Goal: Task Accomplishment & Management: Complete application form

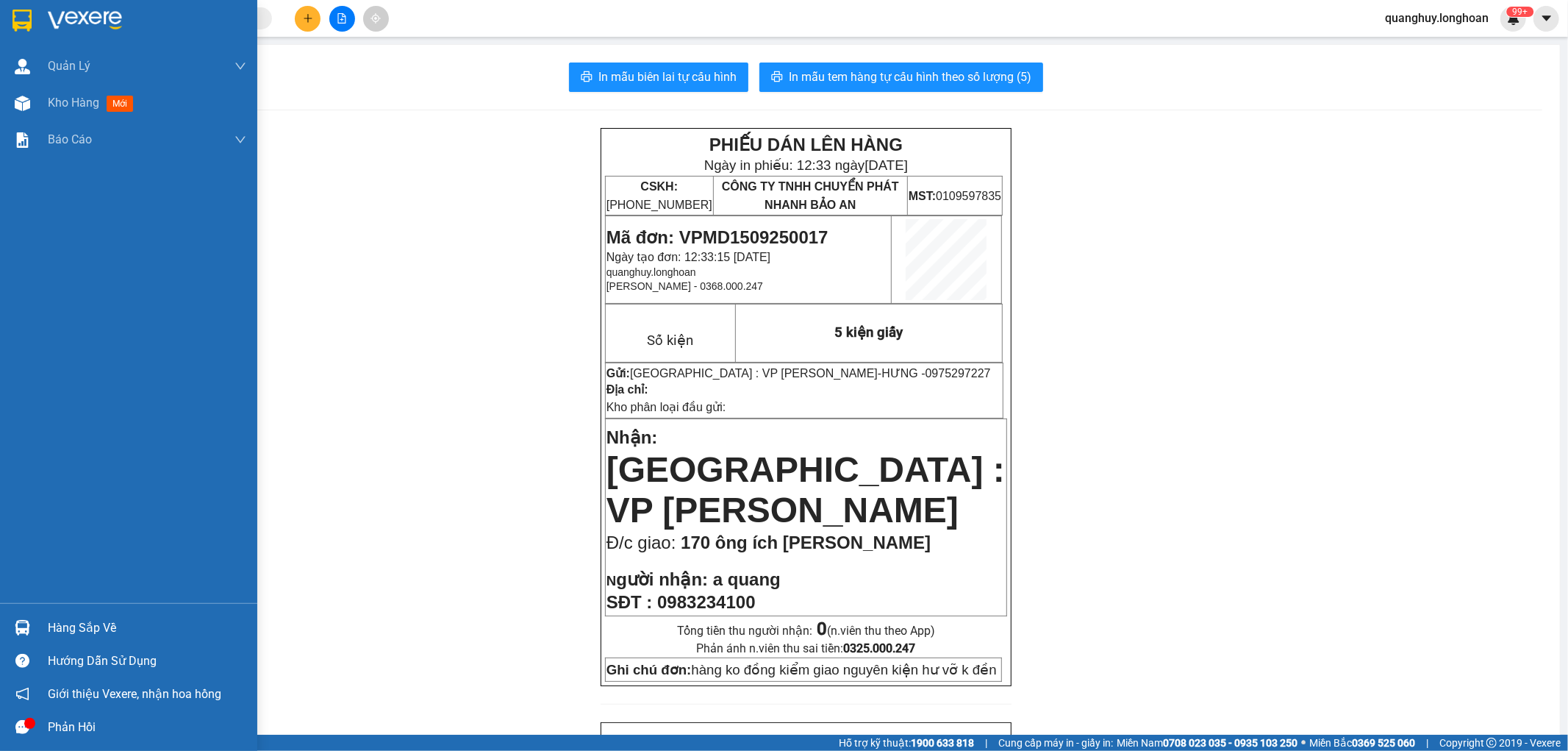
click at [23, 30] on img at bounding box center [22, 20] width 20 height 22
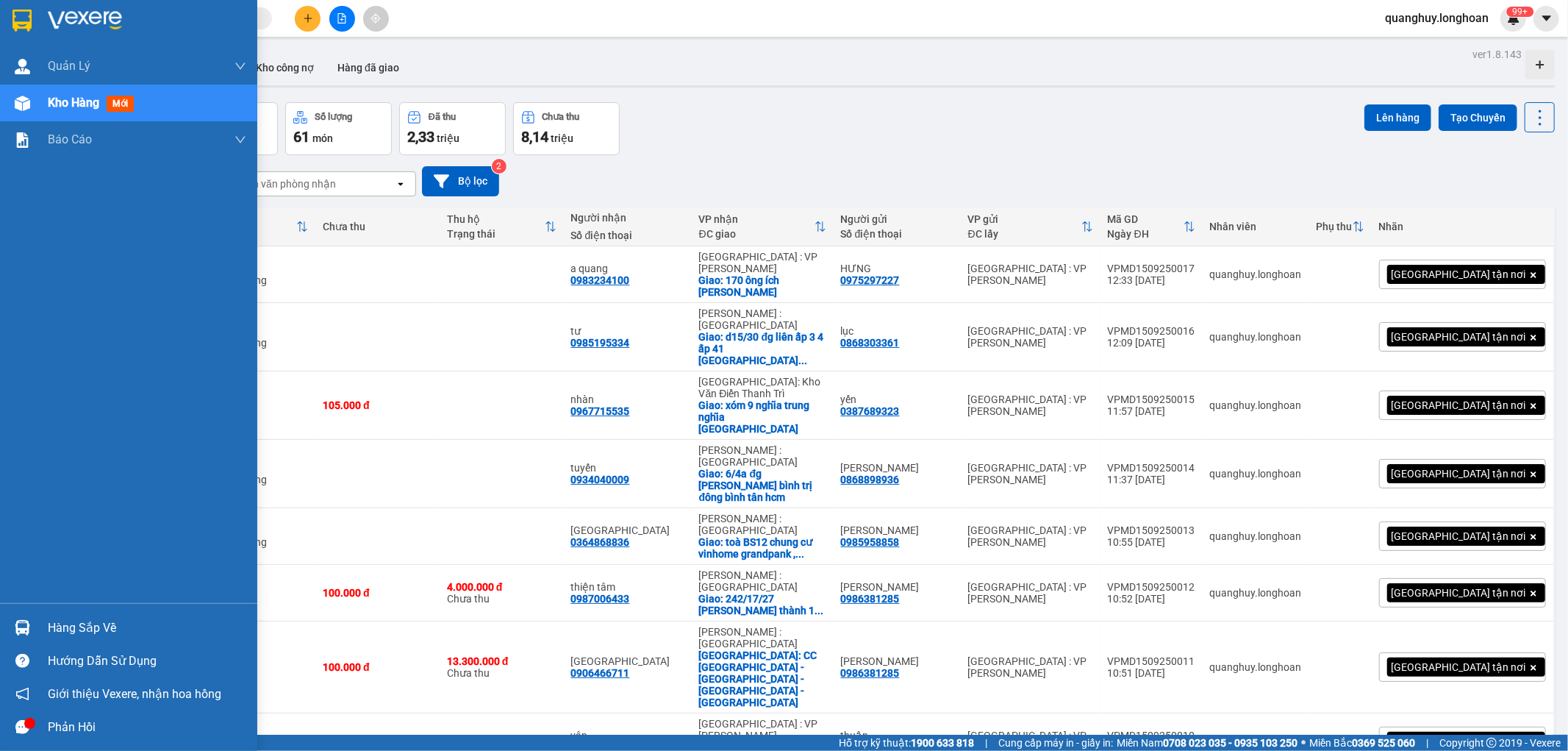
click at [18, 28] on img at bounding box center [22, 20] width 20 height 22
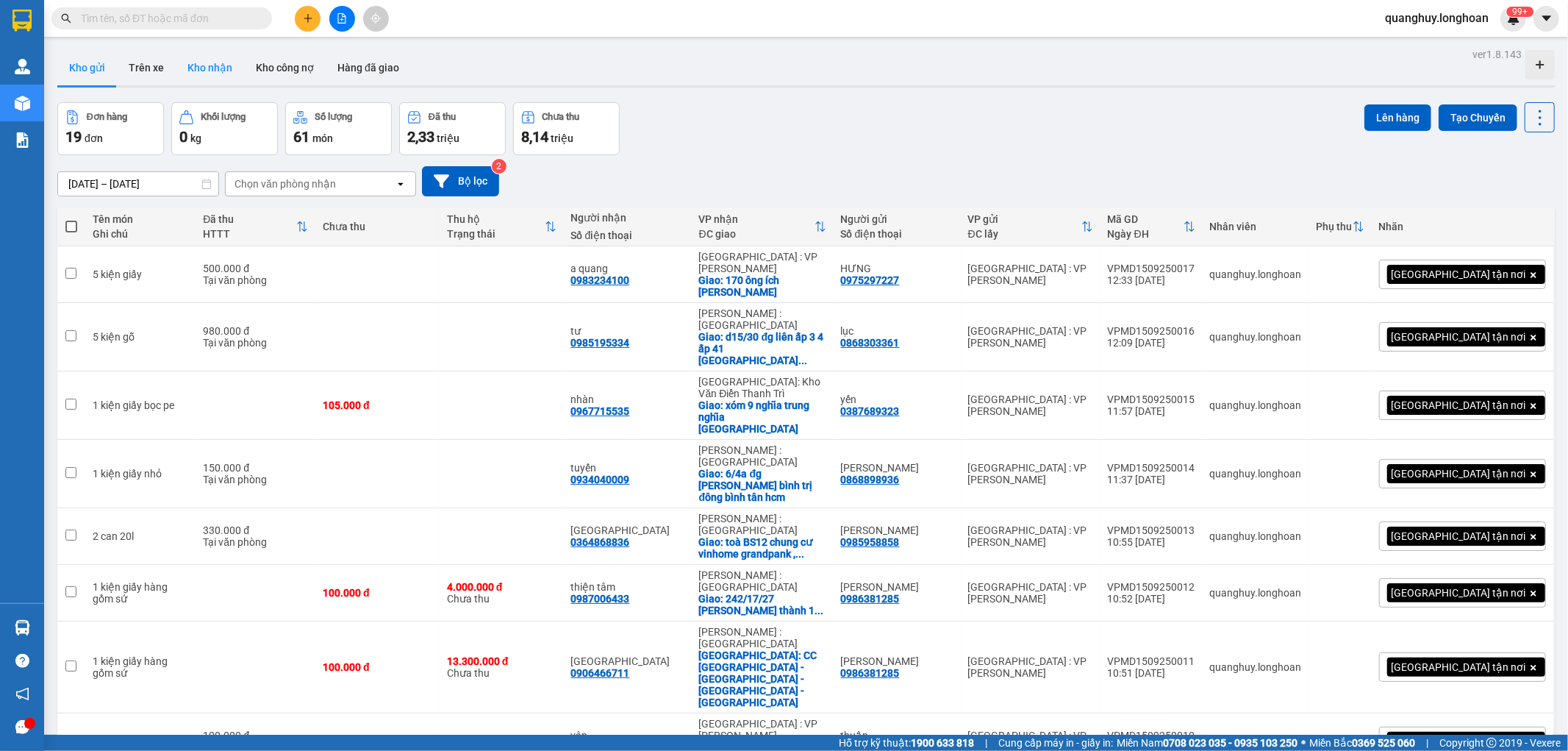
click at [216, 81] on button "Kho nhận" at bounding box center [210, 68] width 69 height 36
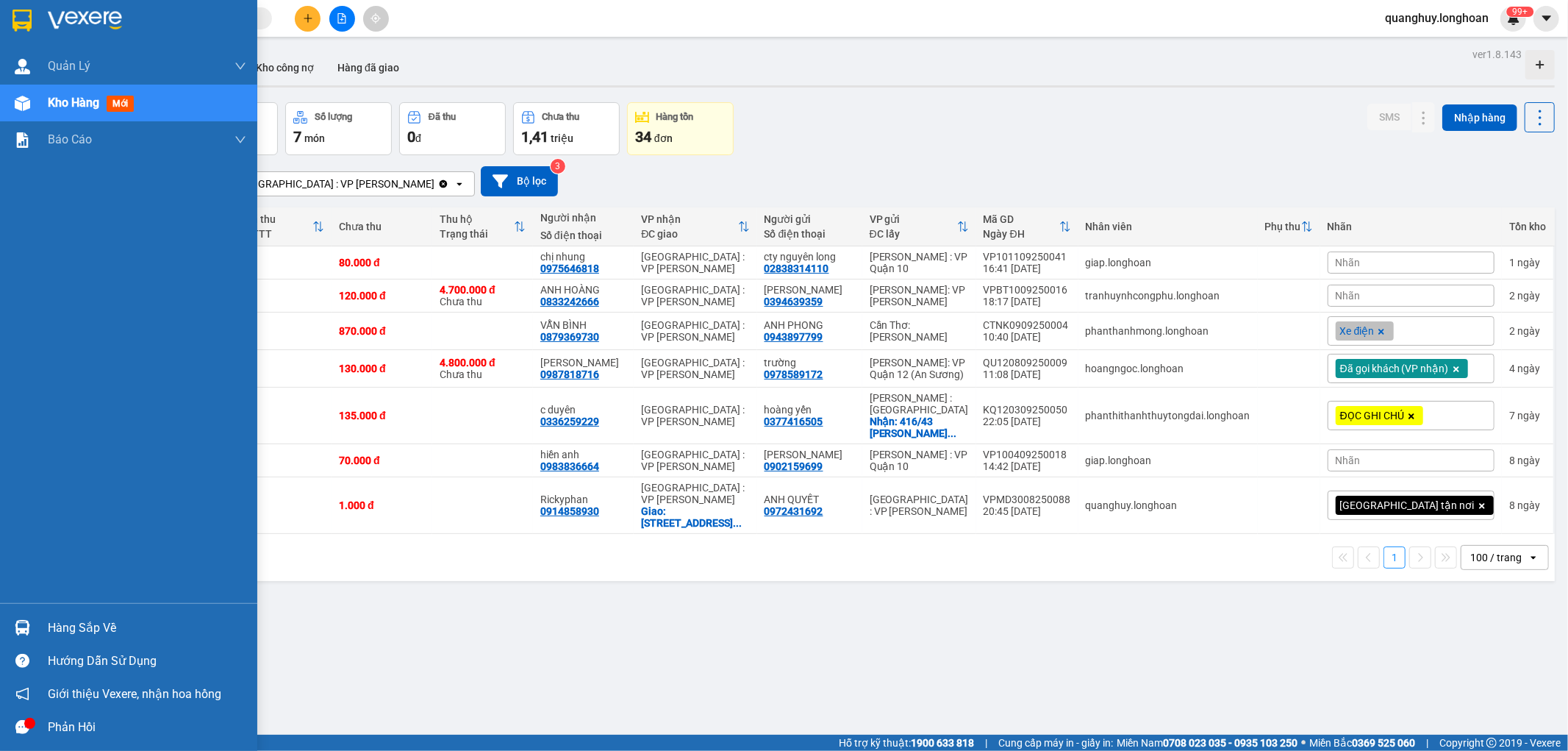
click at [84, 630] on div "Hàng sắp về" at bounding box center [147, 628] width 199 height 22
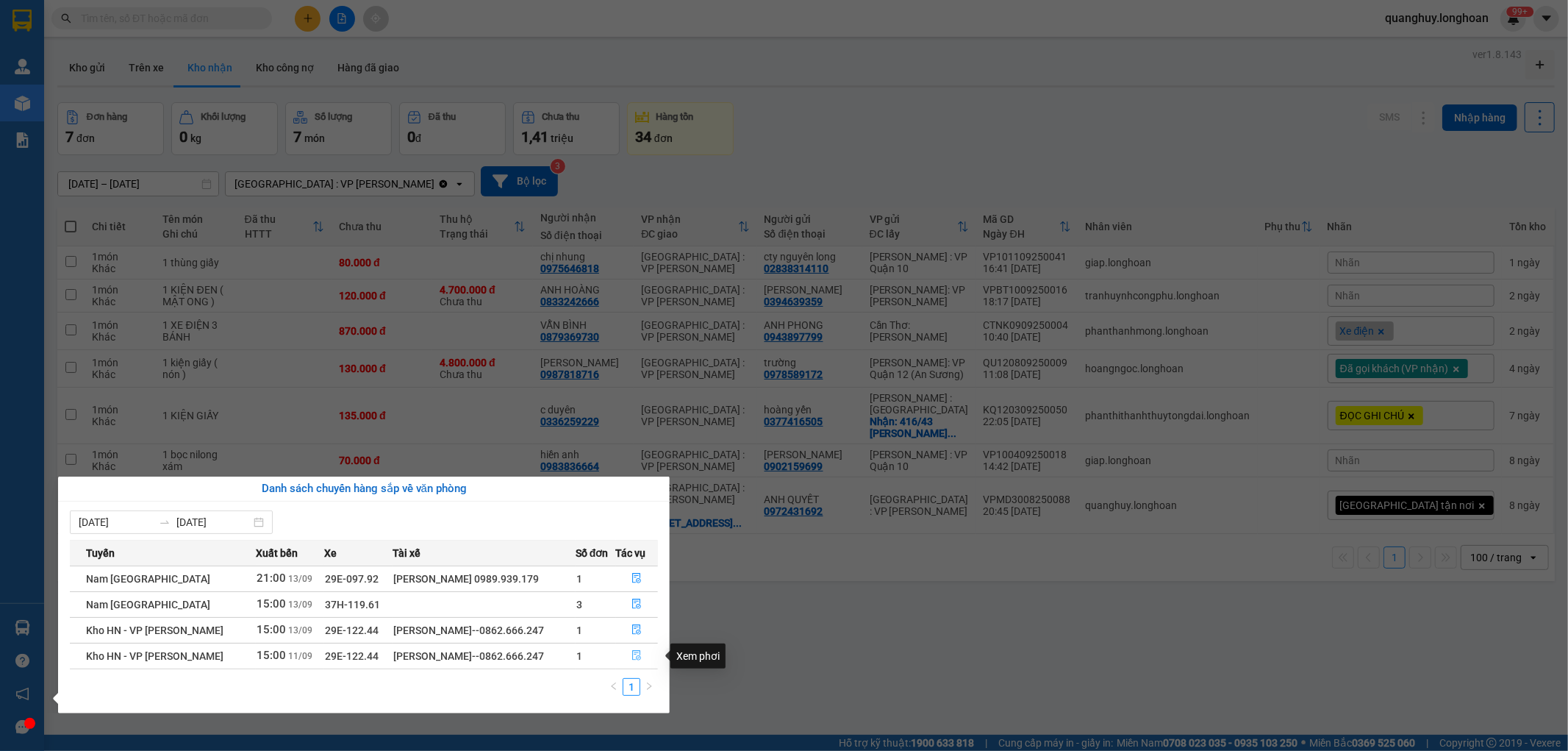
click at [631, 654] on icon "file-done" at bounding box center [636, 655] width 10 height 10
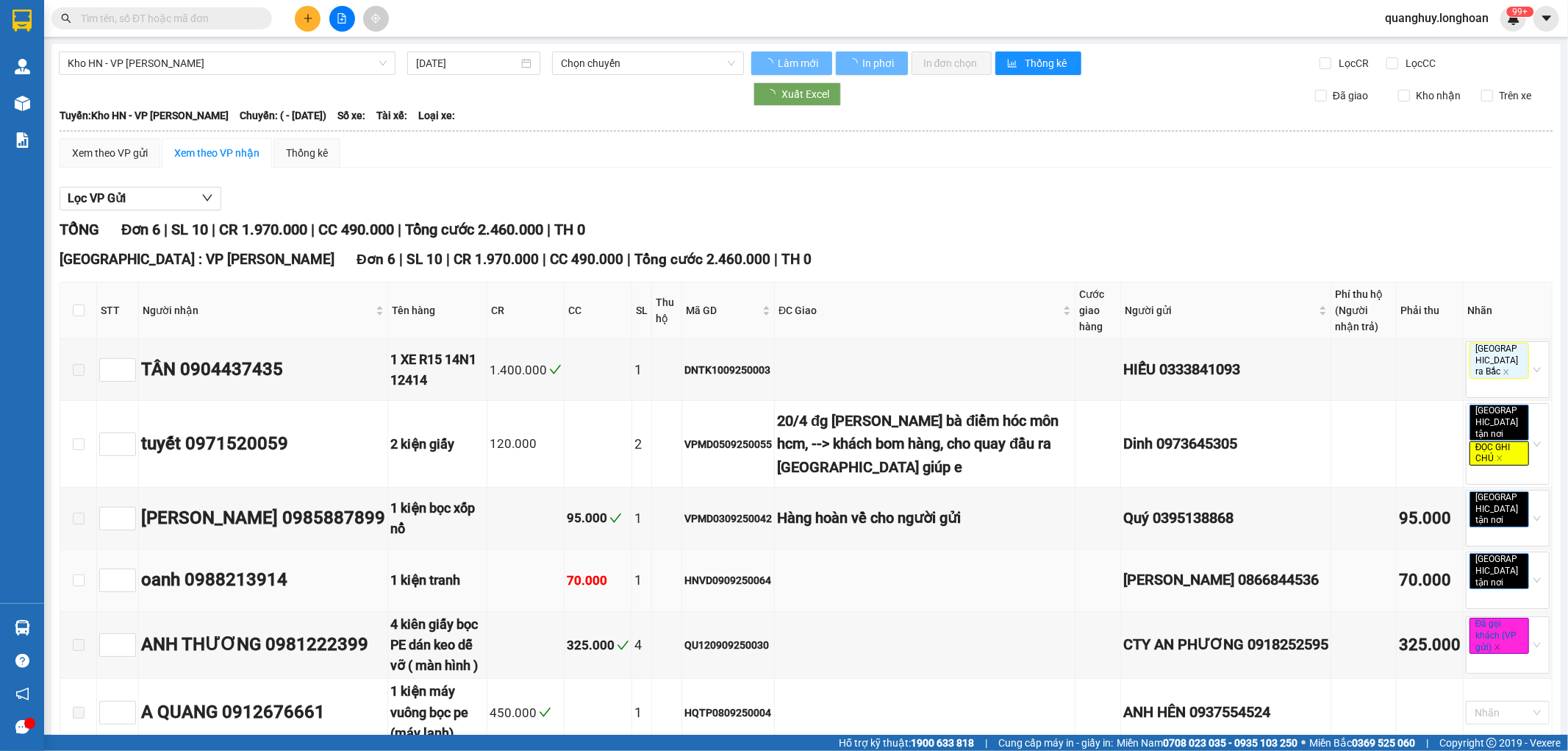
type input "[DATE]"
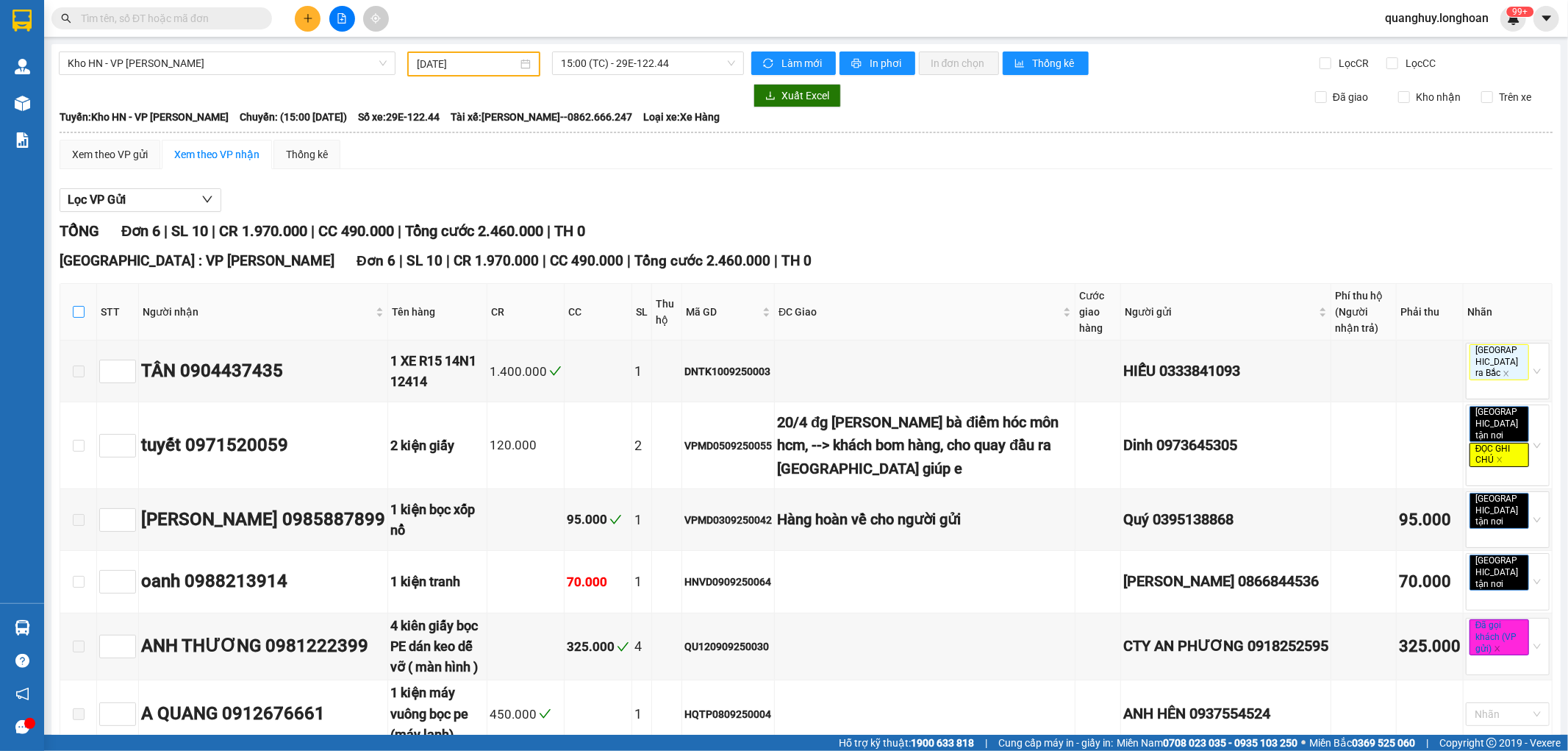
click at [75, 306] on input "checkbox" at bounding box center [79, 311] width 12 height 12
checkbox input "true"
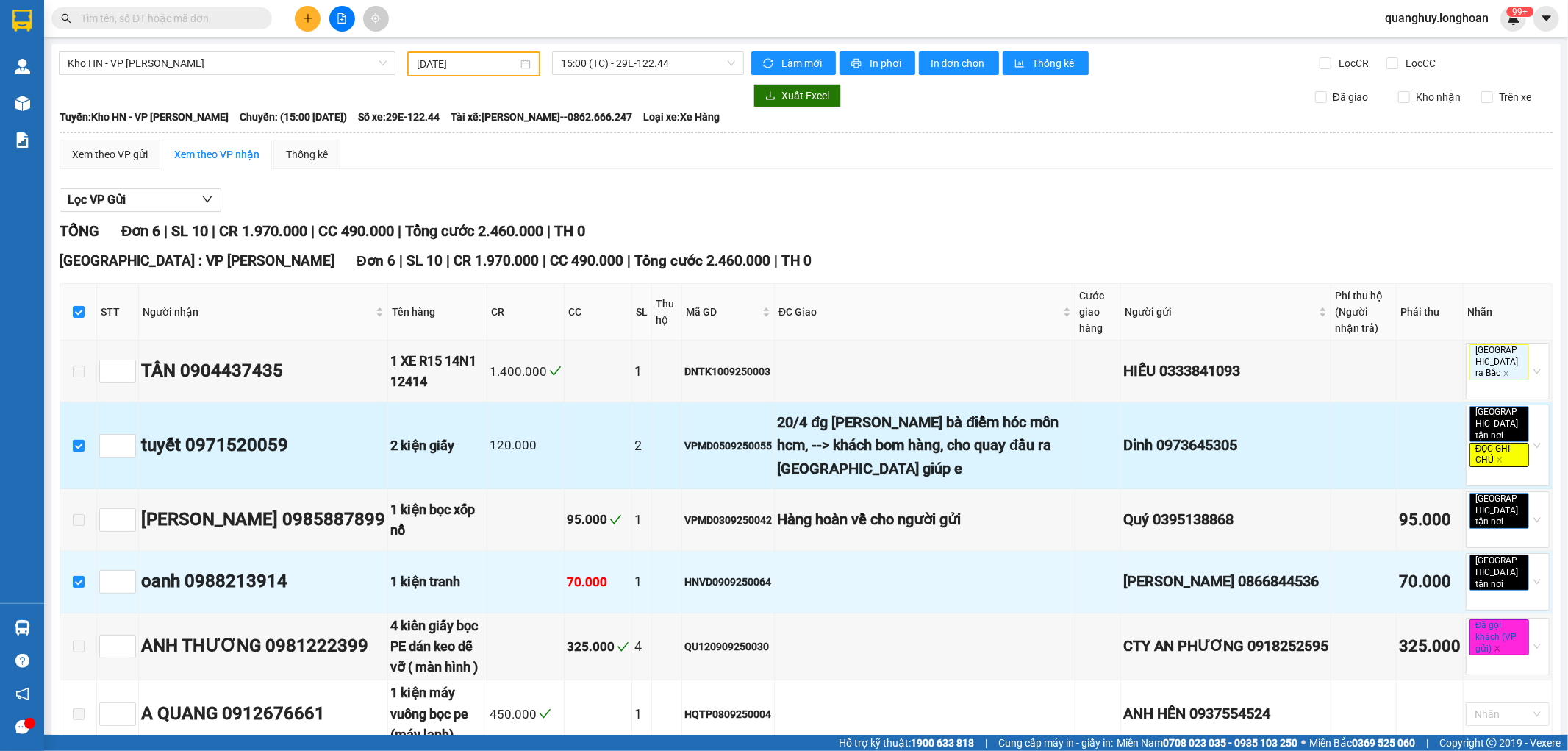
click at [75, 440] on input "checkbox" at bounding box center [79, 446] width 12 height 12
checkbox input "false"
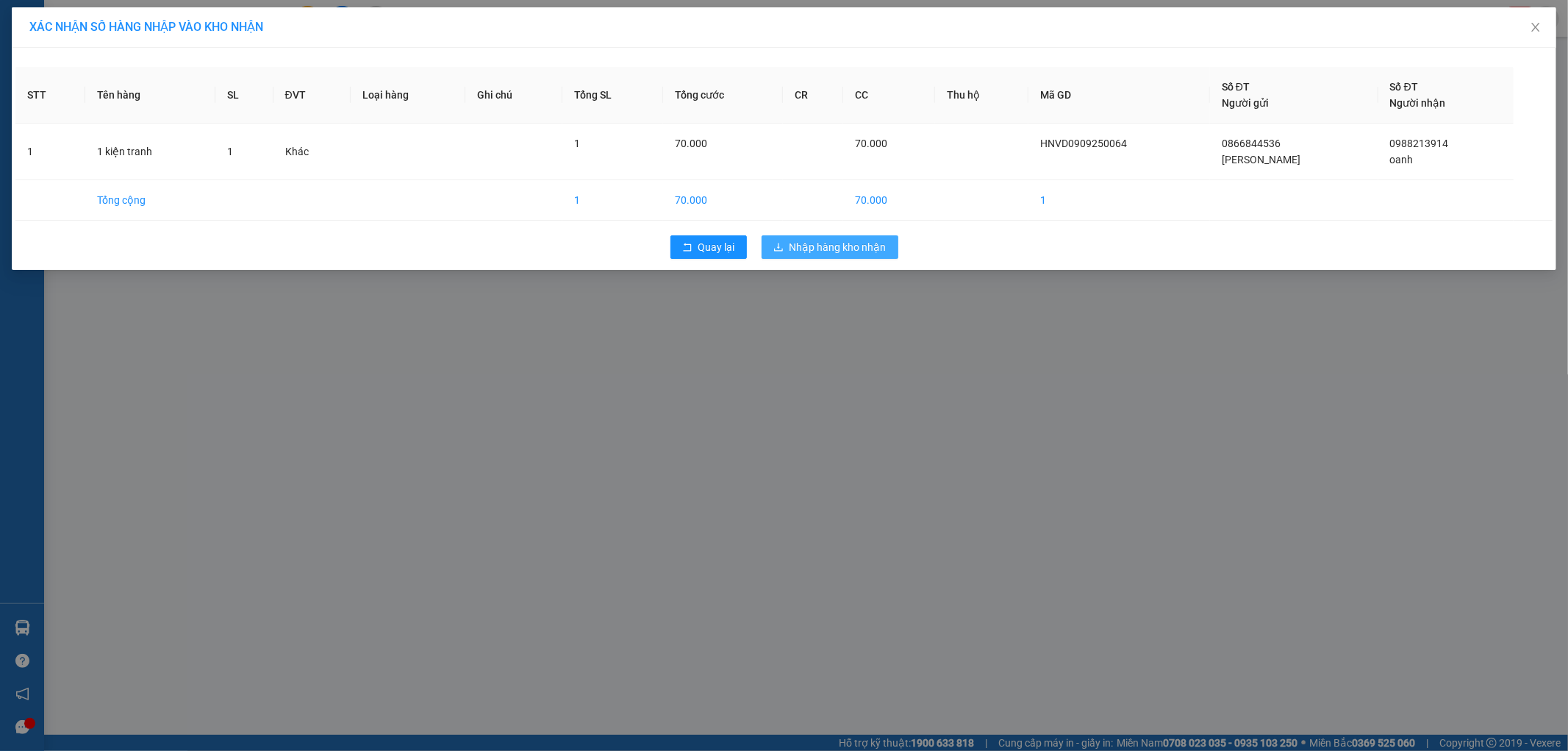
click at [816, 247] on span "Nhập hàng kho nhận" at bounding box center [838, 247] width 97 height 16
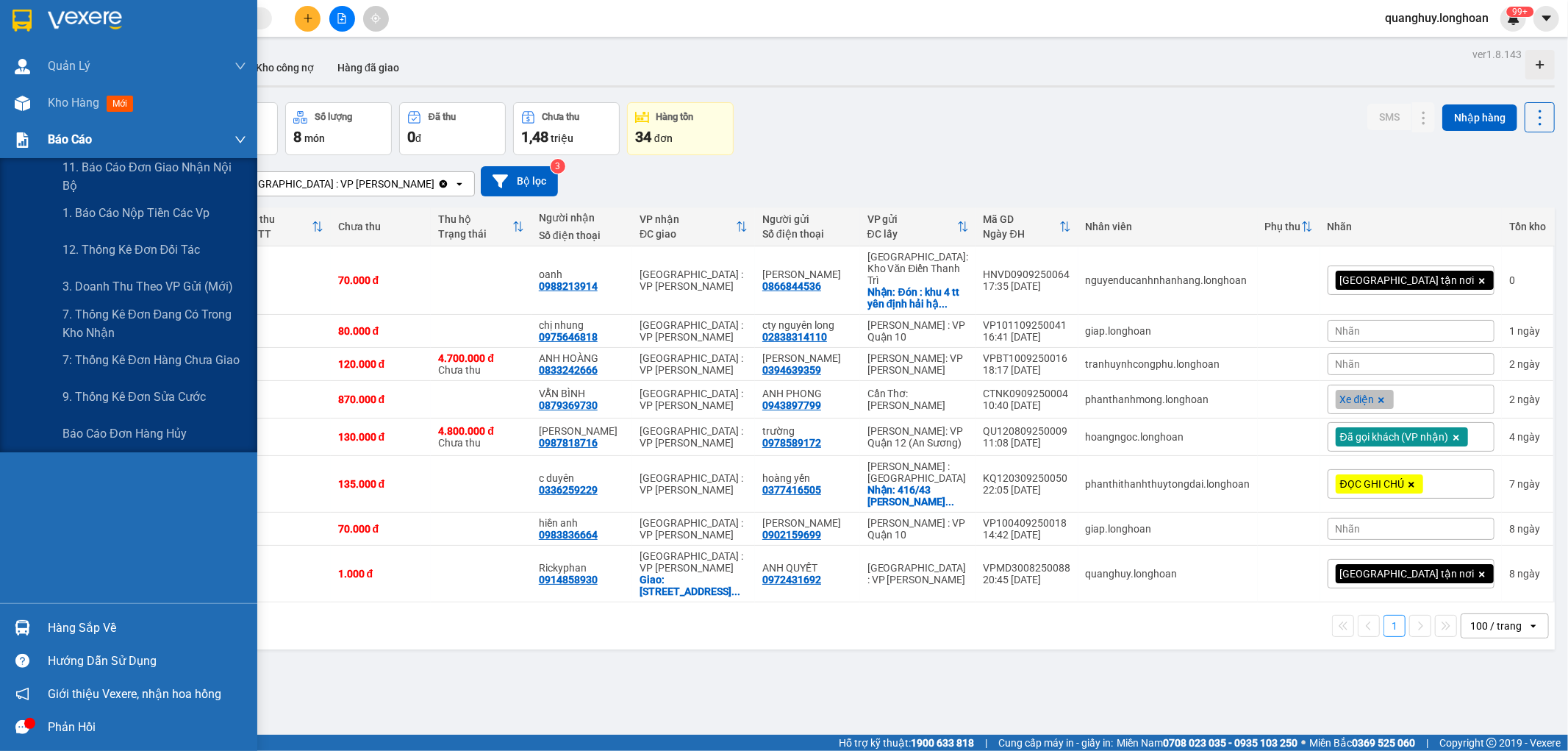
click at [38, 126] on div "Báo cáo" at bounding box center [128, 139] width 257 height 36
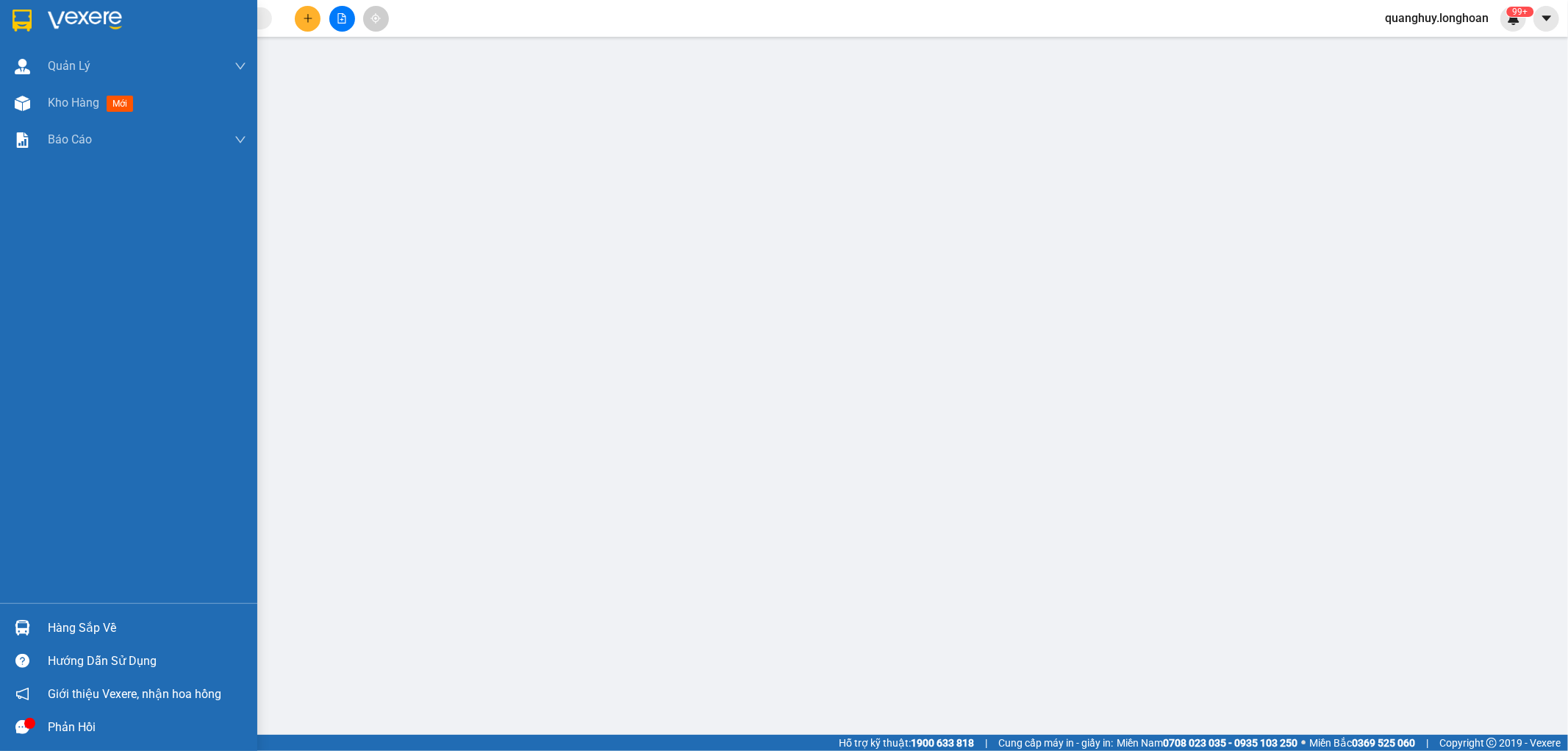
click at [102, 625] on div "Hàng sắp về" at bounding box center [147, 628] width 199 height 22
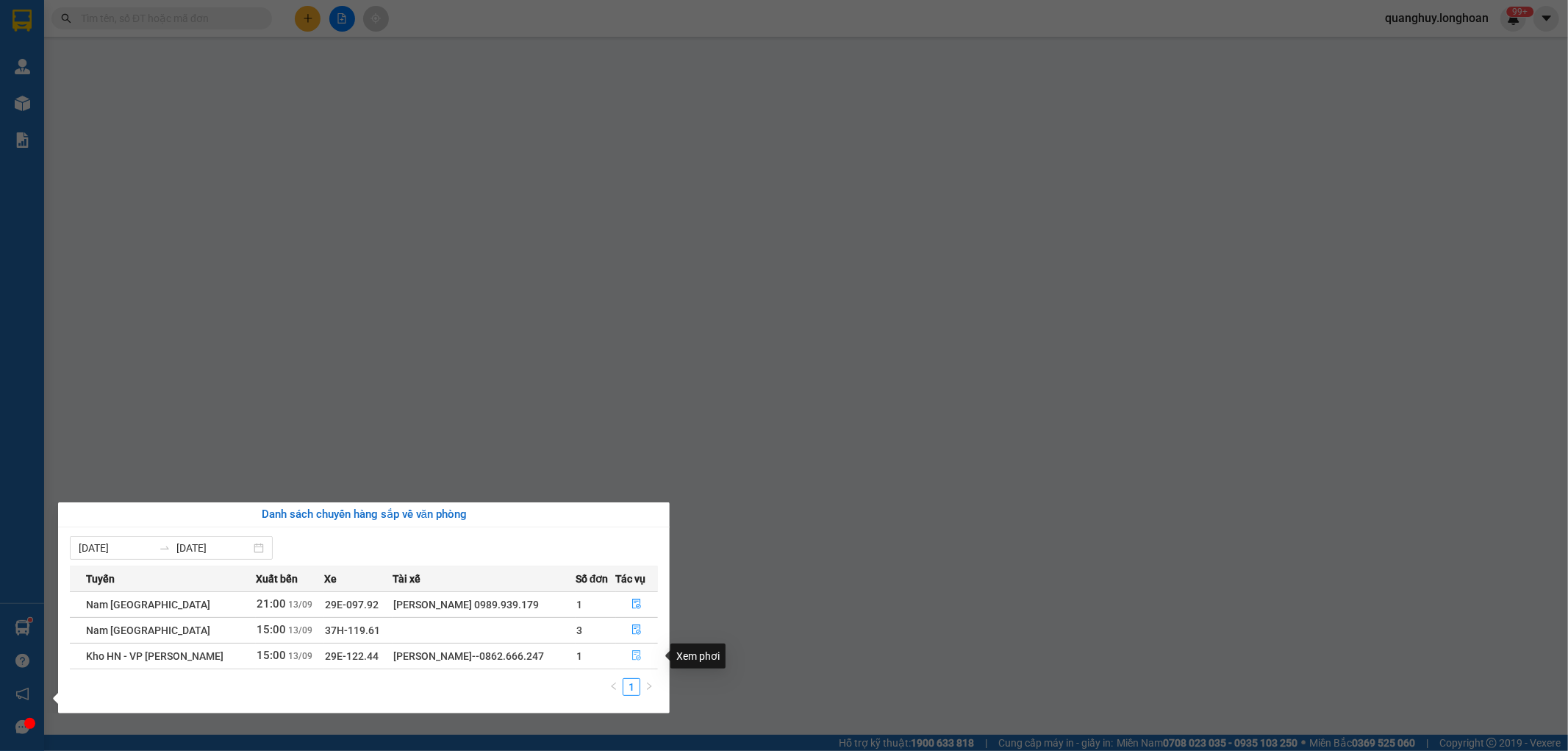
click at [636, 656] on icon "file-done" at bounding box center [636, 655] width 10 height 10
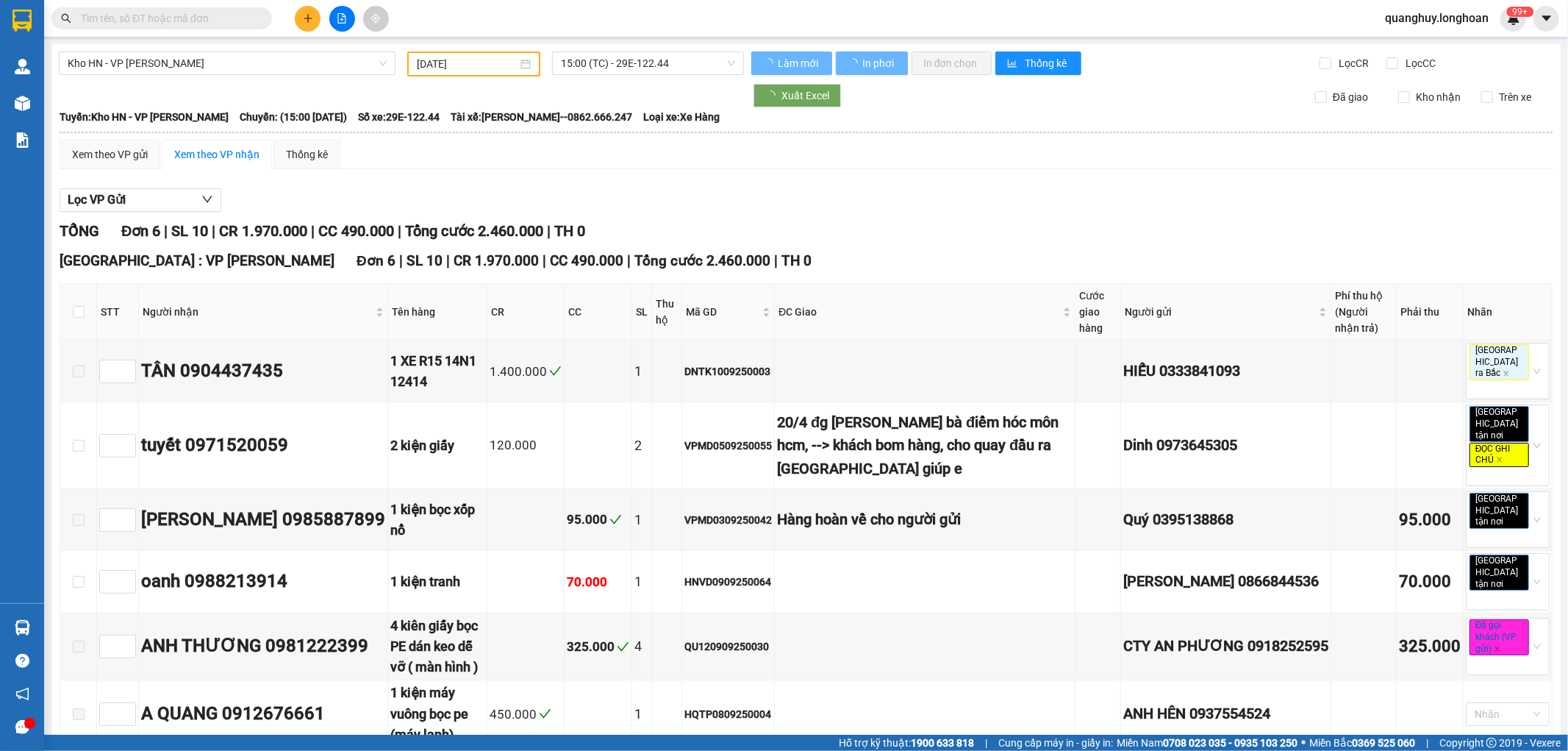
type input "13/09/2025"
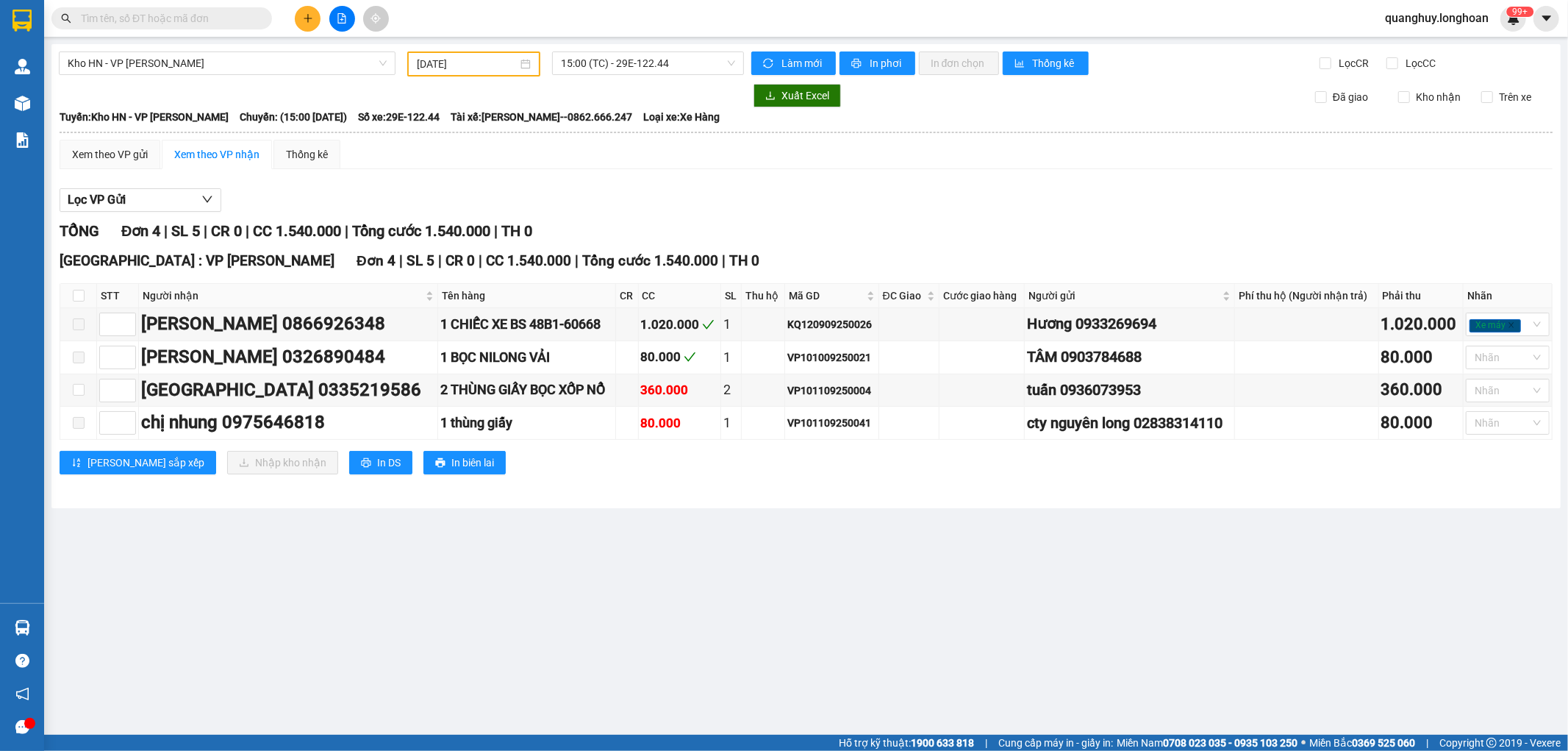
click at [81, 283] on th at bounding box center [78, 295] width 36 height 25
click at [71, 284] on th at bounding box center [78, 295] width 36 height 25
click at [75, 289] on input "checkbox" at bounding box center [79, 295] width 12 height 12
checkbox input "true"
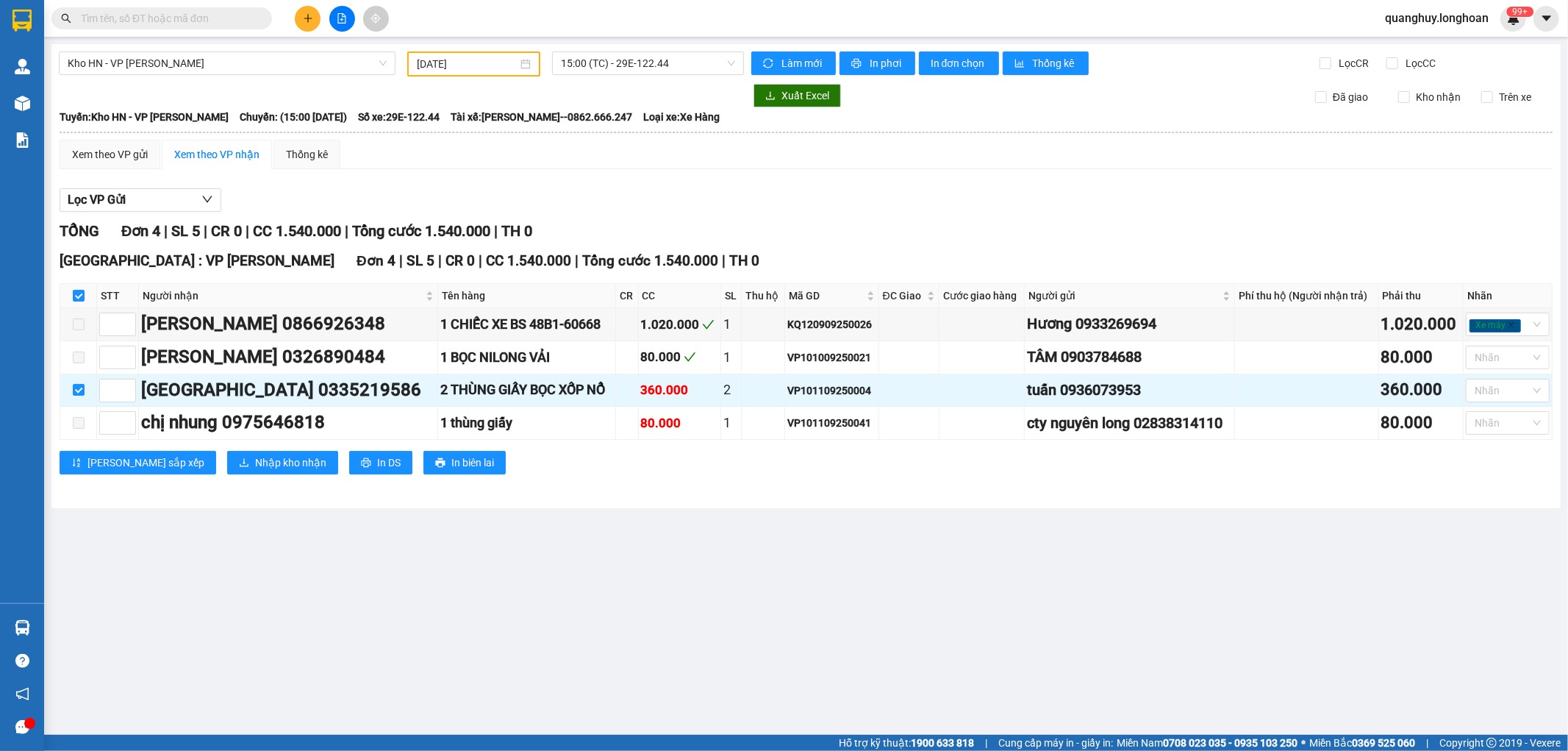
click at [224, 474] on div "Hà Nội : VP Nam Từ Liêm Đơn 4 | SL 5 | CR 0 | CC 1.540.000 | Tổng cước 1.540.00…" at bounding box center [806, 367] width 1493 height 235
click at [255, 468] on span "Nhập kho nhận" at bounding box center [291, 462] width 71 height 16
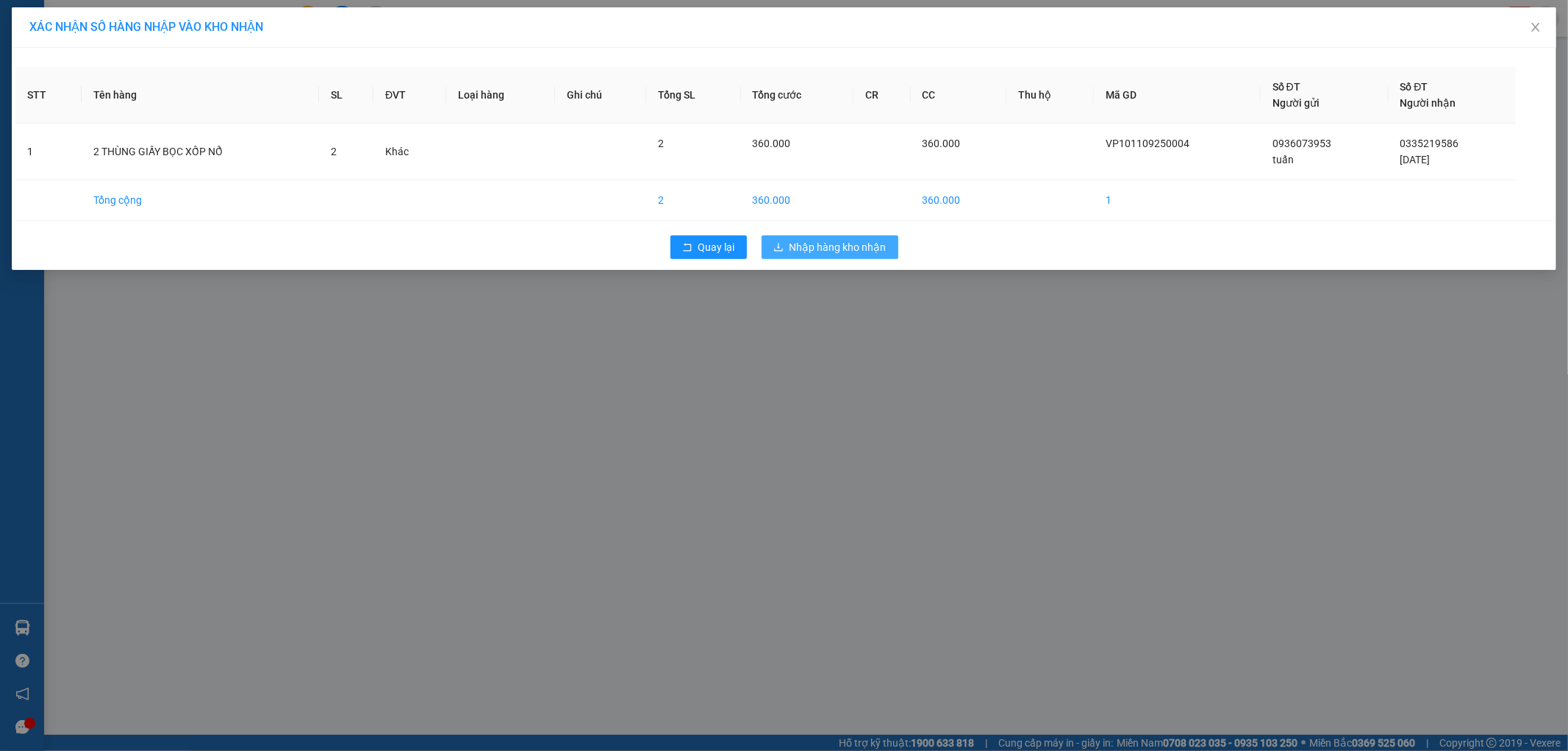
click at [841, 258] on button "Nhập hàng kho nhận" at bounding box center [830, 247] width 137 height 24
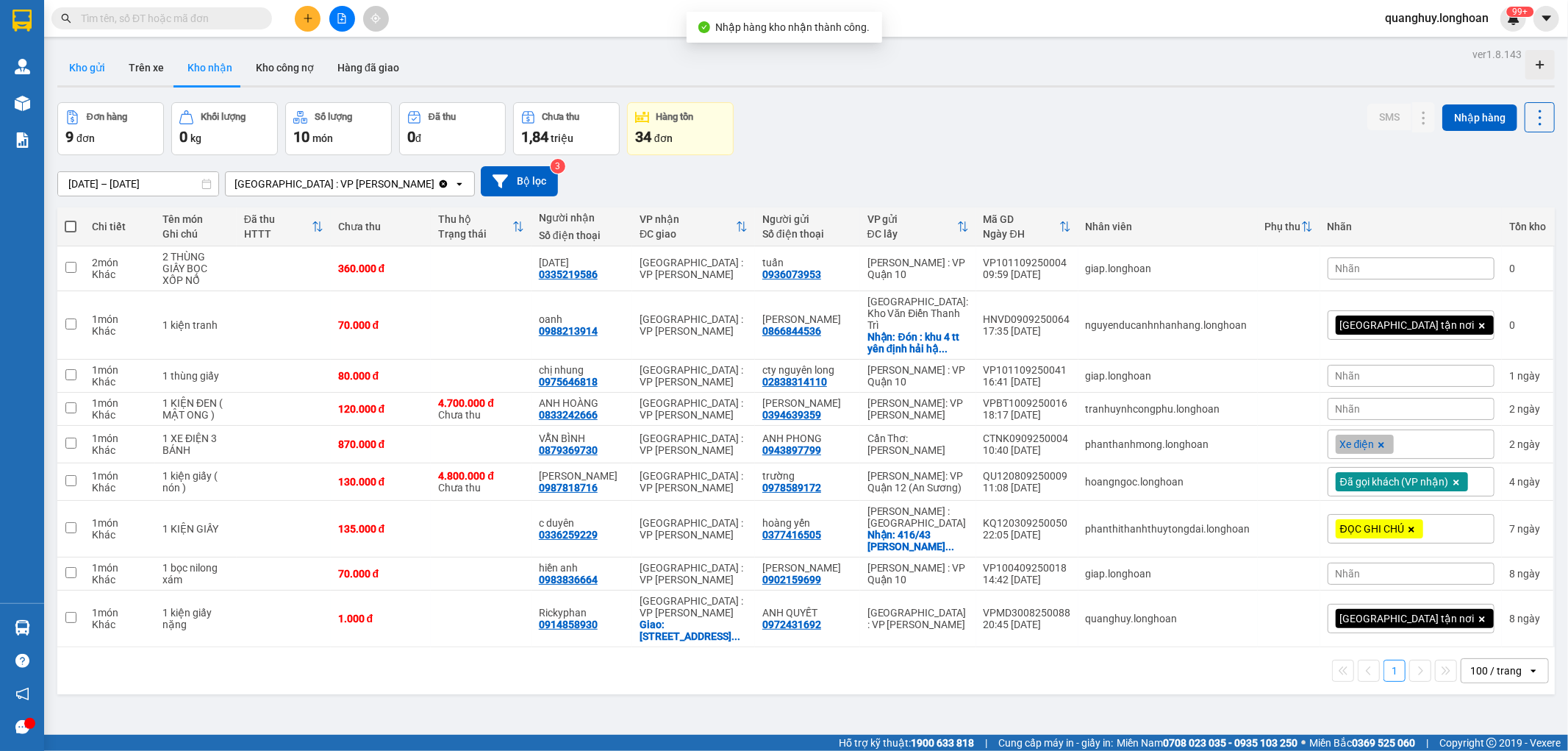
click at [81, 52] on button "Kho gửi" at bounding box center [87, 68] width 59 height 36
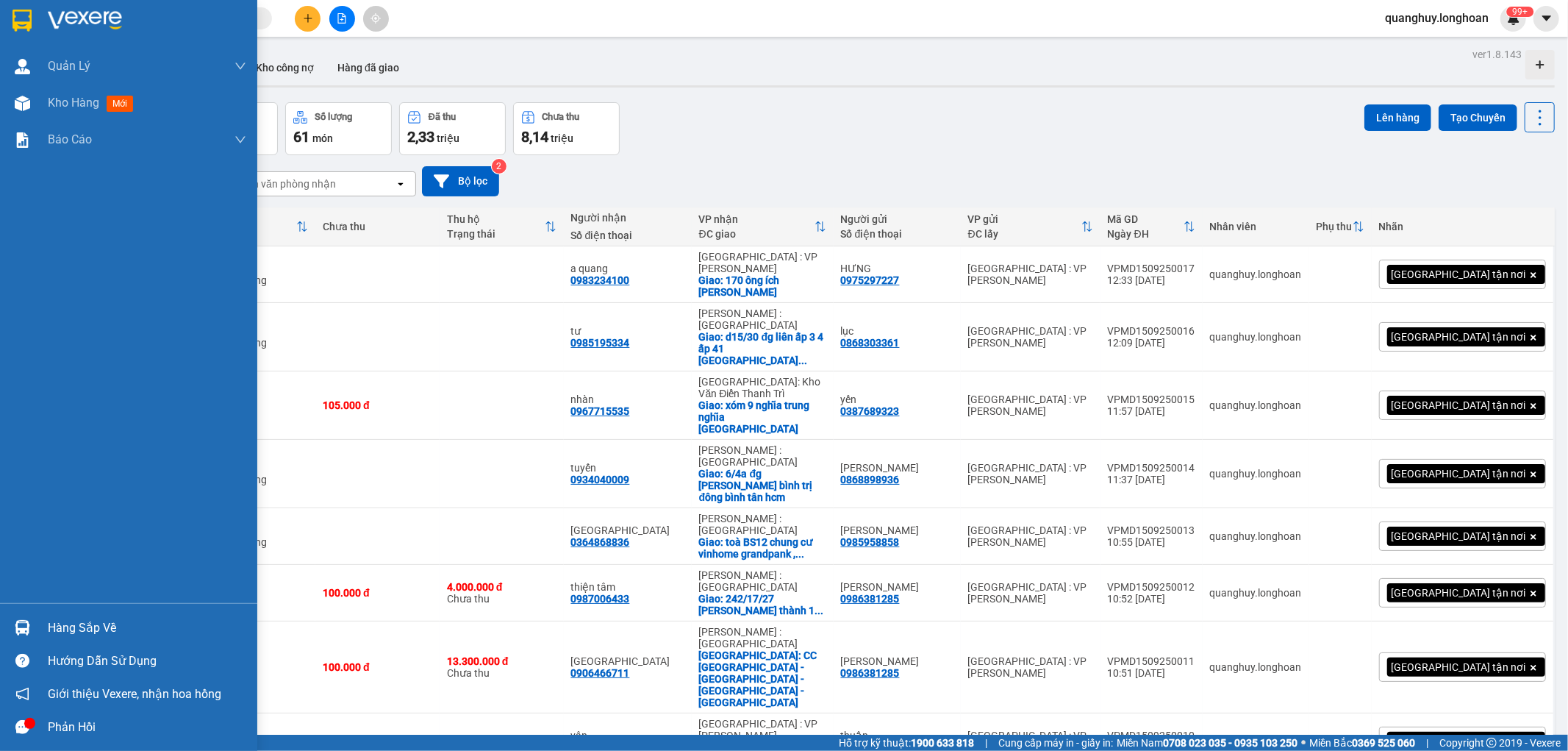
click at [25, 26] on img at bounding box center [22, 20] width 20 height 22
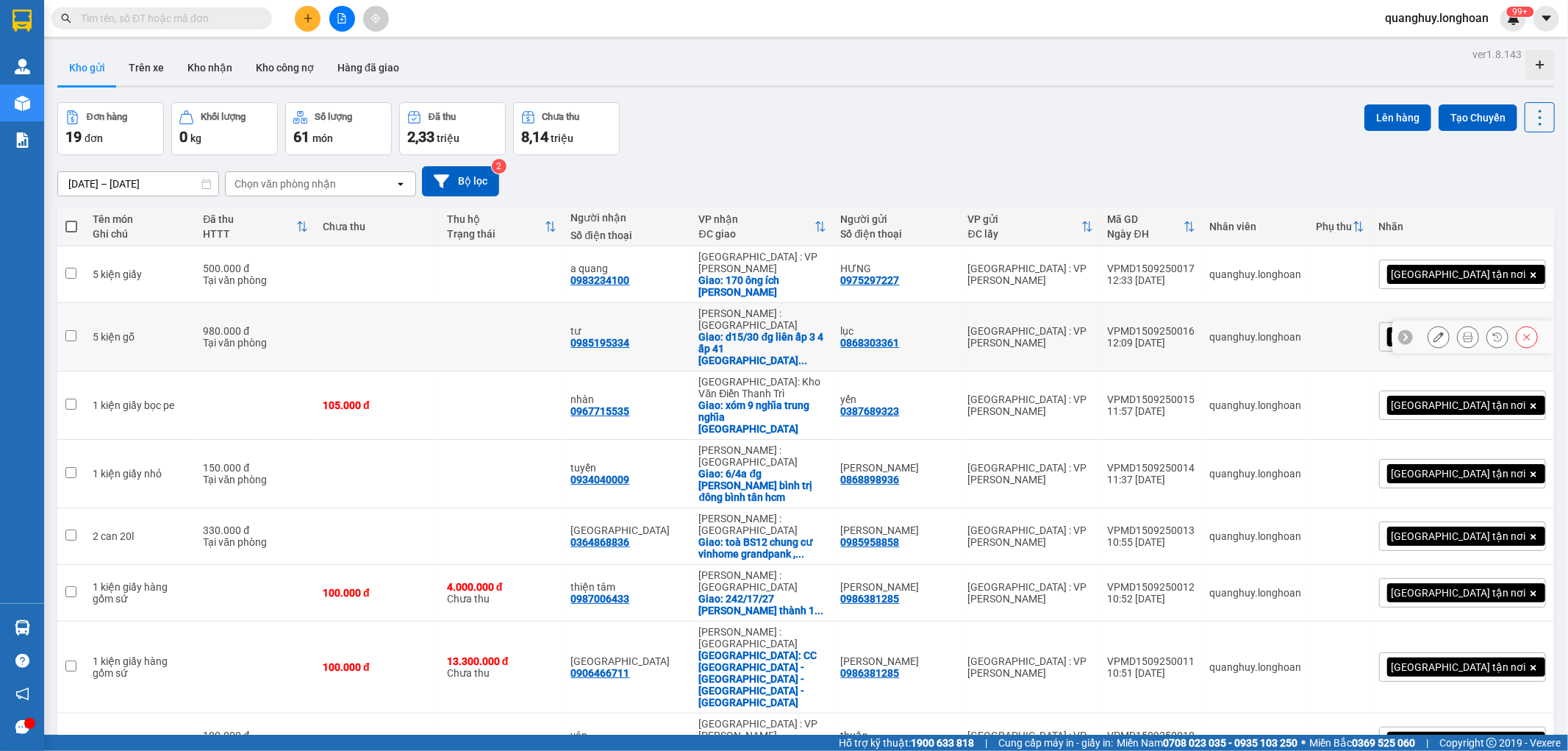
click at [416, 317] on td at bounding box center [378, 337] width 124 height 69
checkbox input "true"
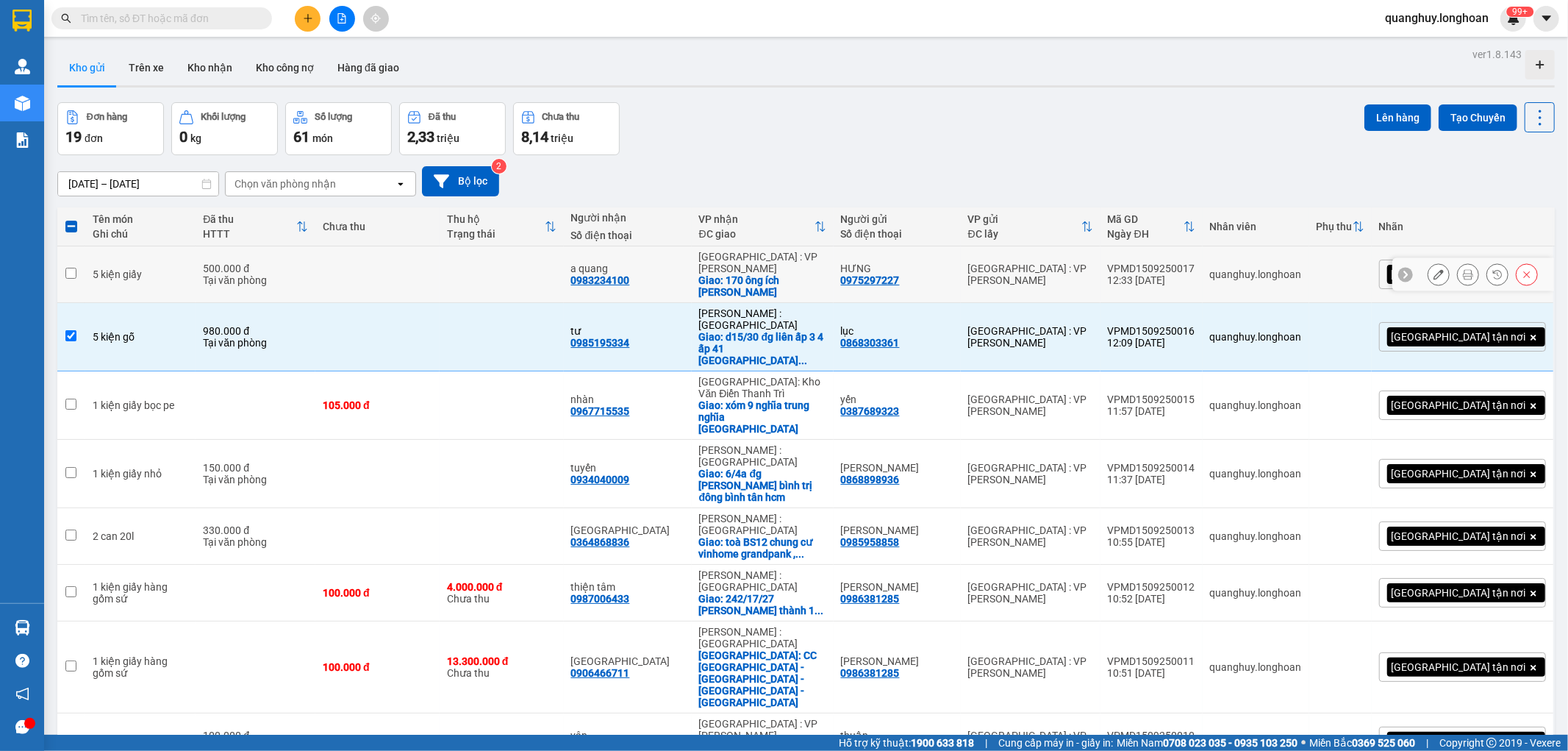
click at [1196, 262] on div "VPMD1509250017" at bounding box center [1151, 268] width 87 height 12
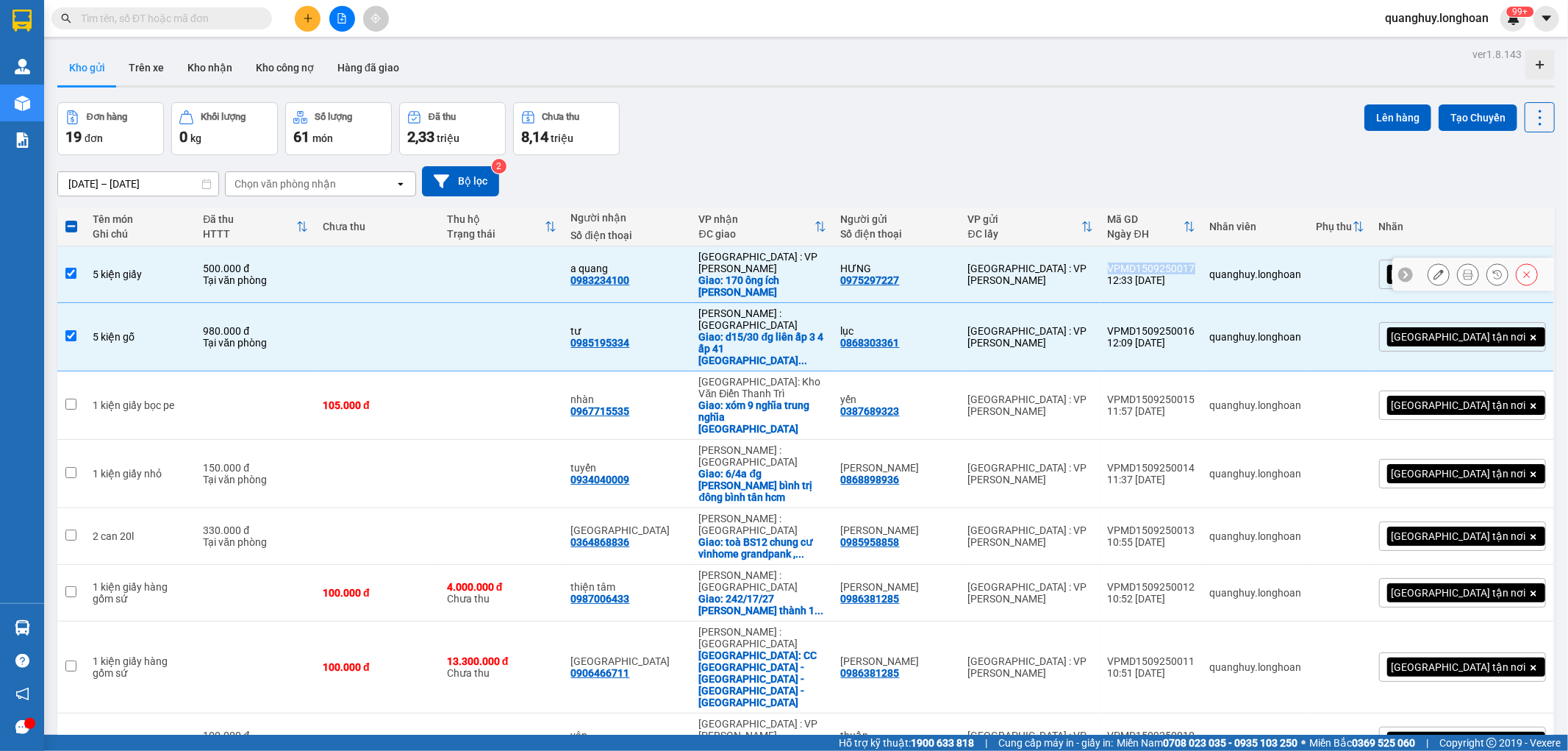
click at [1196, 262] on div "VPMD1509250017" at bounding box center [1151, 268] width 87 height 12
checkbox input "false"
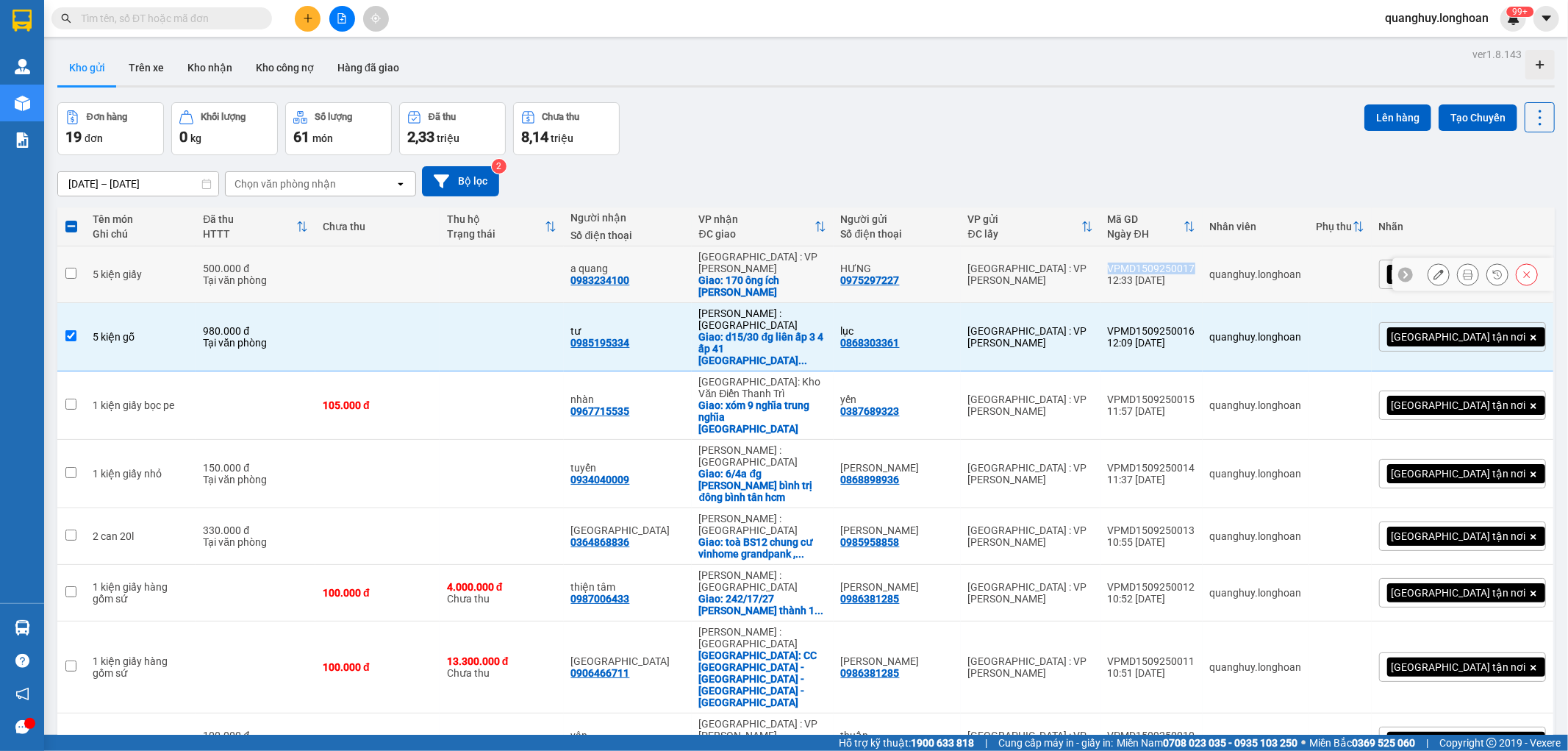
copy div "VPMD1509250017"
click at [564, 372] on td at bounding box center [501, 406] width 124 height 69
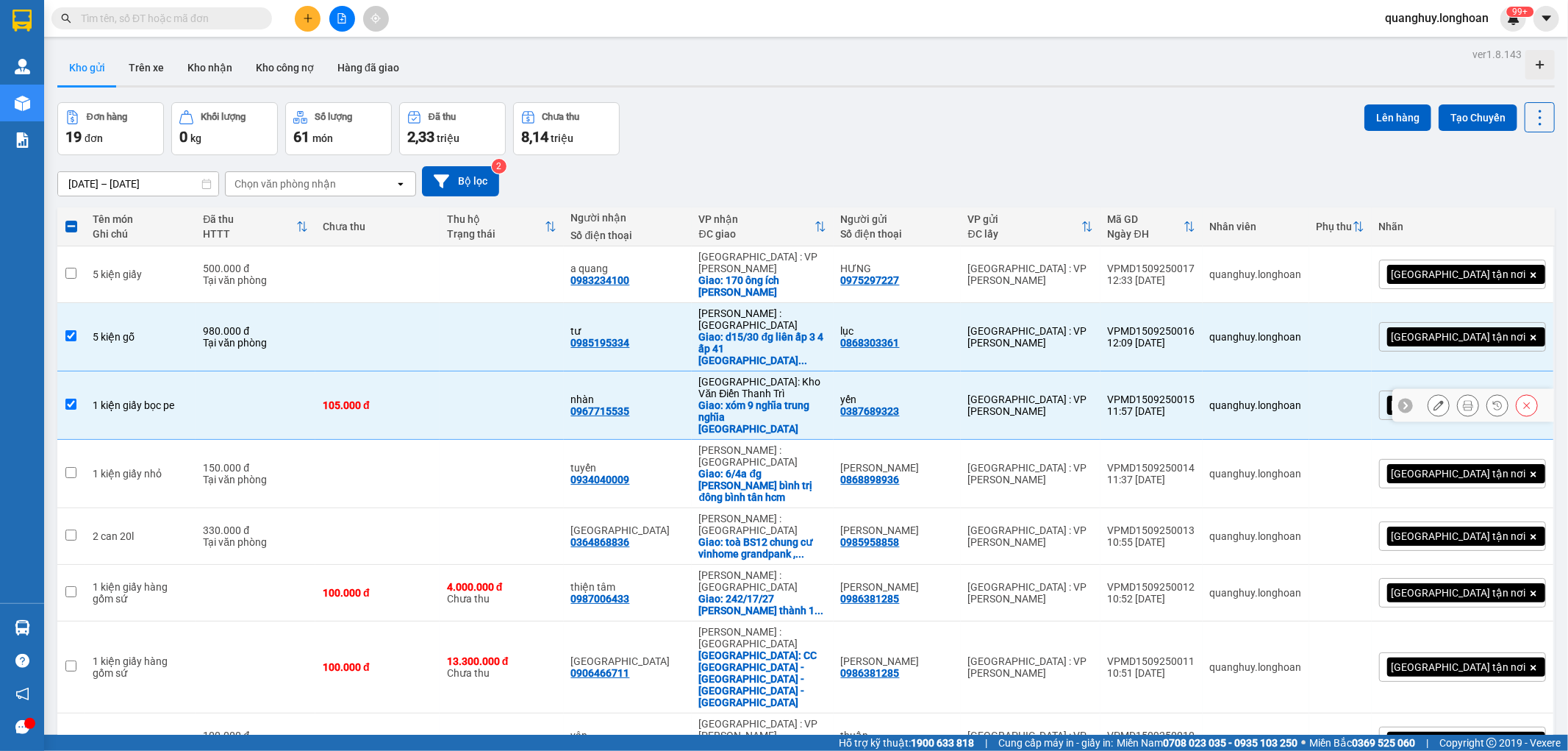
click at [1196, 394] on div "VPMD1509250015" at bounding box center [1151, 400] width 87 height 12
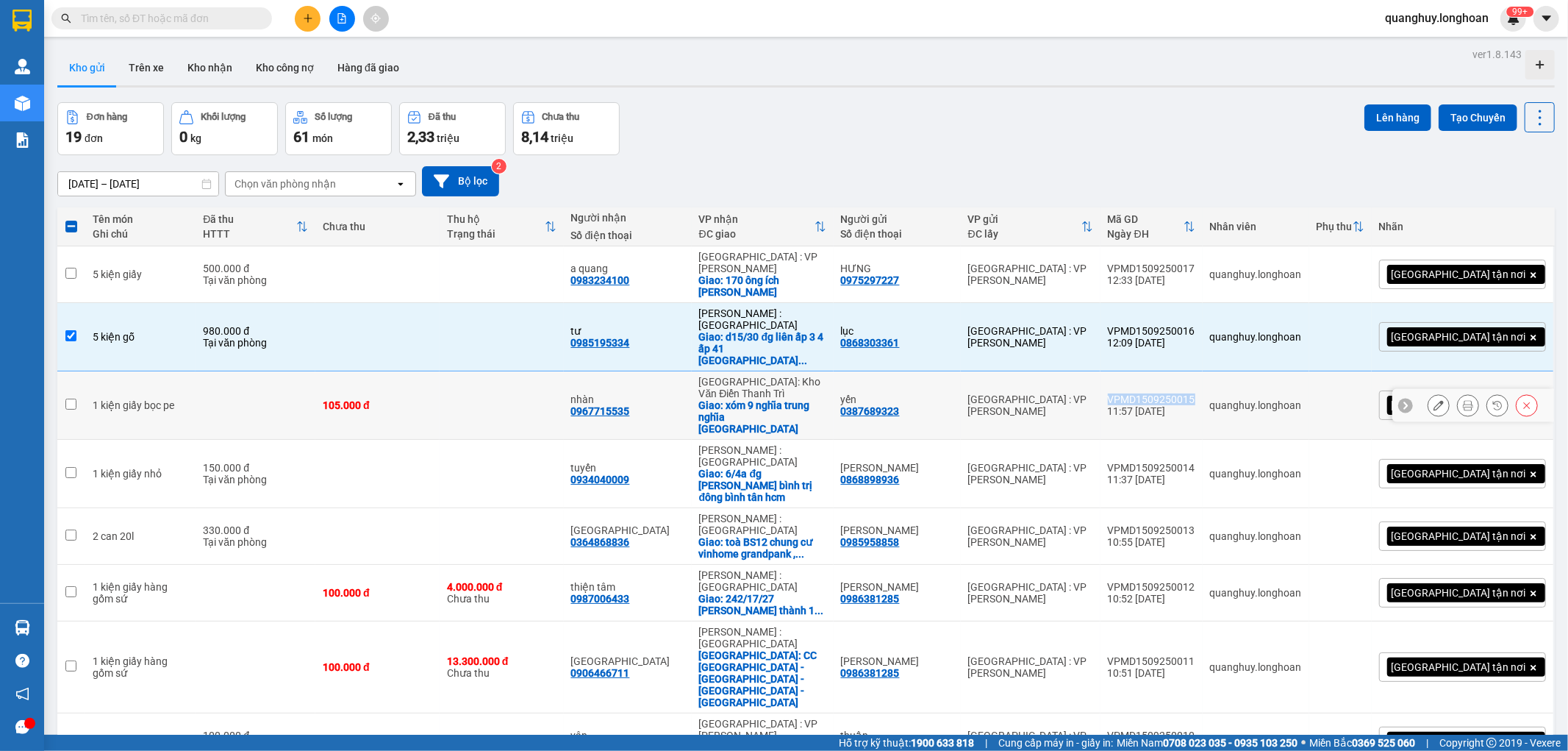
click at [1196, 394] on div "VPMD1509250015" at bounding box center [1151, 400] width 87 height 12
checkbox input "true"
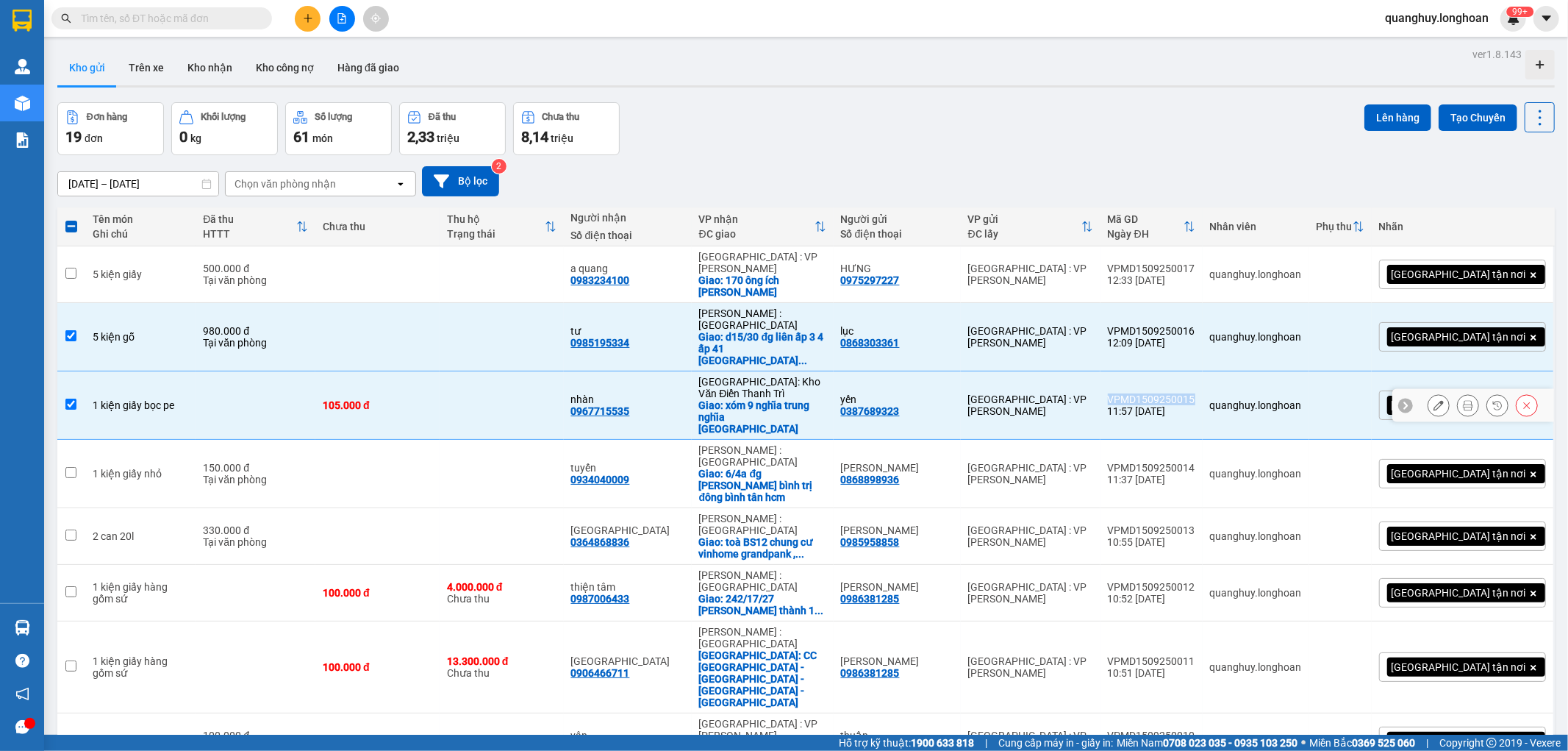
copy div "VPMD1509250015"
click at [1196, 462] on div "VPMD1509250014" at bounding box center [1151, 468] width 87 height 12
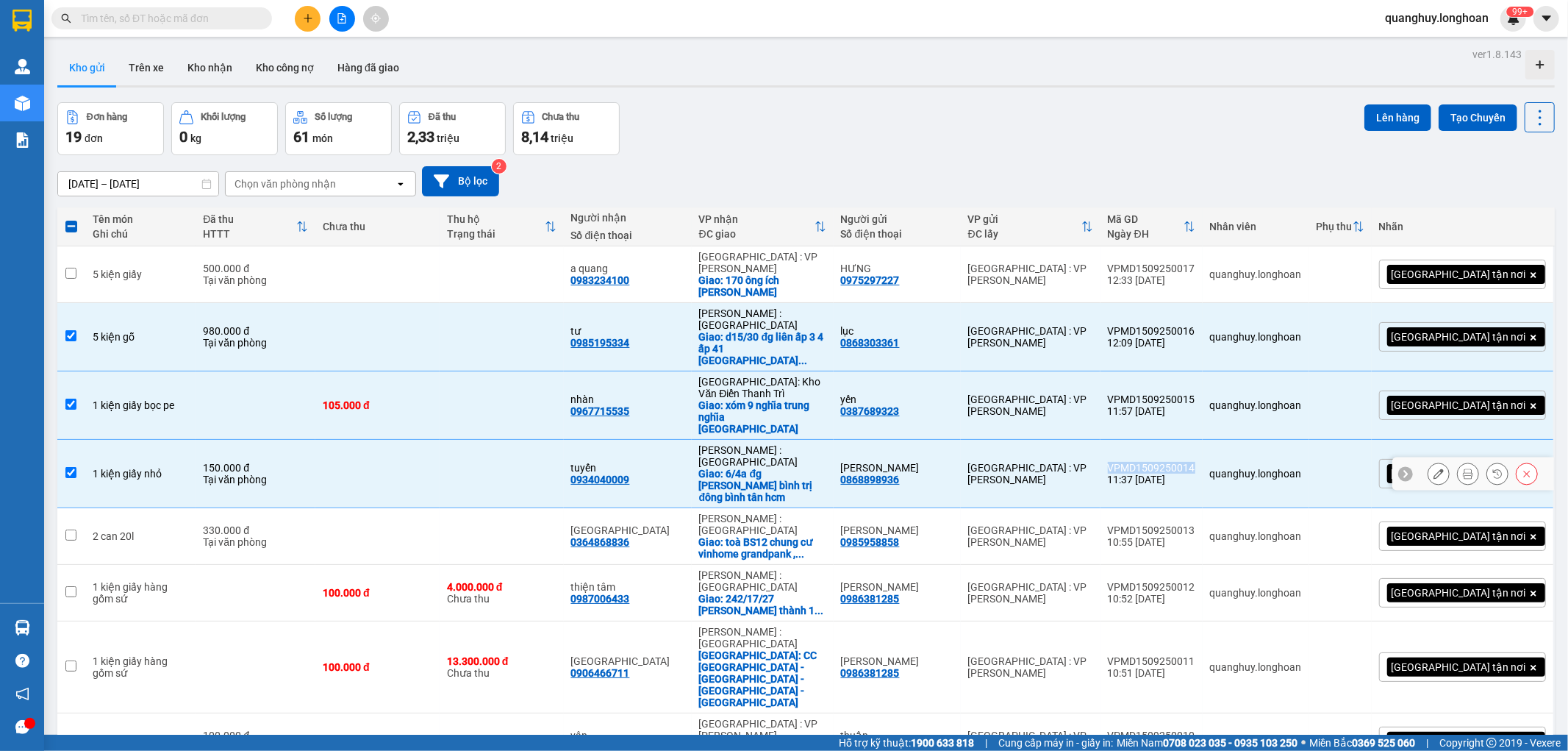
click at [1196, 462] on div "VPMD1509250014" at bounding box center [1151, 468] width 87 height 12
checkbox input "false"
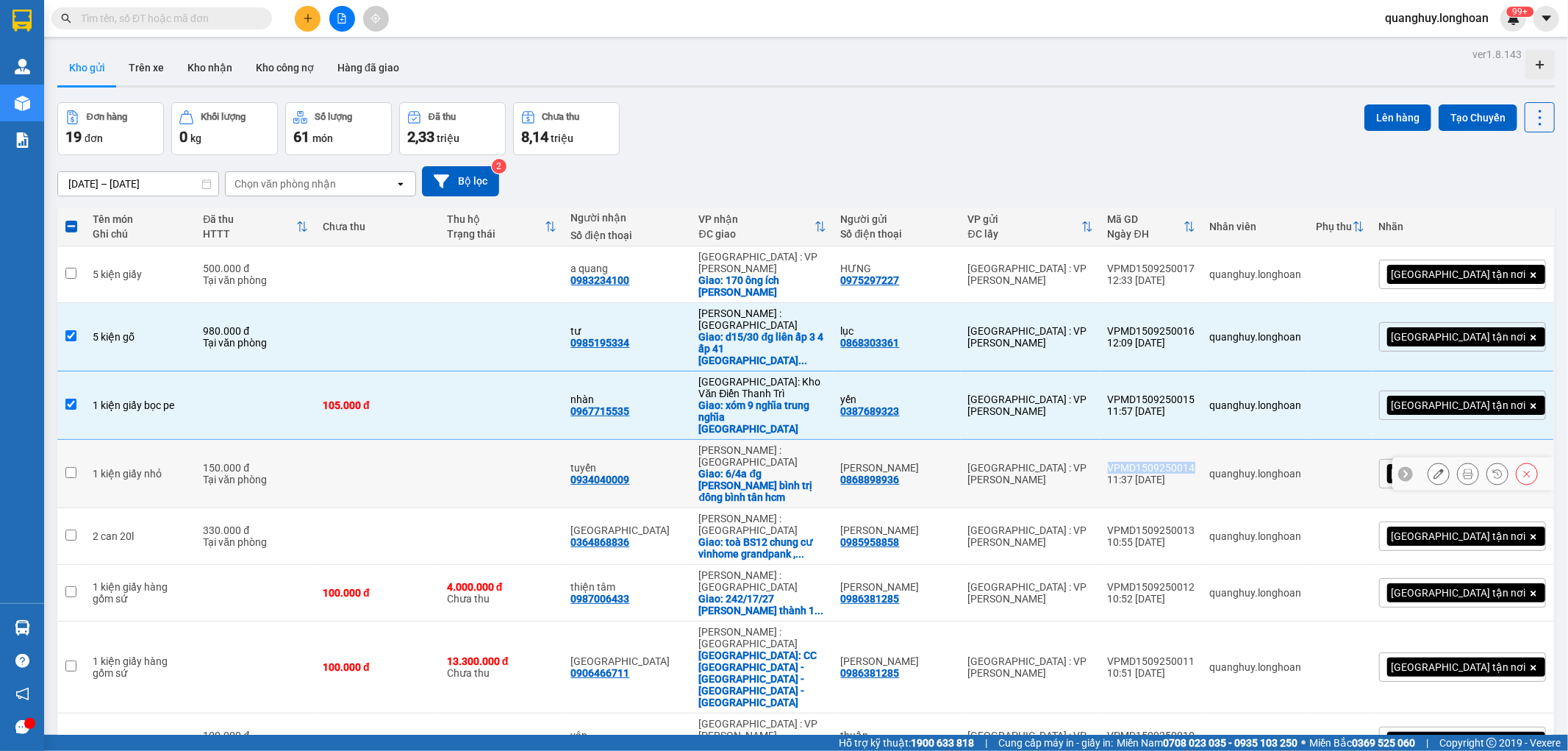
copy div "VPMD1509250014"
click at [1196, 524] on div "VPMD1509250013" at bounding box center [1151, 530] width 87 height 12
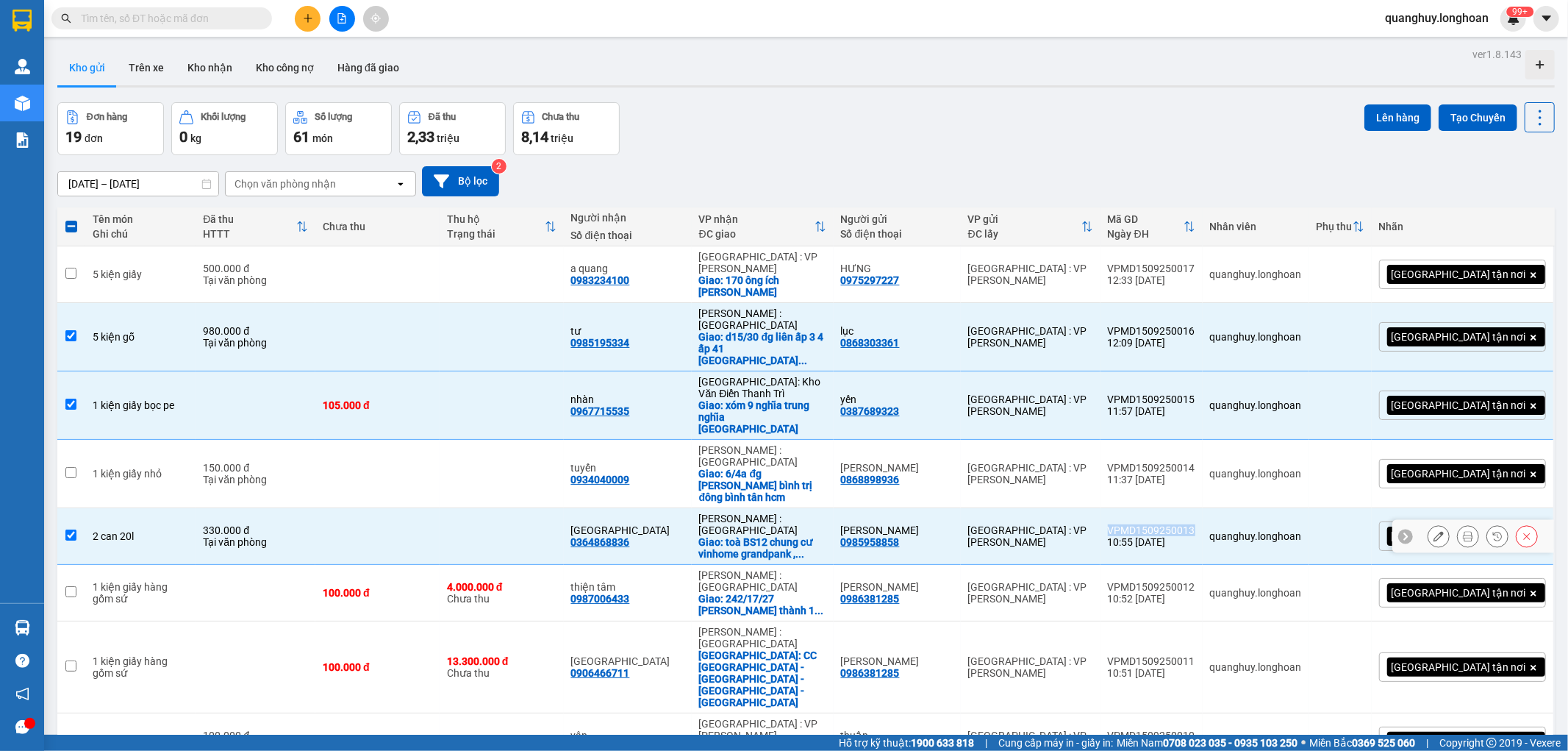
click at [1196, 524] on div "VPMD1509250013" at bounding box center [1151, 530] width 87 height 12
checkbox input "false"
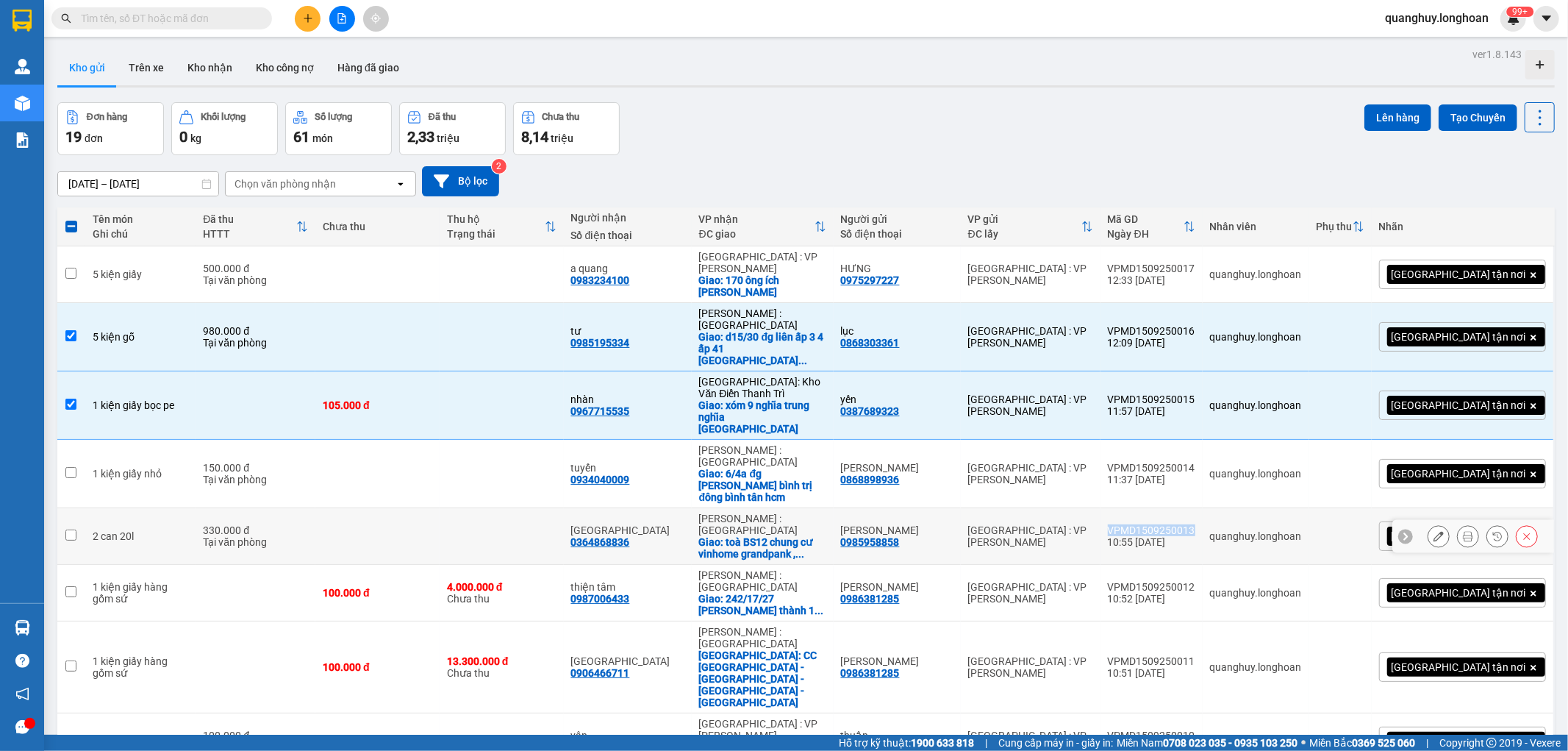
copy div "VPMD1509250013"
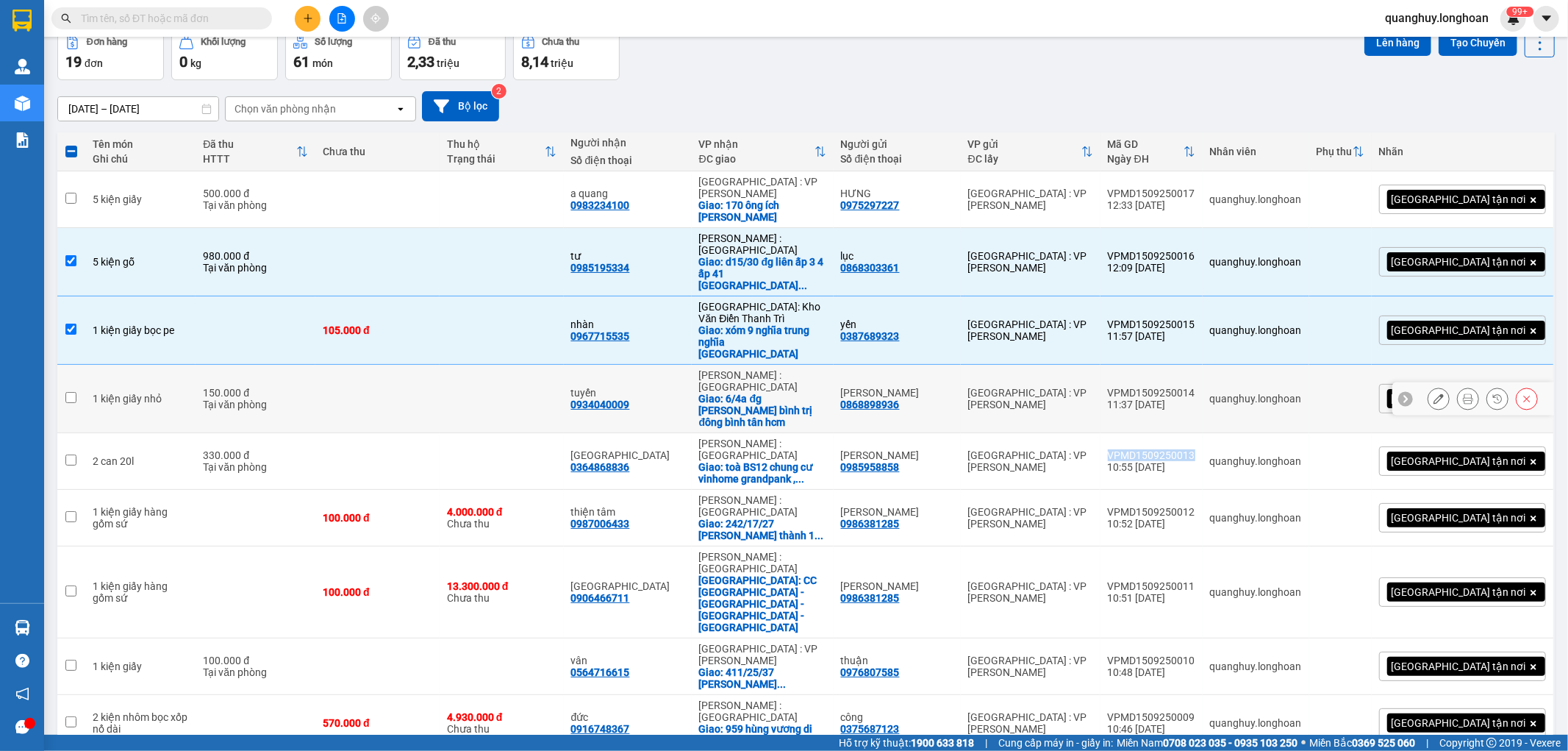
scroll to position [163, 0]
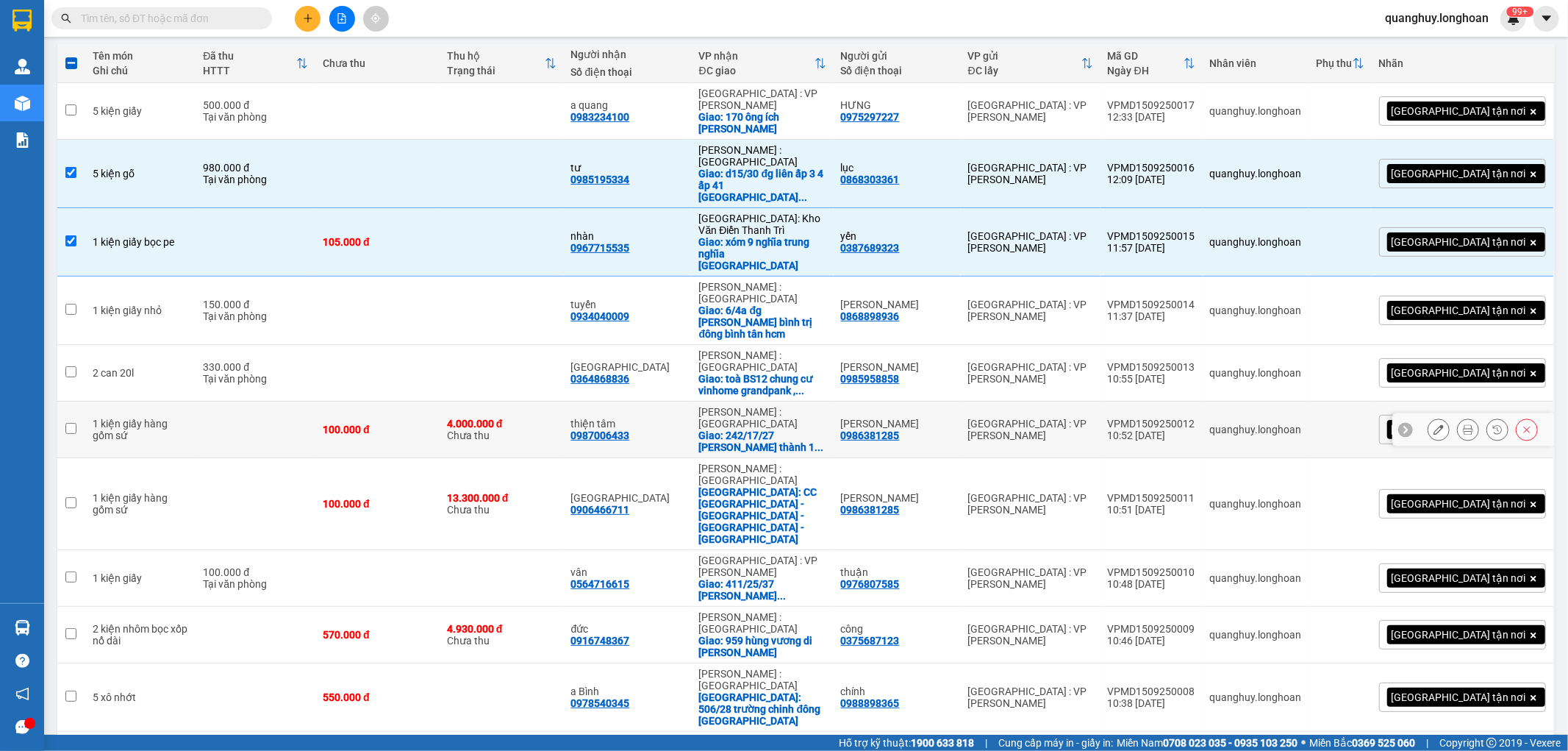
click at [1196, 418] on div "VPMD1509250012" at bounding box center [1151, 423] width 87 height 12
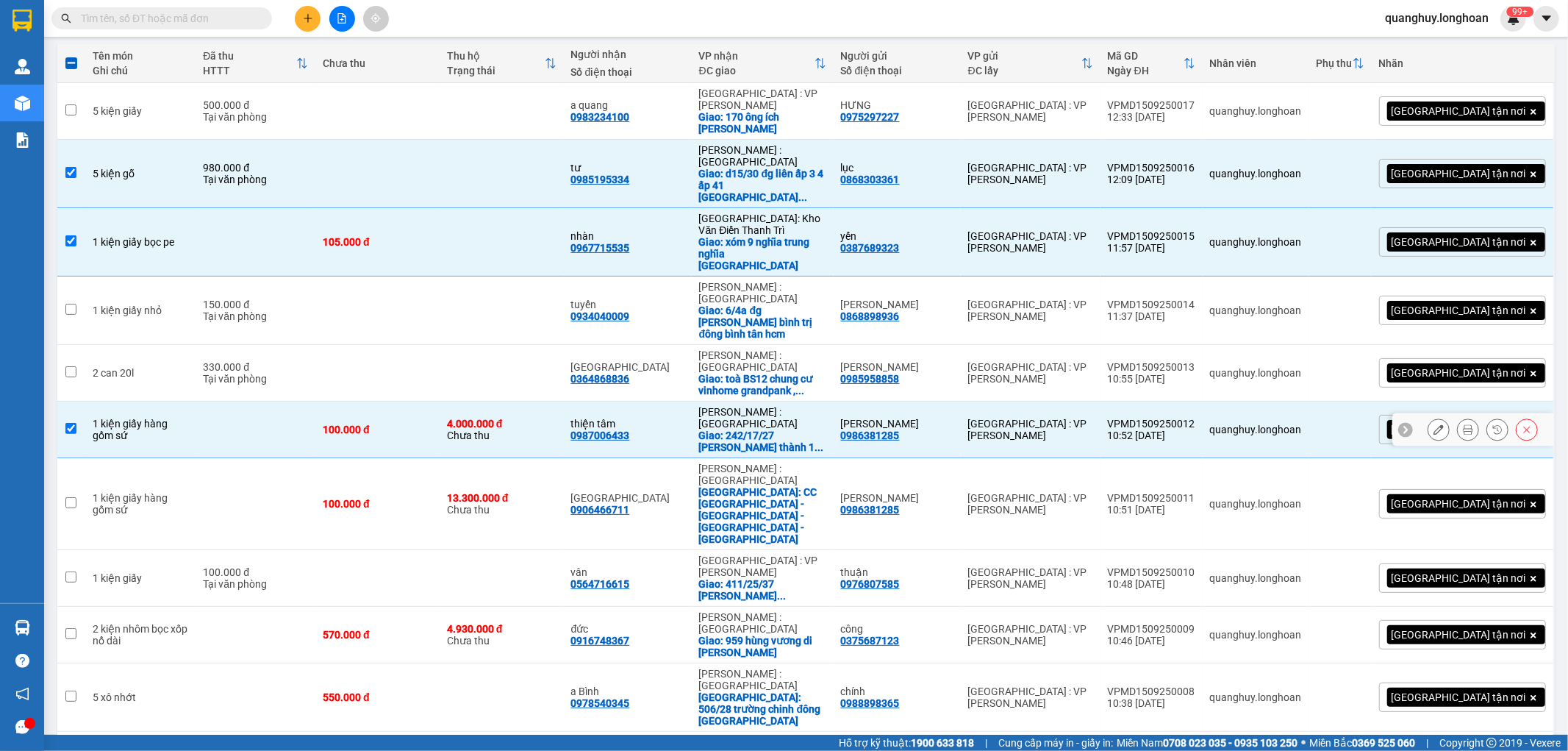
click at [1196, 418] on div "VPMD1509250012" at bounding box center [1151, 423] width 87 height 12
checkbox input "false"
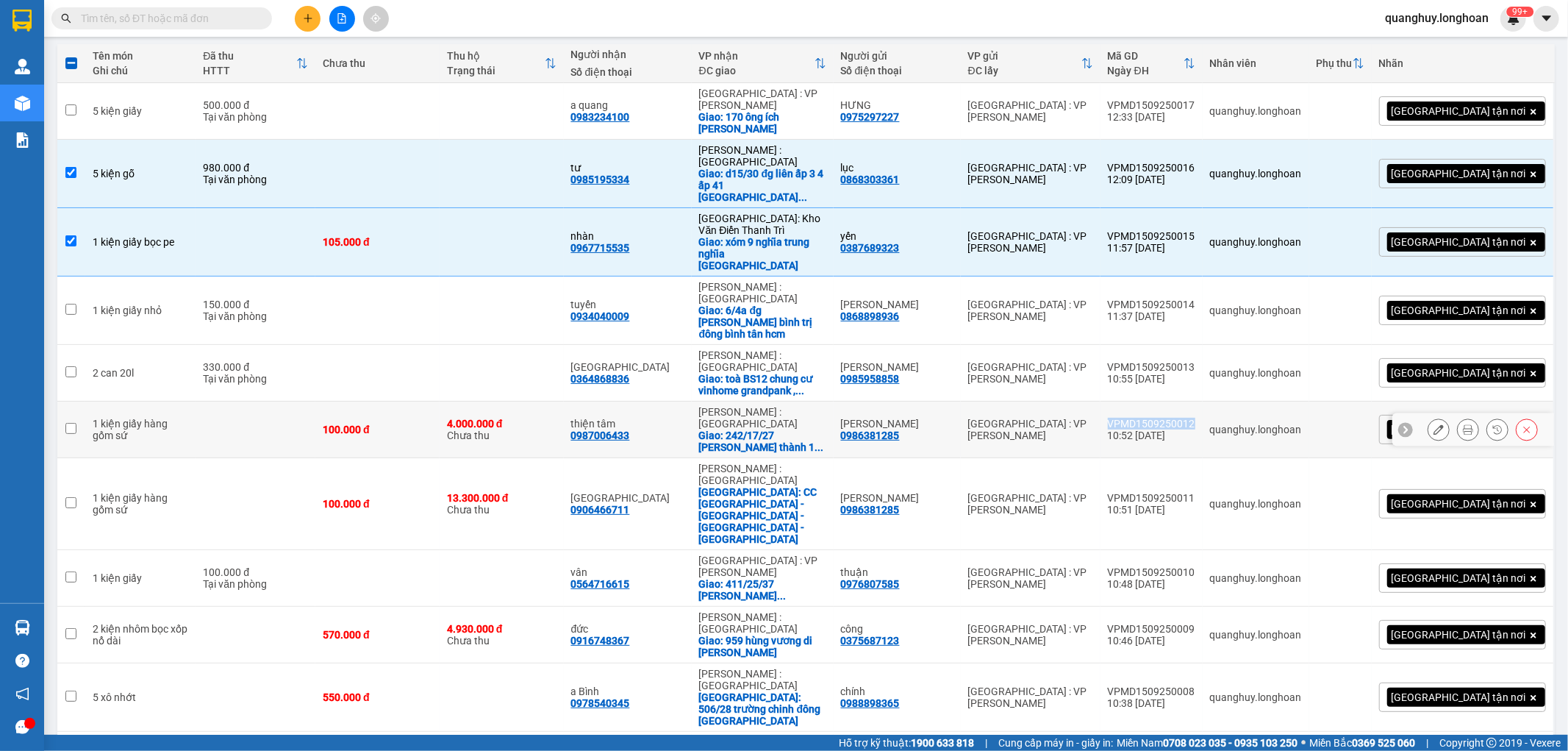
copy div "VPMD1509250012"
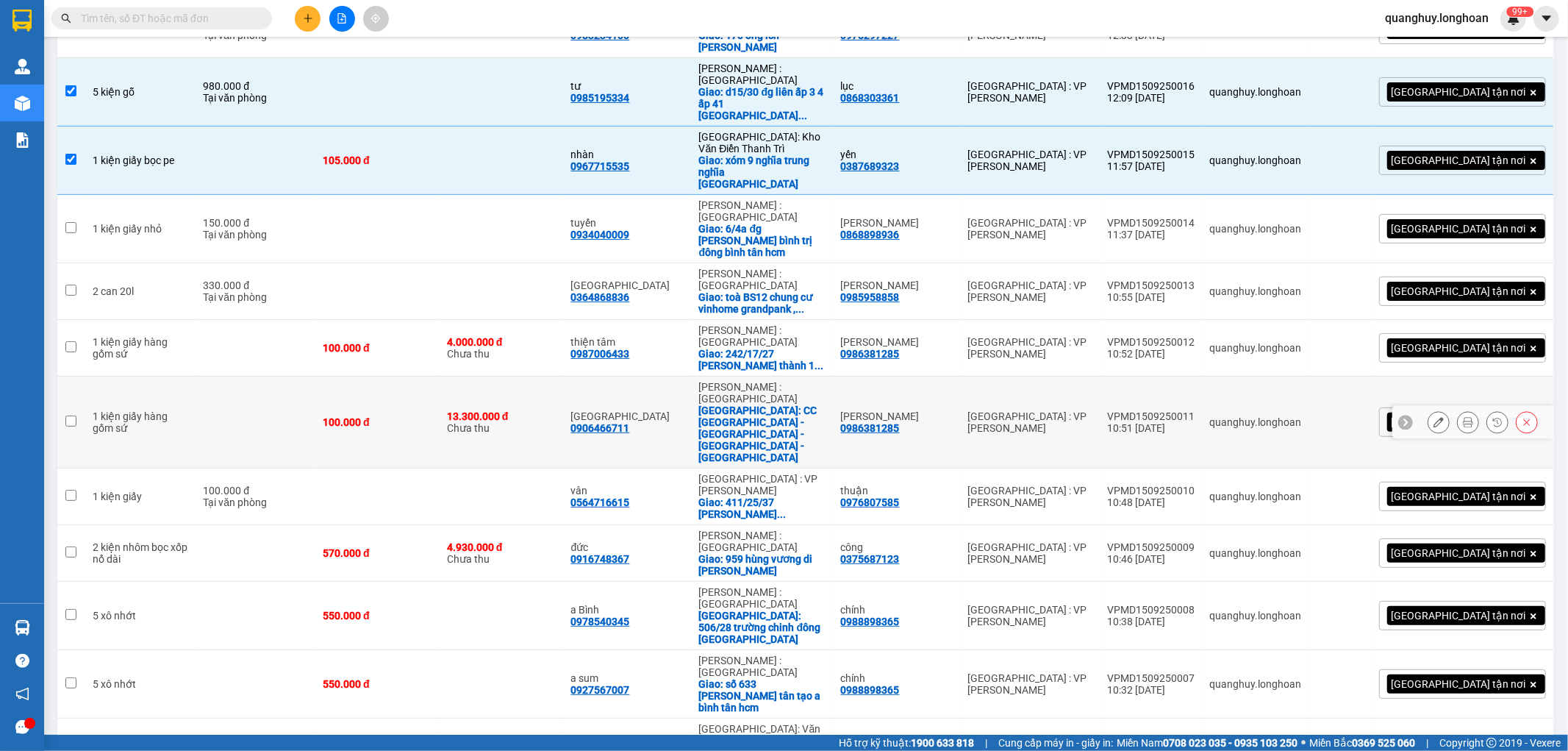
click at [1196, 411] on div "VPMD1509250011" at bounding box center [1151, 417] width 87 height 12
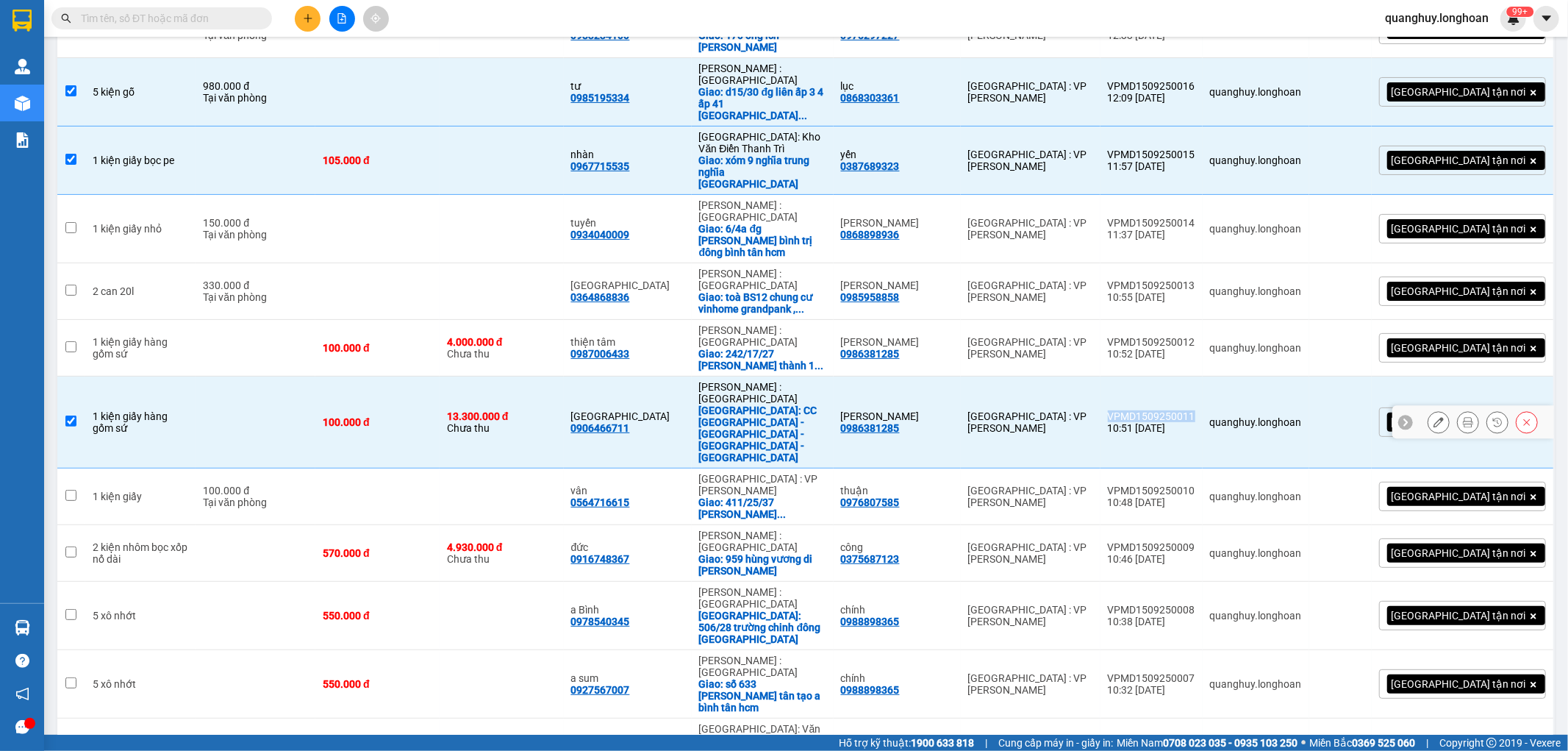
click at [1196, 411] on div "VPMD1509250011" at bounding box center [1151, 417] width 87 height 12
checkbox input "false"
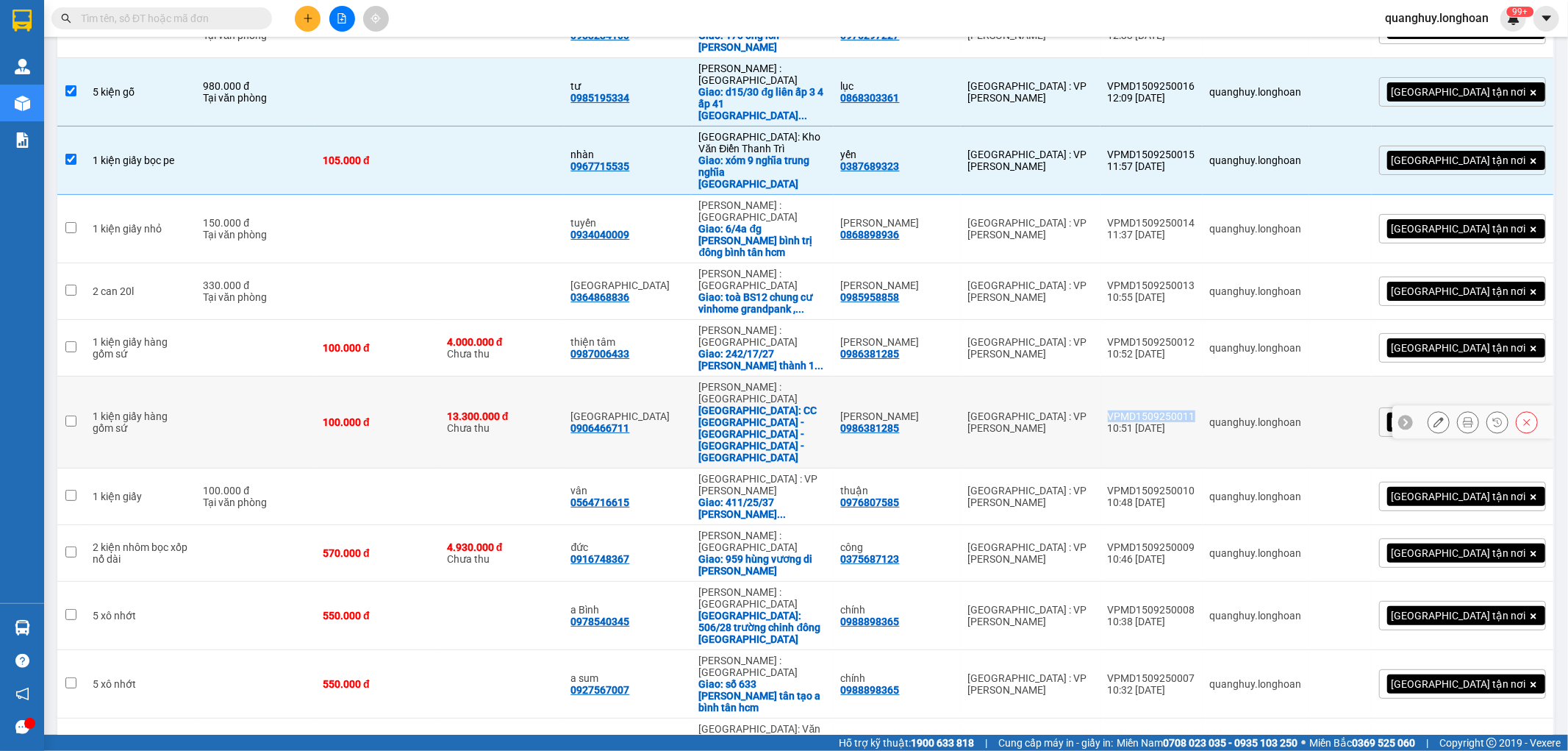
copy div "VPMD1509250011"
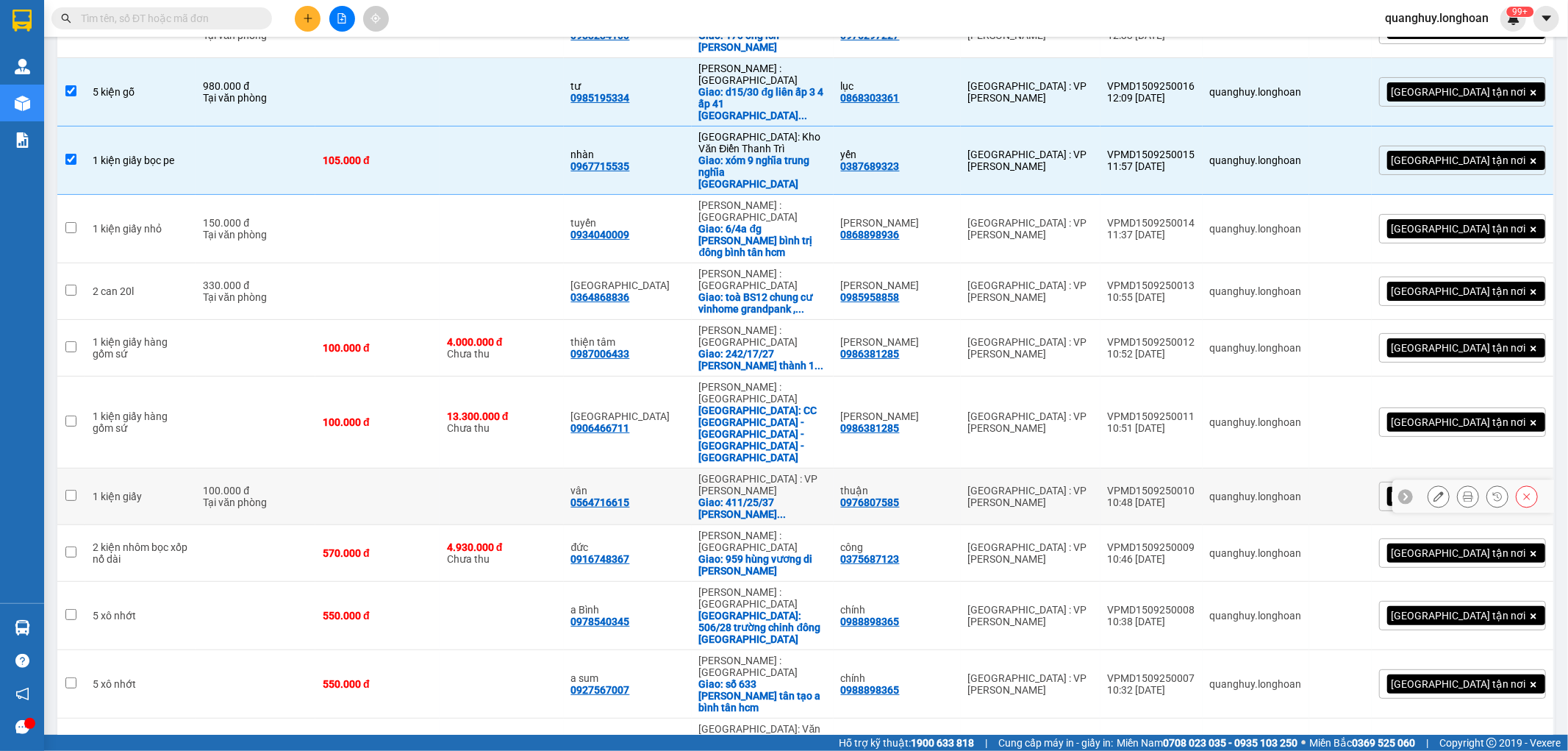
click at [1196, 485] on div "VPMD1509250010" at bounding box center [1151, 490] width 87 height 12
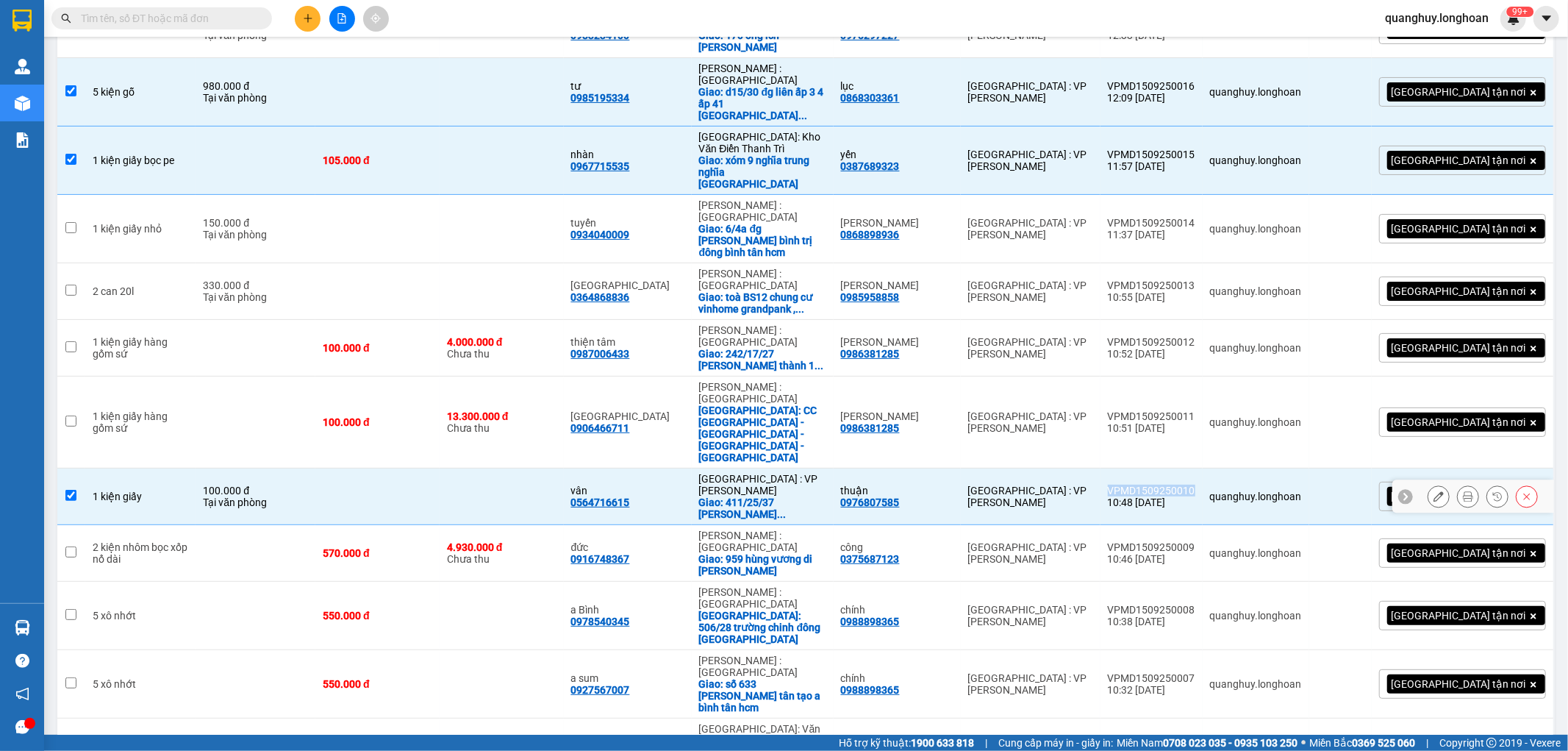
click at [1196, 485] on div "VPMD1509250010" at bounding box center [1151, 490] width 87 height 12
checkbox input "false"
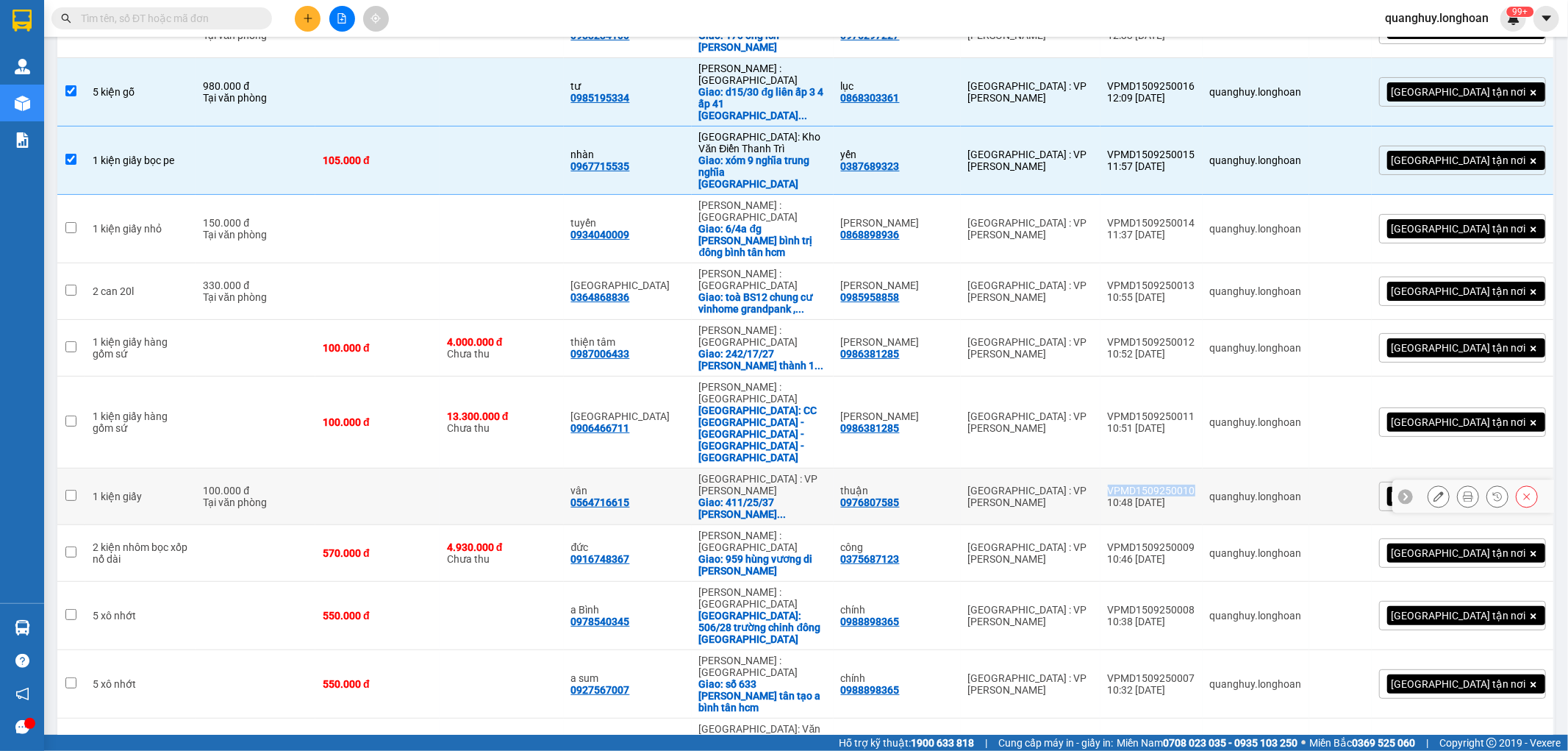
copy div "VPMD1509250010"
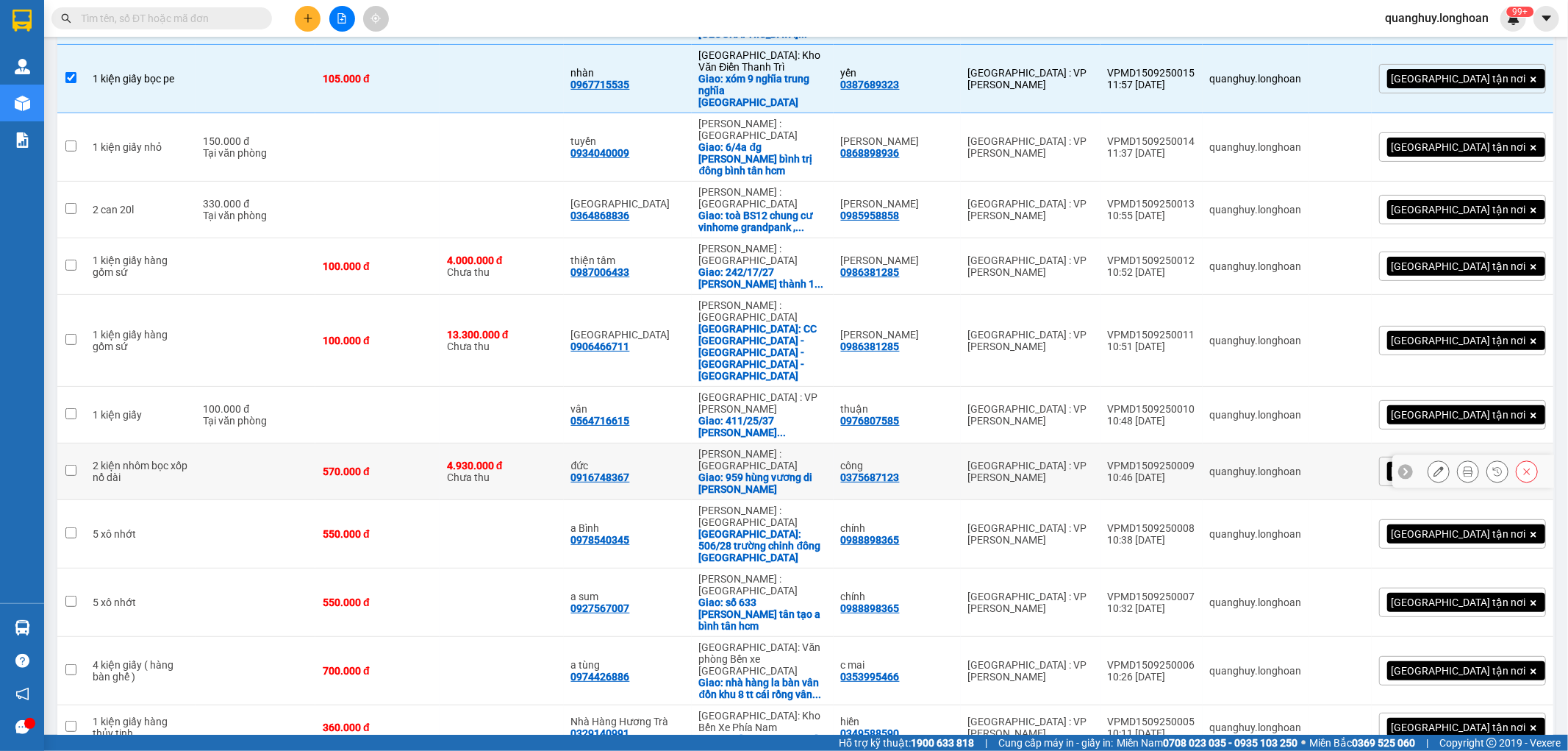
click at [1196, 460] on div "VPMD1509250009" at bounding box center [1151, 466] width 87 height 12
checkbox input "false"
copy div "VPMD1509250009"
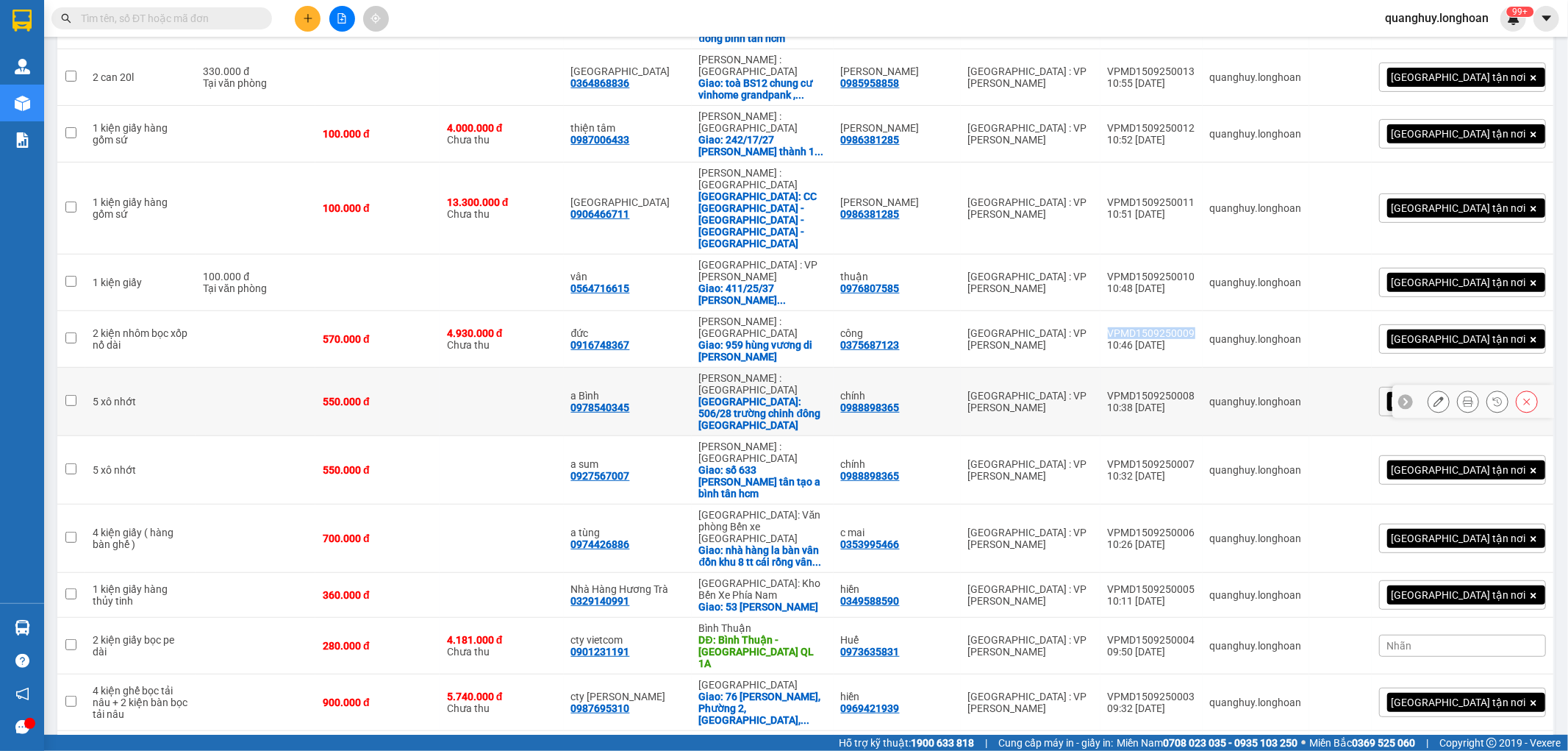
scroll to position [464, 0]
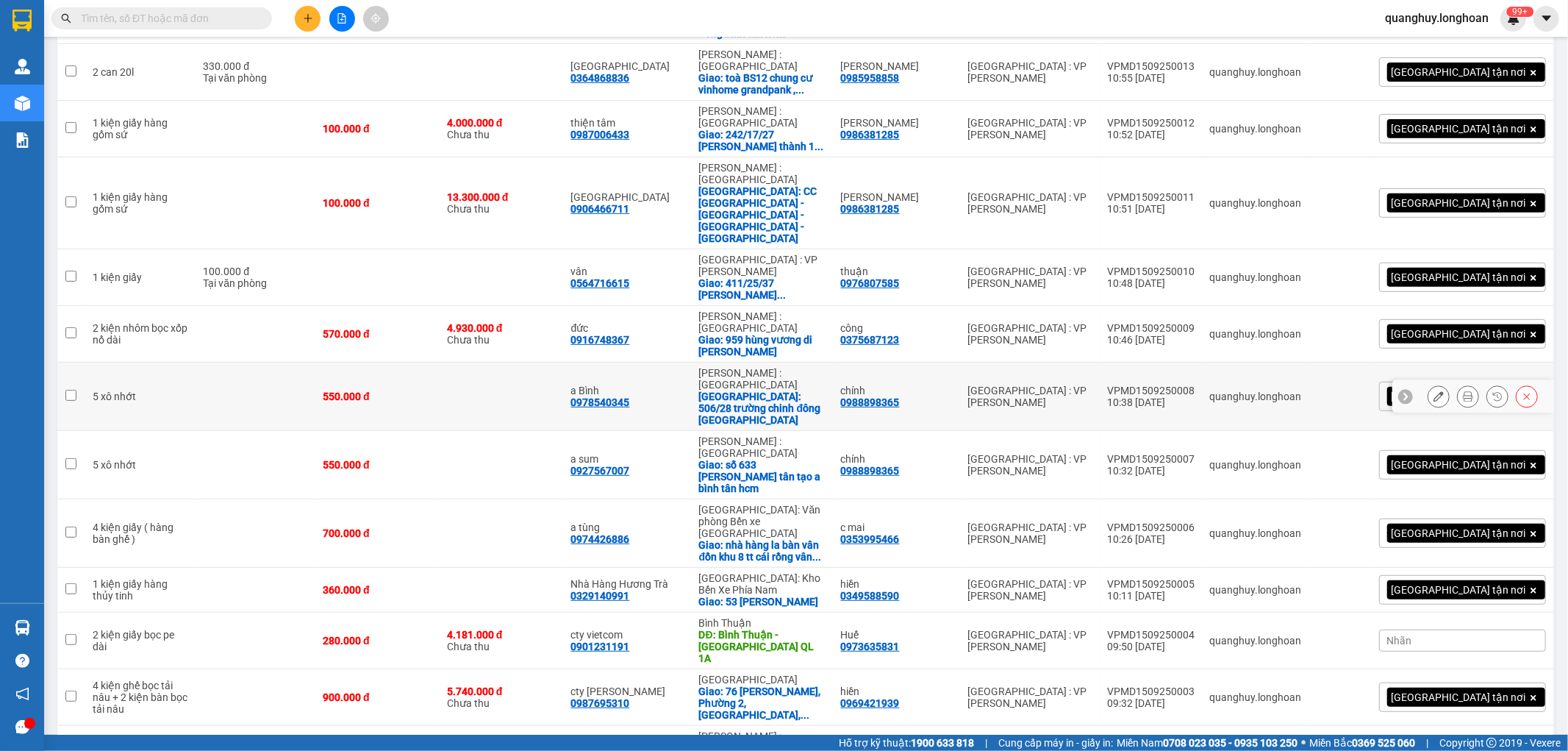
click at [1196, 384] on div "VPMD1509250008" at bounding box center [1151, 390] width 87 height 12
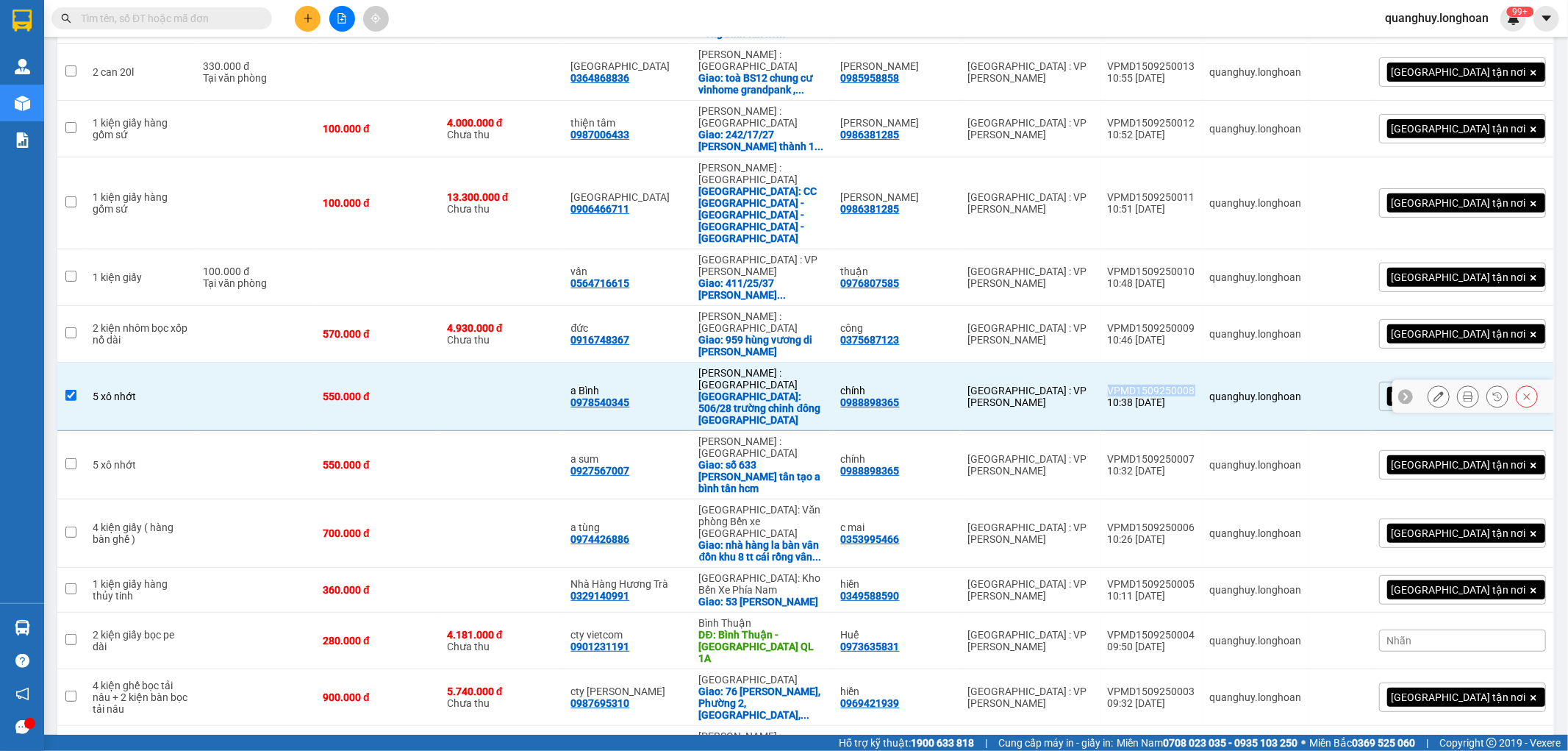
click at [1196, 384] on div "VPMD1509250008" at bounding box center [1151, 390] width 87 height 12
checkbox input "false"
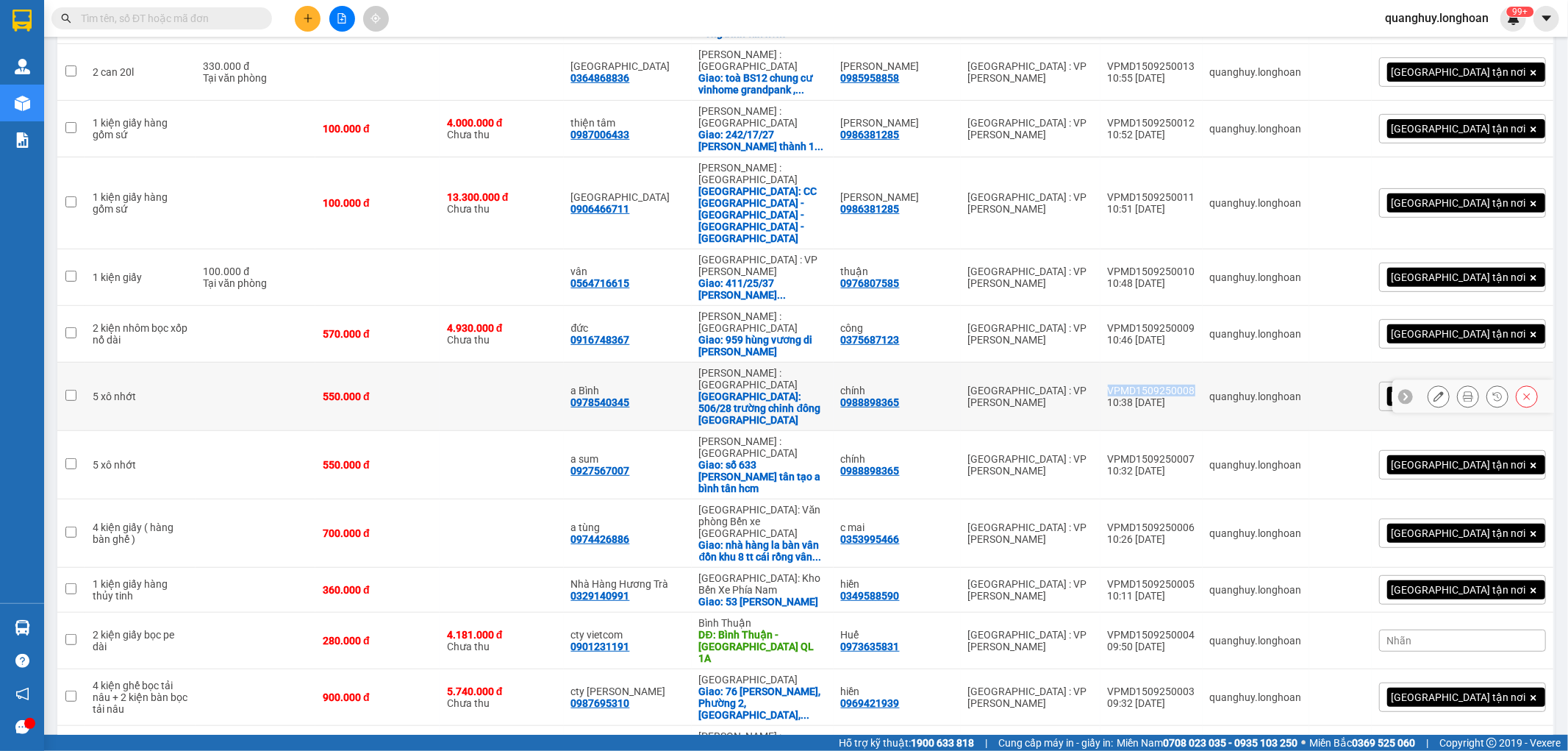
copy div "VPMD1509250008"
click at [1196, 453] on div "VPMD1509250007" at bounding box center [1151, 459] width 87 height 12
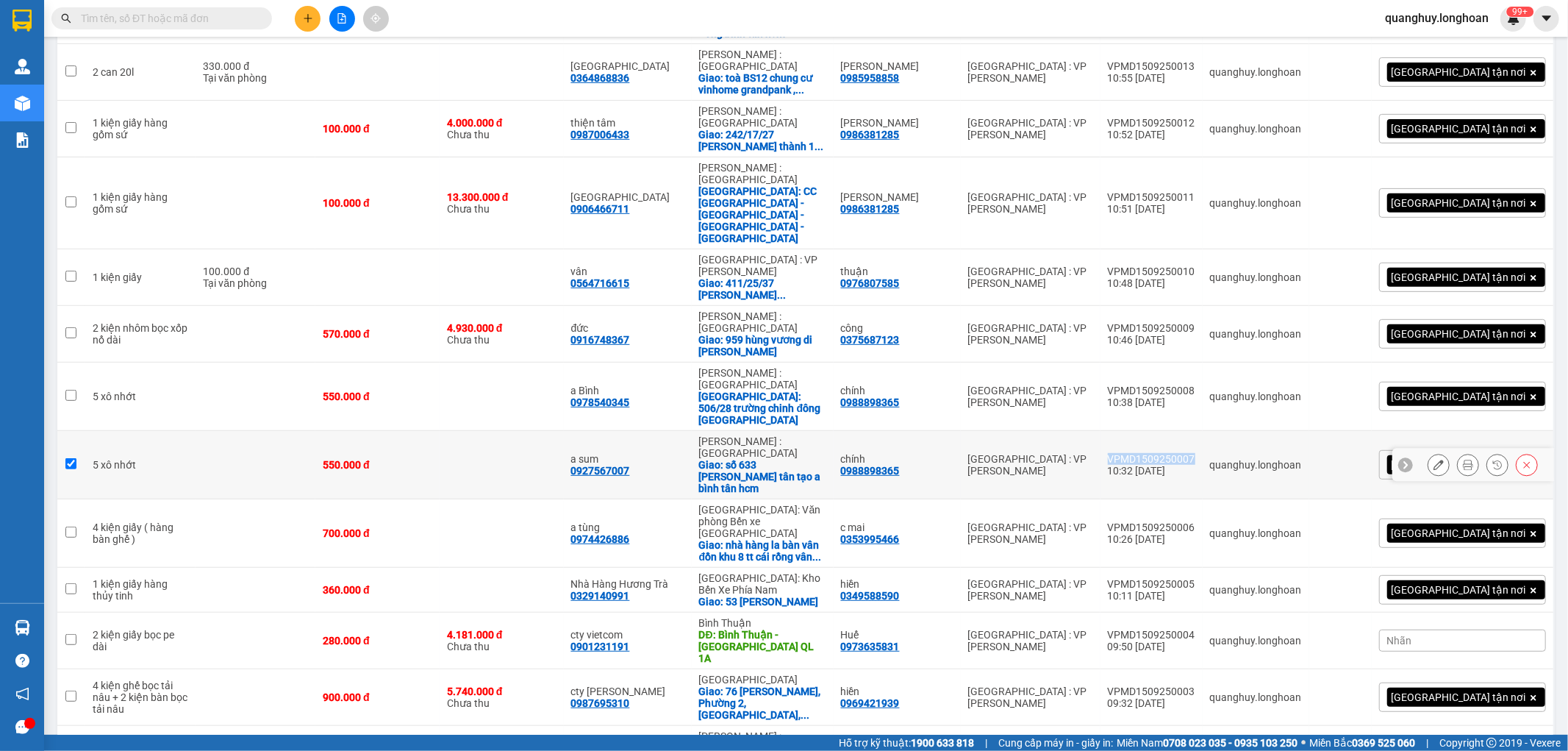
click at [1196, 453] on div "VPMD1509250007" at bounding box center [1151, 459] width 87 height 12
checkbox input "false"
copy div "VPMD1509250007"
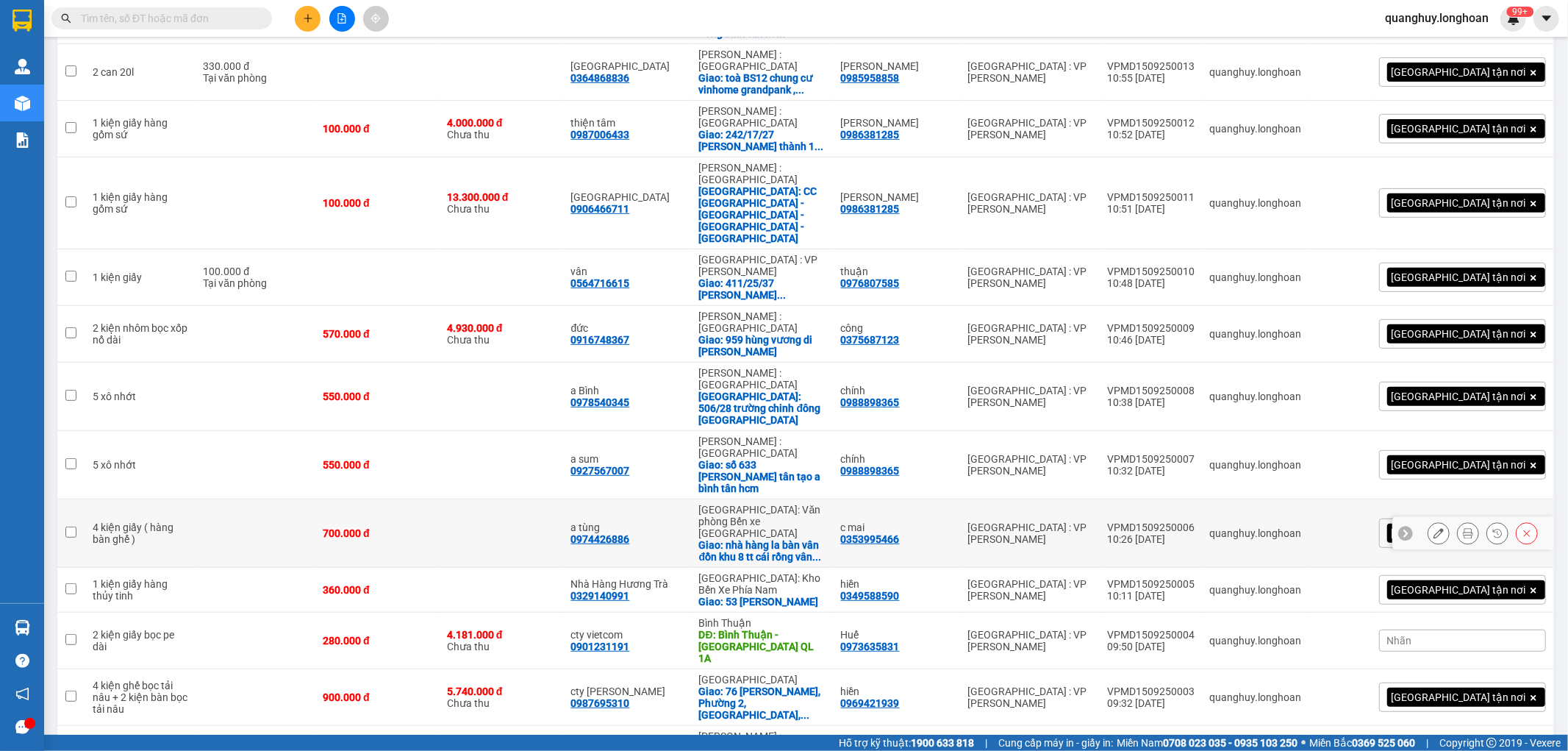
click at [1196, 521] on div "VPMD1509250006" at bounding box center [1151, 527] width 87 height 12
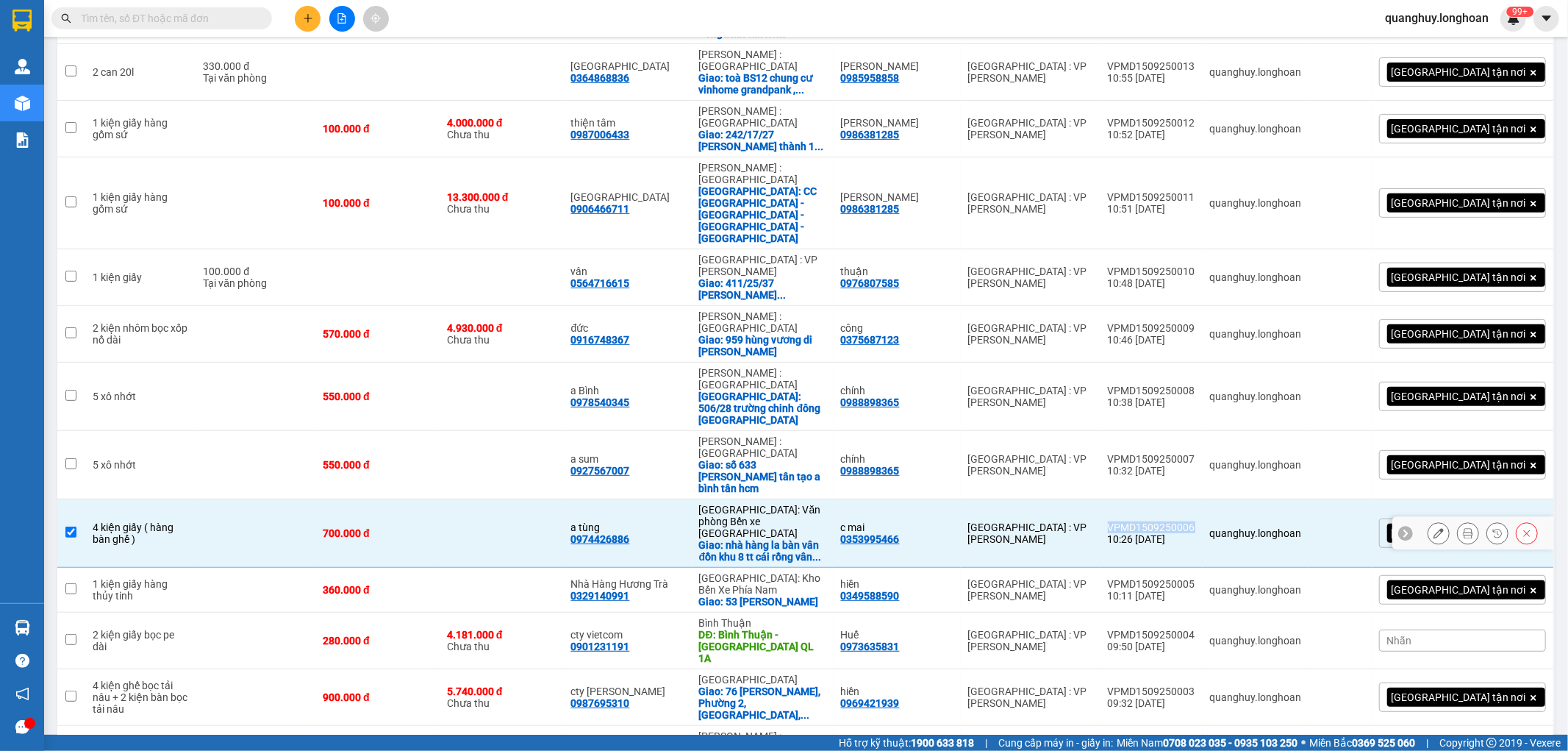
click at [1196, 521] on div "VPMD1509250006" at bounding box center [1151, 527] width 87 height 12
checkbox input "false"
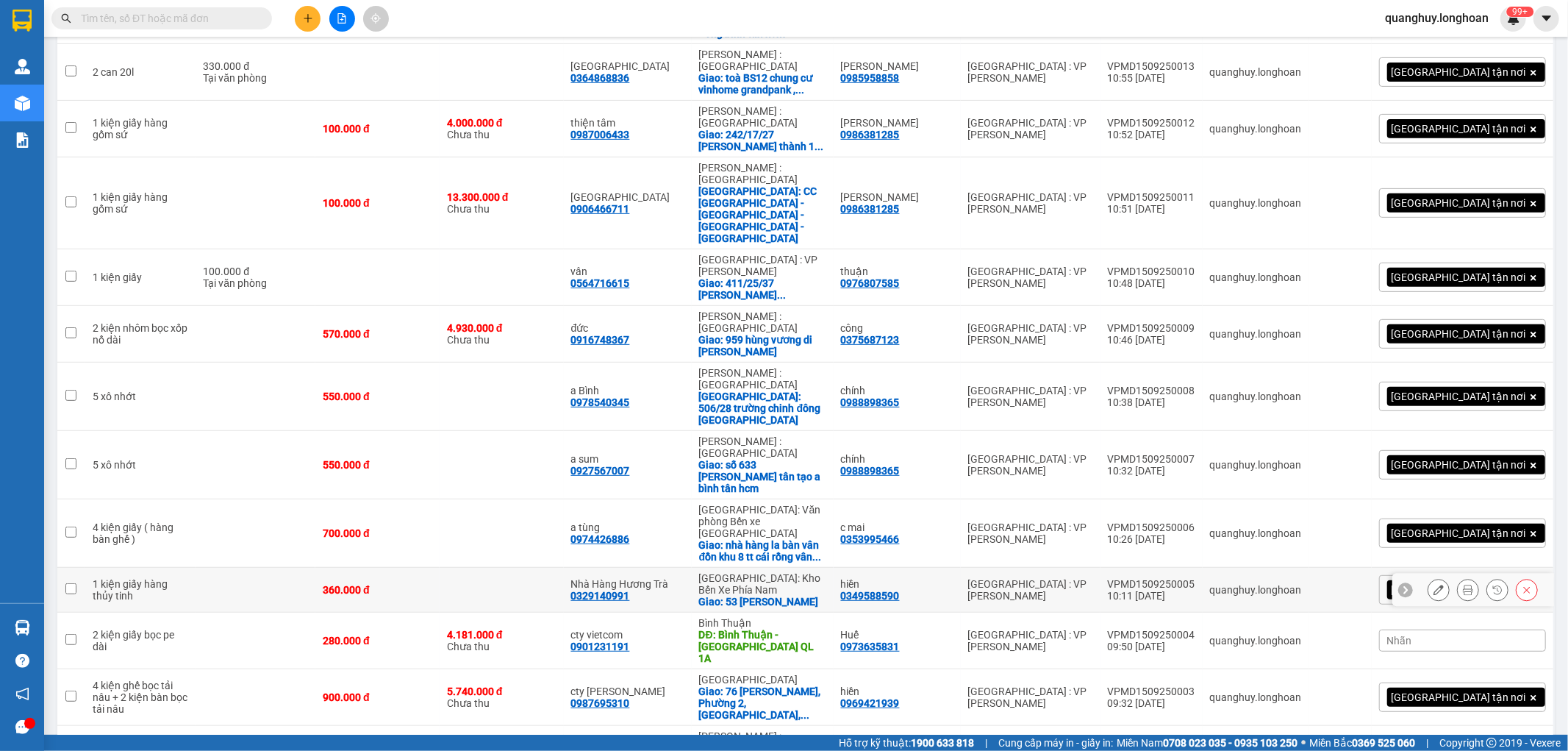
click at [1196, 578] on div "VPMD1509250005" at bounding box center [1151, 584] width 87 height 12
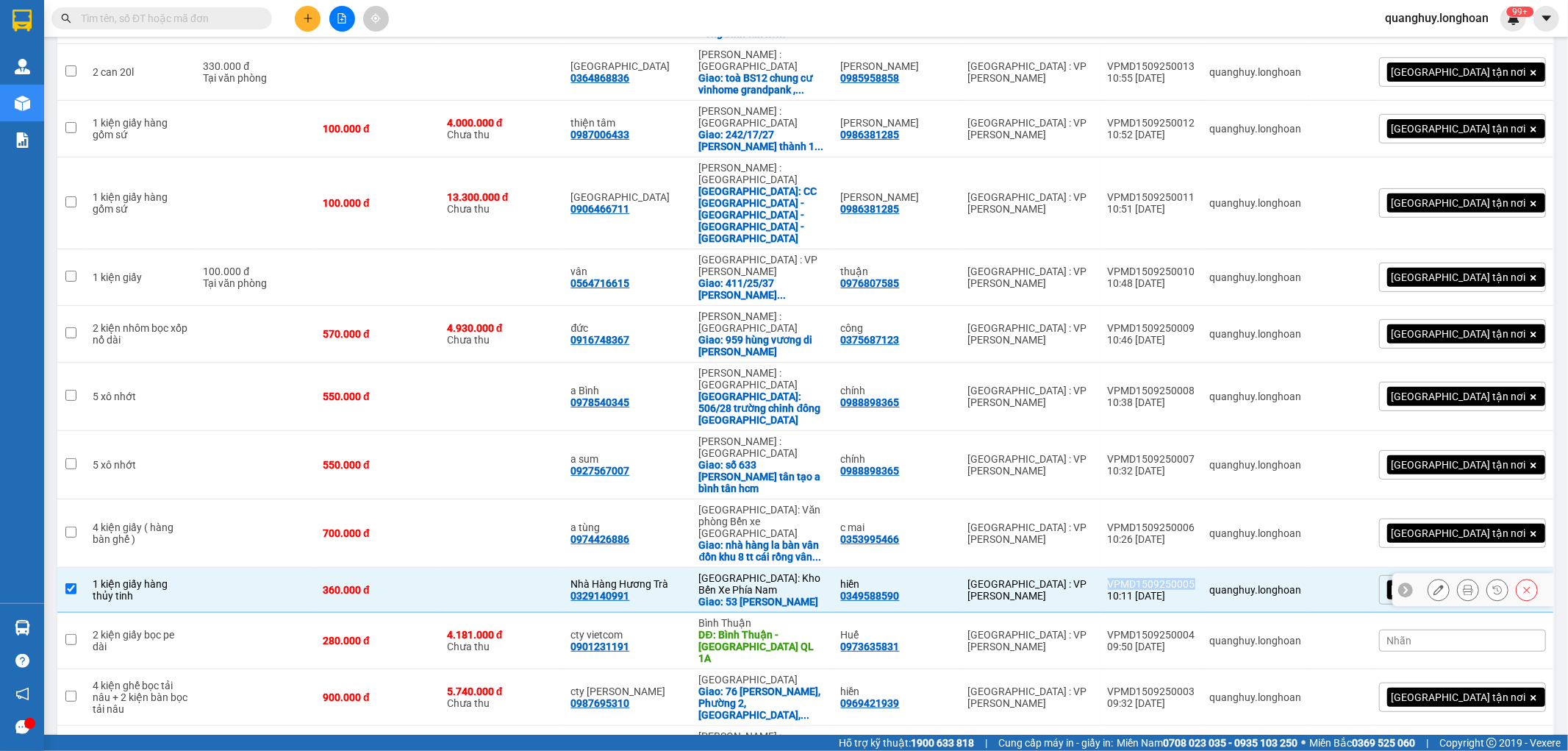
click at [1196, 578] on div "VPMD1509250005" at bounding box center [1151, 584] width 87 height 12
checkbox input "false"
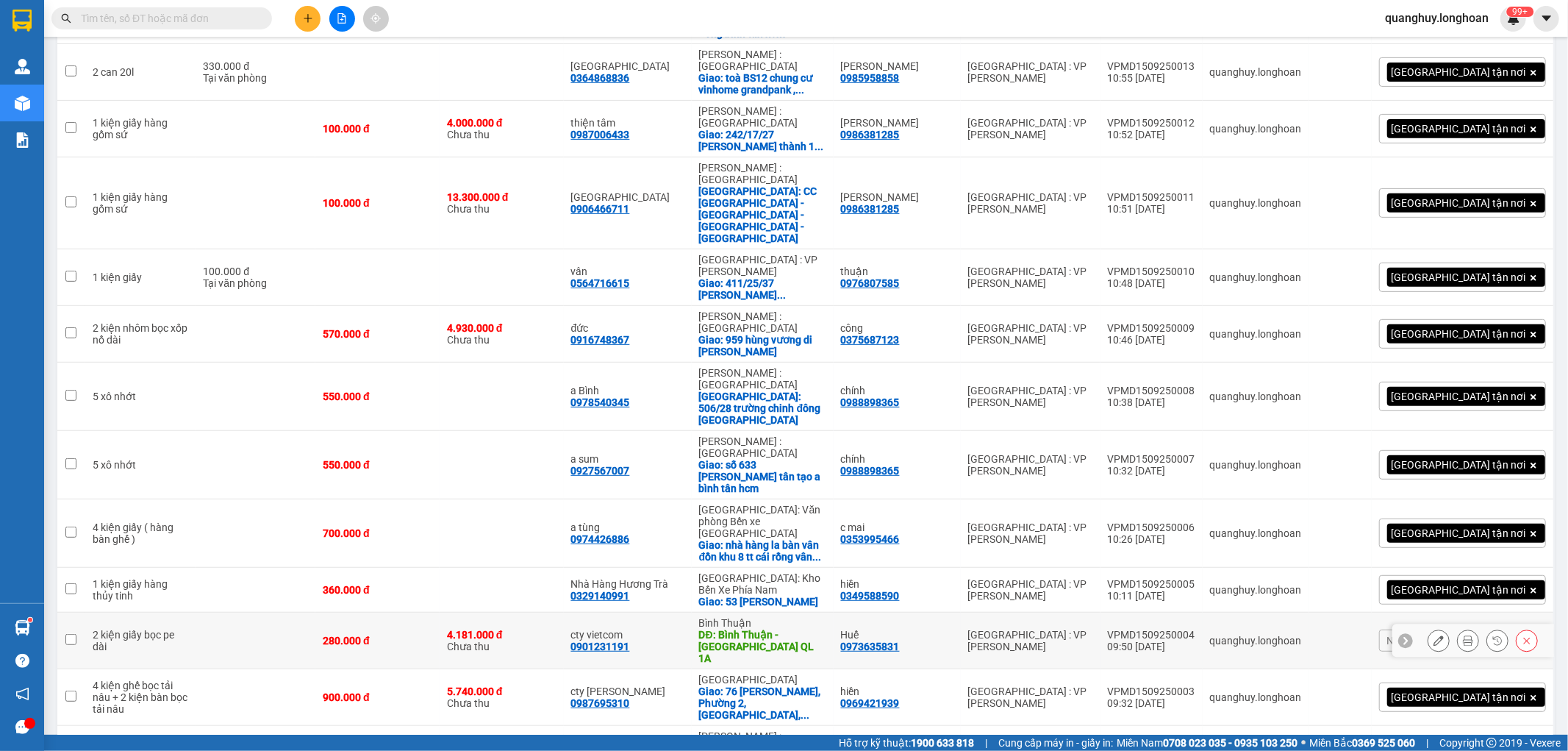
click at [1196, 629] on div "VPMD1509250004" at bounding box center [1151, 635] width 87 height 12
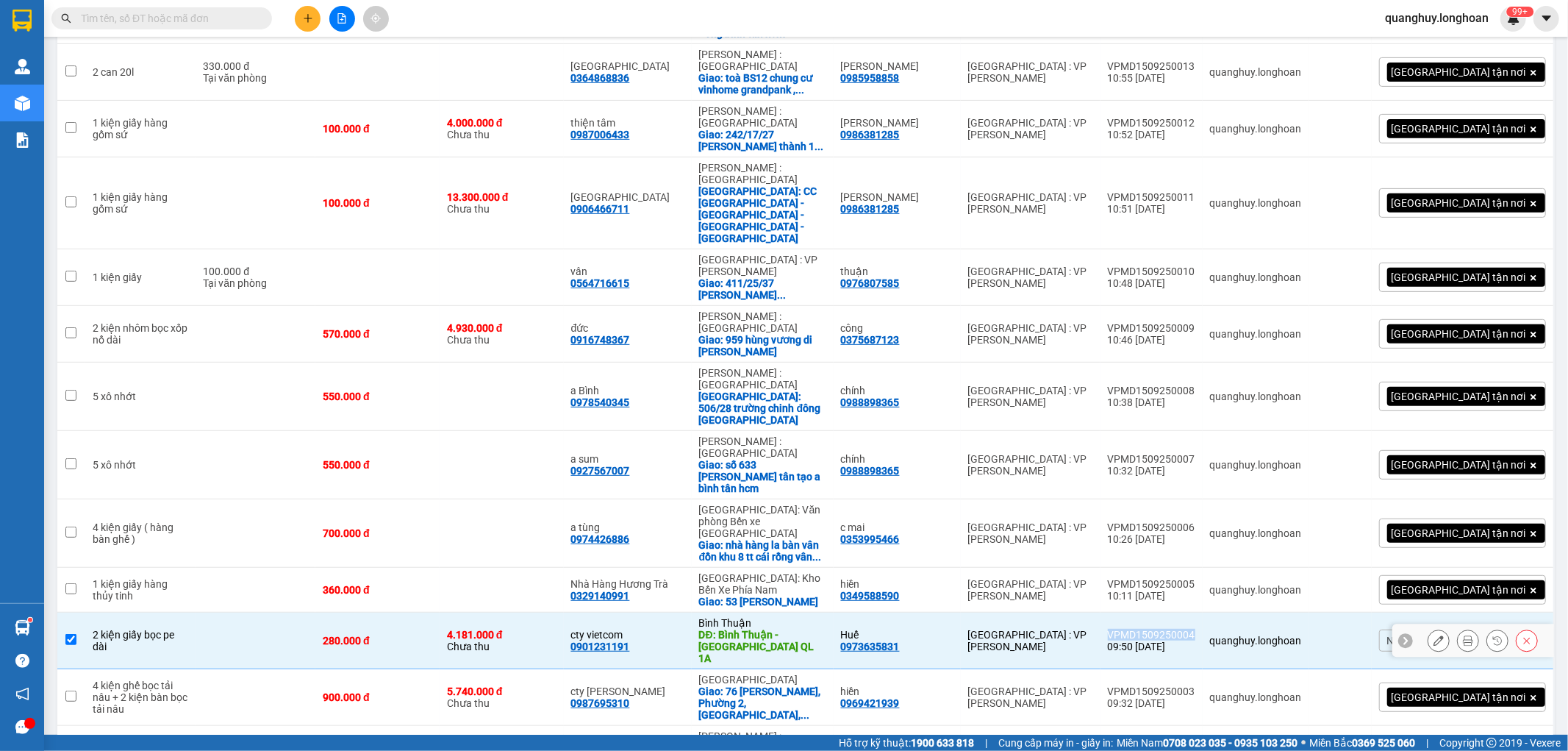
click at [1196, 629] on div "VPMD1509250004" at bounding box center [1151, 635] width 87 height 12
checkbox input "false"
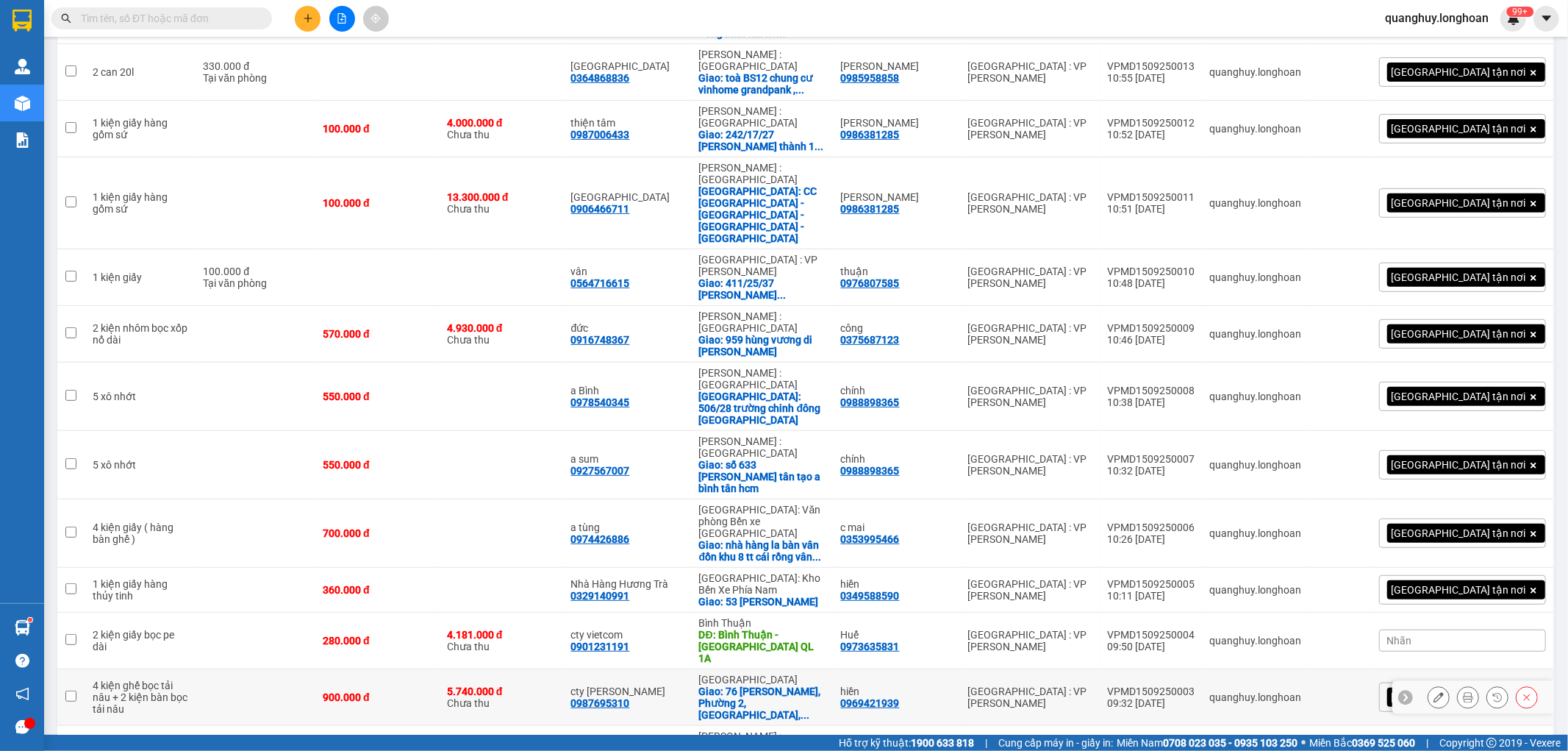
click at [1196, 686] on div "VPMD1509250003" at bounding box center [1151, 692] width 87 height 12
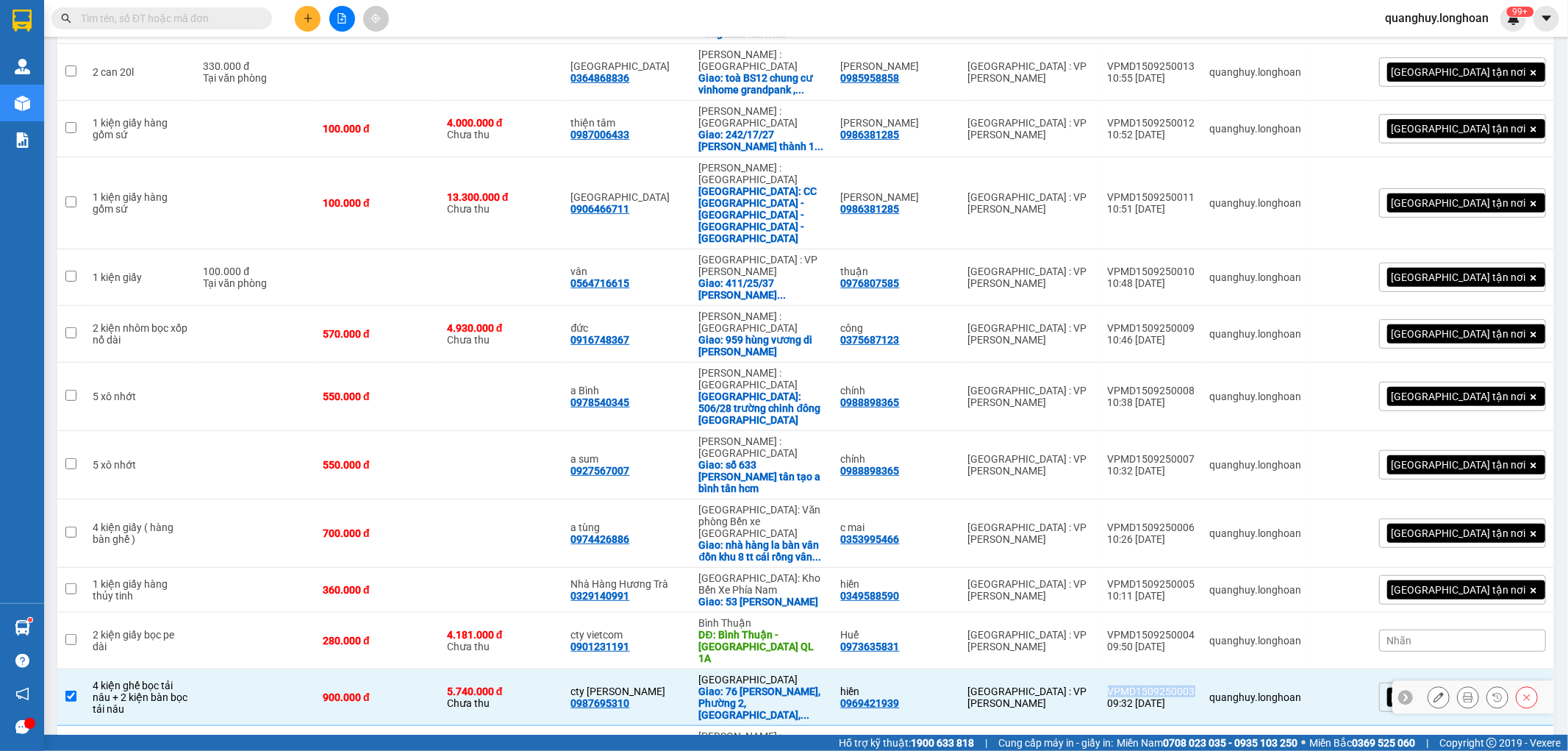
click at [1196, 686] on div "VPMD1509250003" at bounding box center [1151, 692] width 87 height 12
checkbox input "false"
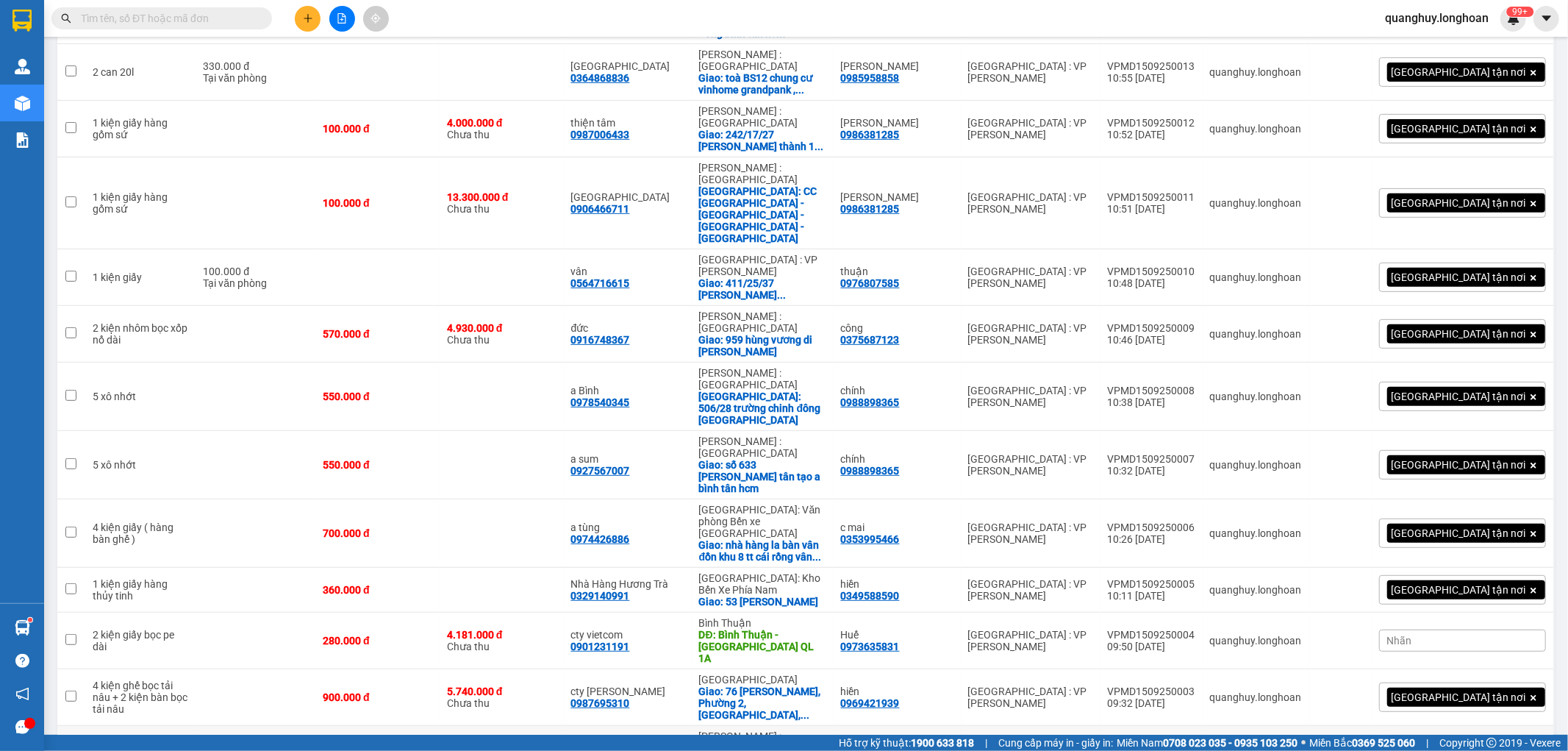
click at [1196, 742] on div "VPMD1509250002" at bounding box center [1151, 748] width 87 height 12
checkbox input "false"
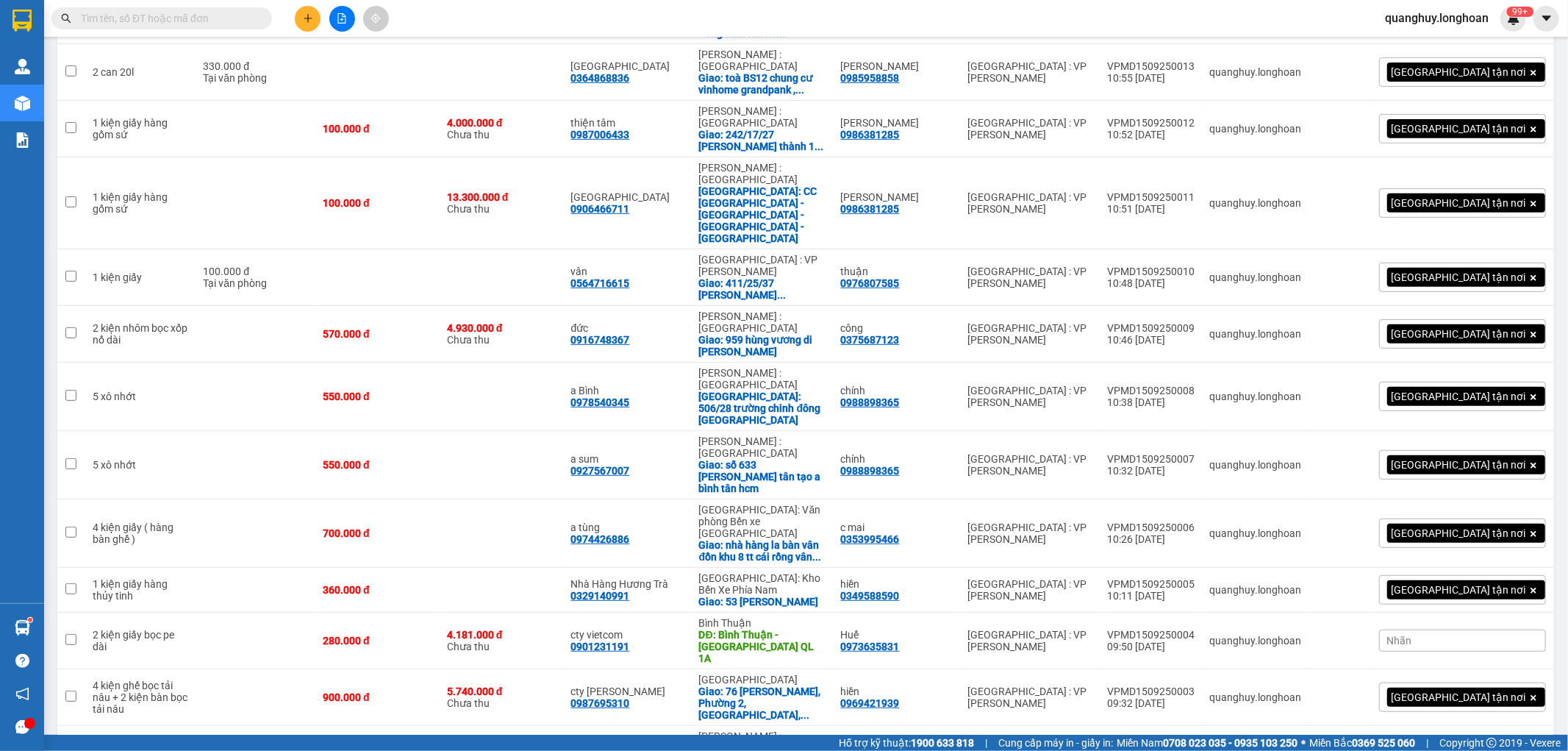
checkbox input "true"
click at [400, 726] on td at bounding box center [378, 754] width 124 height 57
checkbox input "true"
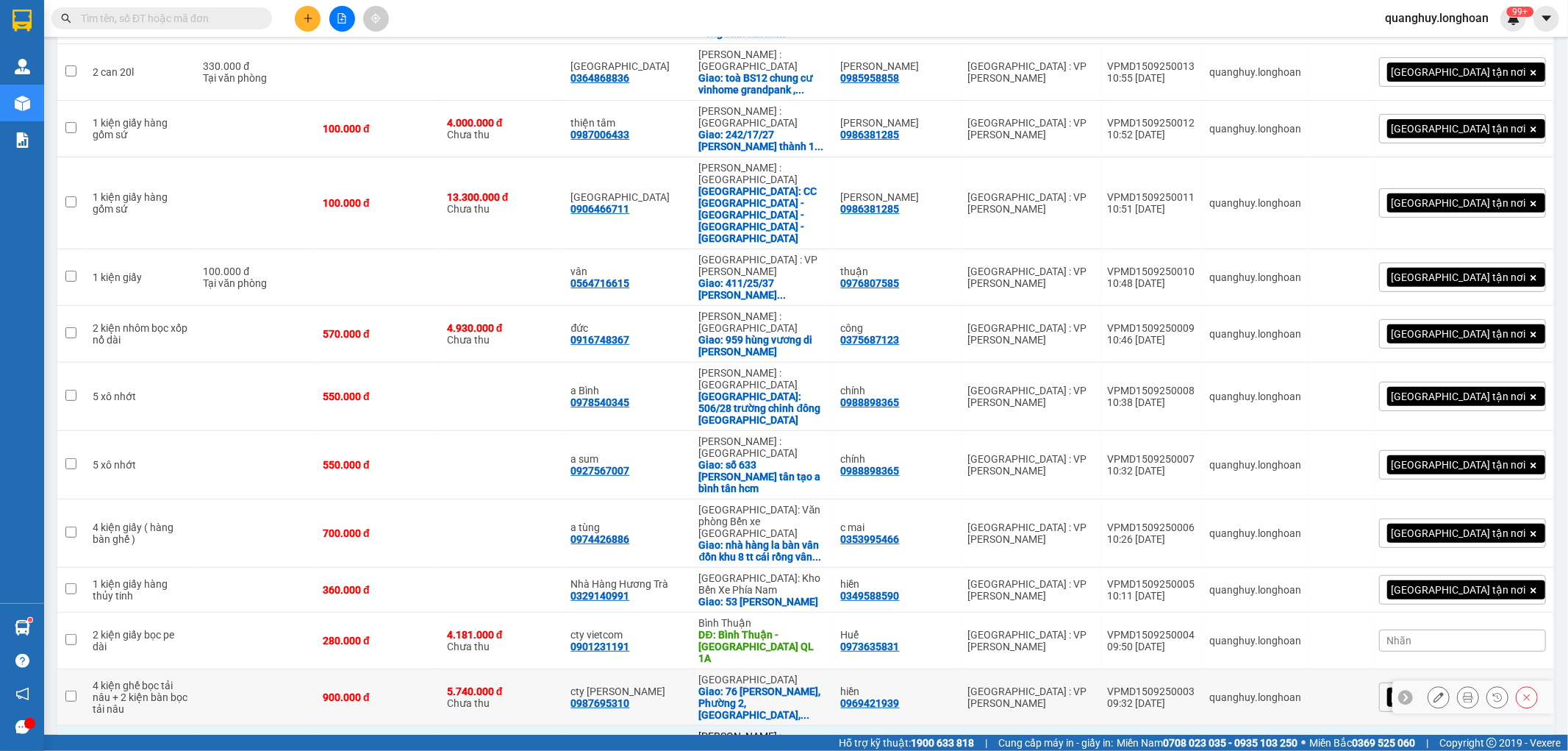
click at [305, 670] on td at bounding box center [255, 698] width 120 height 57
checkbox input "true"
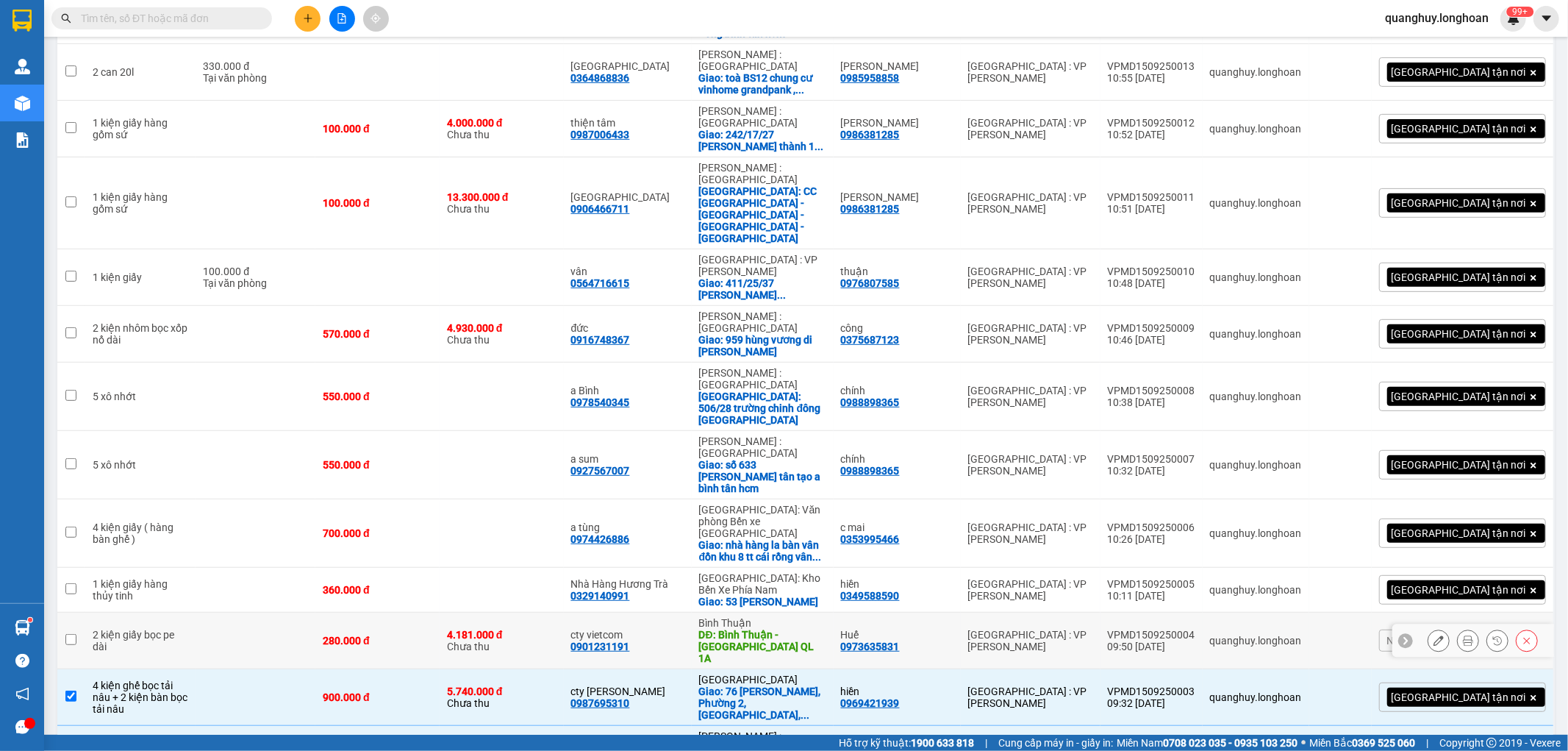
click at [316, 613] on td at bounding box center [255, 641] width 120 height 57
checkbox input "true"
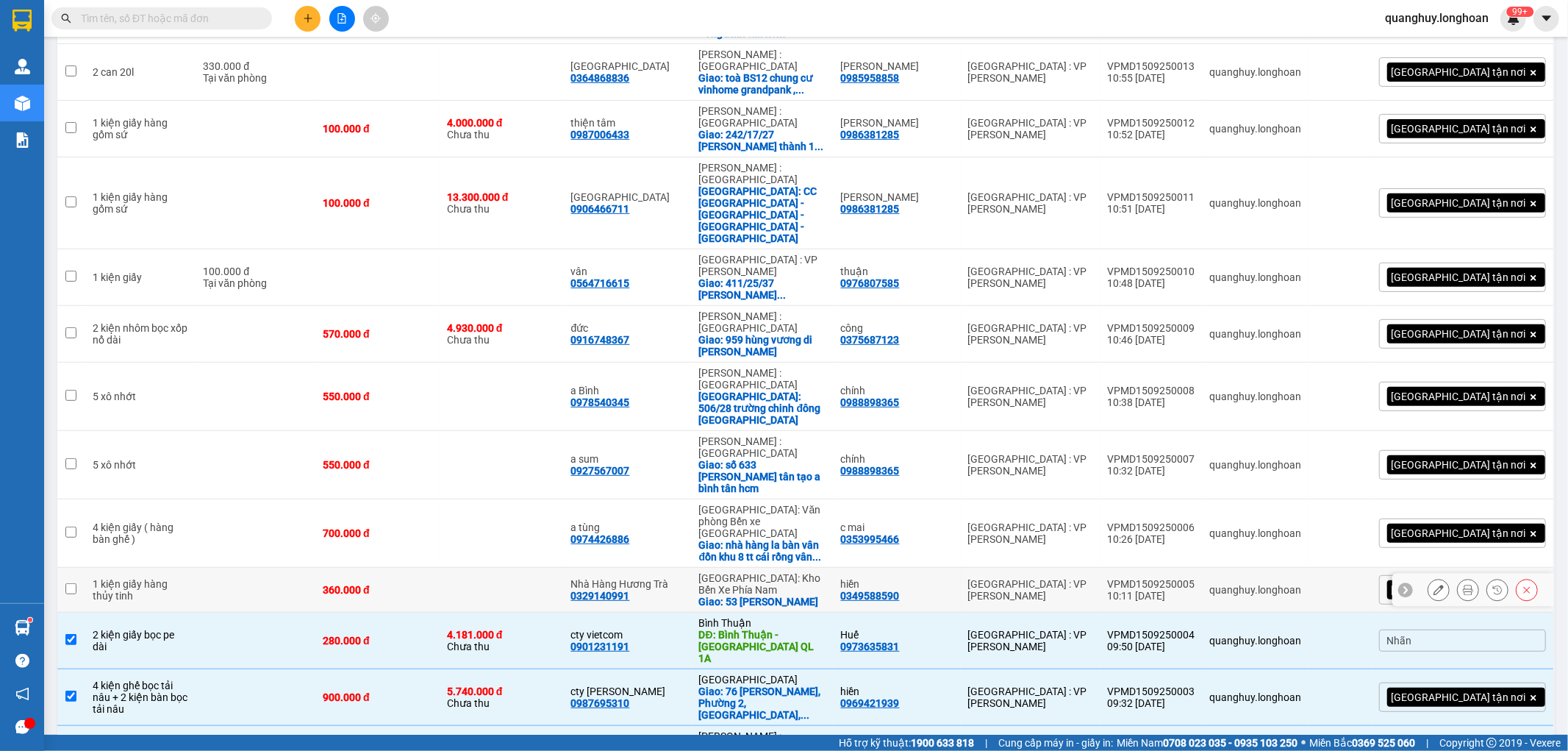
click at [440, 568] on td "360.000 đ" at bounding box center [378, 590] width 124 height 45
checkbox input "true"
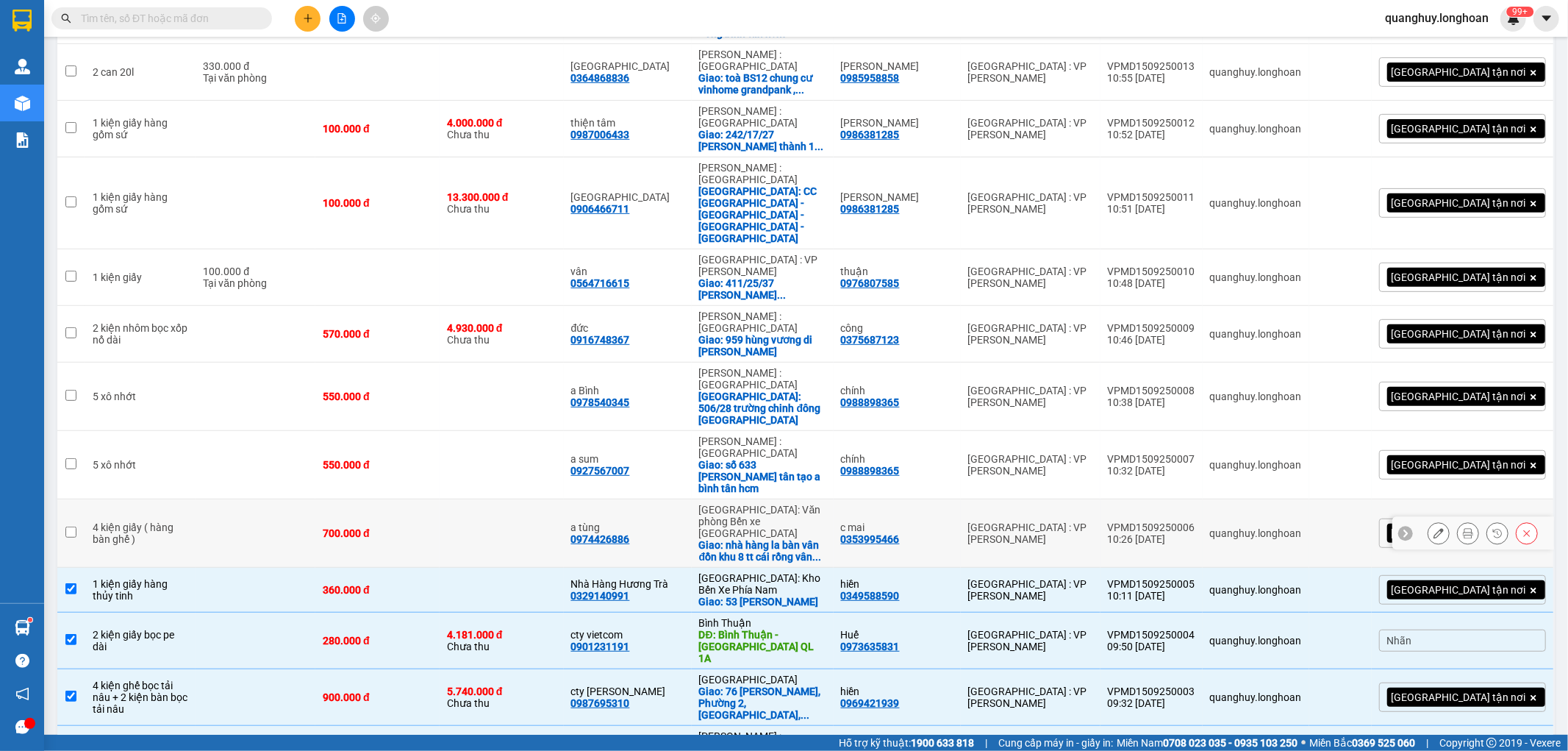
click at [440, 499] on td "700.000 đ" at bounding box center [378, 533] width 124 height 69
checkbox input "true"
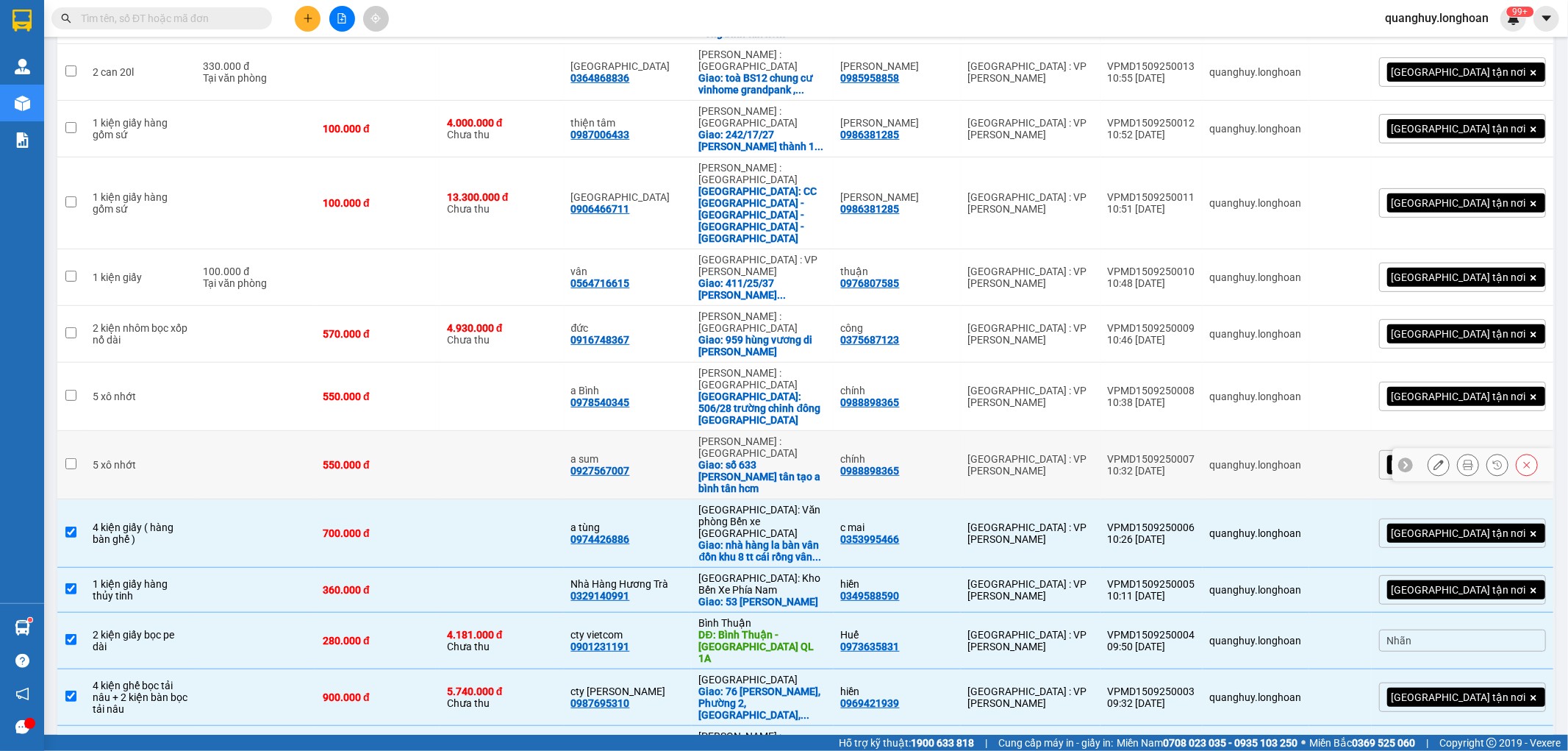
click at [433, 459] on div "550.000 đ" at bounding box center [377, 465] width 109 height 12
checkbox input "true"
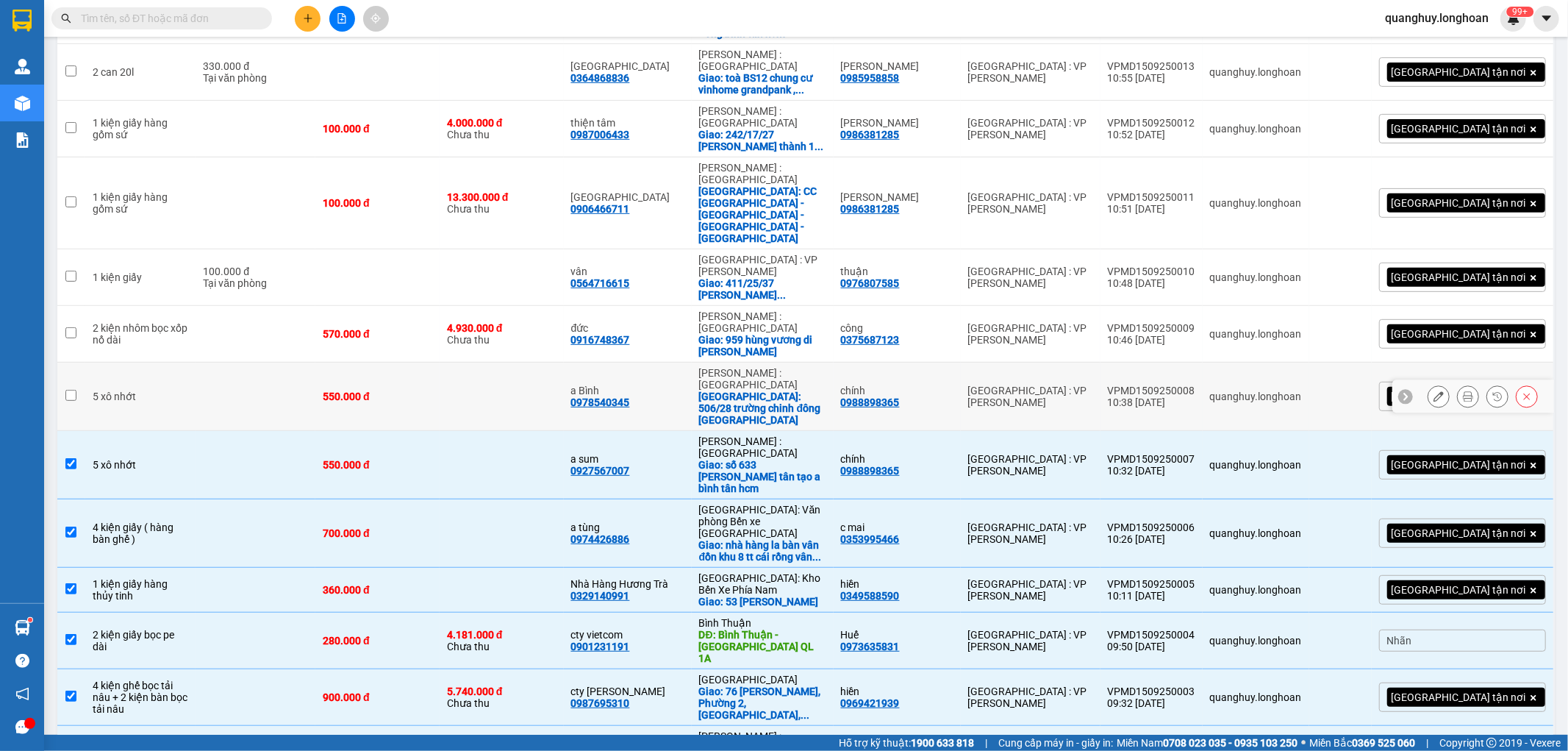
click at [440, 362] on td "550.000 đ" at bounding box center [378, 396] width 124 height 69
checkbox input "true"
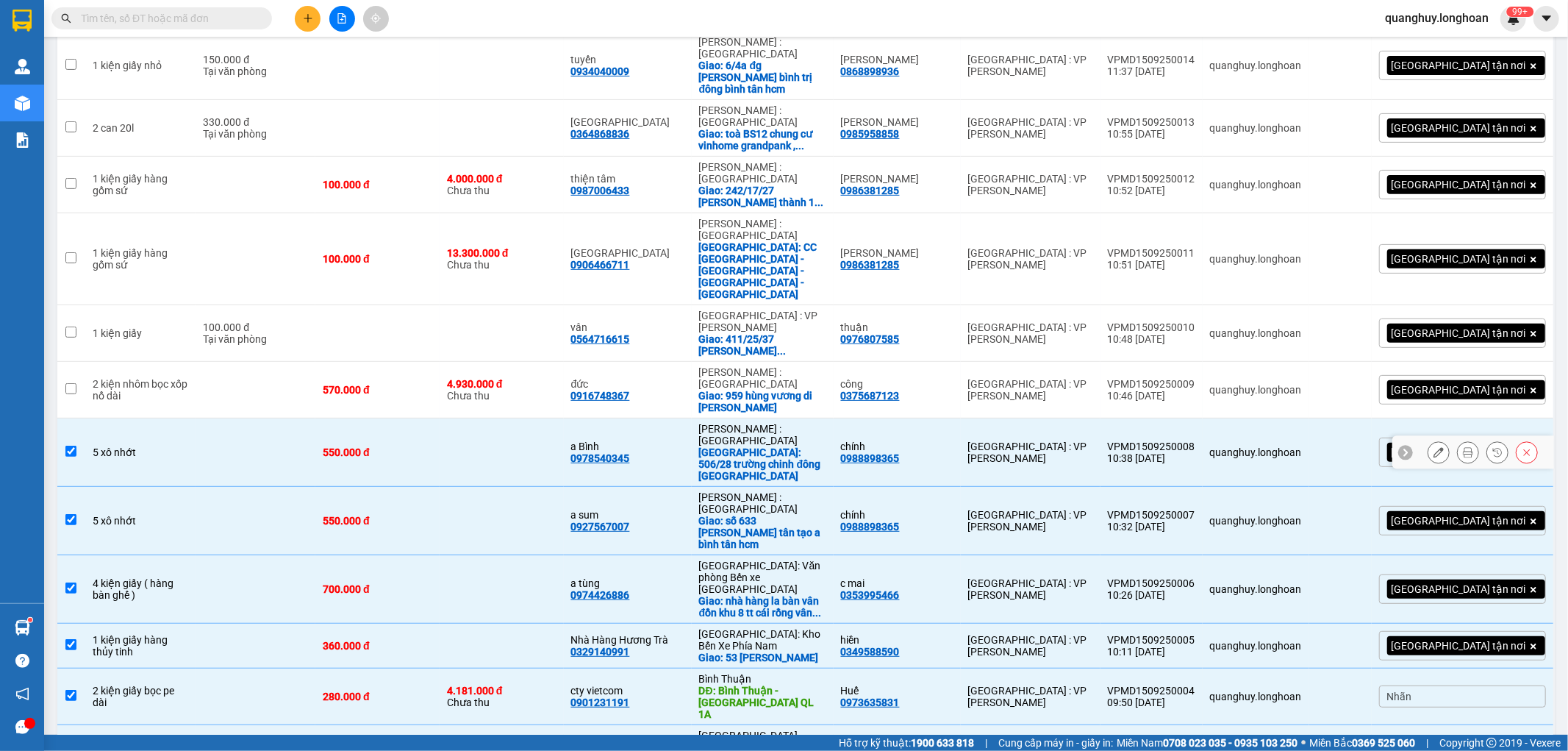
scroll to position [383, 0]
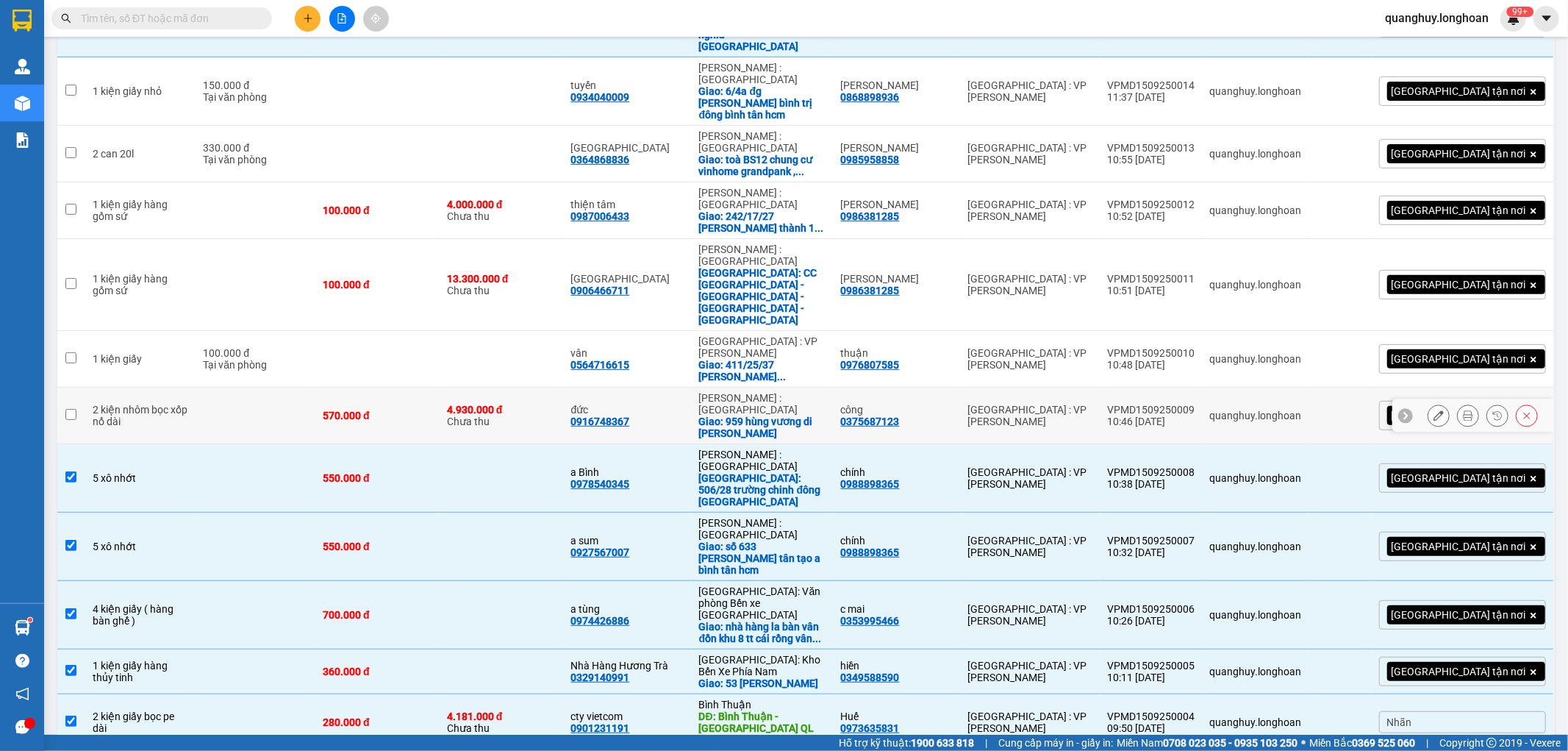
click at [316, 388] on td at bounding box center [255, 416] width 120 height 57
checkbox input "true"
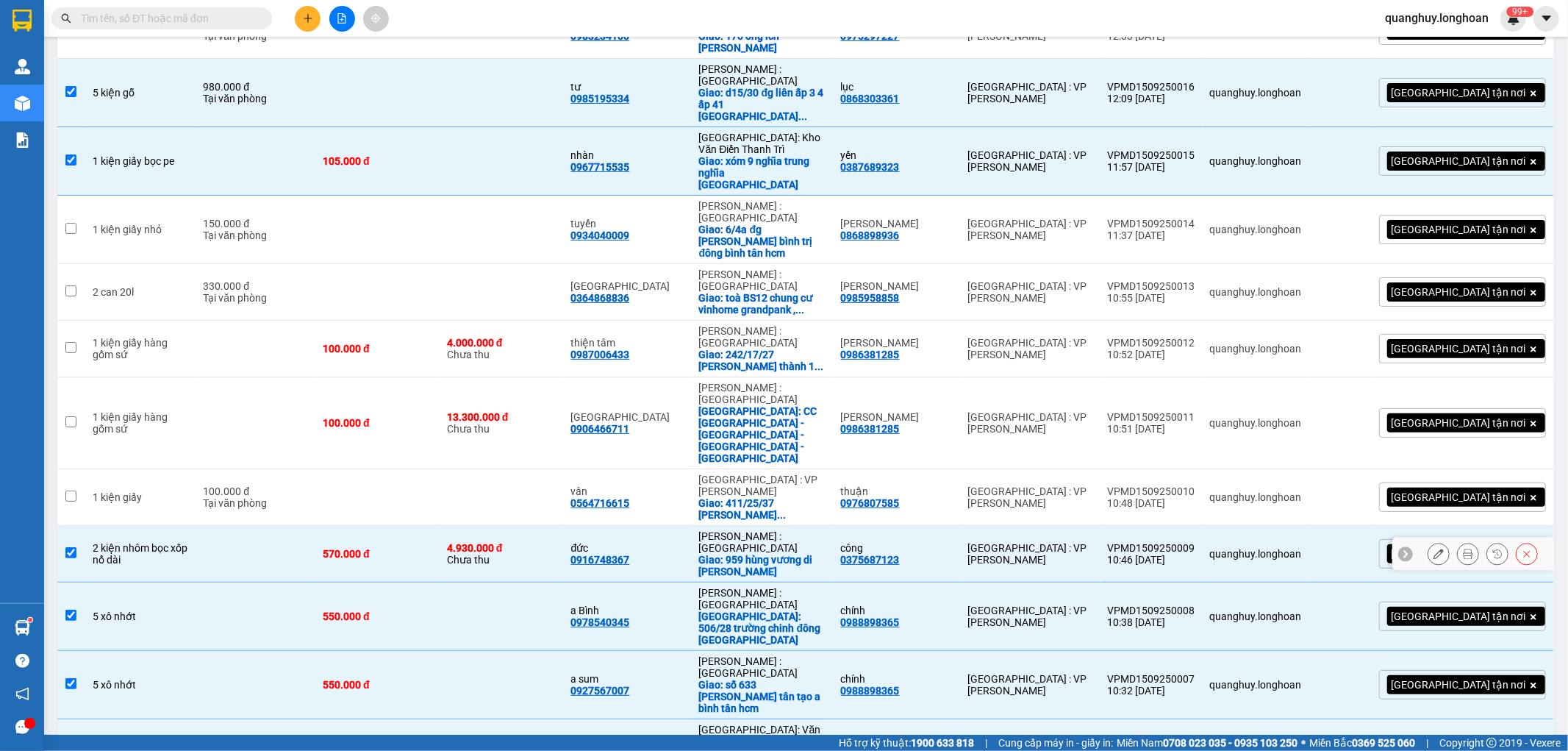
scroll to position [218, 0]
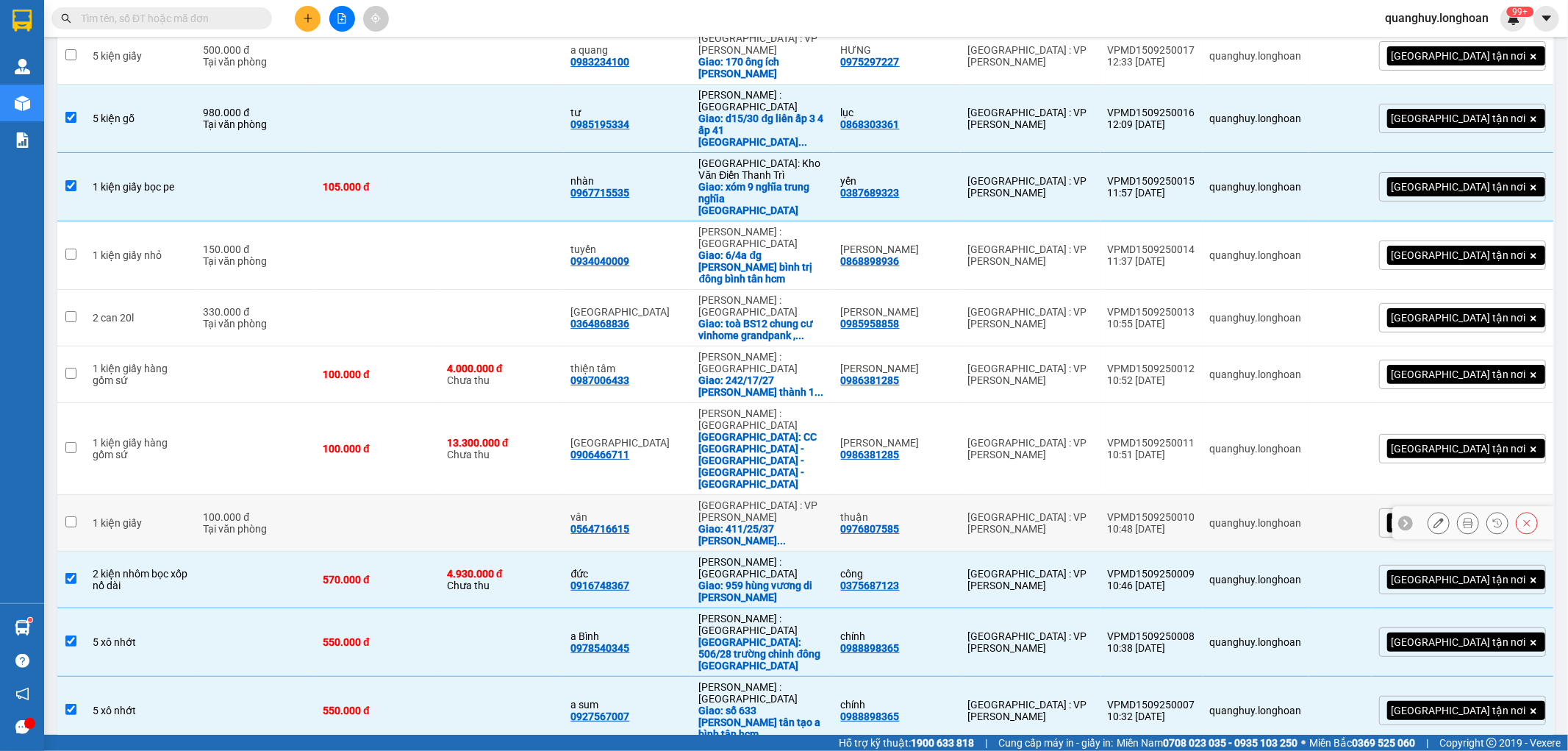
click at [261, 523] on div "Tại văn phòng" at bounding box center [255, 529] width 105 height 12
checkbox input "true"
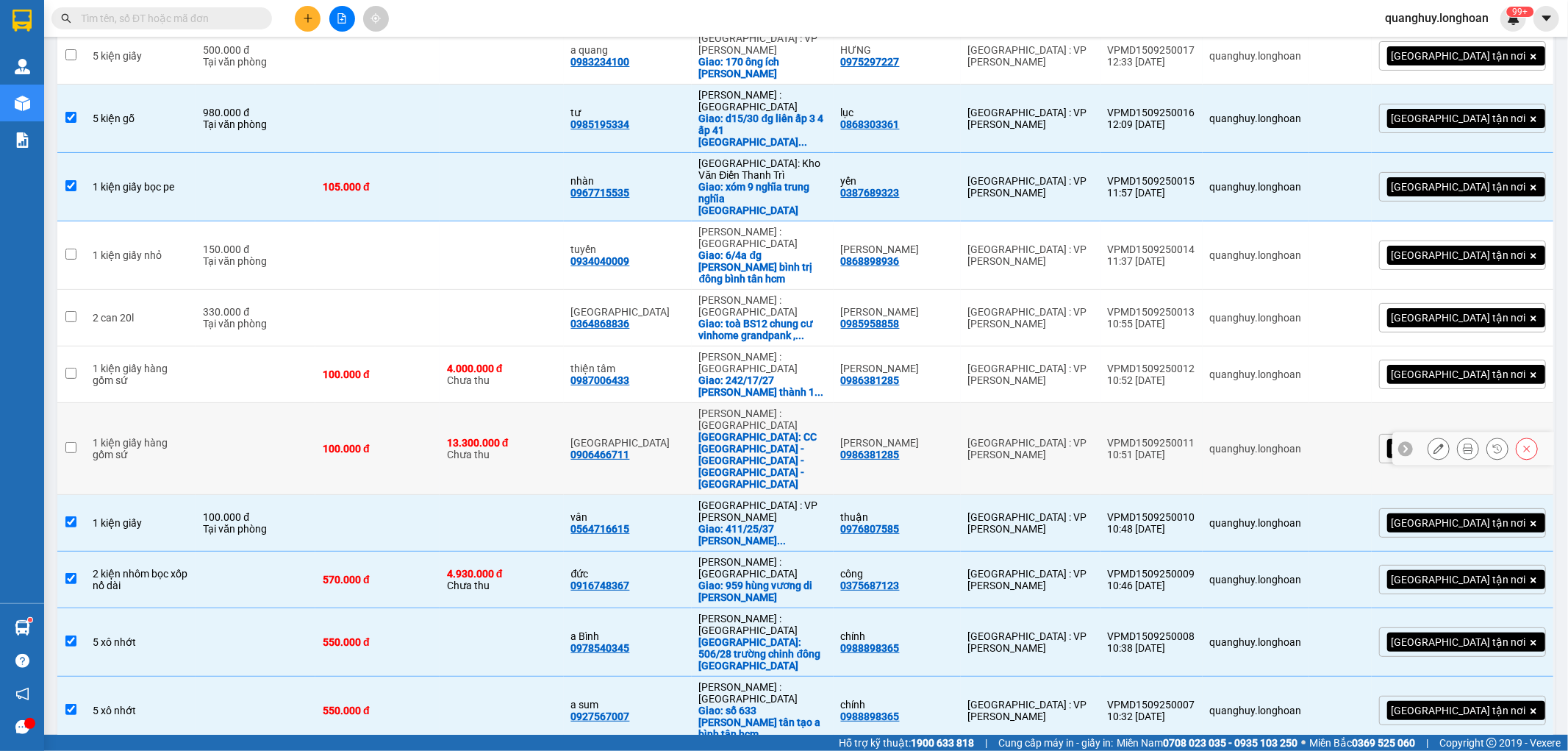
scroll to position [137, 0]
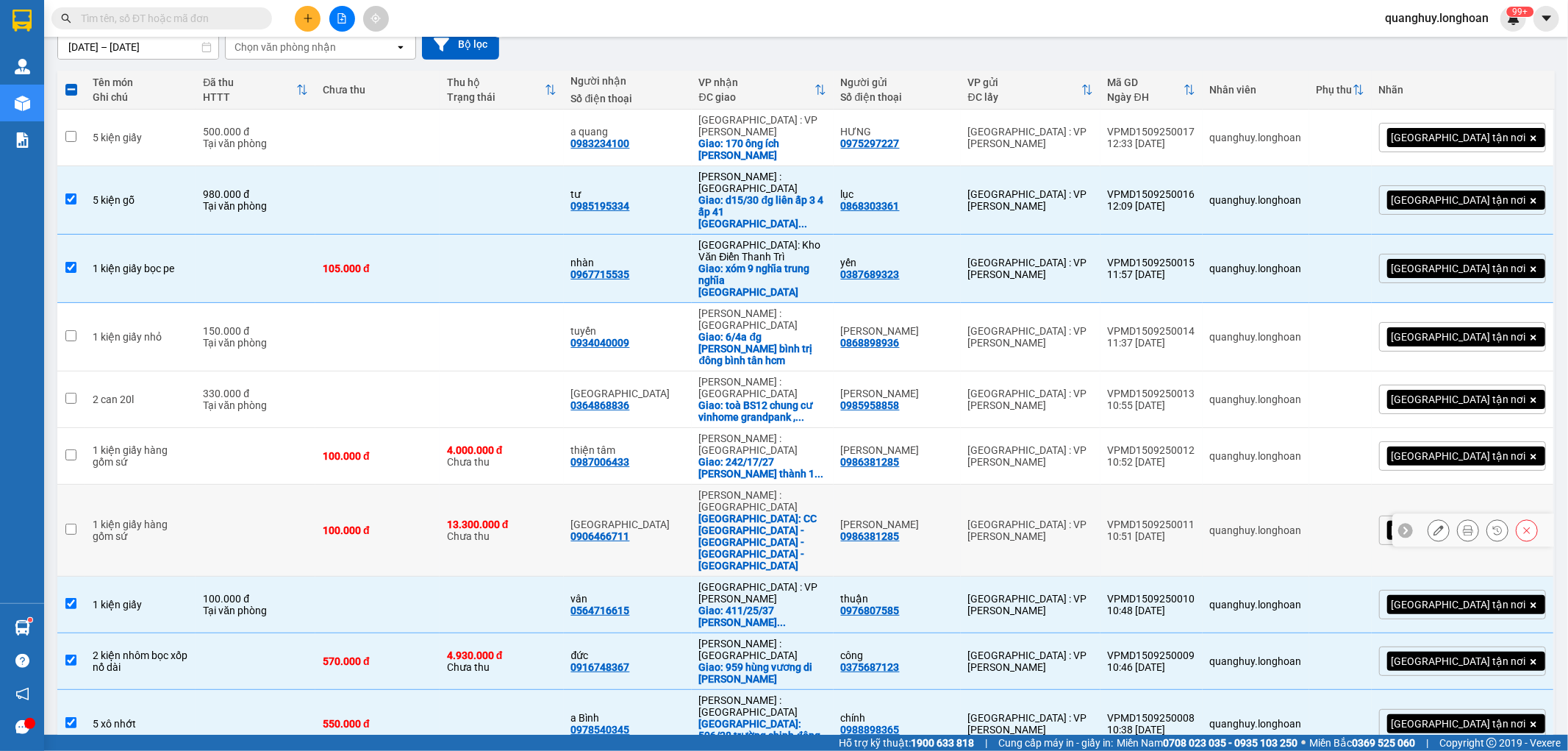
click at [288, 485] on td at bounding box center [255, 530] width 120 height 92
checkbox input "true"
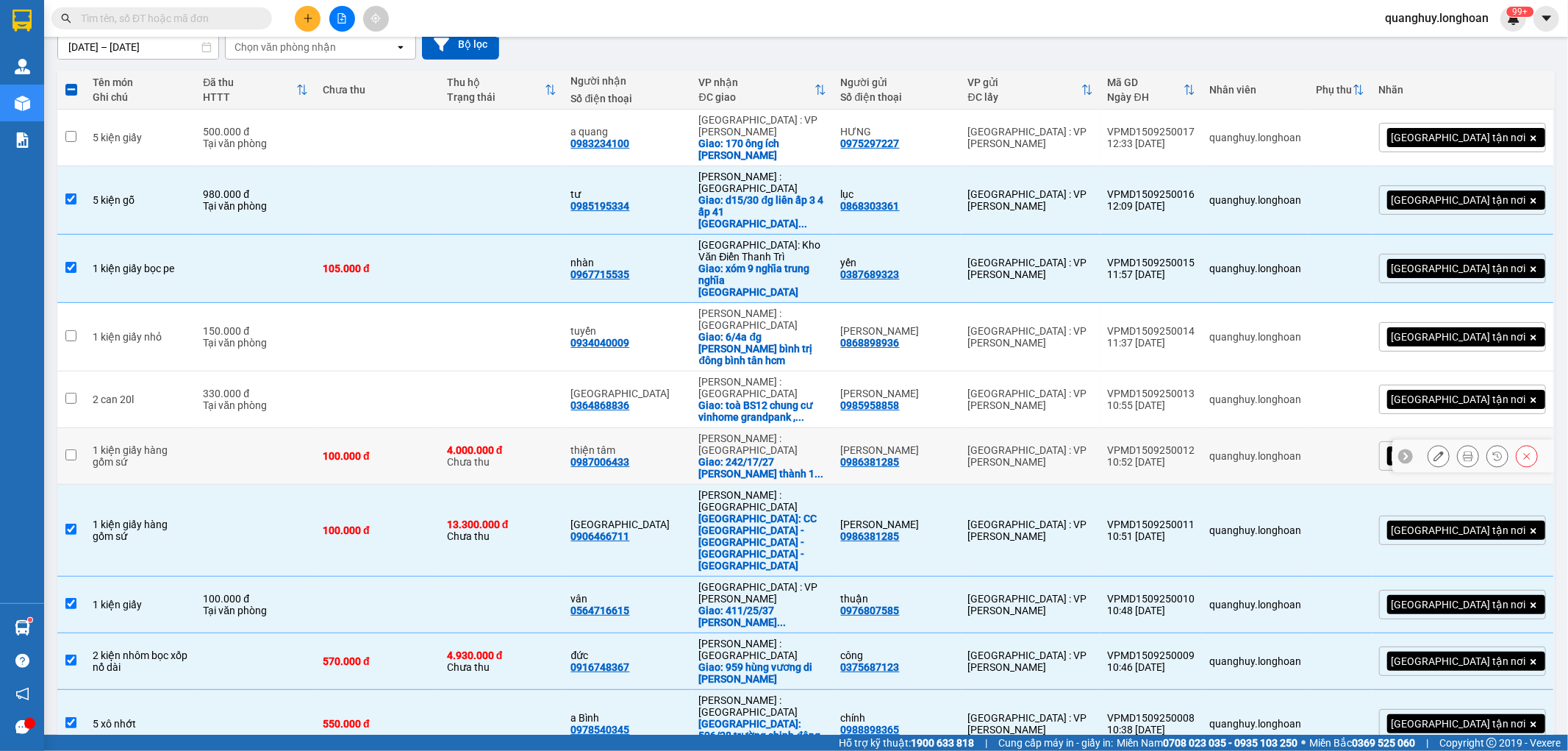
click at [311, 428] on td at bounding box center [255, 456] width 120 height 57
checkbox input "true"
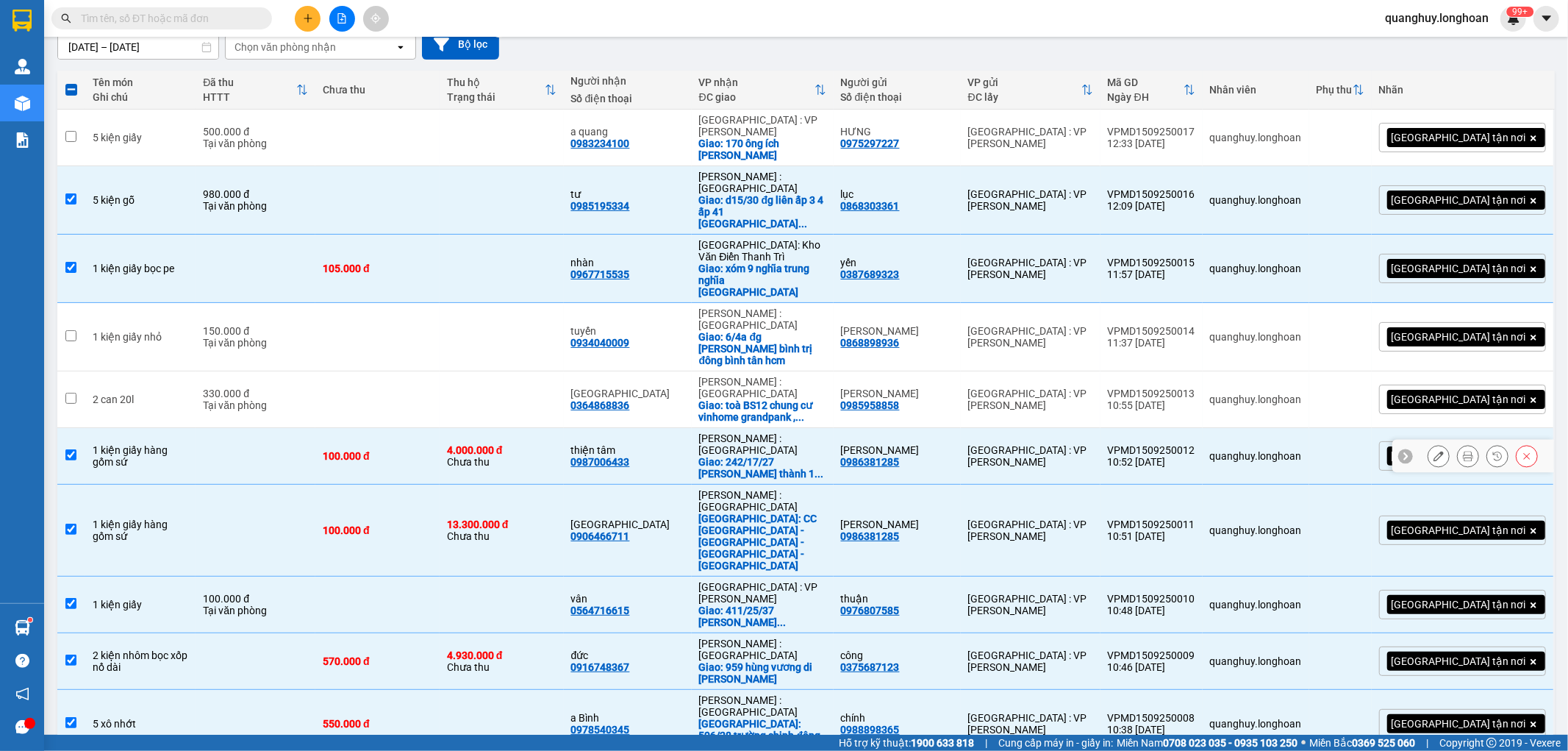
scroll to position [55, 0]
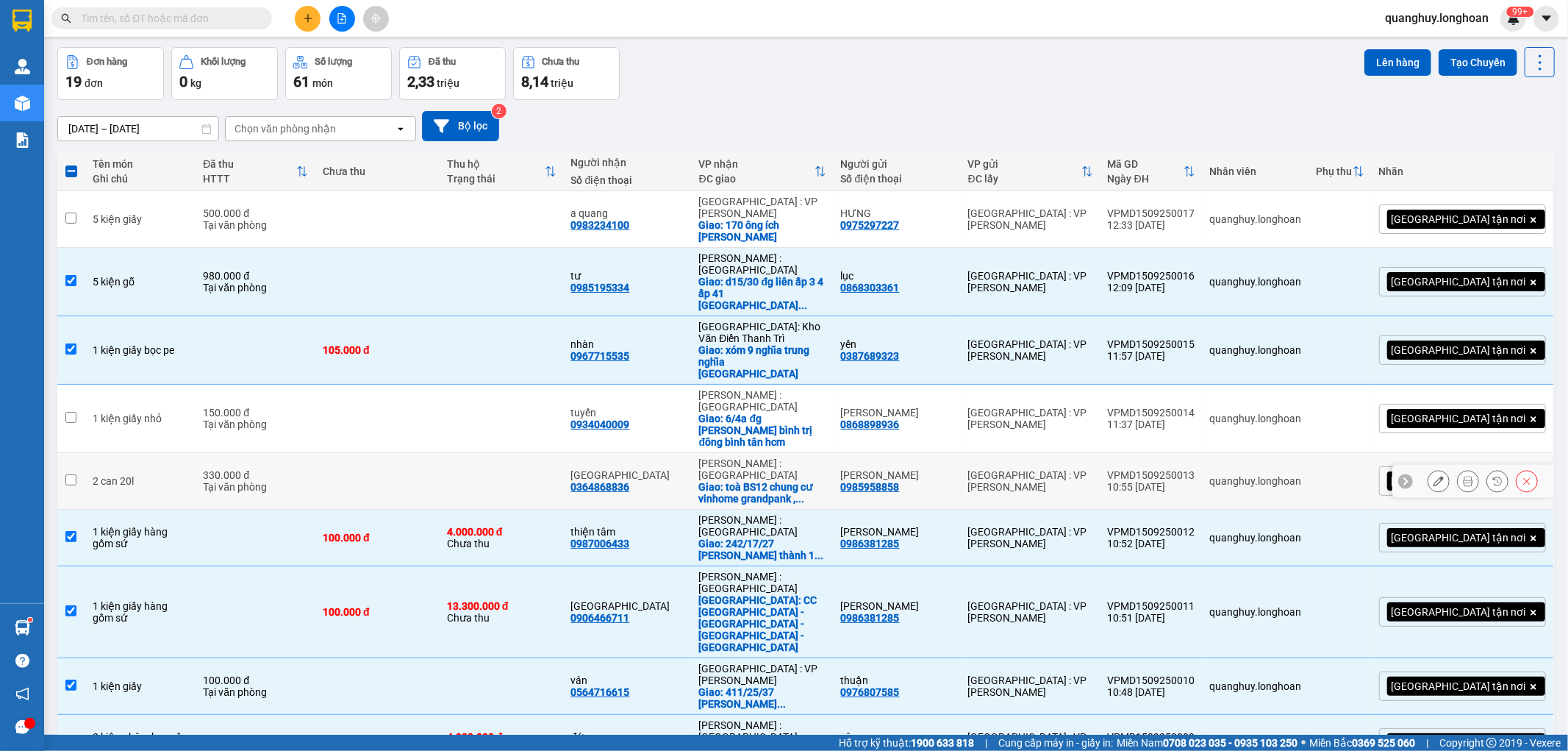
click at [269, 481] on div "Tại văn phòng" at bounding box center [255, 487] width 105 height 12
checkbox input "true"
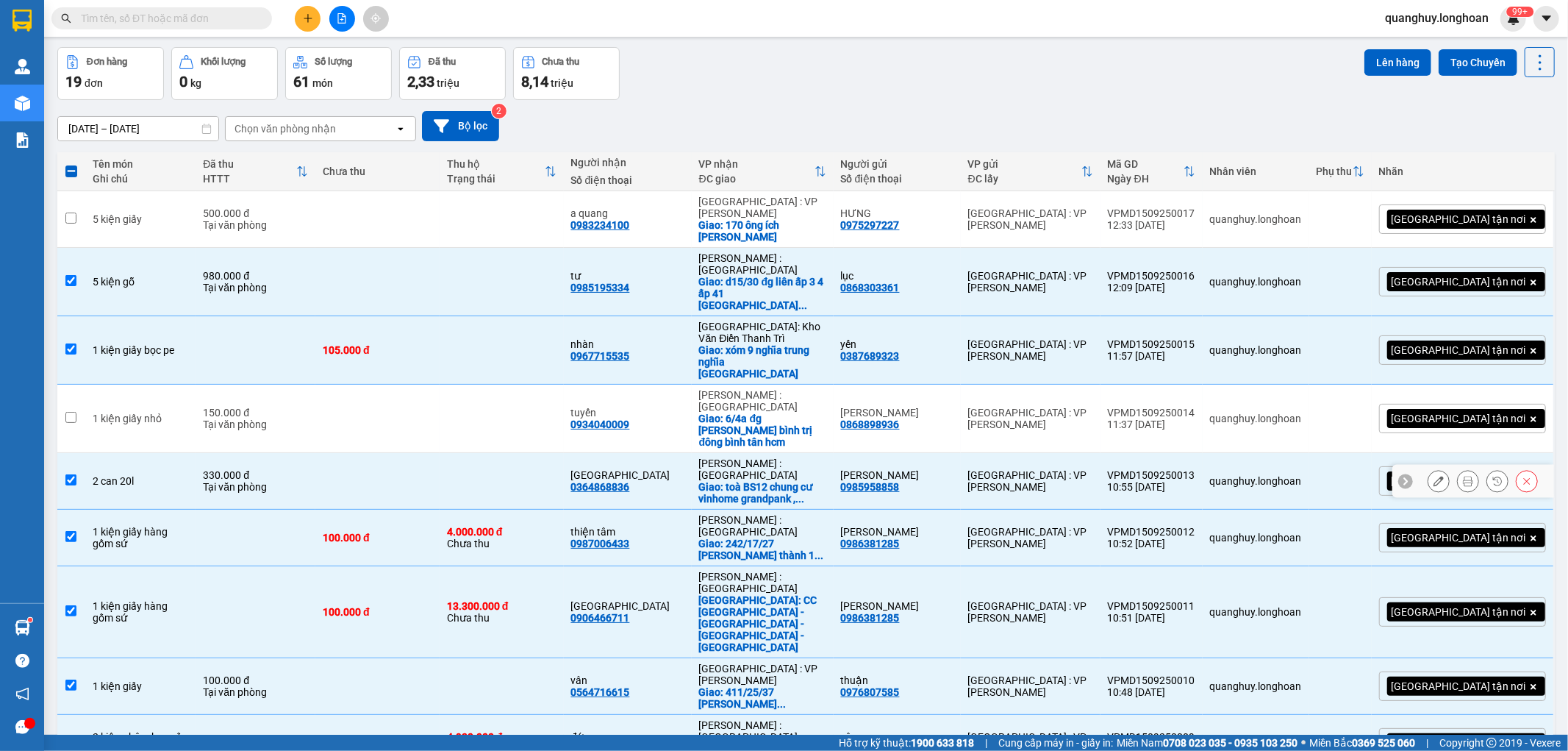
scroll to position [0, 0]
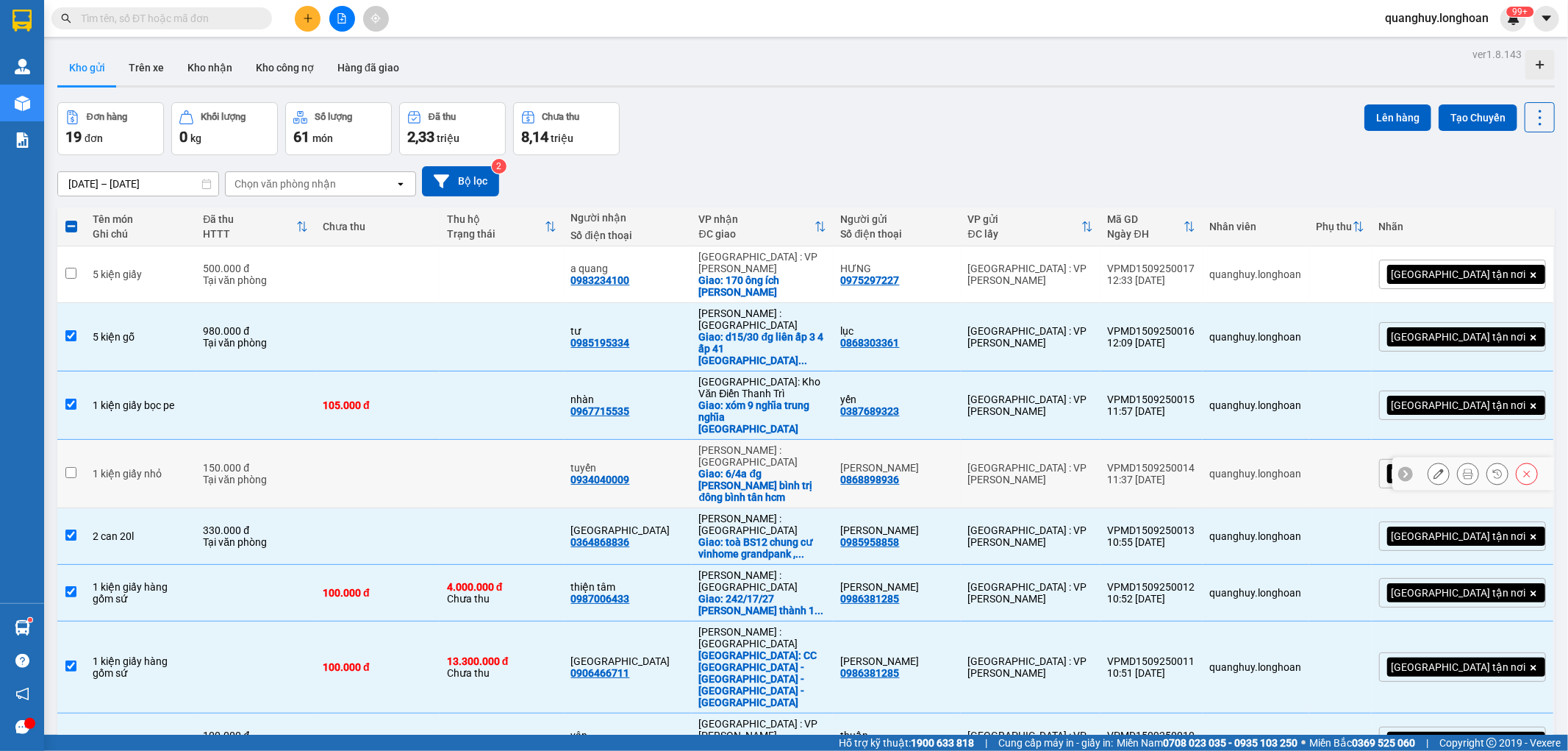
click at [308, 462] on div "150.000 đ" at bounding box center [255, 468] width 105 height 12
checkbox input "true"
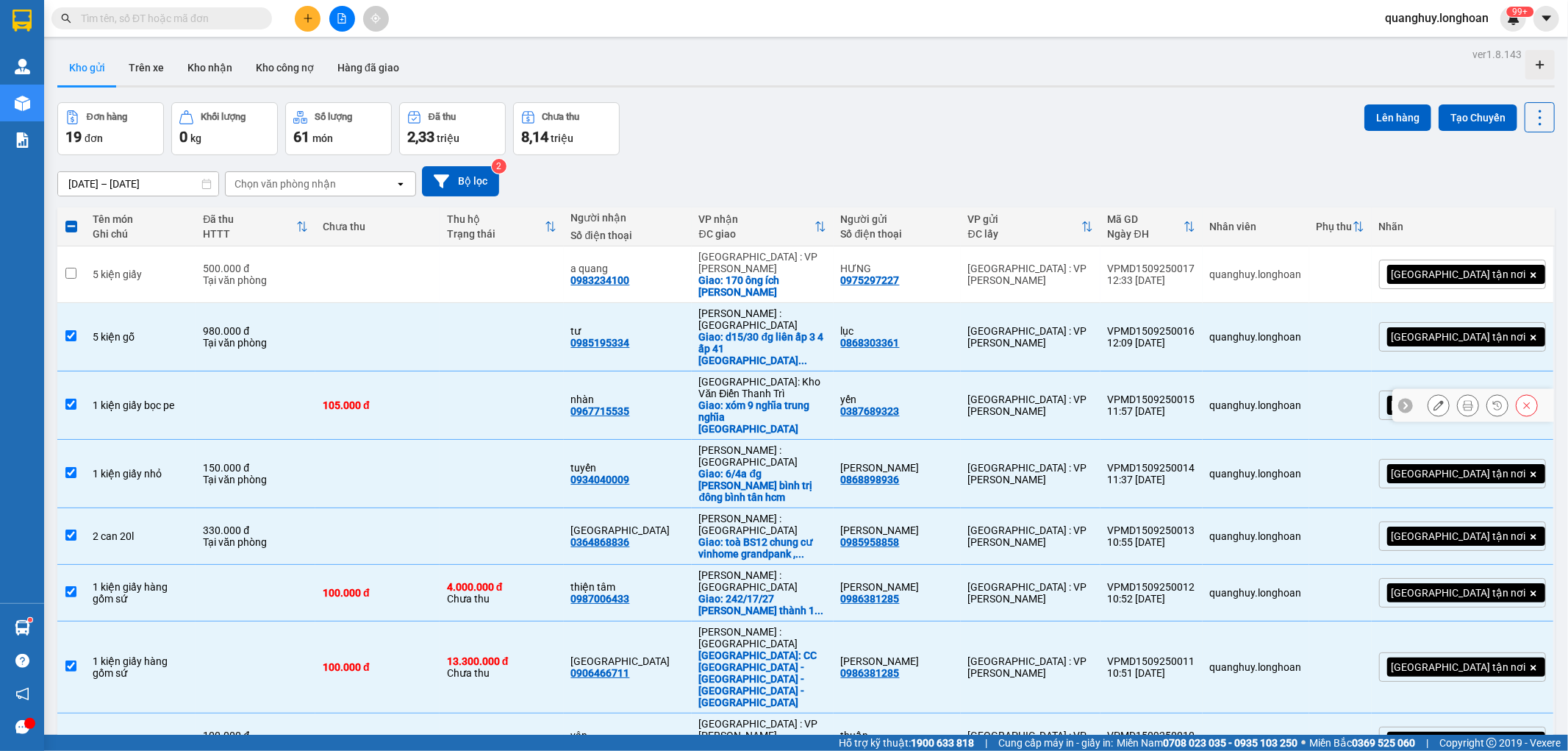
click at [349, 372] on td "105.000 đ" at bounding box center [378, 406] width 124 height 69
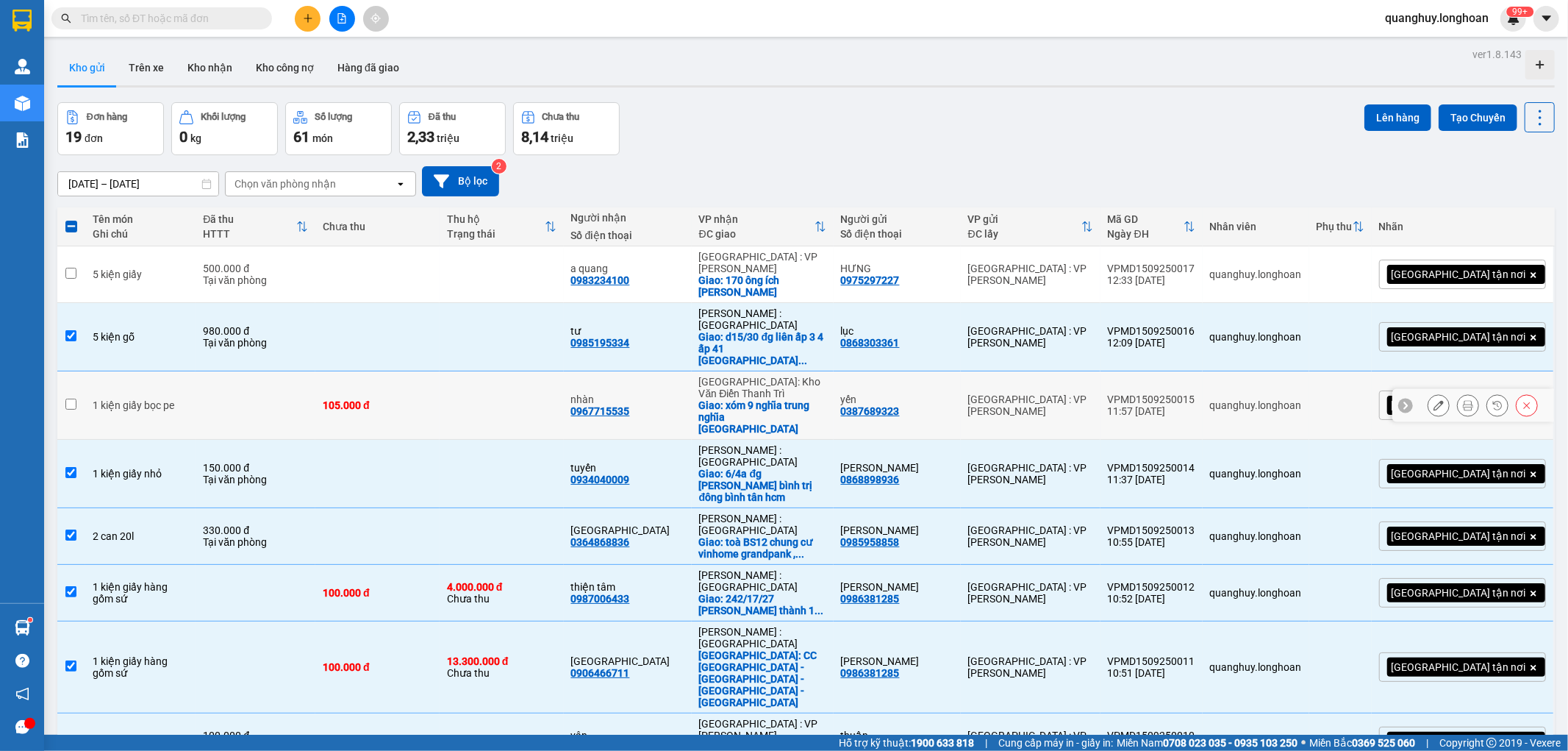
click at [349, 372] on td "105.000 đ" at bounding box center [378, 406] width 124 height 69
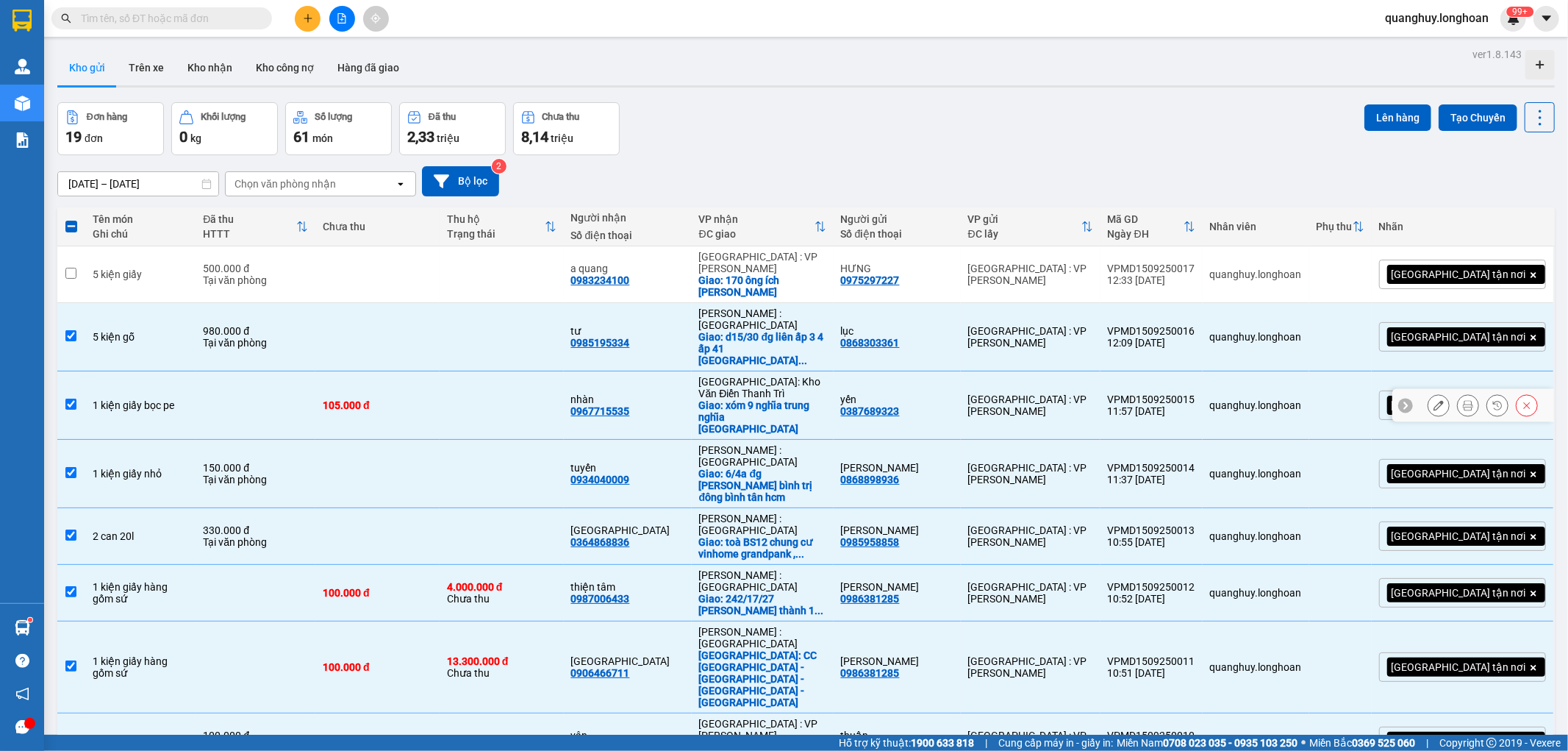
click at [349, 372] on td "105.000 đ" at bounding box center [378, 406] width 124 height 69
checkbox input "false"
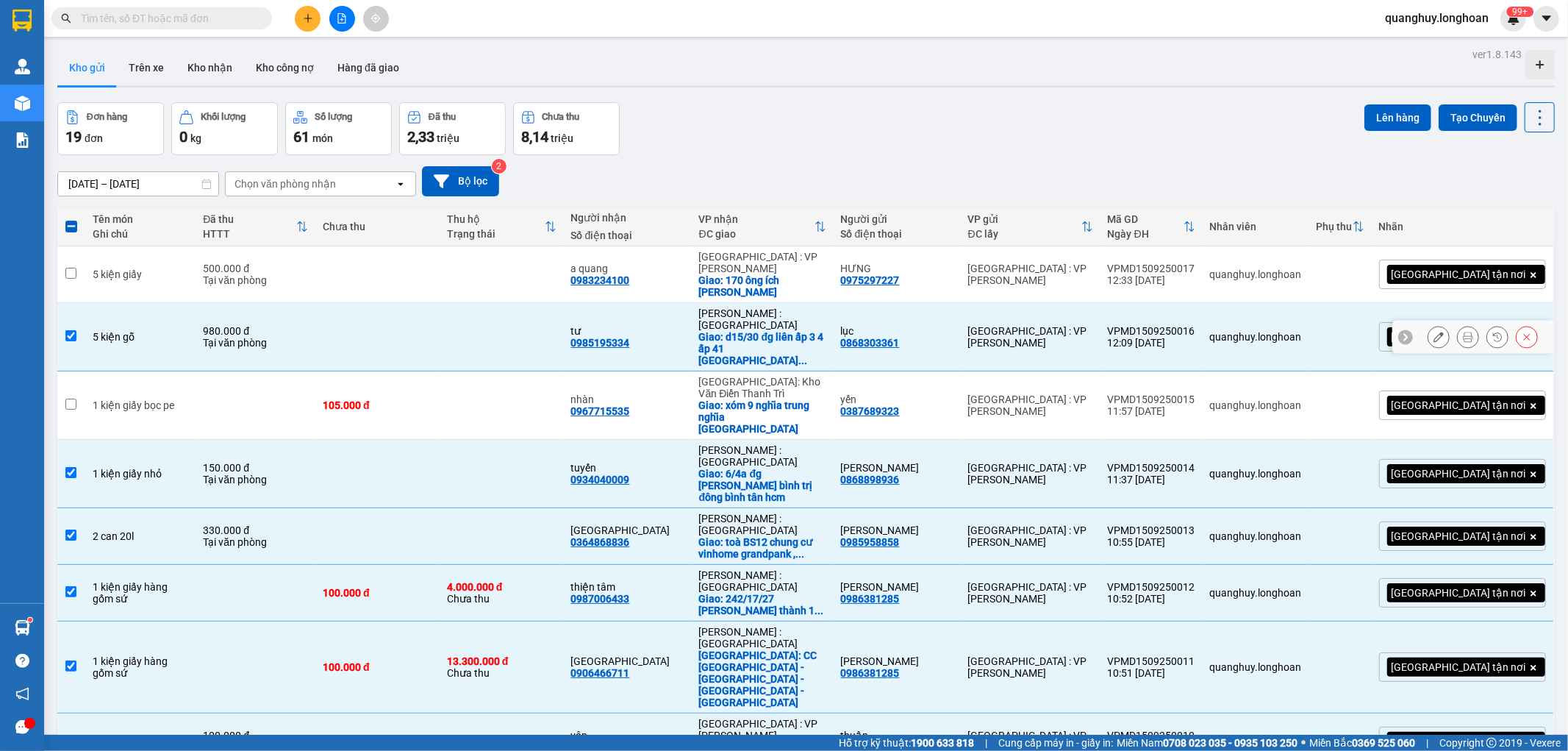
click at [438, 303] on td at bounding box center [378, 337] width 124 height 69
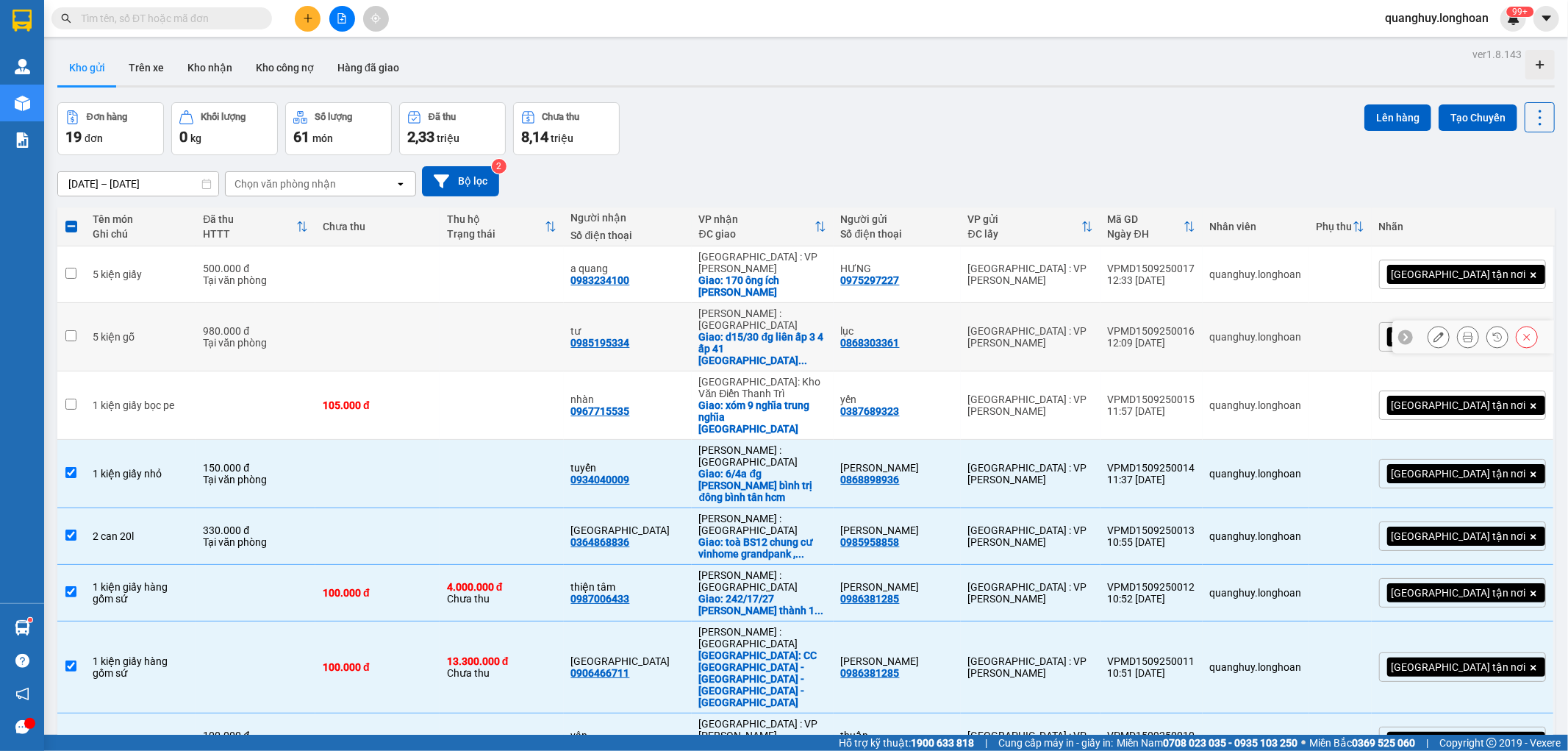
click at [438, 303] on td at bounding box center [378, 337] width 124 height 69
checkbox input "true"
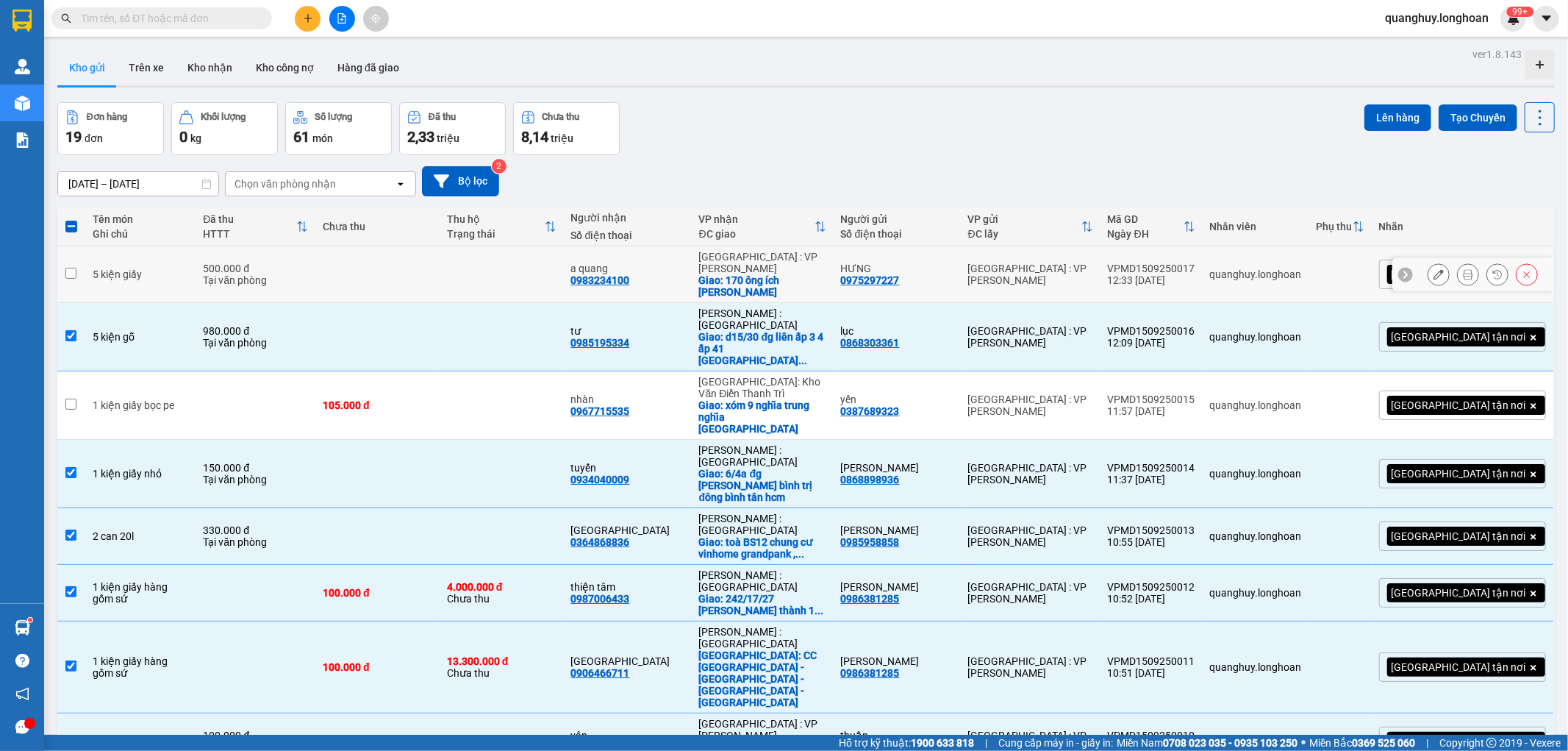
click at [498, 258] on td at bounding box center [501, 274] width 124 height 57
checkbox input "true"
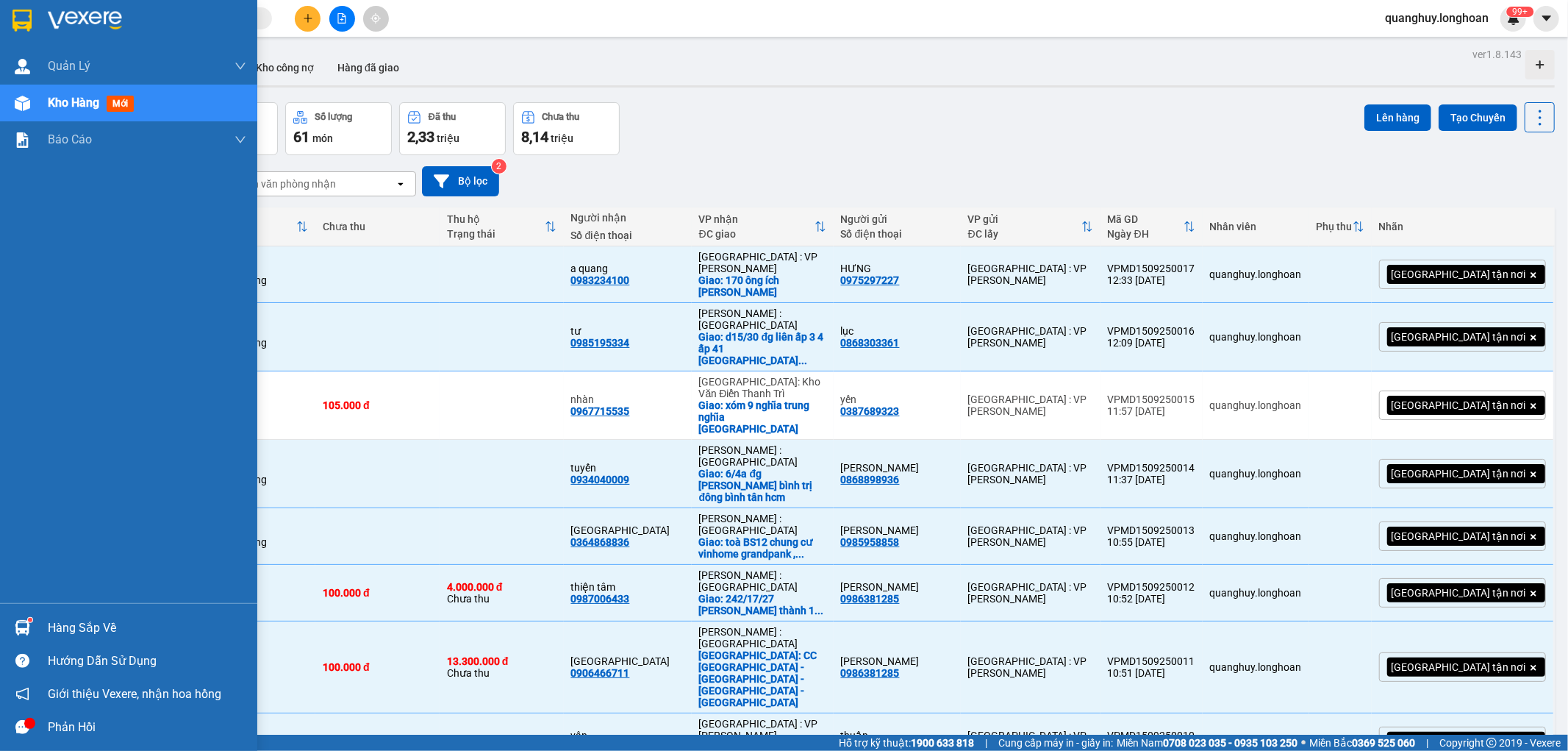
click at [14, 20] on img at bounding box center [22, 20] width 20 height 22
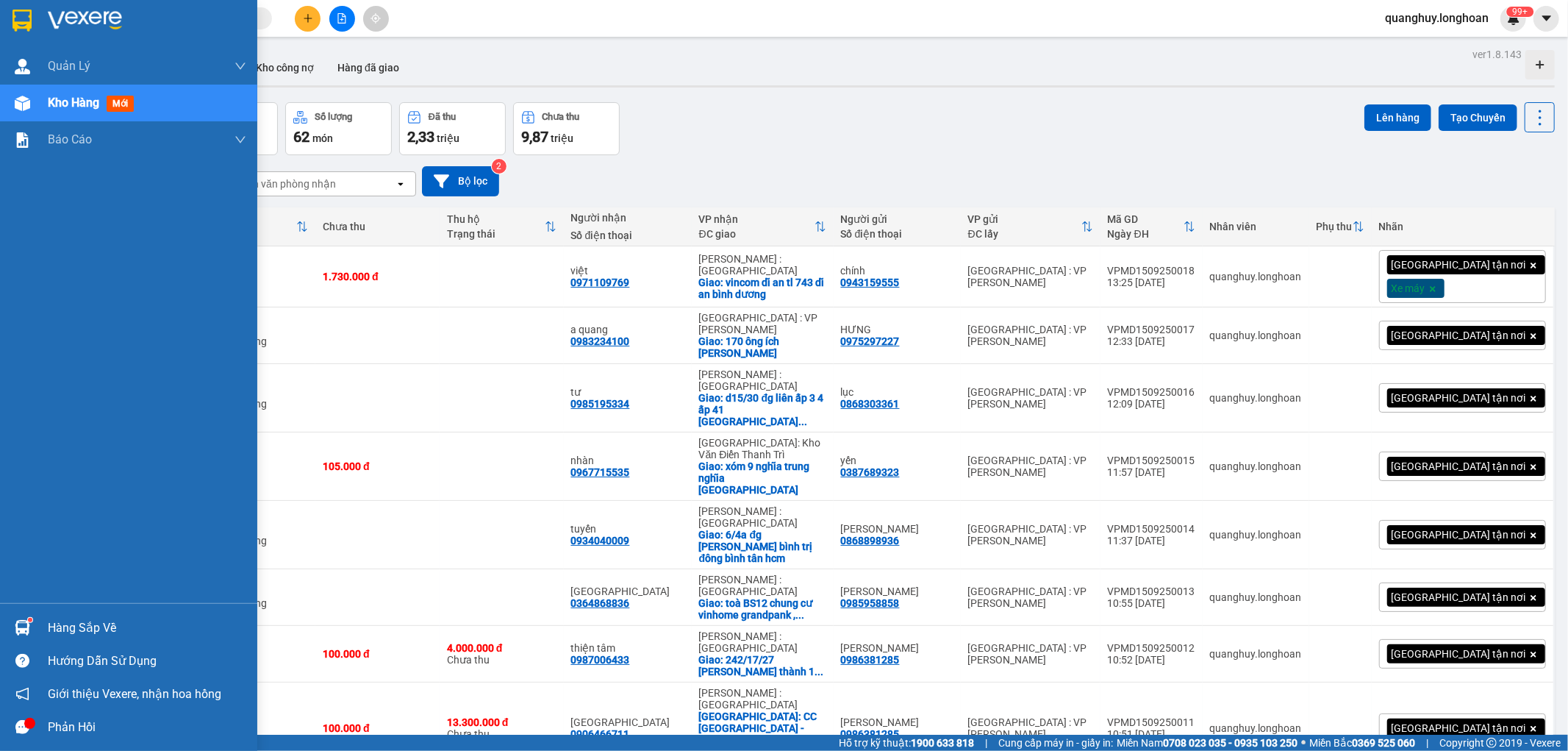
click at [11, 8] on div at bounding box center [22, 20] width 25 height 25
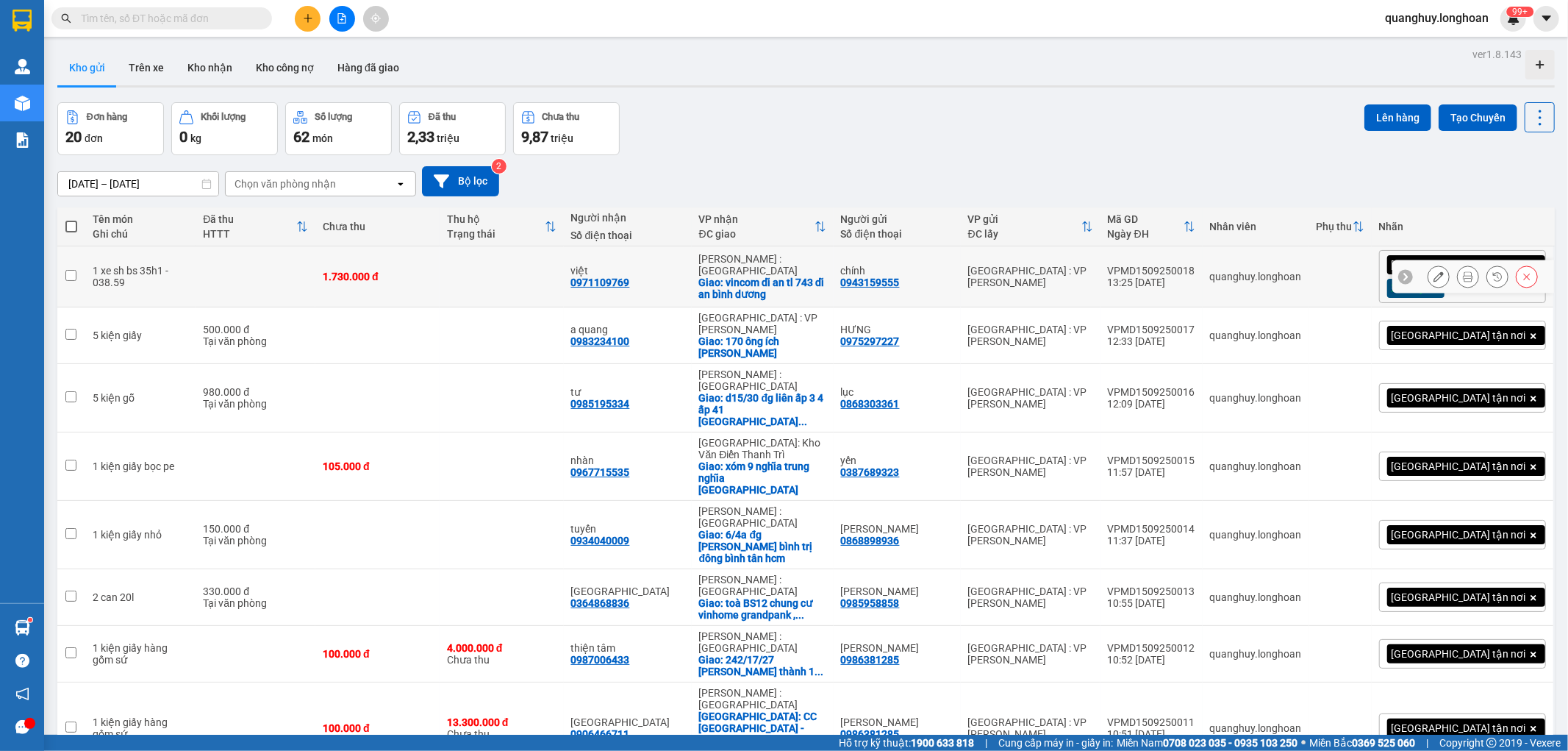
click at [389, 279] on div "1.730.000 đ" at bounding box center [377, 277] width 109 height 12
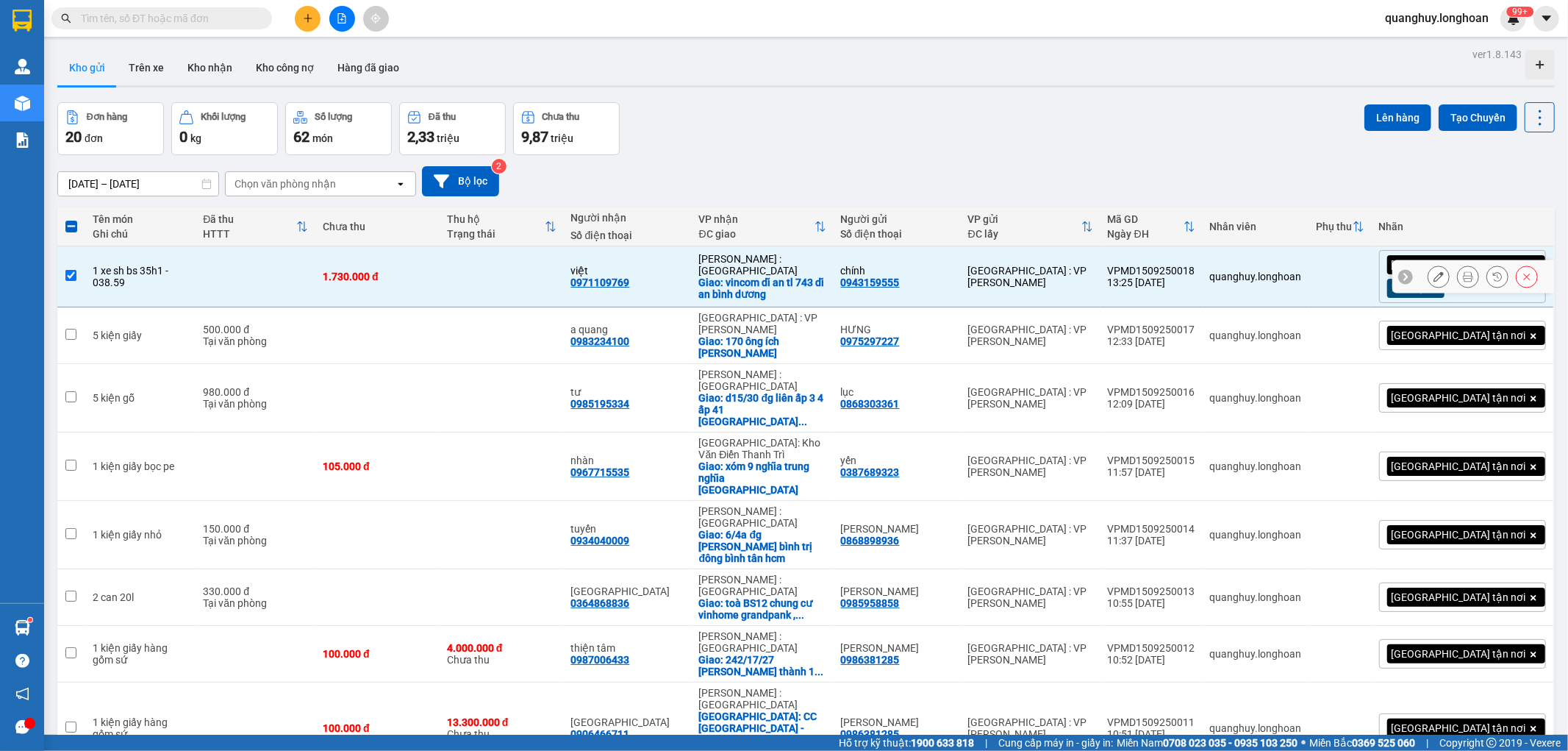
click at [1196, 266] on div "VPMD1509250018" at bounding box center [1151, 271] width 87 height 12
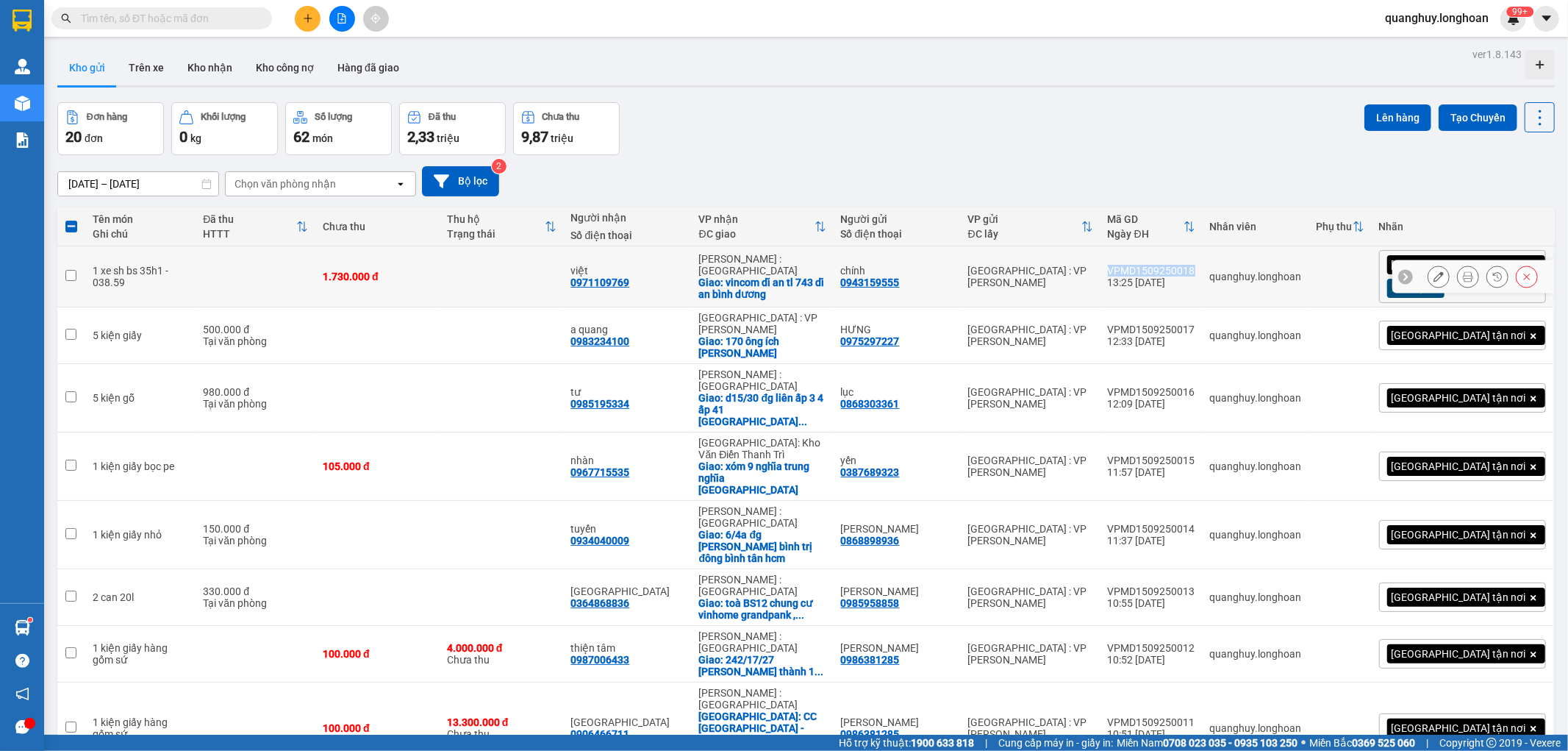
click at [1196, 266] on div "VPMD1509250018" at bounding box center [1151, 271] width 87 height 12
checkbox input "true"
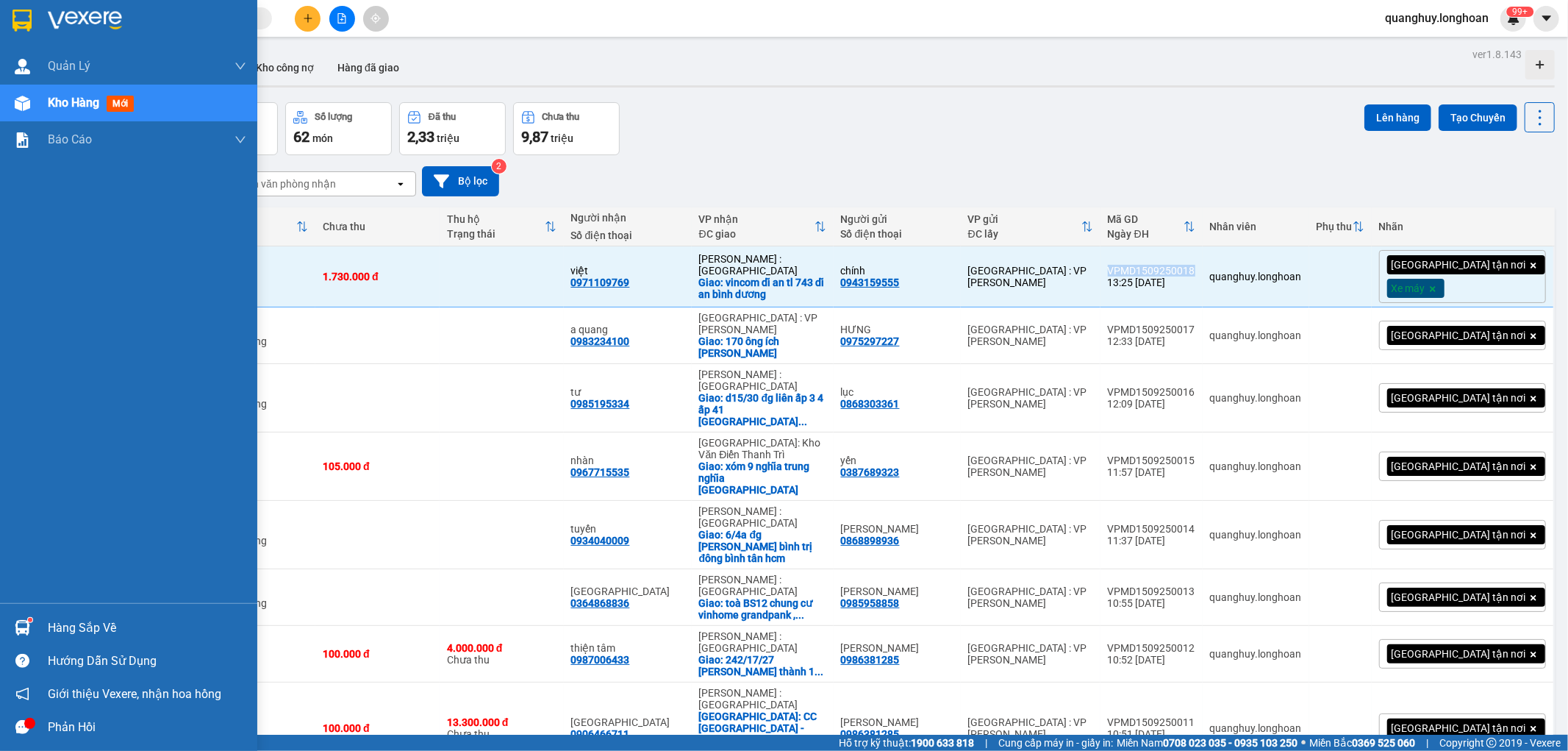
click at [14, 22] on img at bounding box center [22, 20] width 20 height 22
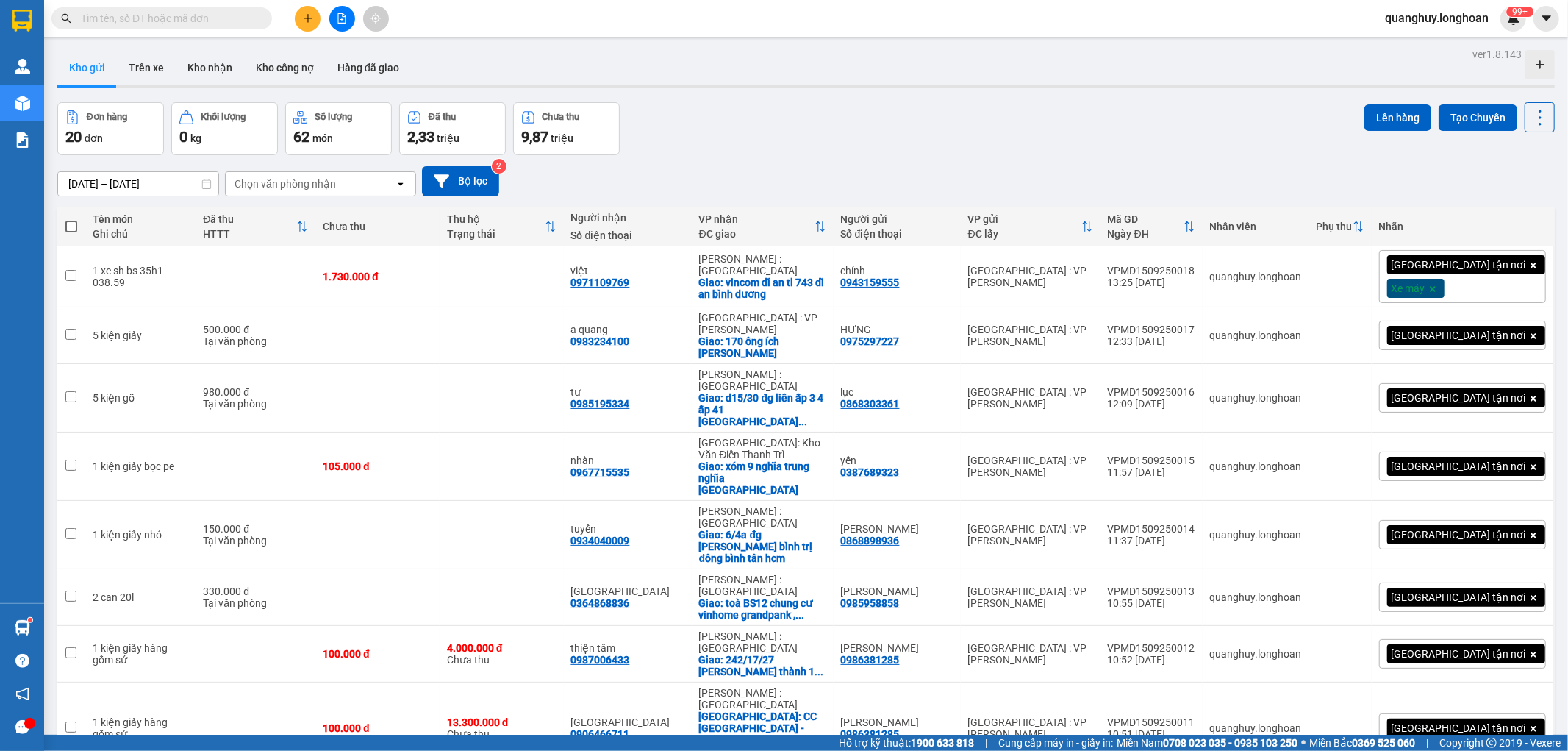
click at [216, 20] on input "text" at bounding box center [167, 18] width 173 height 16
paste input "VPMD1509250016"
type input "VPMD1509250016"
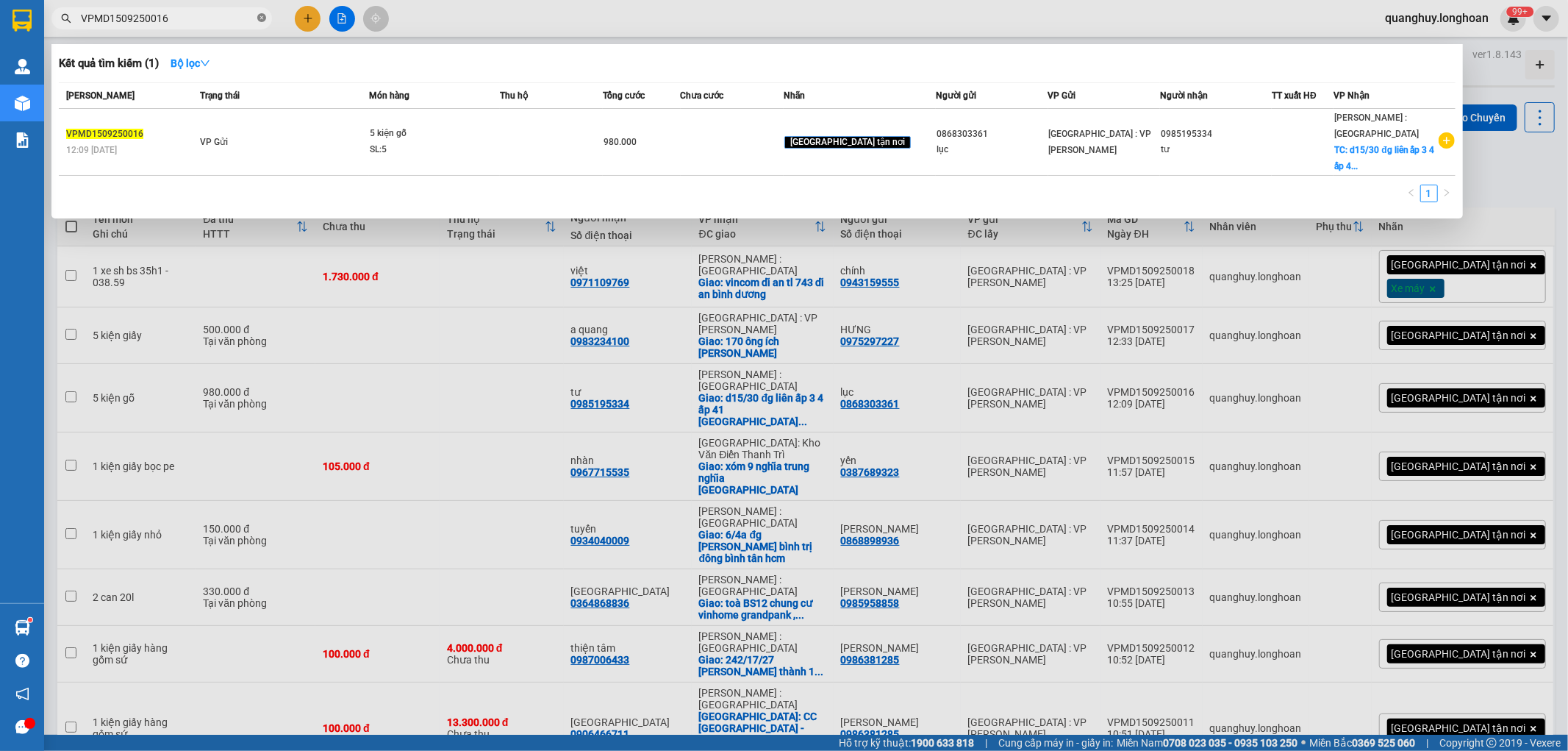
click at [262, 20] on icon "close-circle" at bounding box center [261, 18] width 8 height 8
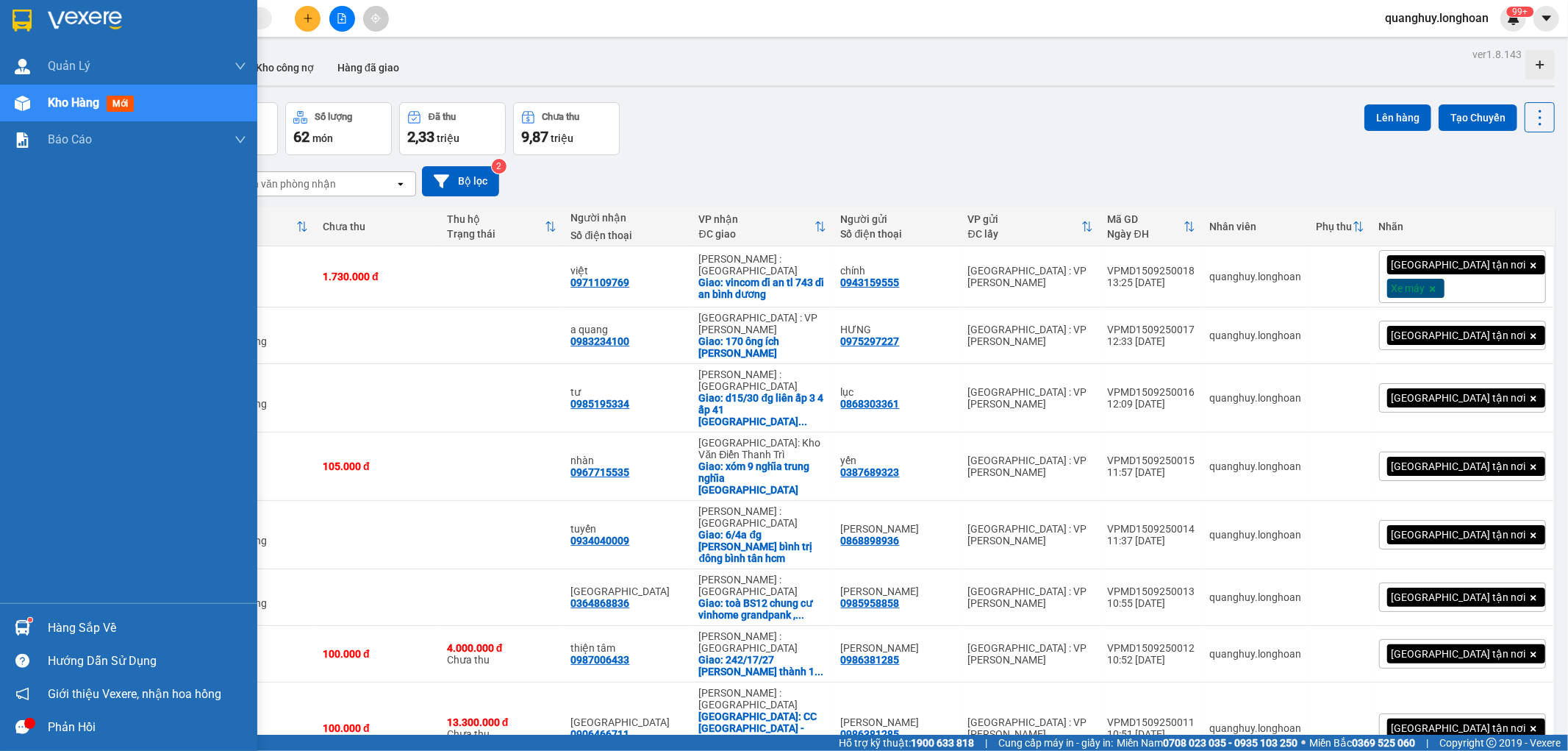
click at [20, 23] on img at bounding box center [22, 20] width 20 height 22
click at [28, 19] on img at bounding box center [22, 20] width 20 height 22
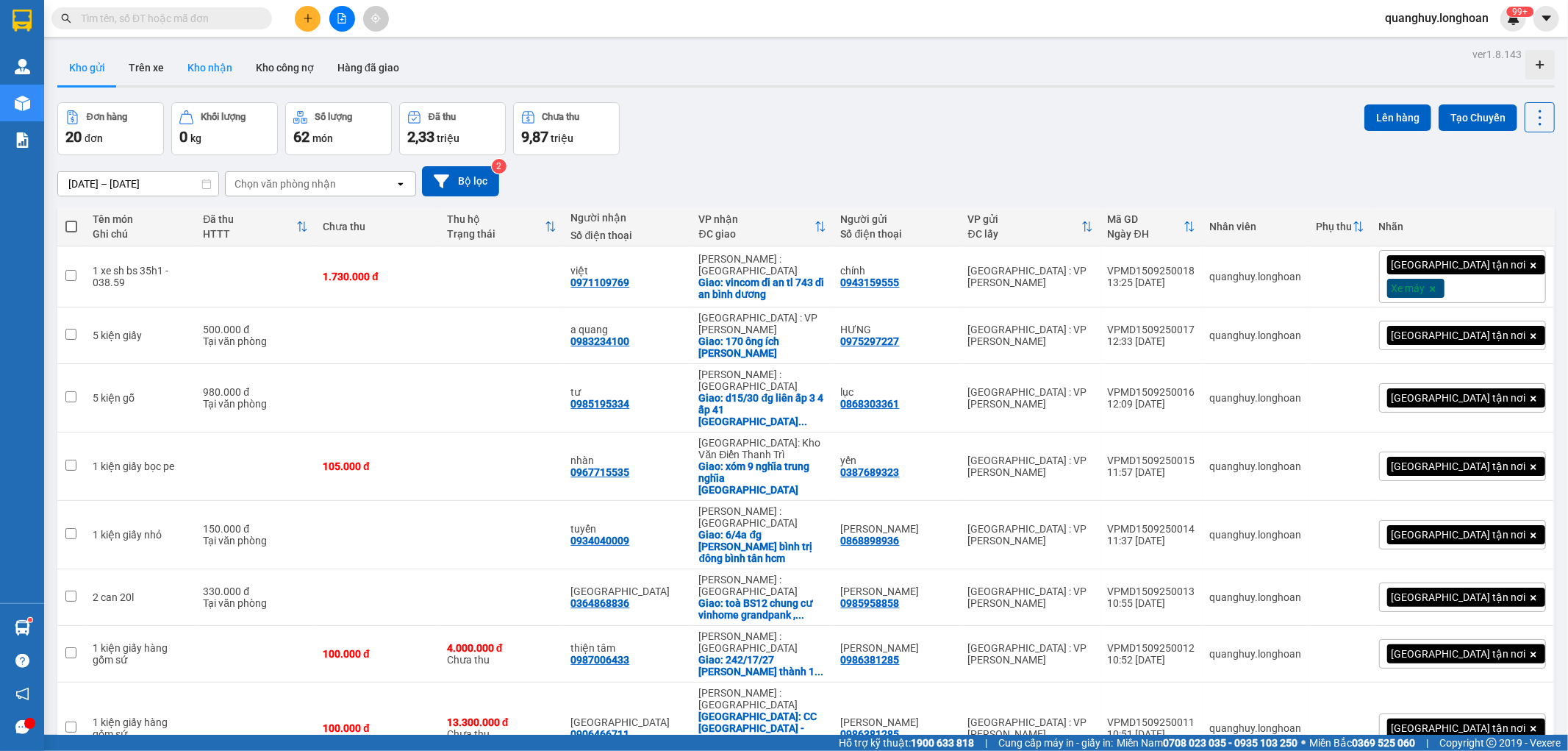
click at [193, 80] on button "Kho nhận" at bounding box center [210, 68] width 69 height 36
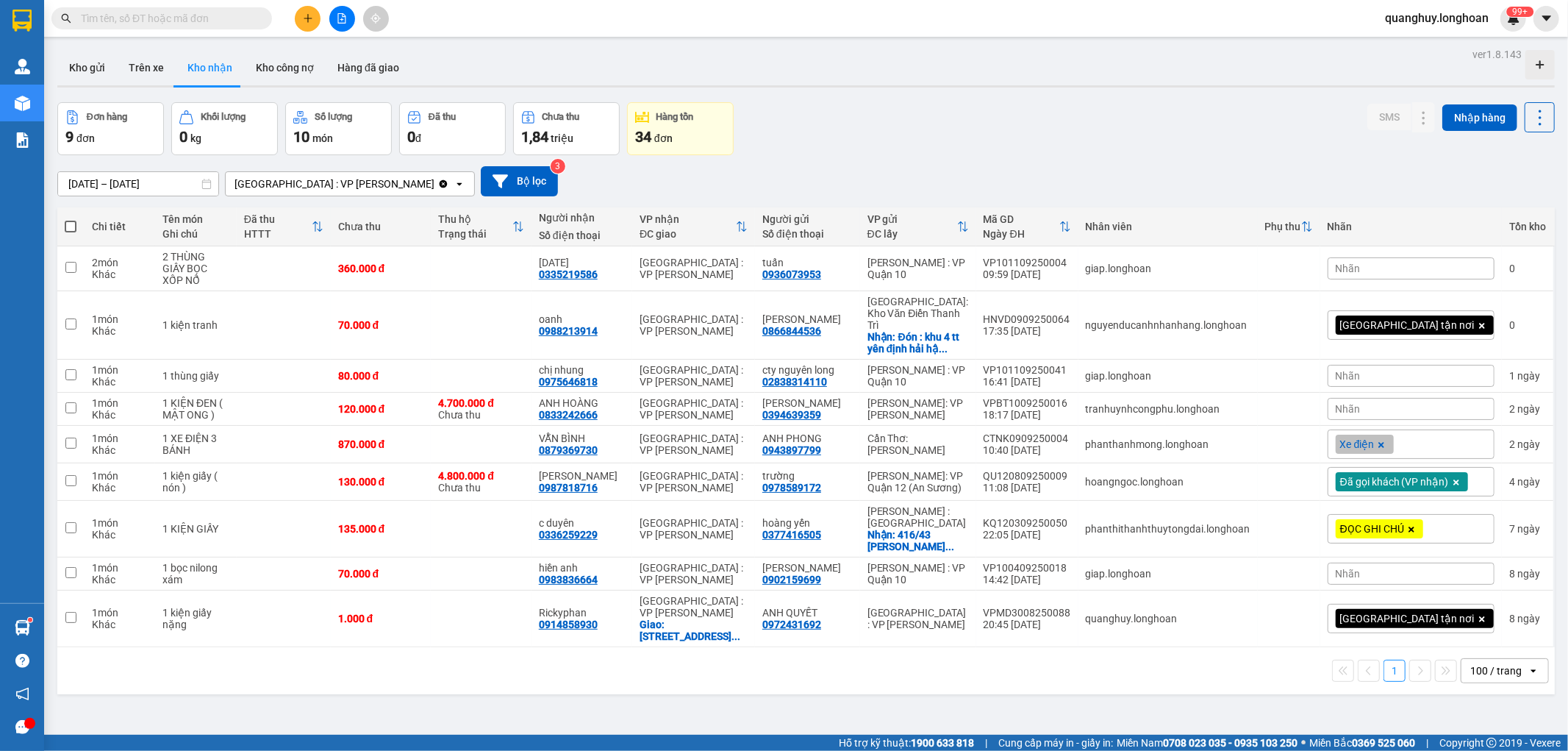
click at [188, 20] on input "text" at bounding box center [167, 18] width 173 height 16
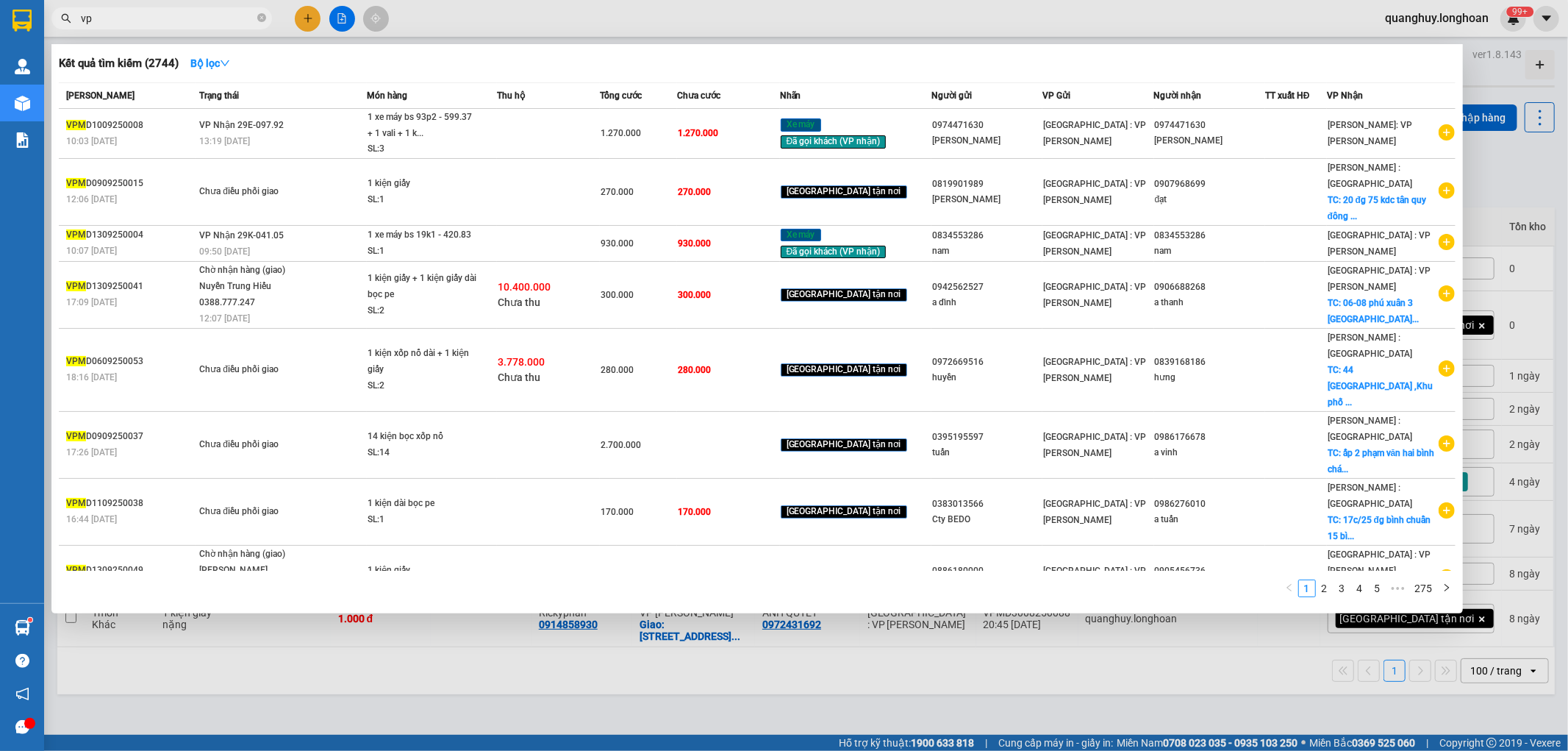
type input "v"
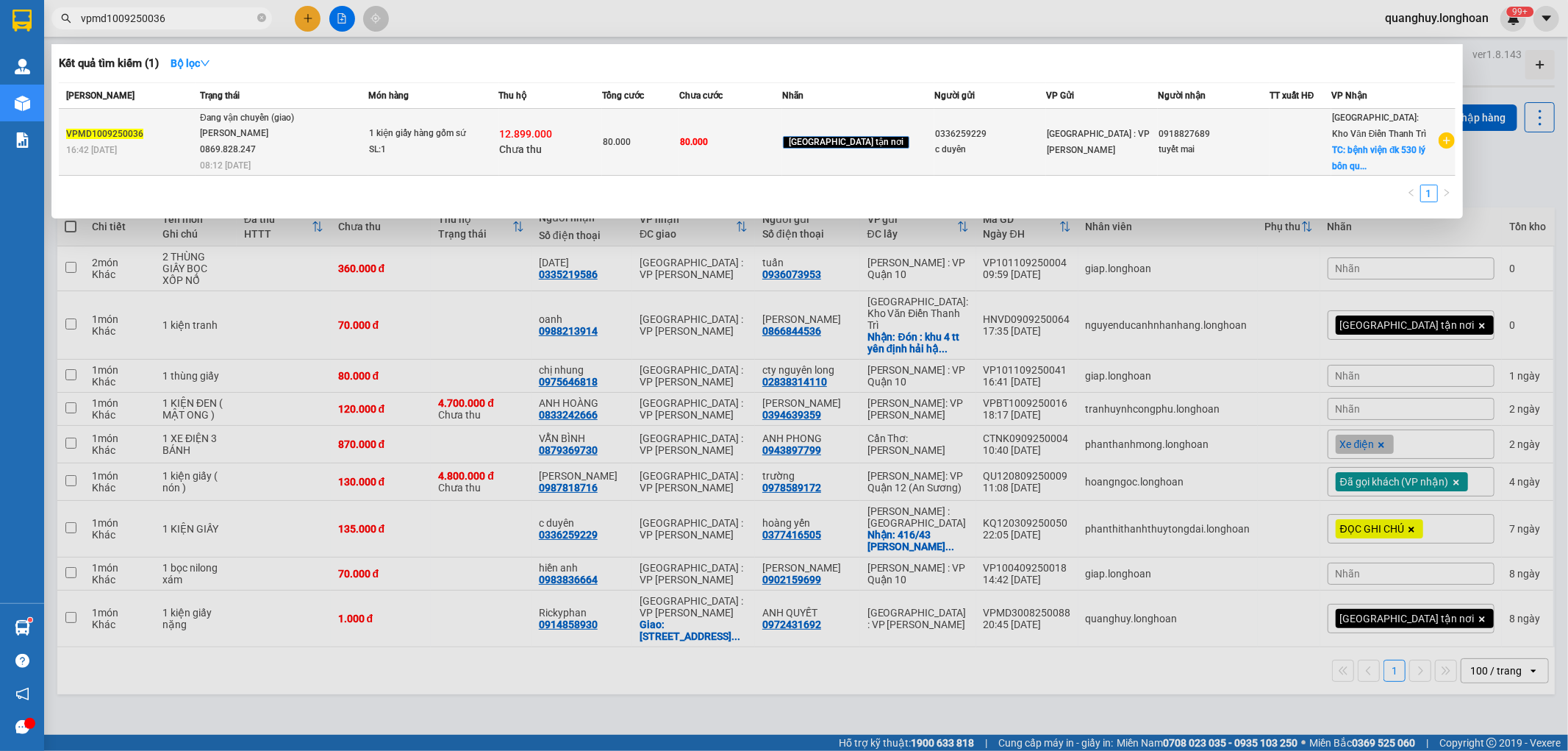
type input "vpmd1009250036"
click at [195, 133] on div "VPMD1009250036" at bounding box center [131, 134] width 130 height 15
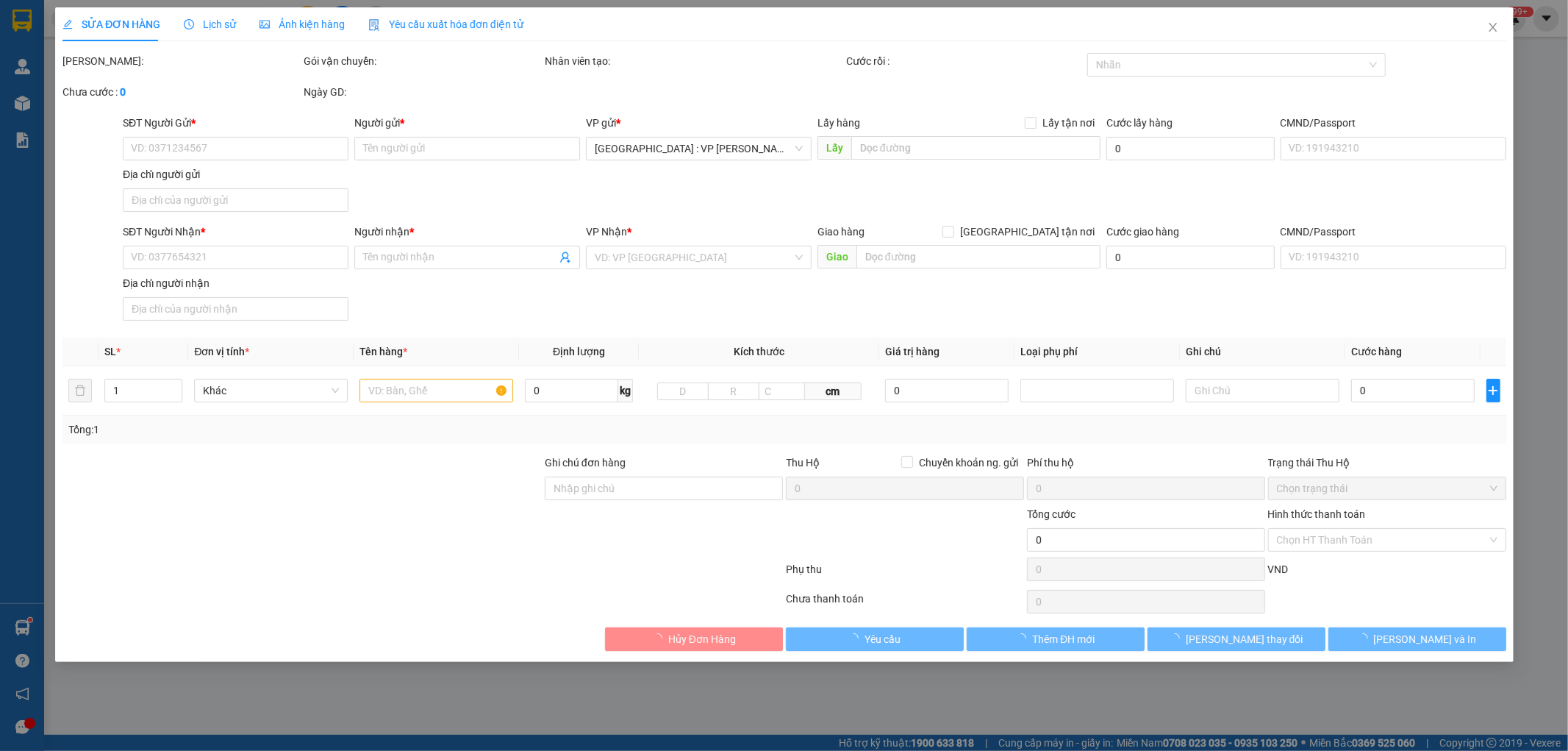
type input "0336259229"
type input "c duyên"
type input "0918827689"
type input "tuyết mai"
checkbox input "true"
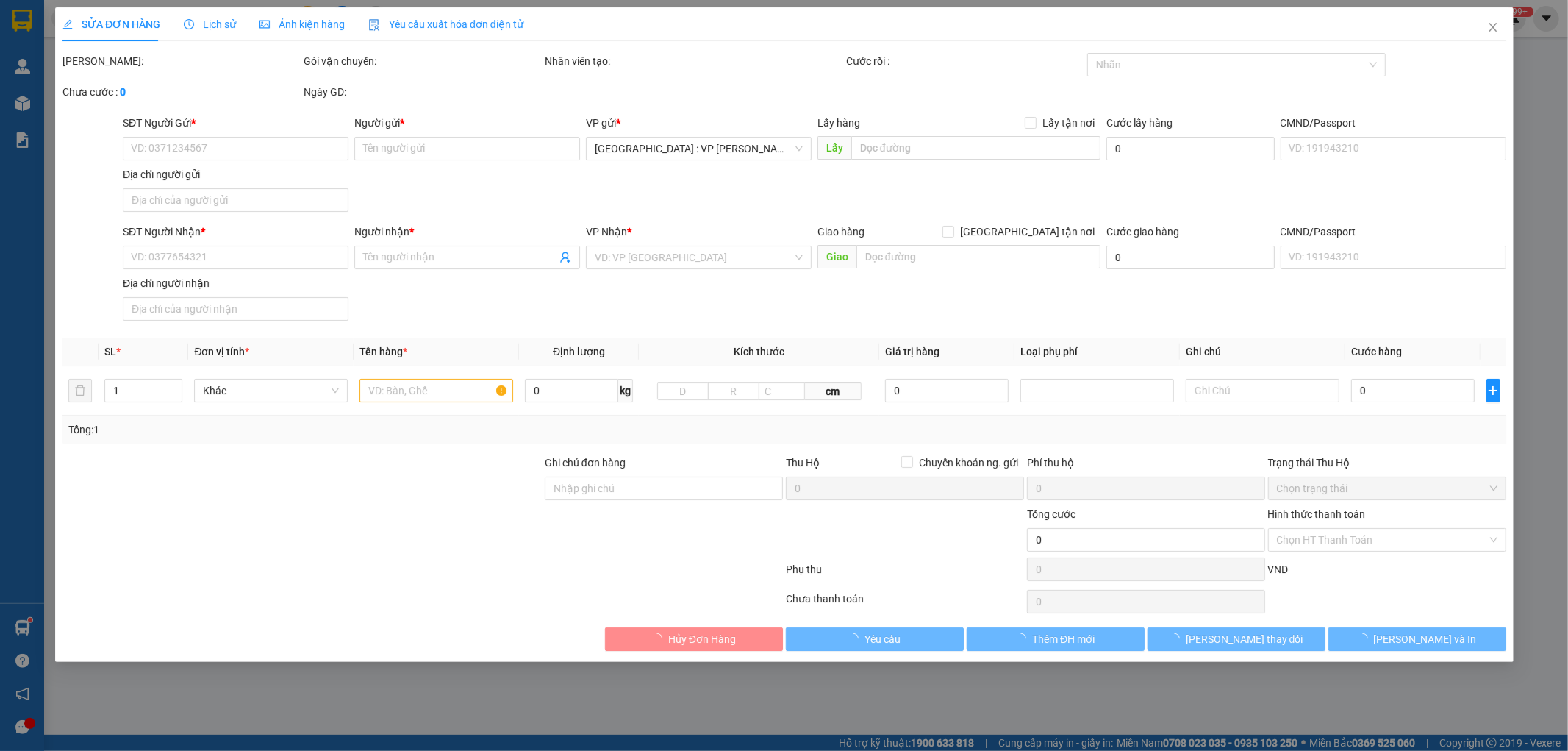
type input "bệnh viện đk 530 lý bôn quang trung [GEOGRAPHIC_DATA]"
type input "hàng ko đồng kiểm giao nguyên kiện hư vỡ k đền ( đã báo khách gửi )"
type input "80.000"
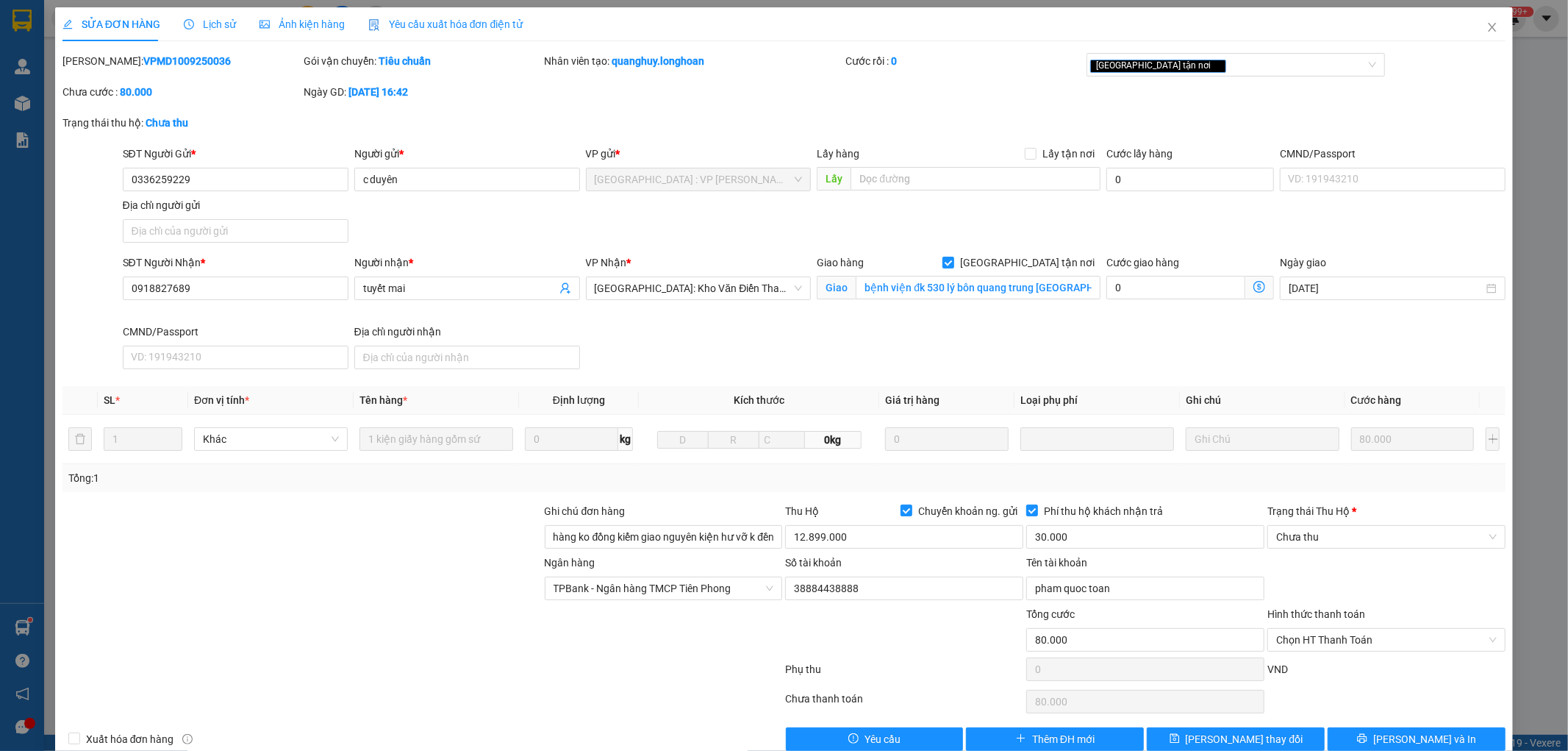
click at [206, 19] on span "Lịch sử" at bounding box center [210, 25] width 53 height 12
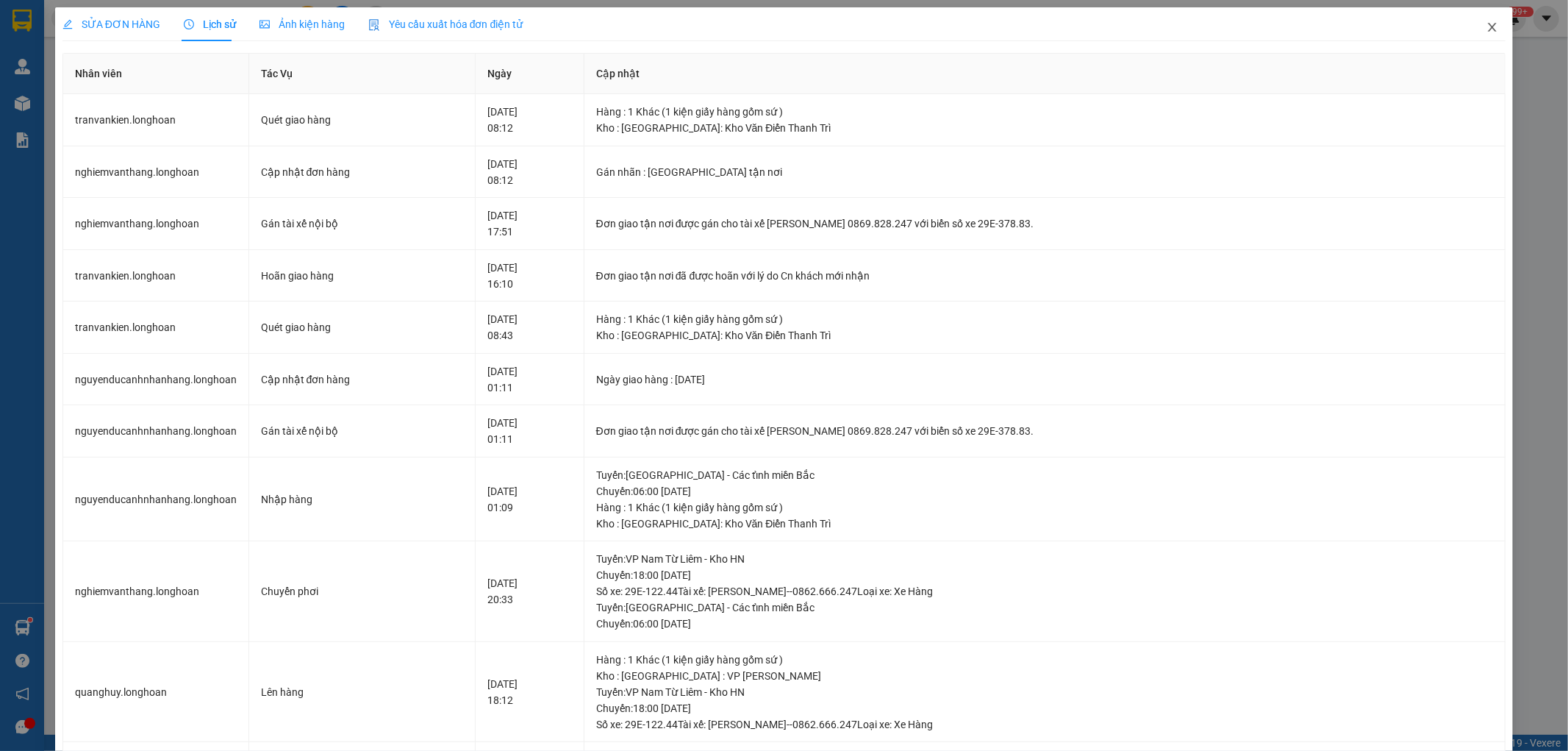
click at [1487, 23] on icon "close" at bounding box center [1492, 27] width 12 height 12
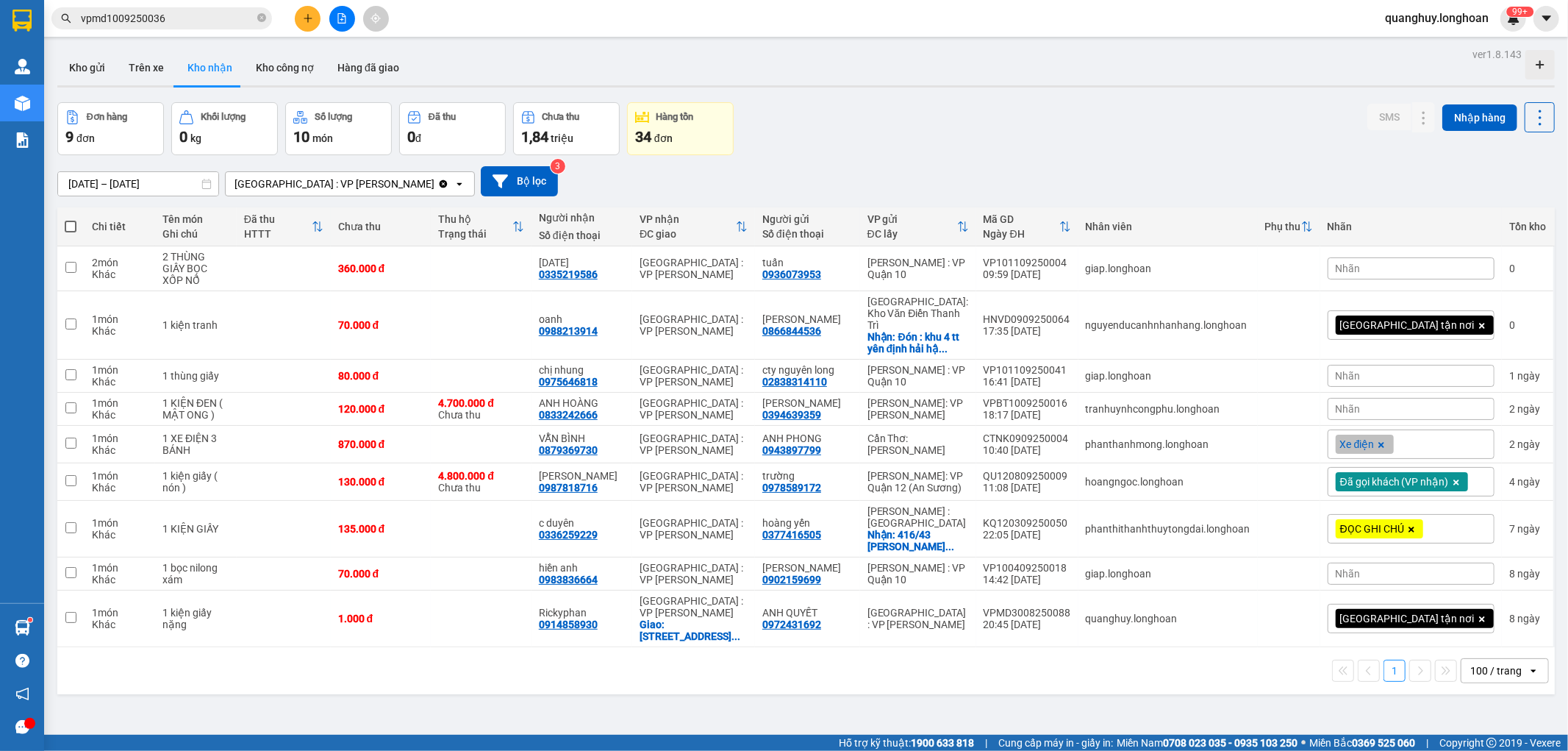
click at [1473, 664] on div "100 / trang" at bounding box center [1496, 670] width 52 height 14
click at [1474, 622] on span "100 / trang" at bounding box center [1488, 623] width 56 height 14
click at [1392, 261] on div "Nhãn" at bounding box center [1411, 268] width 167 height 22
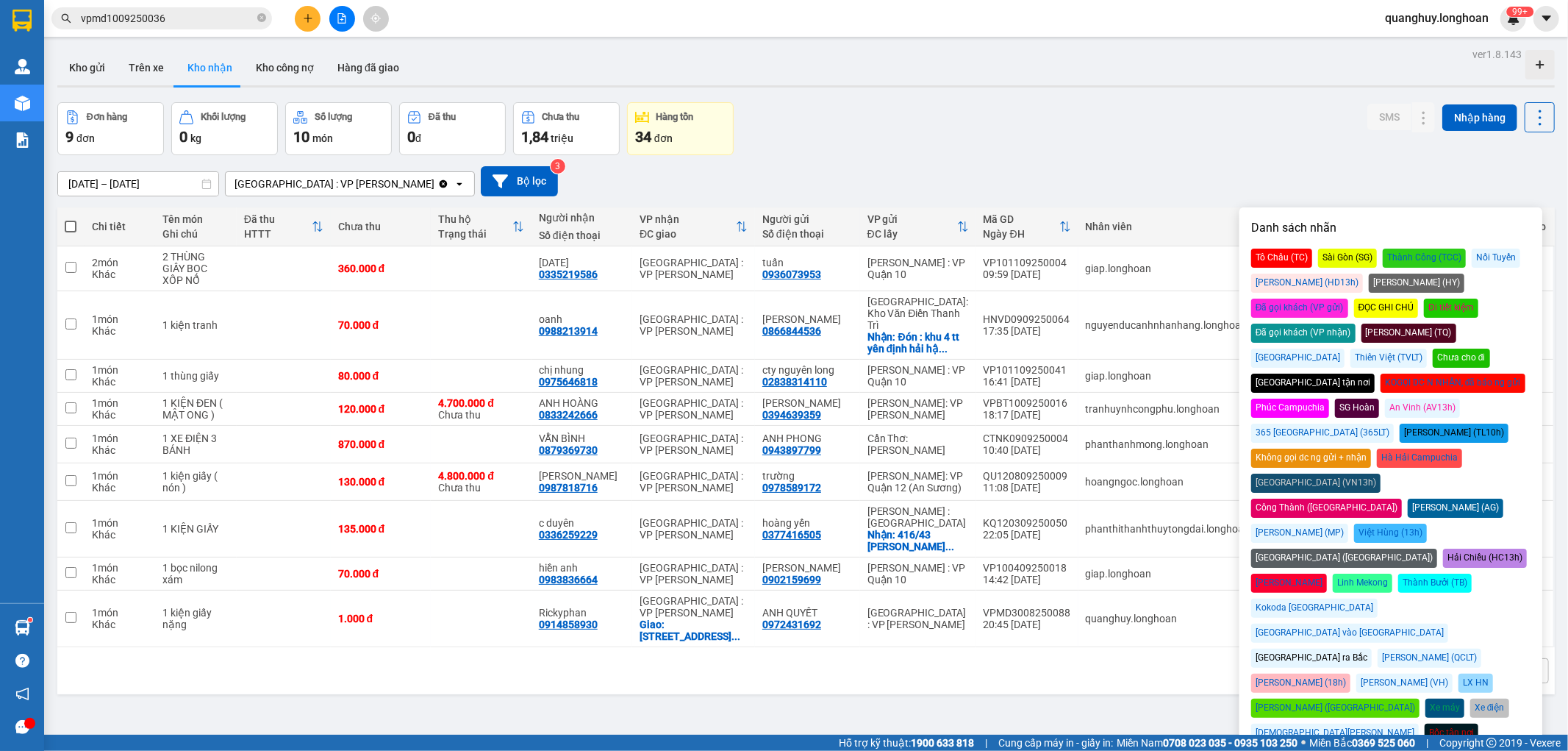
click at [1356, 323] on div "Đã gọi khách (VP nhận)" at bounding box center [1303, 333] width 104 height 20
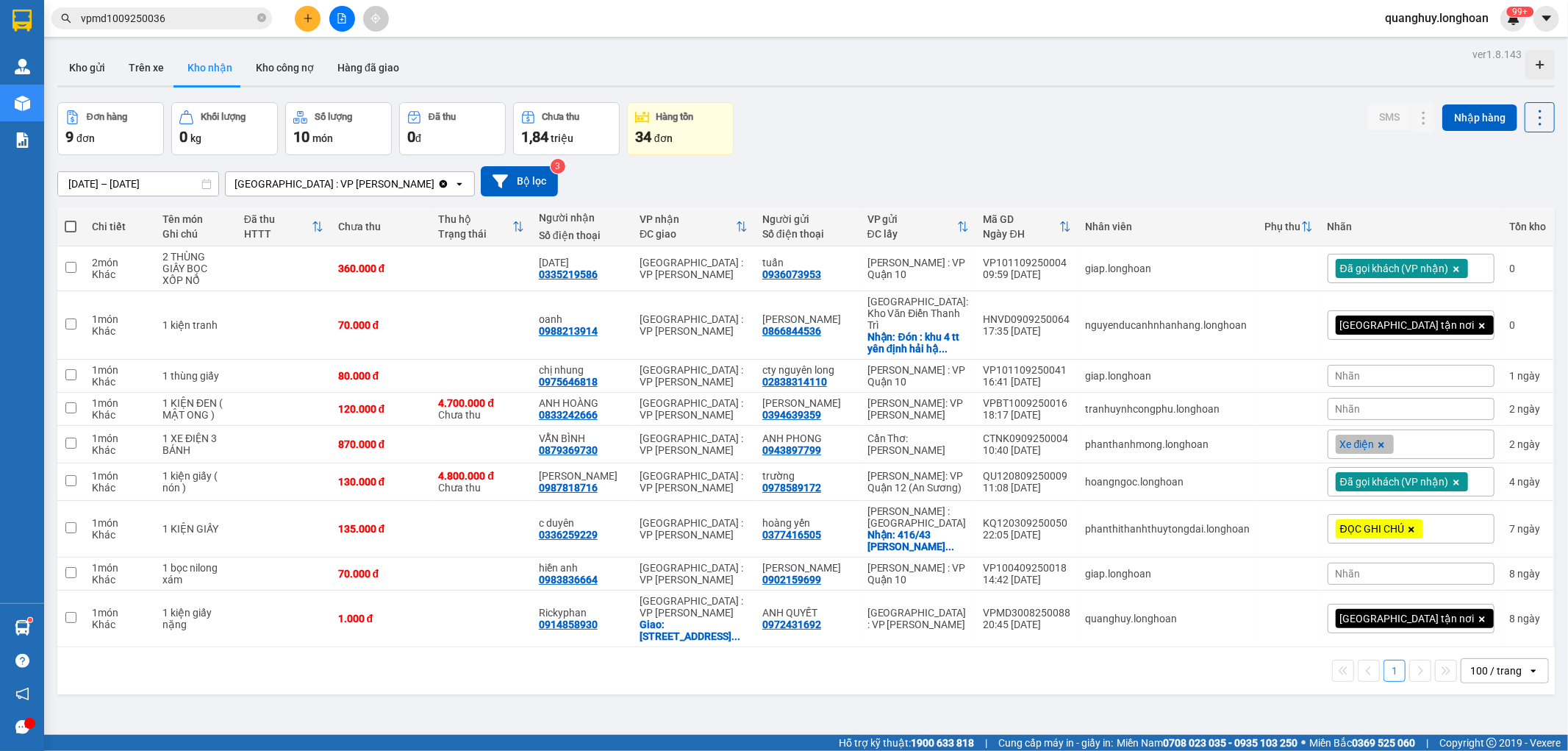
click at [1159, 182] on div "17/08/2025 – 15/09/2025 Press the down arrow key to interact with the calendar …" at bounding box center [806, 182] width 1498 height 31
click at [75, 53] on button "Kho gửi" at bounding box center [87, 68] width 59 height 36
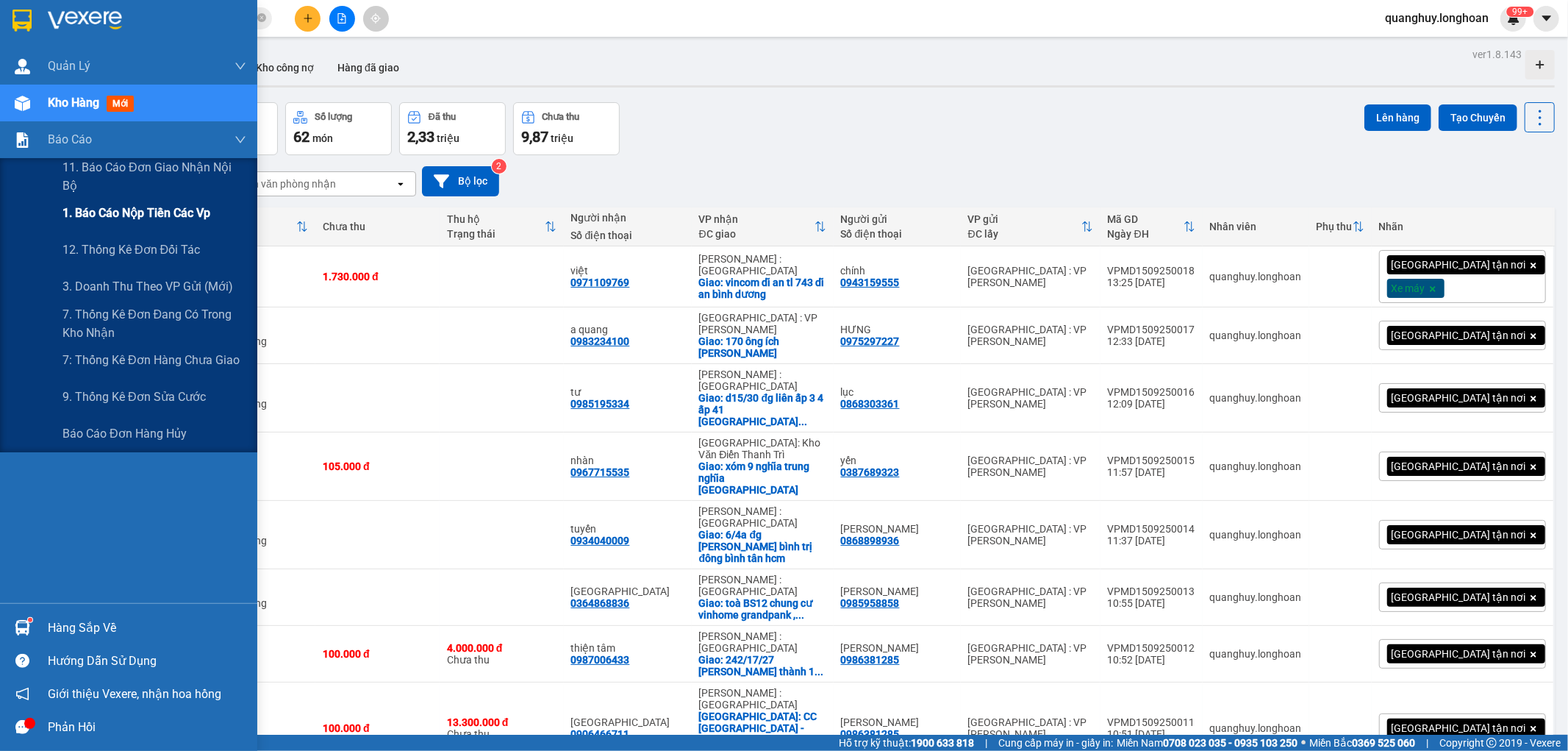
click at [144, 209] on span "1. Báo cáo nộp tiền các vp" at bounding box center [137, 213] width 148 height 19
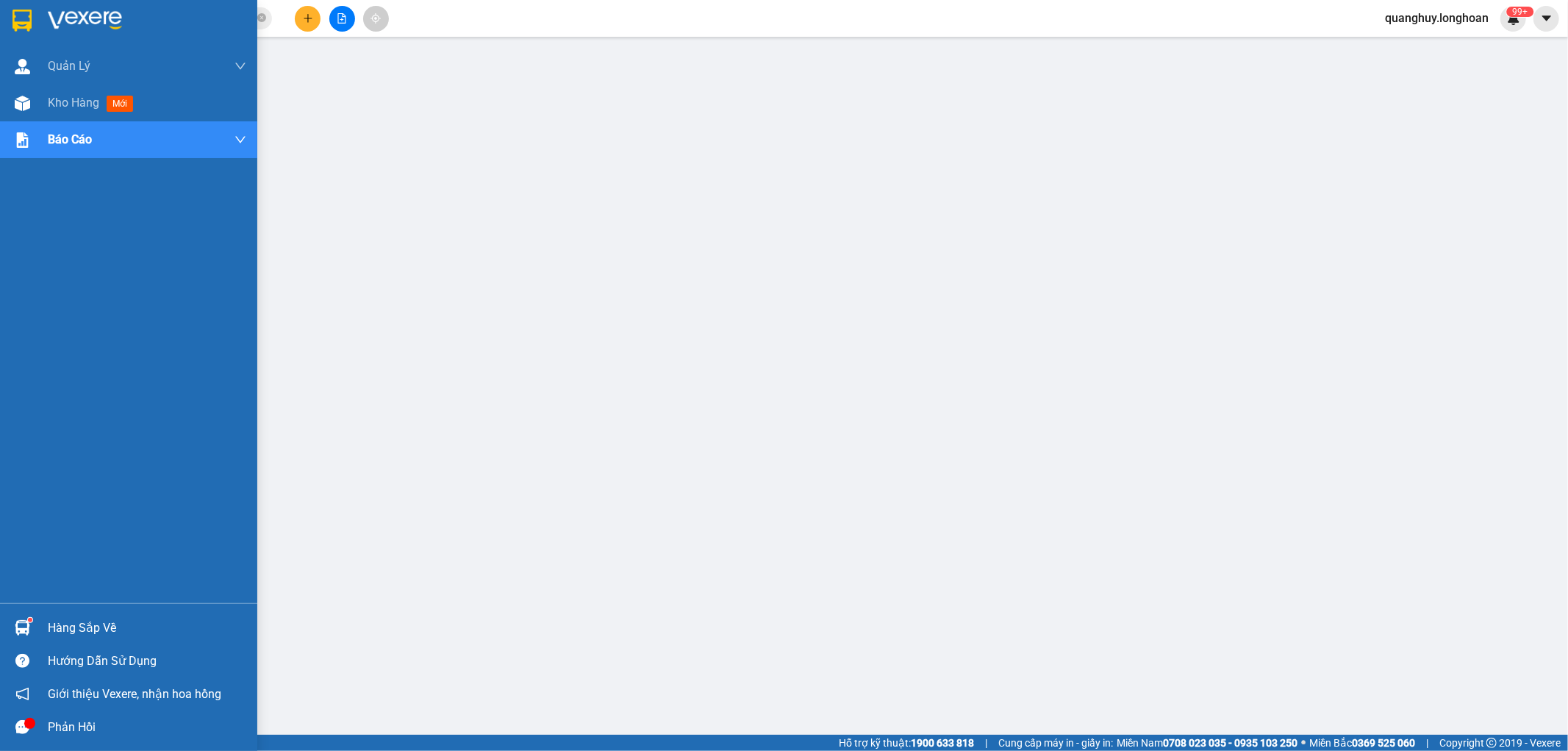
click at [25, 36] on div at bounding box center [128, 24] width 257 height 48
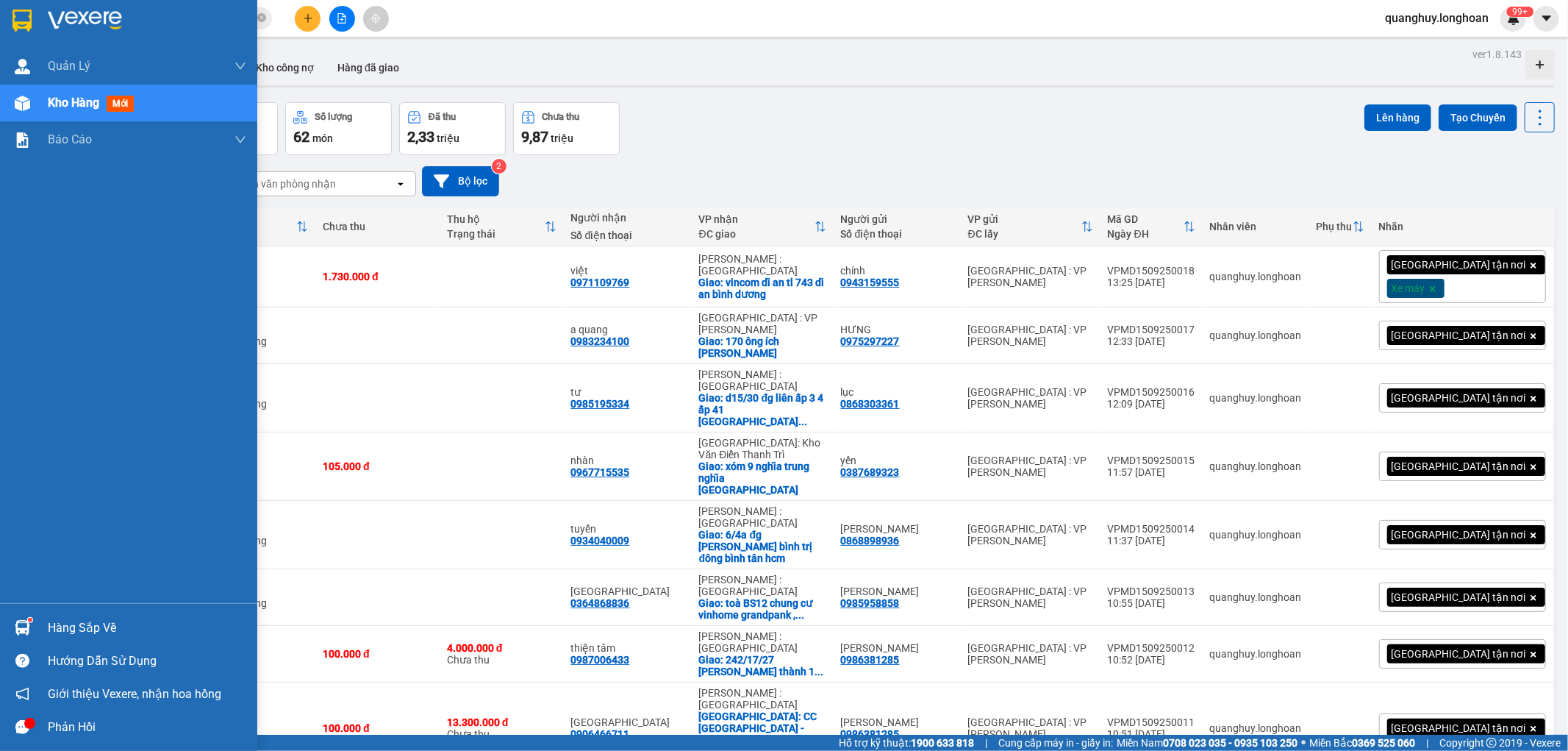
click at [31, 25] on img at bounding box center [22, 20] width 20 height 22
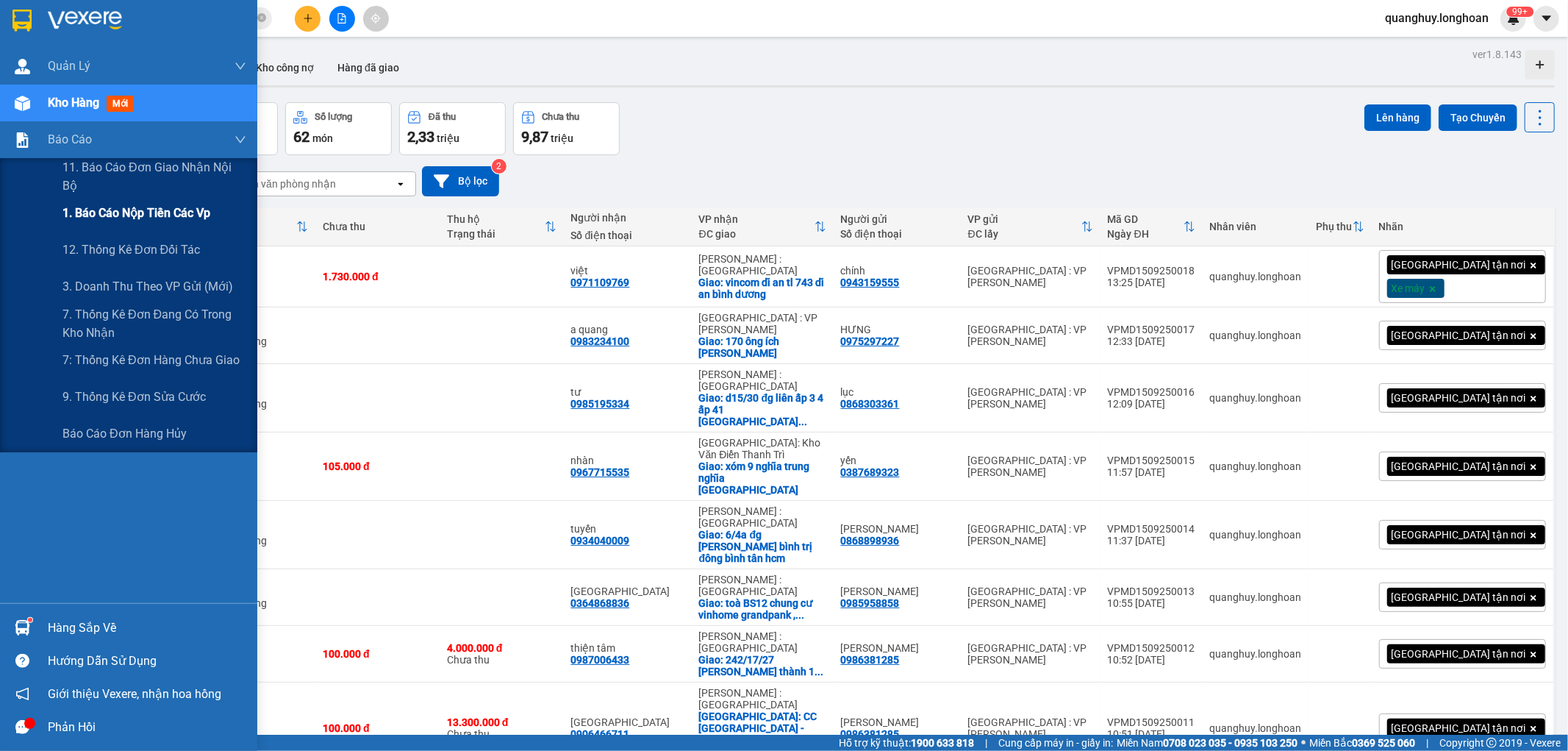
click at [146, 214] on span "1. Báo cáo nộp tiền các vp" at bounding box center [137, 213] width 148 height 19
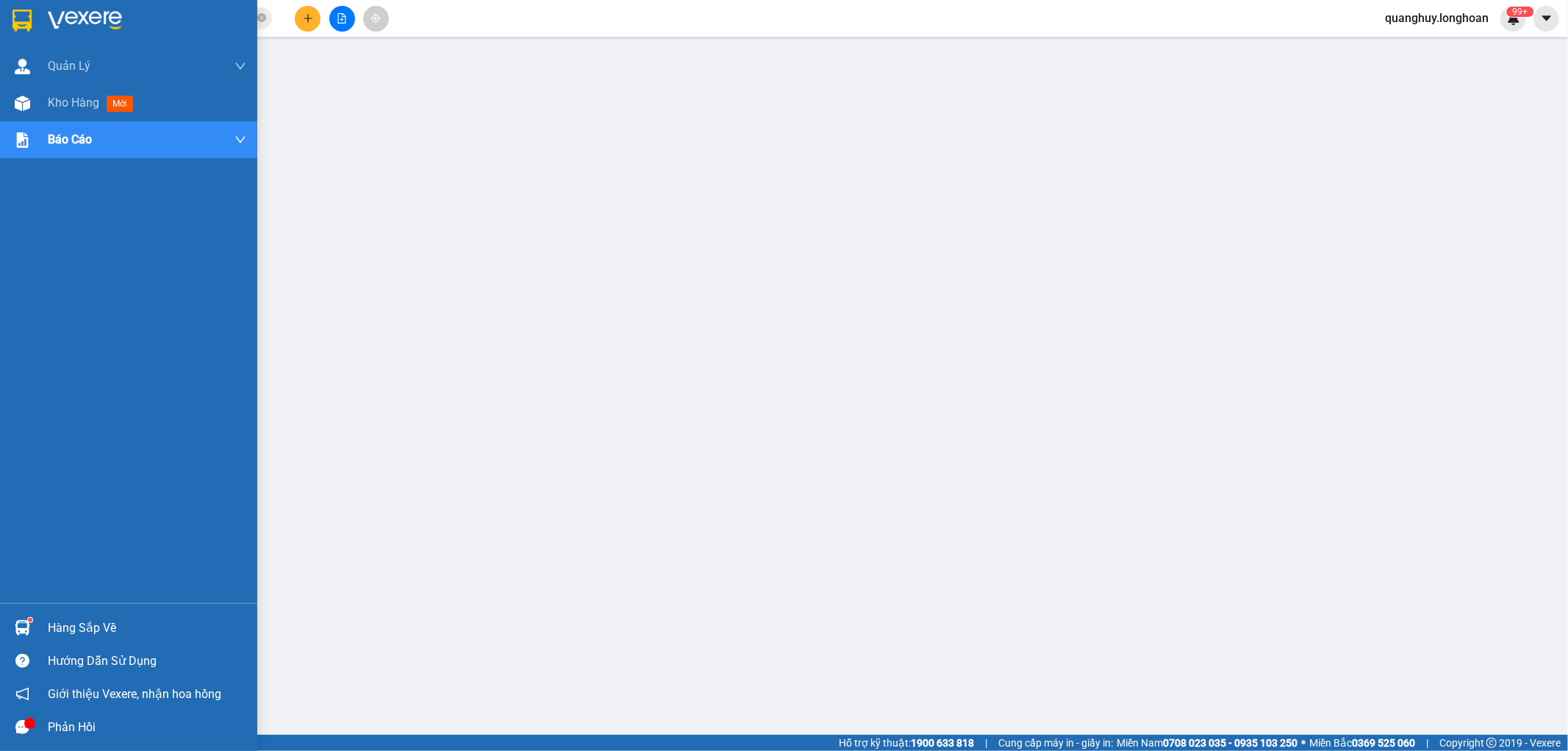
click at [10, 24] on div at bounding box center [22, 20] width 25 height 25
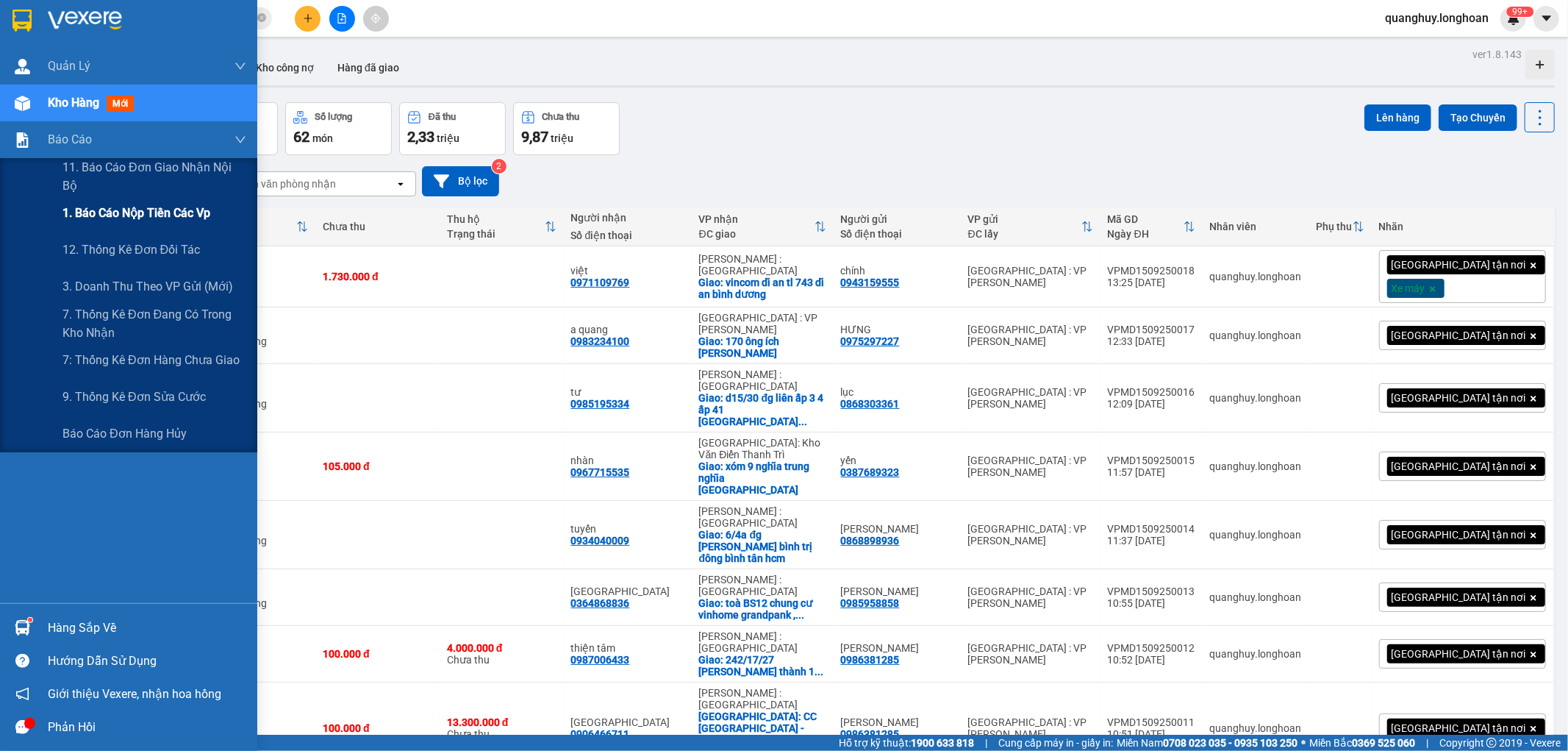
click at [101, 215] on span "1. Báo cáo nộp tiền các vp" at bounding box center [137, 213] width 148 height 19
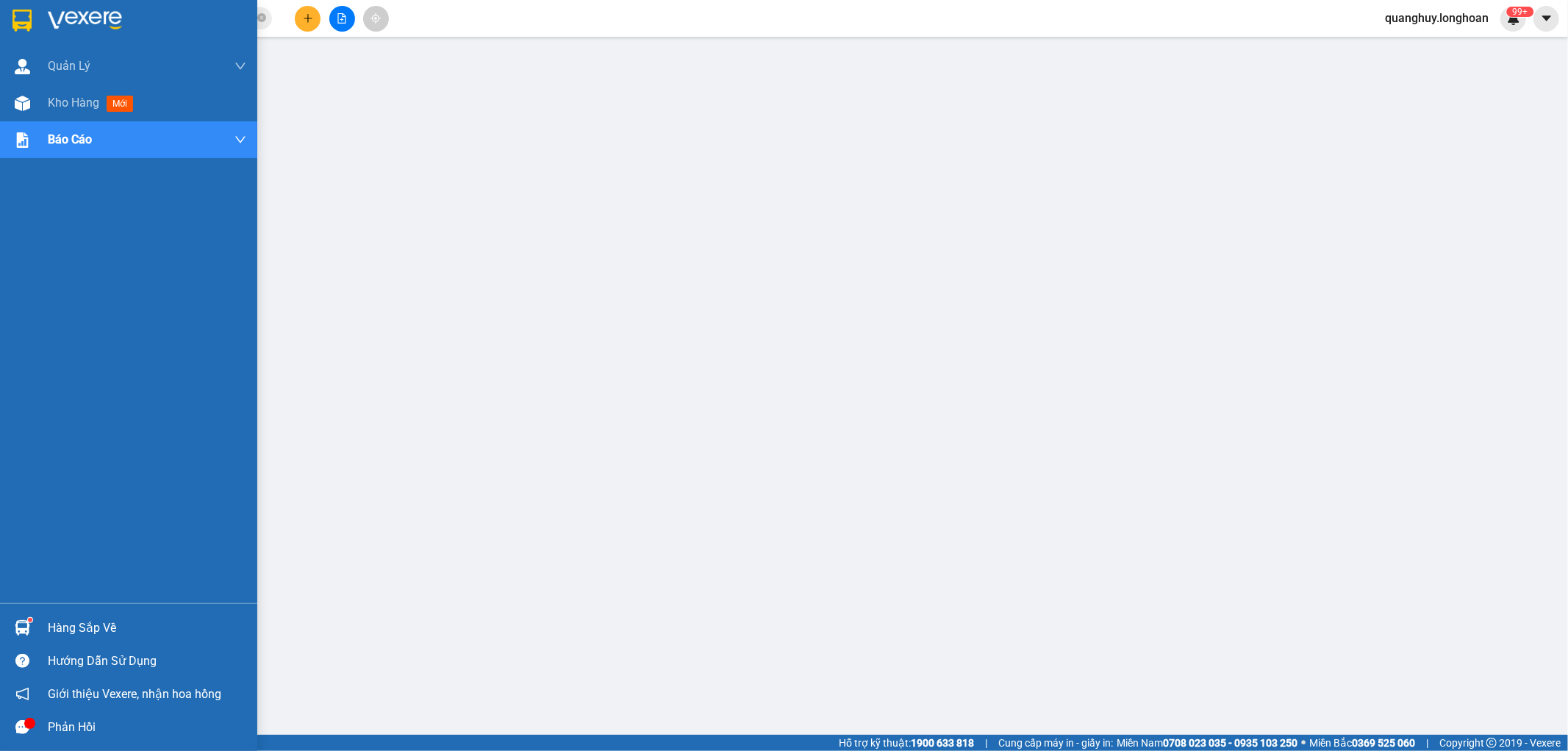
click at [11, 24] on div at bounding box center [22, 20] width 25 height 25
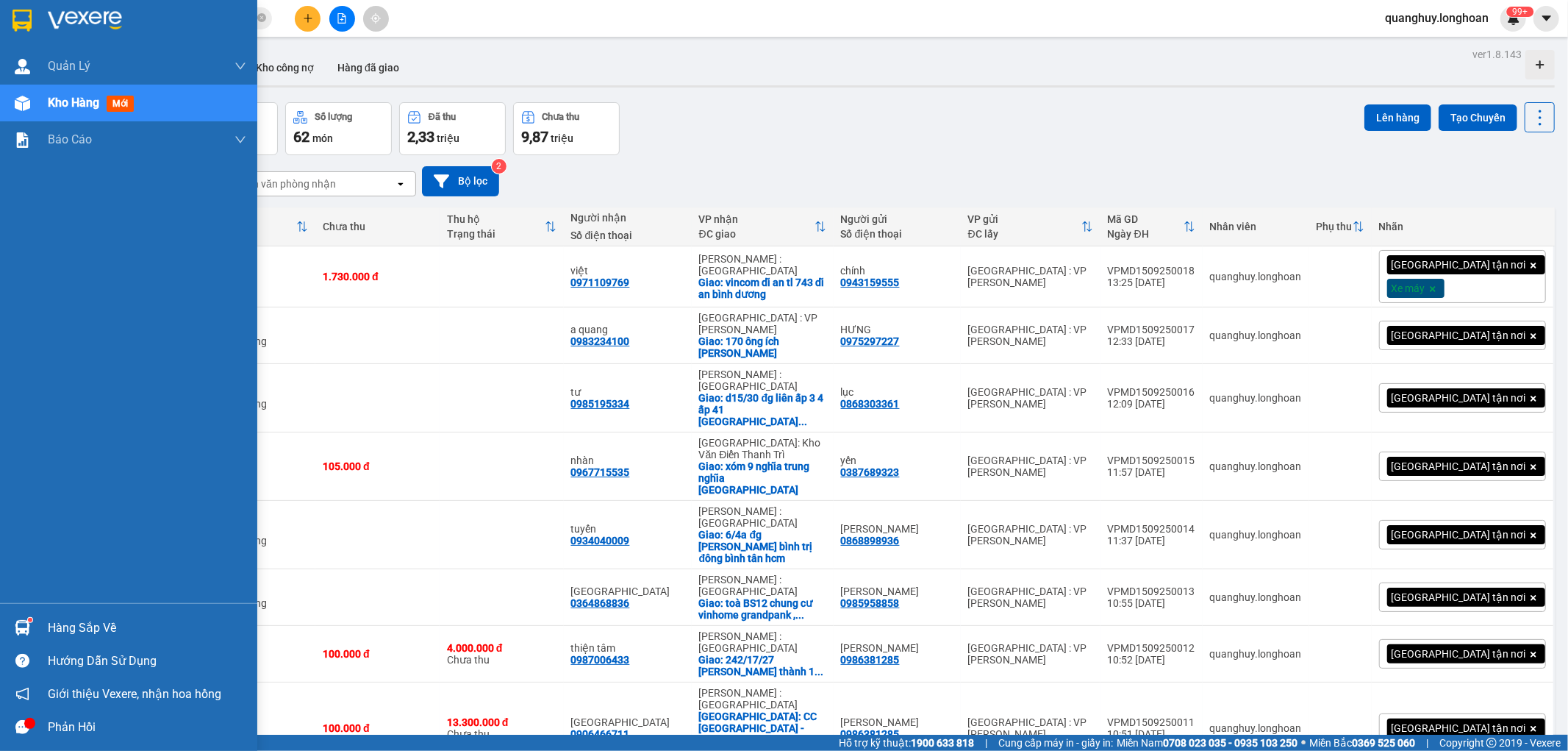
click at [6, 5] on div at bounding box center [128, 24] width 257 height 48
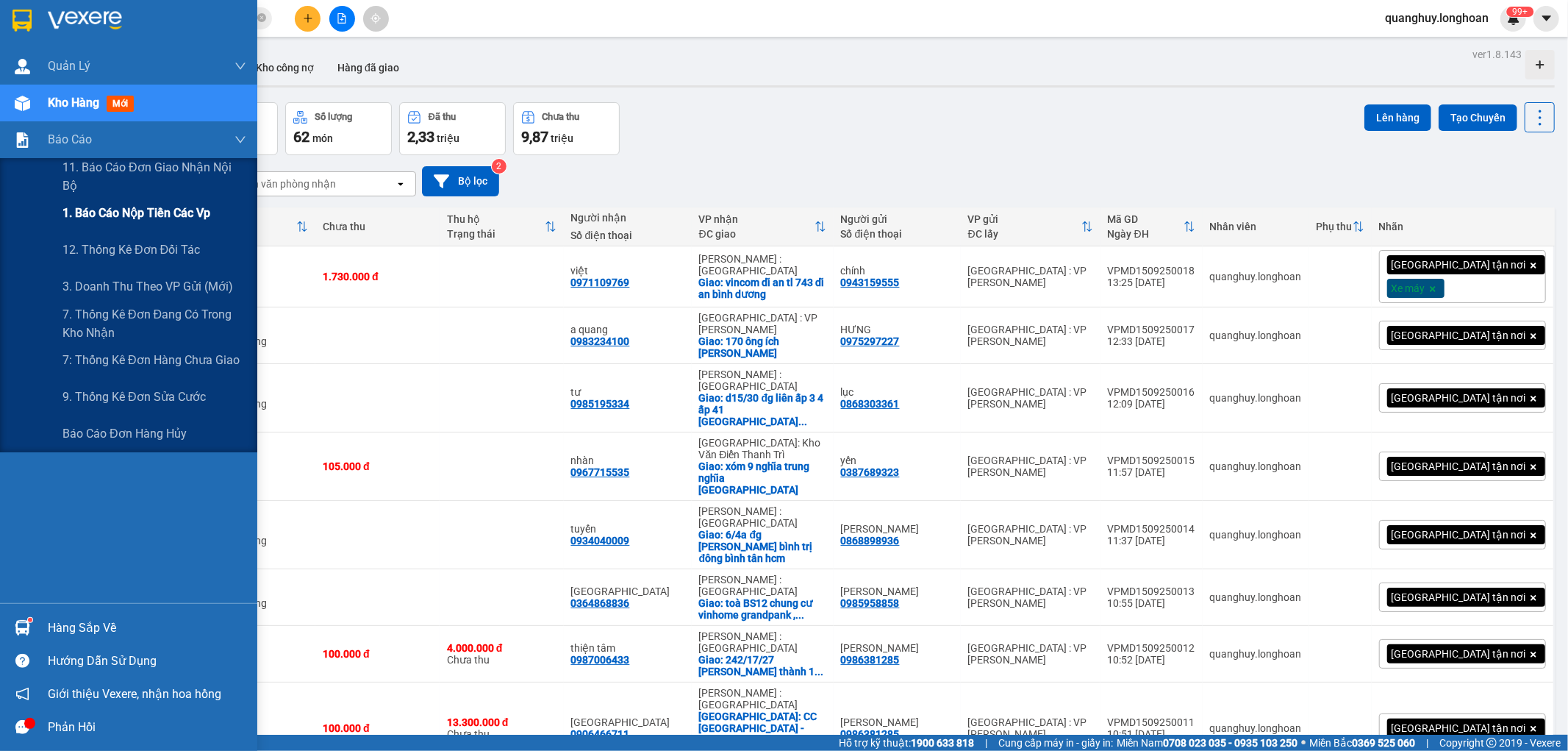
click at [171, 216] on span "1. Báo cáo nộp tiền các vp" at bounding box center [137, 213] width 148 height 19
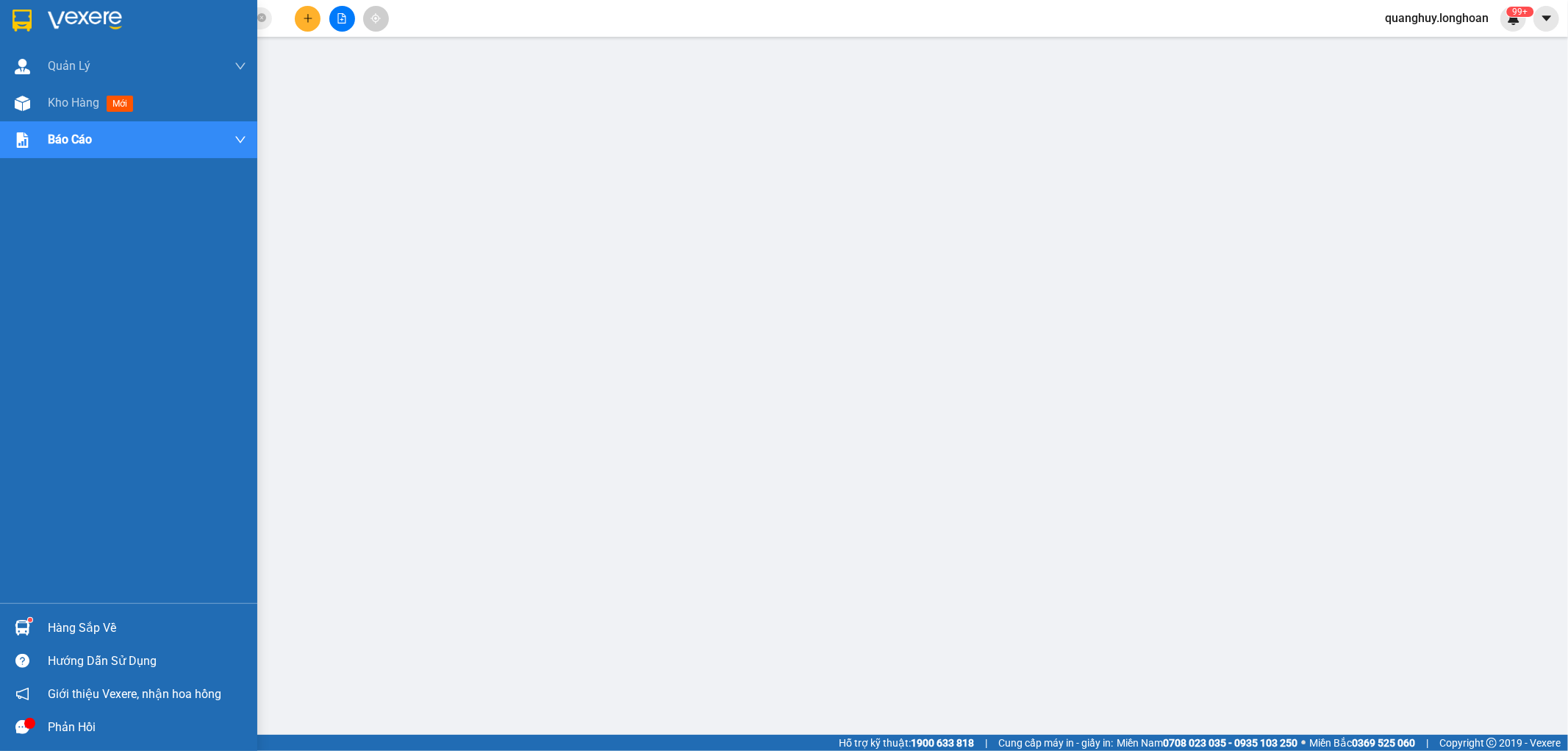
click at [0, 20] on div at bounding box center [128, 24] width 257 height 48
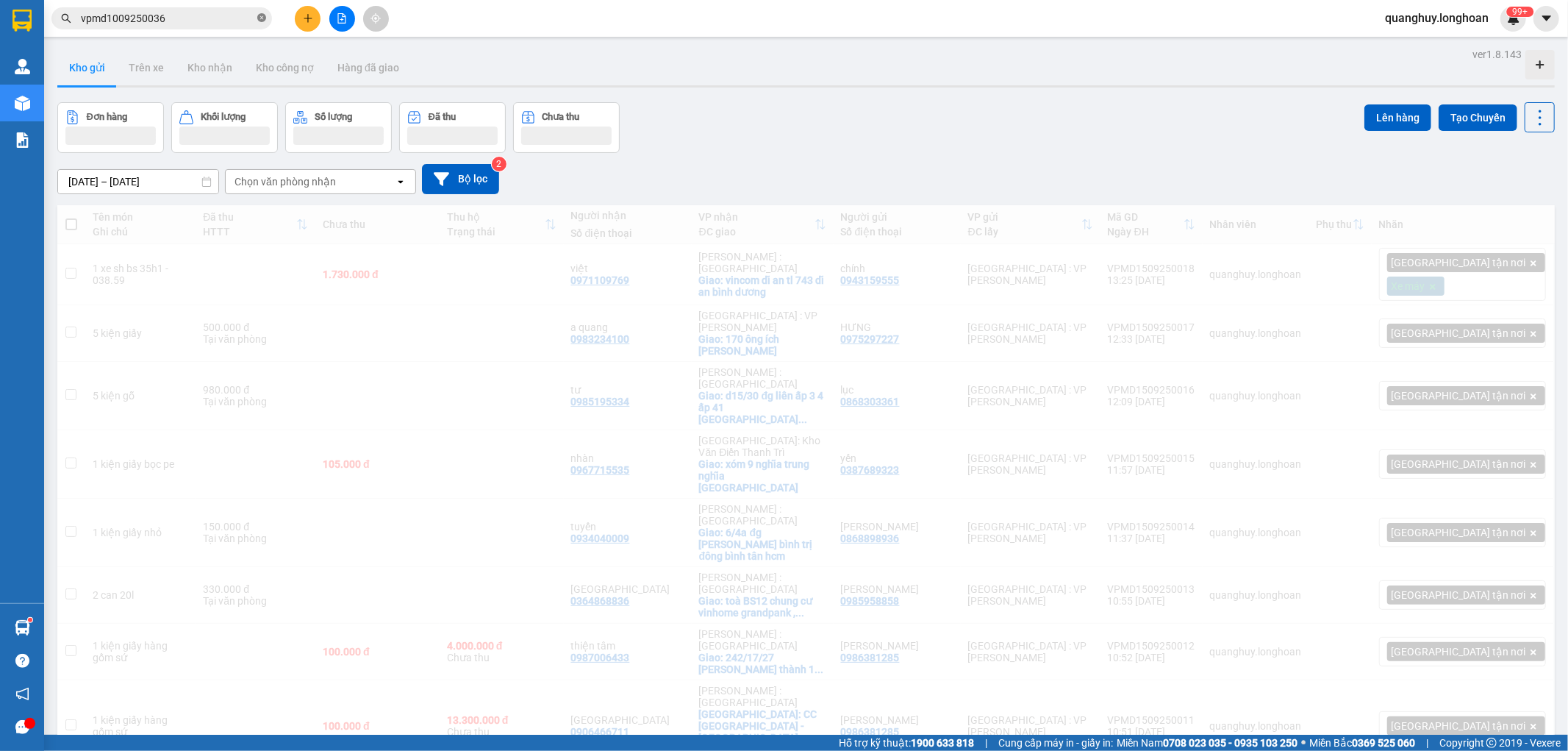
click at [261, 15] on icon "close-circle" at bounding box center [261, 18] width 8 height 8
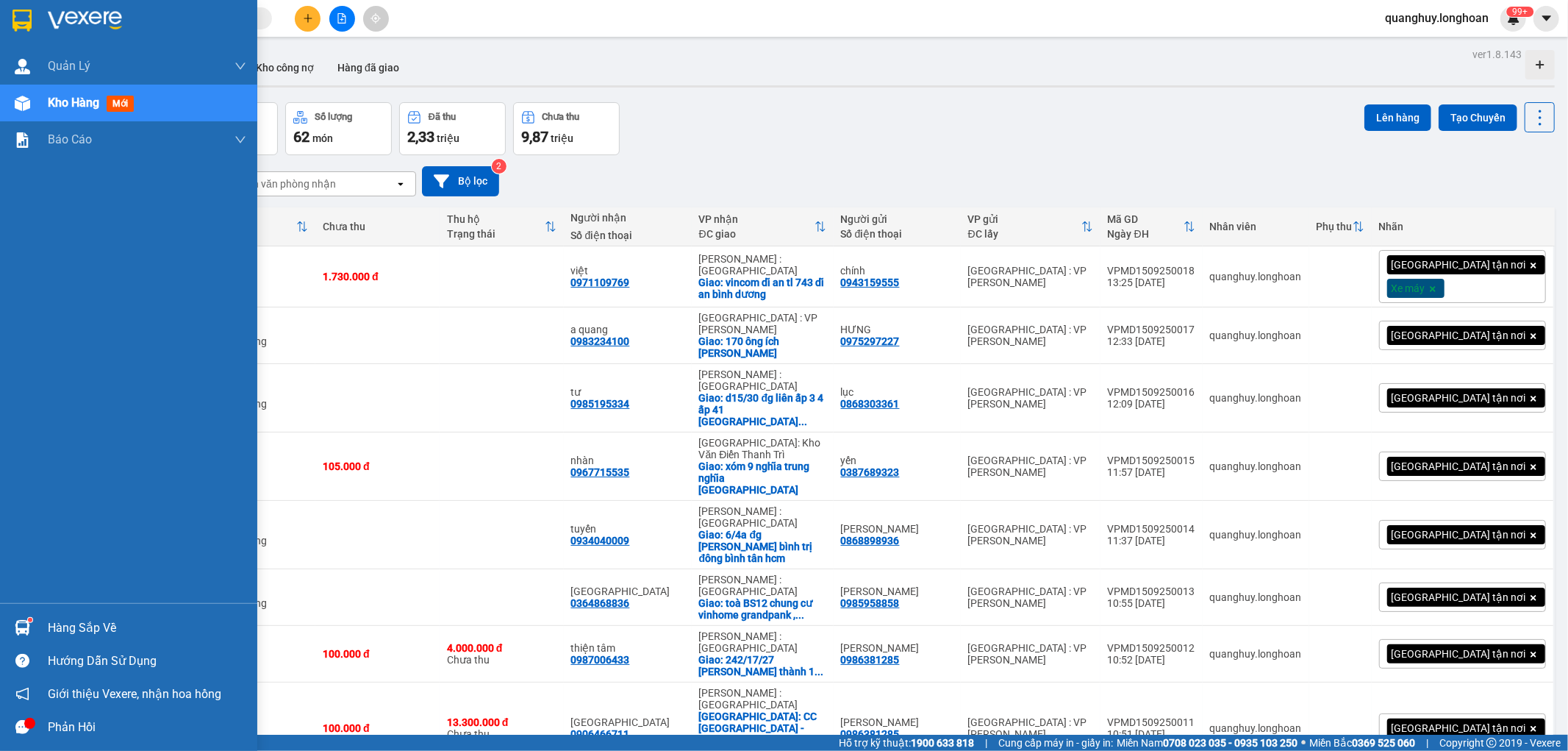
click at [11, 30] on div at bounding box center [22, 20] width 25 height 25
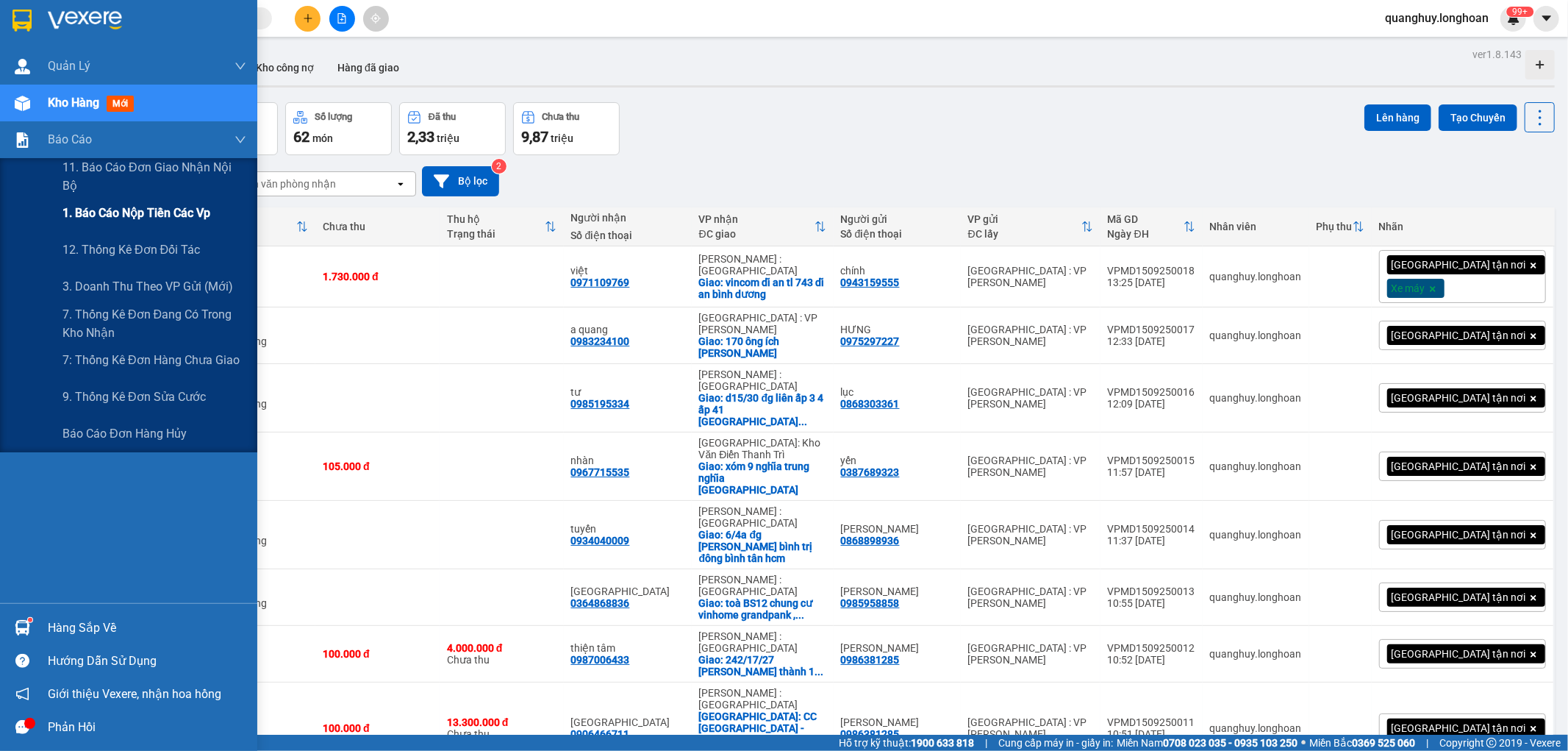
click at [87, 202] on div "1. Báo cáo nộp tiền các vp" at bounding box center [154, 213] width 184 height 36
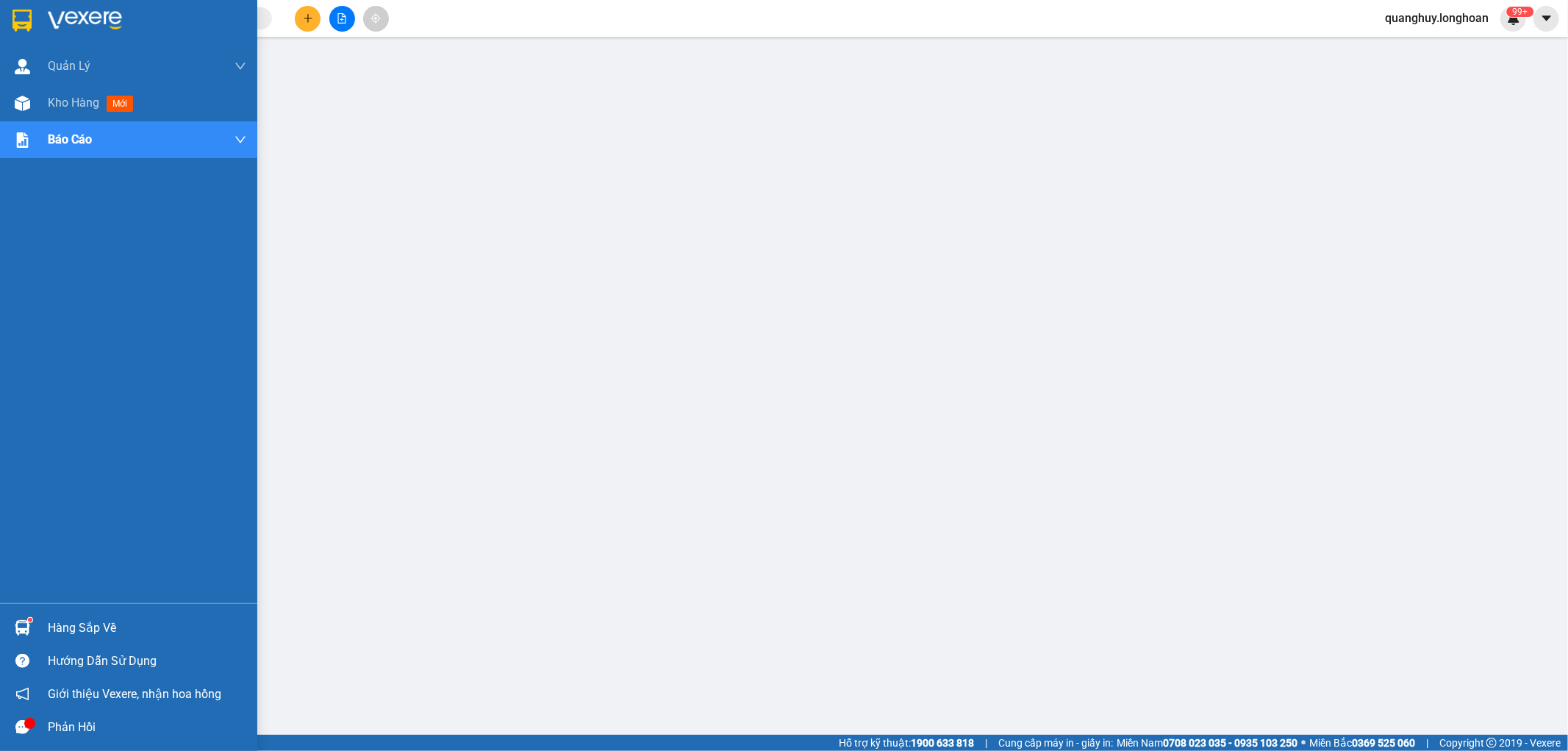
click at [34, 20] on div at bounding box center [22, 20] width 25 height 25
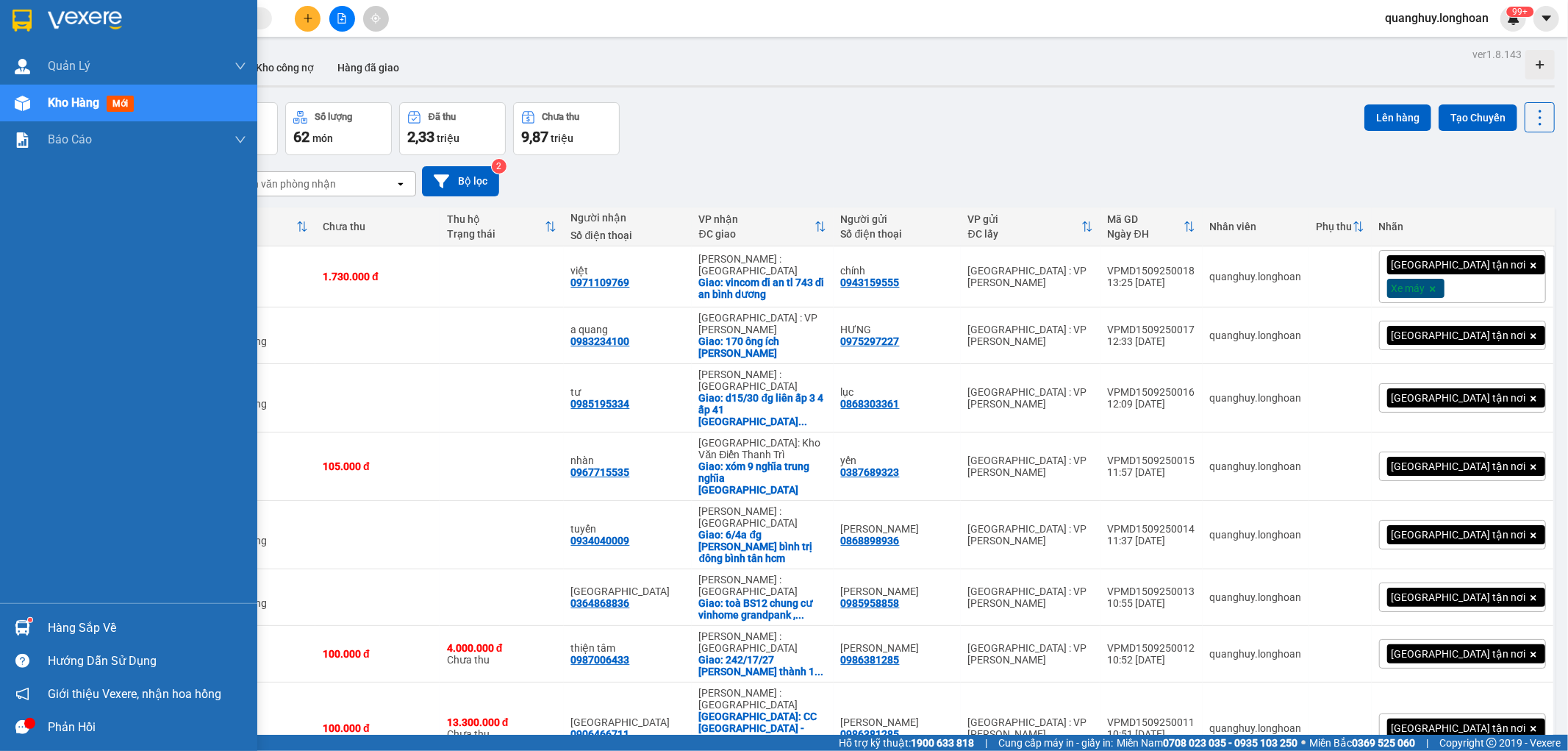
click at [24, 25] on img at bounding box center [22, 20] width 20 height 22
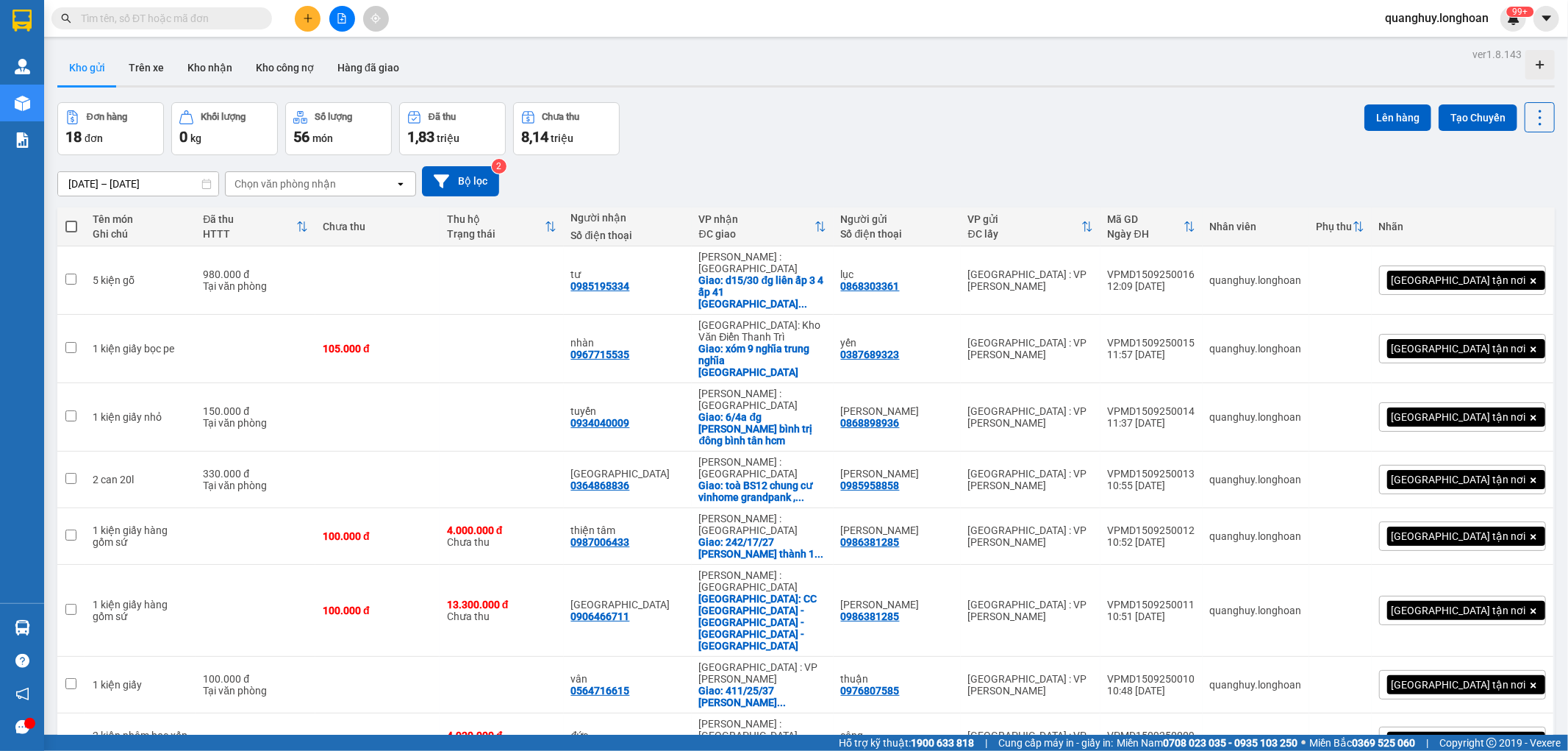
click at [301, 19] on button at bounding box center [307, 19] width 25 height 25
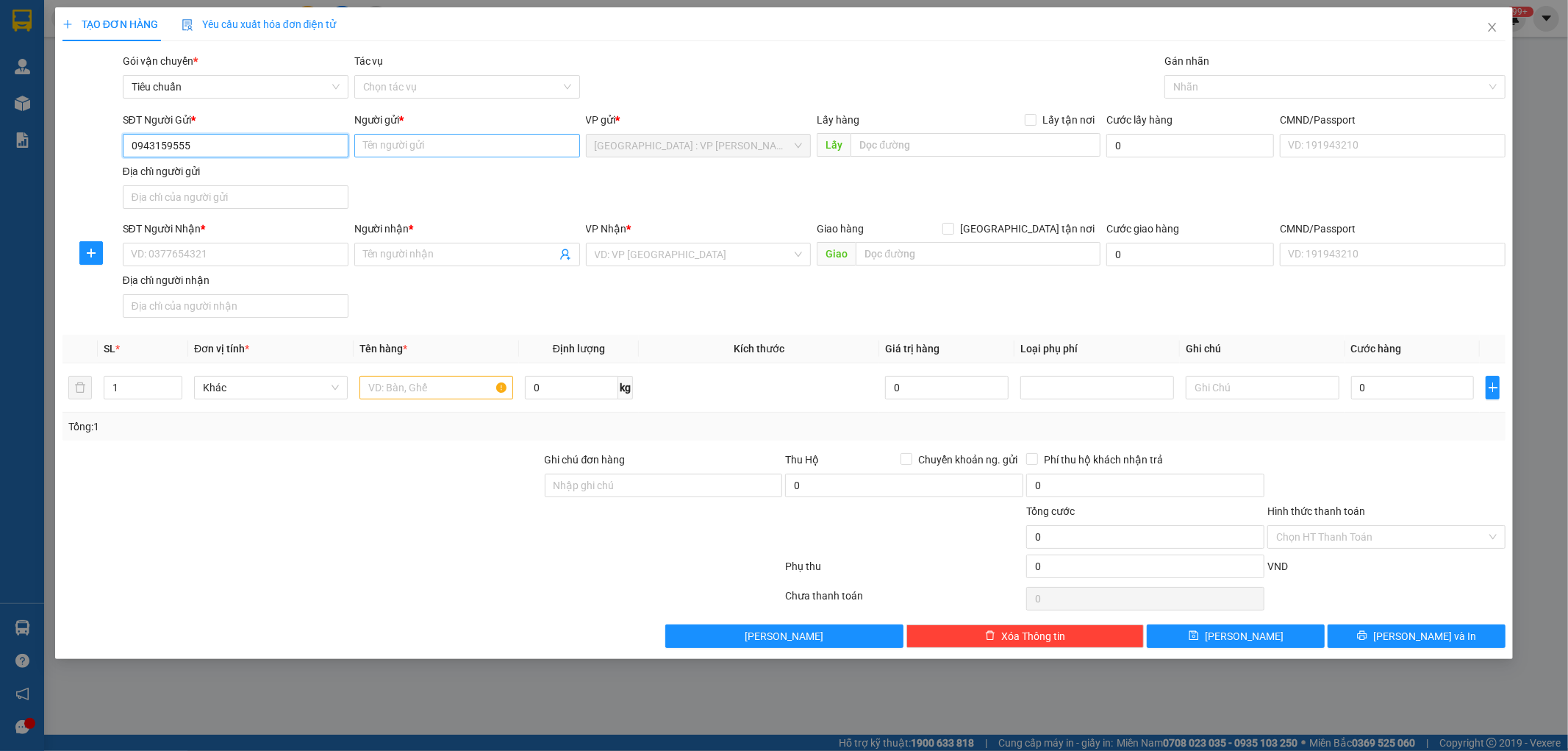
type input "0943159555"
click at [423, 141] on input "Người gửi *" at bounding box center [468, 146] width 226 height 24
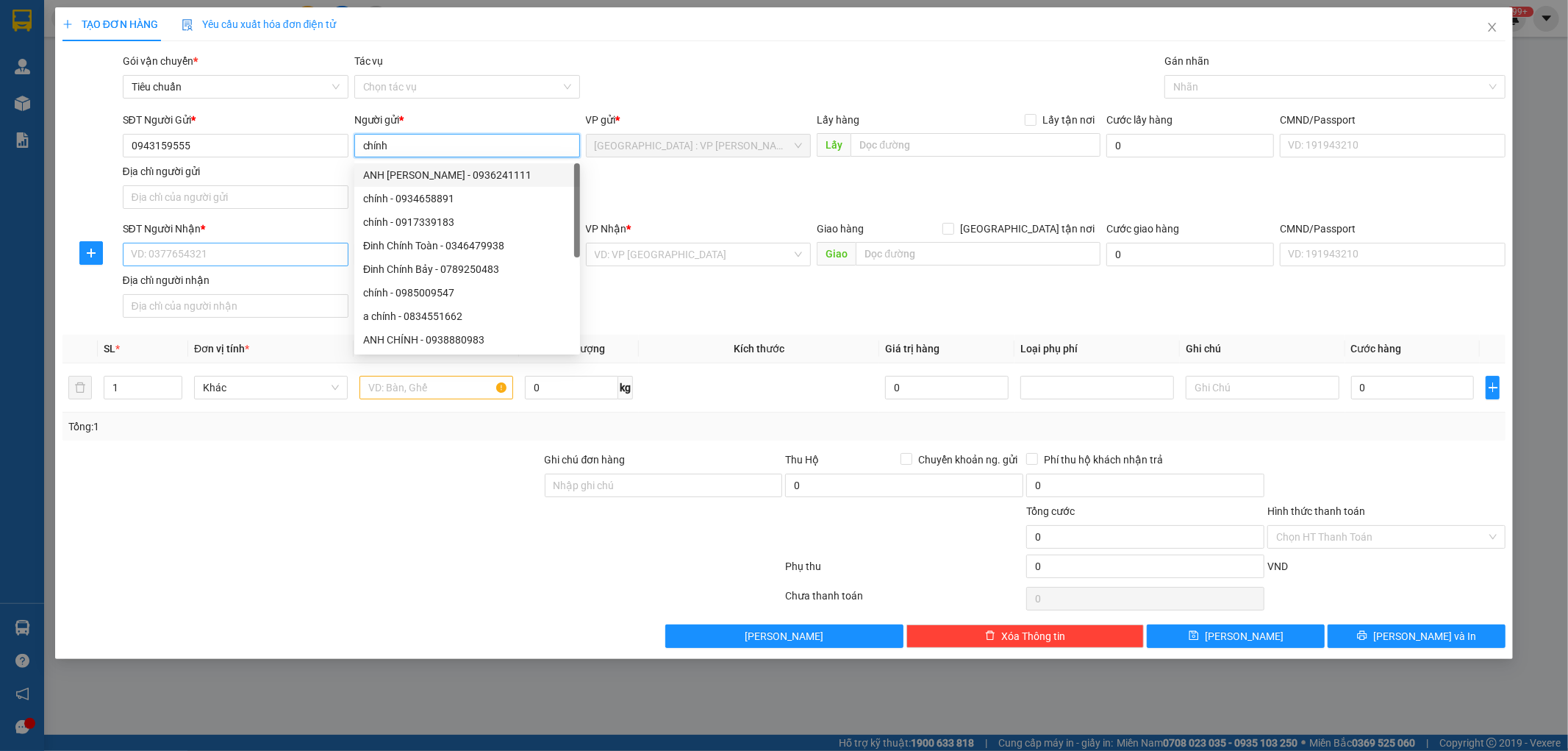
type input "chính"
click at [271, 255] on input "SĐT Người Nhận *" at bounding box center [236, 255] width 226 height 24
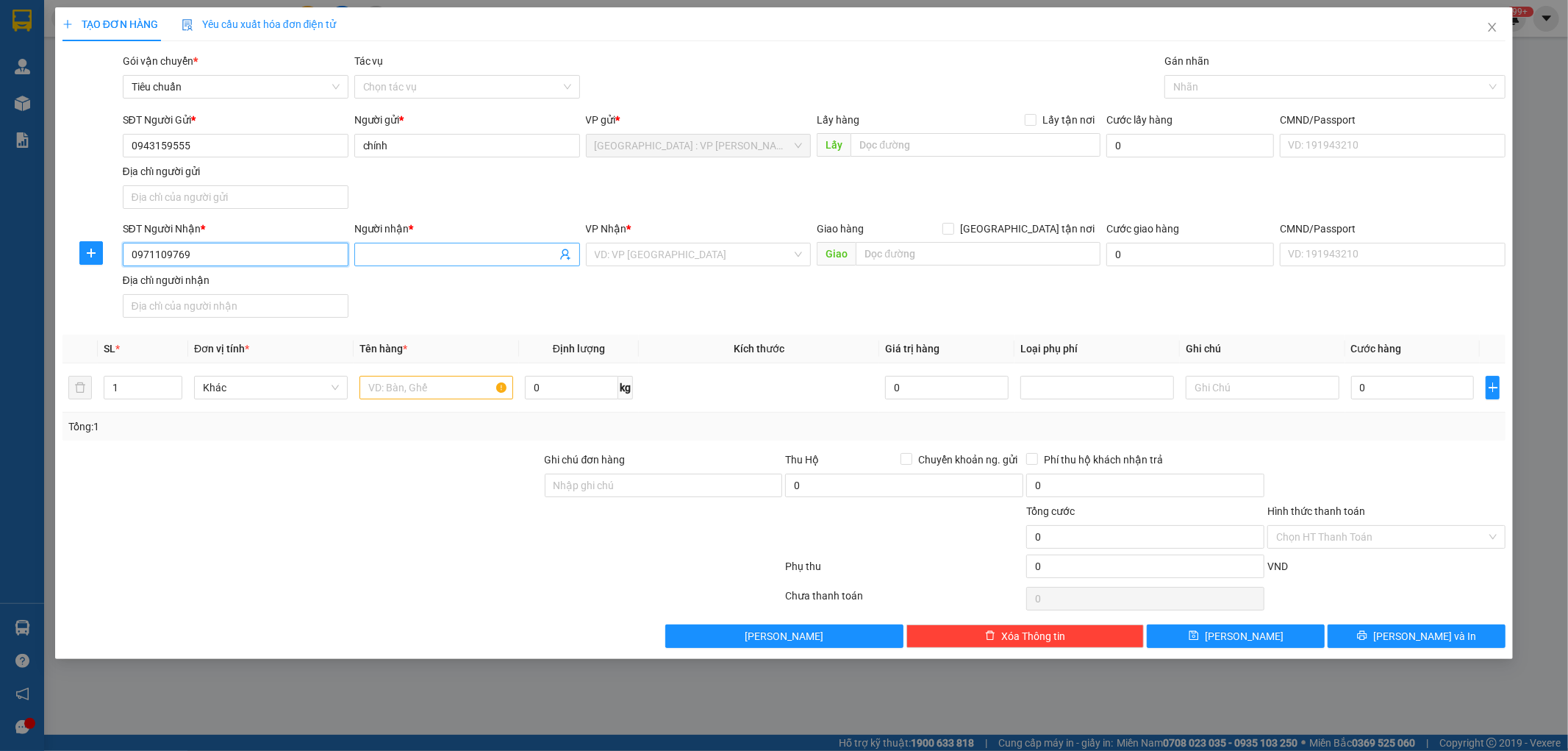
type input "0971109769"
click at [430, 258] on input "Người nhận *" at bounding box center [460, 254] width 193 height 16
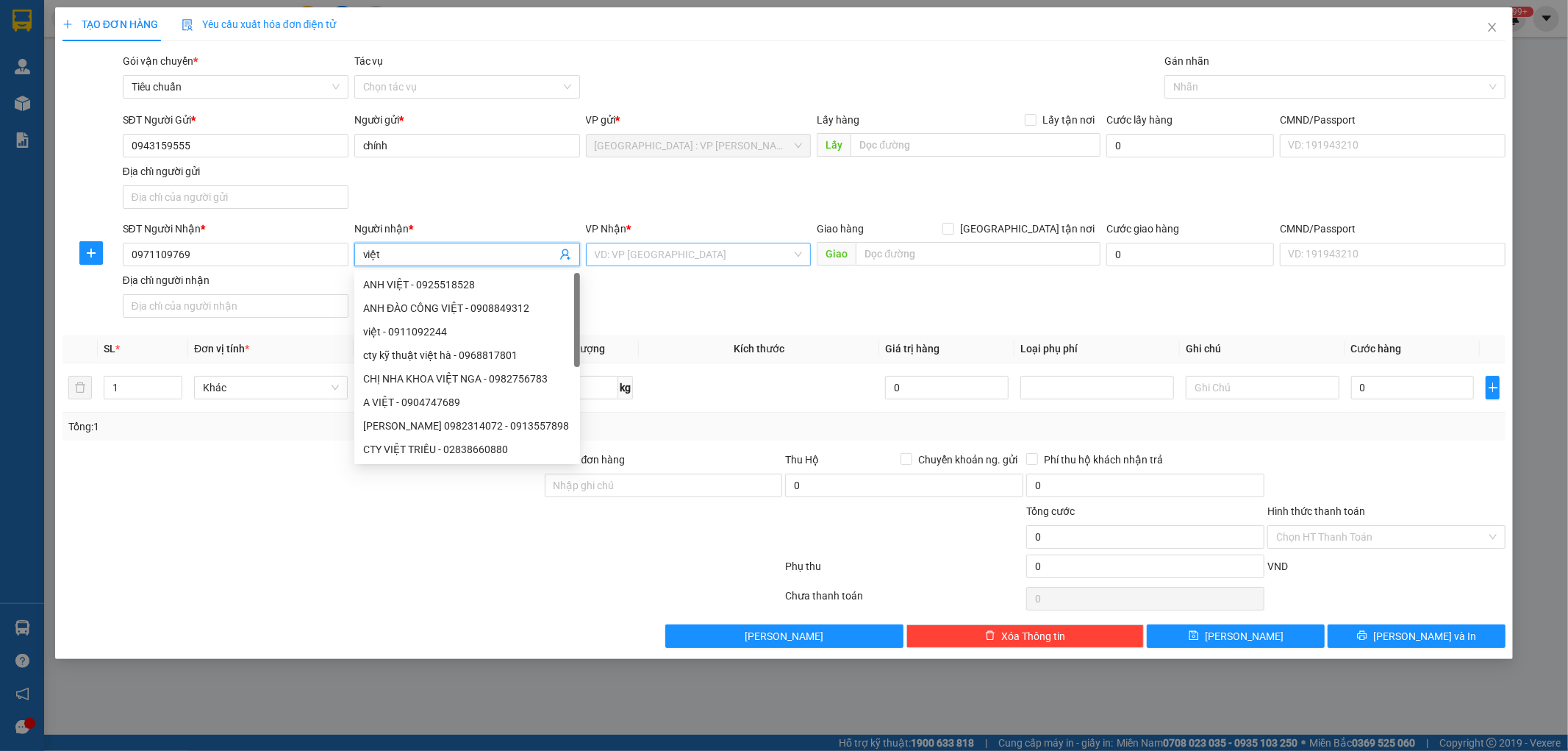
type input "việt"
click at [787, 261] on input "search" at bounding box center [693, 255] width 198 height 22
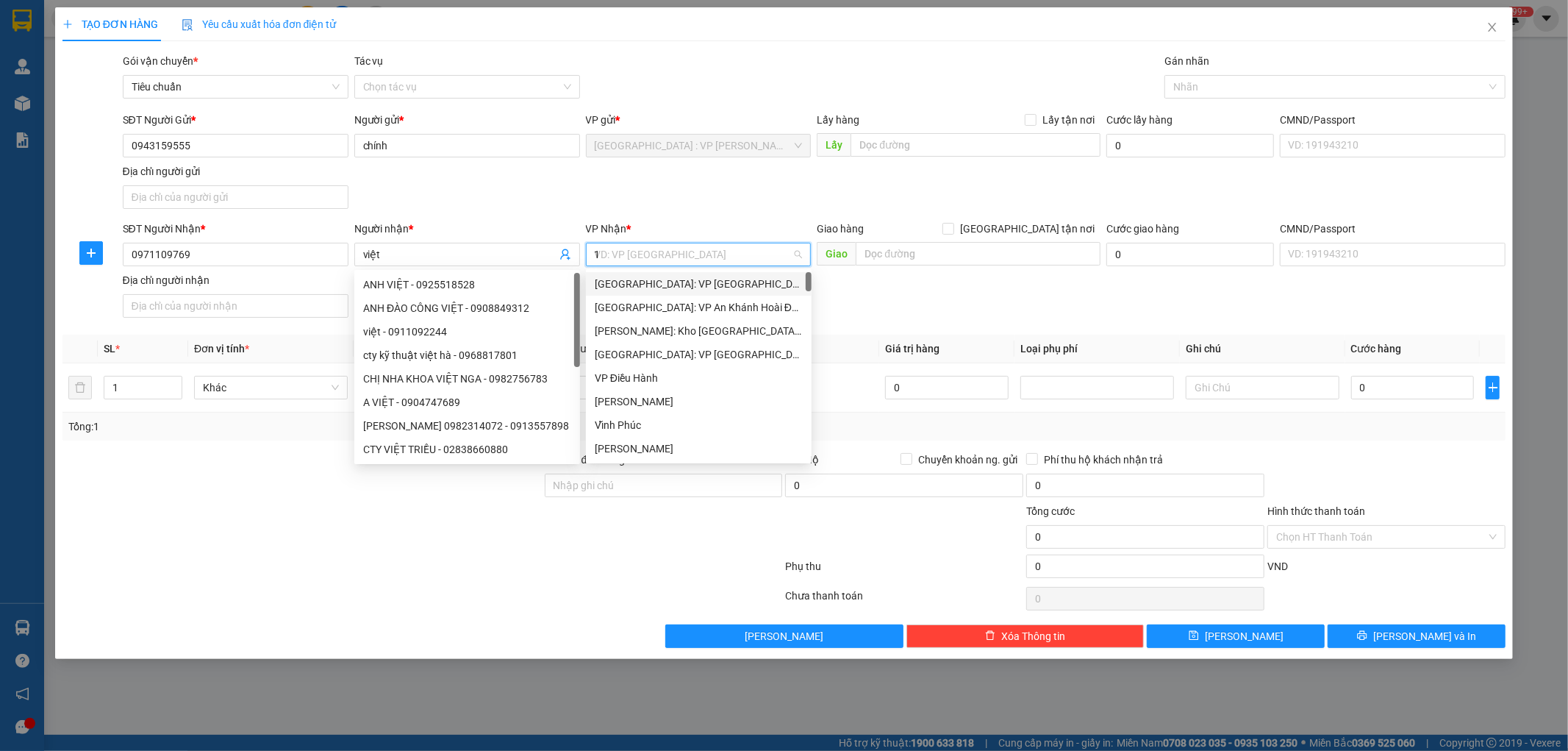
type input "12"
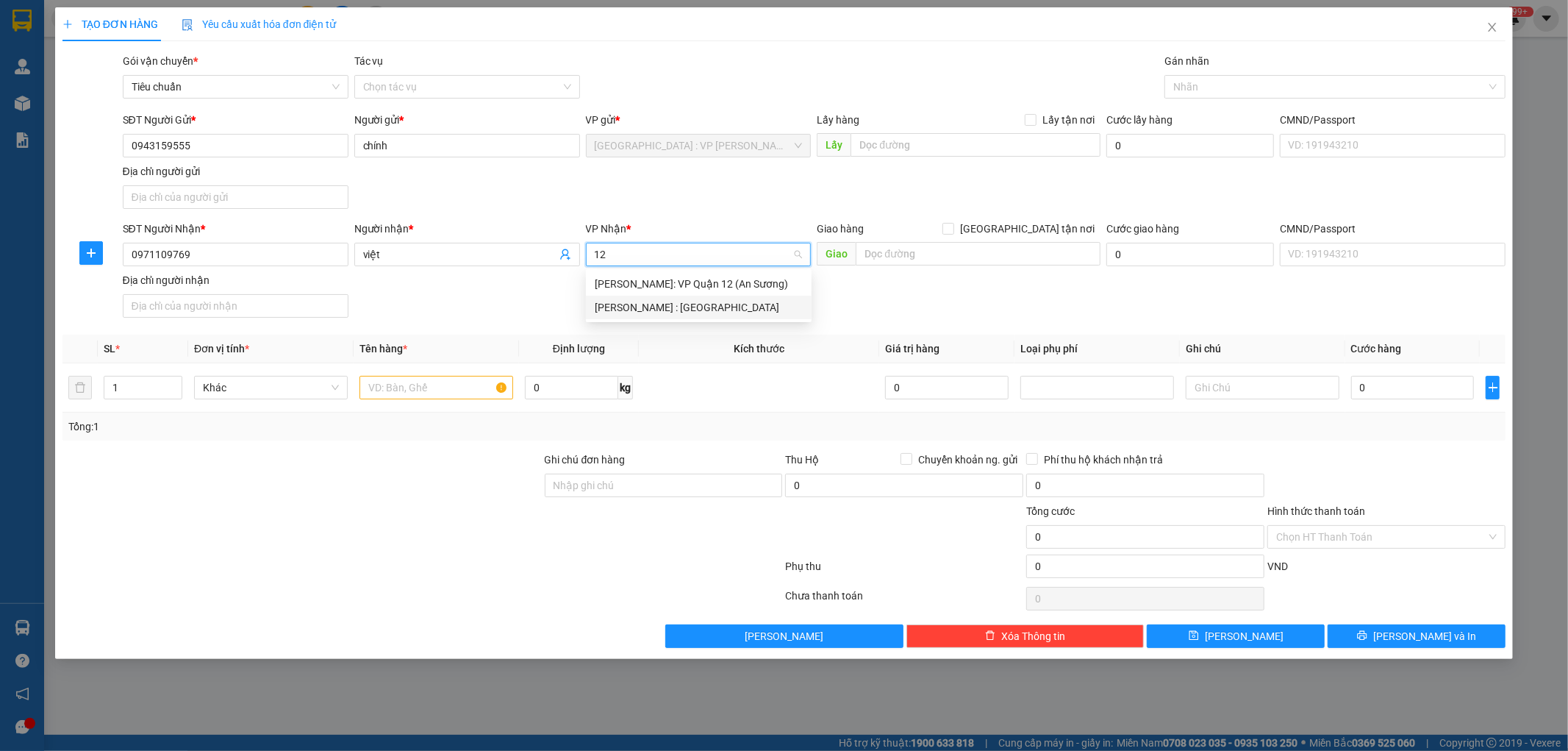
click at [674, 309] on div "[PERSON_NAME] : [GEOGRAPHIC_DATA]" at bounding box center [698, 307] width 208 height 16
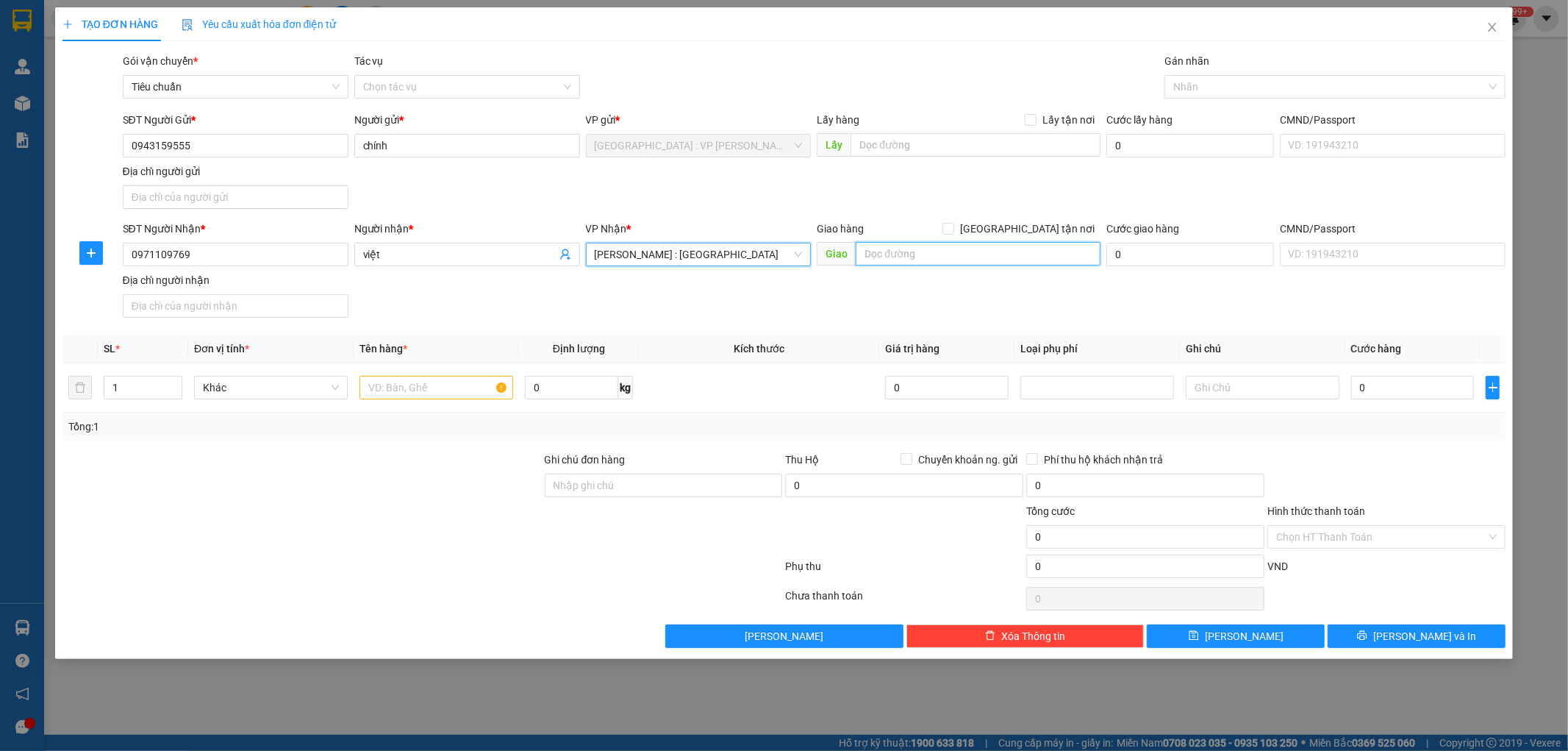
click at [906, 249] on input "text" at bounding box center [978, 254] width 245 height 24
type input "vincom dĩ an tl 743 dĩ an bình dương"
click at [928, 289] on div "SĐT Người Nhận * 0971109769 Người nhận * việt VP Nhận * Hồ Chí Minh : Kho Quận …" at bounding box center [815, 272] width 1390 height 103
click at [1039, 228] on span "[GEOGRAPHIC_DATA] tận nơi" at bounding box center [1028, 228] width 146 height 16
click at [953, 228] on input "[GEOGRAPHIC_DATA] tận nơi" at bounding box center [948, 228] width 10 height 10
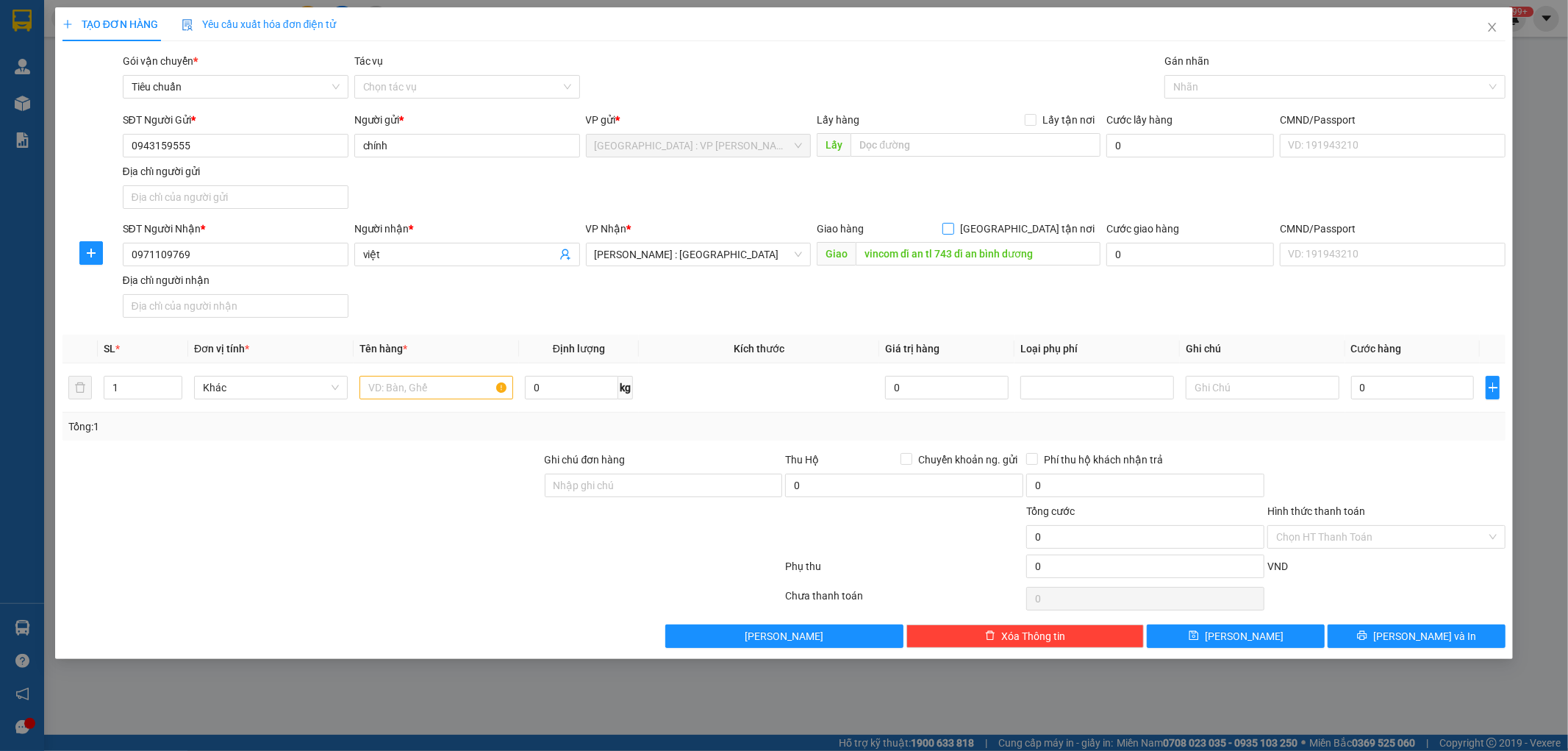
checkbox input "true"
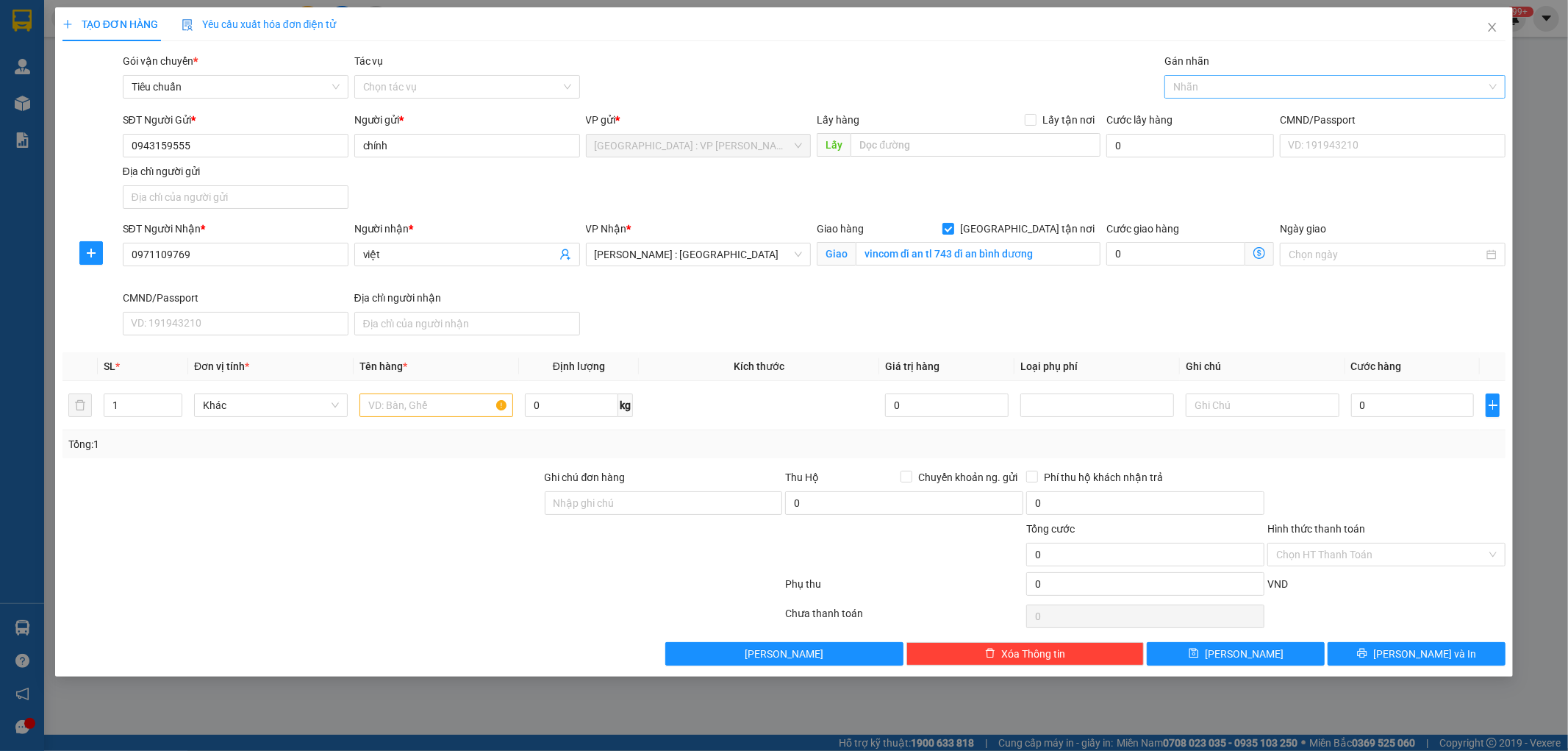
click at [1206, 88] on div at bounding box center [1328, 87] width 319 height 18
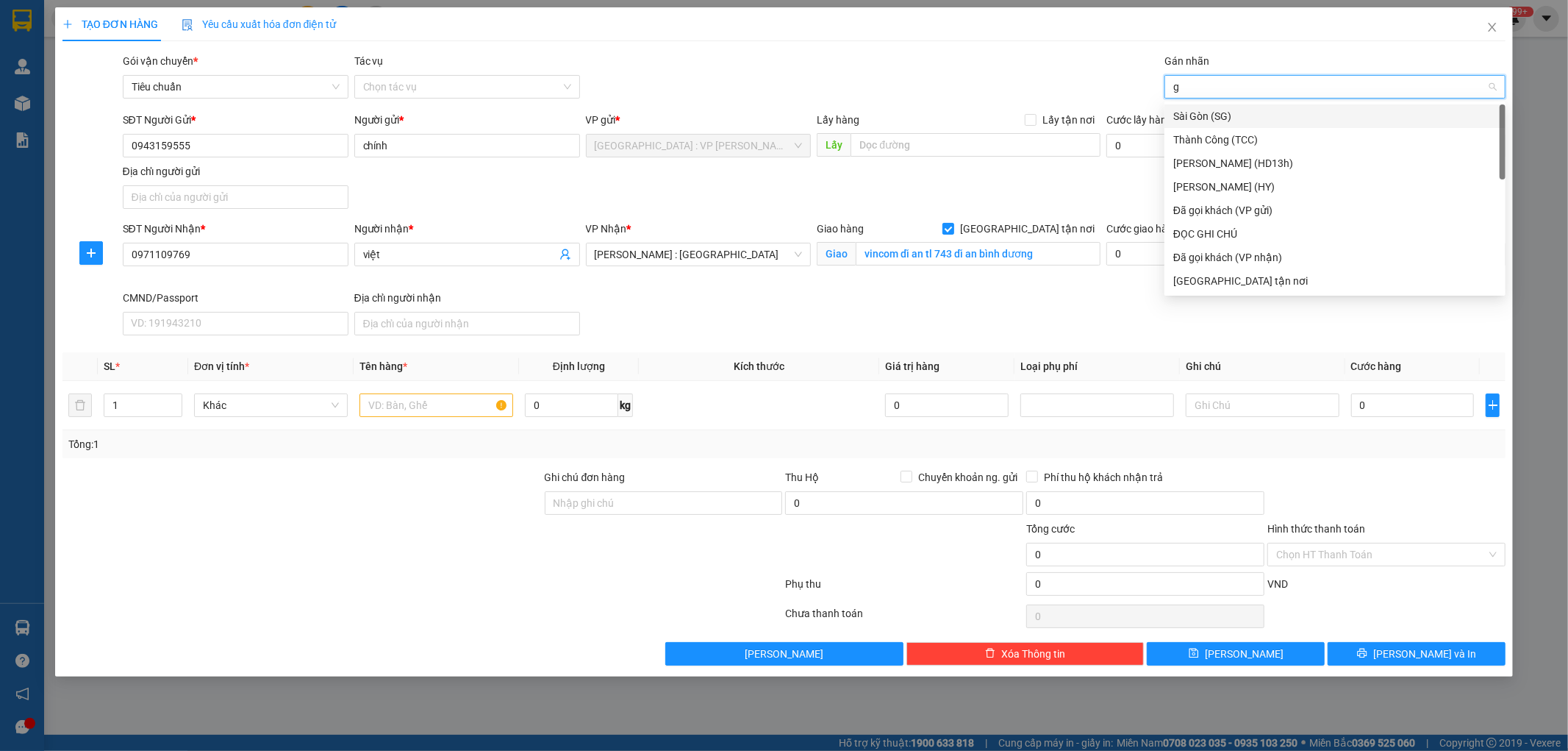
type input "gt"
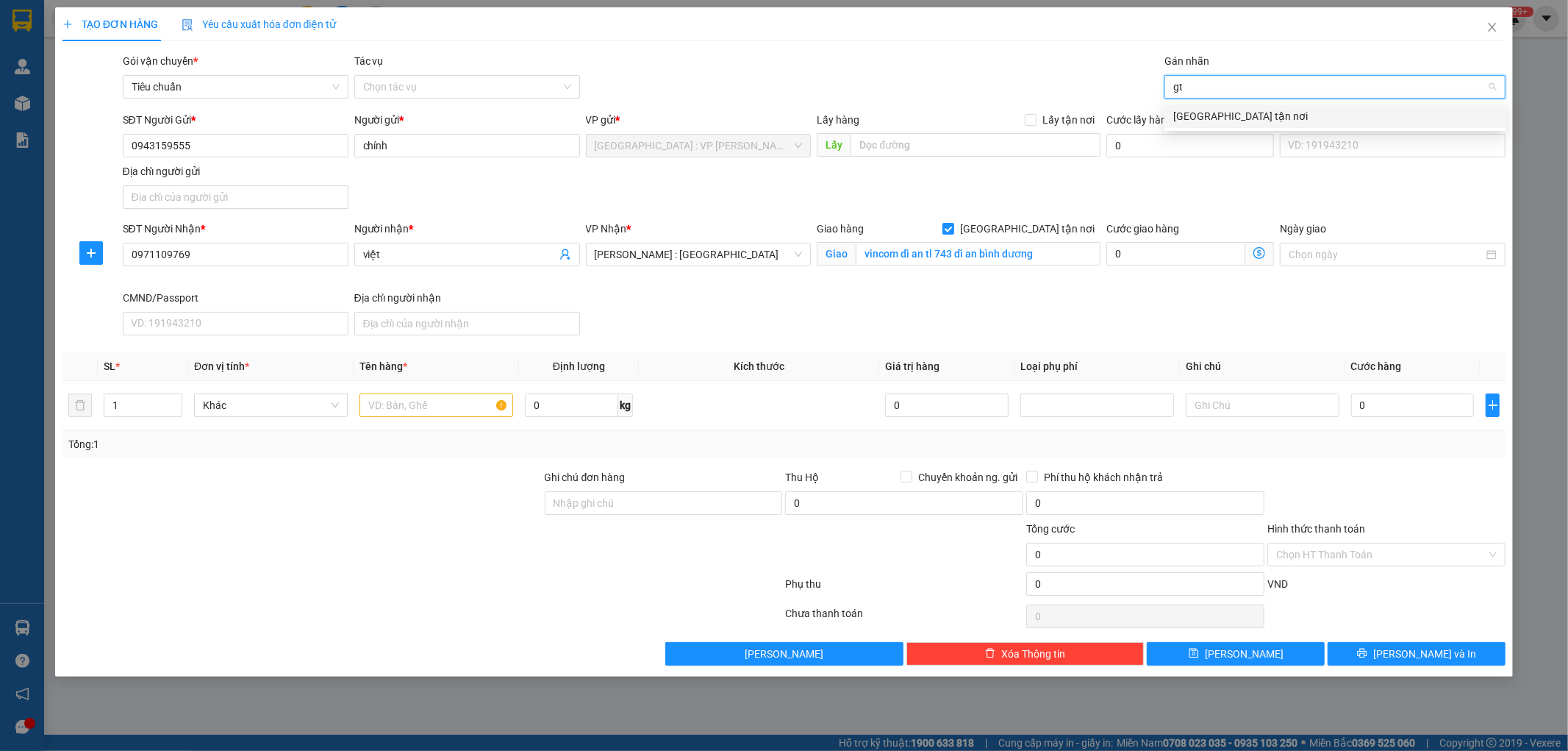
click at [1202, 112] on div "[GEOGRAPHIC_DATA] tận nơi" at bounding box center [1335, 115] width 323 height 16
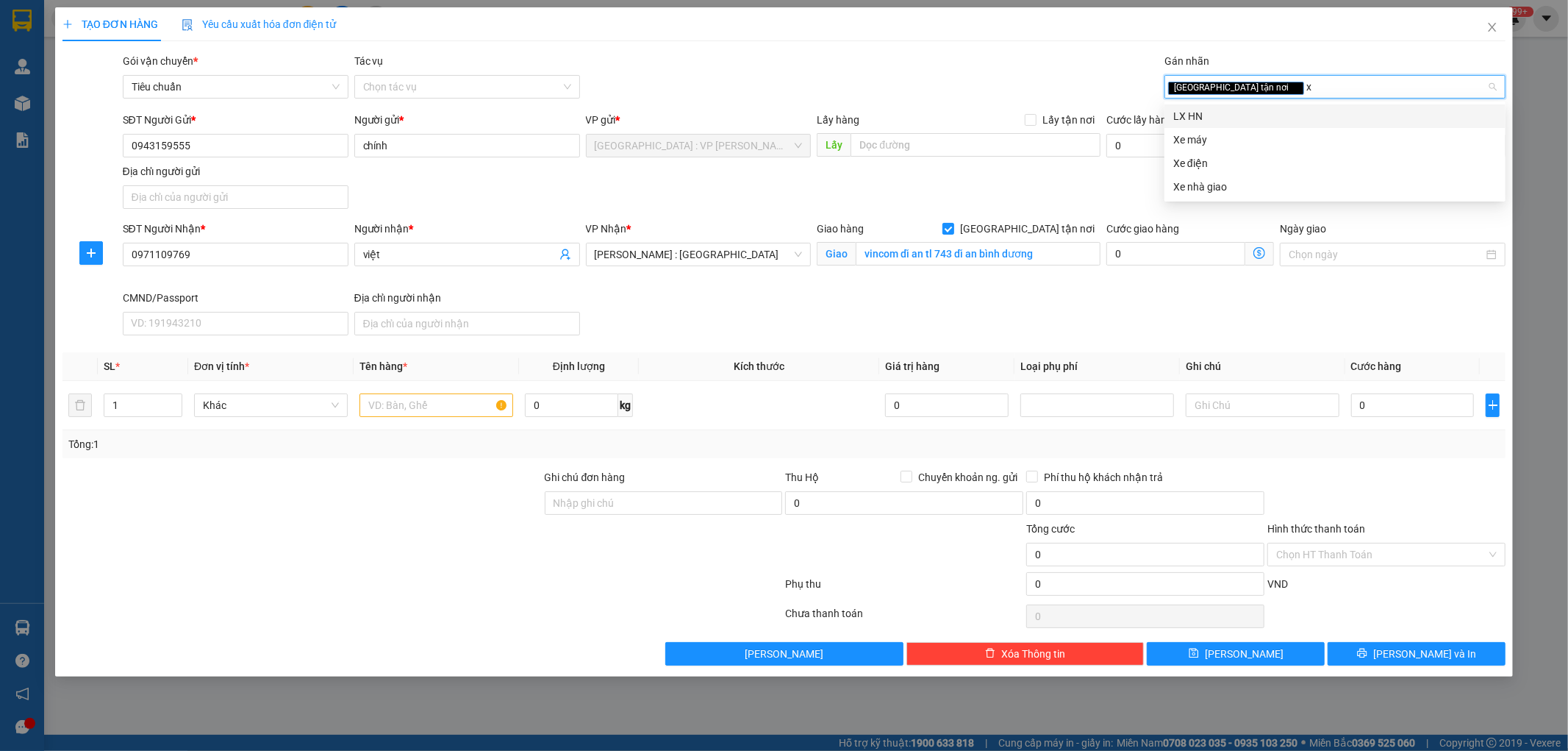
type input "xe"
click at [1201, 115] on div "Xe máy" at bounding box center [1335, 115] width 323 height 16
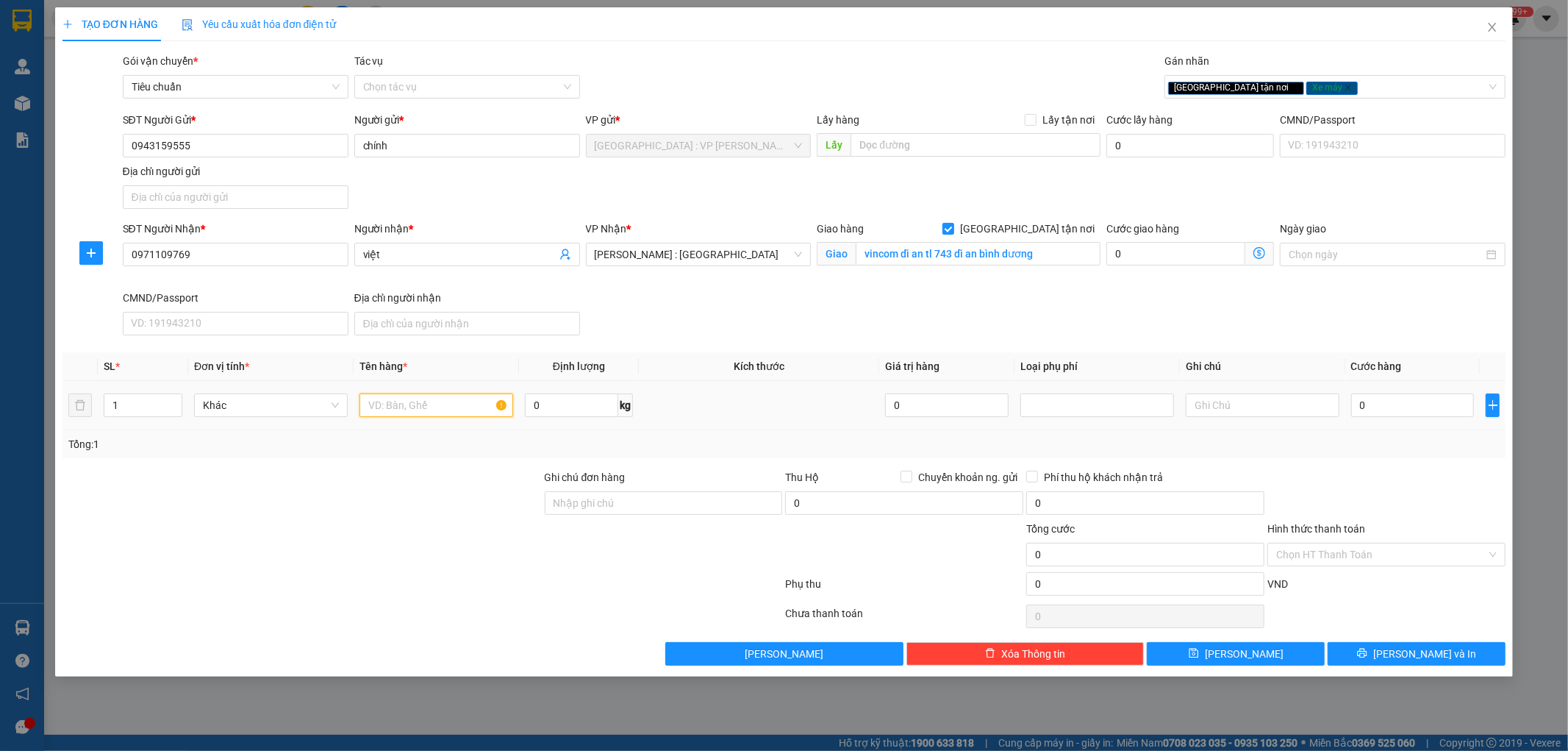
click at [475, 414] on input "text" at bounding box center [436, 406] width 154 height 24
type input "1 xe sh bs 35h1 - 038.59"
click at [474, 466] on div "Transit Pickup Surcharge Ids Transit Deliver Surcharge Ids Transit Deliver Surc…" at bounding box center [785, 359] width 1444 height 613
click at [619, 504] on input "Ghi chú đơn hàng" at bounding box center [664, 503] width 238 height 24
type input "1 chìa khóa + 1 cà vẹt ( cuốn tay lái)"
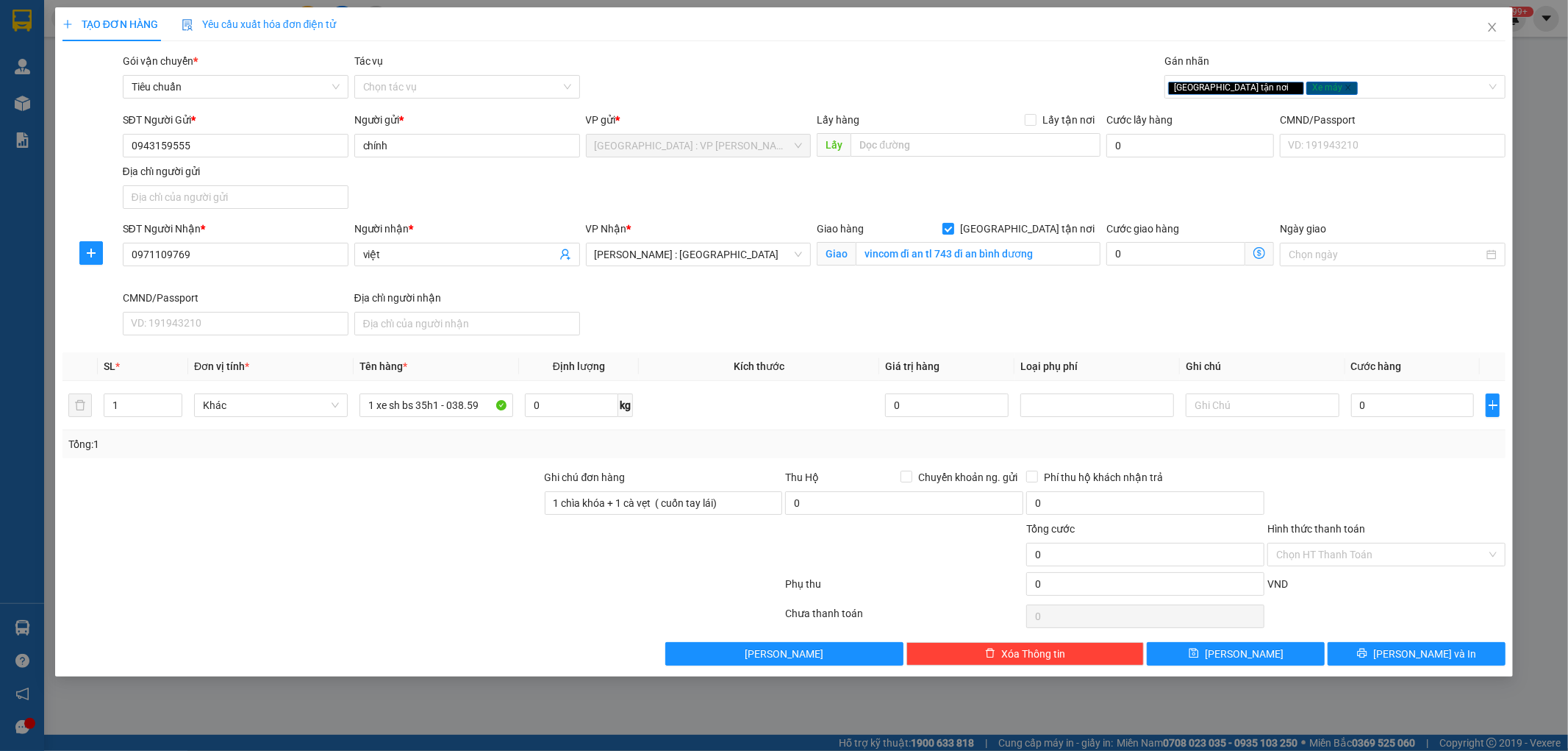
click at [619, 566] on div at bounding box center [664, 546] width 241 height 52
click at [1380, 410] on input "0" at bounding box center [1414, 406] width 124 height 24
type input "1"
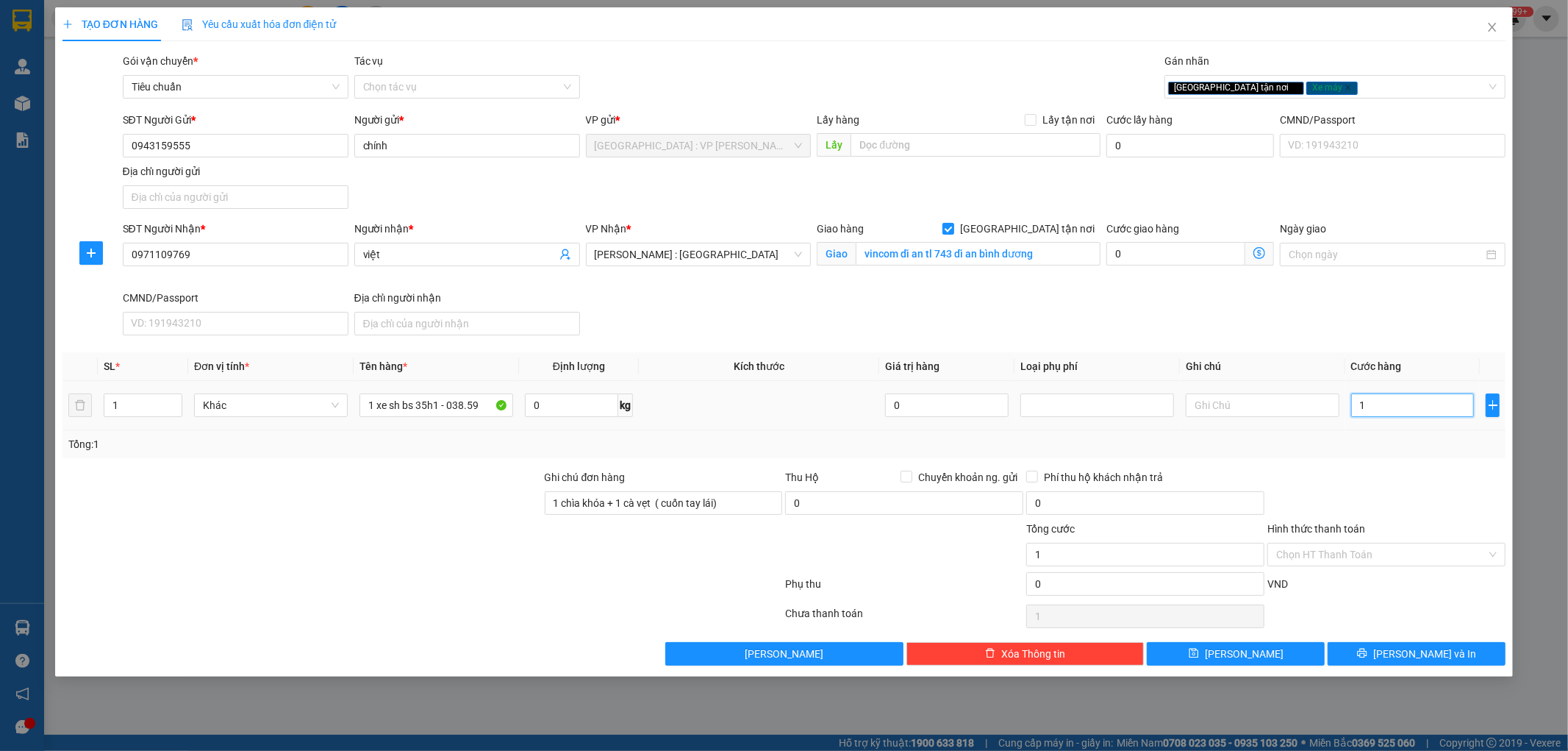
type input "17"
type input "173"
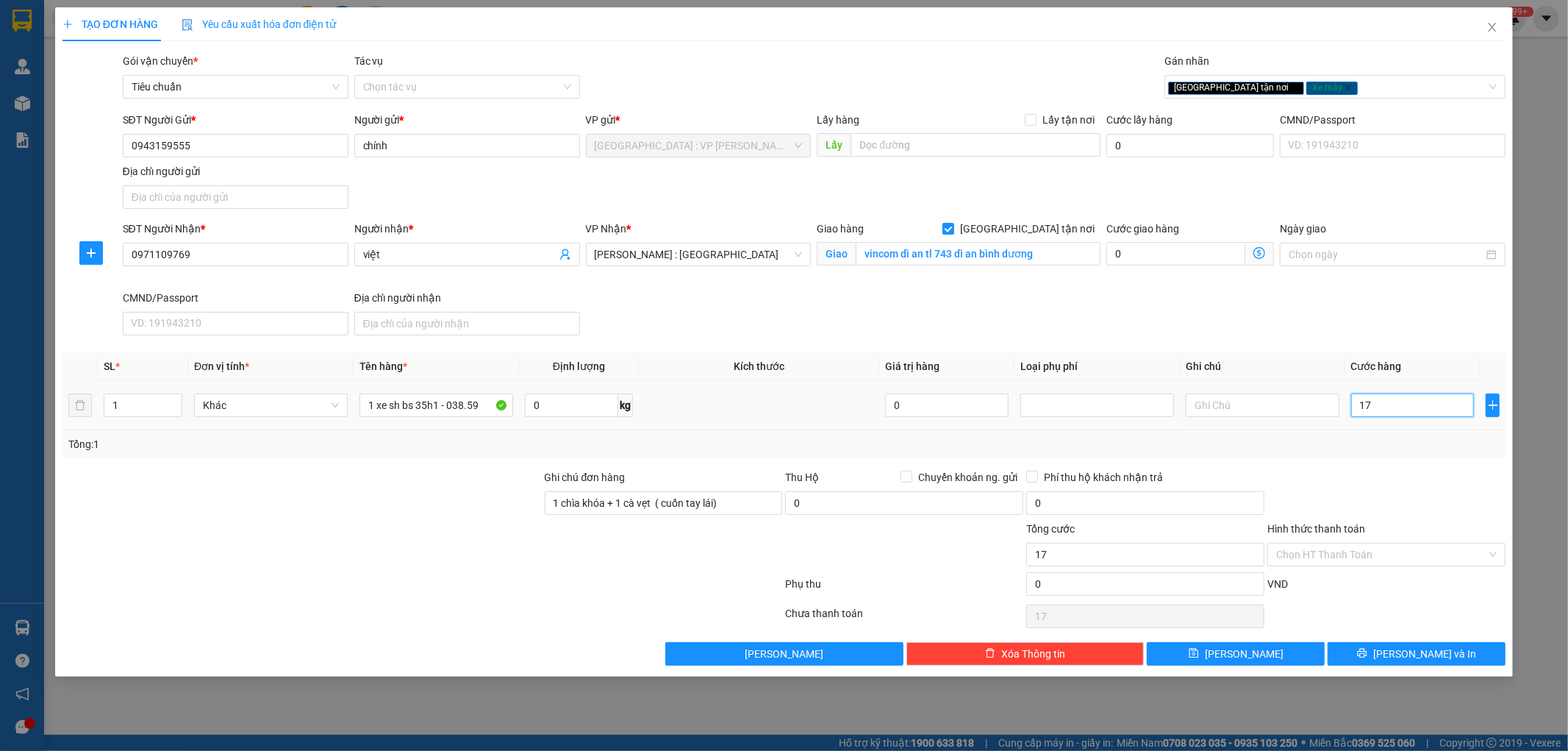
type input "173"
type input "1.730"
type input "17.300"
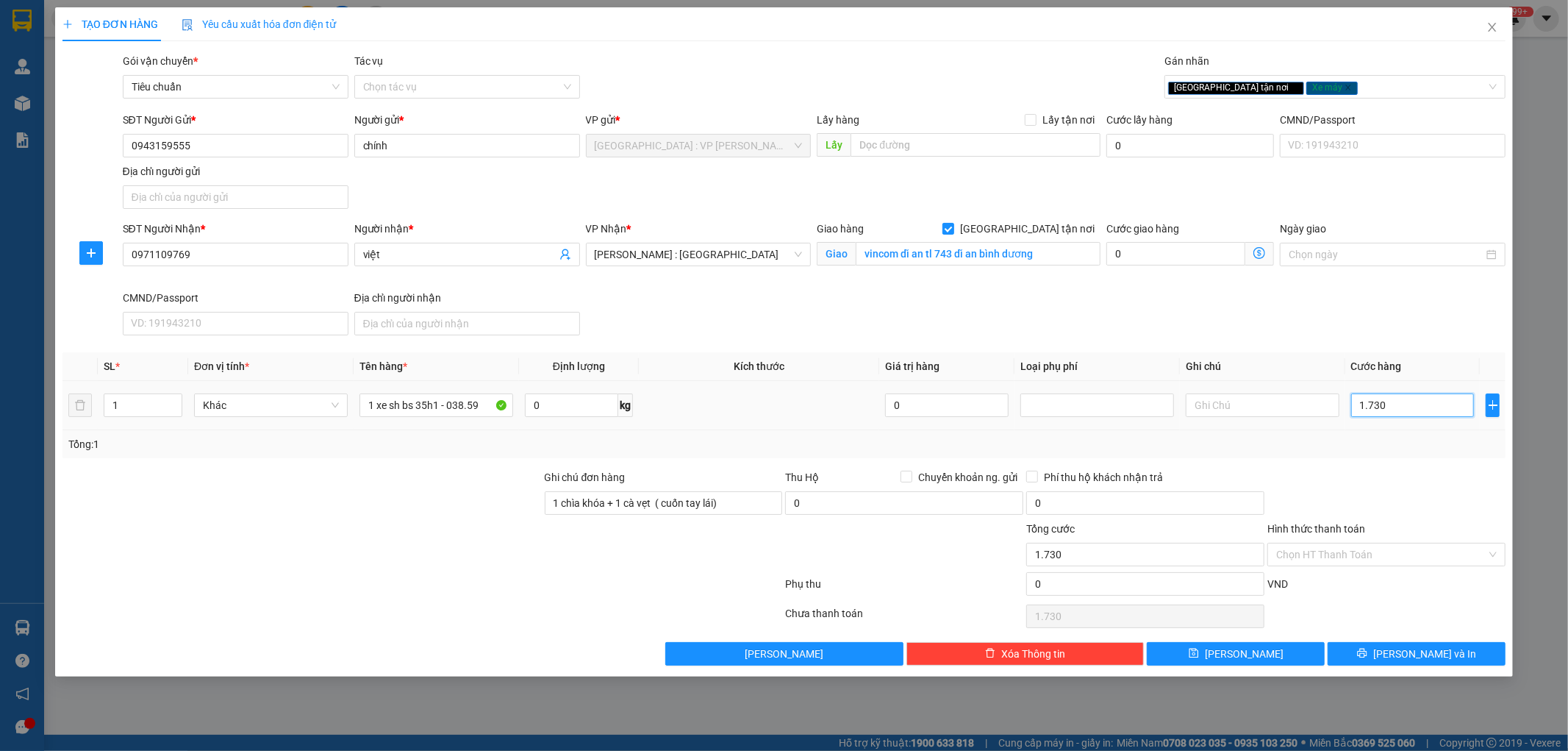
type input "17.300"
type input "173.000"
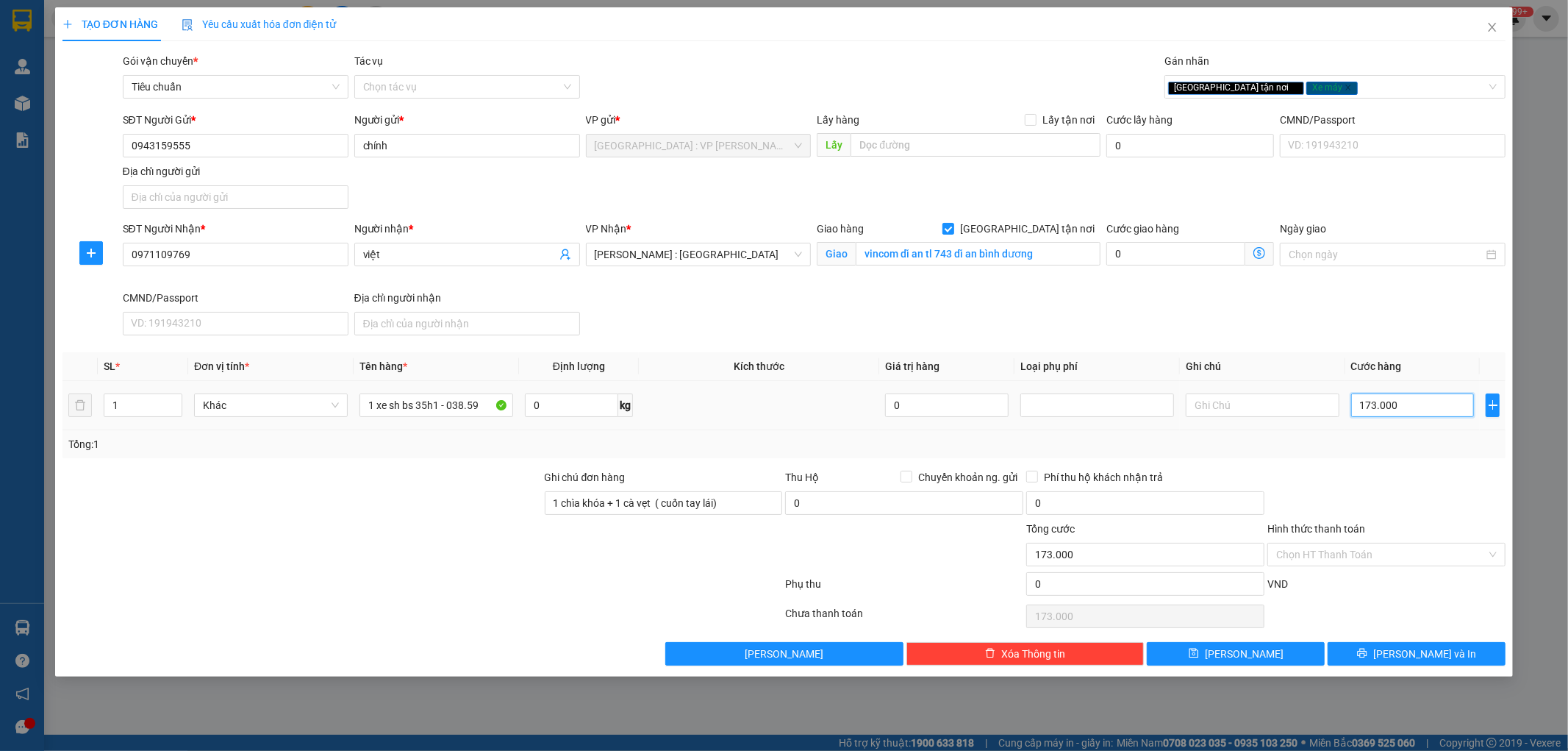
type input "1.730.000"
click at [1369, 482] on div at bounding box center [1386, 495] width 241 height 52
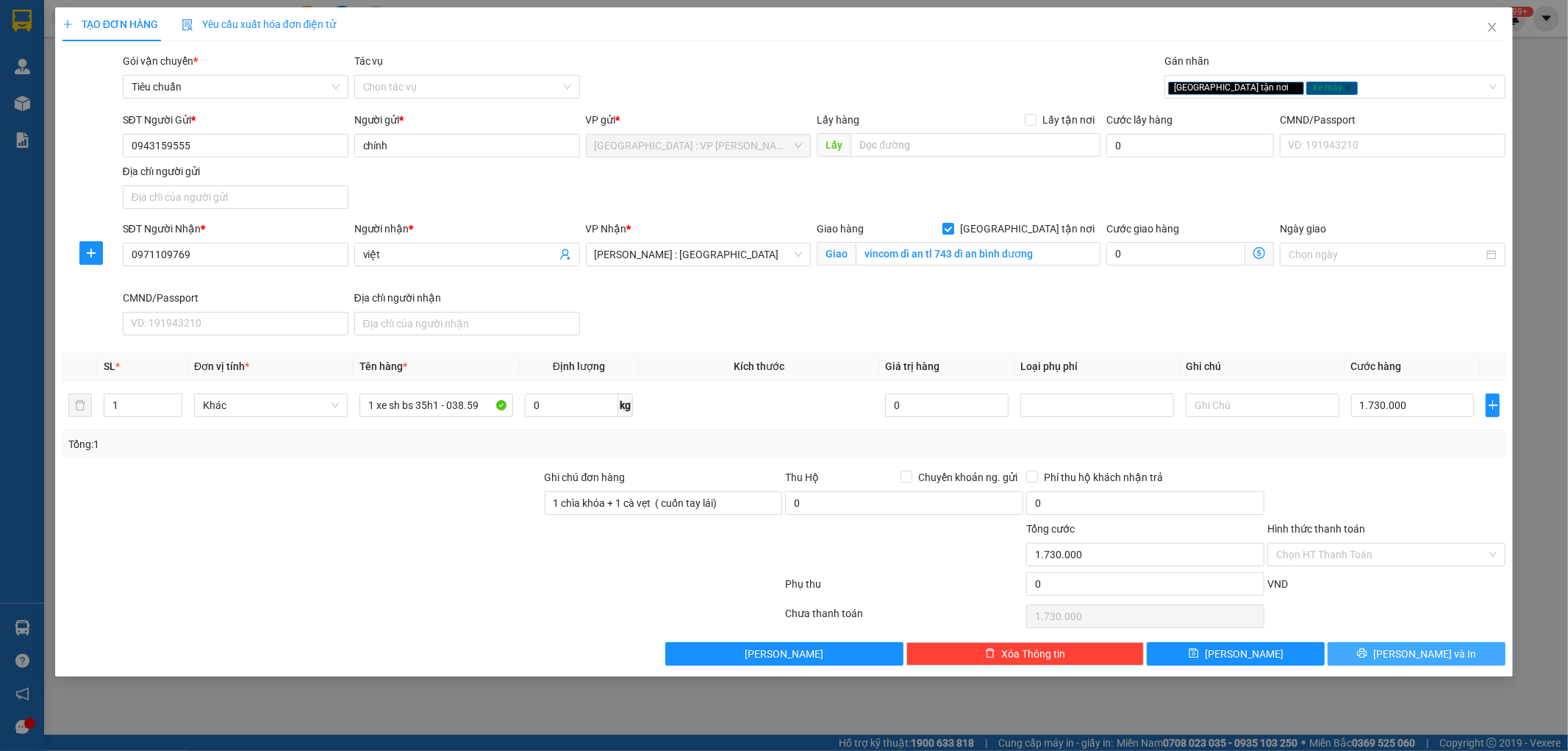
click at [1399, 657] on button "[PERSON_NAME] và In" at bounding box center [1417, 653] width 178 height 24
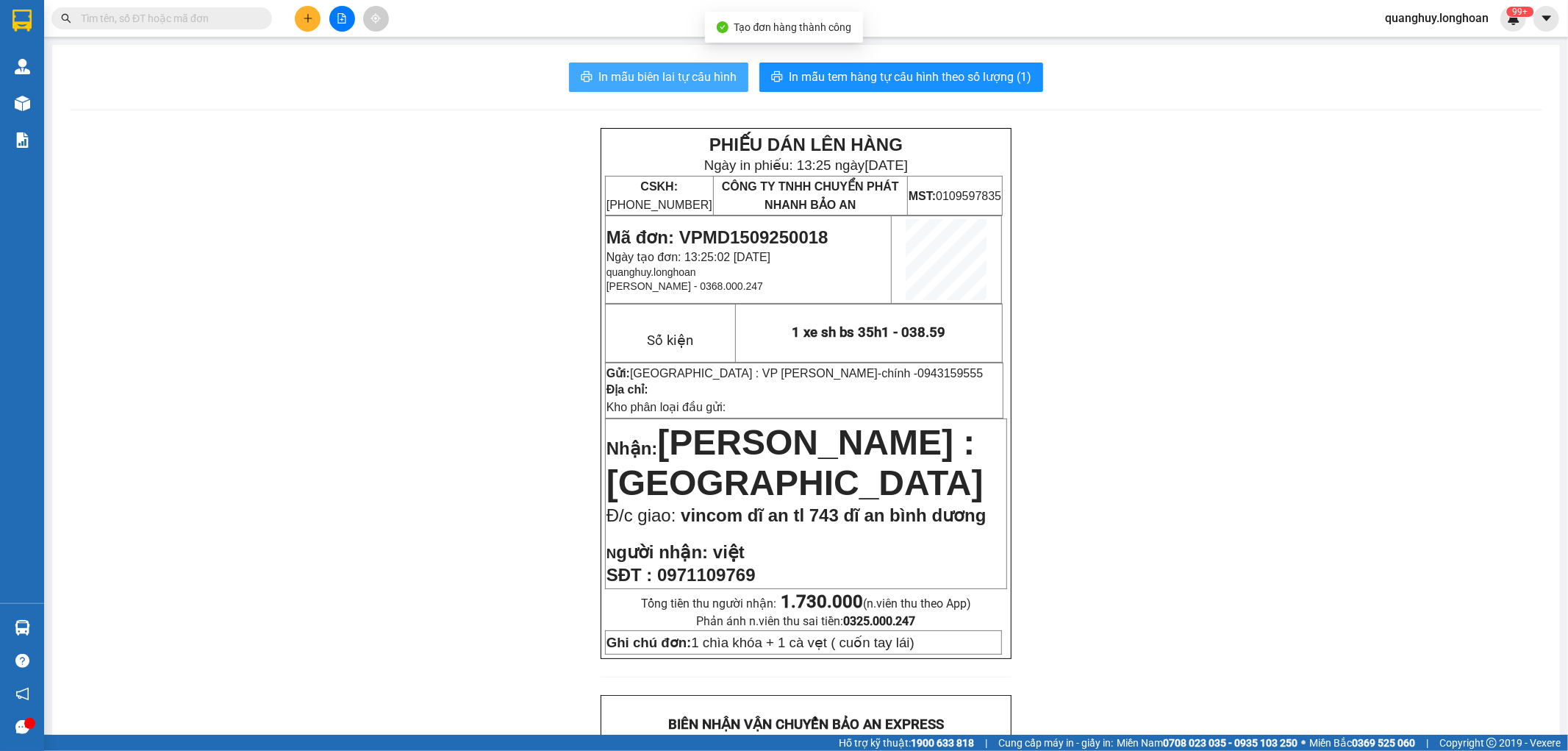
click at [659, 79] on span "In mẫu biên lai tự cấu hình" at bounding box center [667, 77] width 138 height 19
click at [900, 94] on div "In mẫu biên lai tự cấu hình In mẫu tem hàng tự cấu hình theo số lượng (1) PHIẾU…" at bounding box center [806, 747] width 1508 height 1404
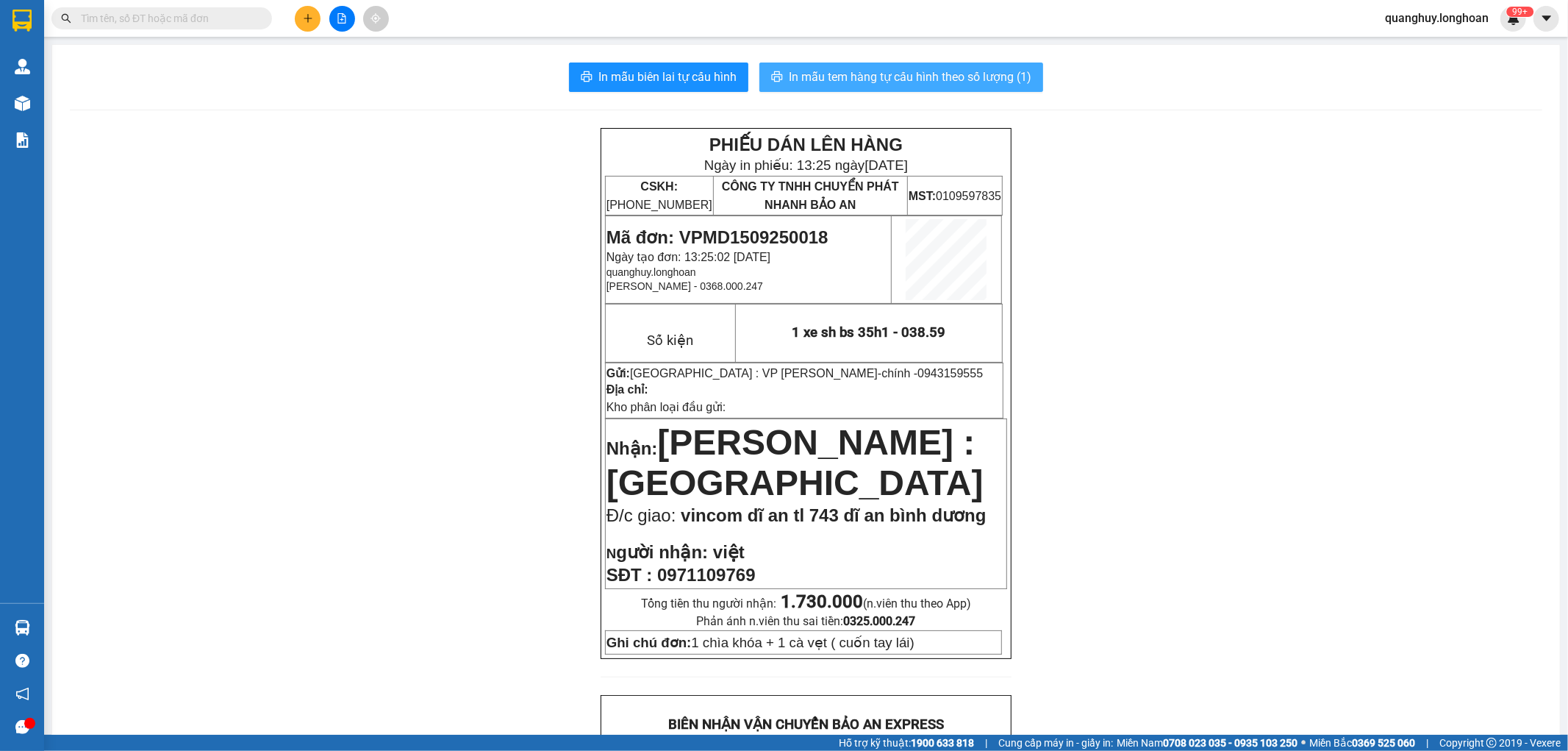
click at [917, 86] on button "In mẫu tem hàng tự cấu hình theo số lượng (1)" at bounding box center [901, 77] width 283 height 30
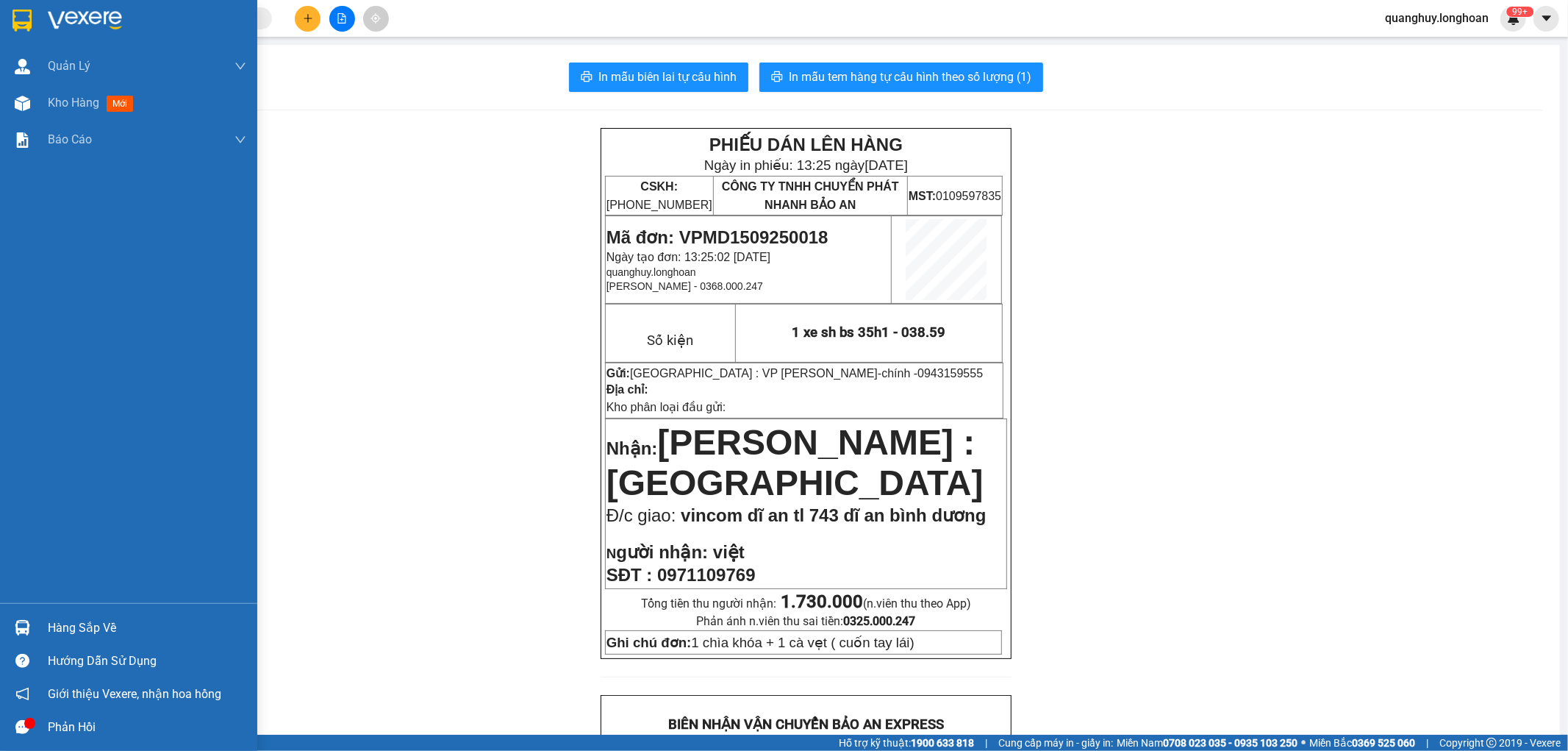
click at [25, 20] on img at bounding box center [22, 20] width 20 height 22
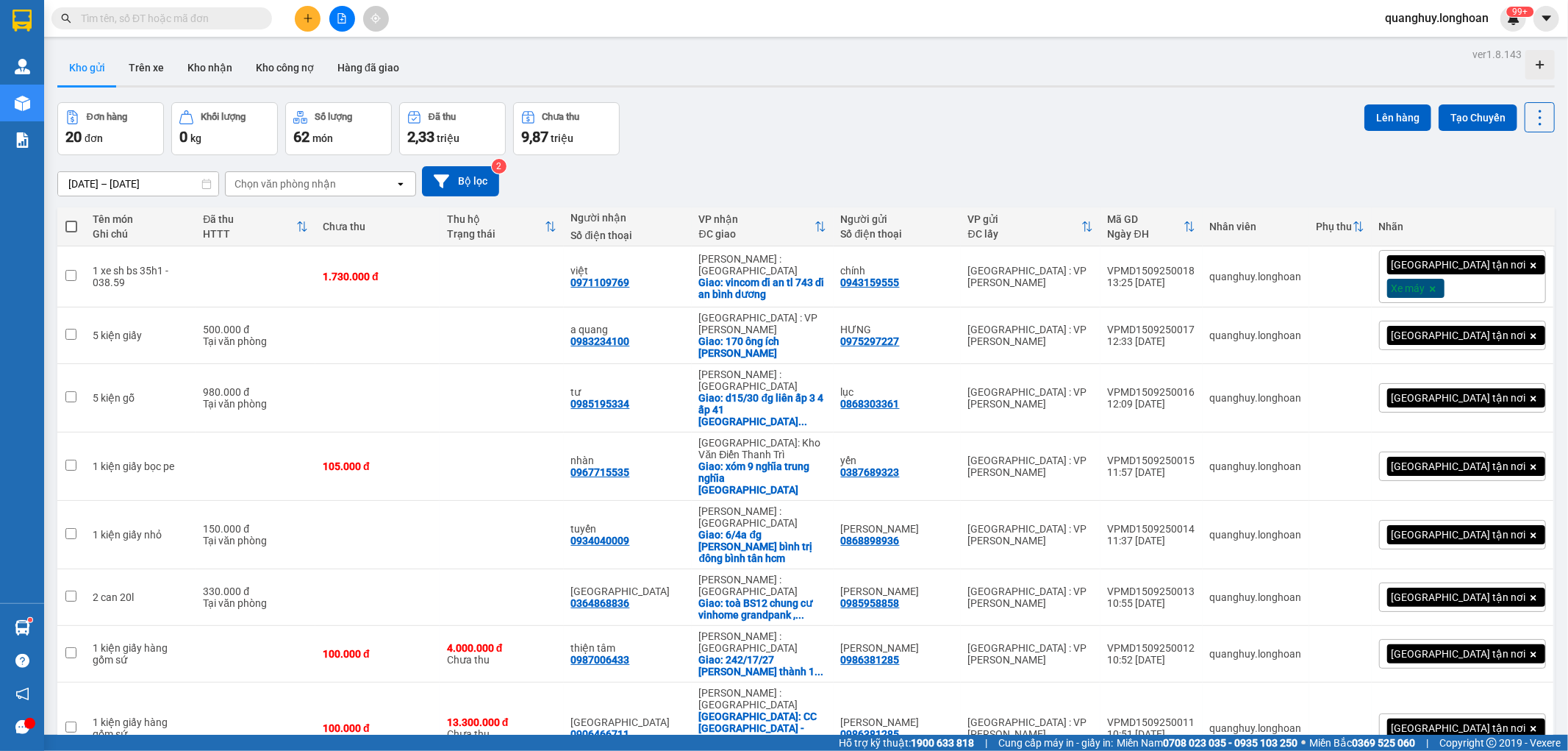
click at [218, 14] on input "text" at bounding box center [167, 18] width 173 height 16
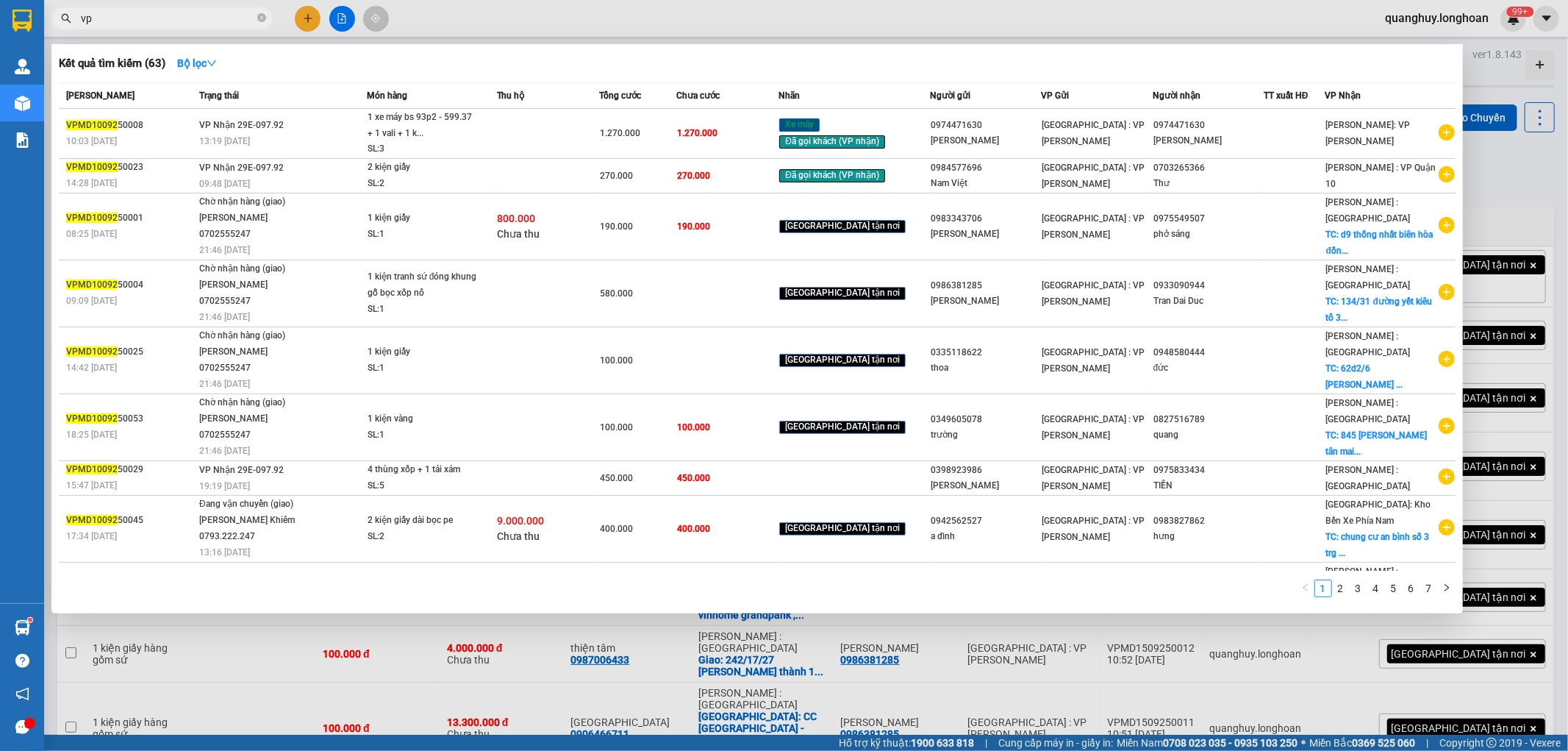
type input "v"
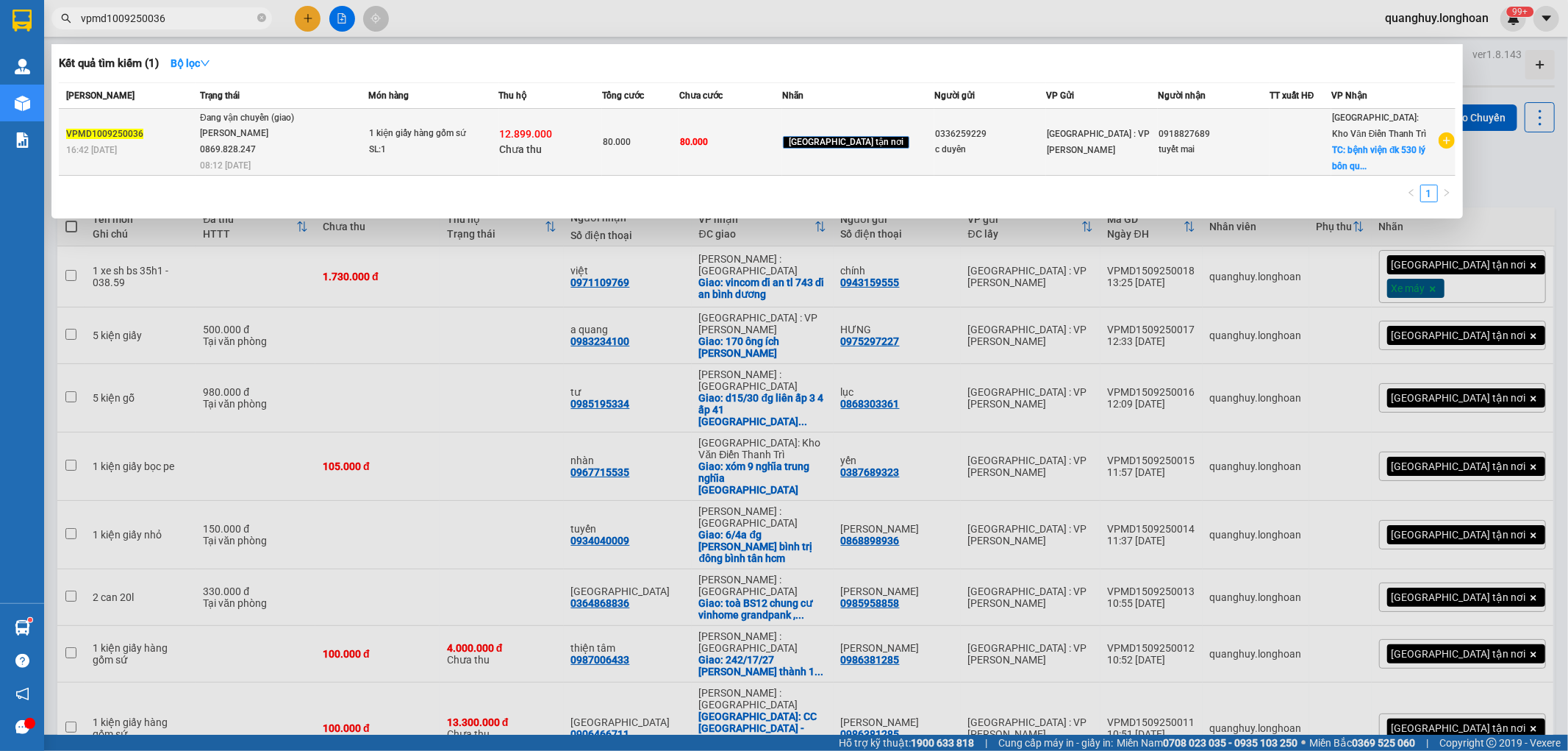
type input "vpmd1009250036"
click at [553, 137] on span "12.899.000" at bounding box center [526, 134] width 53 height 12
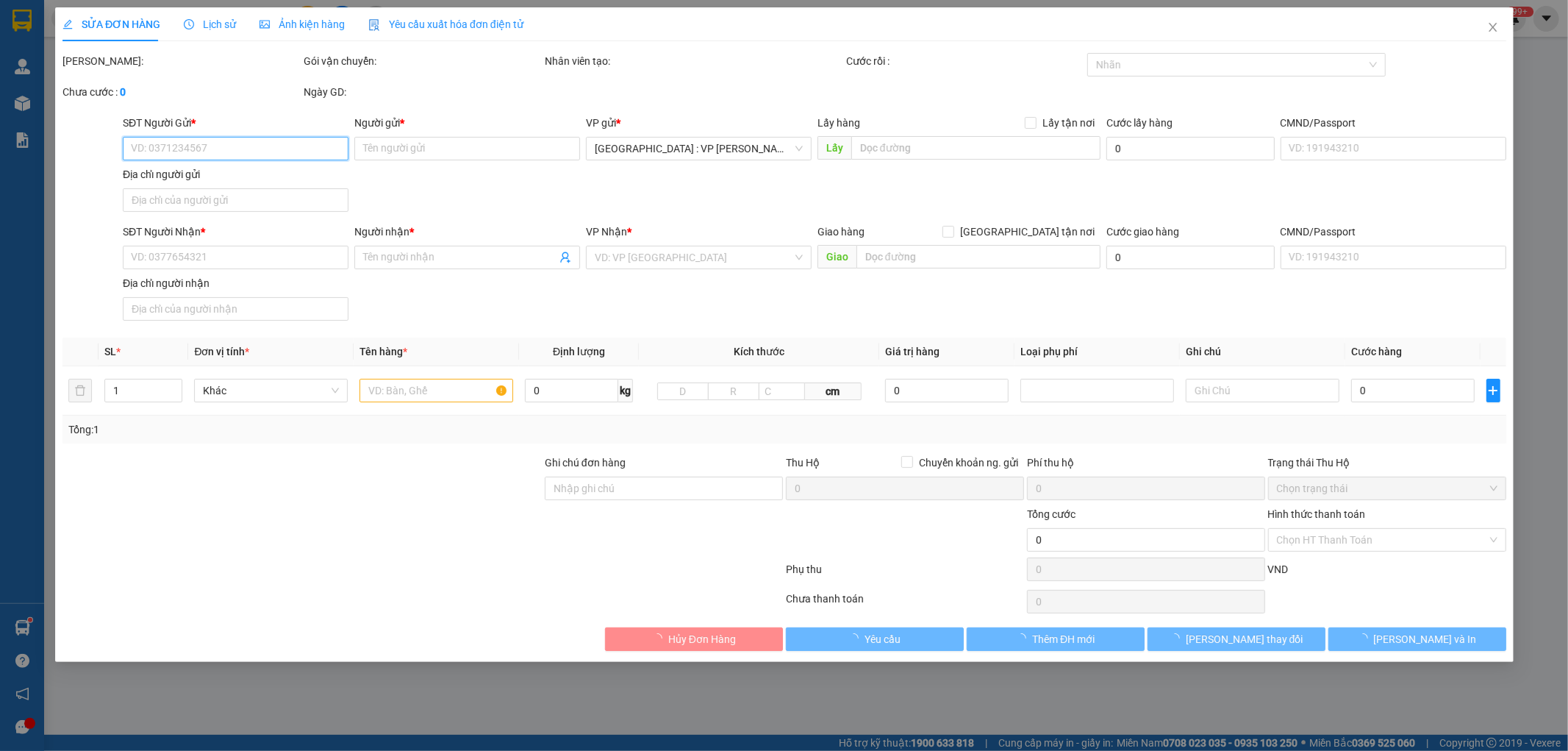
type input "0336259229"
type input "c duyên"
type input "0918827689"
type input "tuyết mai"
checkbox input "true"
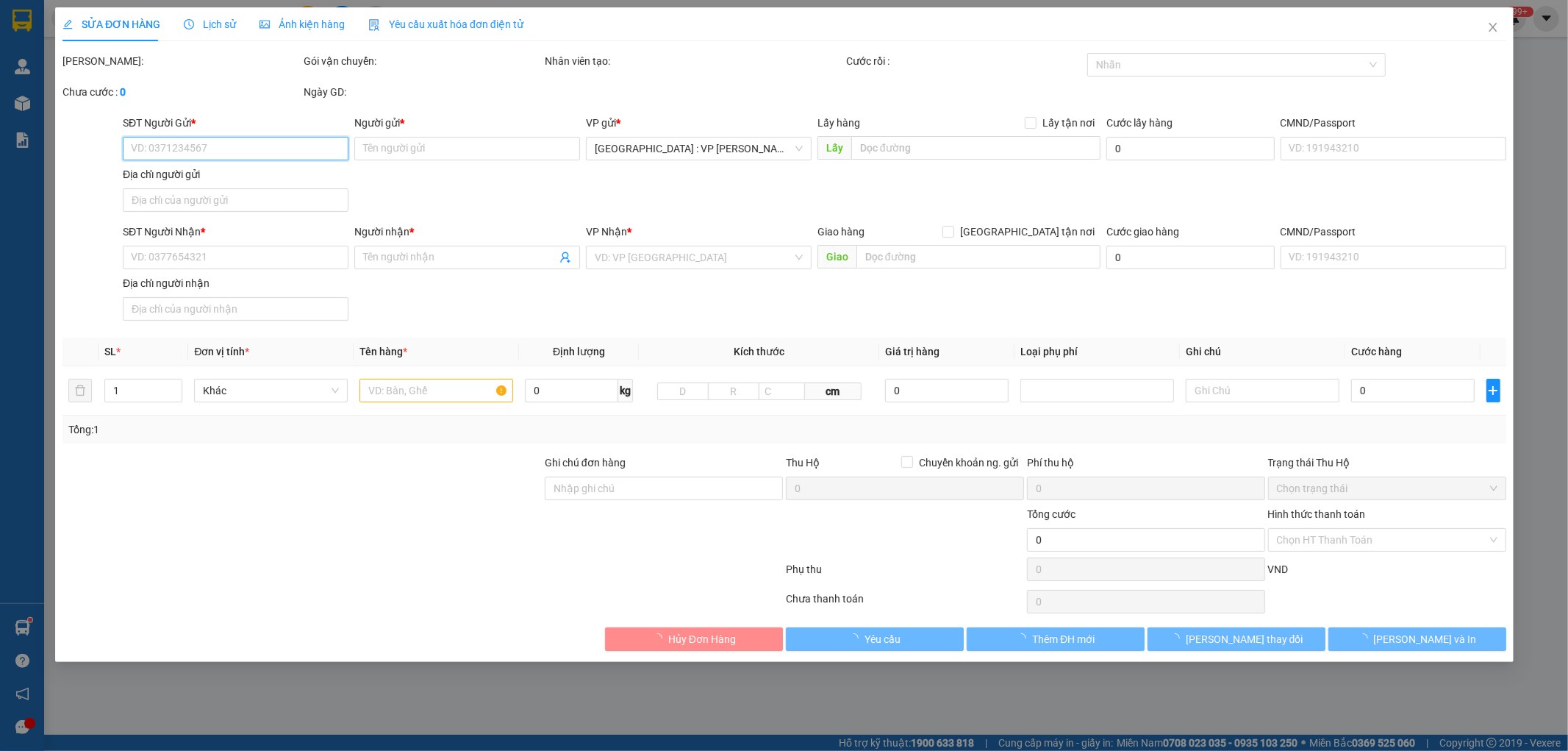
type input "bệnh viện đk 530 lý bôn quang trung [GEOGRAPHIC_DATA]"
type input "hàng ko đồng kiểm giao nguyên kiện hư vỡ k đền ( đã báo khách gửi )"
type input "80.000"
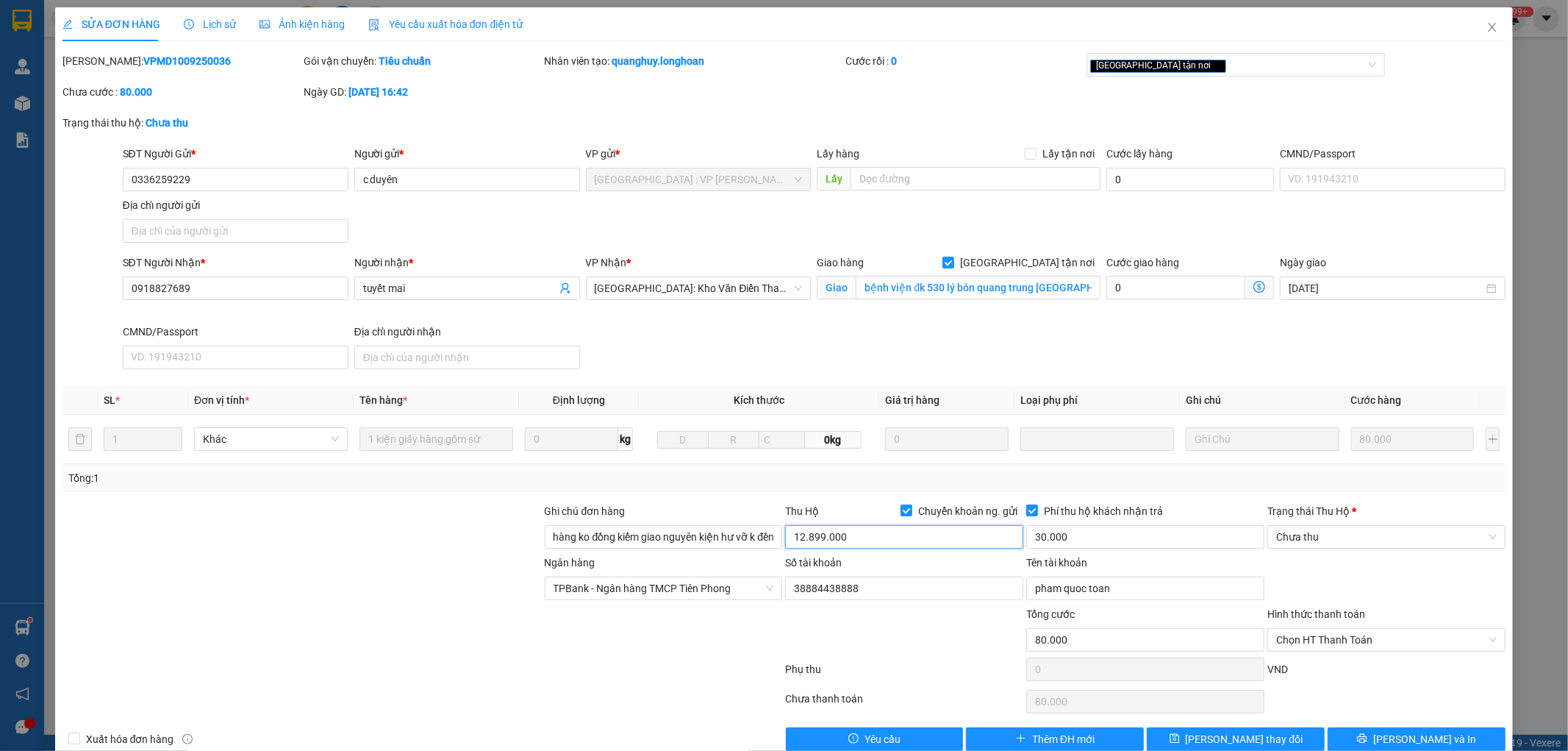
click at [903, 534] on input "12.899.000" at bounding box center [904, 537] width 238 height 24
type input "0"
click at [1147, 537] on input "30.000" at bounding box center [1145, 537] width 238 height 24
type input "0"
click at [1380, 733] on button "[PERSON_NAME] và In" at bounding box center [1417, 739] width 178 height 24
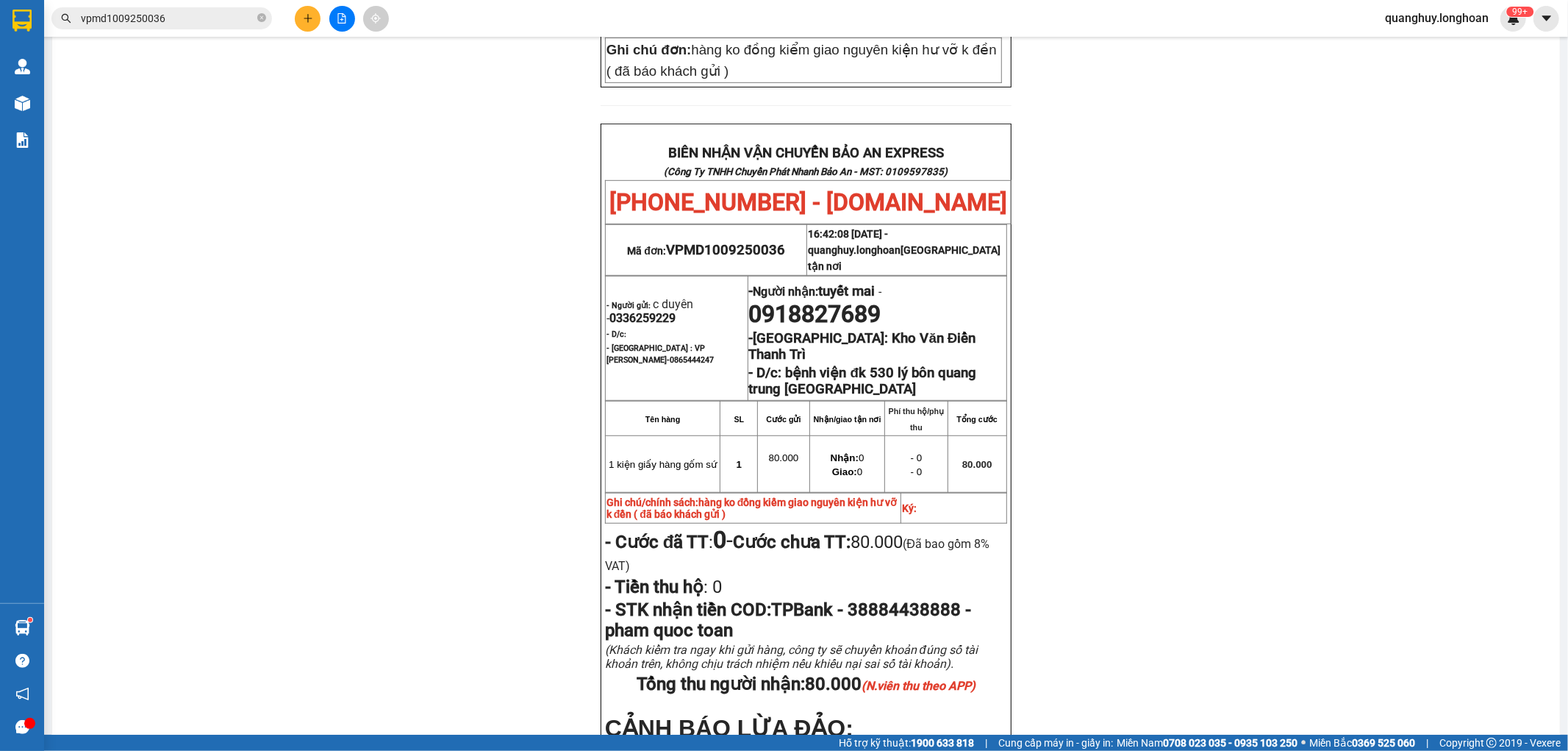
scroll to position [653, 0]
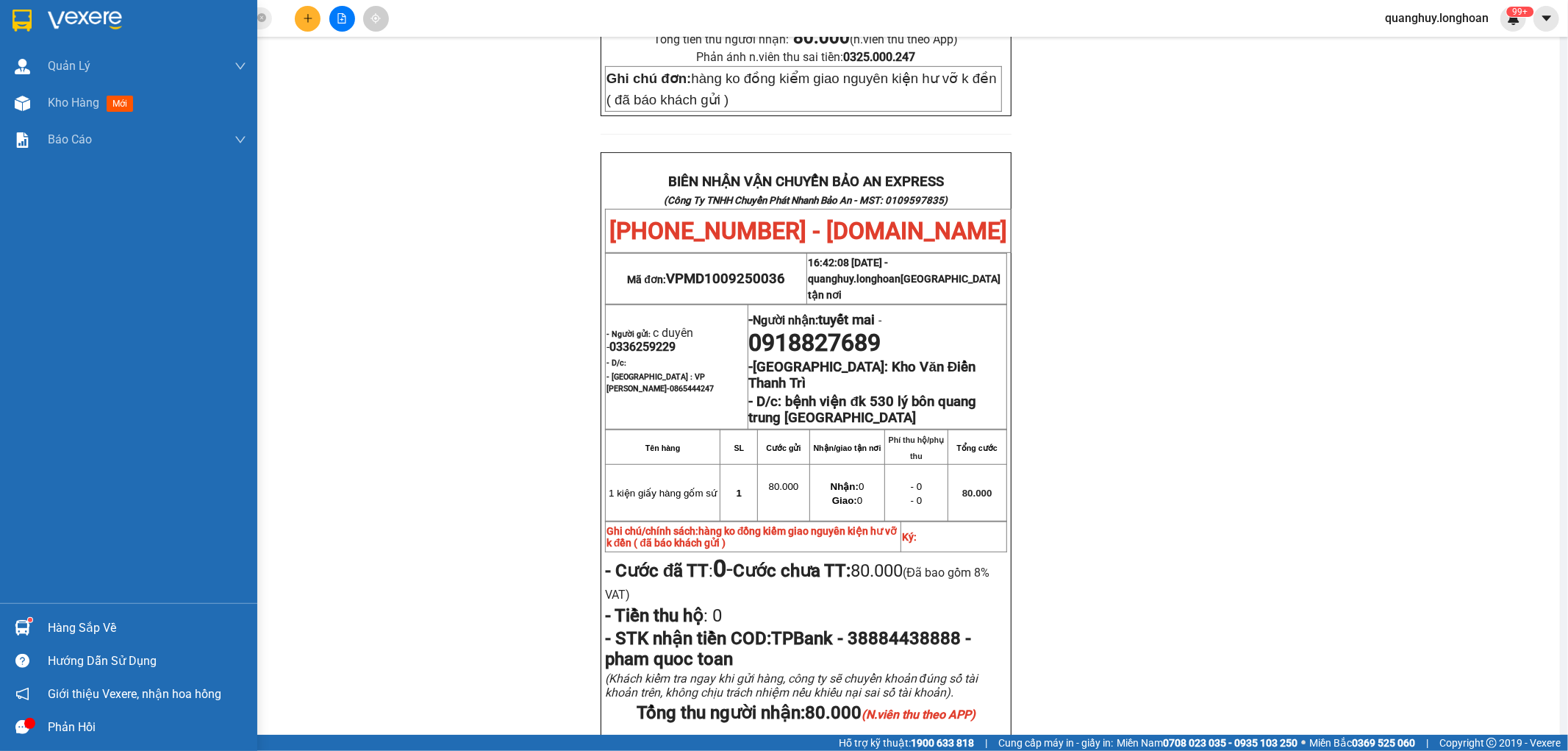
click at [25, 28] on img at bounding box center [22, 20] width 20 height 22
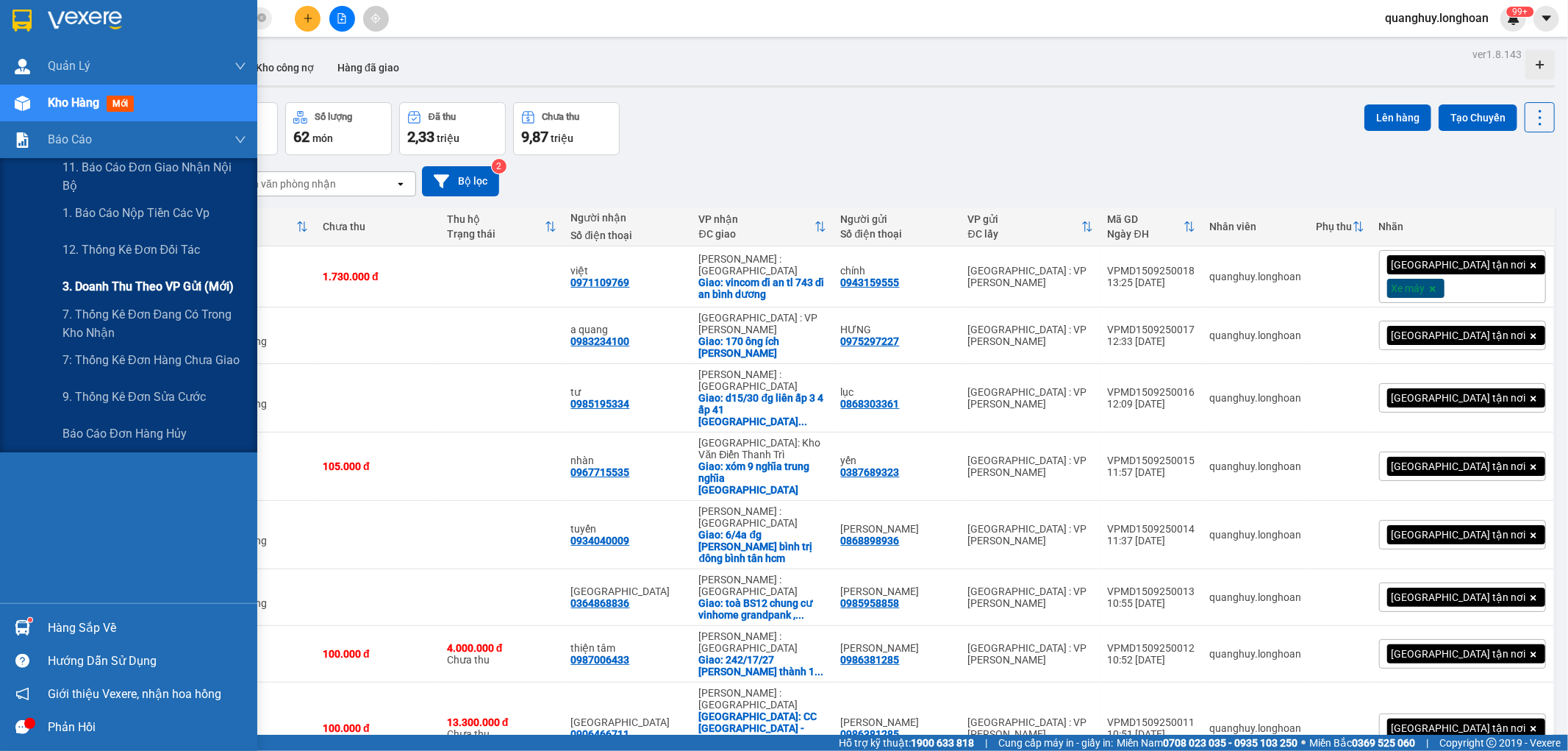
click at [137, 289] on span "3. Doanh Thu theo VP Gửi (mới)" at bounding box center [148, 287] width 171 height 19
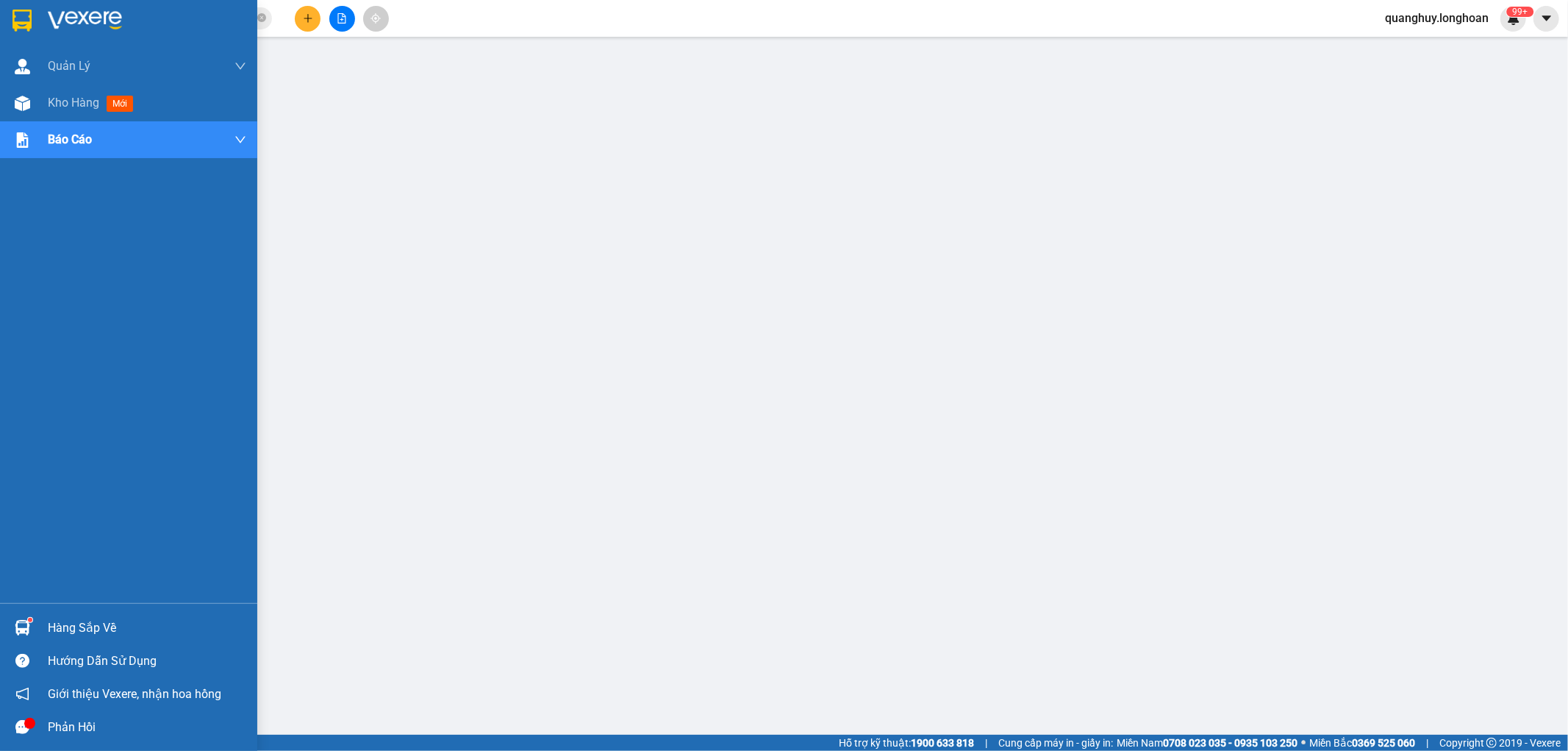
click at [23, 28] on img at bounding box center [22, 20] width 20 height 22
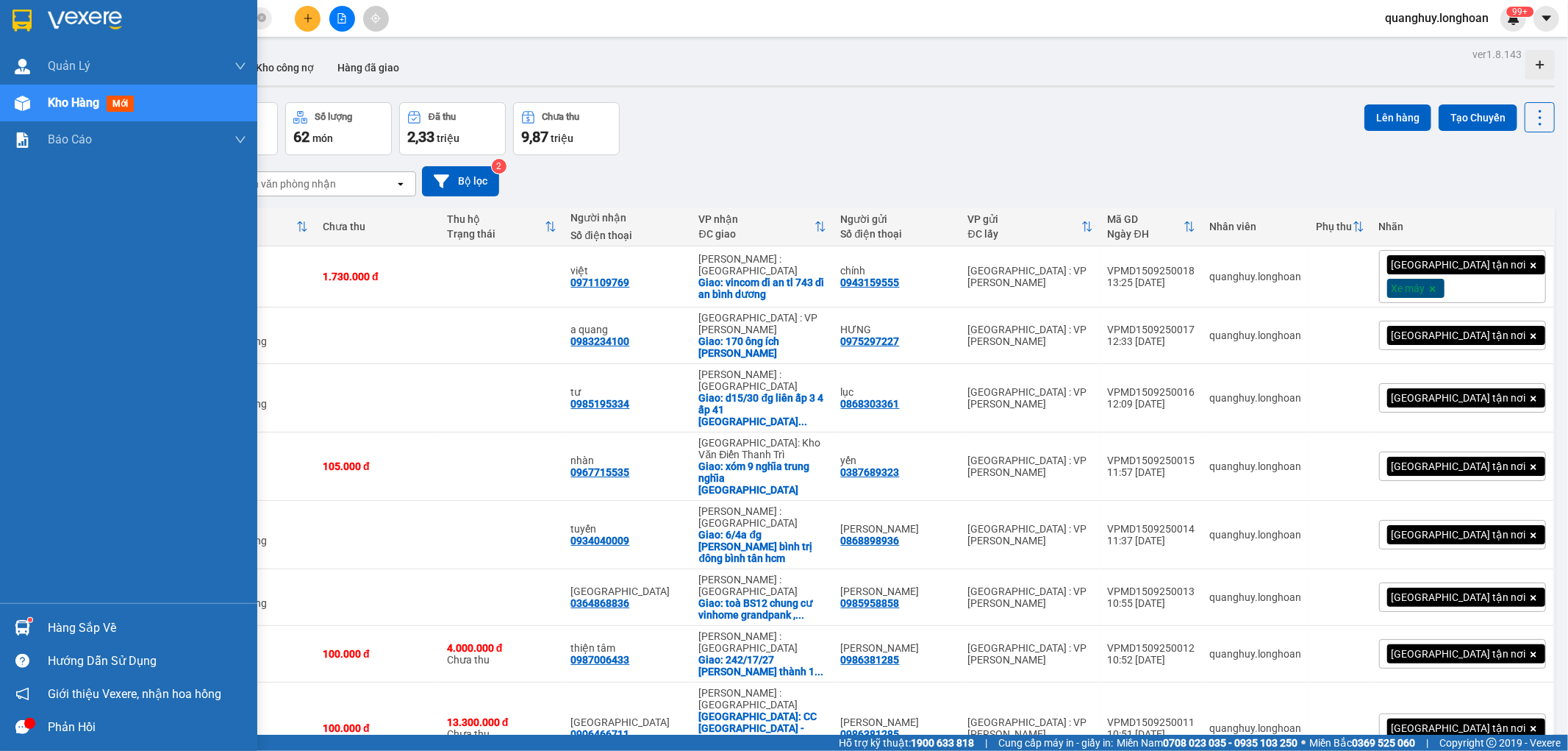
click at [20, 20] on img at bounding box center [22, 20] width 20 height 22
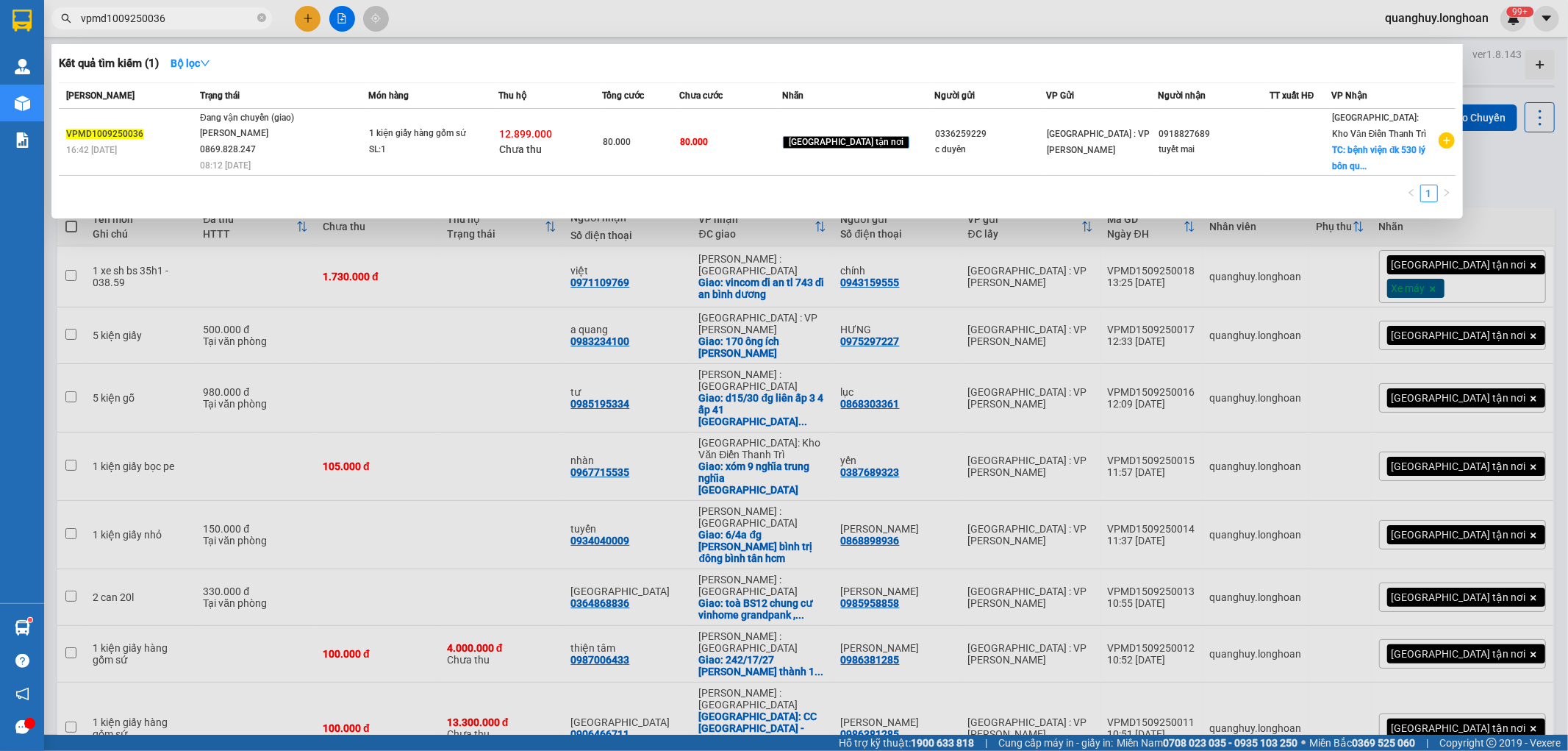
click at [199, 17] on input "vpmd1009250036" at bounding box center [167, 18] width 173 height 16
click at [261, 19] on icon "close-circle" at bounding box center [261, 18] width 8 height 8
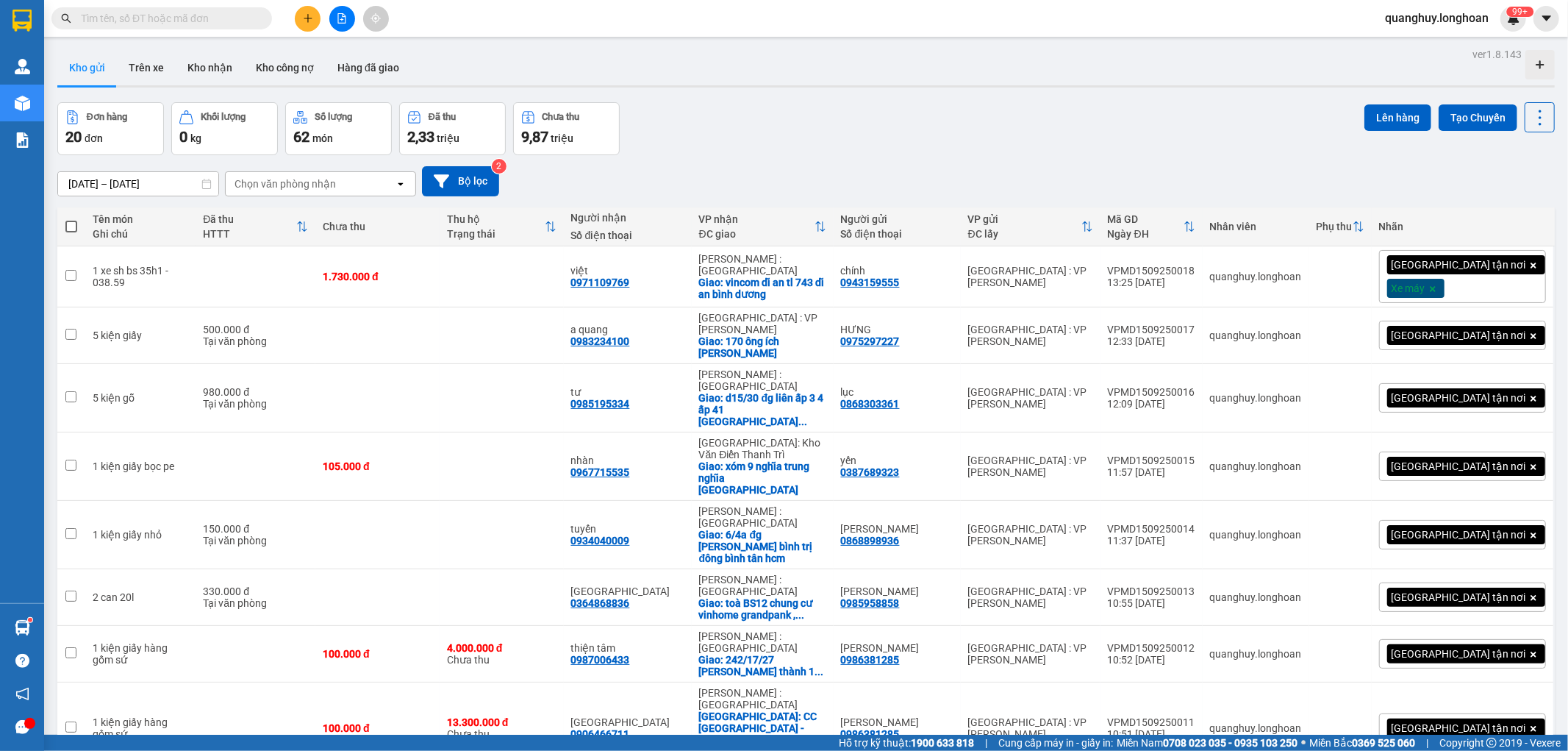
drag, startPoint x: 179, startPoint y: 8, endPoint x: 174, endPoint y: 19, distance: 12.1
click at [174, 16] on span at bounding box center [162, 19] width 221 height 22
click at [176, 22] on input "text" at bounding box center [167, 18] width 173 height 16
paste input "vpmd1009250036"
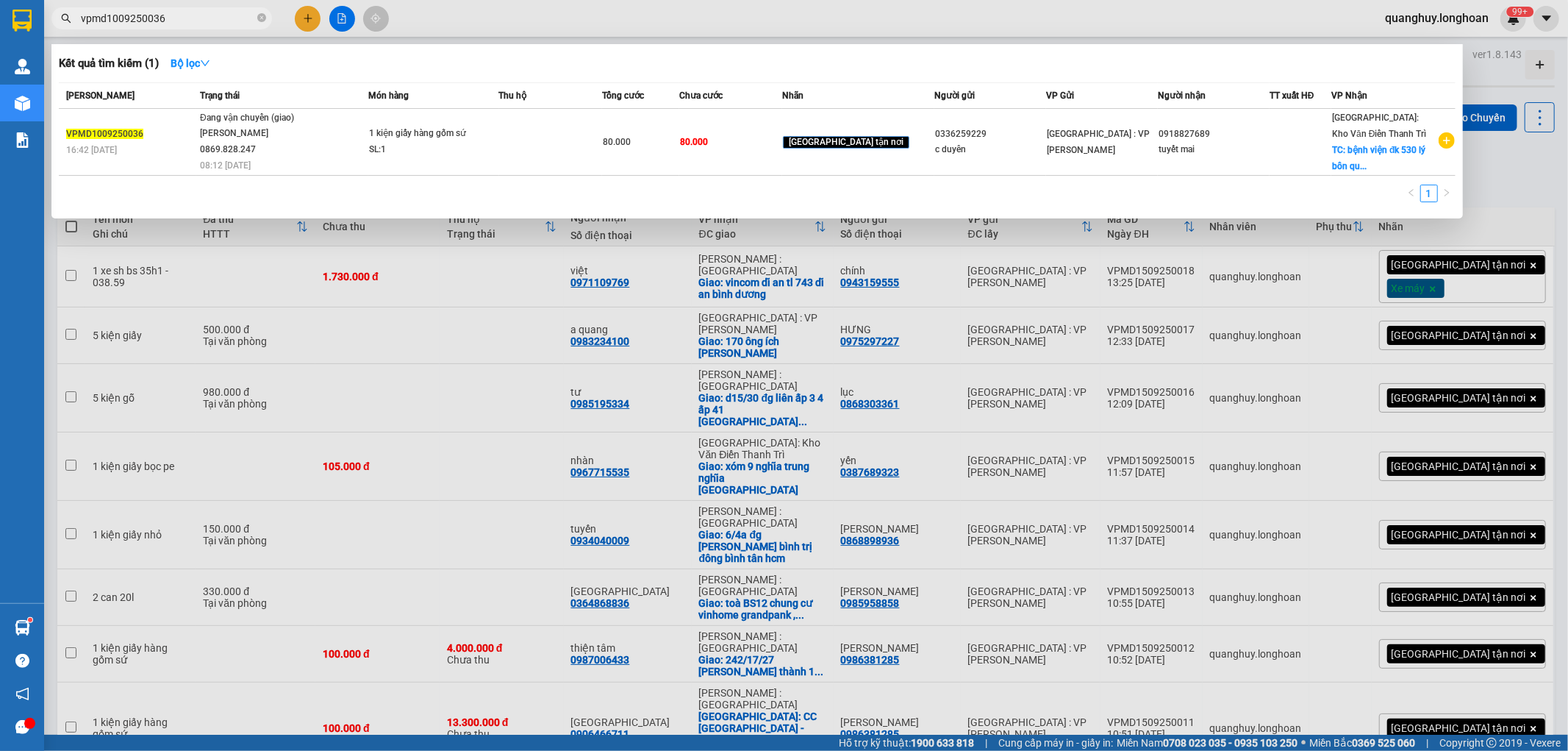
type input "vpmd1009250036"
click at [1509, 179] on div at bounding box center [784, 375] width 1568 height 751
click at [261, 20] on icon "close-circle" at bounding box center [261, 18] width 8 height 8
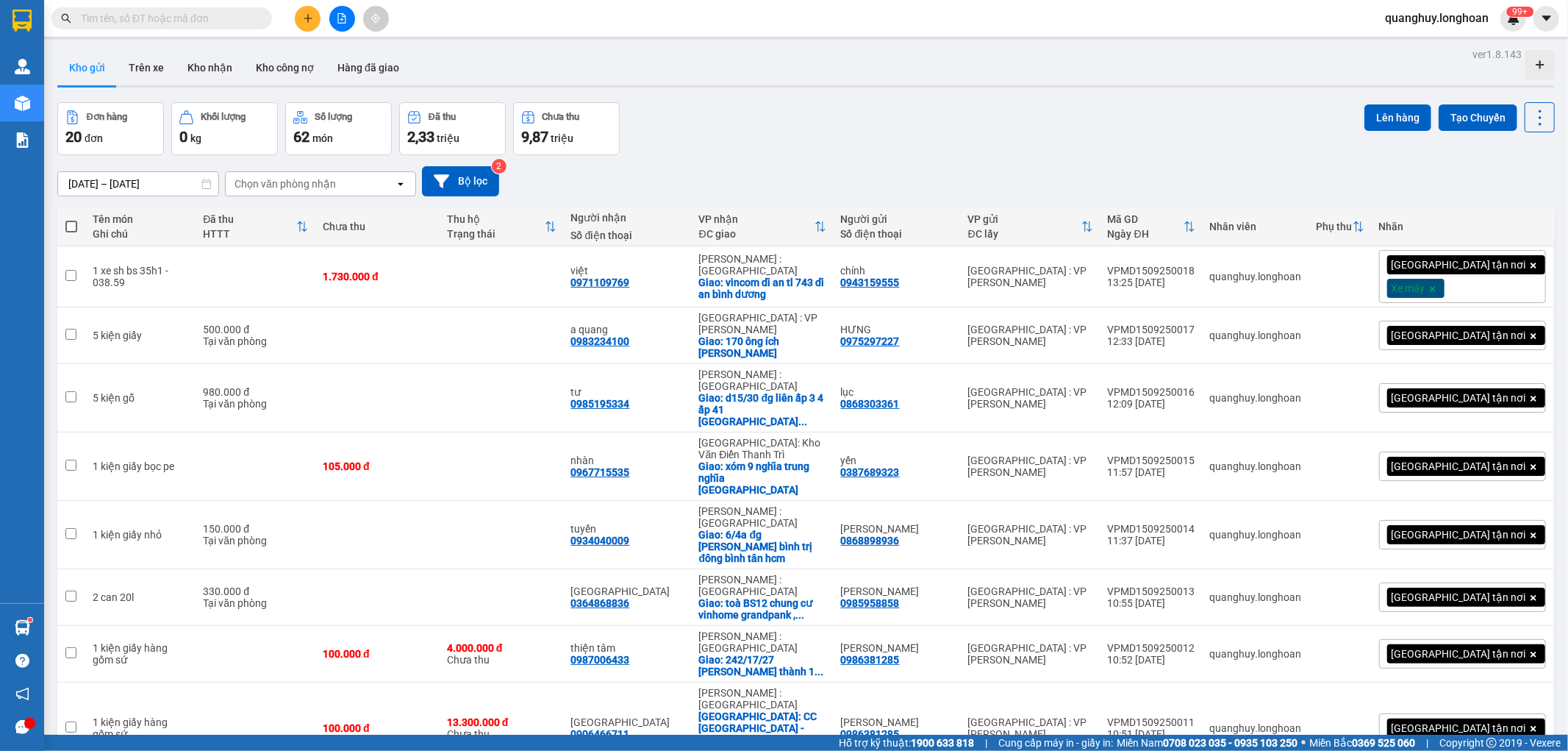
paste input "vpmd1009250036"
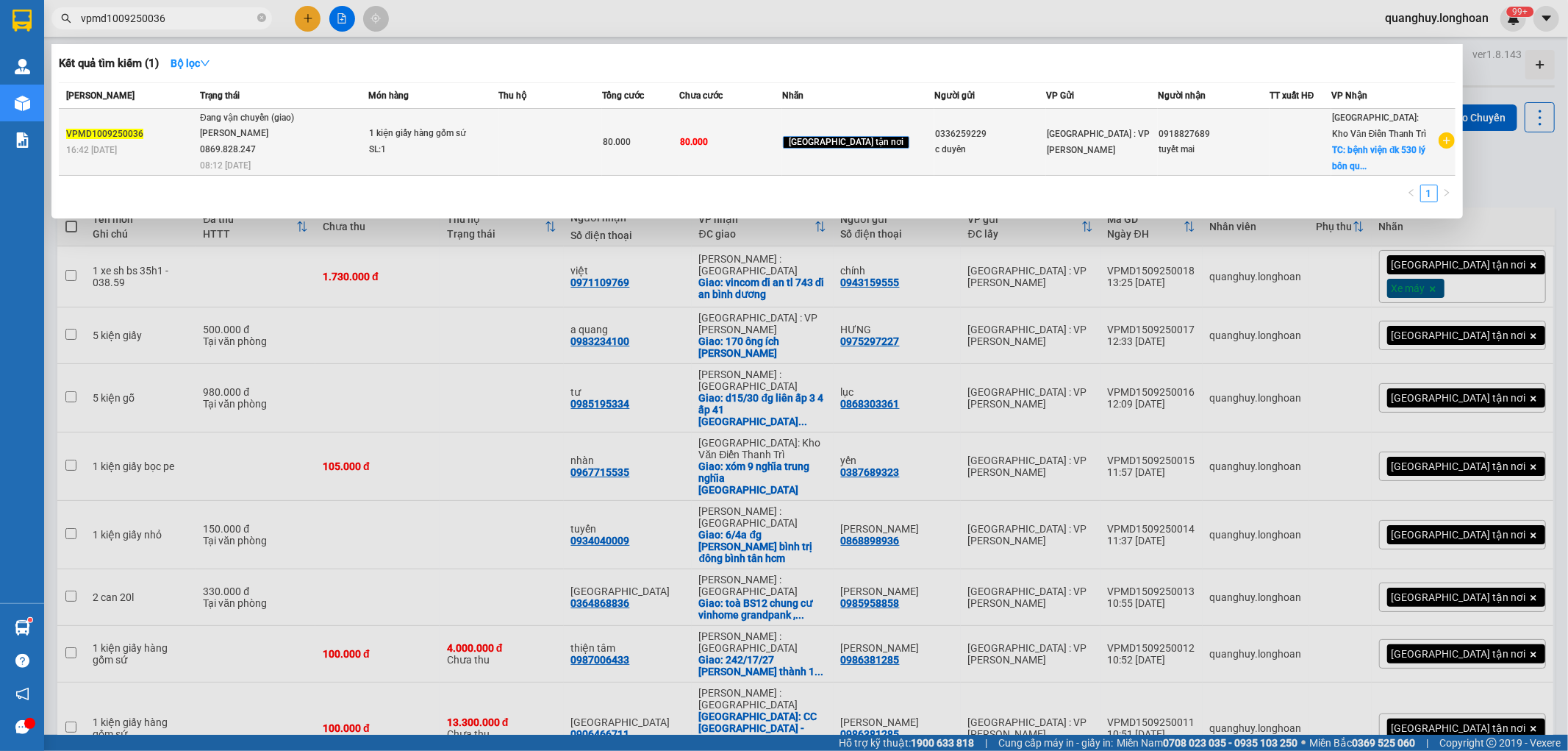
type input "vpmd1009250036"
click at [471, 140] on div "1 kiện giấy hàng gốm sứ" at bounding box center [424, 133] width 110 height 16
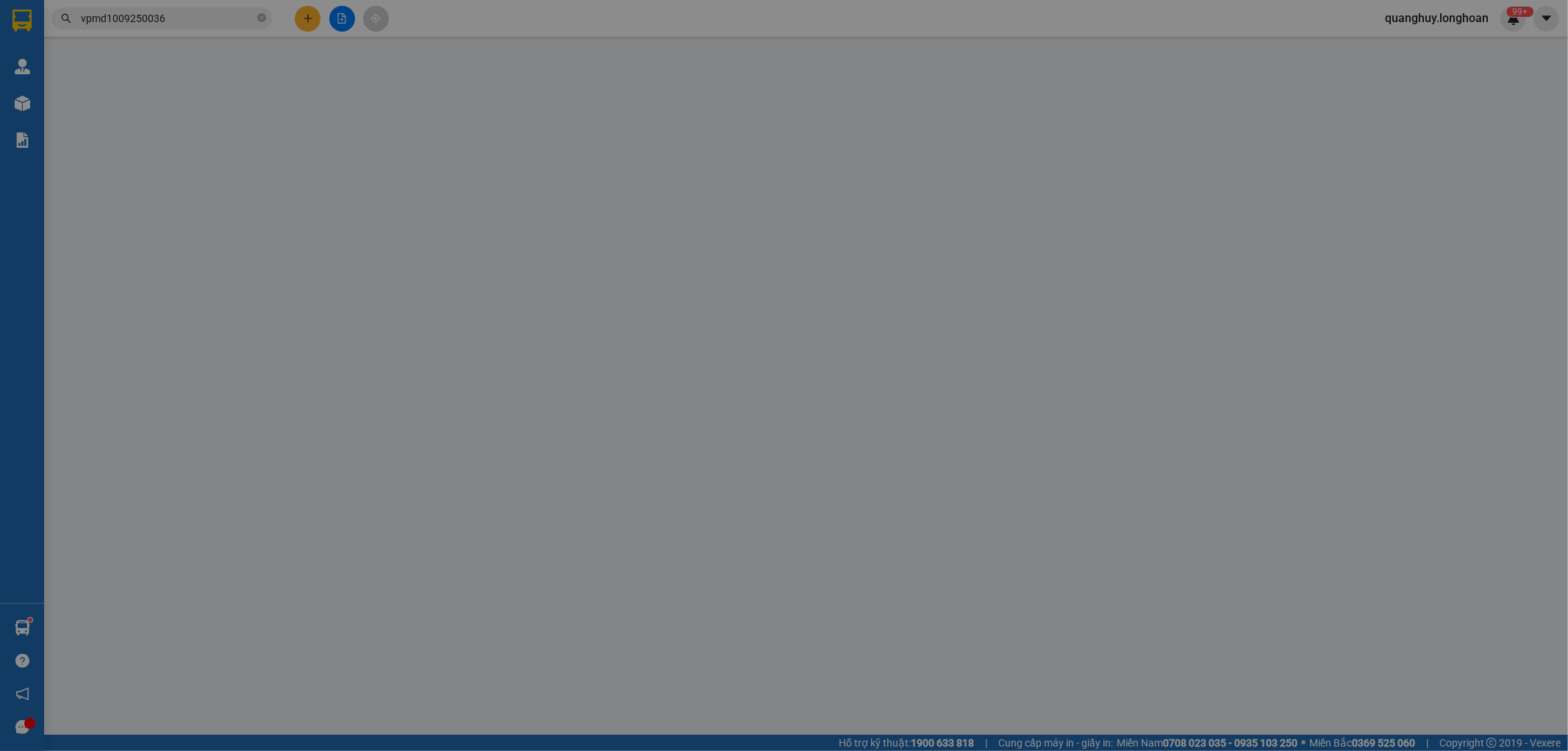
type input "0336259229"
type input "c duyên"
type input "0918827689"
type input "tuyết mai"
checkbox input "true"
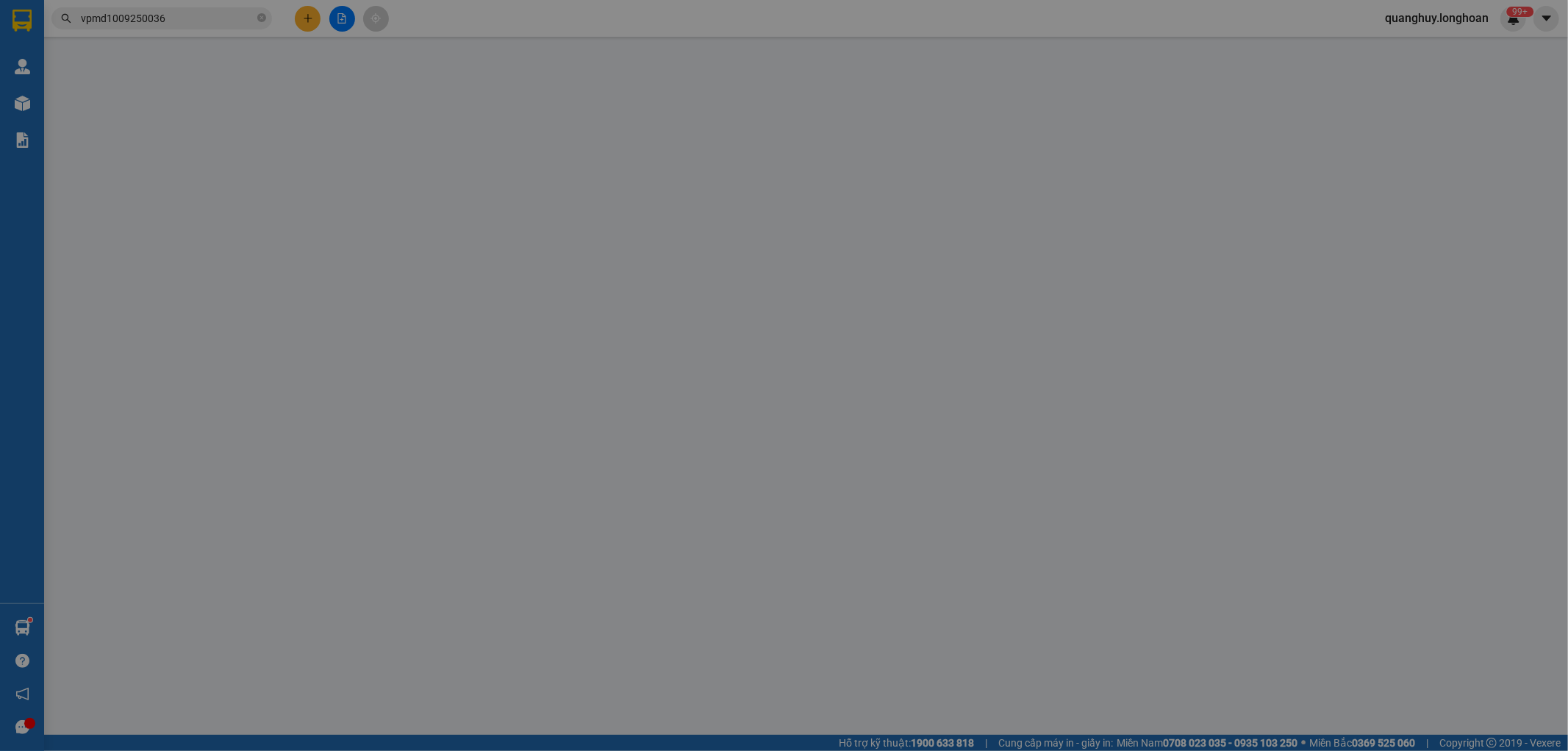
type input "bệnh viện đk 530 lý bôn quang trung hưng yên"
type input "hàng ko đồng kiểm giao nguyên kiện hư vỡ k đền ( đã báo khách gửi )"
type input "80.000"
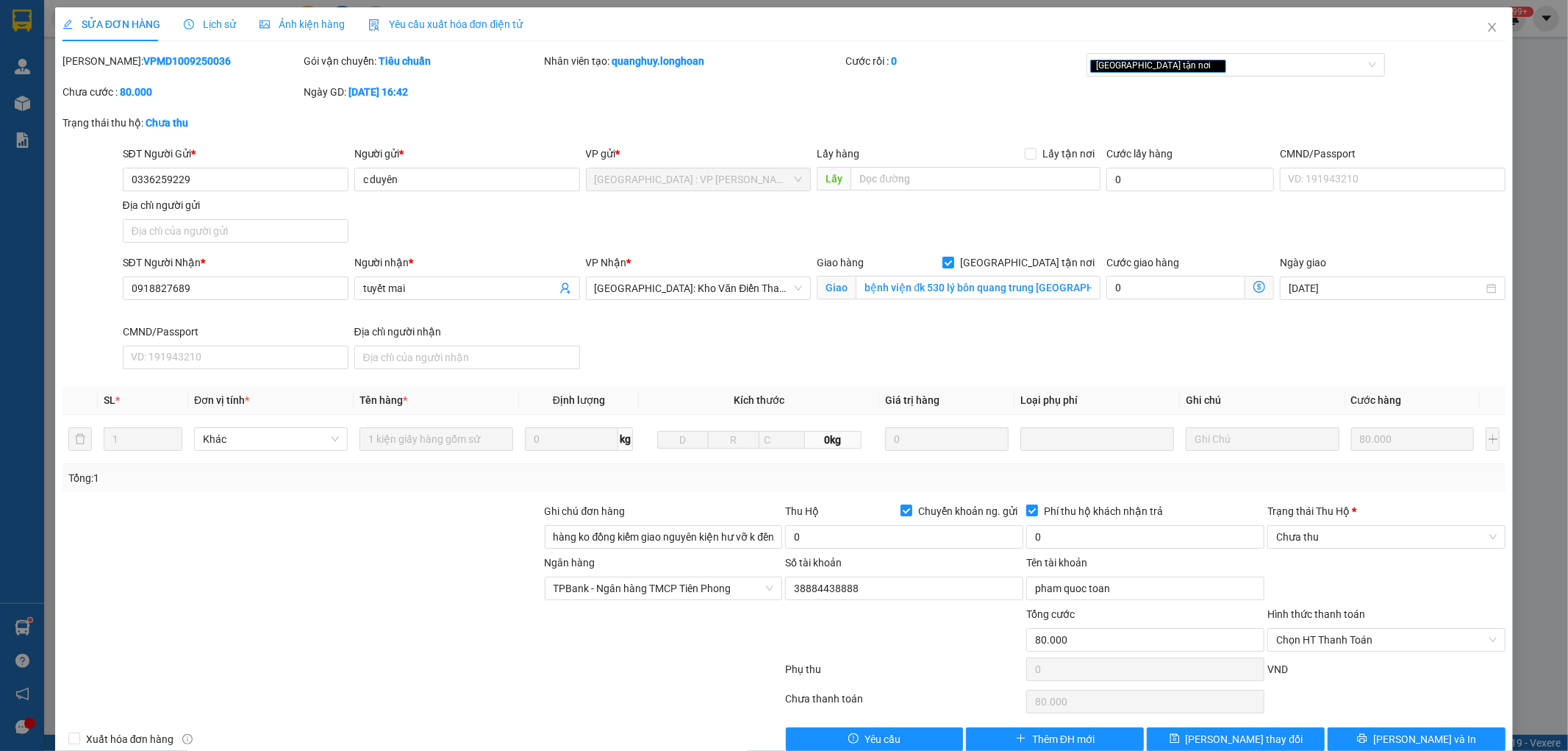
click at [227, 24] on span "Lịch sử" at bounding box center [210, 25] width 53 height 12
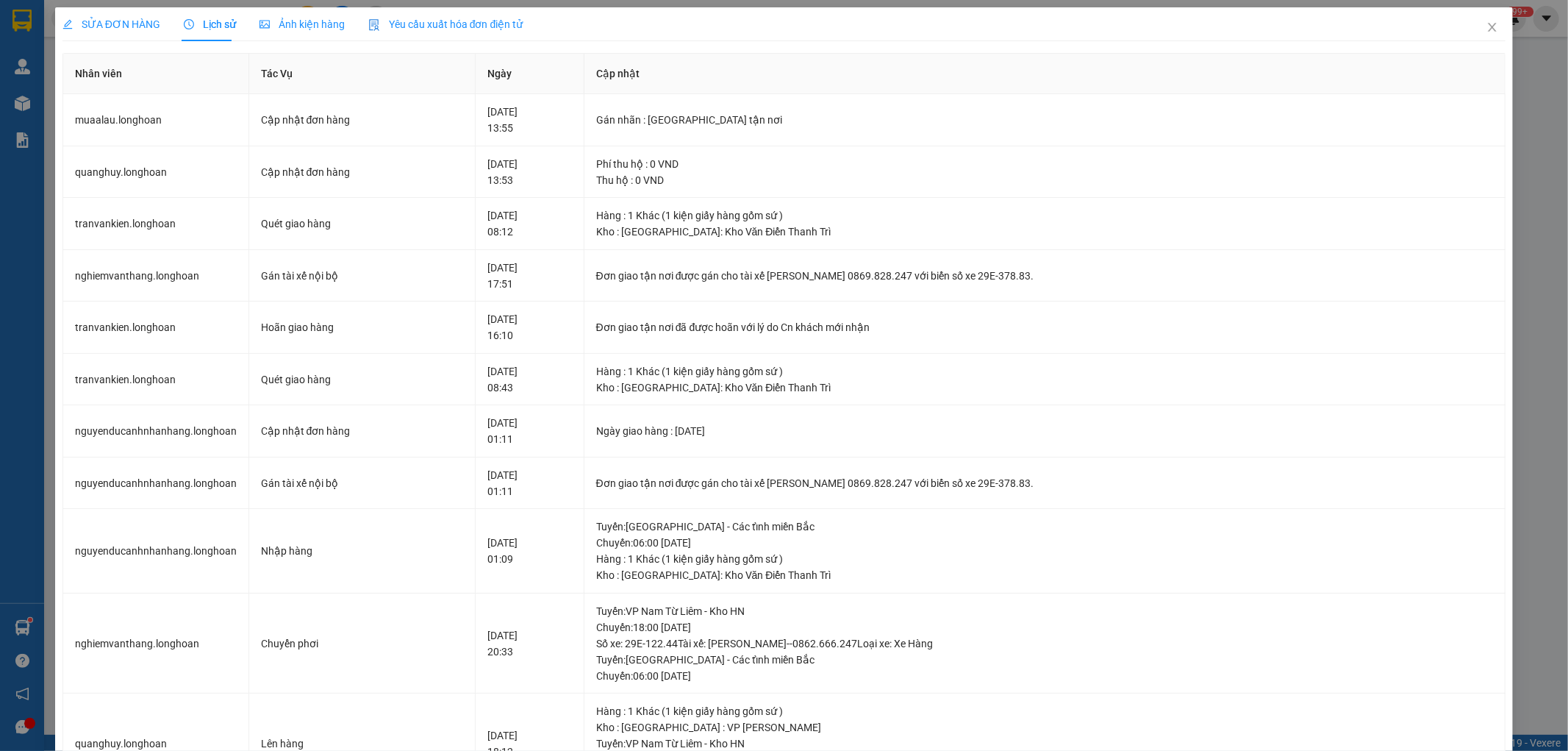
click at [104, 19] on span "SỬA ĐƠN HÀNG" at bounding box center [111, 25] width 98 height 12
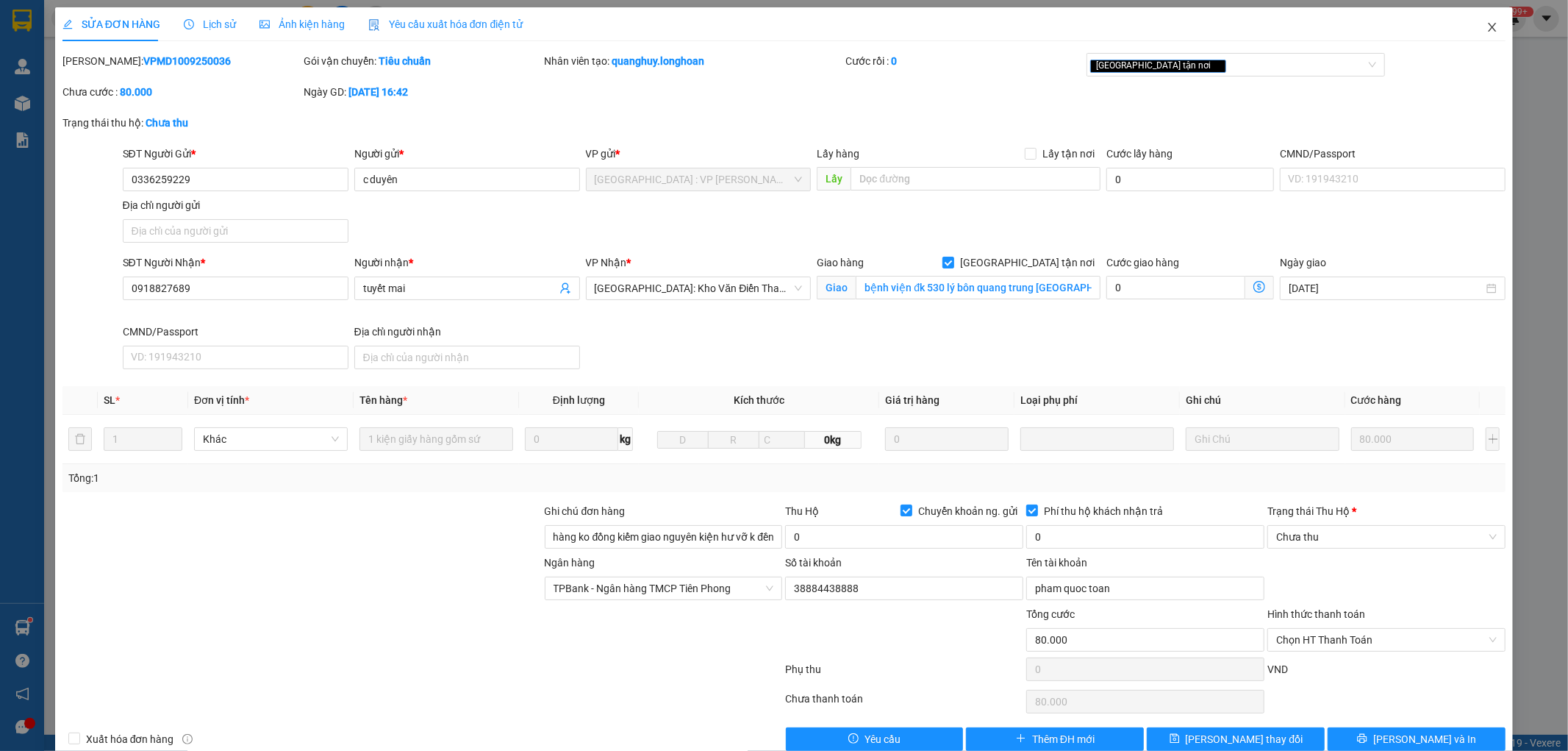
click at [1489, 26] on icon "close" at bounding box center [1493, 27] width 8 height 8
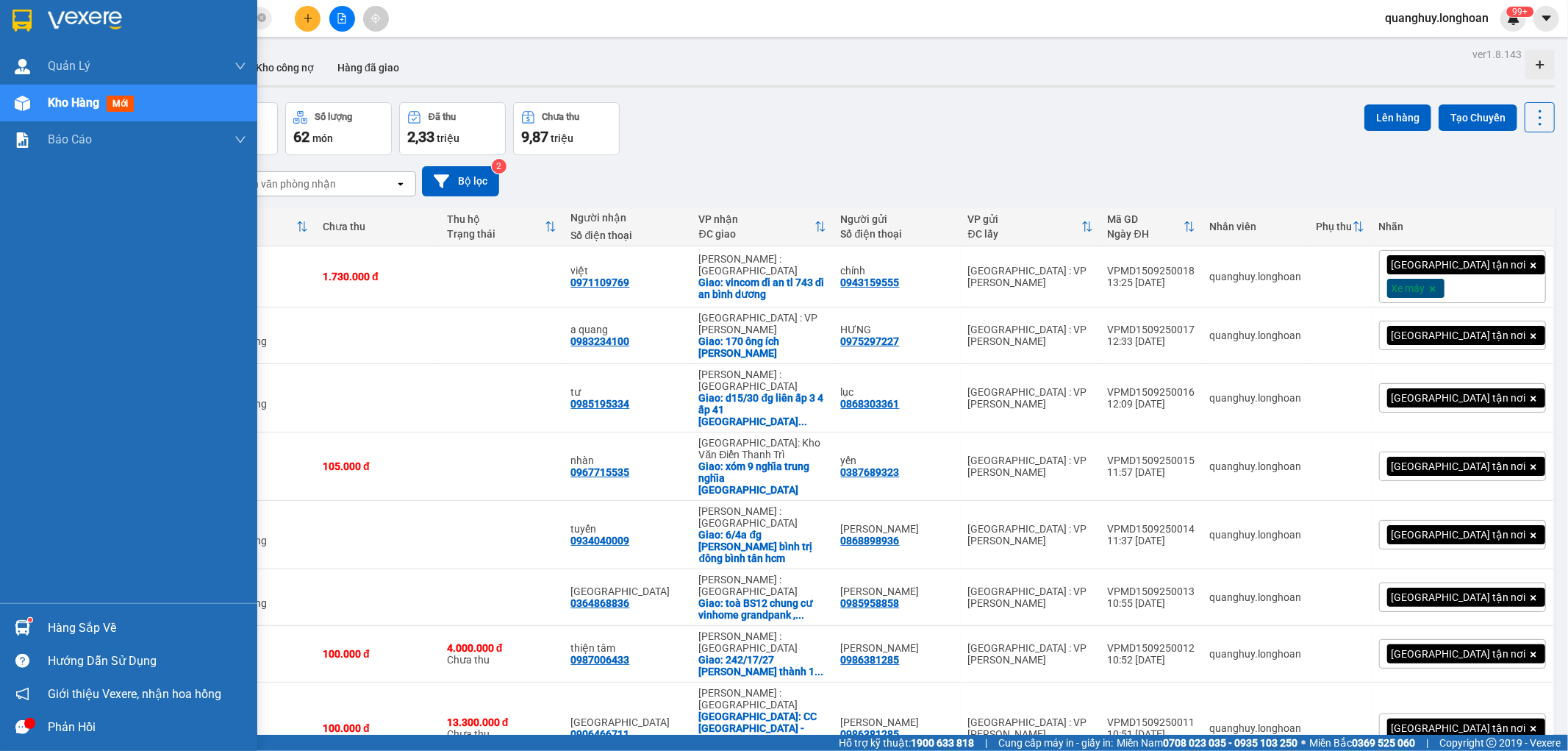
click at [14, 15] on img at bounding box center [22, 20] width 20 height 22
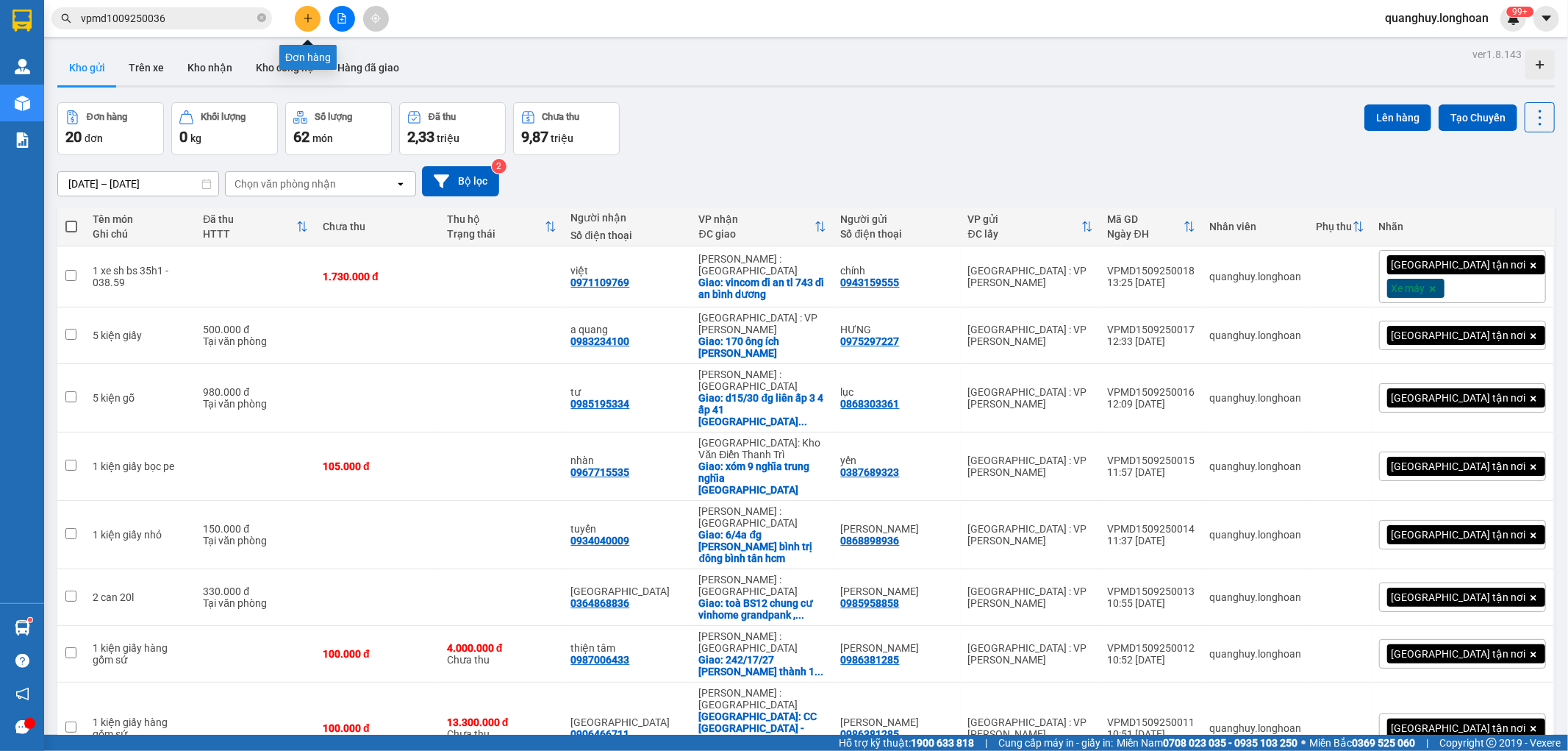
click at [303, 18] on icon "plus" at bounding box center [308, 19] width 10 height 10
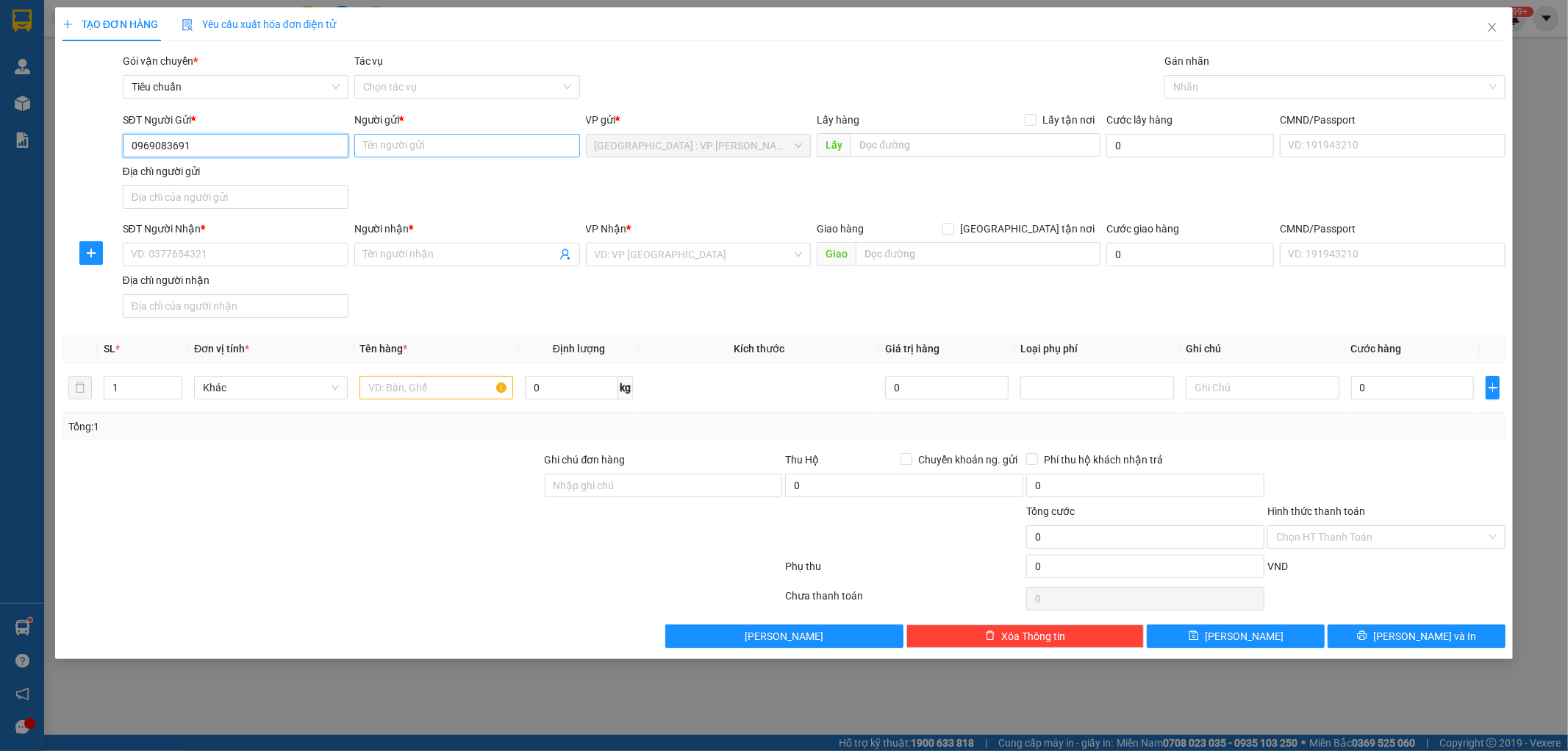
type input "0969083691"
click at [392, 151] on input "Người gửi *" at bounding box center [468, 146] width 226 height 24
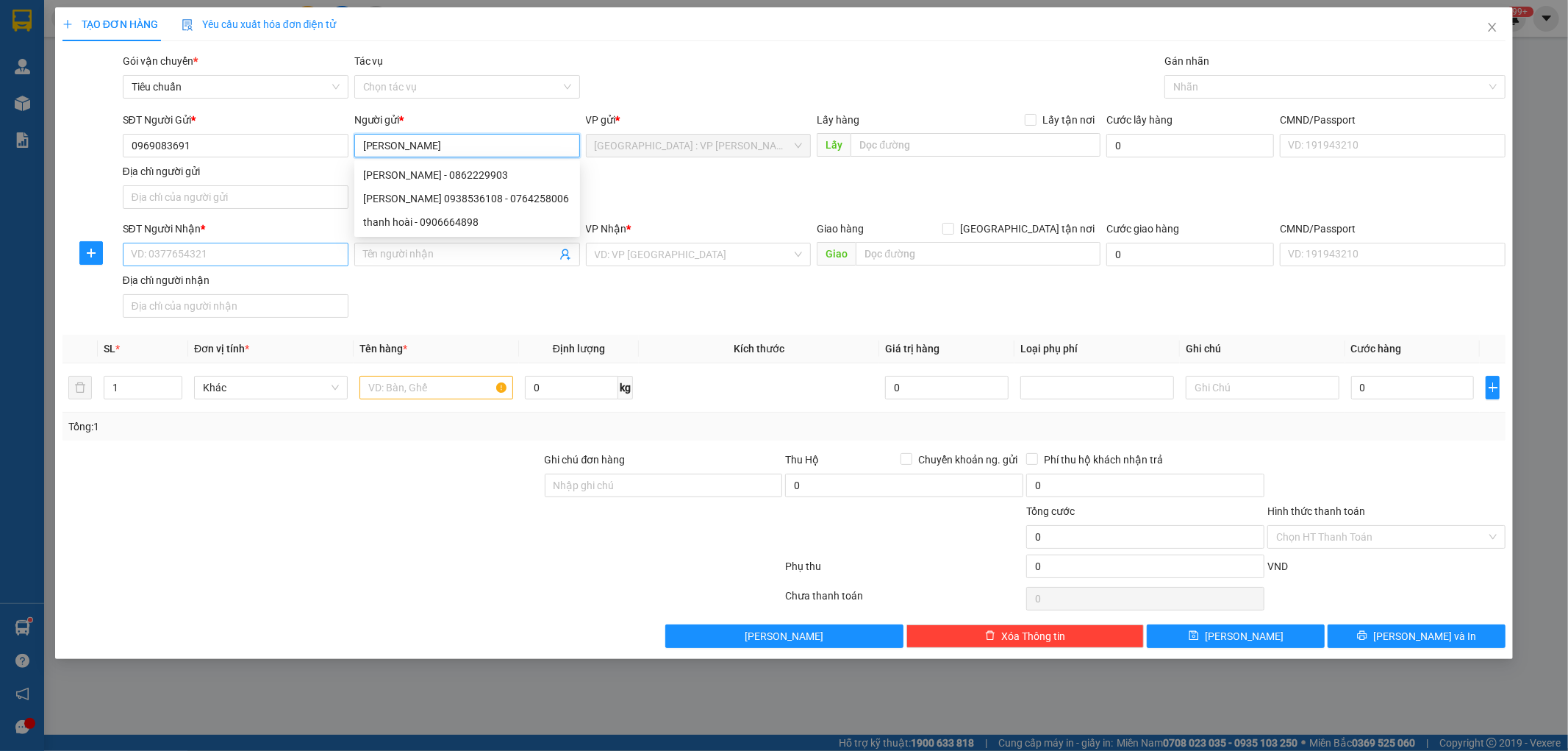
type input "[PERSON_NAME]"
click at [195, 250] on input "SĐT Người Nhận *" at bounding box center [236, 255] width 226 height 24
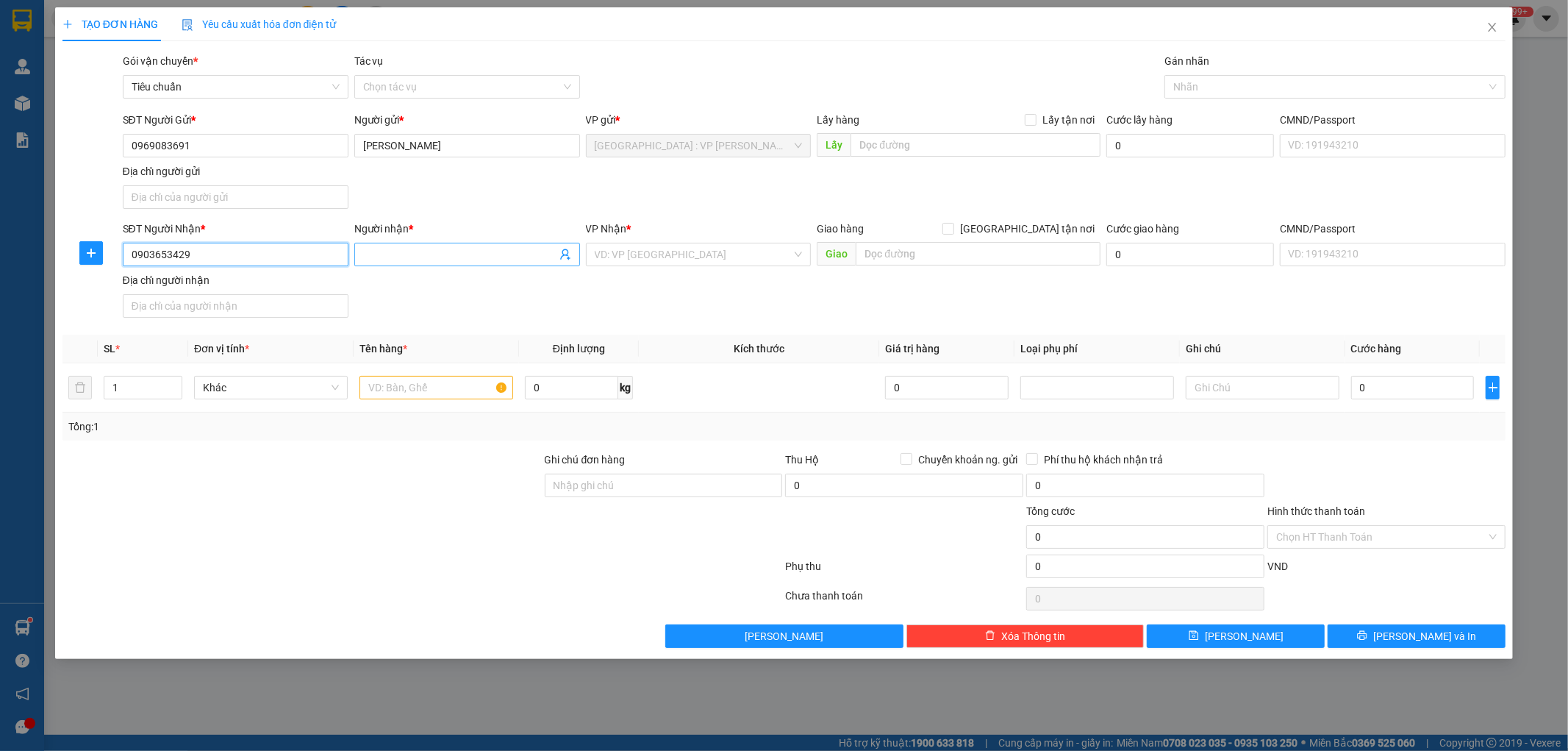
type input "0903653429"
click at [384, 250] on input "Người nhận *" at bounding box center [460, 254] width 193 height 16
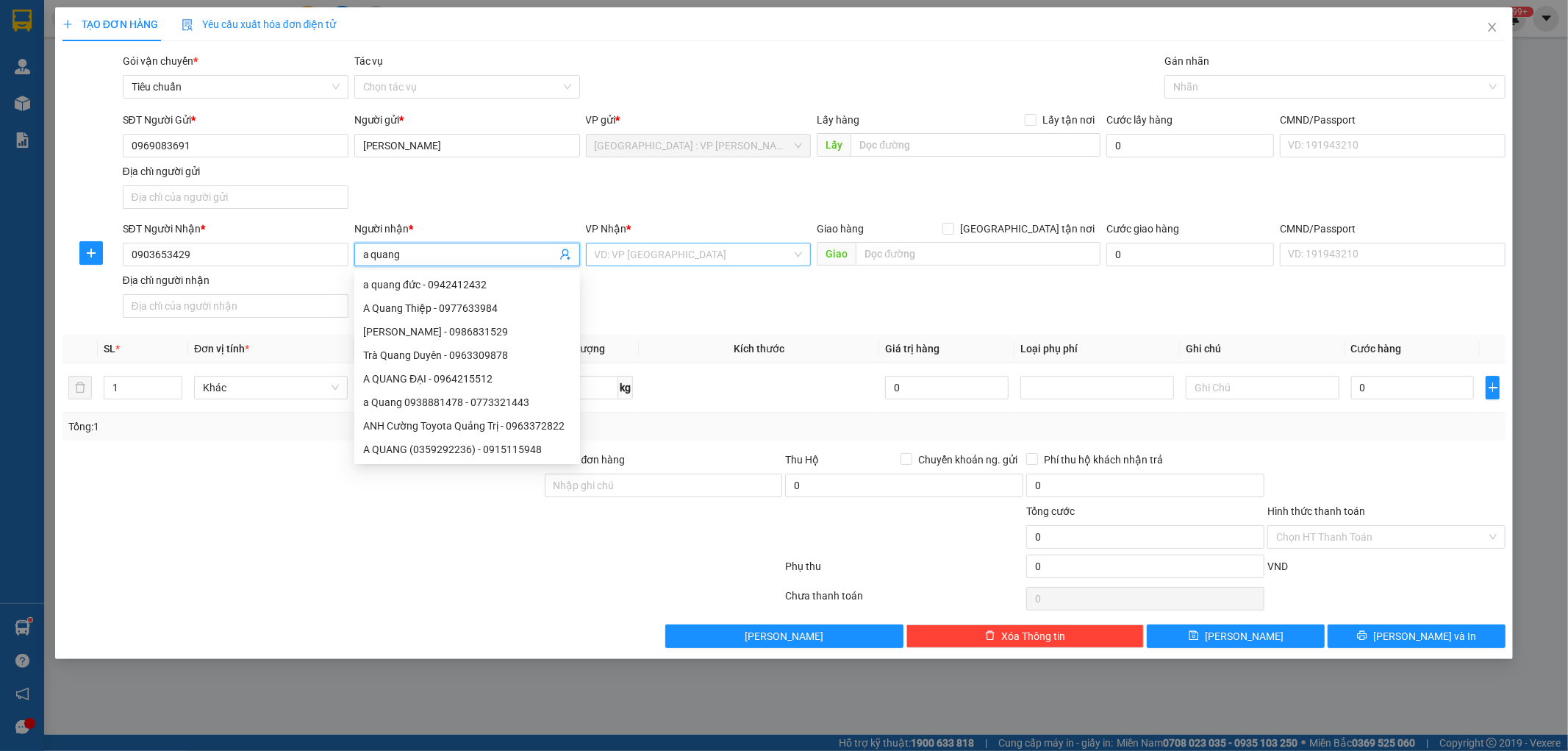
type input "a quang"
click at [658, 256] on input "search" at bounding box center [693, 255] width 198 height 22
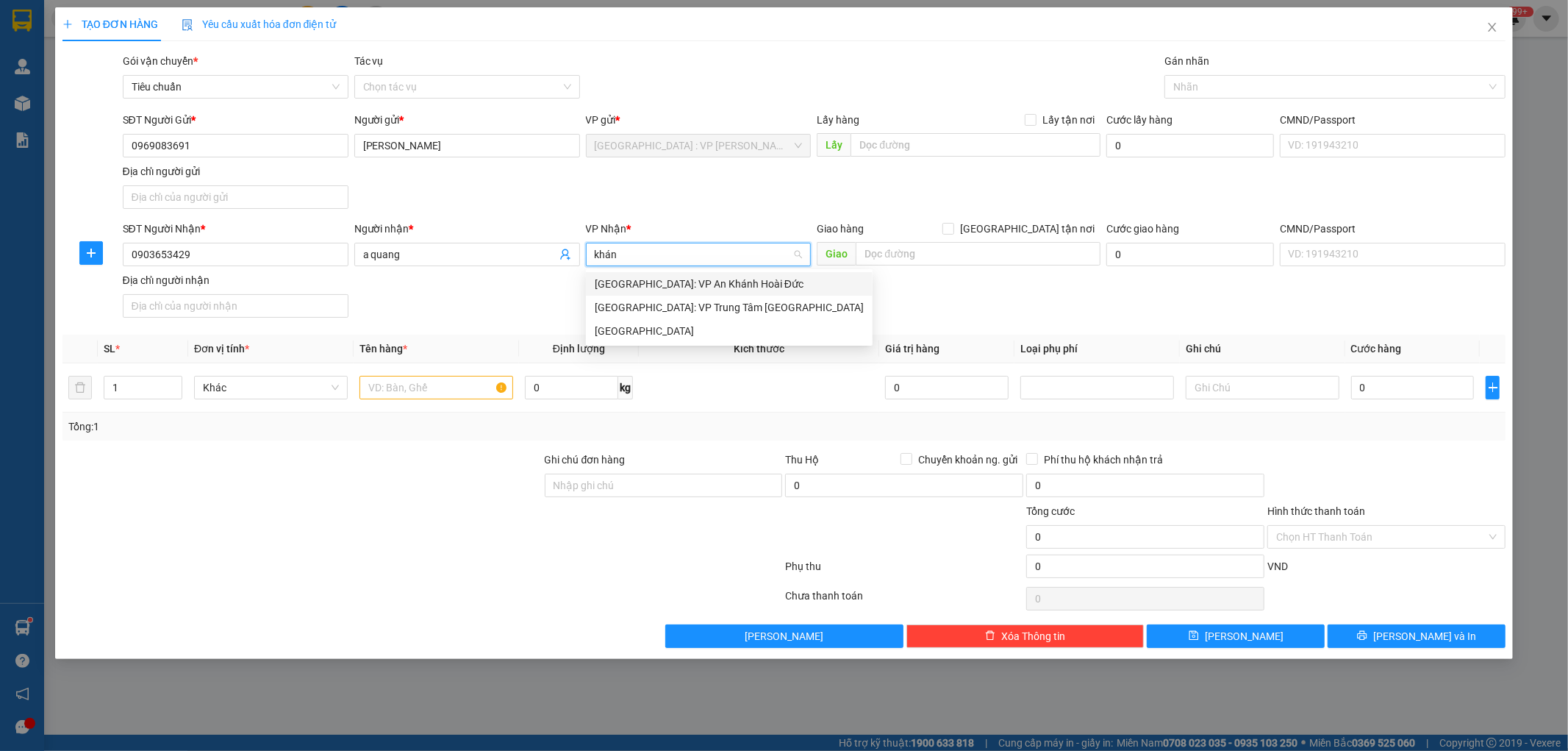
type input "khánh"
click at [630, 331] on div "[GEOGRAPHIC_DATA]" at bounding box center [729, 330] width 269 height 16
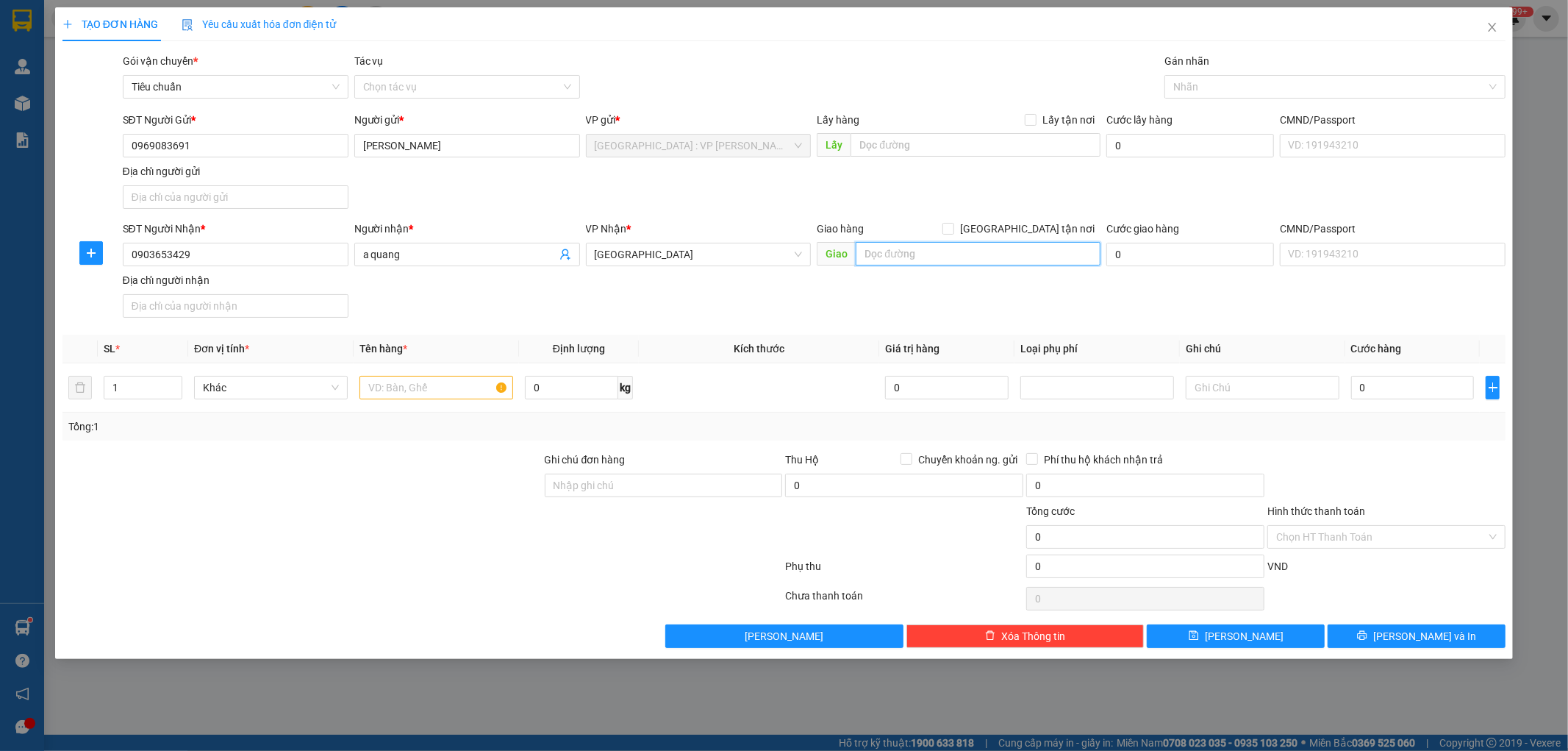
click at [952, 257] on input "text" at bounding box center [978, 254] width 245 height 24
type input "q"
type input "ql 1a bến xe cam ranh khánh hòa"
click at [131, 388] on input "1" at bounding box center [143, 388] width 77 height 22
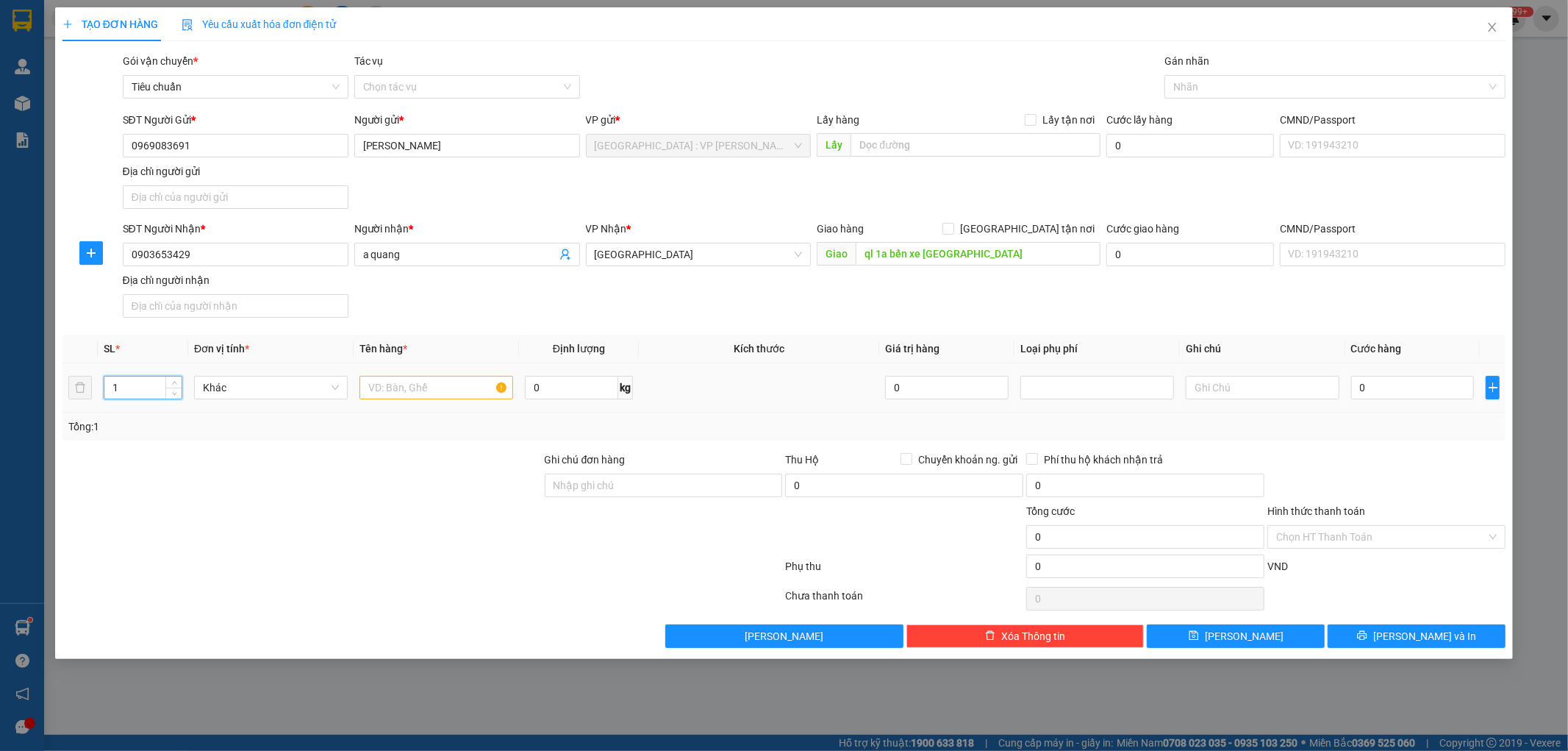
click at [131, 388] on input "1" at bounding box center [143, 388] width 77 height 22
type input "2"
click at [402, 394] on input "text" at bounding box center [436, 388] width 154 height 24
type input "2 kiện giấy"
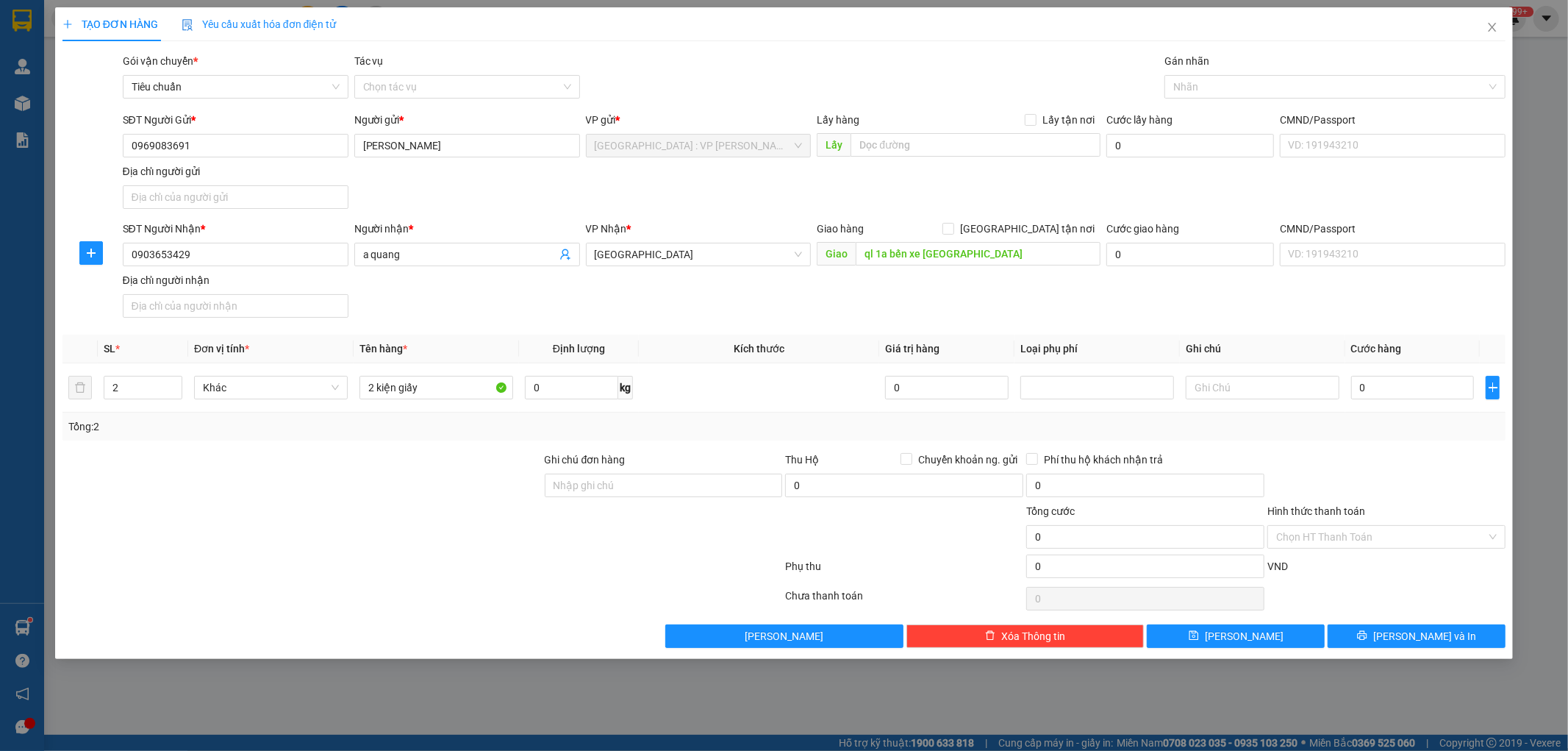
click at [409, 486] on div at bounding box center [302, 477] width 482 height 52
click at [596, 482] on input "Ghi chú đơn hàng" at bounding box center [664, 485] width 238 height 24
type input "hàng ko đồng kiểm giao nguyên kiện hư vỡ k đền"
click at [1386, 392] on input "0" at bounding box center [1414, 388] width 124 height 24
type input "2"
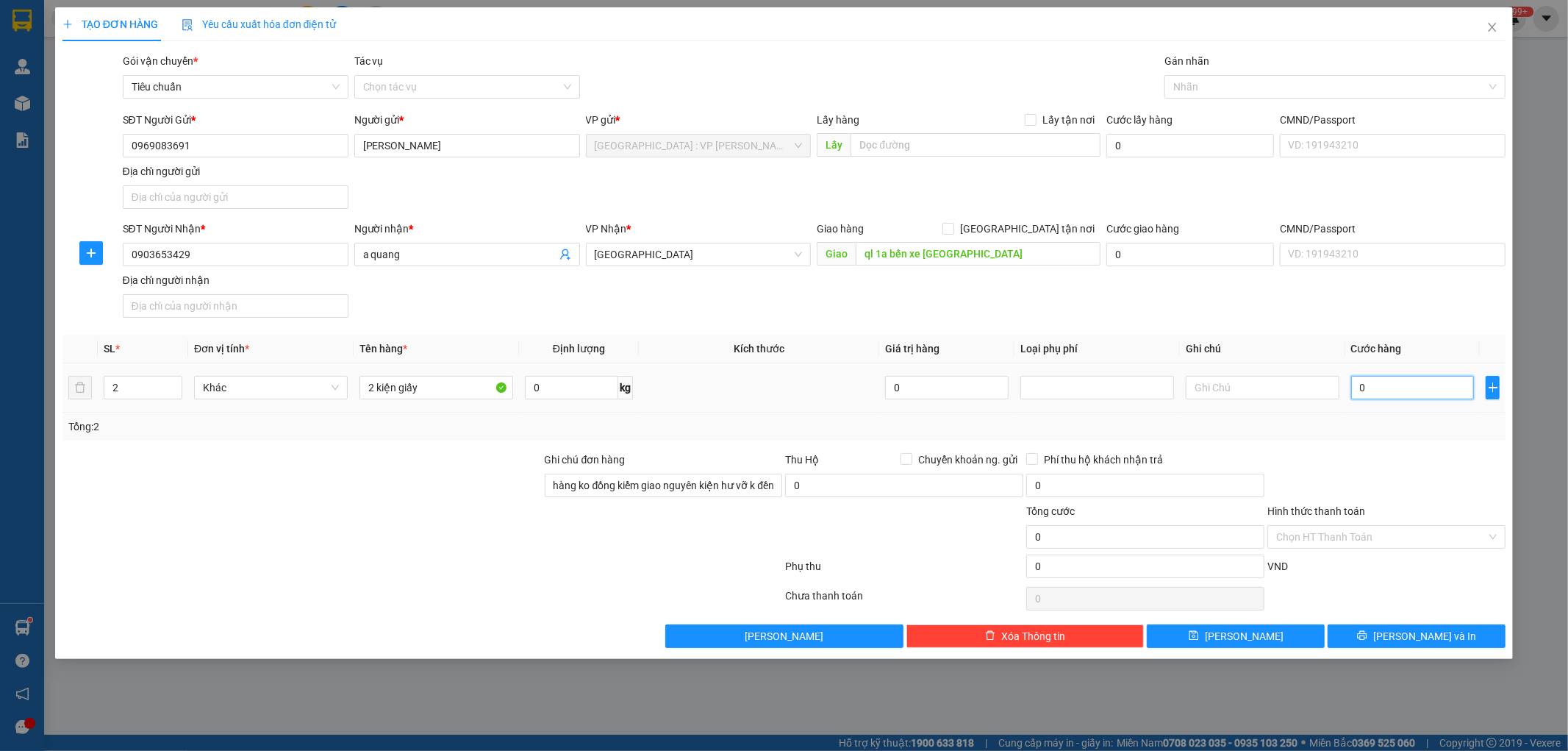
type input "2"
type input "25"
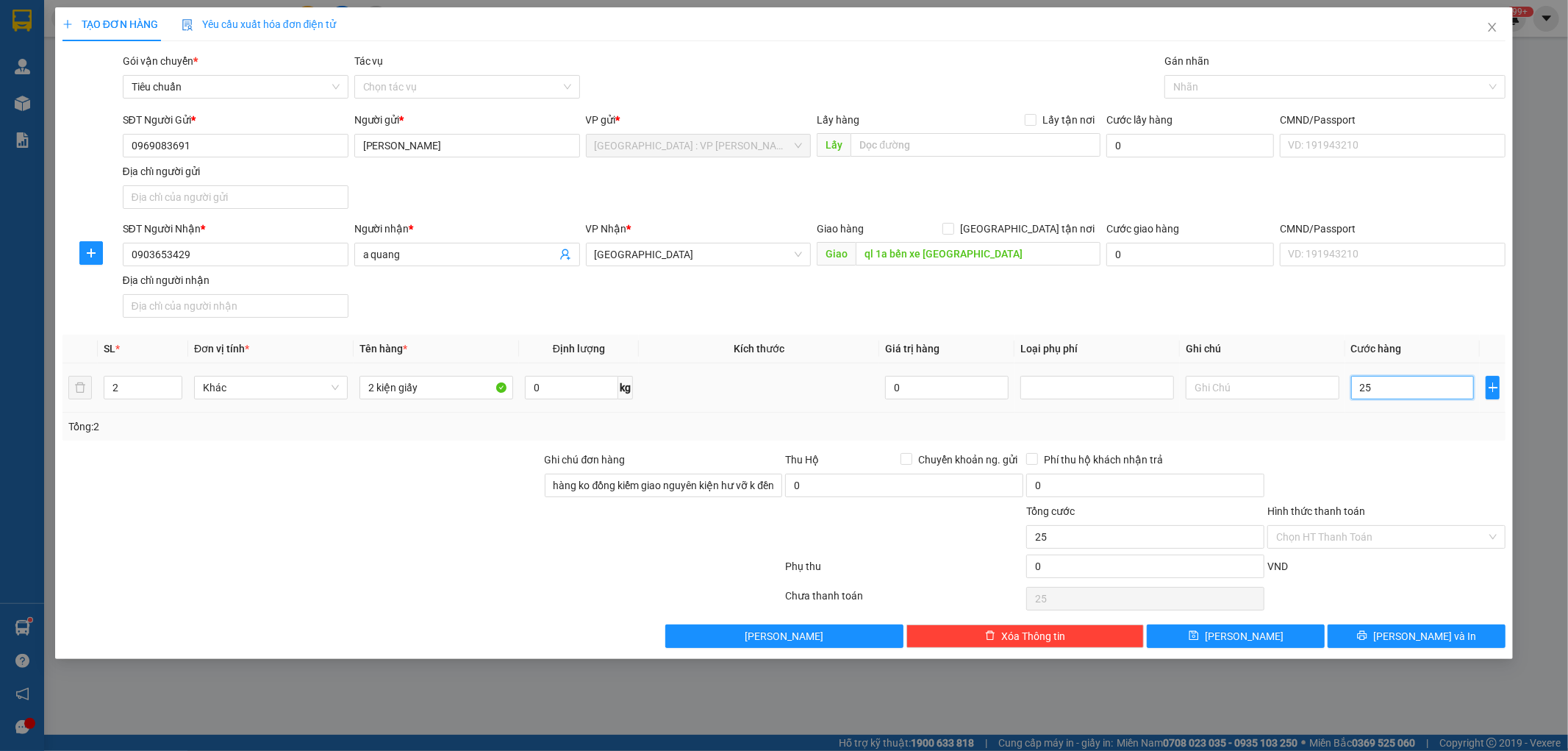
type input "250"
type input "2.500"
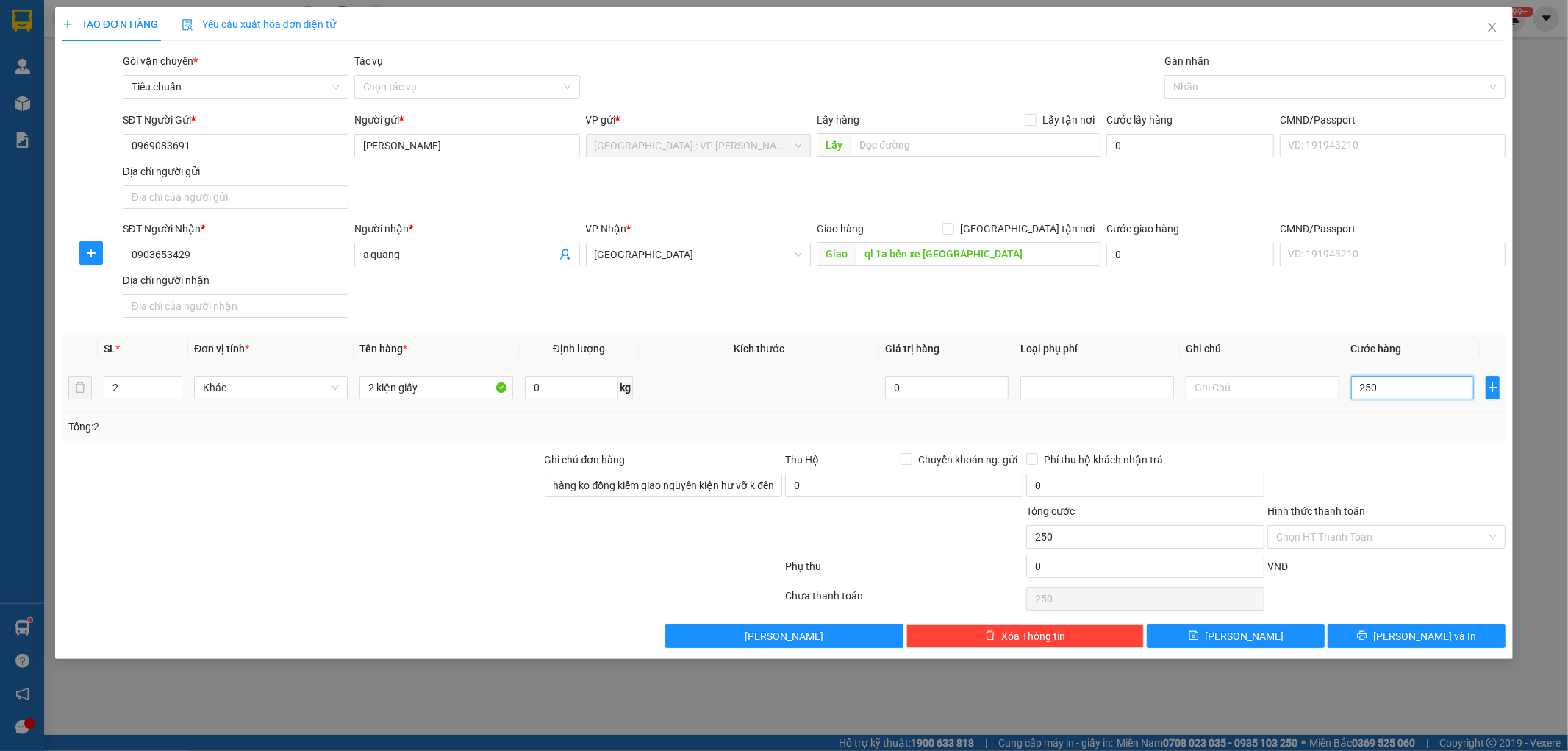
type input "2.500"
type input "25.000"
type input "250.000"
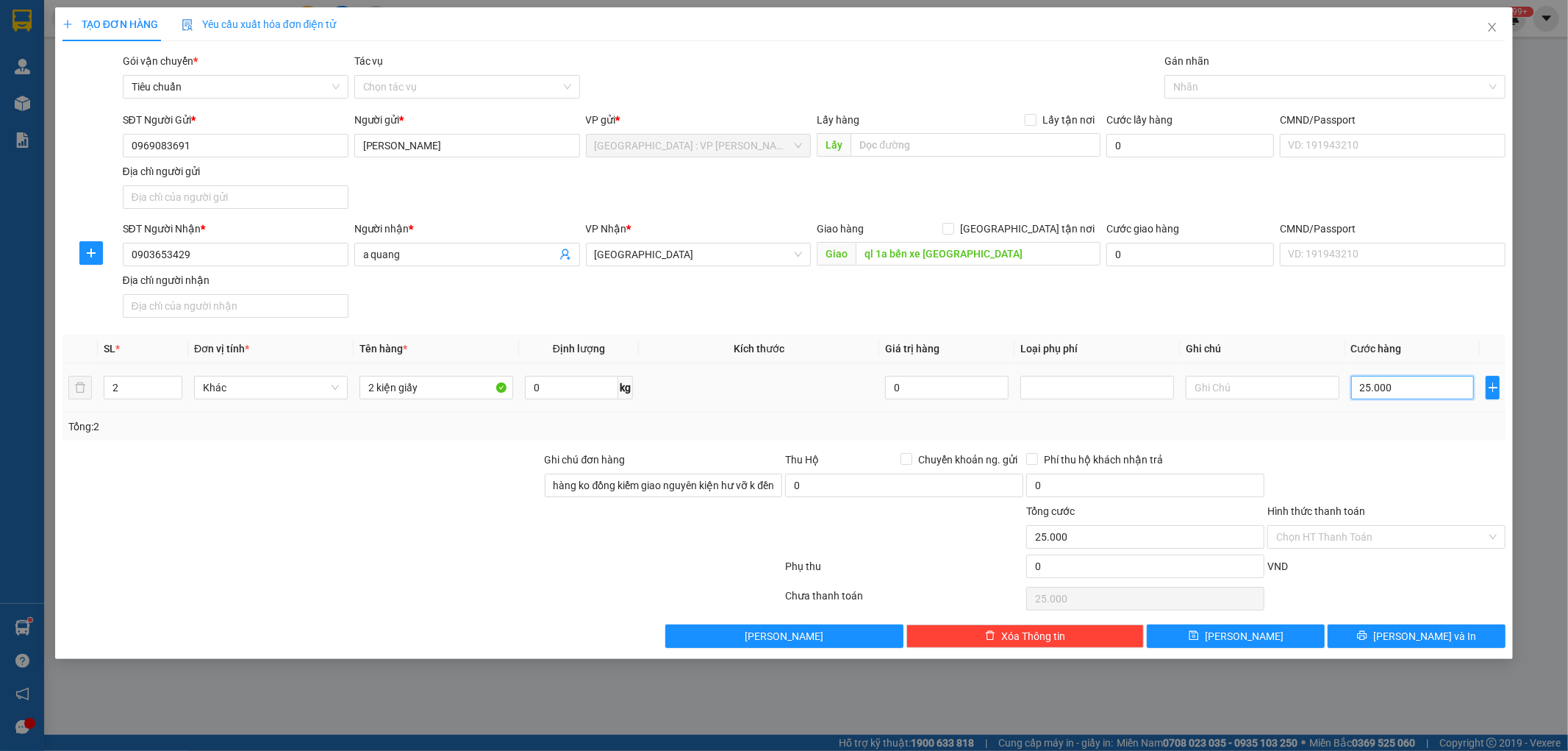
type input "250.000"
click at [1364, 484] on div at bounding box center [1386, 477] width 241 height 52
click at [1420, 641] on span "Lưu và In" at bounding box center [1425, 636] width 103 height 16
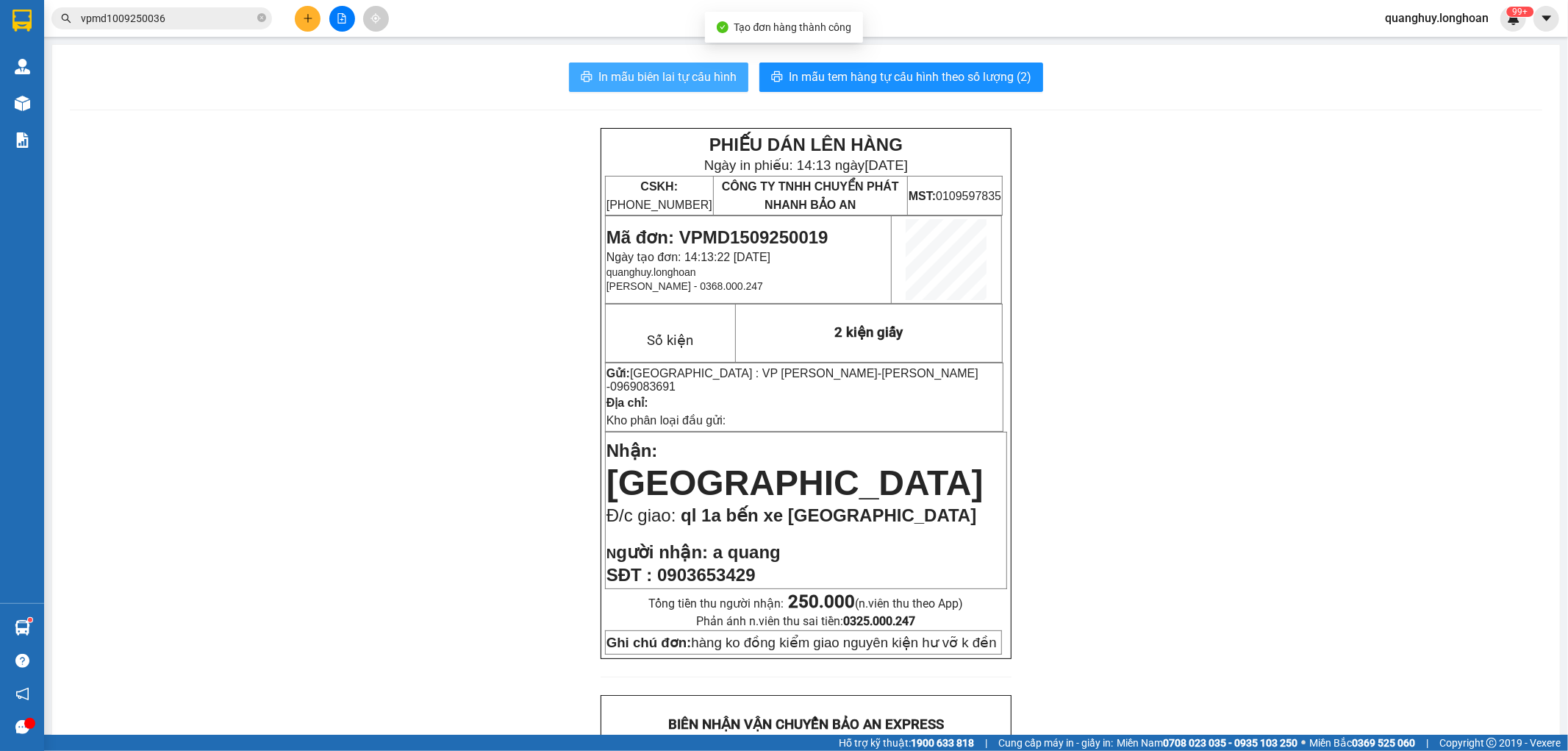
click at [686, 76] on span "In mẫu biên lai tự cấu hình" at bounding box center [667, 77] width 138 height 19
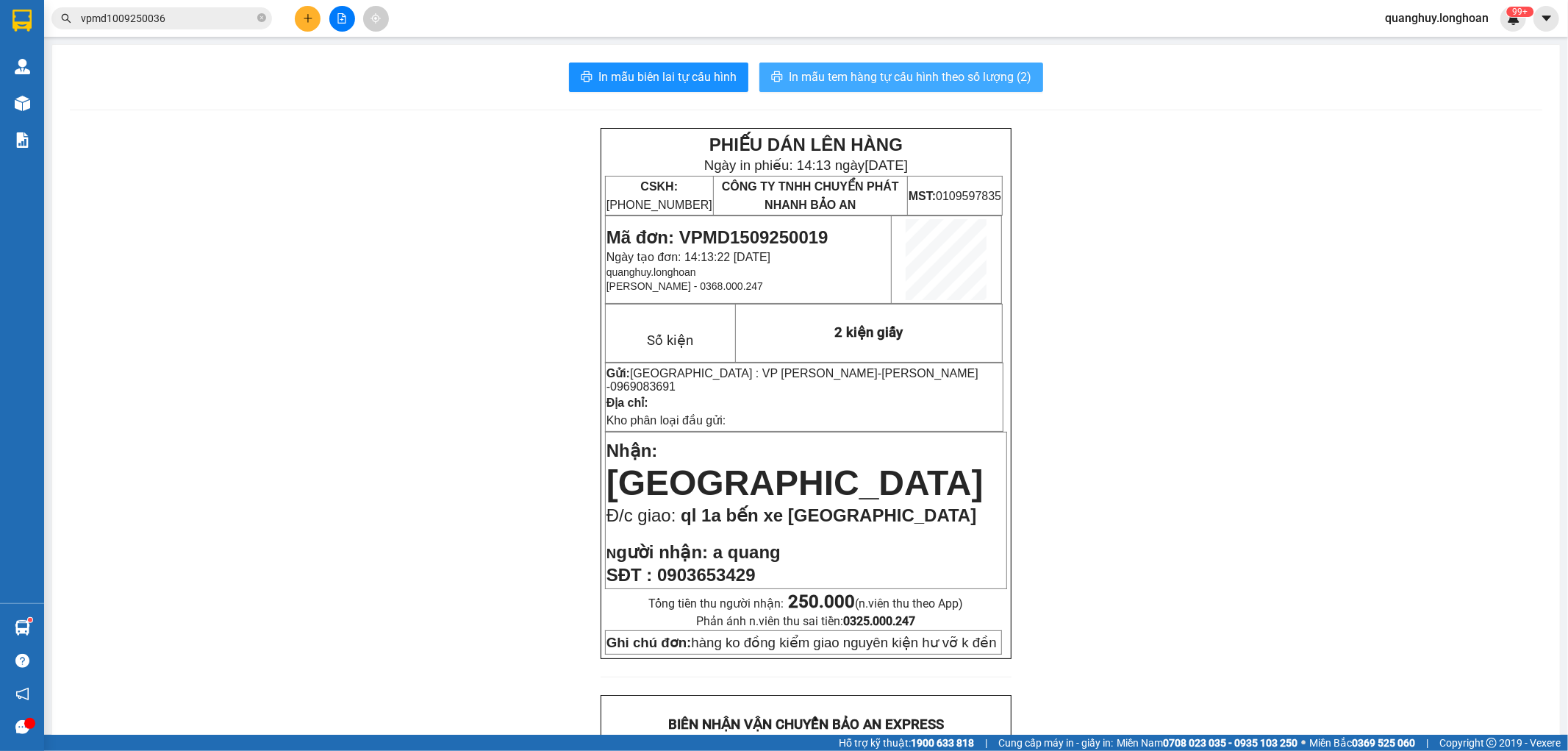
click at [893, 83] on span "In mẫu tem hàng tự cấu hình theo số lượng (2)" at bounding box center [910, 77] width 243 height 19
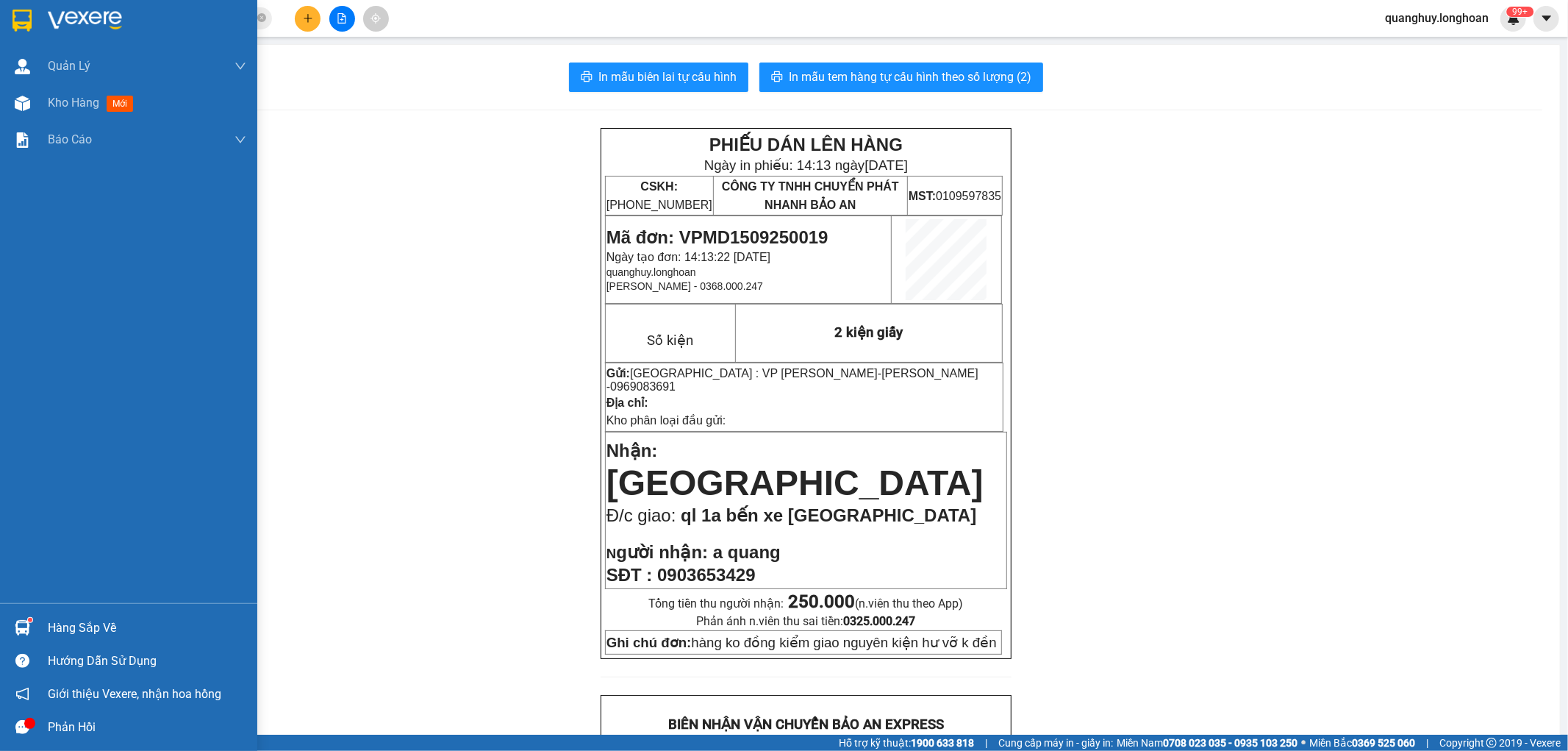
click at [28, 23] on img at bounding box center [22, 20] width 20 height 22
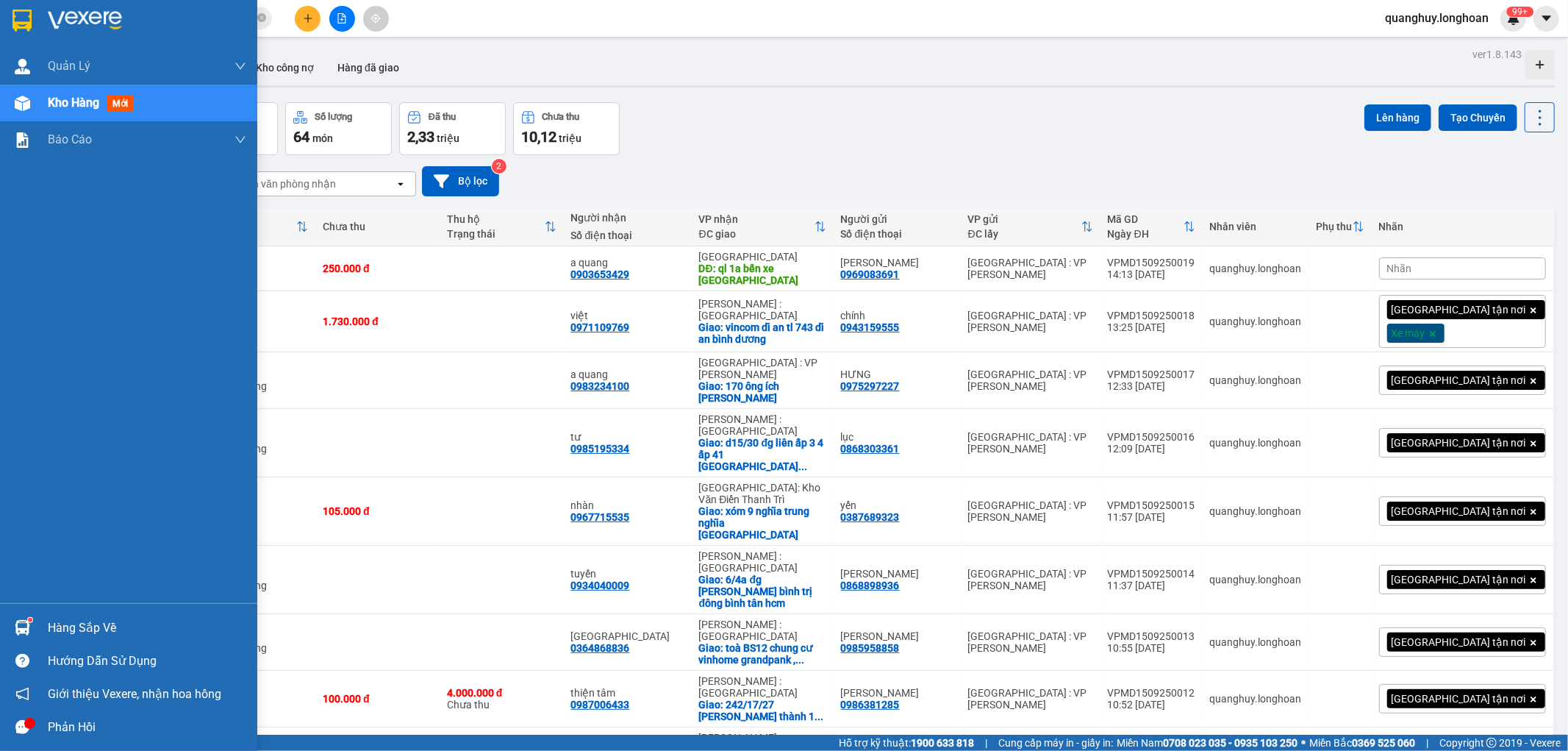
click at [25, 14] on img at bounding box center [22, 20] width 20 height 22
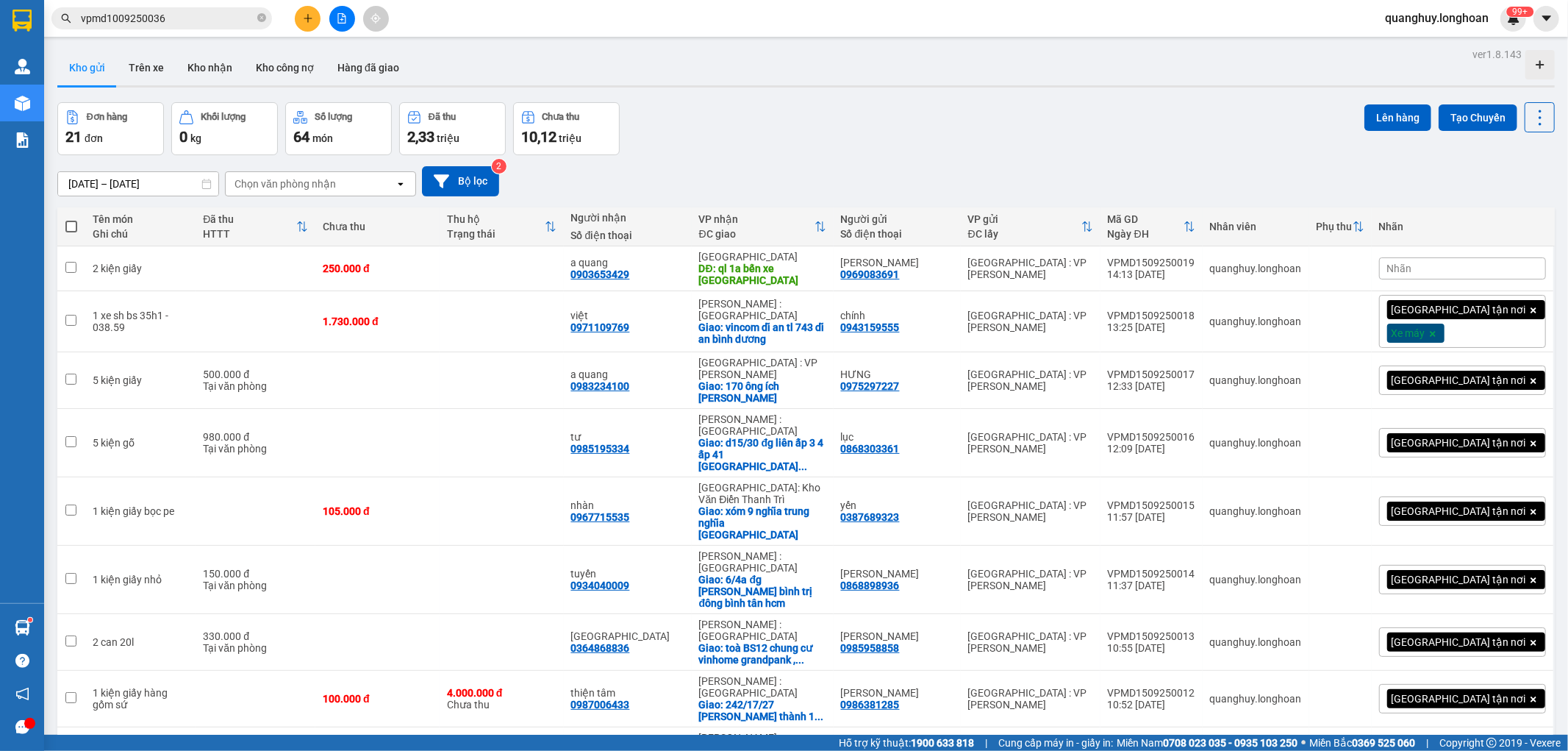
click at [306, 15] on icon "plus" at bounding box center [308, 19] width 10 height 10
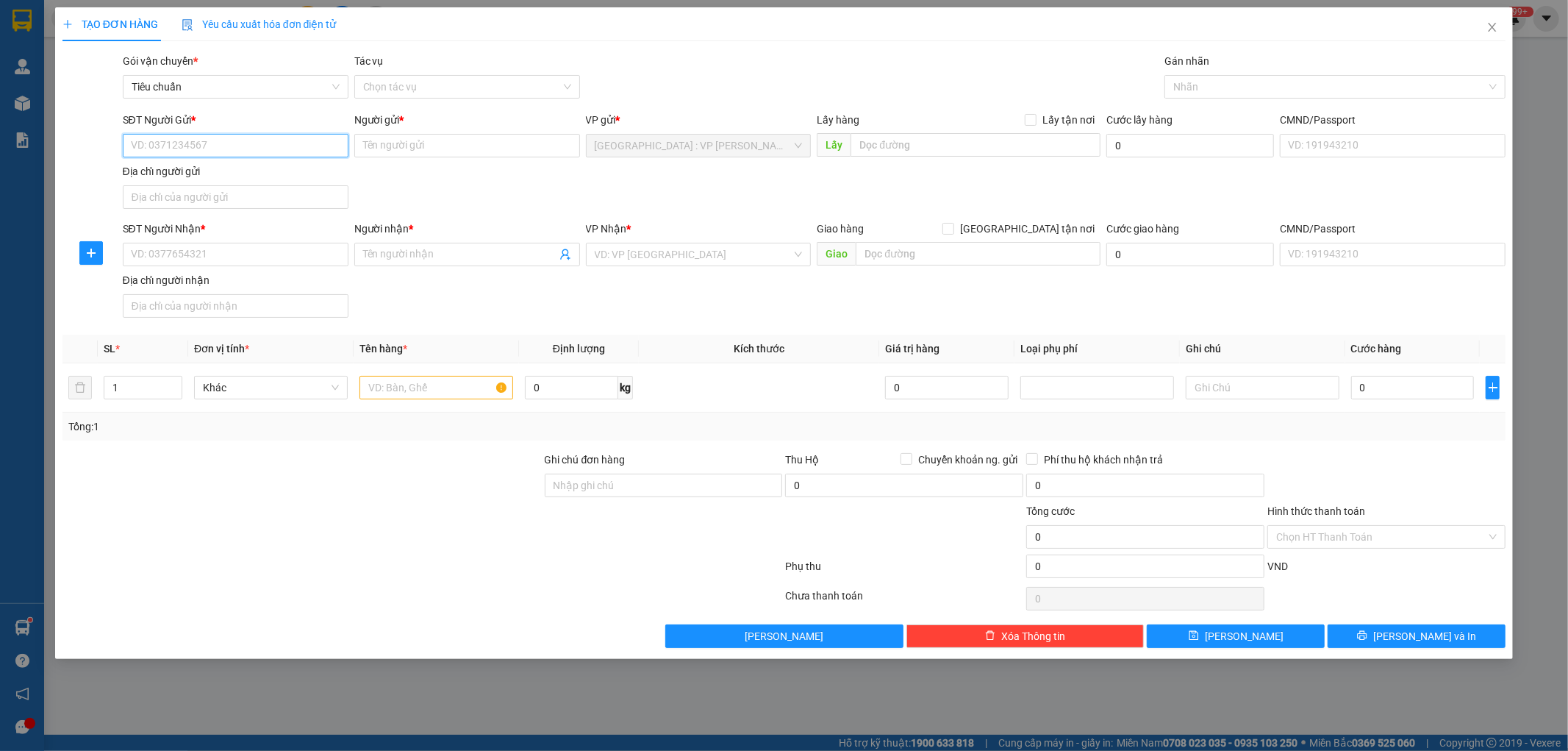
click at [250, 148] on input "SĐT Người Gửi *" at bounding box center [236, 146] width 226 height 24
type input "0362024453"
click at [400, 148] on input "Người gửi *" at bounding box center [468, 146] width 226 height 24
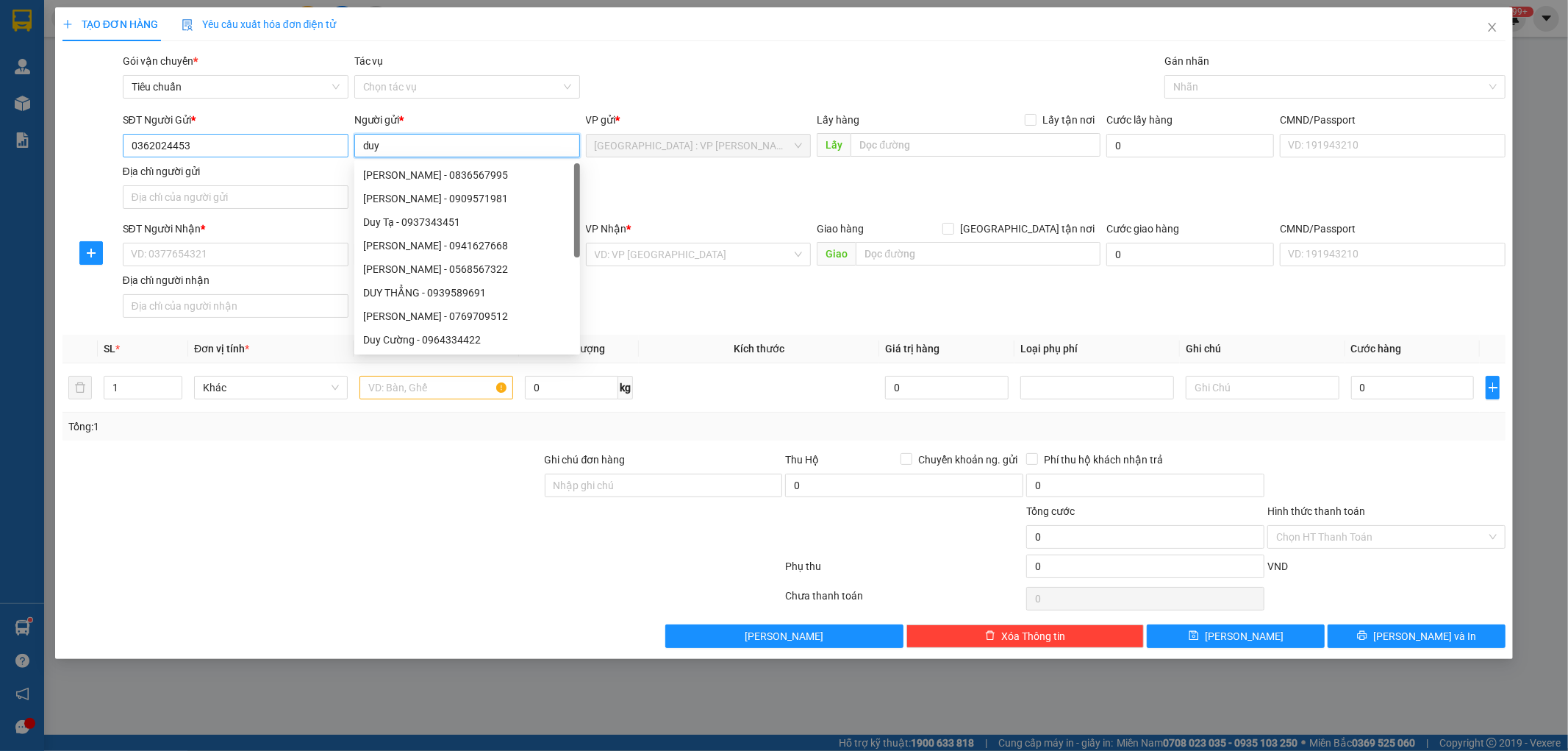
type input "duy"
click at [236, 150] on input "0362024453" at bounding box center [236, 146] width 226 height 24
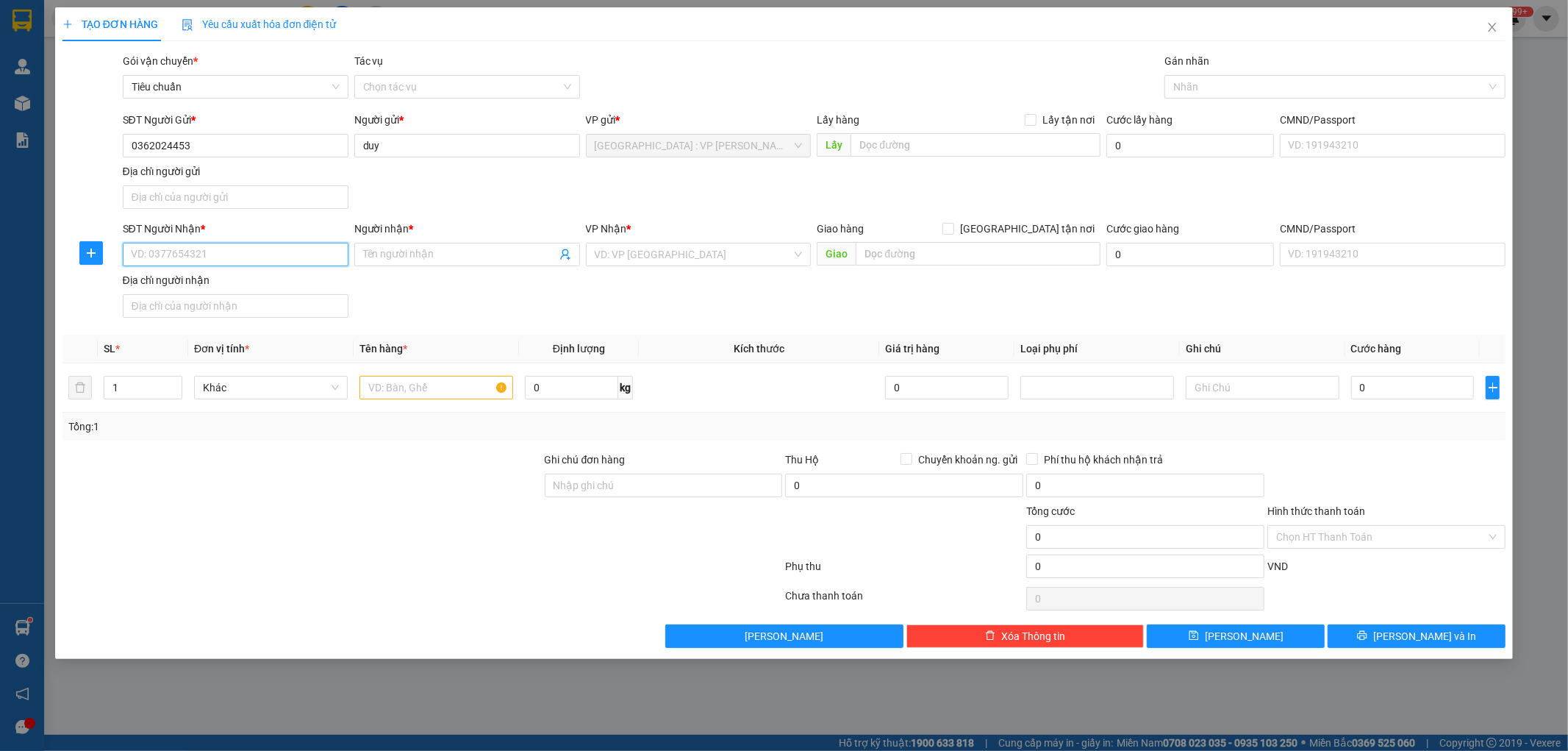
click at [182, 252] on input "SĐT Người Nhận *" at bounding box center [236, 255] width 226 height 24
paste input "0362024453"
type input "0362024453"
click at [410, 255] on input "Người nhận *" at bounding box center [460, 254] width 193 height 16
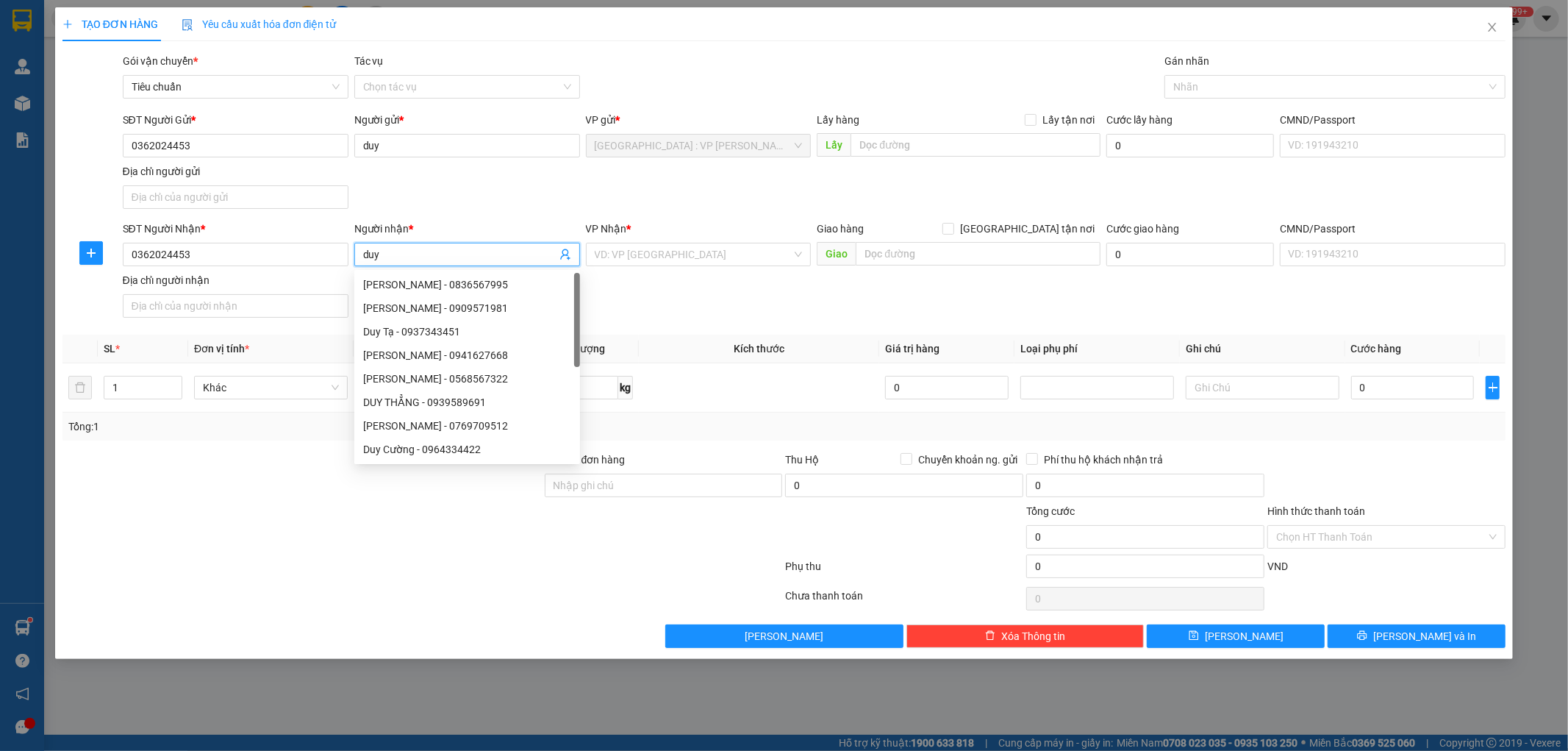
type input "duy"
click at [858, 305] on div "SĐT Người Nhận * 0362024453 Người nhận * duy VP Nhận * VD: VP Sài Gòn Giao hàng…" at bounding box center [815, 272] width 1390 height 103
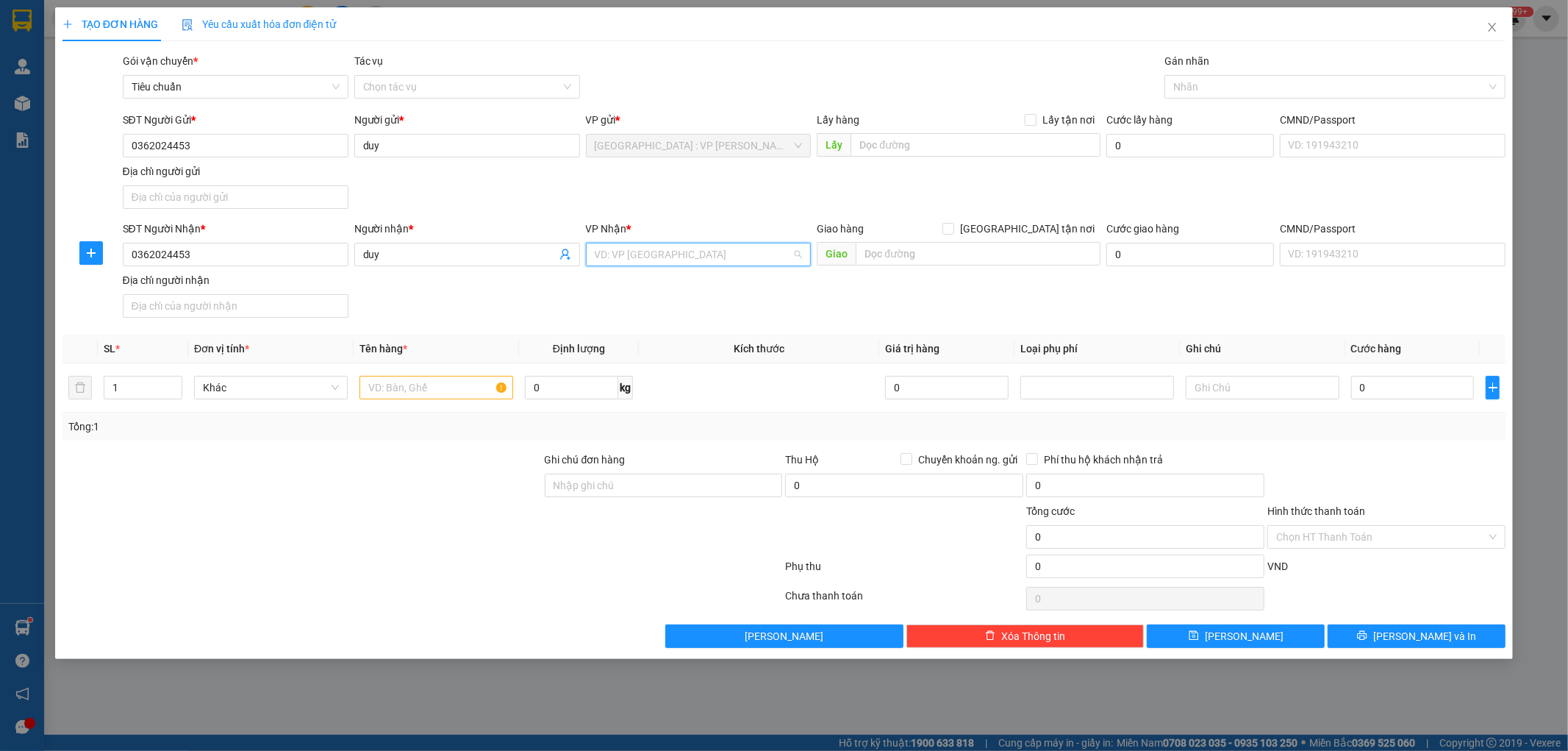
click at [748, 260] on input "search" at bounding box center [693, 255] width 198 height 22
click at [904, 294] on div "SĐT Người Nhận * 0362024453 Người nhận * duy VP Nhận * VD: VP Sài Gòn Giao hàng…" at bounding box center [815, 272] width 1390 height 103
click at [746, 258] on input "search" at bounding box center [693, 255] width 198 height 22
type input "tân bi"
click at [686, 287] on div "[PERSON_NAME]: VP [GEOGRAPHIC_DATA]" at bounding box center [698, 283] width 208 height 16
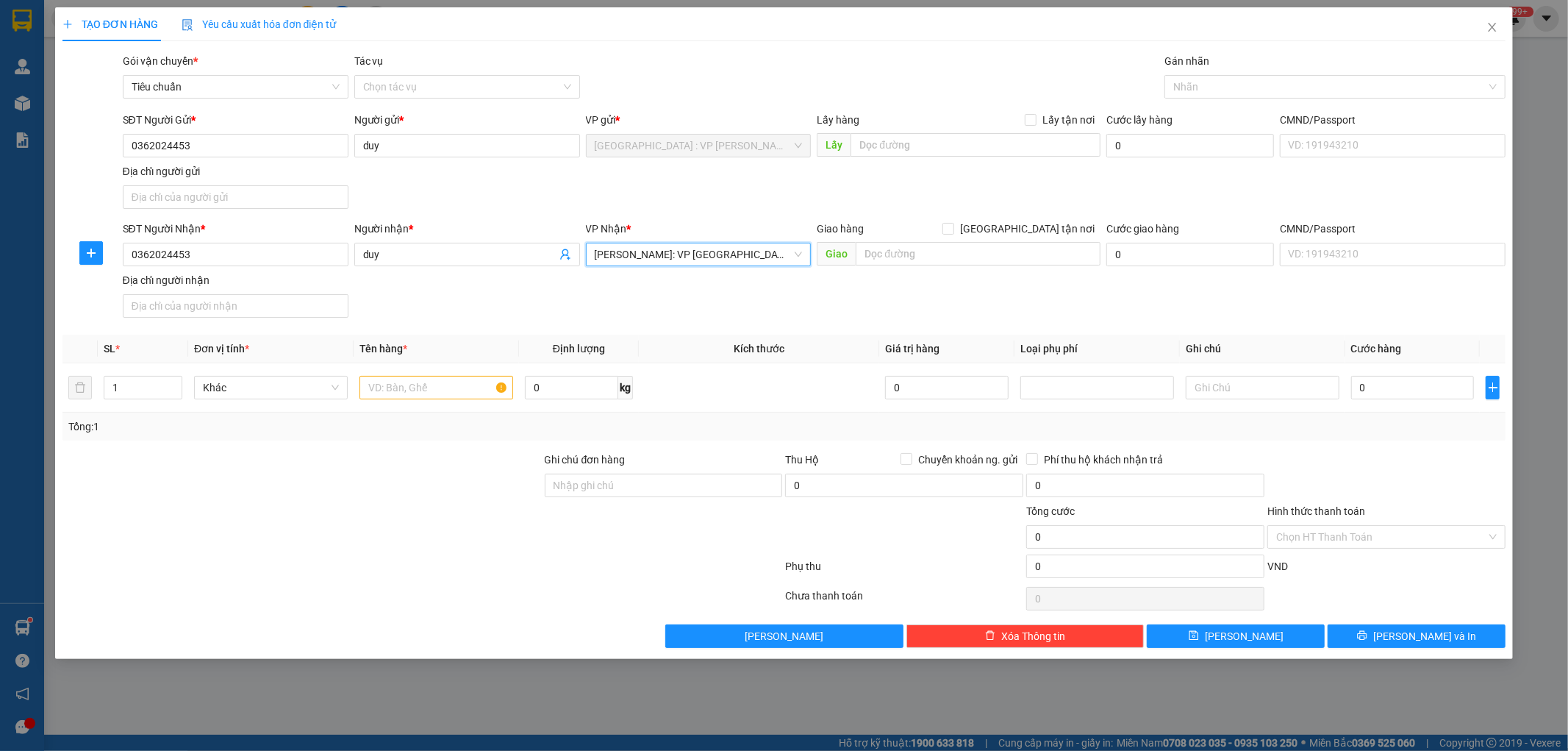
click at [671, 312] on div "SĐT Người Nhận * 0362024453 Người nhận * duy VP Nhận * Hồ Chí Minh: VP Quận Tân…" at bounding box center [815, 272] width 1390 height 103
click at [434, 390] on input "text" at bounding box center [436, 388] width 154 height 24
click at [434, 390] on input "1 xe wave" at bounding box center [436, 388] width 154 height 24
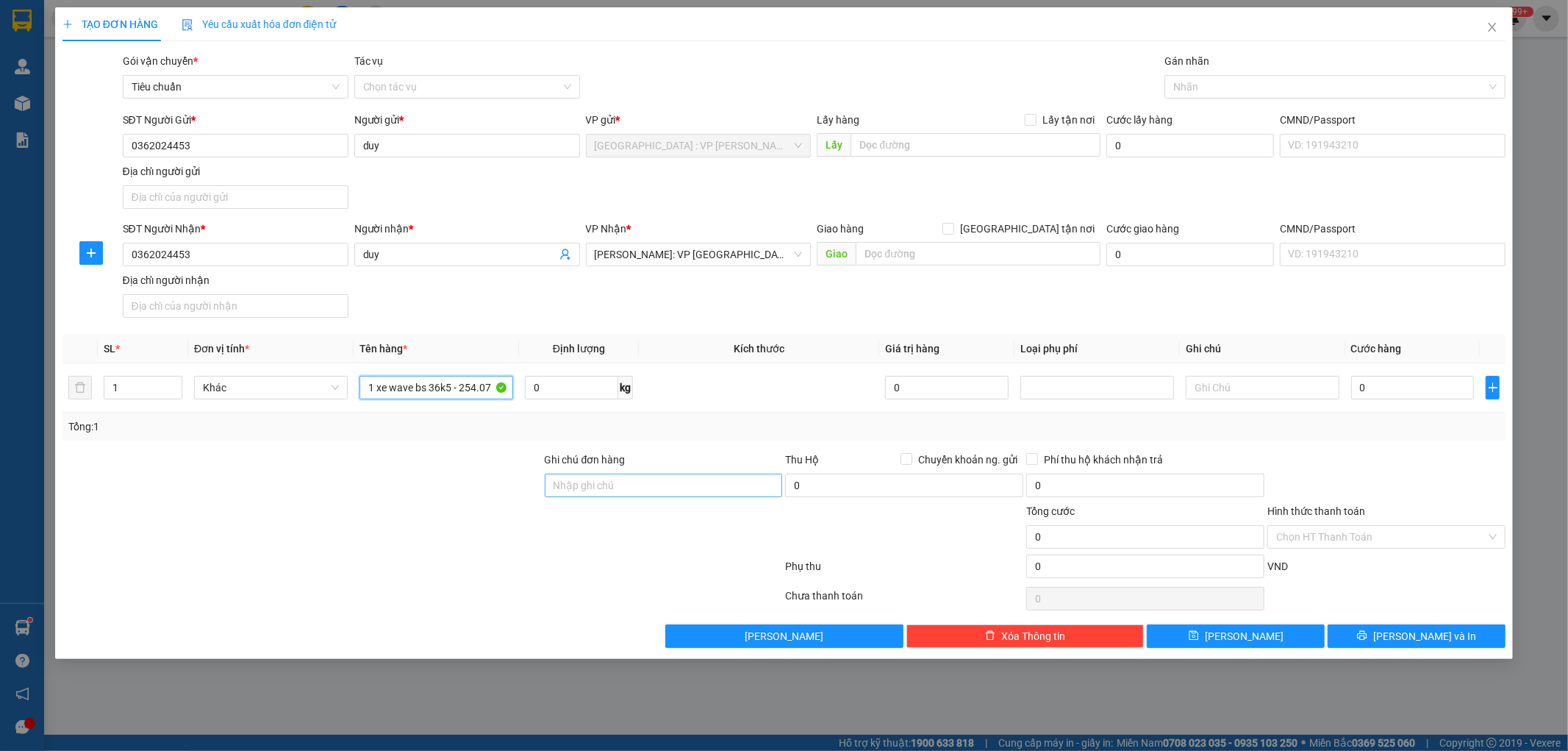
type input "1 xe wave bs 36k5 - 254.07"
click at [606, 493] on input "Ghi chú đơn hàng" at bounding box center [664, 485] width 238 height 24
type input "1 chìa khóa cuốn tay lái, giấy tờ khách cầm"
click at [614, 541] on div at bounding box center [664, 529] width 241 height 52
click at [1232, 86] on div at bounding box center [1328, 87] width 319 height 18
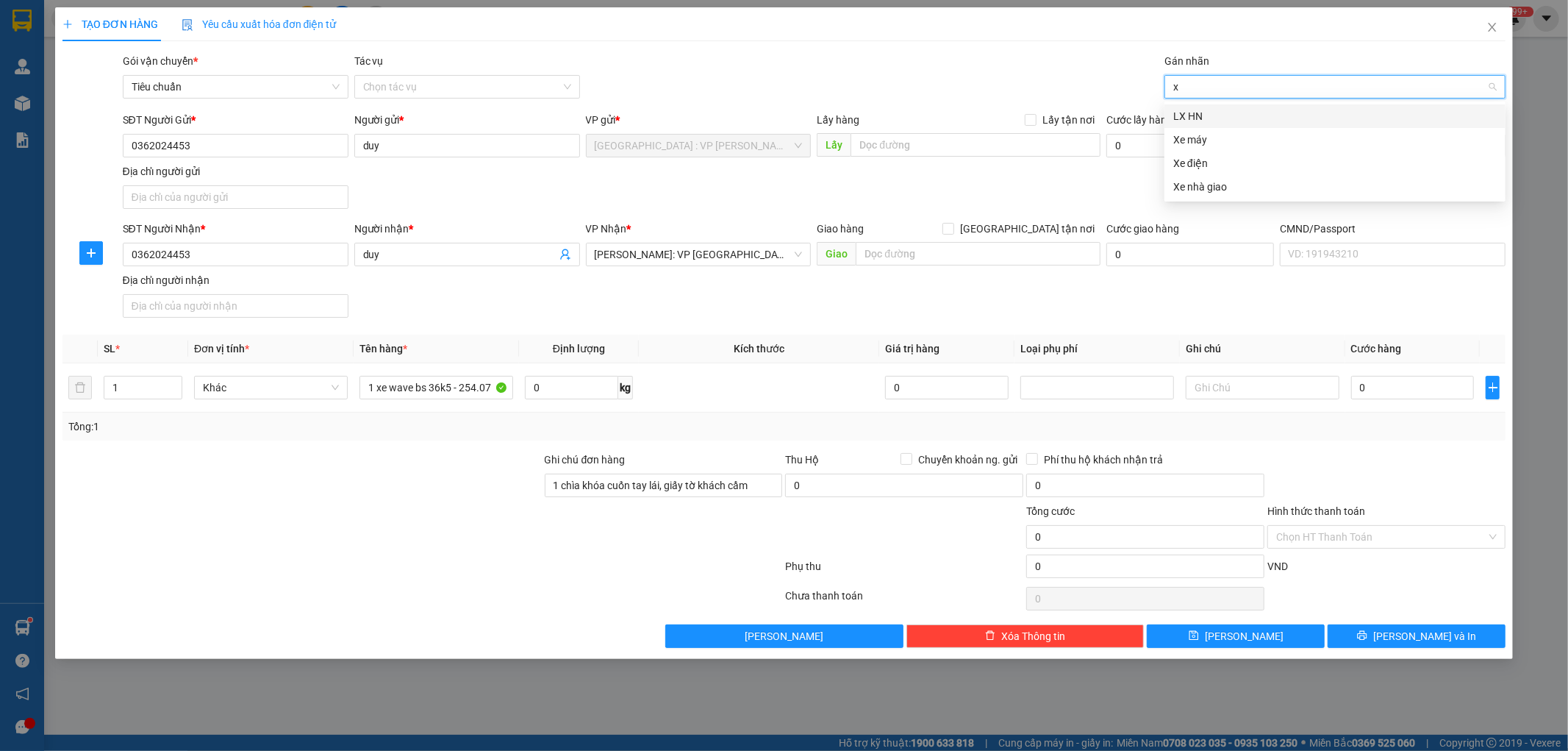
type input "xe"
click at [1189, 114] on div "Xe máy" at bounding box center [1335, 115] width 323 height 16
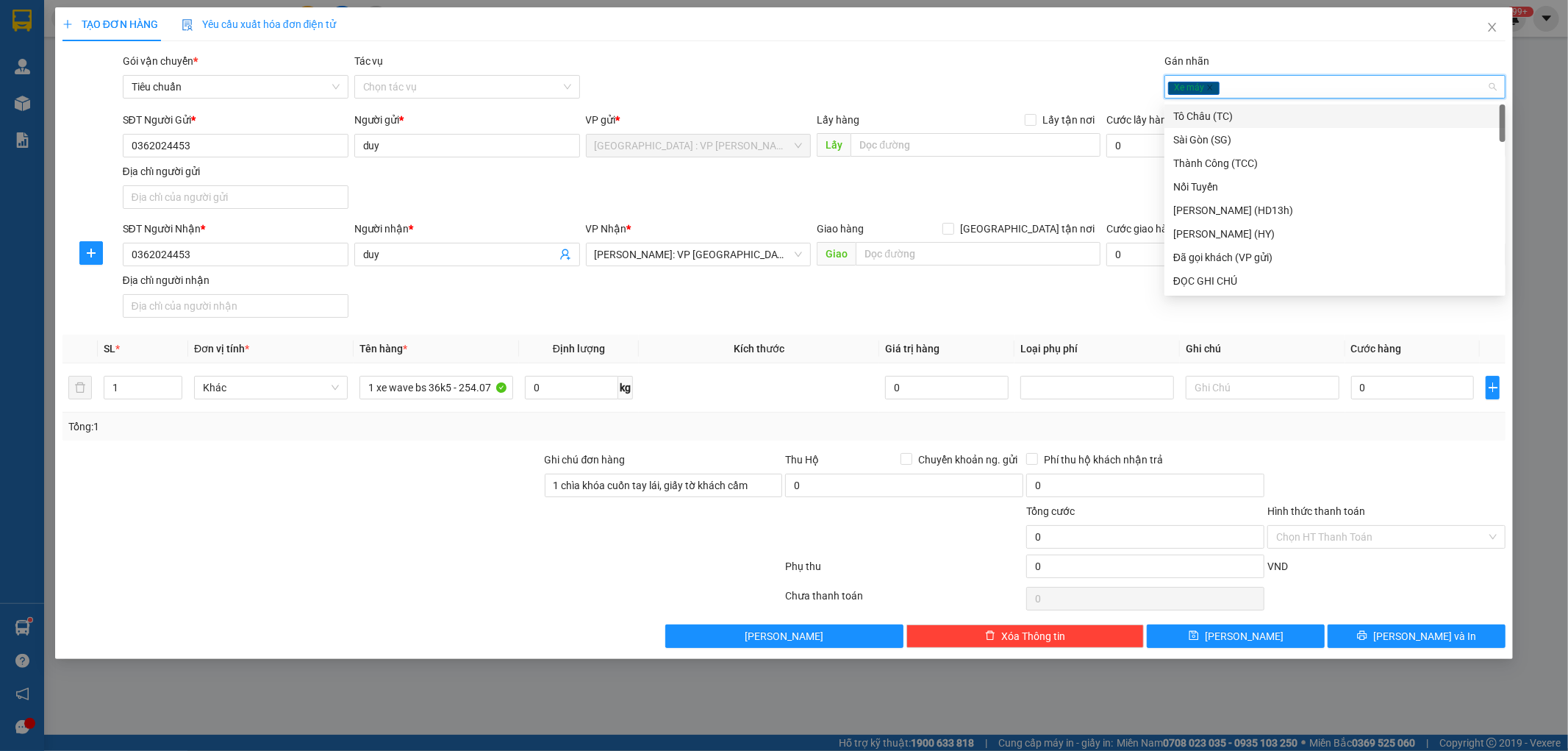
click at [980, 204] on div "SĐT Người Gửi * 0362024453 Người gửi * duy VP gửi * Hà Nội : VP Nam Từ Liêm Lấy…" at bounding box center [815, 163] width 1390 height 103
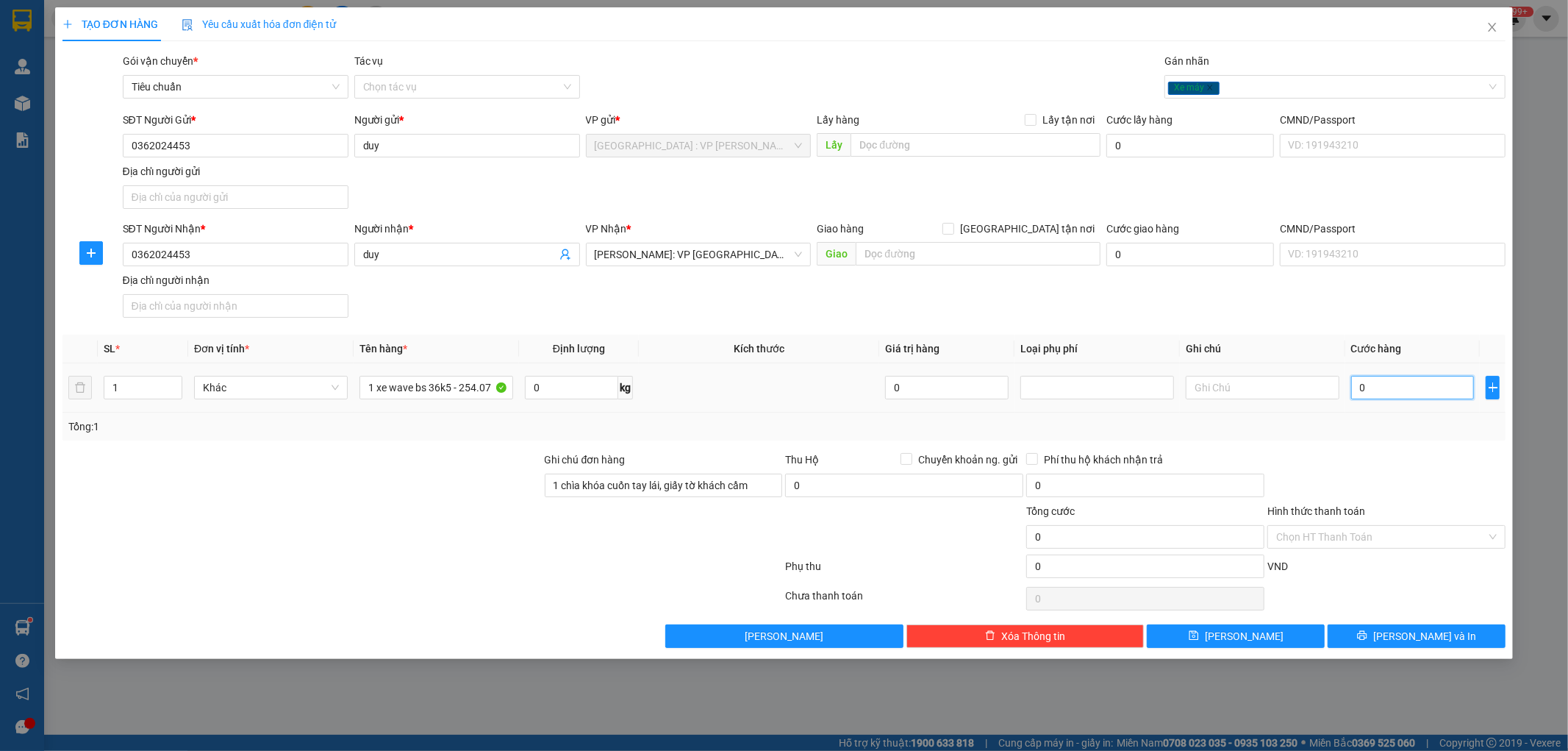
click at [1383, 390] on input "0" at bounding box center [1414, 388] width 124 height 24
type input "9"
type input "92"
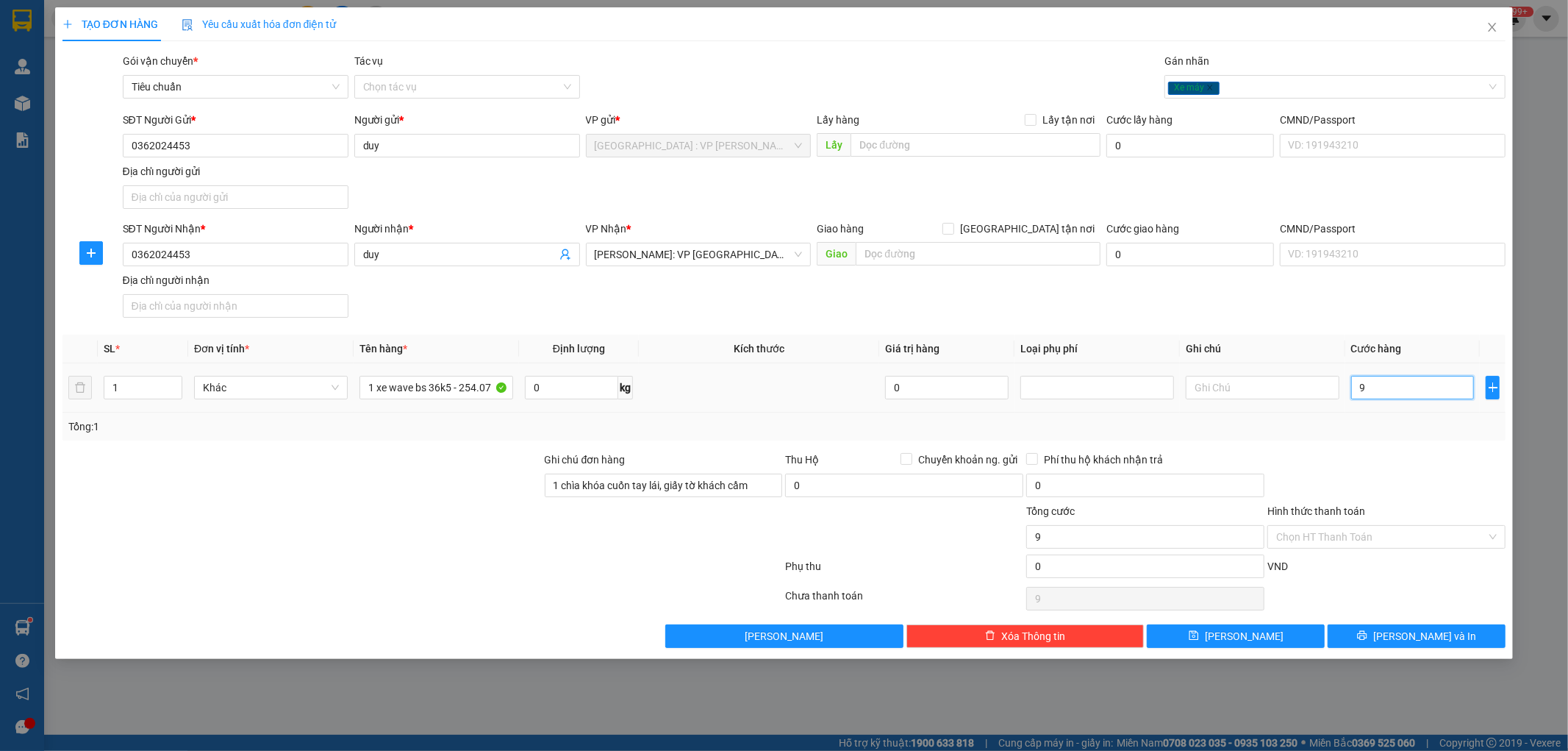
type input "92"
type input "920"
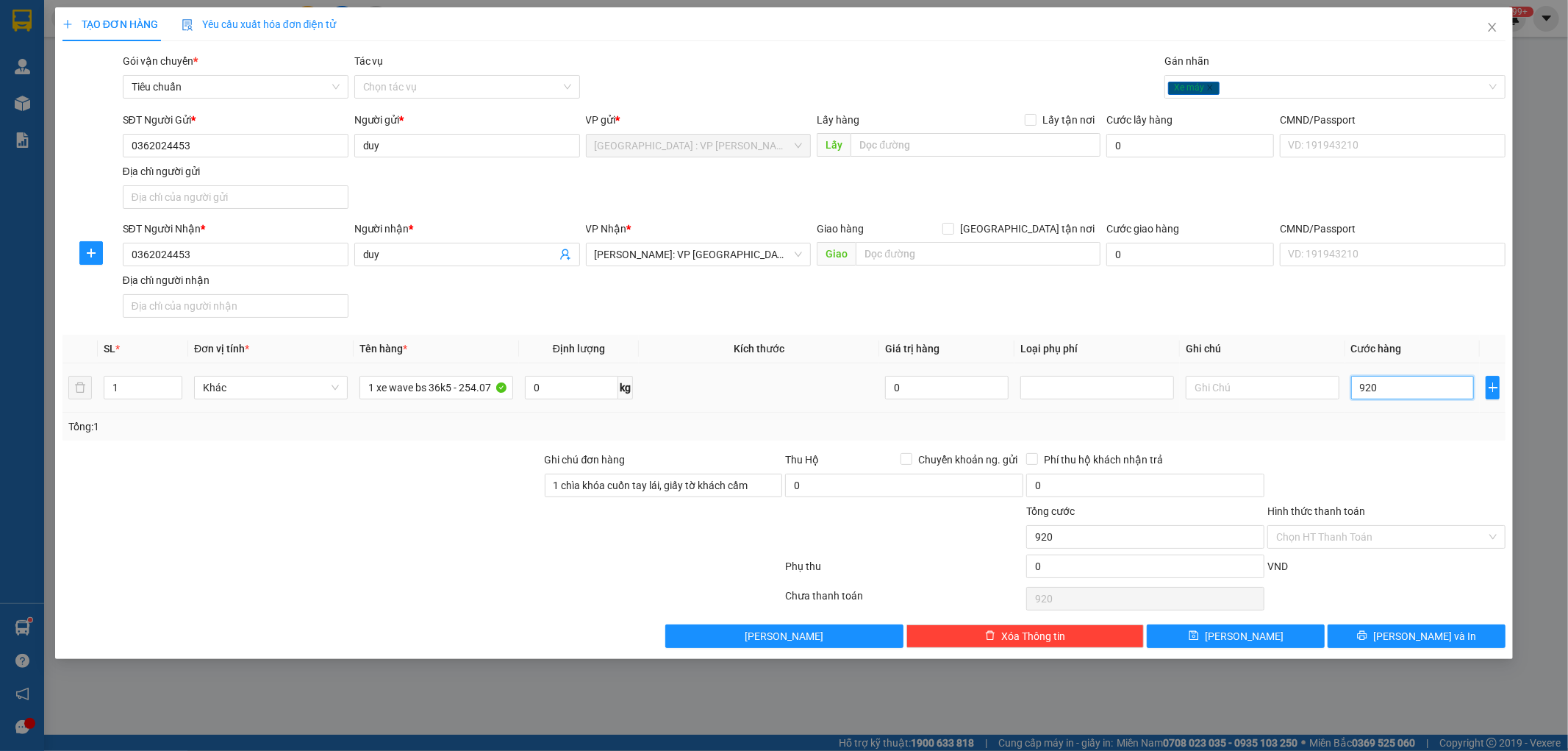
type input "9.200"
type input "92.000"
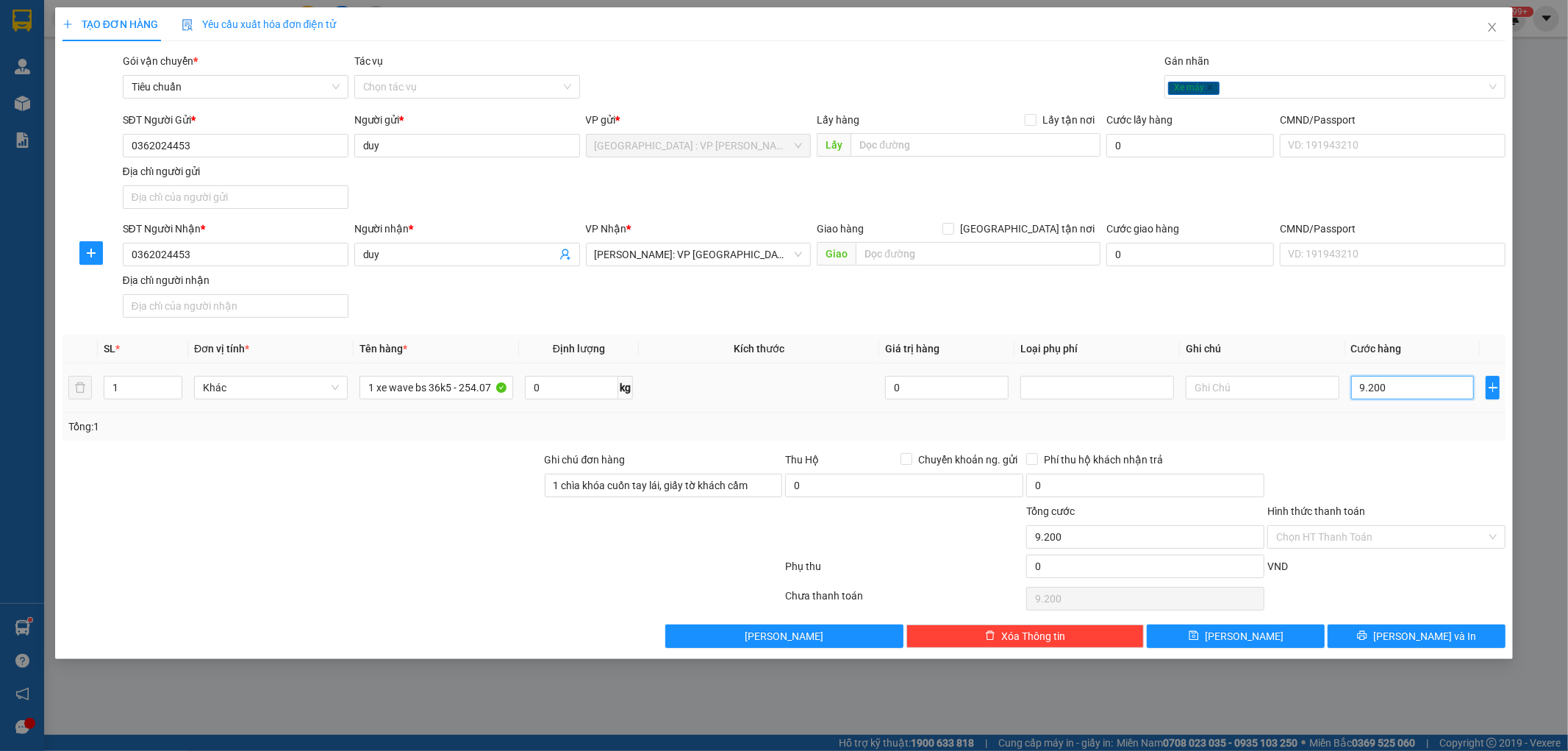
type input "92.000"
type input "920.000"
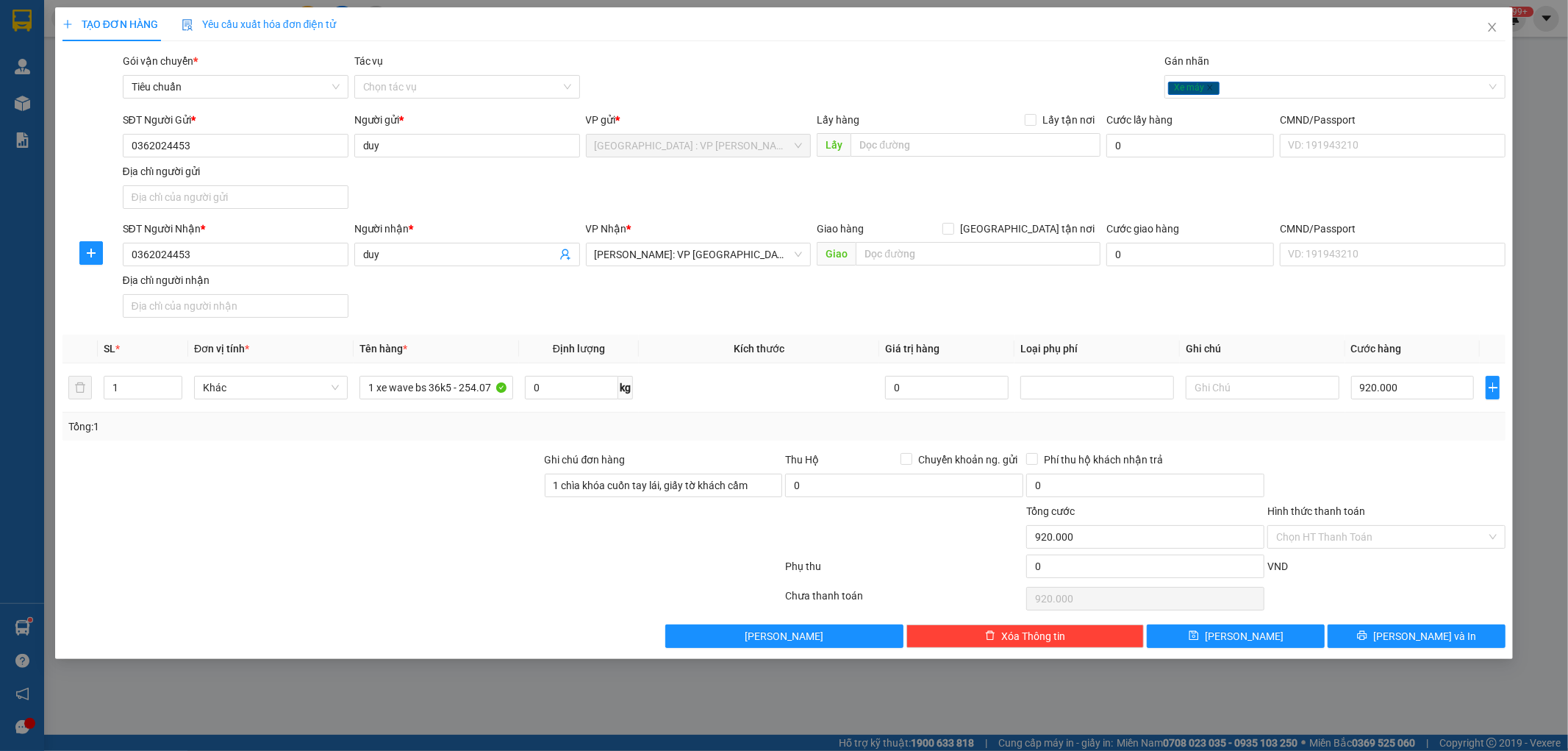
click at [1385, 485] on div at bounding box center [1386, 477] width 241 height 52
click at [1415, 634] on span "Lưu và In" at bounding box center [1425, 636] width 103 height 16
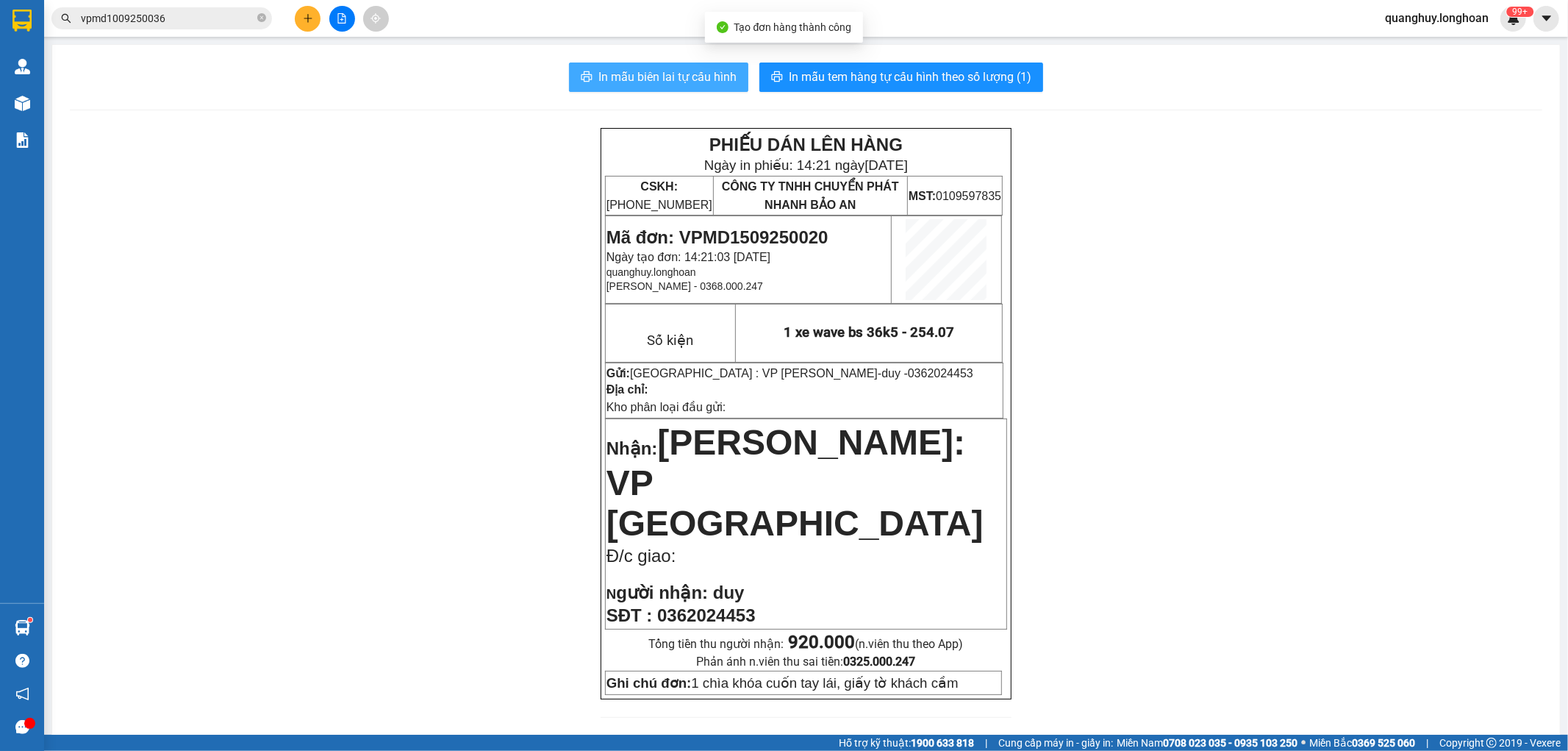
click at [630, 88] on button "In mẫu biên lai tự cấu hình" at bounding box center [658, 77] width 179 height 30
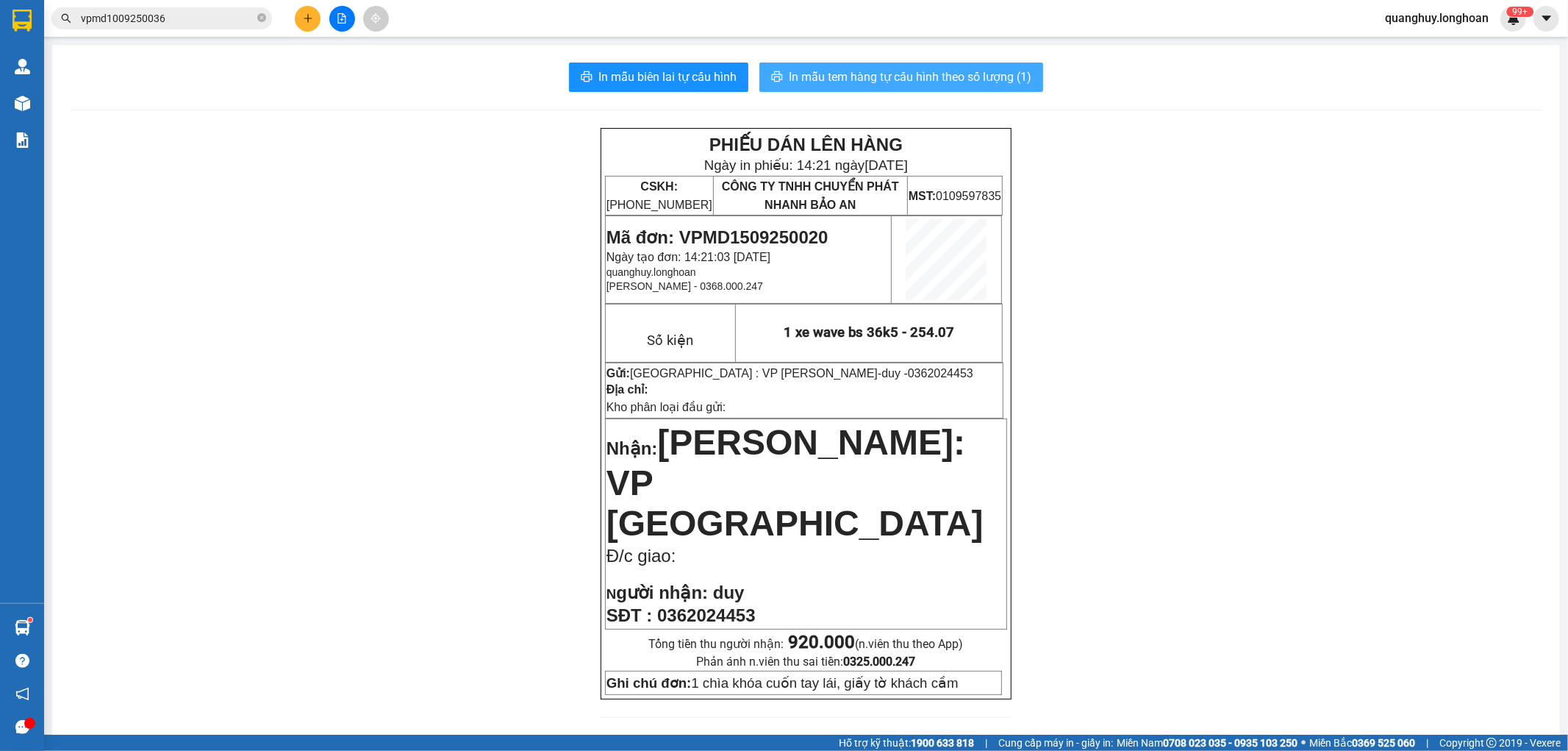
click at [959, 79] on span "In mẫu tem hàng tự cấu hình theo số lượng (1)" at bounding box center [910, 77] width 243 height 19
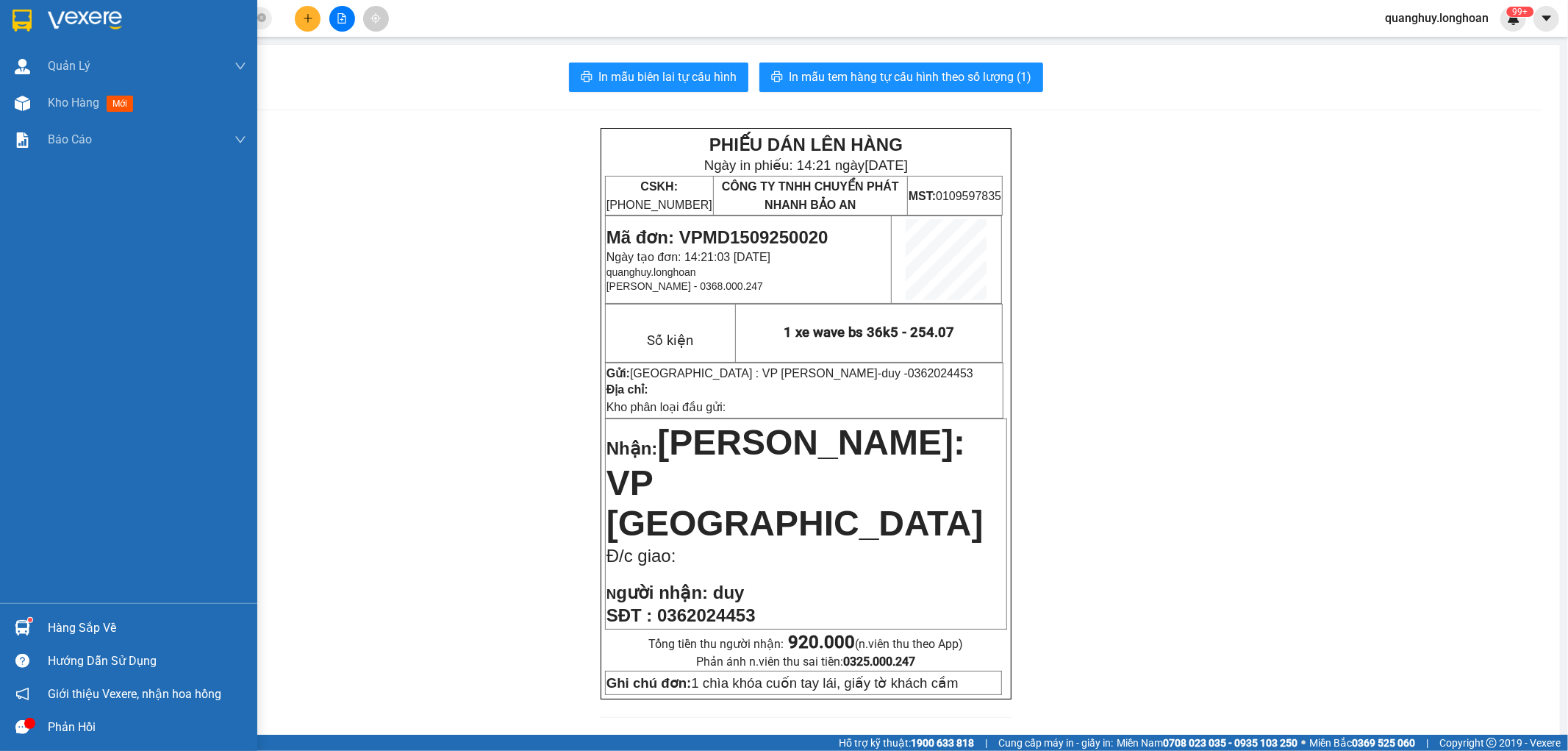
click at [23, 14] on img at bounding box center [22, 20] width 20 height 22
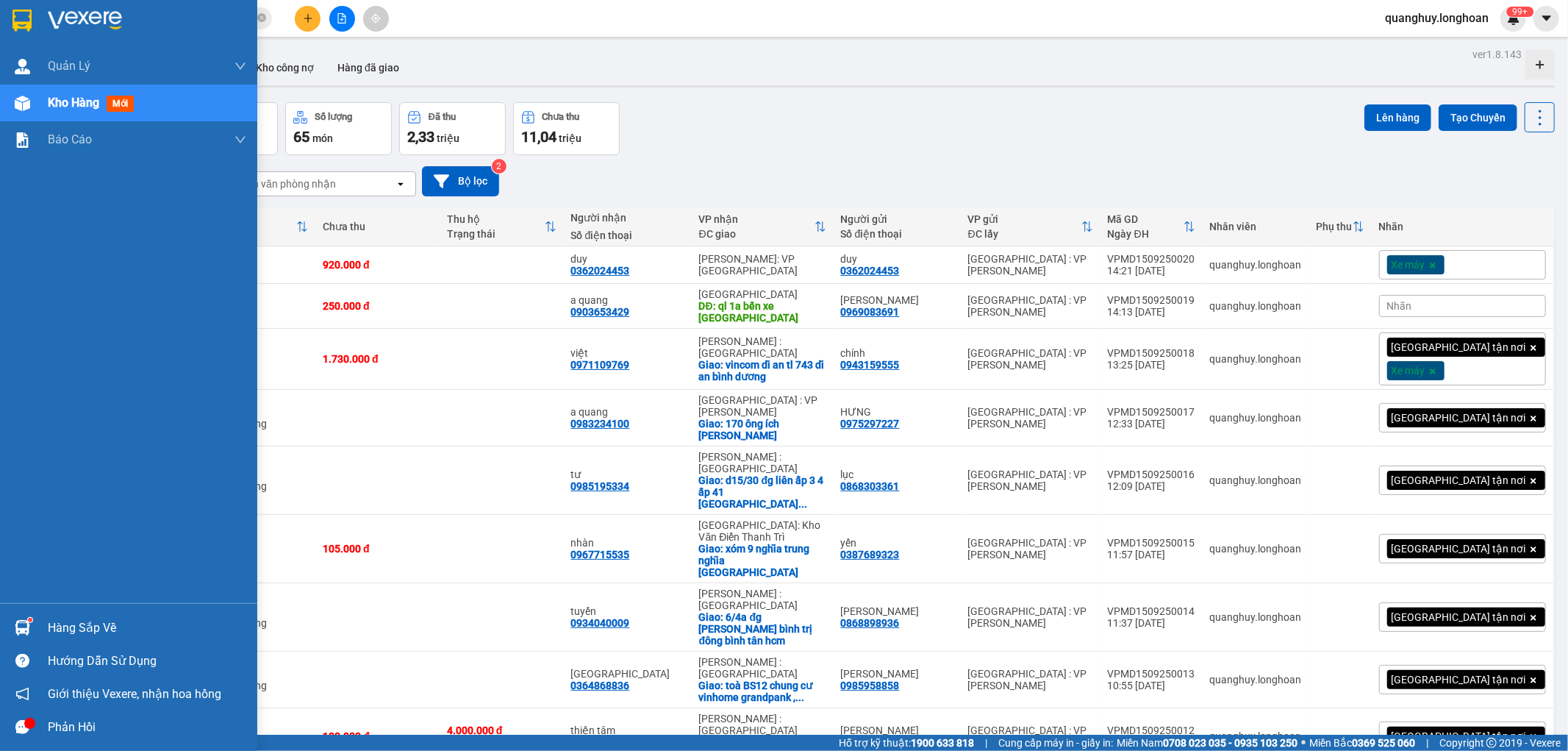
click at [11, 13] on div at bounding box center [22, 20] width 25 height 25
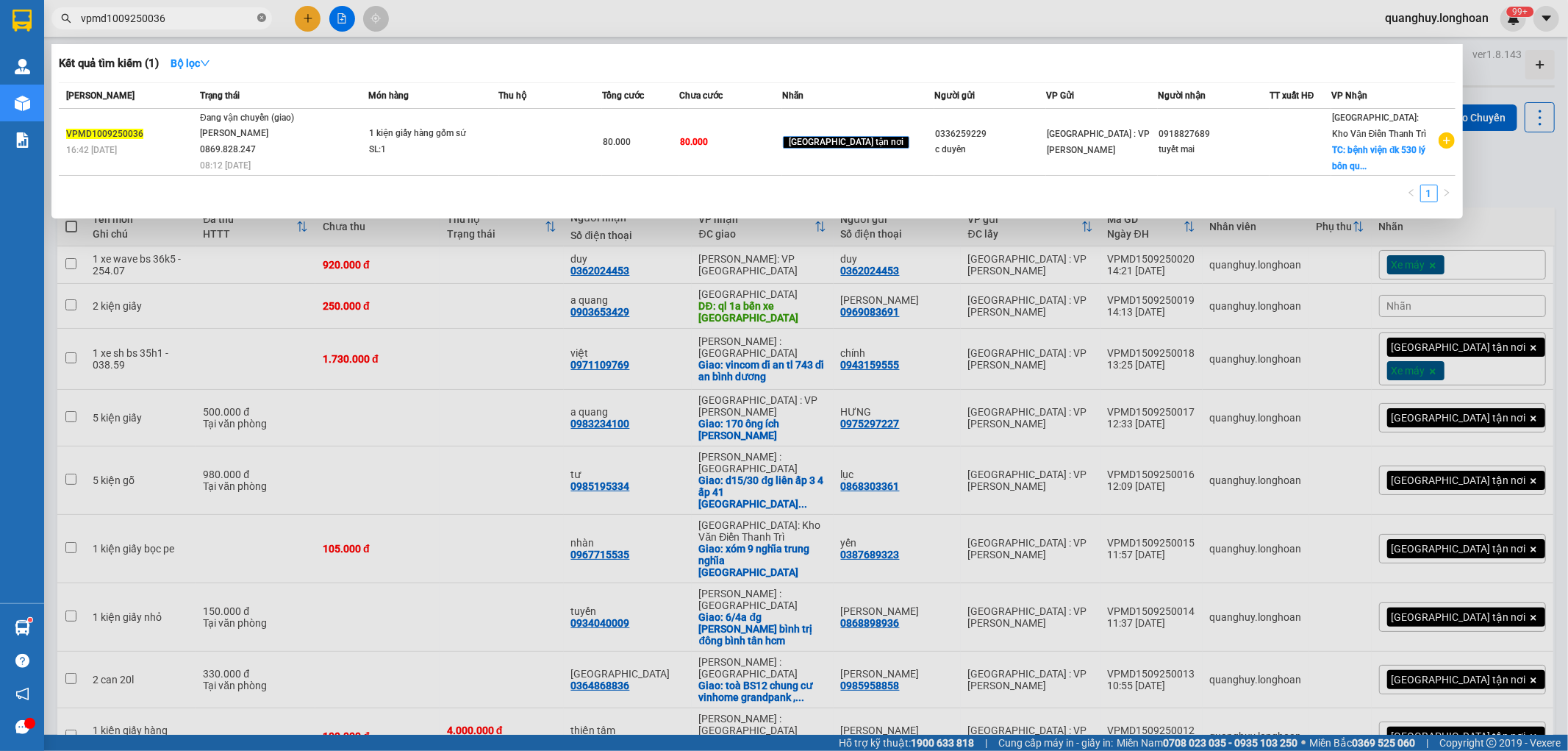
click at [261, 20] on icon "close-circle" at bounding box center [261, 18] width 8 height 8
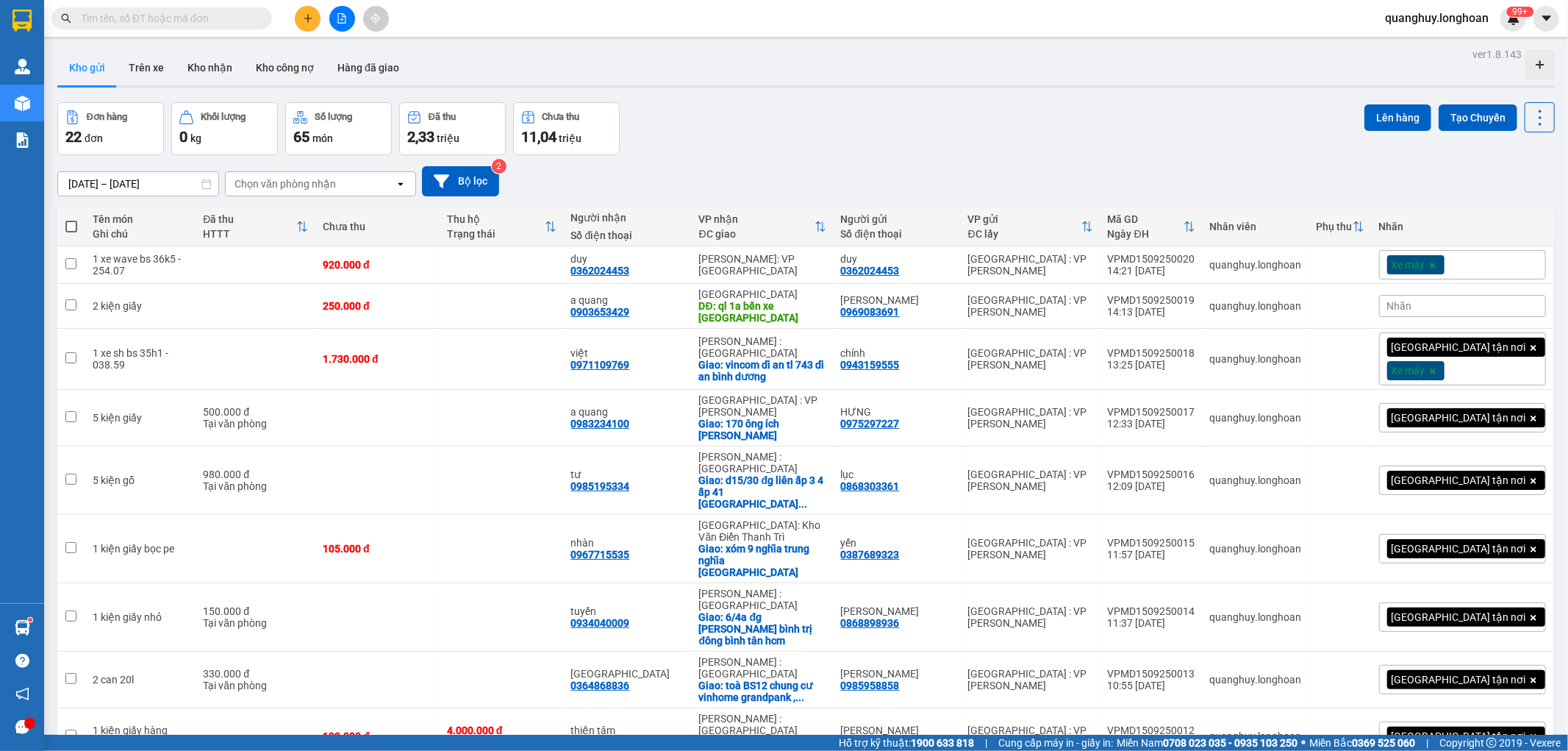
click at [24, 17] on img at bounding box center [22, 20] width 20 height 22
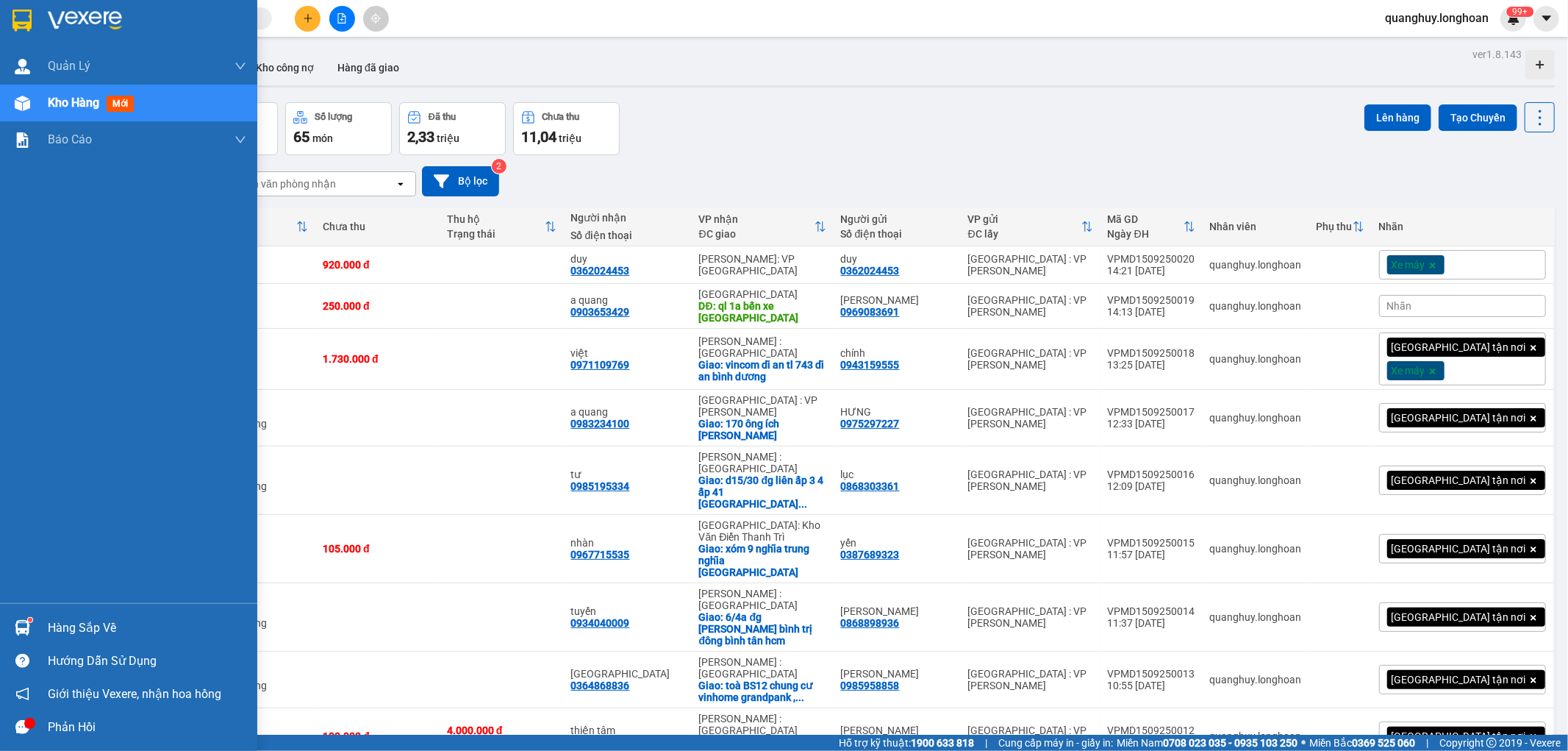
click at [24, 15] on img at bounding box center [22, 20] width 20 height 22
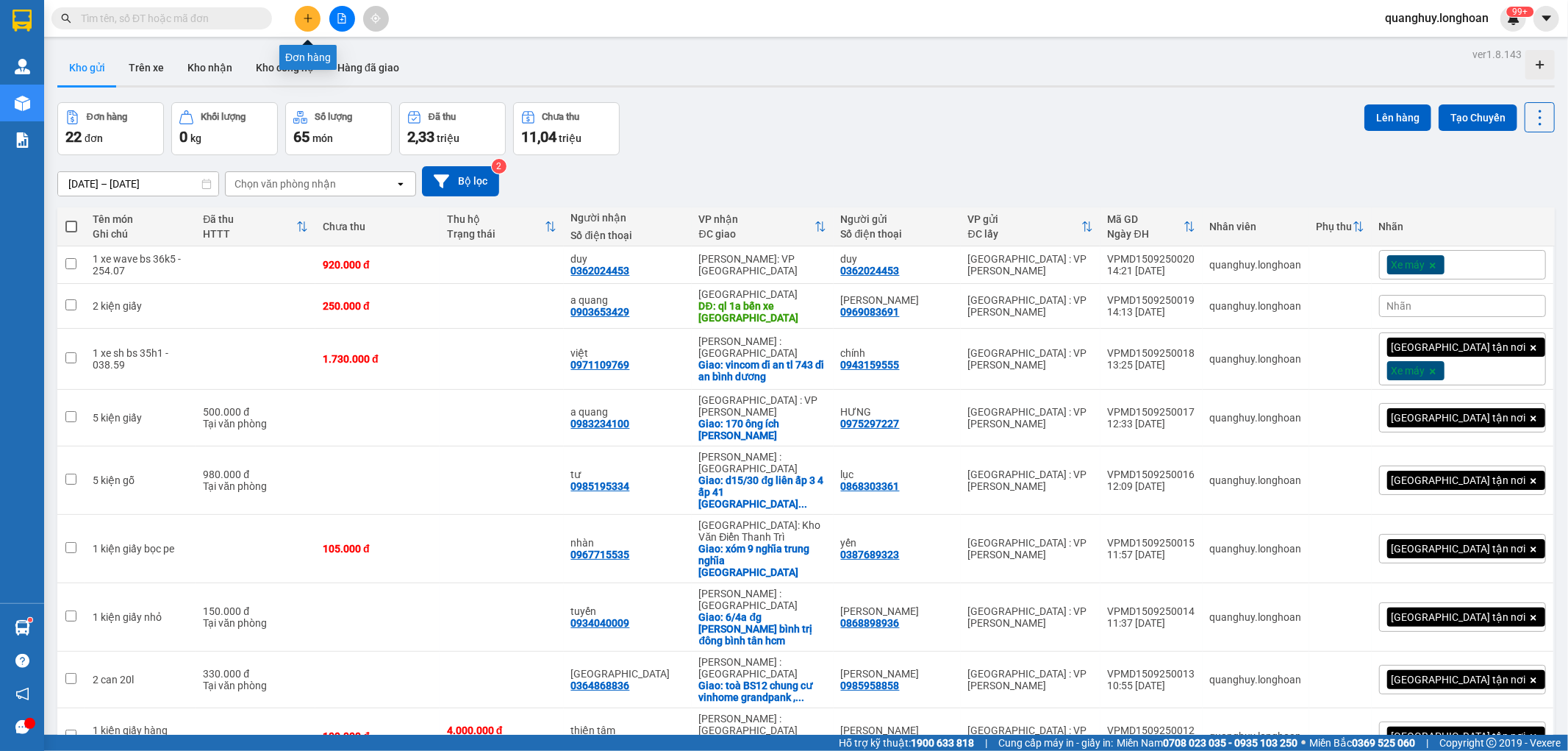
click at [313, 19] on button at bounding box center [307, 19] width 25 height 25
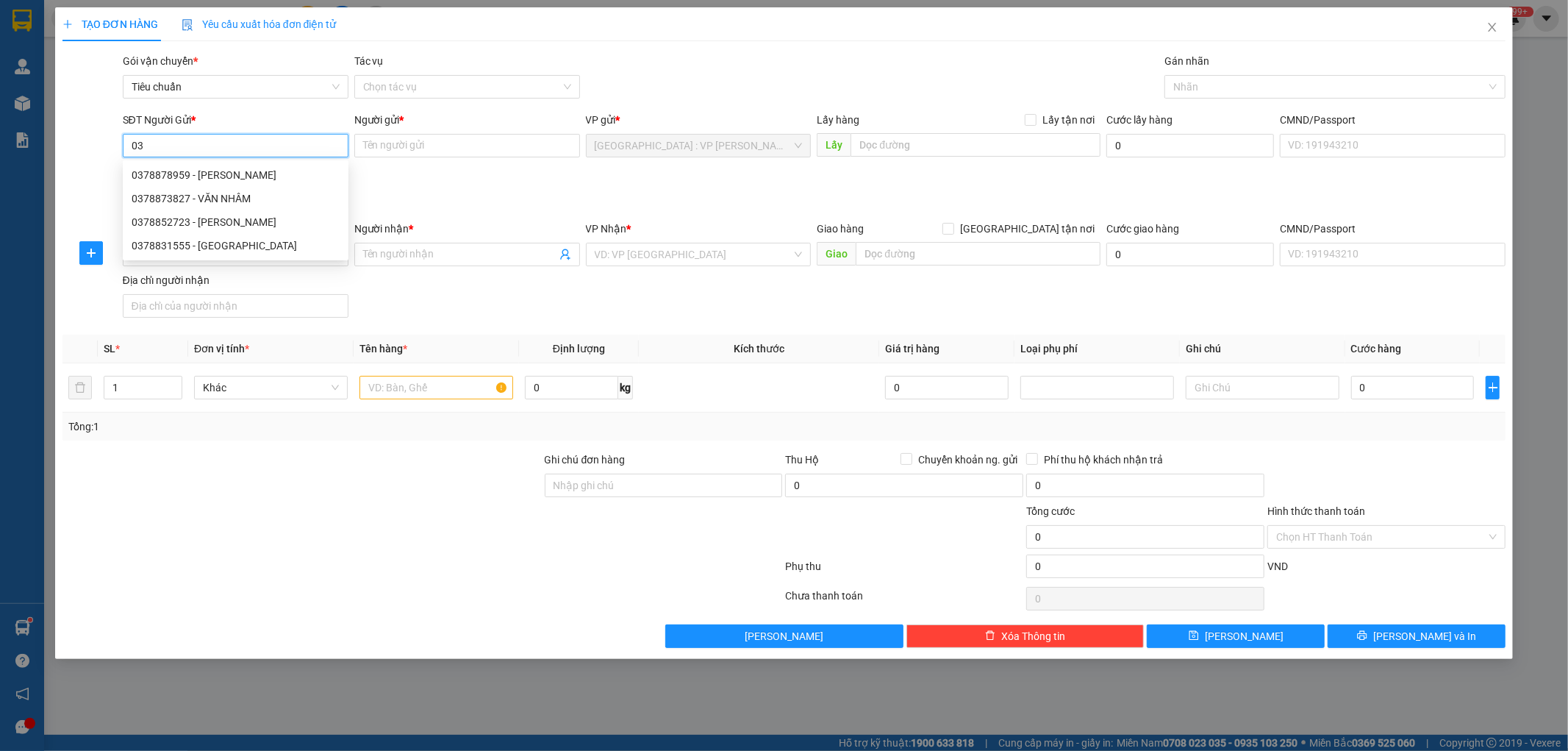
type input "0"
click at [1491, 22] on icon "close" at bounding box center [1492, 27] width 12 height 12
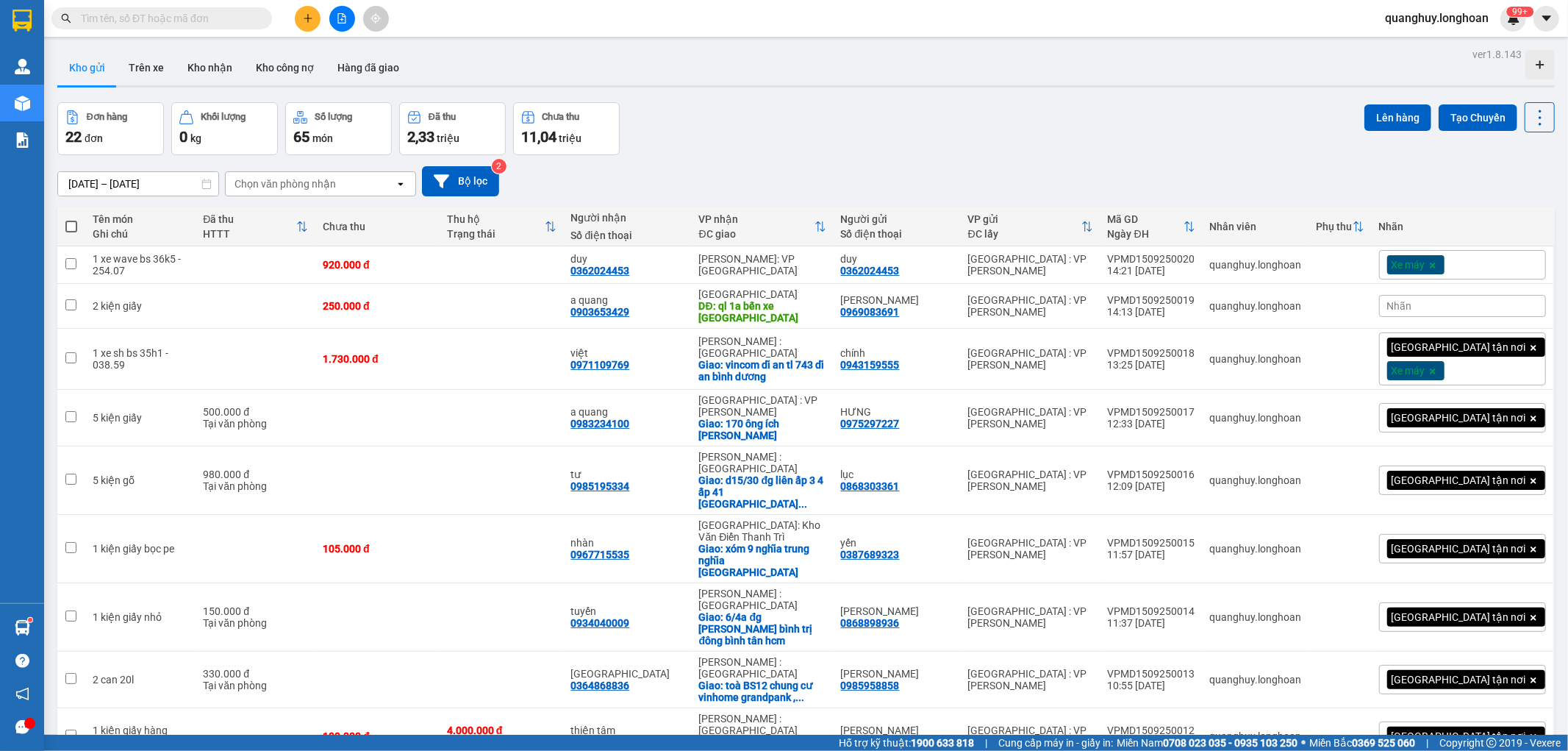
checkbox input "true"
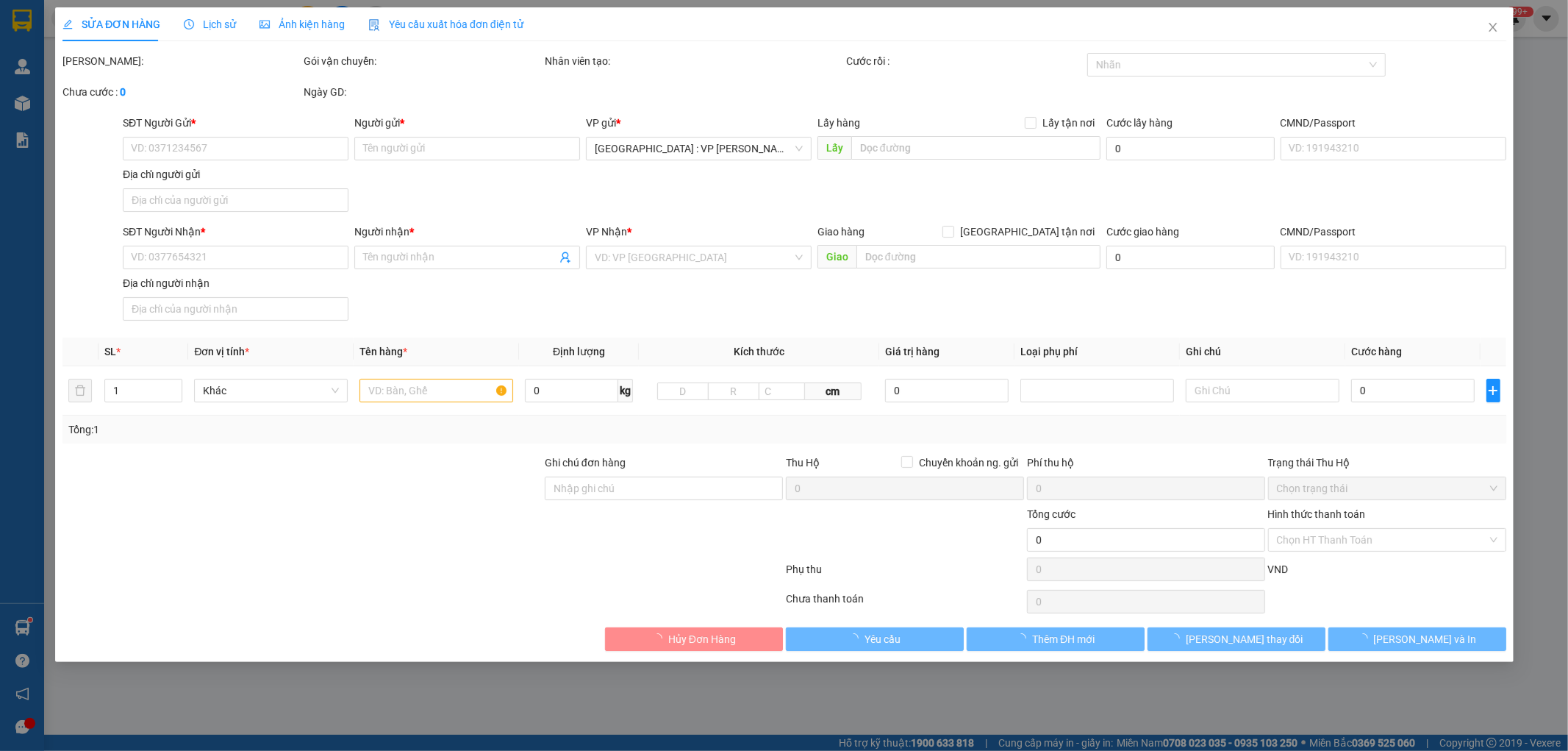
type input "0375687123"
type input "công"
type input "0916748367"
type input "đức"
checkbox input "true"
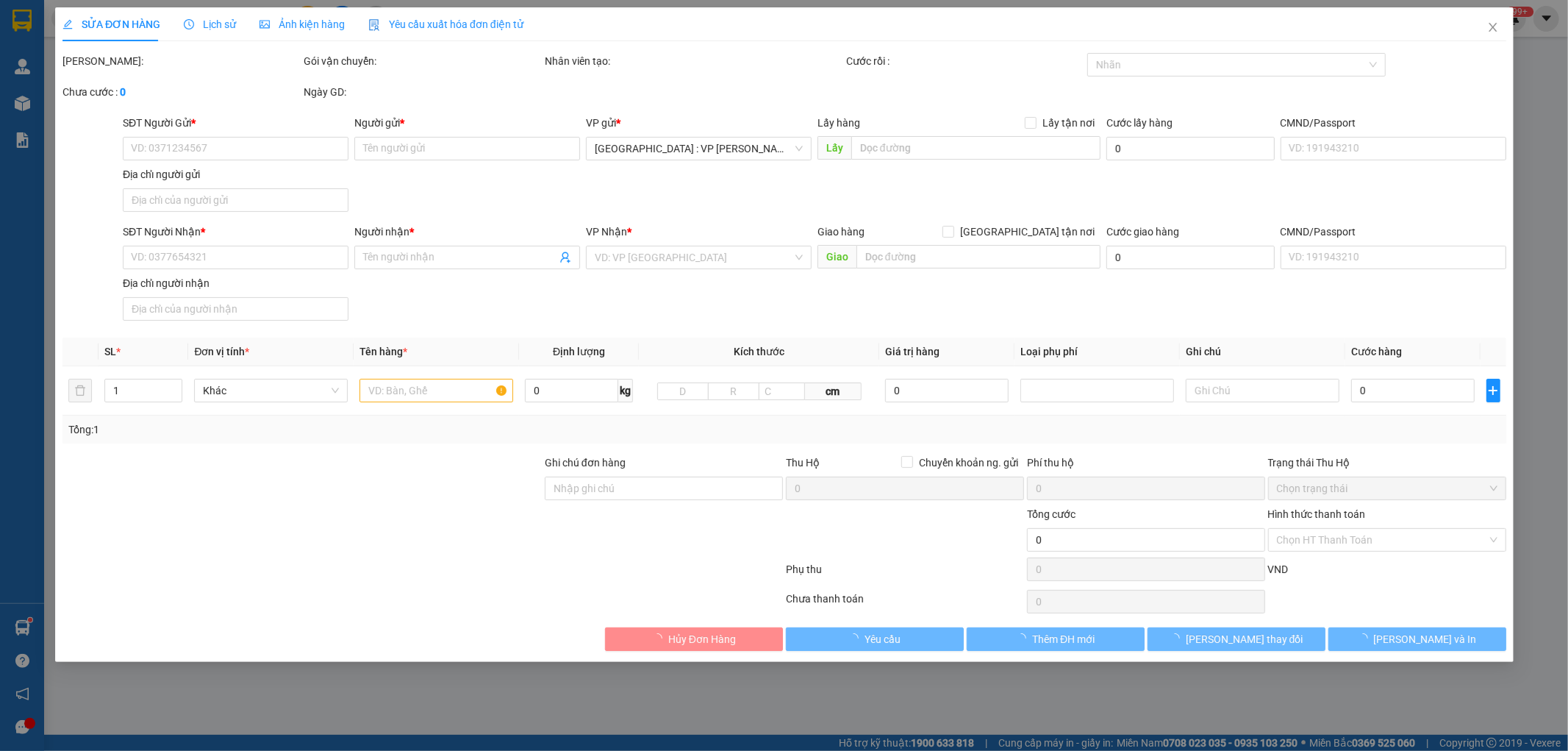
type input "959 hùng vương di linh lâm đồng"
type input "hư xước trầy ko chịu trách nhiệm đã báo ng gửi"
type input "570.000"
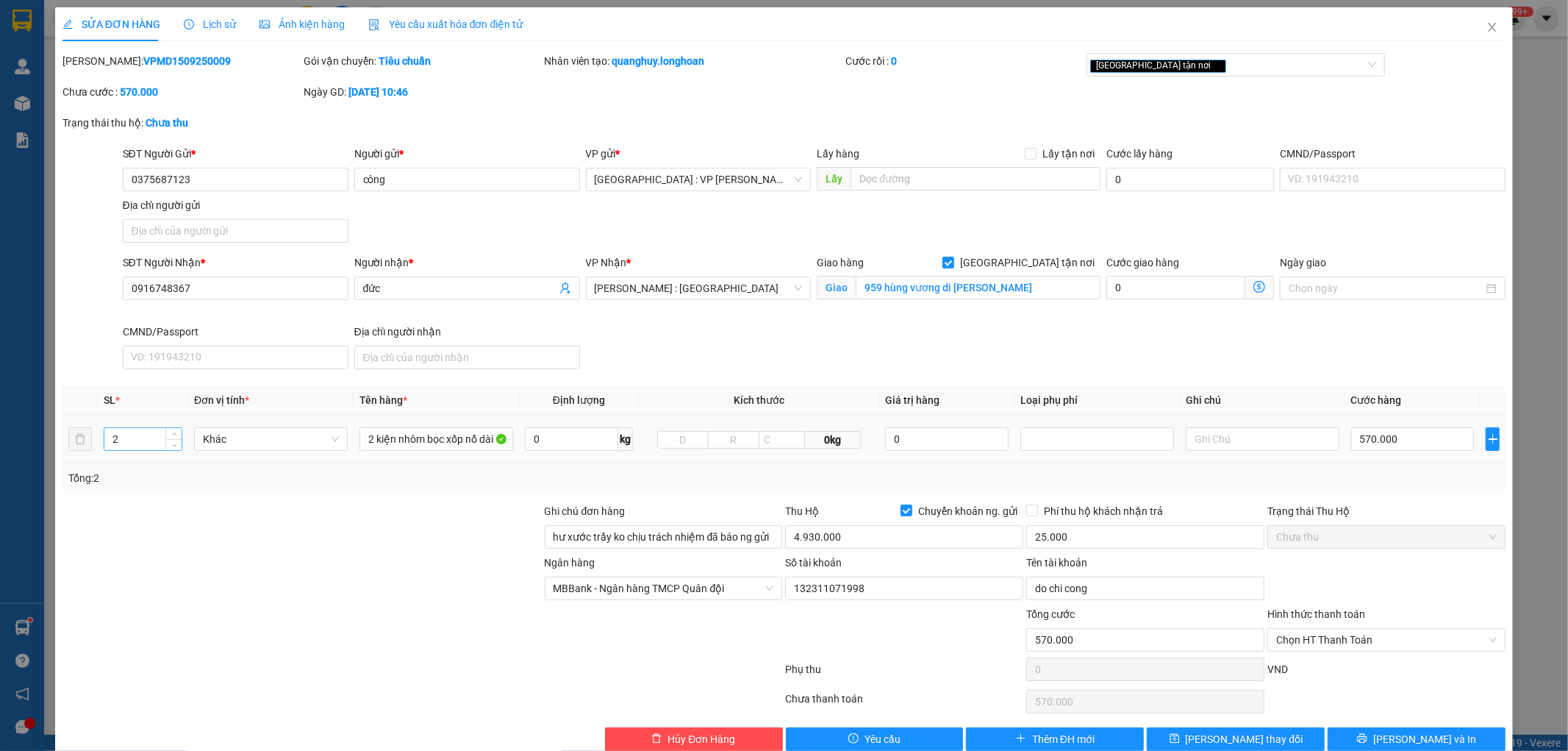
click at [148, 442] on input "2" at bounding box center [143, 439] width 77 height 22
click at [195, 504] on div at bounding box center [302, 529] width 482 height 52
click at [153, 441] on input "2" at bounding box center [143, 439] width 77 height 22
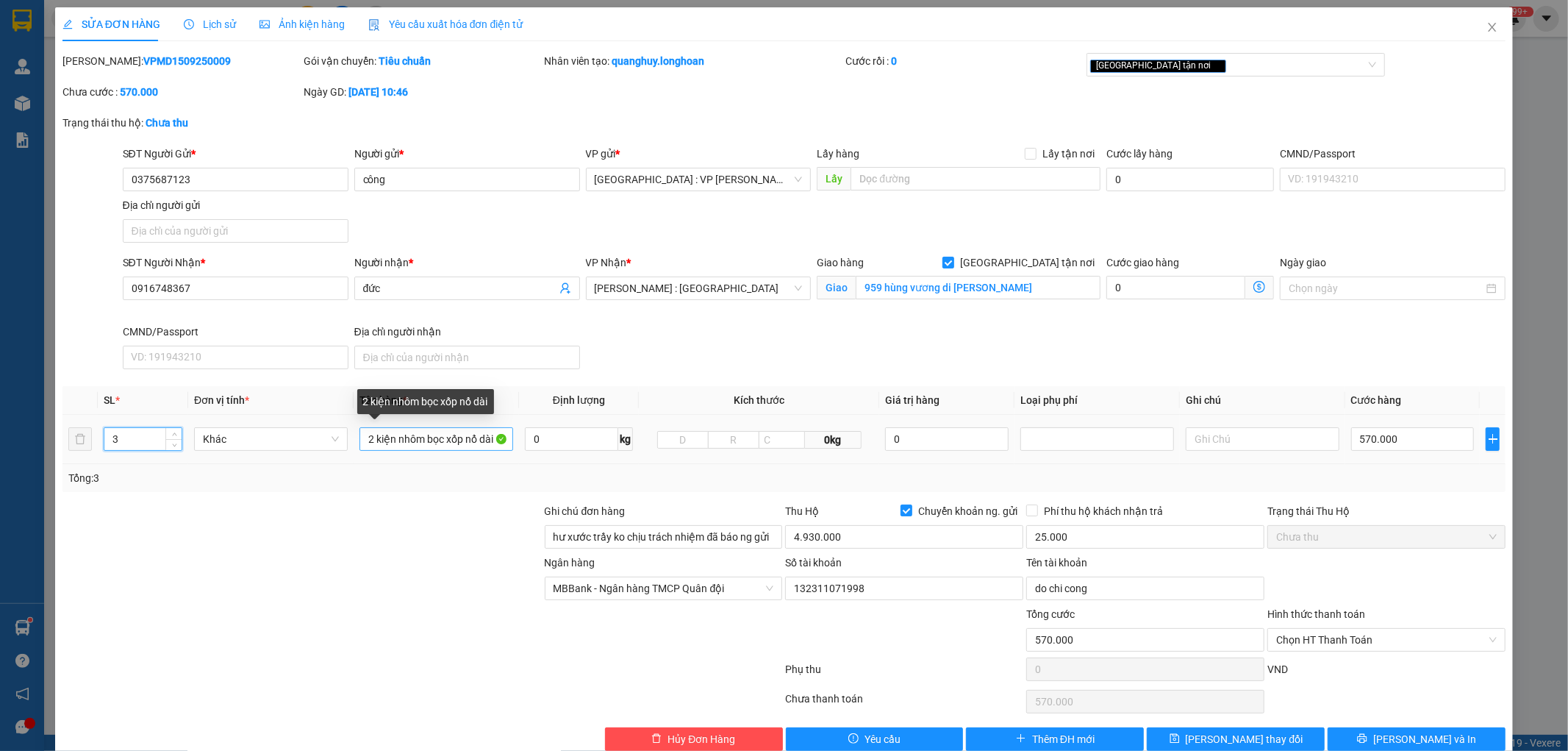
type input "3"
click at [370, 435] on input "2 kiện nhôm bọc xốp nổ dài" at bounding box center [436, 439] width 154 height 24
type input "3 kiện nhôm bọc xốp nổ dài"
click at [1422, 447] on input "570.000" at bounding box center [1414, 439] width 124 height 24
type input "7"
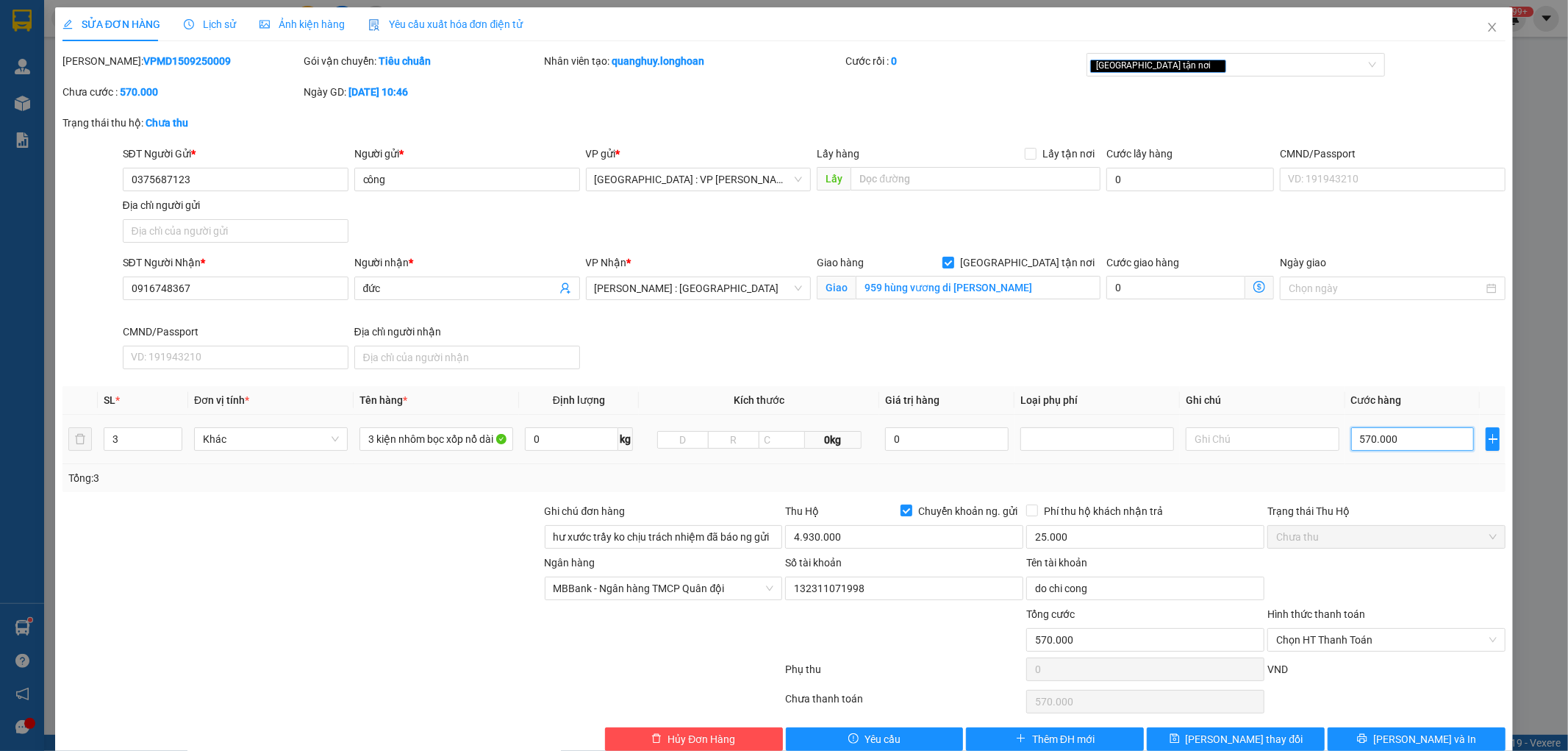
type input "7"
type input "77"
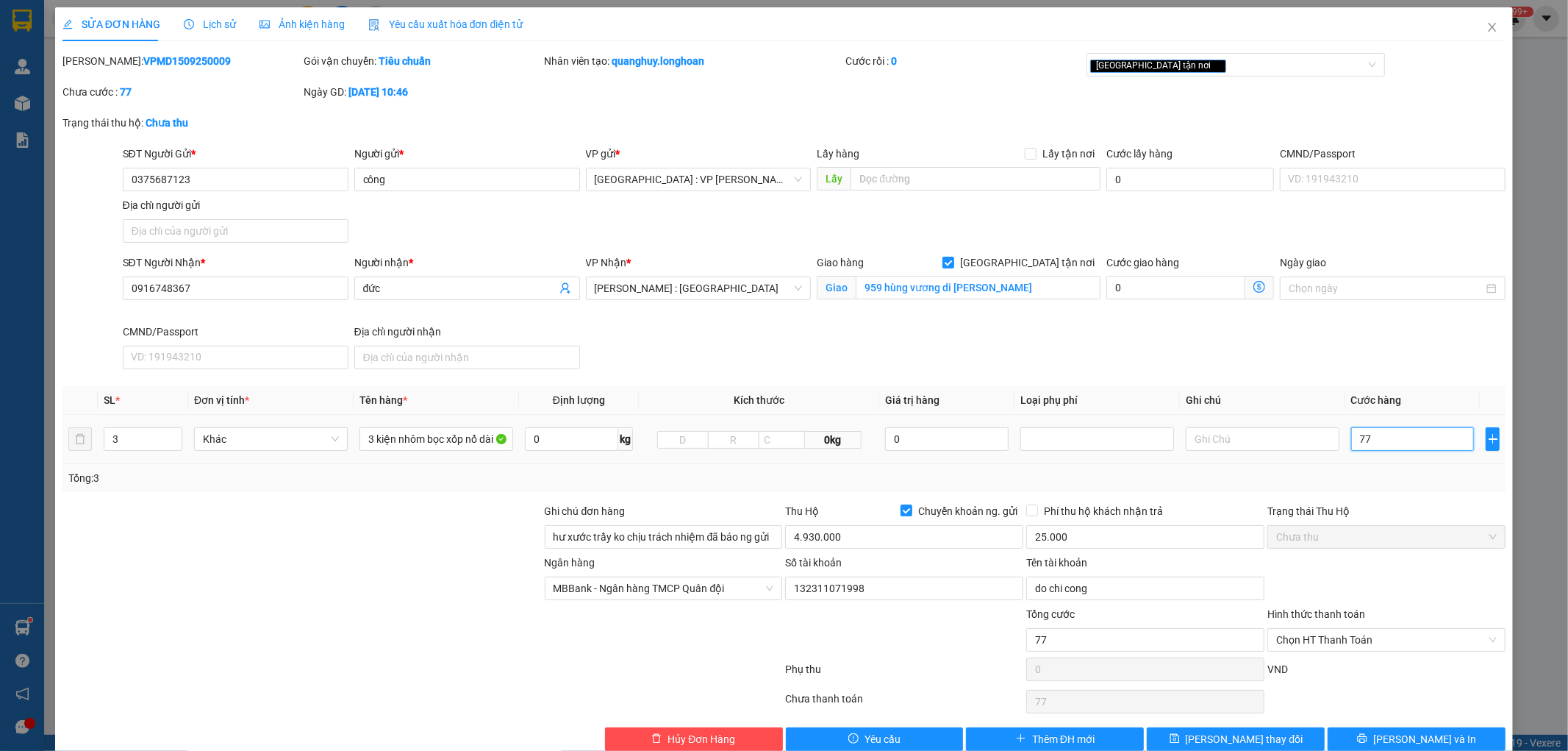
type input "770"
type input "7.700"
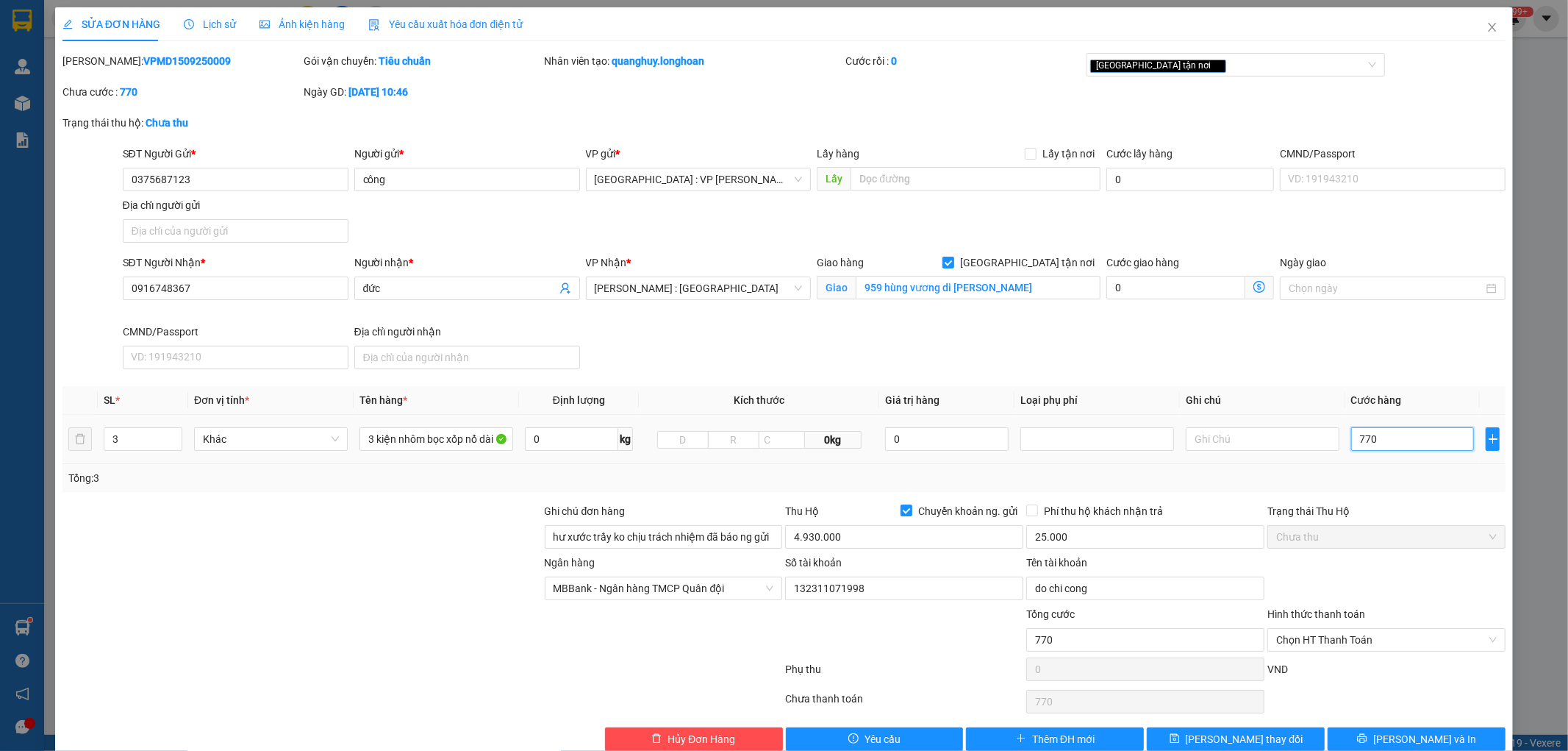
type input "7.700"
type input "77.000"
type input "770.000"
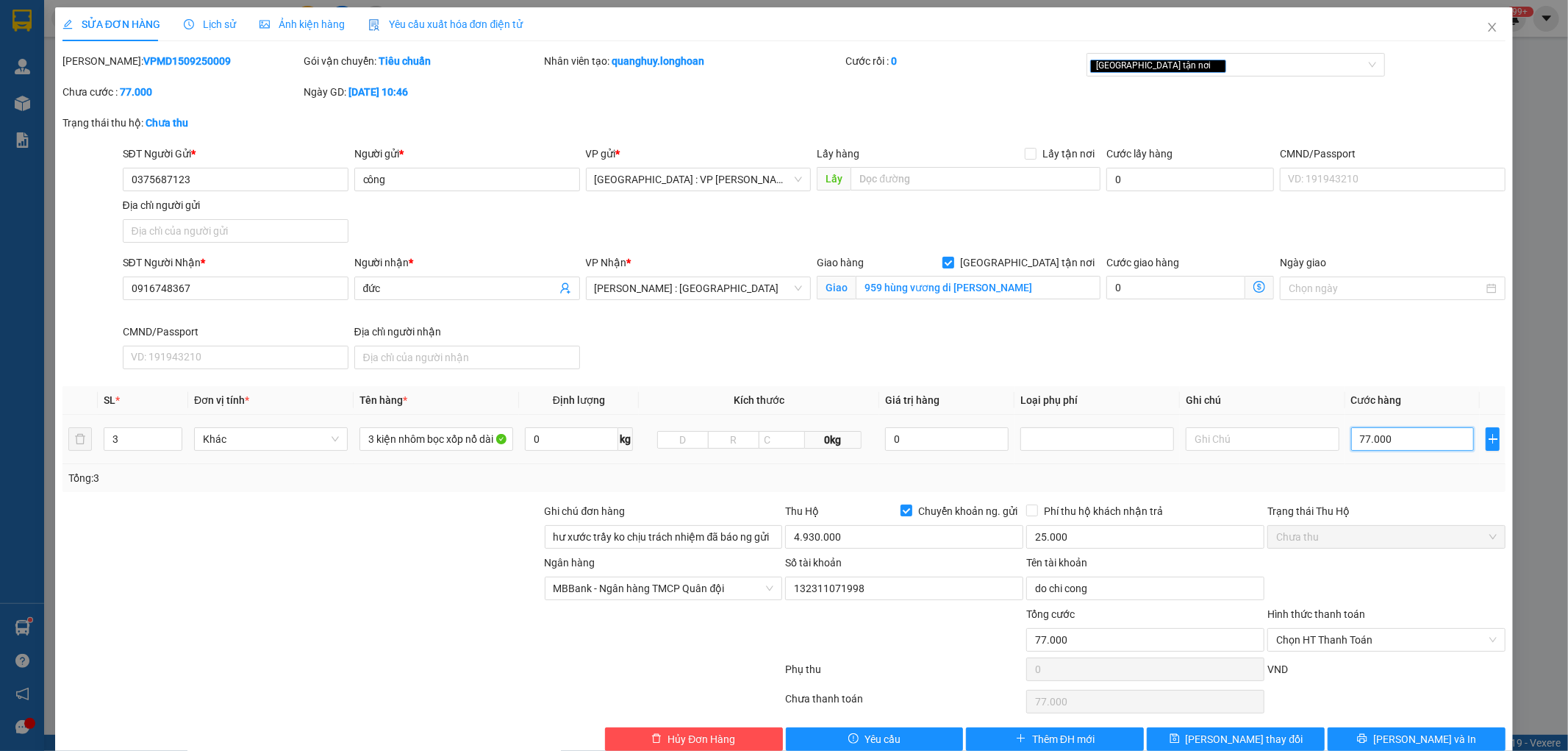
type input "770.000"
type input "7.700.000"
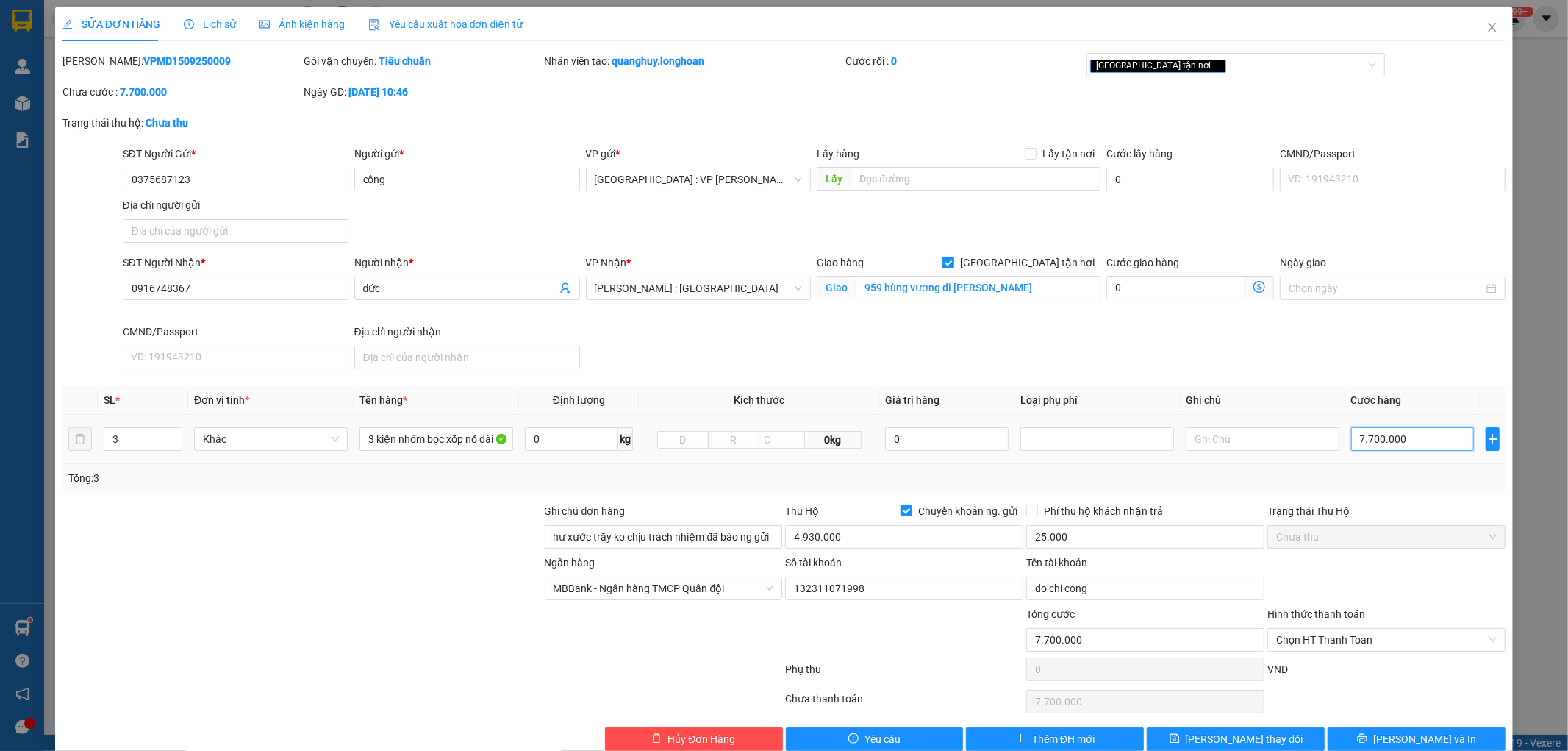
type input "770.000"
click at [893, 538] on input "4.930.000" at bounding box center [904, 537] width 238 height 24
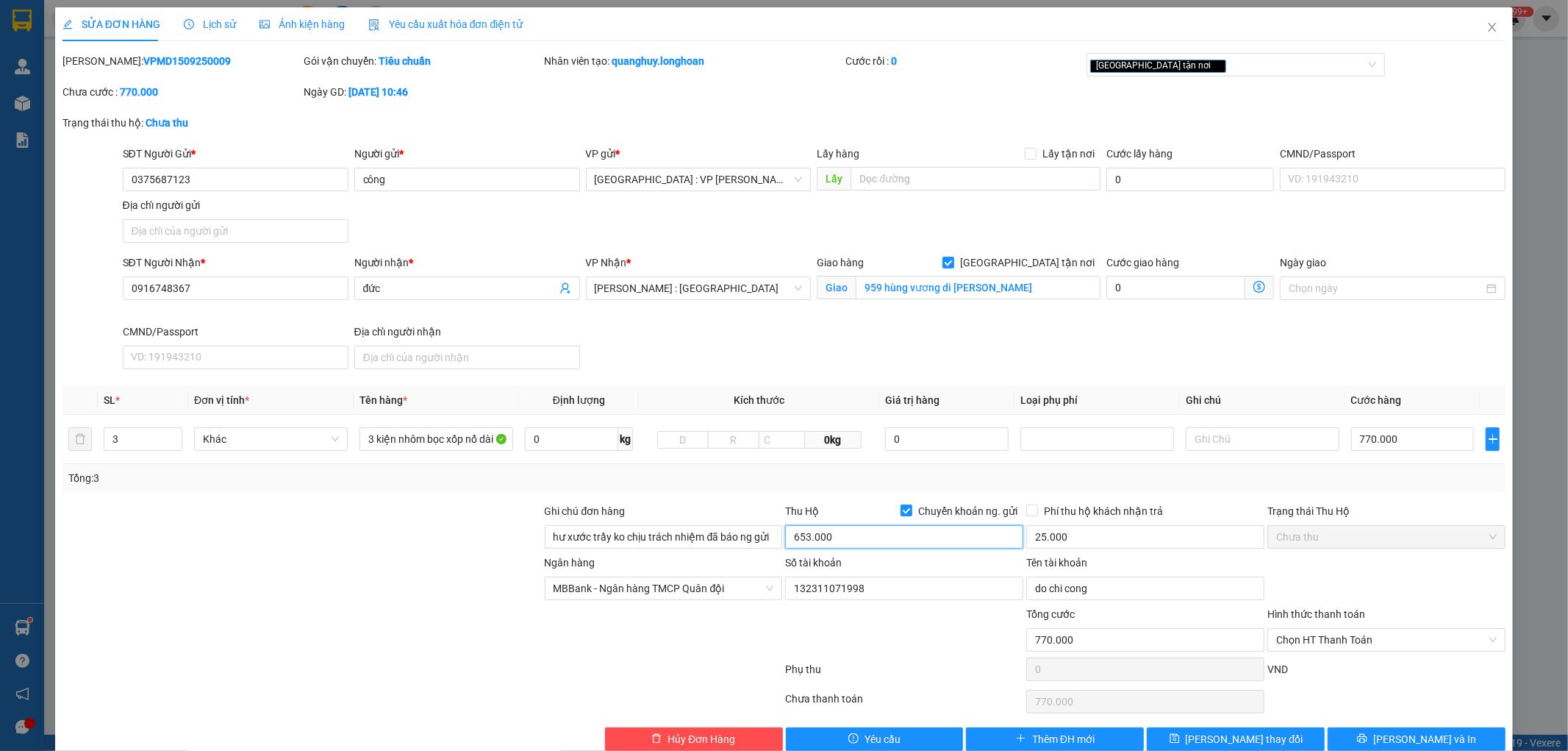
type input "6.530.000"
click at [1368, 737] on icon "printer" at bounding box center [1363, 738] width 10 height 10
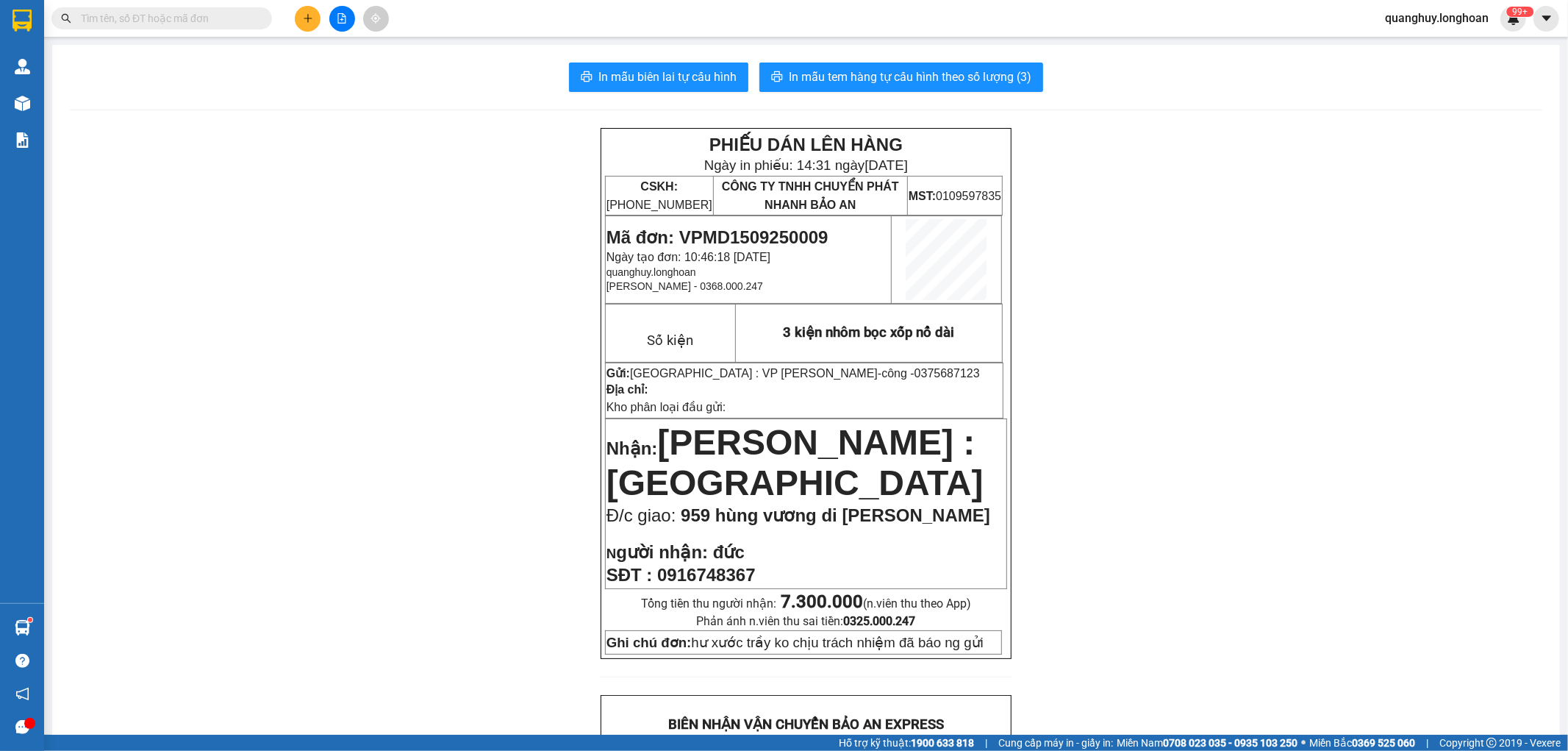
click at [708, 54] on div "In mẫu biên lai tự cấu hình In mẫu tem hàng tự cấu hình theo số lượng (3) PHIẾU…" at bounding box center [806, 763] width 1508 height 1437
click at [709, 69] on button "In mẫu biên lai tự cấu hình" at bounding box center [658, 77] width 179 height 30
click at [709, 70] on span "In mẫu biên lai tự cấu hình" at bounding box center [667, 77] width 138 height 19
click at [819, 87] on button "In mẫu tem hàng tự cấu hình theo số lượng (3)" at bounding box center [901, 77] width 283 height 30
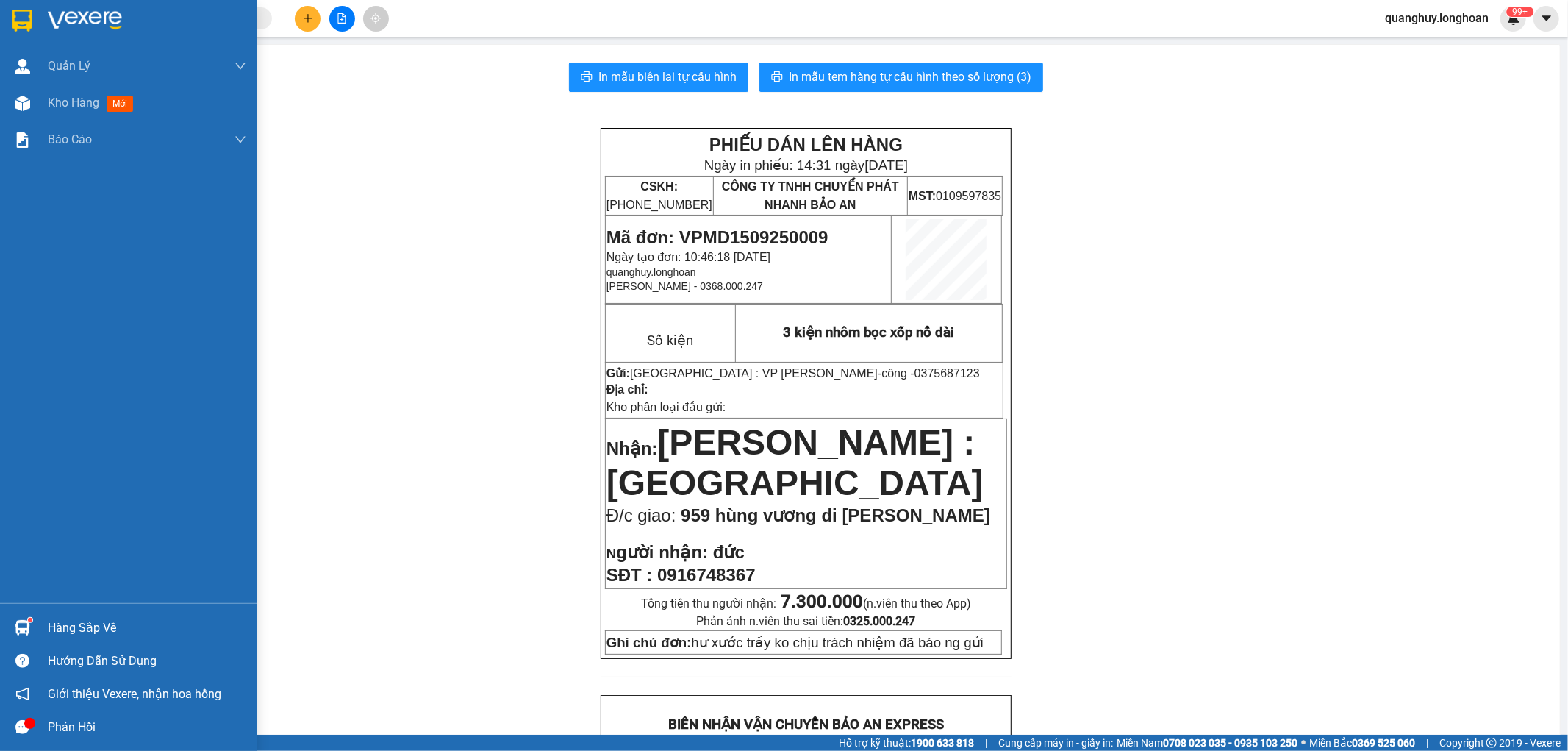
click at [5, 20] on div at bounding box center [128, 24] width 257 height 48
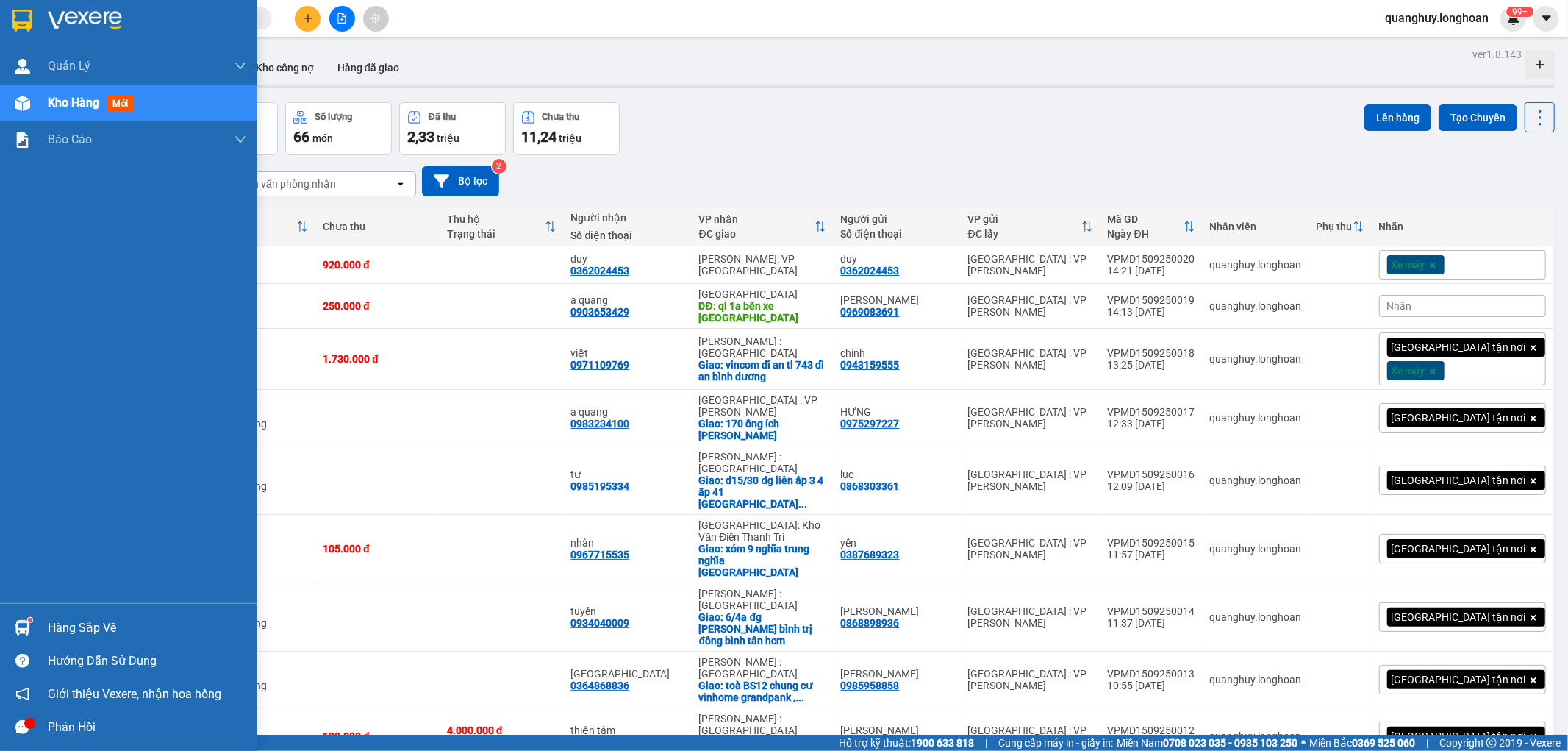
click at [27, 10] on img at bounding box center [22, 20] width 20 height 22
click at [14, 36] on div at bounding box center [128, 24] width 257 height 48
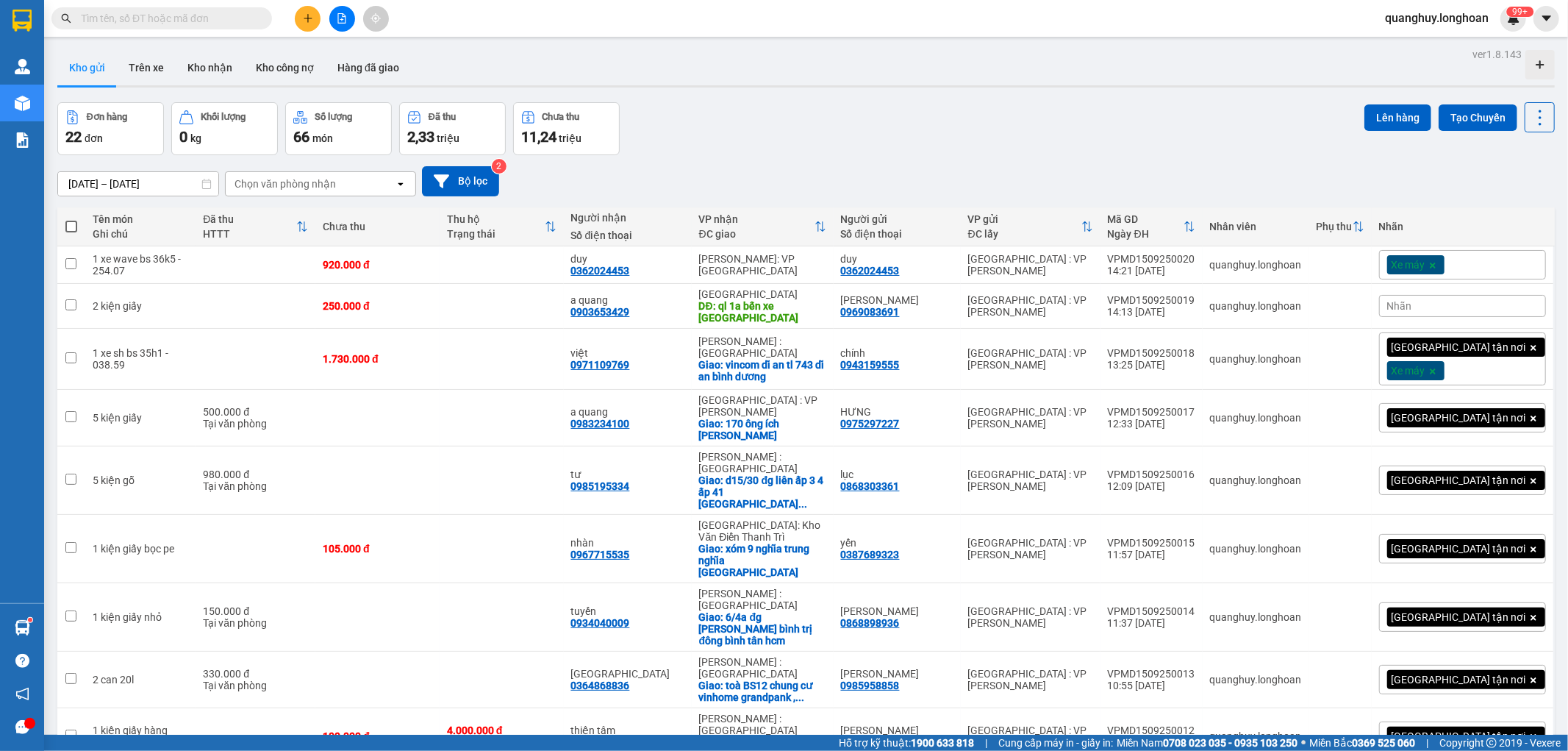
click at [314, 25] on button at bounding box center [307, 19] width 25 height 25
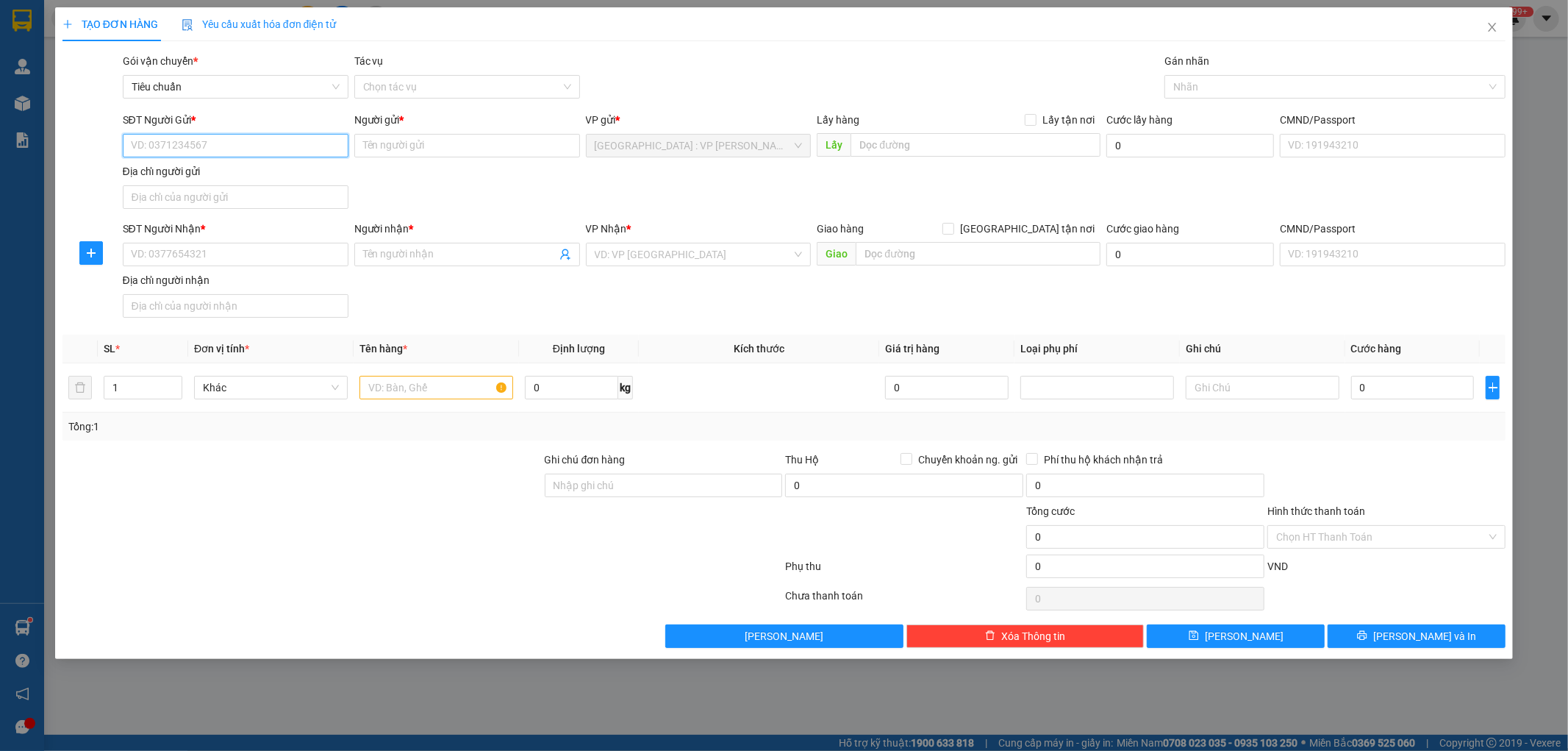
click at [288, 137] on input "SĐT Người Gửi *" at bounding box center [236, 146] width 226 height 24
type input "0367052903"
click at [160, 174] on div "0367052903 - QUÝ" at bounding box center [235, 175] width 208 height 16
type input "QUÝ"
type input "0367052903"
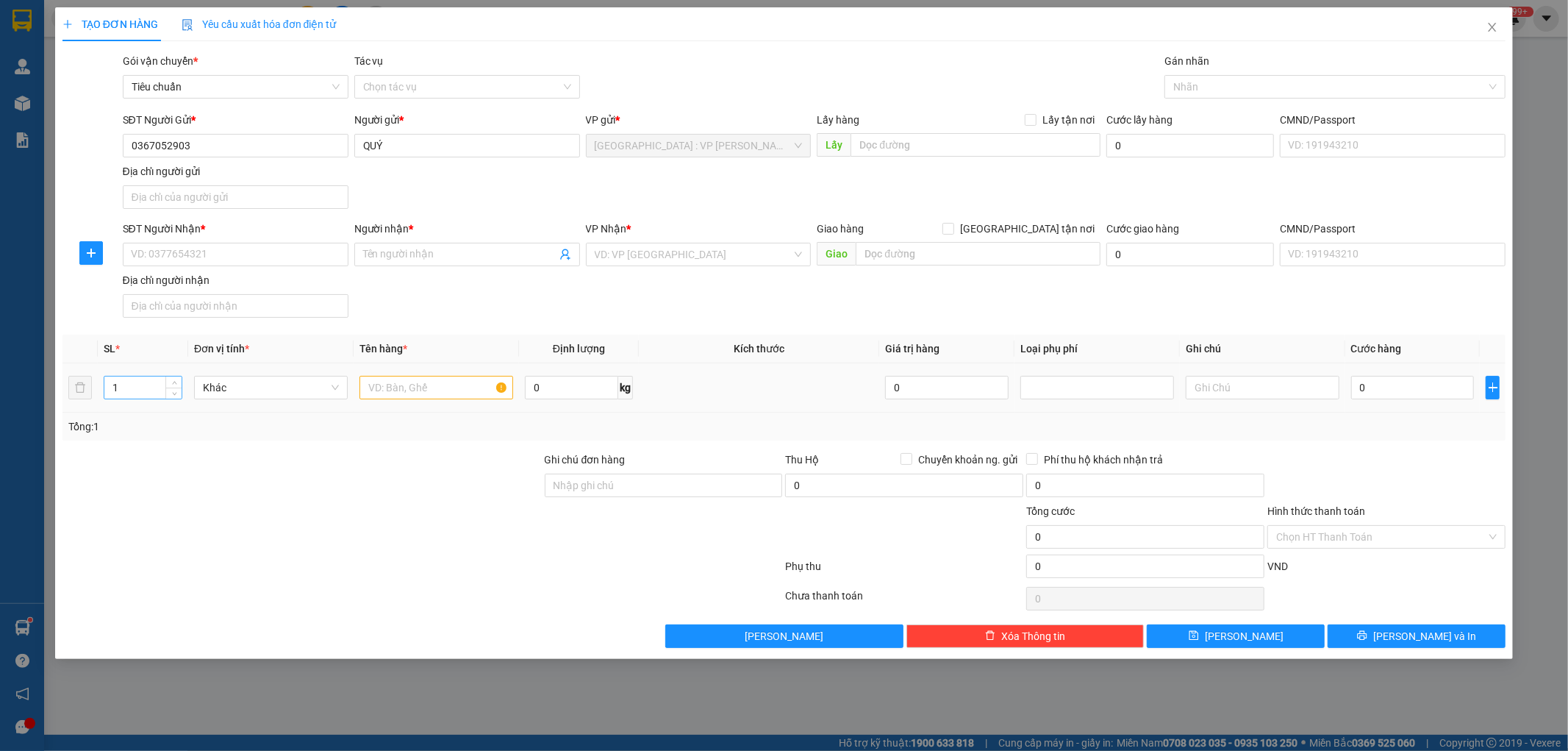
click at [141, 383] on input "1" at bounding box center [143, 388] width 77 height 22
type input "3"
click at [422, 394] on input "text" at bounding box center [436, 388] width 154 height 24
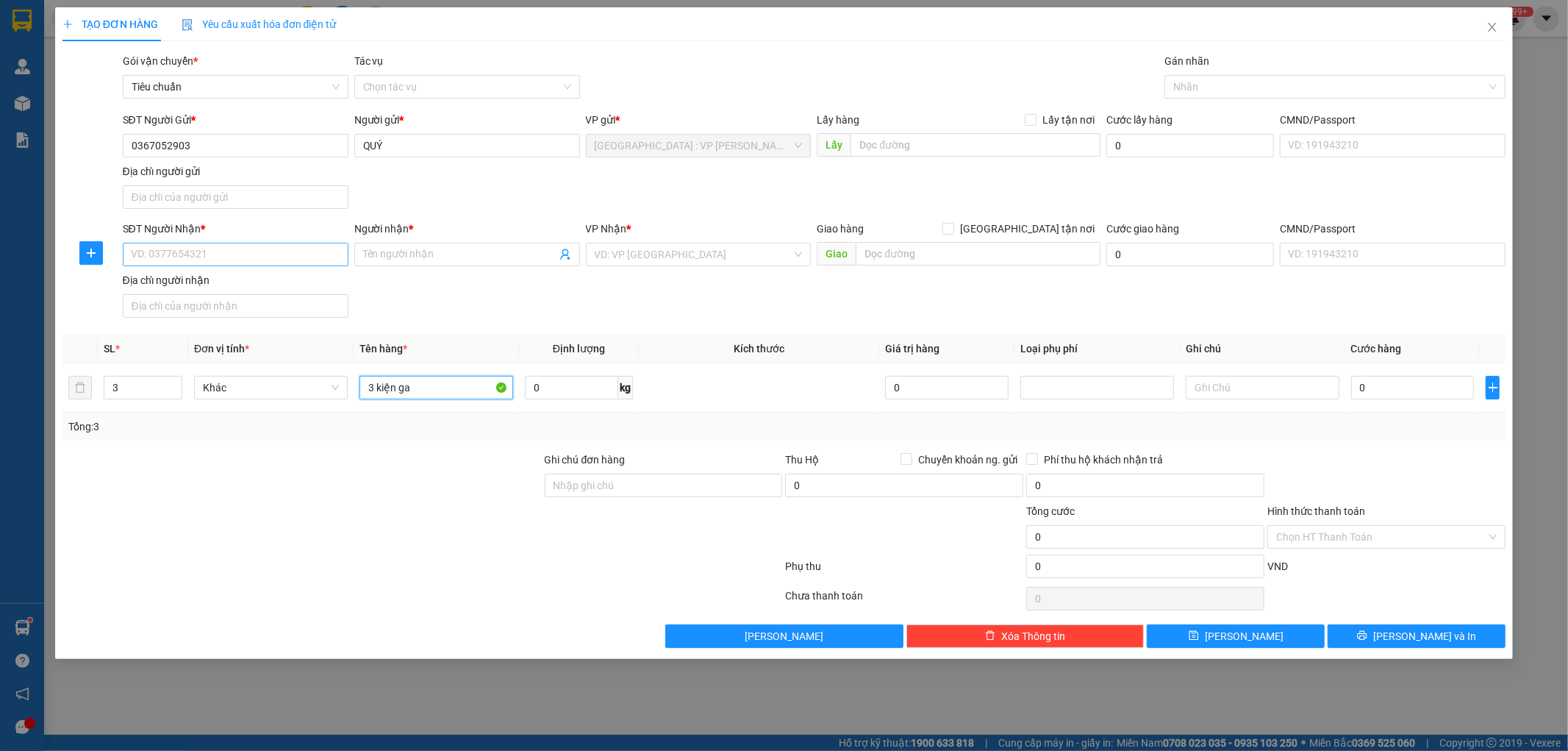
type input "3 kiện ga"
click at [158, 258] on input "SĐT Người Nhận *" at bounding box center [236, 255] width 226 height 24
type input "0913482958"
click at [397, 255] on input "Người nhận *" at bounding box center [460, 254] width 193 height 16
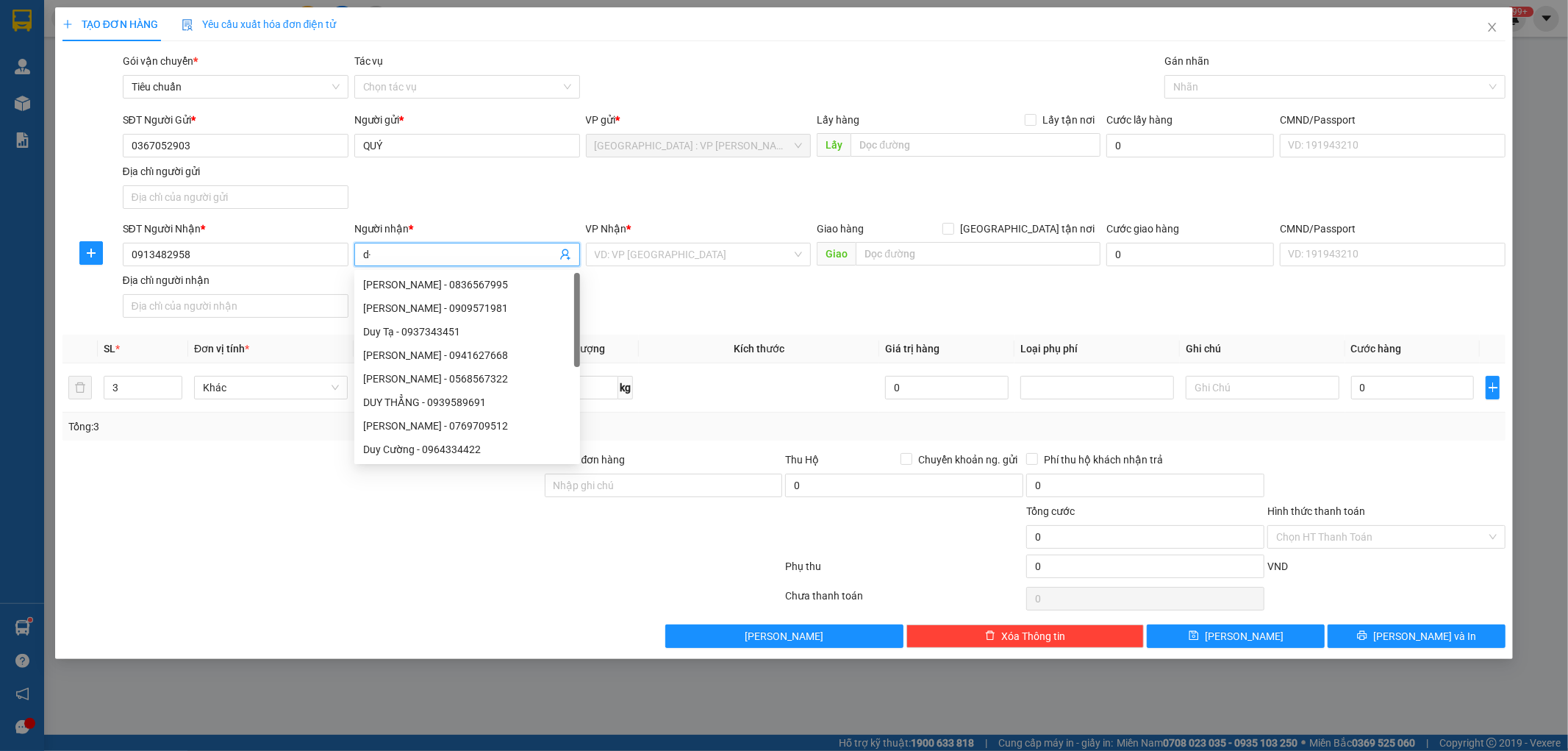
type input "d"
type input "đức anh"
click at [686, 261] on input "search" at bounding box center [693, 255] width 198 height 22
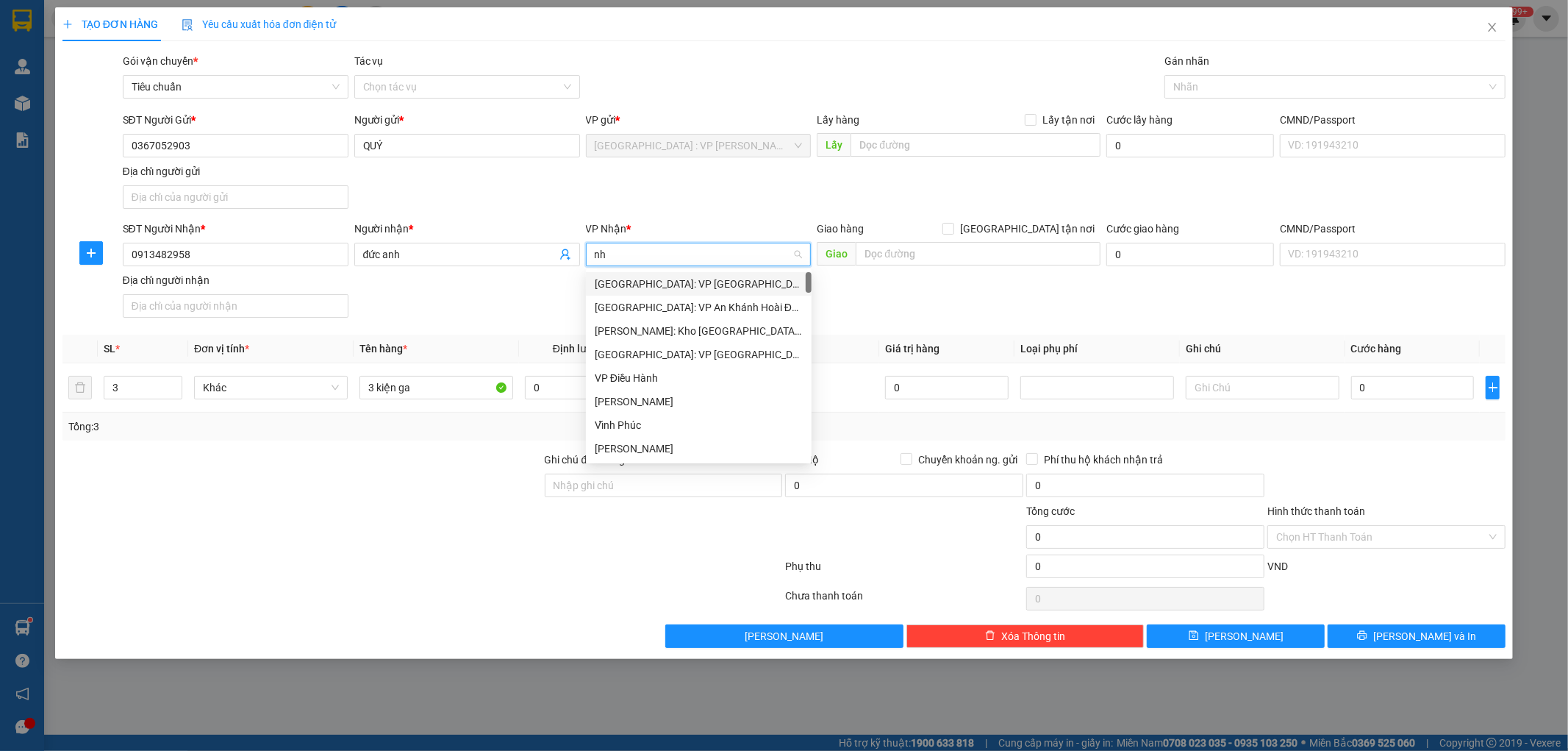
type input "nha"
click at [676, 305] on div "[GEOGRAPHIC_DATA]: Kho Bến Xe Phía Nam" at bounding box center [729, 307] width 269 height 16
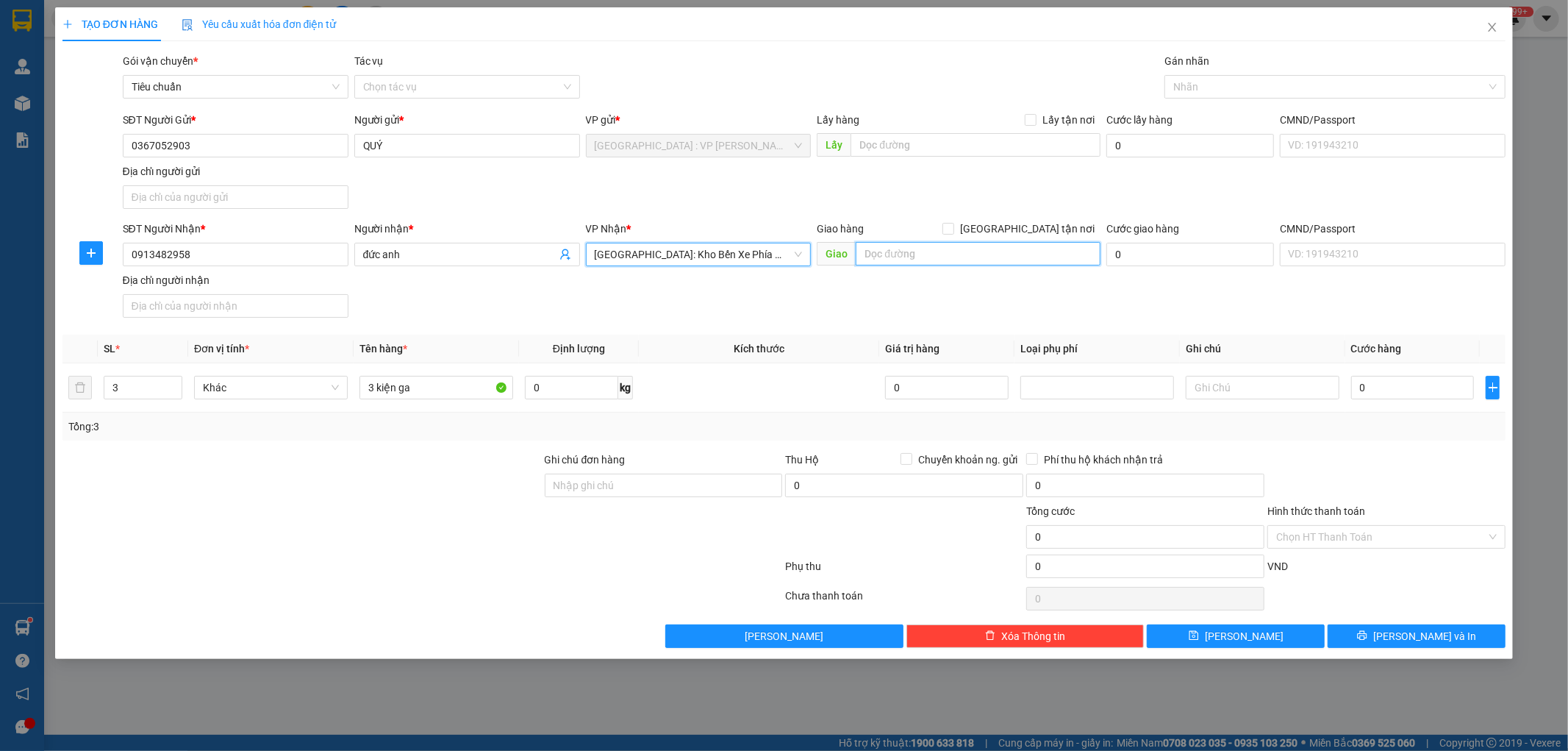
click at [923, 251] on input "text" at bounding box center [978, 254] width 245 height 24
type input "dự án kdc cồn tân lập xương huân nha trang"
click at [913, 311] on div "SĐT Người Nhận * 0913482958 Người nhận * đức anh VP Nhận * Nha Trang: Kho Bến X…" at bounding box center [815, 272] width 1390 height 103
click at [953, 229] on input "[GEOGRAPHIC_DATA] tận nơi" at bounding box center [948, 228] width 10 height 10
checkbox input "true"
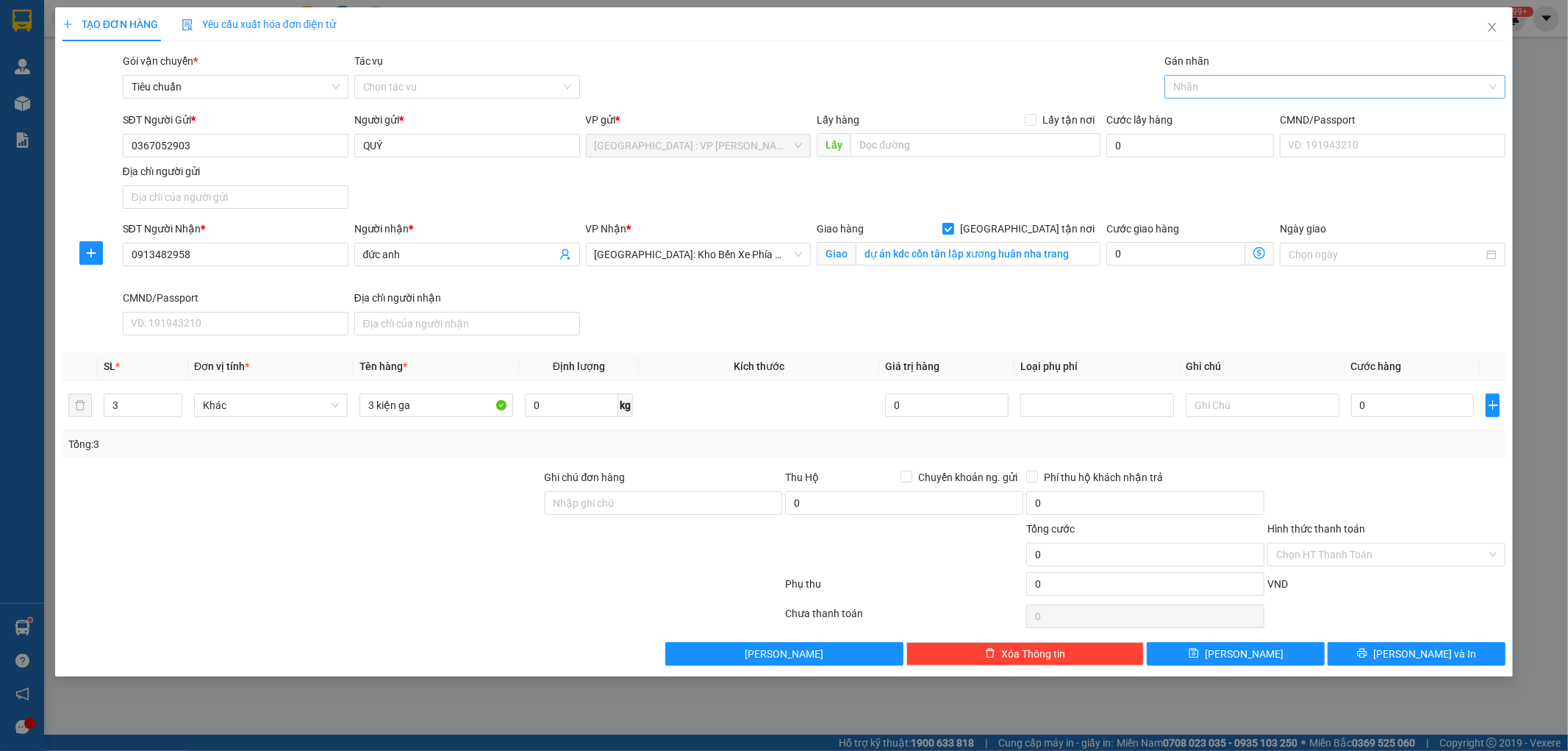
click at [1189, 86] on div at bounding box center [1328, 87] width 319 height 18
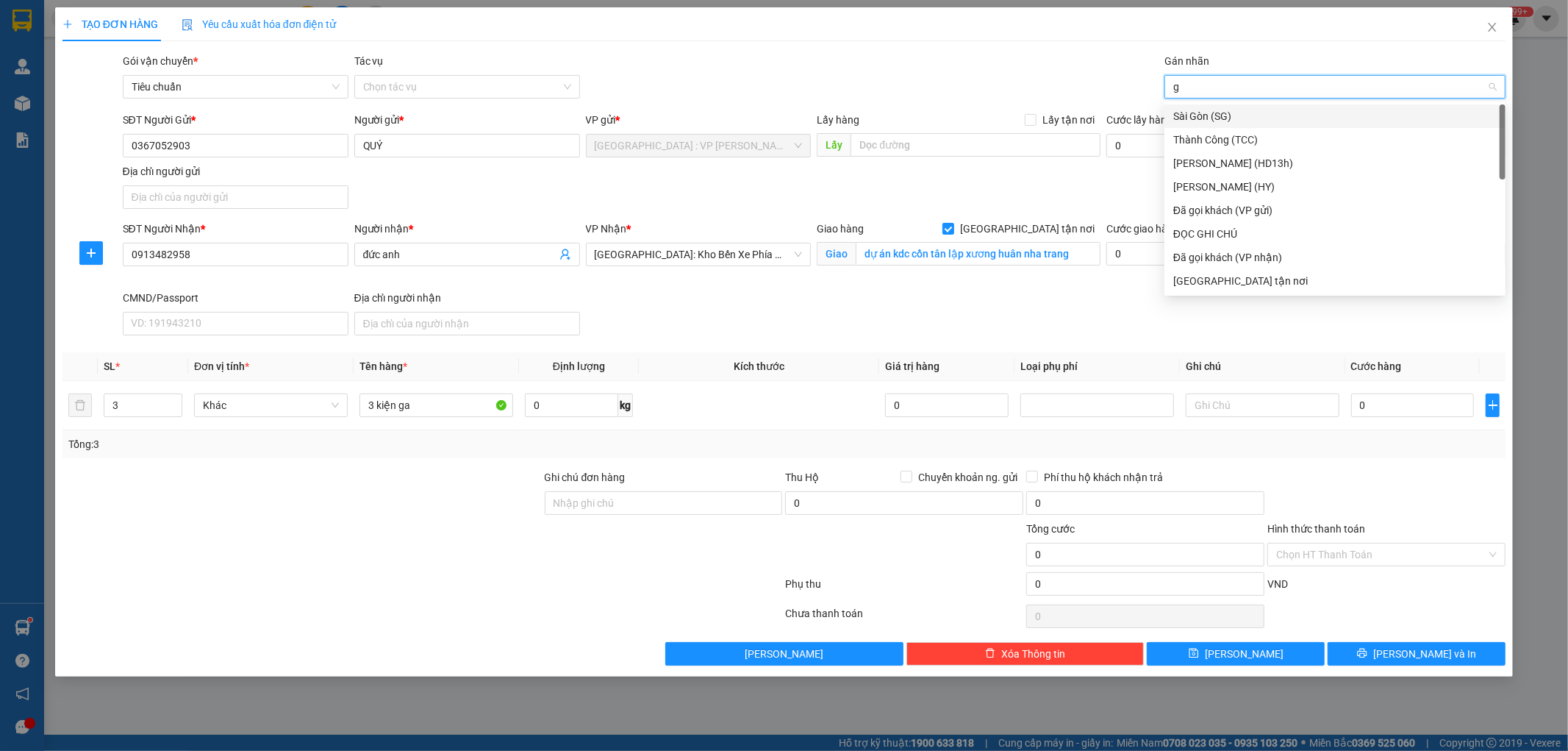
type input "gt"
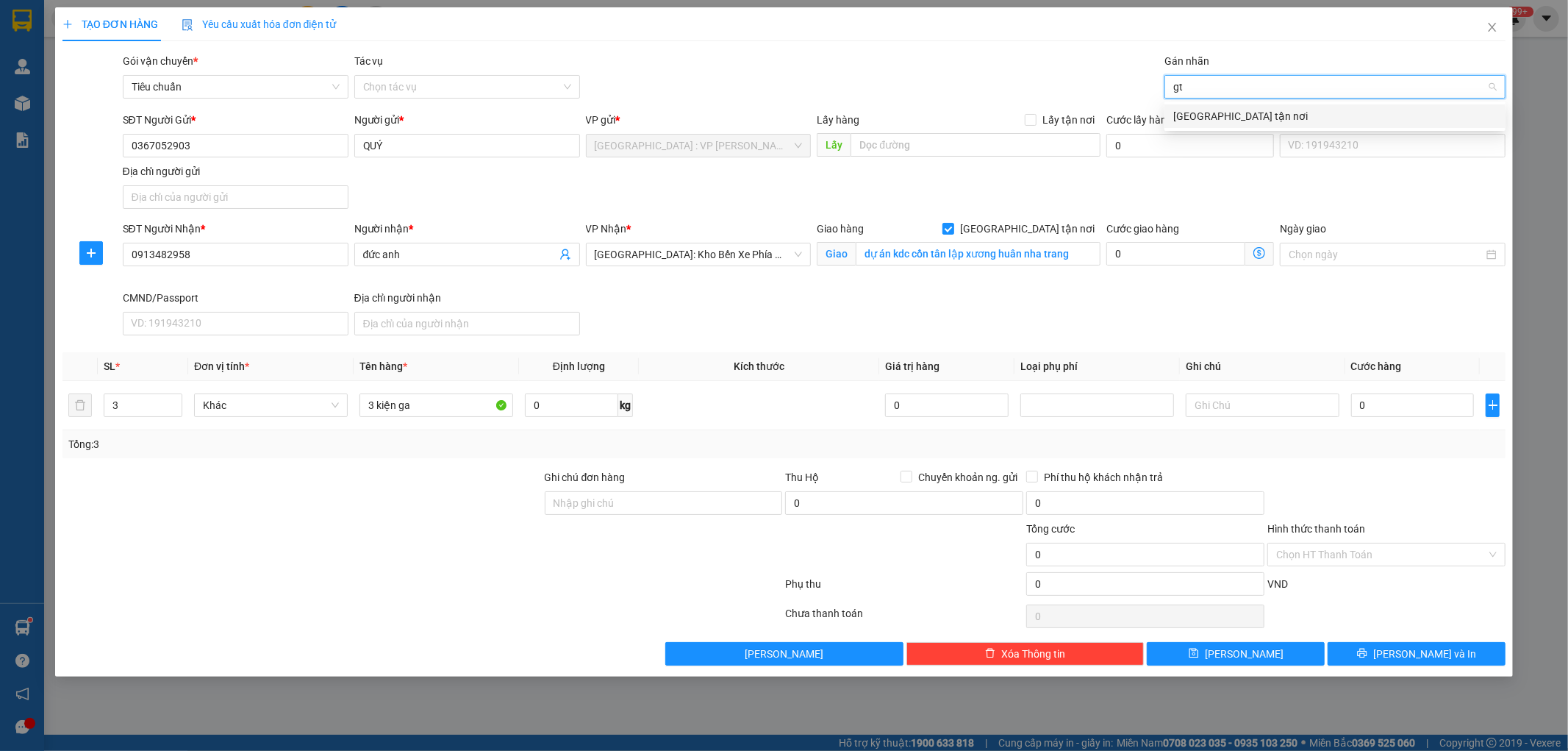
click at [1185, 115] on div "[GEOGRAPHIC_DATA] tận nơi" at bounding box center [1335, 115] width 323 height 16
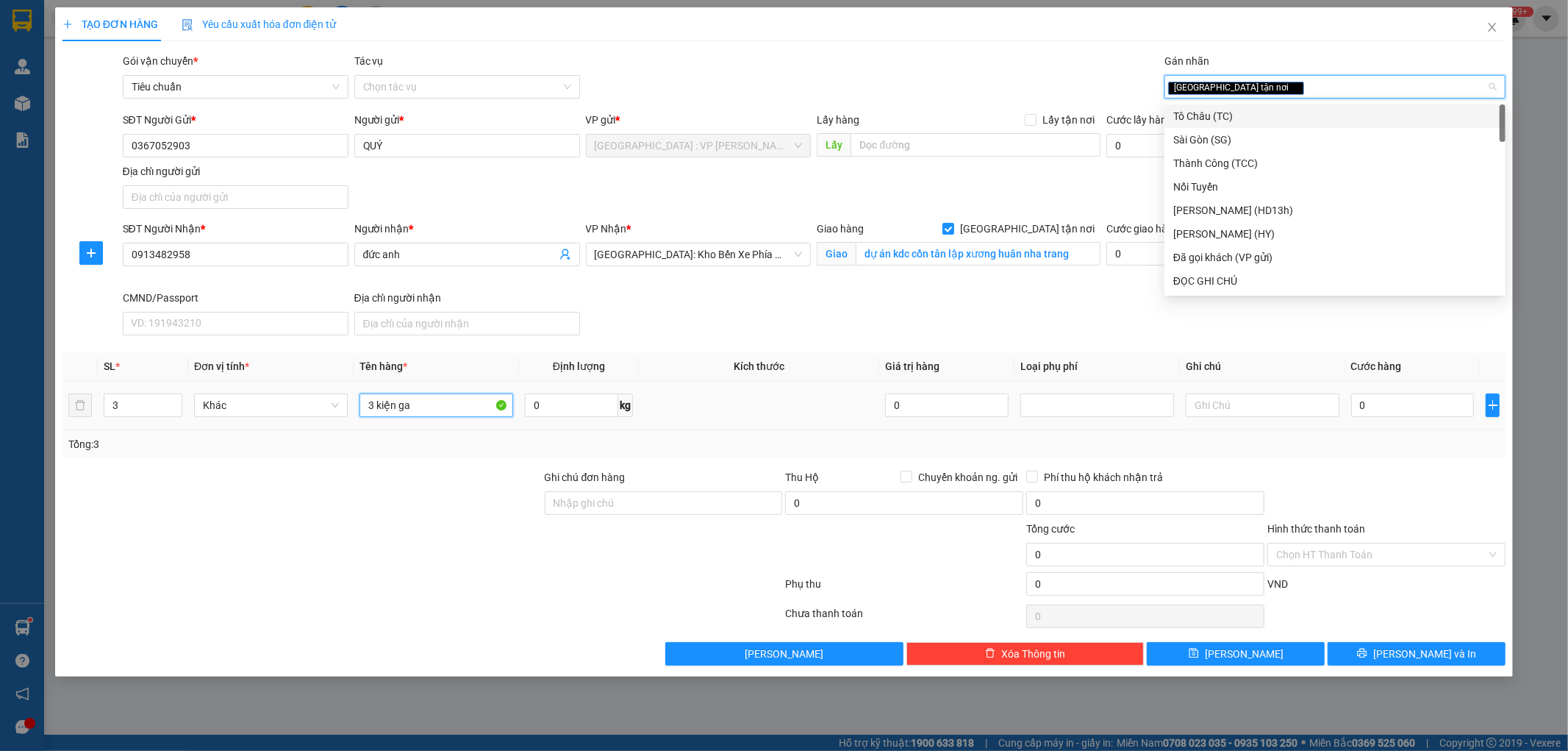
click at [463, 402] on input "3 kiện ga" at bounding box center [436, 406] width 154 height 24
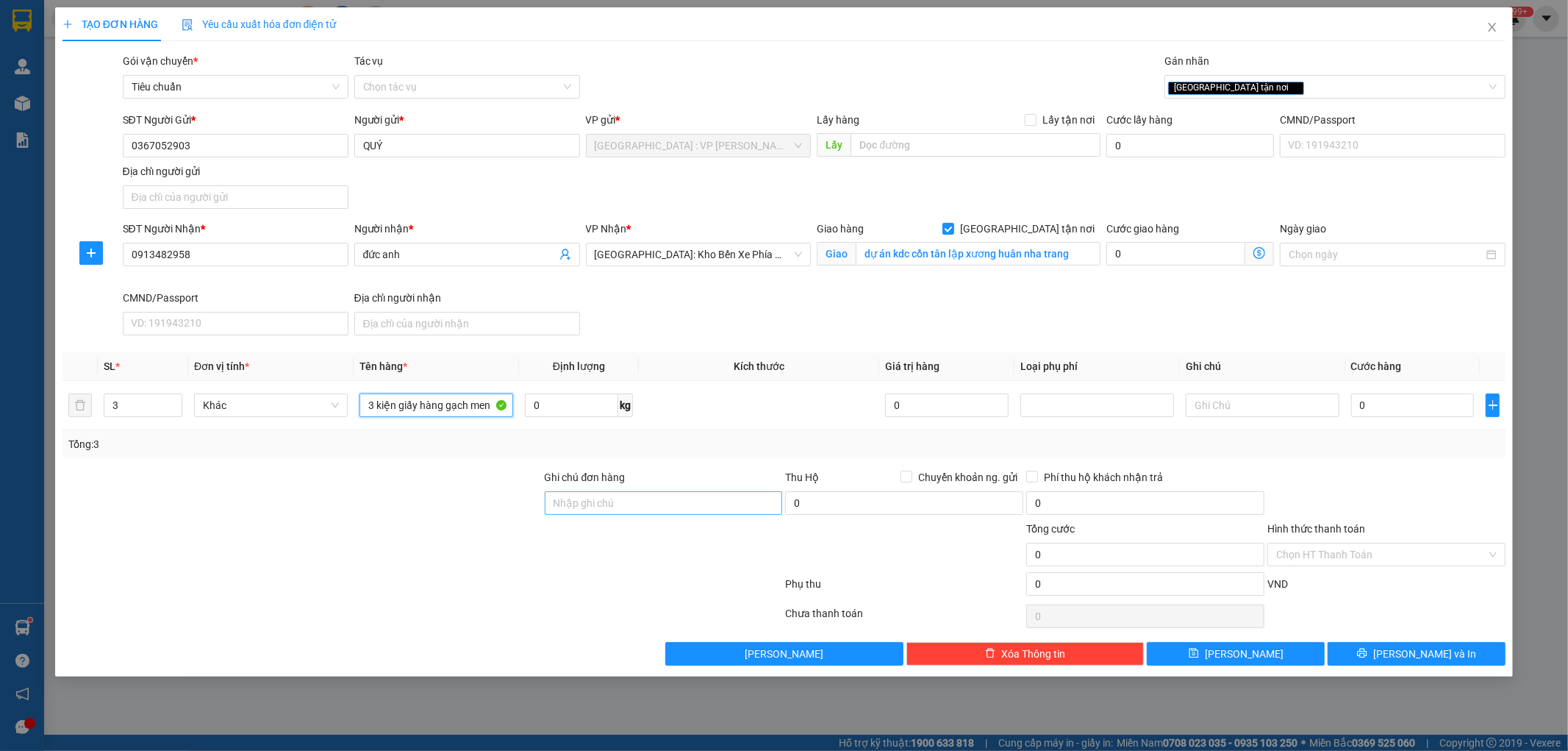
type input "3 kiện giấy hàng gạch men"
click at [636, 502] on input "Ghi chú đơn hàng" at bounding box center [664, 503] width 238 height 24
type input "hư vỡ ko đền đã báo khách gửi"
click at [610, 575] on div at bounding box center [423, 586] width 724 height 30
click at [1375, 415] on input "0" at bounding box center [1414, 406] width 124 height 24
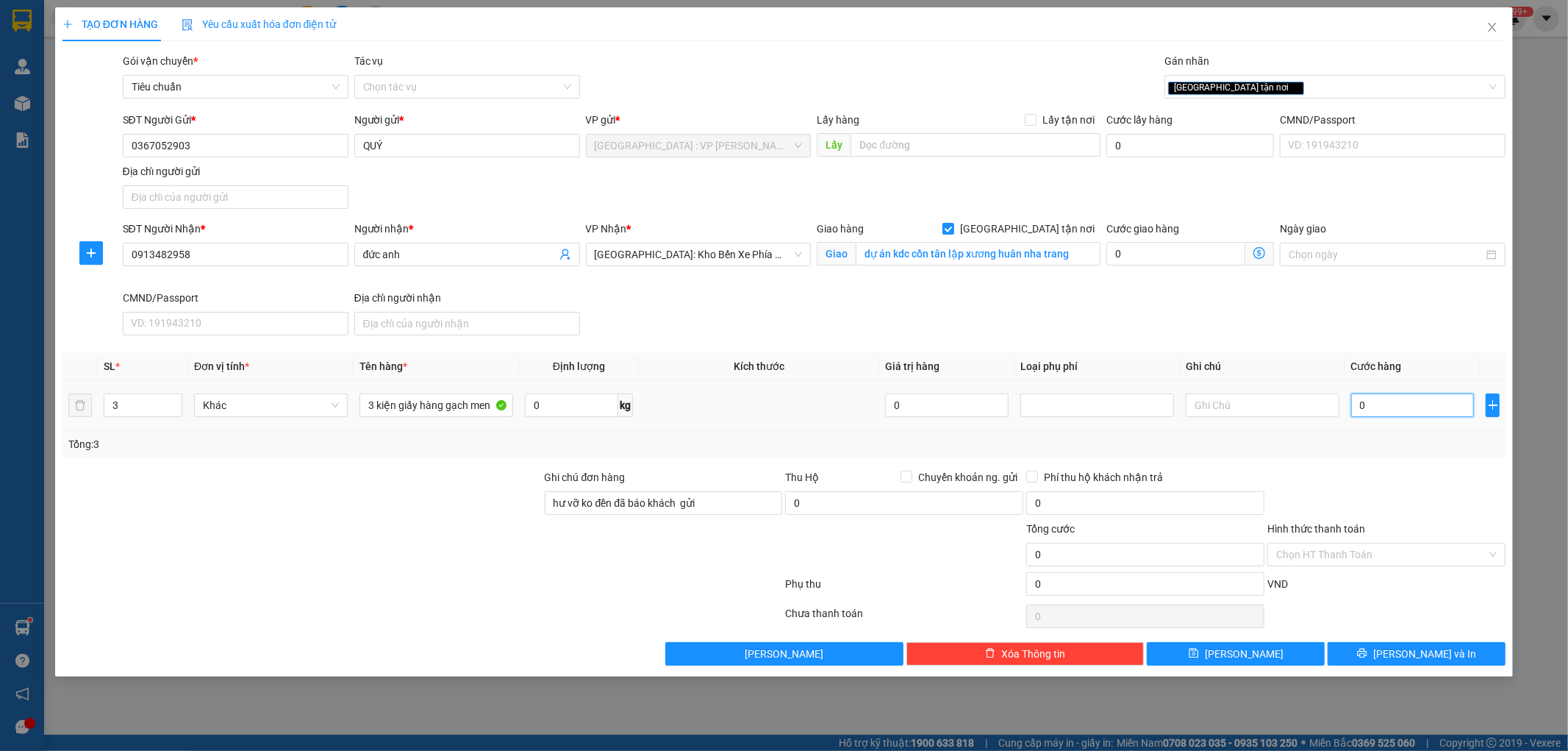
type input "5"
type input "58"
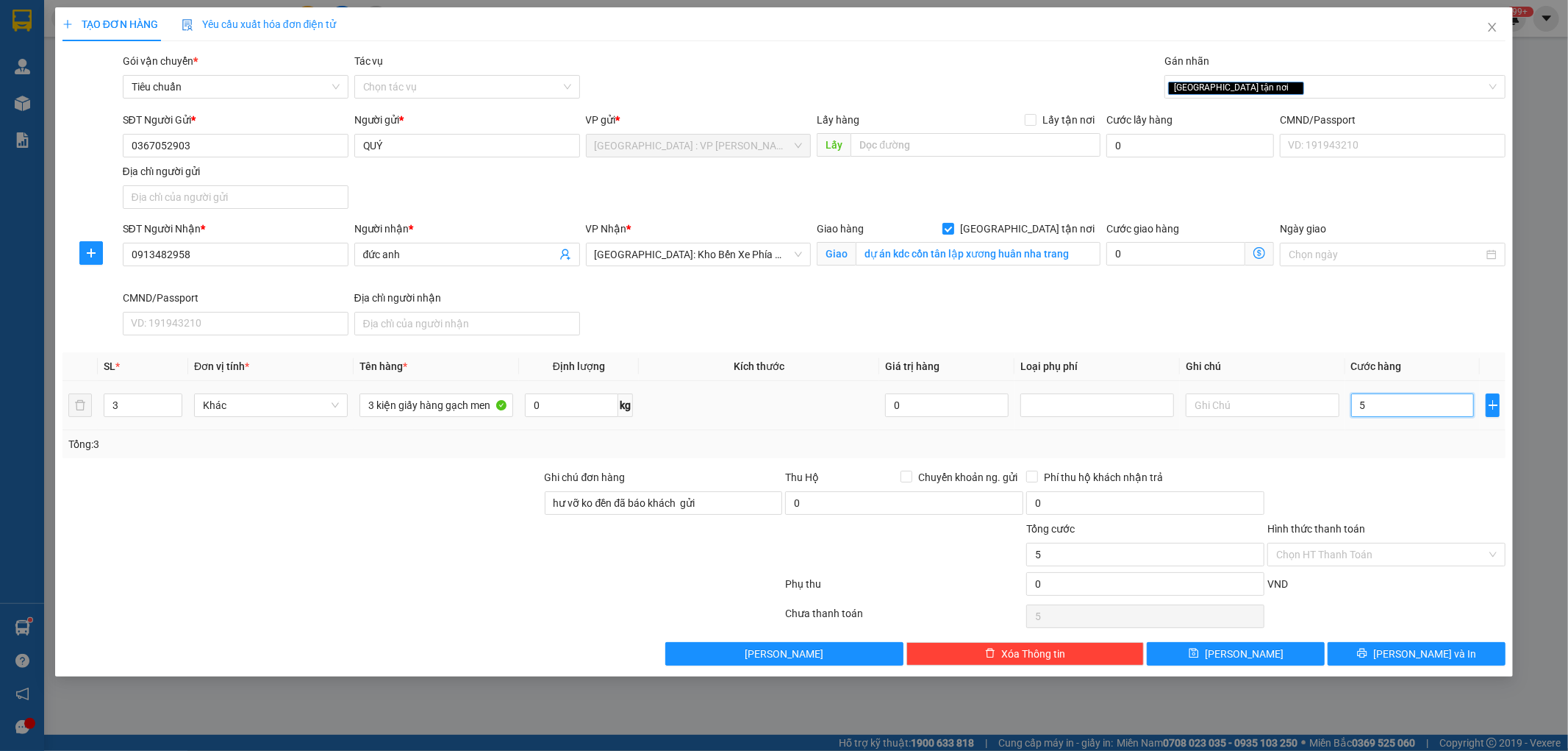
type input "58"
type input "580"
type input "5.800"
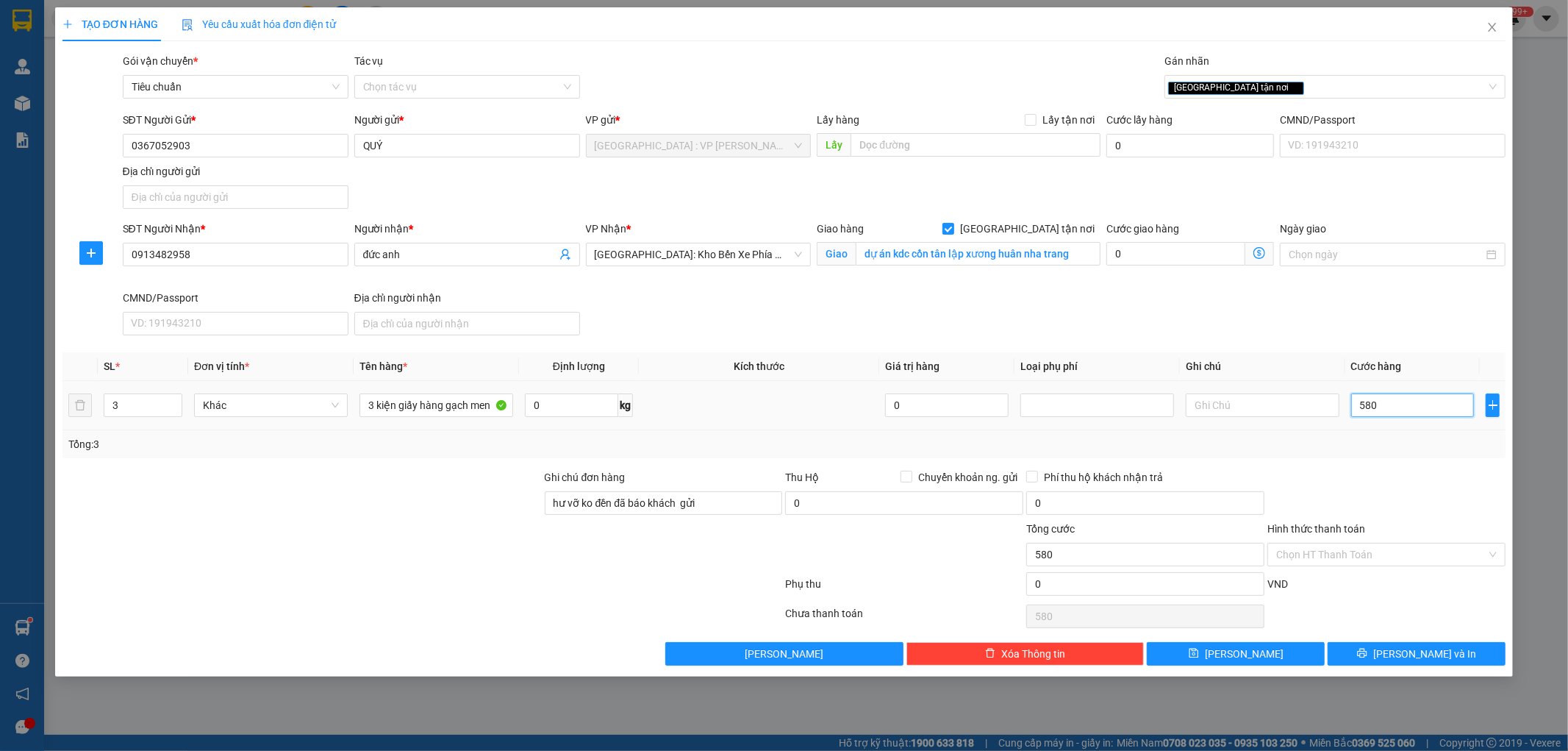
type input "5.800"
type input "58.000"
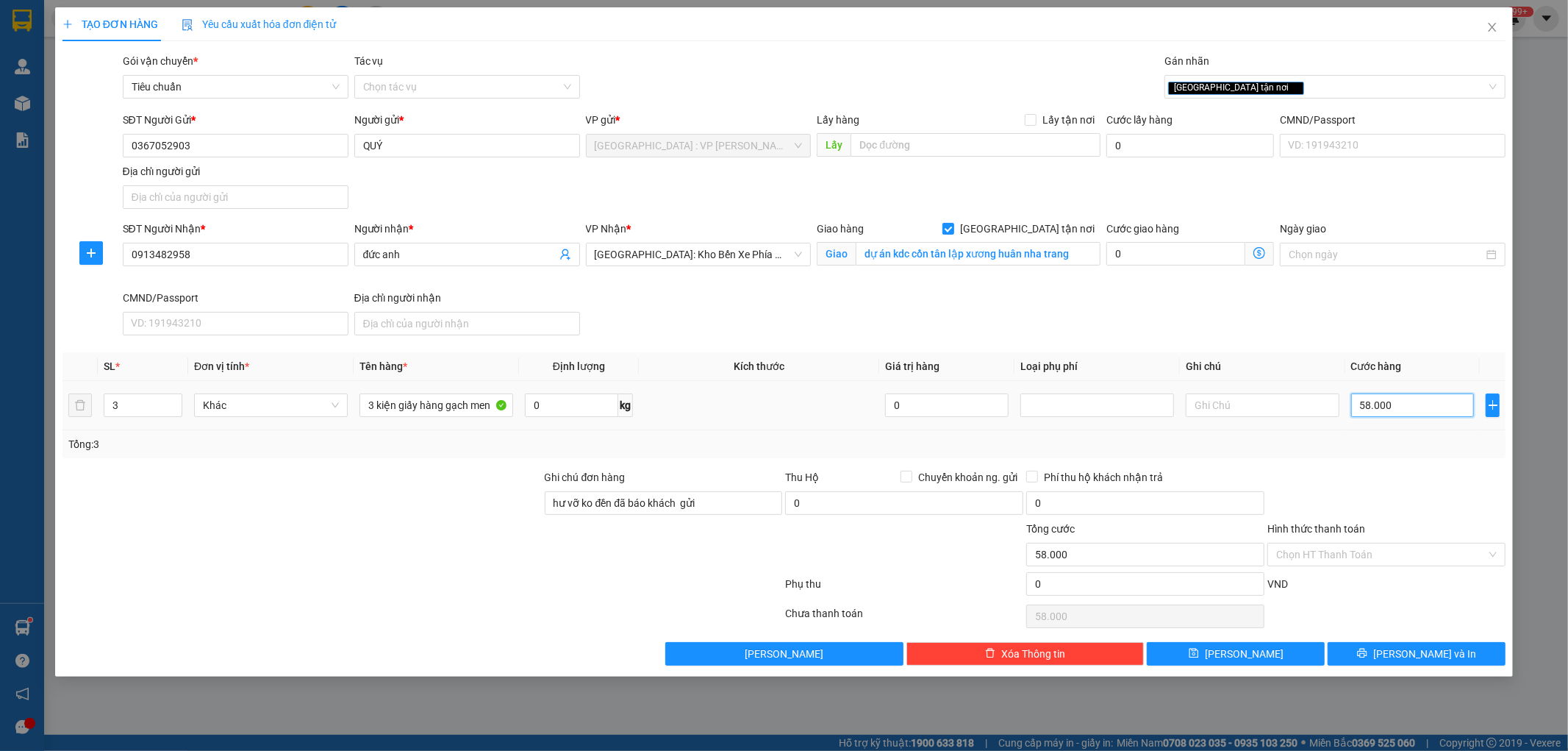
type input "580.000"
click at [1303, 547] on input "Hình thức thanh toán" at bounding box center [1381, 554] width 210 height 22
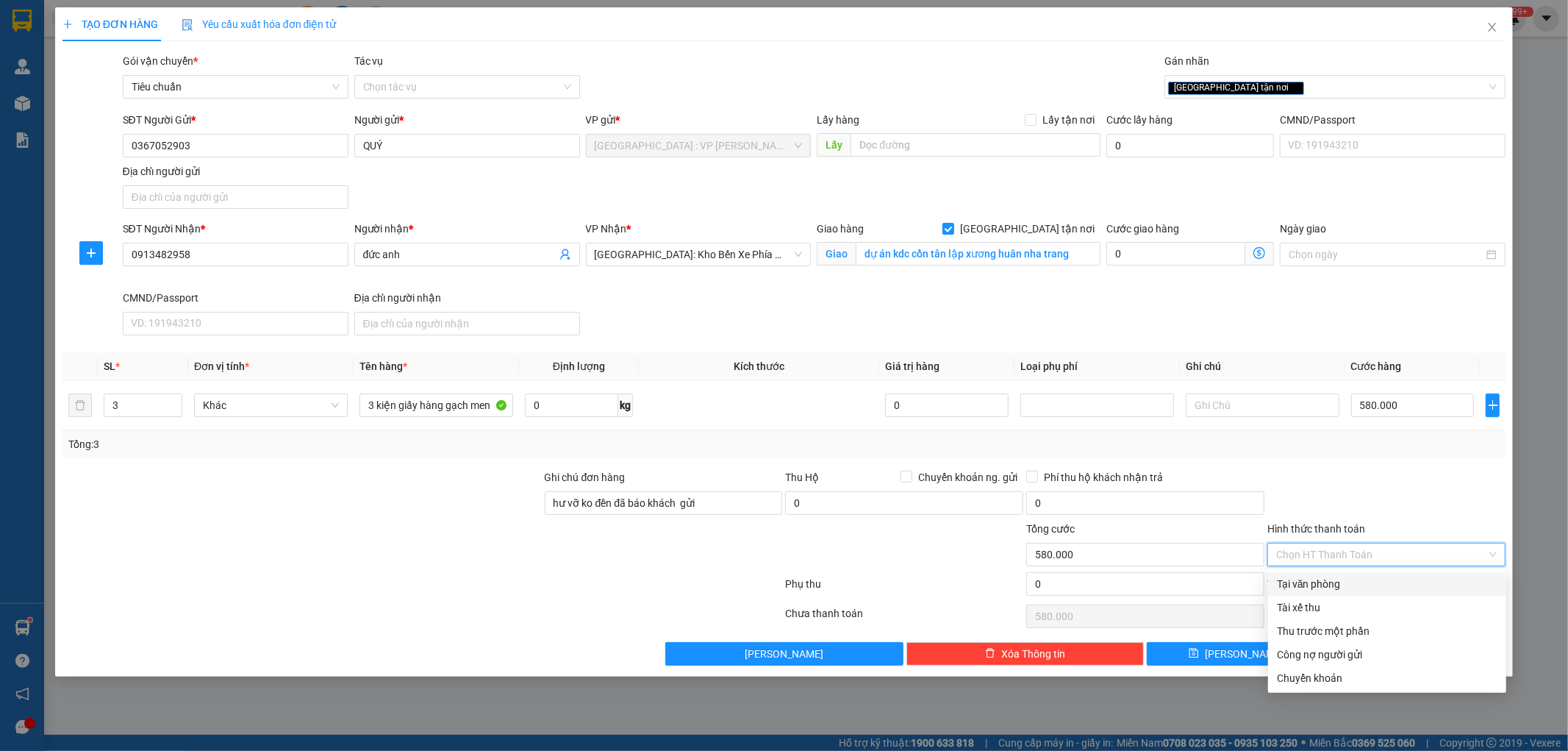
click at [1307, 577] on div "Tại văn phòng" at bounding box center [1387, 583] width 221 height 16
type input "0"
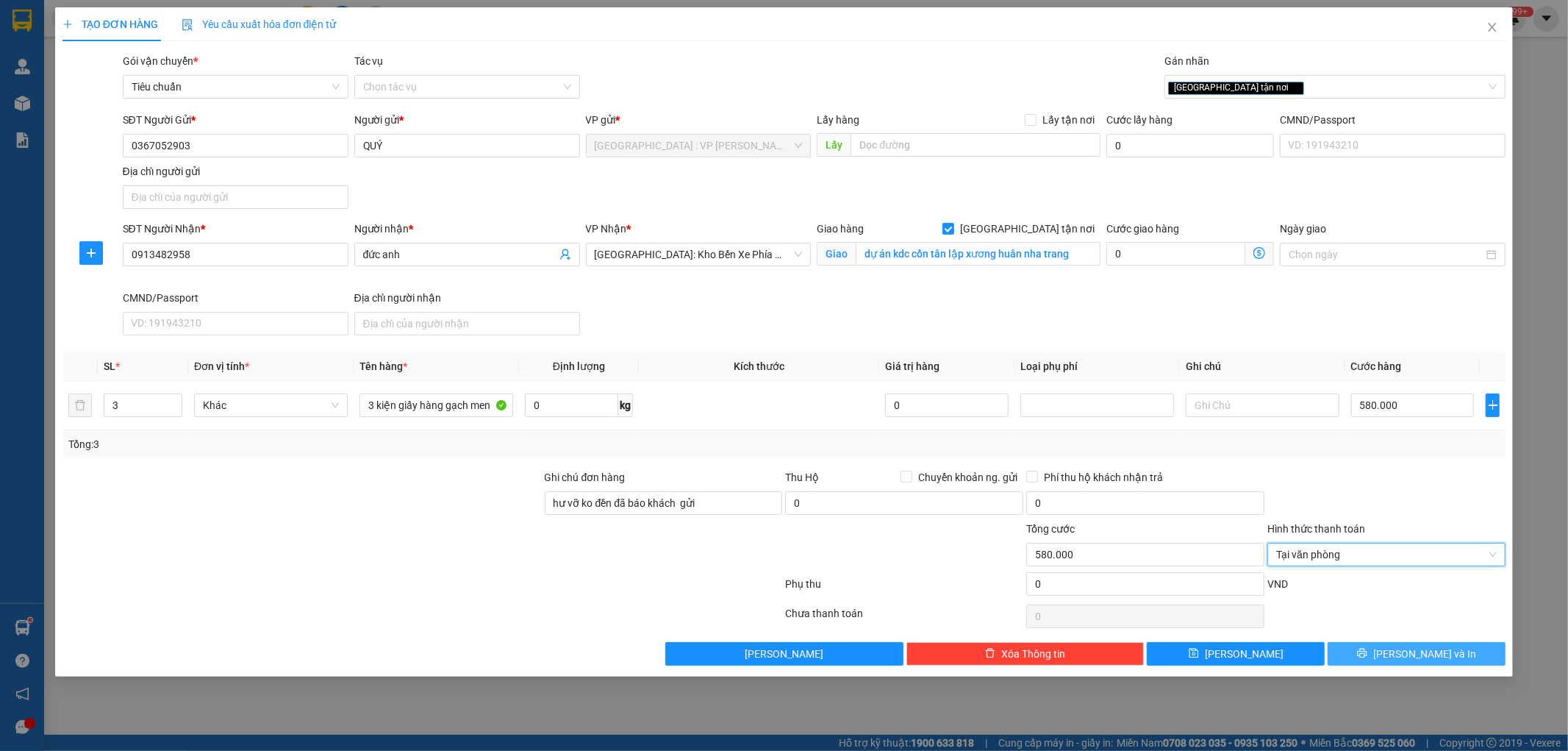
click at [1380, 663] on button "[PERSON_NAME] và In" at bounding box center [1417, 653] width 178 height 24
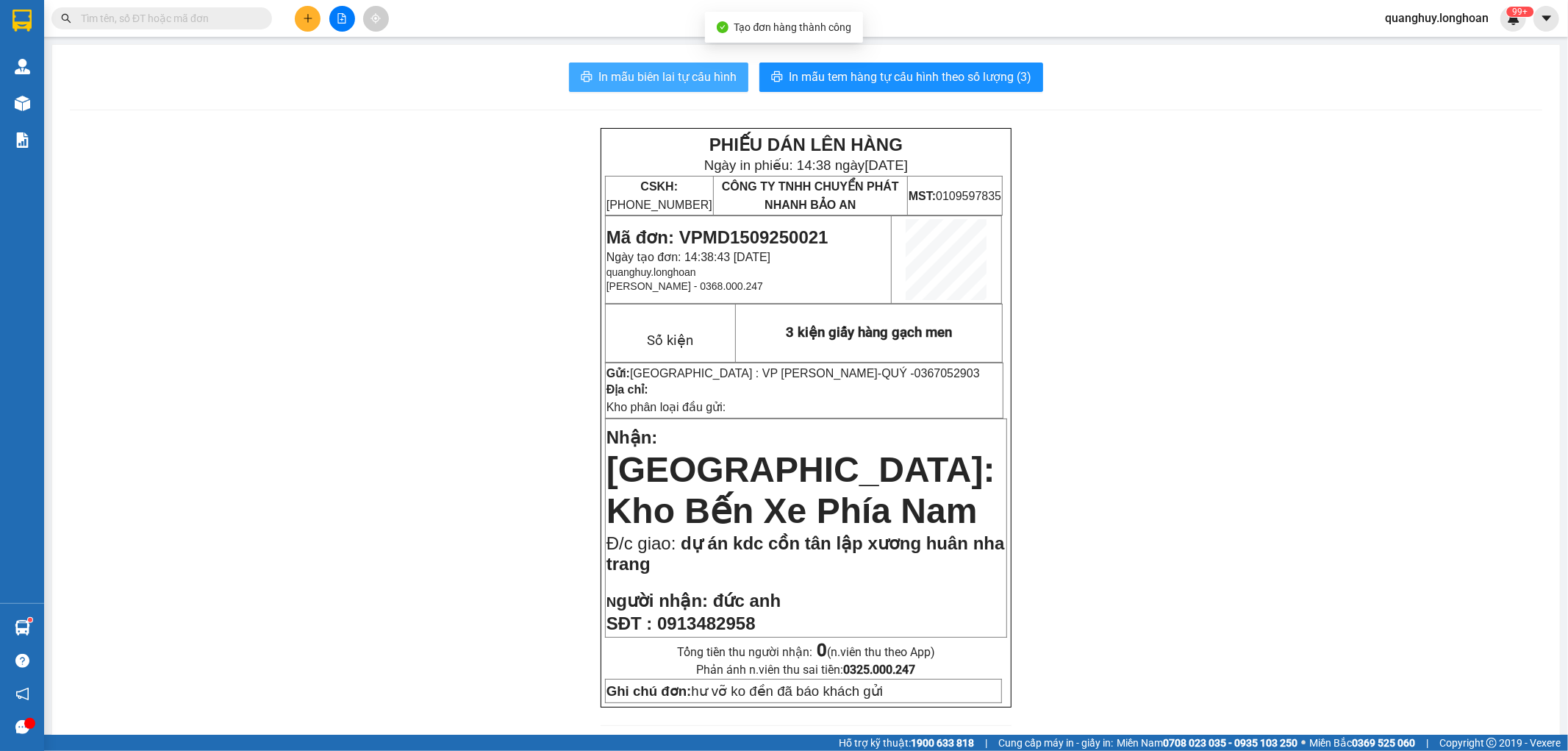
click at [675, 70] on span "In mẫu biên lai tự cấu hình" at bounding box center [667, 77] width 138 height 19
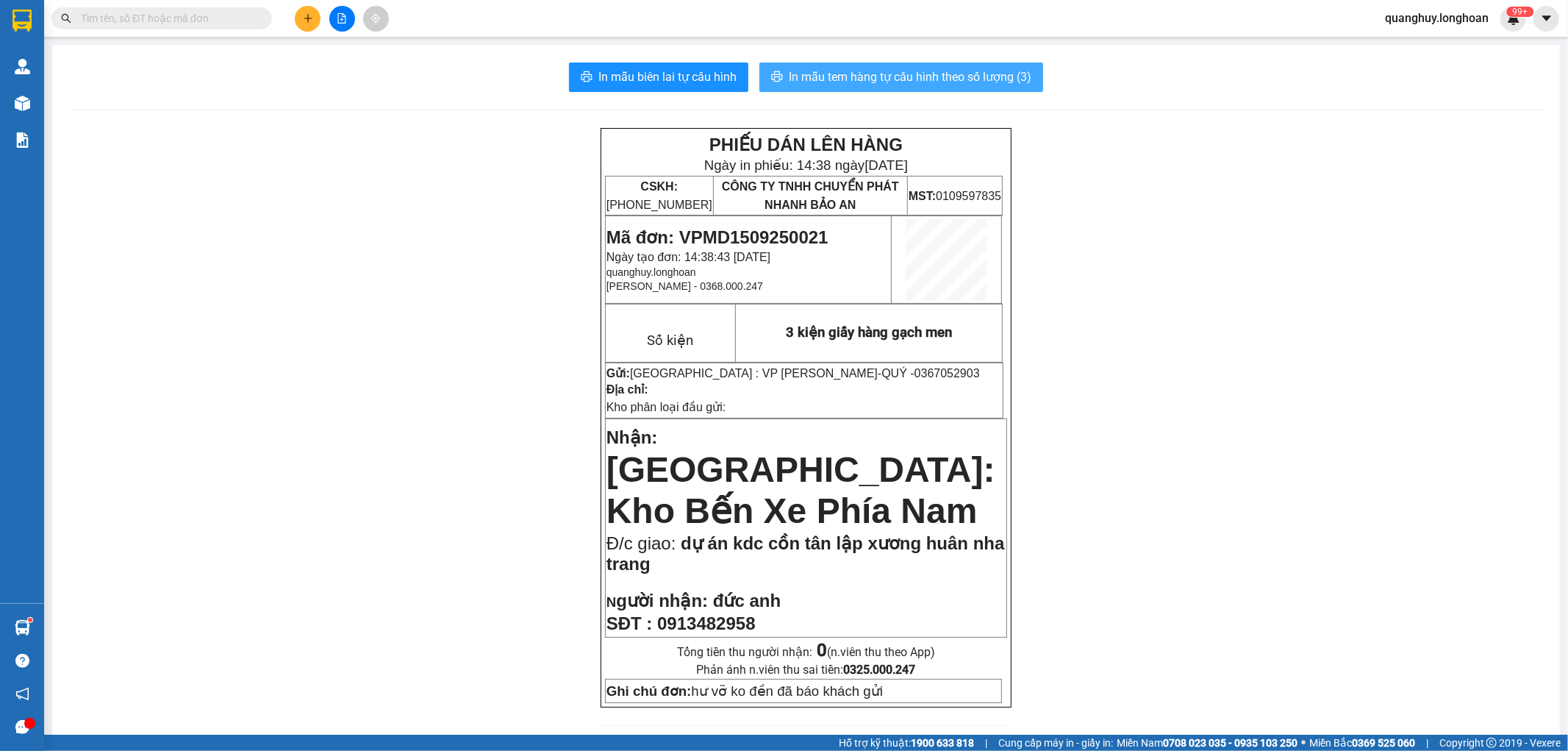
click at [917, 76] on span "In mẫu tem hàng tự cấu hình theo số lượng (3)" at bounding box center [910, 77] width 243 height 19
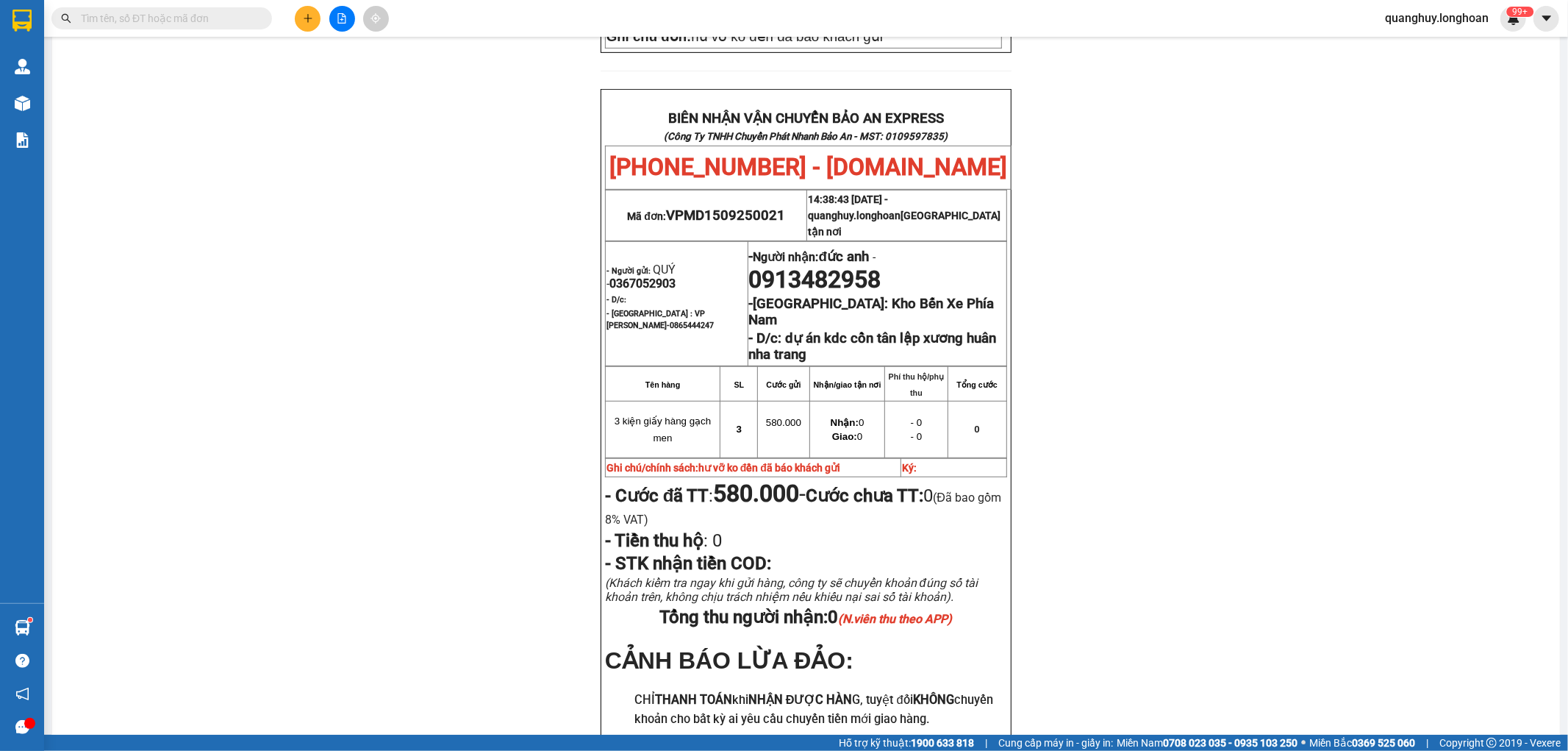
scroll to position [653, 0]
click at [717, 209] on span "VPMD1509250021" at bounding box center [725, 216] width 119 height 16
copy span "VPMD1509250021"
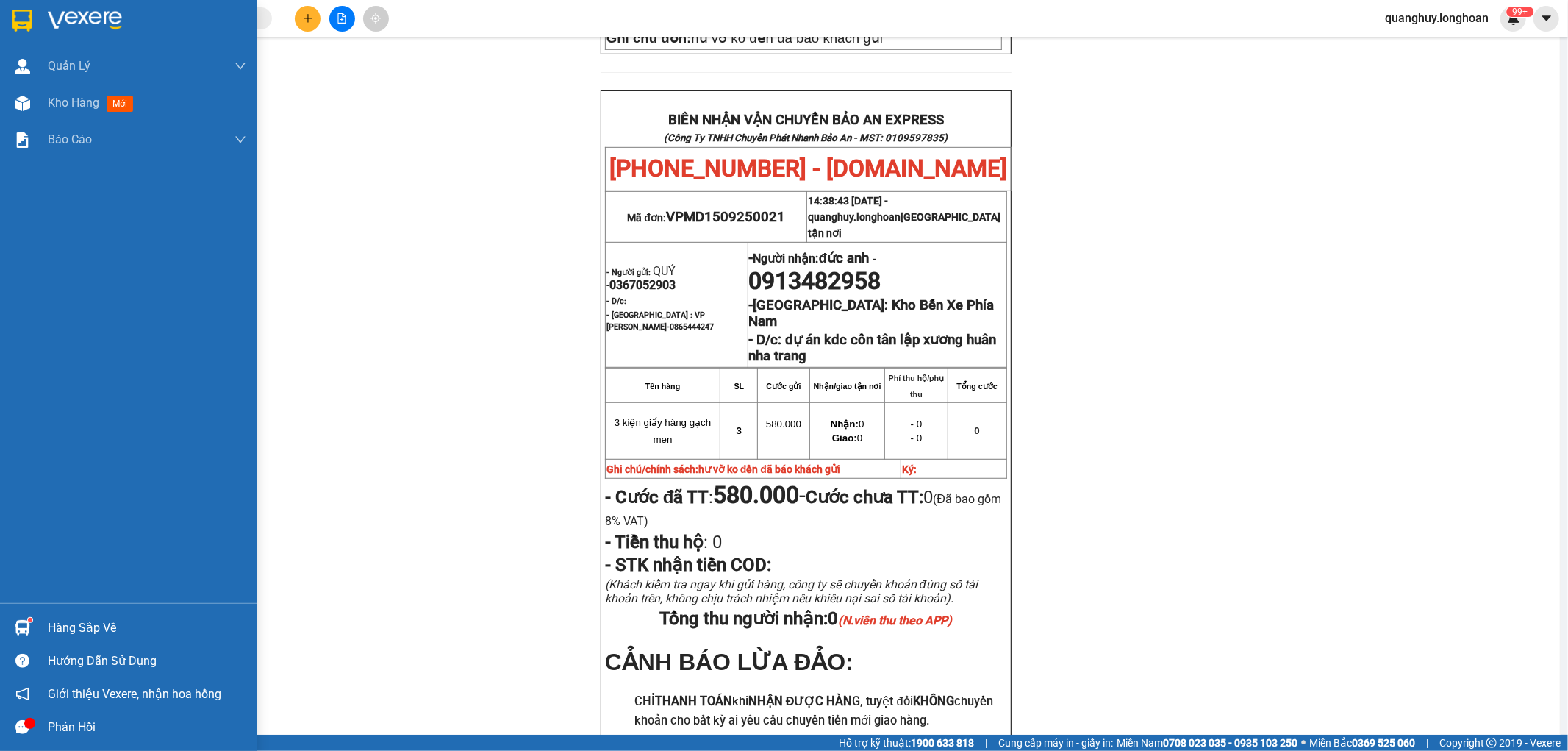
click at [13, 33] on div at bounding box center [128, 24] width 257 height 48
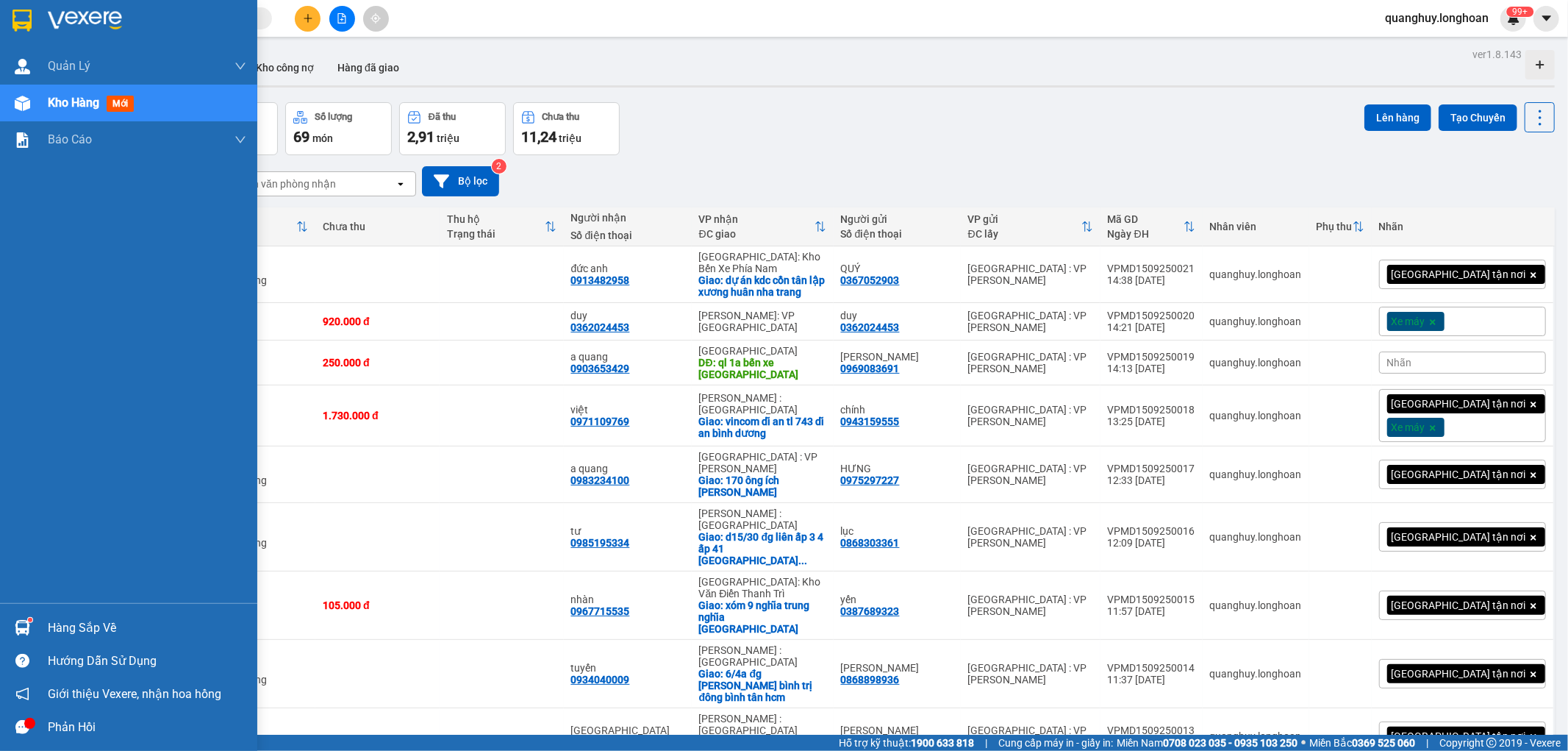
click at [27, 25] on img at bounding box center [22, 20] width 20 height 22
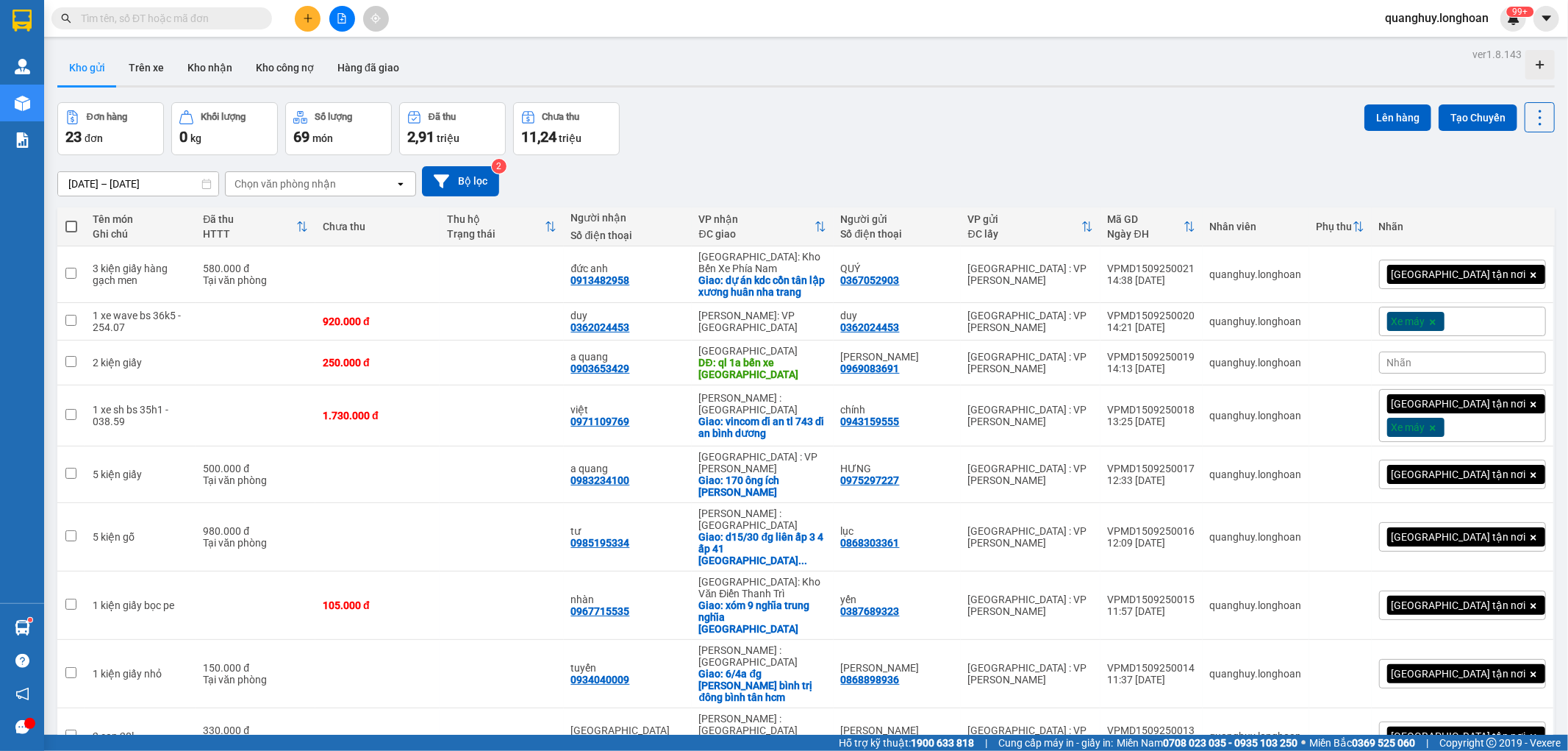
click at [294, 19] on div at bounding box center [342, 19] width 110 height 25
click at [306, 20] on icon "plus" at bounding box center [308, 19] width 10 height 10
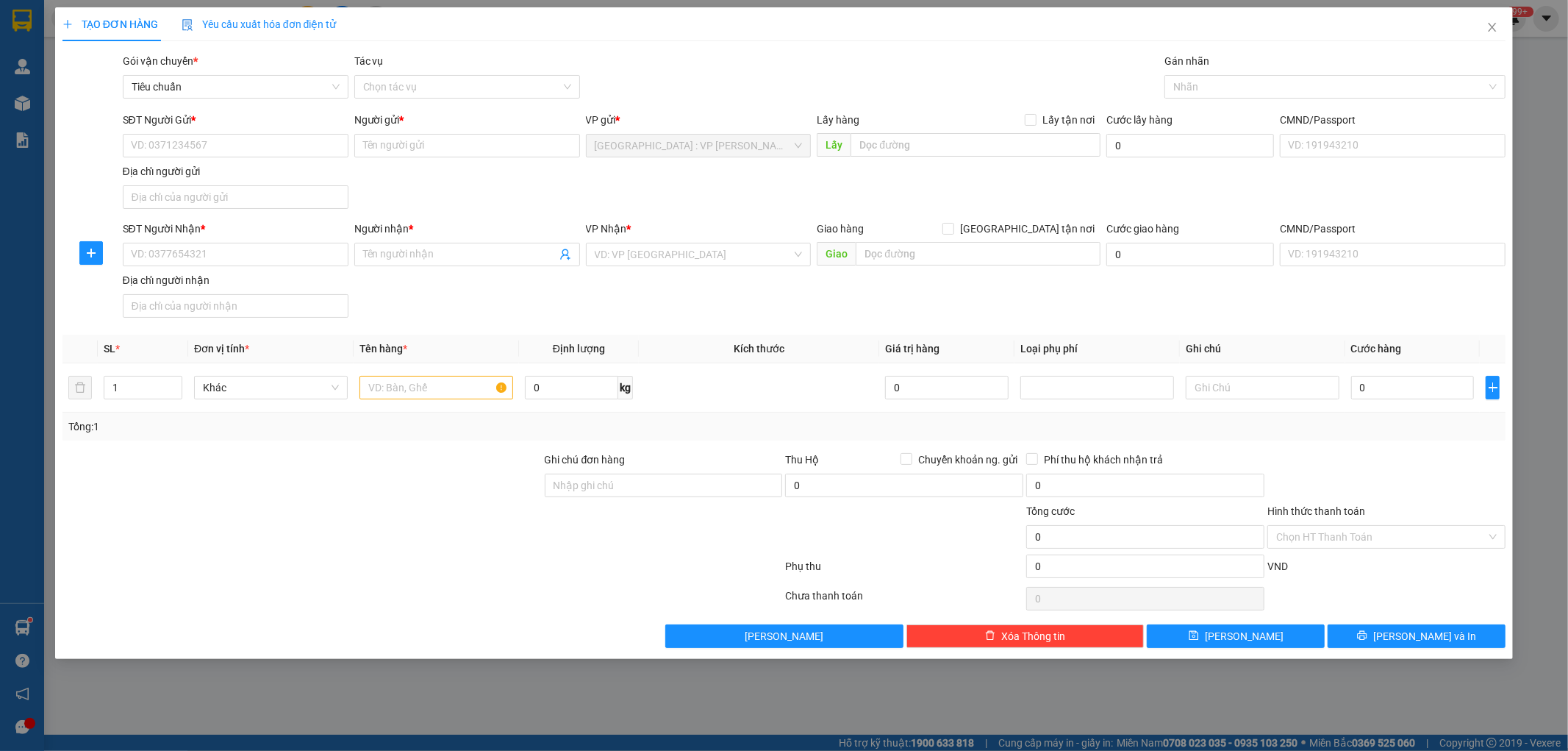
click at [244, 130] on div "SĐT Người Gửi *" at bounding box center [236, 123] width 226 height 22
click at [239, 154] on input "SĐT Người Gửi *" at bounding box center [236, 146] width 226 height 24
type input "0912054606"
click at [209, 165] on div "0912054606 - Lân" at bounding box center [236, 175] width 226 height 24
type input "Lân"
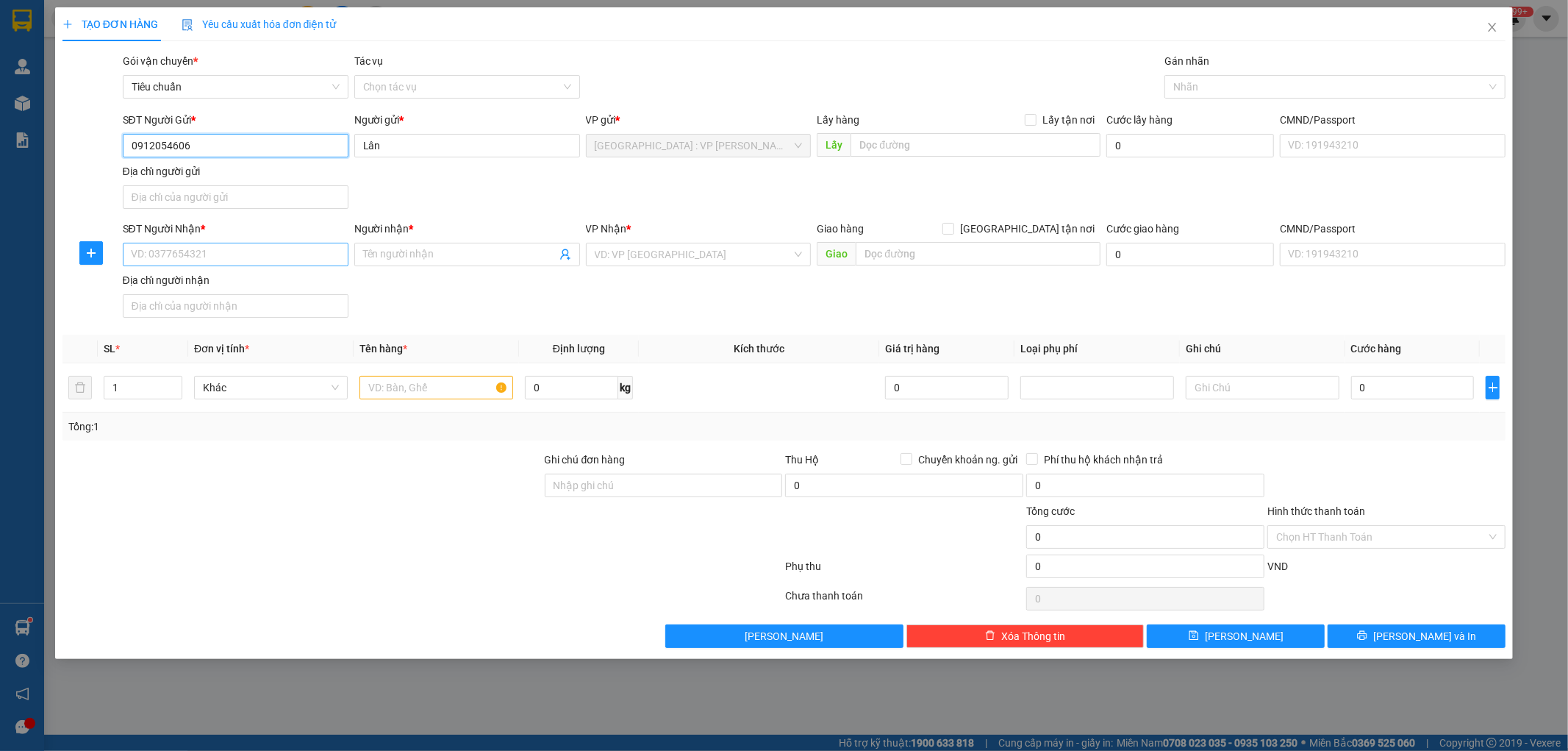
type input "0912054606"
click at [226, 250] on input "SĐT Người Nhận *" at bounding box center [236, 255] width 226 height 24
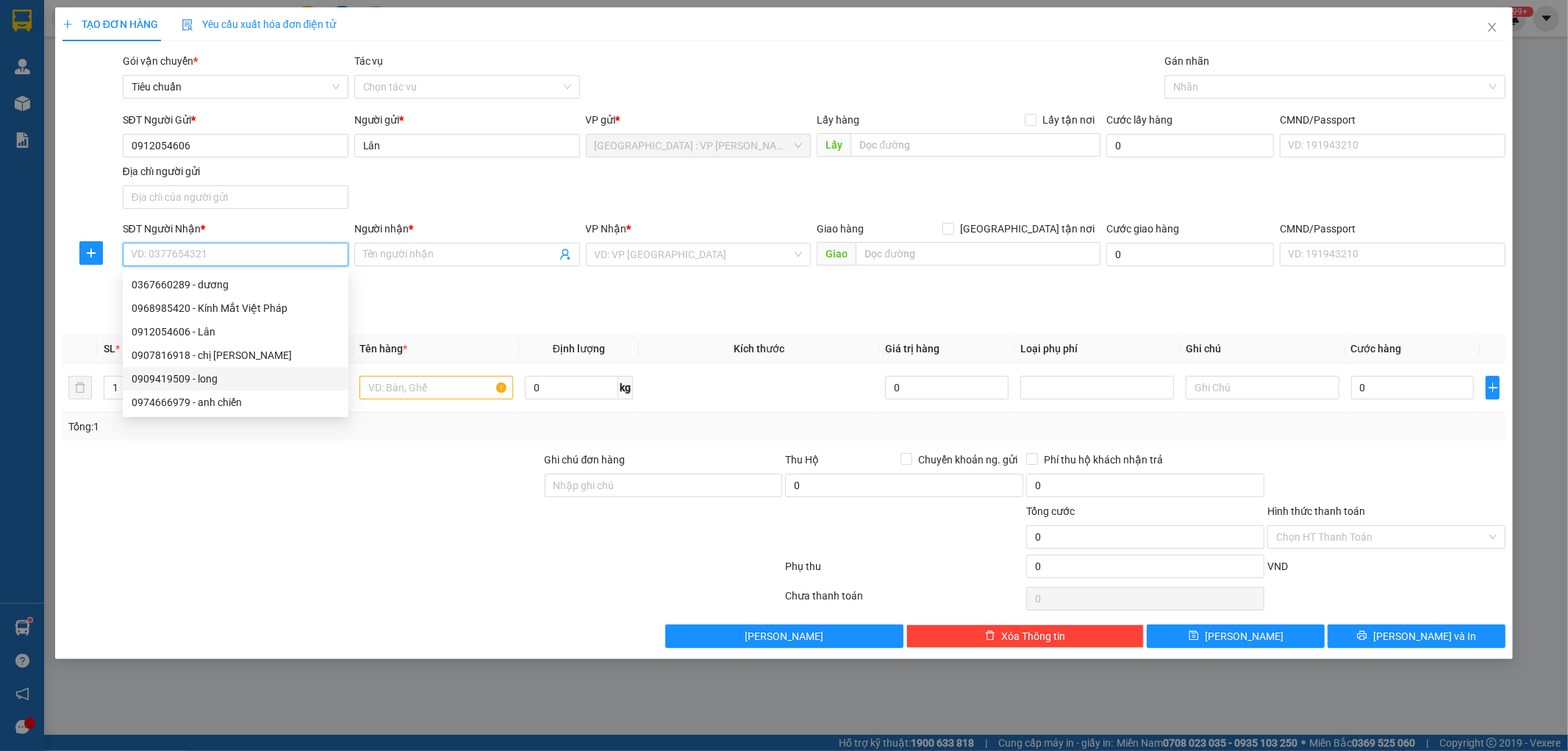
click at [173, 378] on div "0909419509 - long" at bounding box center [235, 378] width 208 height 16
type input "0909419509"
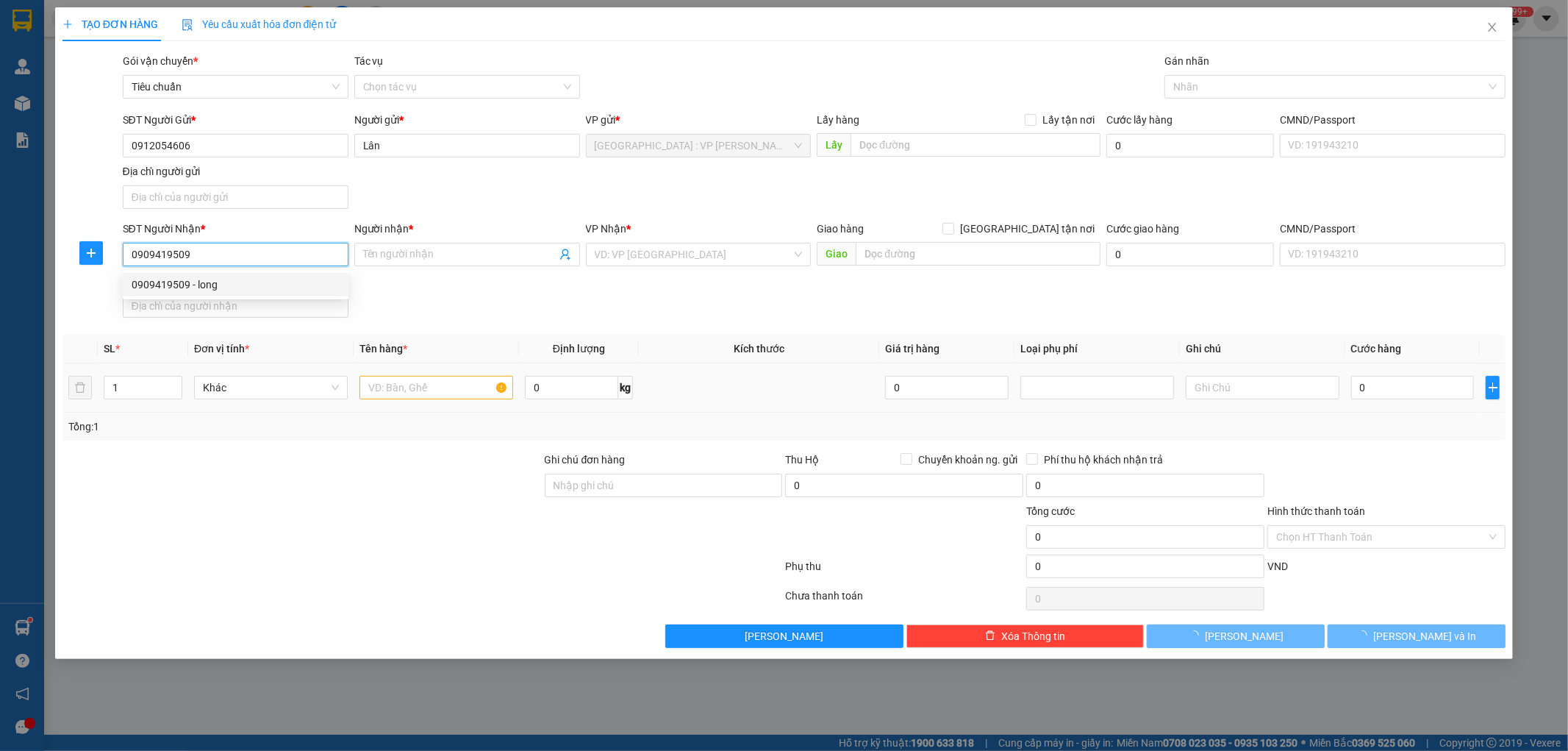
type input "long"
checkbox input "true"
type input "60/68 chung cư mỹ phu b5-05 lâm văn bên q7 , tp hcm"
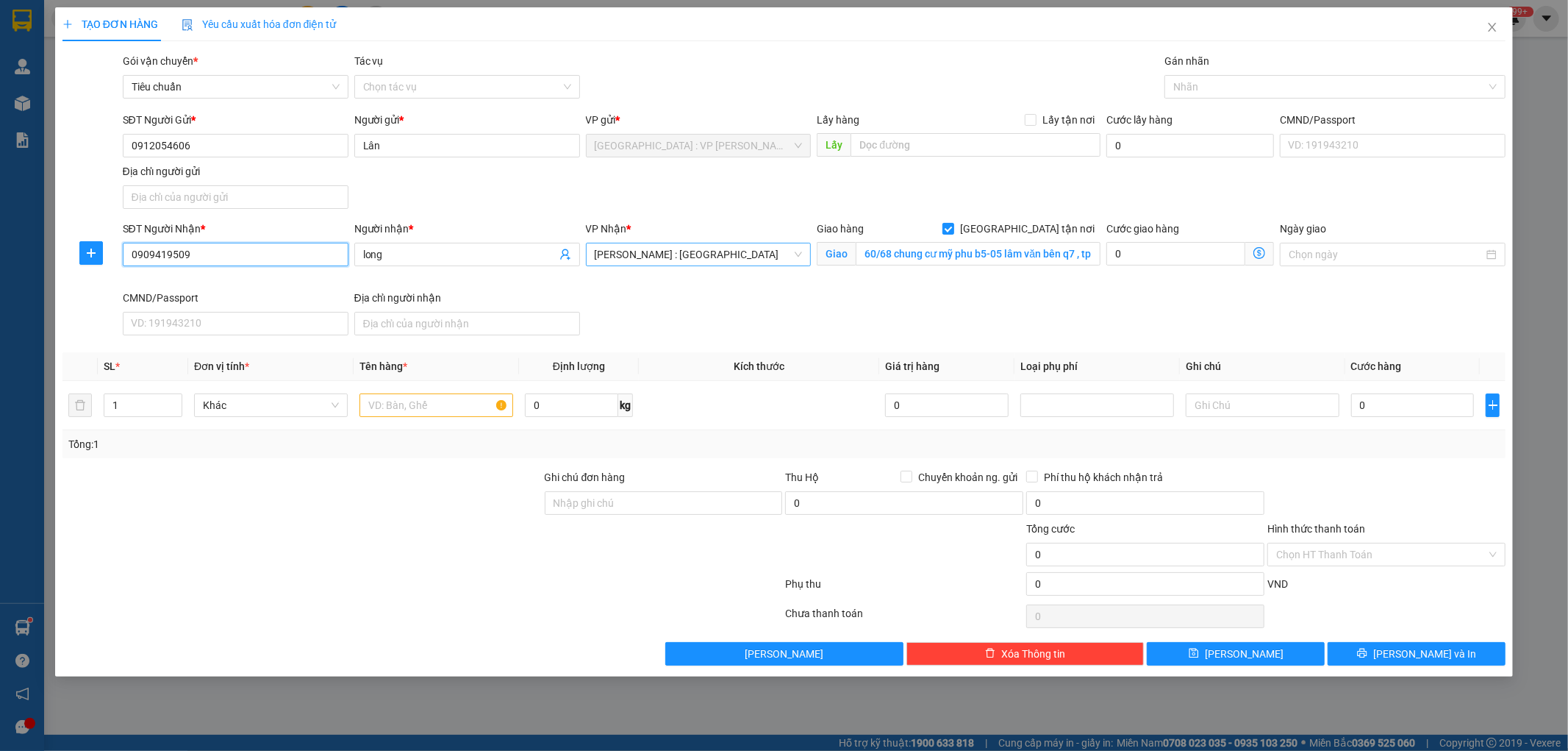
click at [752, 254] on span "[PERSON_NAME] : [GEOGRAPHIC_DATA]" at bounding box center [698, 255] width 208 height 22
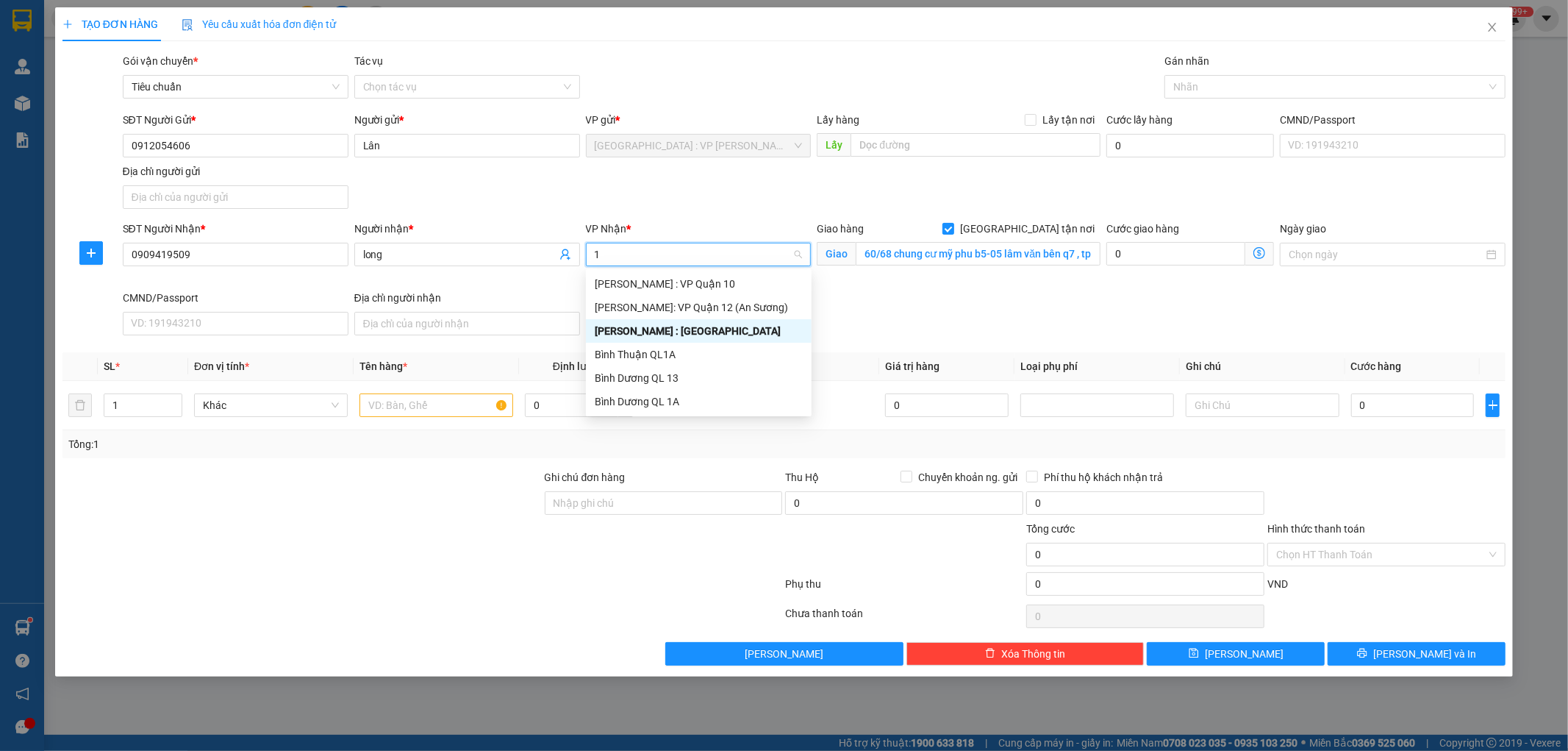
type input "12"
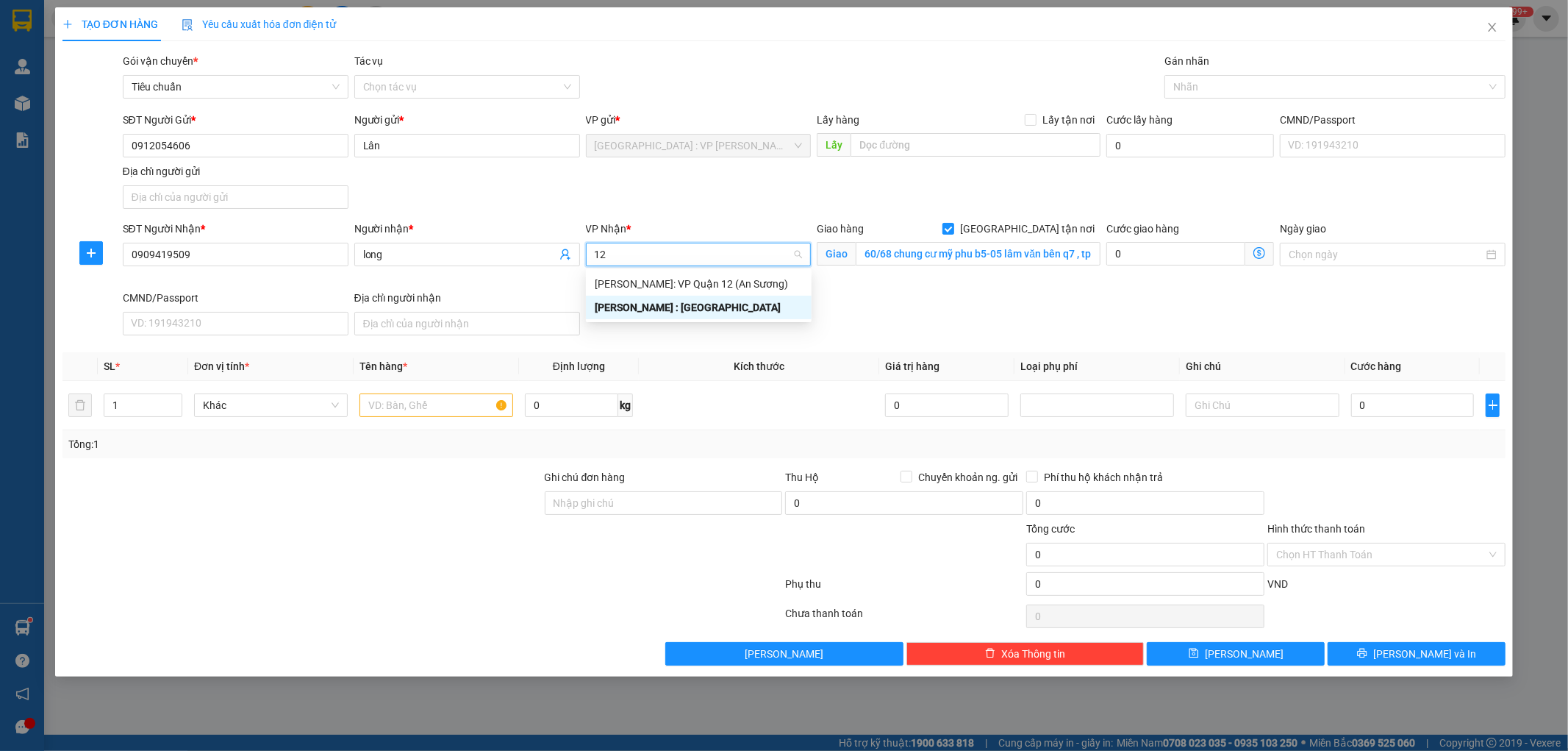
click at [692, 306] on div "[PERSON_NAME] : [GEOGRAPHIC_DATA]" at bounding box center [698, 307] width 208 height 16
click at [692, 306] on div "SĐT Người Nhận * 0909419509 Người nhận * long VP Nhận * Hồ Chí Minh : Kho Quận …" at bounding box center [815, 281] width 1390 height 120
click at [1186, 87] on div at bounding box center [1328, 87] width 319 height 18
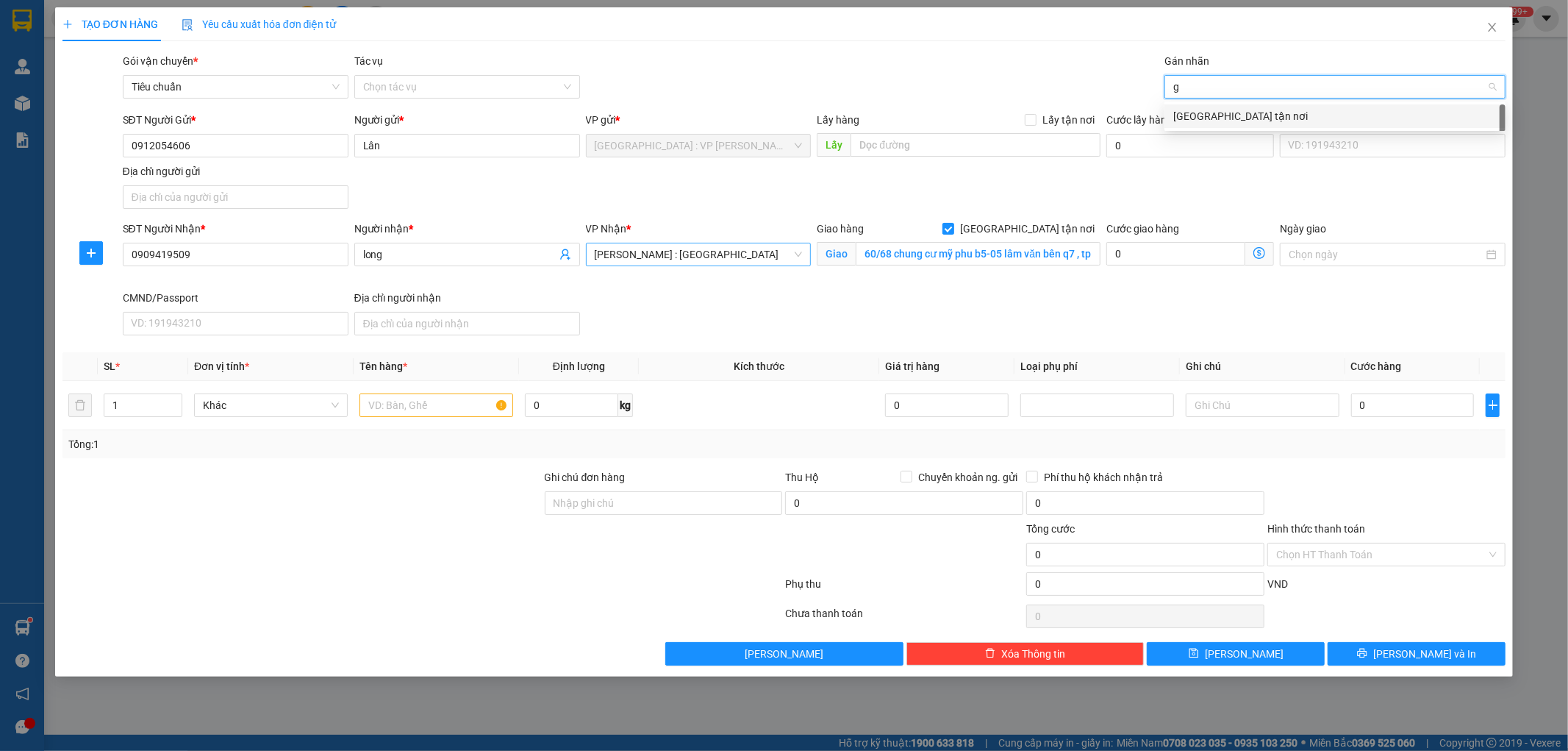
type input "gt"
click at [1190, 119] on div "[GEOGRAPHIC_DATA] tận nơi" at bounding box center [1335, 115] width 323 height 16
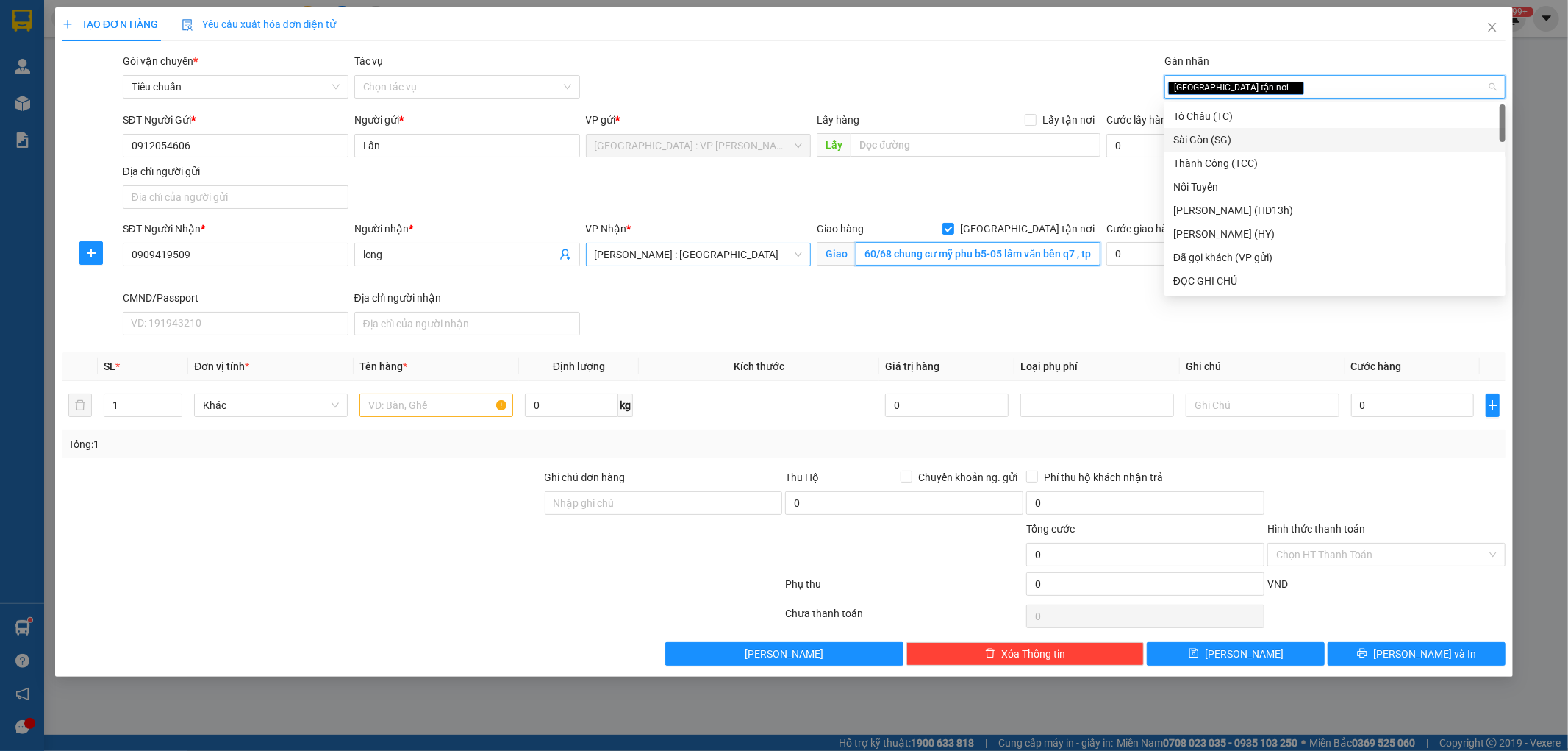
click at [891, 258] on input "60/68 chung cư mỹ phu b5-05 lâm văn bên q7 , tp hcm" at bounding box center [978, 254] width 245 height 24
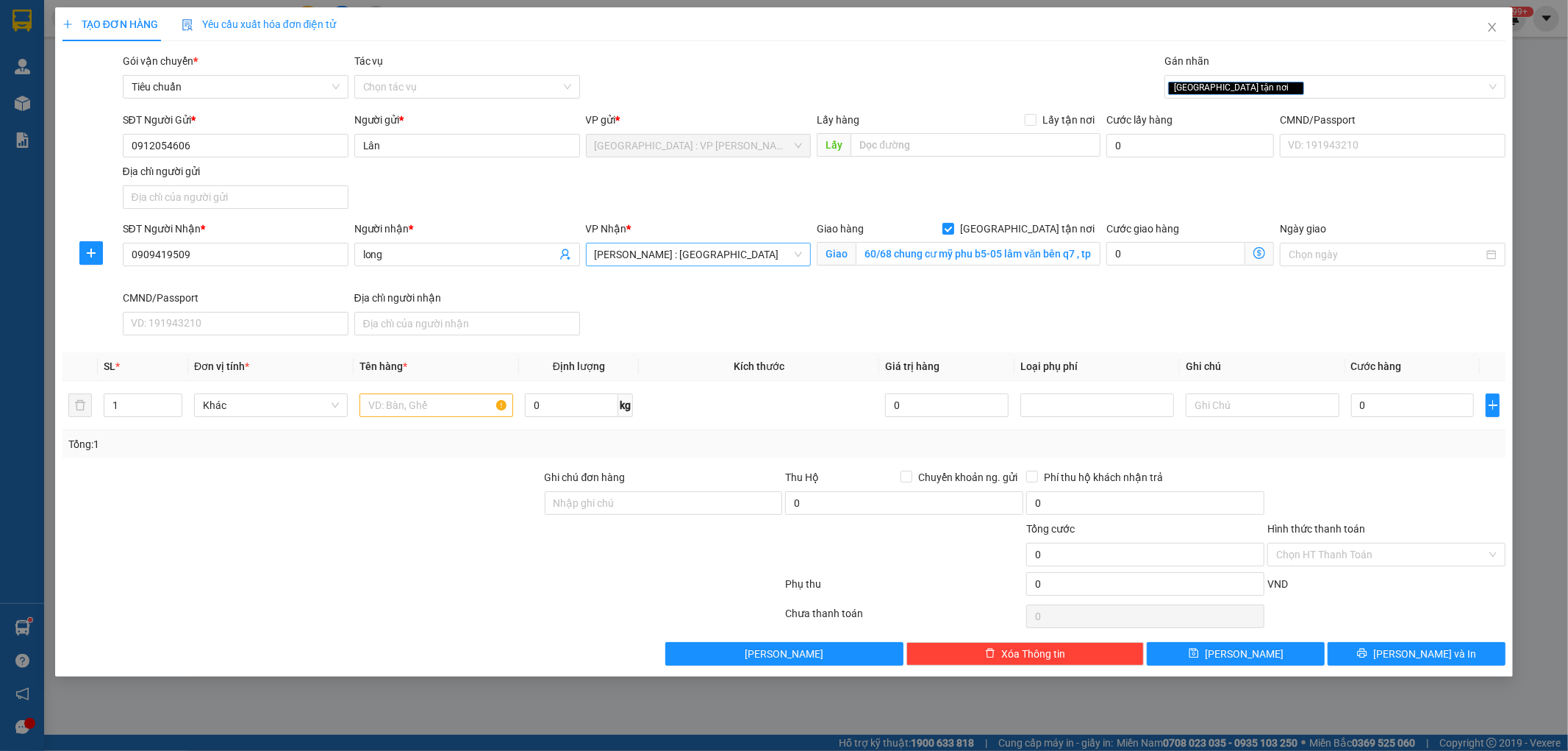
click at [943, 315] on div "SĐT Người Nhận * 0909419509 Người nhận * long VP Nhận * Hồ Chí Minh : Kho Quận …" at bounding box center [815, 281] width 1390 height 120
click at [927, 262] on input "60/68 chung cư mỹ phu b5-05 lâm văn bên q7 , tp hcm" at bounding box center [978, 254] width 245 height 24
type input "số 1 đg 14a cư xá ngân hàng tân thuận q7 hcm"
click at [908, 309] on div "SĐT Người Nhận * 0909419509 Người nhận * long VP Nhận * Hồ Chí Minh : Kho Quận …" at bounding box center [815, 281] width 1390 height 120
click at [140, 406] on input "1" at bounding box center [143, 405] width 77 height 22
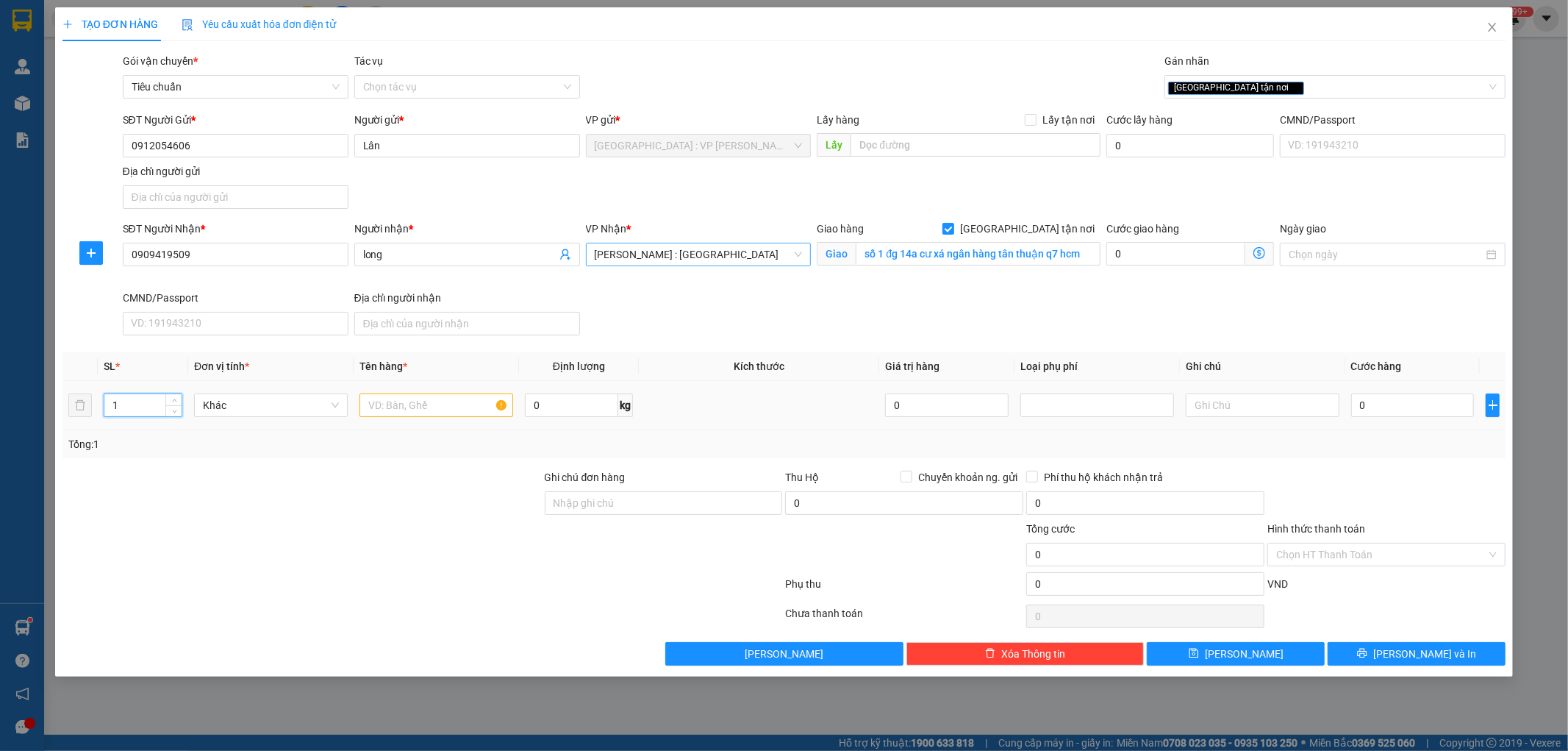
click at [140, 406] on input "1" at bounding box center [143, 405] width 77 height 22
type input "2"
click at [400, 406] on input "text" at bounding box center [436, 406] width 154 height 24
click at [146, 406] on input "2" at bounding box center [143, 405] width 77 height 22
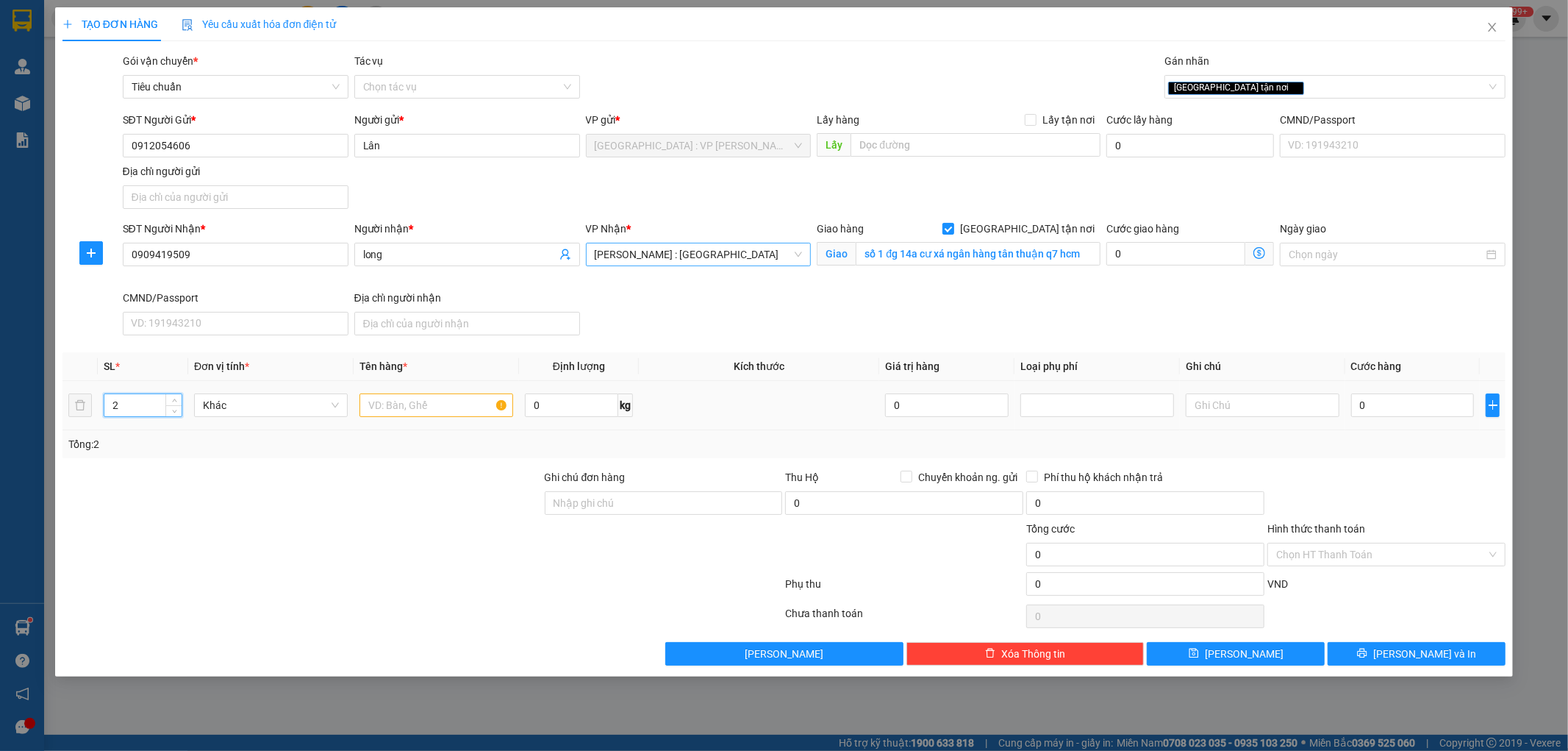
click at [146, 406] on input "2" at bounding box center [143, 405] width 77 height 22
type input "2"
click at [430, 409] on input "text" at bounding box center [436, 406] width 154 height 24
click at [152, 407] on input "2" at bounding box center [143, 405] width 77 height 22
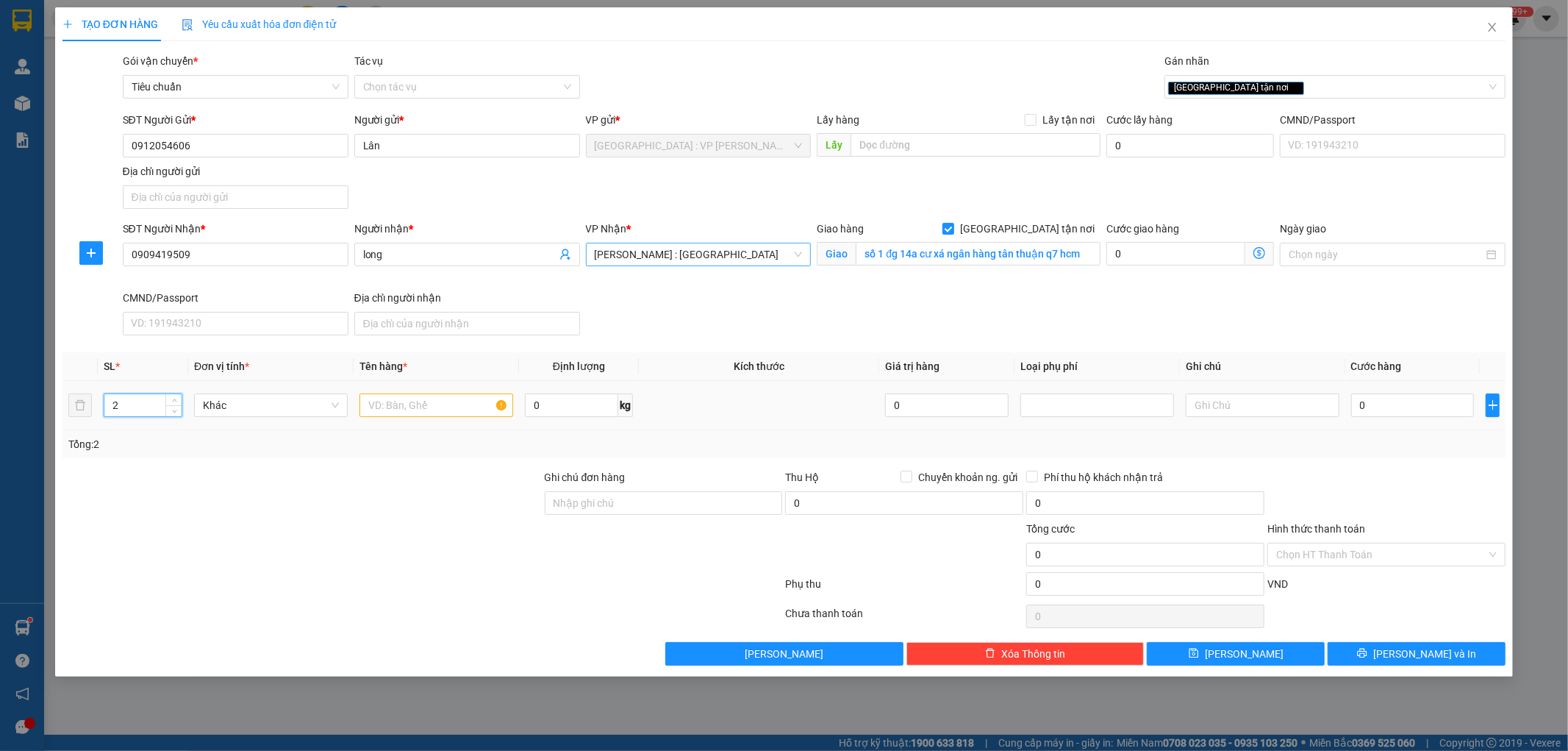
click at [152, 407] on input "2" at bounding box center [143, 405] width 77 height 22
type input "2"
click at [145, 403] on input "2" at bounding box center [143, 405] width 77 height 22
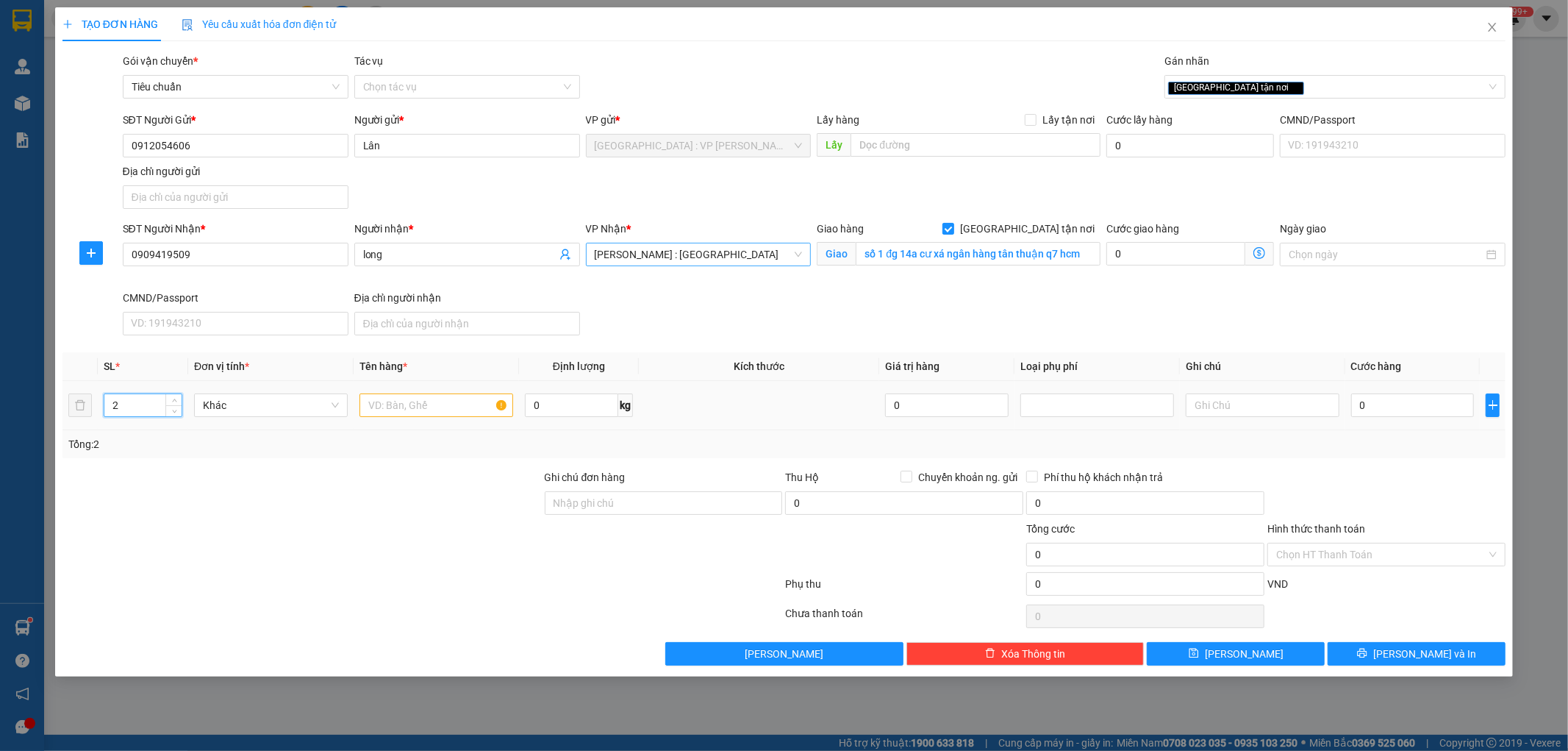
click at [145, 403] on input "2" at bounding box center [143, 405] width 77 height 22
click at [427, 407] on input "text" at bounding box center [436, 406] width 154 height 24
type input "2"
type input "2 can 20l"
click at [372, 481] on div at bounding box center [302, 495] width 482 height 52
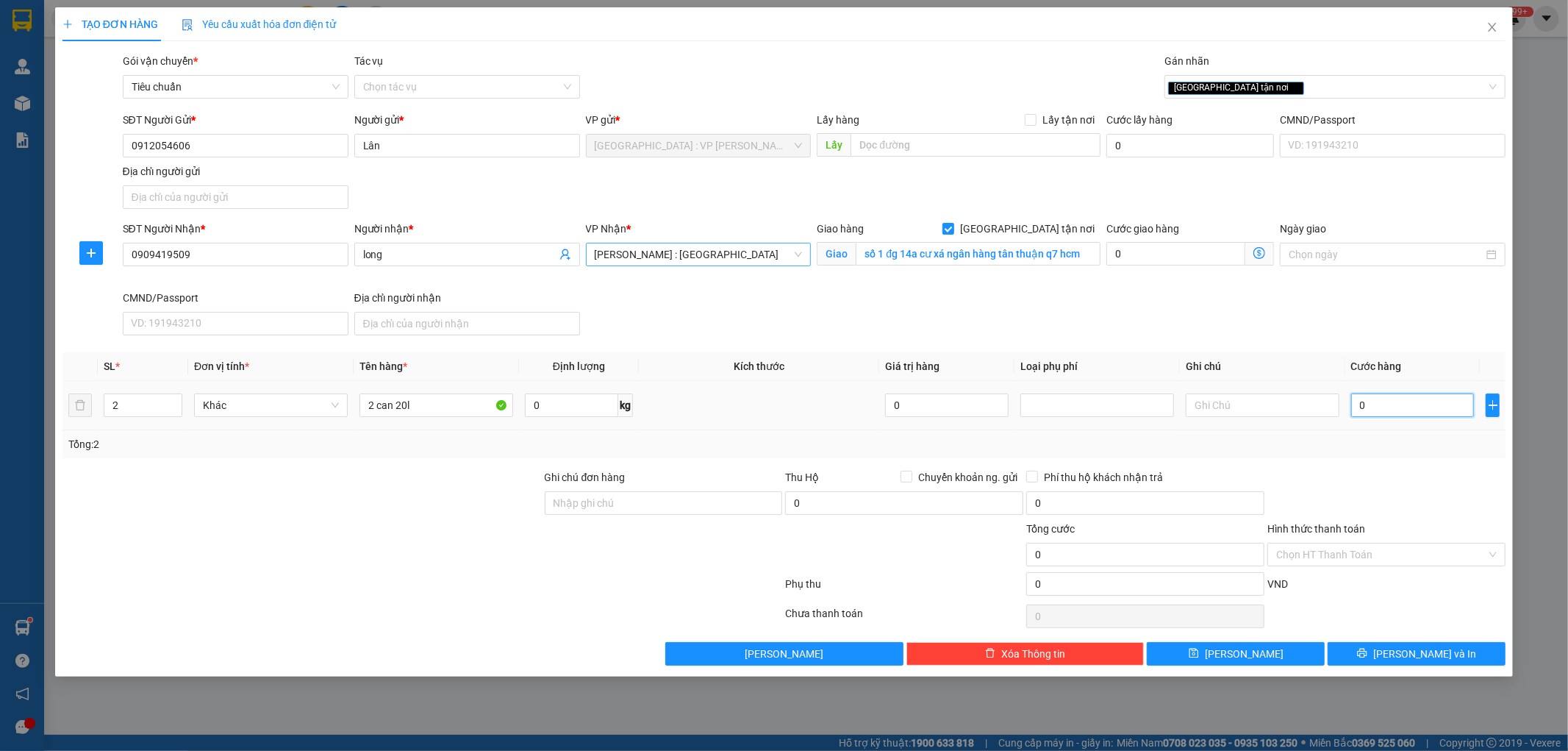
click at [1424, 412] on input "0" at bounding box center [1414, 406] width 124 height 24
type input "3"
type input "33"
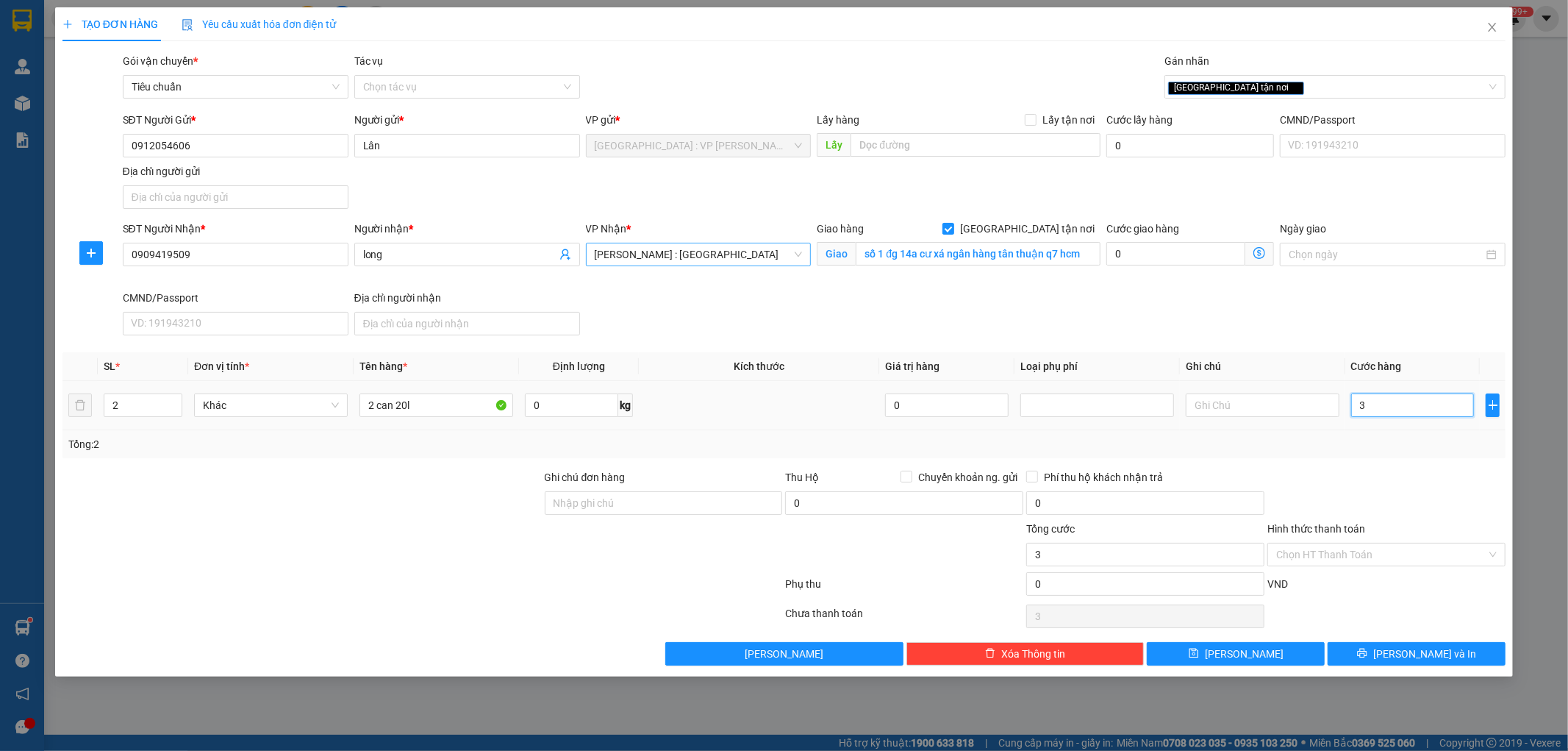
type input "33"
type input "330"
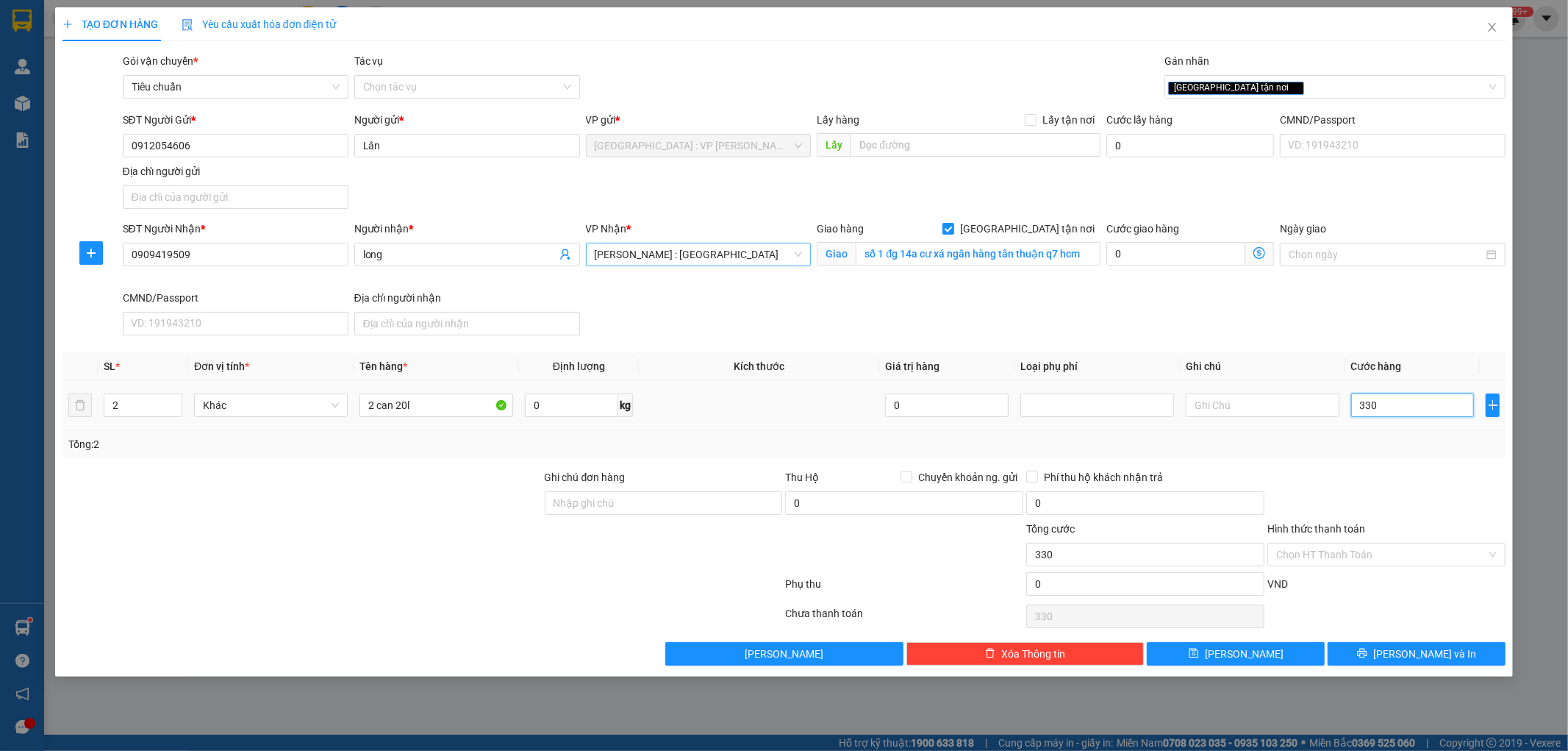
type input "3.300"
type input "33.000"
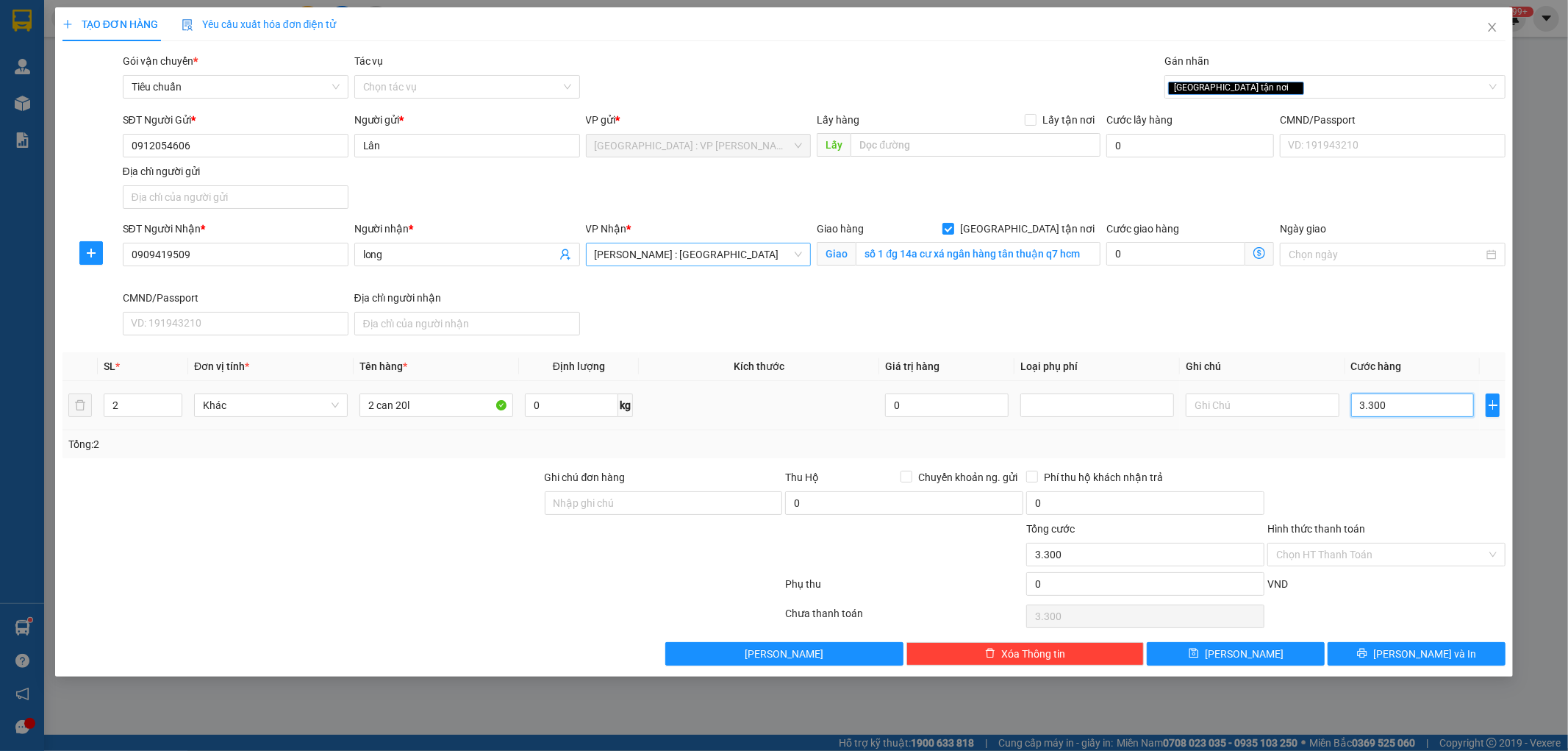
type input "33.000"
type input "330.000"
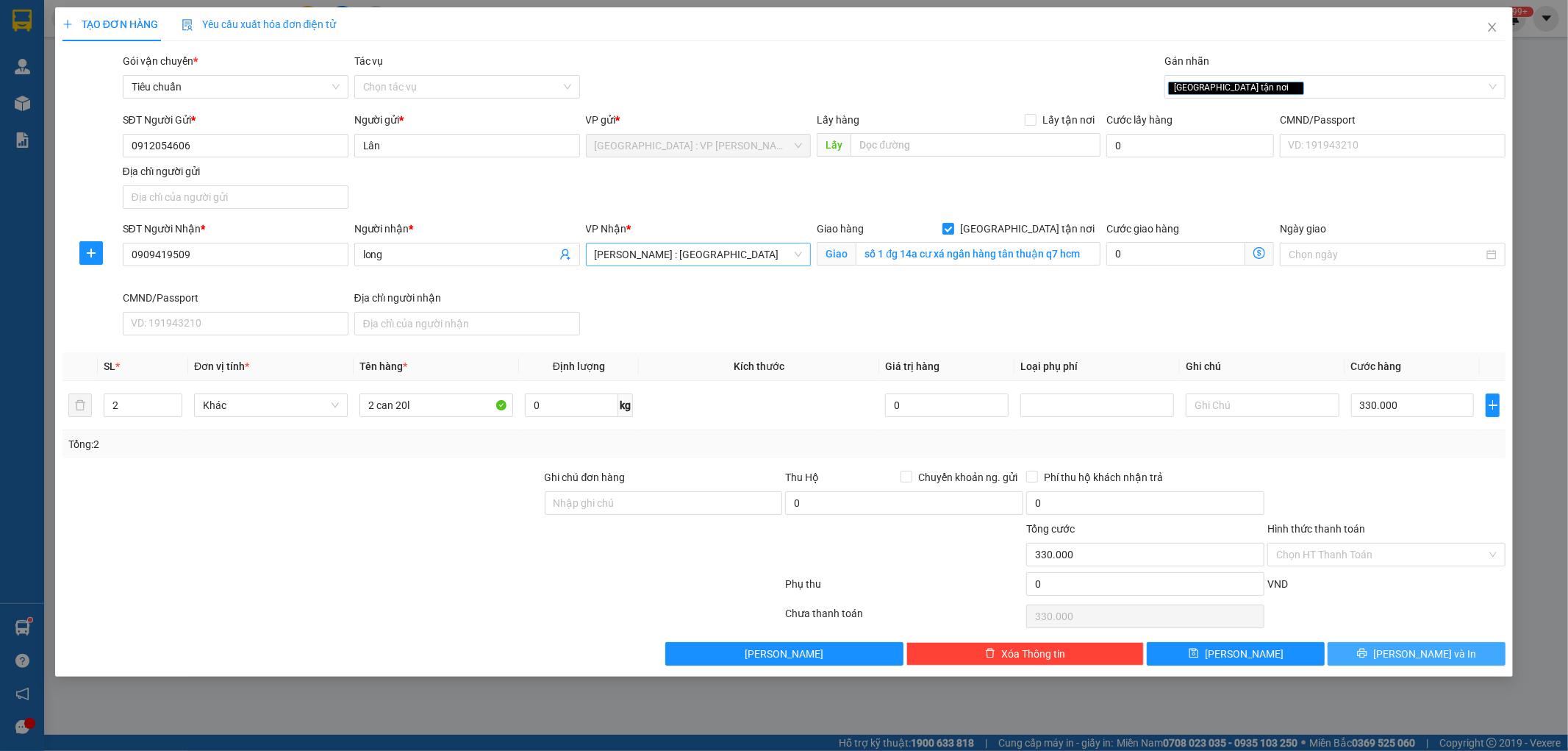
click at [1384, 665] on button "[PERSON_NAME] và In" at bounding box center [1417, 653] width 178 height 24
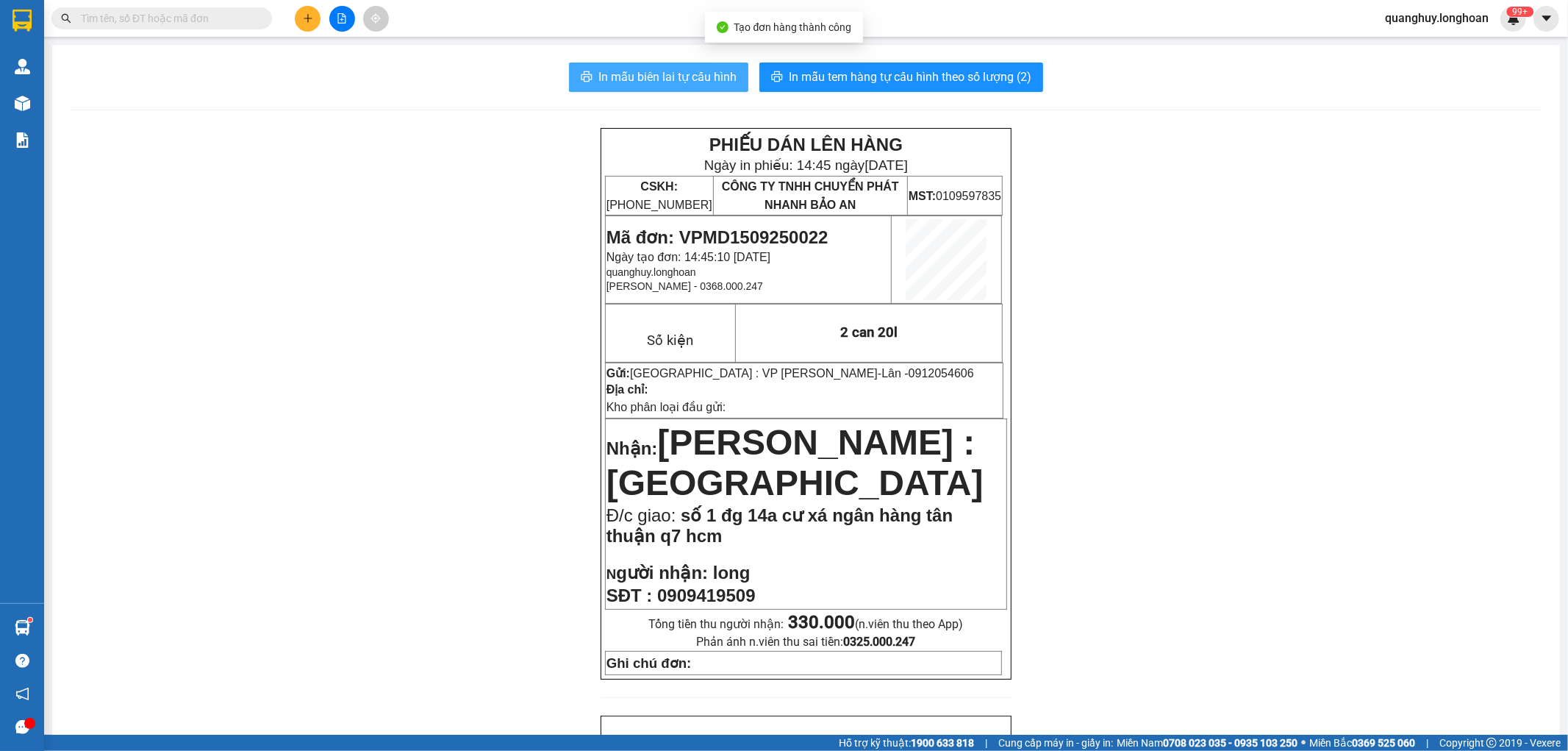
click at [696, 82] on span "In mẫu biên lai tự cấu hình" at bounding box center [667, 77] width 138 height 19
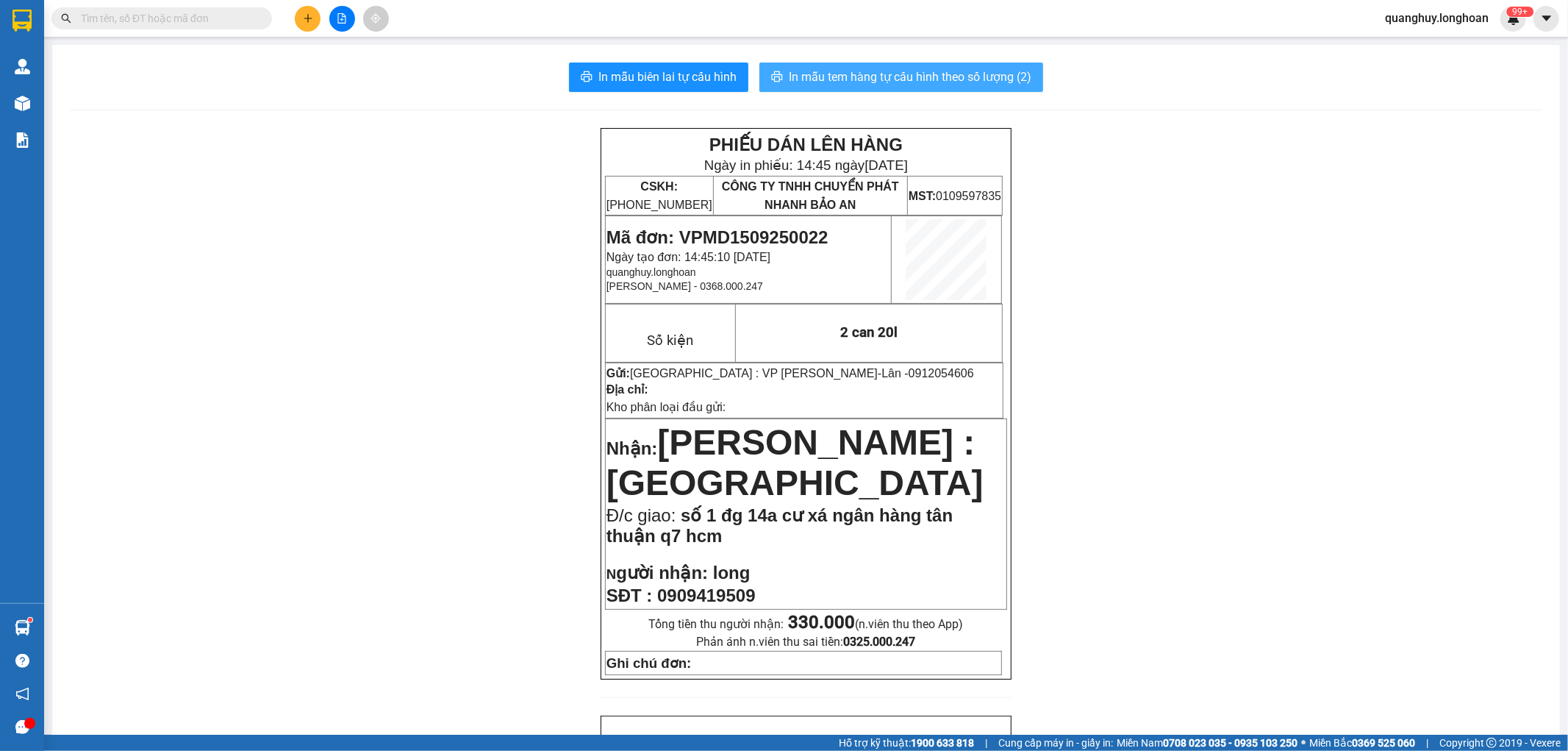
click at [906, 70] on span "In mẫu tem hàng tự cấu hình theo số lượng (2)" at bounding box center [910, 77] width 243 height 19
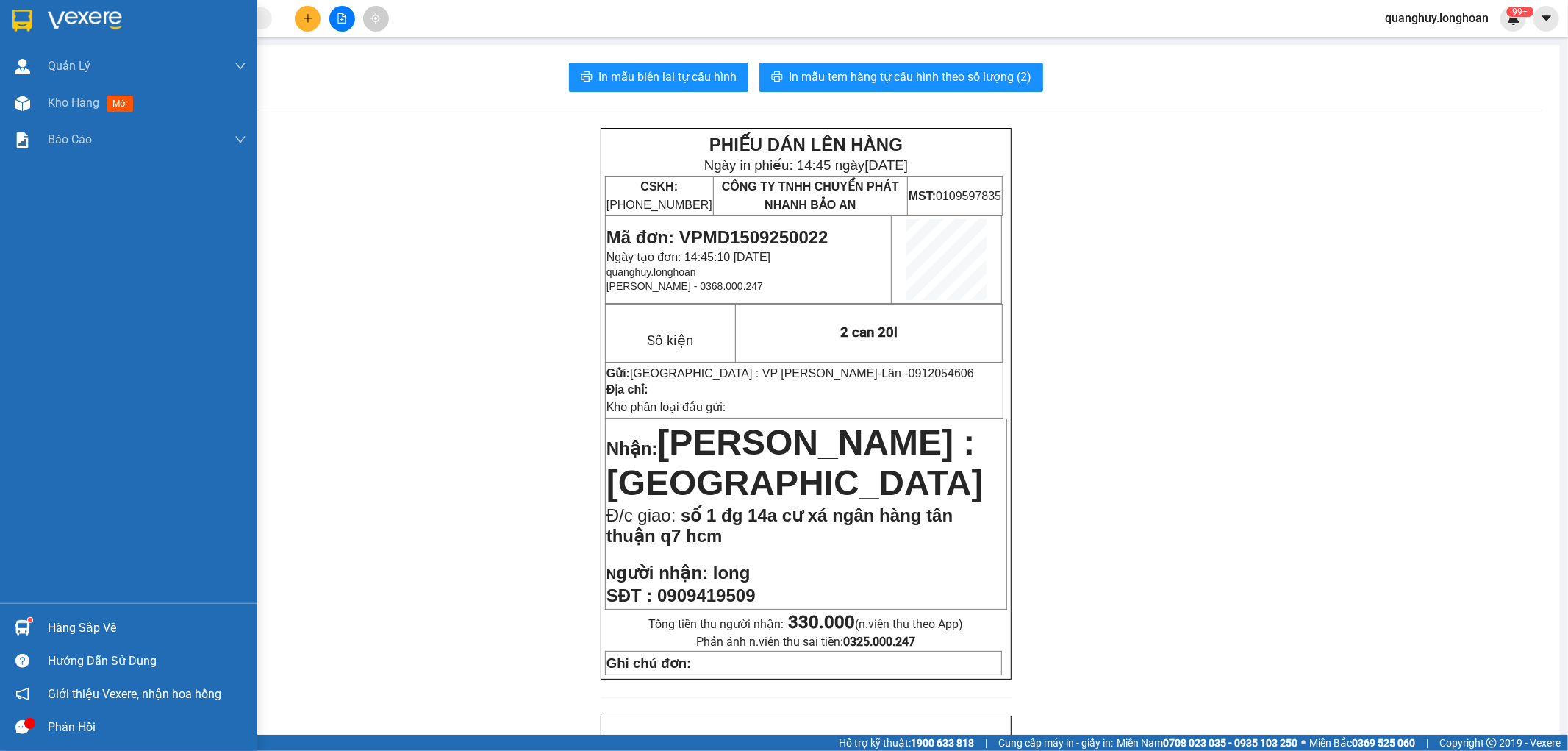
click at [25, 19] on img at bounding box center [22, 20] width 20 height 22
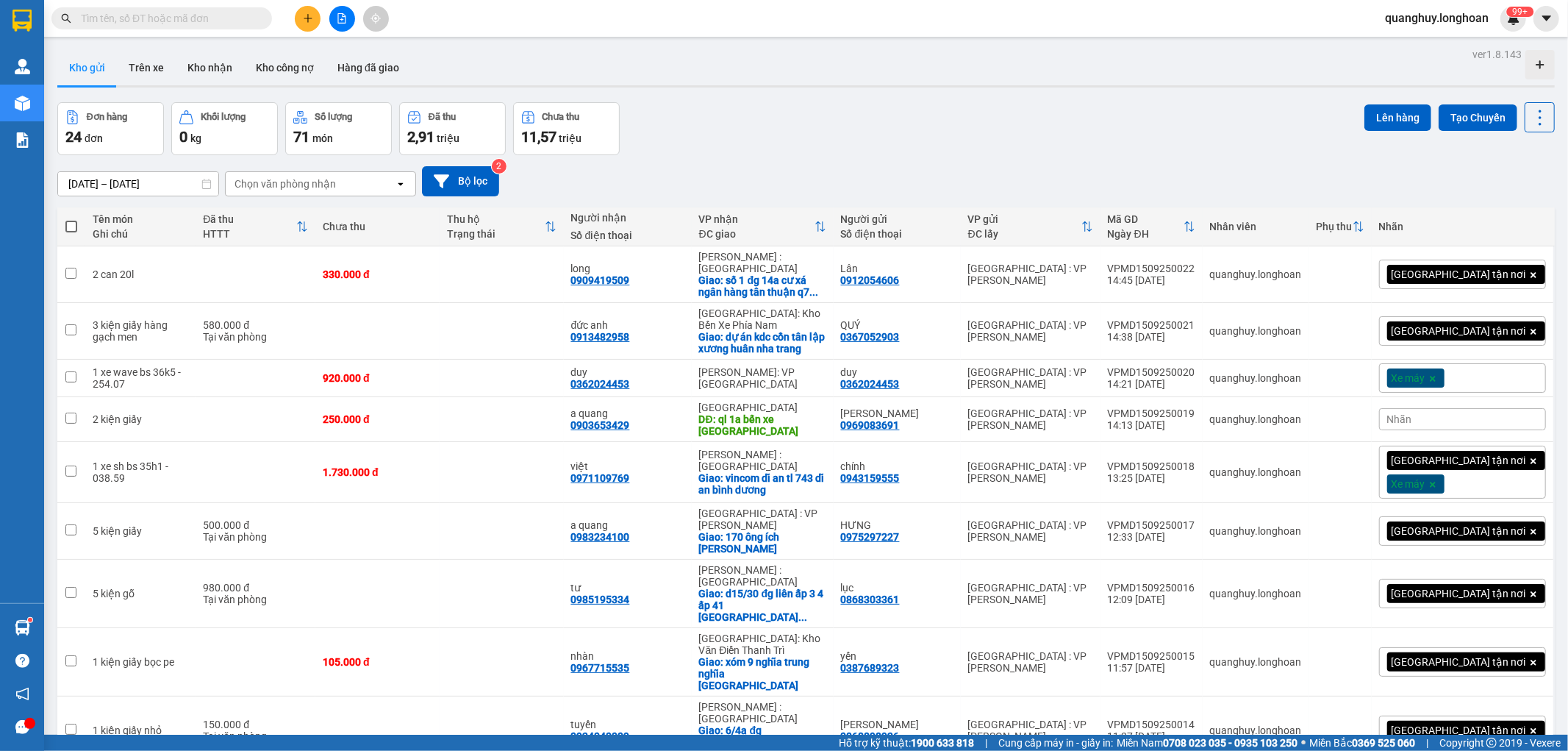
click at [772, 140] on div "Đơn hàng 24 đơn Khối lượng 0 kg Số lượng 71 món Đã thu 2,91 triệu Chưa thu 11,5…" at bounding box center [806, 128] width 1498 height 53
click at [316, 14] on button at bounding box center [307, 19] width 25 height 25
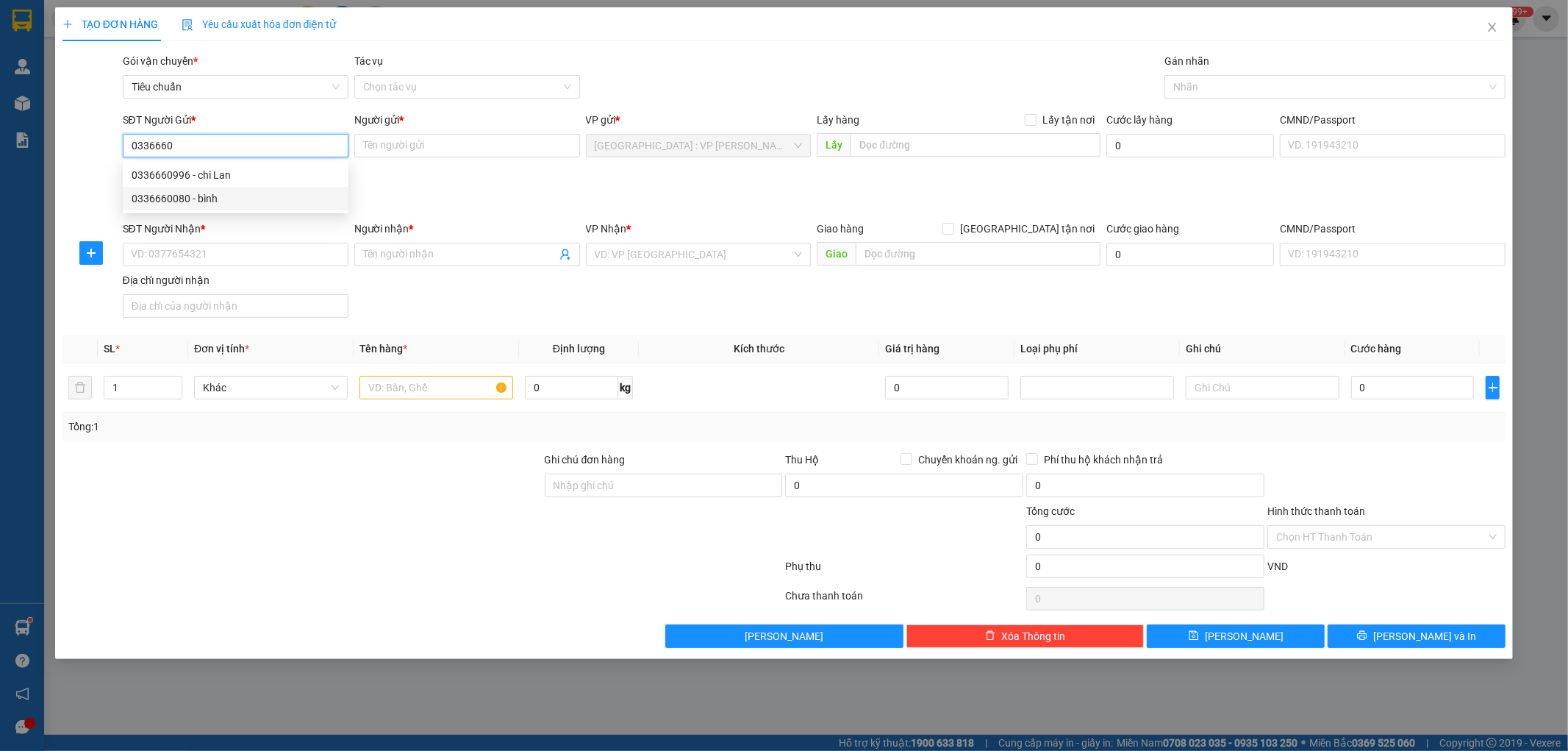
click at [188, 209] on div "0336660080 - bình" at bounding box center [236, 199] width 226 height 24
type input "0336660080"
type input "bình"
checkbox input "true"
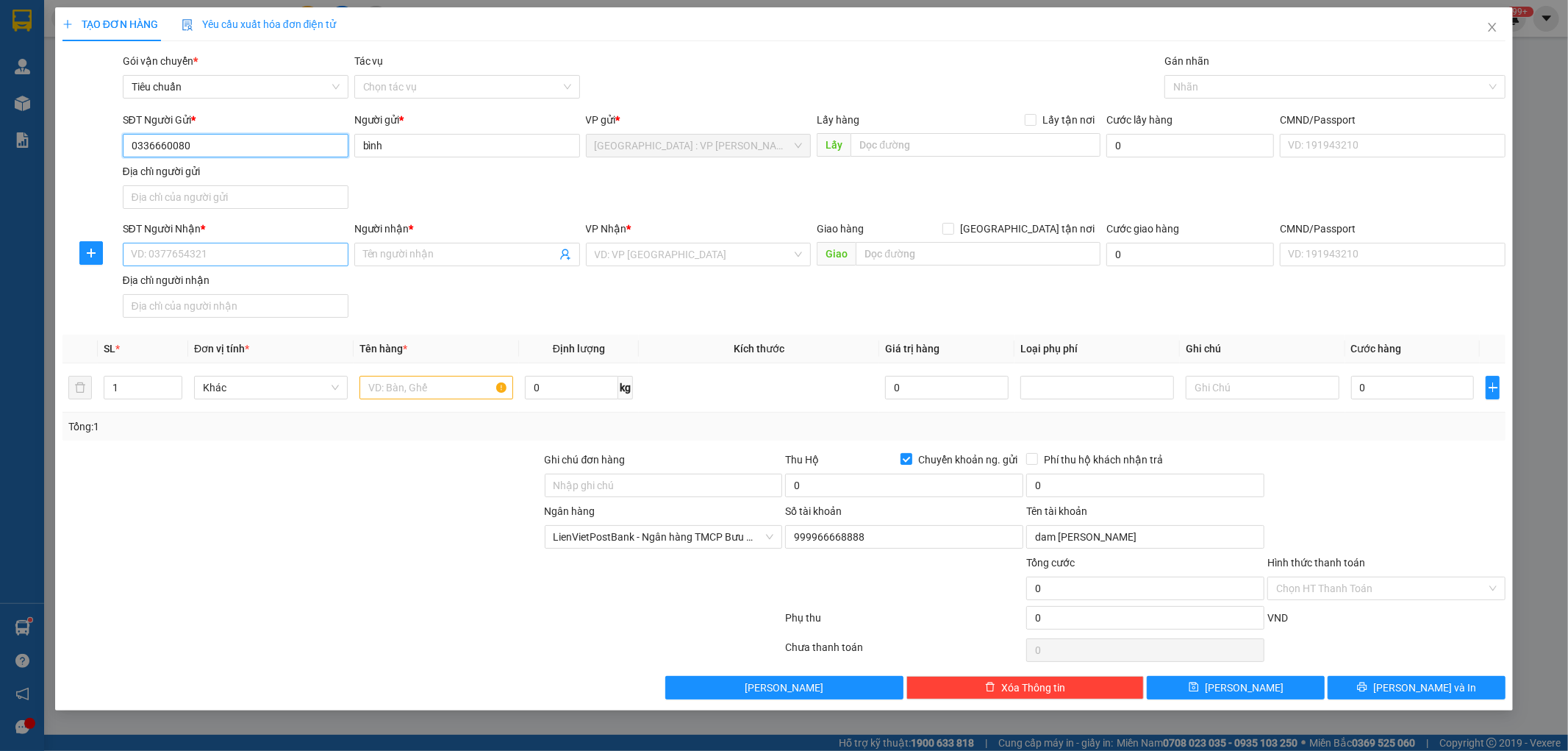
type input "0336660080"
click at [278, 256] on input "SĐT Người Nhận *" at bounding box center [236, 255] width 226 height 24
type input "0963647630"
click at [399, 250] on input "Người nhận *" at bounding box center [460, 254] width 193 height 16
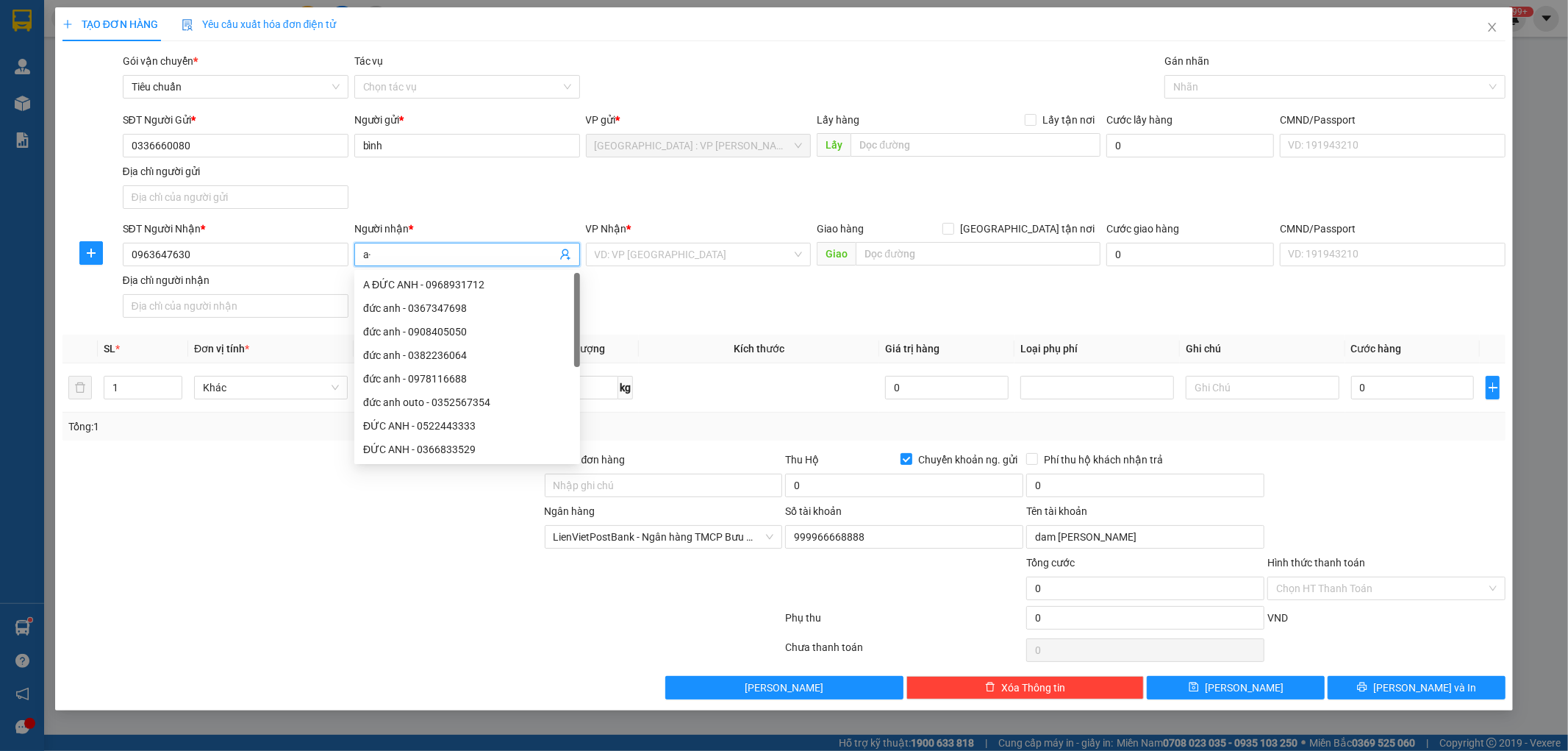
type input "a"
type input "ánh"
click at [673, 254] on input "search" at bounding box center [693, 255] width 198 height 22
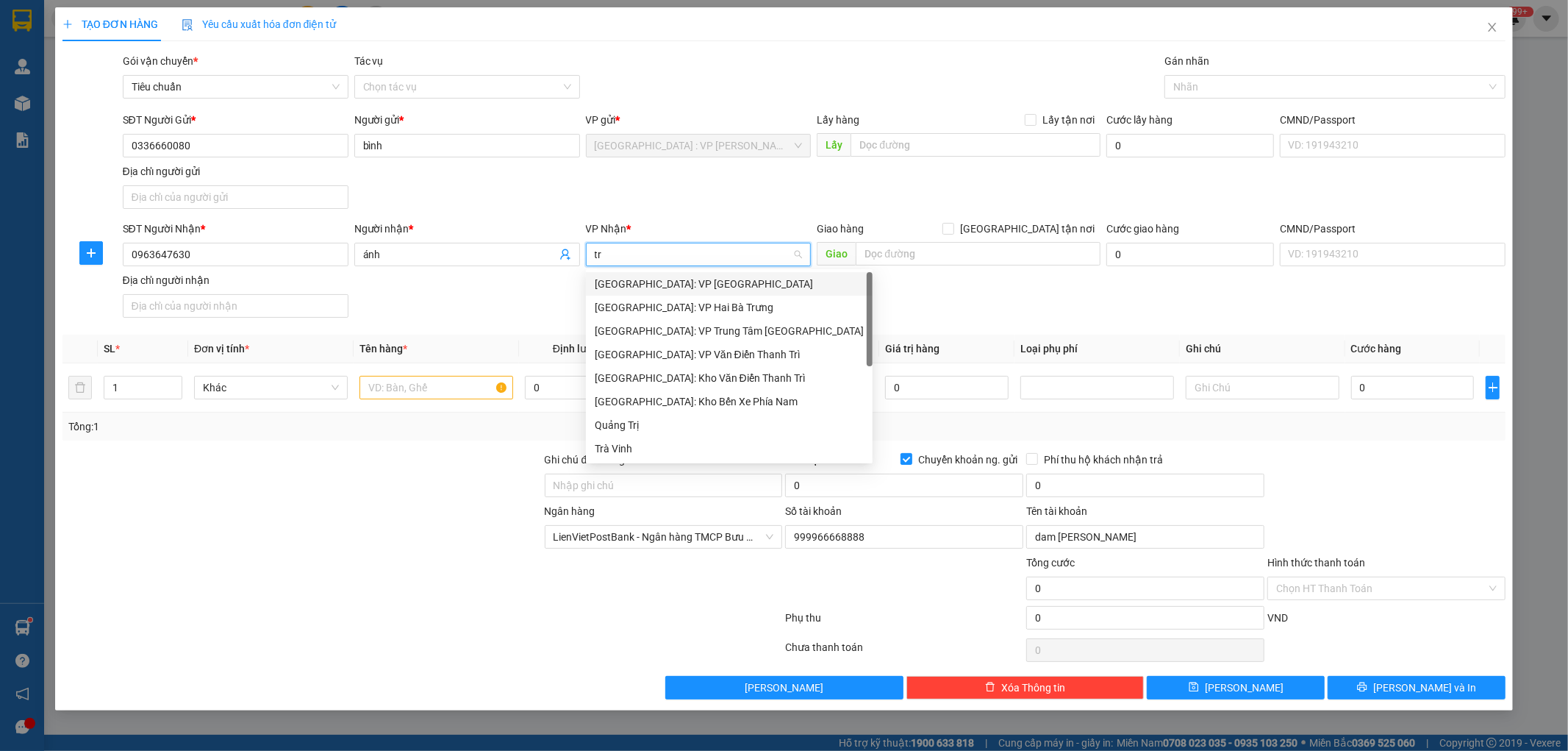
type input "tri"
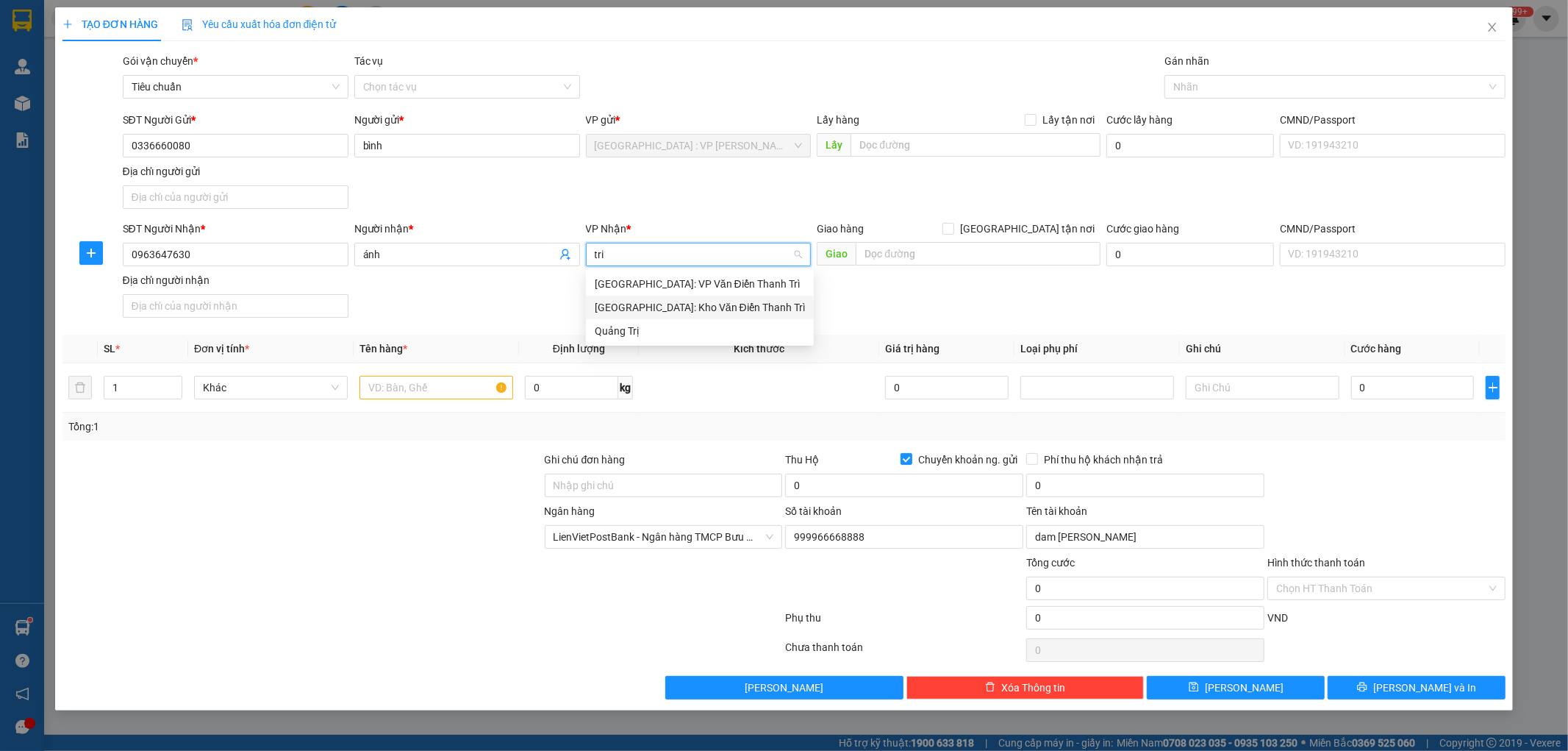
click at [664, 309] on div "[GEOGRAPHIC_DATA]: Kho Văn Điển Thanh Trì" at bounding box center [700, 307] width 210 height 16
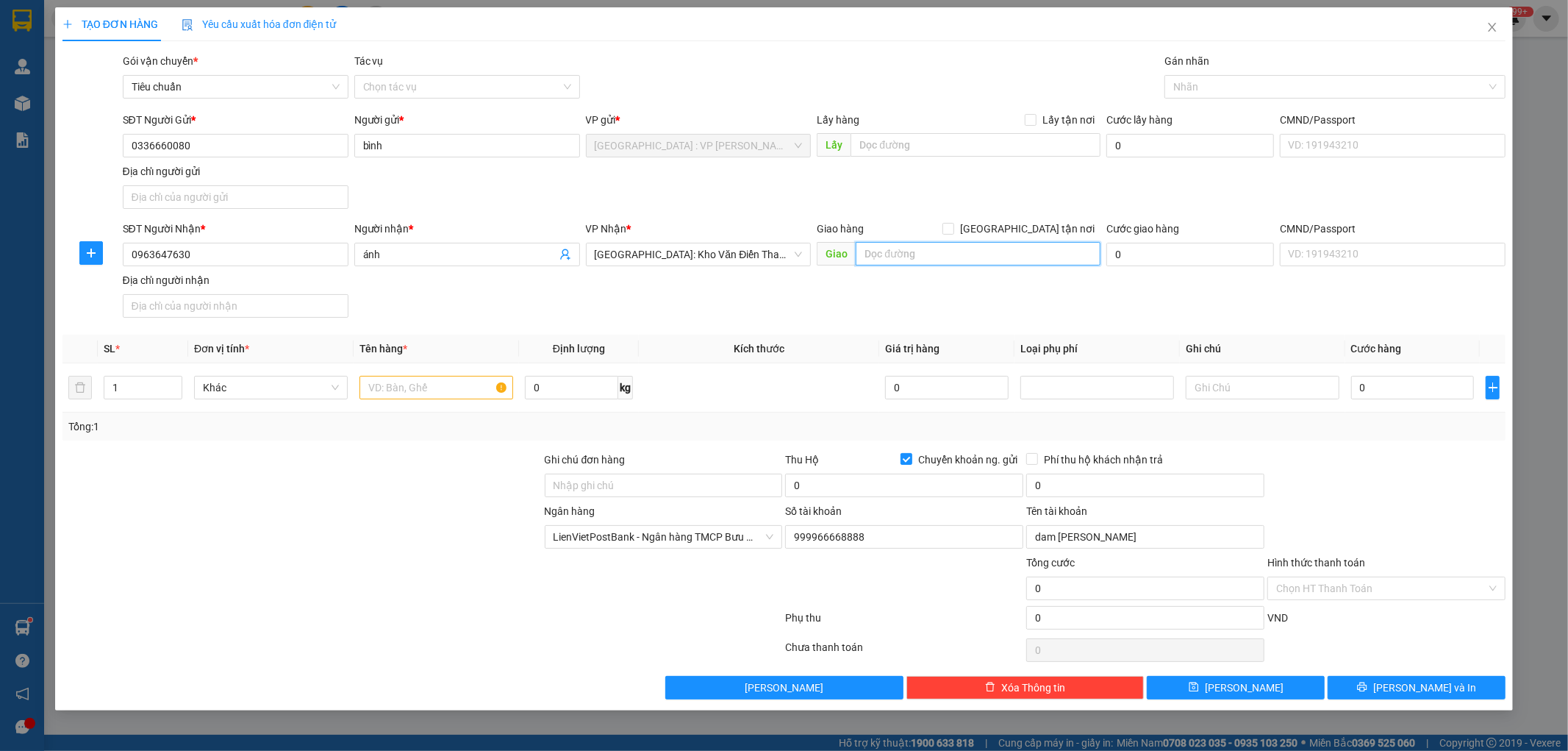
click at [886, 254] on input "text" at bounding box center [978, 254] width 245 height 24
type input "khu 3 xã an đạo phù ninh phú thọ"
click at [878, 314] on div "SĐT Người Nhận * 0963647630 Người nhận * ánh VP Nhận * Hà Nội: Kho Văn Điển Tha…" at bounding box center [815, 272] width 1390 height 103
click at [953, 227] on input "[GEOGRAPHIC_DATA] tận nơi" at bounding box center [948, 228] width 10 height 10
checkbox input "true"
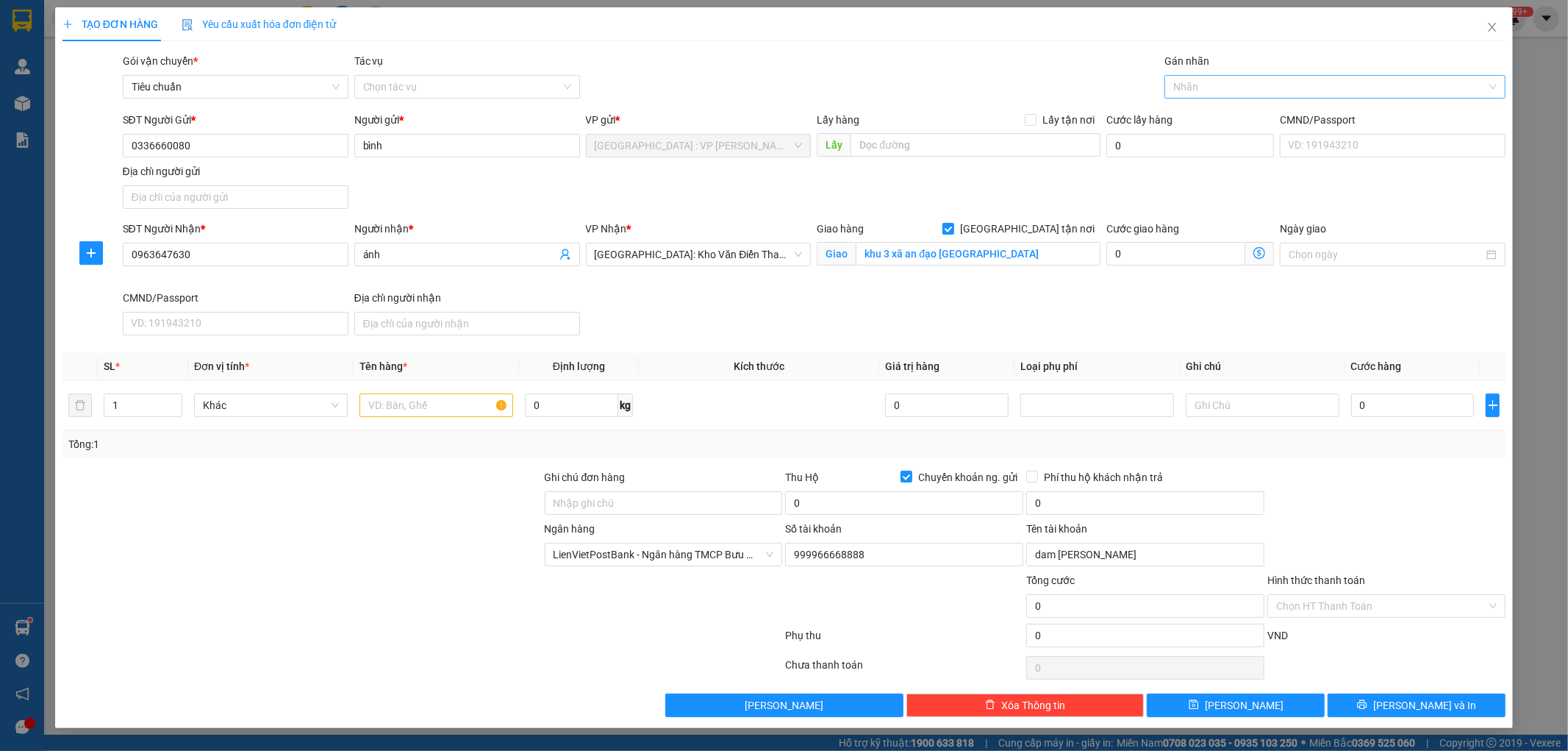
click at [1200, 86] on div at bounding box center [1328, 87] width 319 height 18
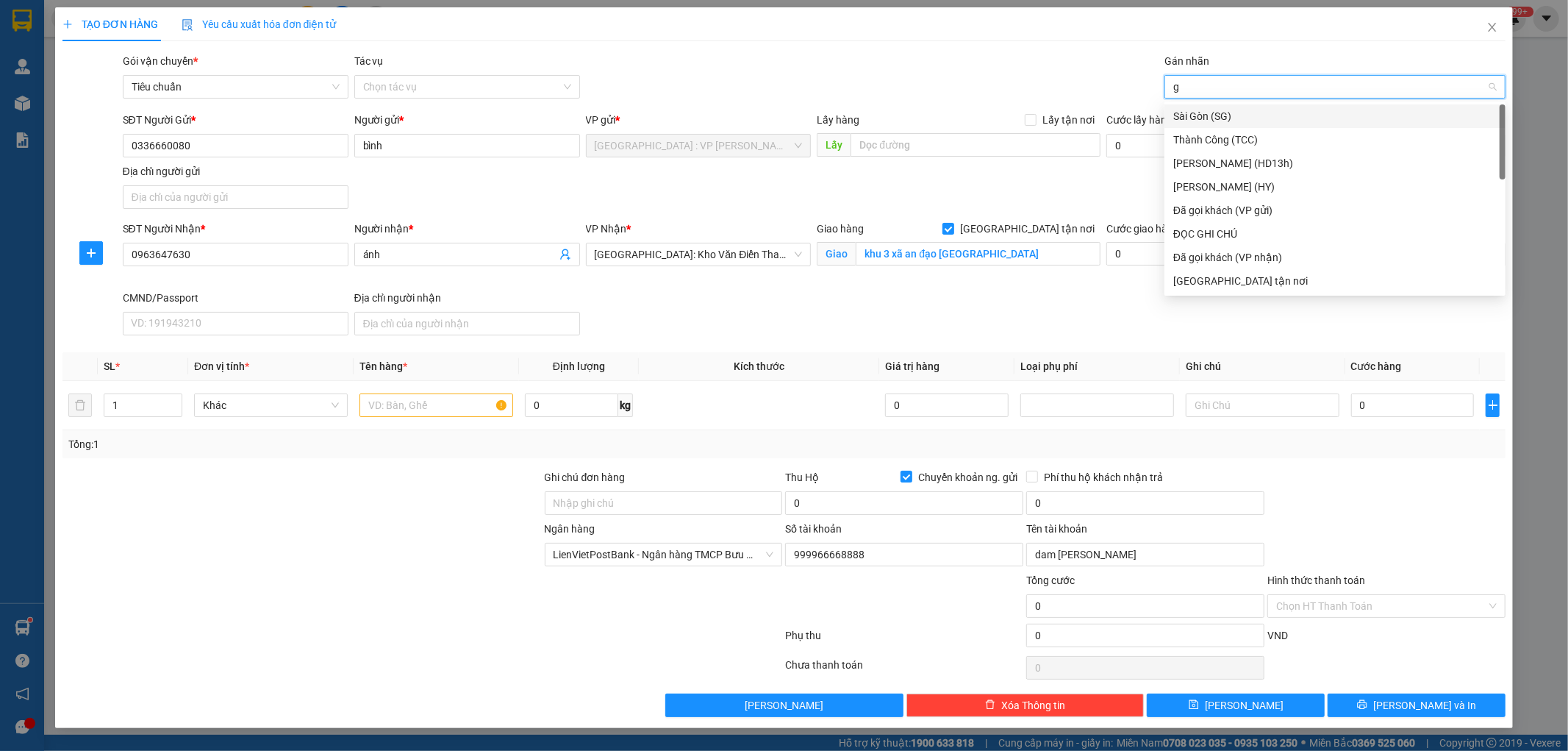
type input "gt"
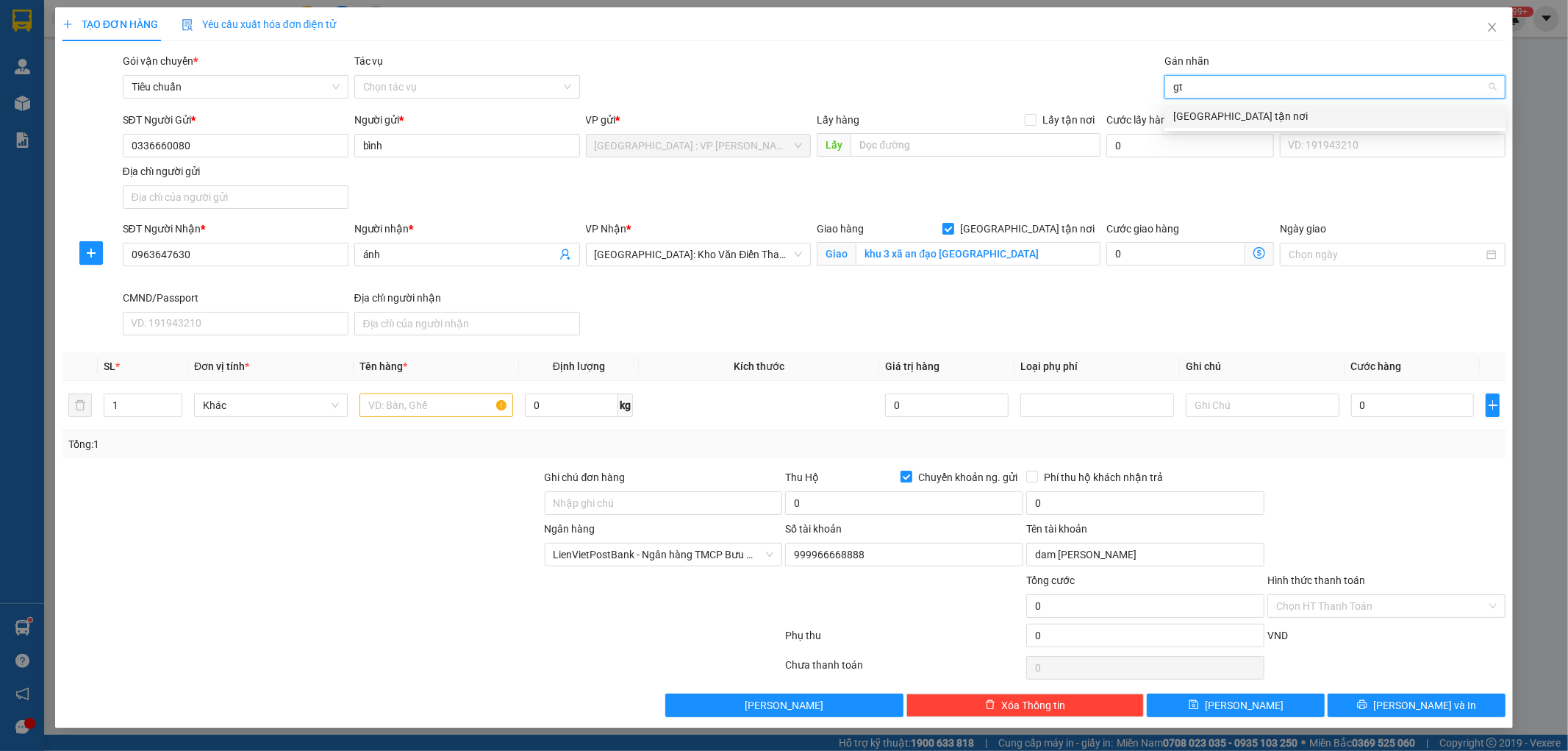
click at [1192, 115] on div "[GEOGRAPHIC_DATA] tận nơi" at bounding box center [1335, 115] width 323 height 16
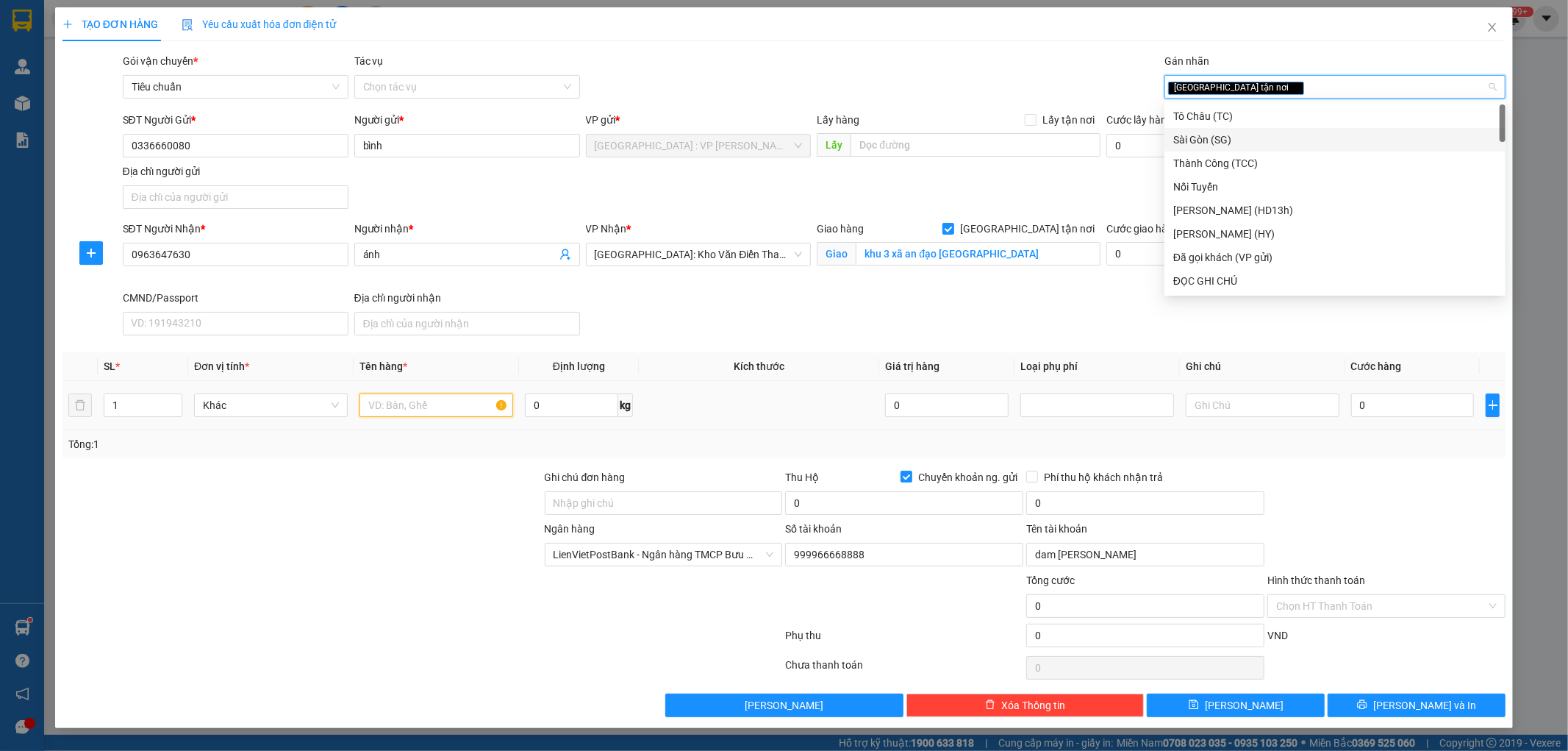
click at [434, 408] on input "text" at bounding box center [436, 406] width 154 height 24
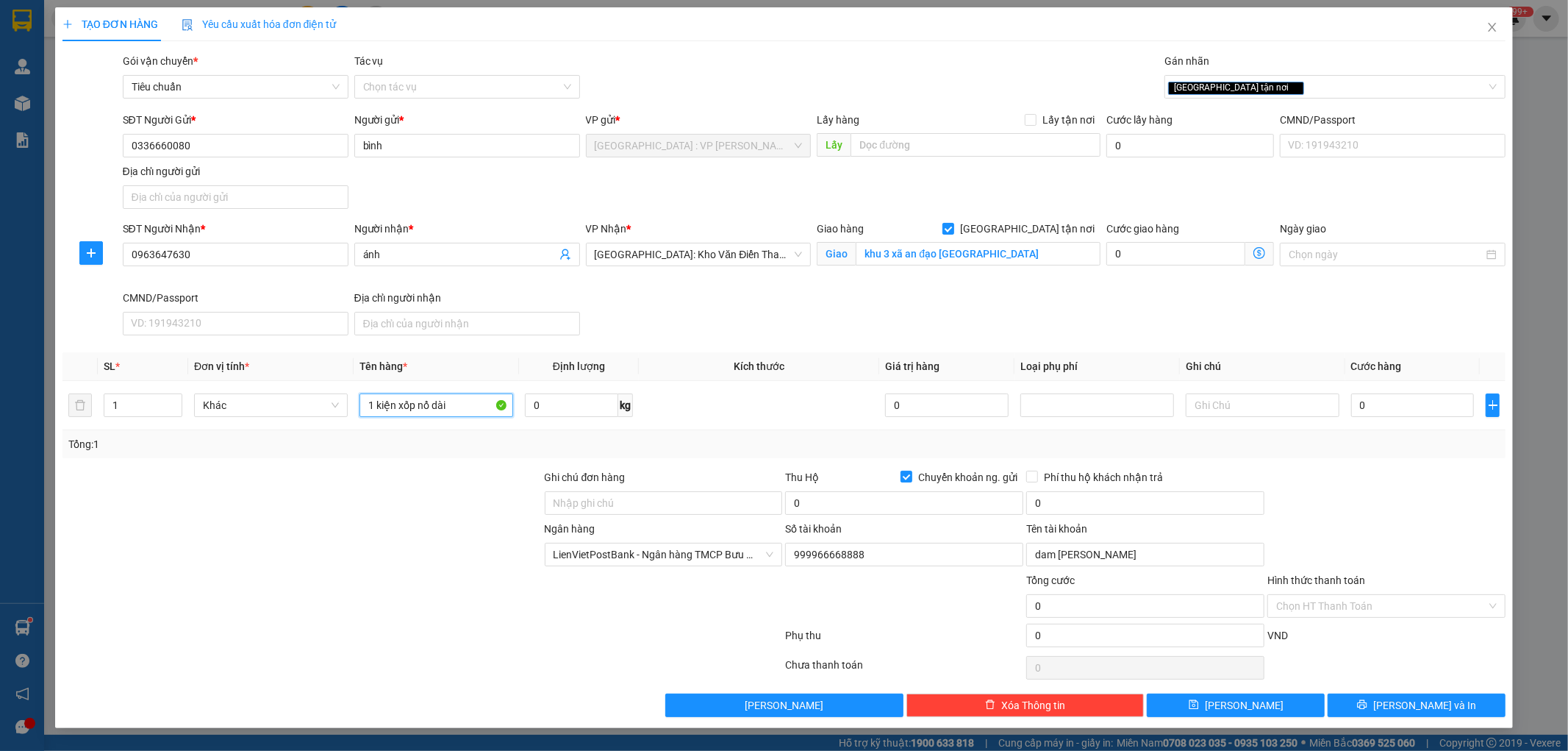
type input "1 kiện xốp nổ dài"
click at [435, 503] on div at bounding box center [302, 495] width 482 height 52
click at [763, 250] on span "[GEOGRAPHIC_DATA]: Kho Văn Điển Thanh Trì" at bounding box center [698, 255] width 208 height 22
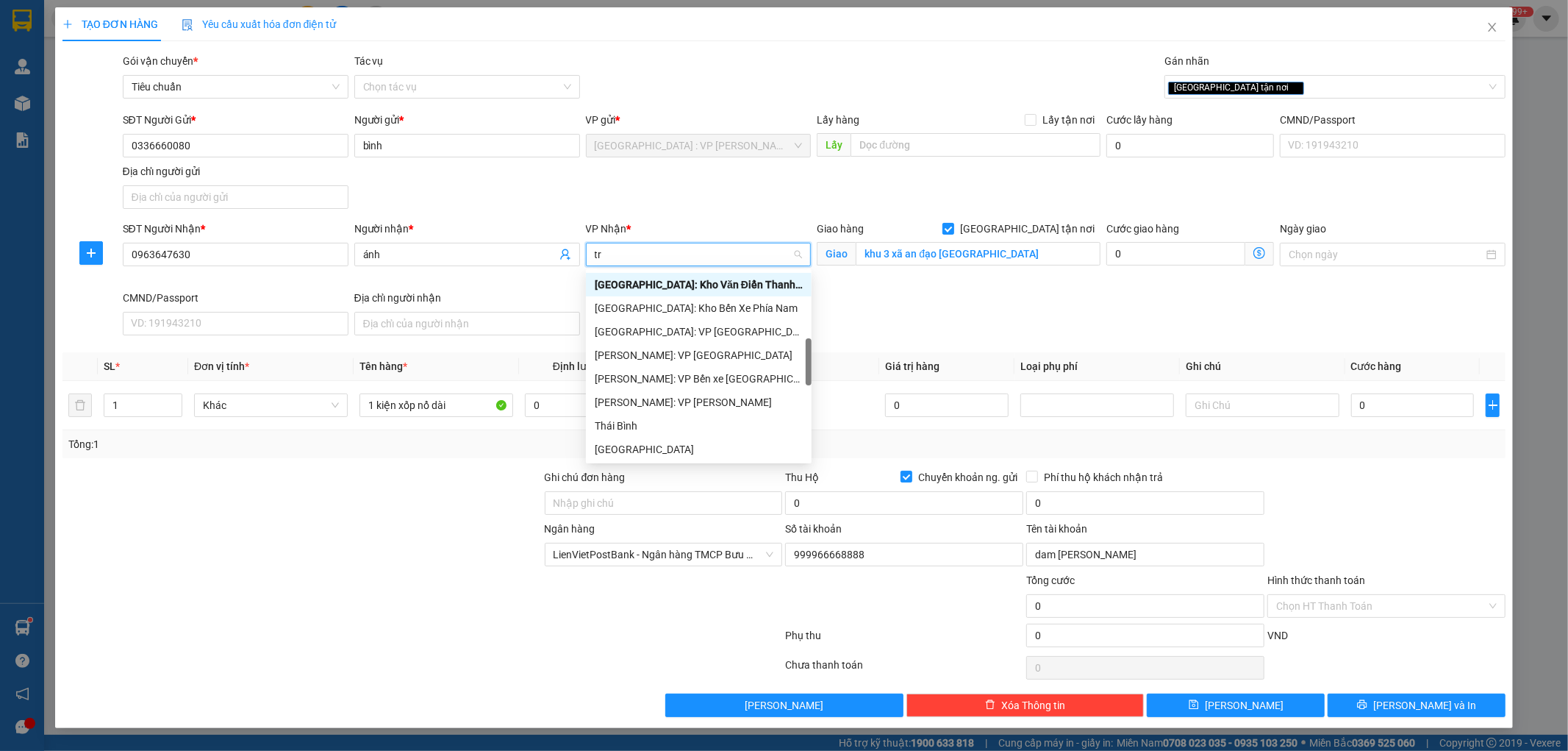
scroll to position [47, 0]
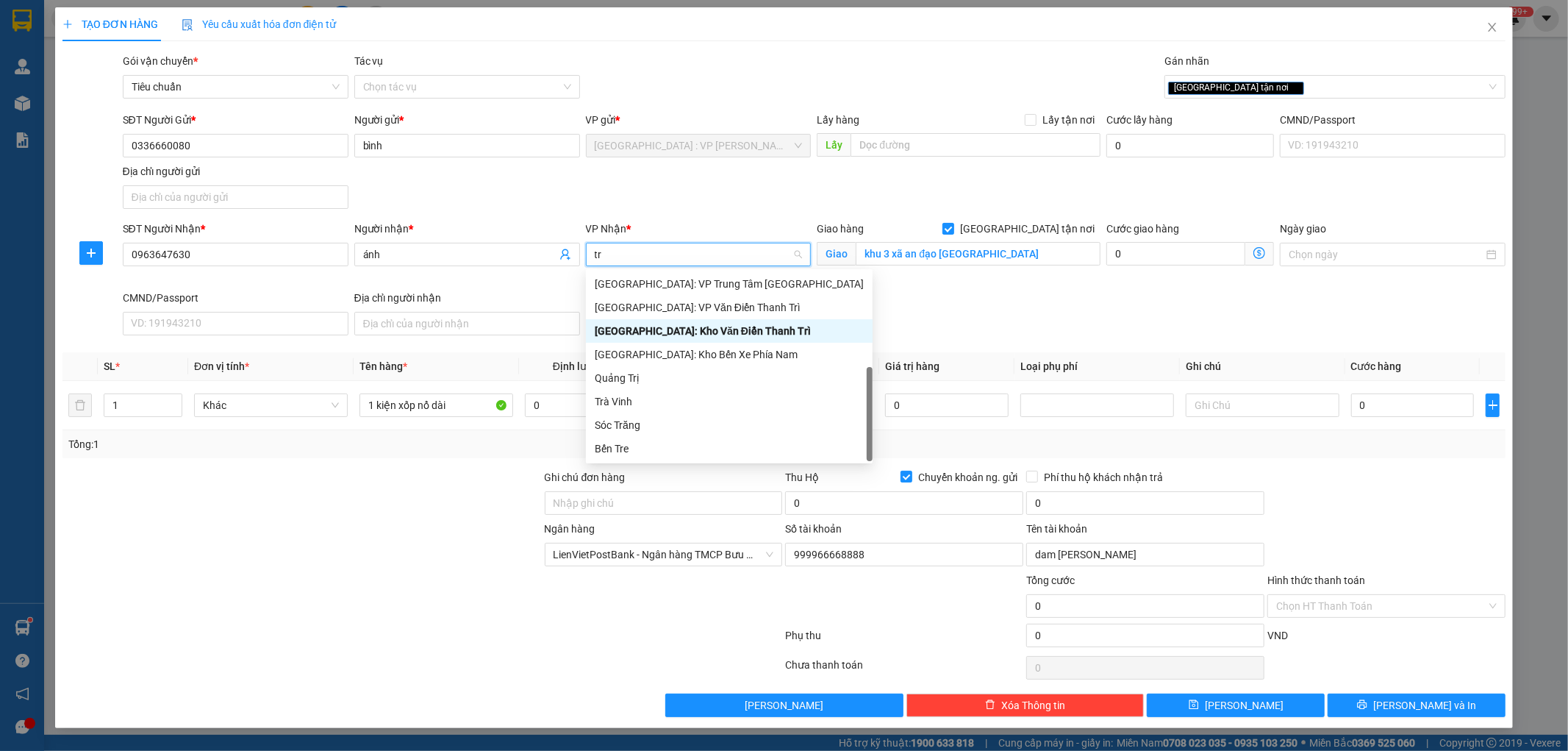
type input "tri"
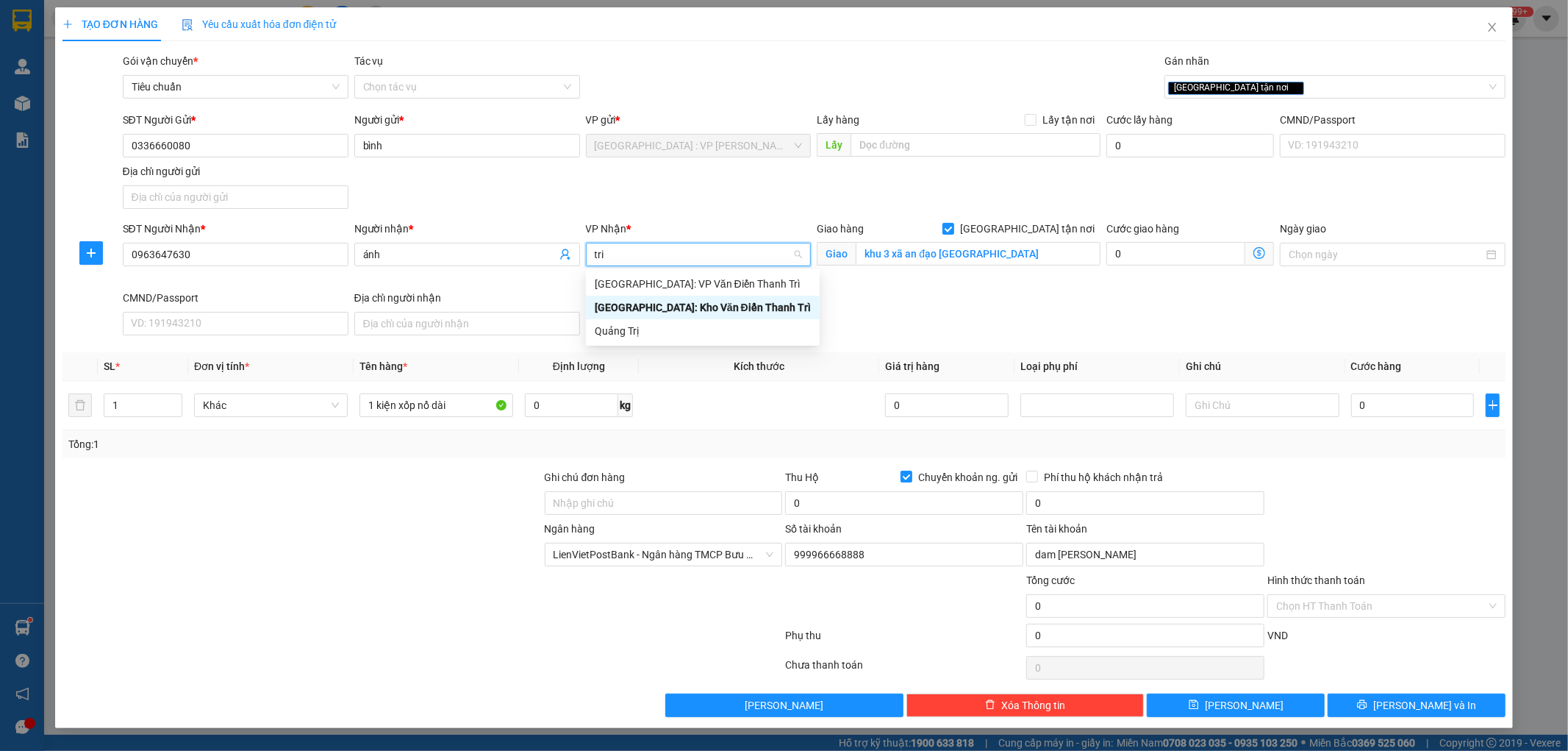
click at [675, 311] on div "[GEOGRAPHIC_DATA]: Kho Văn Điển Thanh Trì" at bounding box center [703, 307] width 216 height 16
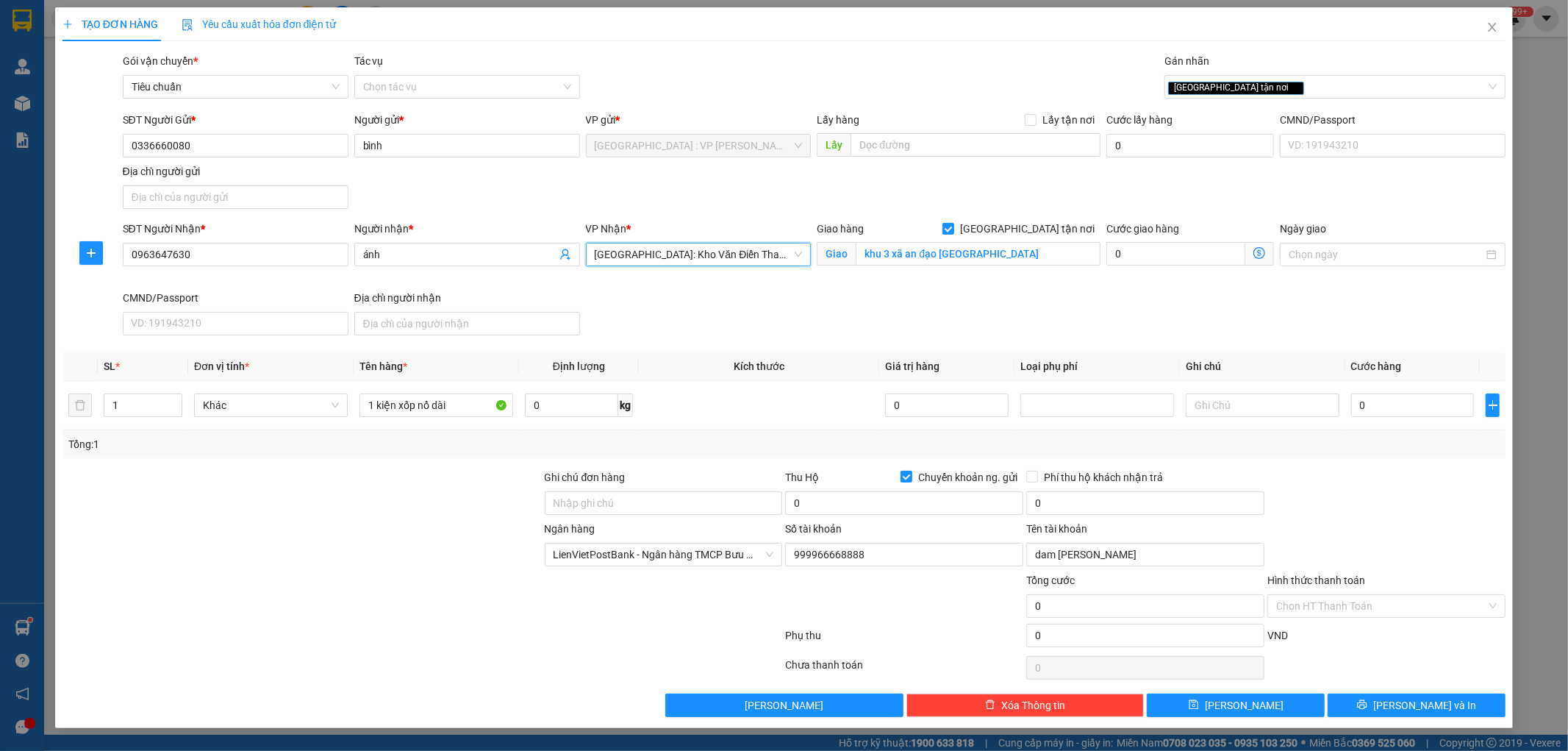
click at [675, 333] on div "SĐT Người Nhận * 0963647630 Người nhận * ánh VP Nhận * Hà Nội: Kho Văn Điển Tha…" at bounding box center [815, 281] width 1390 height 120
click at [1394, 412] on input "0" at bounding box center [1414, 406] width 124 height 24
type input "1"
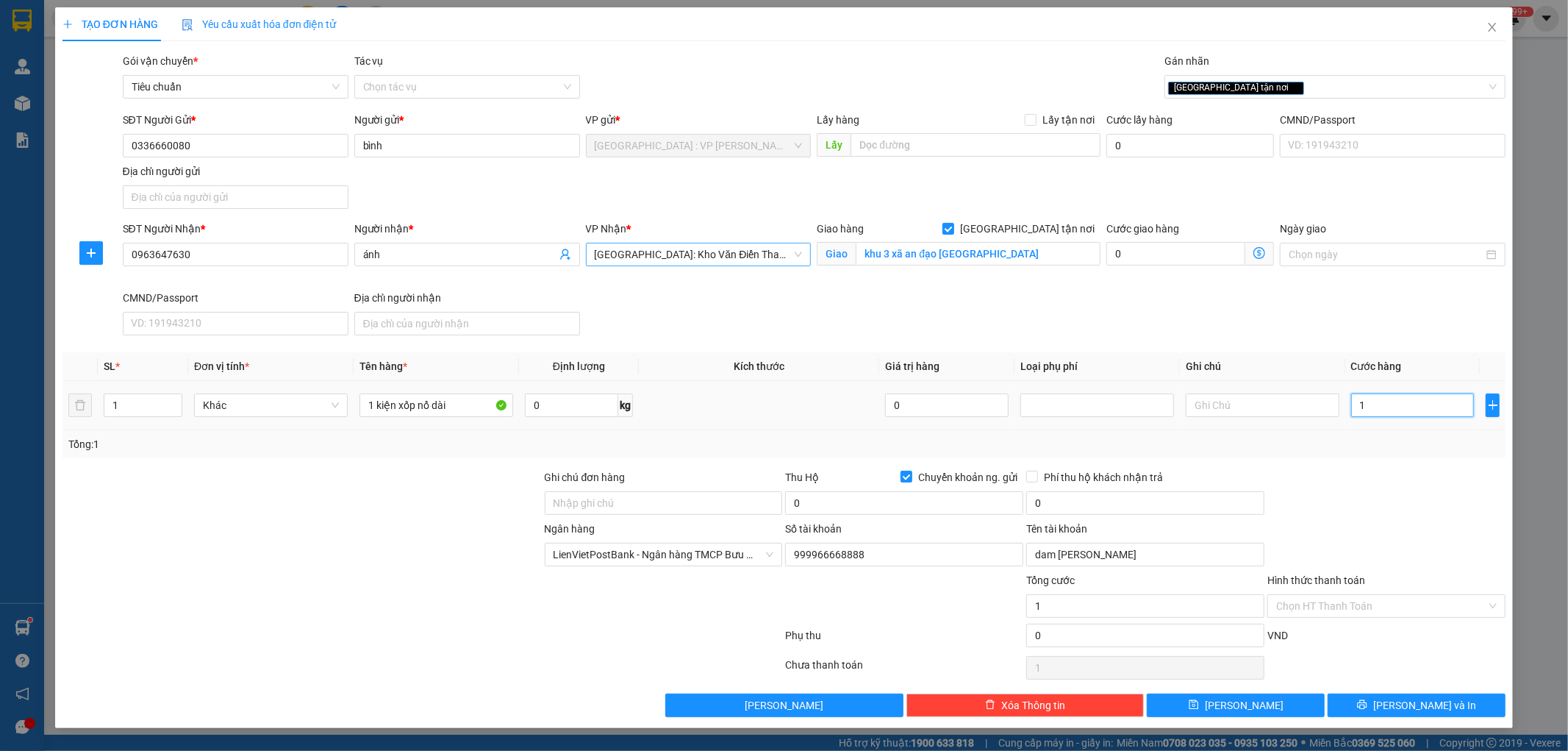
type input "11"
type input "110"
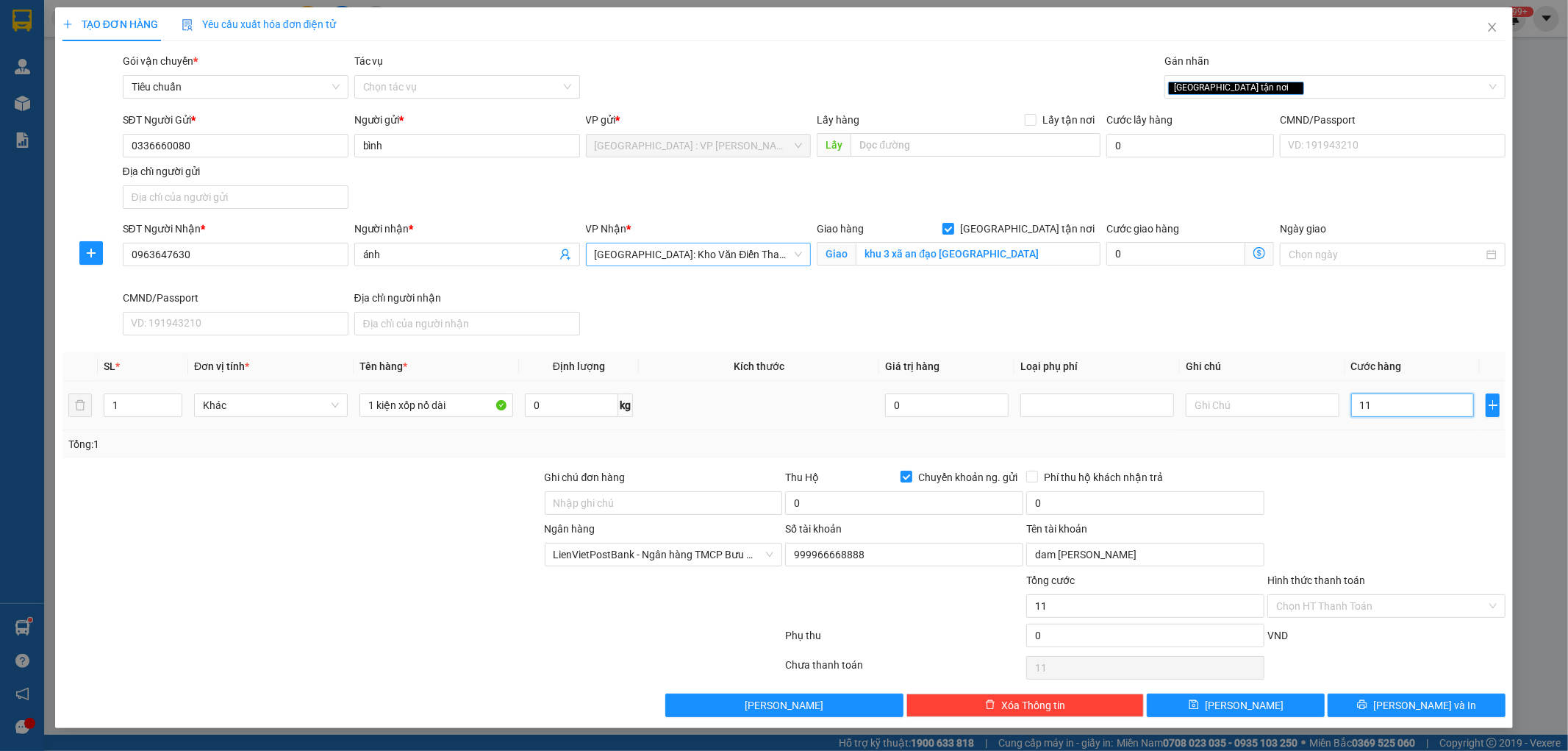
type input "110"
type input "1.100"
type input "11.000"
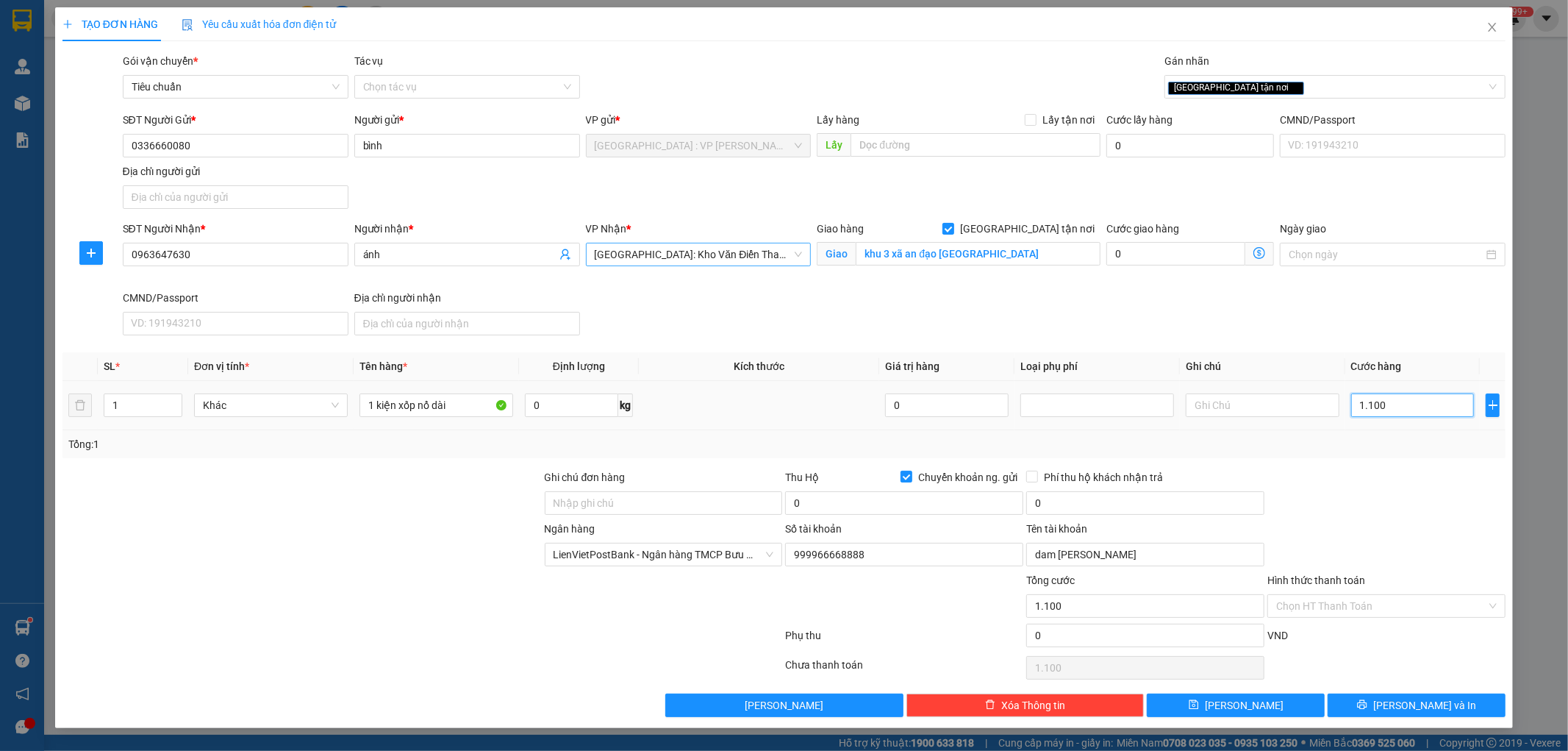
type input "11.000"
type input "110.000"
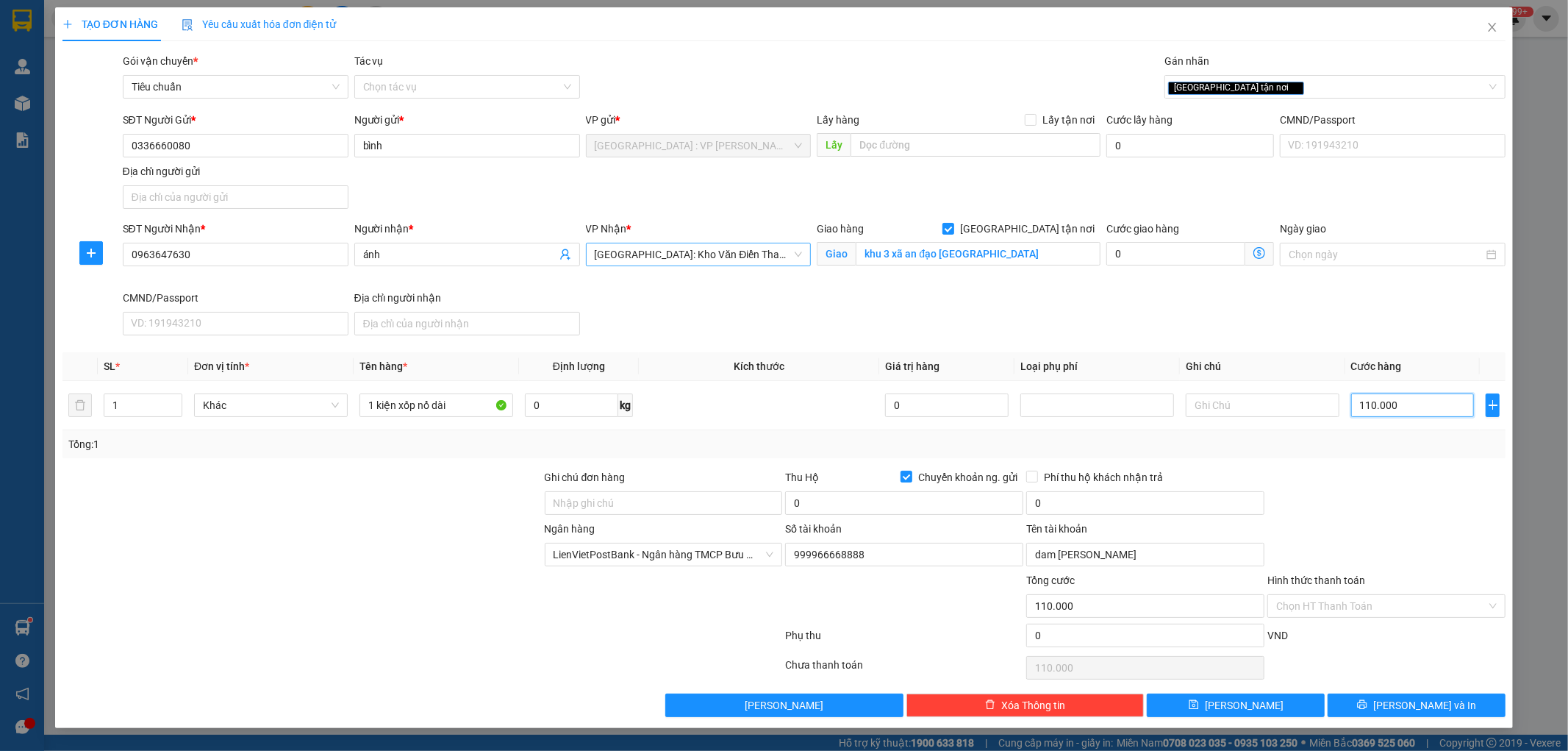
type input "110.000"
click at [1331, 505] on div at bounding box center [1386, 495] width 241 height 52
click at [939, 502] on input "0" at bounding box center [904, 503] width 238 height 24
type input "1.930.000"
click at [1077, 509] on input "0" at bounding box center [1145, 503] width 238 height 24
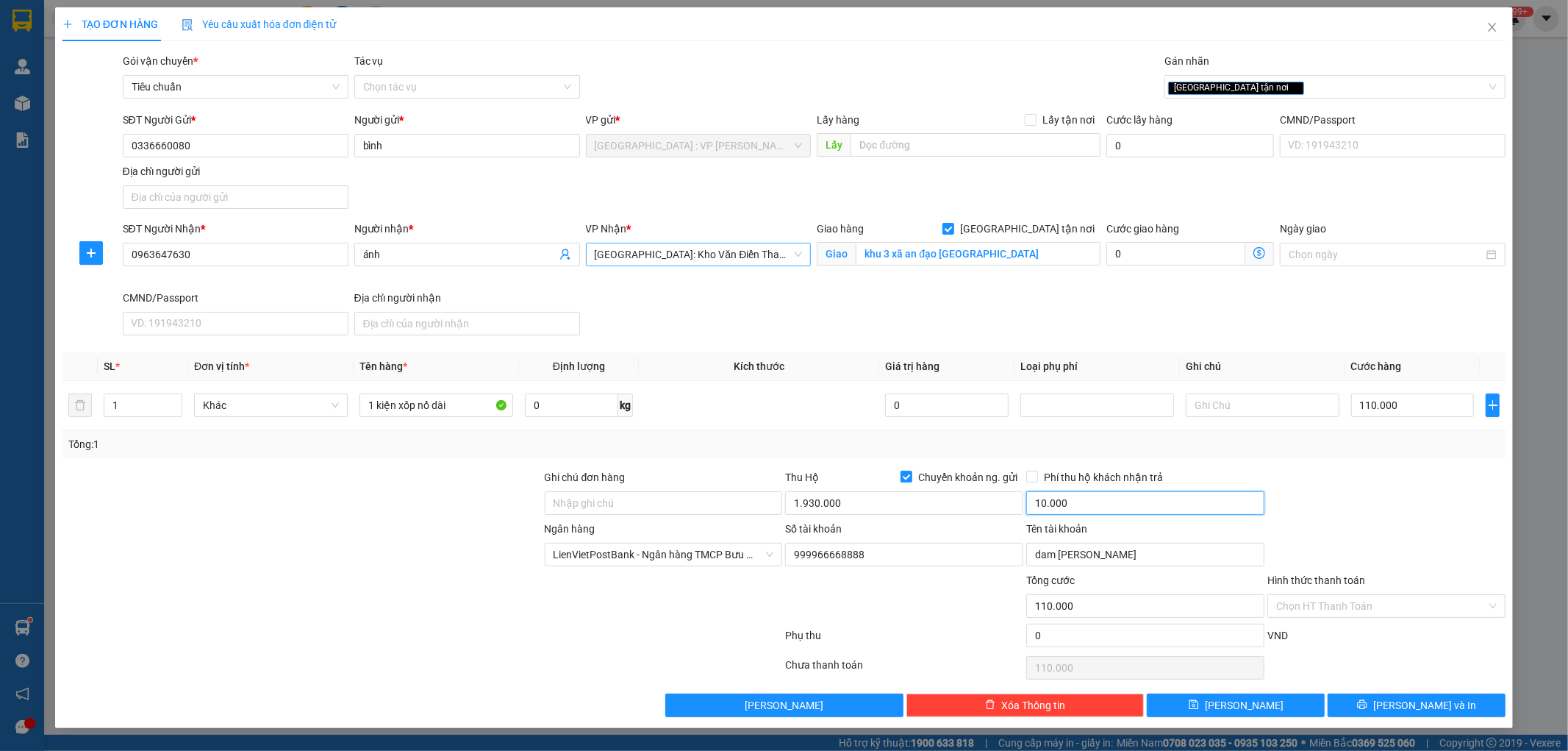
type input "10.000"
click at [1330, 478] on div at bounding box center [1386, 495] width 241 height 52
click at [1033, 477] on input "Phí thu hộ khách nhận trả" at bounding box center [1032, 476] width 10 height 10
checkbox input "true"
click at [1397, 697] on button "Lưu và In" at bounding box center [1417, 705] width 178 height 24
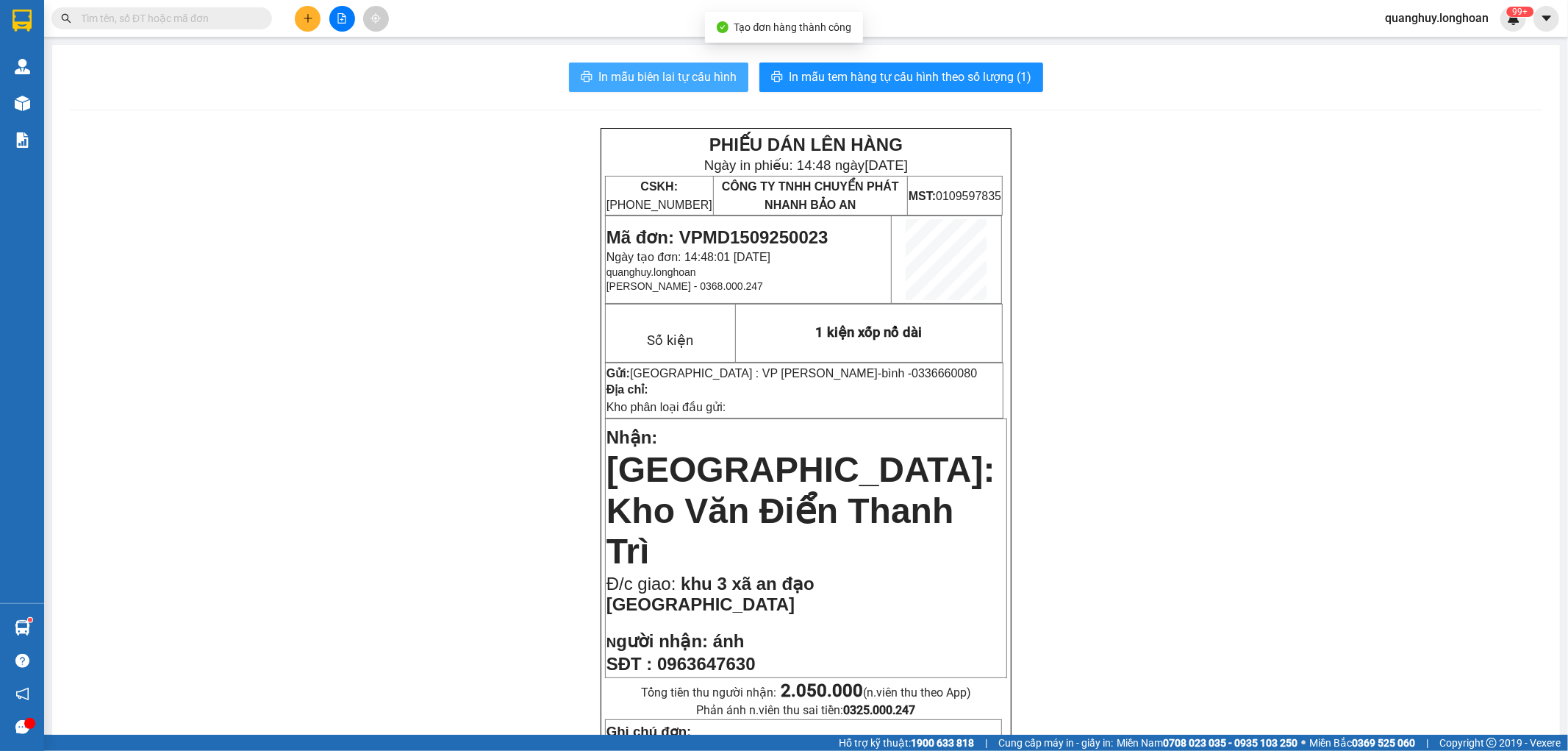
click at [706, 85] on span "In mẫu biên lai tự cấu hình" at bounding box center [667, 77] width 138 height 19
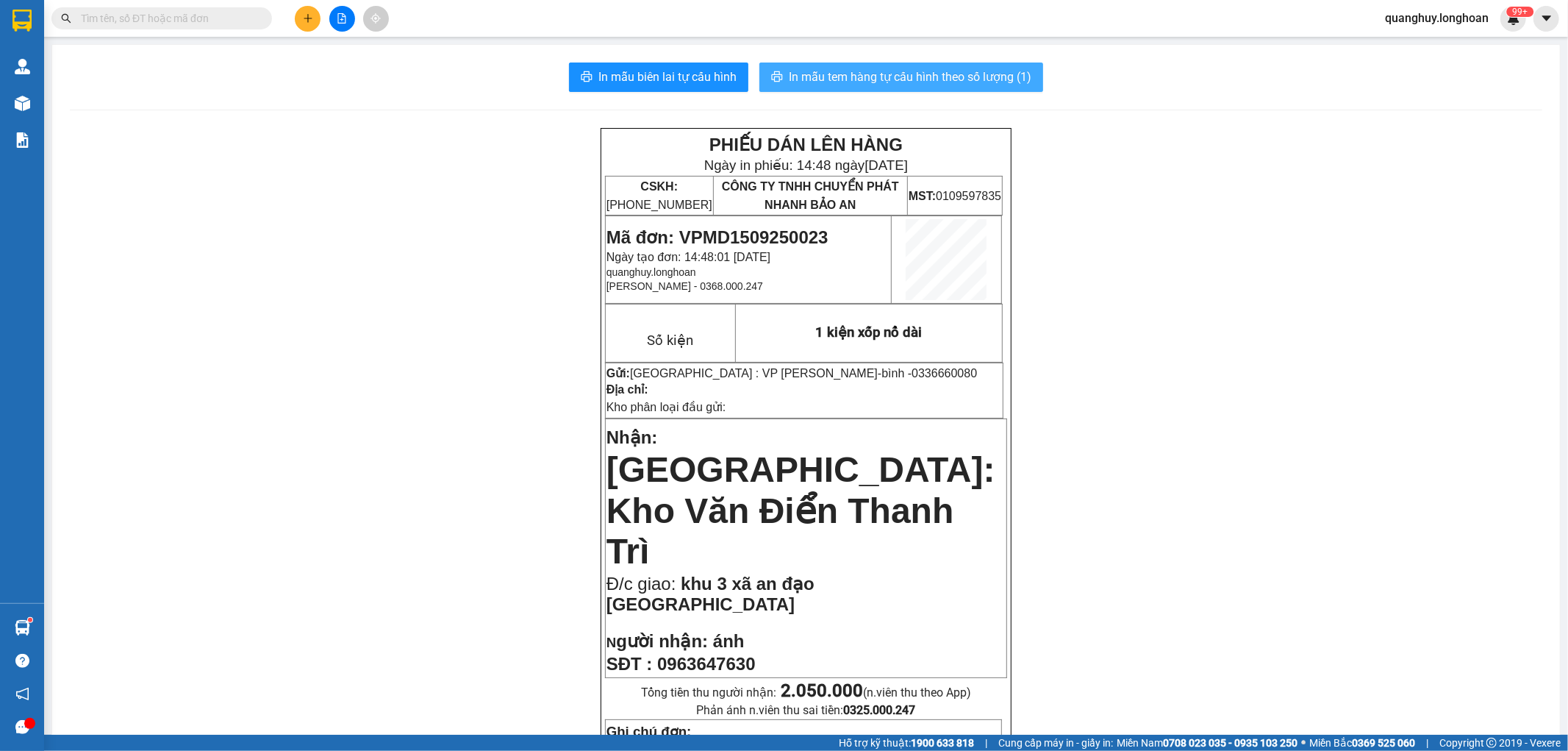
click at [913, 79] on span "In mẫu tem hàng tự cấu hình theo số lượng (1)" at bounding box center [910, 77] width 243 height 19
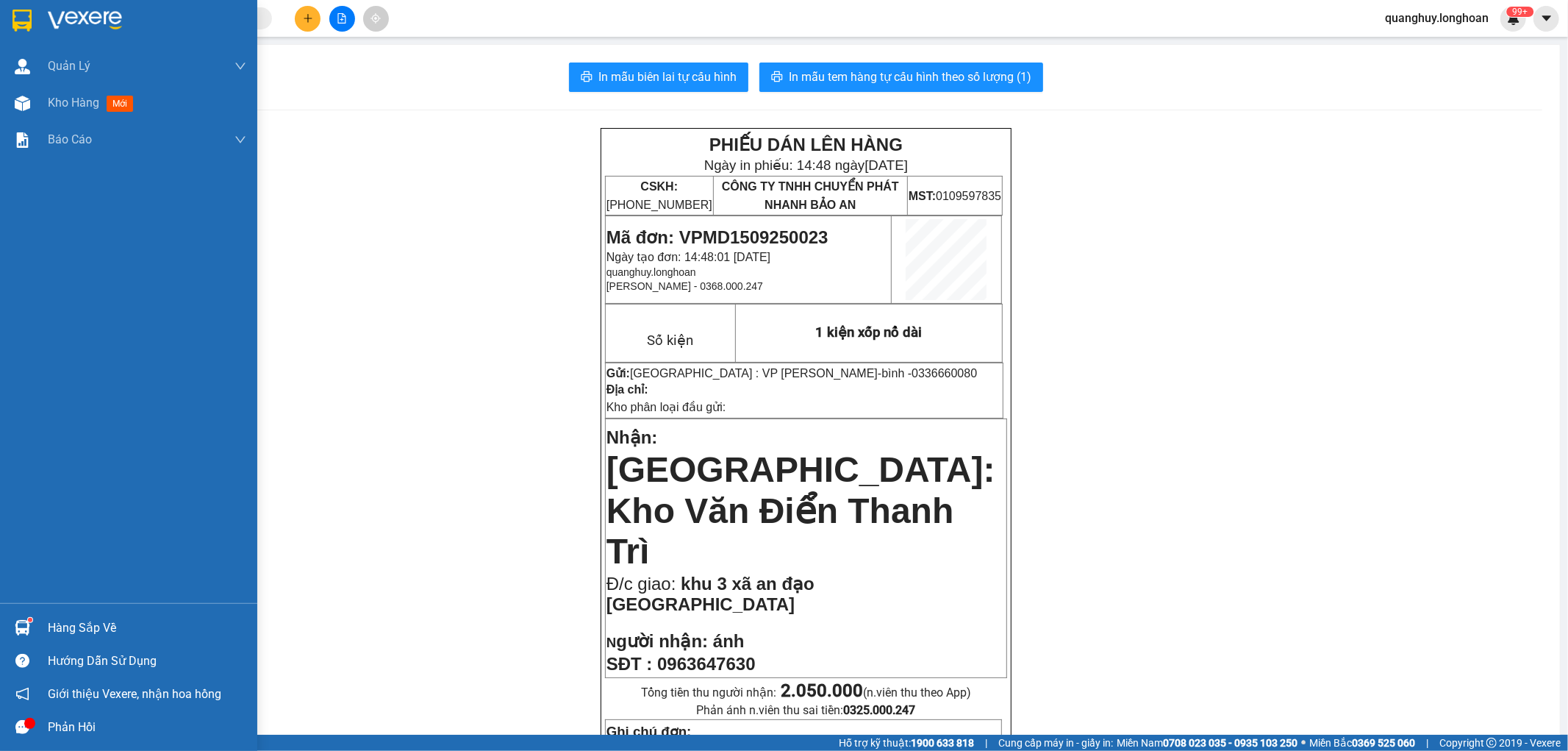
click at [18, 10] on img at bounding box center [22, 20] width 20 height 22
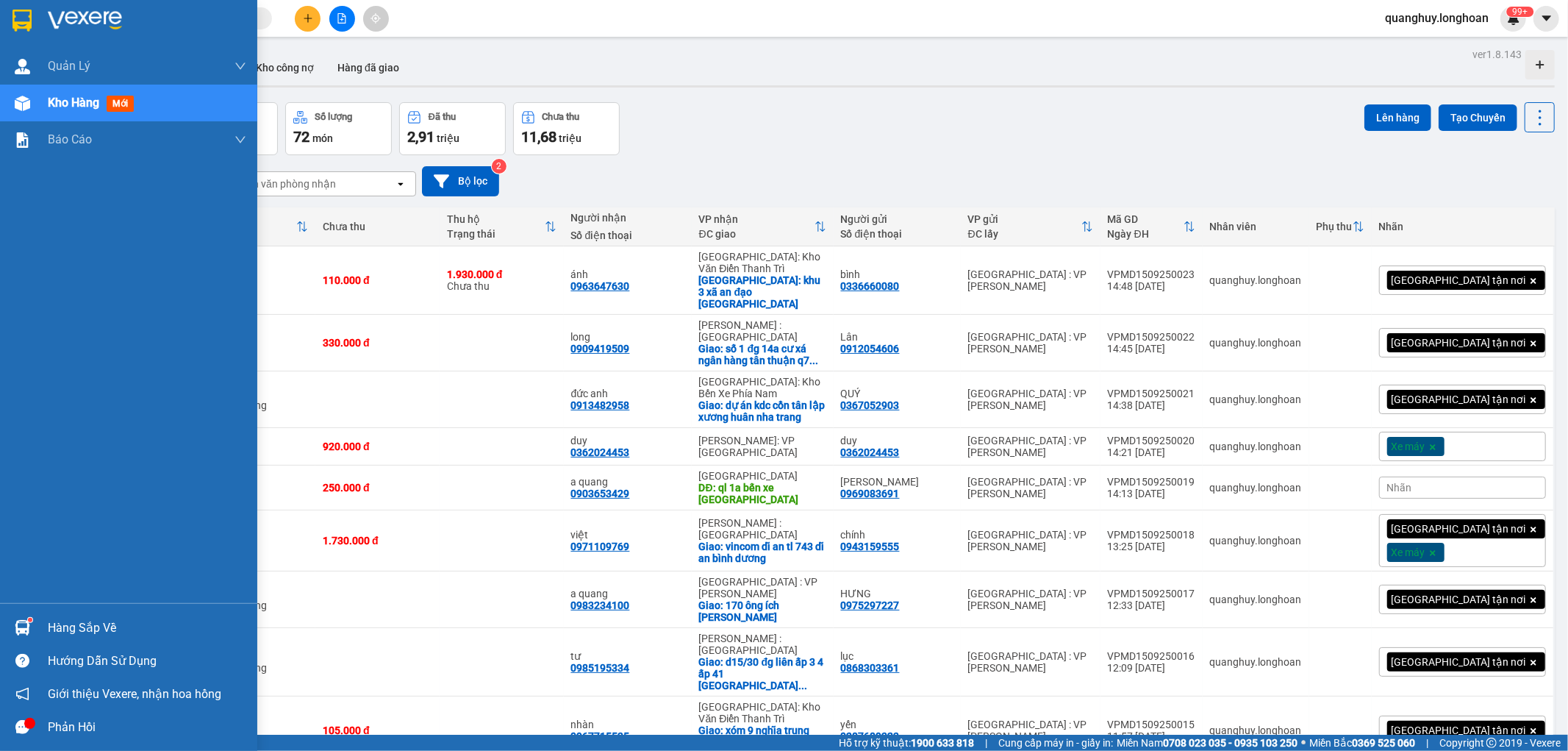
click at [13, 20] on img at bounding box center [22, 20] width 20 height 22
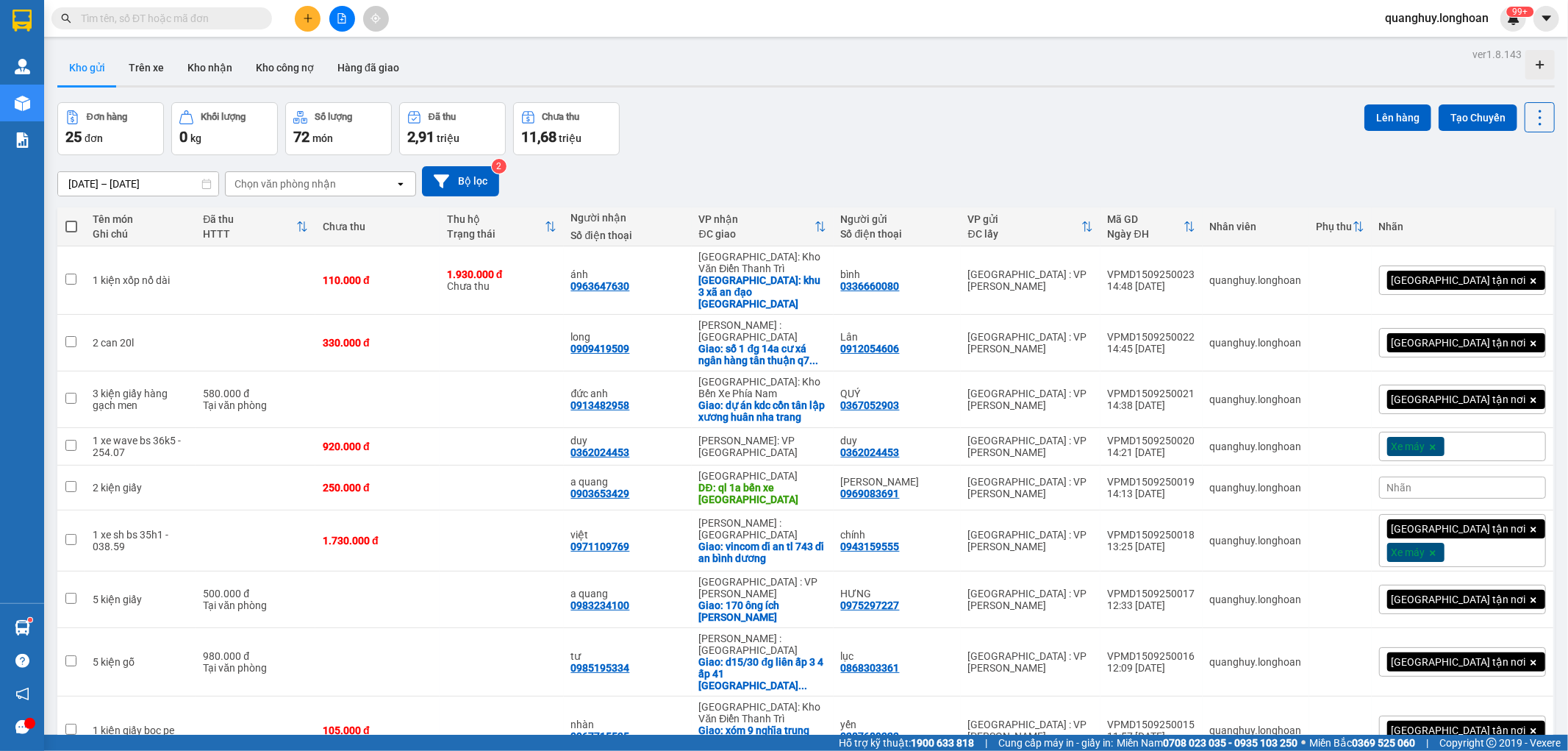
click at [306, 17] on icon "plus" at bounding box center [308, 19] width 10 height 10
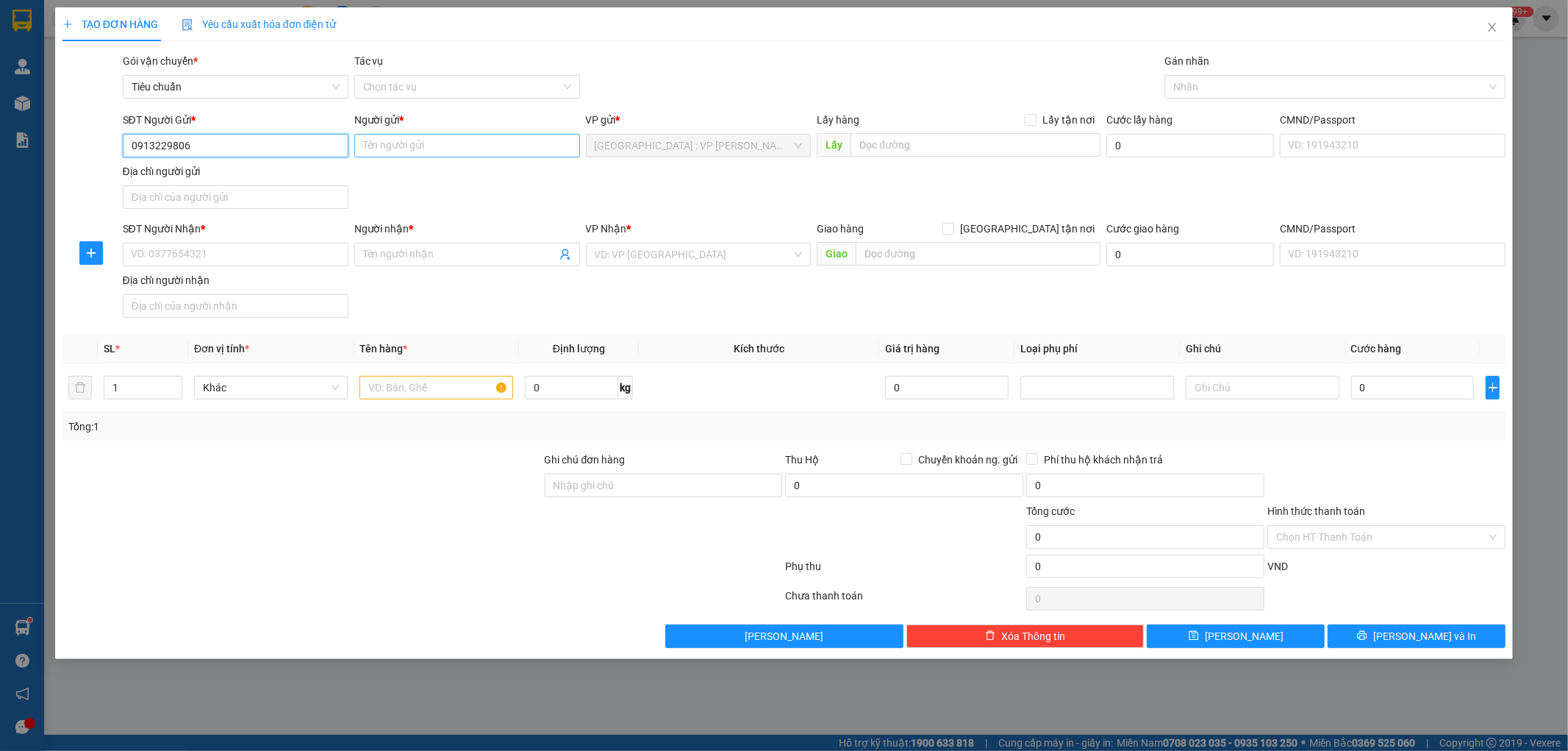
type input "0913229806"
click at [403, 151] on input "Người gửi *" at bounding box center [468, 146] width 226 height 24
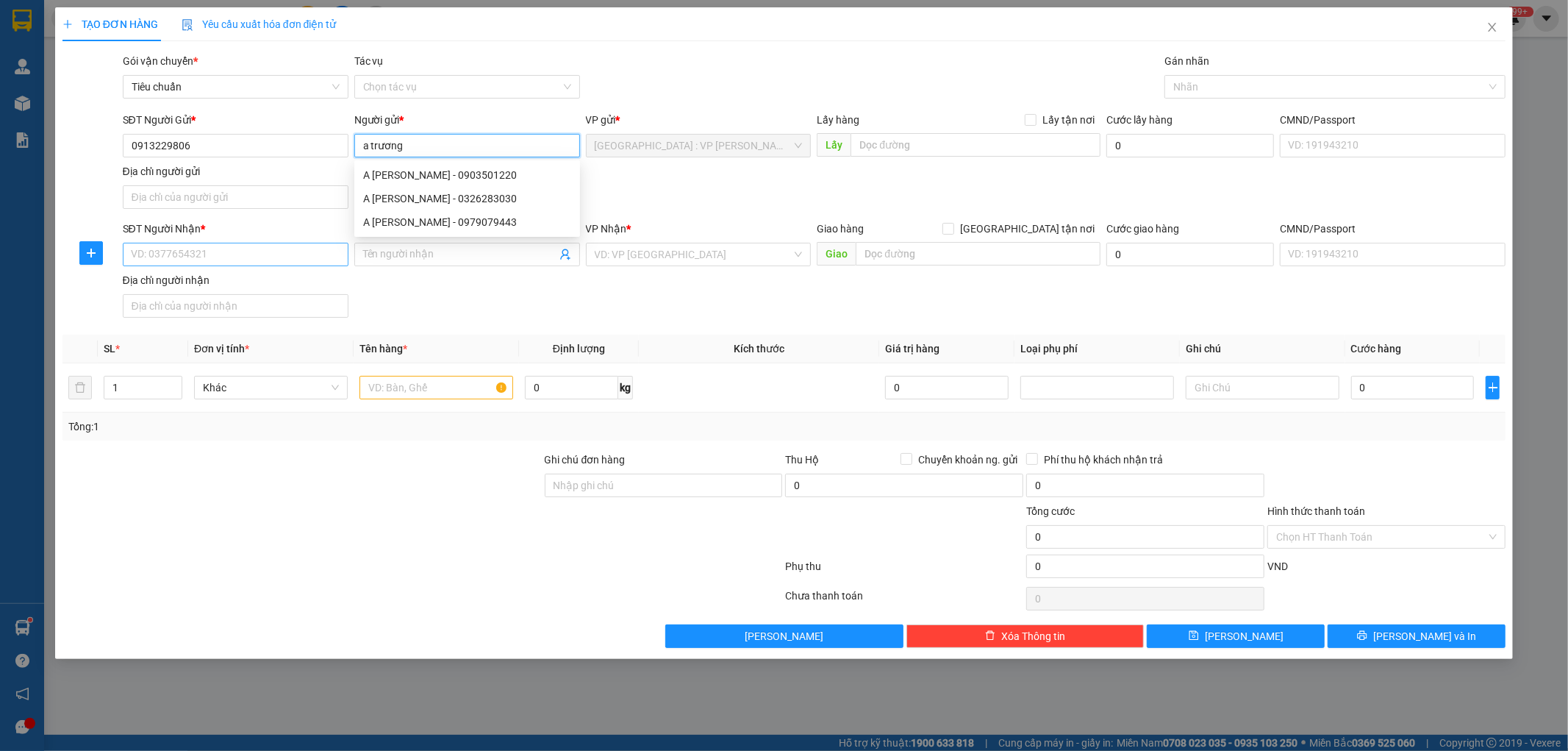
type input "a trương"
click at [217, 258] on input "SĐT Người Nhận *" at bounding box center [236, 255] width 226 height 24
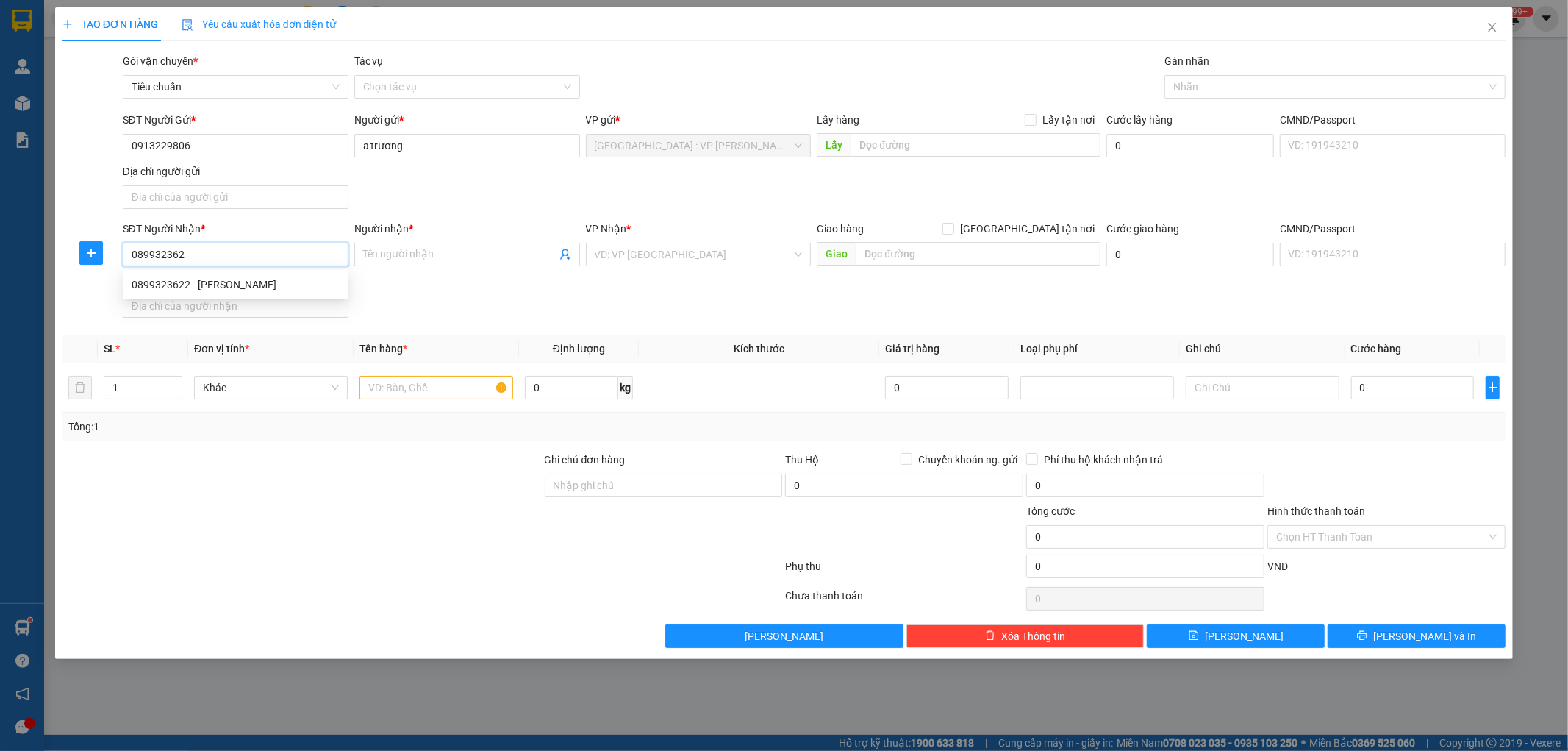
type input "0899323622"
click at [159, 285] on div "0899323622 - Nguyễn Hiệp" at bounding box center [235, 284] width 208 height 16
type input "[PERSON_NAME]"
checkbox input "true"
type input "165/59 Phan Văn Hơn, Tan Thới Nhât, Q12"
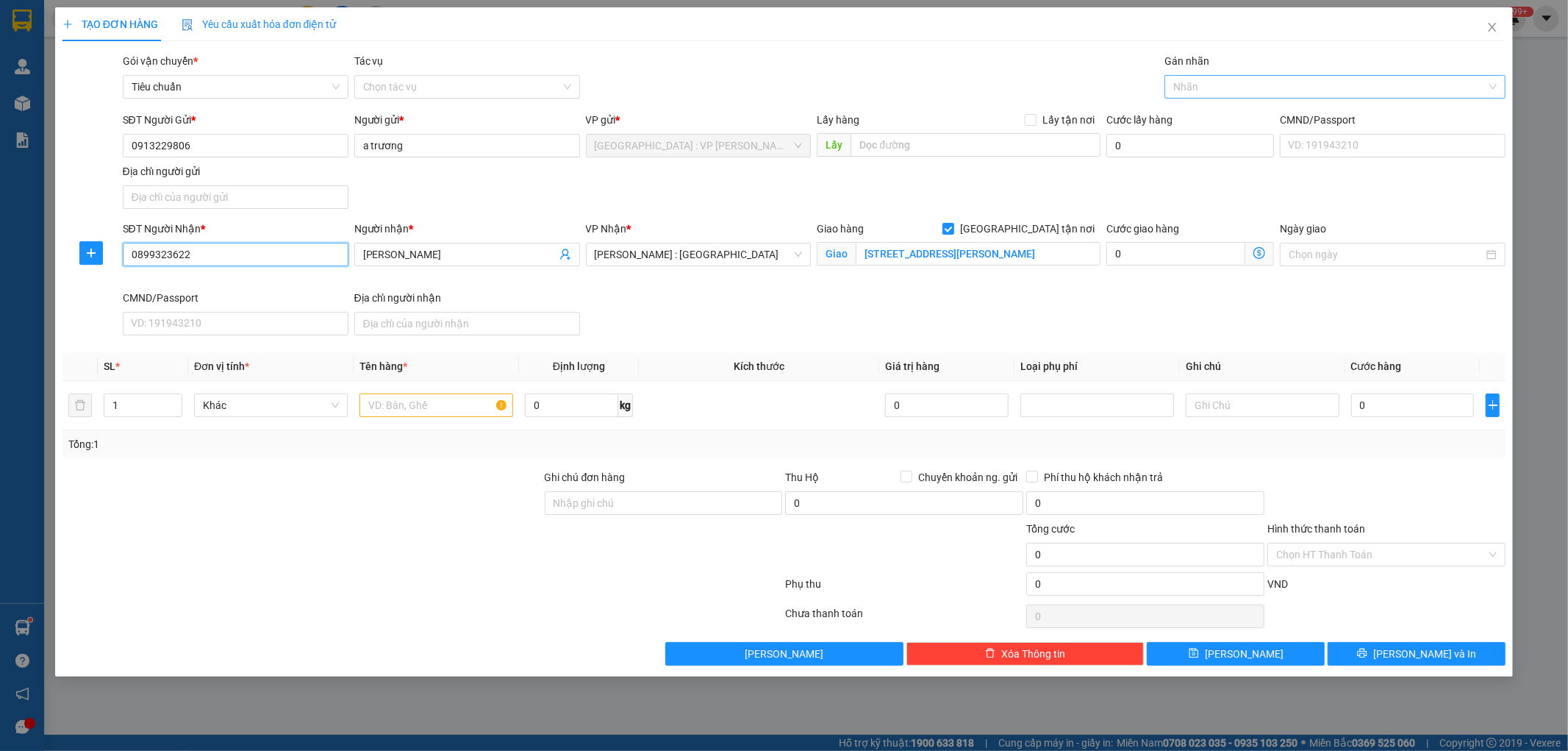
click at [1240, 80] on div at bounding box center [1328, 87] width 319 height 18
type input "0899323622"
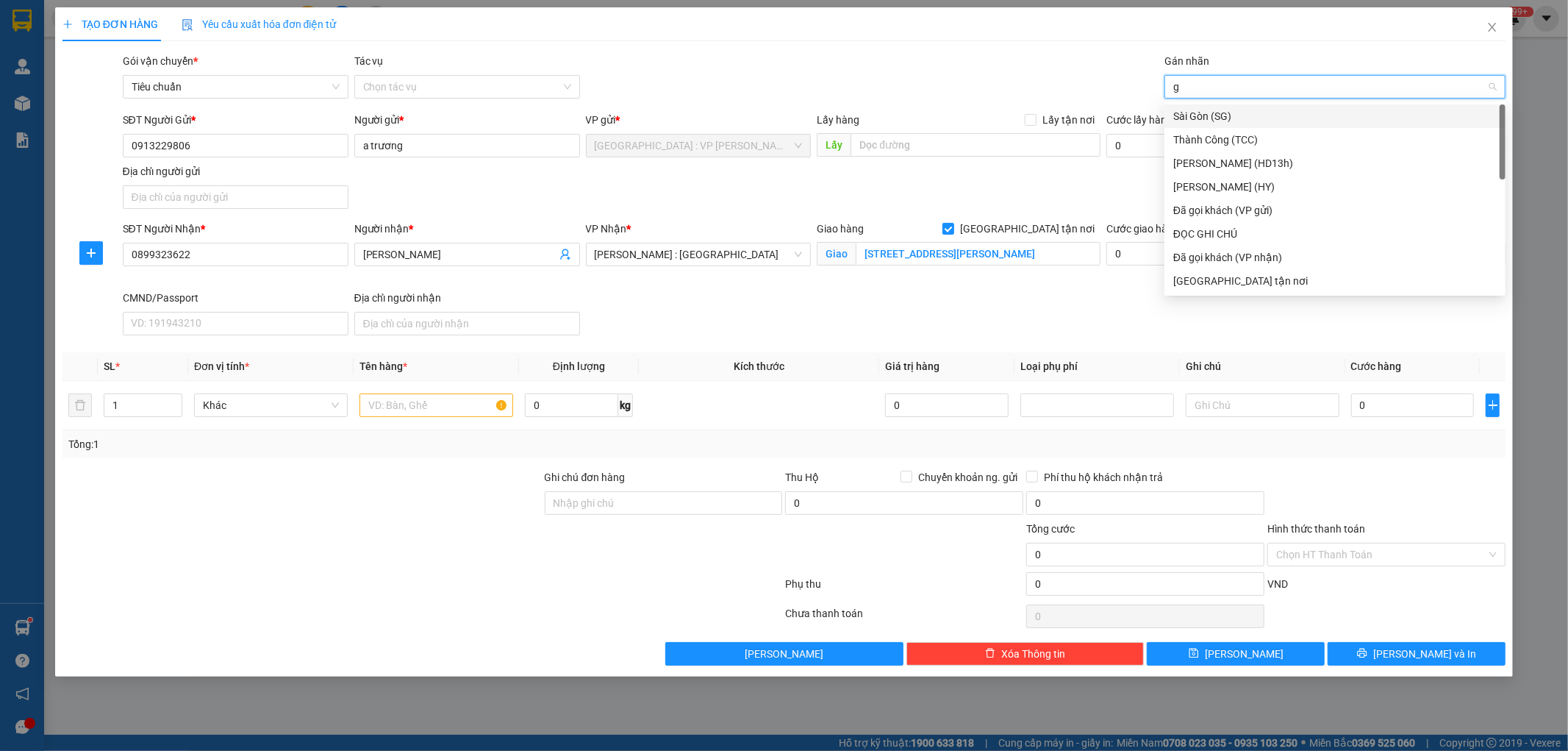
type input "gt"
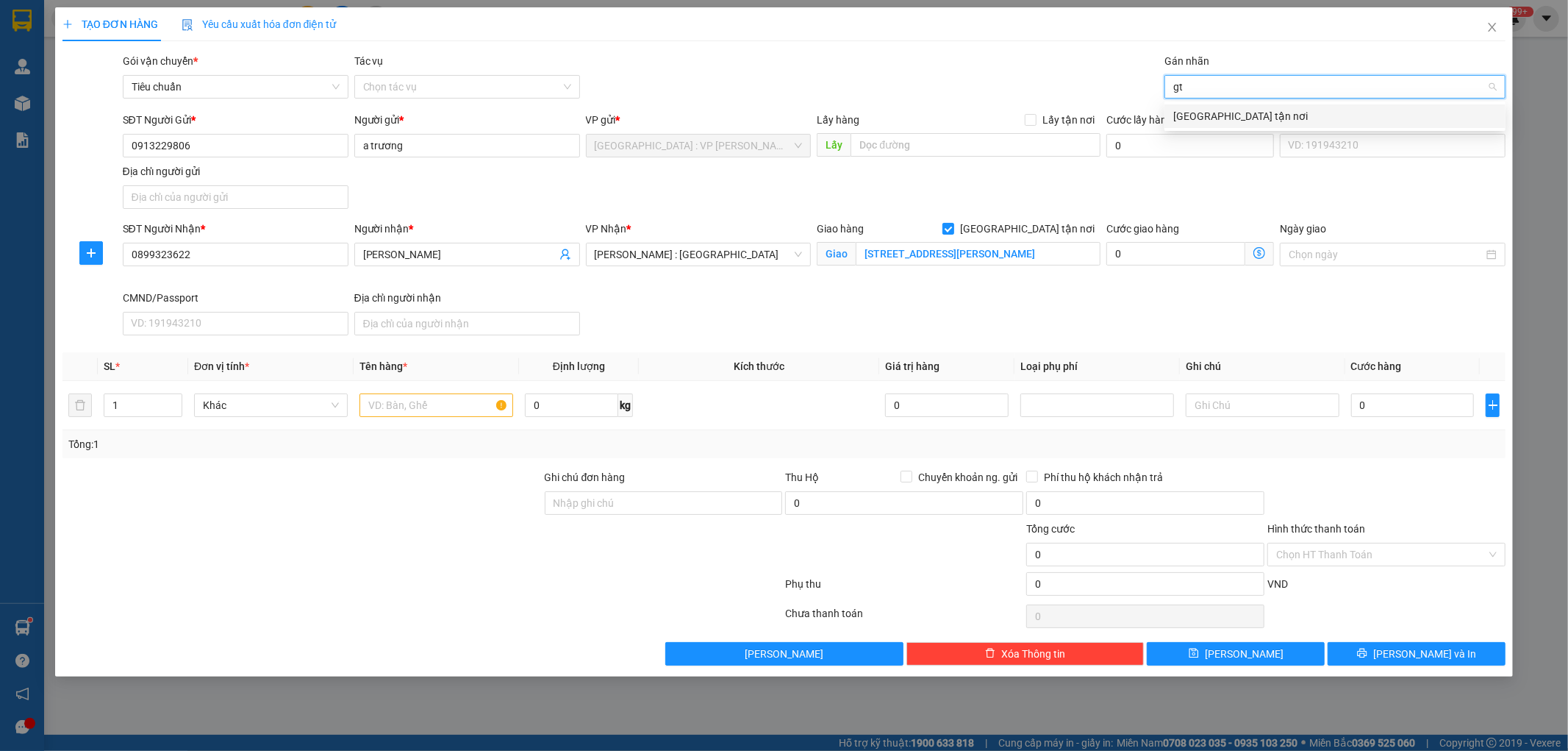
click at [1213, 126] on div "[GEOGRAPHIC_DATA] tận nơi" at bounding box center [1336, 116] width 341 height 24
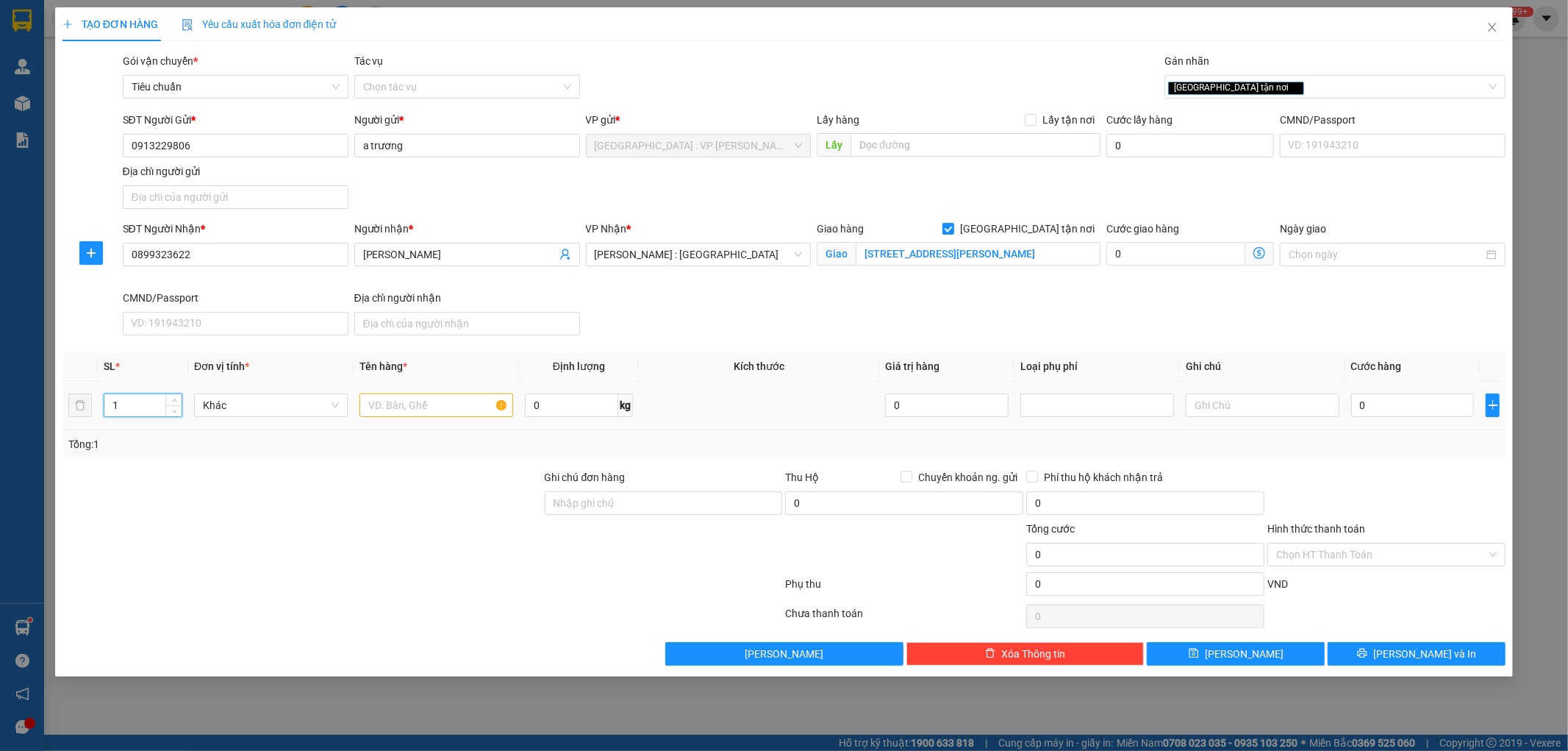
click at [153, 414] on input "1" at bounding box center [143, 405] width 77 height 22
type input "2"
click at [424, 411] on input "text" at bounding box center [436, 406] width 154 height 24
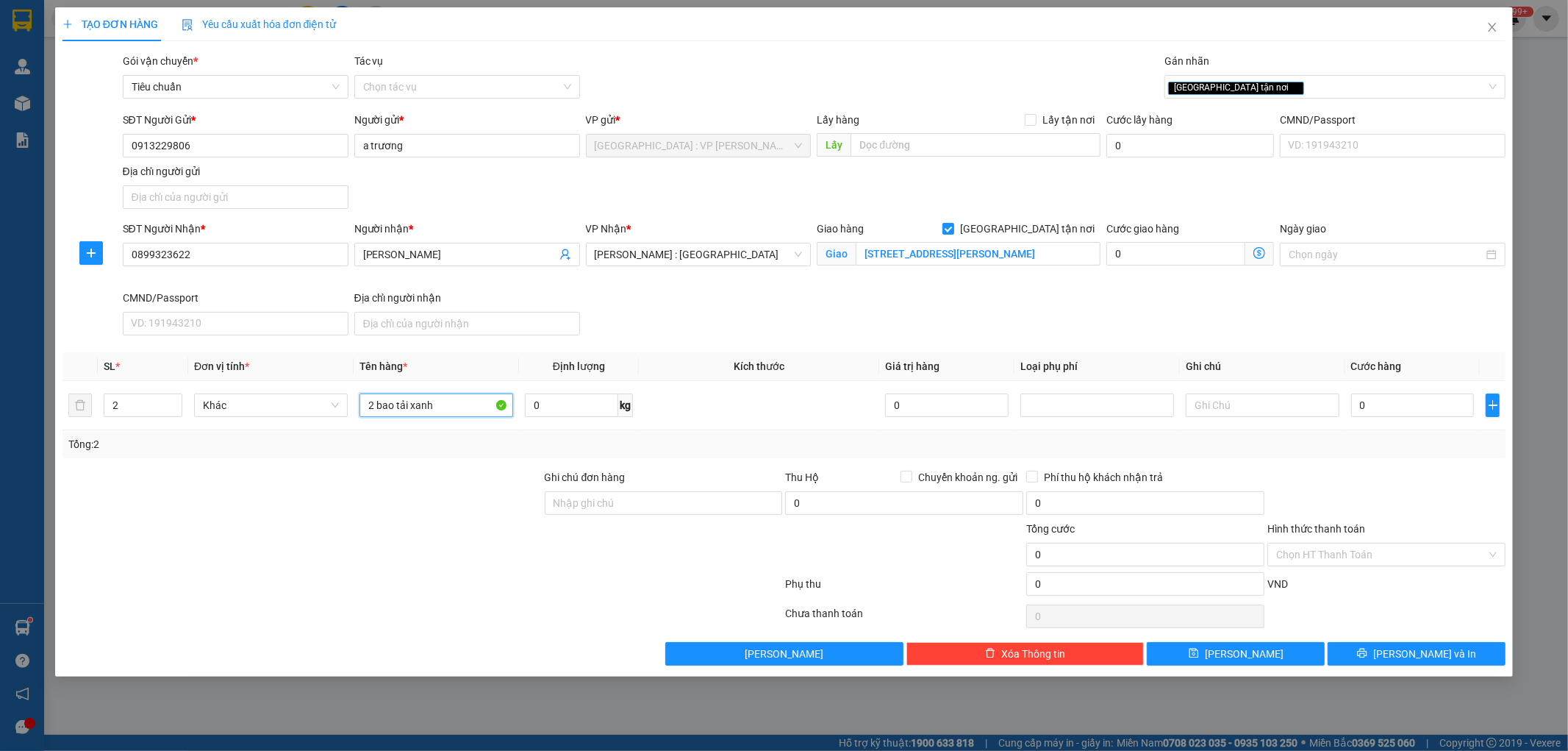
type input "2 bao tải xanh"
click at [433, 501] on div at bounding box center [302, 495] width 482 height 52
click at [1376, 412] on input "0" at bounding box center [1414, 406] width 124 height 24
type input "9"
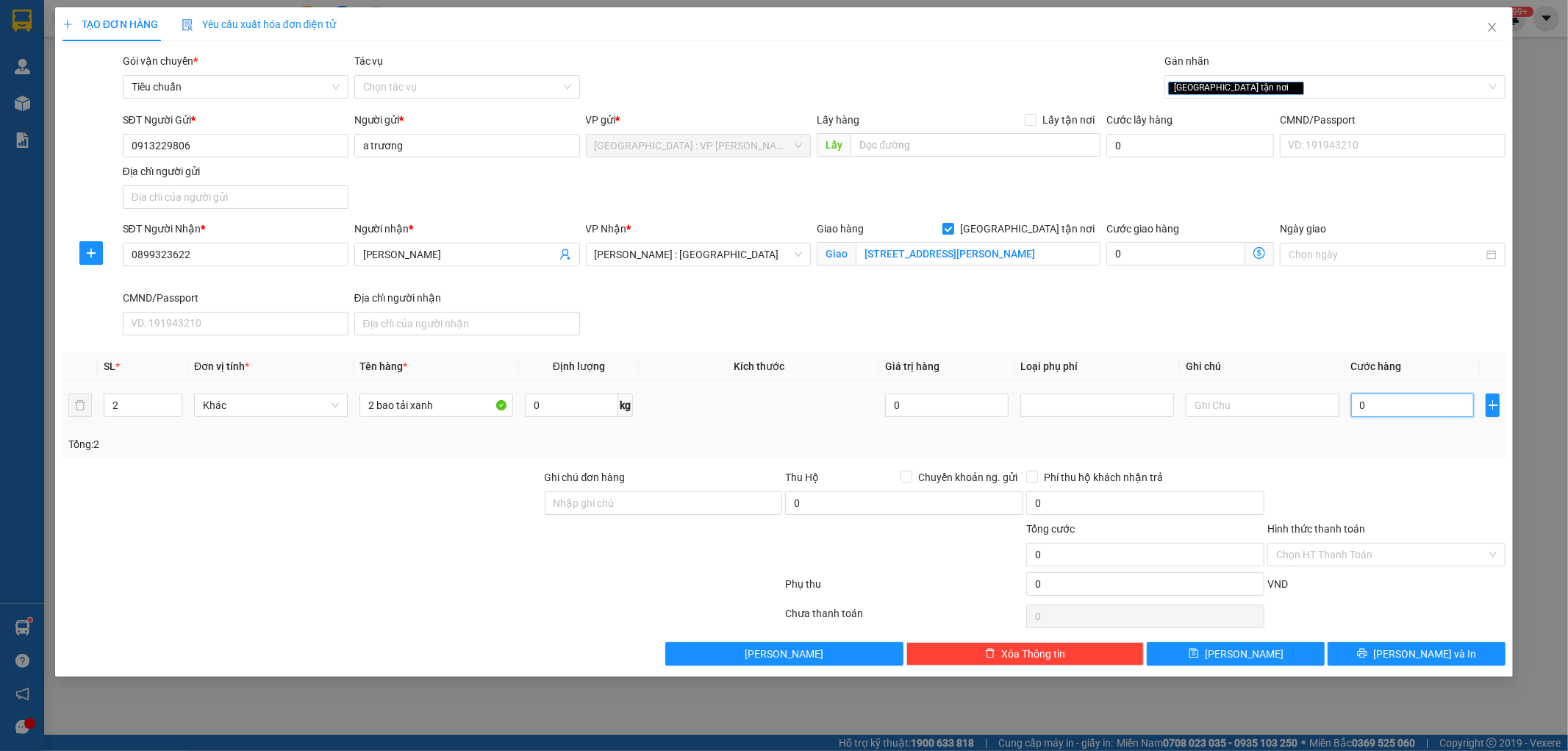
type input "9"
type input "98"
type input "980"
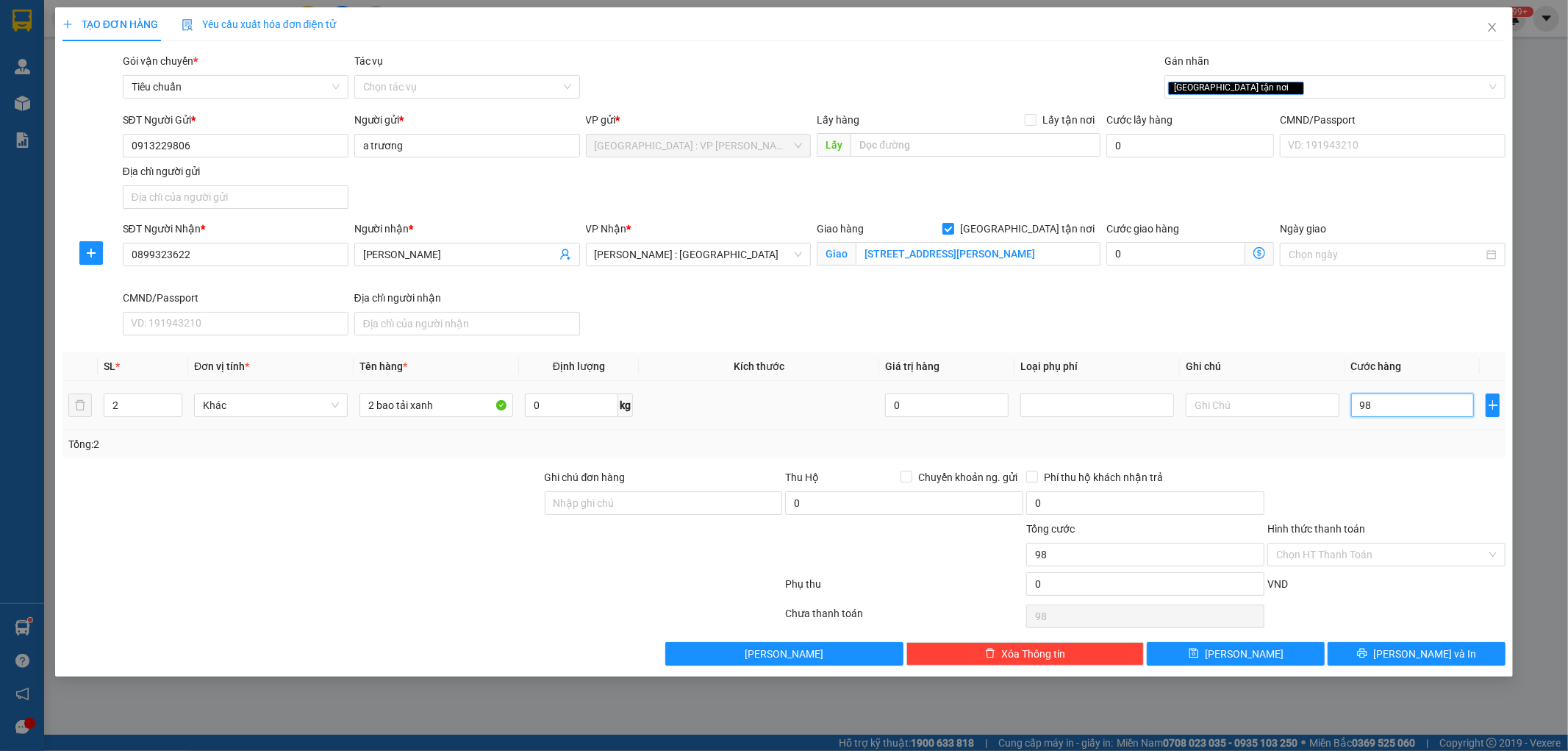
type input "980"
type input "9.800"
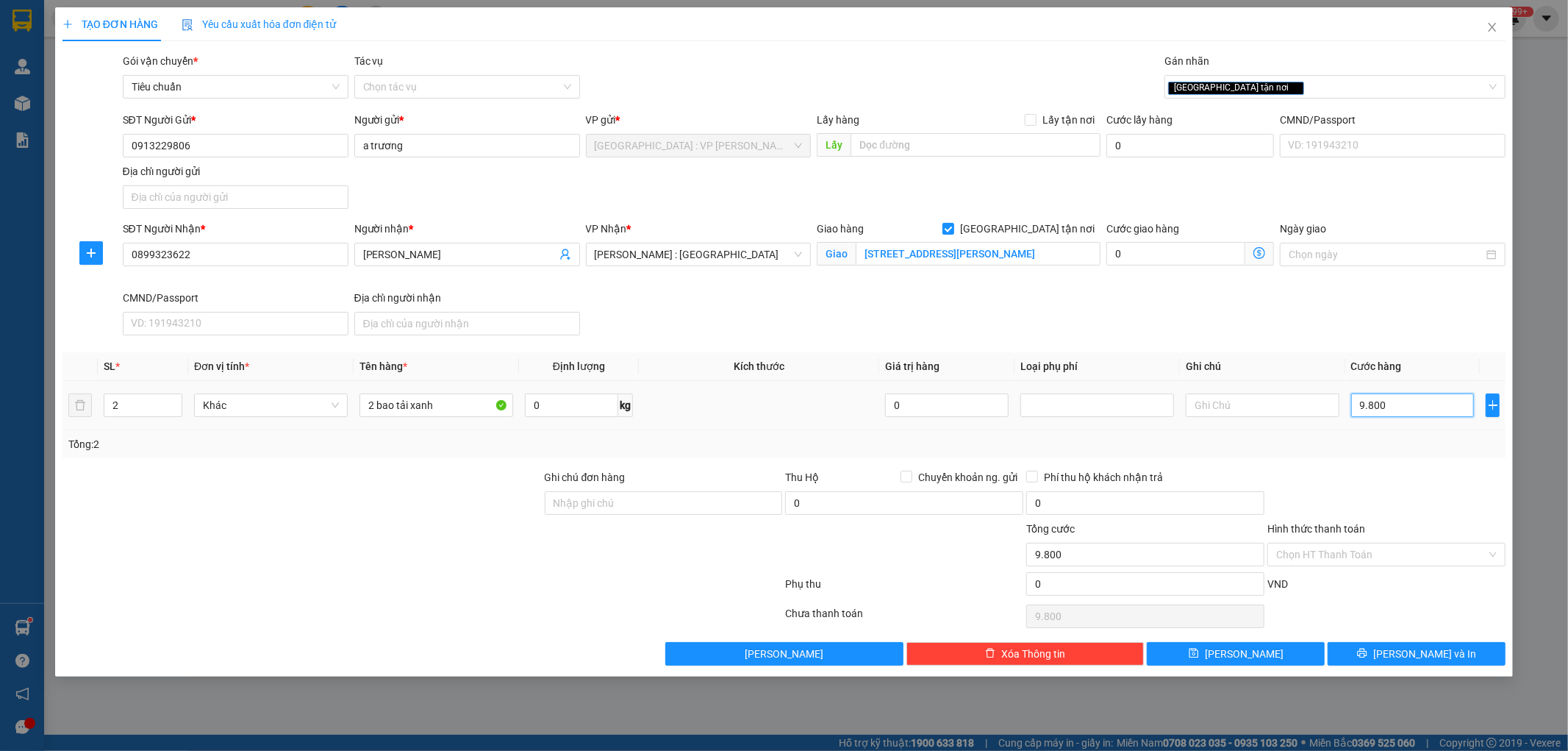
type input "98.000"
type input "980.000"
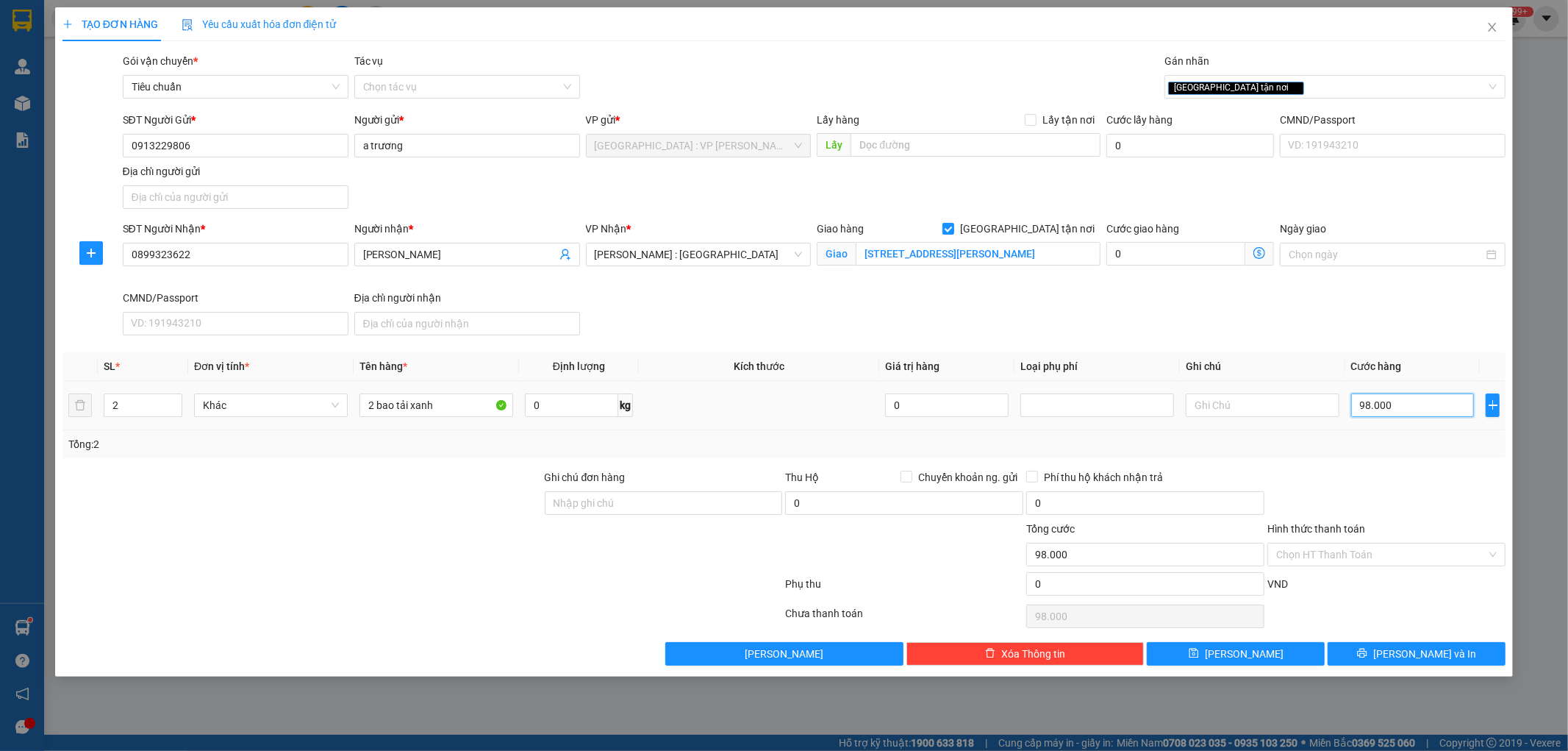
type input "980.000"
click at [1326, 553] on input "Hình thức thanh toán" at bounding box center [1381, 554] width 210 height 22
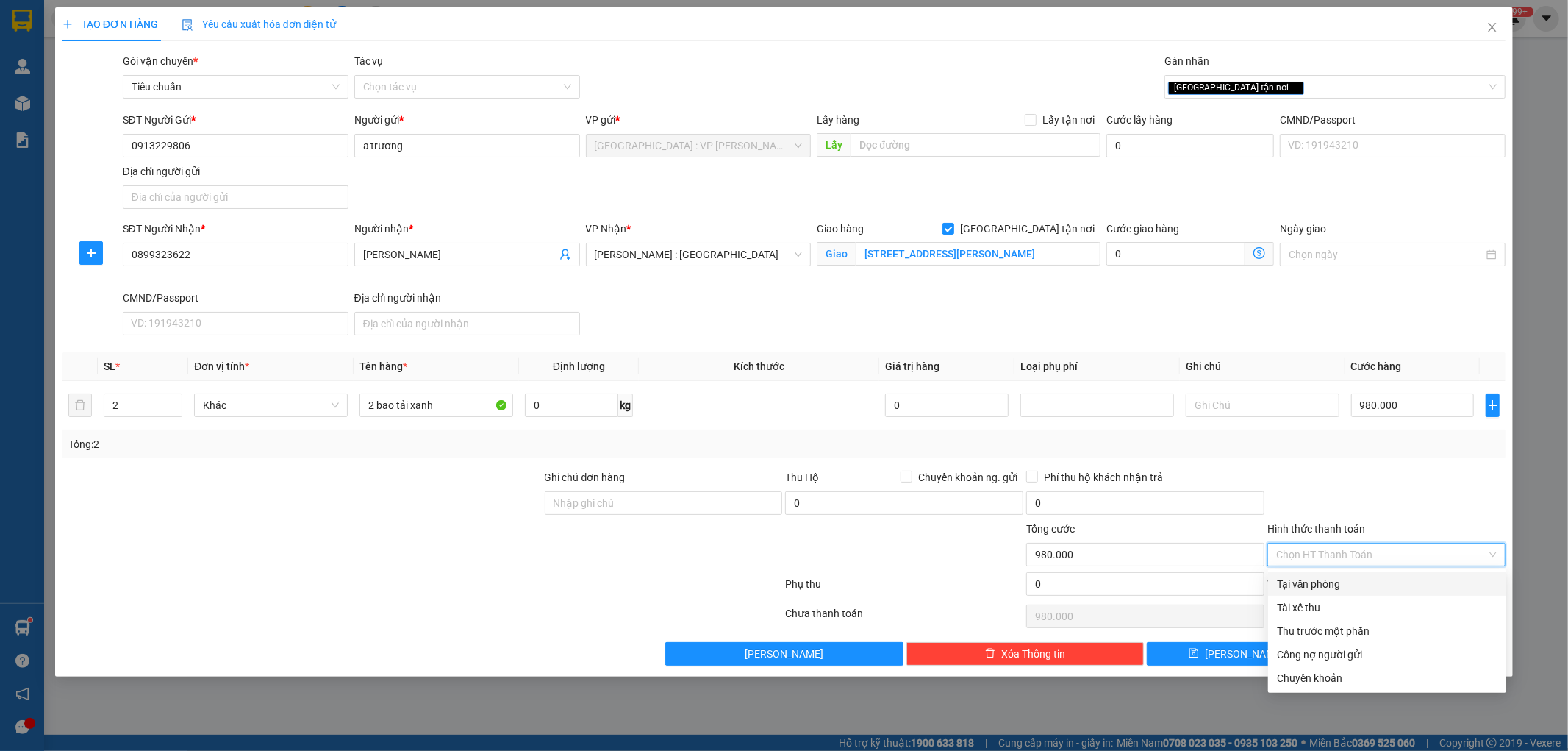
click at [1317, 581] on div "Tại văn phòng" at bounding box center [1387, 583] width 221 height 16
type input "0"
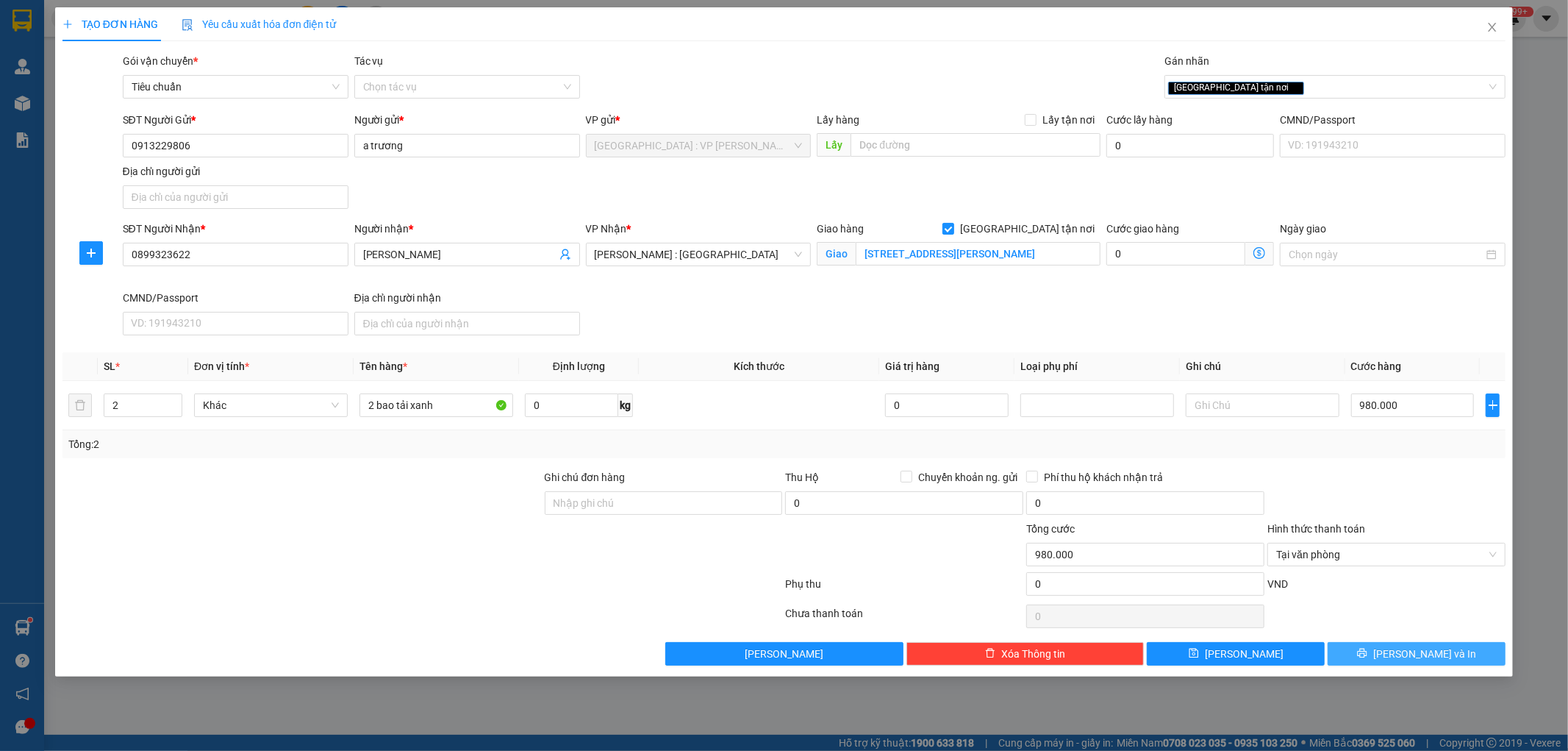
click at [1358, 655] on button "Lưu và In" at bounding box center [1417, 653] width 178 height 24
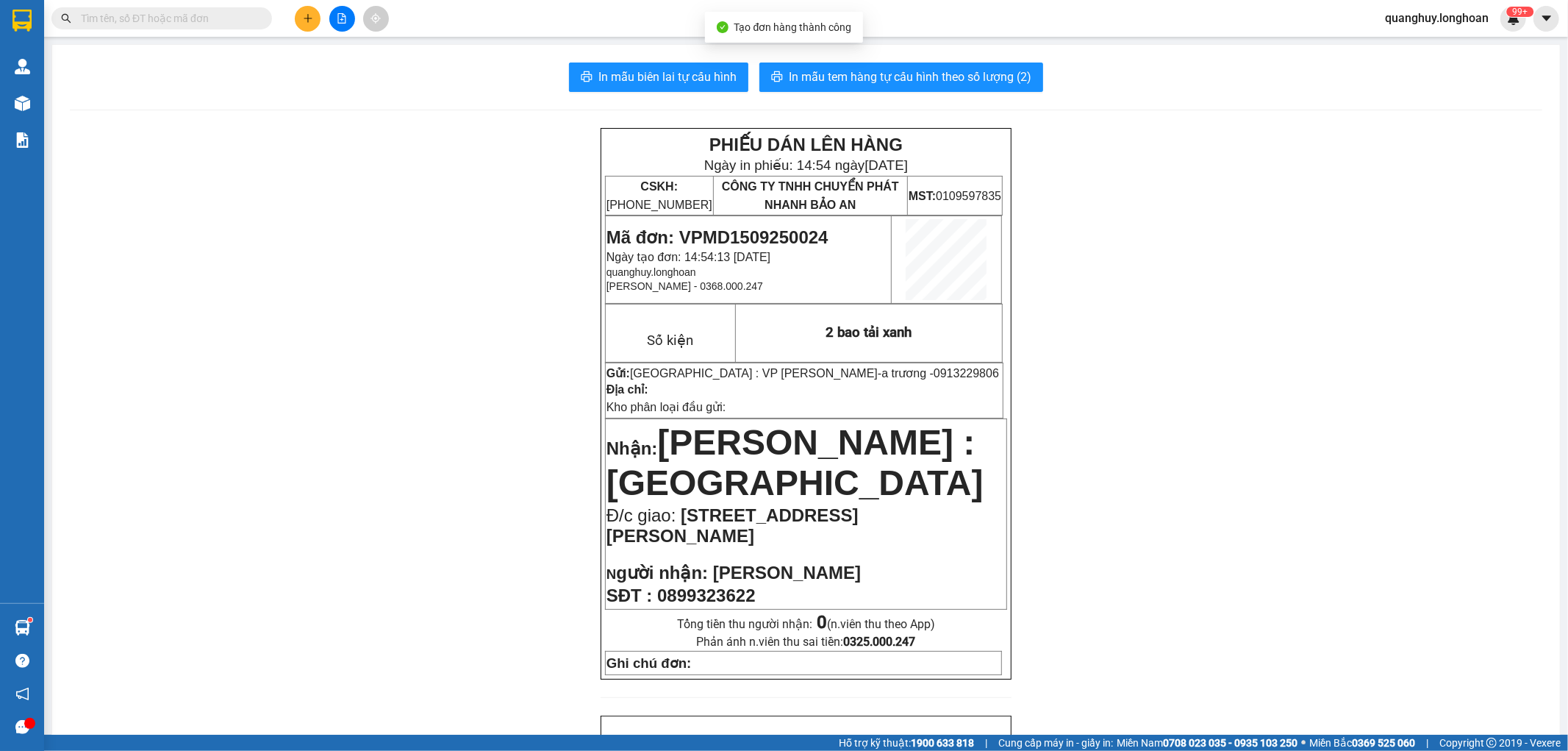
click at [709, 82] on span "In mẫu biên lai tự cấu hình" at bounding box center [667, 77] width 138 height 19
click at [950, 87] on button "In mẫu tem hàng tự cấu hình theo số lượng (2)" at bounding box center [901, 77] width 283 height 30
click at [933, 379] on span "0913229806" at bounding box center [966, 373] width 65 height 13
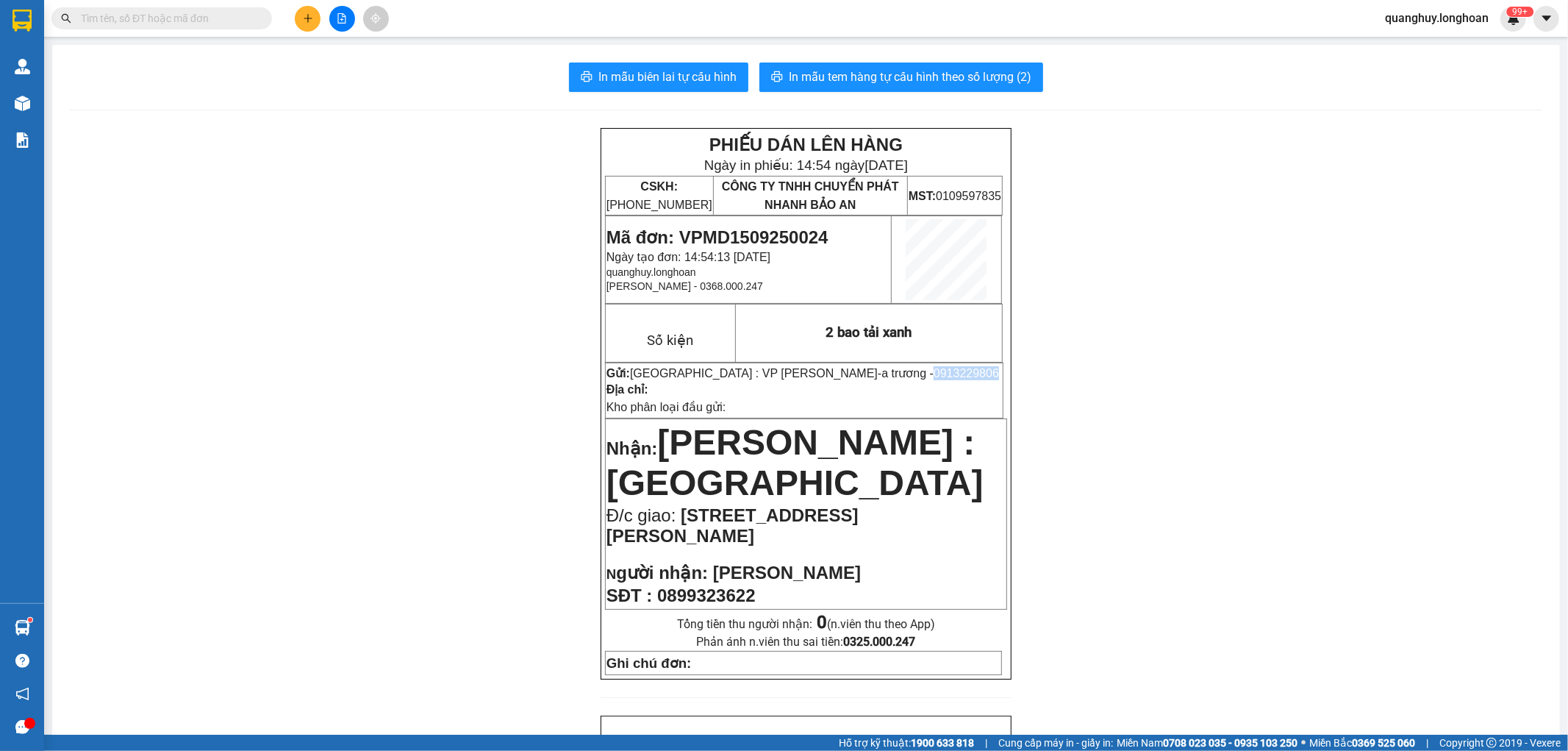
copy span "0913229806"
click at [316, 13] on button at bounding box center [307, 19] width 25 height 25
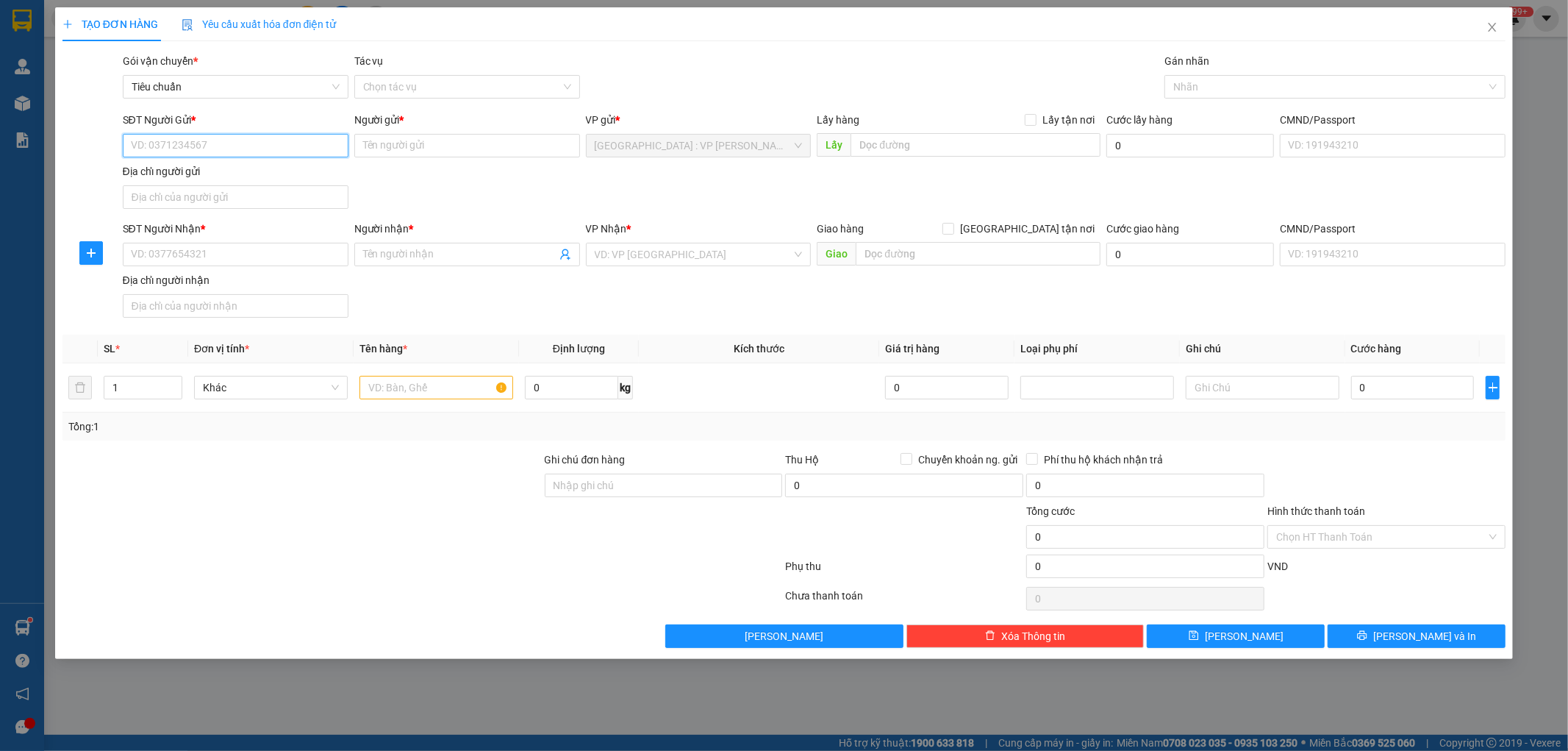
paste input "0913229806"
type input "0913229806"
click at [223, 171] on div "0913229806 - a trương" at bounding box center [235, 175] width 208 height 16
type input "a trương"
type input "0913229806"
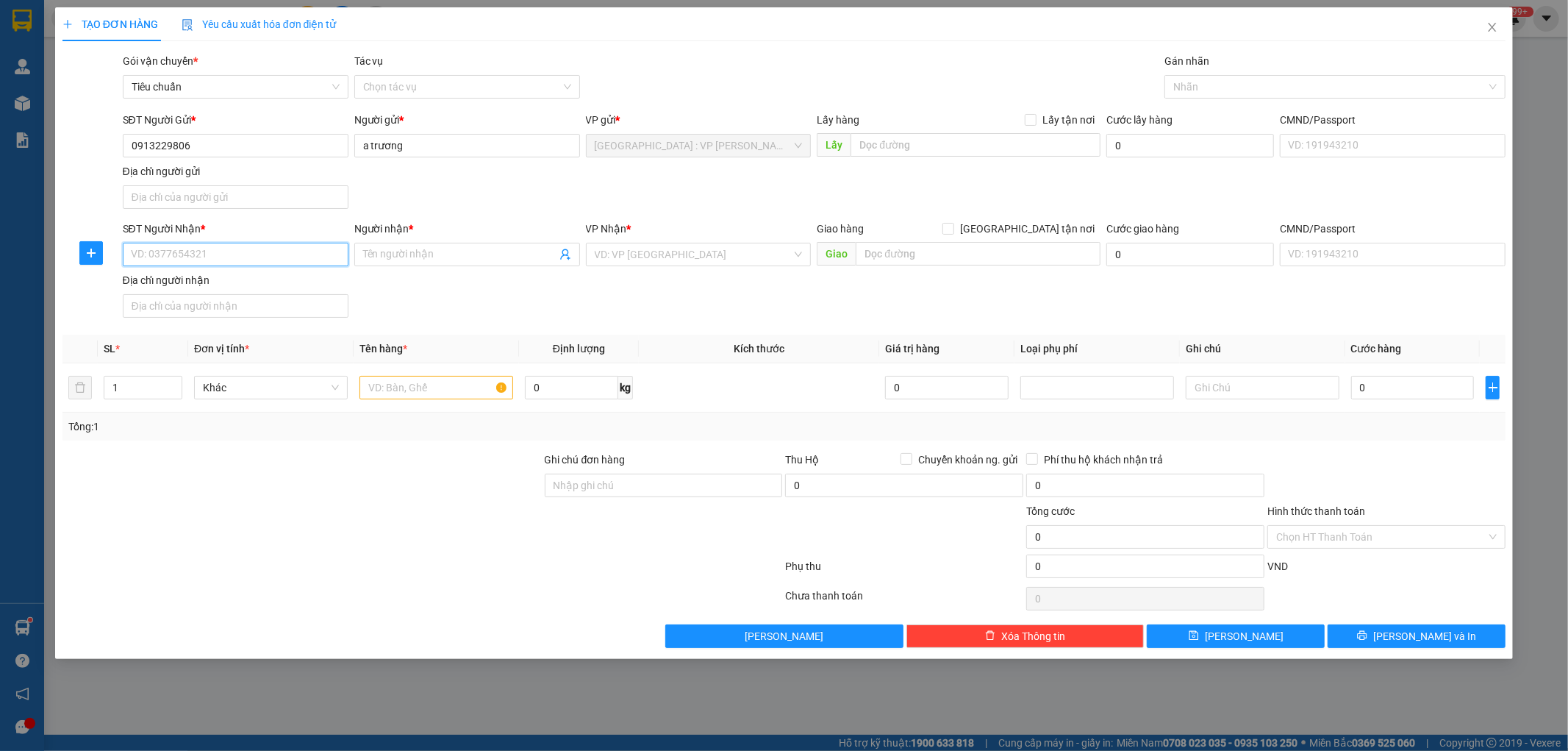
click at [283, 250] on input "SĐT Người Nhận *" at bounding box center [236, 255] width 226 height 24
click at [468, 388] on input "text" at bounding box center [436, 388] width 154 height 24
type input "1 bao tải xanh"
click at [429, 472] on div at bounding box center [302, 477] width 482 height 52
click at [243, 252] on input "SĐT Người Nhận *" at bounding box center [236, 255] width 226 height 24
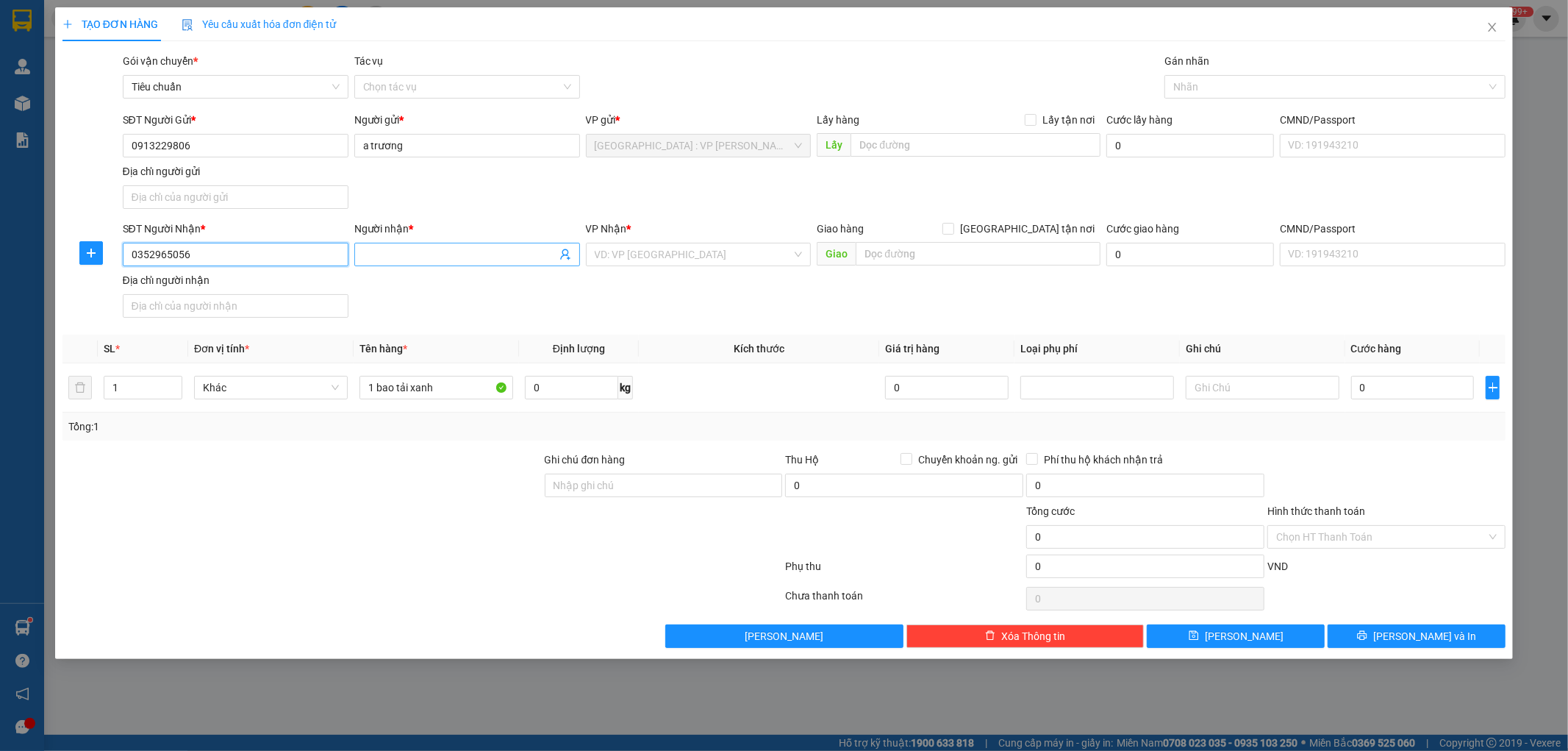
type input "0352965056"
click at [498, 256] on input "Người nhận *" at bounding box center [460, 254] width 193 height 16
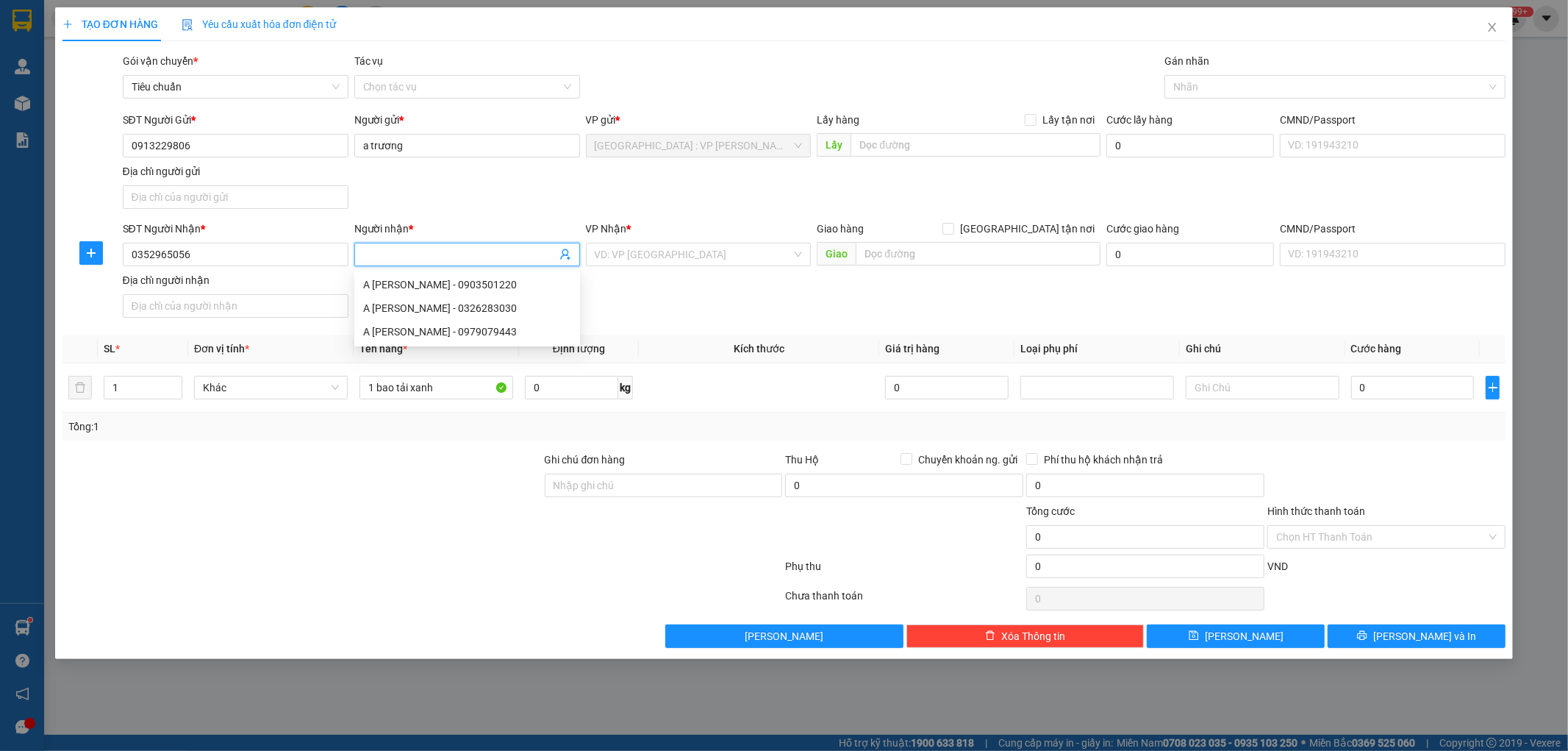
type input "p"
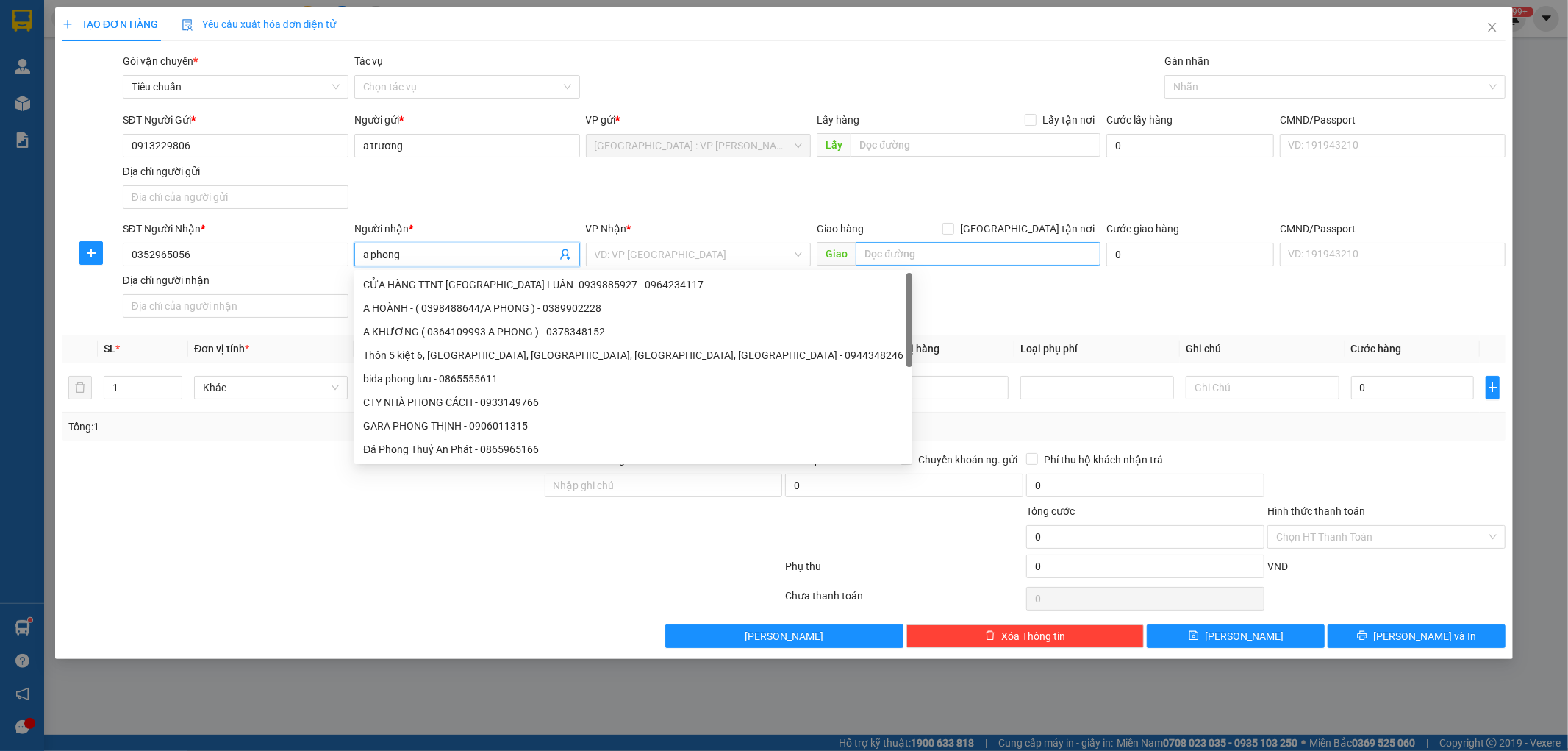
type input "a phong"
click at [941, 247] on input "text" at bounding box center [978, 254] width 245 height 24
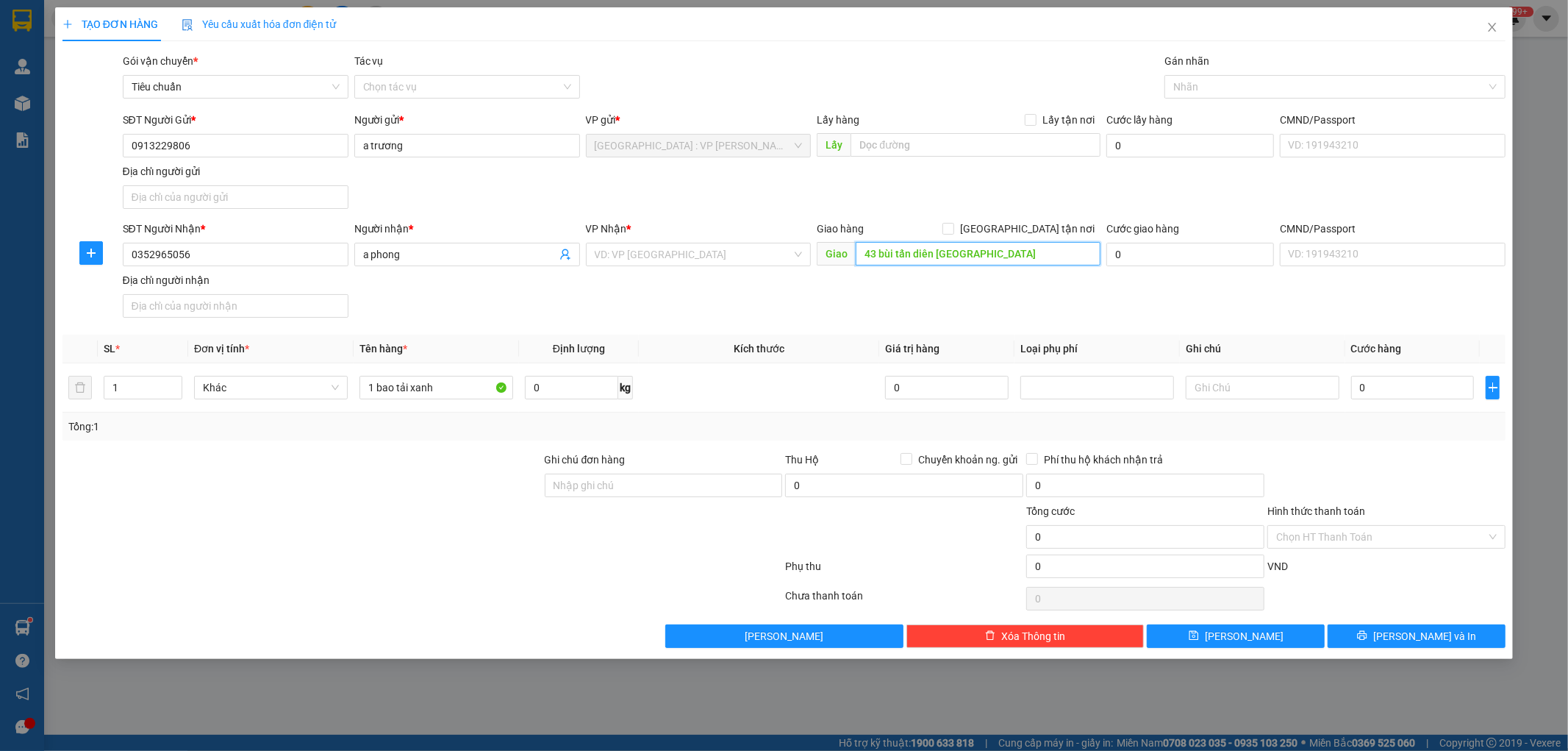
type input "43 bùi tấn diên hòa khánh đà nẵng"
click at [898, 290] on div "SĐT Người Nhận * 0352965056 Người nhận * a phong VP Nhận * VD: VP Sài Gòn Giao …" at bounding box center [815, 272] width 1390 height 103
click at [728, 250] on input "search" at bounding box center [693, 255] width 198 height 22
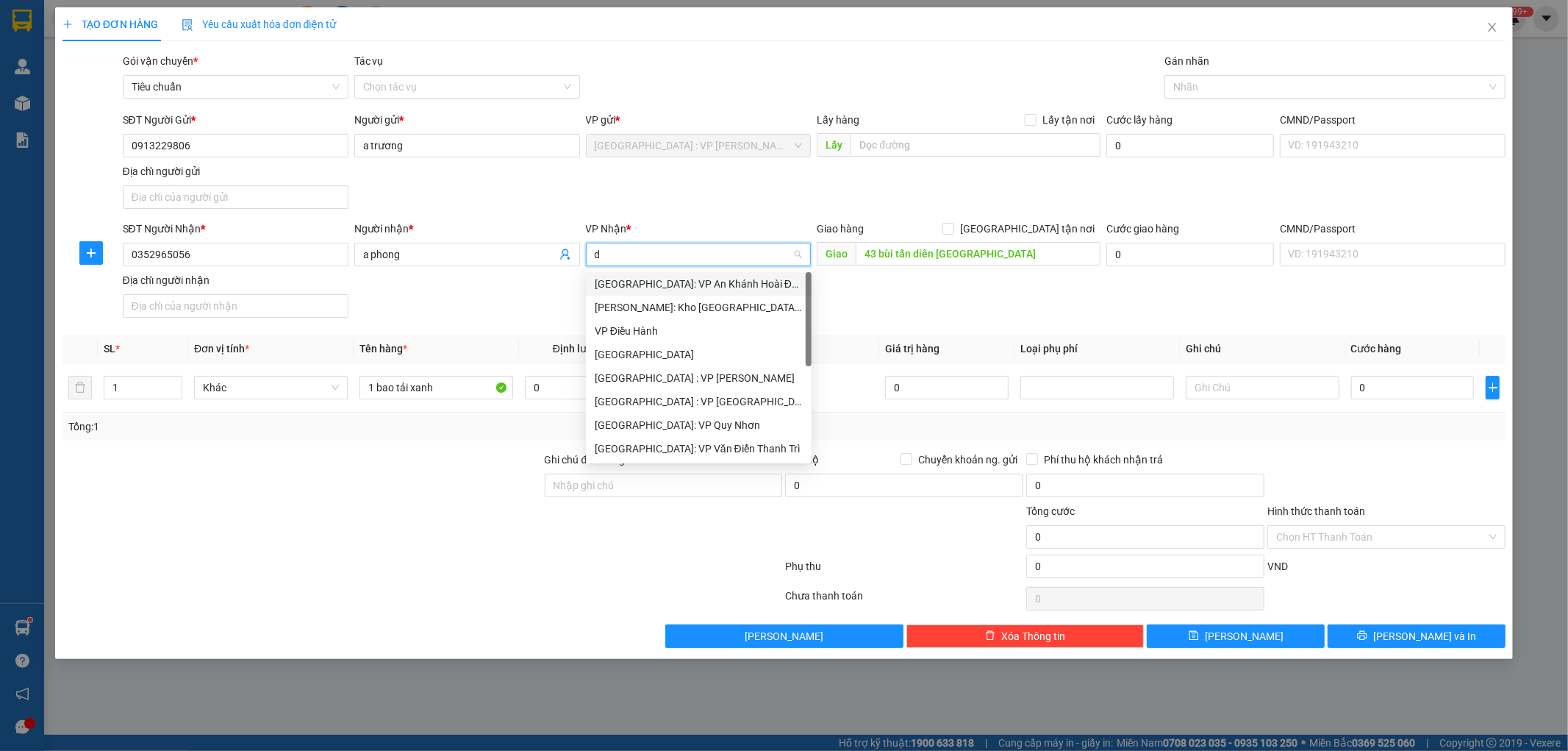
type input "da"
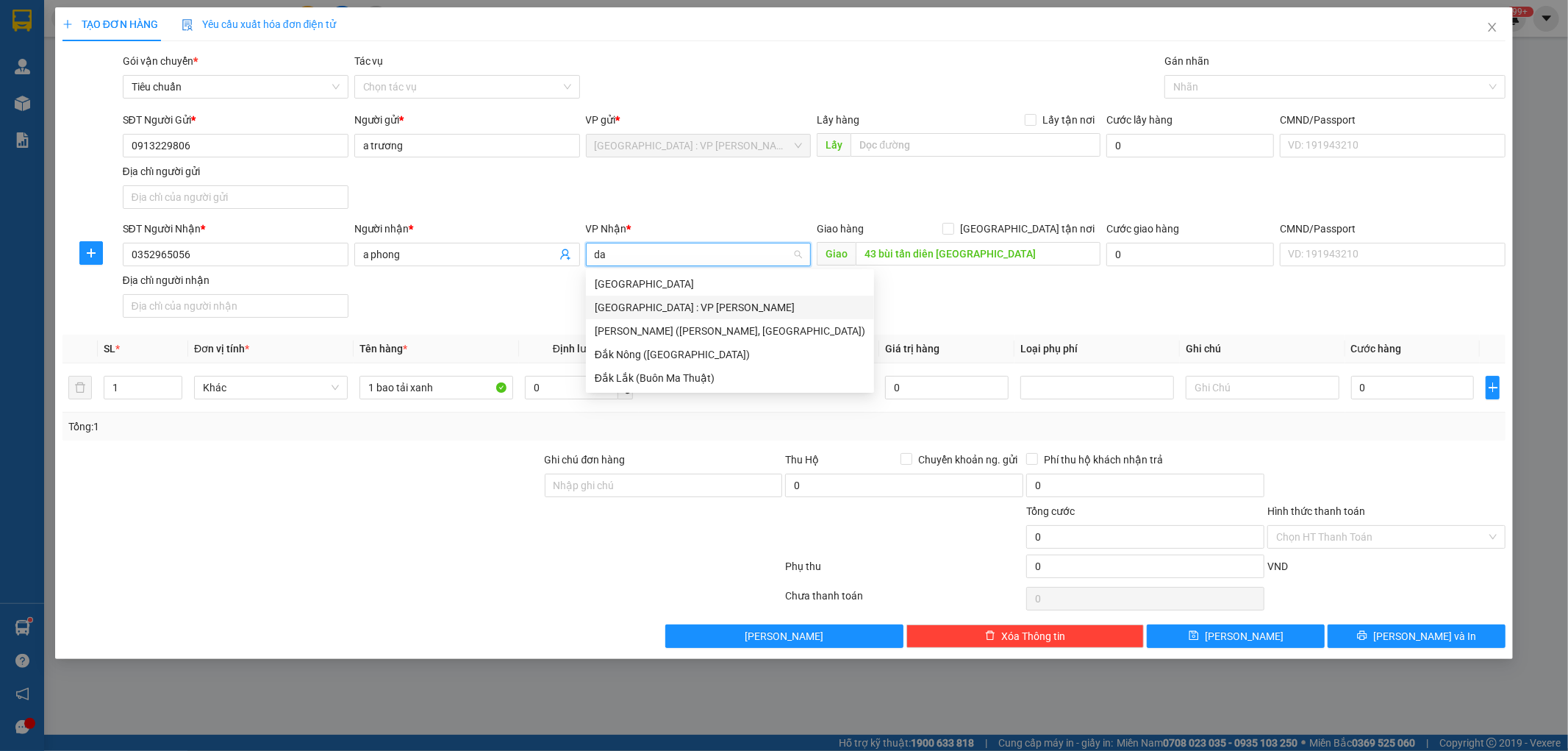
click at [652, 311] on div "[GEOGRAPHIC_DATA] : VP [PERSON_NAME]" at bounding box center [730, 307] width 271 height 16
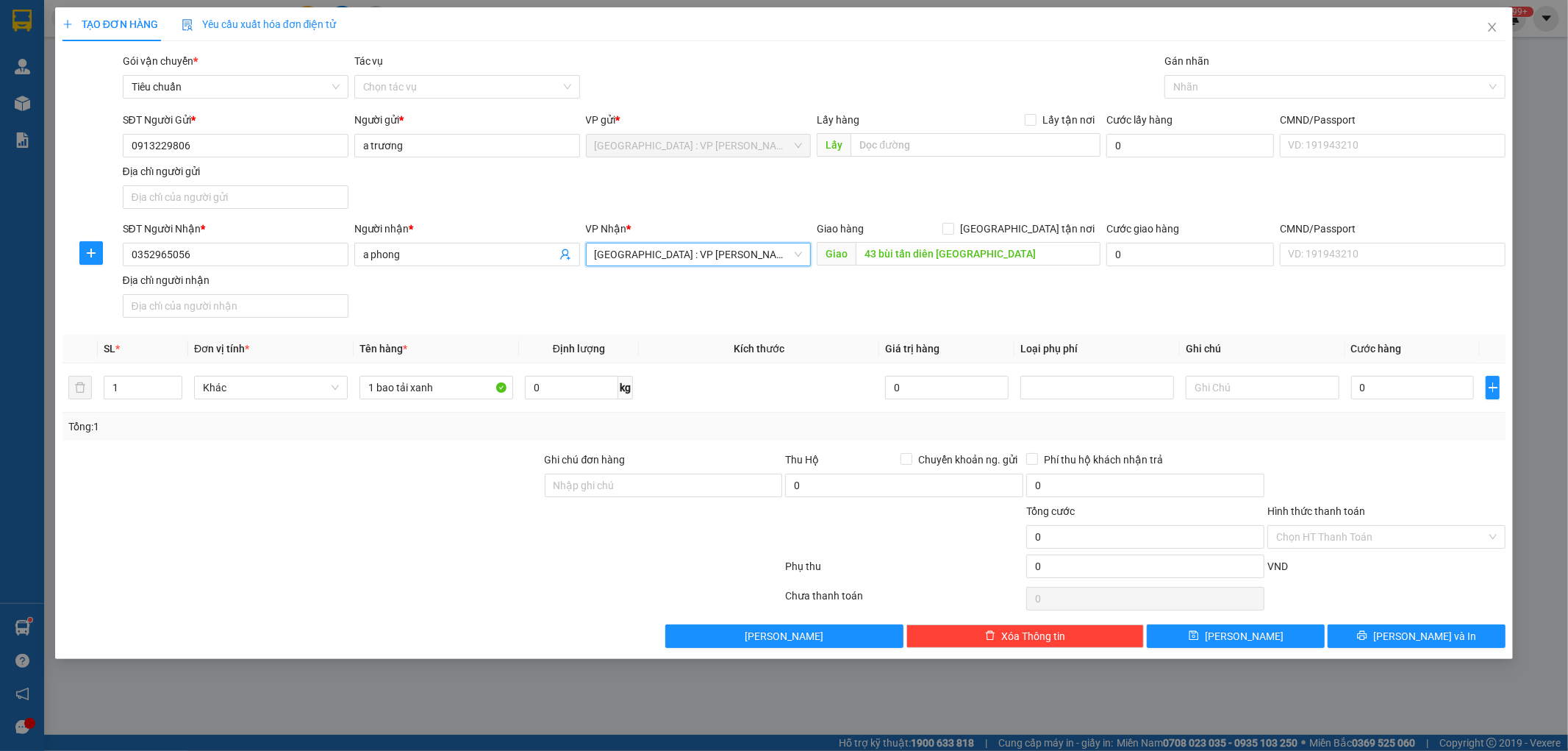
click at [711, 294] on div "SĐT Người Nhận * 0352965056 Người nhận * a phong VP Nhận * Đà Nẵng : VP Thanh K…" at bounding box center [815, 272] width 1390 height 103
click at [955, 230] on span at bounding box center [949, 229] width 12 height 12
click at [953, 230] on input "[GEOGRAPHIC_DATA] tận nơi" at bounding box center [948, 228] width 10 height 10
checkbox input "true"
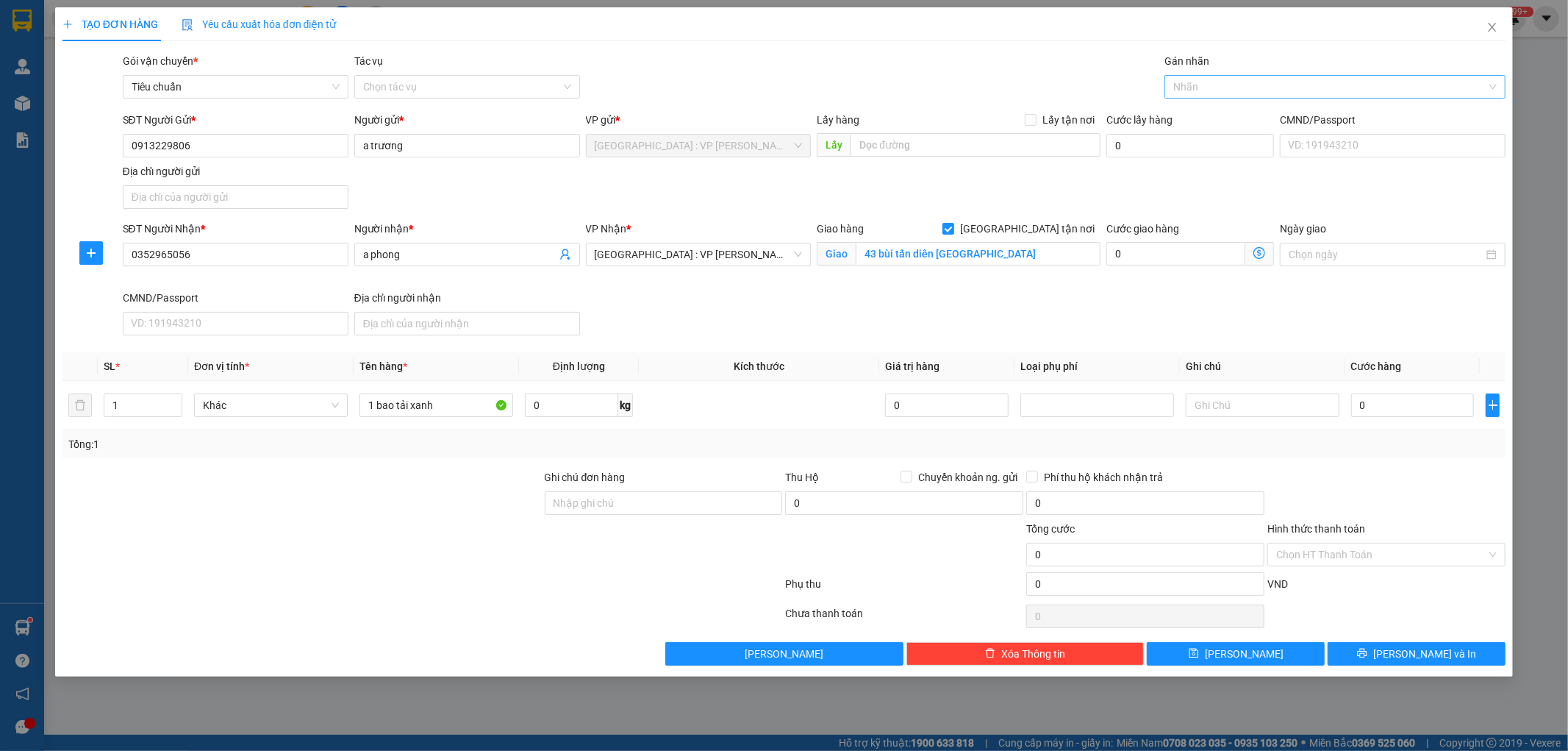
click at [1210, 86] on div at bounding box center [1328, 87] width 319 height 18
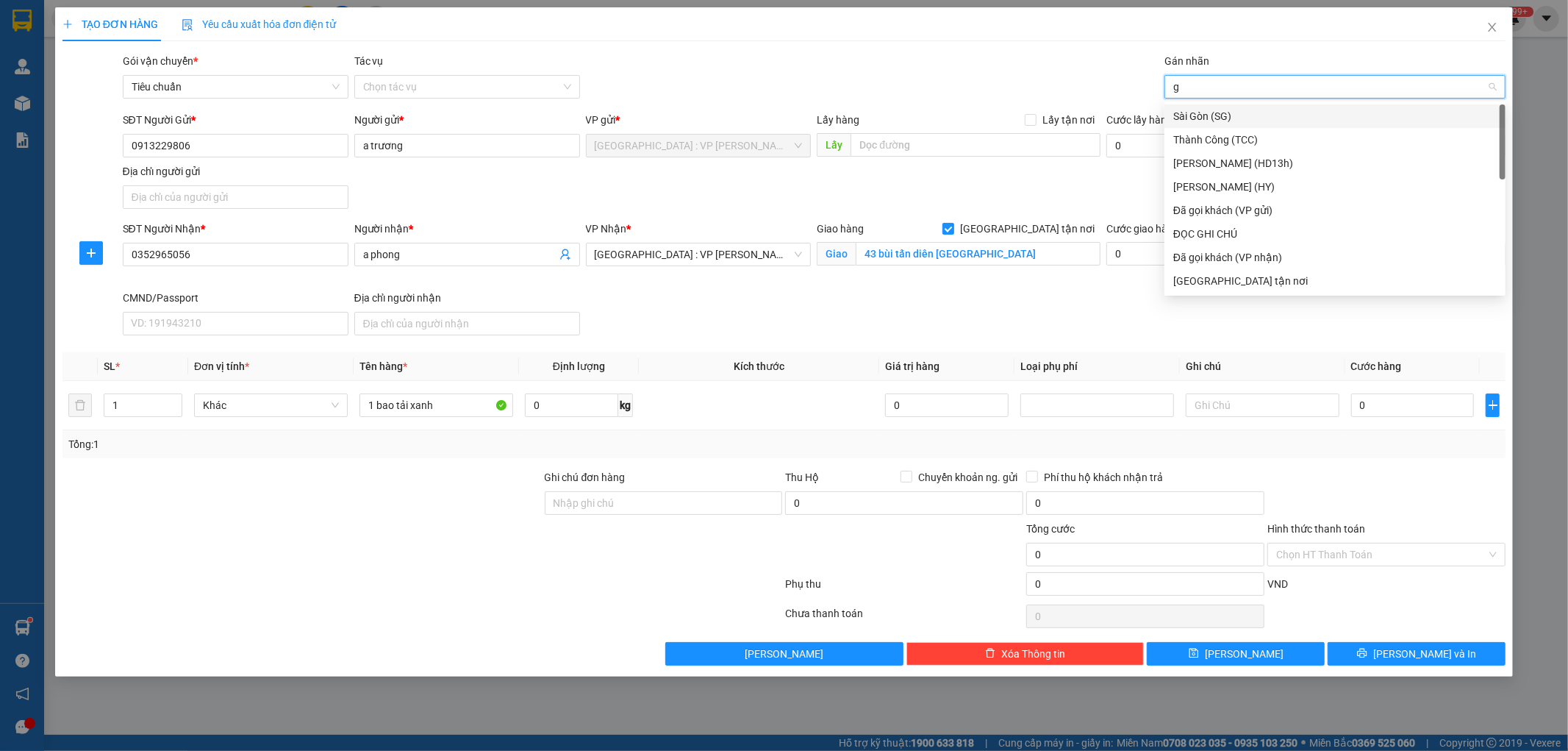
type input "gt"
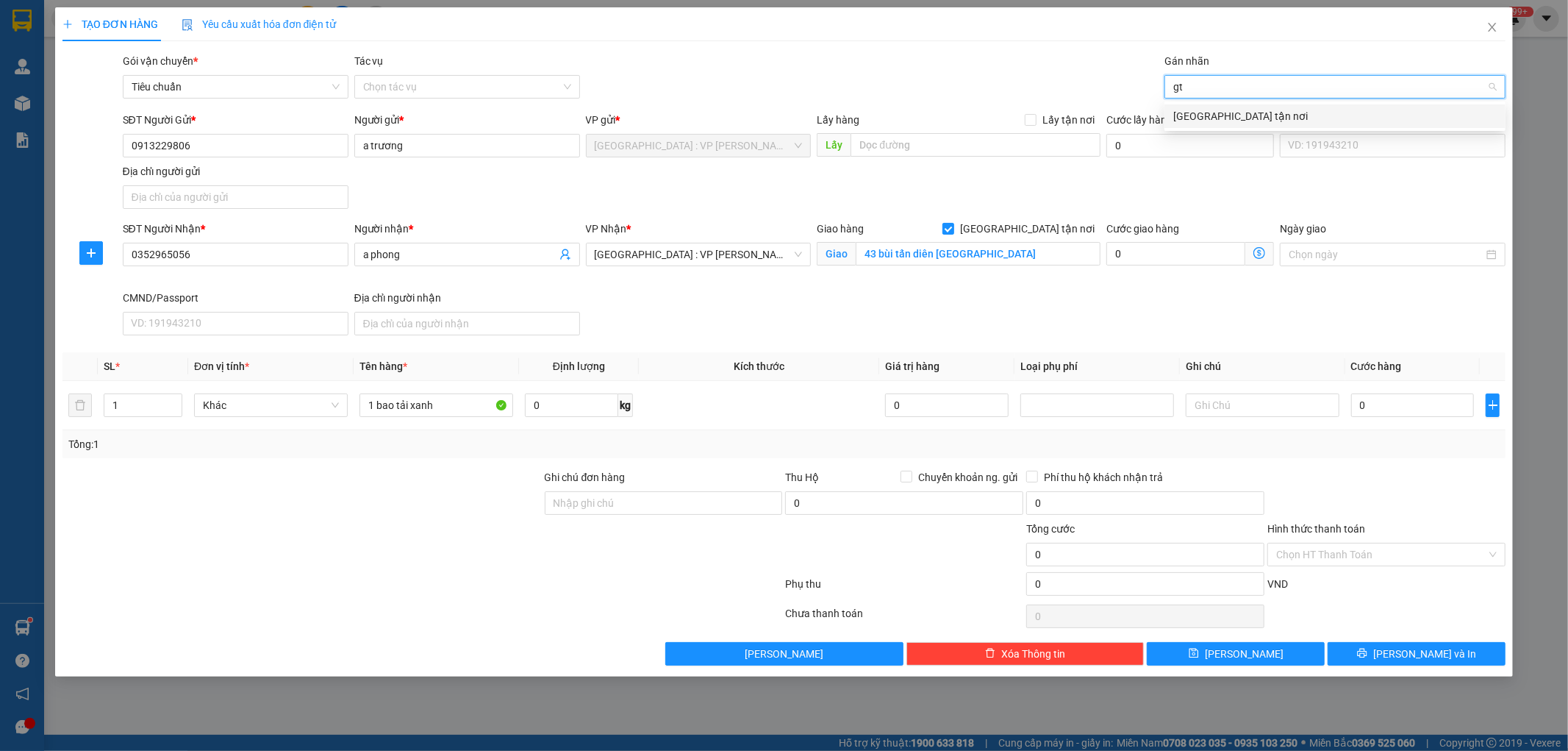
click at [1196, 114] on div "[GEOGRAPHIC_DATA] tận nơi" at bounding box center [1335, 115] width 323 height 16
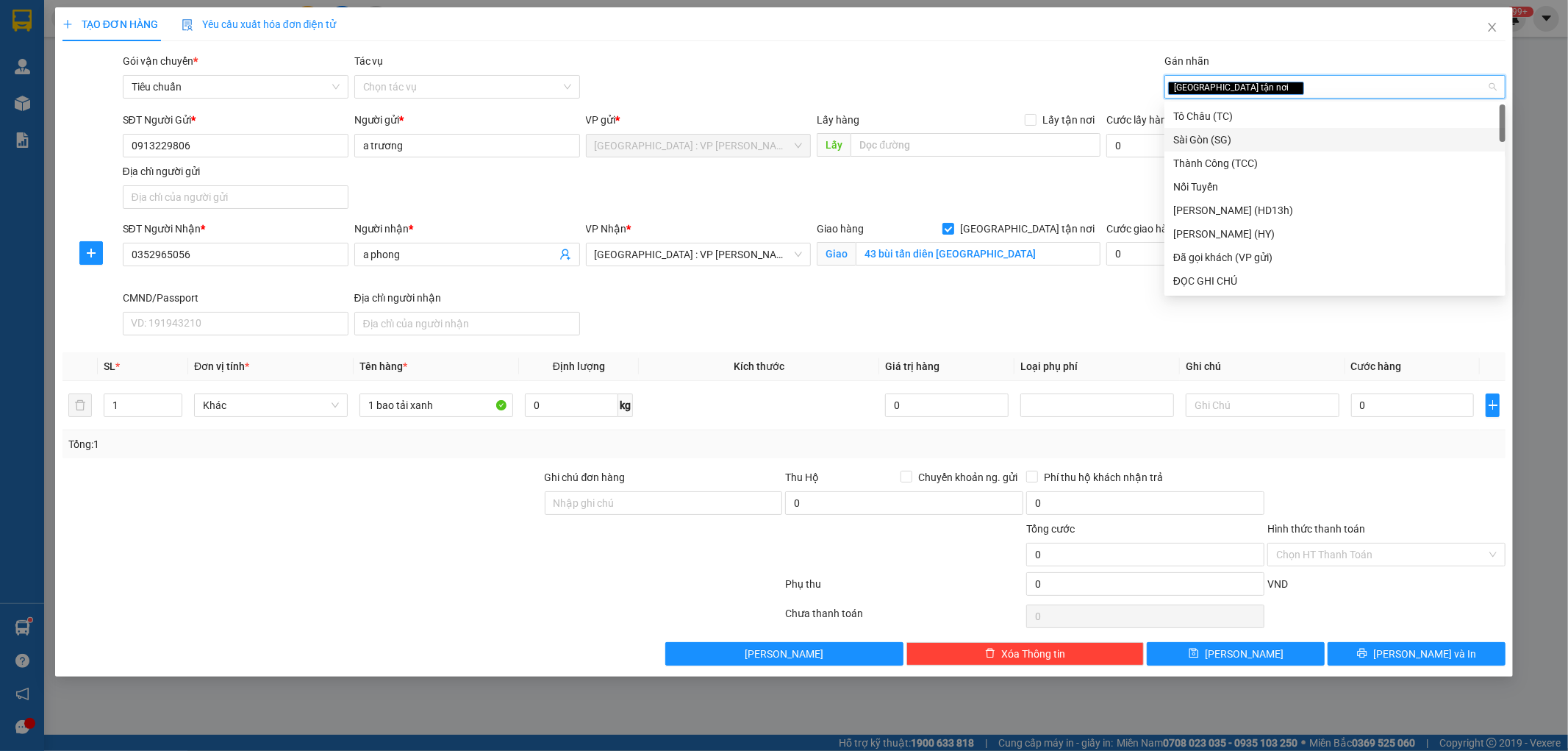
click at [1082, 168] on div "SĐT Người Gửi * 0913229806 Người gửi * a trương VP gửi * Hà Nội : VP Nam Từ Liê…" at bounding box center [815, 163] width 1390 height 103
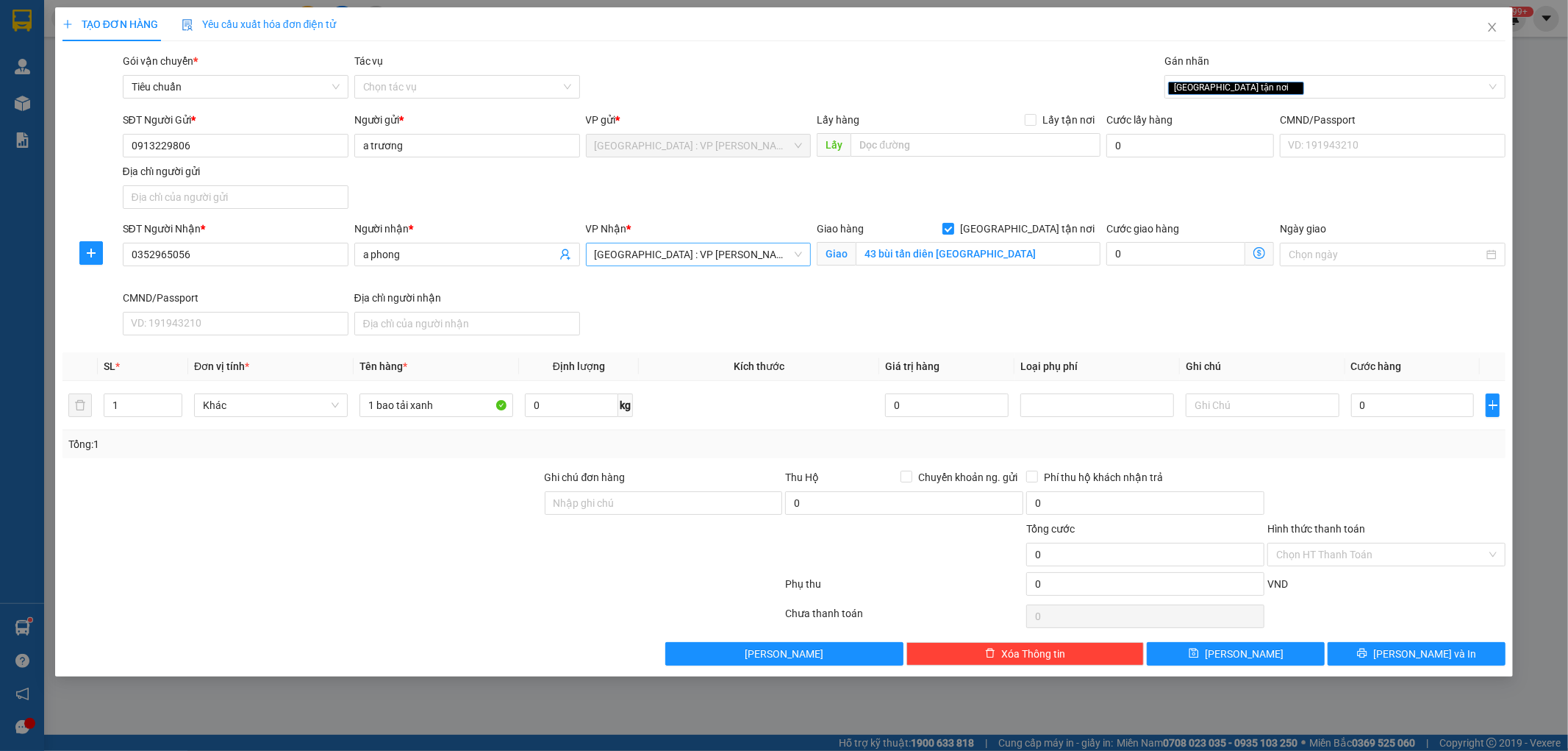
click at [704, 251] on span "[GEOGRAPHIC_DATA] : VP [PERSON_NAME]" at bounding box center [698, 255] width 208 height 22
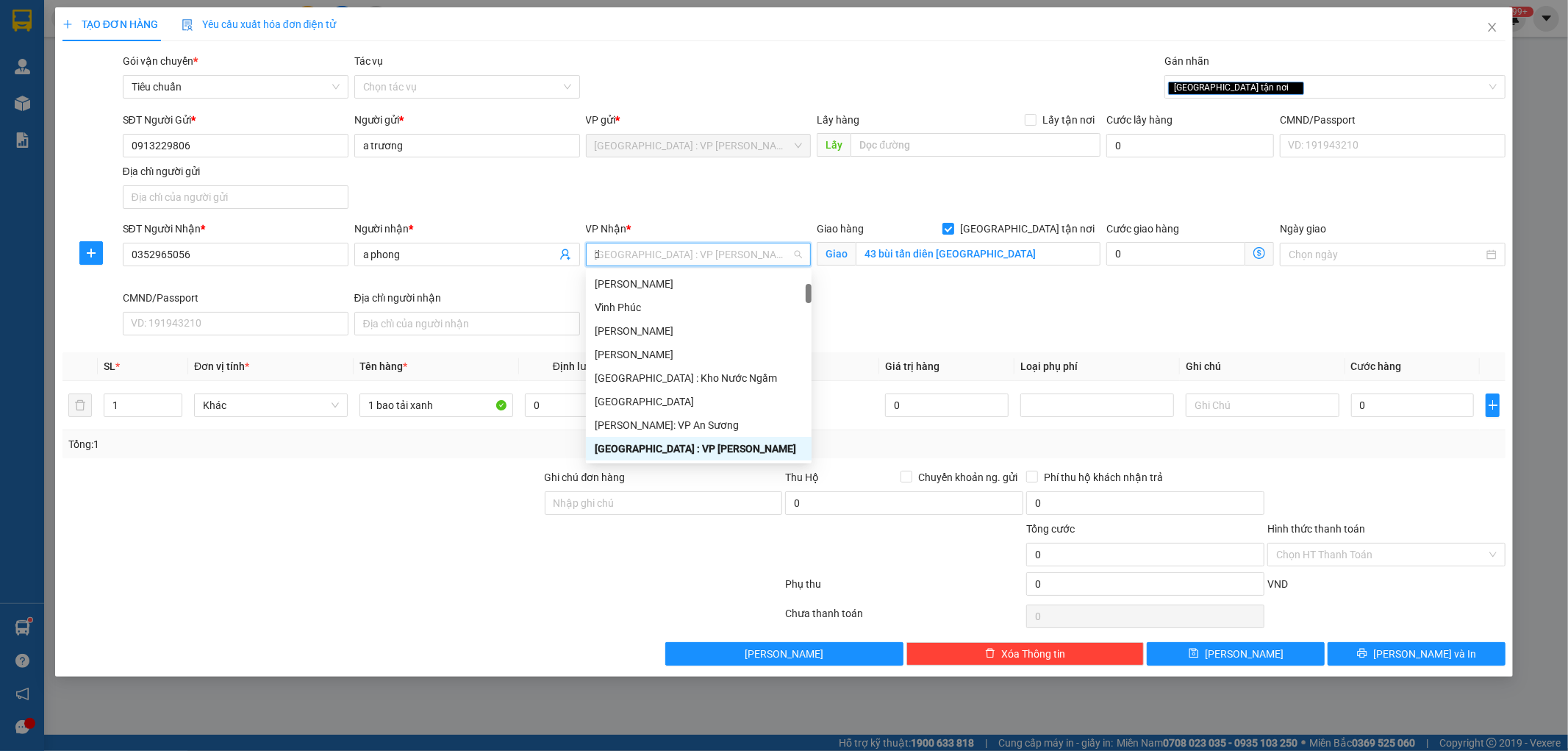
scroll to position [93, 0]
type input "da"
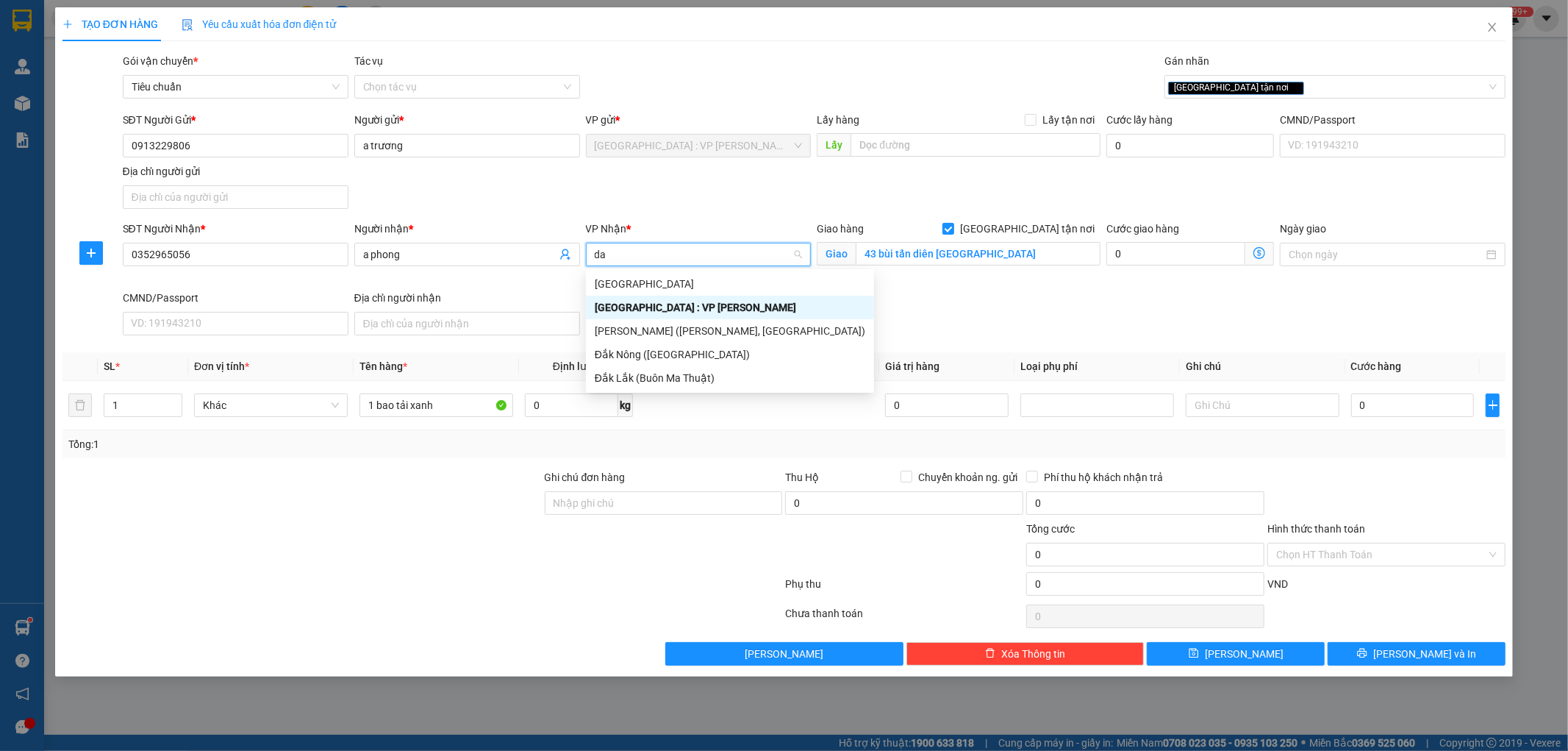
scroll to position [0, 0]
click at [663, 310] on div "[GEOGRAPHIC_DATA] : VP [PERSON_NAME]" at bounding box center [730, 307] width 271 height 16
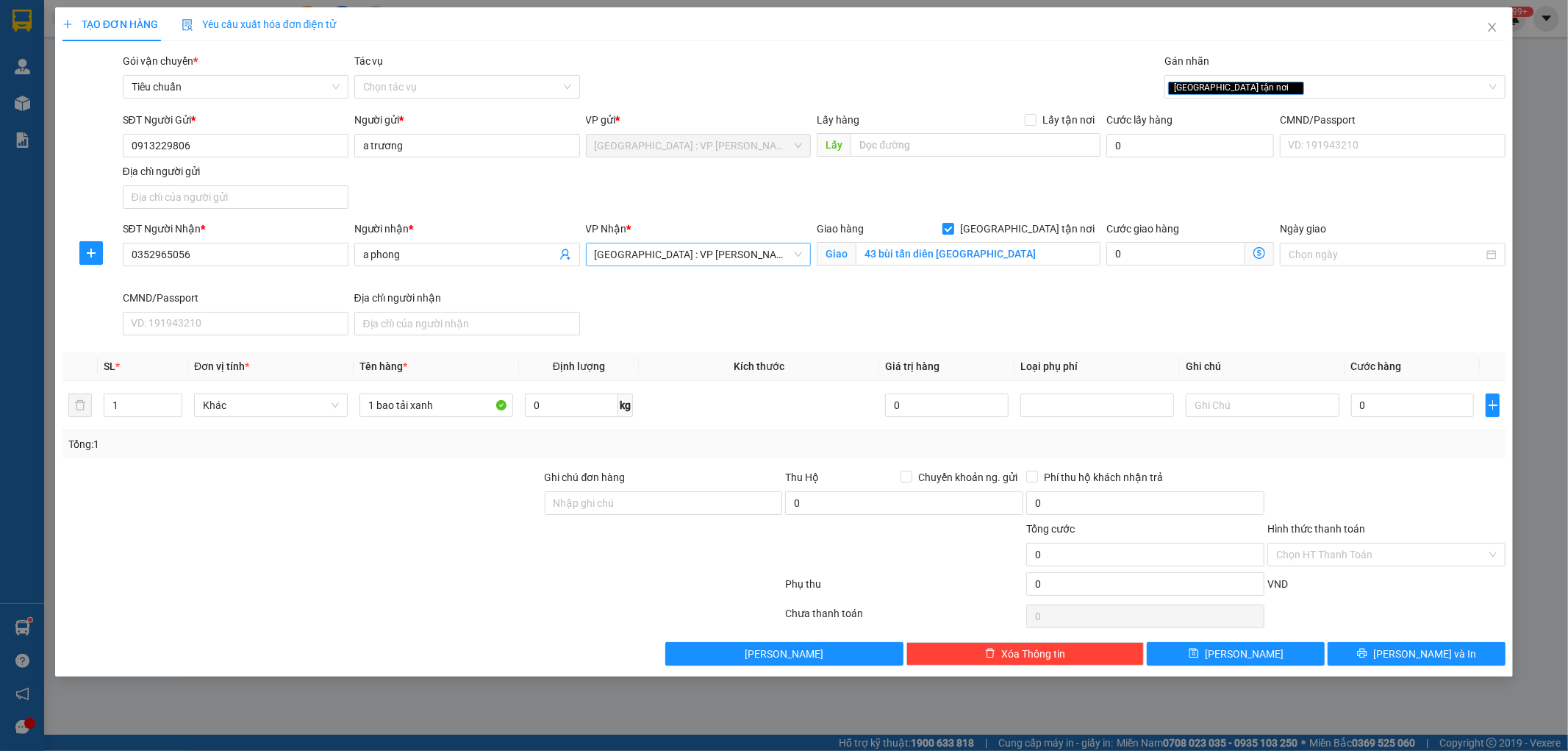
click at [667, 306] on div "SĐT Người Nhận * 0352965056 Người nhận * a phong VP Nhận * Đà Nẵng : VP Thanh K…" at bounding box center [815, 281] width 1390 height 120
click at [1446, 400] on input "0" at bounding box center [1414, 406] width 124 height 24
type input "5"
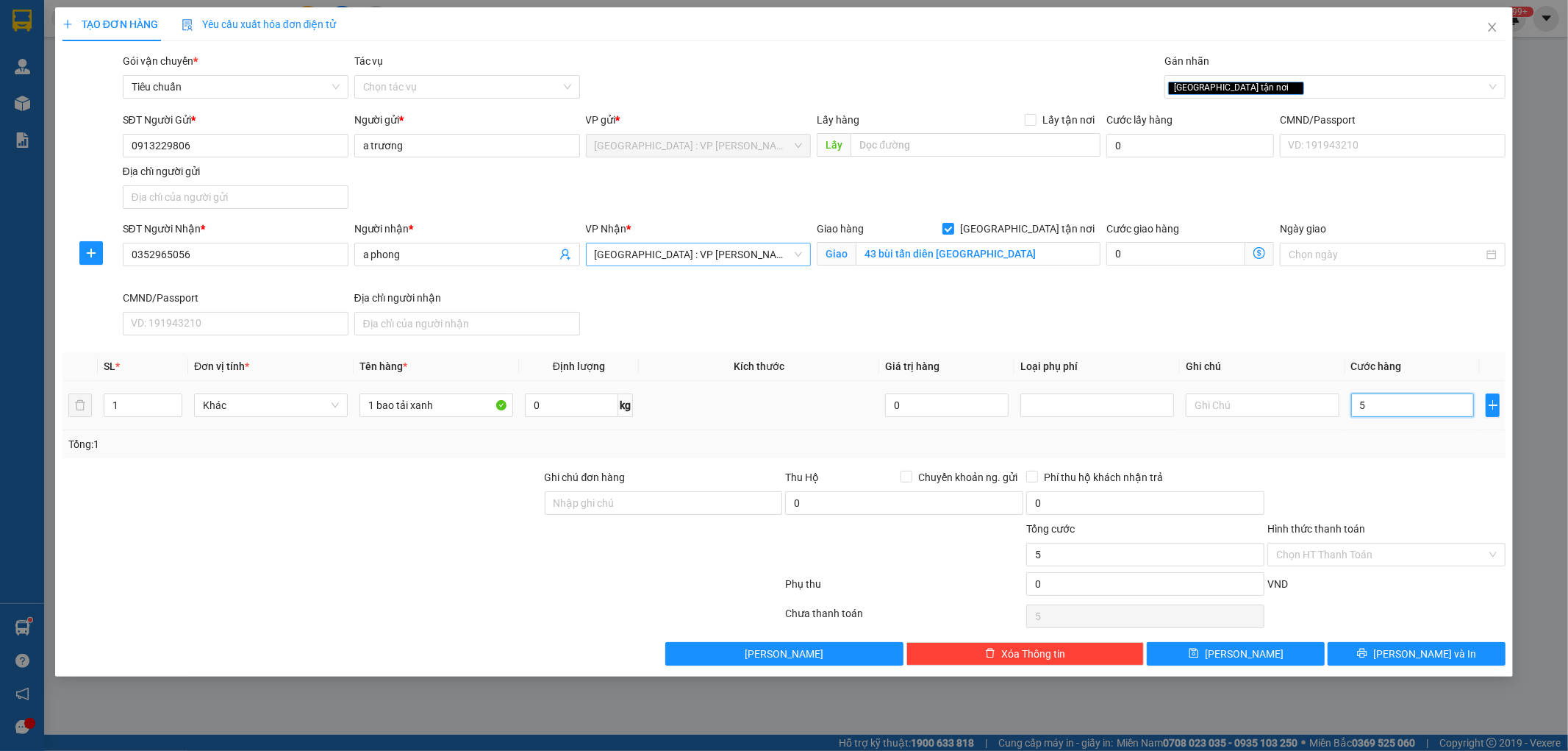
type input "52"
type input "520"
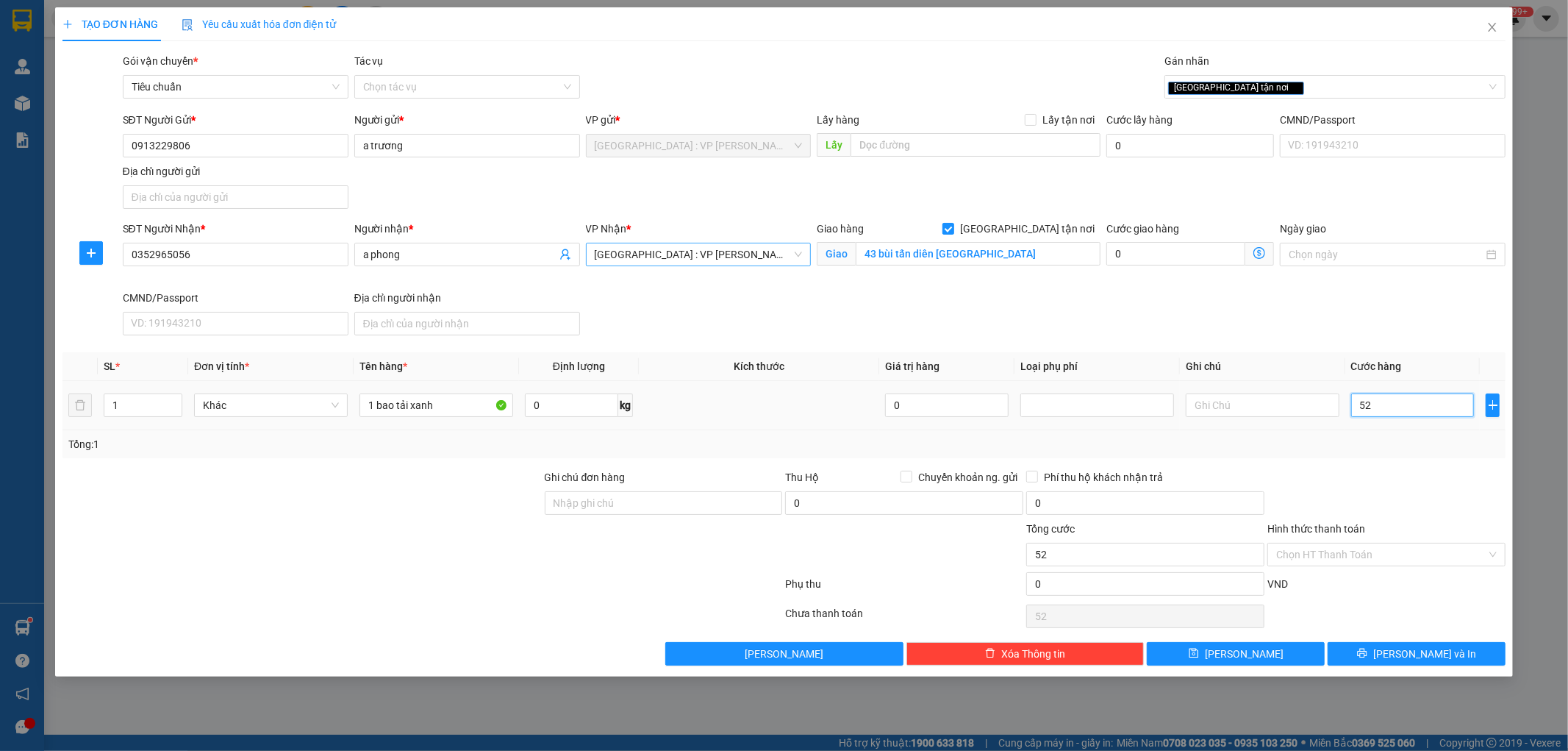
type input "520"
type input "5.200"
type input "52.000"
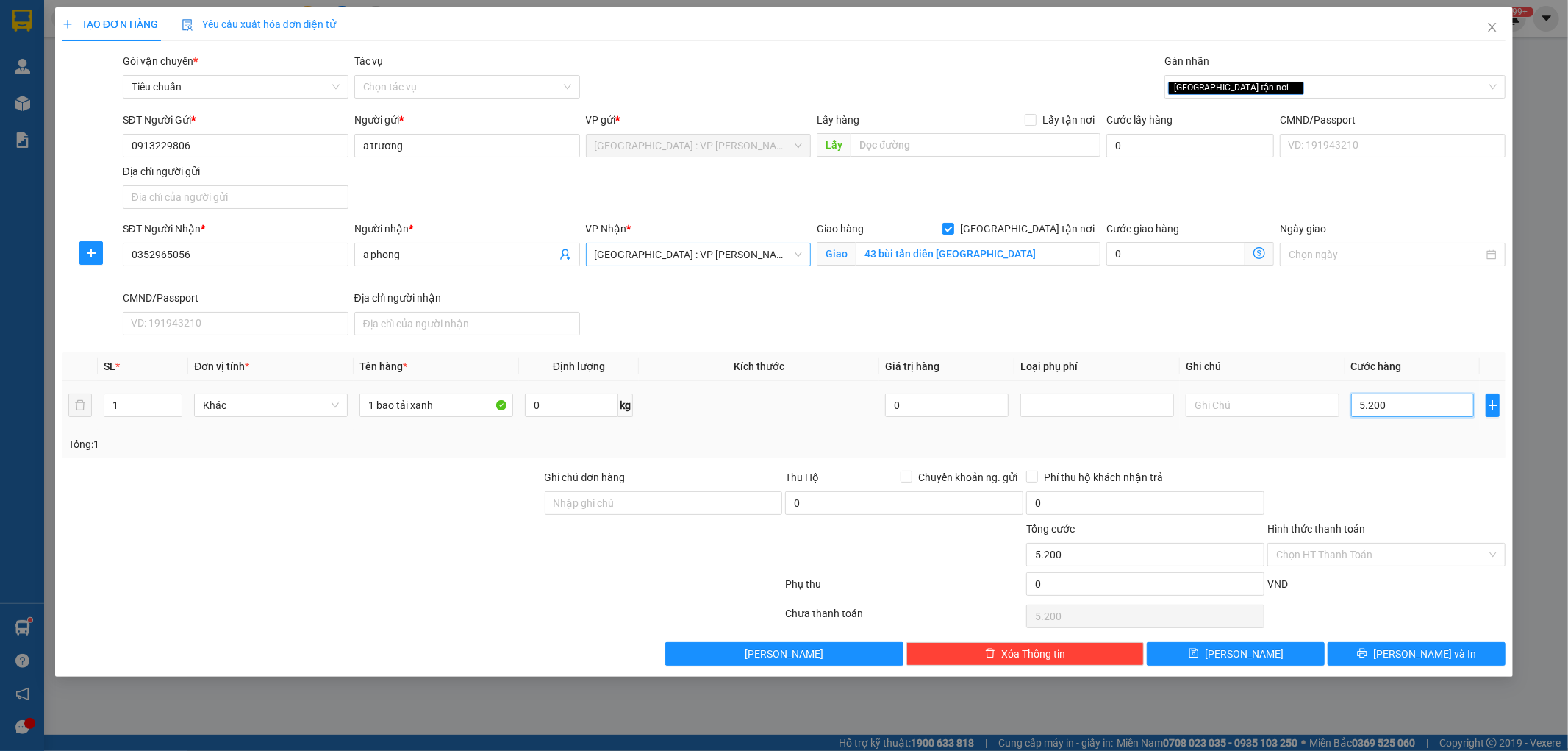
type input "52.000"
type input "520.000"
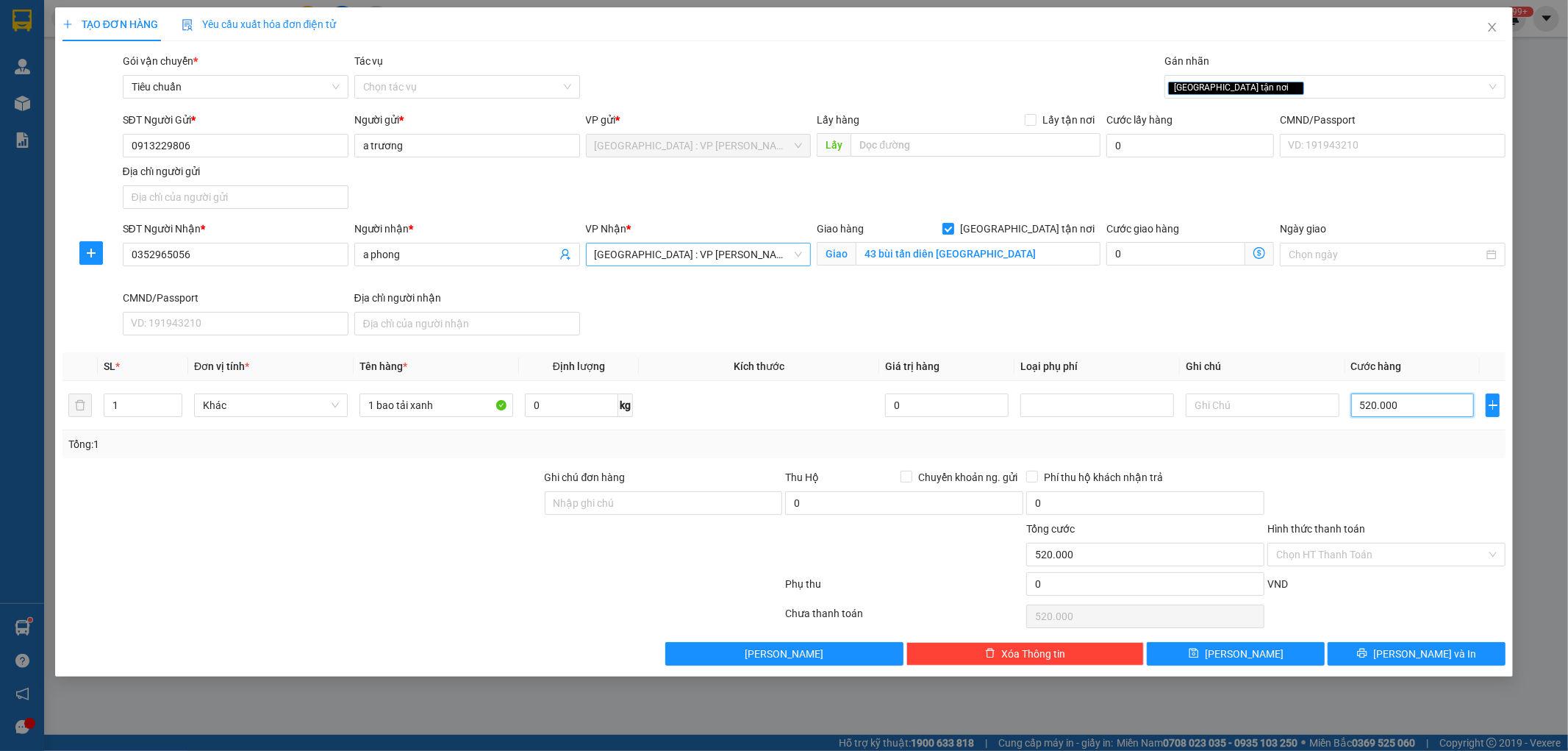
type input "520.000"
click at [1374, 311] on div "SĐT Người Nhận * 0352965056 Người nhận * a phong VP Nhận * Đà Nẵng : VP Thanh K…" at bounding box center [815, 281] width 1390 height 120
click at [1498, 26] on span "Close" at bounding box center [1492, 28] width 42 height 42
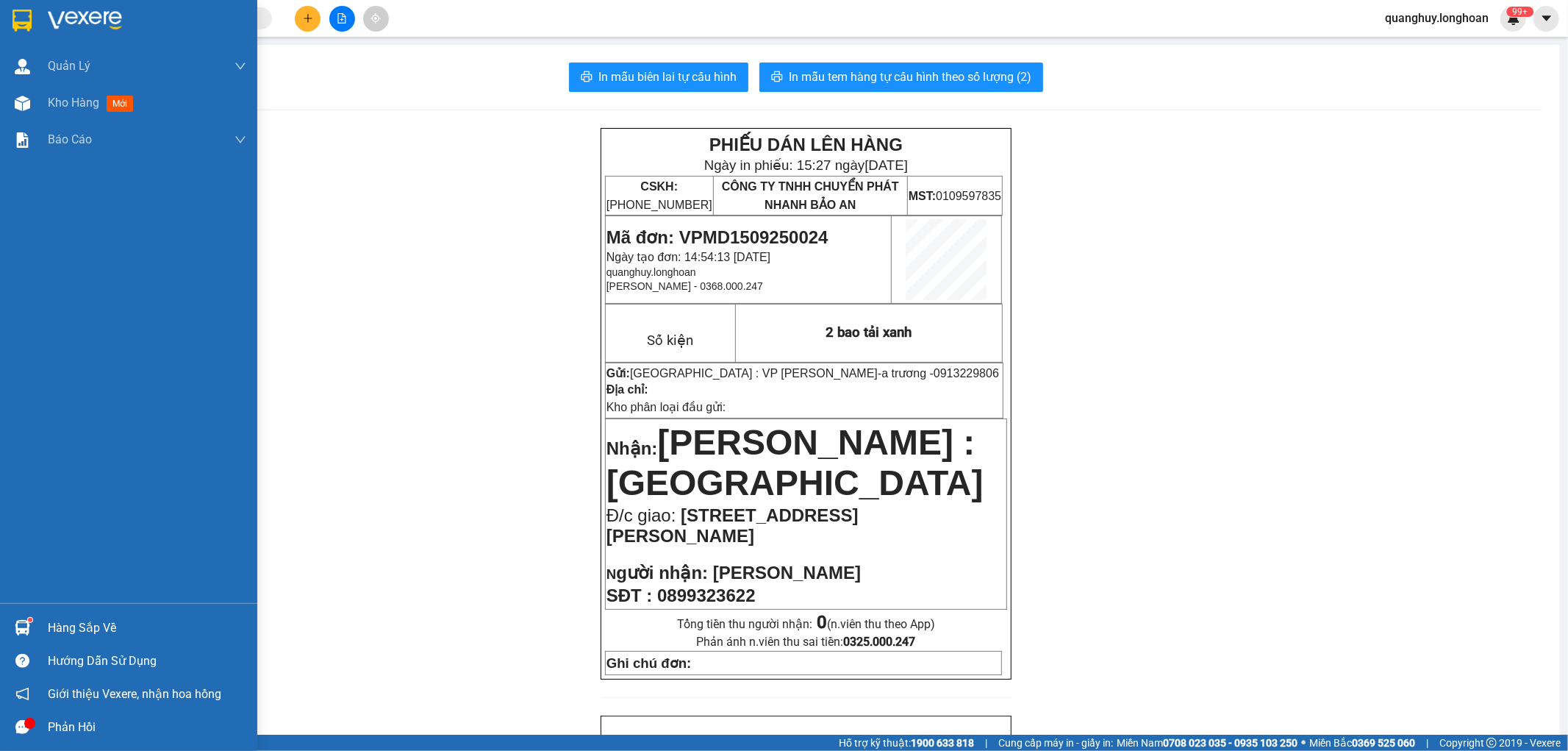
click at [9, 14] on div at bounding box center [22, 20] width 25 height 25
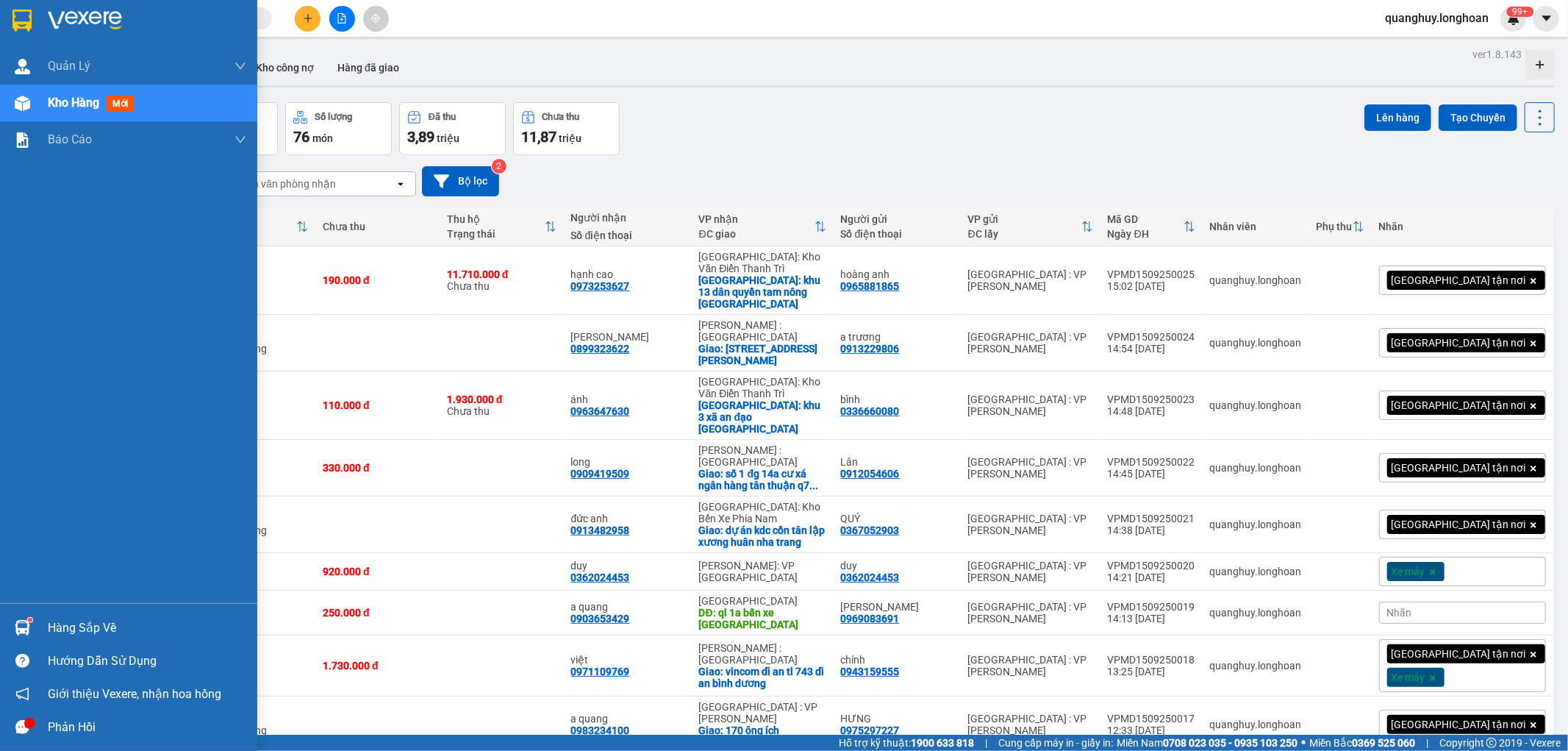
click at [20, 5] on div at bounding box center [128, 24] width 257 height 48
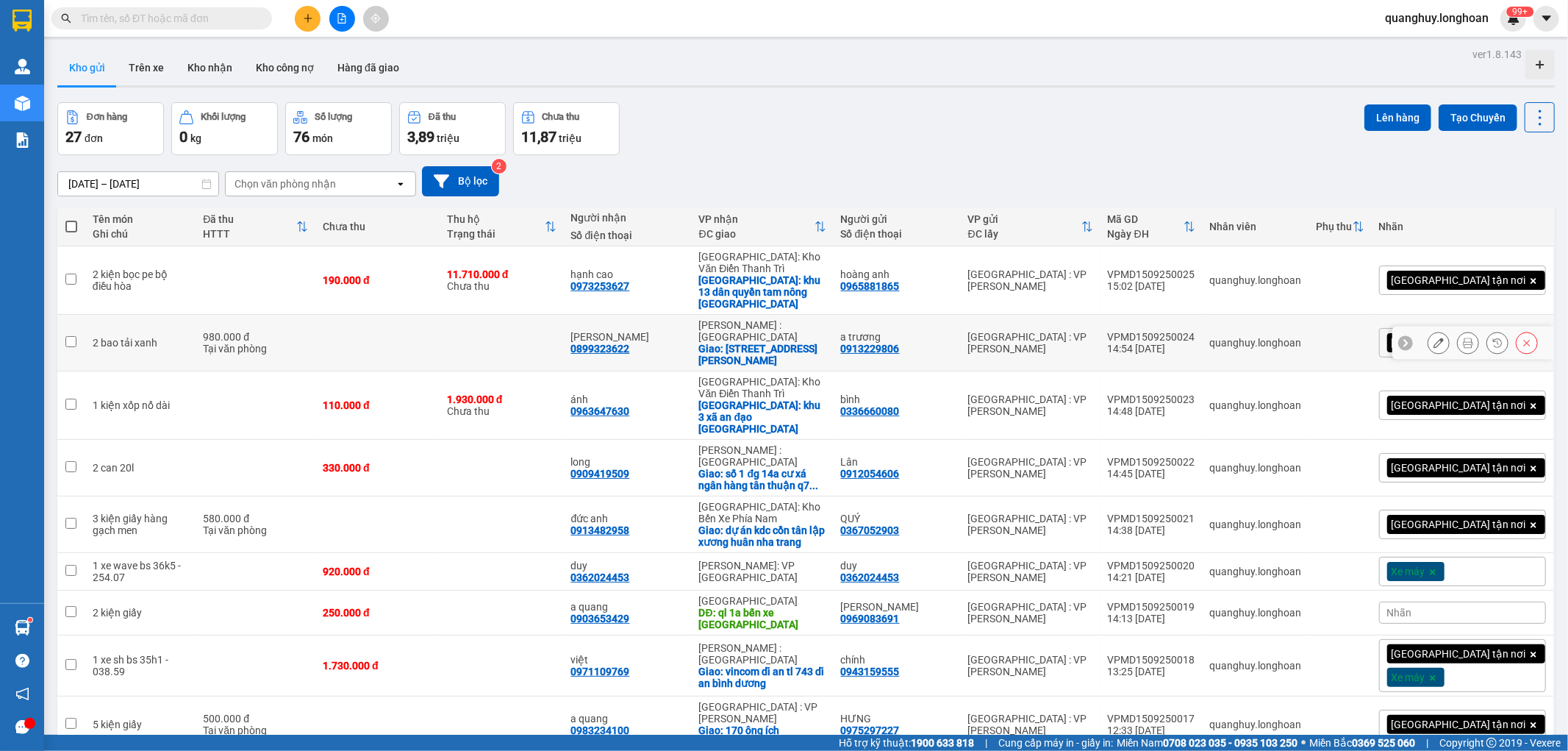
click at [384, 324] on td at bounding box center [378, 343] width 124 height 57
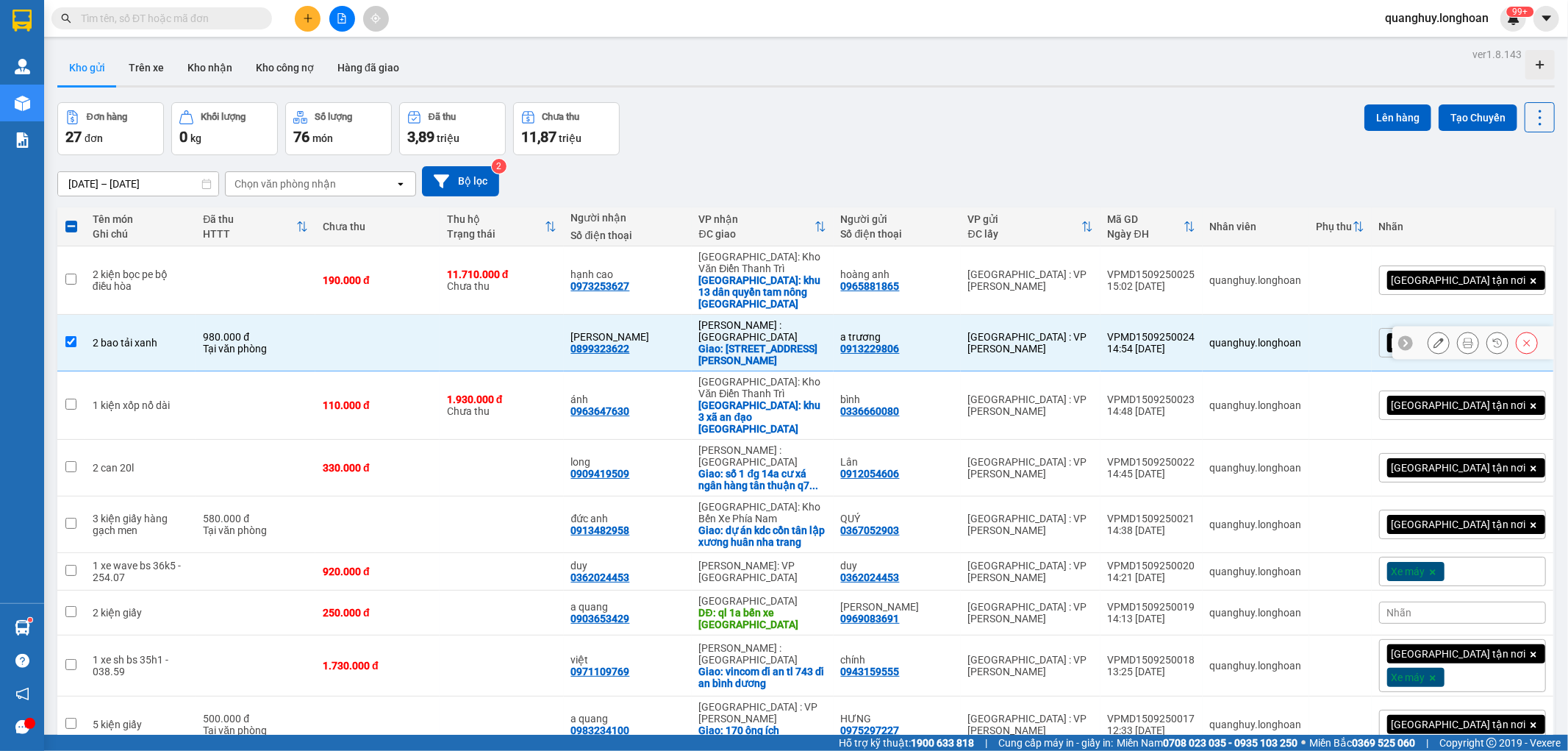
click at [265, 343] on div "Tại văn phòng" at bounding box center [255, 349] width 105 height 12
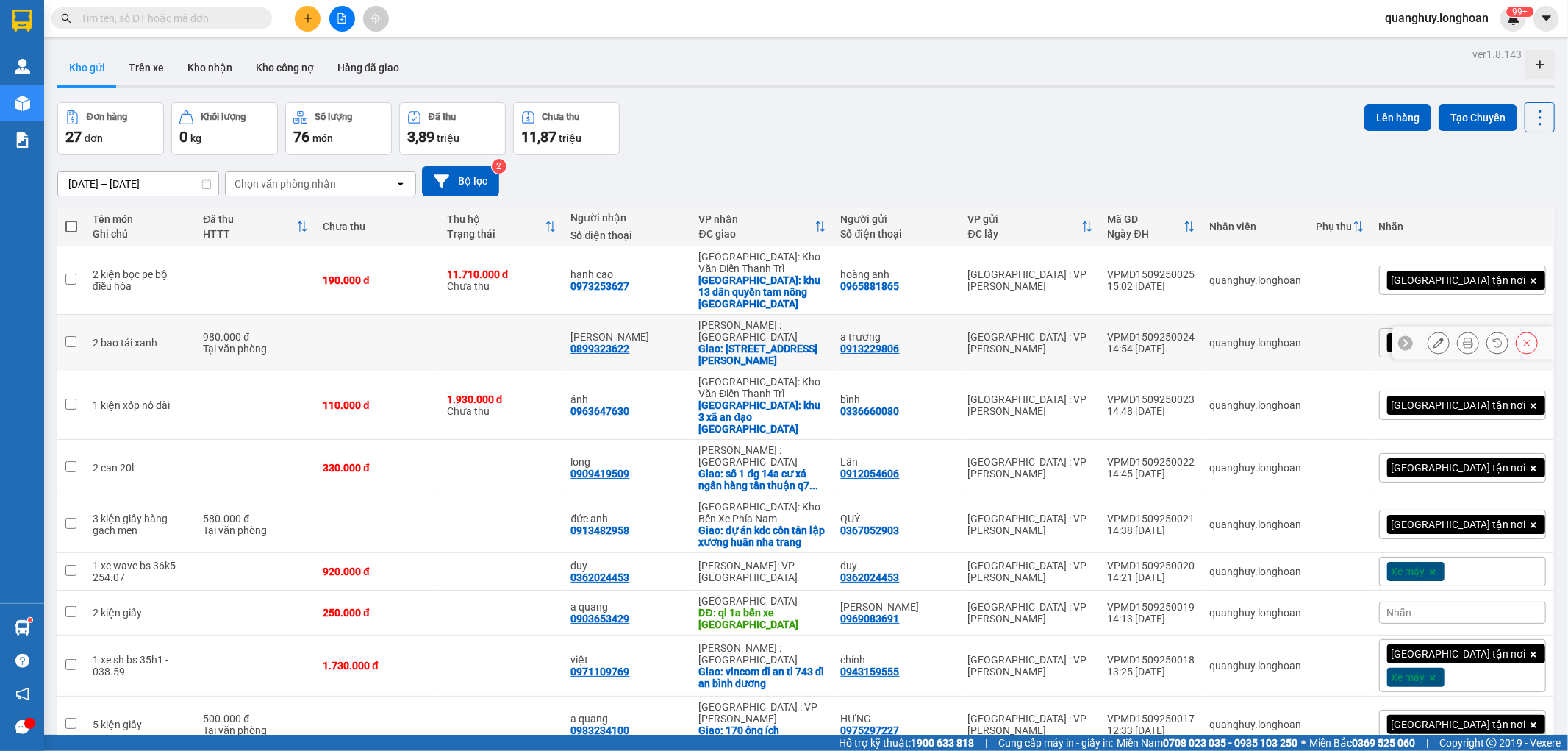
click at [376, 317] on td at bounding box center [378, 343] width 124 height 57
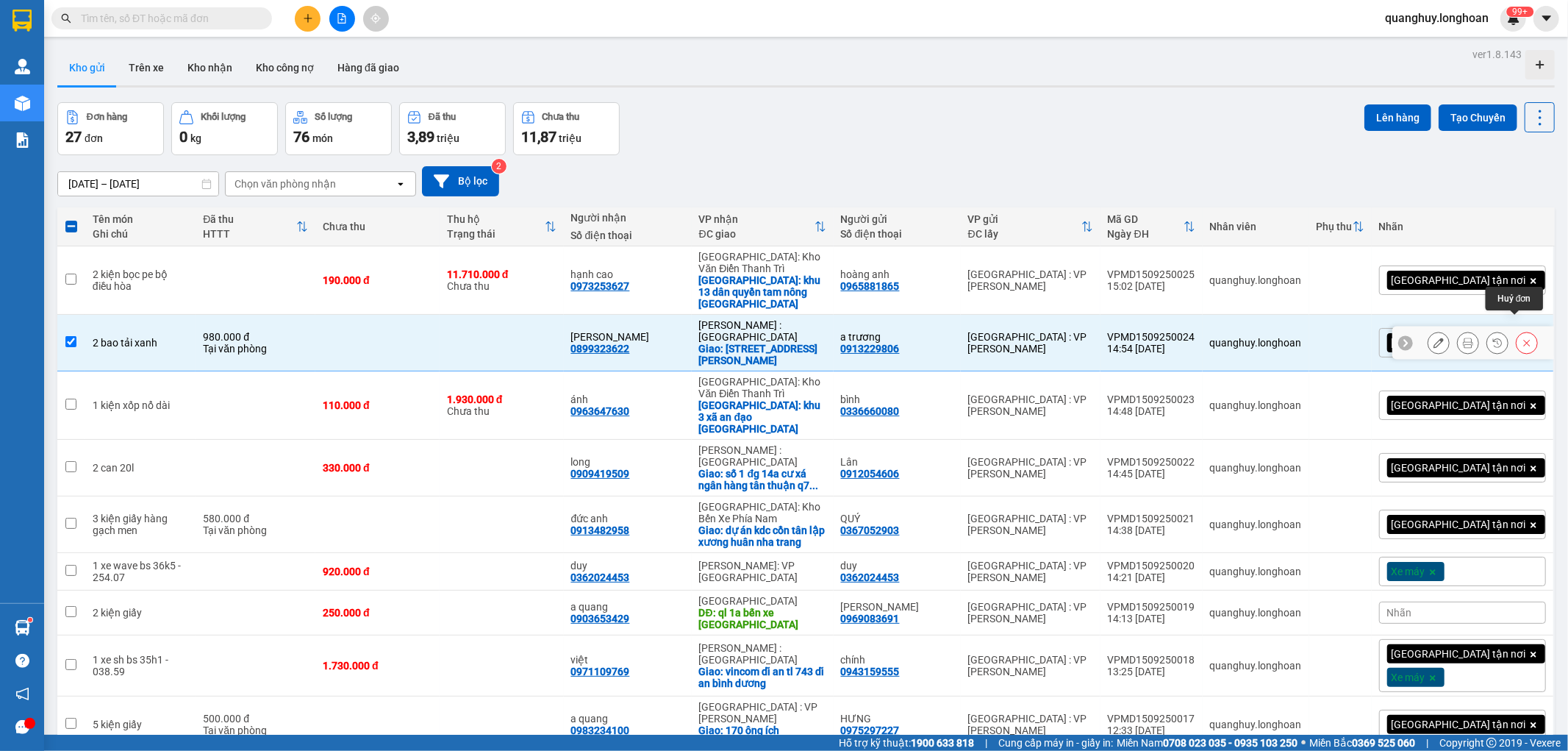
click at [1522, 338] on icon at bounding box center [1527, 343] width 10 height 10
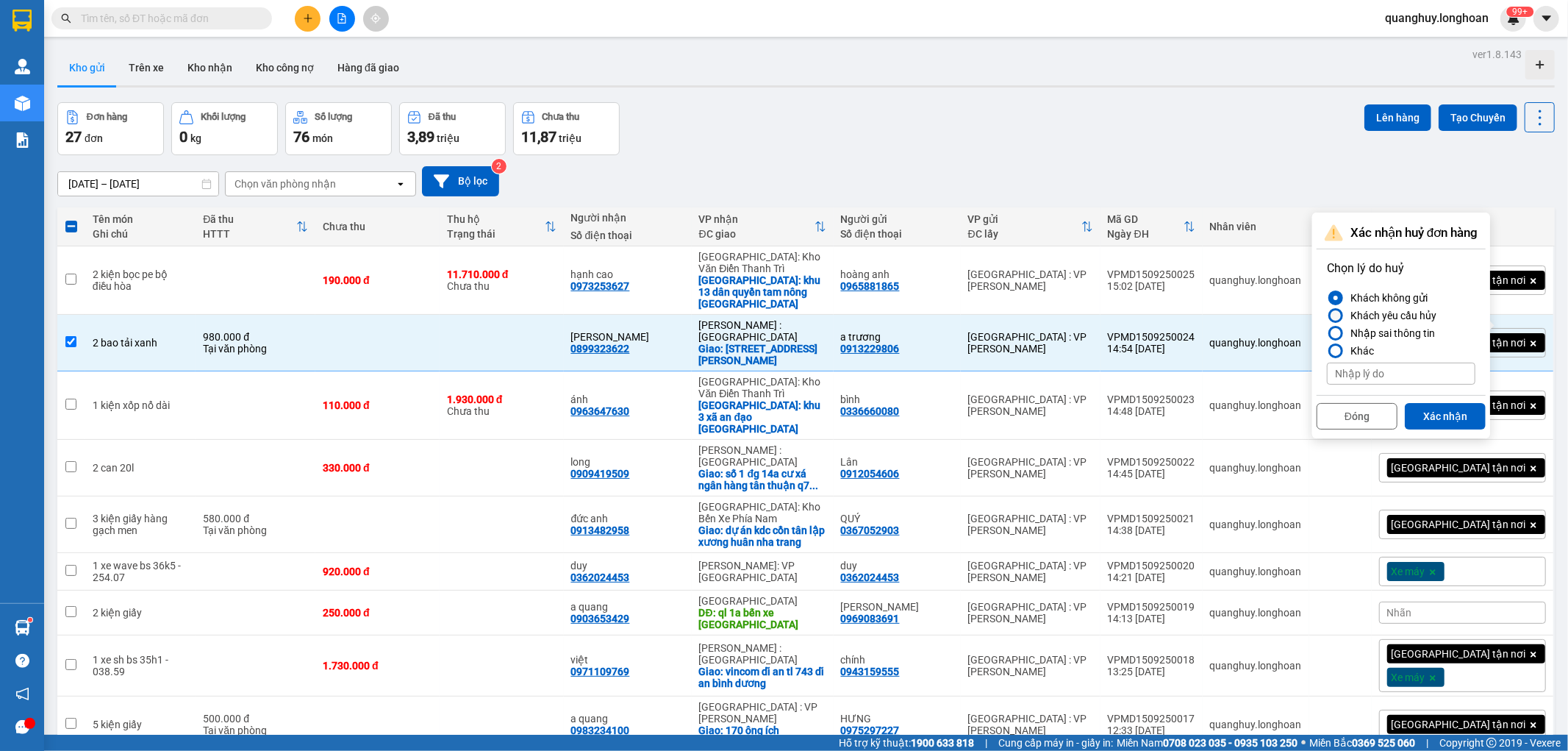
click at [1380, 311] on div "Khách yêu cầu hủy" at bounding box center [1391, 315] width 92 height 18
click at [1327, 316] on input "Khách yêu cầu hủy" at bounding box center [1327, 316] width 0 height 0
click at [1415, 411] on button "Xác nhận" at bounding box center [1445, 416] width 81 height 26
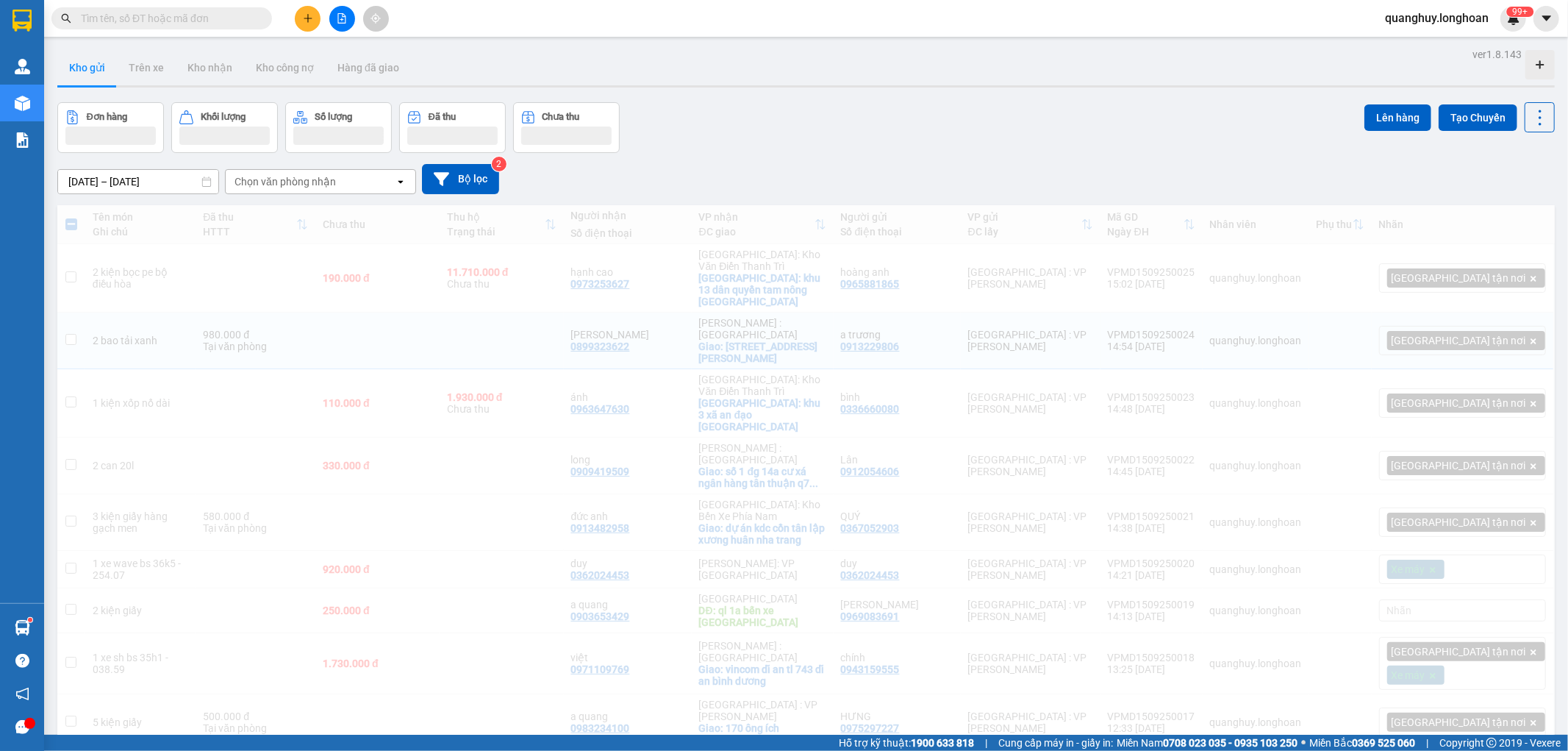
checkbox input "false"
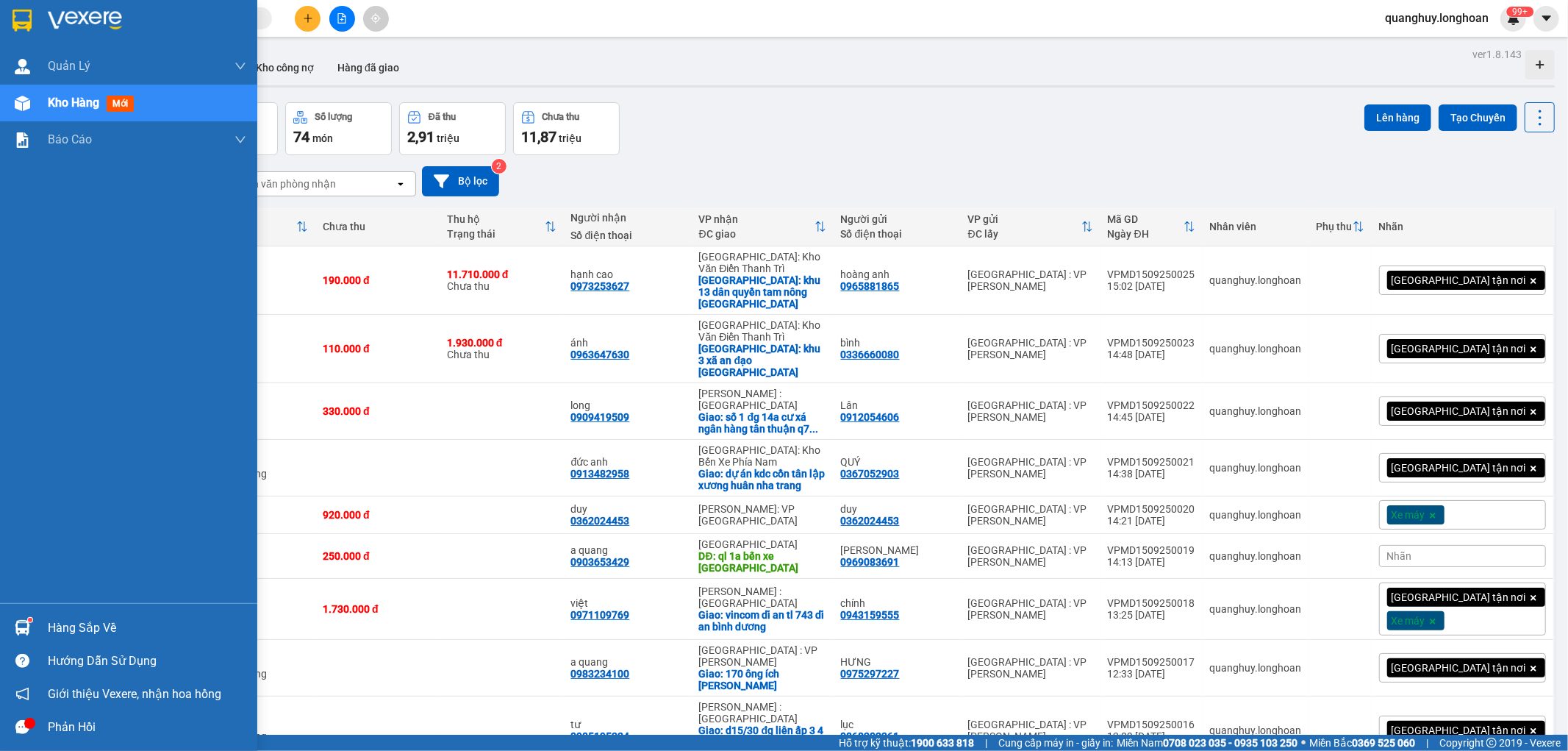
click at [26, 20] on img at bounding box center [22, 20] width 20 height 22
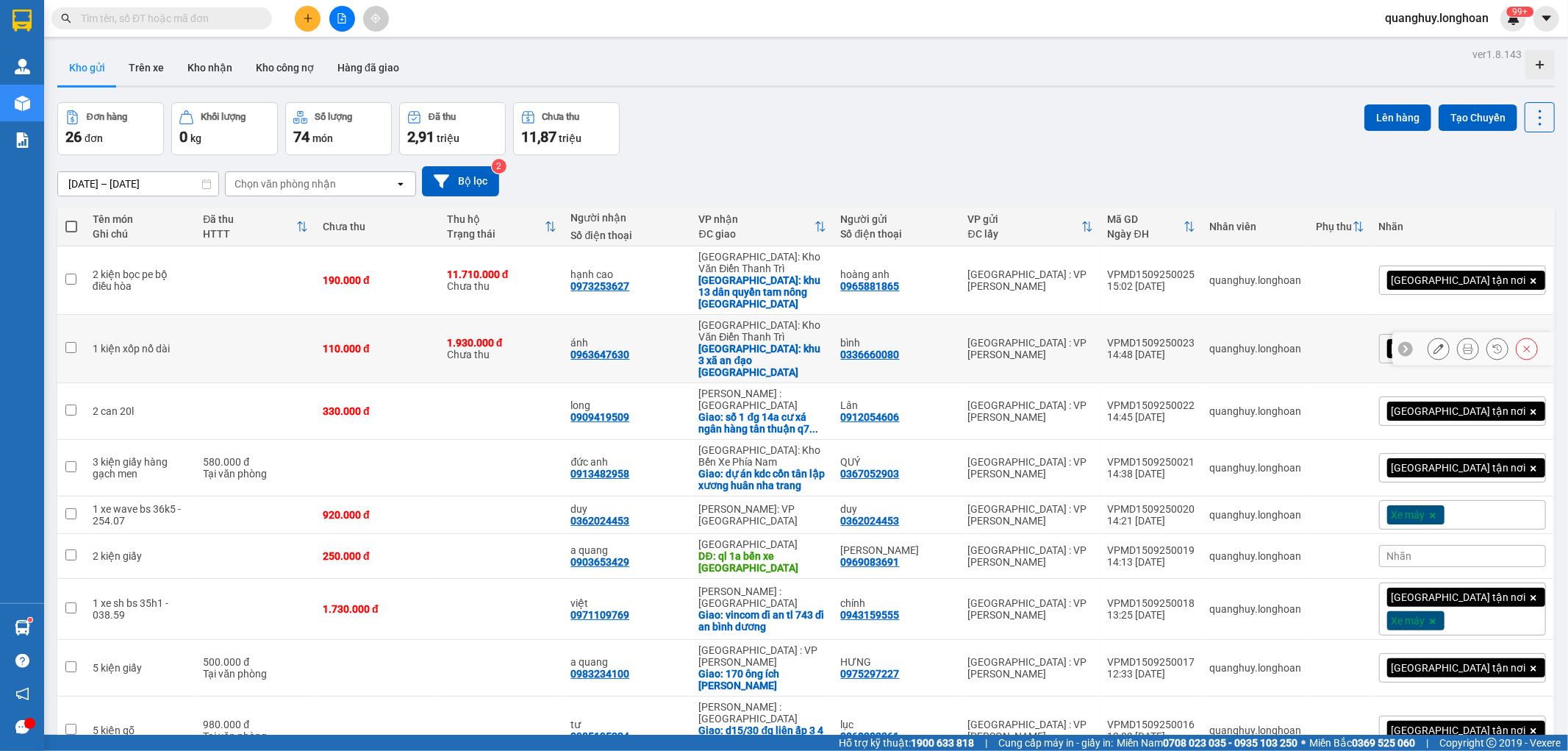
click at [1196, 337] on div "VPMD1509250023" at bounding box center [1151, 343] width 87 height 12
checkbox input "false"
copy div "VPMD1509250023"
click at [246, 12] on input "text" at bounding box center [167, 18] width 173 height 16
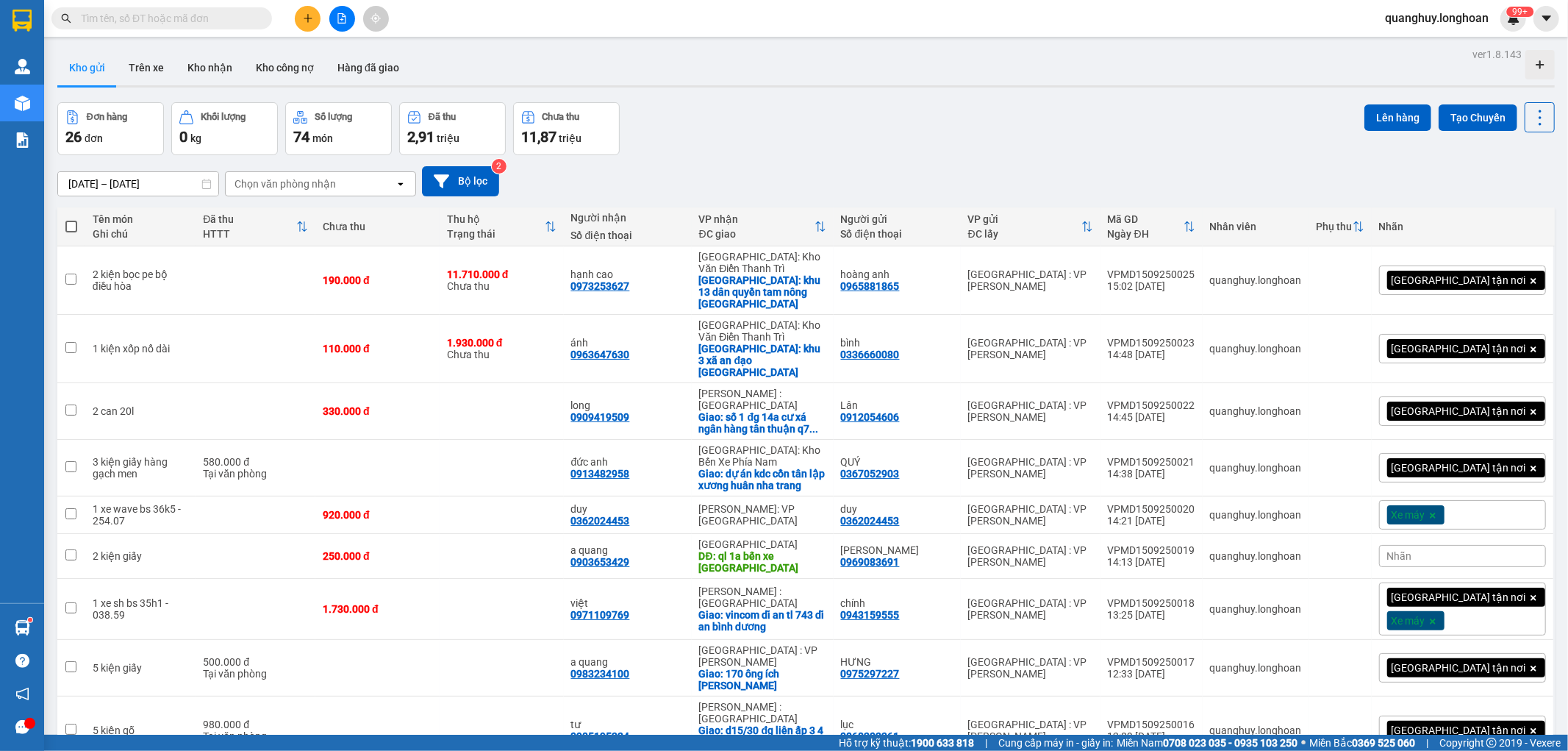
paste input "VPMD1509250023"
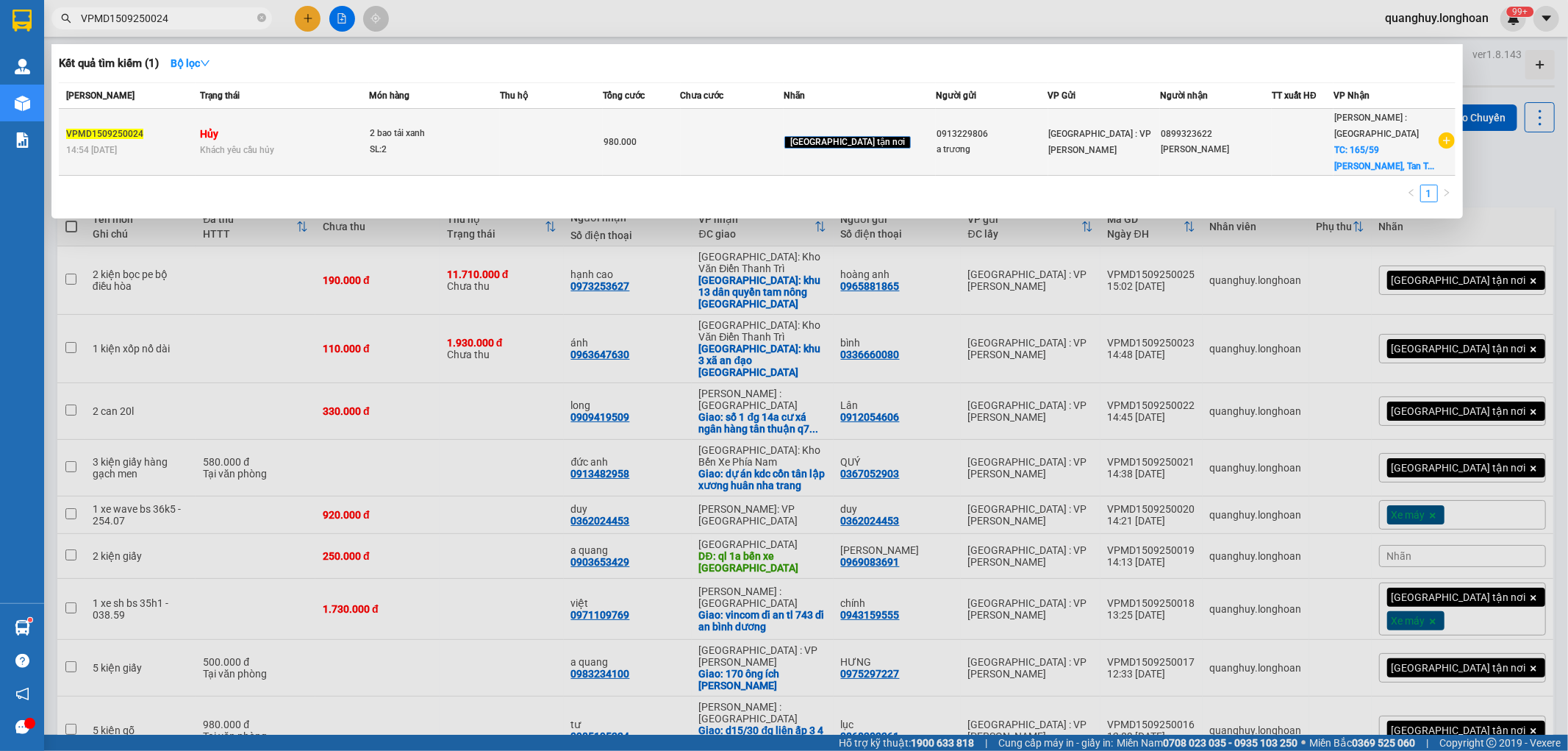
type input "VPMD1509250024"
click at [173, 119] on td "VPMD1509250024 14:54 - 15/09" at bounding box center [127, 142] width 137 height 67
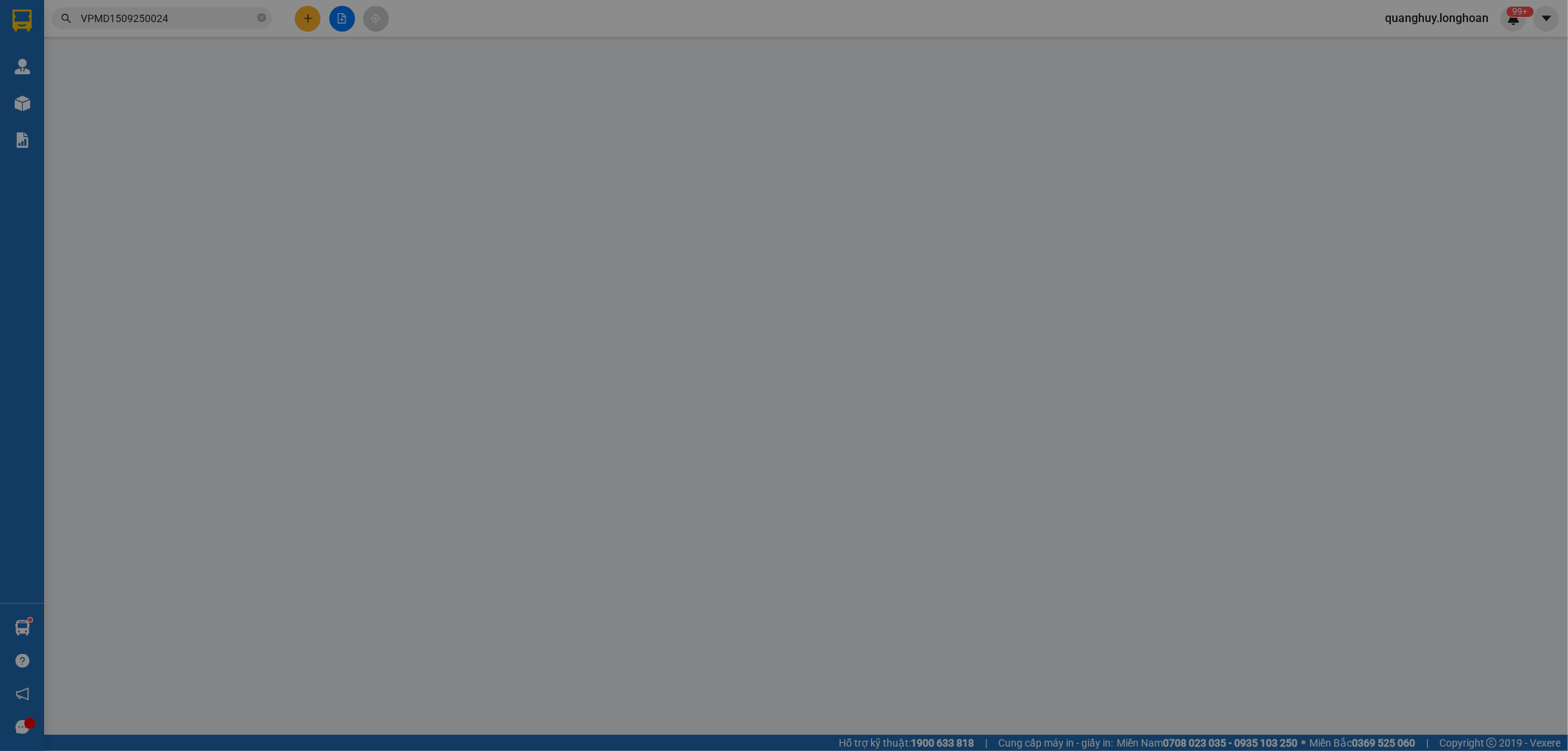
type input "0913229806"
type input "a trương"
type input "0899323622"
type input "[PERSON_NAME]"
checkbox input "true"
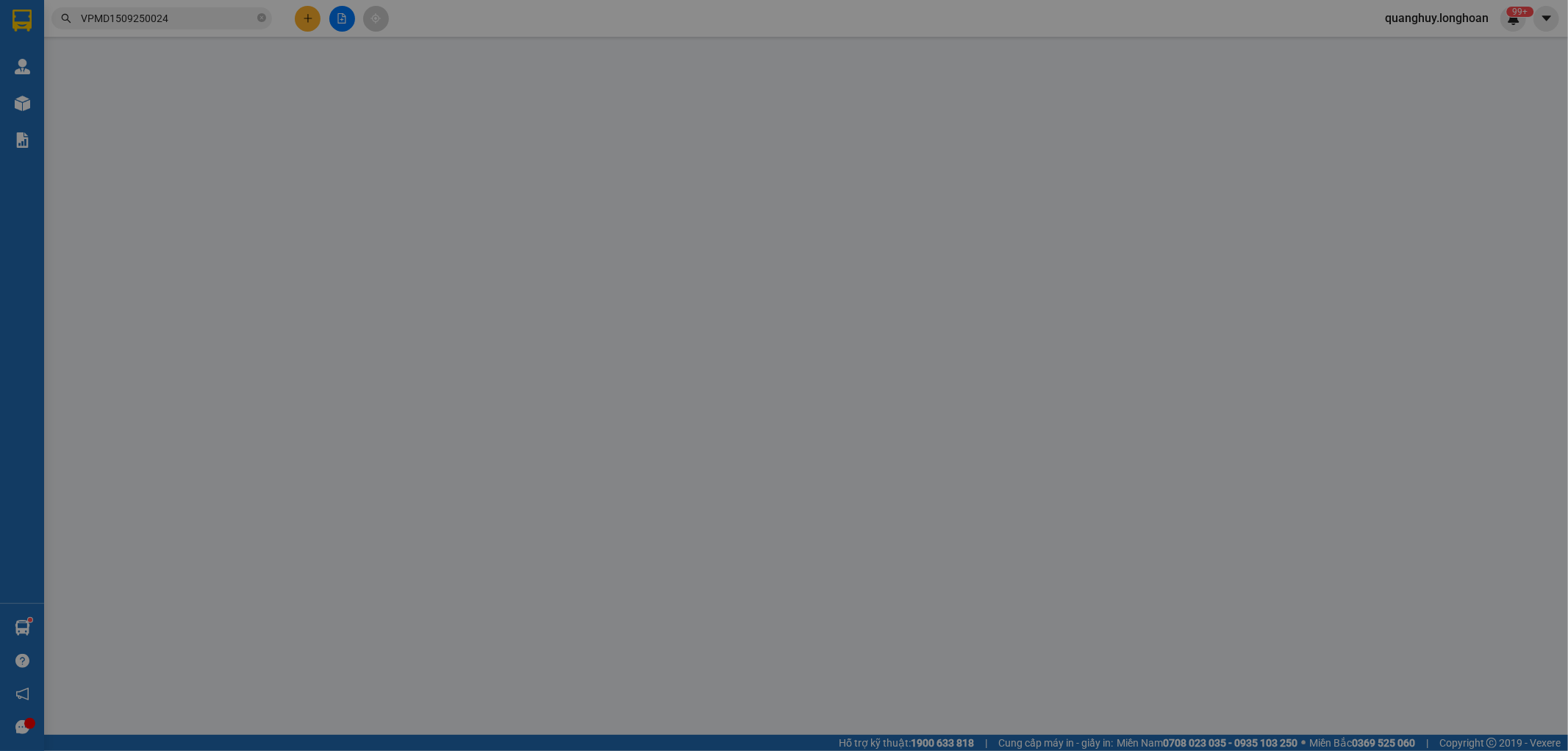
type input "165/59 Phan Văn Hơn, Tan Thới Nhât, Q12"
type input "980.000"
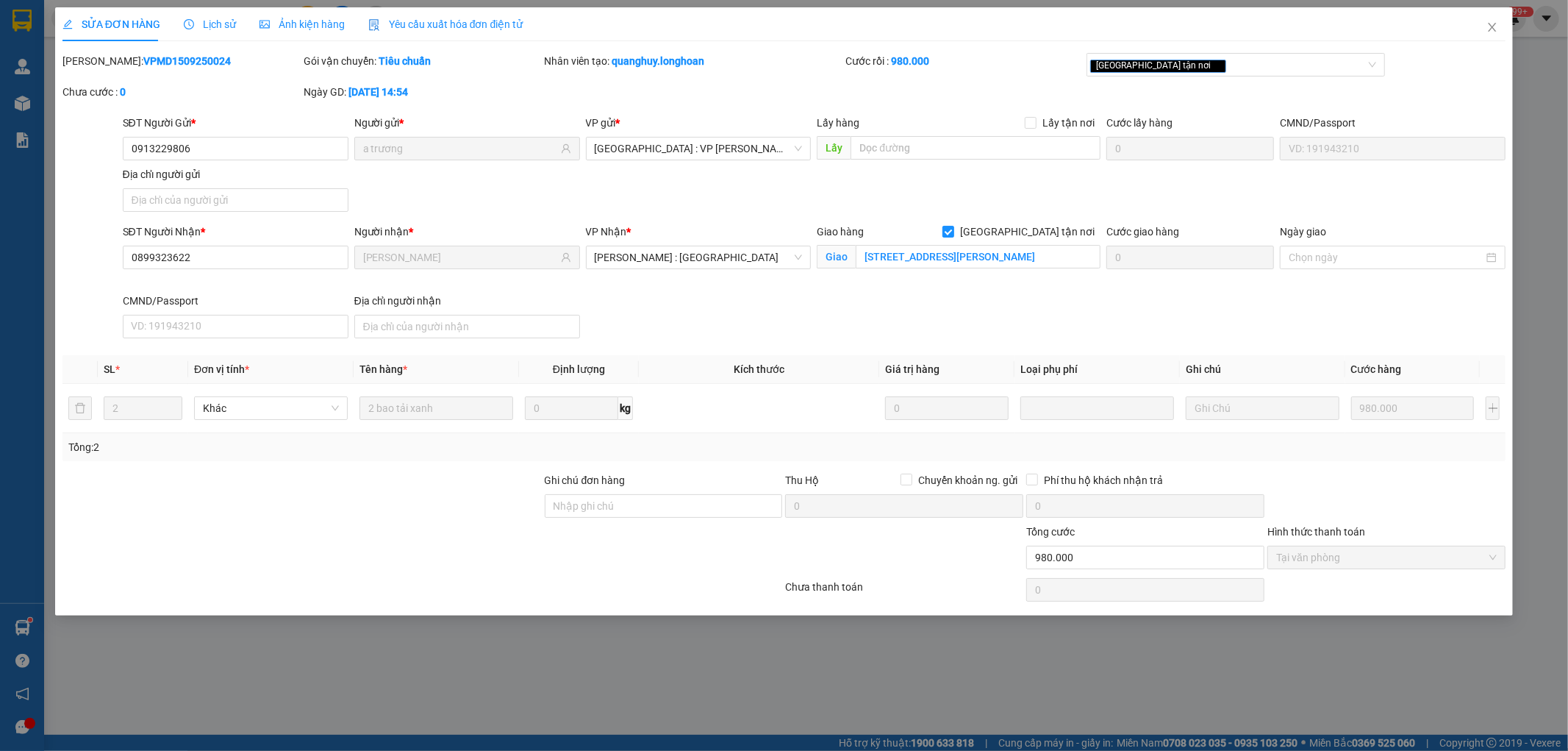
click at [215, 24] on span "Lịch sử" at bounding box center [210, 25] width 53 height 12
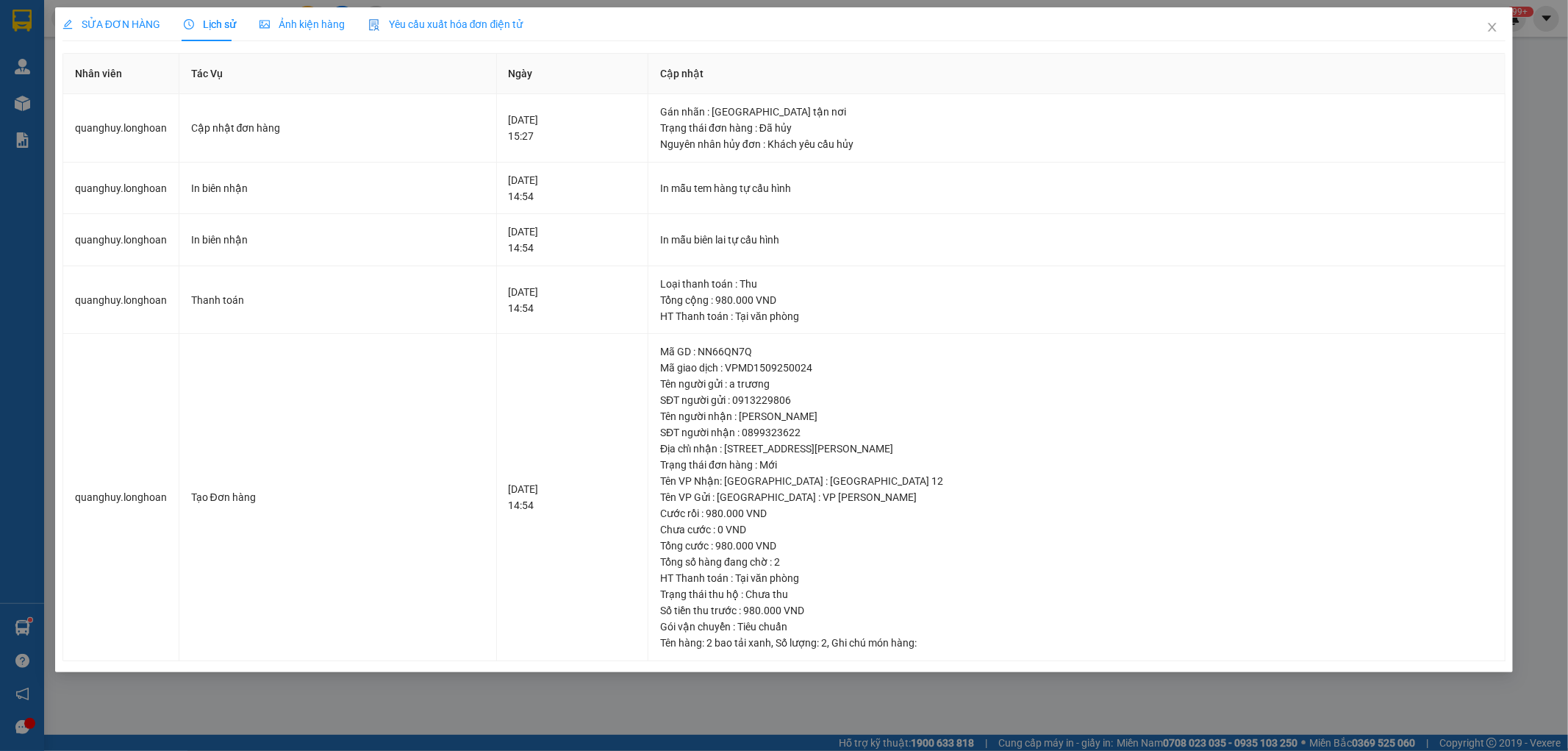
click at [94, 31] on div "SỬA ĐƠN HÀNG" at bounding box center [111, 24] width 98 height 16
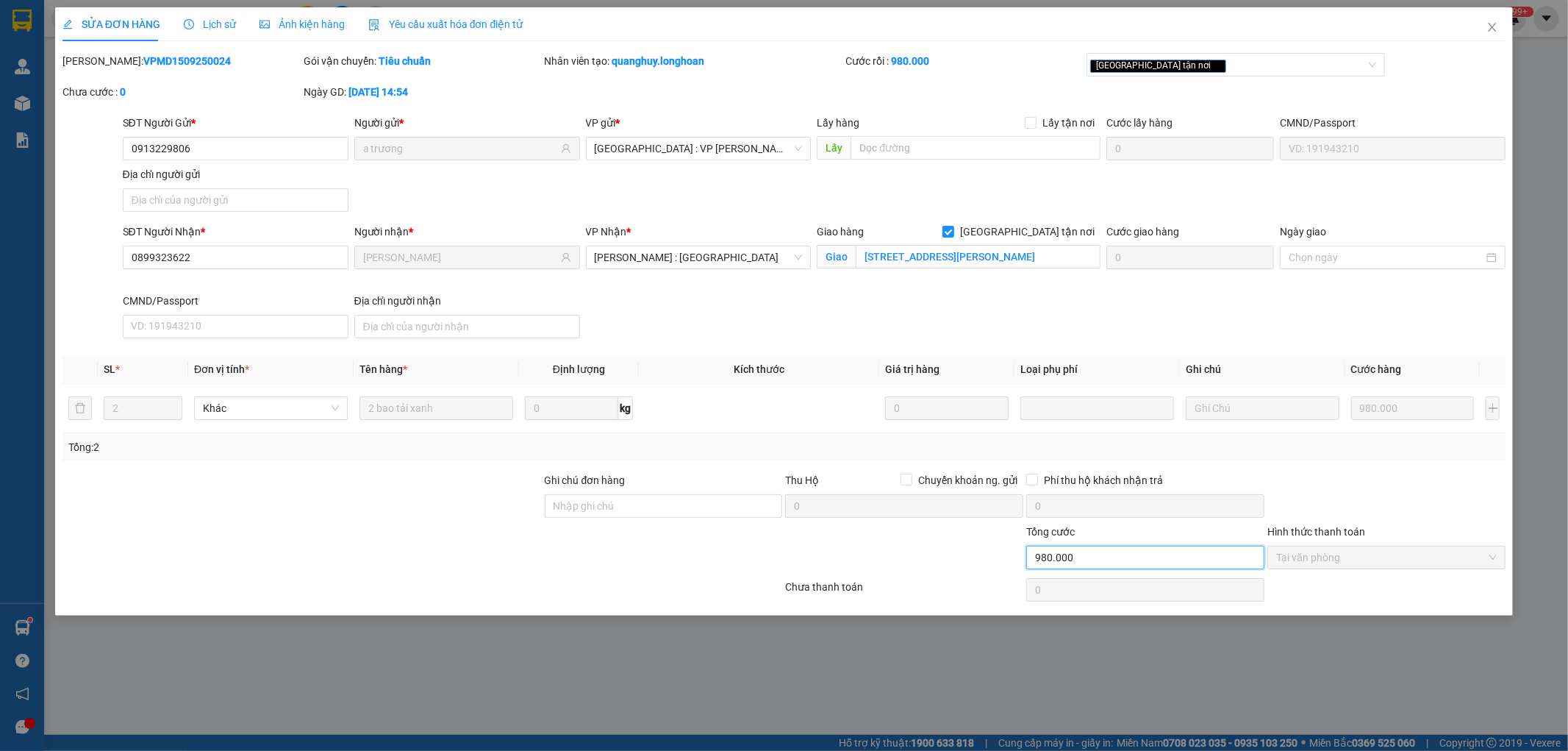
click at [1094, 564] on input "980.000" at bounding box center [1145, 558] width 238 height 24
click at [1103, 561] on input "980.000" at bounding box center [1145, 558] width 238 height 24
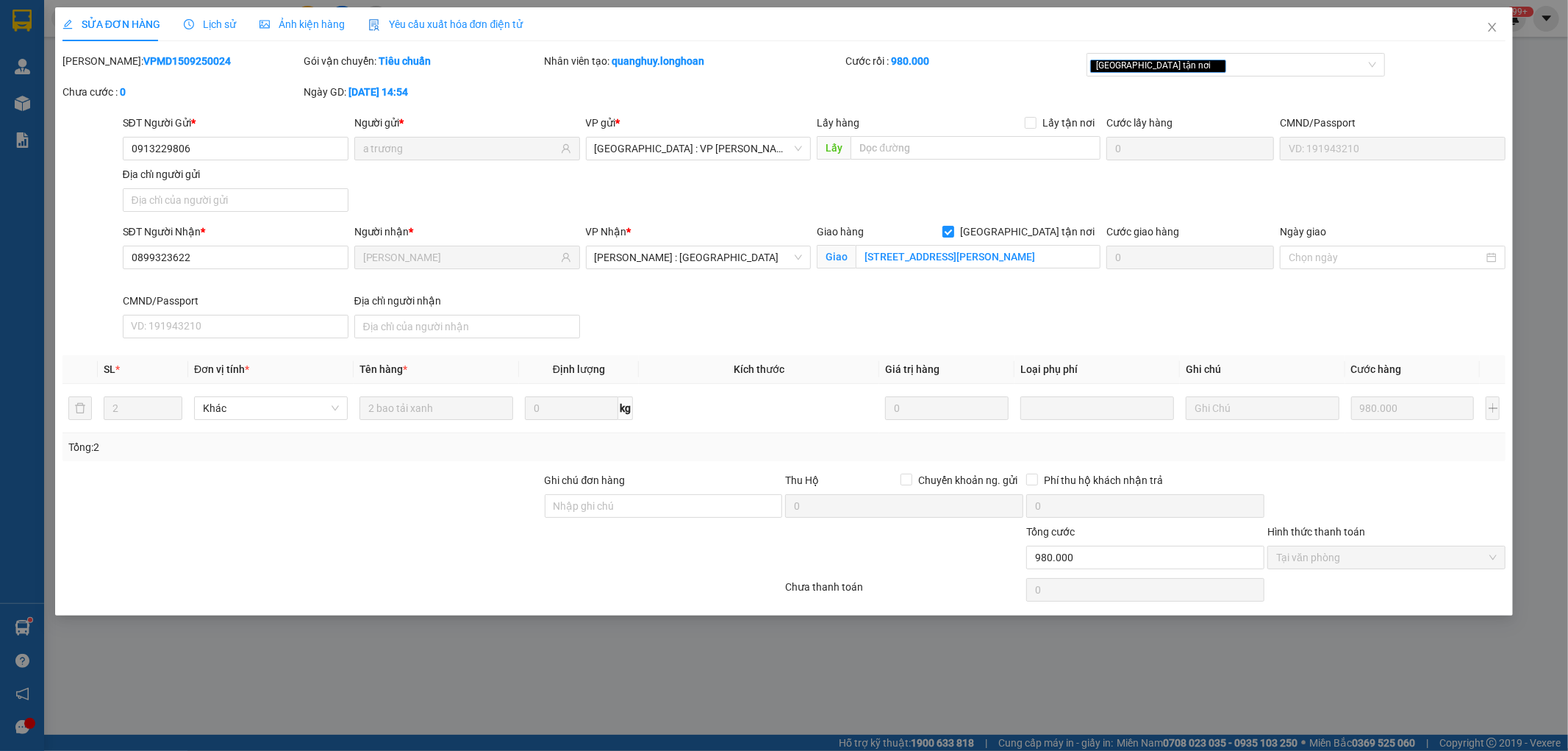
click at [922, 561] on div at bounding box center [904, 549] width 241 height 52
click at [1150, 556] on input "980.000" at bounding box center [1145, 558] width 238 height 24
click at [1180, 566] on input "980.000" at bounding box center [1145, 558] width 238 height 24
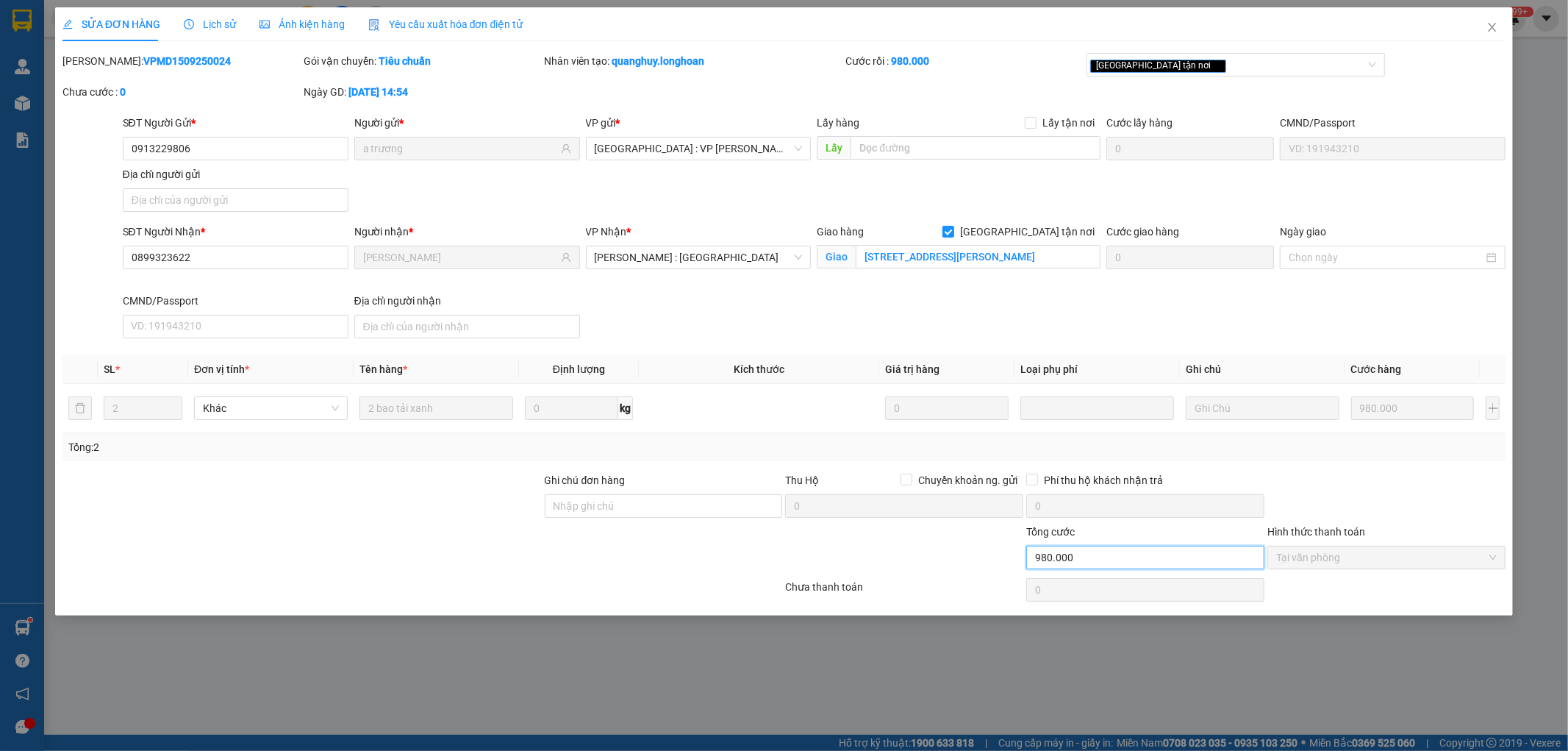
click at [1180, 566] on input "980.000" at bounding box center [1145, 558] width 238 height 24
click at [223, 31] on span "Lịch sử" at bounding box center [210, 25] width 53 height 12
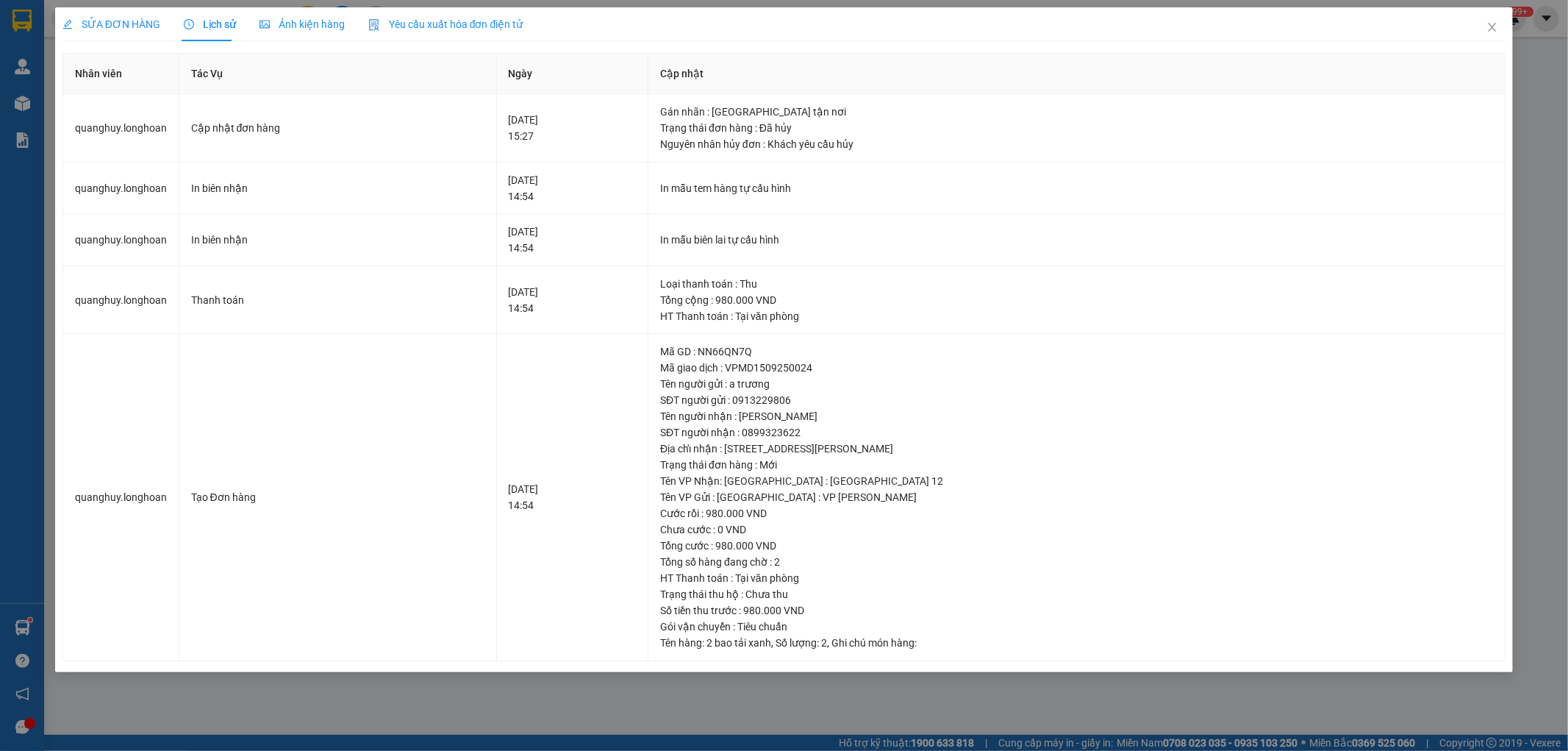
click at [136, 27] on span "SỬA ĐƠN HÀNG" at bounding box center [111, 25] width 98 height 12
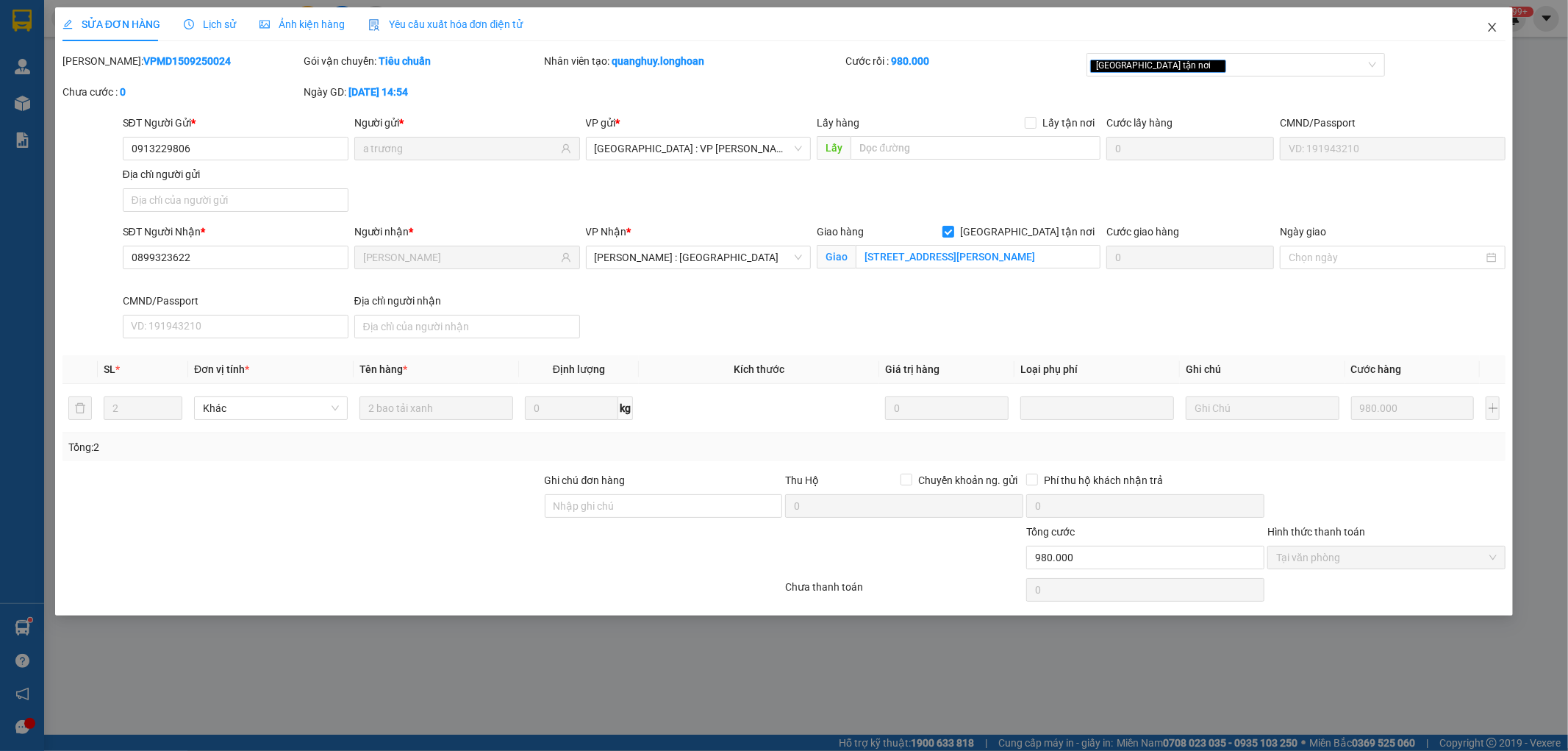
click at [1492, 31] on icon "close" at bounding box center [1492, 27] width 12 height 12
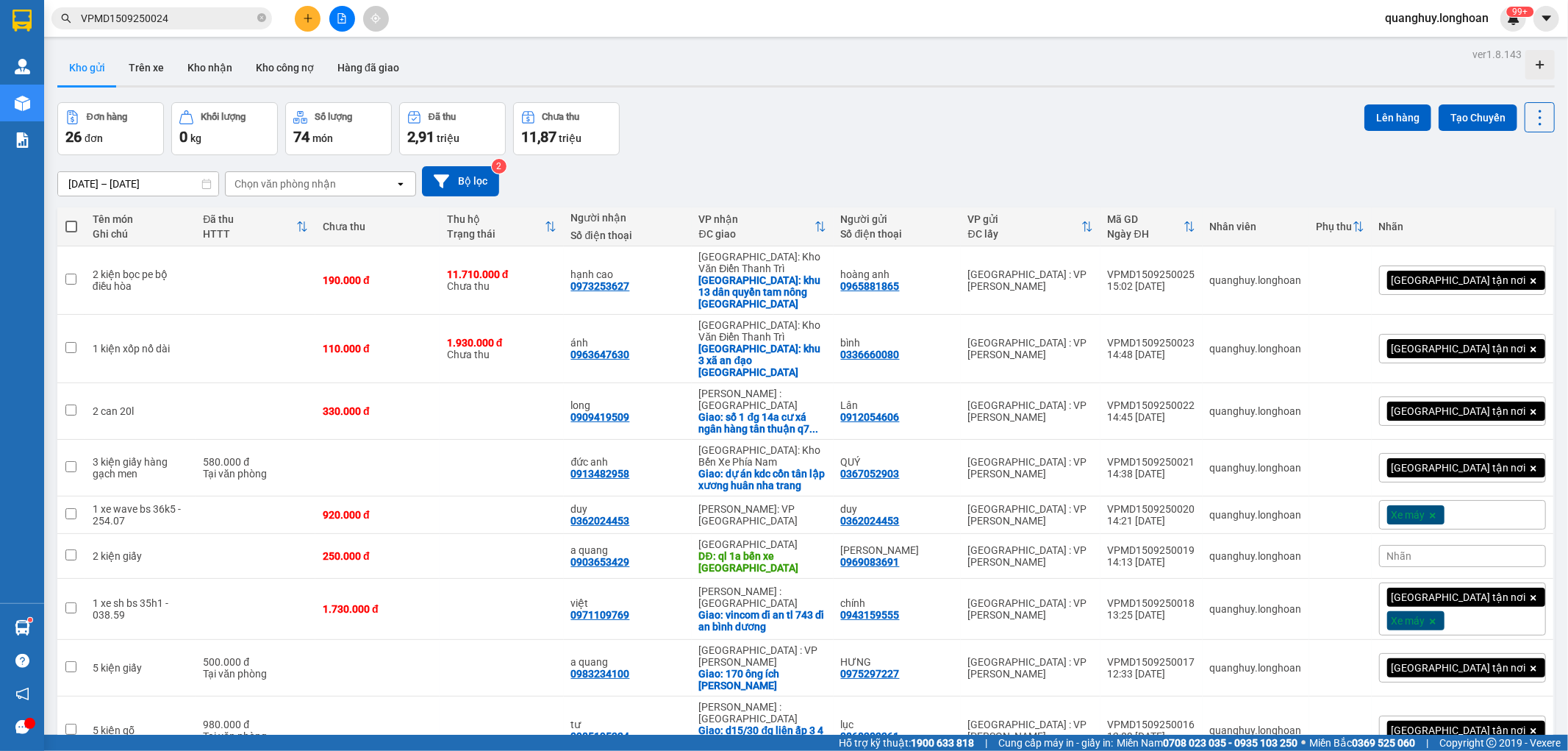
click at [216, 28] on span "VPMD1509250024" at bounding box center [162, 19] width 221 height 22
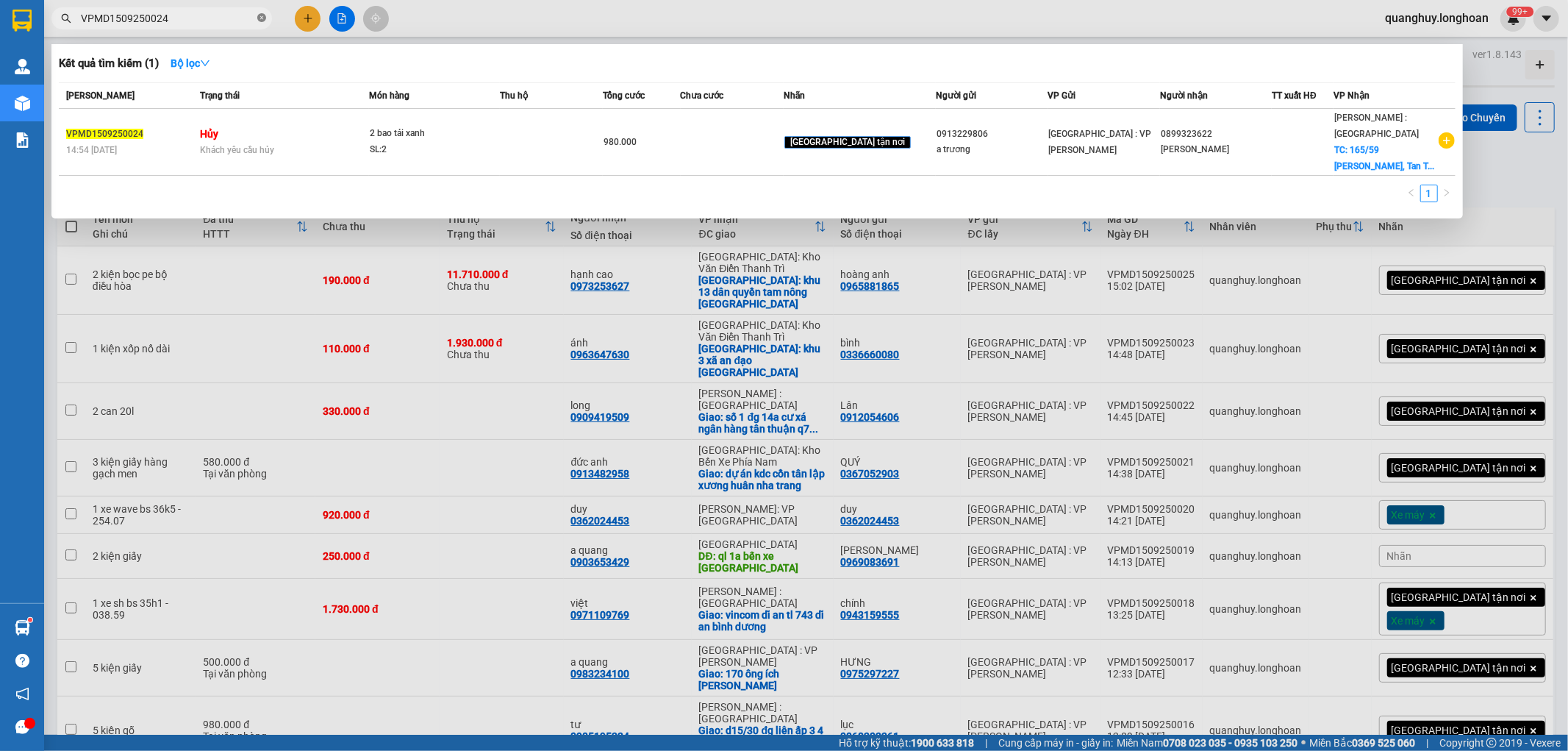
click at [261, 20] on icon "close-circle" at bounding box center [261, 18] width 8 height 8
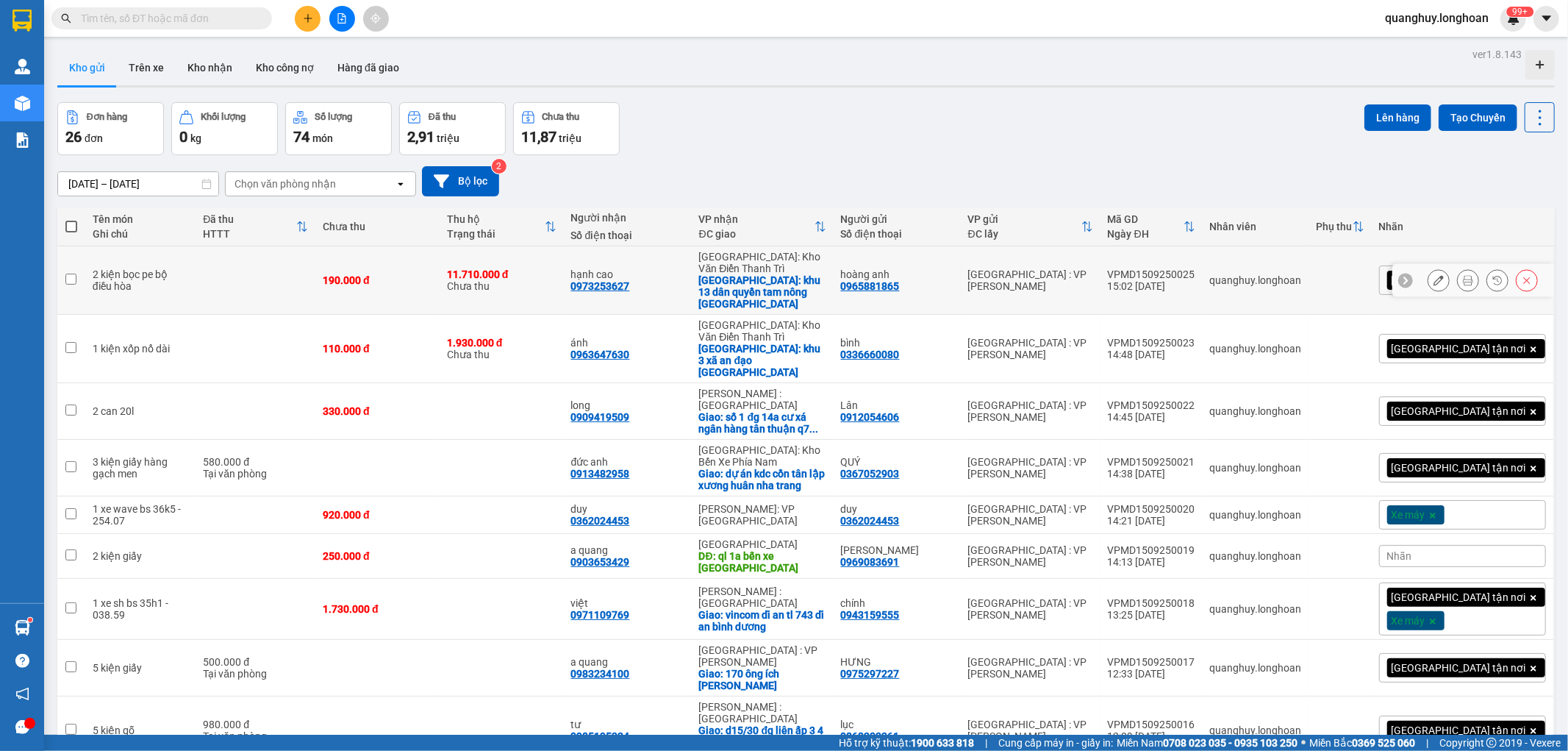
click at [1196, 268] on div "VPMD1509250025" at bounding box center [1151, 274] width 87 height 12
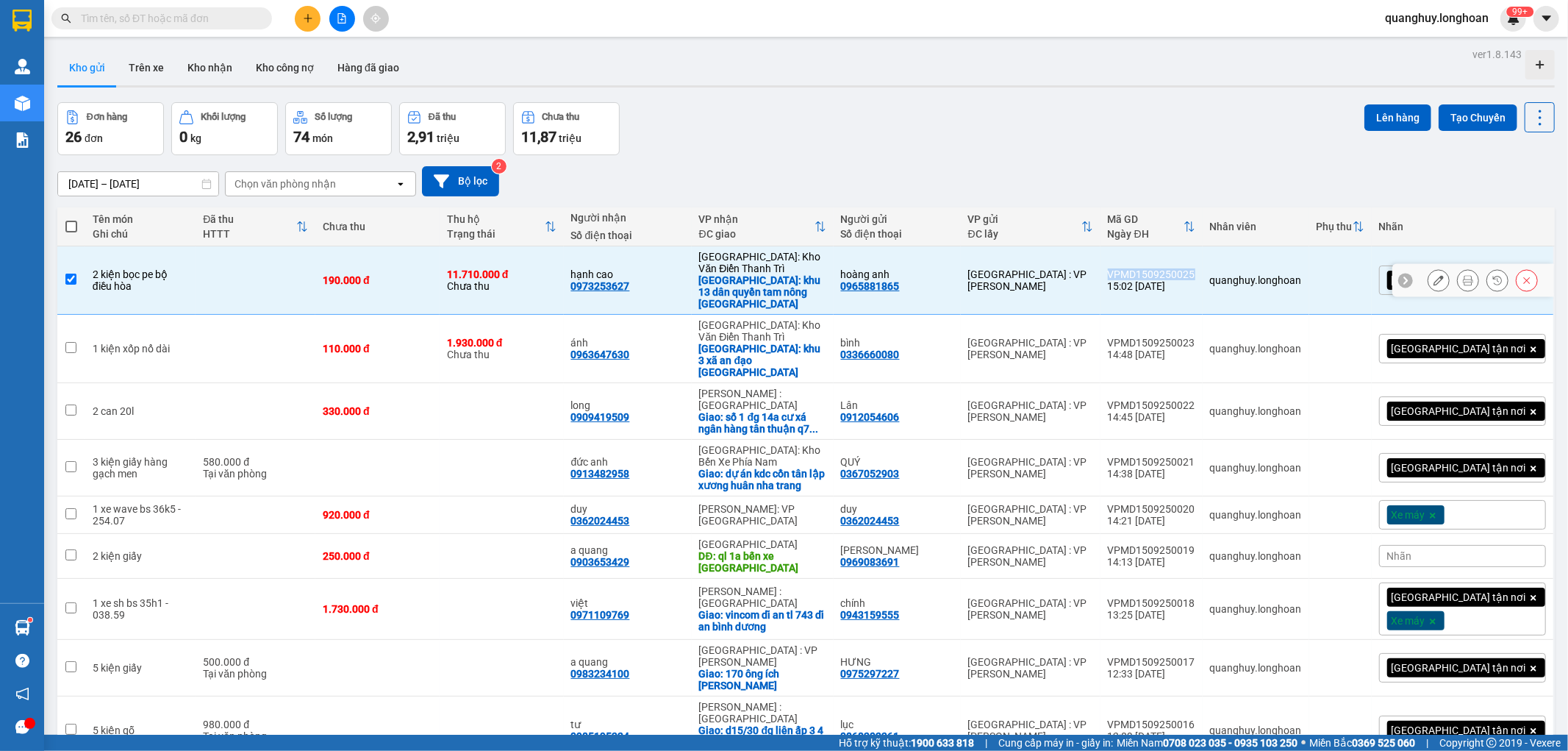
click at [1196, 268] on div "VPMD1509250025" at bounding box center [1151, 274] width 87 height 12
checkbox input "false"
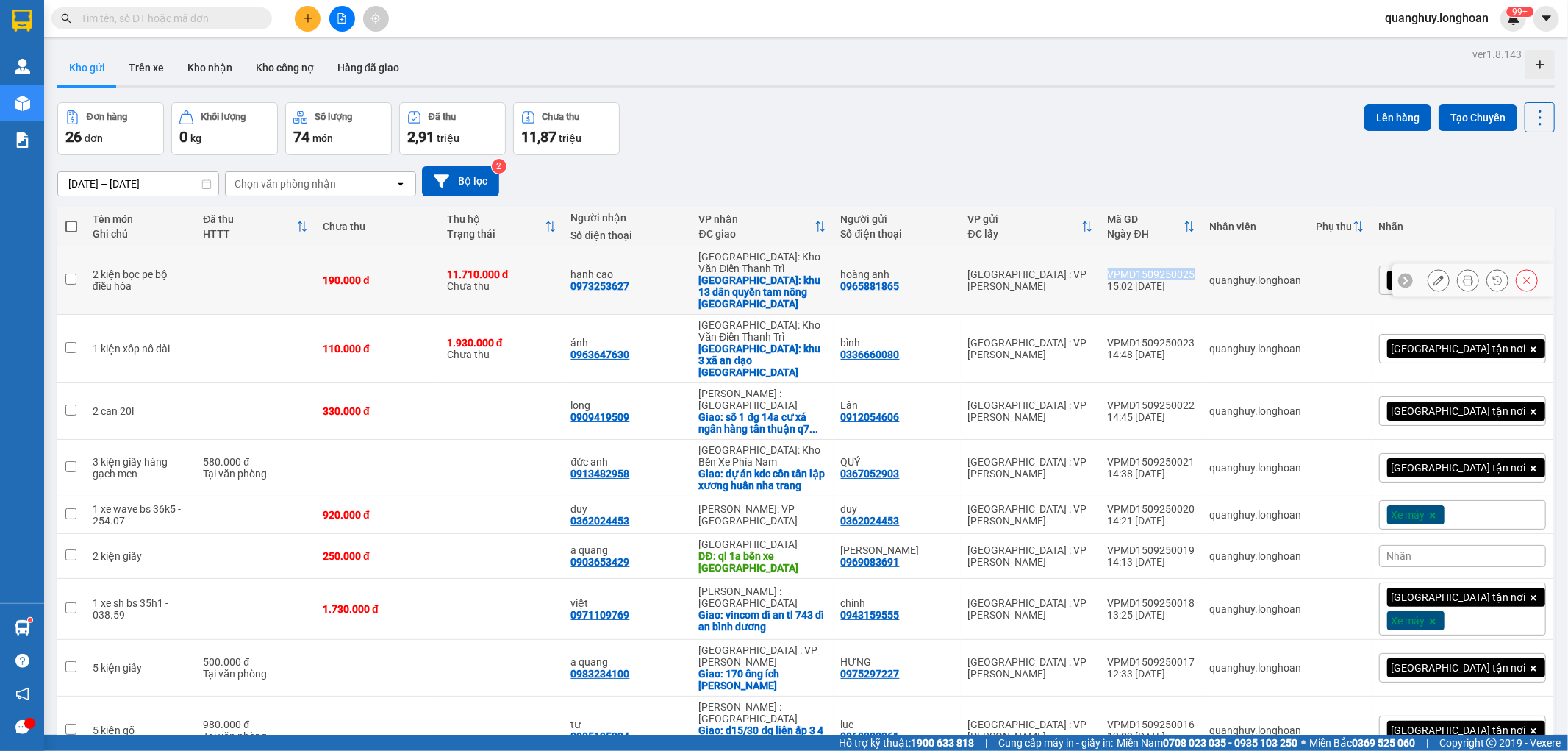
copy div "VPMD1509250025"
click at [238, 23] on input "text" at bounding box center [167, 18] width 173 height 16
paste input "VPMD1509250025"
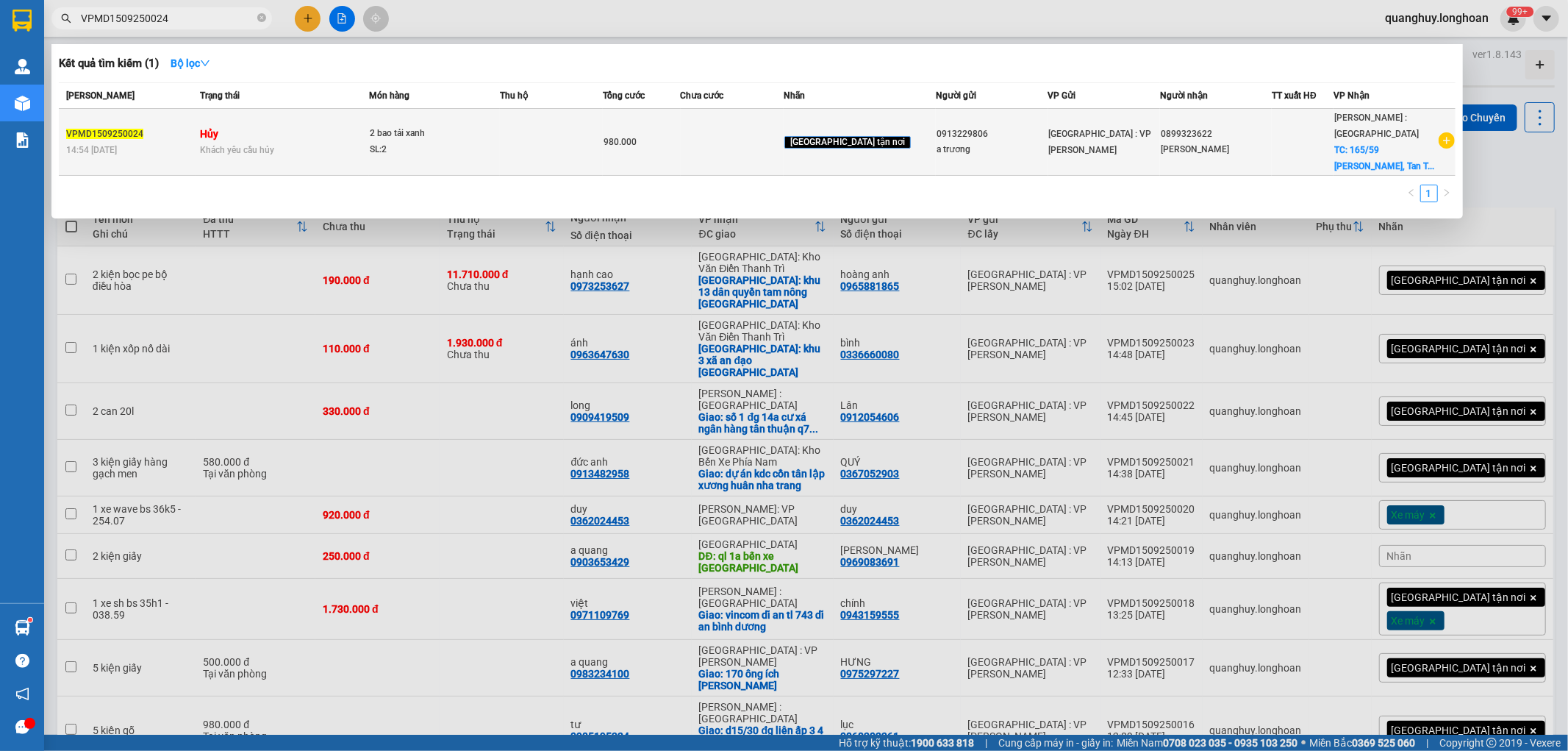
type input "VPMD1509250024"
click at [274, 151] on span "Khách yêu cầu hủy" at bounding box center [238, 150] width 75 height 10
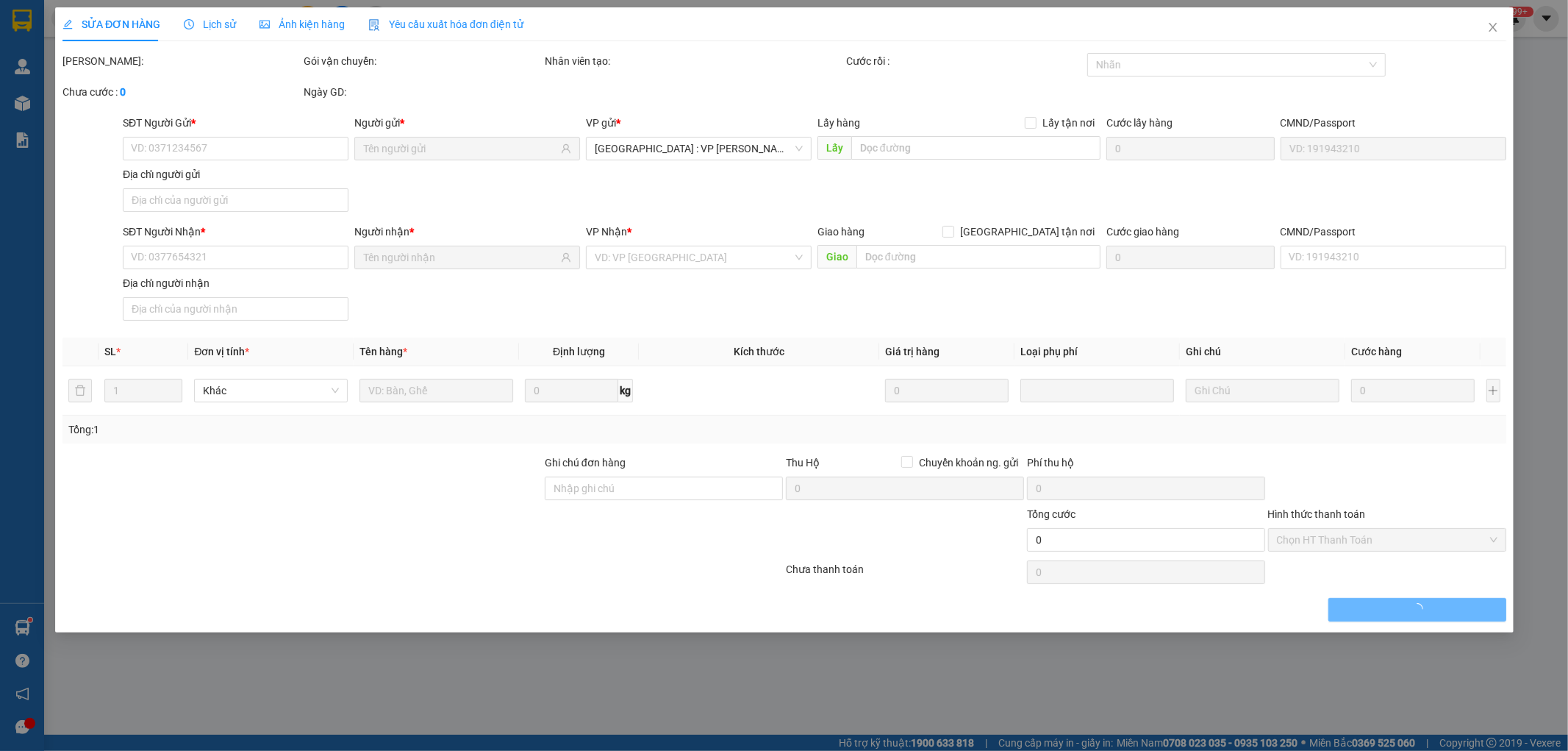
type input "0913229806"
type input "a trương"
type input "0899323622"
type input "[PERSON_NAME]"
checkbox input "true"
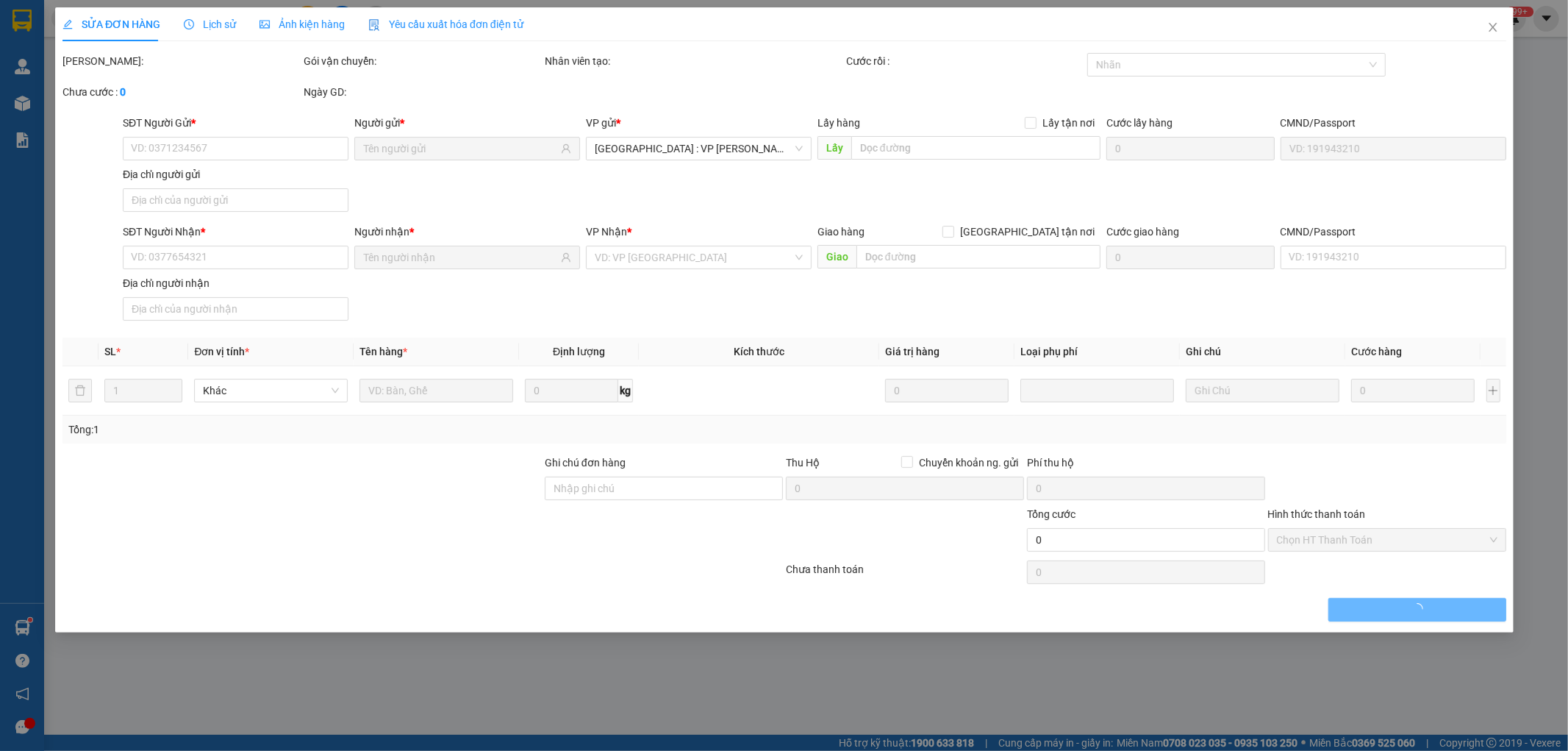
type input "165/59 Phan Văn Hơn, Tan Thới Nhât, Q12"
type input "980.000"
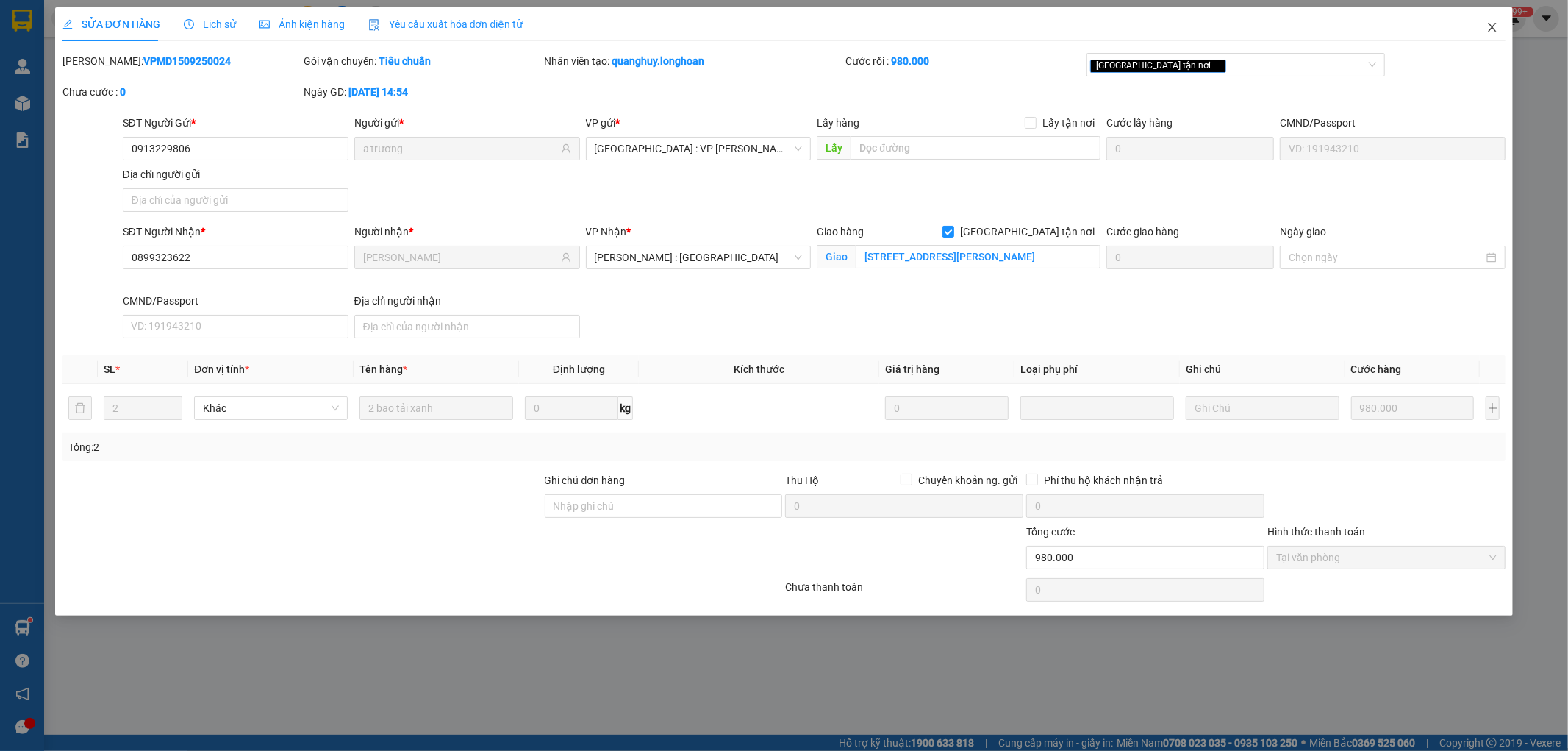
click at [1491, 31] on icon "close" at bounding box center [1492, 27] width 12 height 12
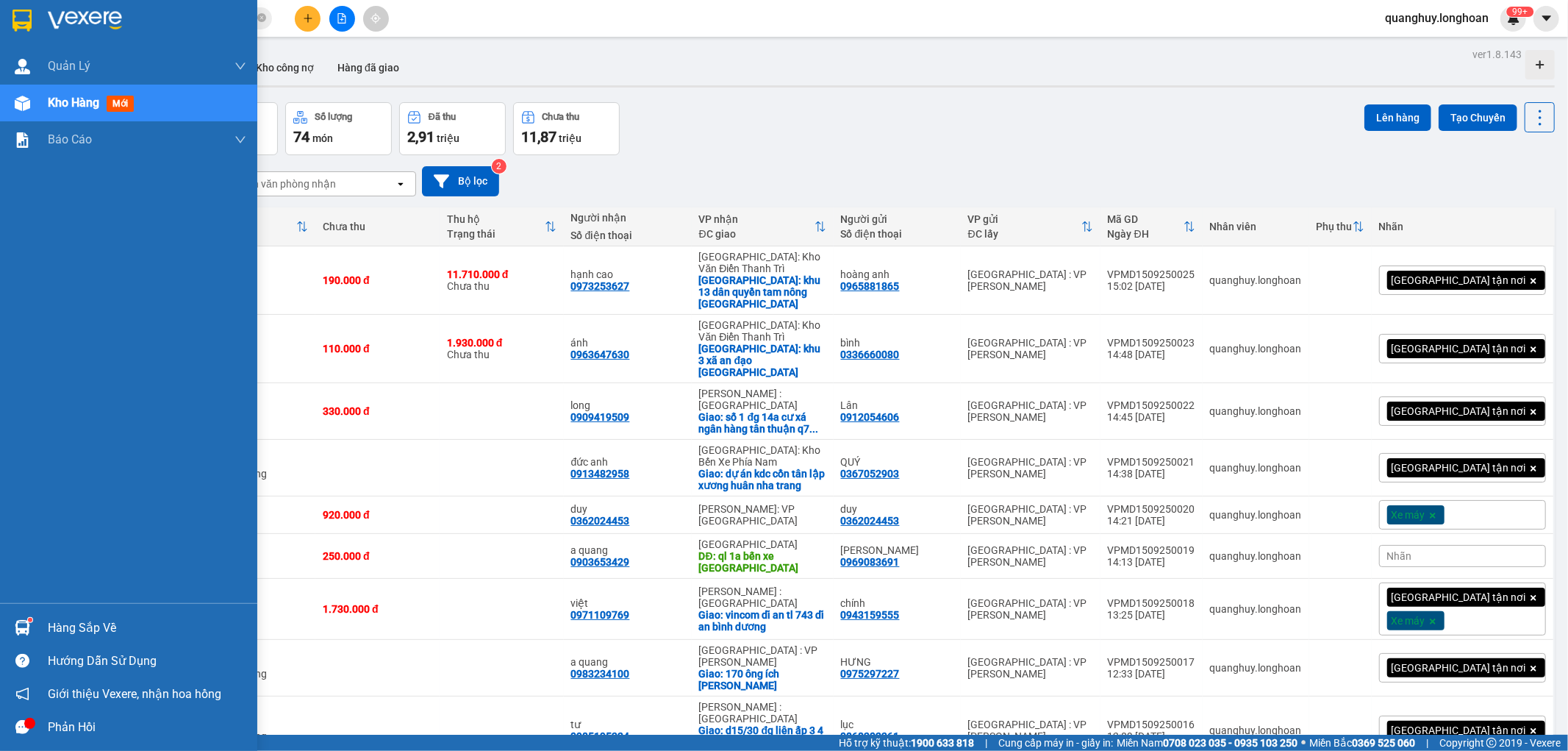
click at [31, 20] on img at bounding box center [22, 20] width 20 height 22
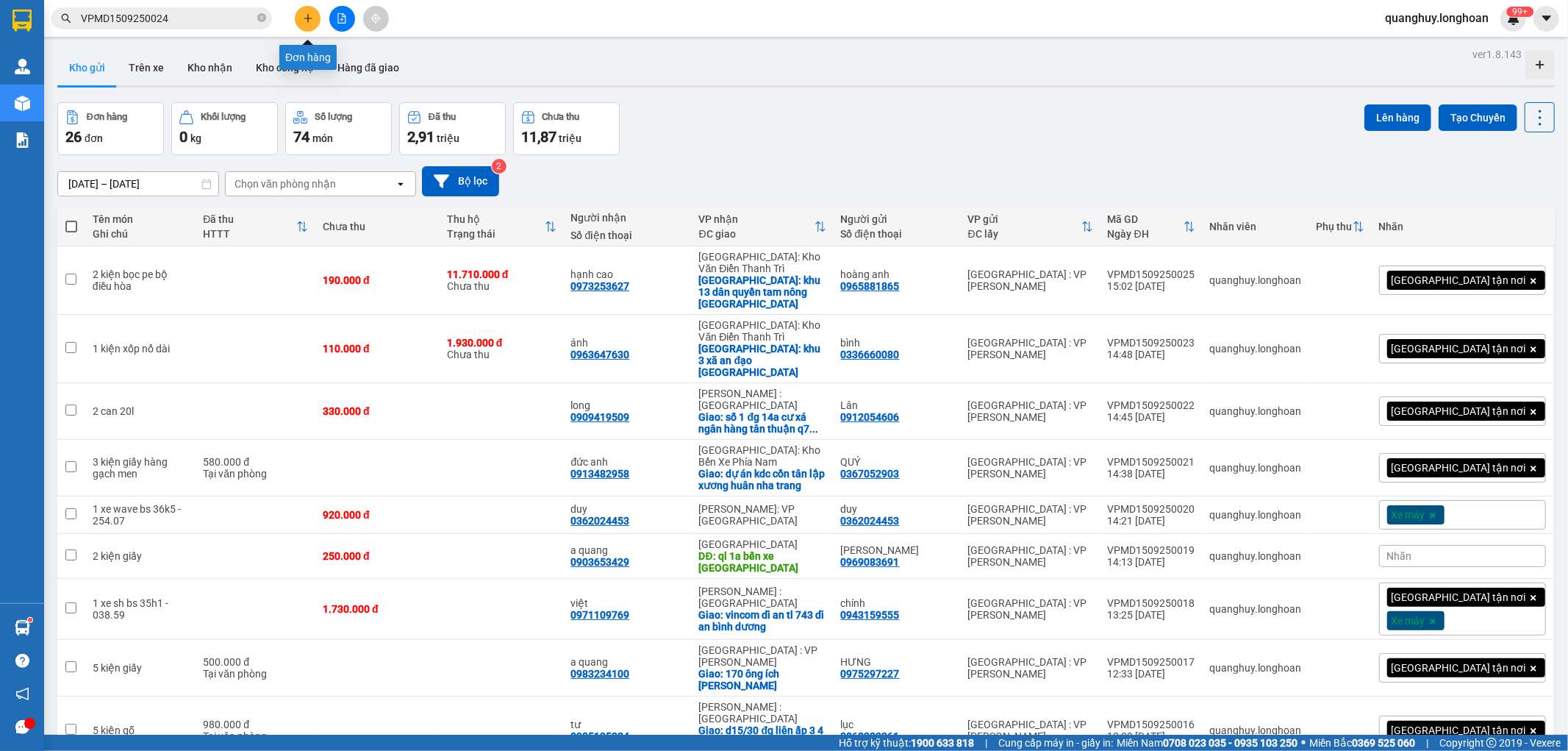
click at [305, 15] on icon "plus" at bounding box center [308, 19] width 10 height 10
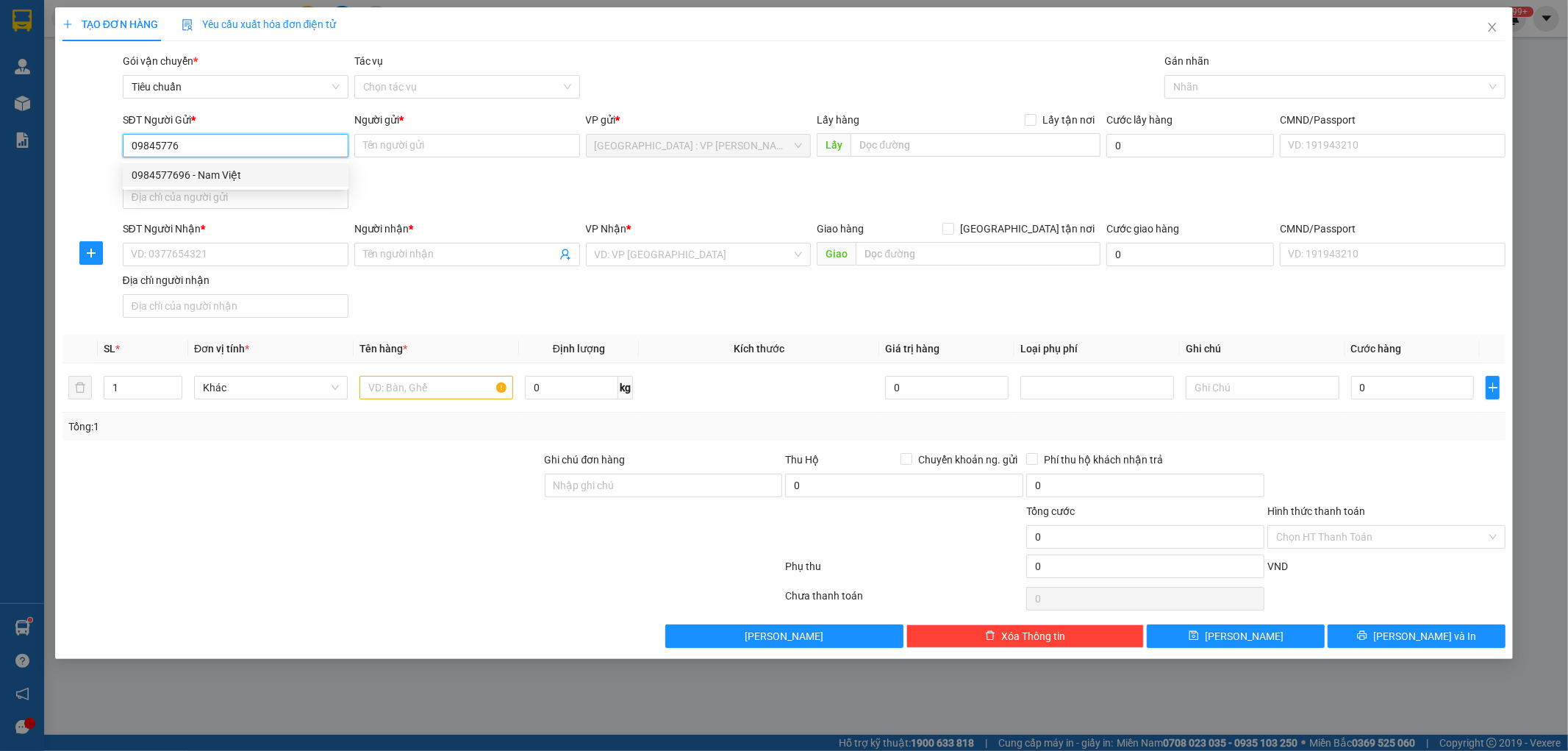
click at [202, 179] on div "0984577696 - Nam Việt" at bounding box center [235, 175] width 208 height 16
type input "0984577696"
type input "Nam Việt"
type input "0984577696"
click at [316, 250] on input "SĐT Người Nhận *" at bounding box center [236, 255] width 226 height 24
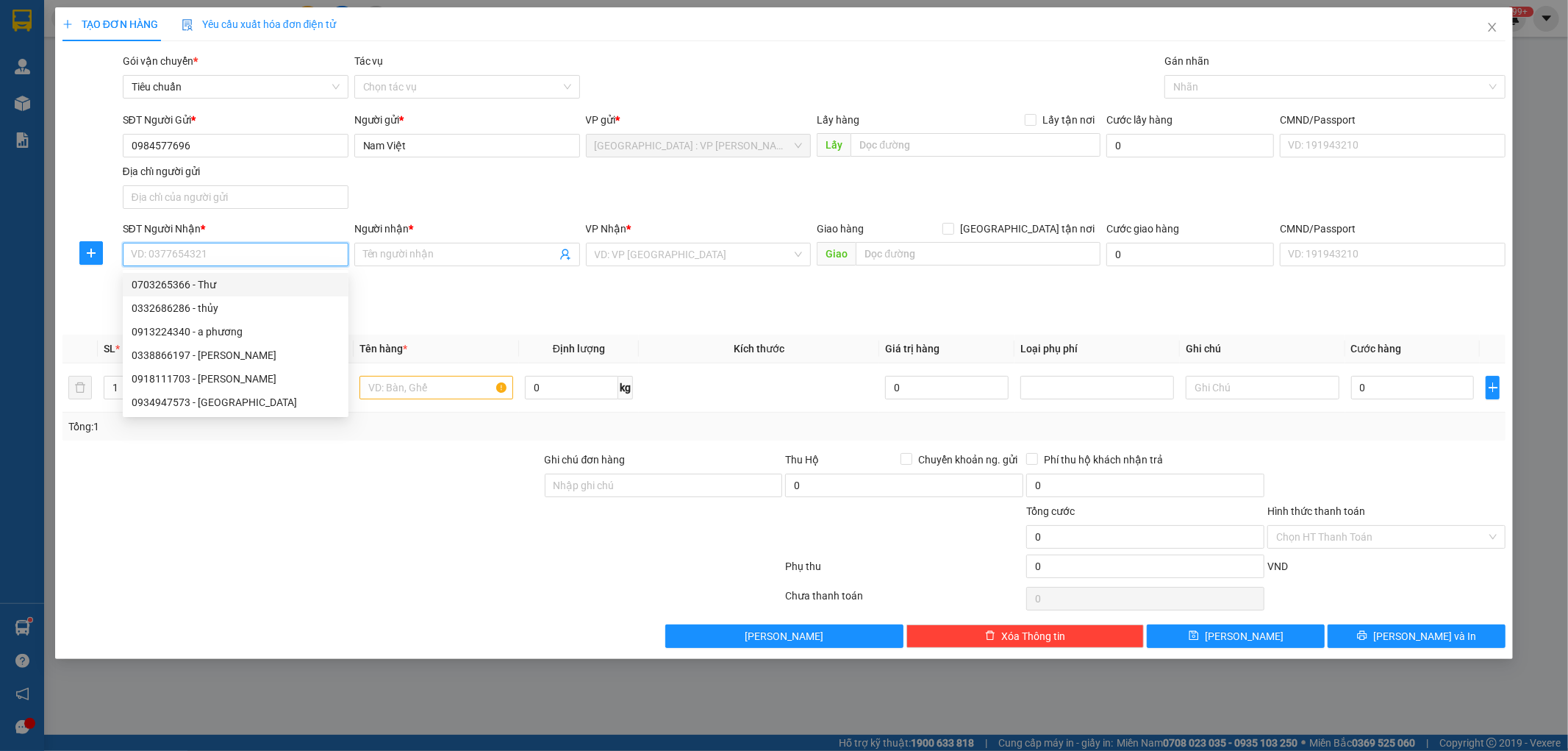
click at [280, 253] on input "SĐT Người Nhận *" at bounding box center [236, 255] width 226 height 24
type input "0"
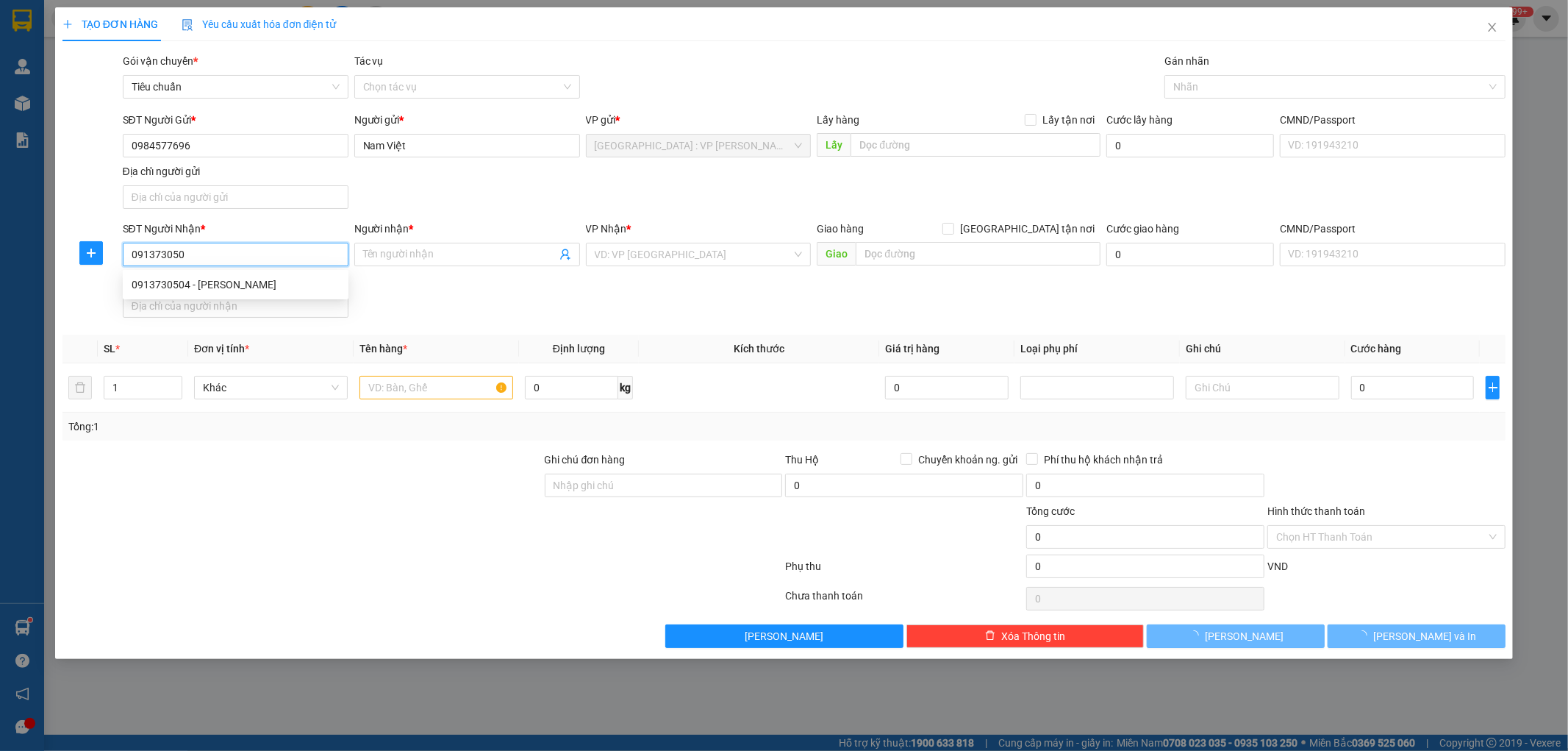
type input "0913730504"
click at [247, 287] on div "0913730504 - Nguyễn Văn Thuần" at bounding box center [235, 284] width 208 height 16
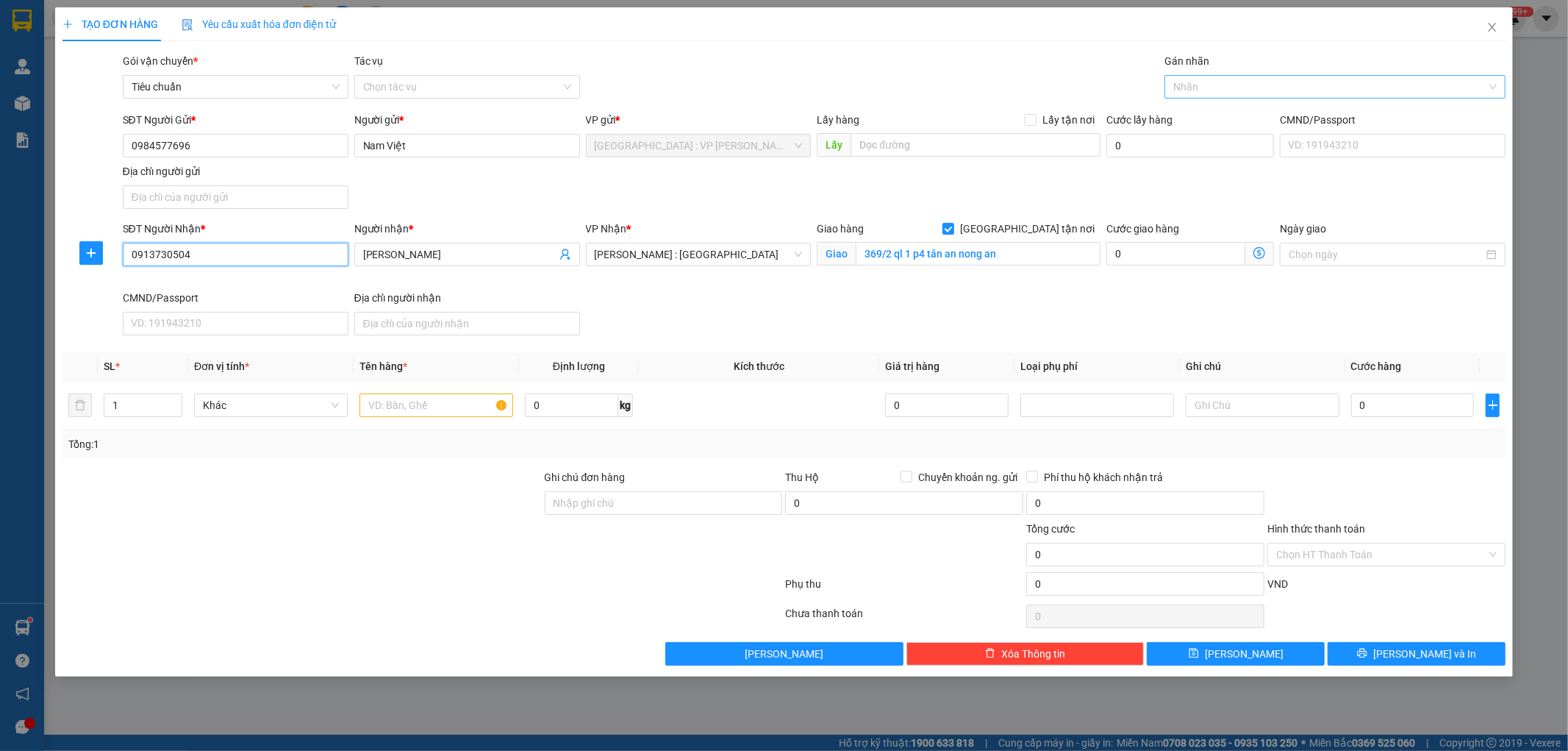
click at [1208, 86] on div at bounding box center [1328, 87] width 319 height 18
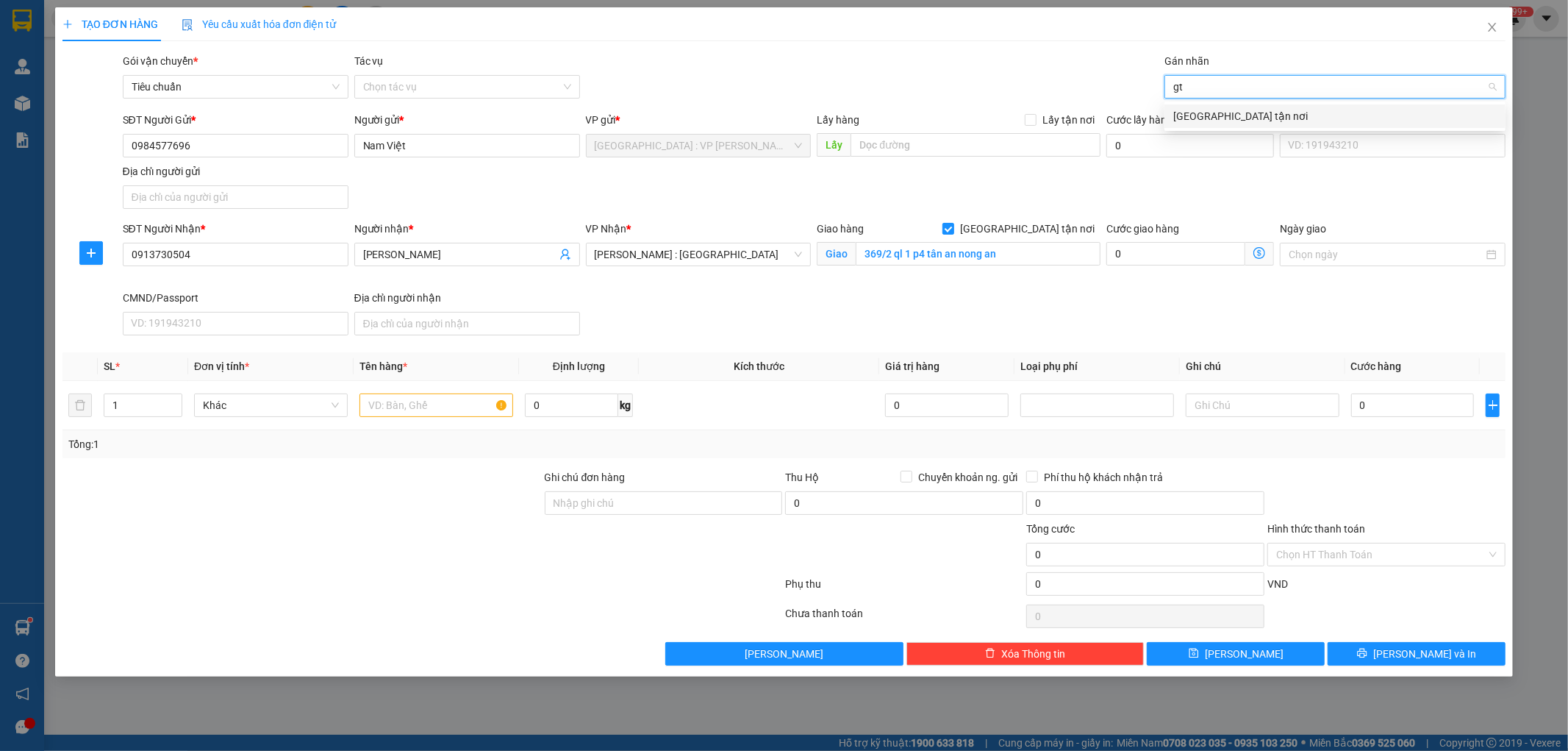
click at [1187, 120] on div "[GEOGRAPHIC_DATA] tận nơi" at bounding box center [1335, 115] width 323 height 16
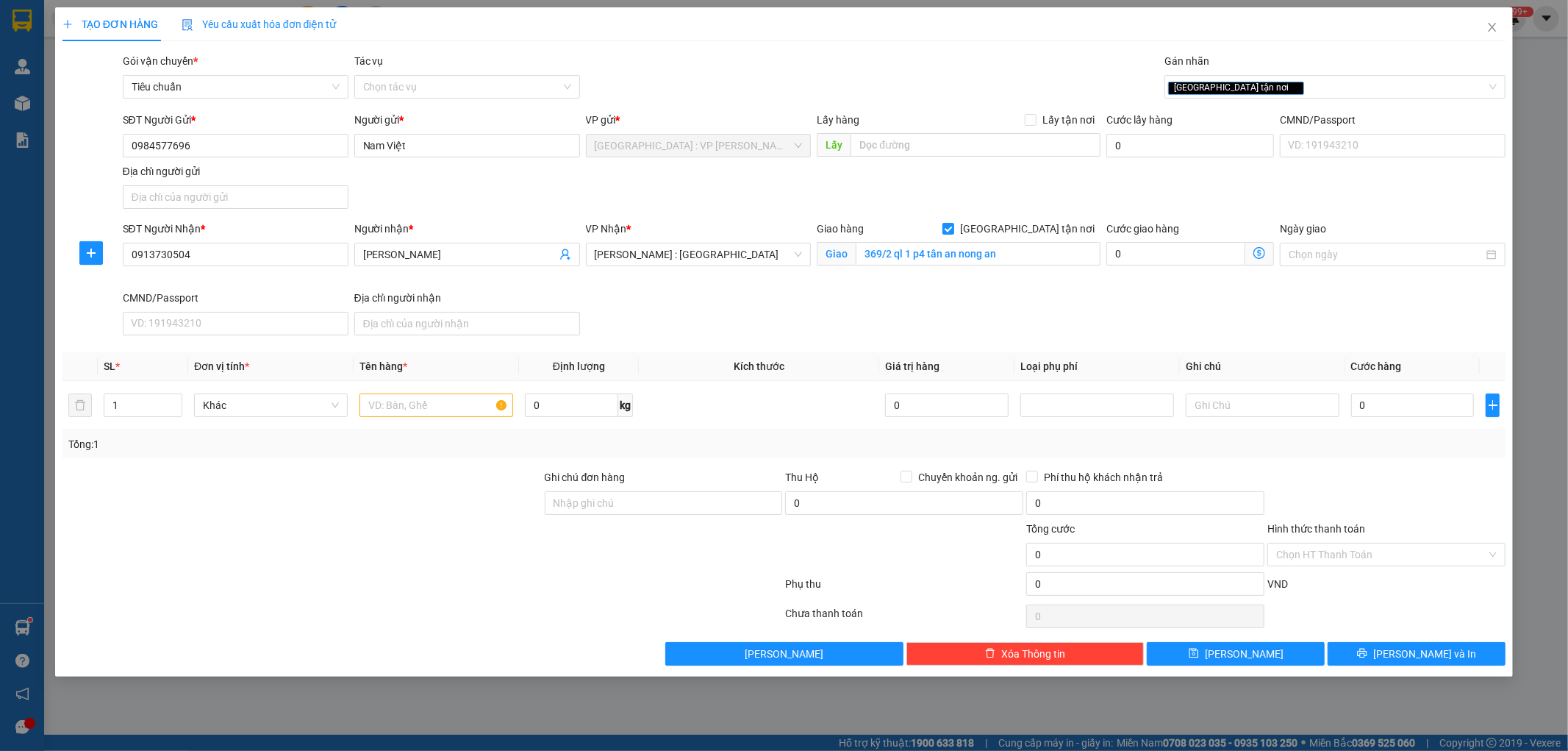
click at [1078, 203] on div "SĐT Người Gửi * 0984577696 Người gửi * Nam Việt VP gửi * Hà Nội : VP Nam Từ Liê…" at bounding box center [815, 163] width 1390 height 103
click at [149, 408] on input "1" at bounding box center [143, 405] width 77 height 22
click at [137, 411] on input "5" at bounding box center [143, 405] width 77 height 22
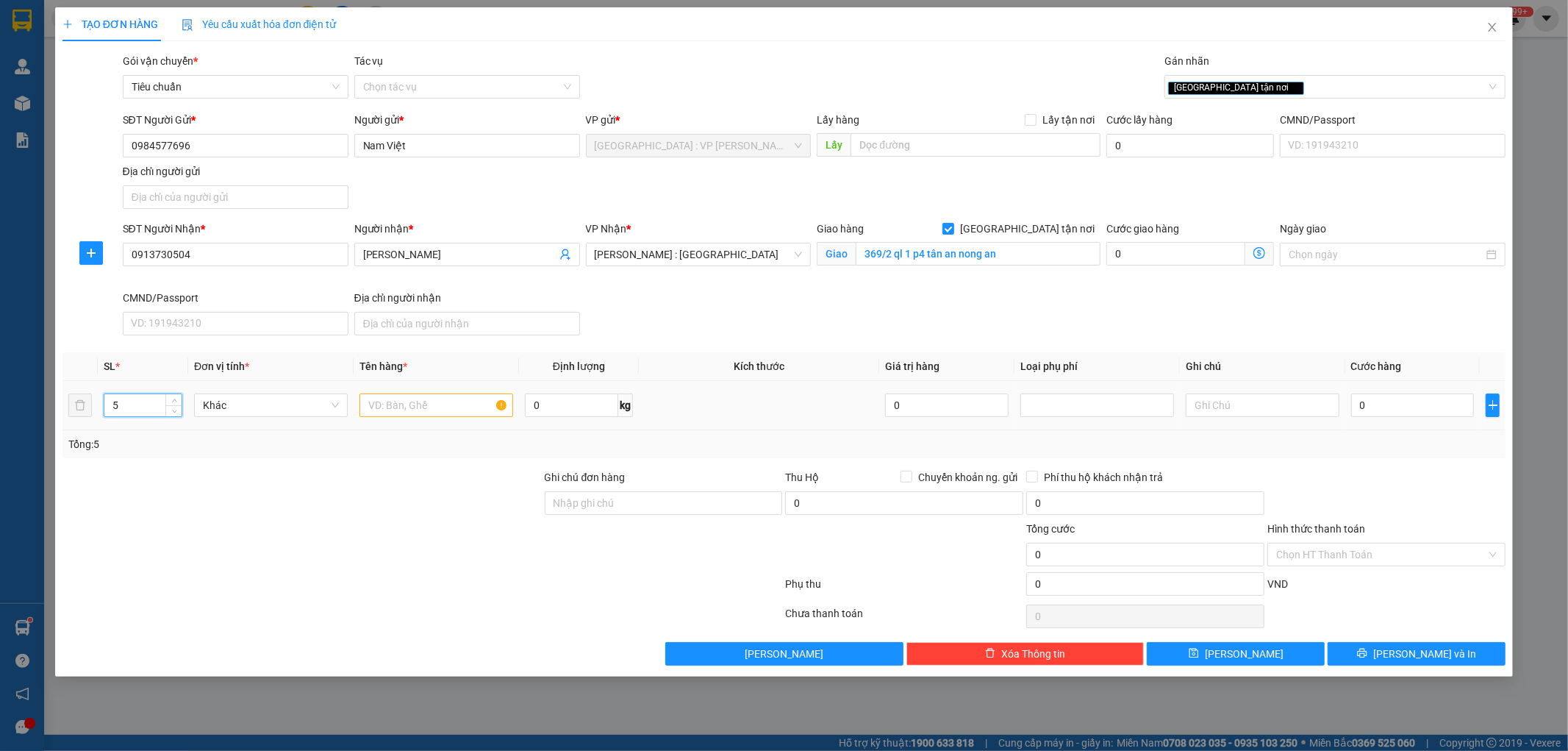
click at [137, 411] on input "5" at bounding box center [143, 405] width 77 height 22
click at [450, 412] on input "text" at bounding box center [436, 406] width 154 height 24
click at [427, 524] on div at bounding box center [302, 546] width 482 height 52
click at [1448, 395] on input "0" at bounding box center [1414, 406] width 124 height 24
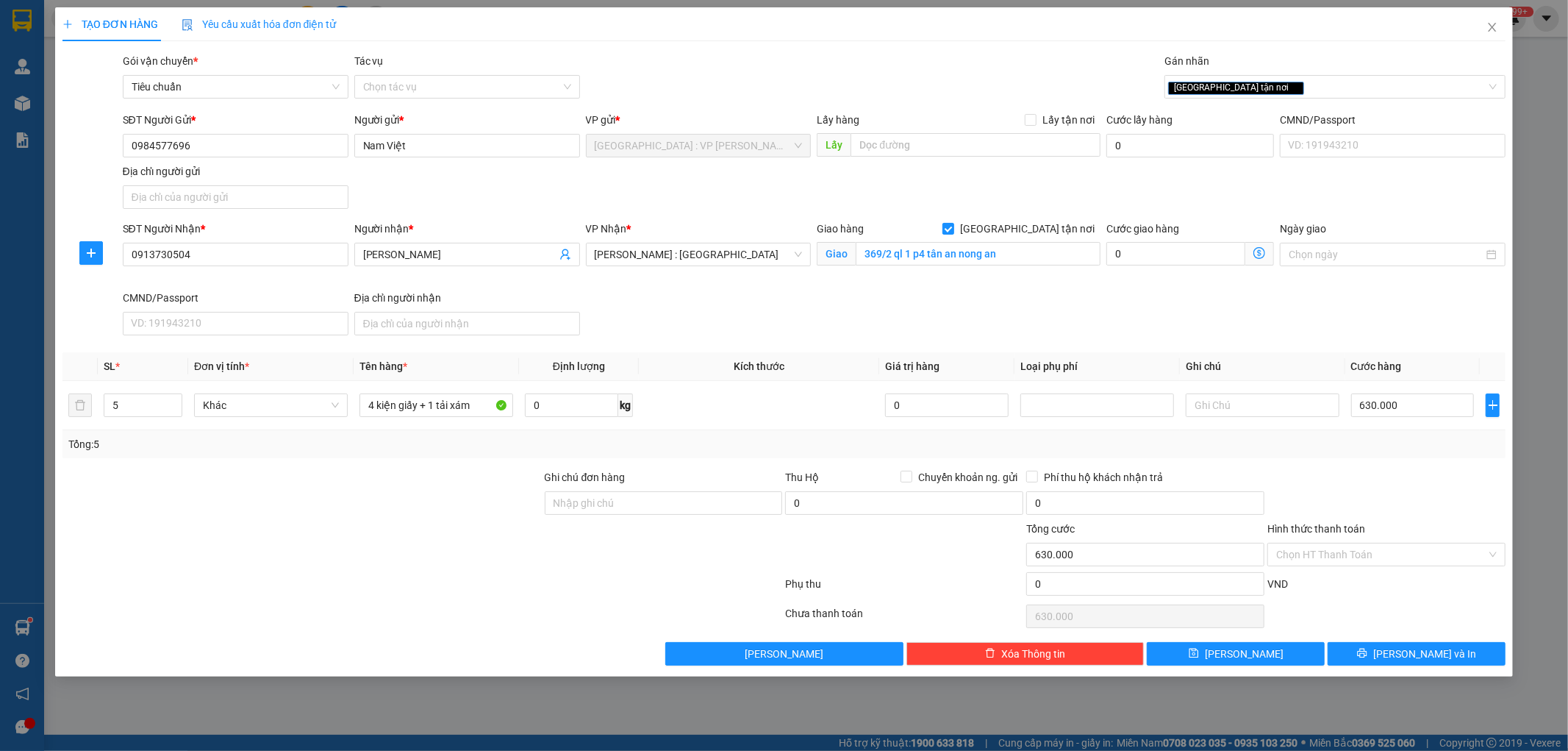
click at [1406, 498] on div at bounding box center [1386, 495] width 241 height 52
click at [1368, 656] on icon "printer" at bounding box center [1363, 653] width 10 height 10
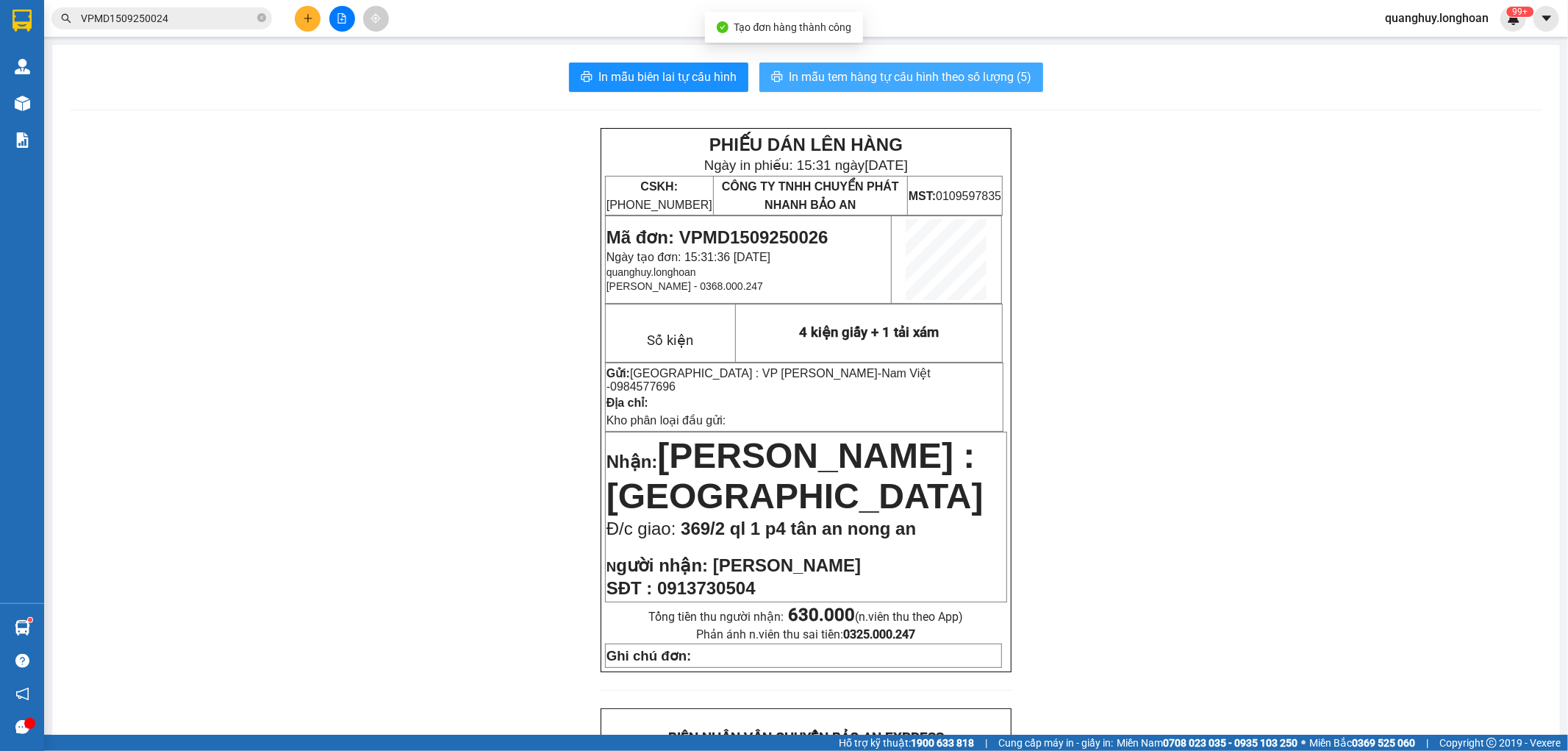
click at [1000, 79] on span "In mẫu tem hàng tự cấu hình theo số lượng (5)" at bounding box center [910, 77] width 243 height 19
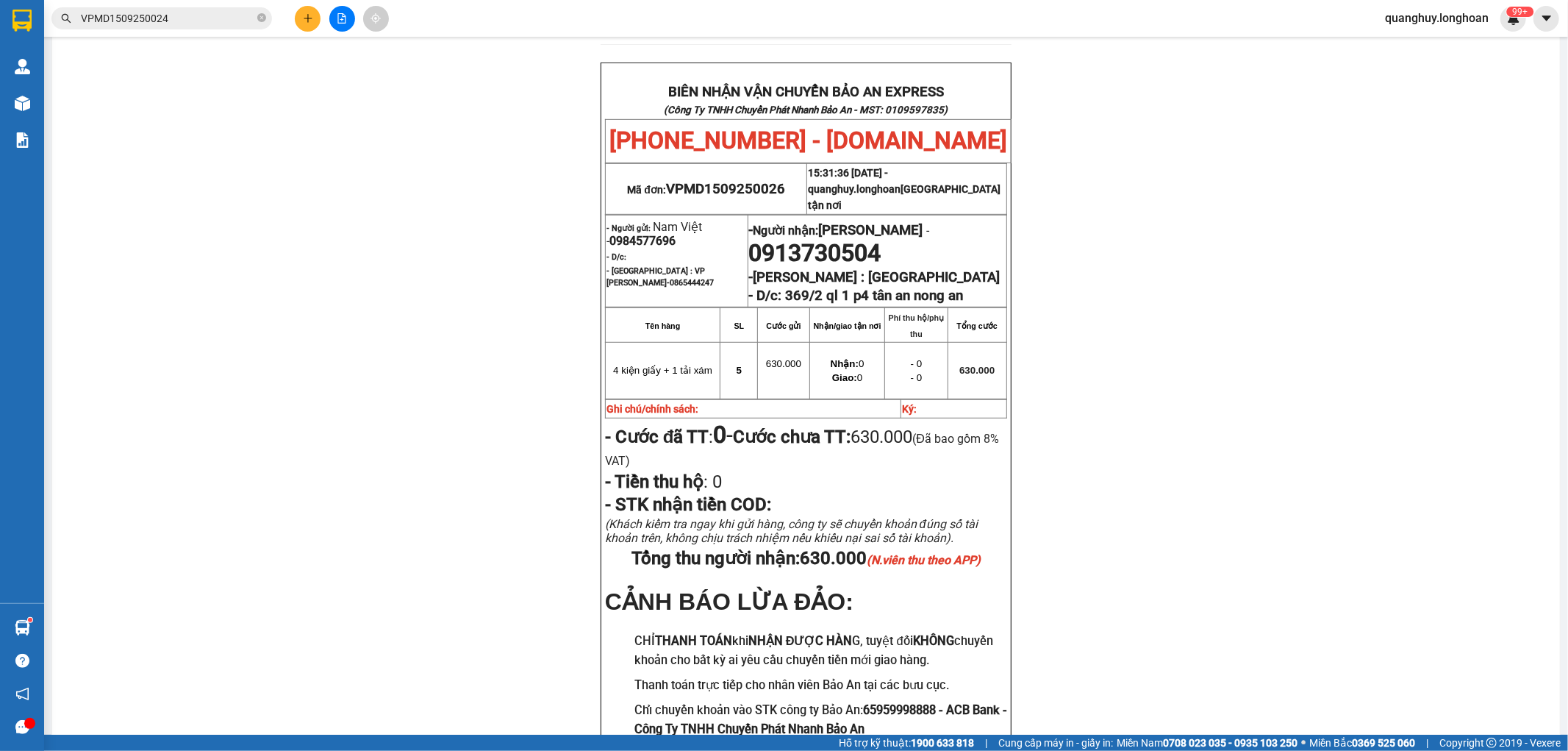
scroll to position [675, 0]
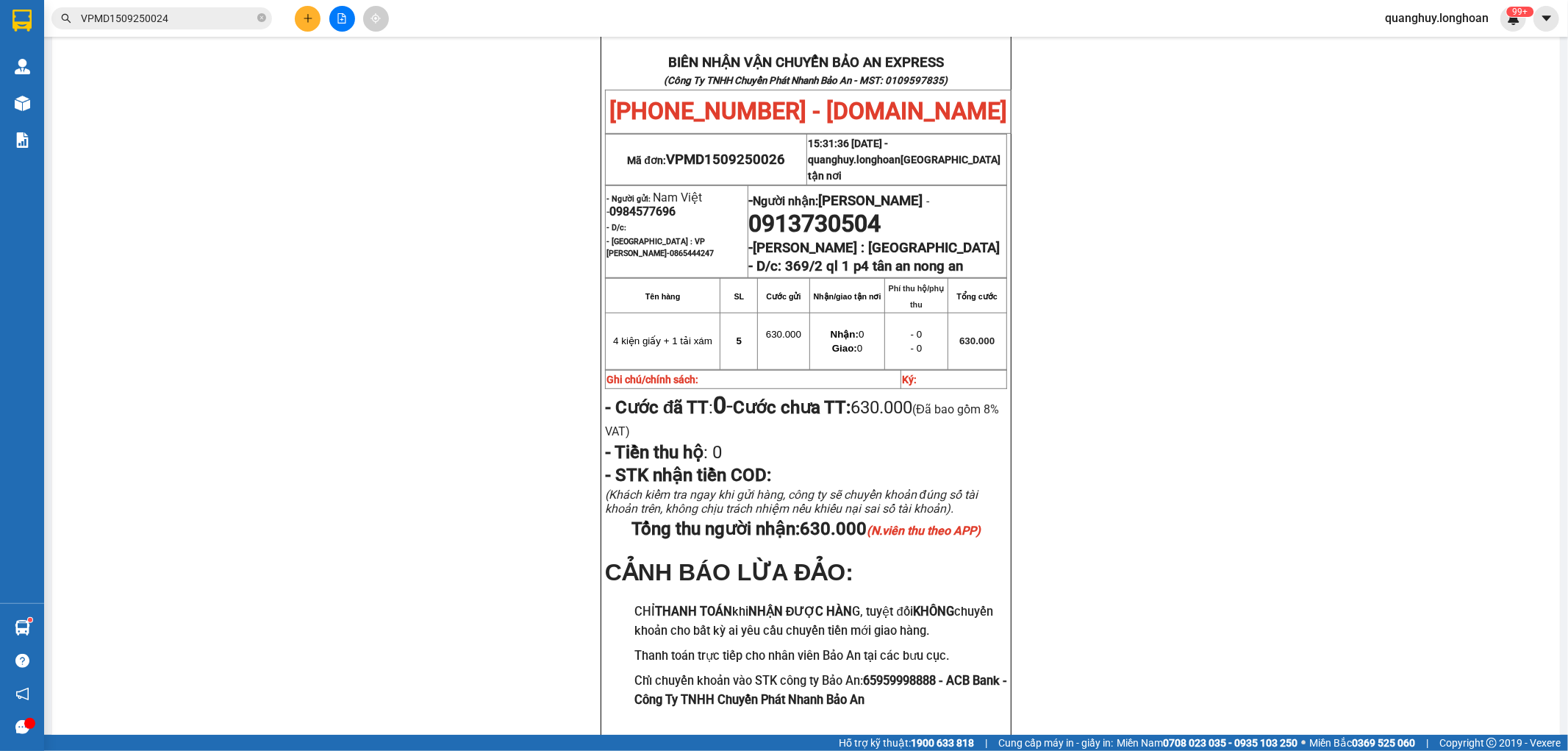
click at [483, 361] on div "PHIẾU DÁN LÊN HÀNG Ngày in phiếu: 15:31 ngày 15-09-2025 CSKH: 1900.06.88.33 CÔN…" at bounding box center [806, 113] width 1473 height 1320
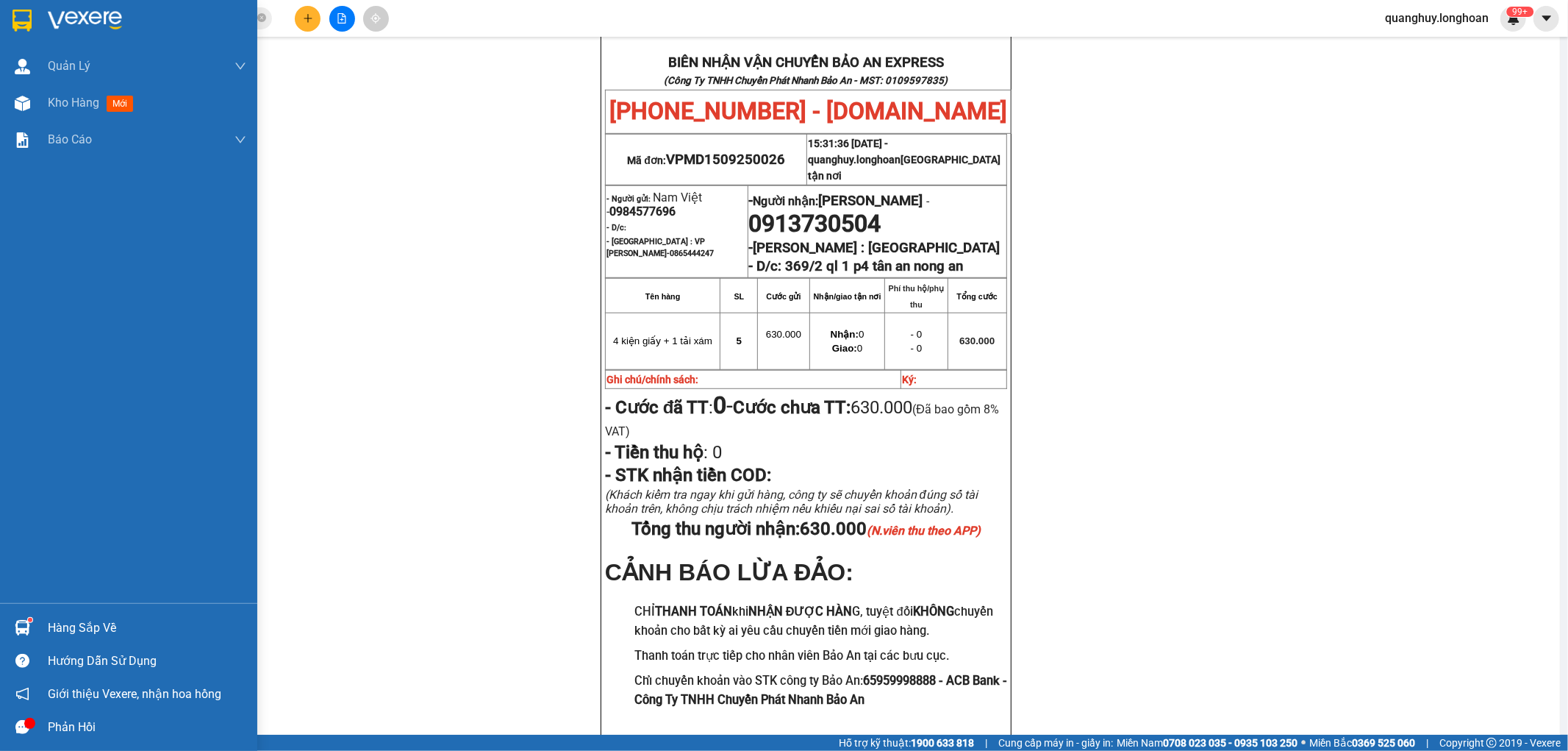
click at [13, 15] on img at bounding box center [22, 20] width 20 height 22
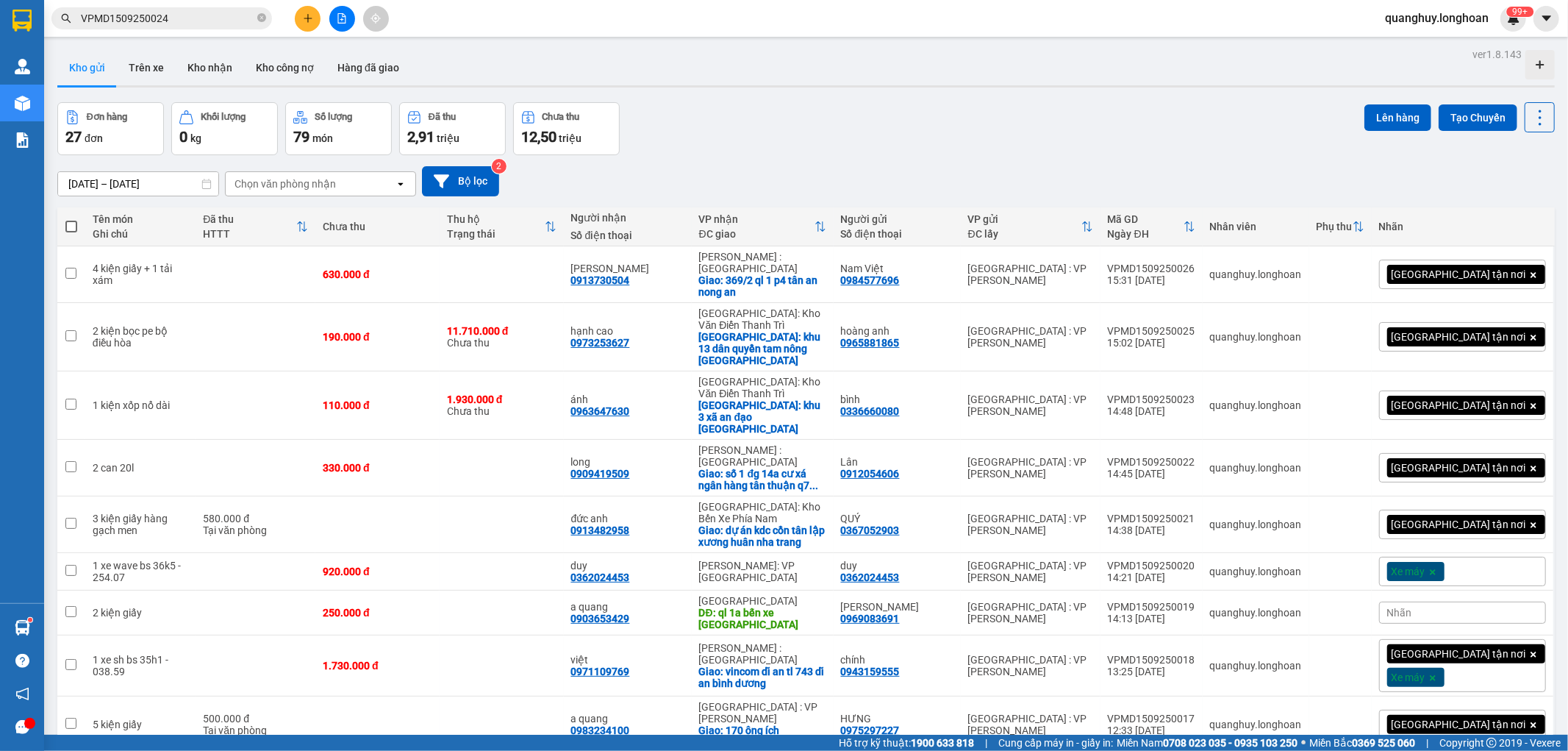
click at [293, 25] on div at bounding box center [342, 19] width 110 height 25
click at [306, 19] on icon "plus" at bounding box center [308, 18] width 8 height 1
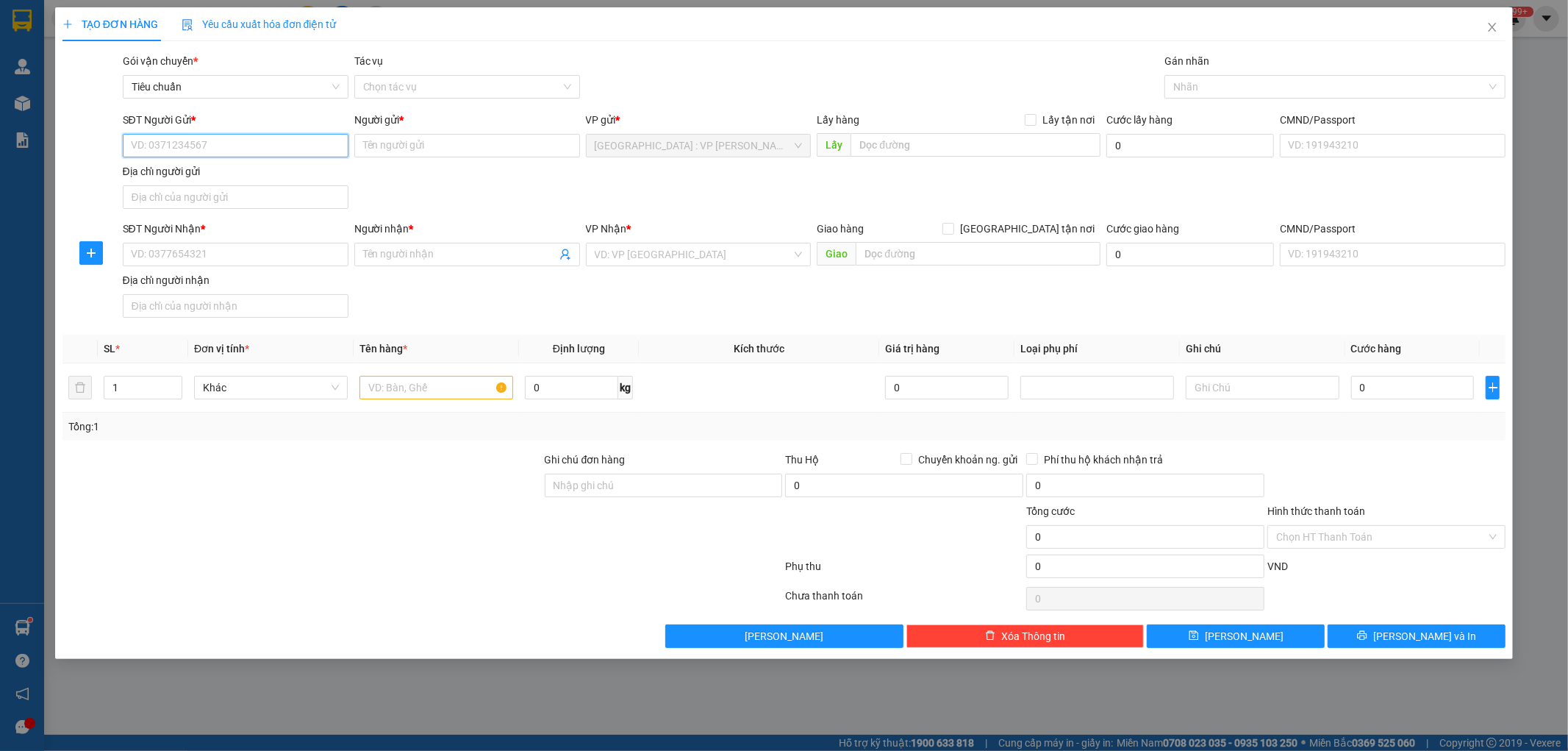
click at [260, 141] on input "SĐT Người Gửi *" at bounding box center [236, 146] width 226 height 24
click at [423, 138] on input "Người gửi *" at bounding box center [468, 146] width 226 height 24
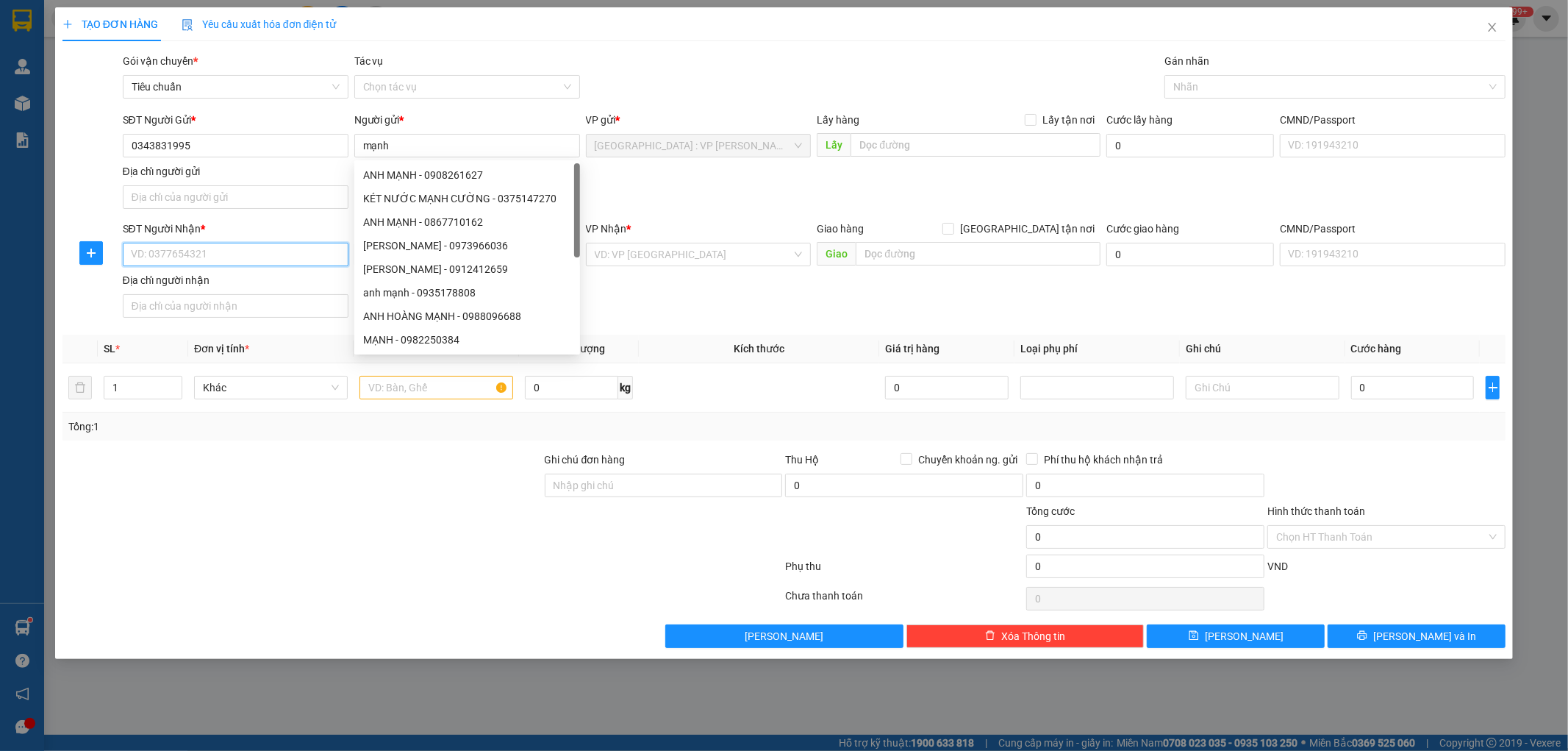
click at [206, 257] on input "SĐT Người Nhận *" at bounding box center [236, 255] width 226 height 24
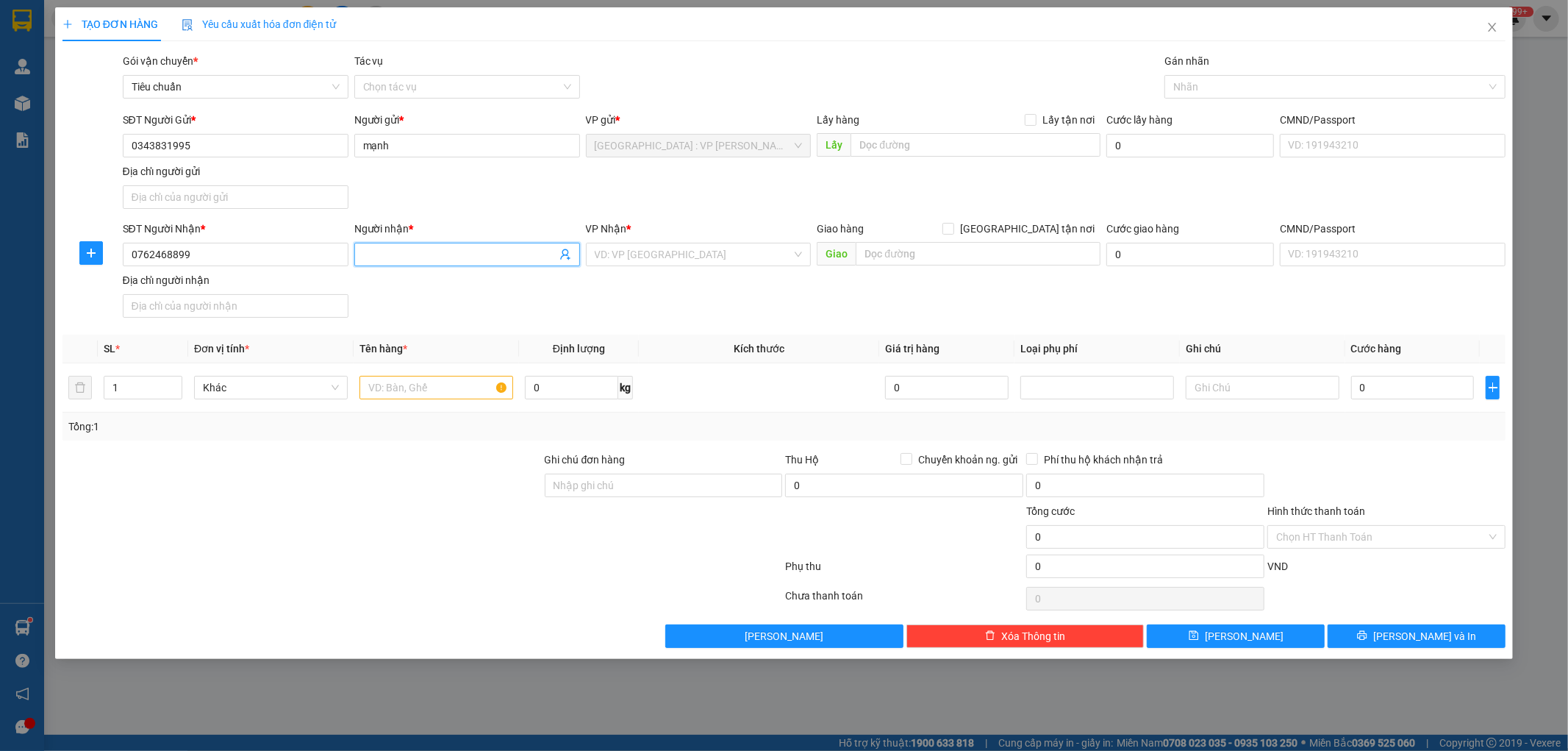
click at [412, 260] on input "Người nhận *" at bounding box center [460, 254] width 193 height 16
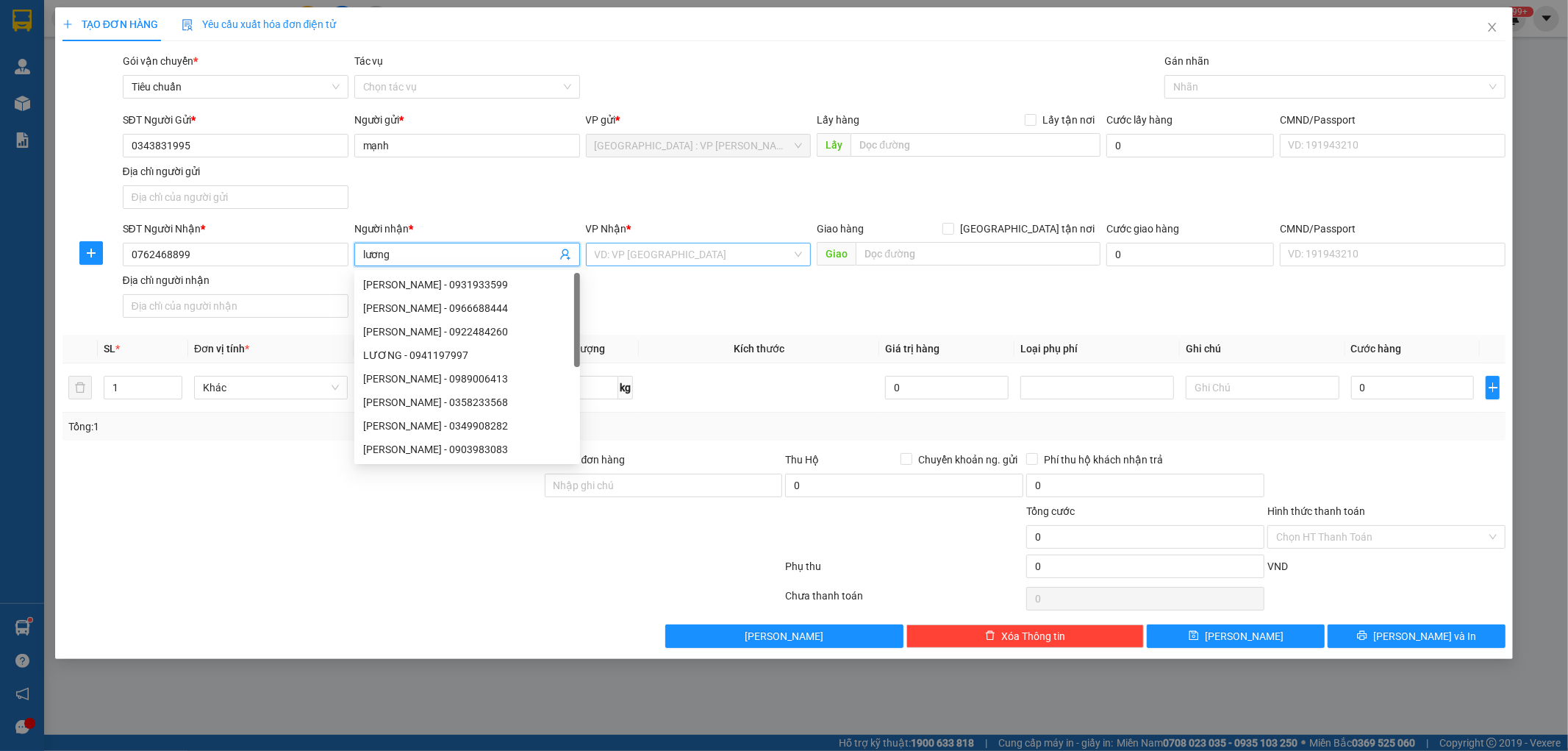
click at [747, 255] on input "search" at bounding box center [693, 255] width 198 height 22
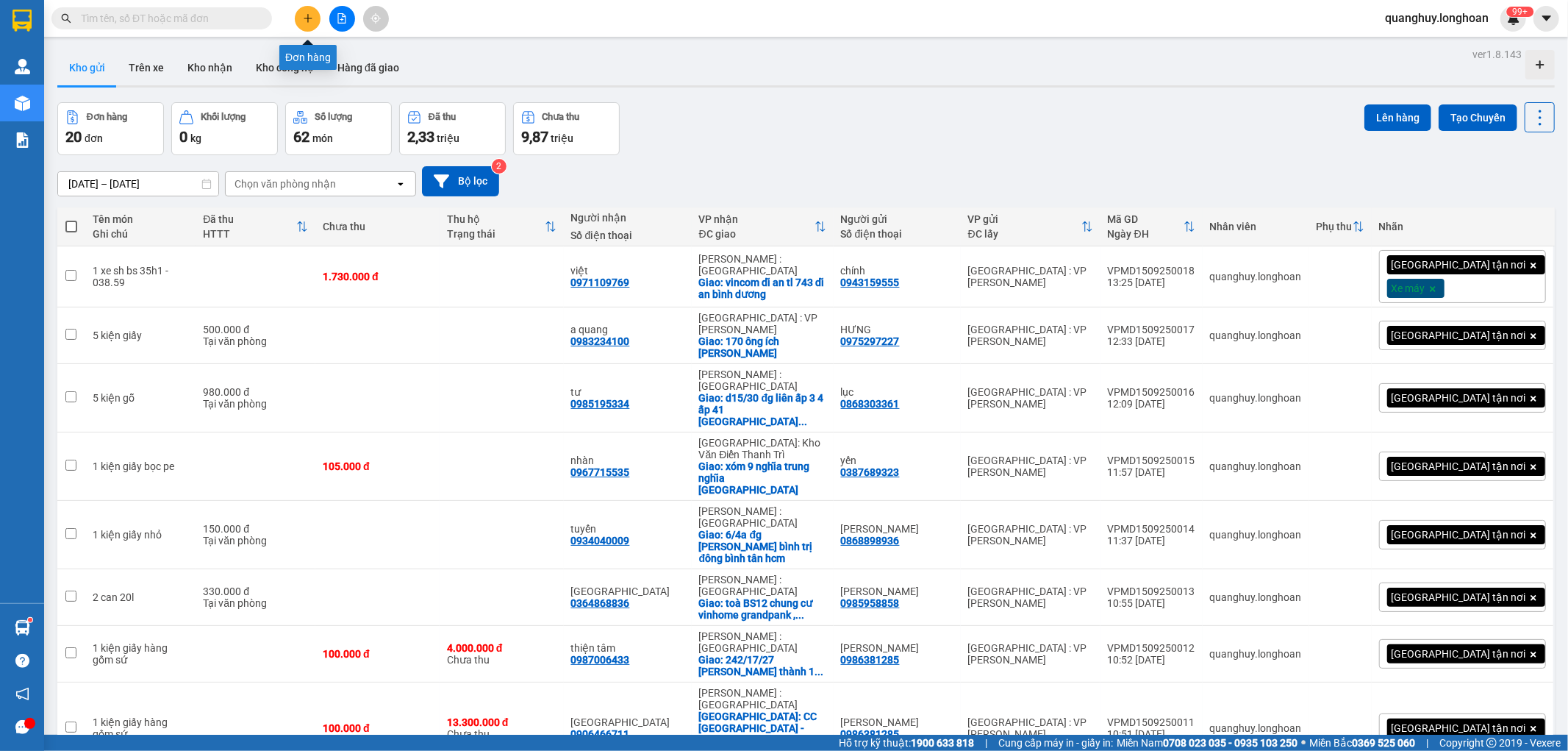
click at [305, 19] on icon "plus" at bounding box center [308, 18] width 8 height 1
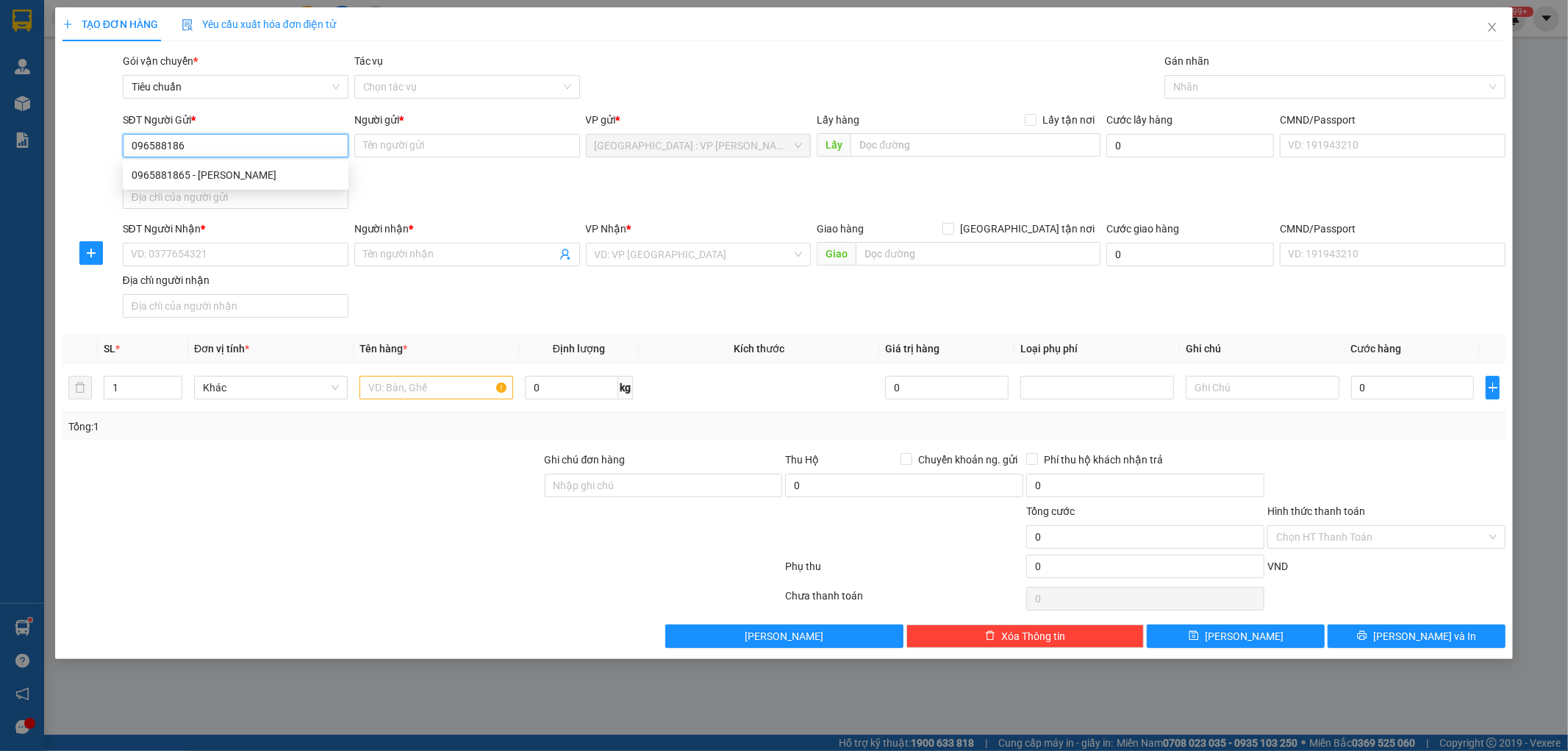
type input "0965881865"
click at [222, 171] on div "0965881865 - [PERSON_NAME]" at bounding box center [235, 175] width 208 height 16
type input "hoàng anh"
checkbox input "true"
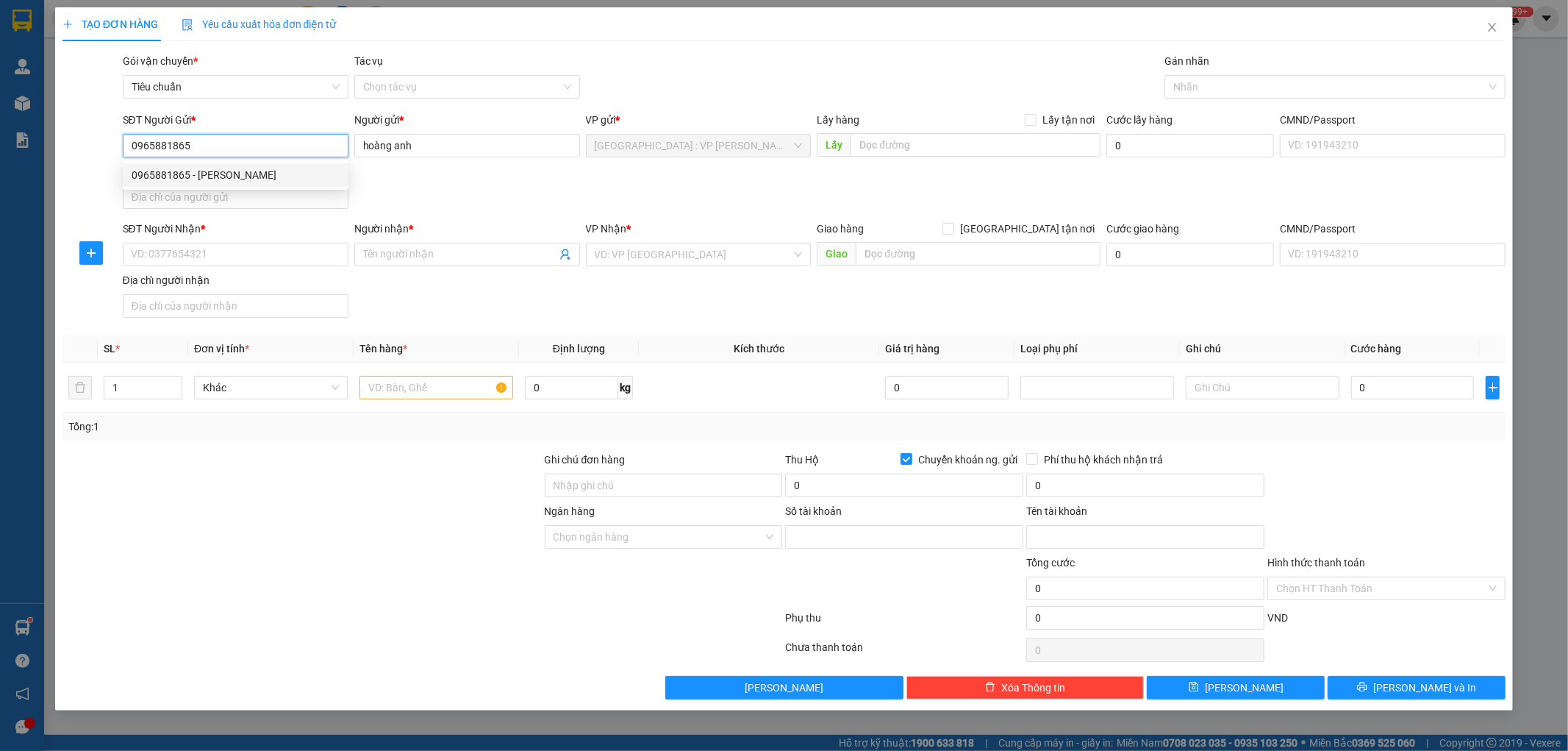
type input "101002726240"
type input "[PERSON_NAME]"
type input "0965881865"
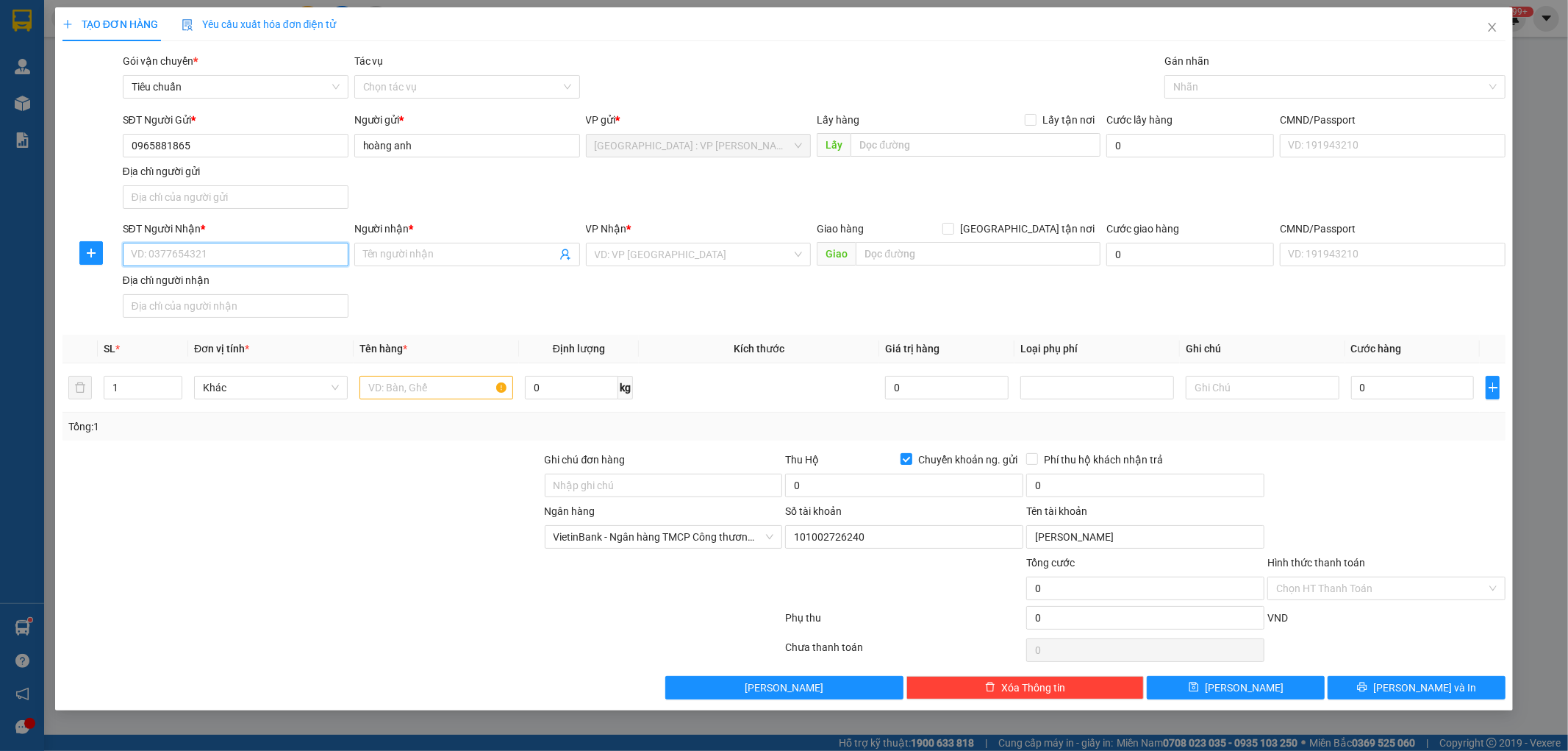
click at [290, 252] on input "SĐT Người Nhận *" at bounding box center [236, 255] width 226 height 24
type input "0973253627"
click at [384, 255] on input "Người nhận *" at bounding box center [460, 254] width 193 height 16
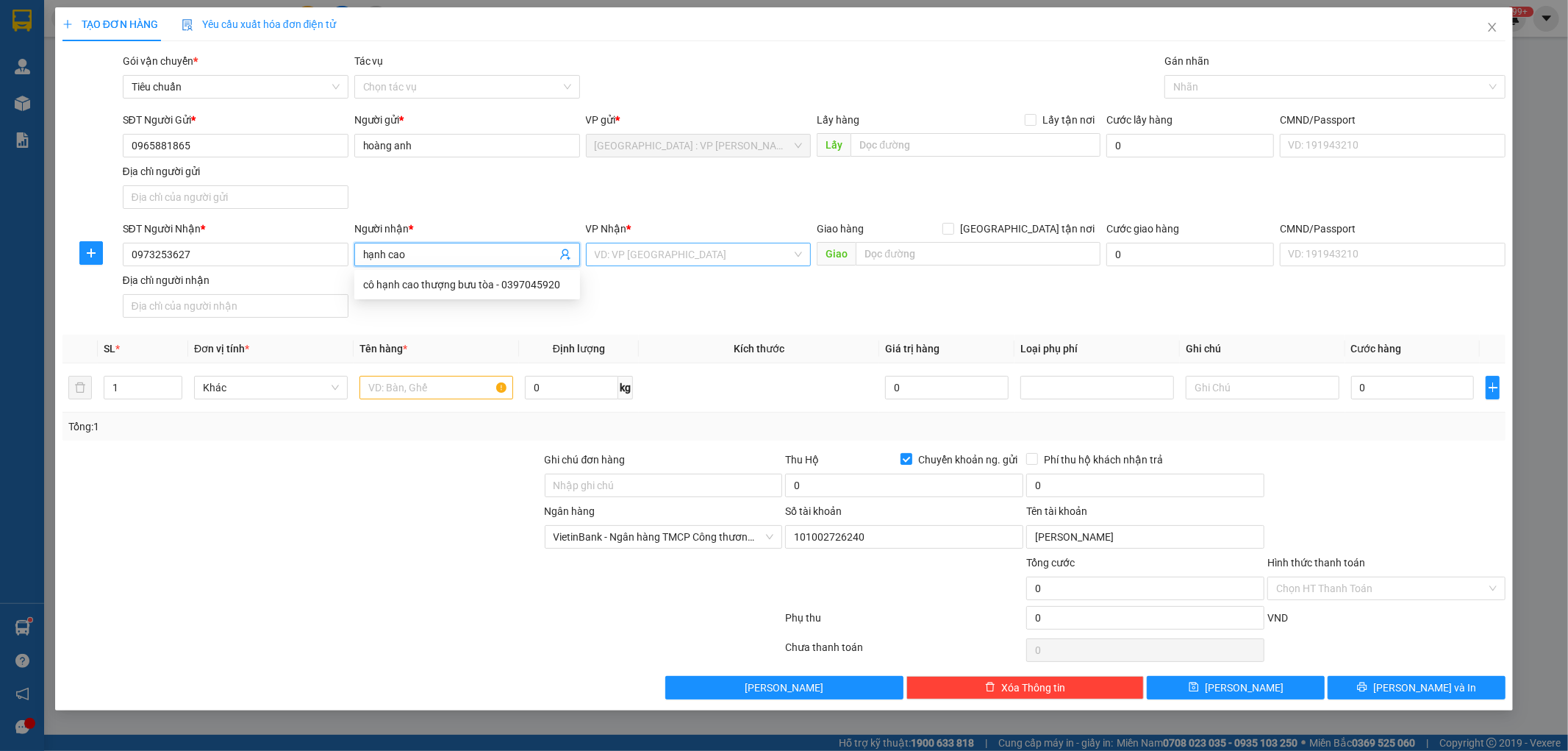
type input "hạnh cao"
click at [753, 257] on input "search" at bounding box center [693, 255] width 198 height 22
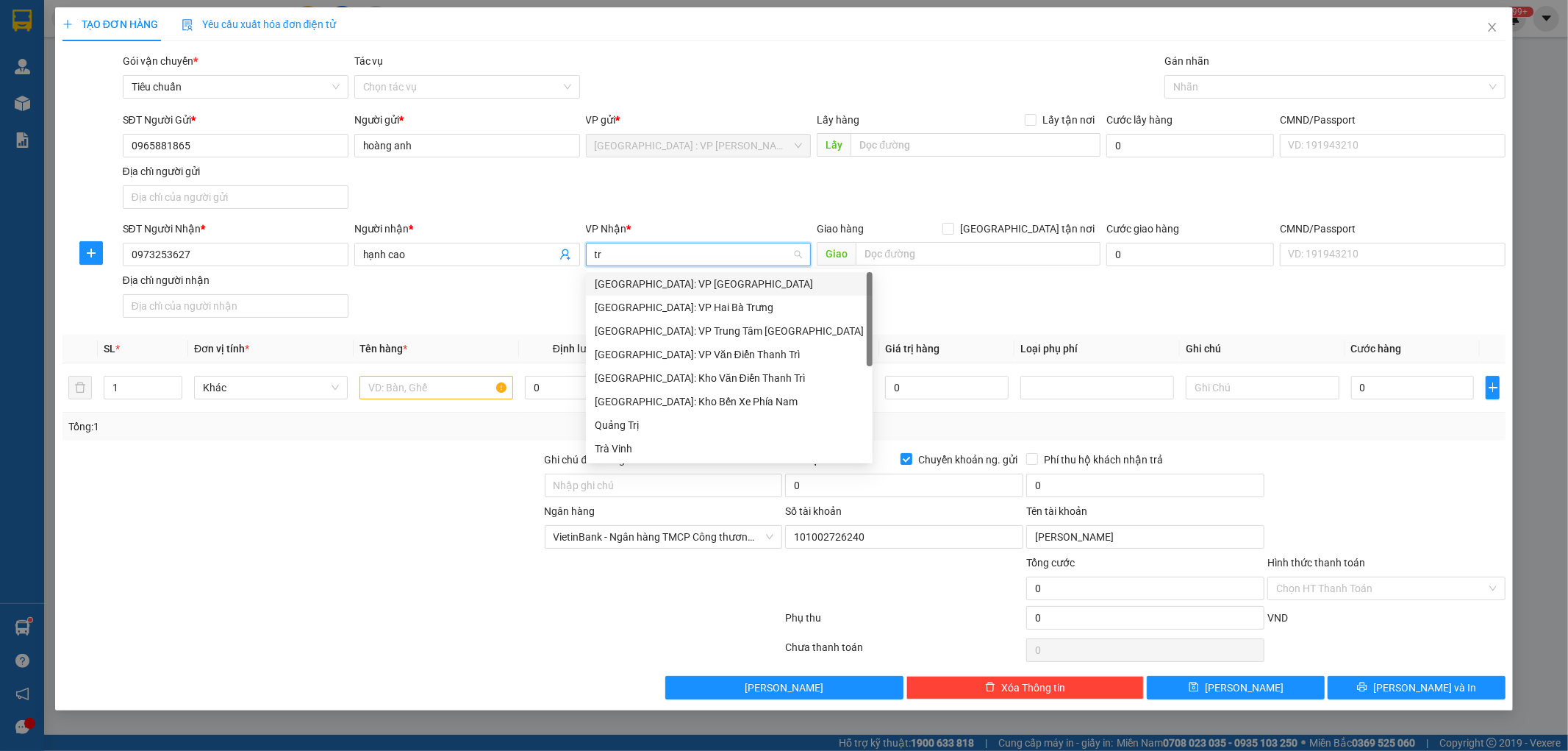
type input "tri"
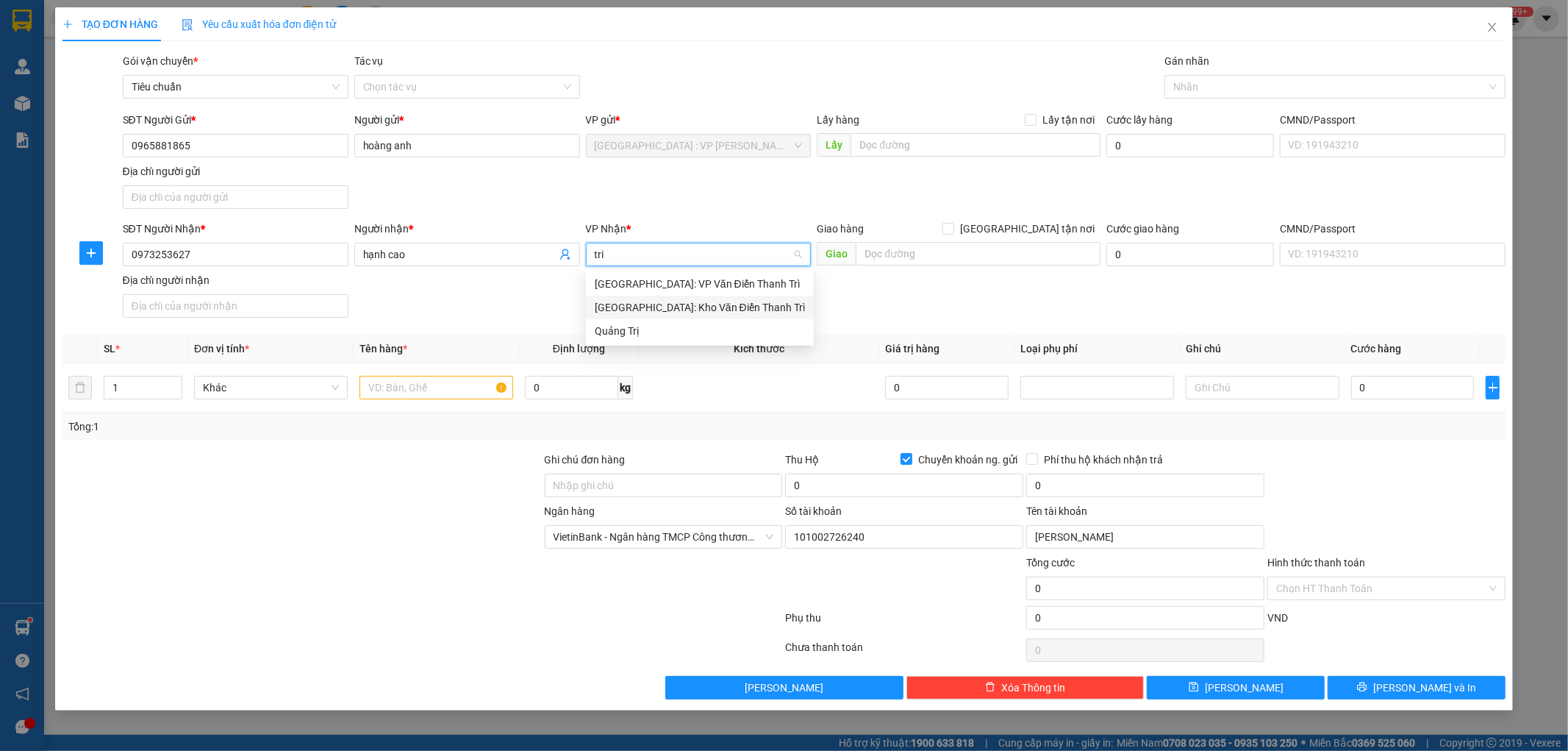
click at [646, 310] on div "[GEOGRAPHIC_DATA]: Kho Văn Điển Thanh Trì" at bounding box center [700, 307] width 210 height 16
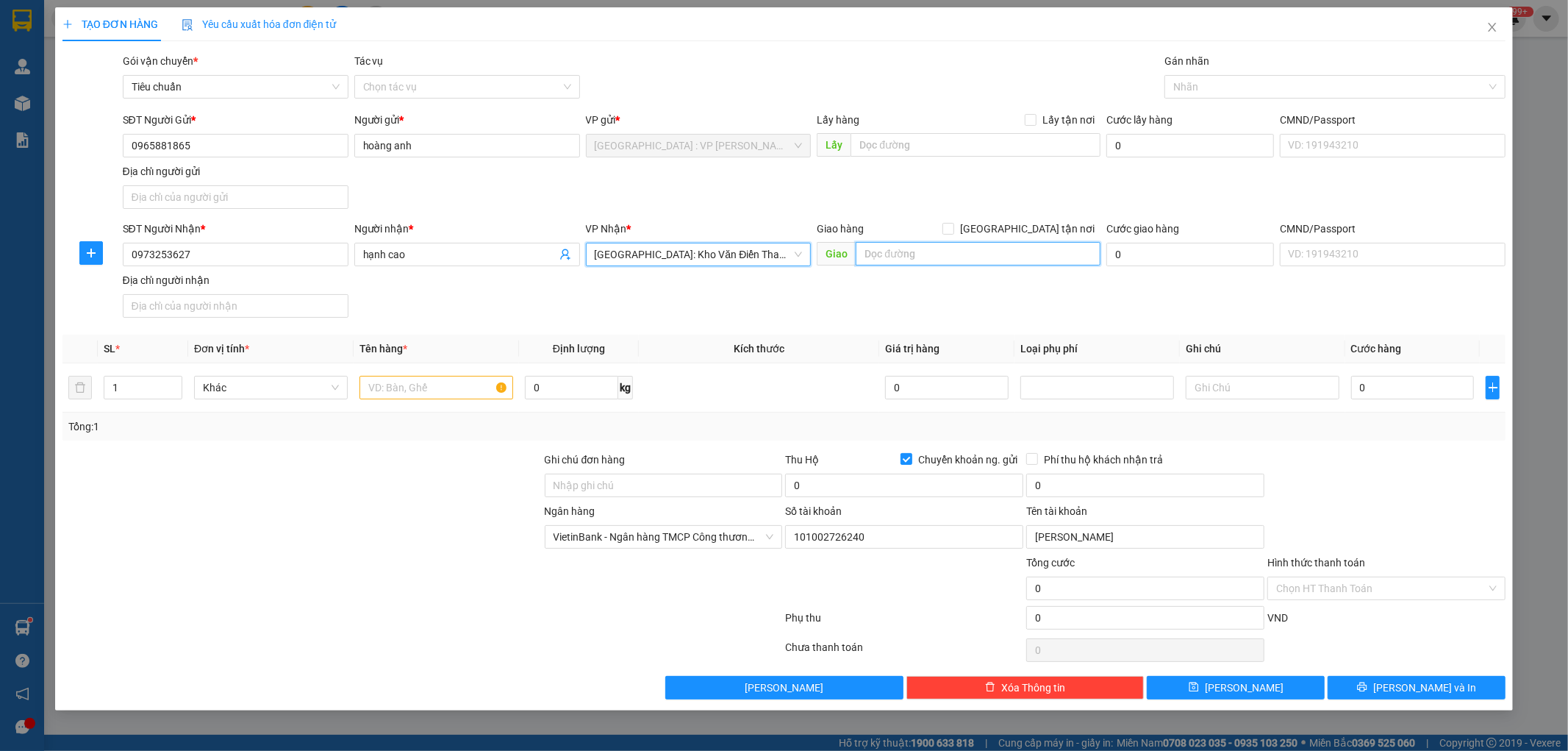
click at [899, 259] on input "text" at bounding box center [978, 254] width 245 height 24
type input "khu 13 dân quyền [GEOGRAPHIC_DATA]"
click at [894, 306] on div "SĐT Người Nhận * 0973253627 Người nhận * hạnh cao VP Nhận * [GEOGRAPHIC_DATA]: …" at bounding box center [815, 272] width 1390 height 103
click at [953, 227] on input "[GEOGRAPHIC_DATA] tận nơi" at bounding box center [948, 228] width 10 height 10
checkbox input "true"
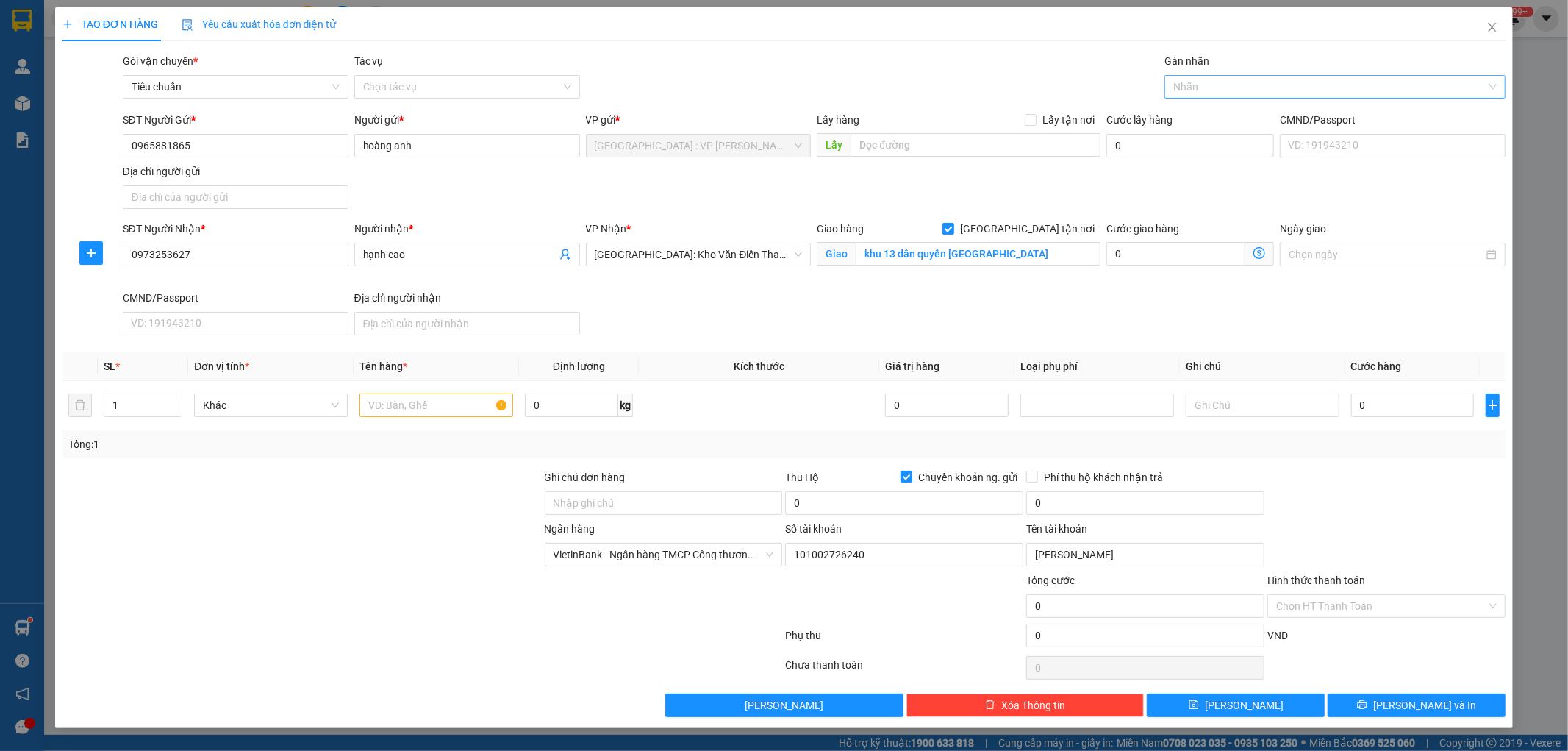
click at [1204, 87] on div at bounding box center [1328, 87] width 319 height 18
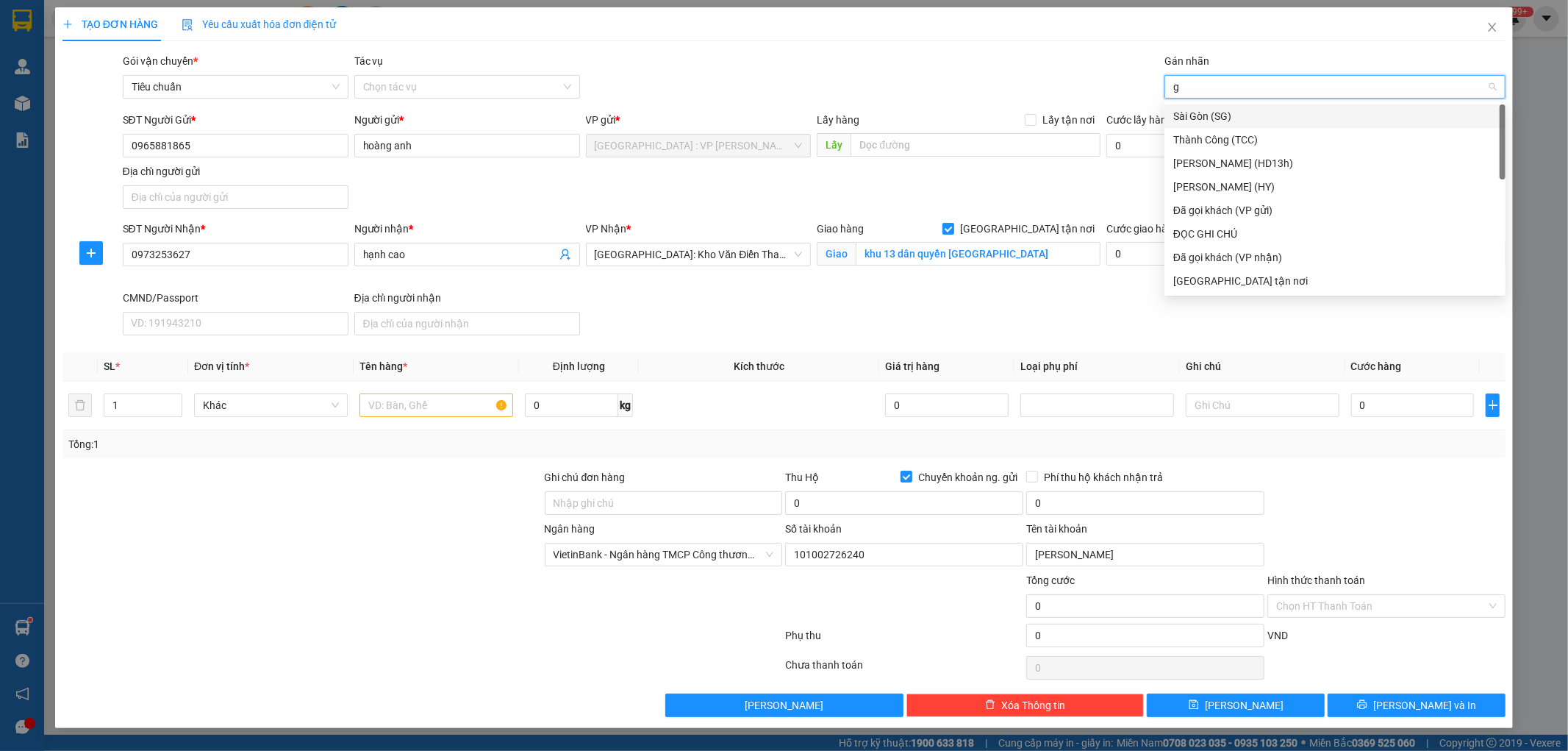
type input "gt"
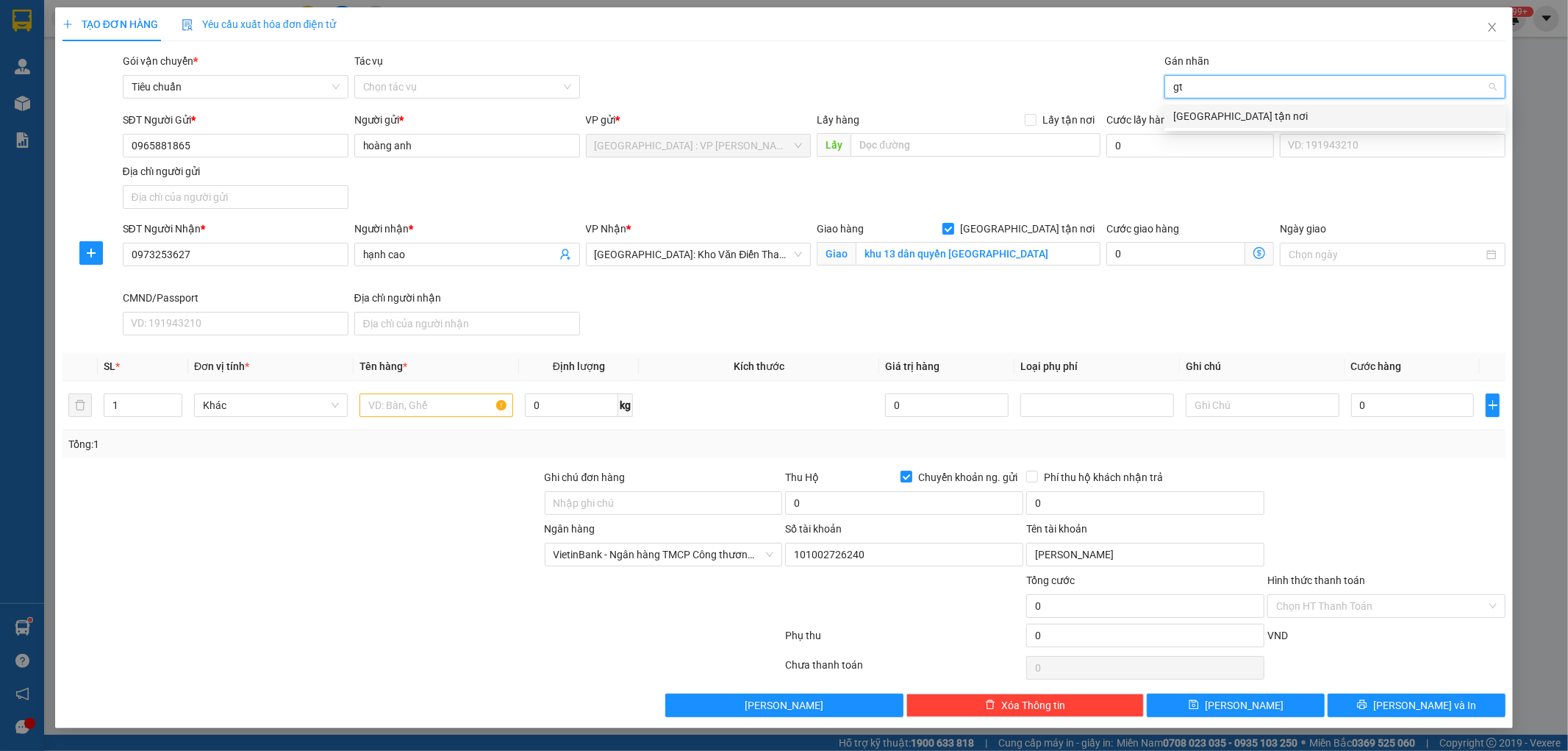
click at [1192, 119] on div "[GEOGRAPHIC_DATA] tận nơi" at bounding box center [1335, 115] width 323 height 16
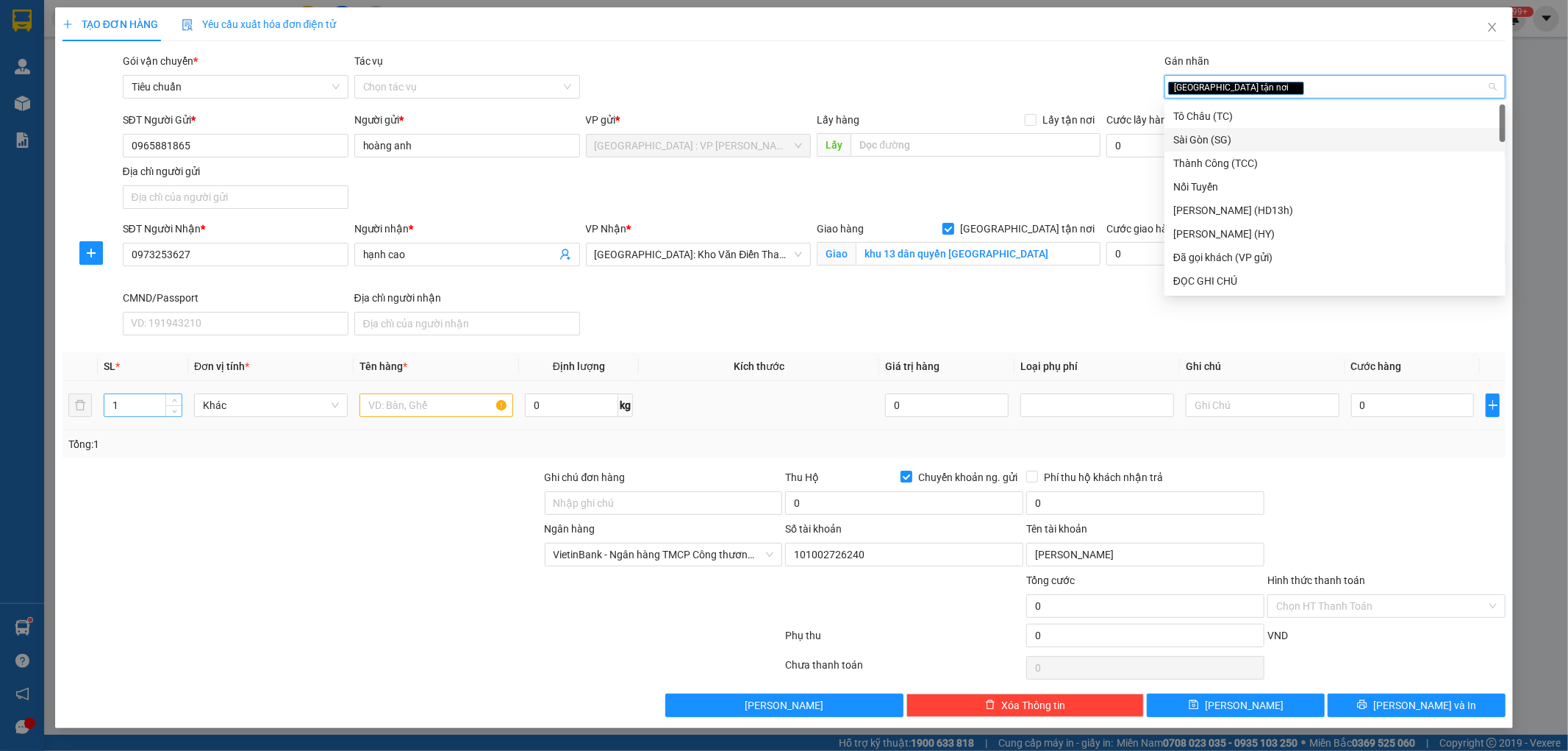
click at [137, 408] on input "1" at bounding box center [143, 405] width 77 height 22
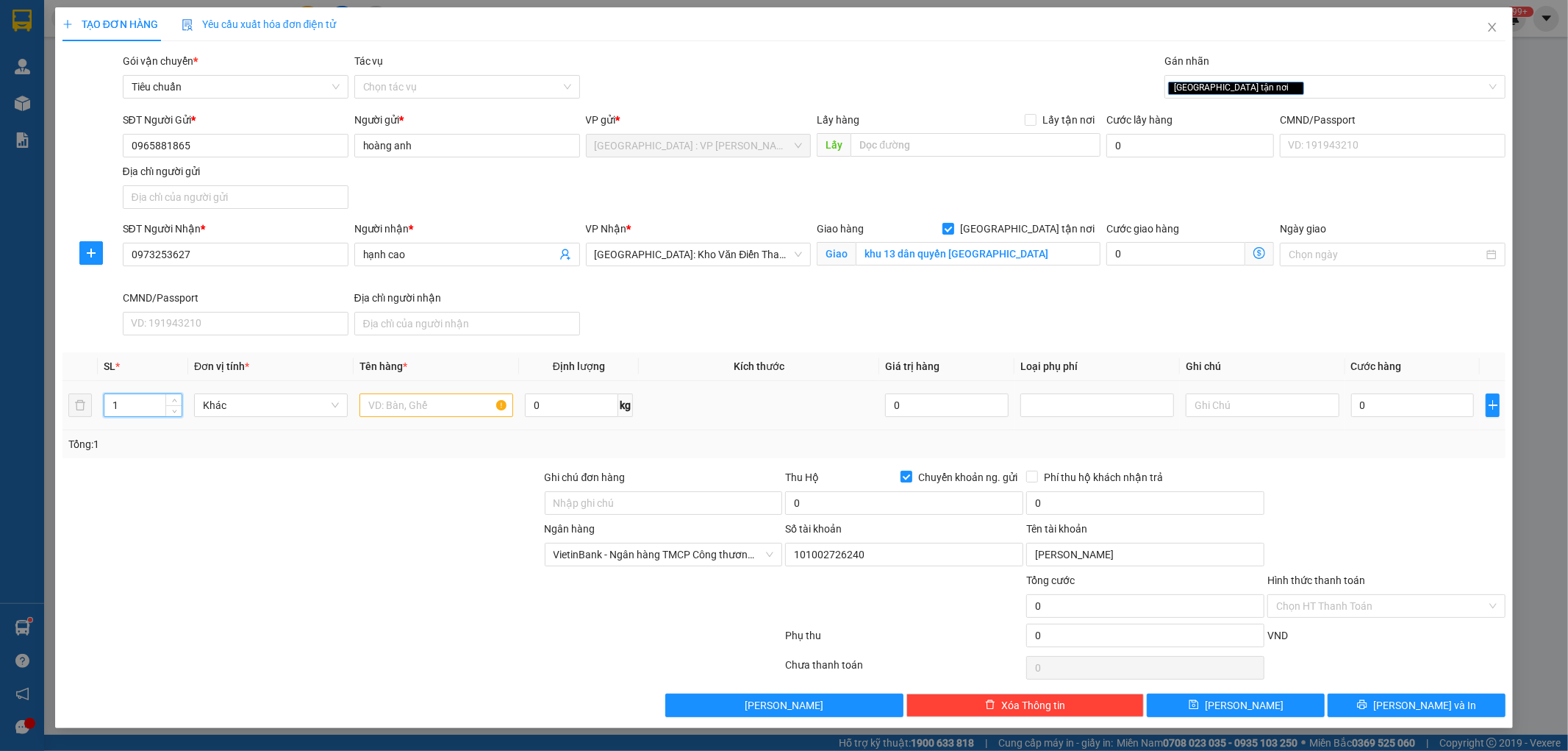
click at [137, 408] on input "1" at bounding box center [143, 405] width 77 height 22
type input "2"
click at [384, 402] on input "text" at bounding box center [436, 406] width 154 height 24
type input "2 kiện bọc pe bộ điều hòa"
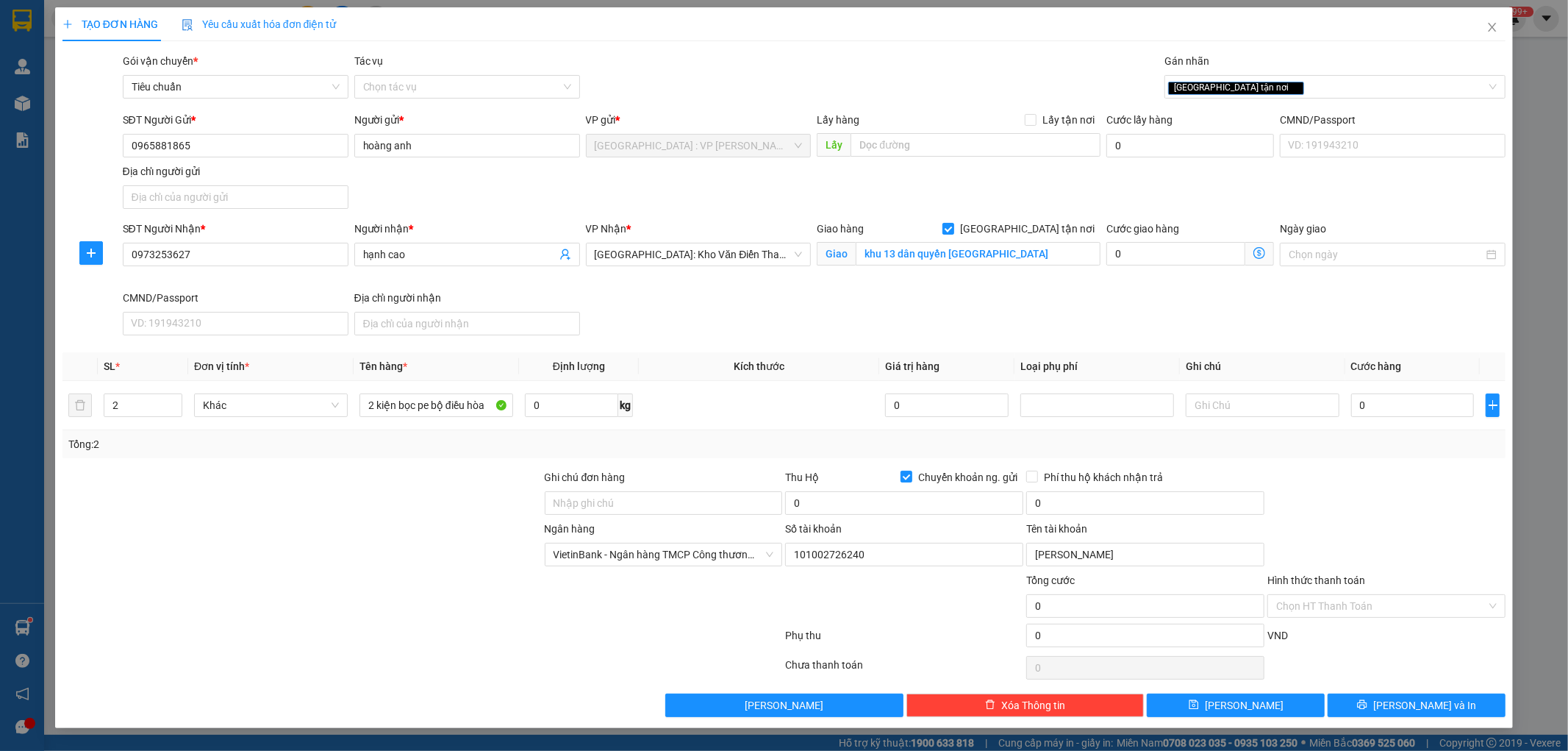
click at [406, 488] on div at bounding box center [302, 495] width 482 height 52
click at [1378, 401] on input "0" at bounding box center [1414, 406] width 124 height 24
type input "1"
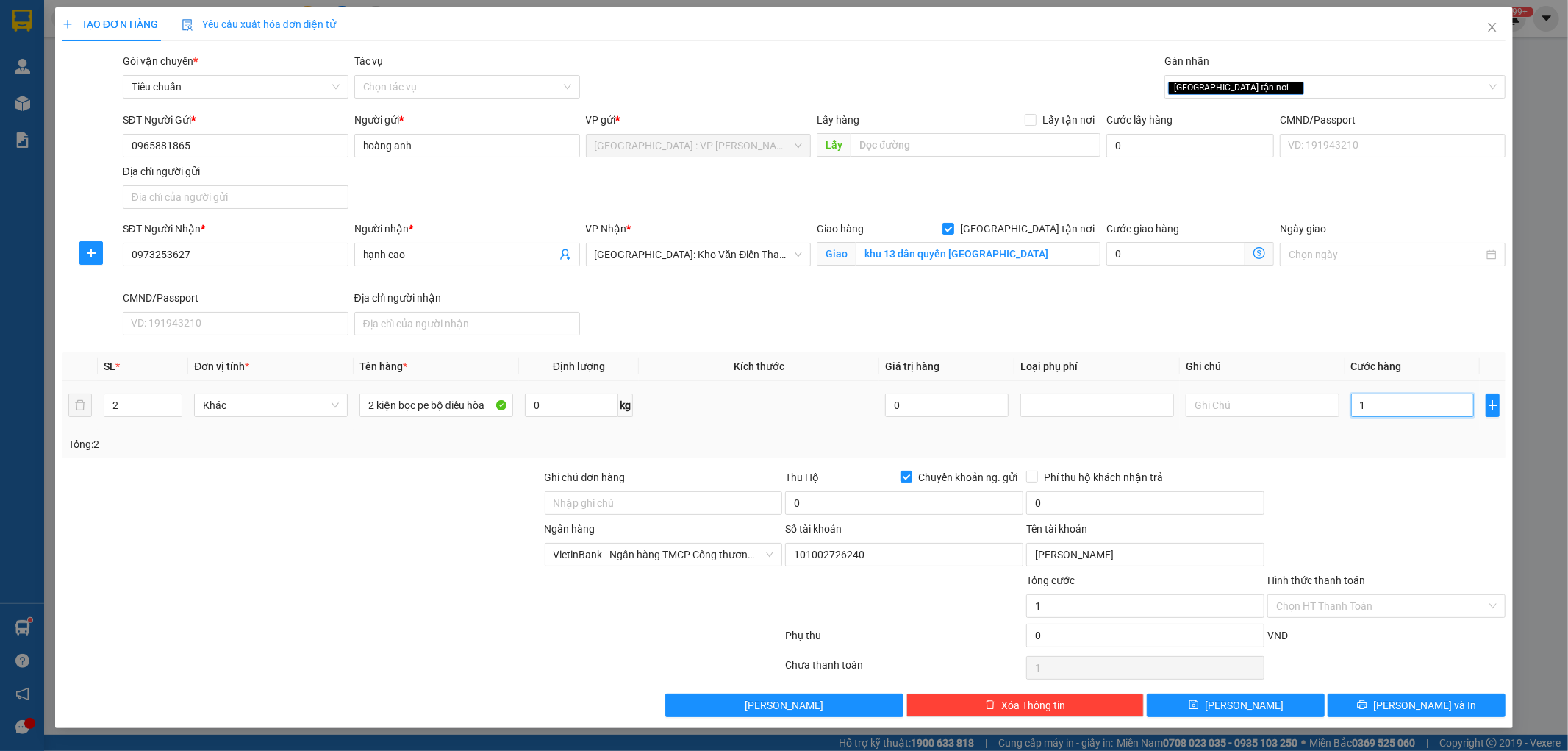
type input "19"
type input "190"
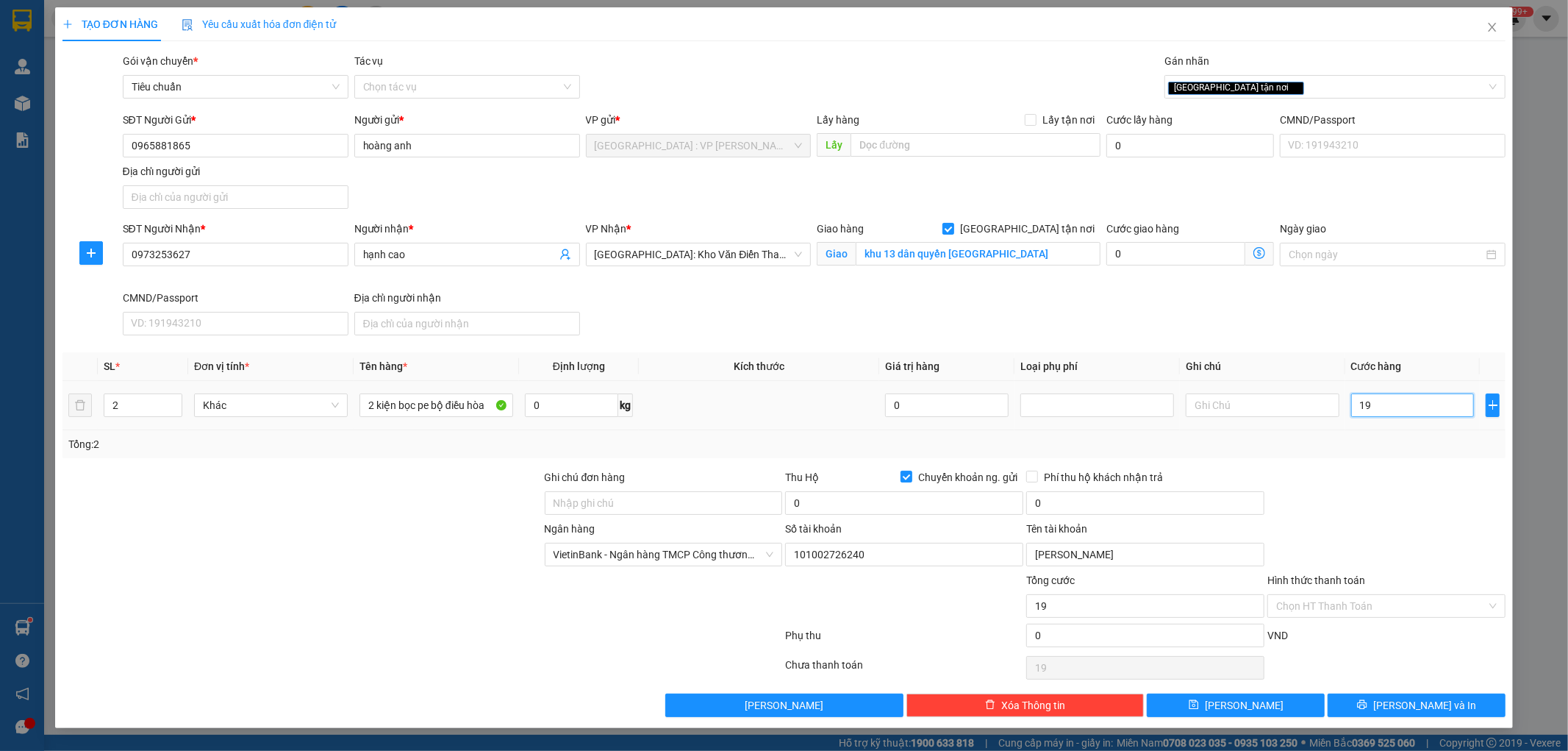
type input "190"
type input "1.900"
type input "19.000"
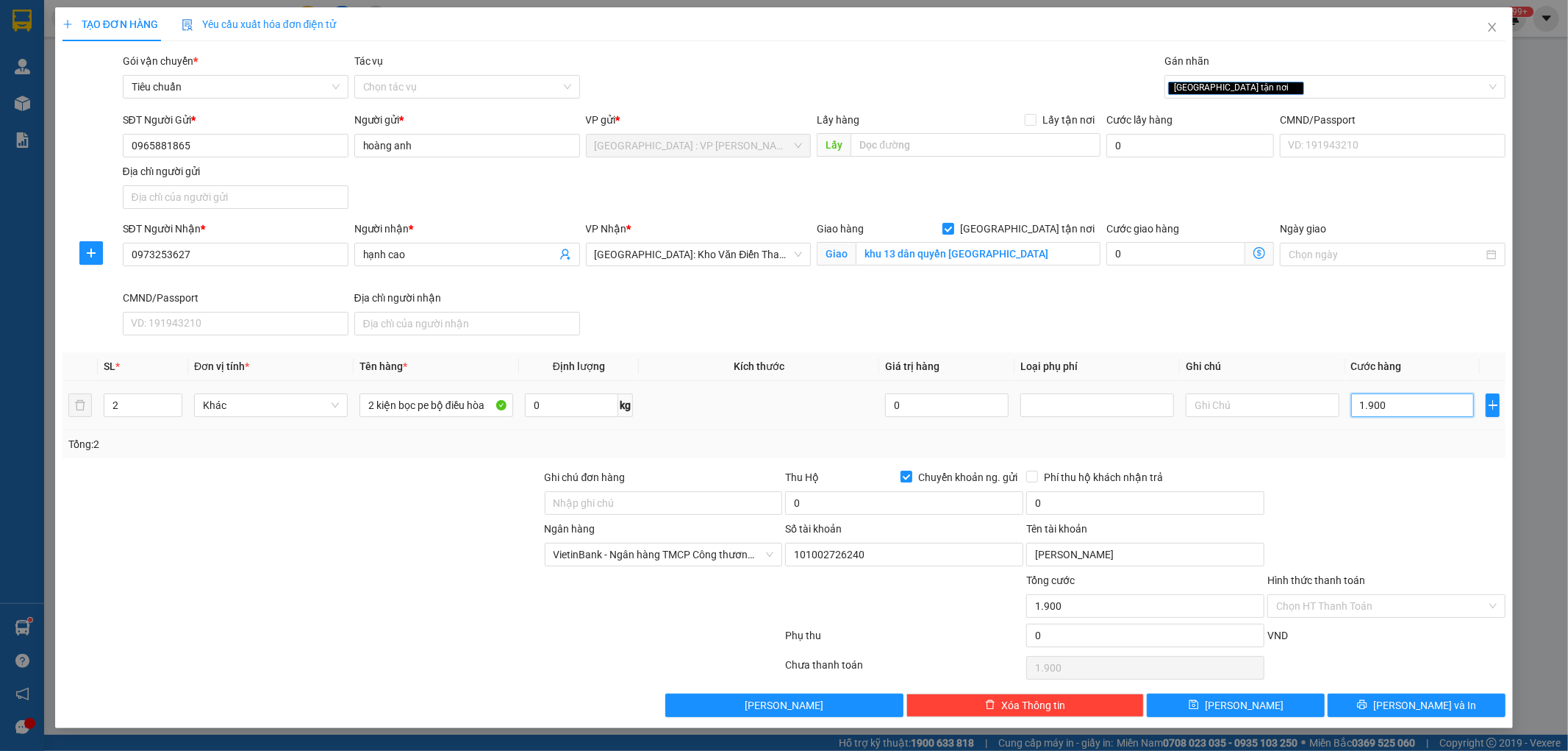
type input "19.000"
type input "190.000"
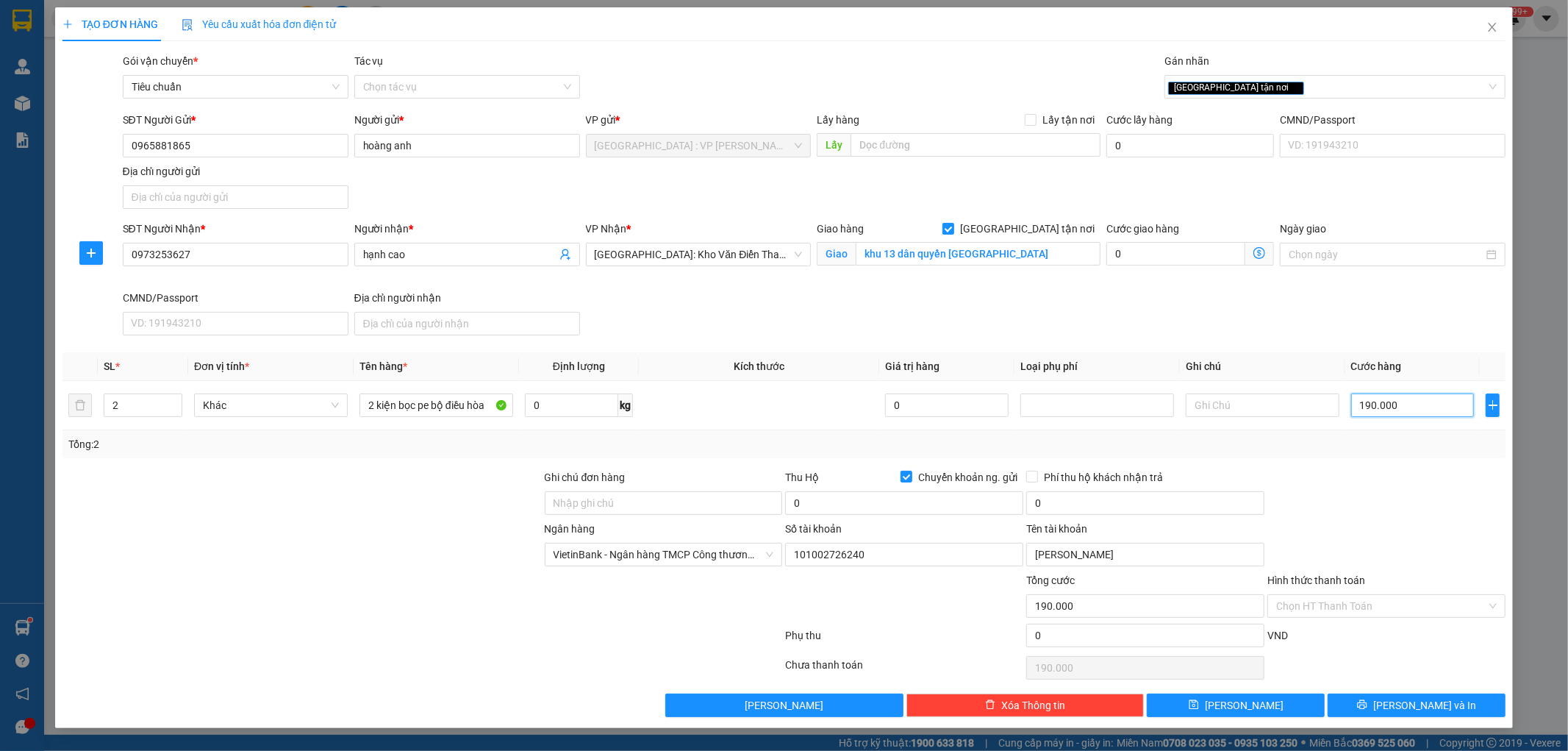
type input "190.000"
click at [1330, 526] on div "Ngân hàng VietinBank - Ngân hàng TMCP Công thương Việt Nam Số tài khoản 1010027…" at bounding box center [784, 546] width 1447 height 52
click at [921, 510] on input "0" at bounding box center [904, 503] width 238 height 24
type input "11.710.000"
click at [1061, 503] on input "0" at bounding box center [1145, 503] width 238 height 24
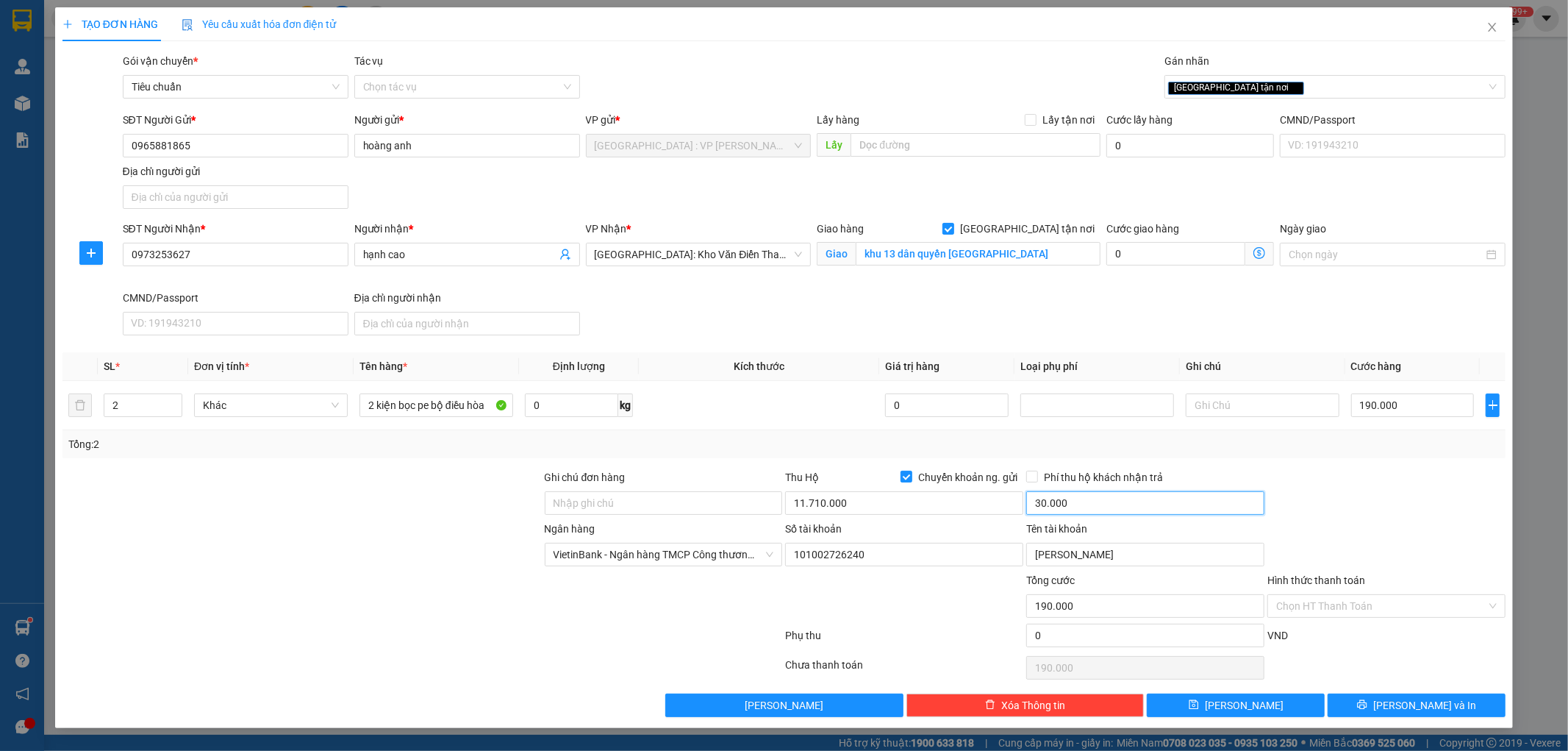
type input "30.000"
click at [957, 601] on div at bounding box center [904, 597] width 241 height 52
click at [1368, 704] on icon "printer" at bounding box center [1362, 704] width 9 height 9
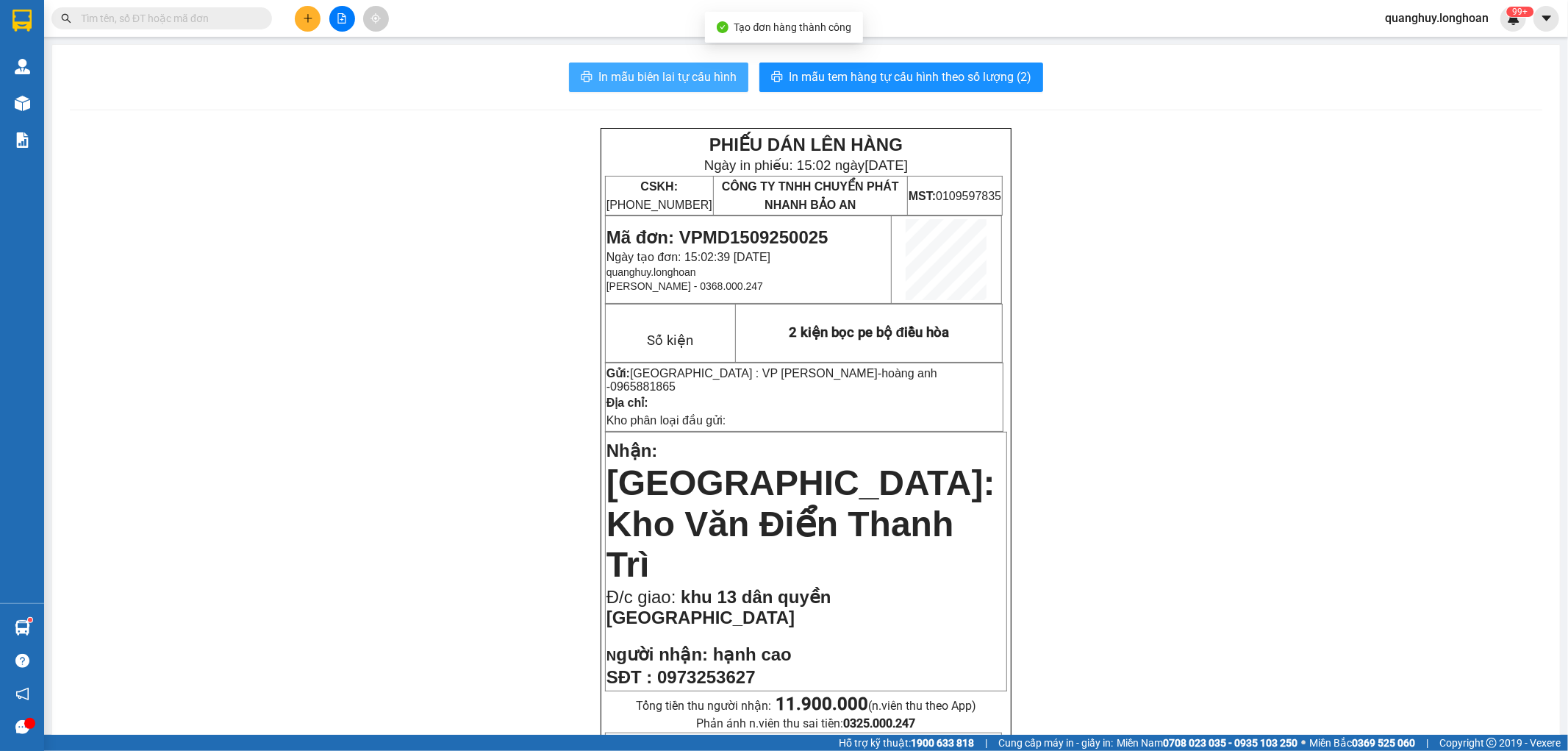
click at [692, 87] on button "In mẫu biên lai tự cấu hình" at bounding box center [658, 77] width 179 height 30
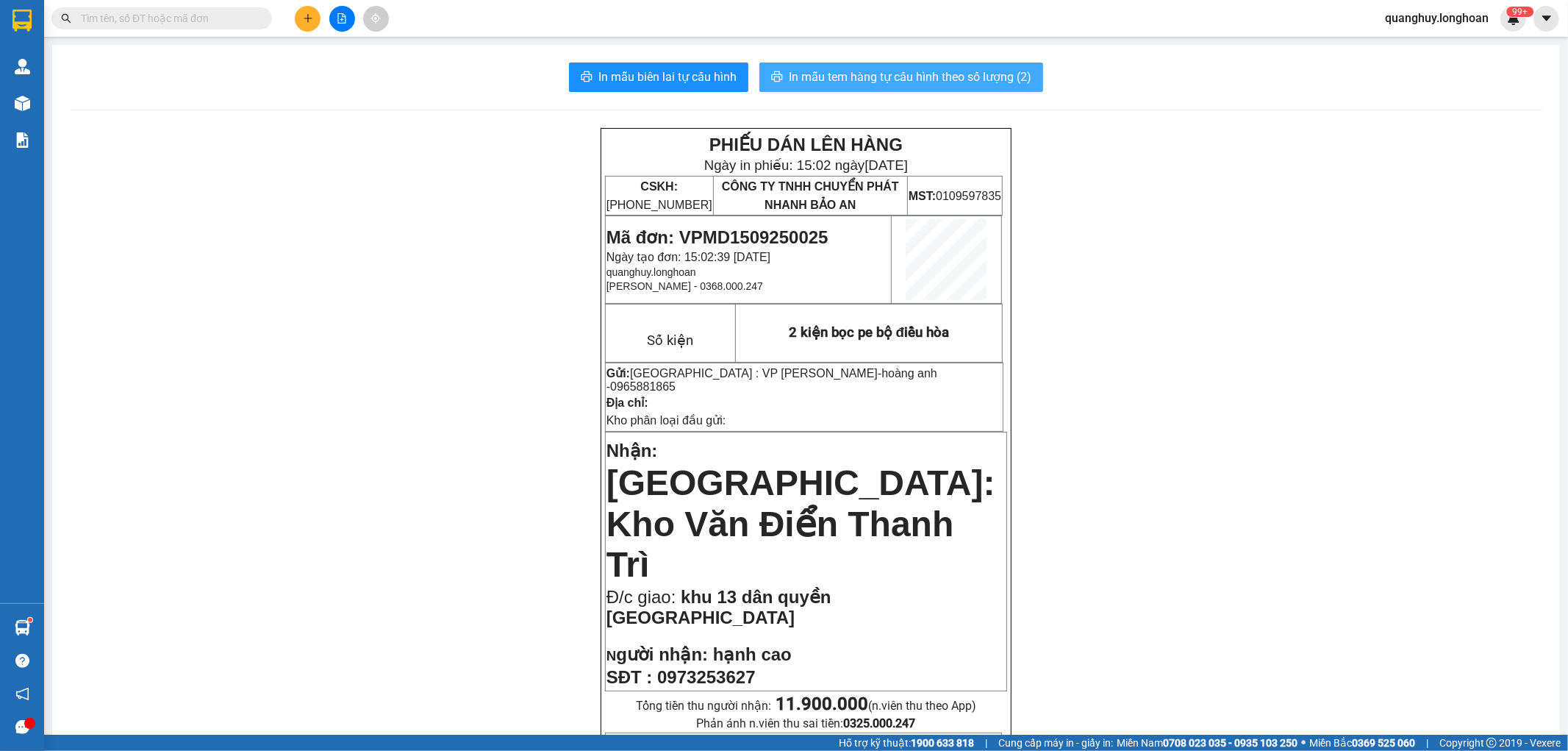
click at [990, 71] on span "In mẫu tem hàng tự cấu hình theo số lượng (2)" at bounding box center [910, 77] width 243 height 19
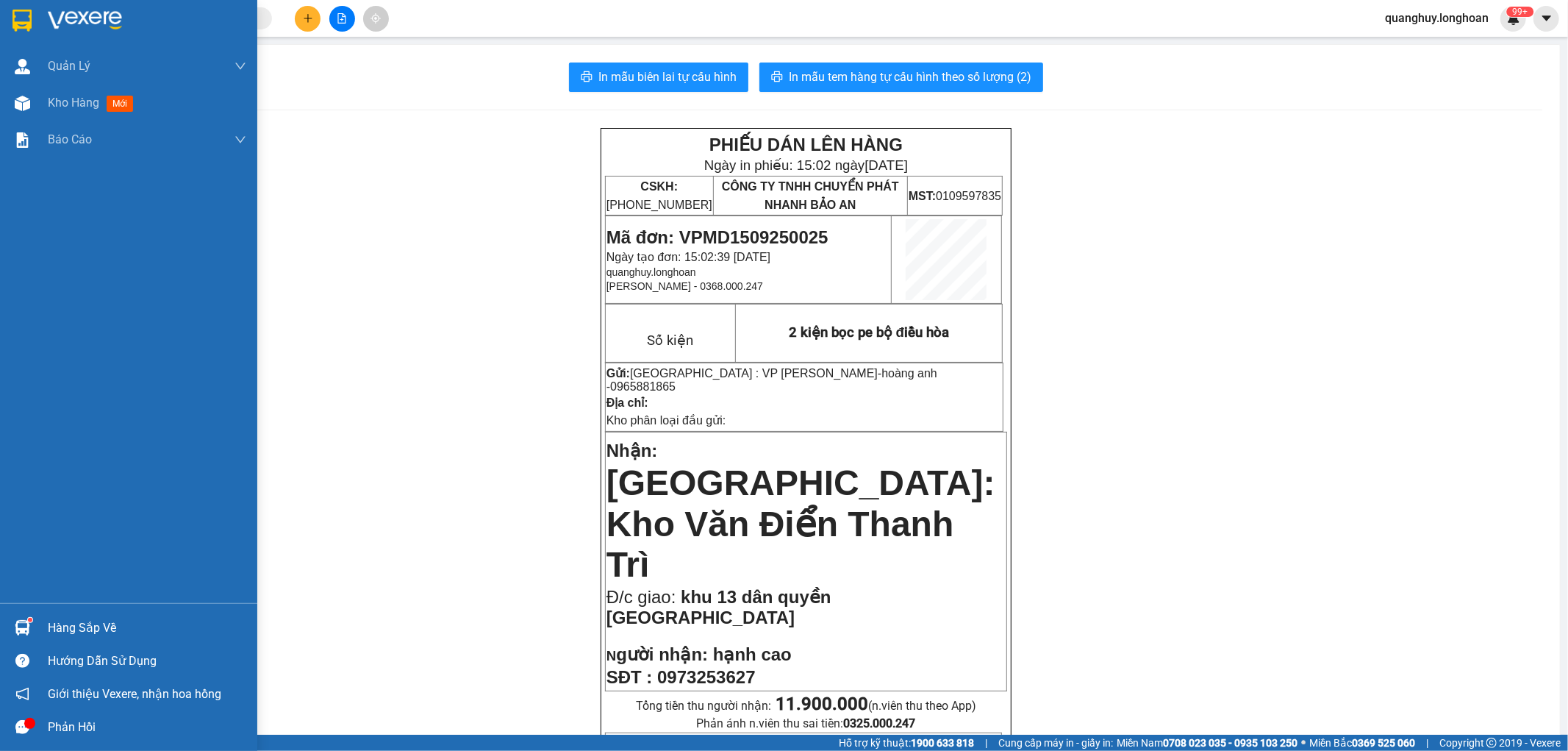
click at [25, 22] on img at bounding box center [22, 20] width 20 height 22
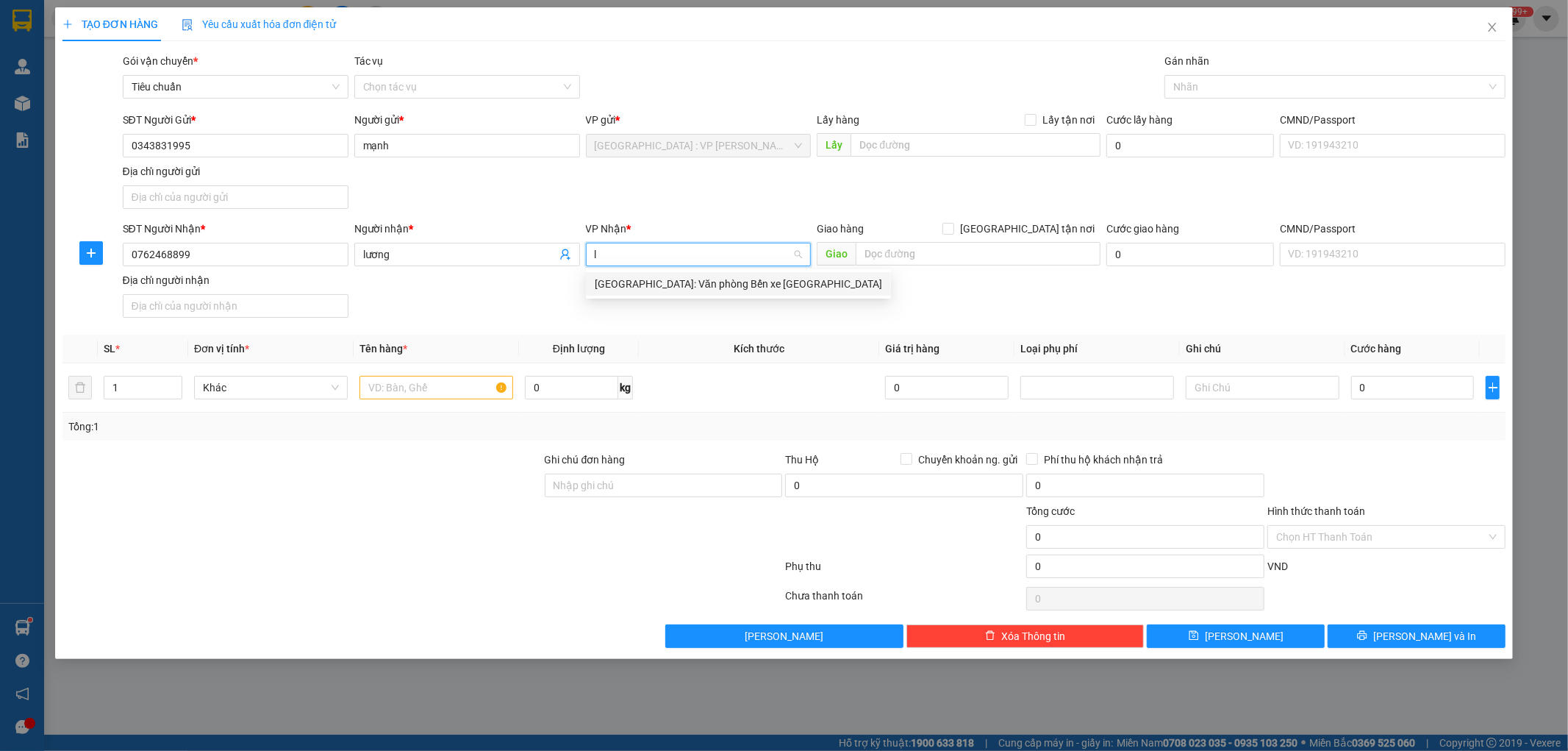
type input "lý"
click at [729, 281] on div "[GEOGRAPHIC_DATA]: Văn phòng Bến xe [GEOGRAPHIC_DATA]" at bounding box center [738, 283] width 288 height 16
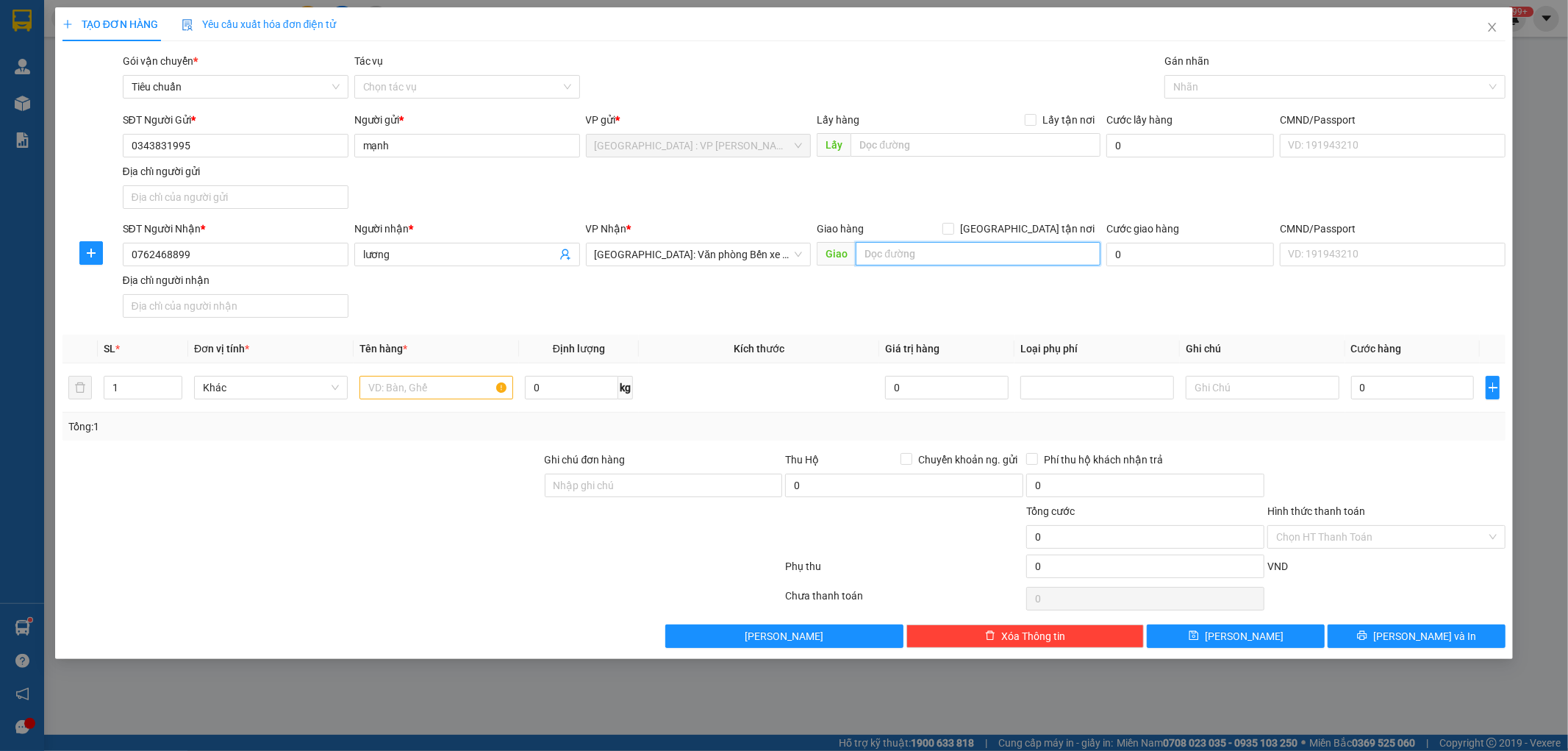
click at [895, 256] on input "text" at bounding box center [978, 254] width 245 height 24
type input "20 nam phong nam [GEOGRAPHIC_DATA] an [GEOGRAPHIC_DATA]"
click at [1008, 311] on div "SĐT Người Nhận * 0762468899 Người nhận * lương VP Nhận * [GEOGRAPHIC_DATA]: Văn…" at bounding box center [815, 272] width 1390 height 103
click at [953, 226] on input "[GEOGRAPHIC_DATA] tận nơi" at bounding box center [948, 228] width 10 height 10
checkbox input "true"
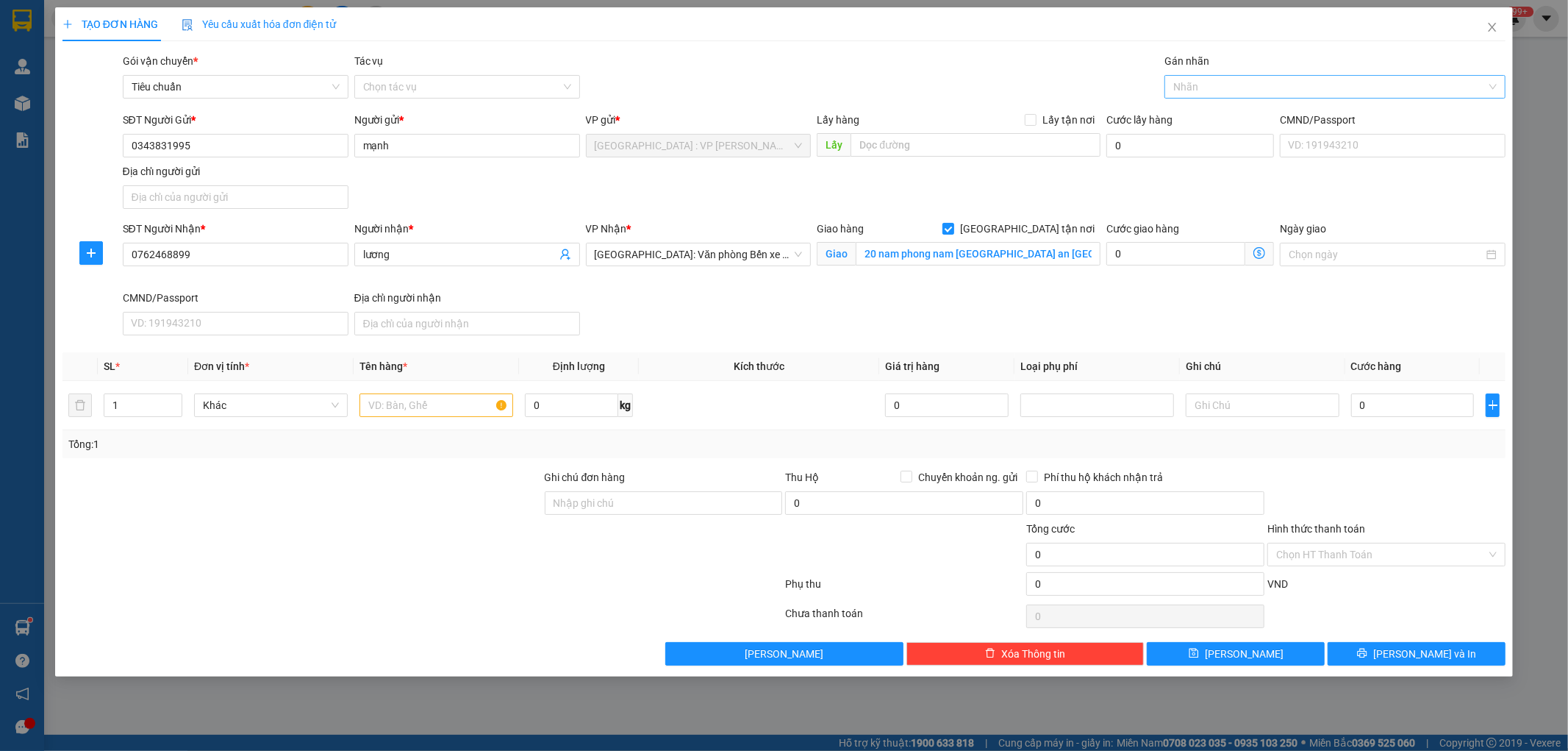
click at [1193, 90] on div at bounding box center [1328, 87] width 319 height 18
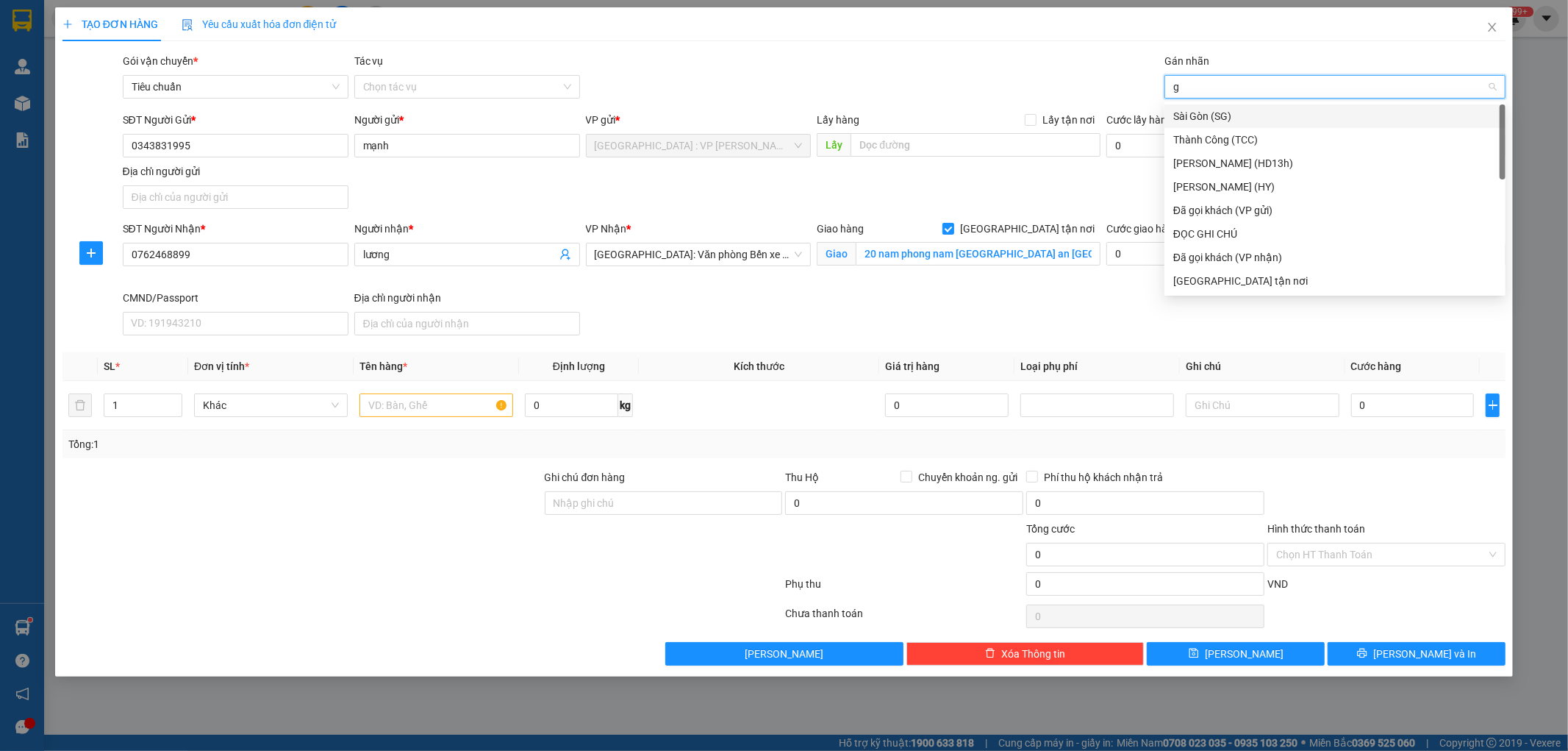
type input "gt"
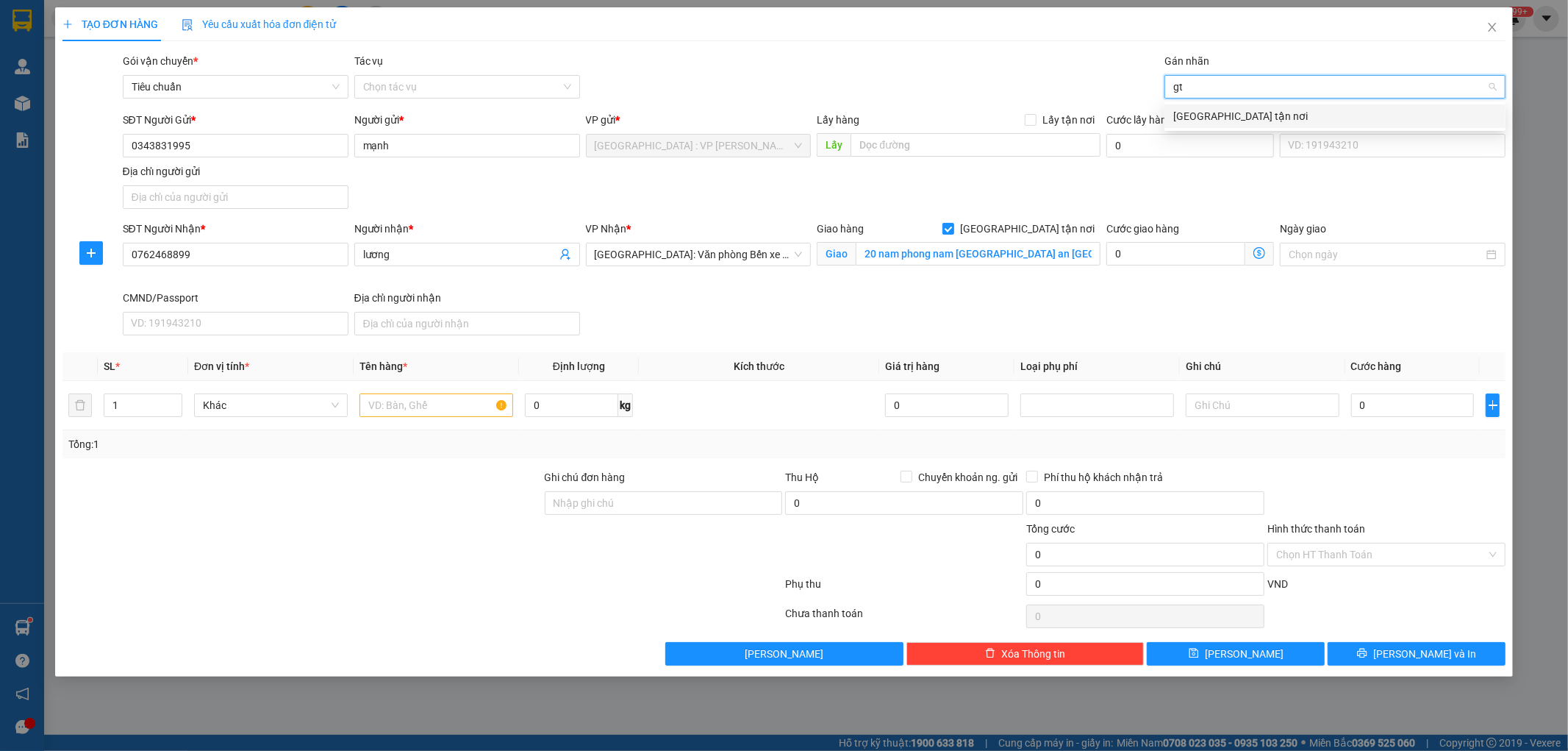
click at [1188, 114] on div "[GEOGRAPHIC_DATA] tận nơi" at bounding box center [1335, 115] width 323 height 16
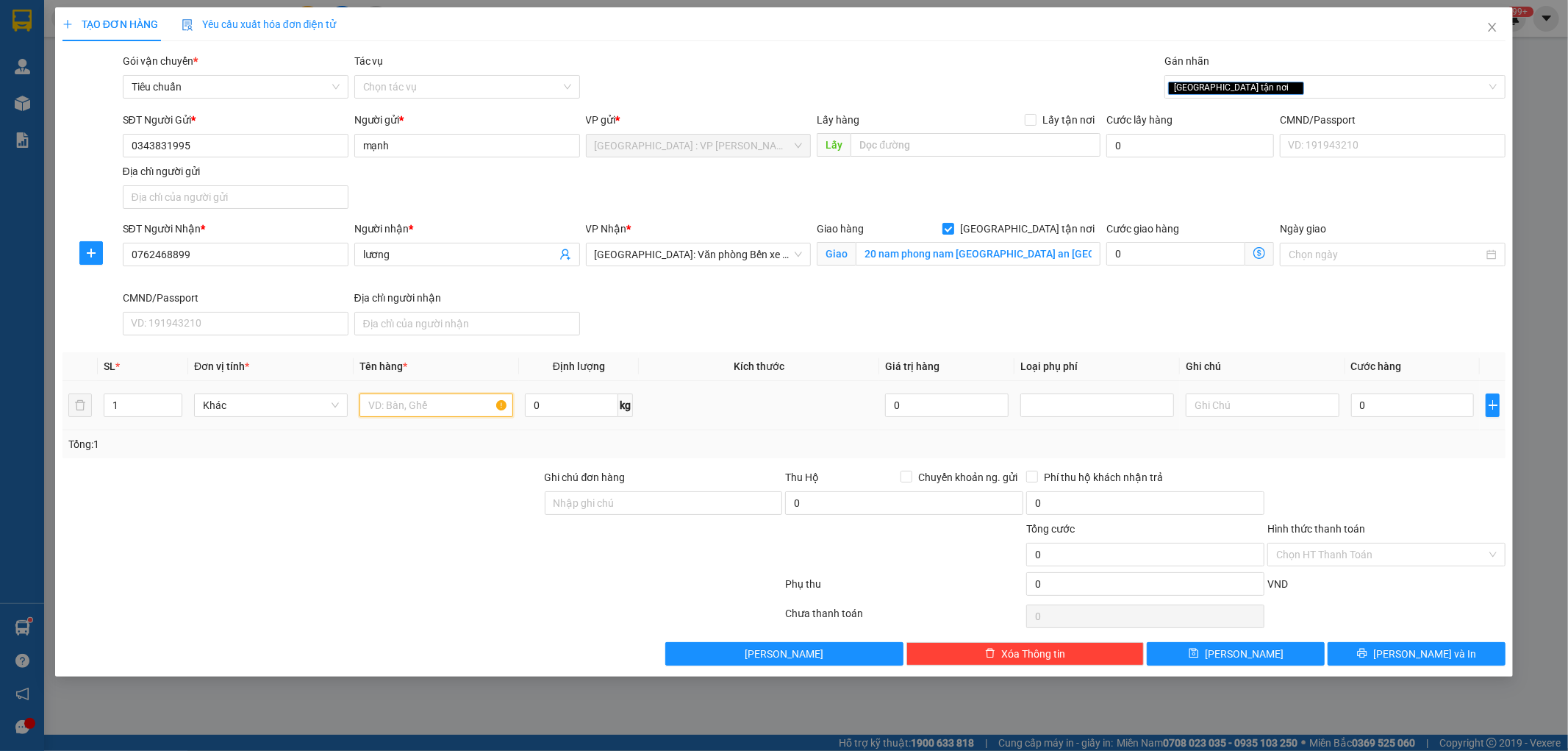
click at [441, 408] on input "text" at bounding box center [436, 406] width 154 height 24
type input "1 kiện giấy"
click at [1386, 406] on input "0" at bounding box center [1414, 406] width 124 height 24
type input "6"
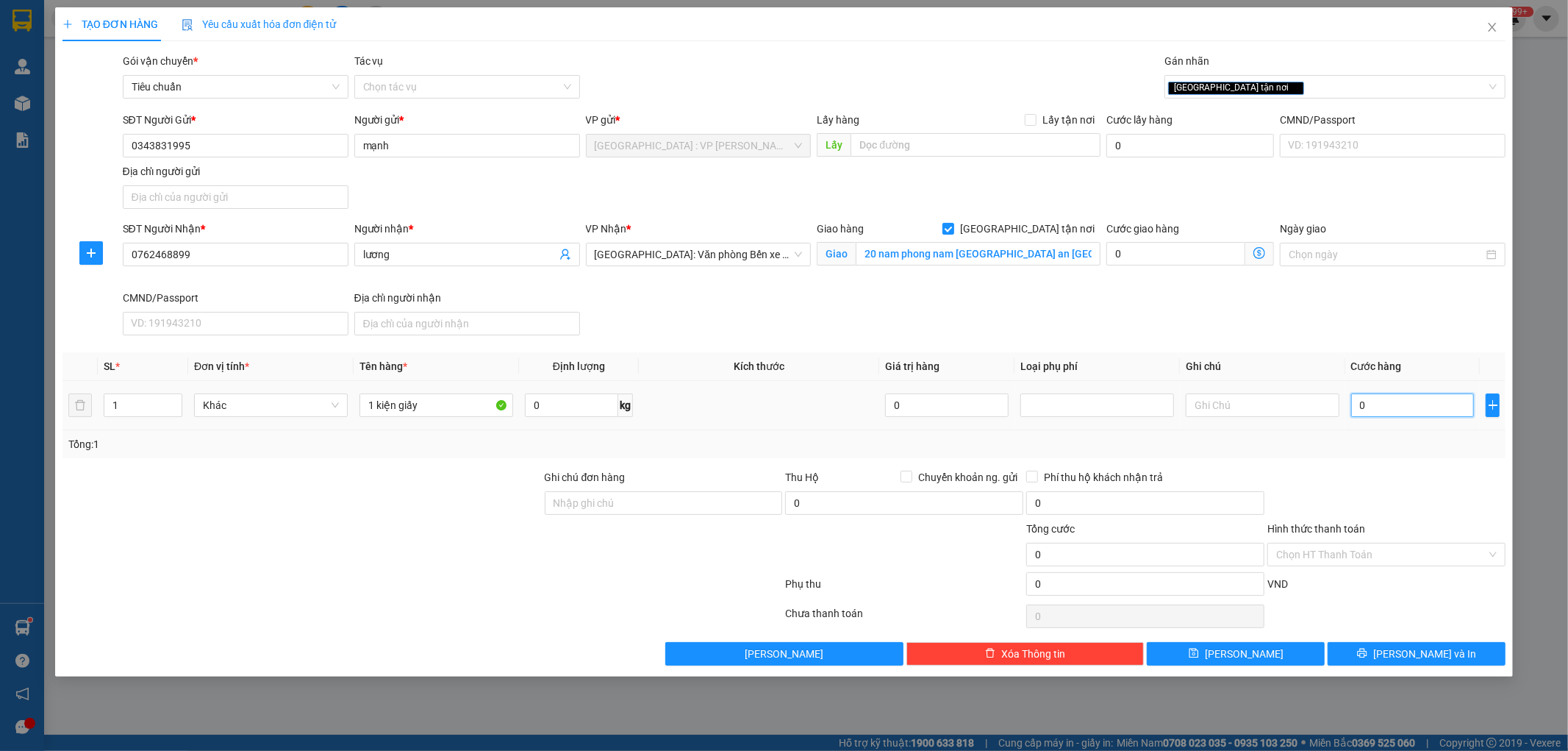
type input "6"
type input "65"
type input "650"
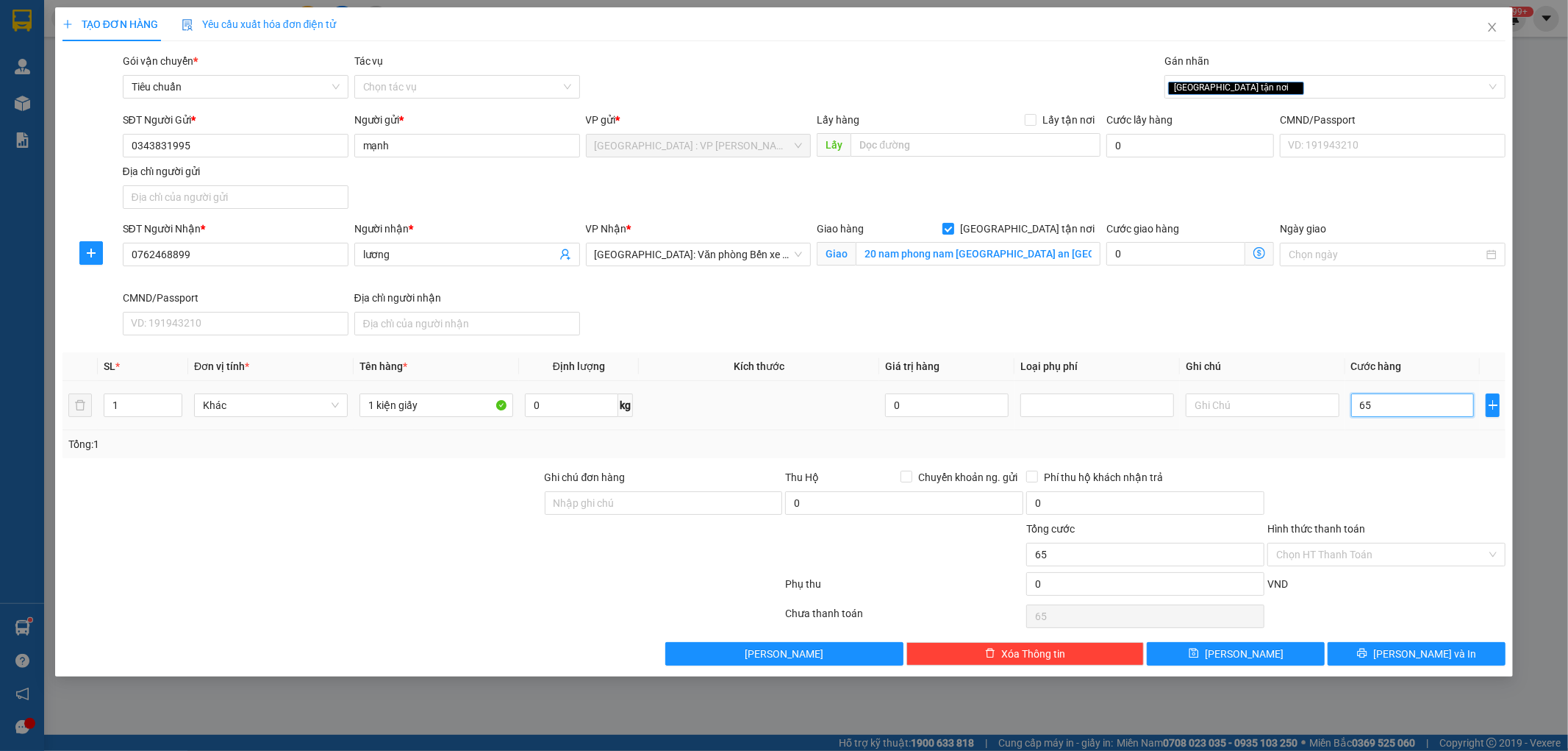
type input "650"
type input "6.500"
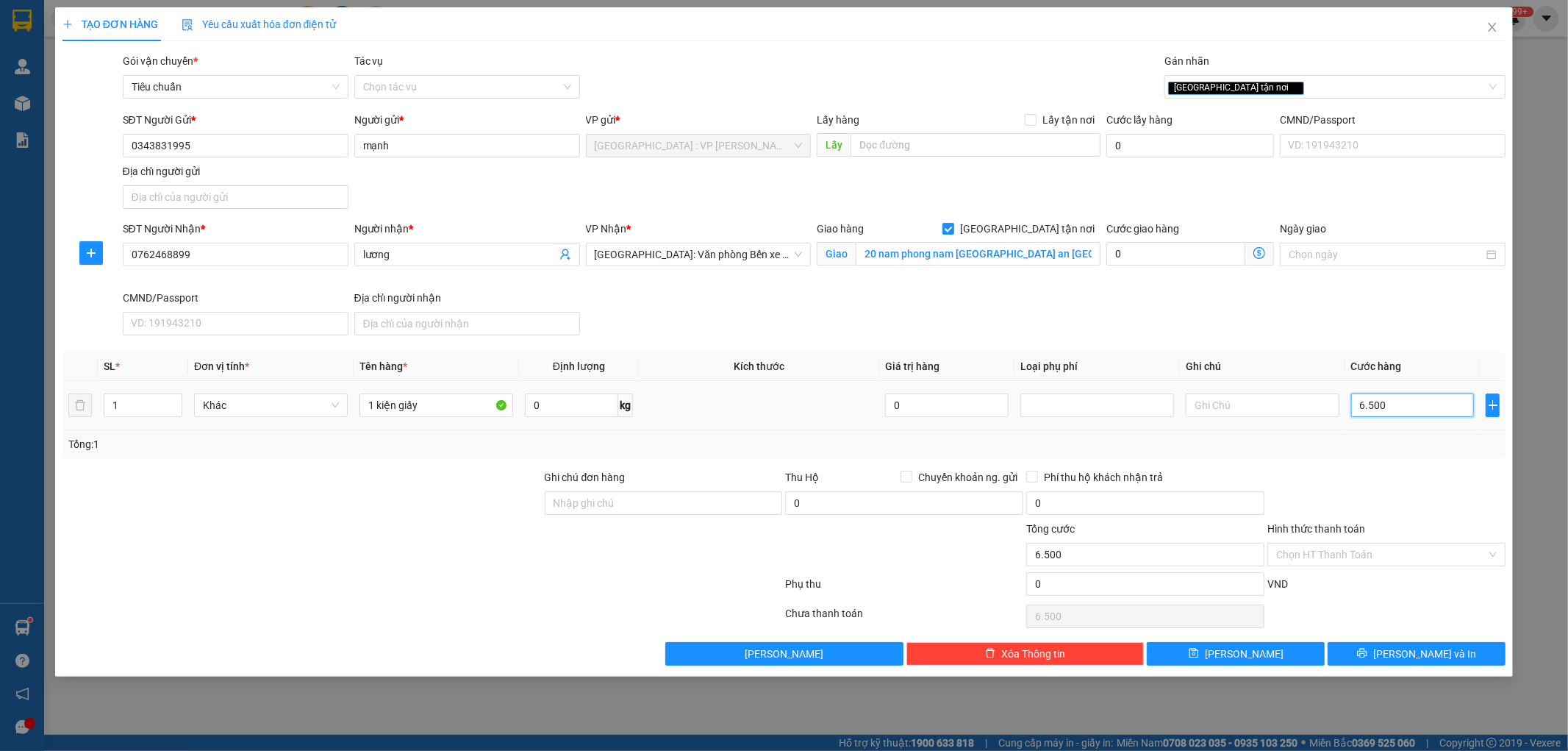
type input "65.000"
click at [1403, 657] on button "[PERSON_NAME] và In" at bounding box center [1417, 653] width 178 height 24
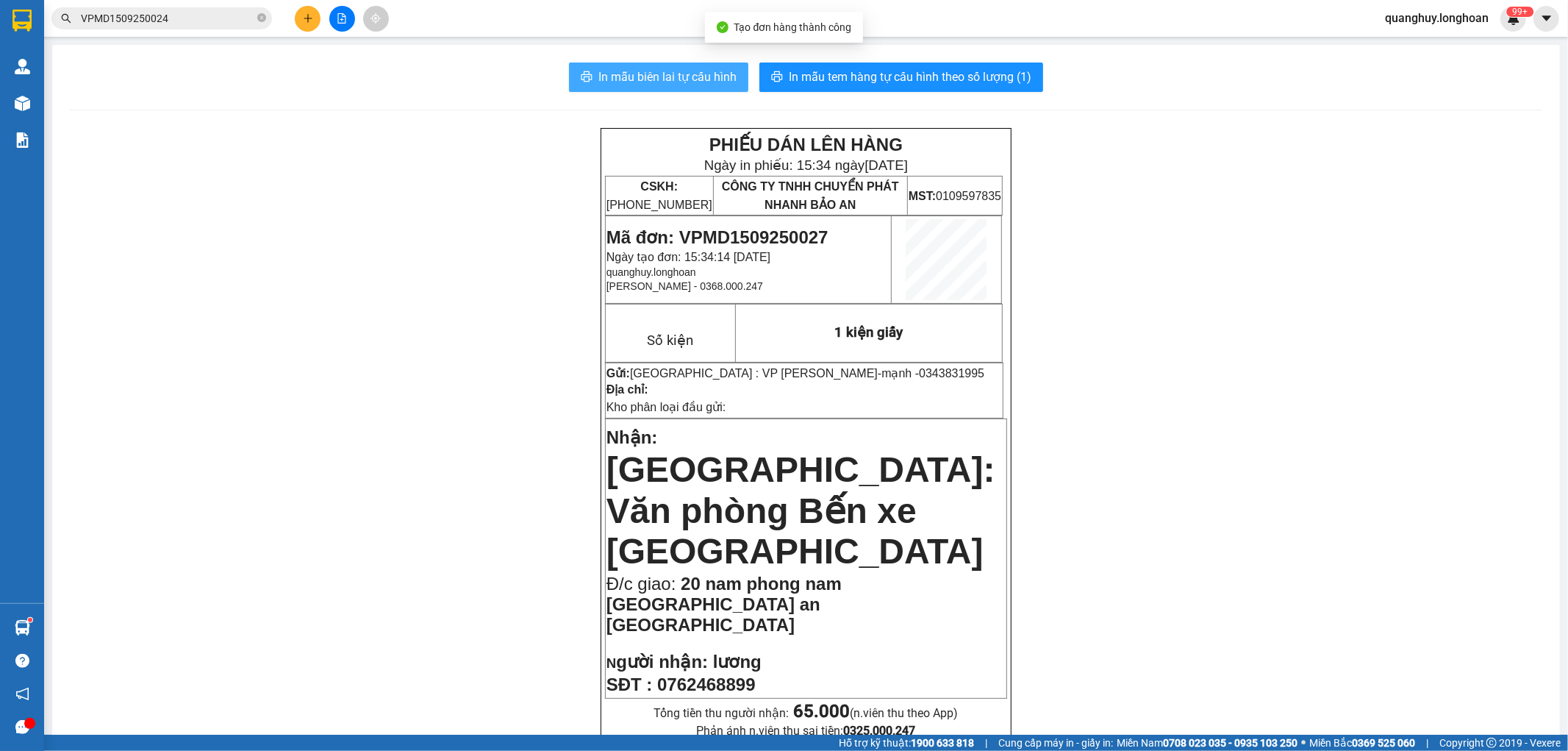
click at [692, 81] on span "In mẫu biên lai tự cấu hình" at bounding box center [667, 77] width 138 height 19
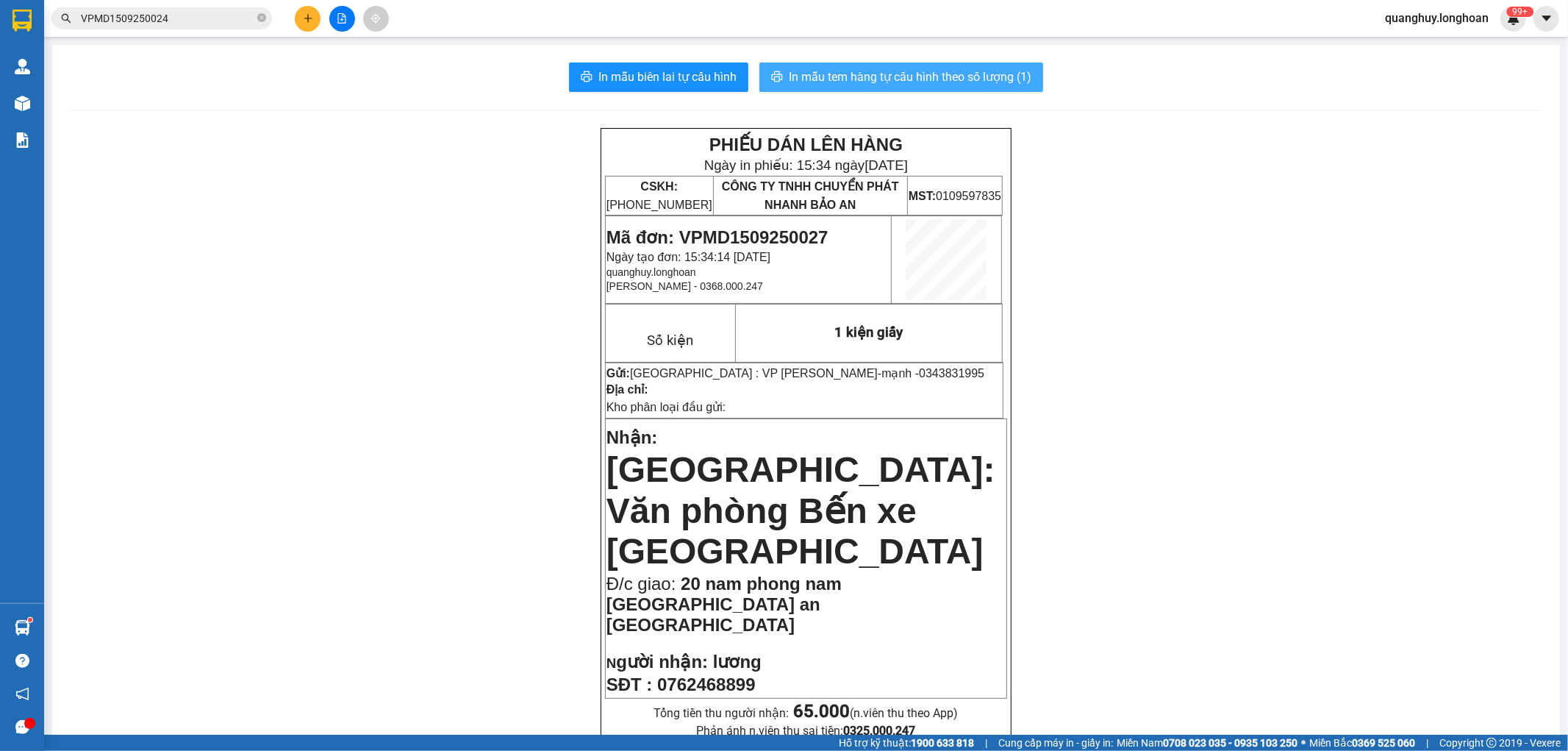
click at [931, 89] on button "In mẫu tem hàng tự cấu hình theo số lượng (1)" at bounding box center [901, 77] width 283 height 30
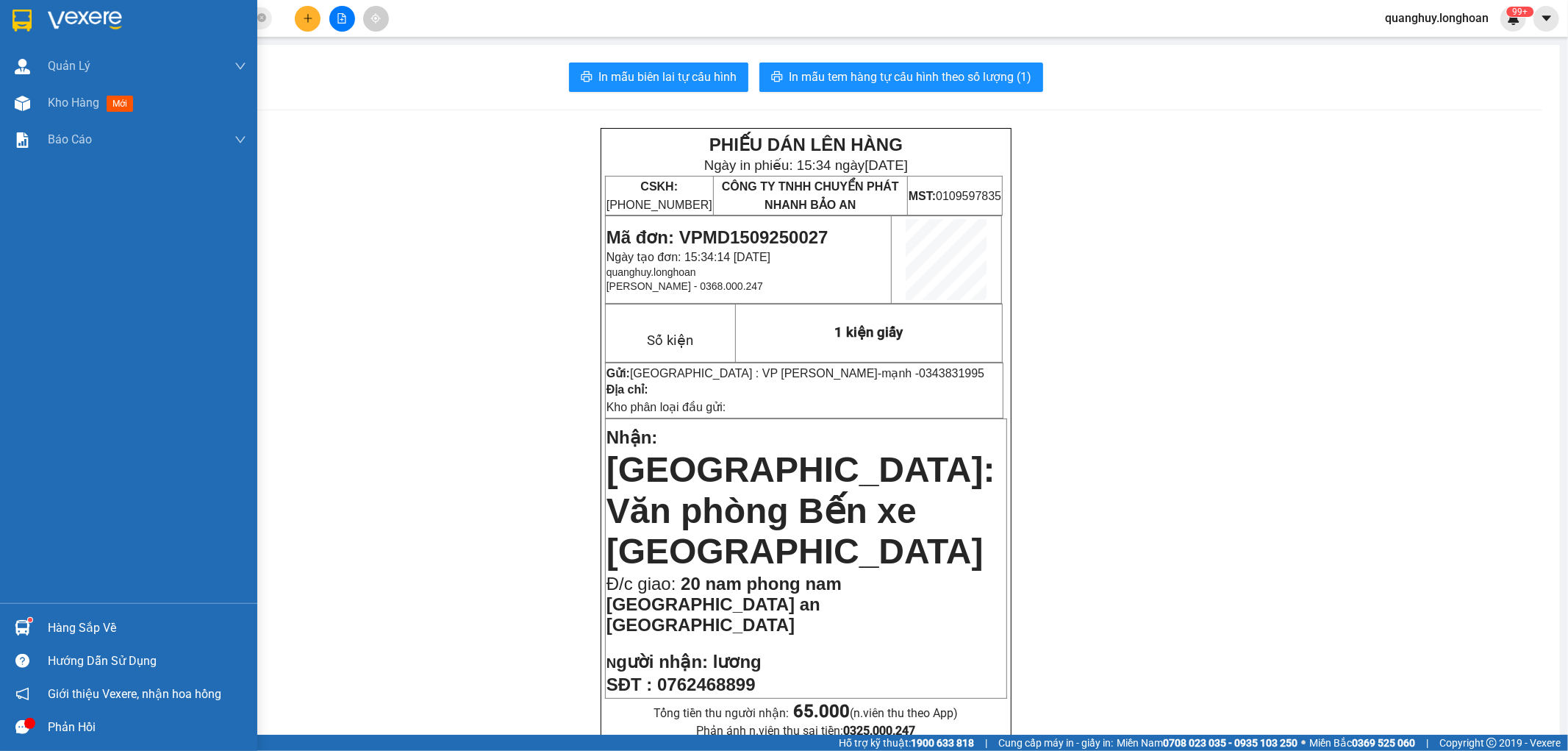
click at [25, 20] on img at bounding box center [22, 20] width 20 height 22
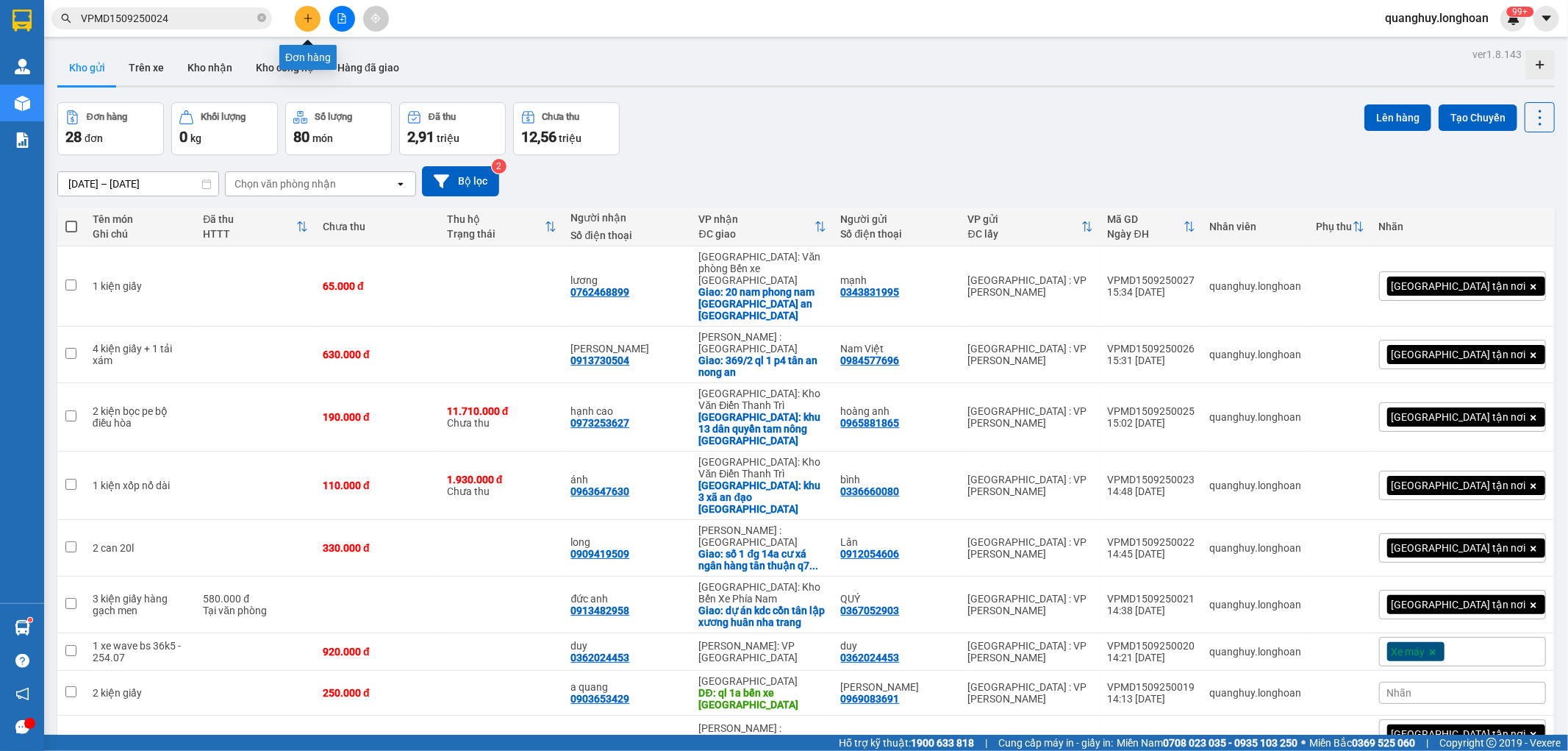
click at [311, 20] on icon "plus" at bounding box center [308, 19] width 10 height 10
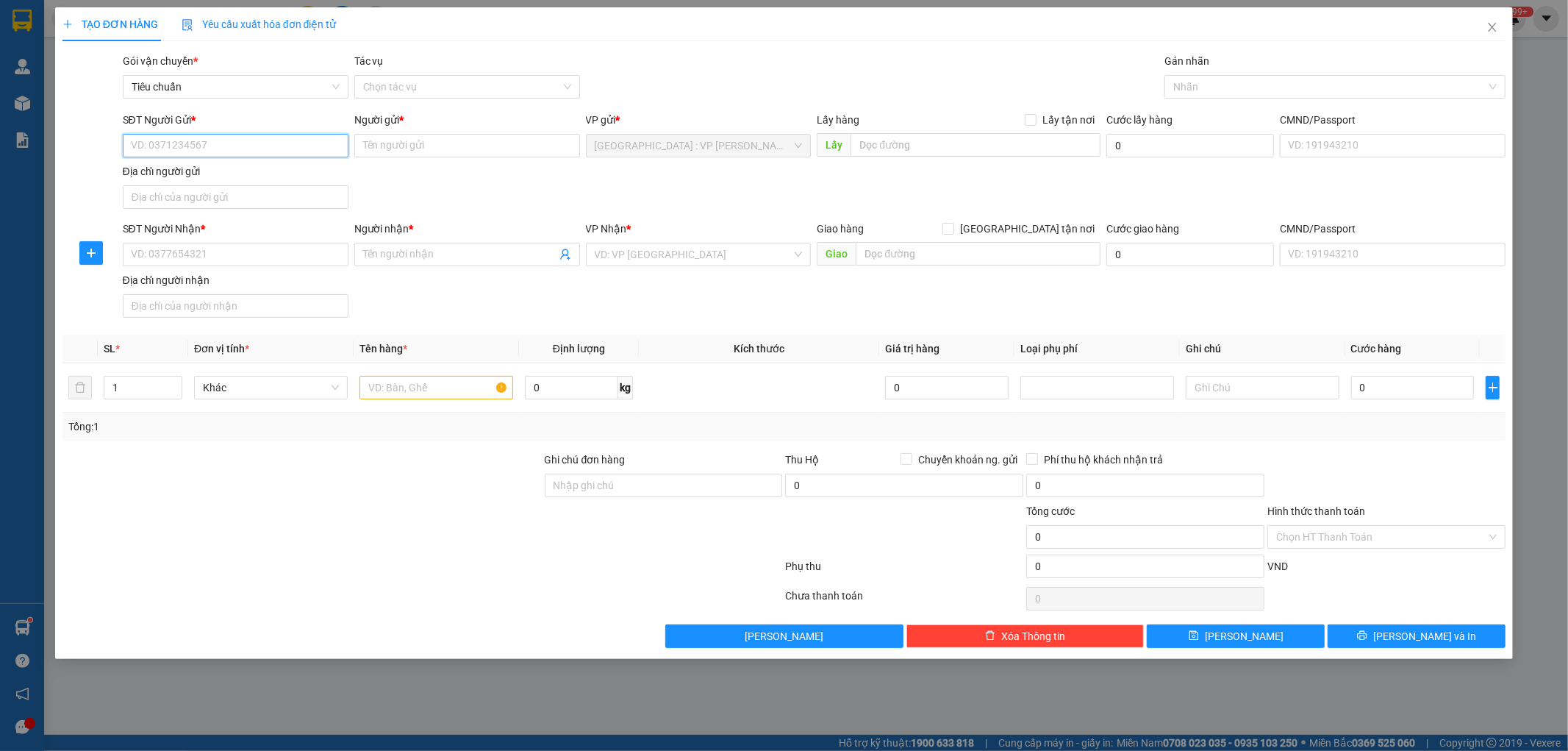
click at [266, 141] on input "SĐT Người Gửi *" at bounding box center [236, 146] width 226 height 24
click at [250, 149] on input "SĐT Người Gửi *" at bounding box center [236, 146] width 226 height 24
type input "0982107659"
click at [427, 147] on input "Người gửi *" at bounding box center [468, 146] width 226 height 24
type input "cty ong vàng"
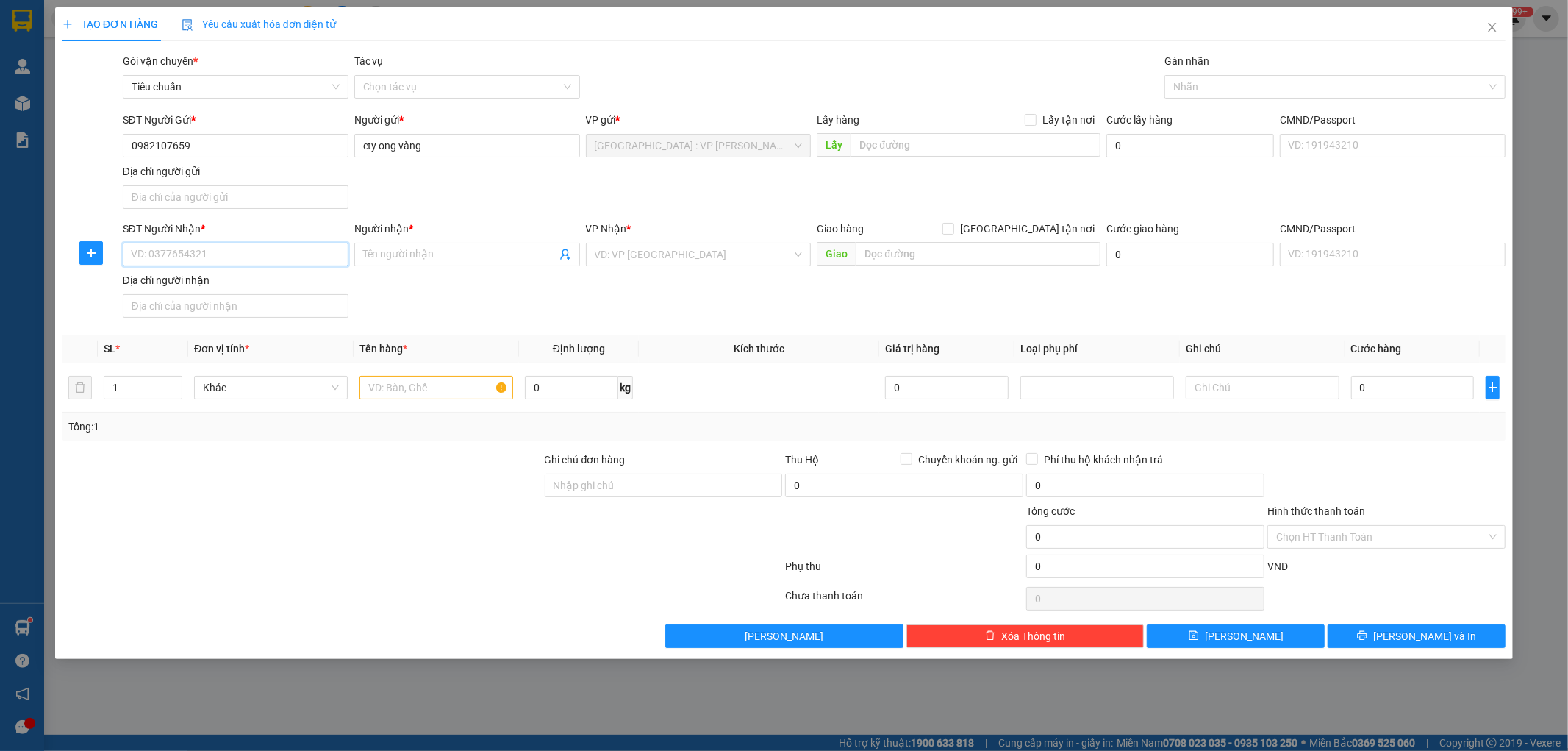
click at [260, 261] on input "SĐT Người Nhận *" at bounding box center [236, 255] width 226 height 24
click at [268, 256] on input "SĐT Người Nhận *" at bounding box center [236, 255] width 226 height 24
type input "0782571668"
click at [440, 263] on span at bounding box center [468, 255] width 226 height 24
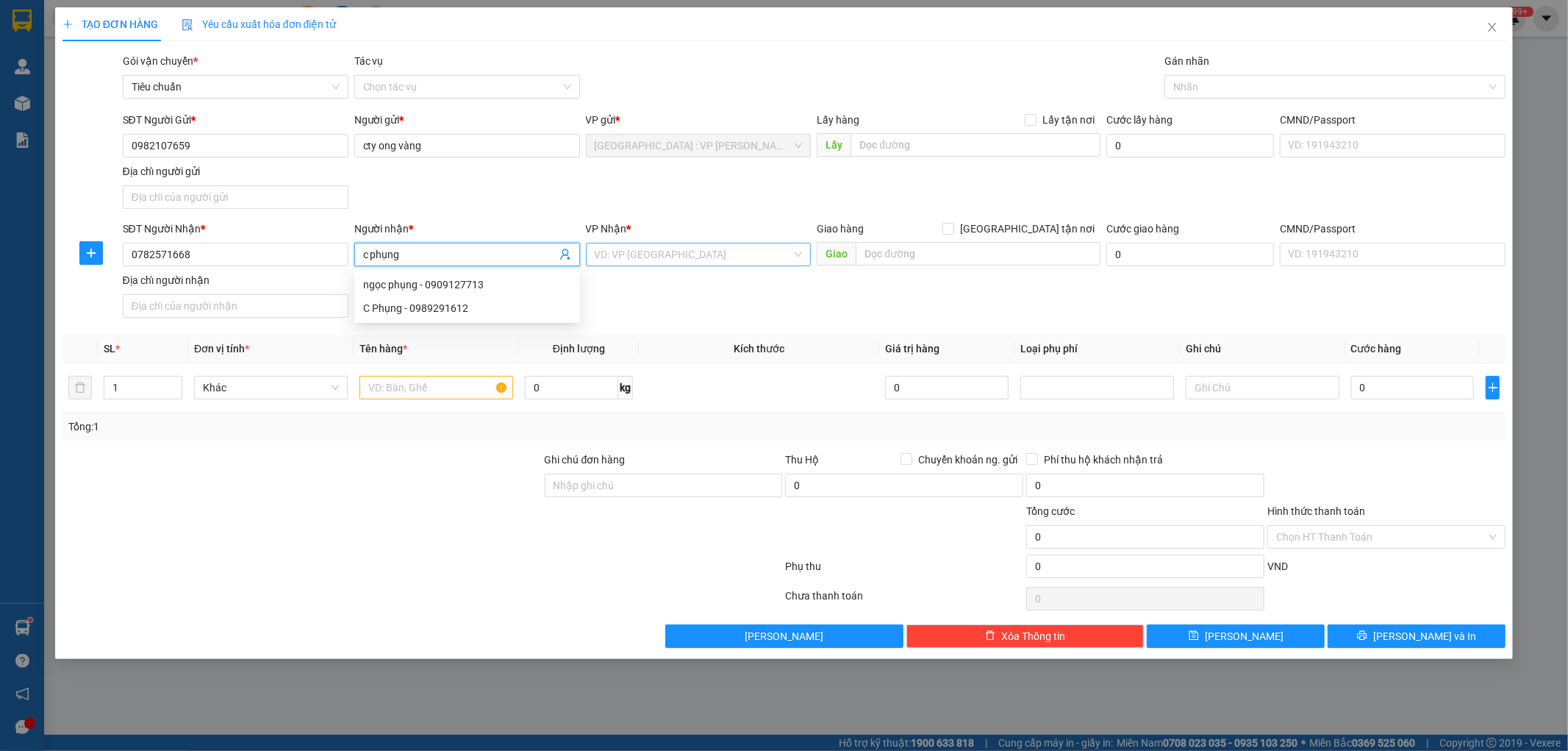
type input "c phụng"
click at [767, 258] on input "search" at bounding box center [693, 255] width 198 height 22
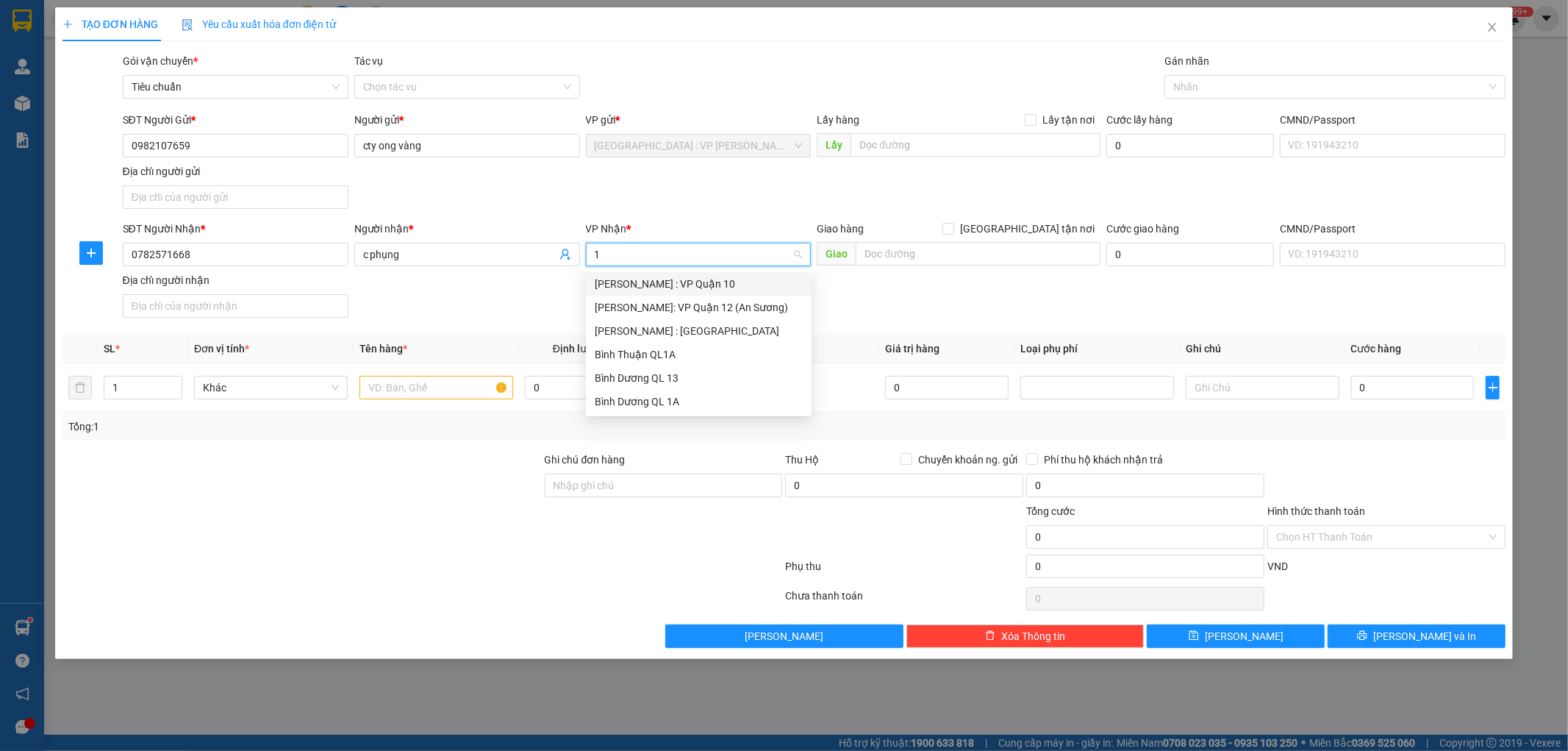
type input "12"
click at [675, 310] on div "[PERSON_NAME] : [GEOGRAPHIC_DATA]" at bounding box center [698, 307] width 208 height 16
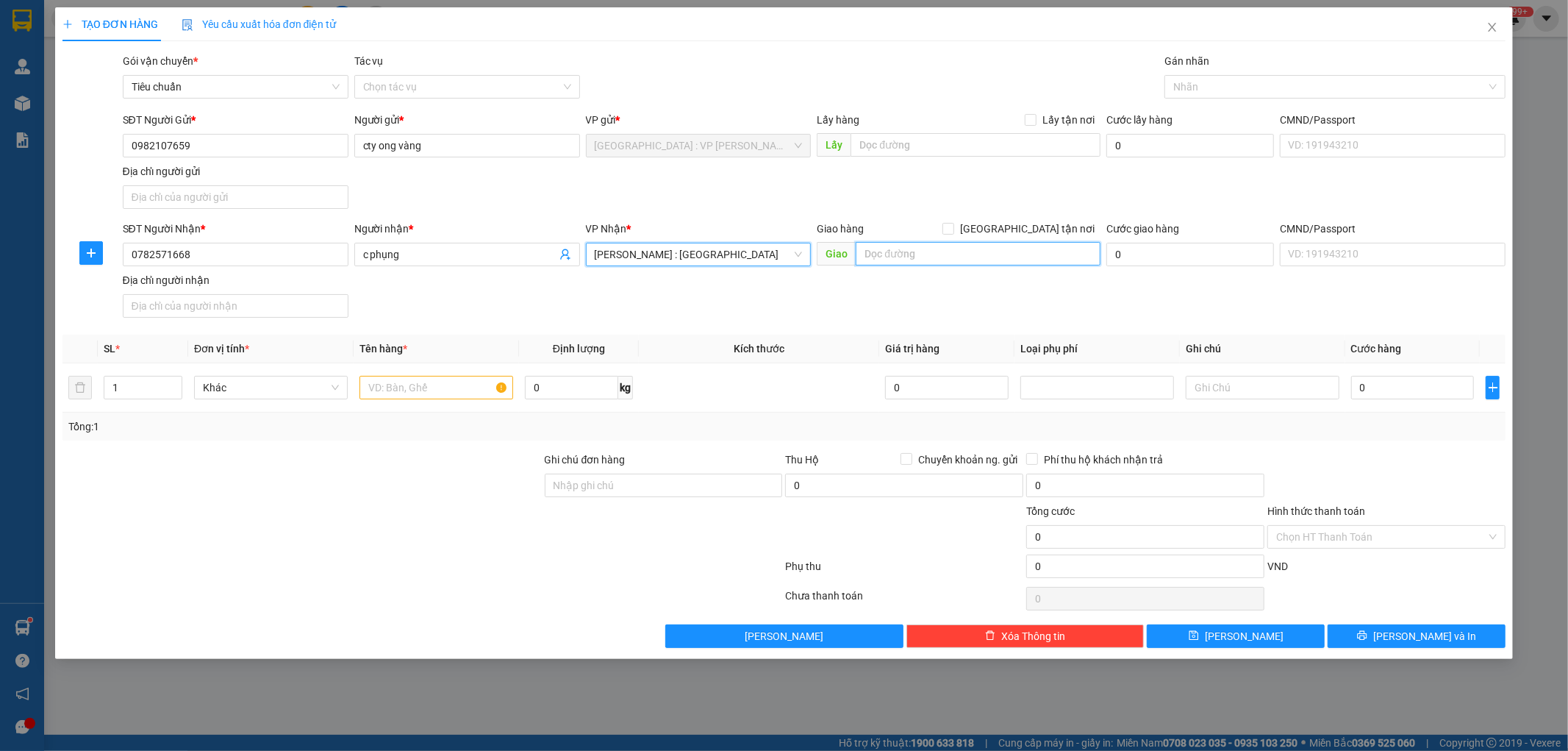
click at [876, 255] on input "text" at bounding box center [978, 254] width 245 height 24
click at [764, 250] on span "[PERSON_NAME] : [GEOGRAPHIC_DATA]" at bounding box center [698, 255] width 208 height 22
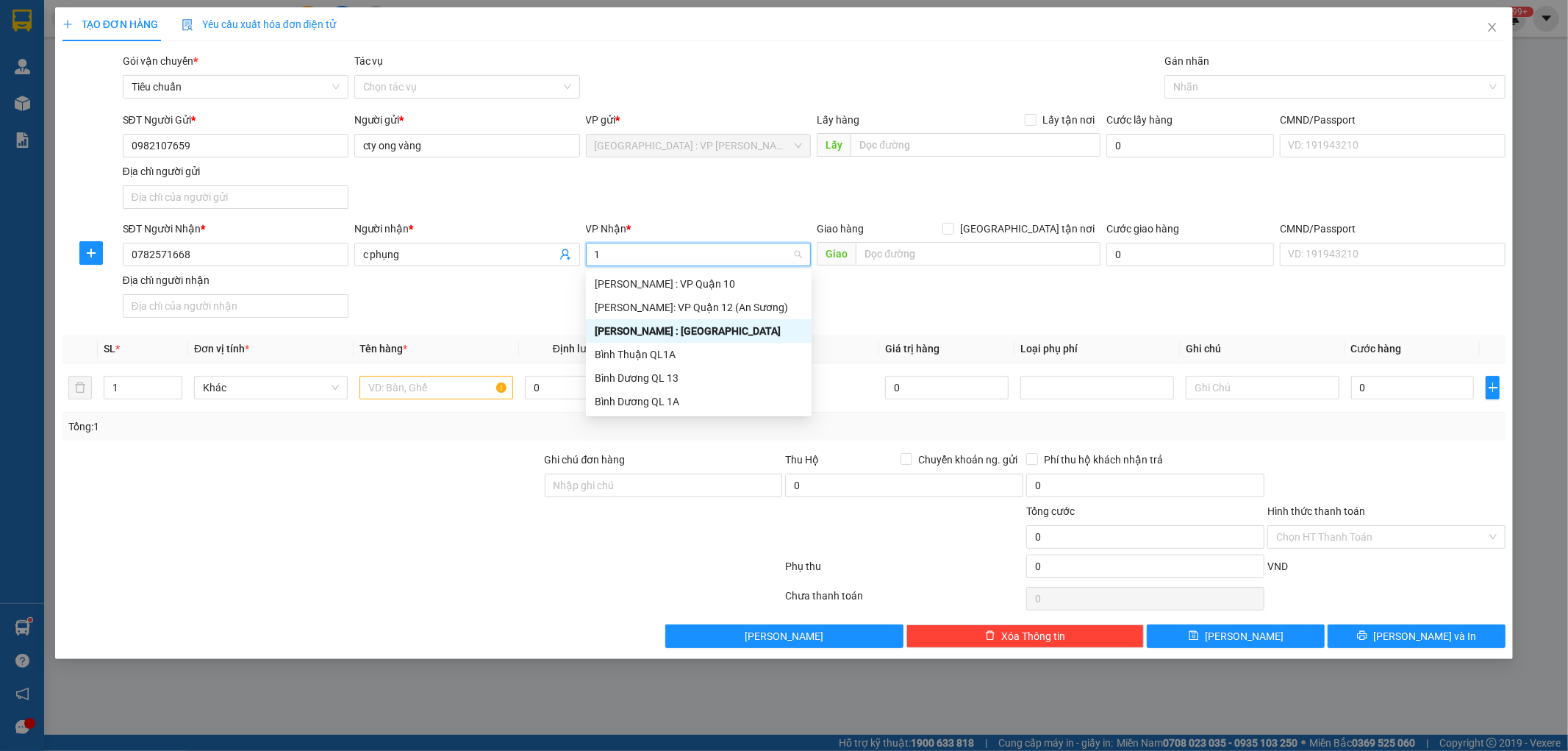
type input "12"
click at [692, 305] on div "[PERSON_NAME] : [GEOGRAPHIC_DATA]" at bounding box center [698, 307] width 208 height 16
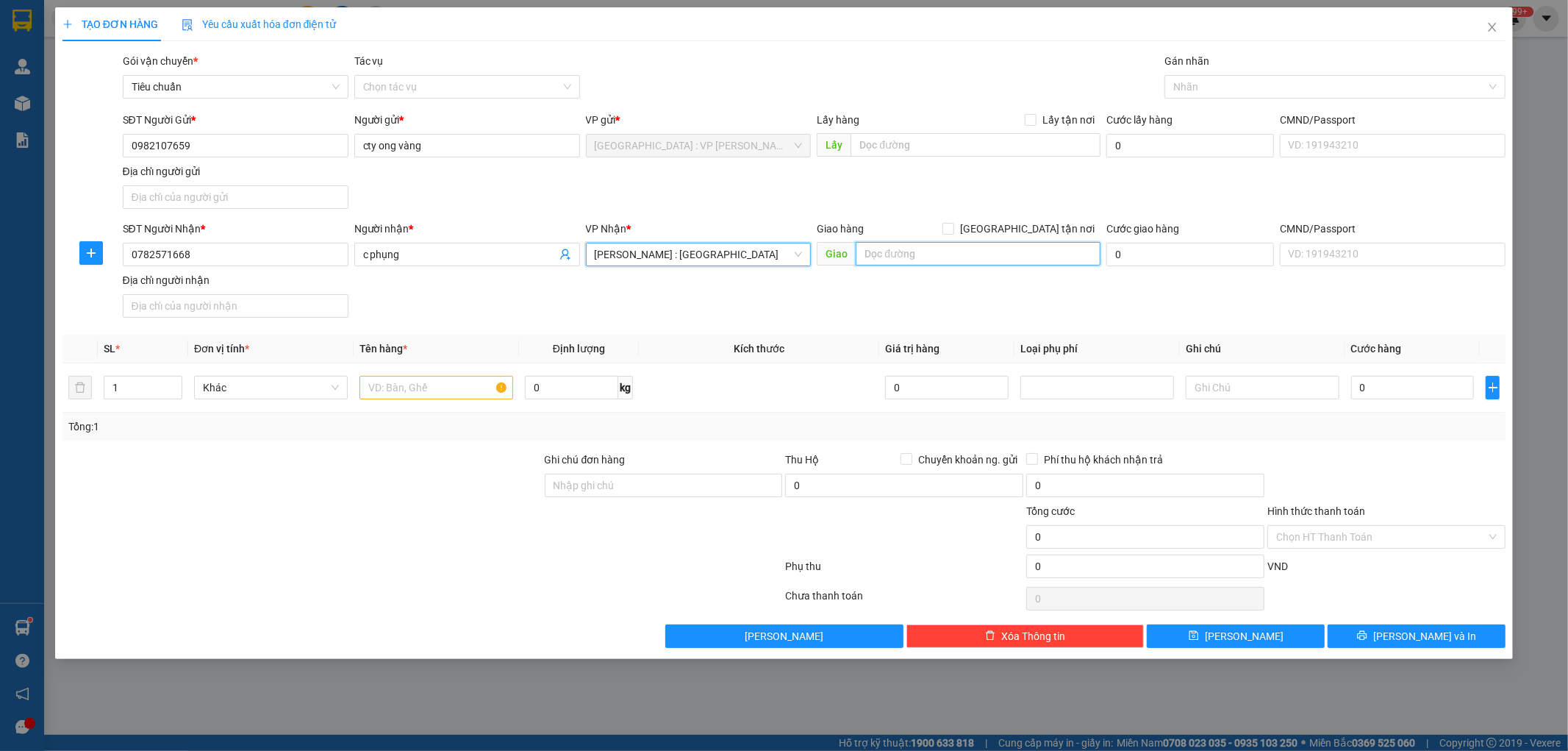
click at [871, 252] on input "text" at bounding box center [978, 254] width 245 height 24
type input "10đg số 2 kdc nam hùng vương an lạc tân bình hcm"
click at [865, 311] on div "SĐT Người Nhận * 0782571668 Người nhận * c phụng VP Nhận * Hồ Chí Minh : Kho Qu…" at bounding box center [815, 272] width 1390 height 103
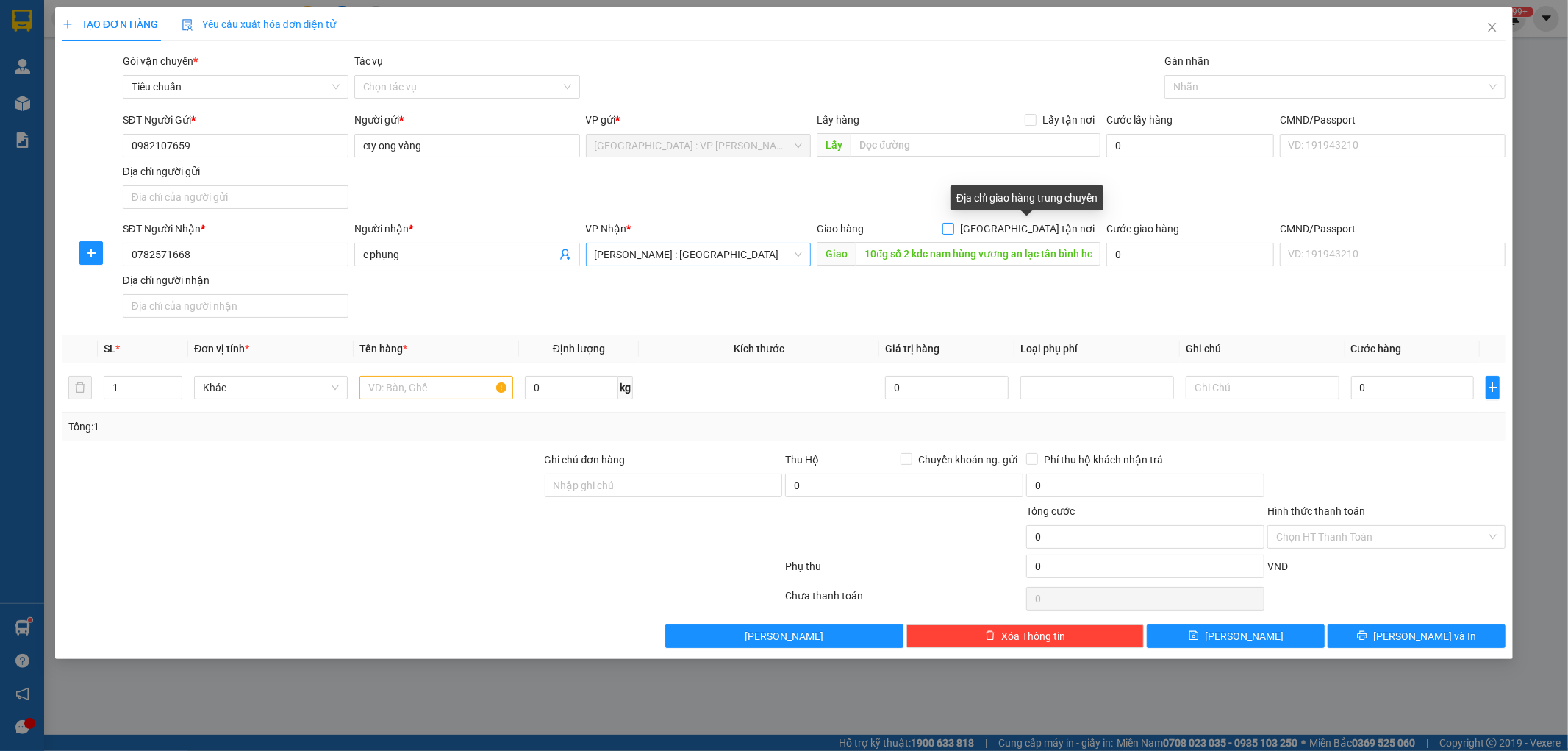
click at [953, 223] on input "[GEOGRAPHIC_DATA] tận nơi" at bounding box center [948, 228] width 10 height 10
checkbox input "true"
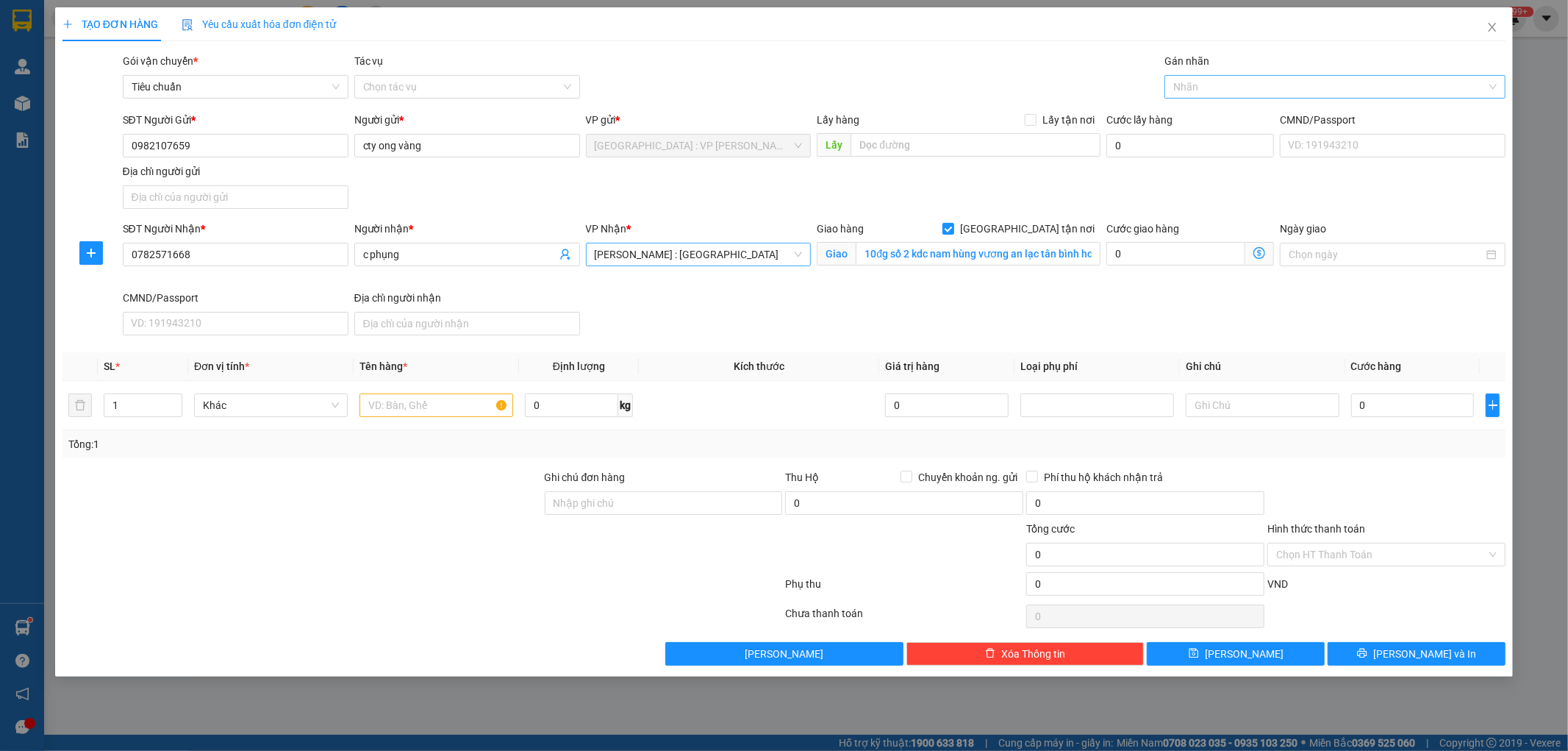
click at [1213, 89] on div at bounding box center [1328, 87] width 319 height 18
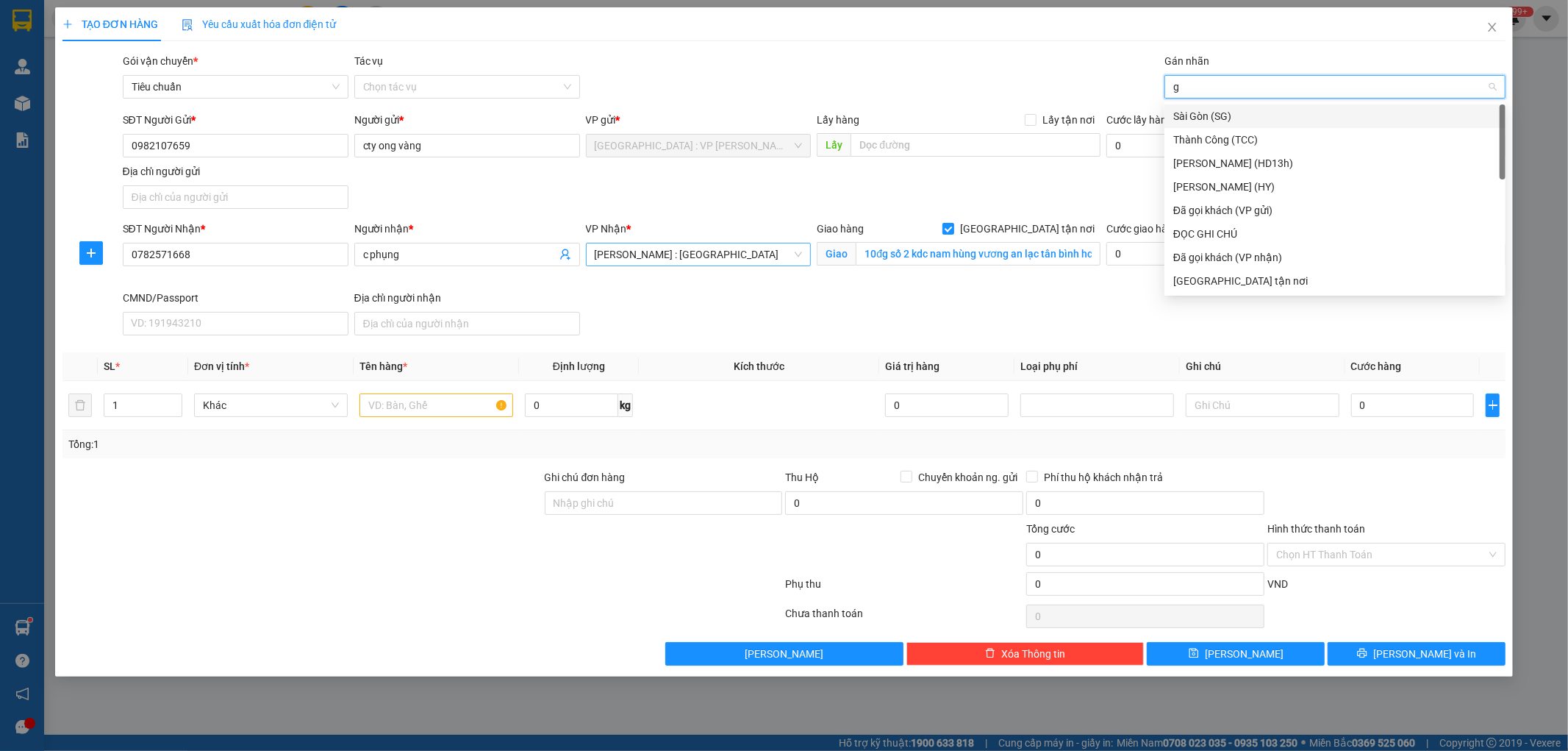
type input "gt"
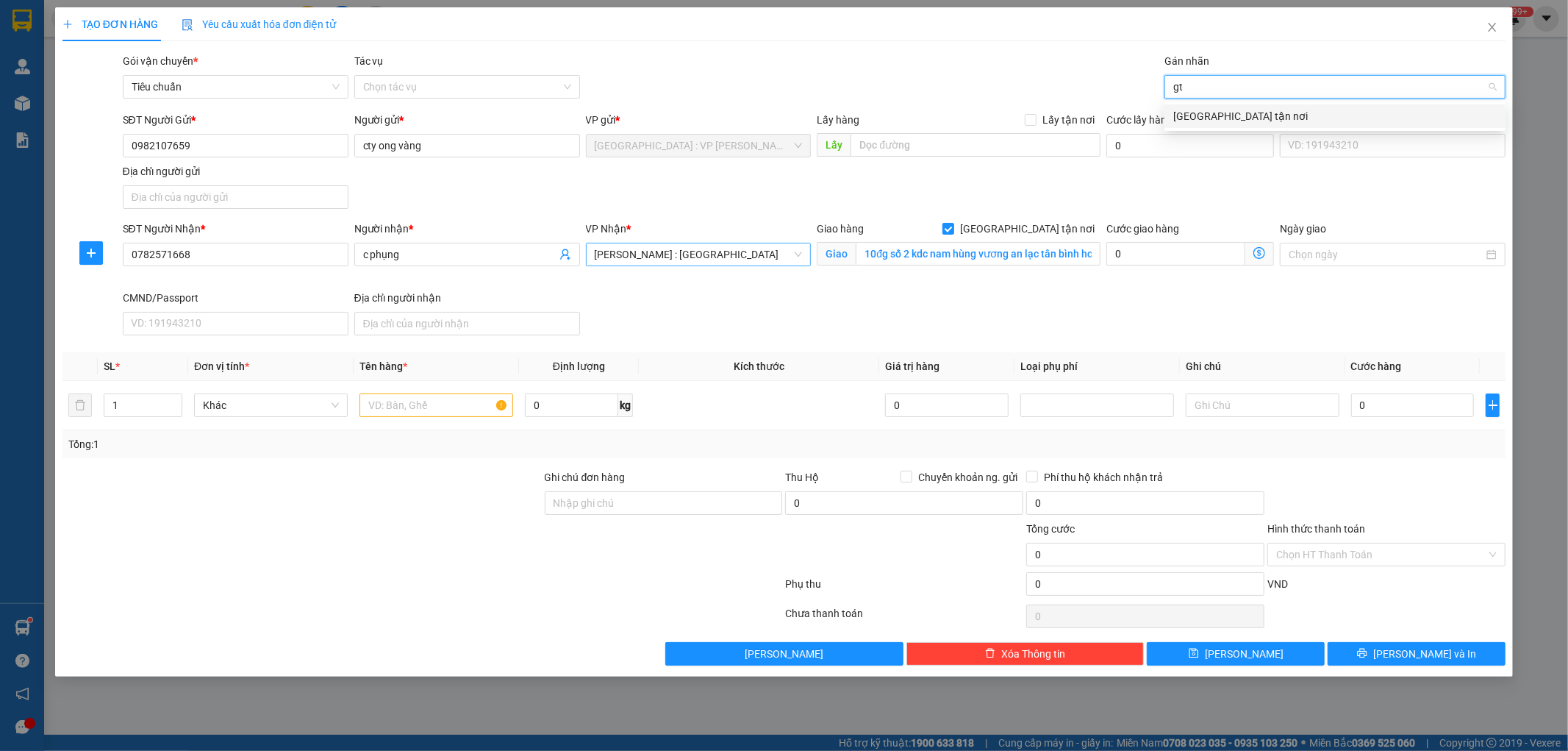
click at [1197, 118] on div "[GEOGRAPHIC_DATA] tận nơi" at bounding box center [1335, 115] width 323 height 16
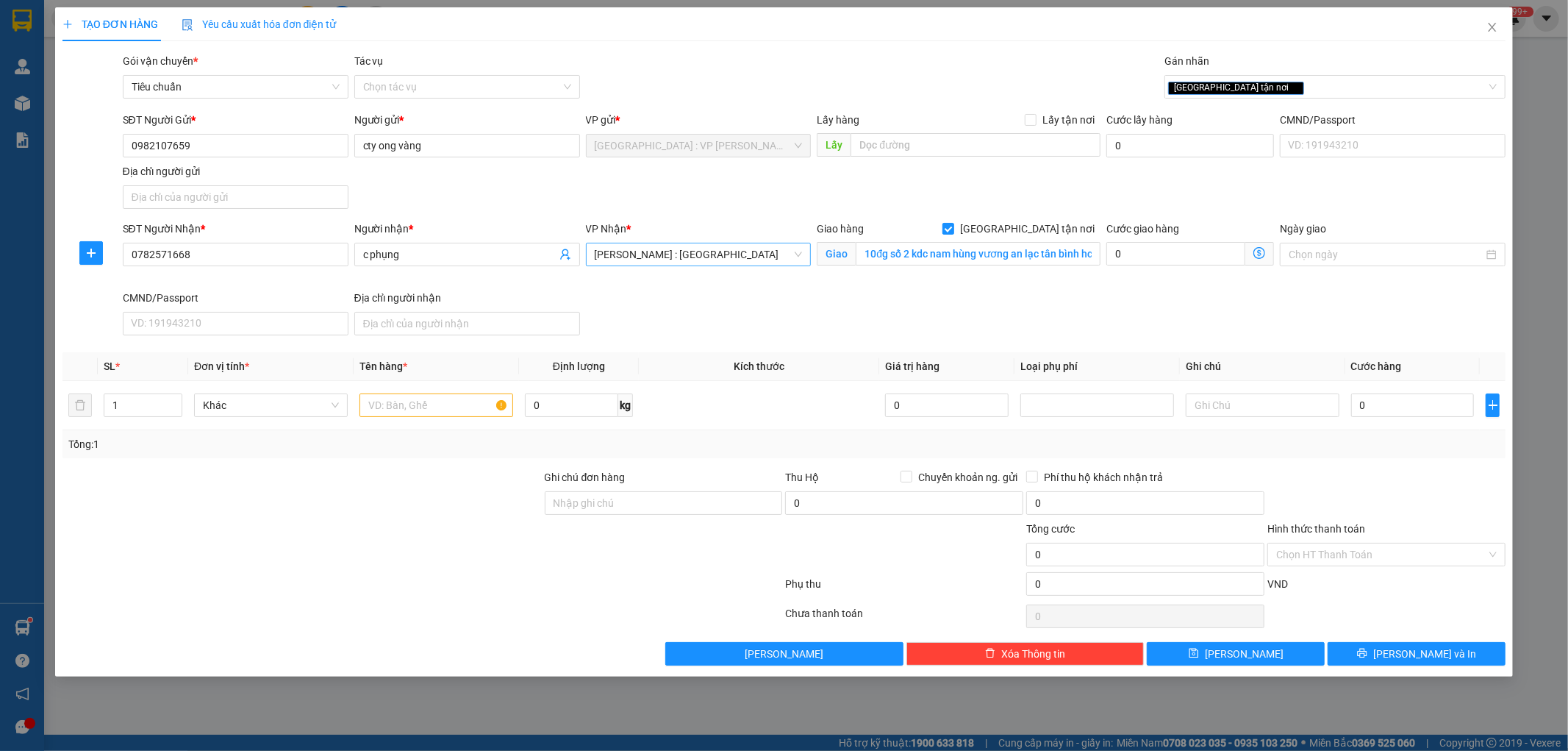
click at [1104, 182] on div "SĐT Người Gửi * 0982107659 Người gửi * cty ong vàng VP gửi * Hà Nội : VP Nam Từ…" at bounding box center [815, 163] width 1390 height 103
click at [133, 407] on input "1" at bounding box center [143, 405] width 77 height 22
type input "9"
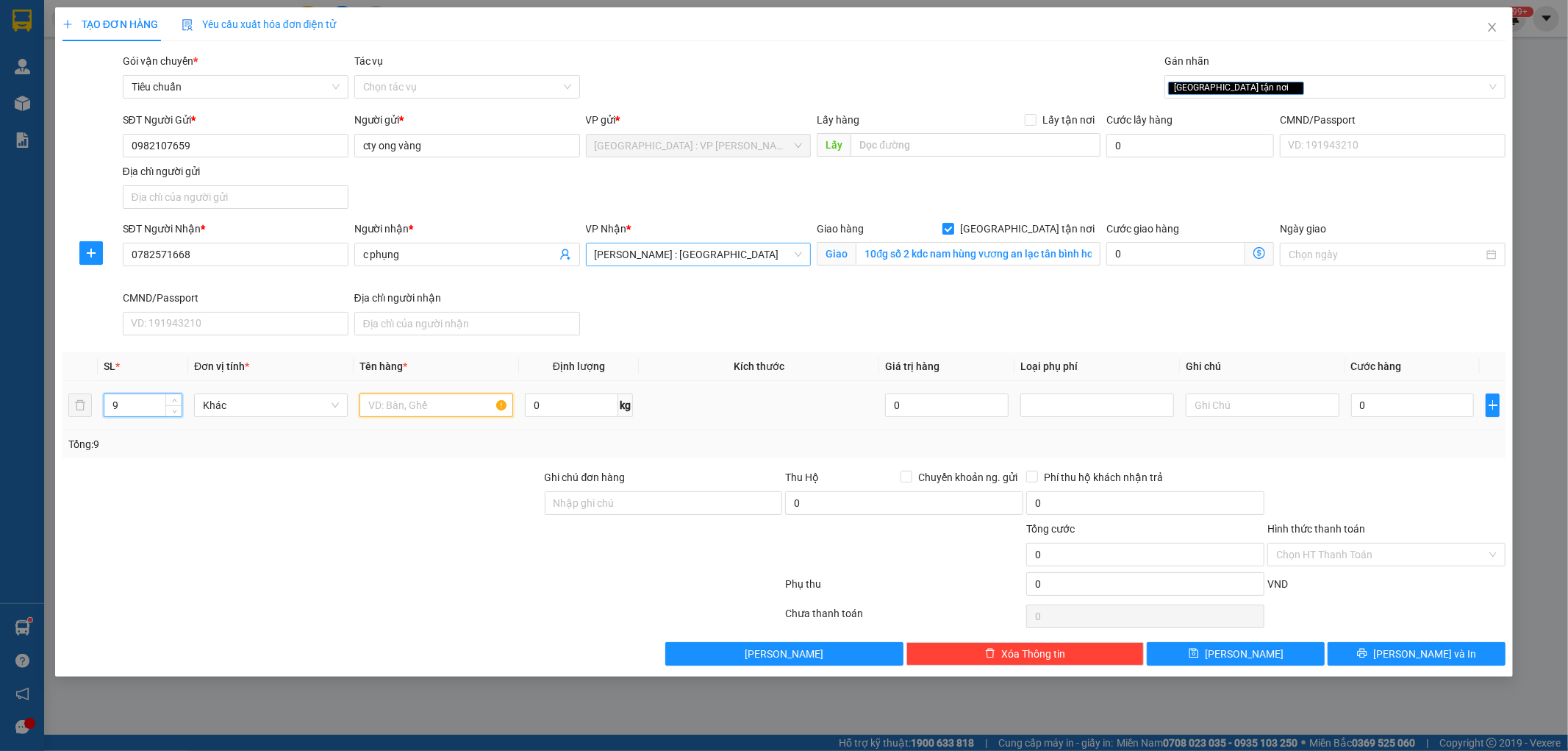
click at [432, 402] on input "text" at bounding box center [436, 406] width 154 height 24
type input "9 kiện giấy"
click at [572, 504] on input "Ghi chú đơn hàng" at bounding box center [664, 503] width 238 height 24
type input "h"
type input "n"
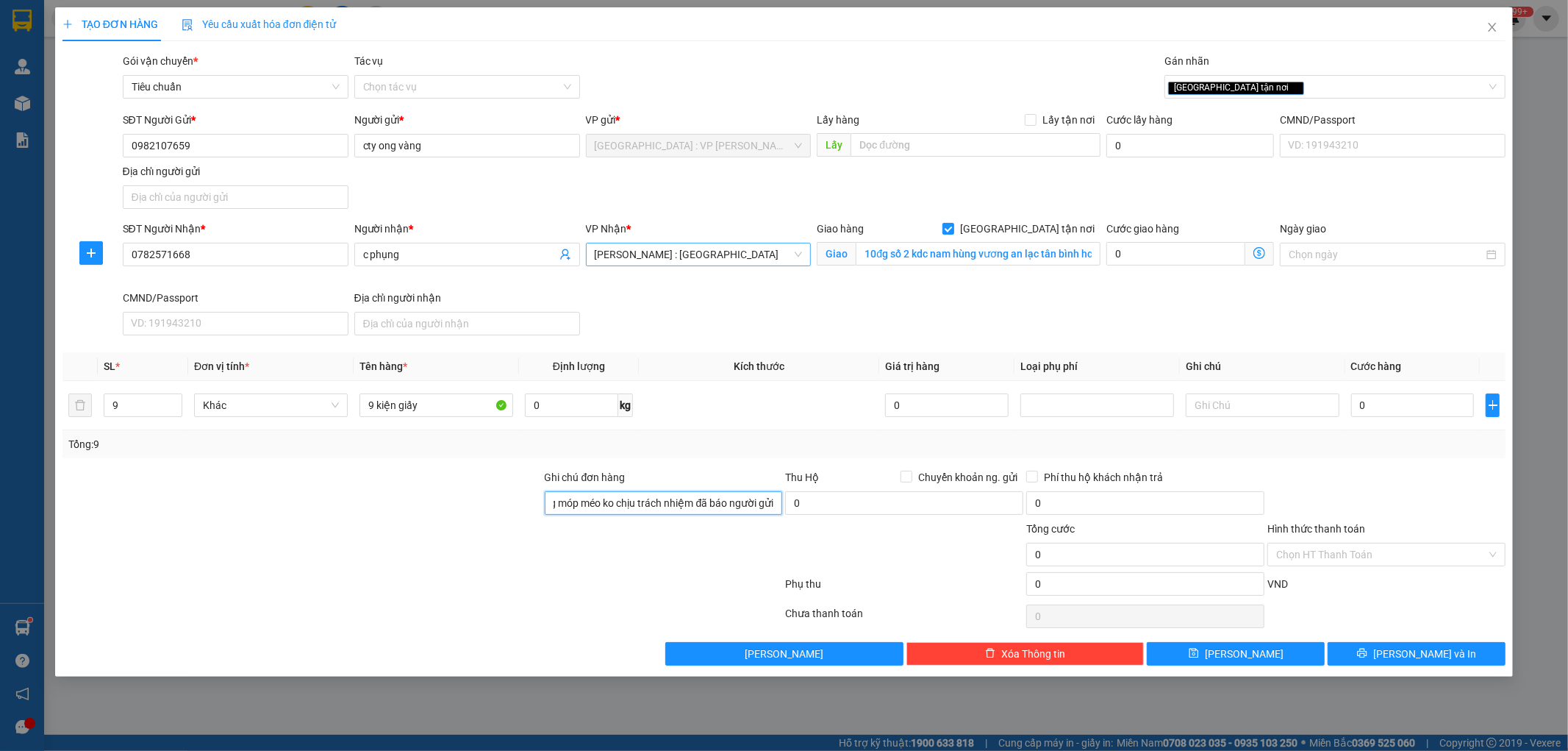
scroll to position [0, 25]
type input "hàng móp méo ko chịu trách nhiệm đã báo người gửi"
click at [607, 580] on div at bounding box center [423, 586] width 724 height 30
click at [1382, 416] on input "0" at bounding box center [1414, 406] width 124 height 24
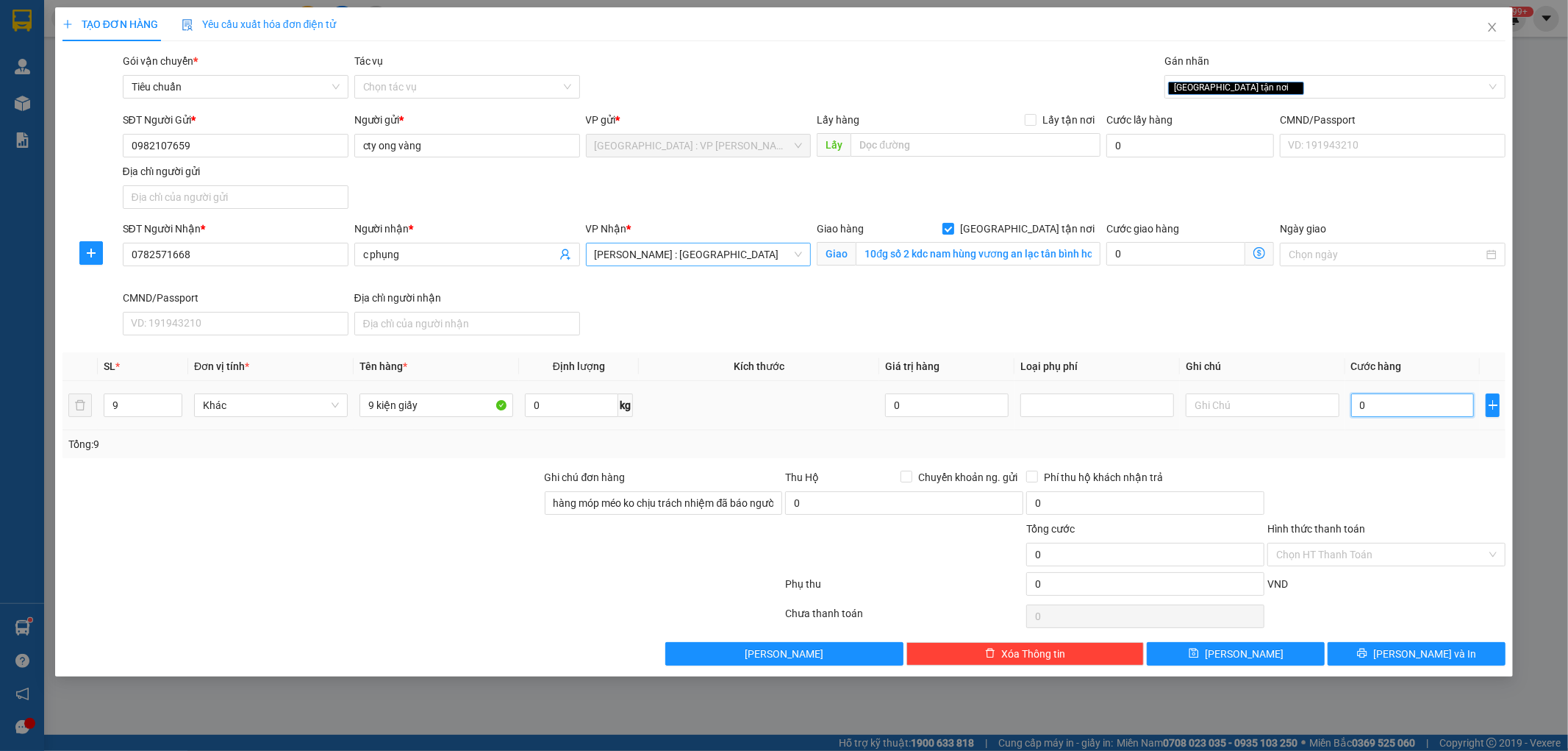
type input "1"
type input "17"
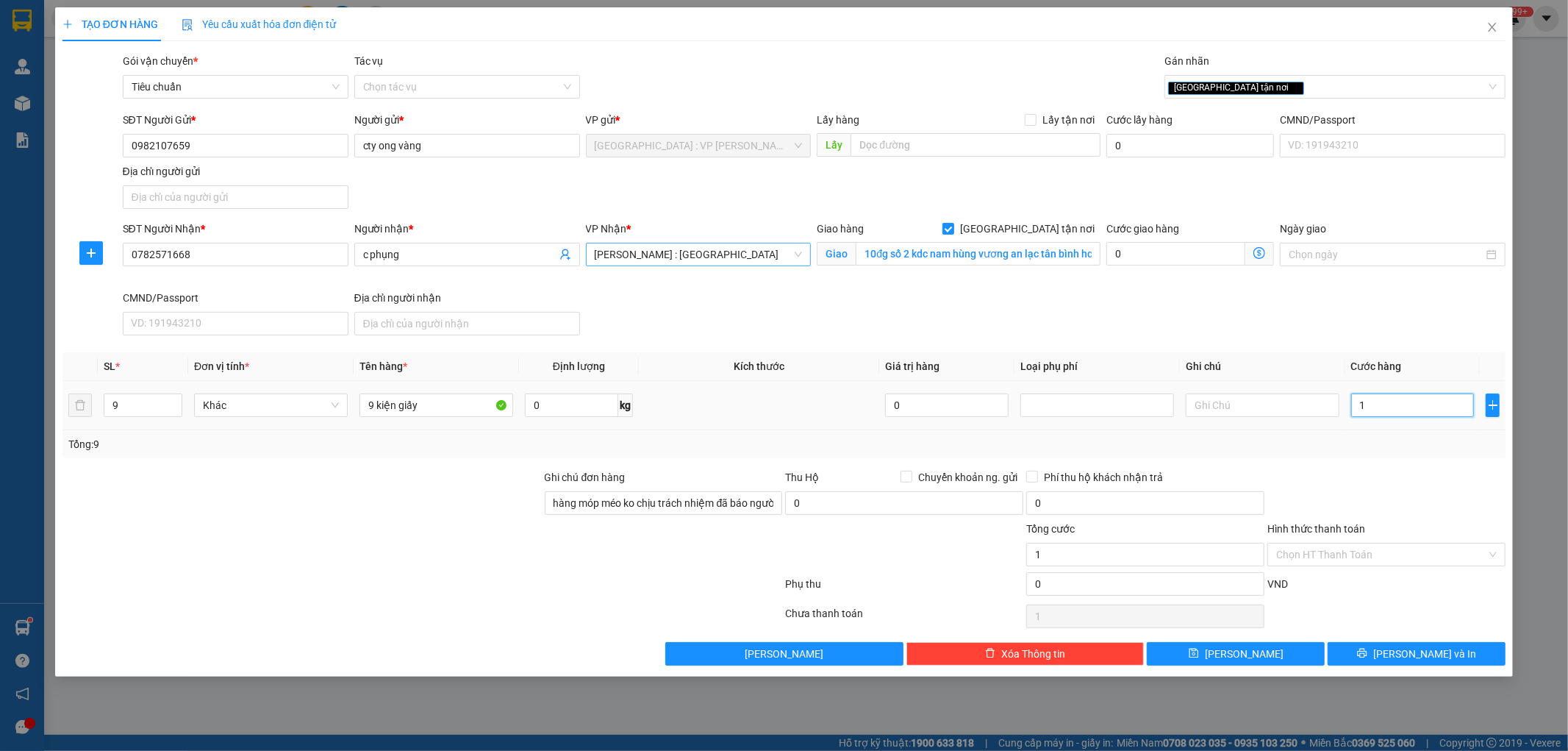
type input "17"
type input "170"
type input "1.700"
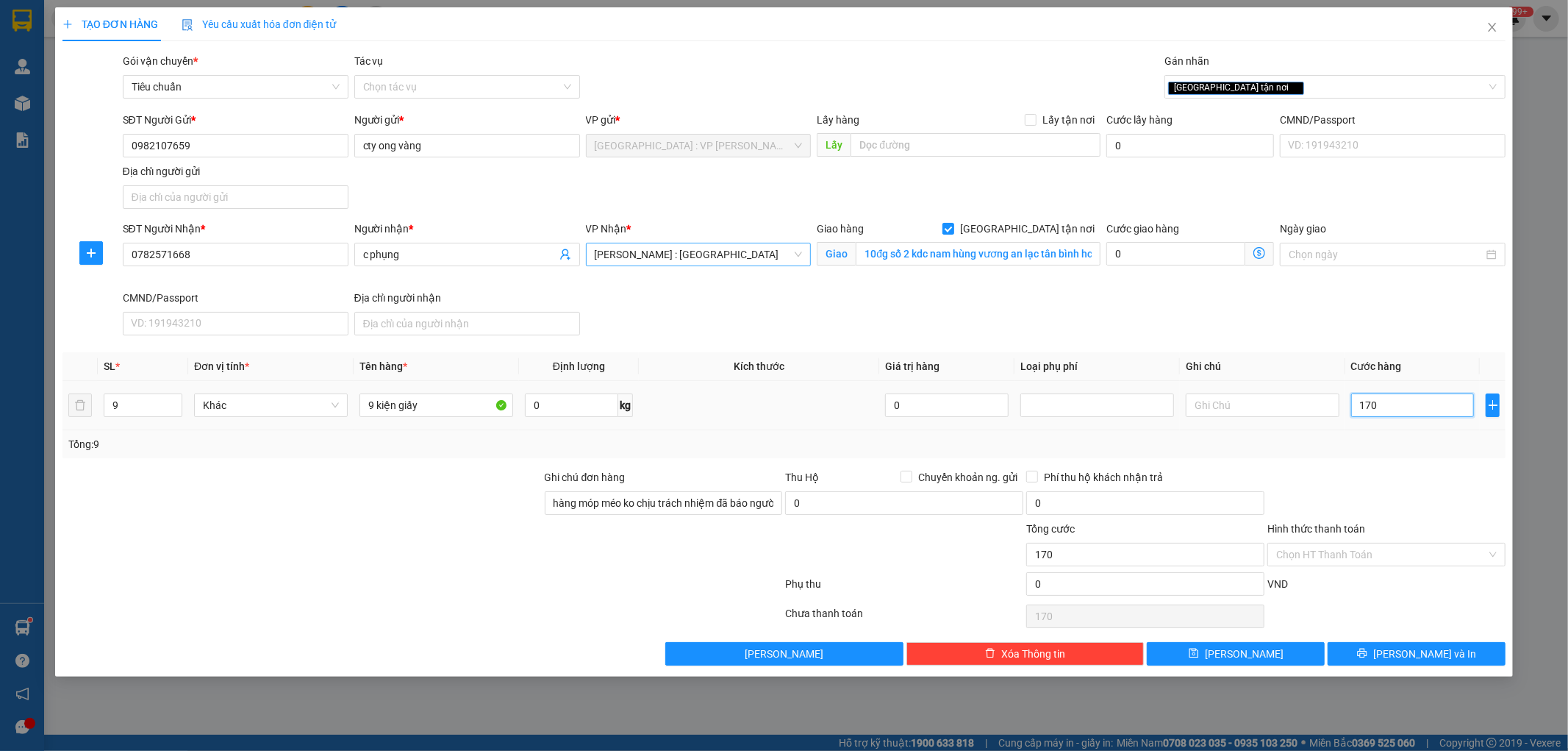
type input "1.700"
type input "17.000"
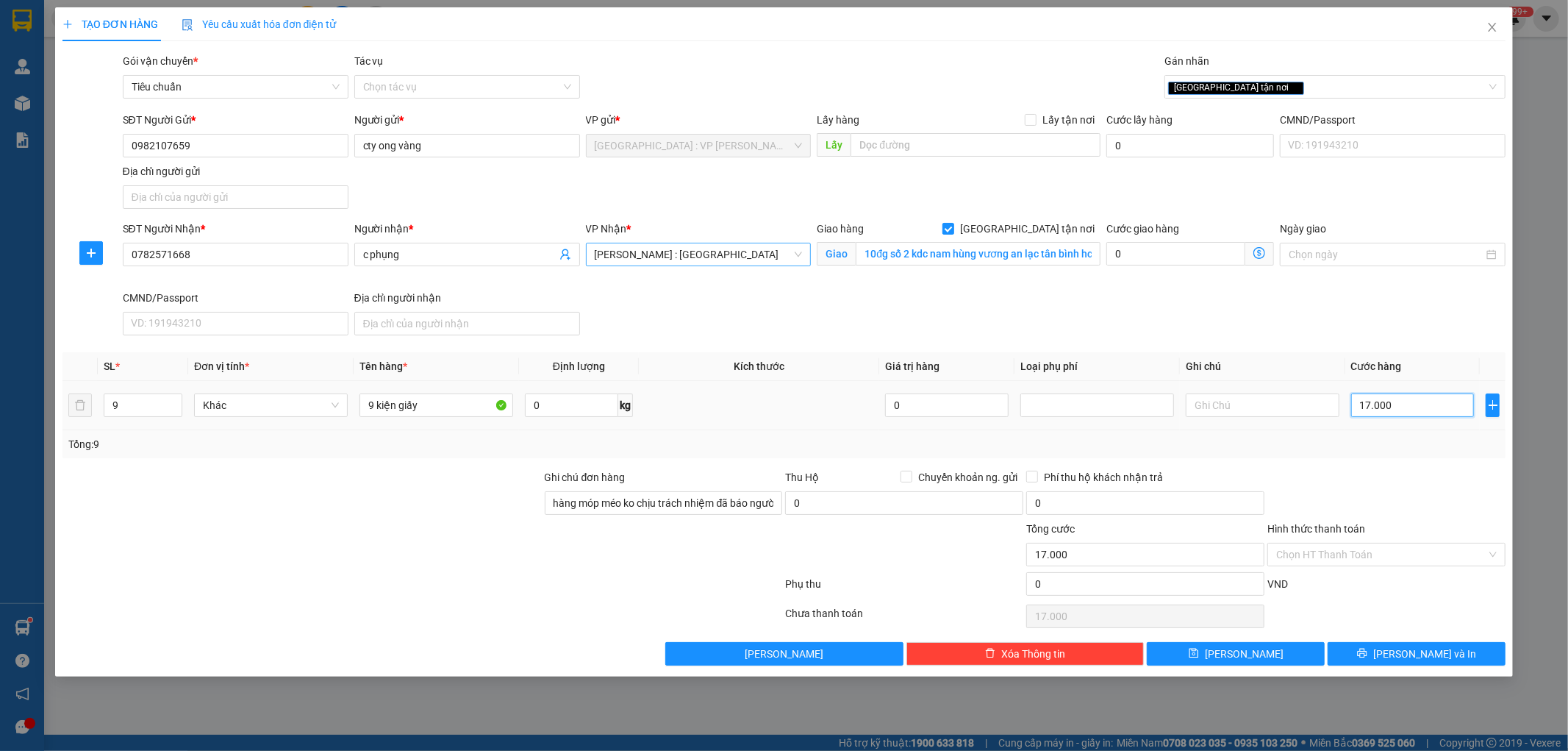
type input "170.000"
type input "1.700.000"
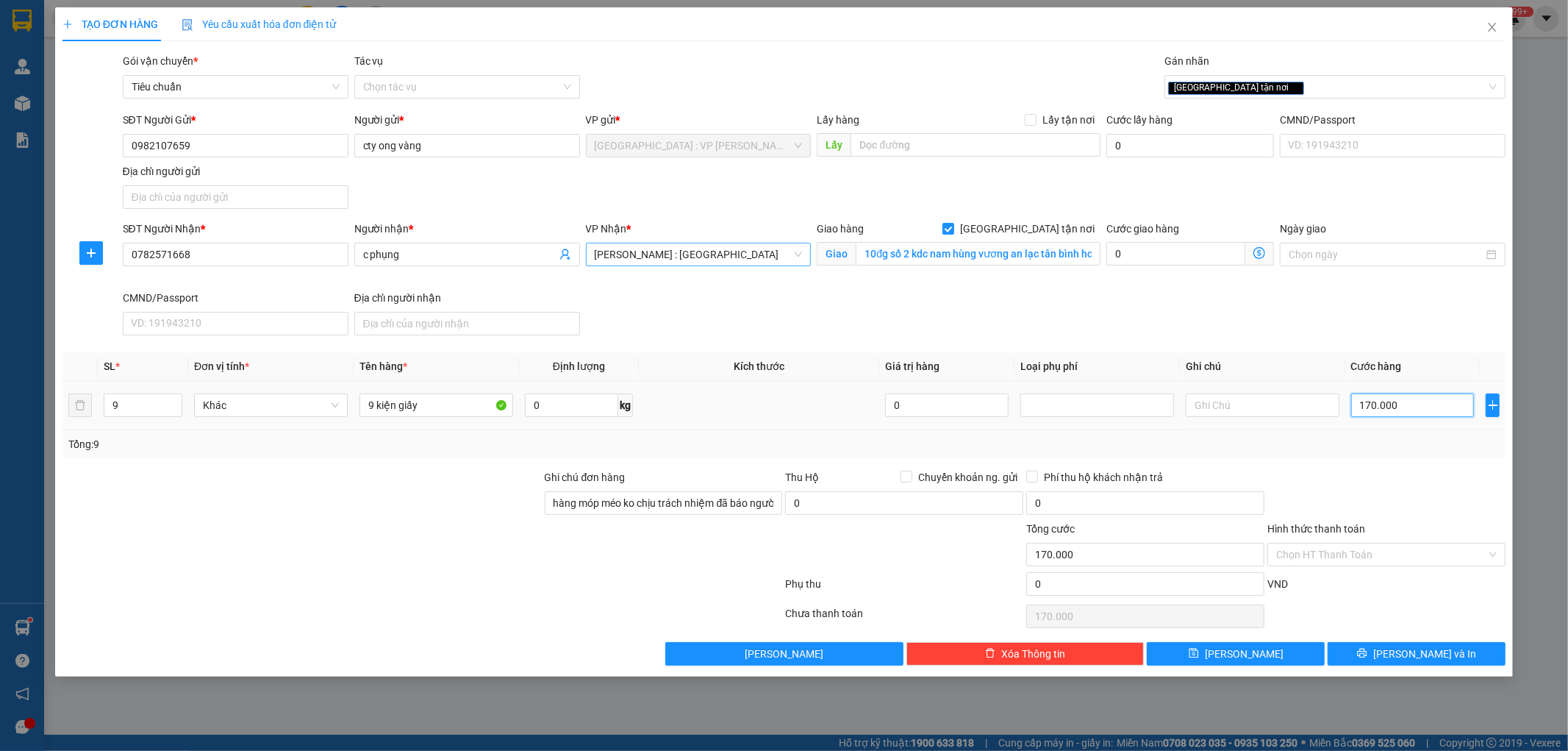
type input "1.700.000"
click at [1417, 400] on input "1.700.000" at bounding box center [1414, 406] width 124 height 24
type input "1"
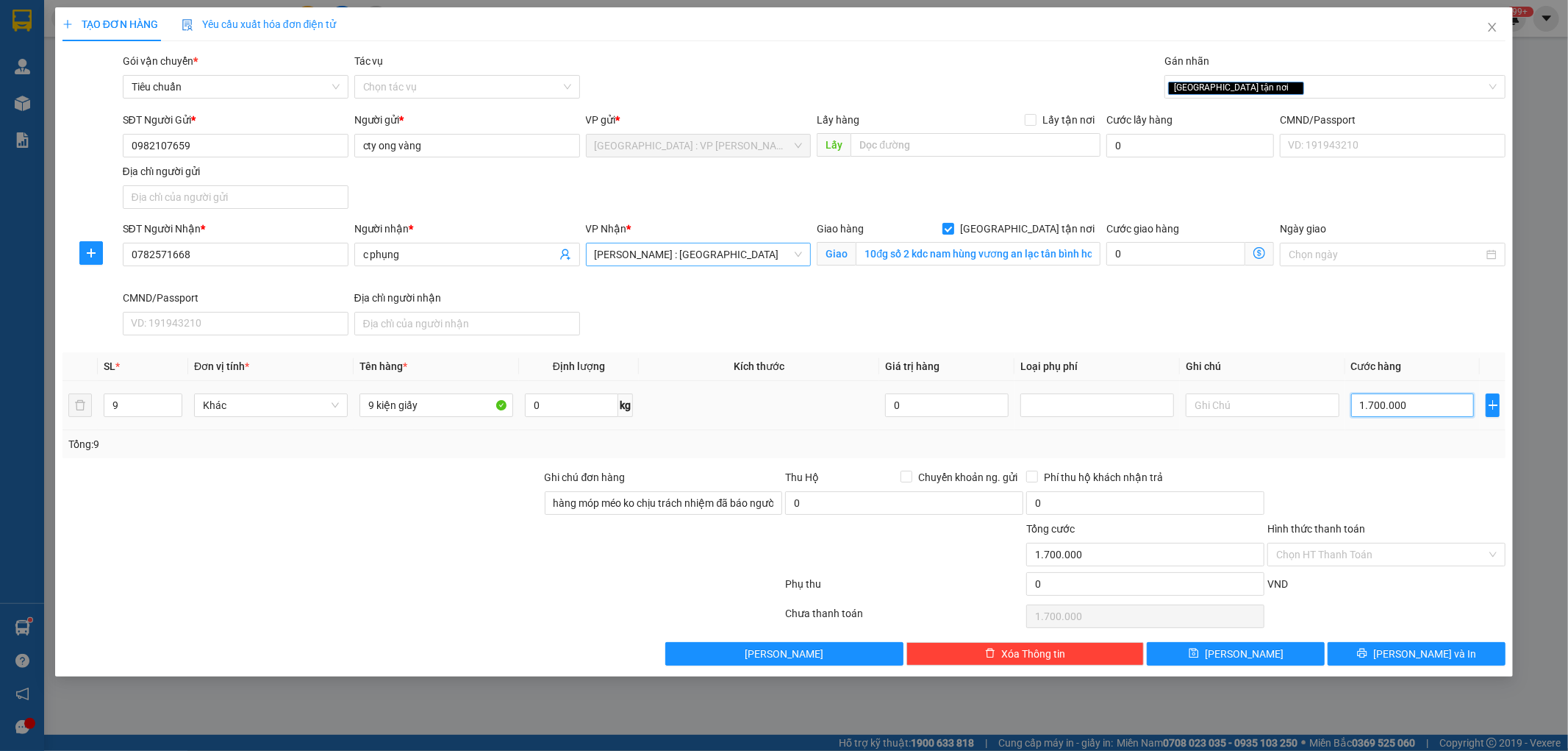
type input "1"
type input "17"
type input "178"
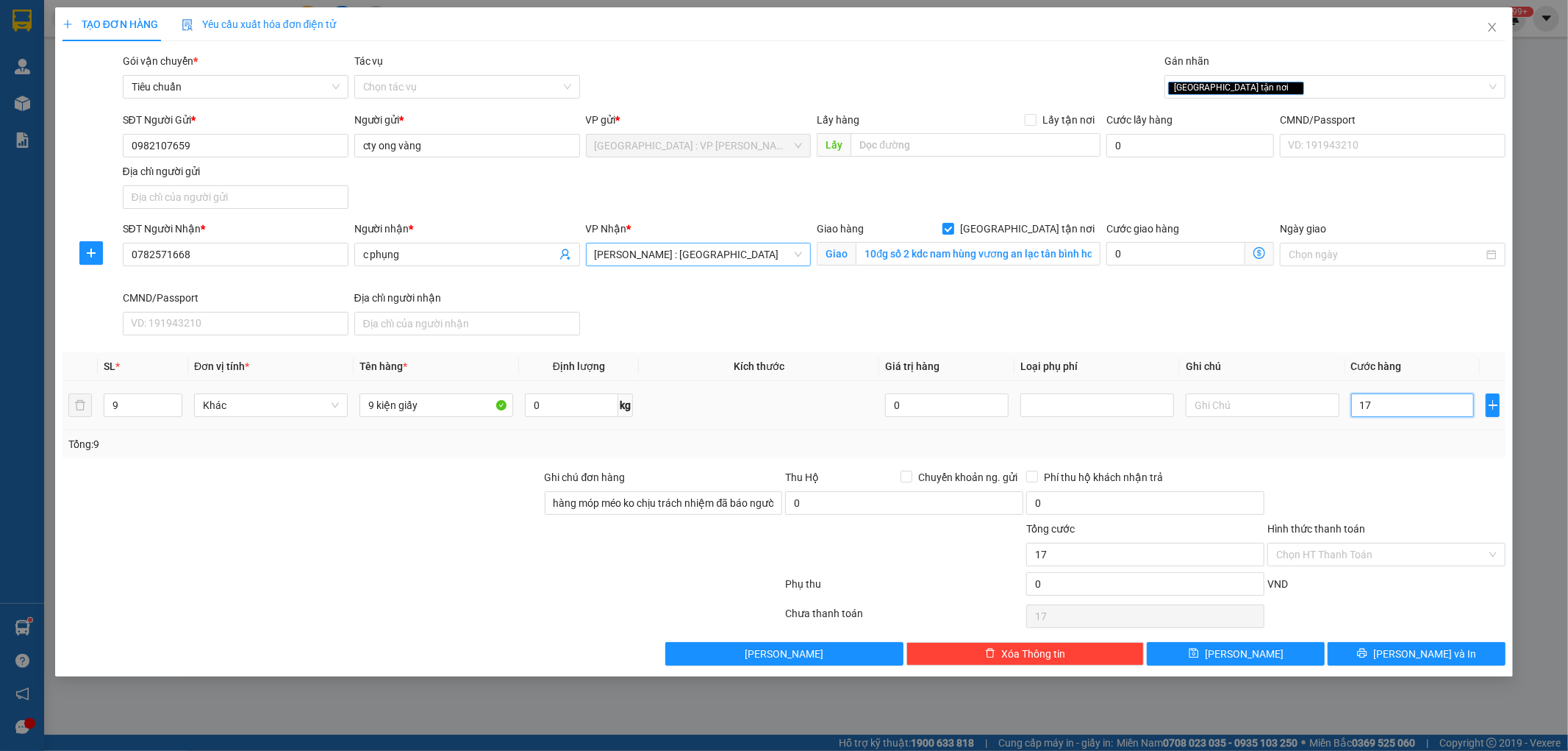
type input "178"
type input "1.780"
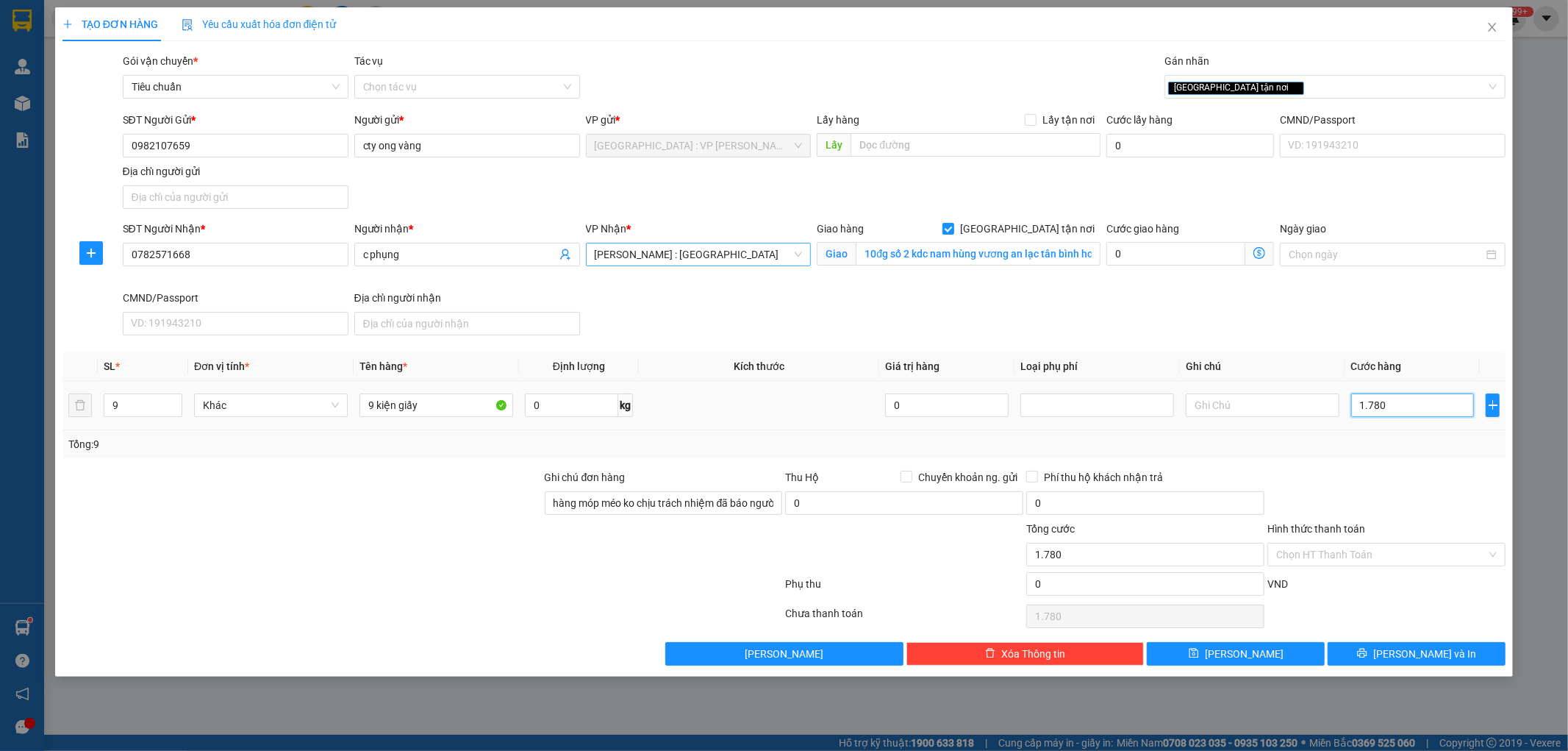
type input "17.800"
type input "1.780.000"
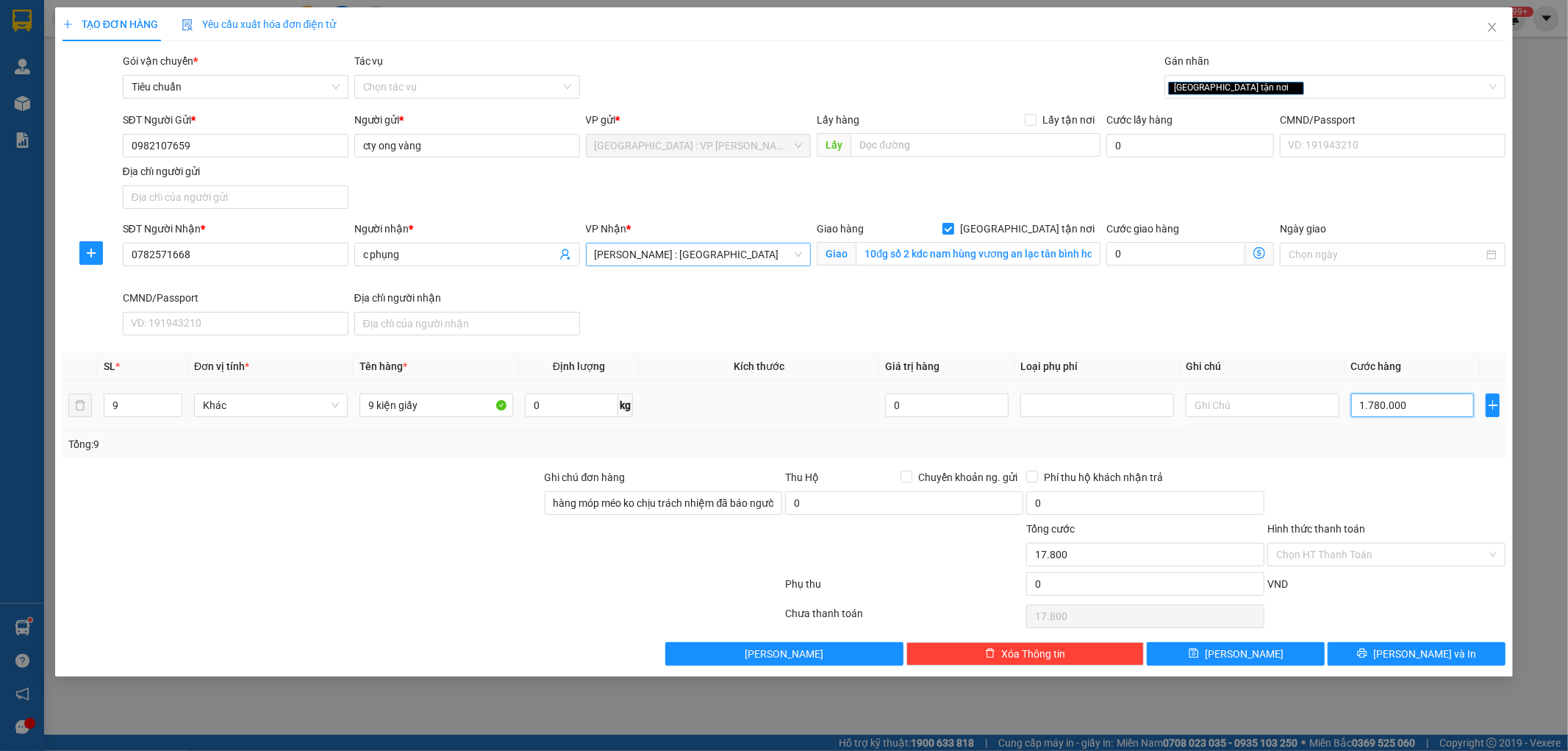
type input "1.780.000"
click at [1382, 659] on button "Lưu và In" at bounding box center [1417, 653] width 178 height 24
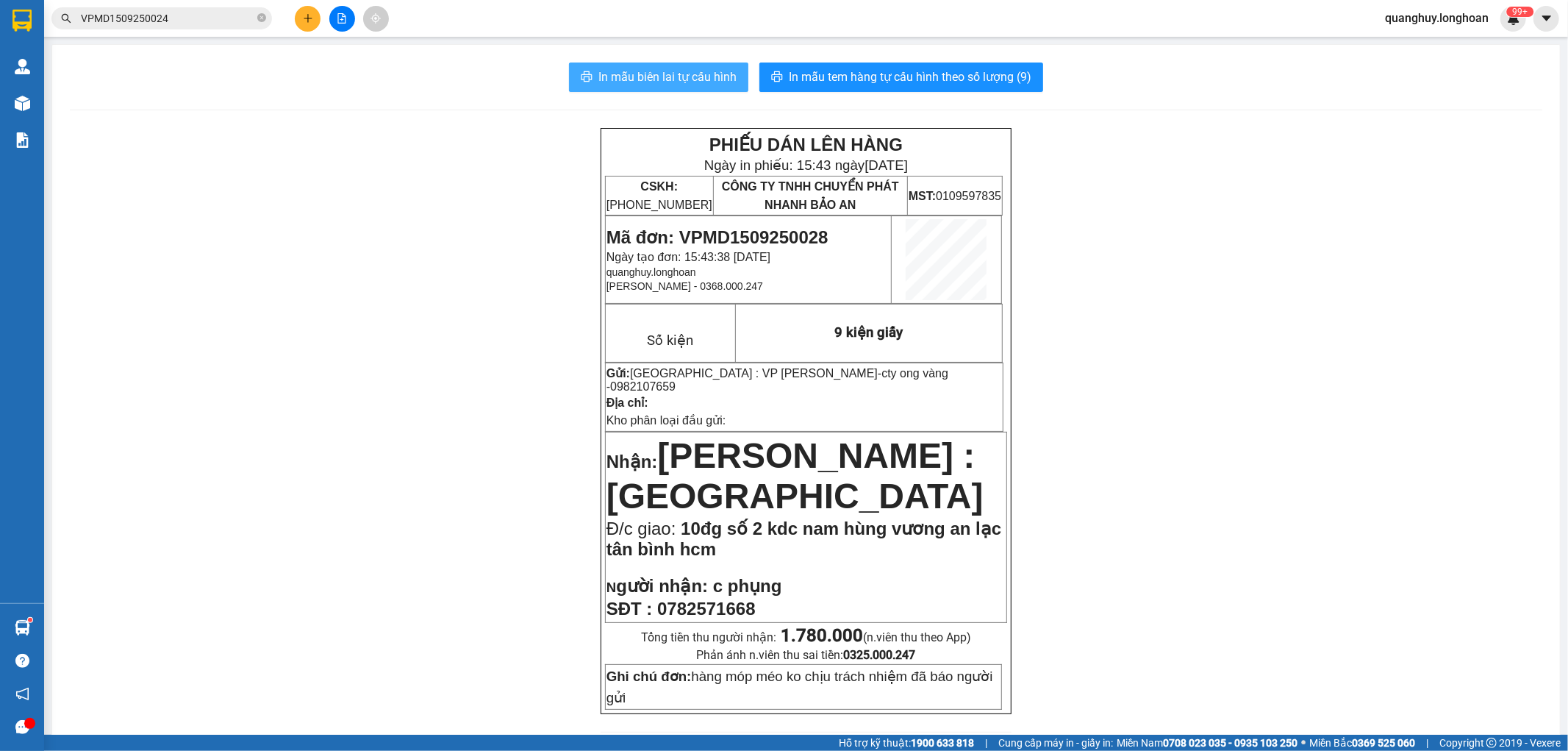
click at [658, 86] on span "In mẫu biên lai tự cấu hình" at bounding box center [667, 77] width 138 height 19
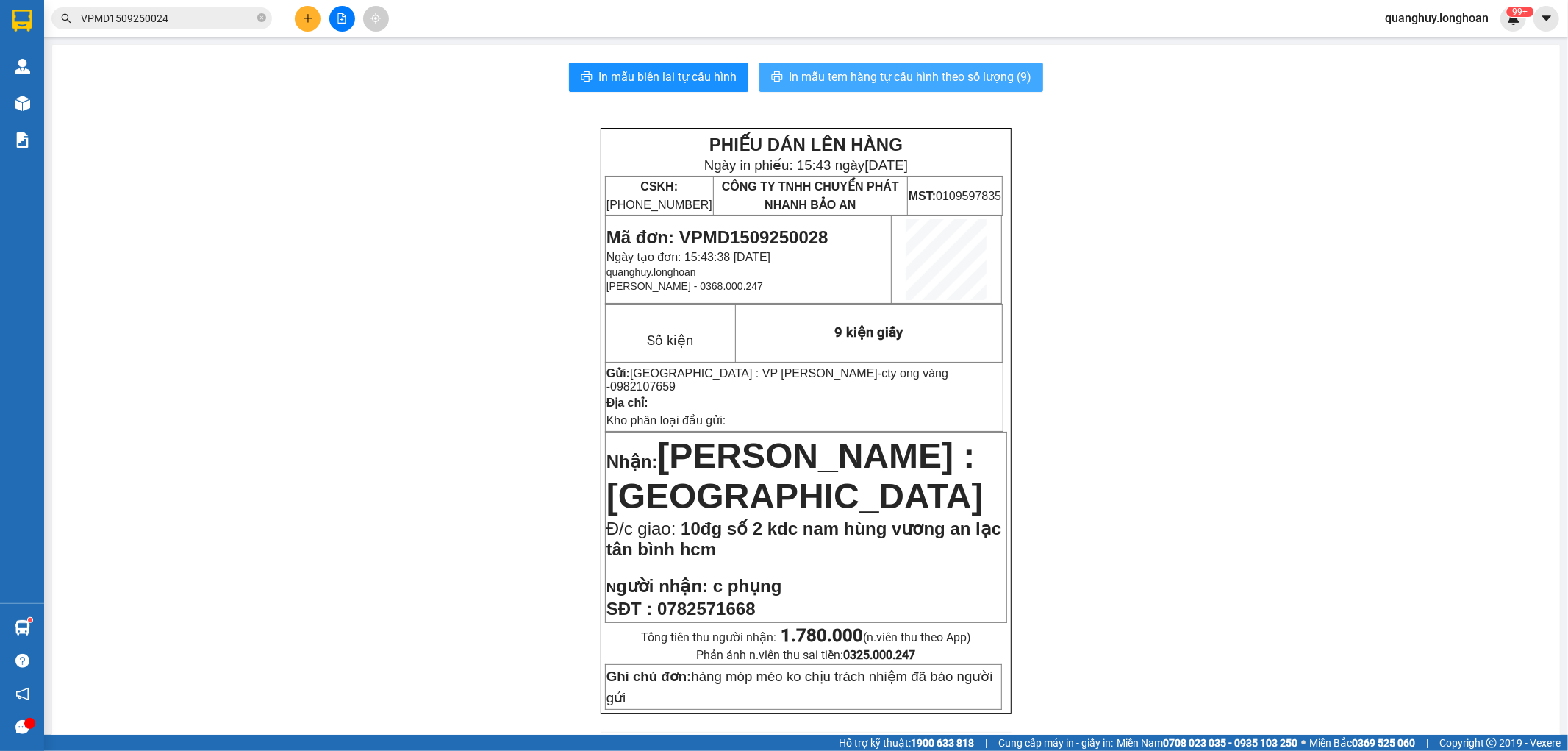
click at [899, 71] on span "In mẫu tem hàng tự cấu hình theo số lượng (9)" at bounding box center [910, 77] width 243 height 19
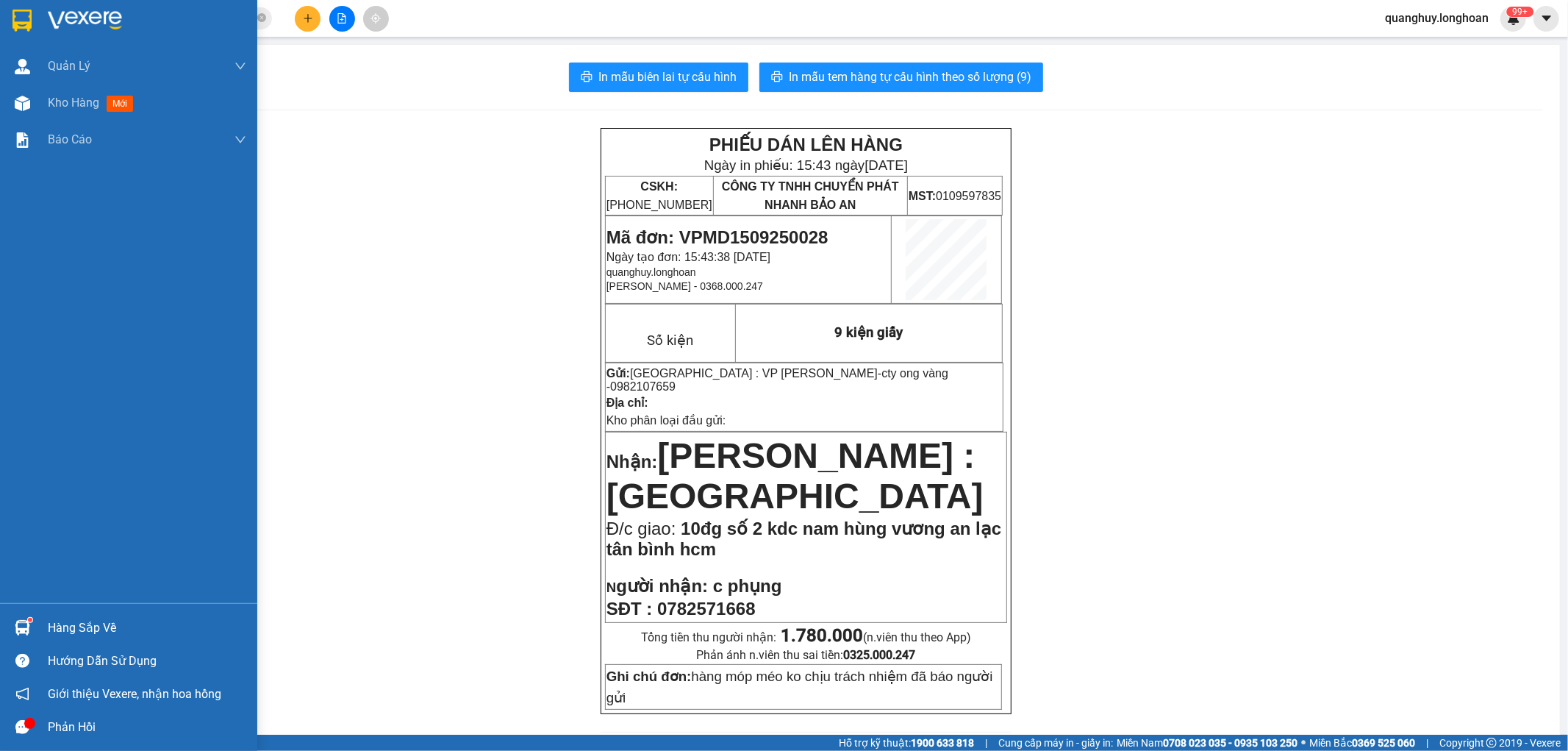
click at [20, 32] on div at bounding box center [22, 20] width 25 height 25
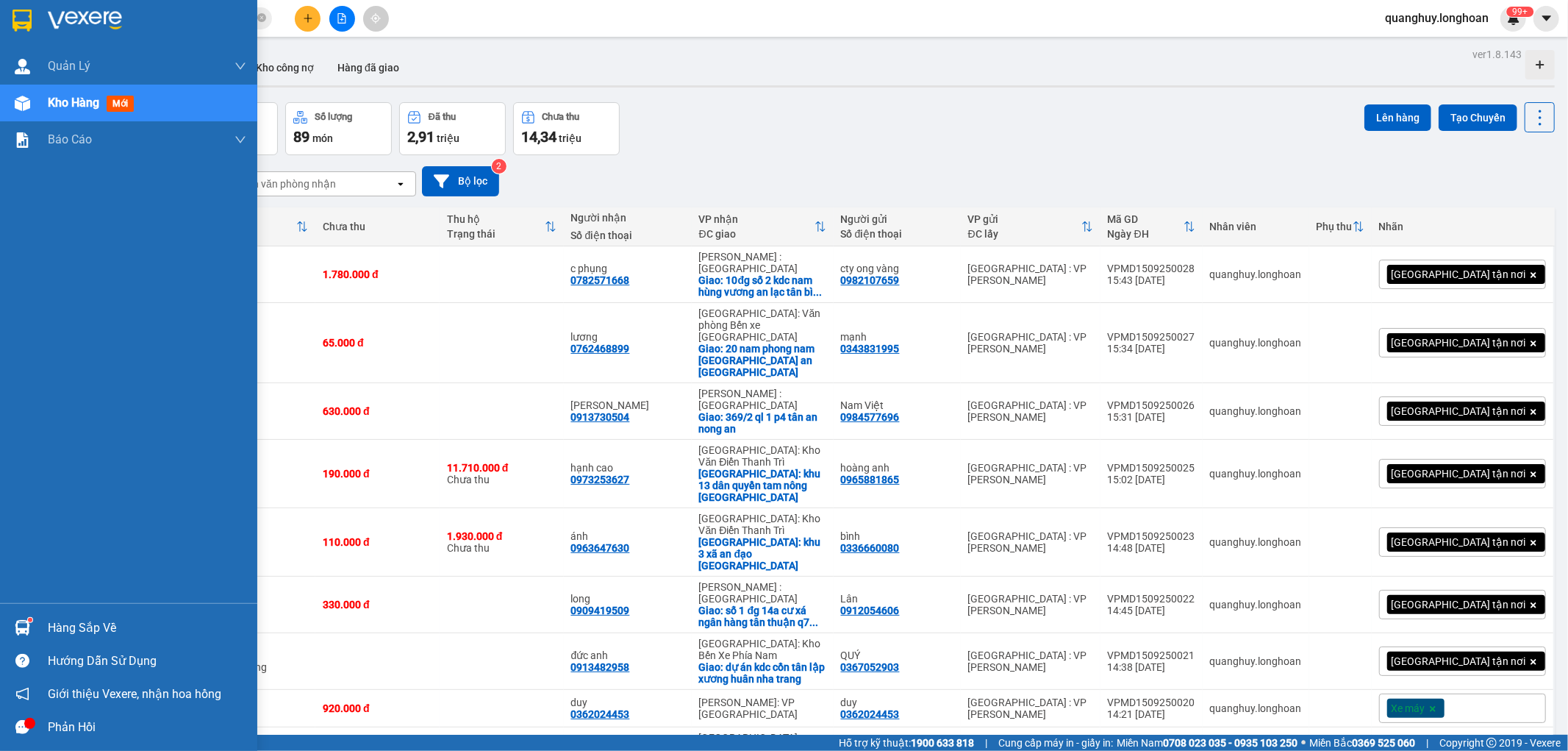
click at [11, 28] on div at bounding box center [22, 20] width 25 height 25
click at [25, 32] on div at bounding box center [22, 20] width 25 height 25
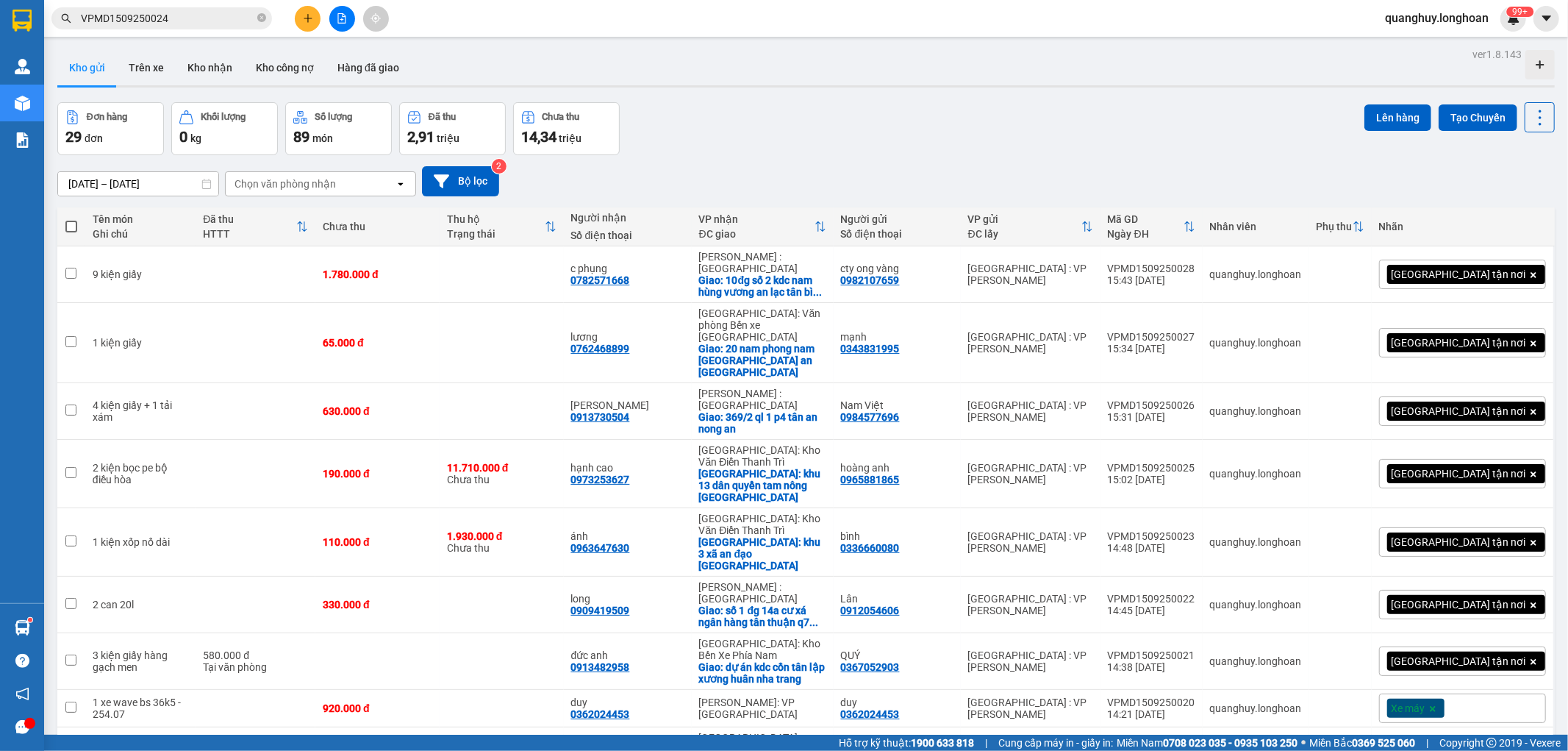
click at [298, 16] on button at bounding box center [307, 19] width 25 height 25
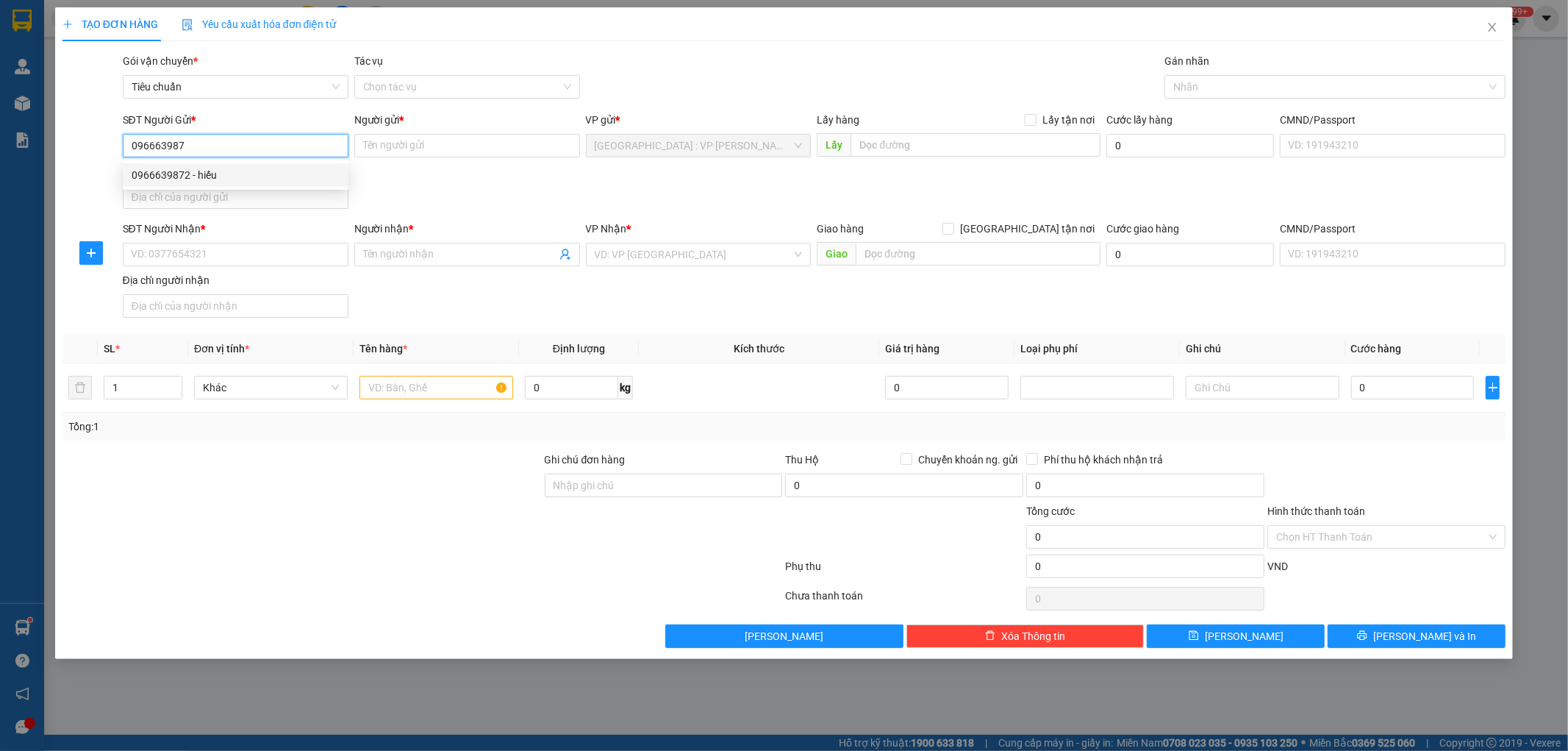
click at [217, 179] on div "0966639872 - hiếu" at bounding box center [235, 175] width 208 height 16
type input "0966639872"
type input "hiếu"
type input "0966639872"
click at [265, 257] on input "SĐT Người Nhận *" at bounding box center [236, 255] width 226 height 24
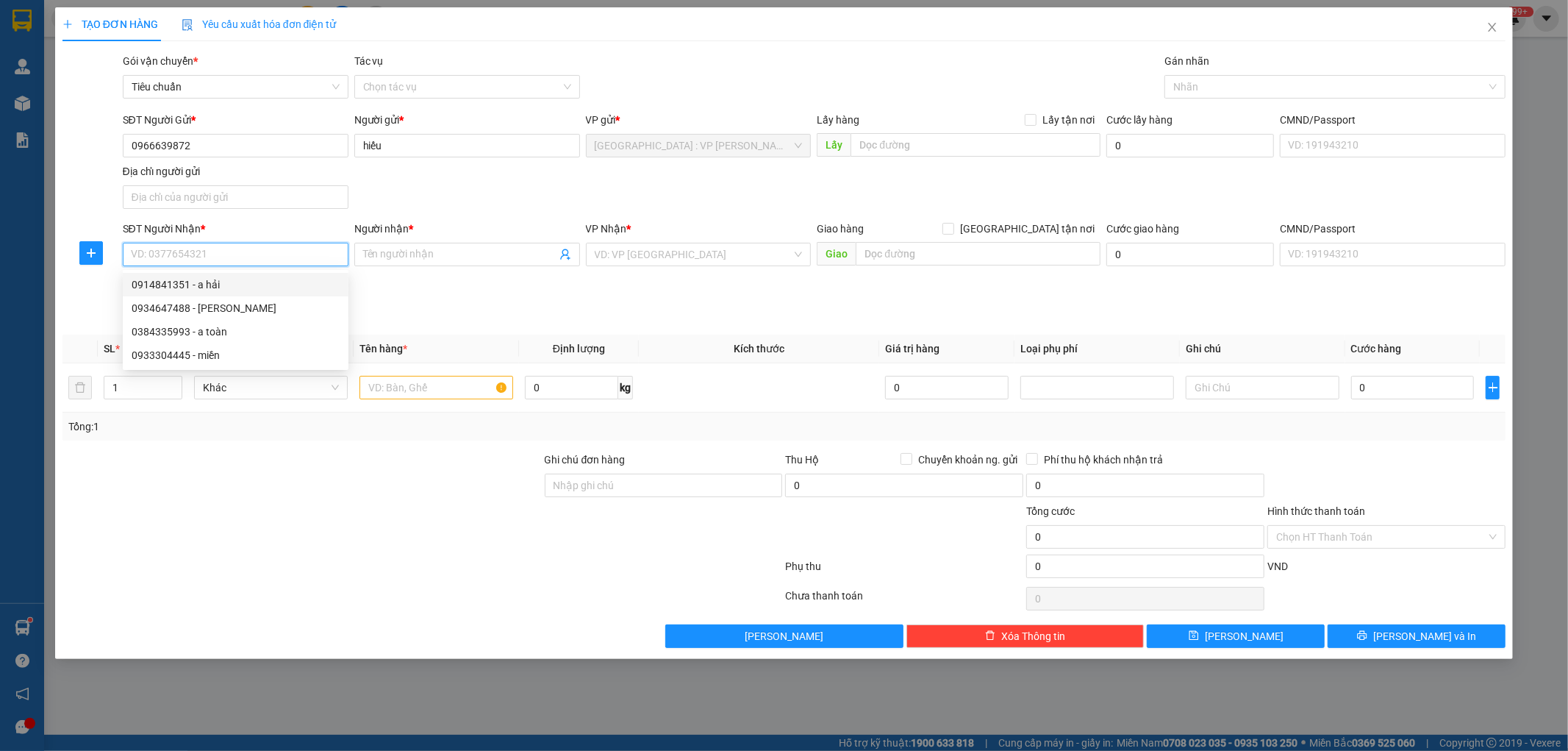
click at [204, 281] on div "0914841351 - a hải" at bounding box center [235, 284] width 208 height 16
type input "0914841351"
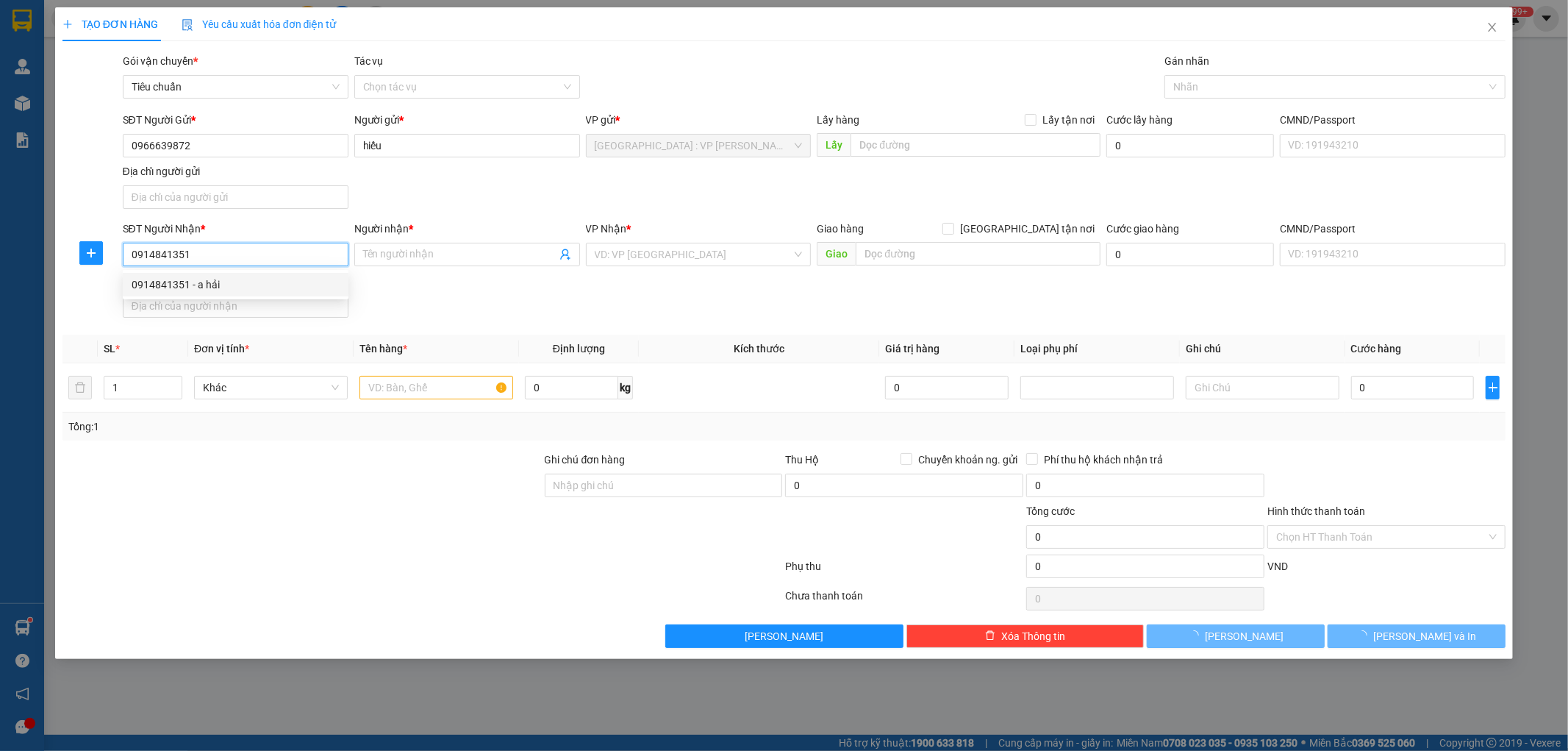
type input "a hải"
checkbox input "true"
type input "468 PHAN VĂN TRỊ, P7, GÒ VẤP , HCM"
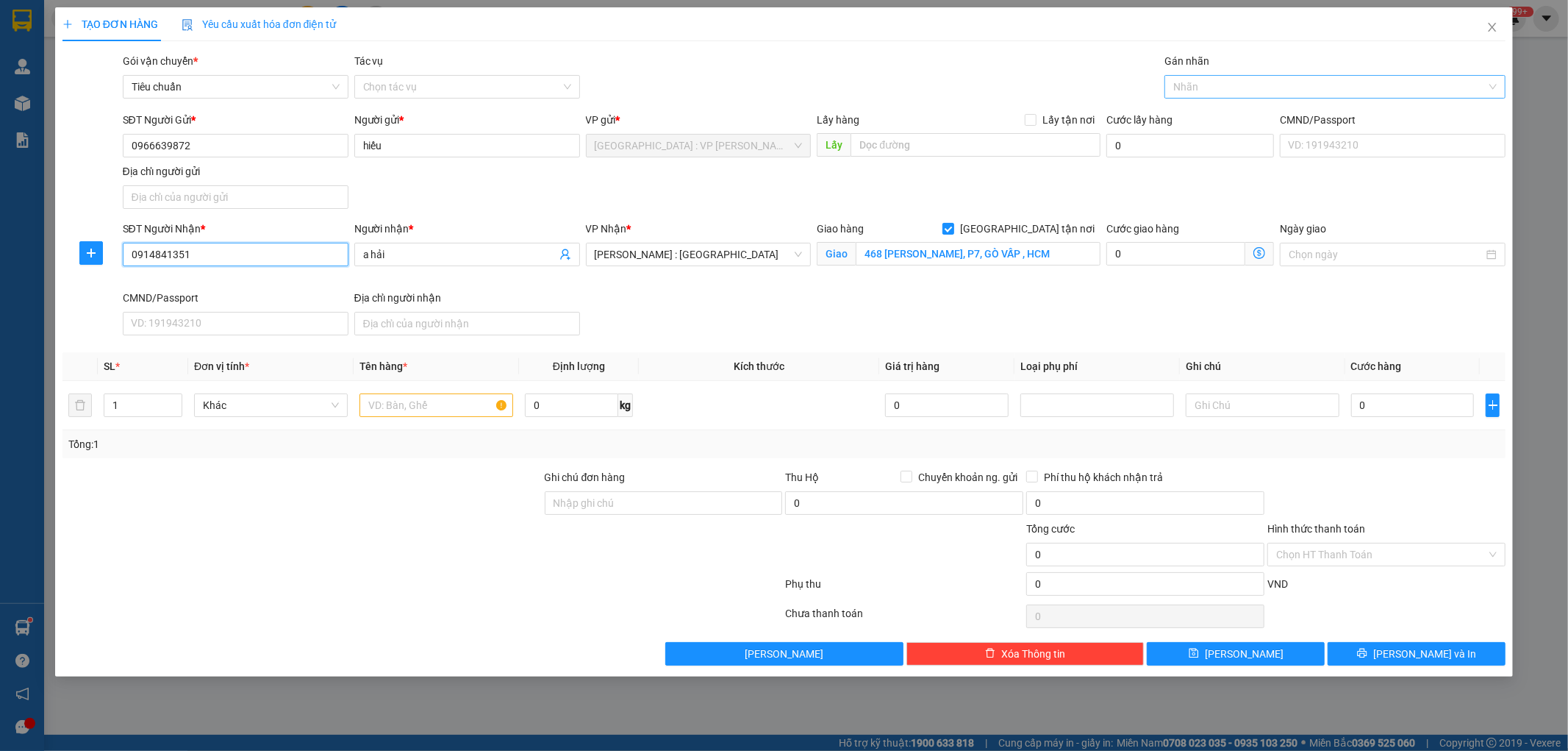
click at [1214, 86] on div at bounding box center [1328, 87] width 319 height 18
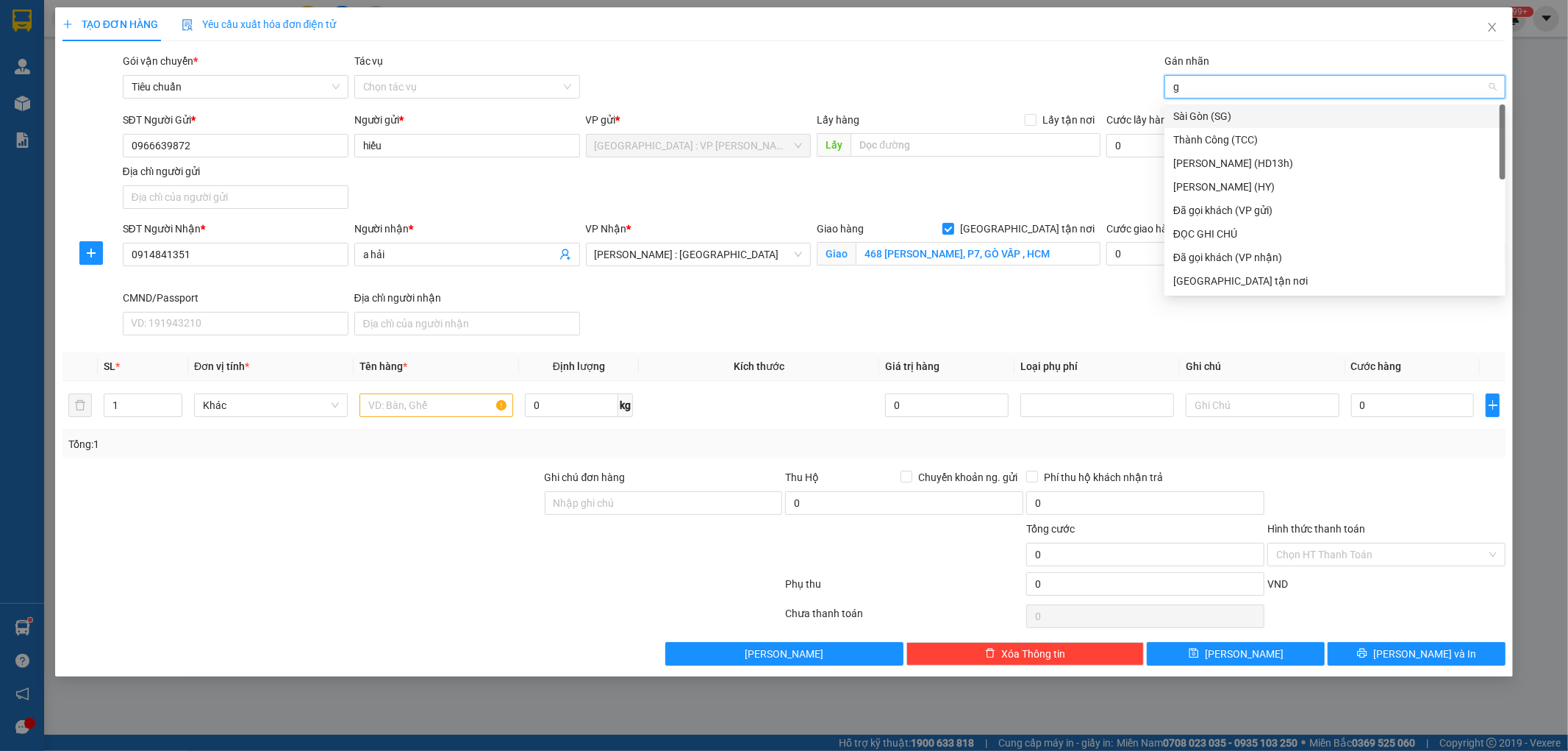
type input "gt"
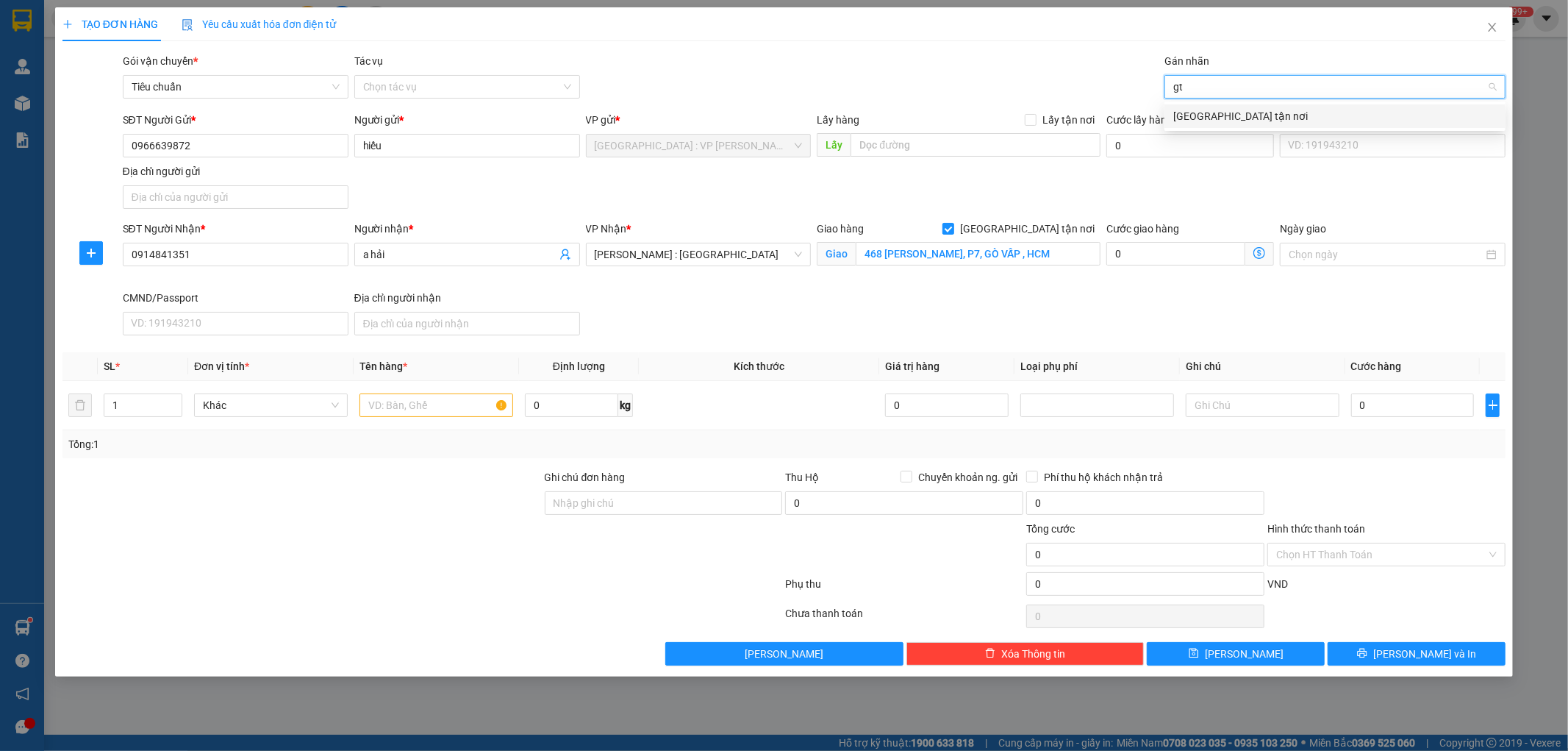
click at [1203, 115] on div "[GEOGRAPHIC_DATA] tận nơi" at bounding box center [1335, 115] width 323 height 16
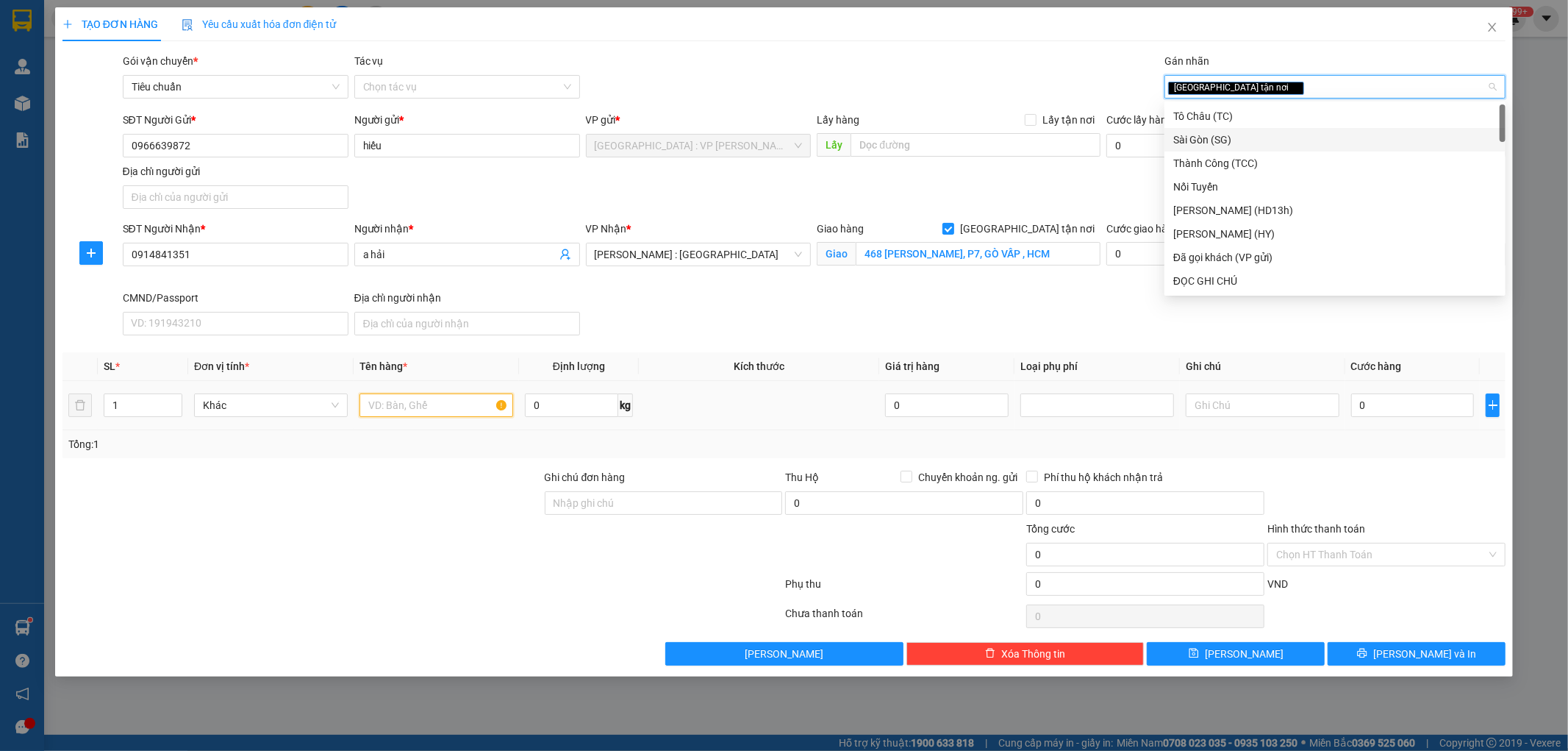
click at [460, 403] on input "text" at bounding box center [436, 406] width 154 height 24
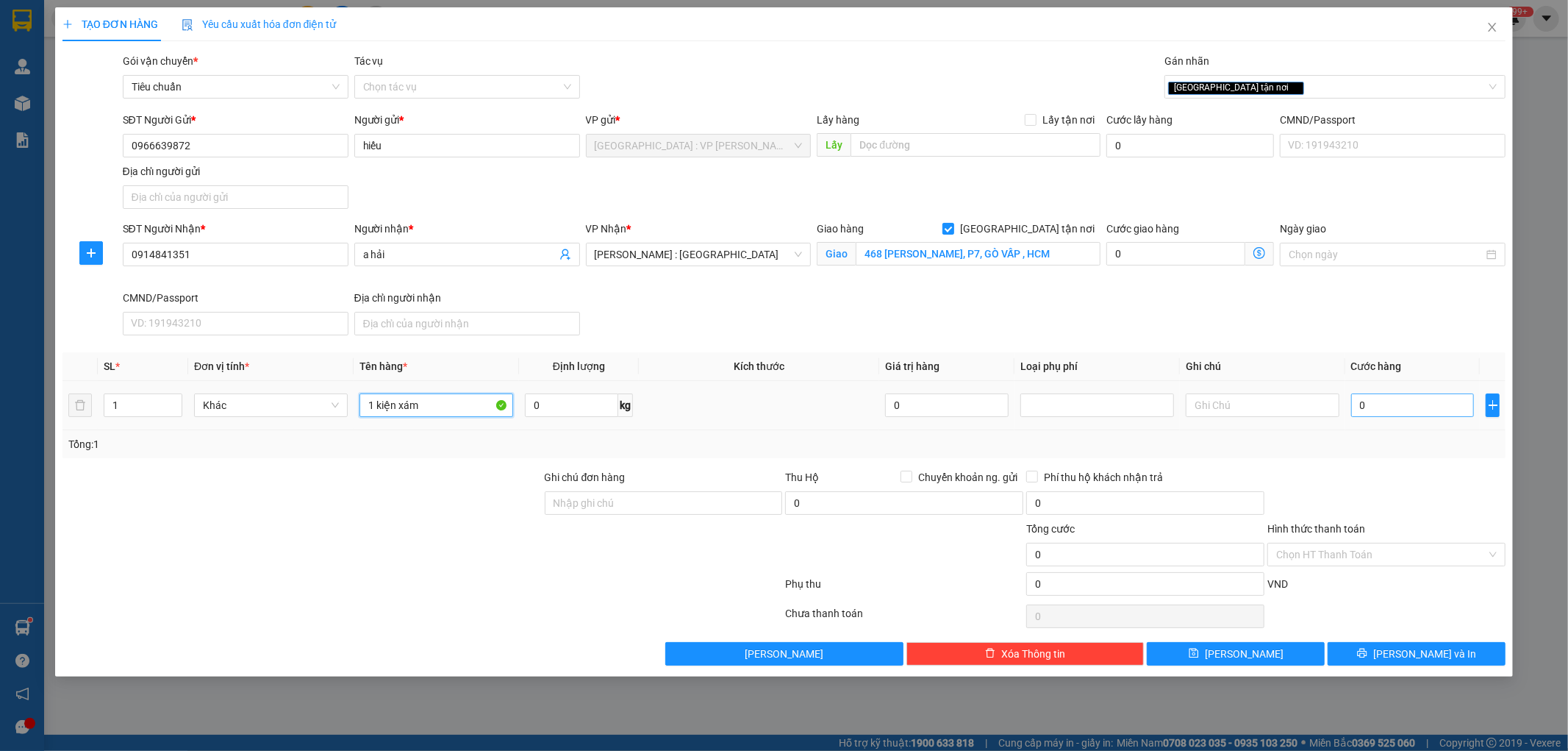
type input "1 kiện xám"
click at [1435, 406] on input "0" at bounding box center [1414, 406] width 124 height 24
type input "1"
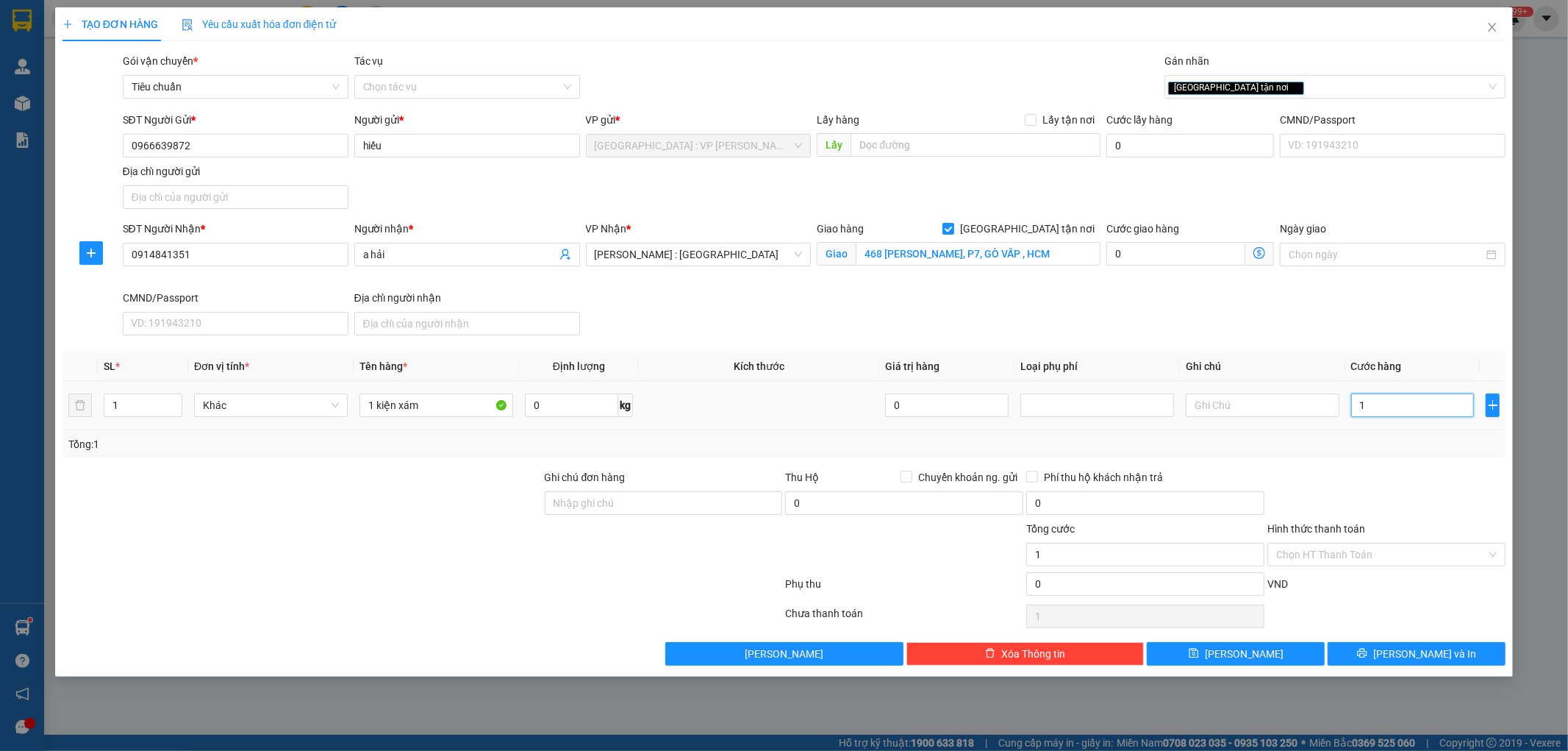
type input "19"
type input "190"
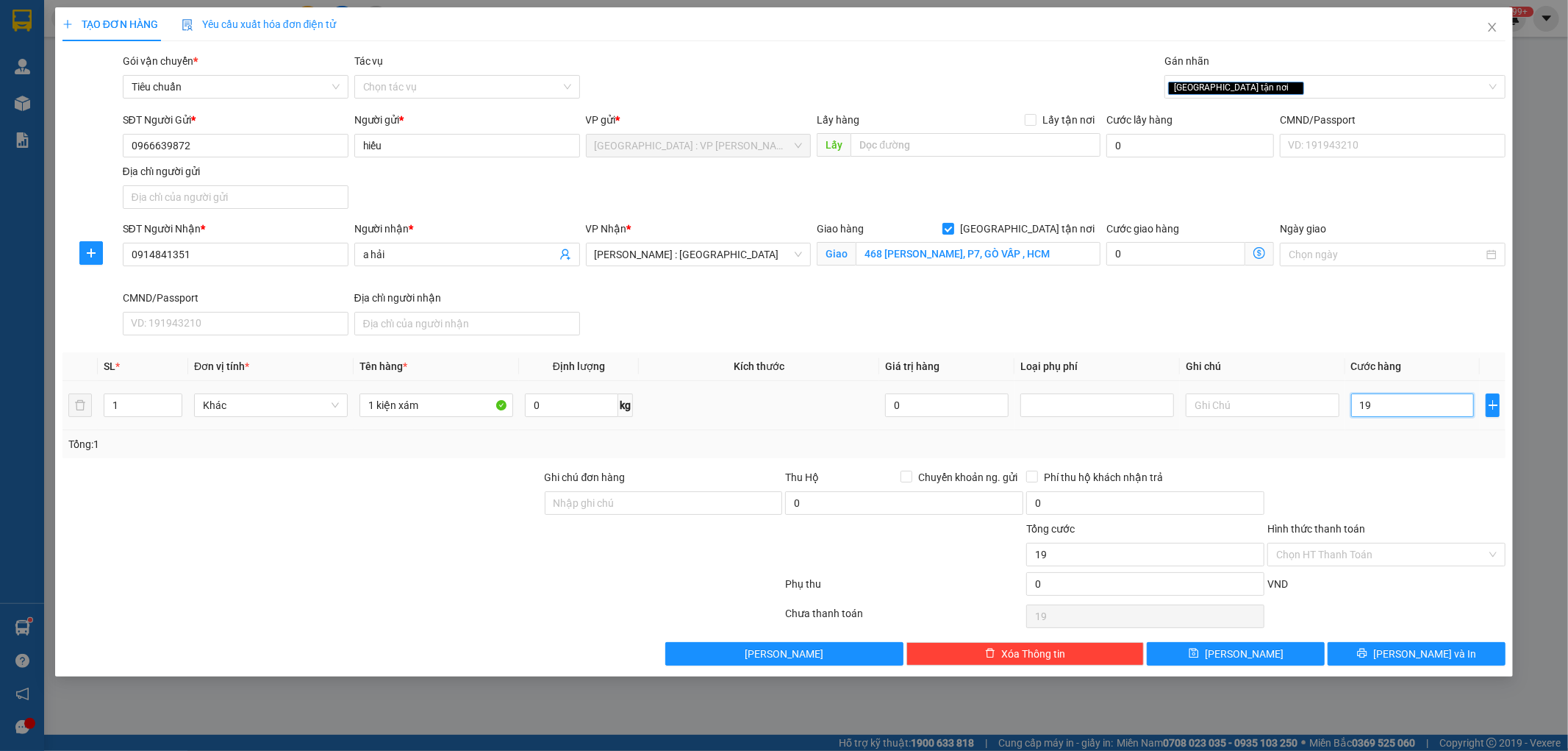
type input "190"
type input "1.900"
type input "19.000"
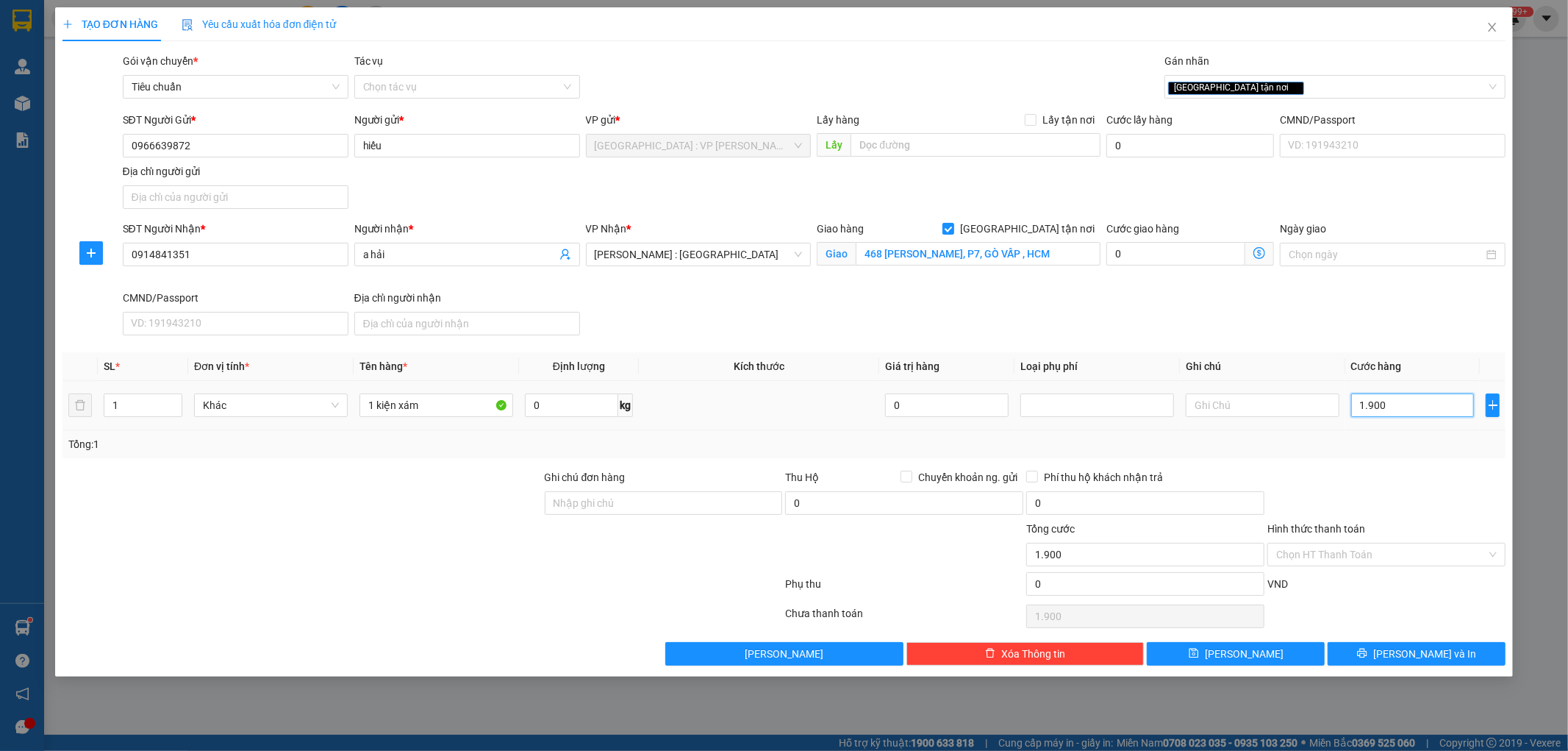
type input "19.000"
type input "190.000"
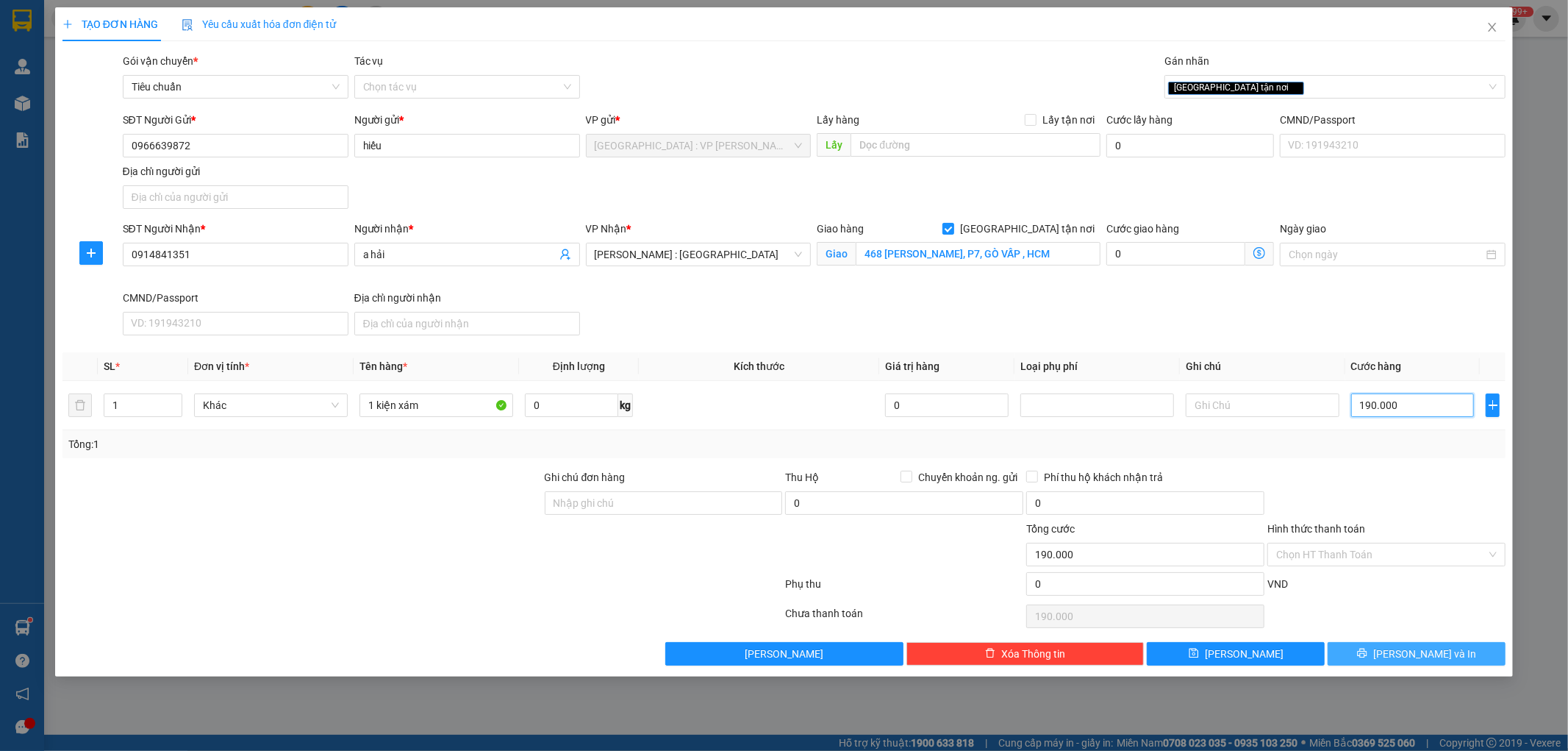
type input "190.000"
click at [1386, 654] on button "Lưu và In" at bounding box center [1417, 653] width 178 height 24
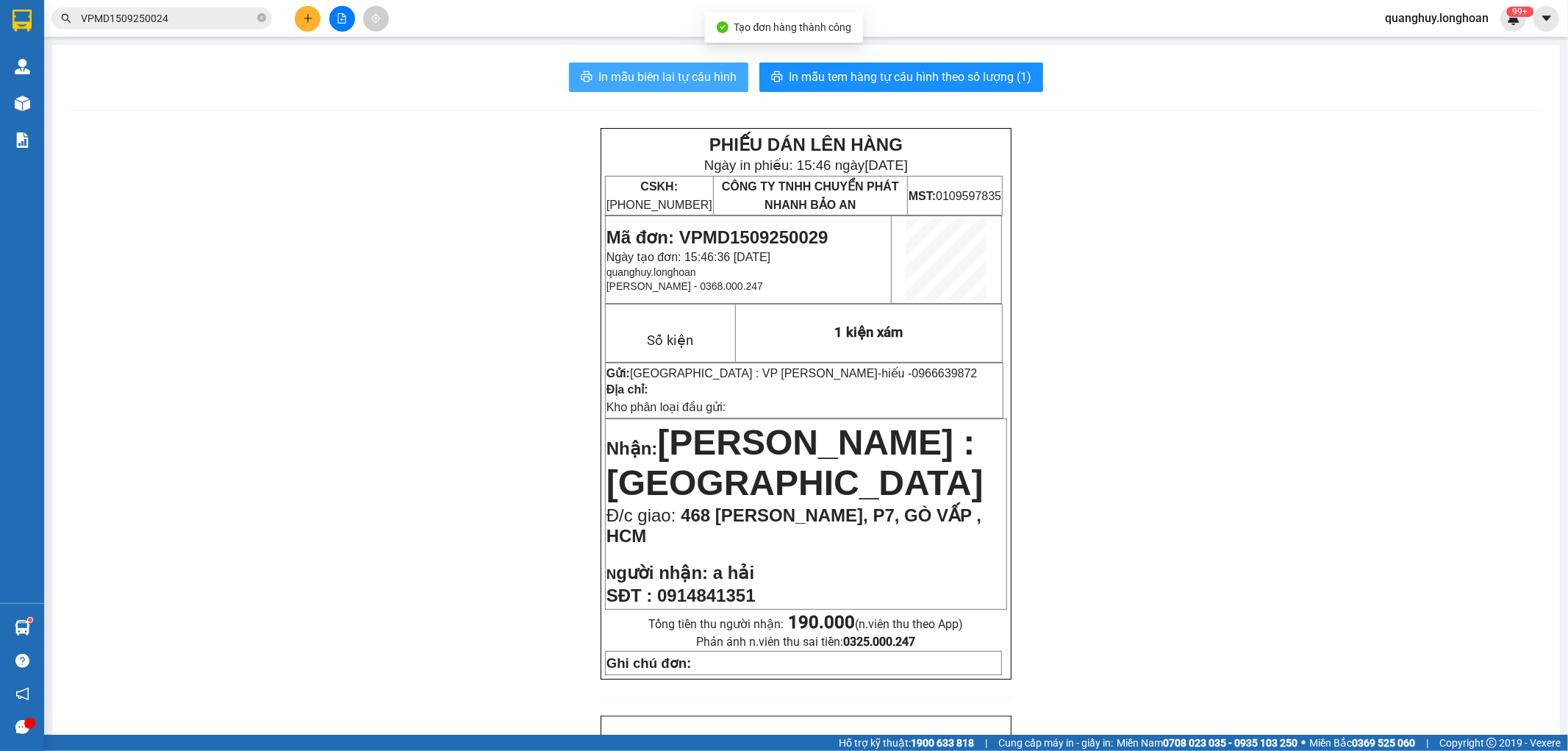
click at [679, 75] on span "In mẫu biên lai tự cấu hình" at bounding box center [667, 77] width 138 height 19
click at [892, 92] on div "In mẫu biên lai tự cấu hình In mẫu tem hàng tự cấu hình theo số lượng (1) PHIẾU…" at bounding box center [806, 757] width 1508 height 1425
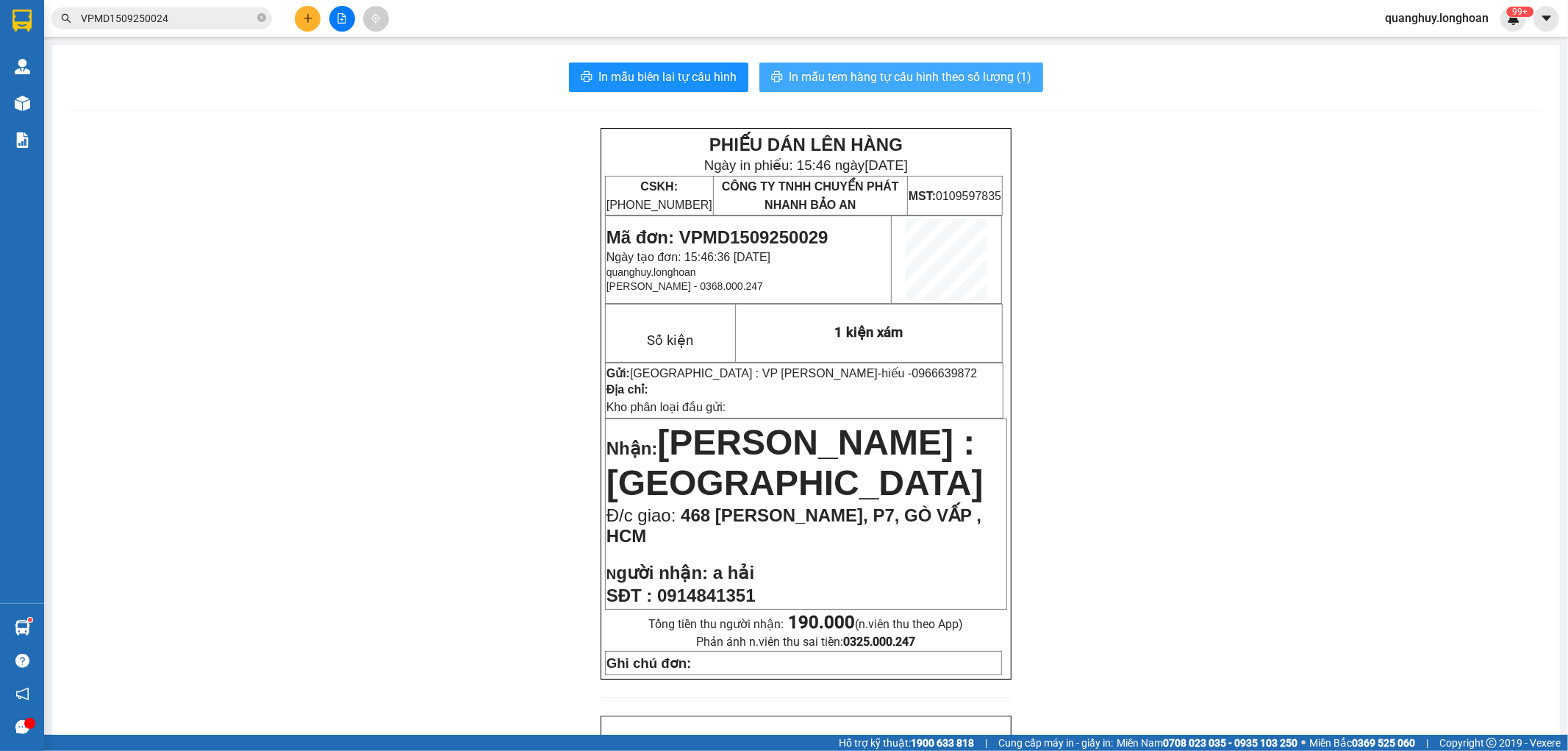
click at [907, 79] on span "In mẫu tem hàng tự cấu hình theo số lượng (1)" at bounding box center [910, 77] width 243 height 19
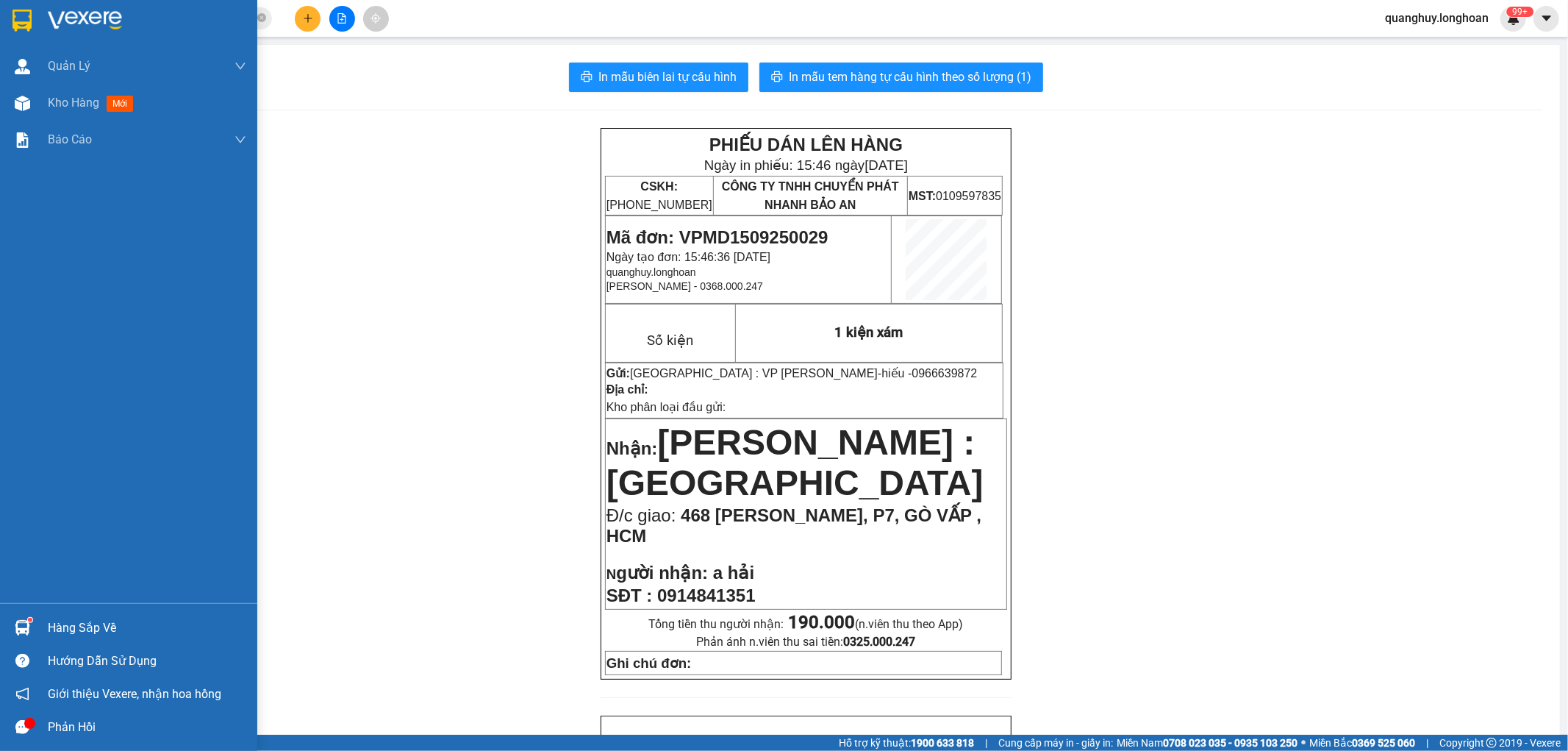
click at [26, 25] on img at bounding box center [22, 20] width 20 height 22
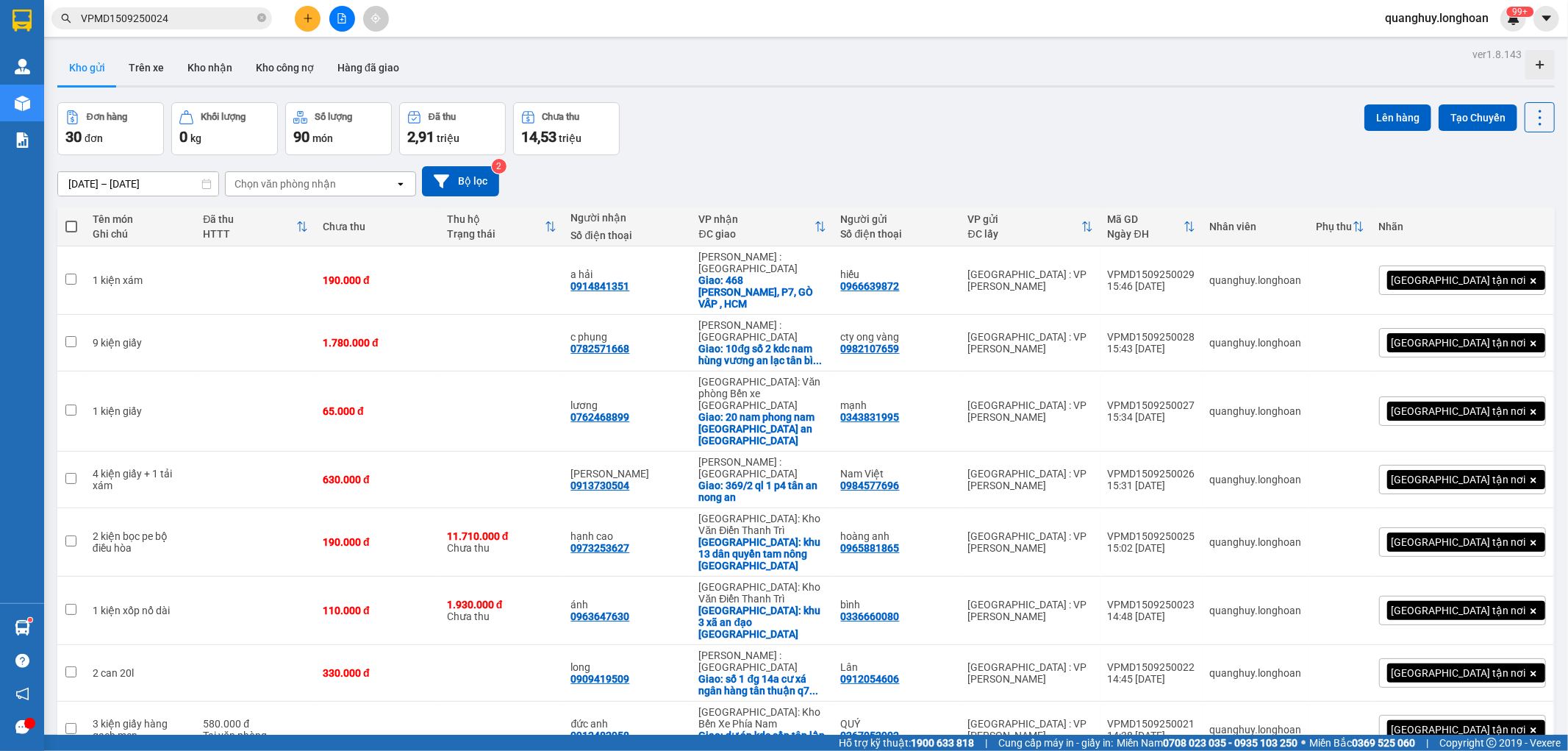
click at [259, 14] on icon "close-circle" at bounding box center [261, 18] width 8 height 8
click at [246, 10] on input "text" at bounding box center [167, 18] width 173 height 16
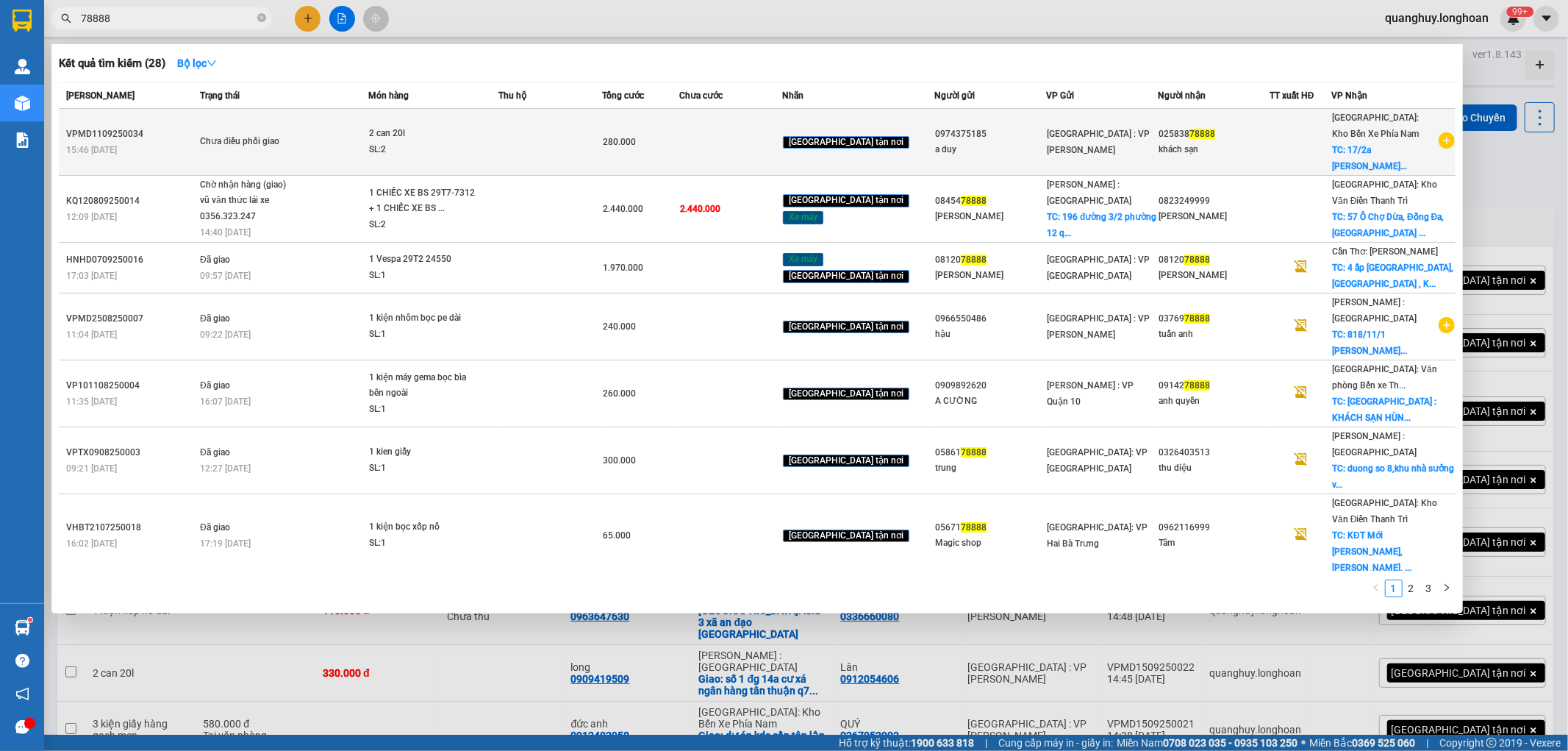
type input "78888"
click at [210, 150] on td "Chưa điều phối giao" at bounding box center [282, 142] width 172 height 67
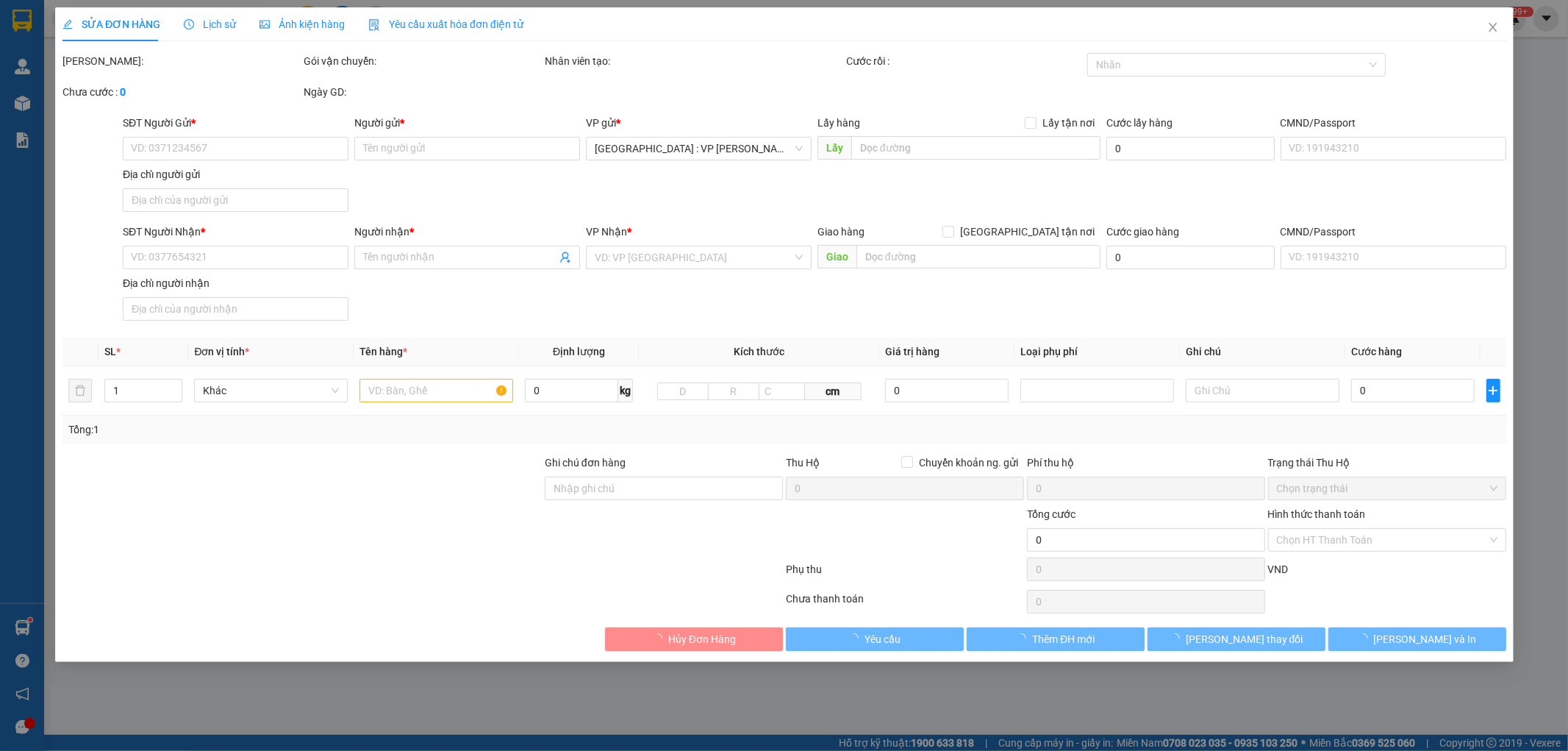
click at [200, 23] on span "Lịch sử" at bounding box center [210, 25] width 53 height 12
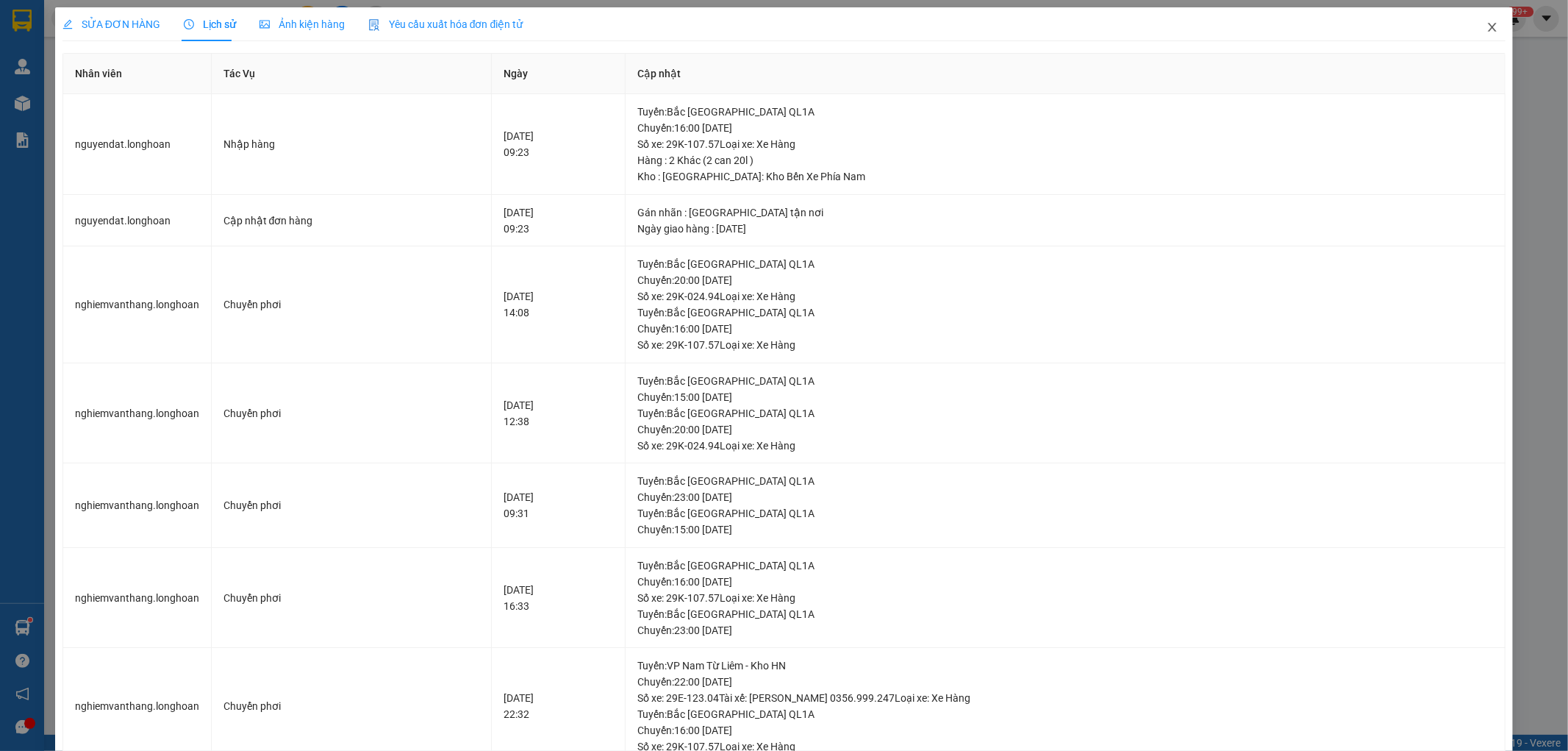
click at [1487, 31] on icon "close" at bounding box center [1492, 27] width 12 height 12
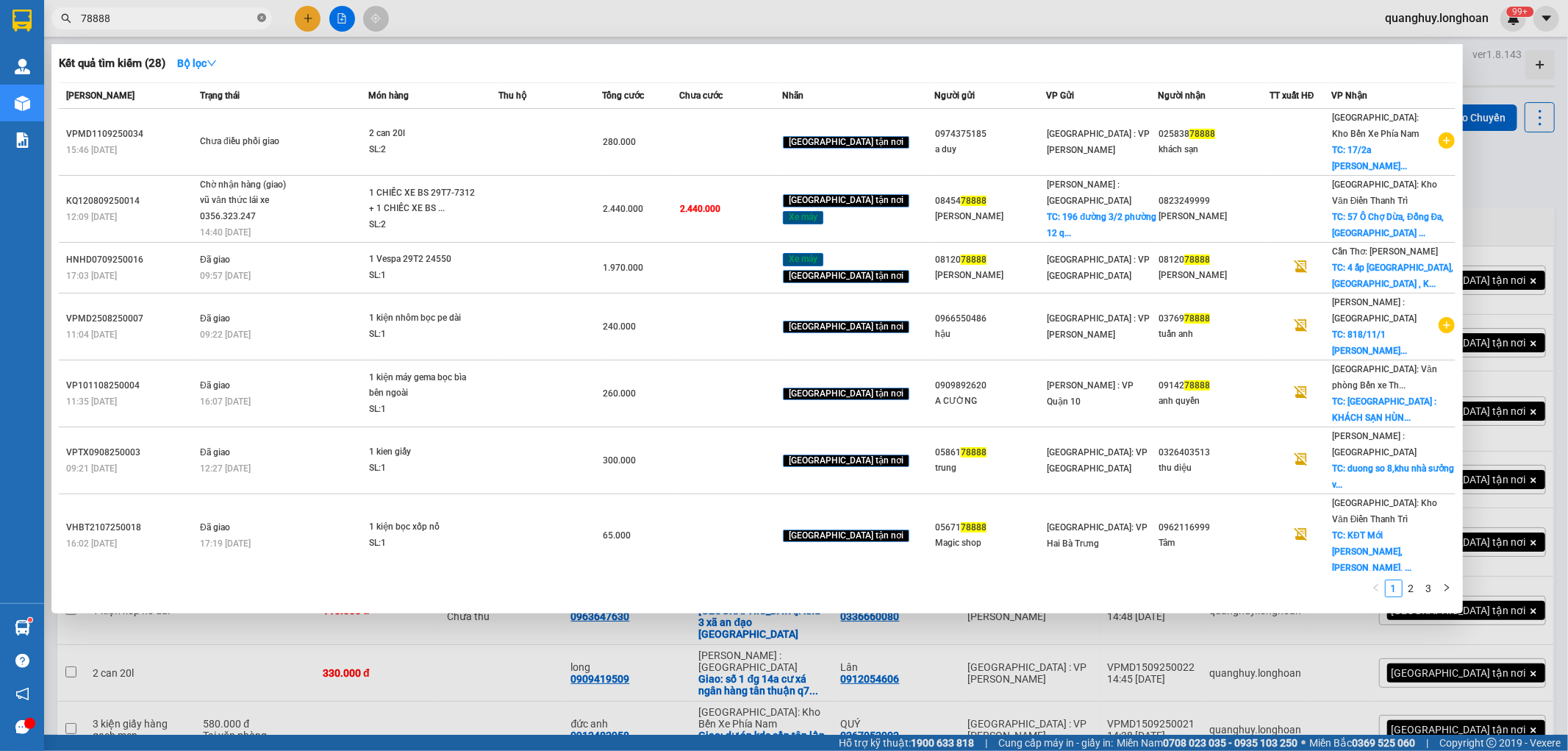
click at [261, 14] on icon "close-circle" at bounding box center [261, 18] width 8 height 8
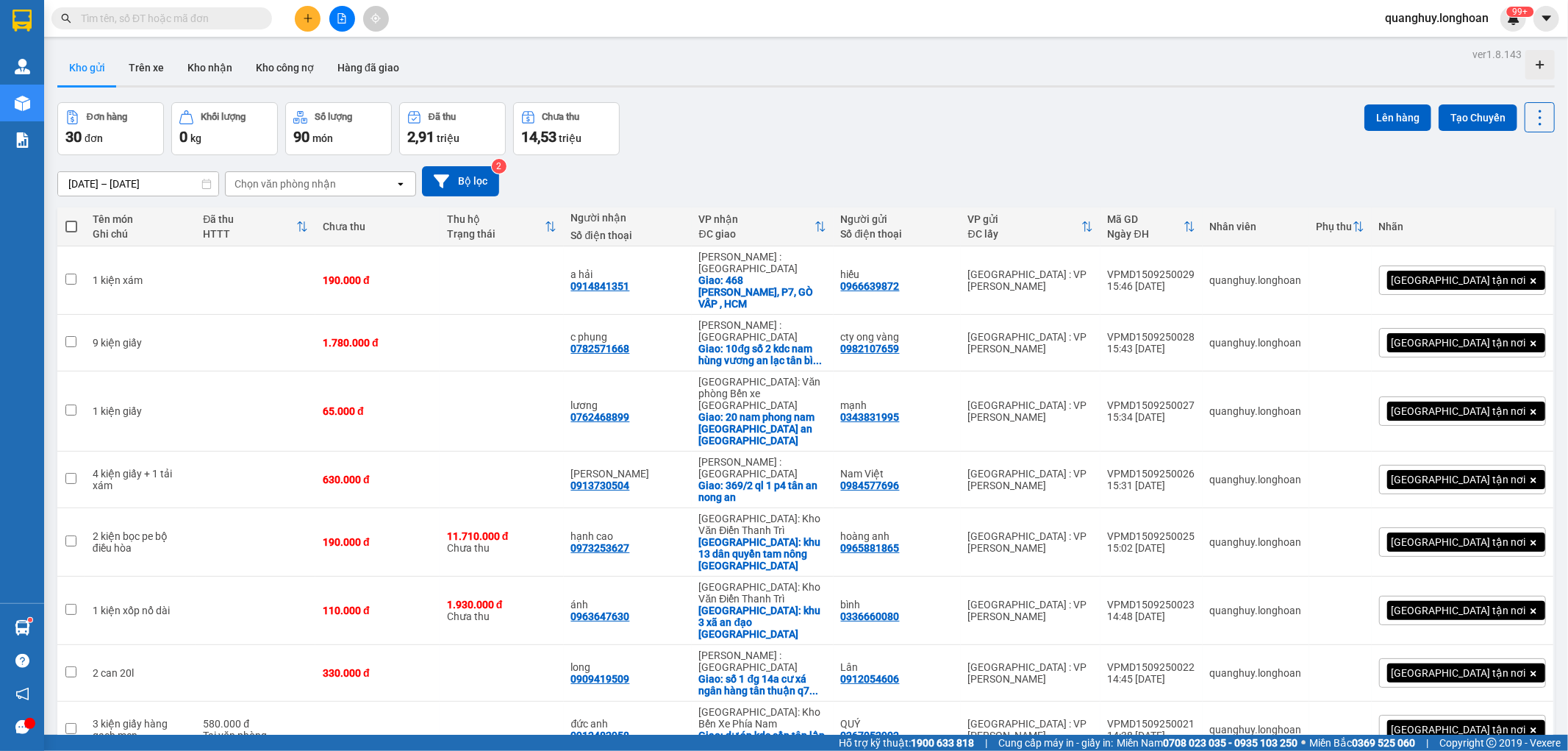
click at [223, 17] on input "text" at bounding box center [167, 18] width 173 height 16
paste input "0369673399"
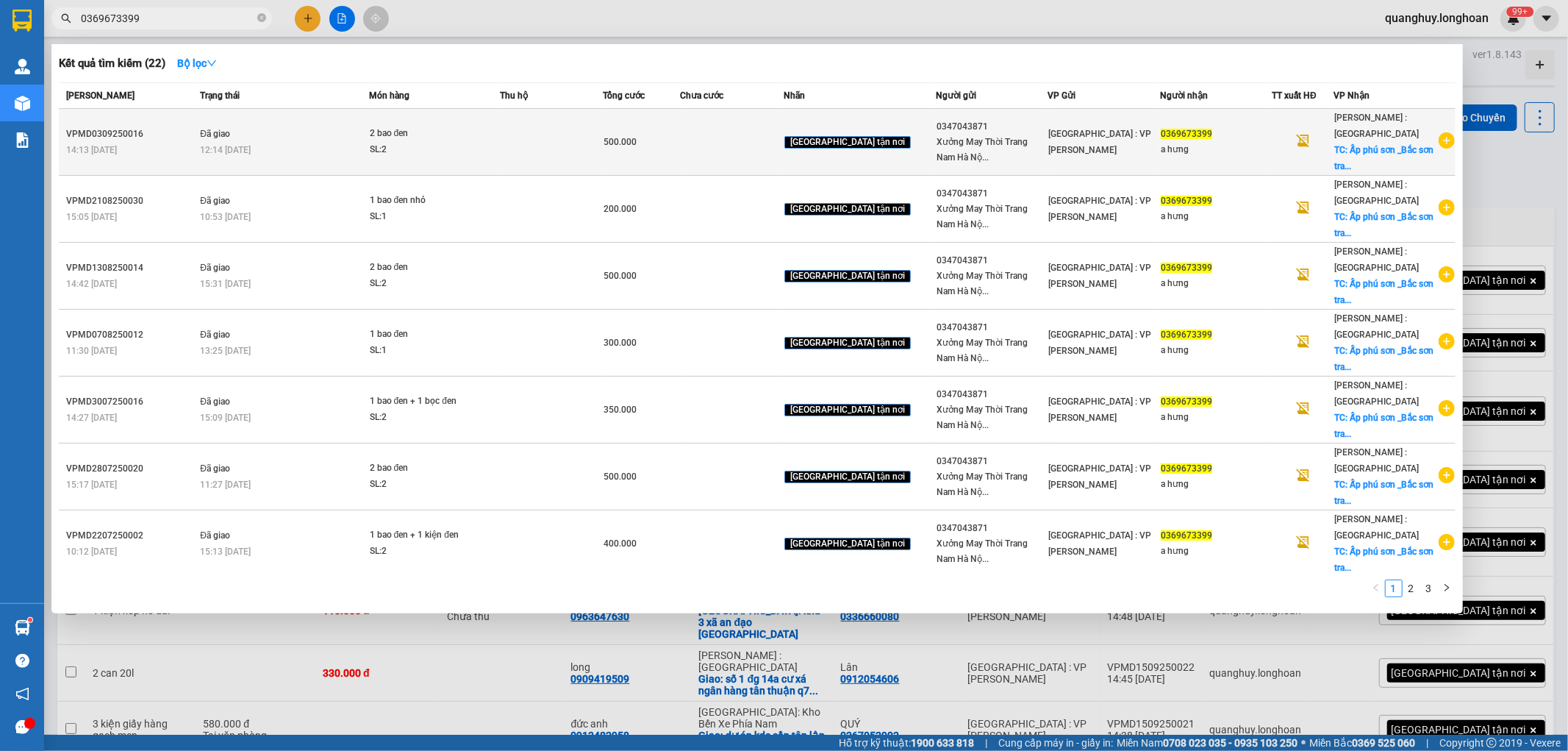
type input "0369673399"
click at [1442, 141] on icon "plus-circle" at bounding box center [1447, 140] width 16 height 16
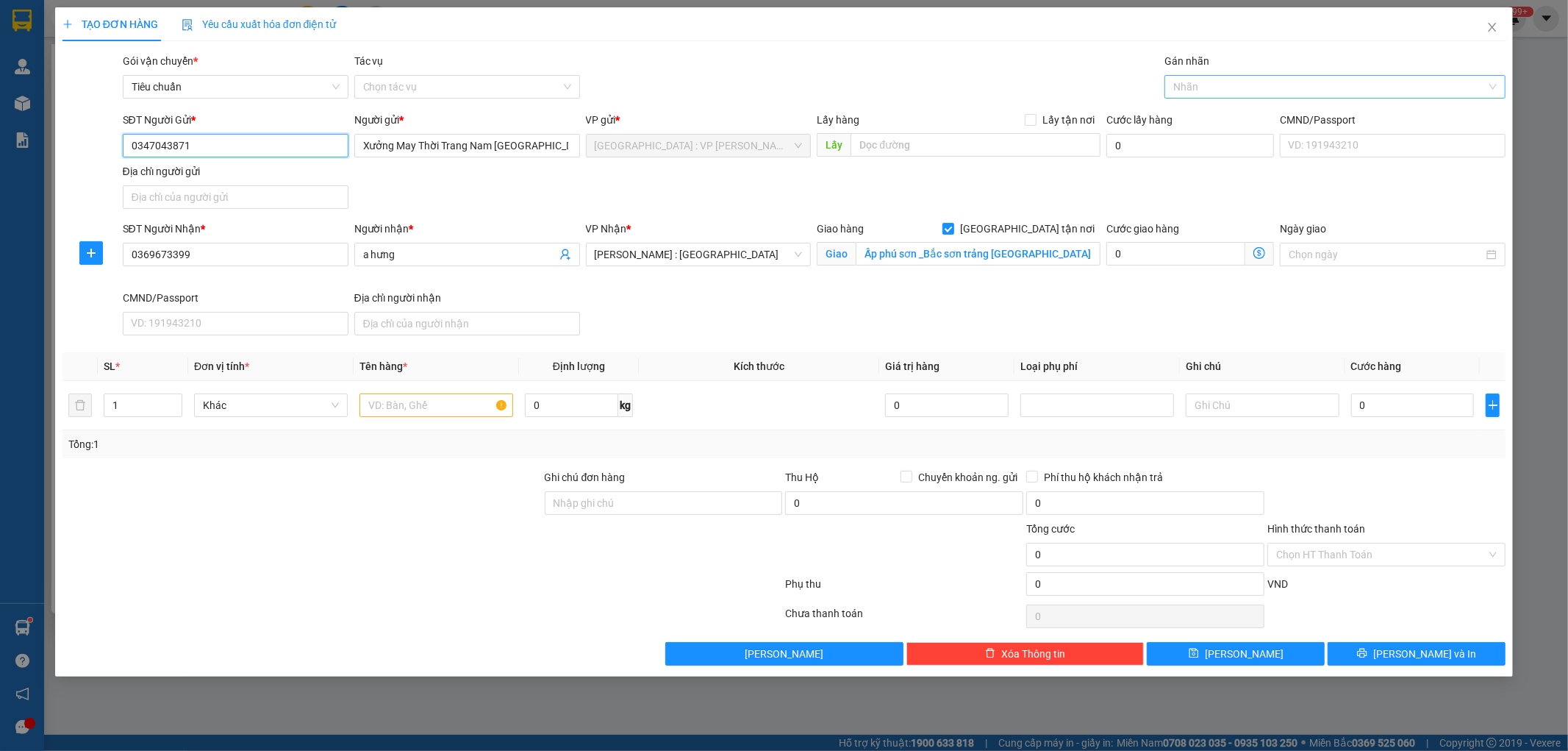
click at [1232, 82] on div at bounding box center [1328, 87] width 319 height 18
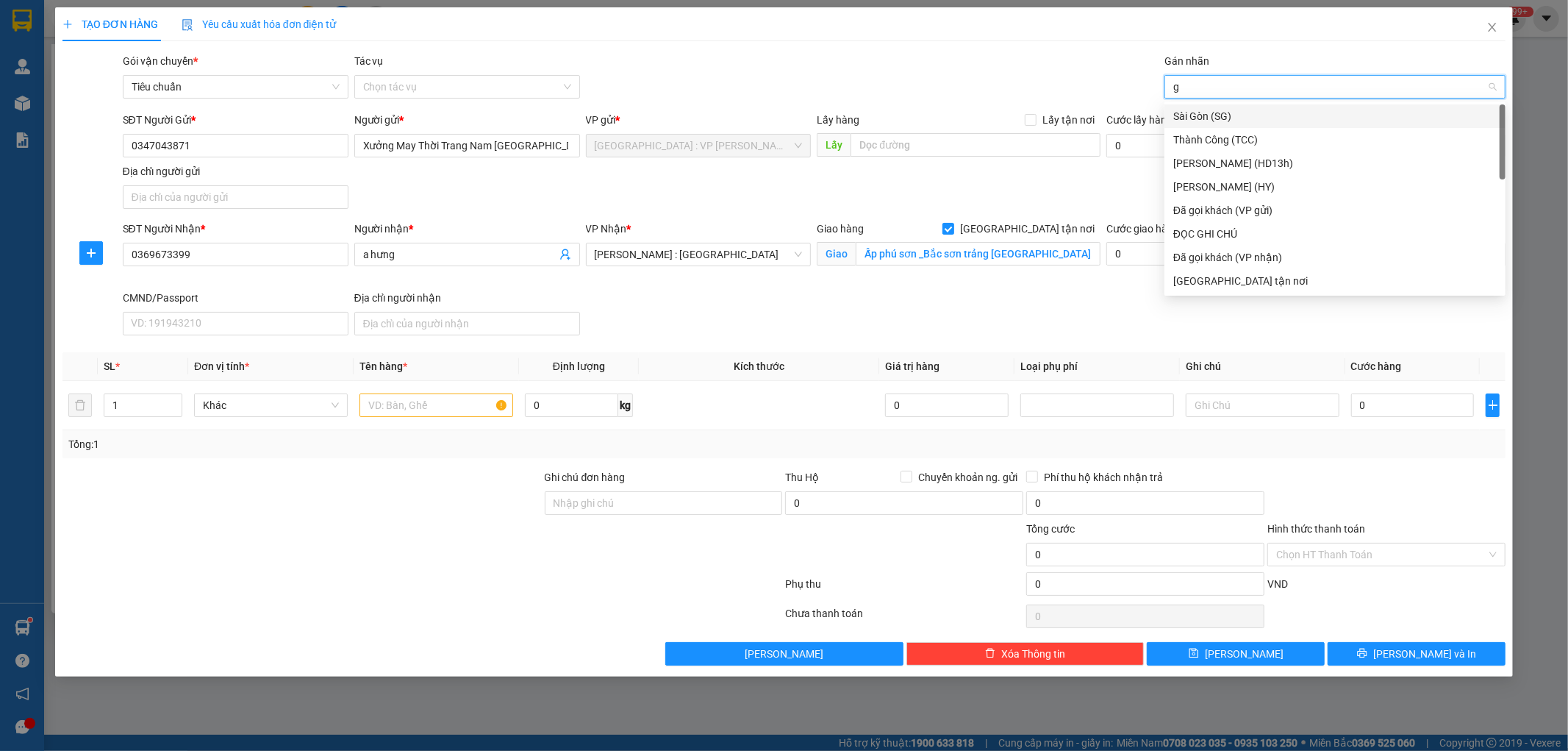
type input "gt"
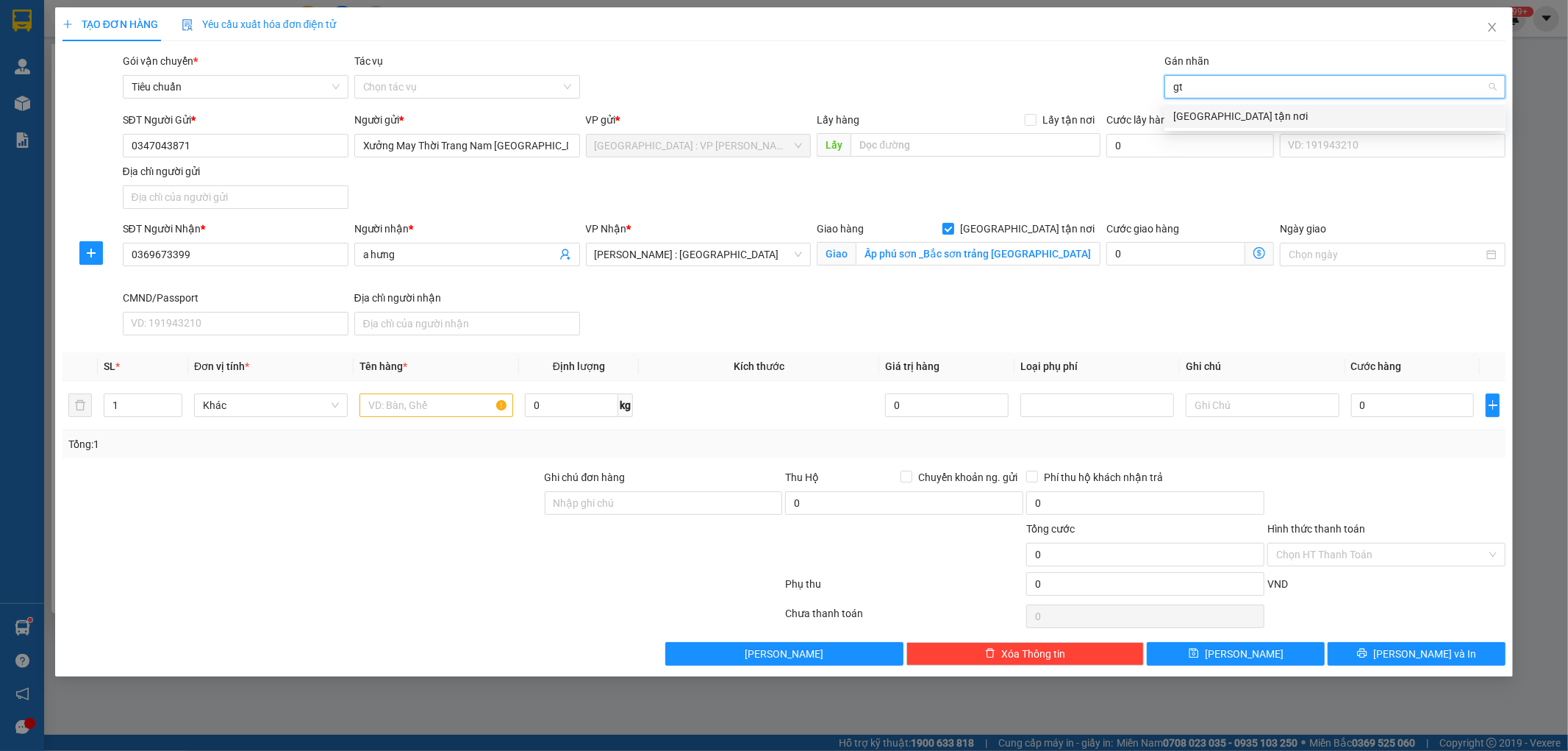
click at [1213, 115] on div "[GEOGRAPHIC_DATA] tận nơi" at bounding box center [1335, 115] width 323 height 16
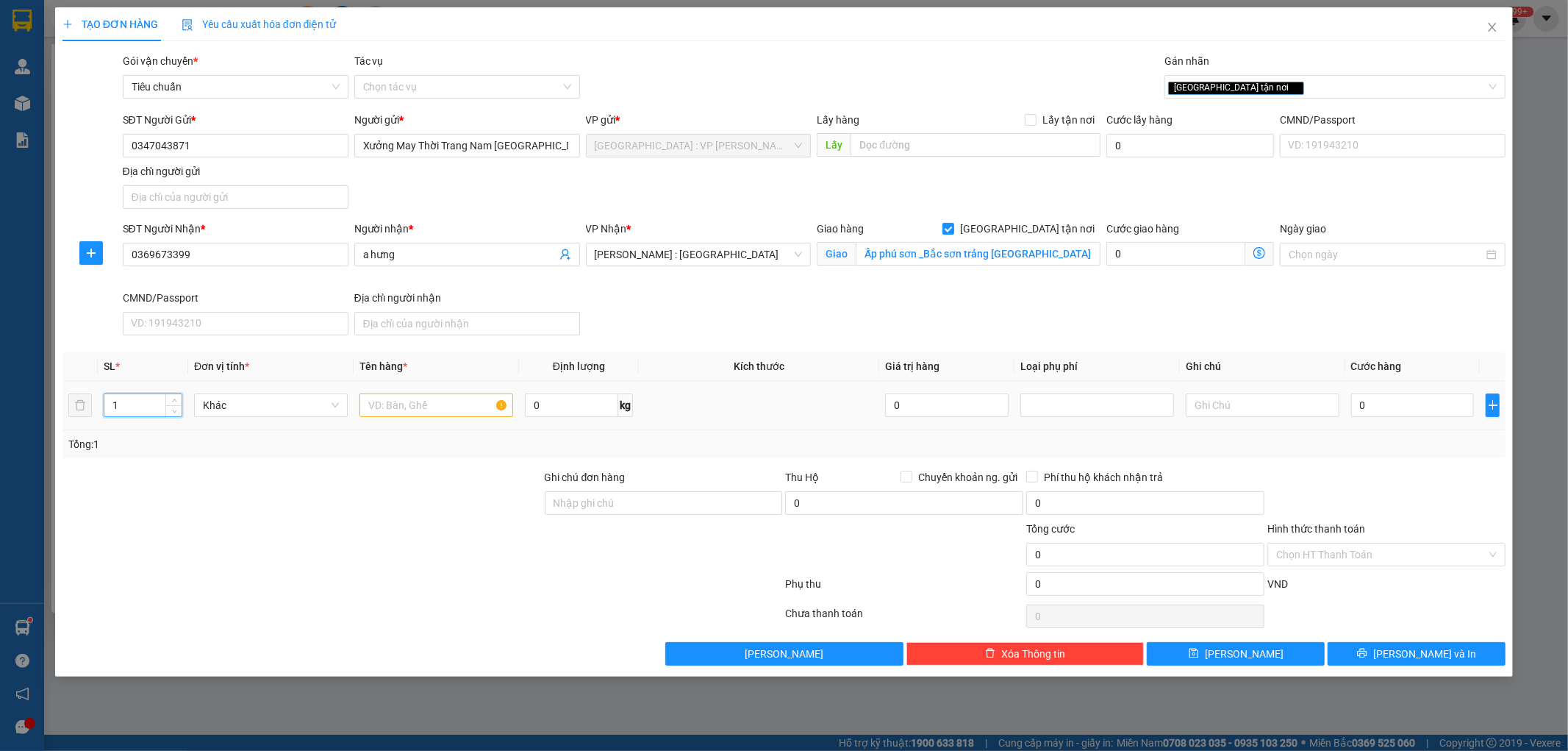
click at [148, 405] on input "1" at bounding box center [143, 405] width 77 height 22
type input "2"
click at [415, 406] on input "text" at bounding box center [436, 406] width 154 height 24
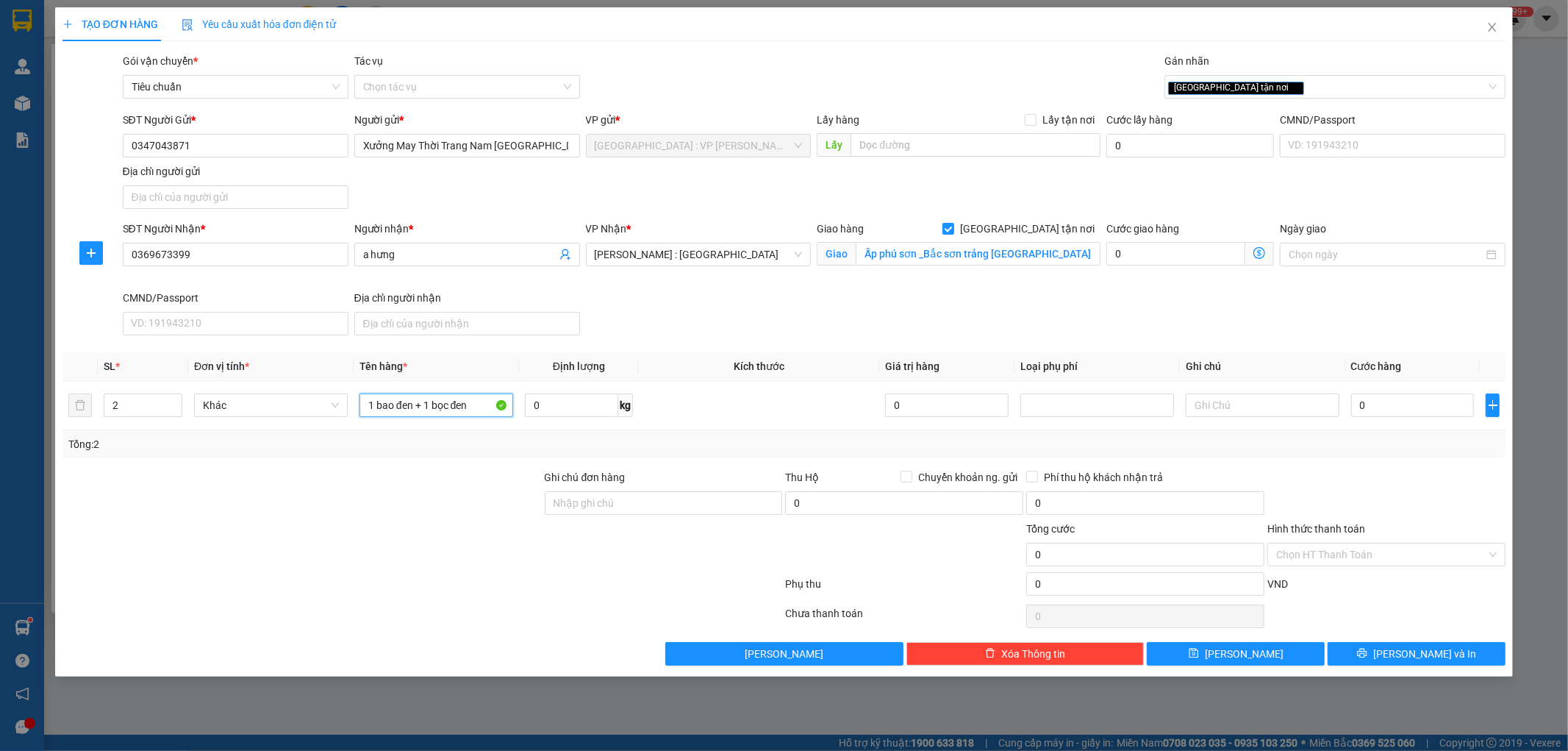
type input "1 bao đen + 1 bọc đen"
click at [409, 506] on div at bounding box center [302, 495] width 482 height 52
click at [1361, 398] on input "0" at bounding box center [1414, 406] width 124 height 24
type input "4"
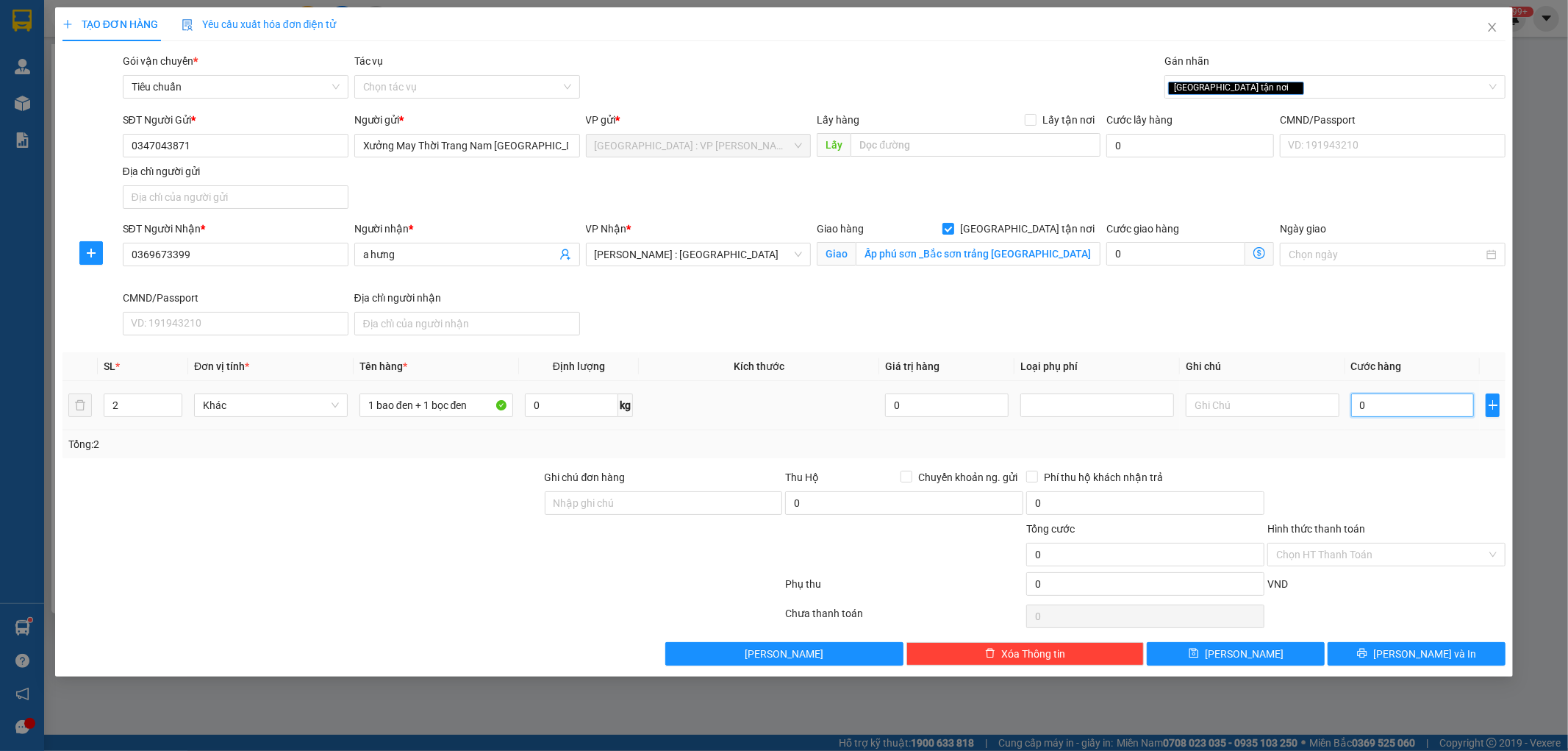
type input "4"
type input "40"
type input "400"
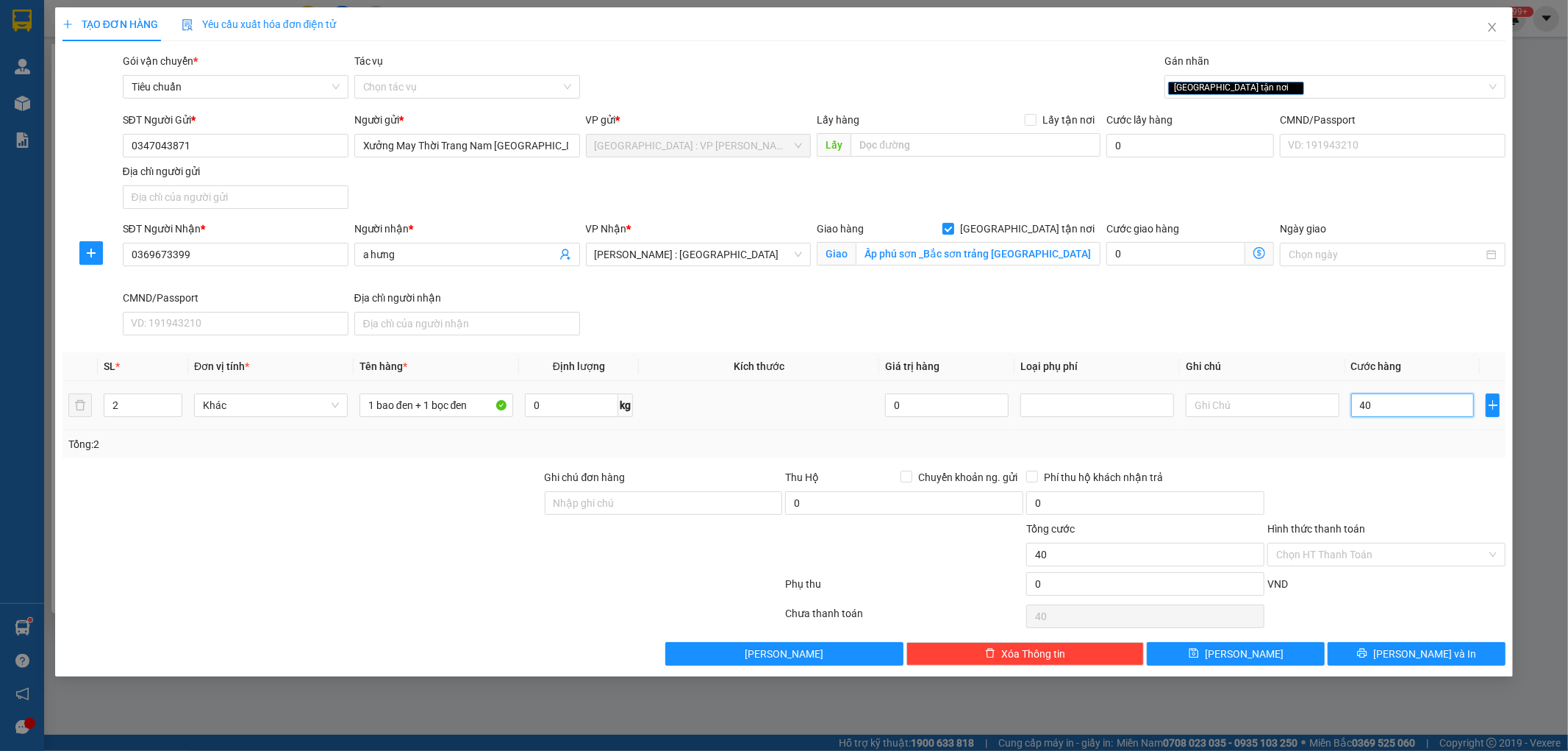
type input "400"
type input "4.000"
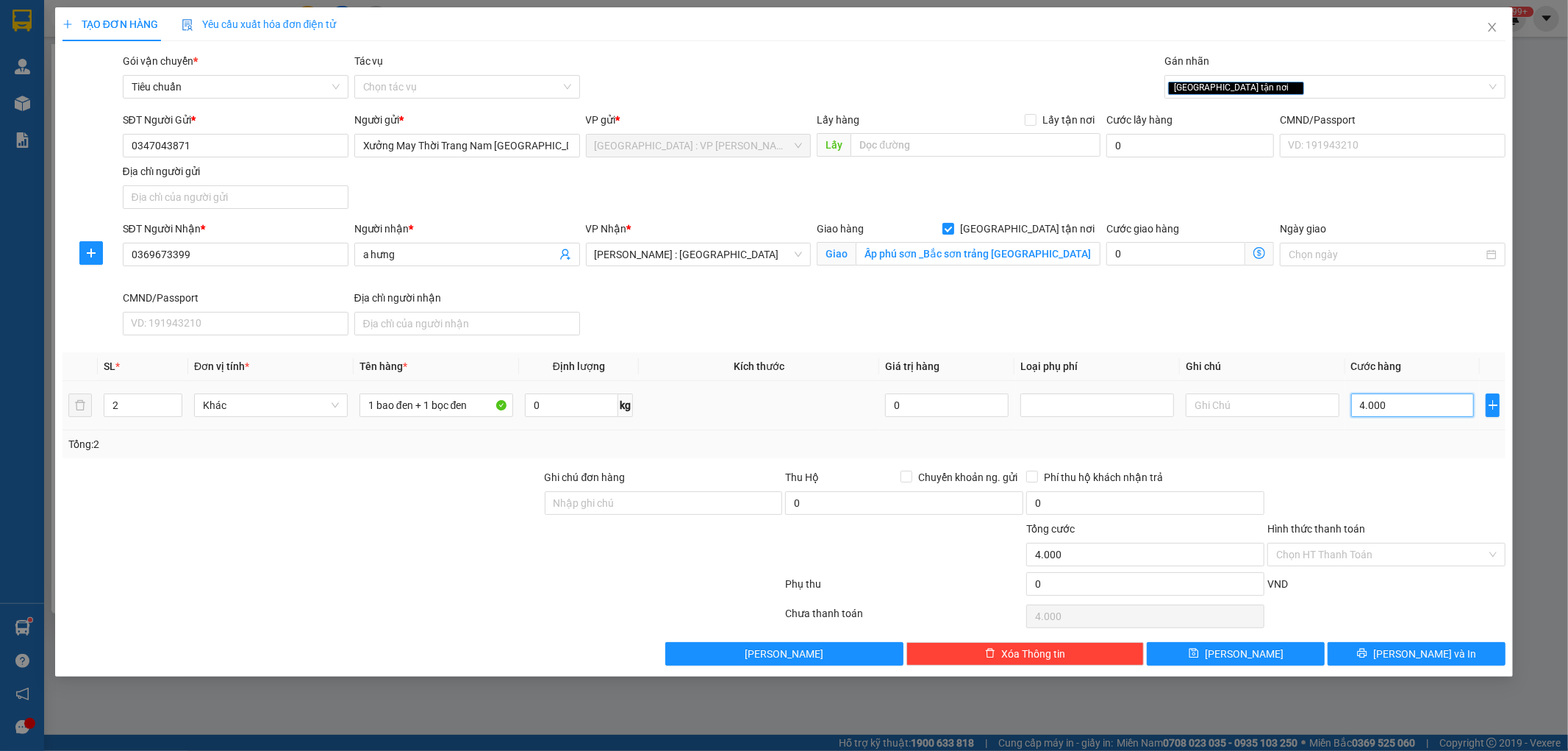
type input "40.000"
type input "400.000"
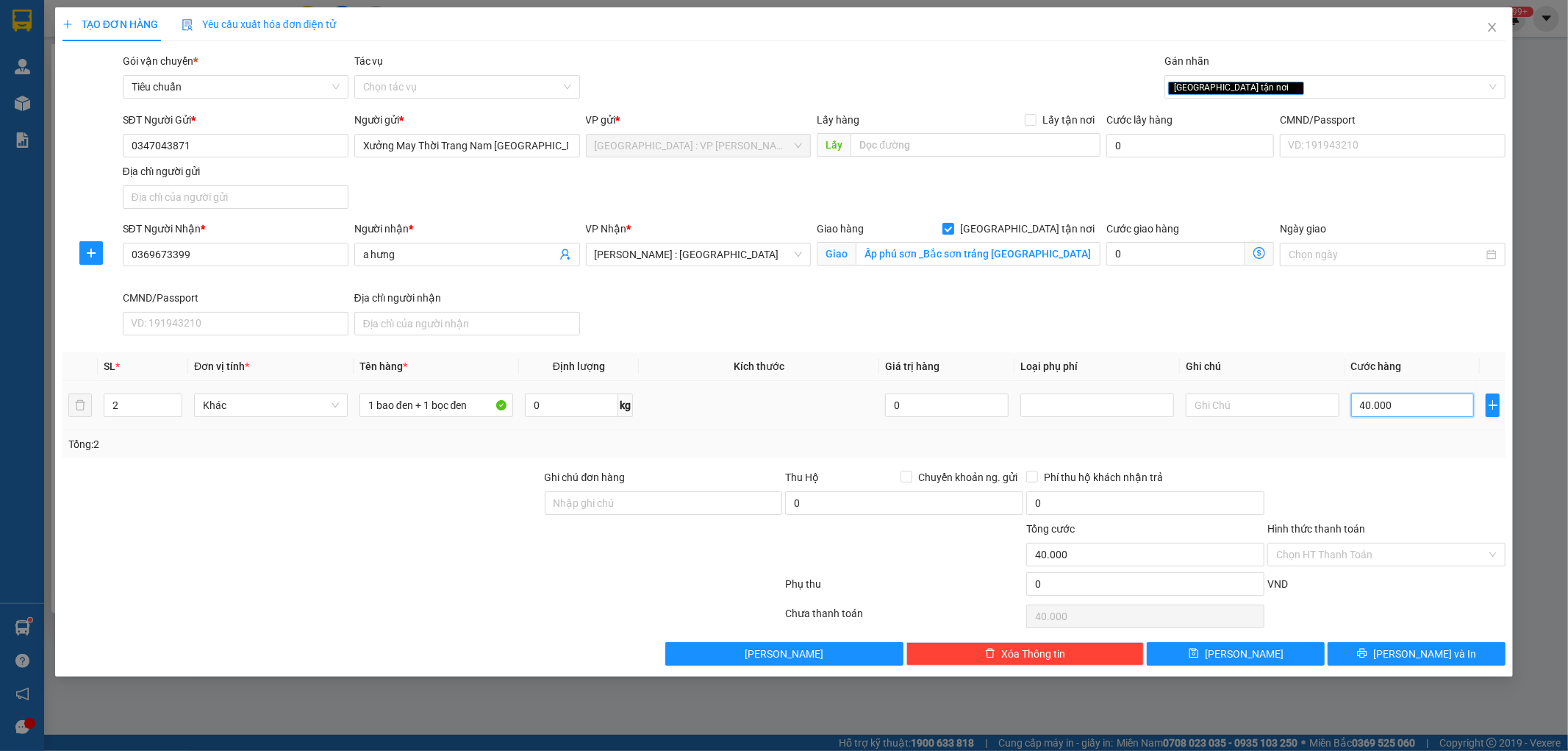
type input "400.000"
click at [1371, 651] on button "Lưu và In" at bounding box center [1417, 653] width 178 height 24
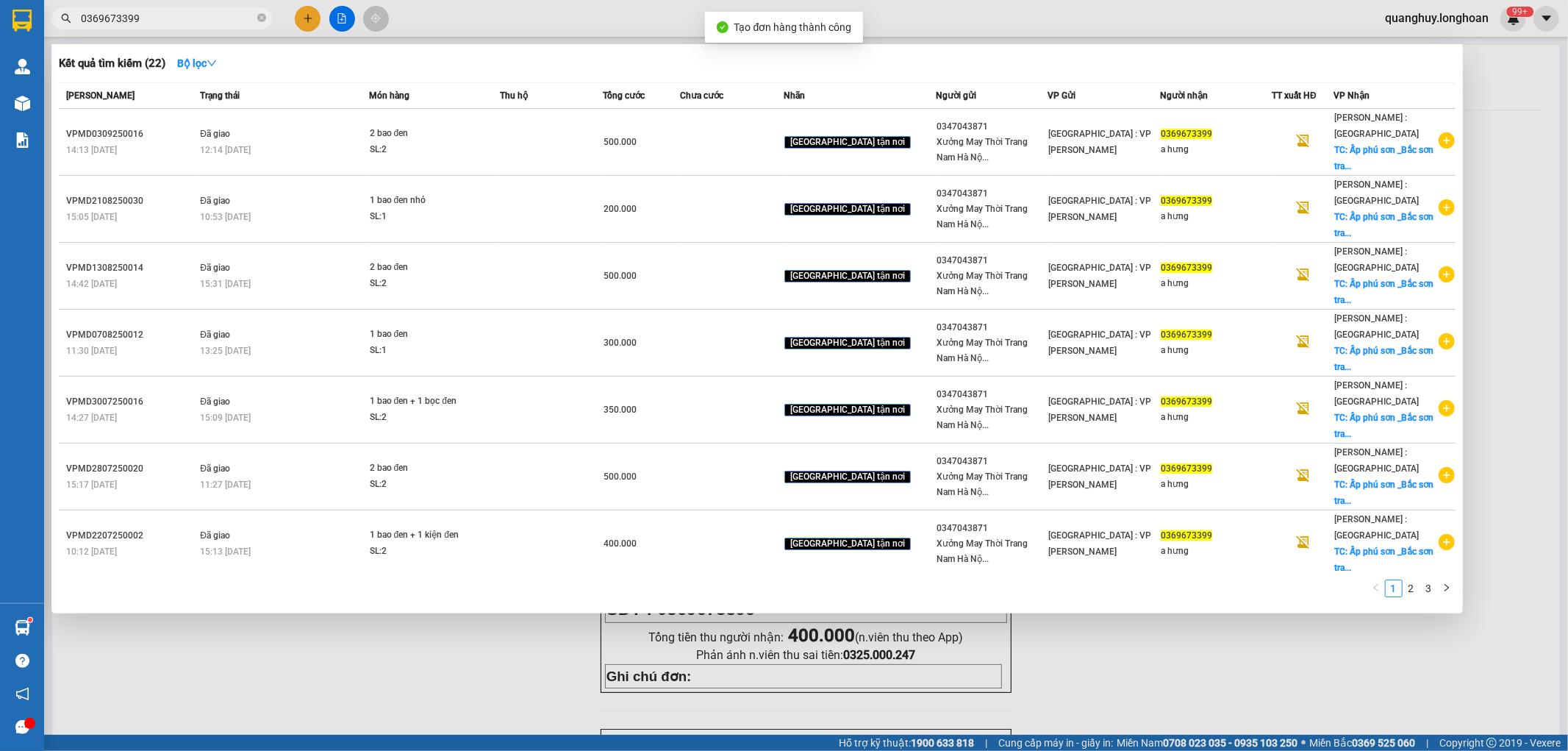
click at [1148, 665] on div at bounding box center [784, 375] width 1568 height 751
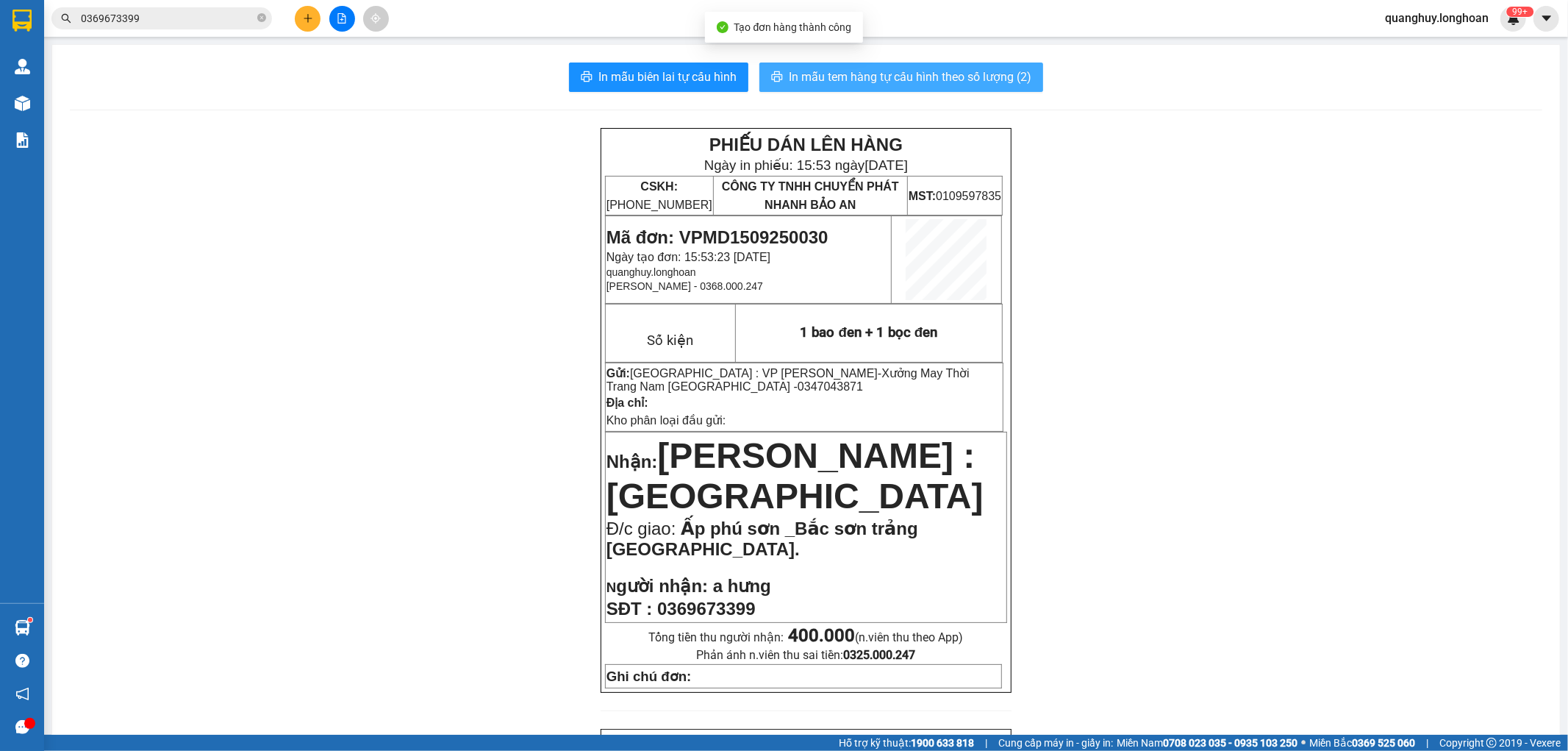
click at [866, 74] on span "In mẫu tem hàng tự cấu hình theo số lượng (2)" at bounding box center [910, 77] width 243 height 19
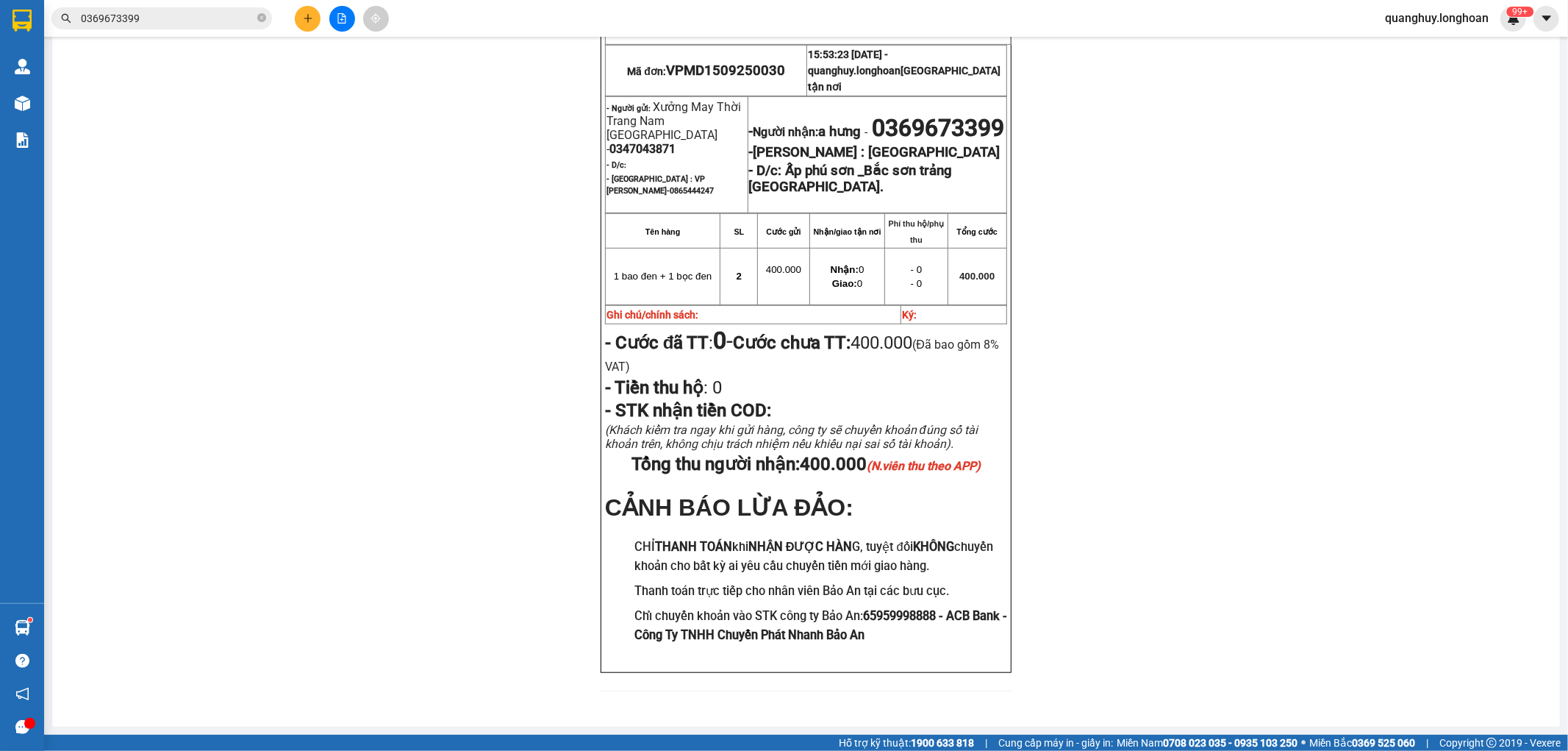
scroll to position [728, 0]
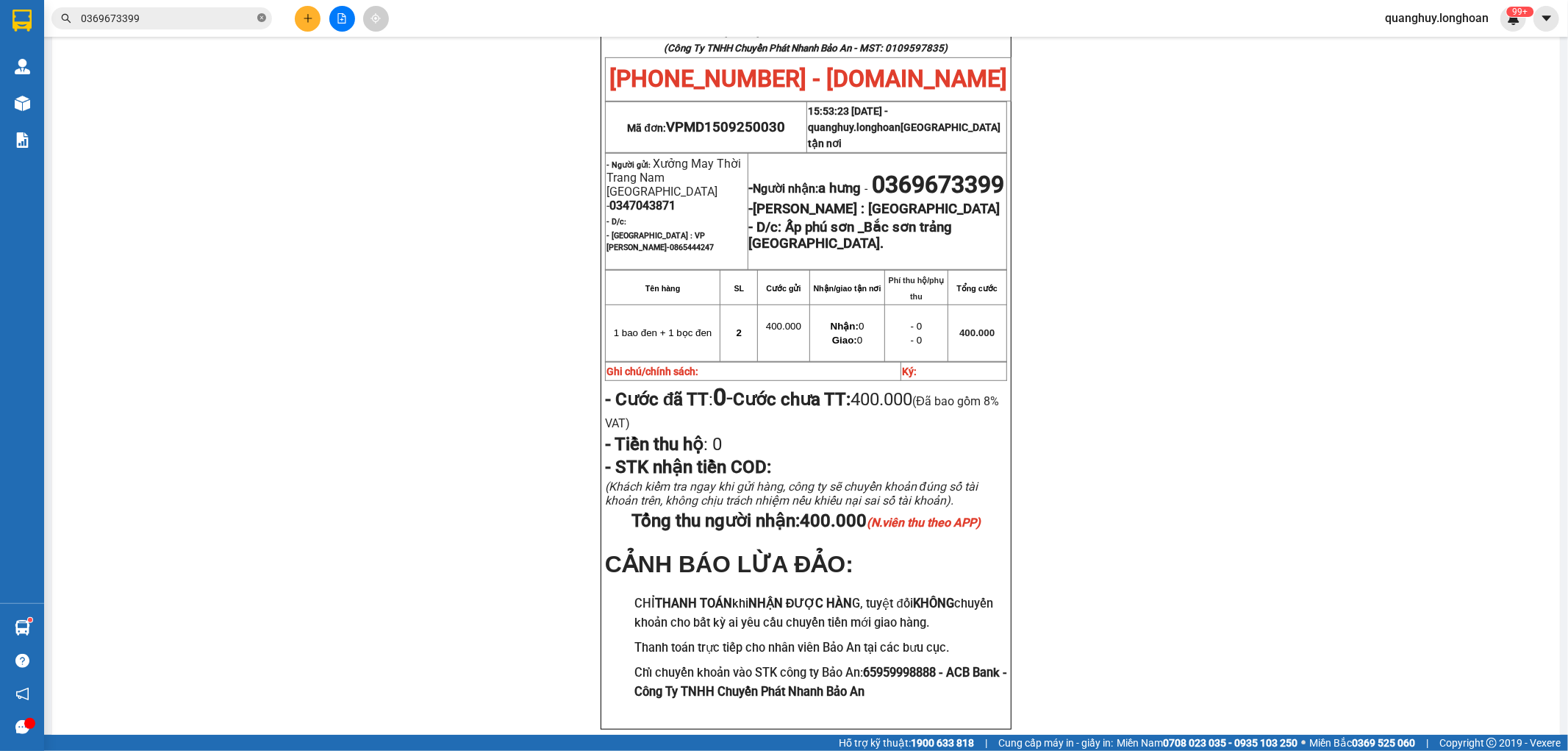
click at [258, 19] on icon "close-circle" at bounding box center [261, 18] width 8 height 8
click at [224, 13] on input "text" at bounding box center [167, 18] width 173 height 16
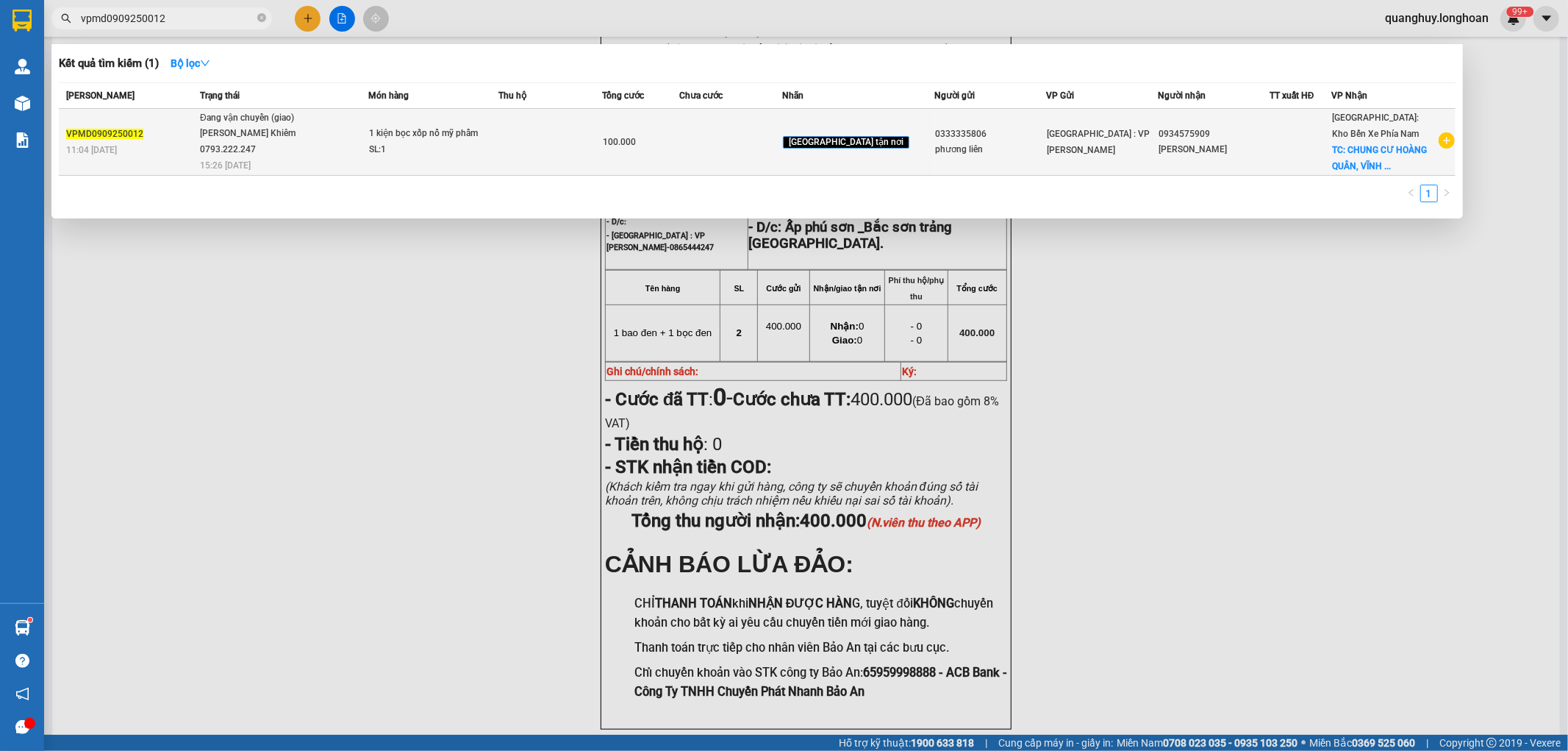
type input "vpmd0909250012"
click at [406, 152] on div "SL: 1" at bounding box center [424, 149] width 110 height 16
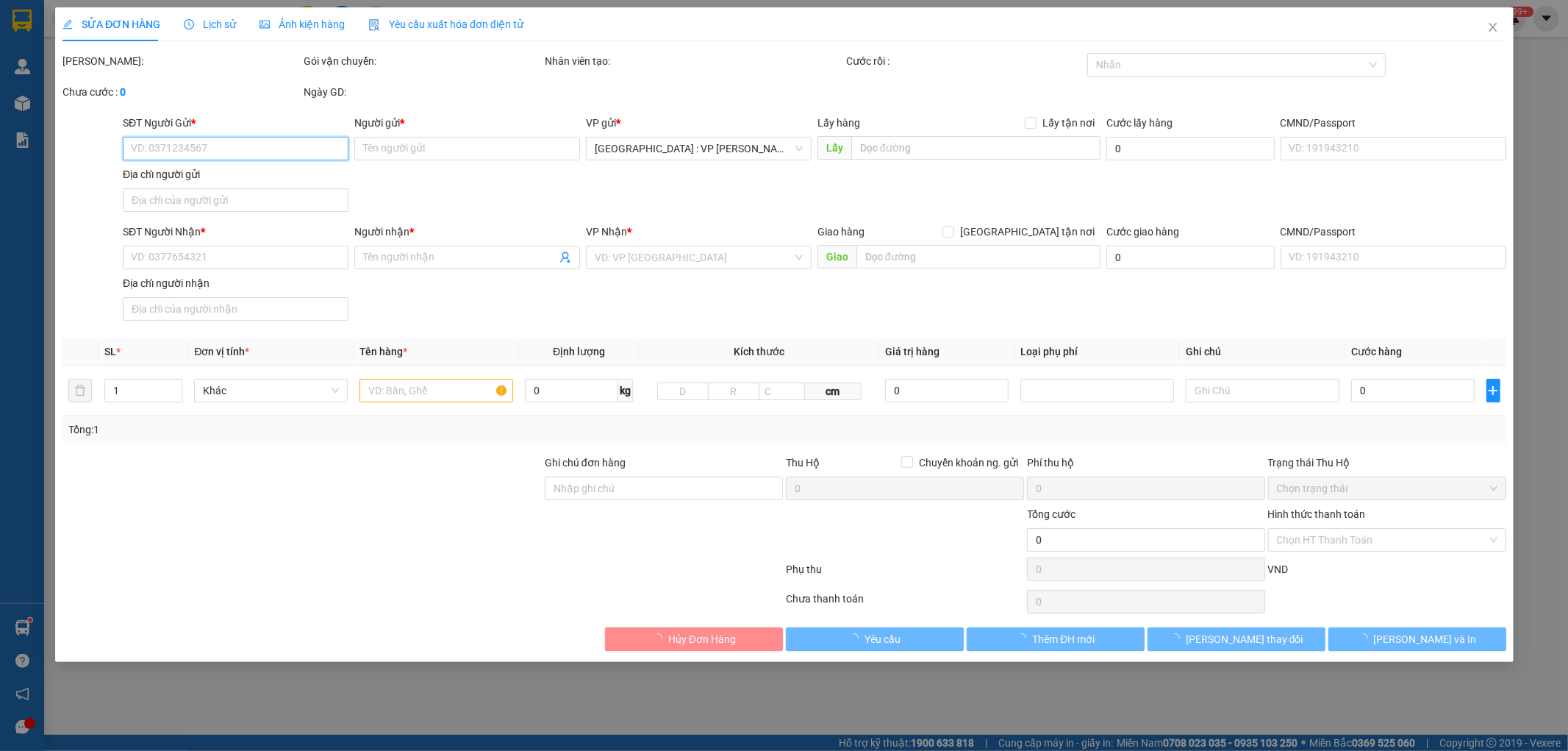
type input "0333335806"
type input "phương liên"
type input "0934575909"
type input "MINH HÀ"
checkbox input "true"
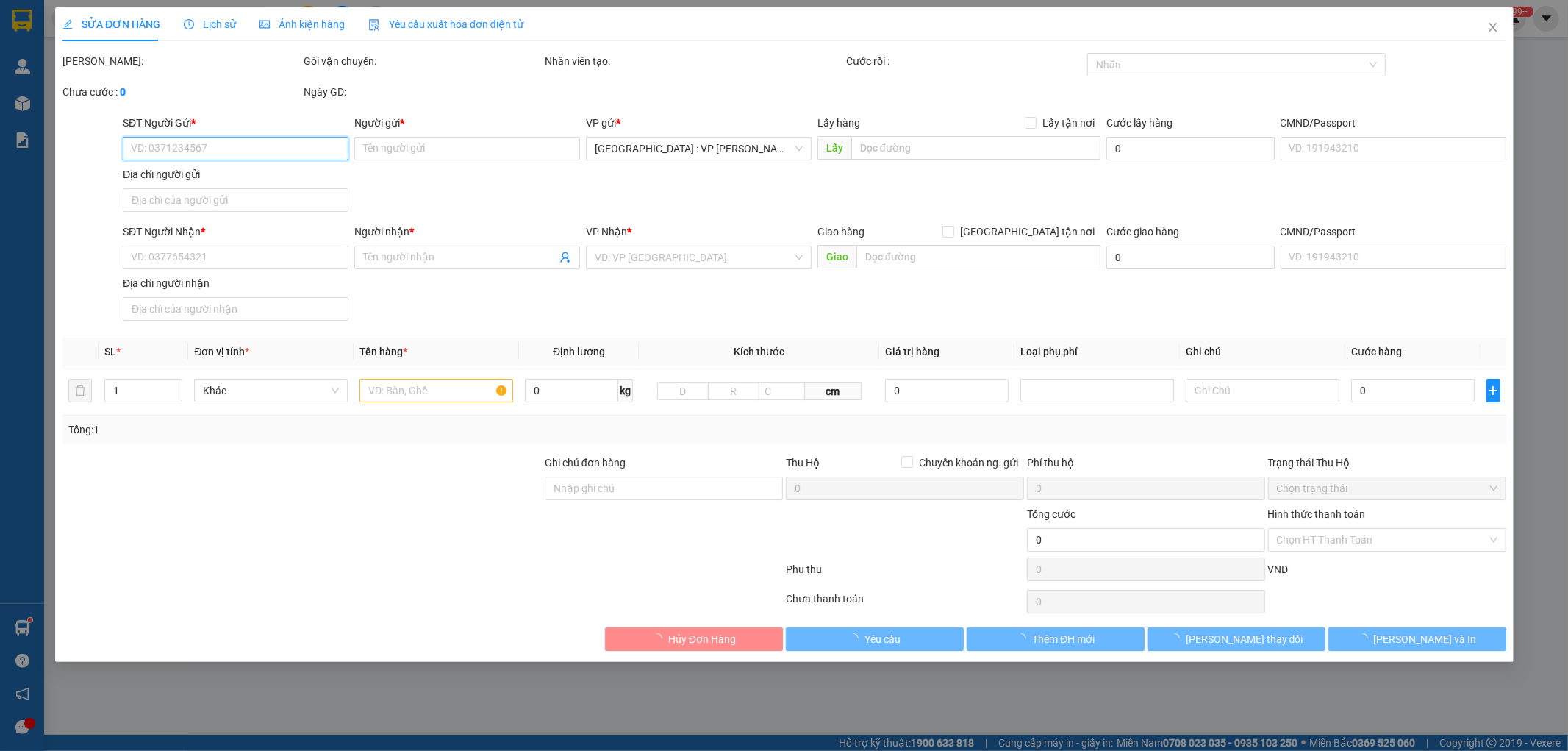
type input "CHUNG CƯ HOÀNG QUÂN, VĨNH HÒA, NHA TRANG"
type input "hàng ko đồng kiểm giao nguyên kiện hư vỡ k đền"
type input "100.000"
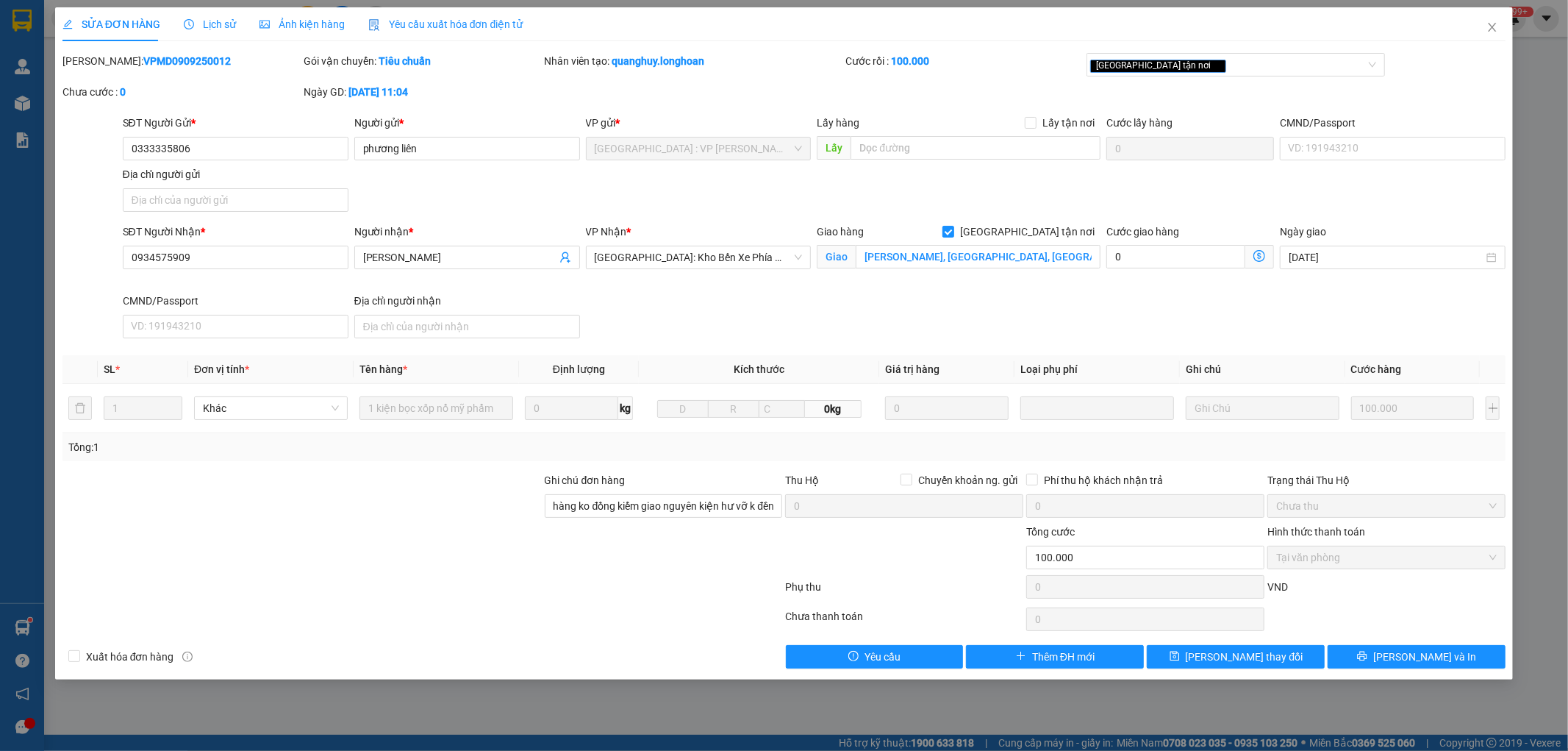
click at [197, 26] on span "Lịch sử" at bounding box center [210, 25] width 53 height 12
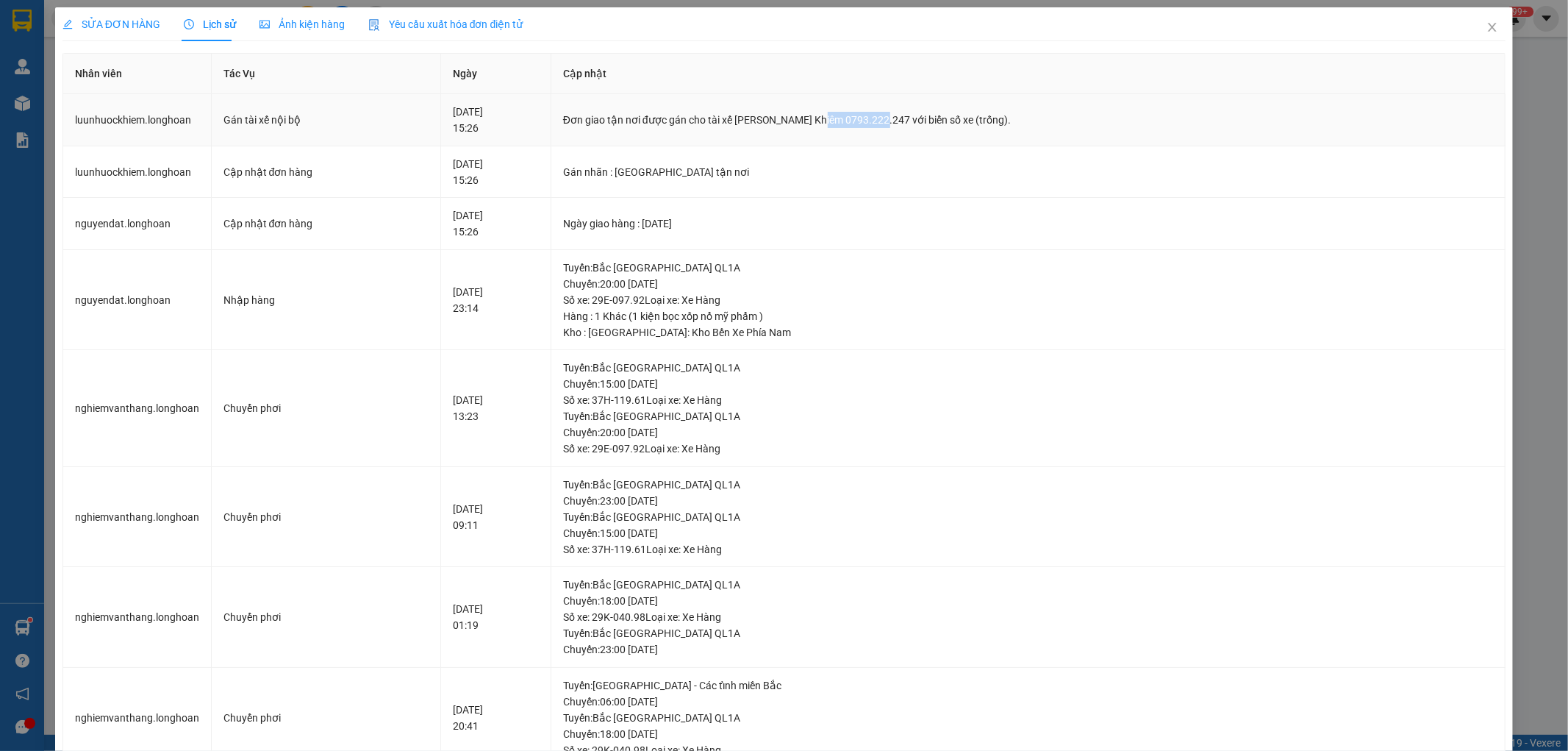
drag, startPoint x: 862, startPoint y: 120, endPoint x: 922, endPoint y: 116, distance: 60.1
click at [922, 116] on div "Đơn giao tận nơi được gán cho tài xế Lưu Nhược Khiêm 0793.222.247 với biển số x…" at bounding box center [1028, 120] width 931 height 16
copy div "0793.222.247"
click at [1487, 31] on icon "close" at bounding box center [1492, 27] width 12 height 12
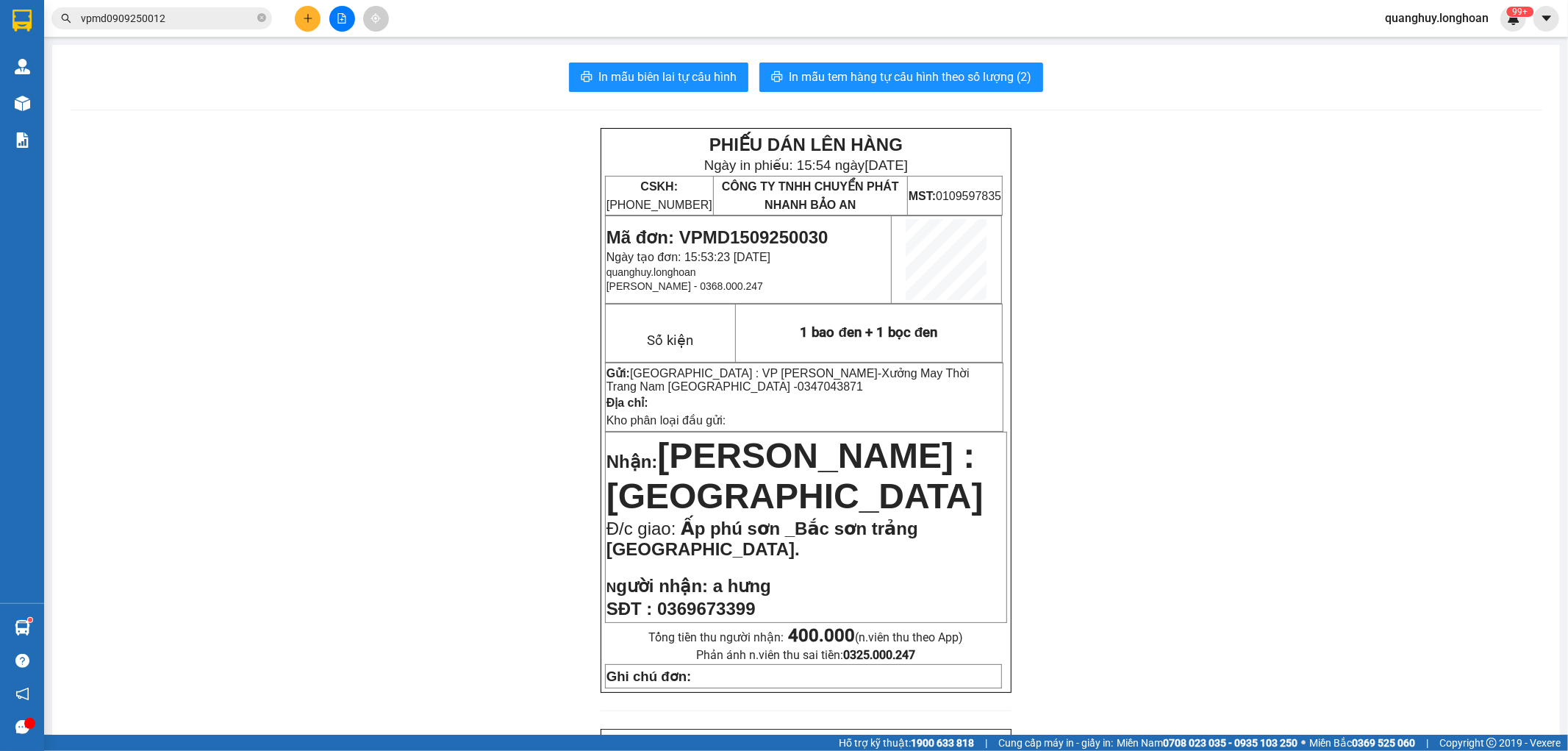
click at [300, 28] on button at bounding box center [307, 19] width 25 height 25
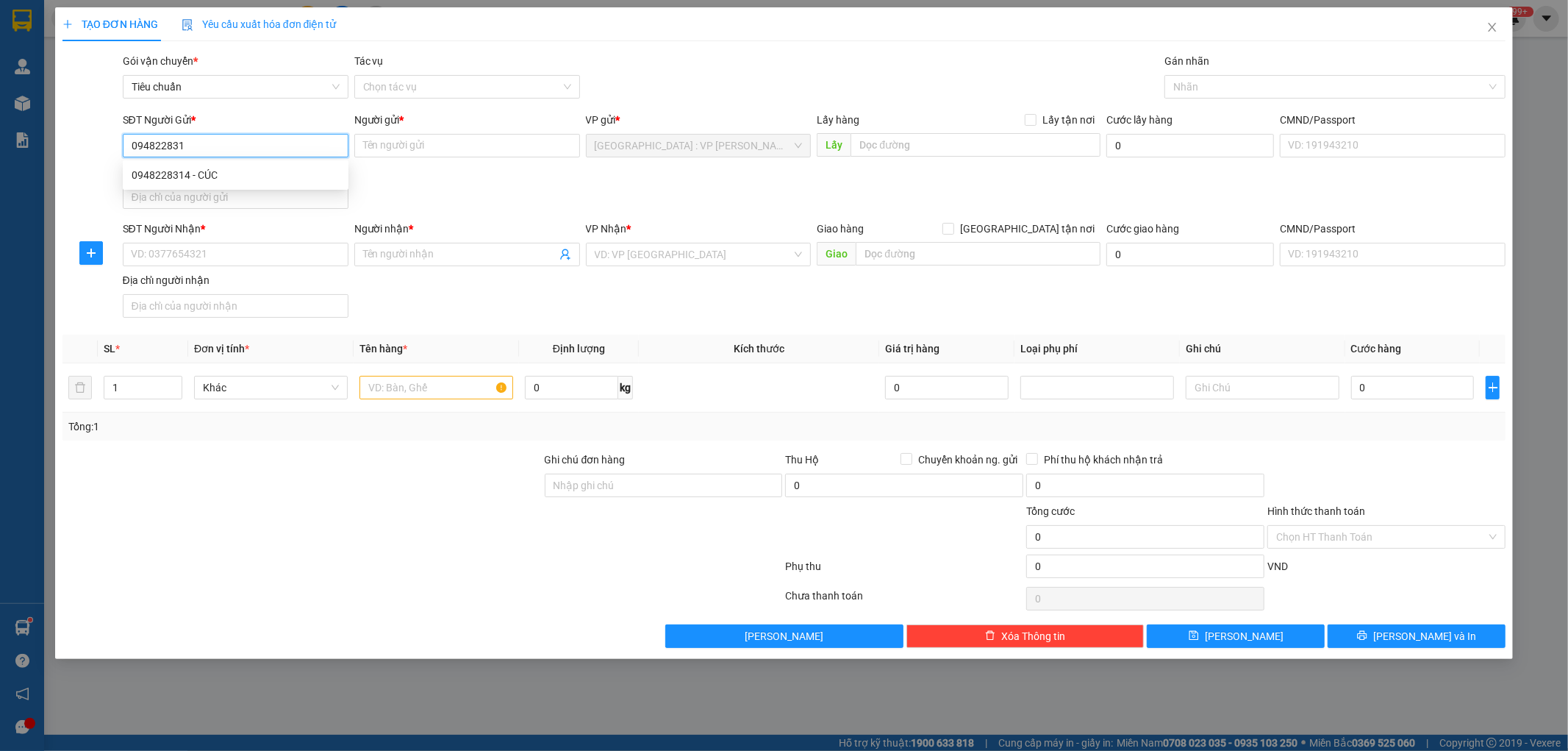
type input "0948228314"
click at [187, 171] on div "0948228314 - CÚC" at bounding box center [235, 175] width 208 height 16
type input "CÚC"
checkbox input "true"
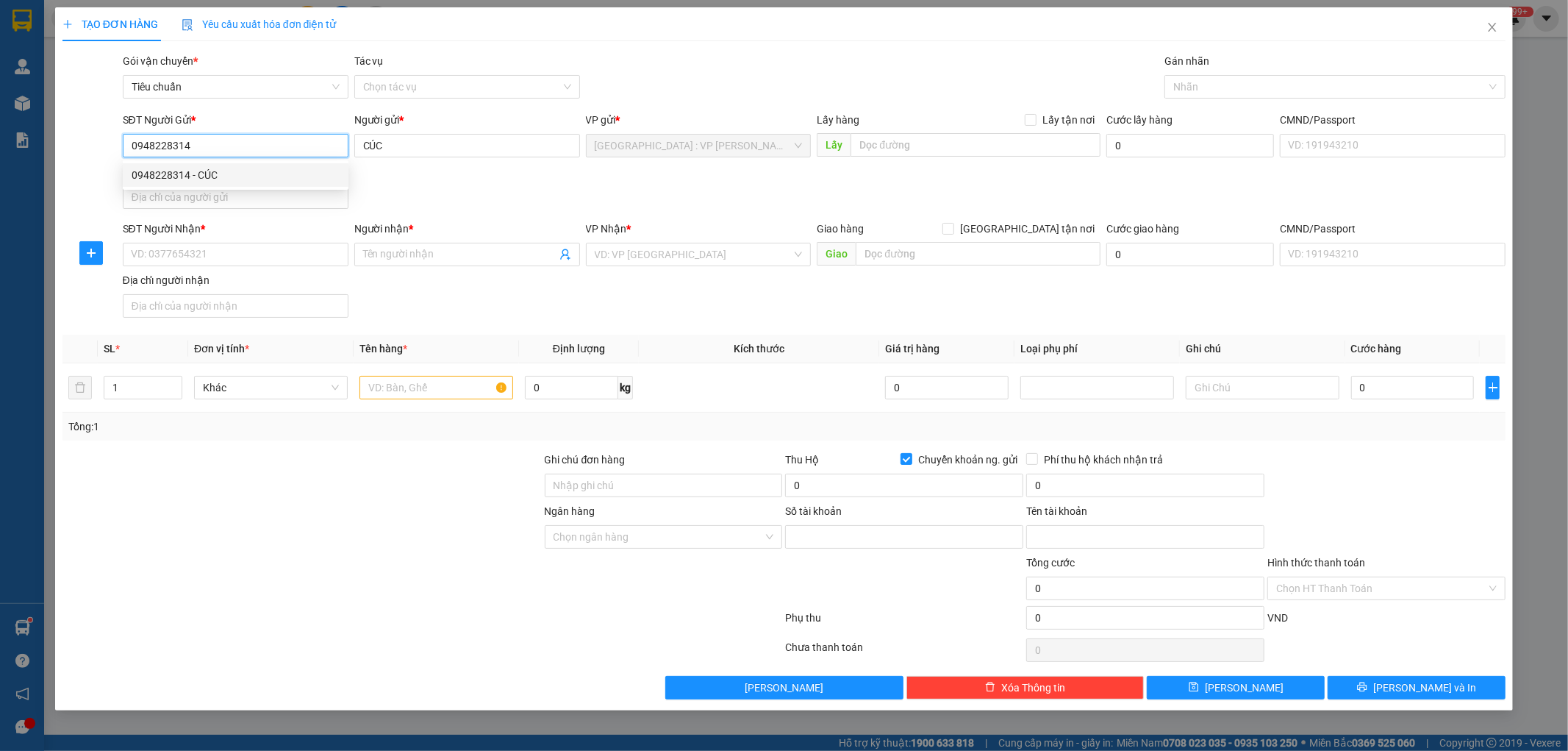
type input "19021158719019"
type input "do thi cuc"
type input "0948228314"
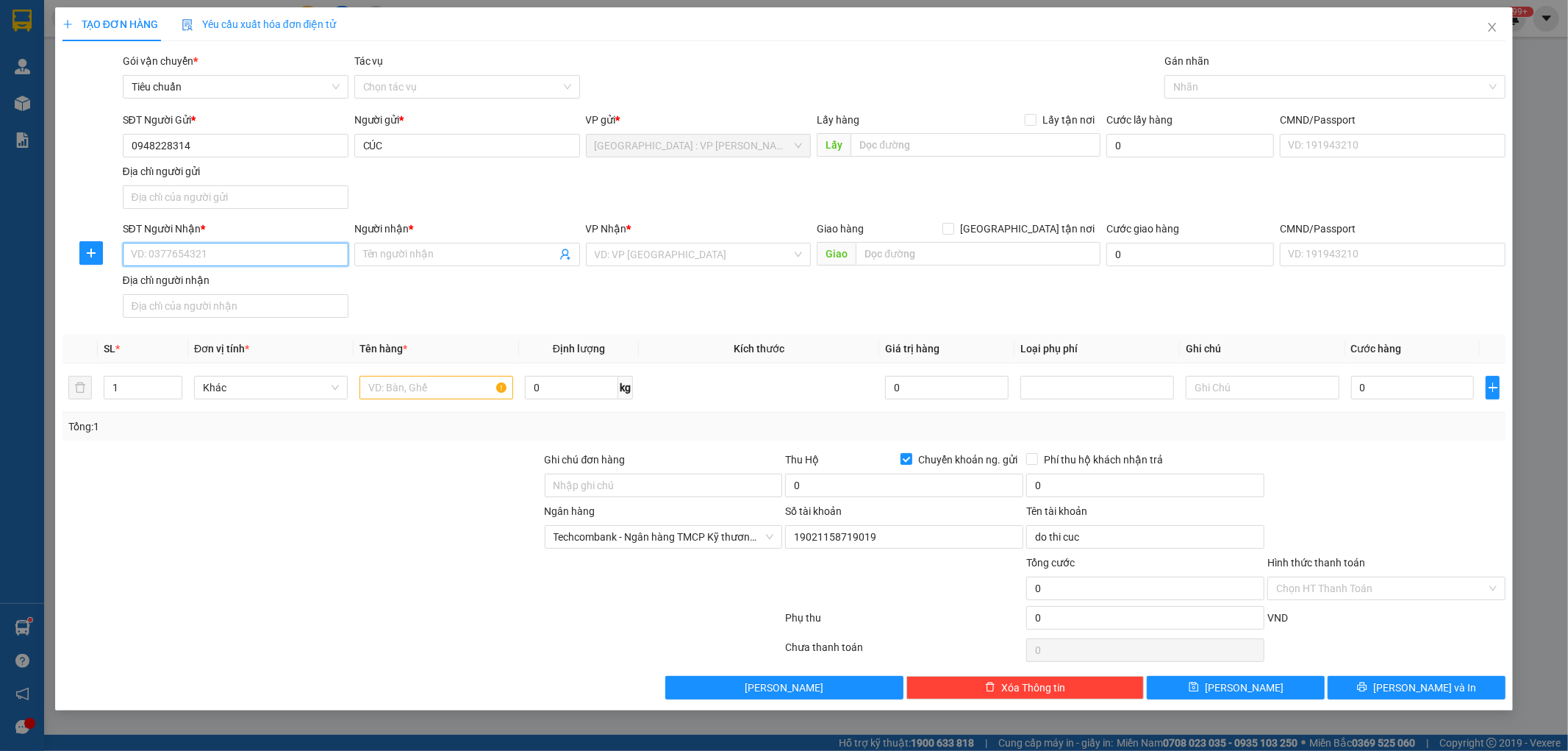
click at [260, 256] on input "SĐT Người Nhận *" at bounding box center [236, 255] width 226 height 24
type input "0905373538"
click at [219, 277] on div "0905373538 - c loan" at bounding box center [235, 284] width 208 height 16
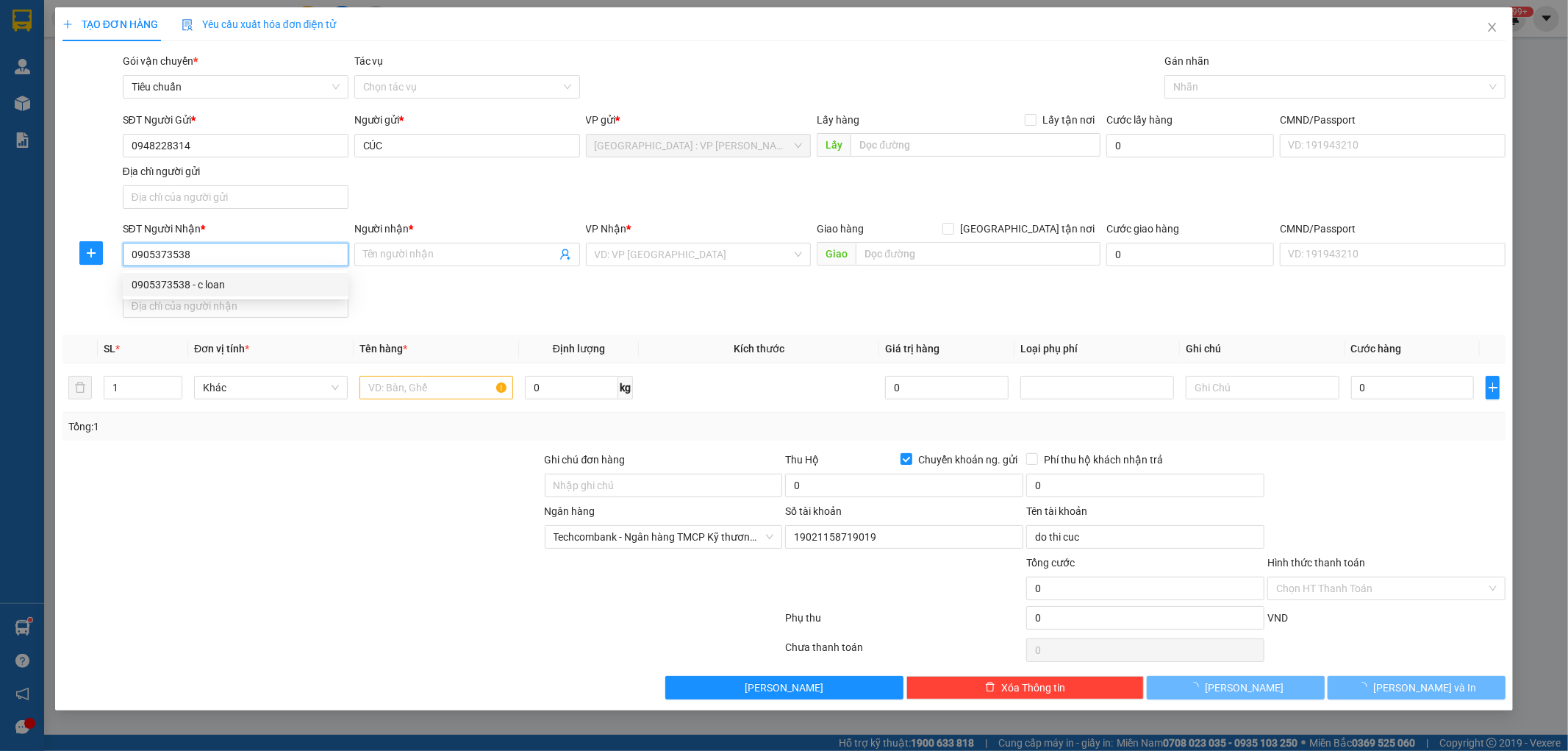
type input "c loan"
checkbox input "false"
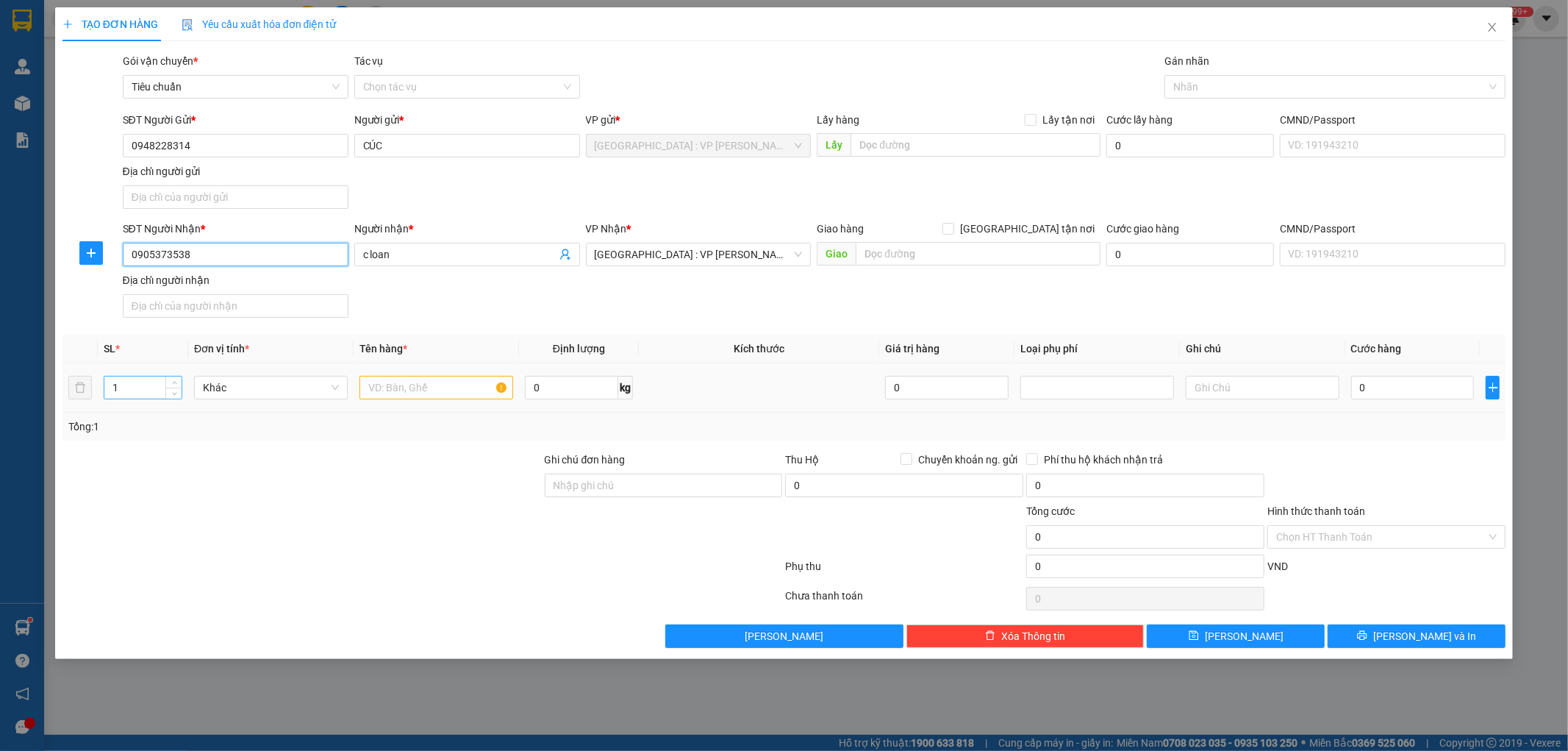
type input "0905373538"
click at [155, 393] on input "1" at bounding box center [143, 388] width 77 height 22
type input "0936448883"
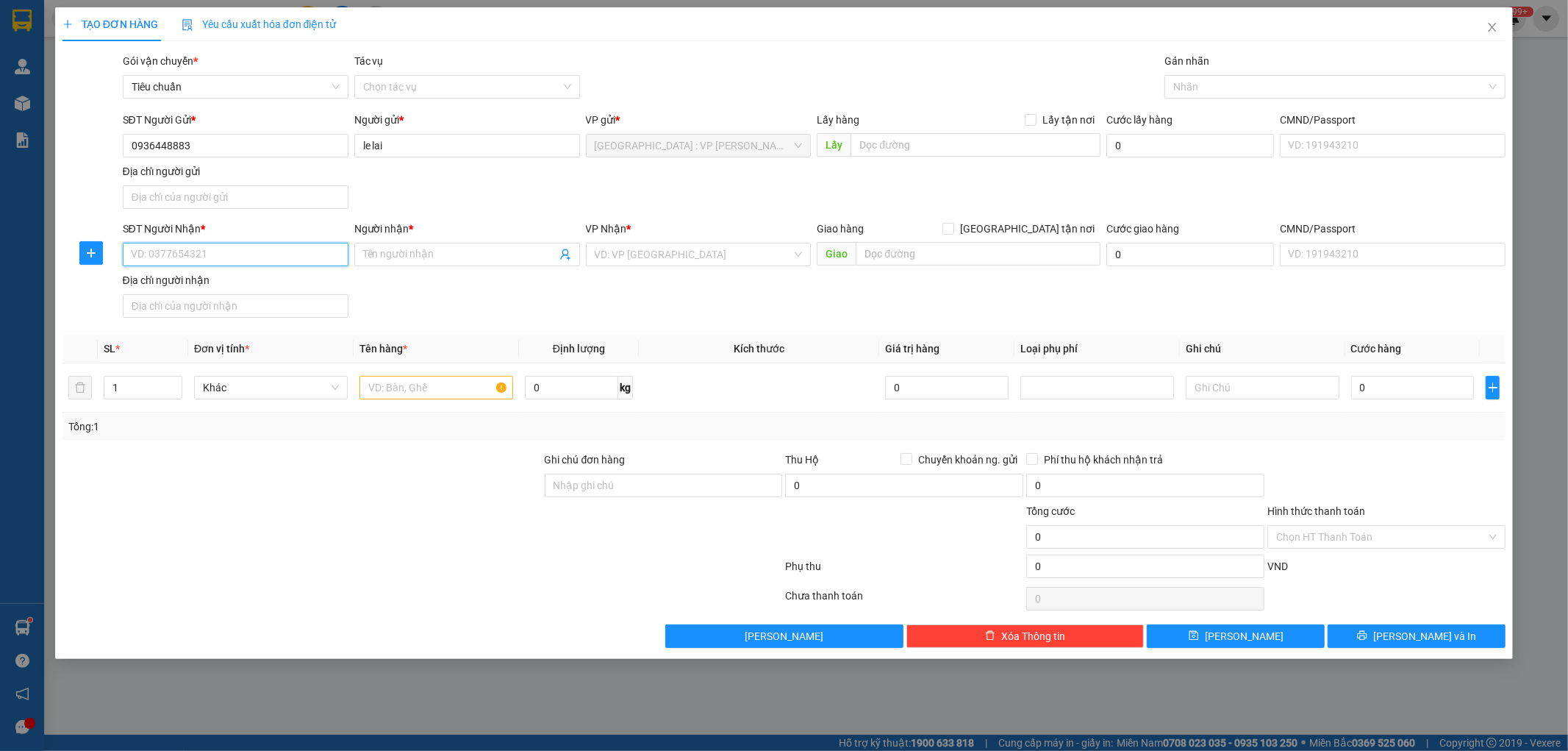
click at [300, 259] on input "SĐT Người Nhận *" at bounding box center [236, 255] width 226 height 24
paste input "0354661559"
type input "0354661559"
click at [203, 279] on div "0354661559 - lệ" at bounding box center [235, 284] width 208 height 16
type input "lệ"
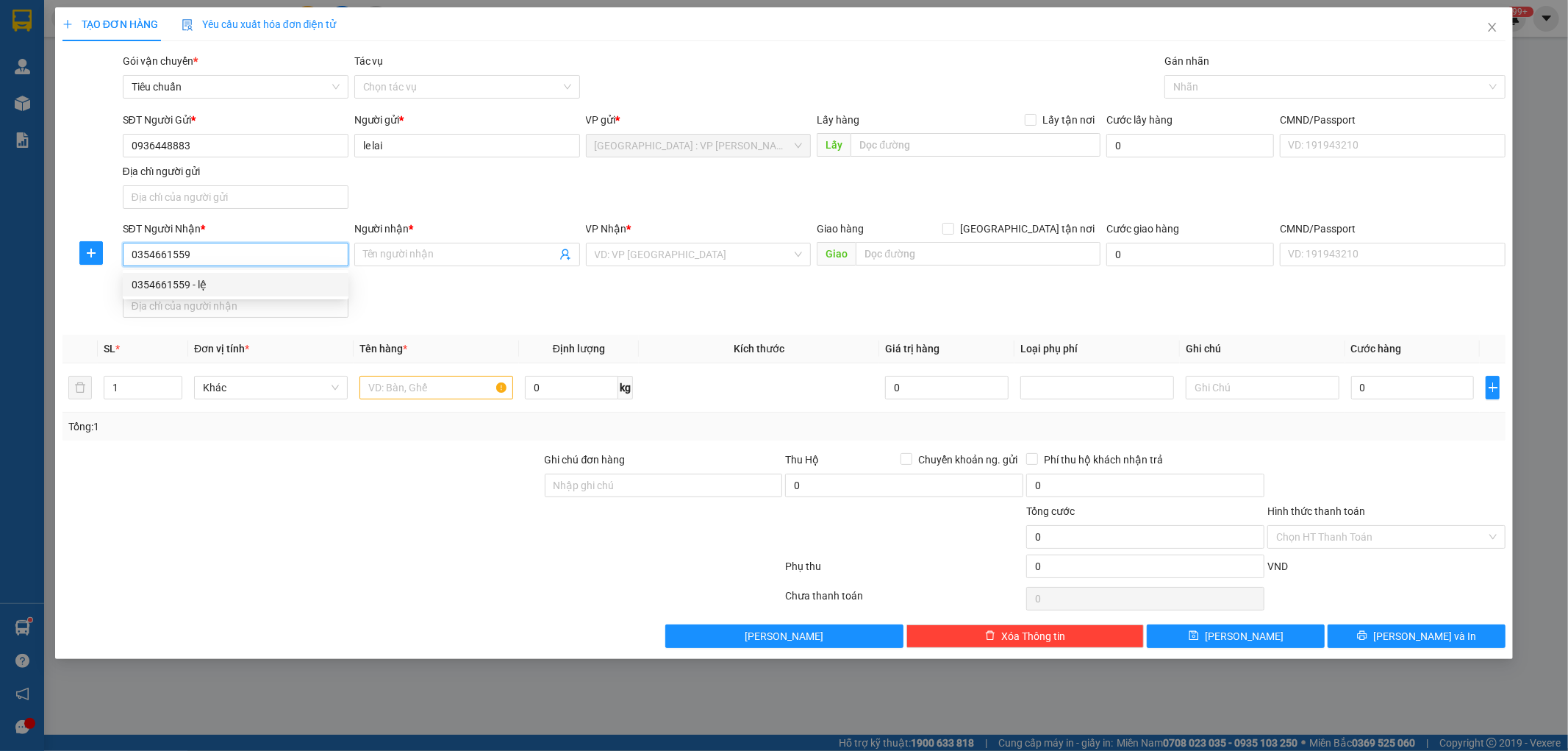
type input "một phần lô d4 và một phần lô d5 kcn an phú xã [GEOGRAPHIC_DATA]"
click at [302, 260] on input "0354661559" at bounding box center [236, 255] width 226 height 24
type input "0354661559"
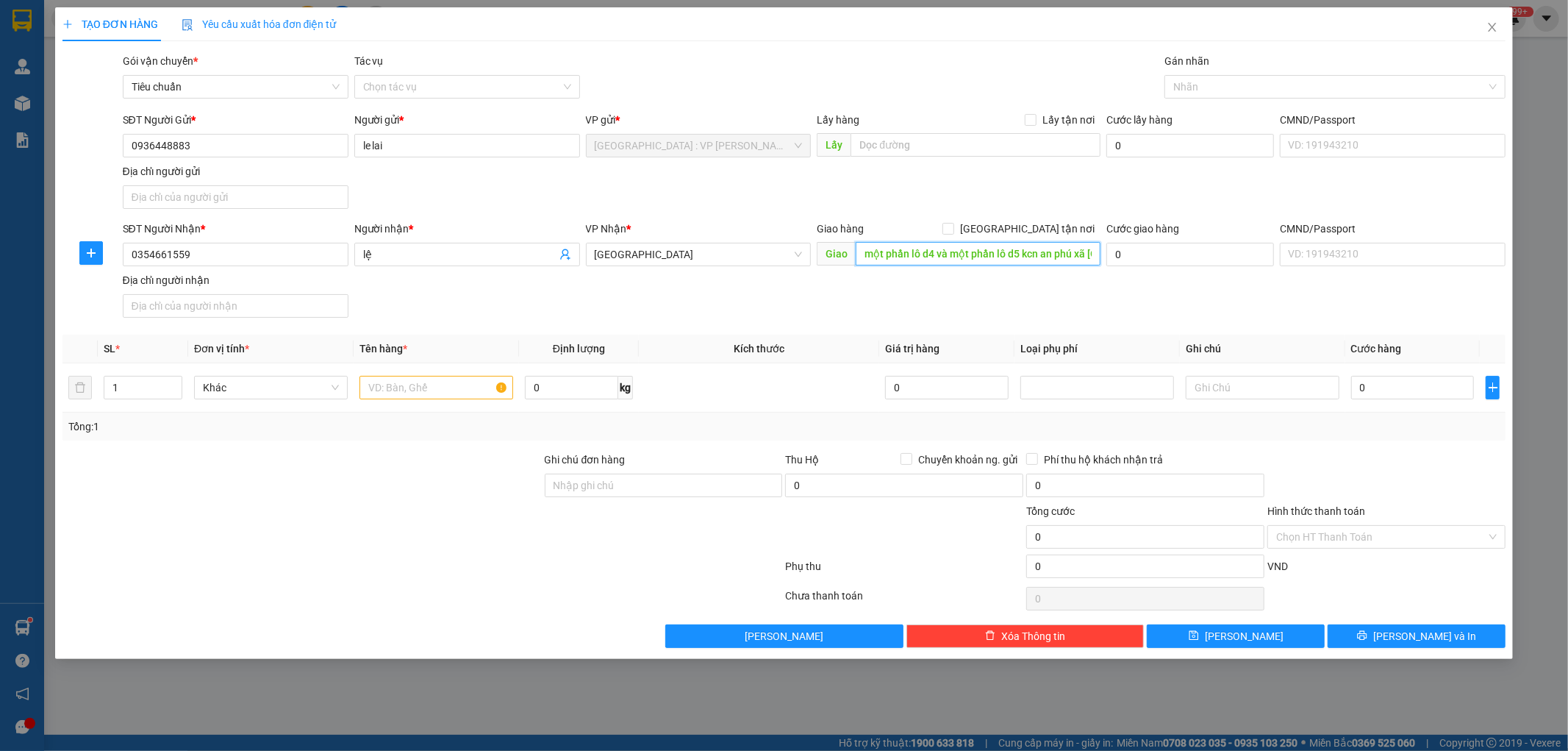
click at [895, 254] on input "một phần lô d4 và một phần lô d5 kcn an phú xã [GEOGRAPHIC_DATA]" at bounding box center [978, 254] width 245 height 24
click at [958, 305] on div "SĐT Người Nhận * 0354661559 Người nhận * lệ VP Nhận * [GEOGRAPHIC_DATA] hàng [G…" at bounding box center [815, 272] width 1390 height 103
click at [231, 254] on input "0354661559" at bounding box center [236, 255] width 226 height 24
click at [188, 281] on div "0354661559 - lệ" at bounding box center [235, 284] width 208 height 16
click at [666, 255] on span "[GEOGRAPHIC_DATA]" at bounding box center [698, 255] width 208 height 22
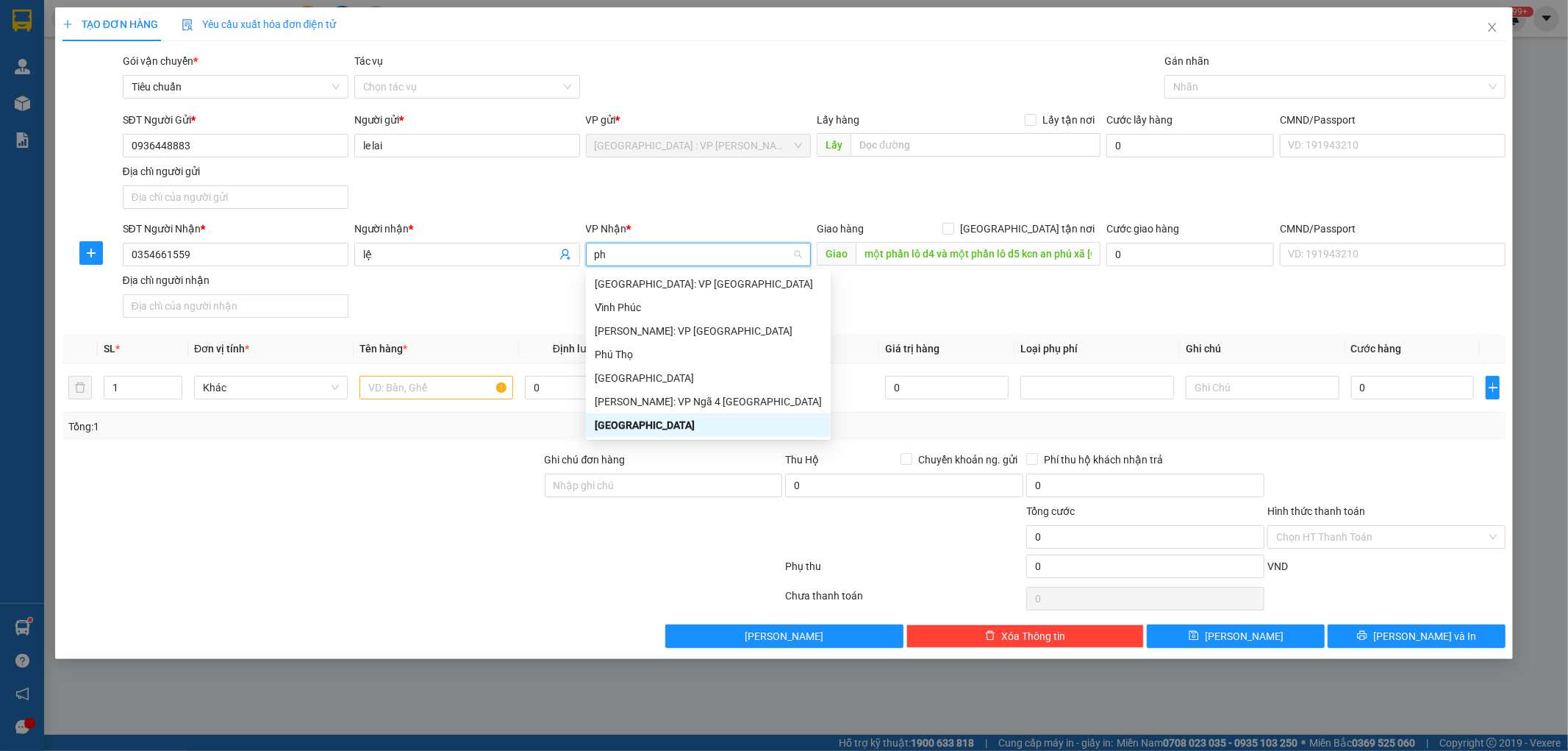
type input "phú"
click at [652, 280] on div "[GEOGRAPHIC_DATA]: VP [GEOGRAPHIC_DATA]" at bounding box center [708, 283] width 227 height 16
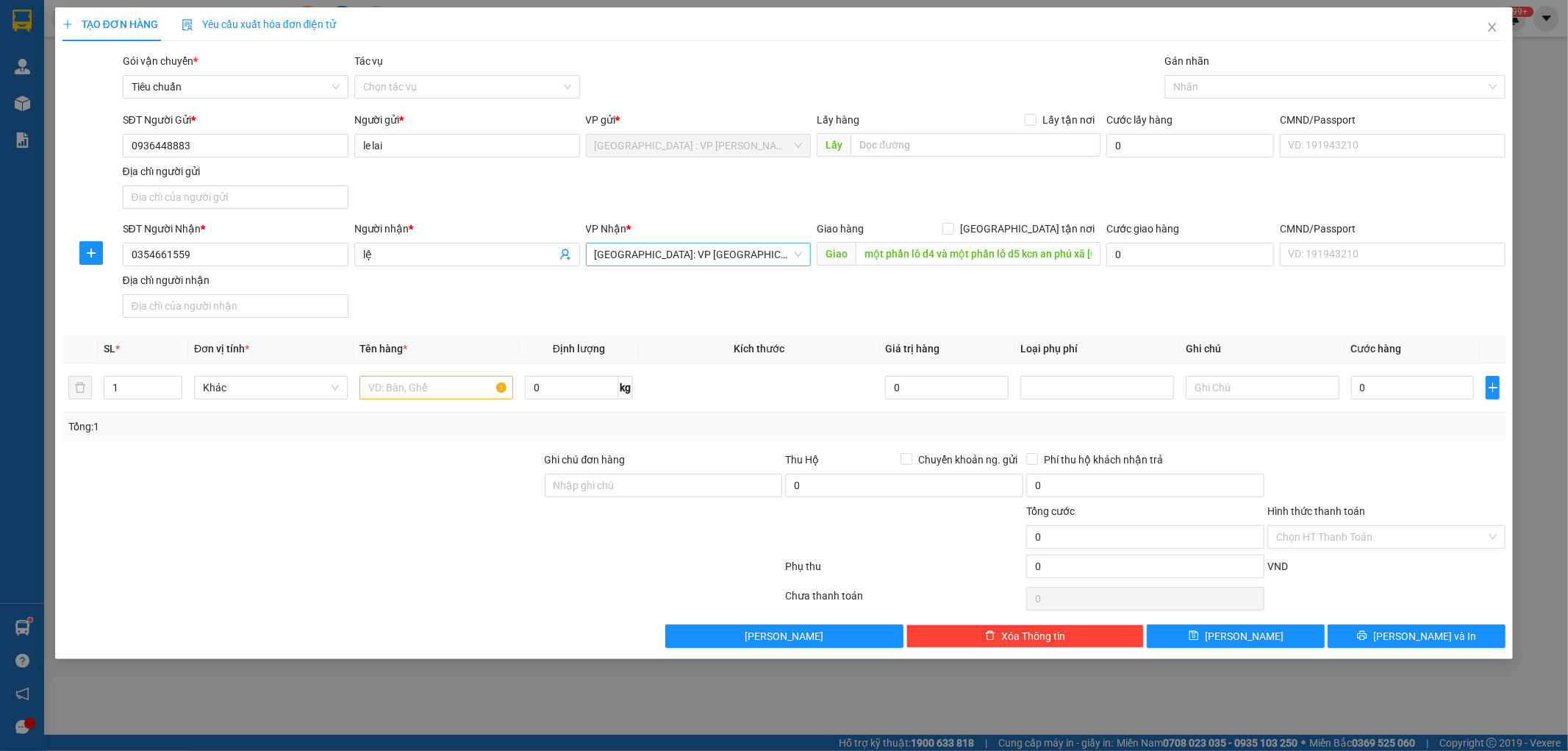
click at [652, 280] on div "SĐT Người Nhận * 0354661559 Người nhận * lệ VP Nhận * [GEOGRAPHIC_DATA]: VP [GE…" at bounding box center [815, 272] width 1390 height 103
click at [953, 232] on input "[GEOGRAPHIC_DATA] tận nơi" at bounding box center [948, 228] width 10 height 10
checkbox input "true"
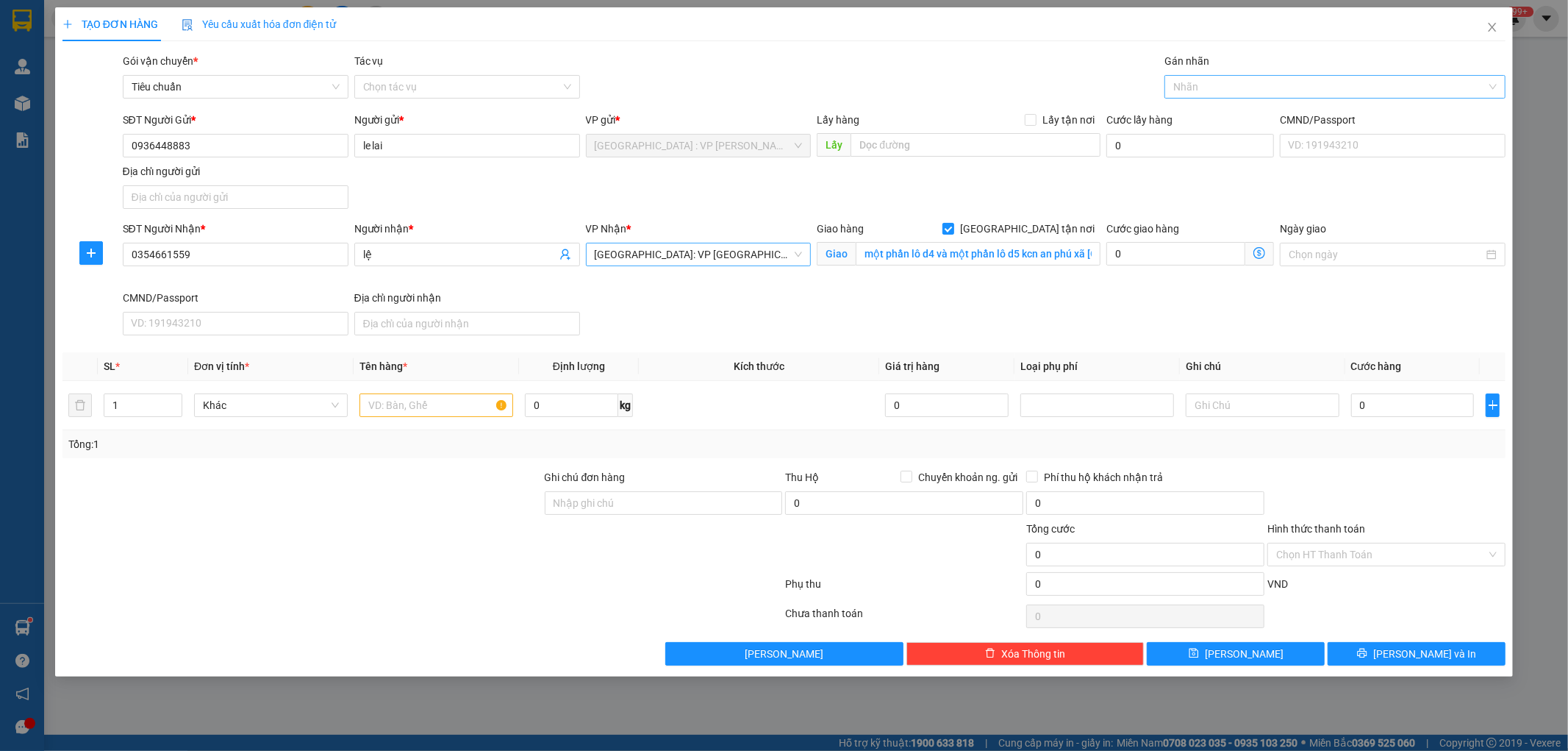
click at [1218, 91] on div at bounding box center [1328, 87] width 319 height 18
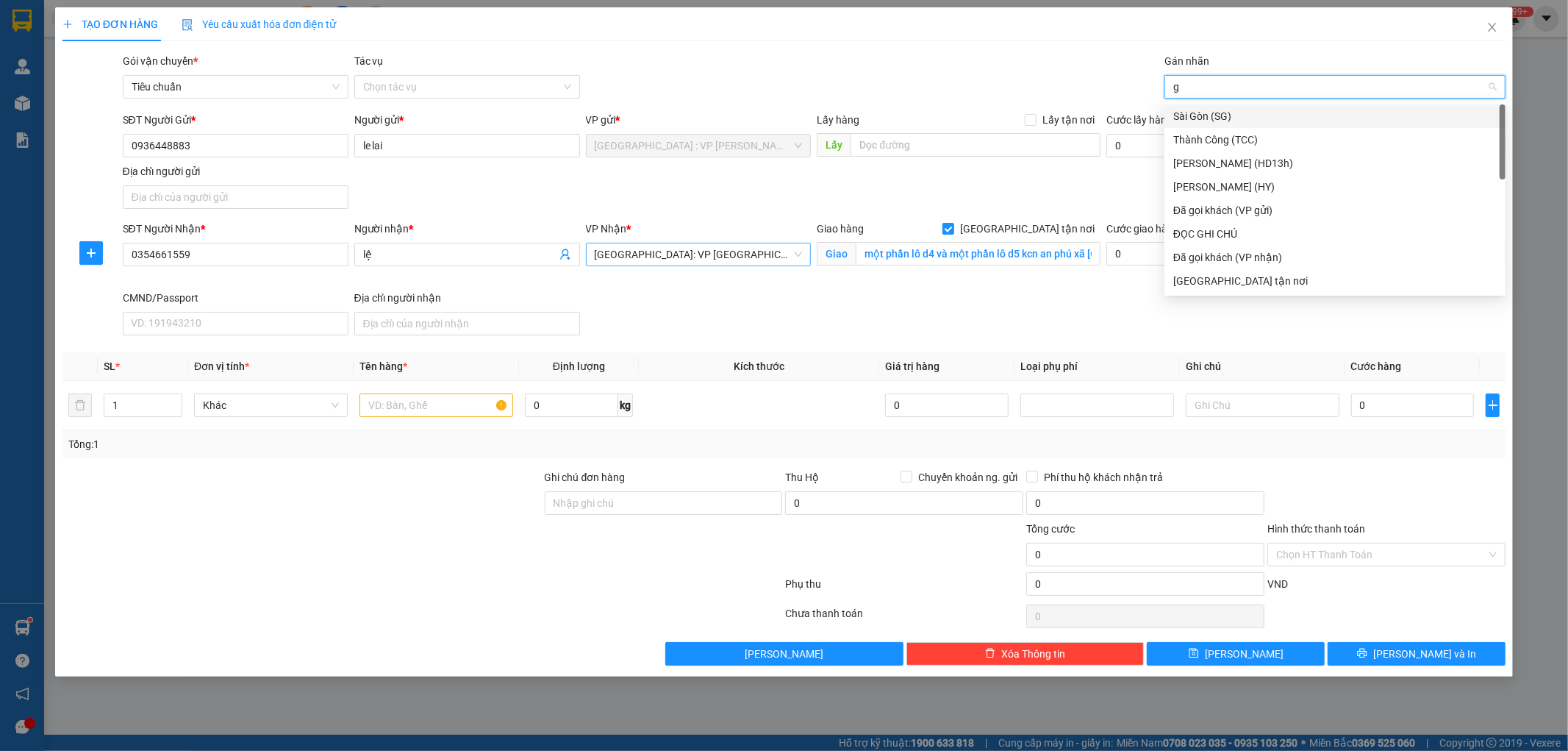
type input "gt"
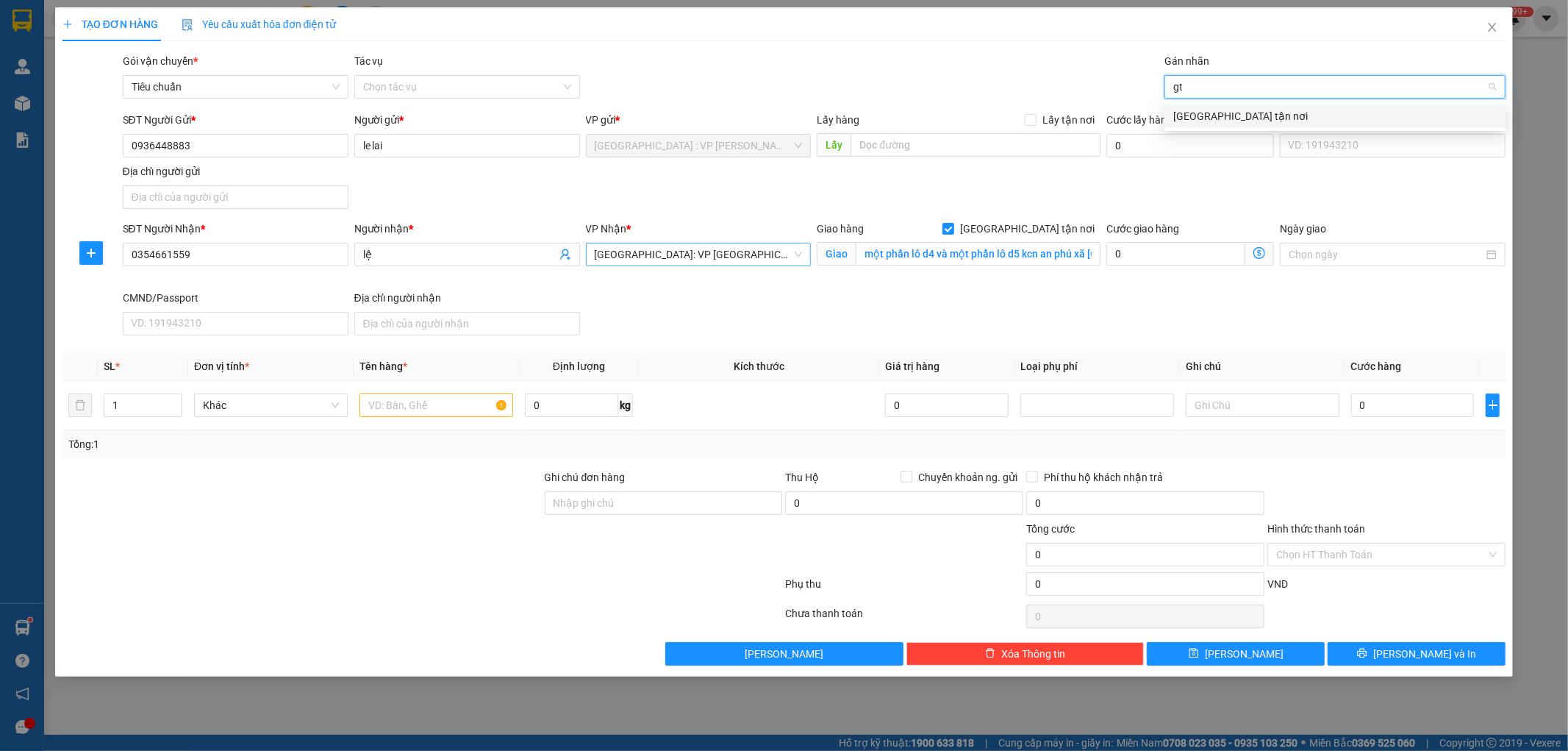
click at [1204, 115] on div "[GEOGRAPHIC_DATA] tận nơi" at bounding box center [1335, 115] width 323 height 16
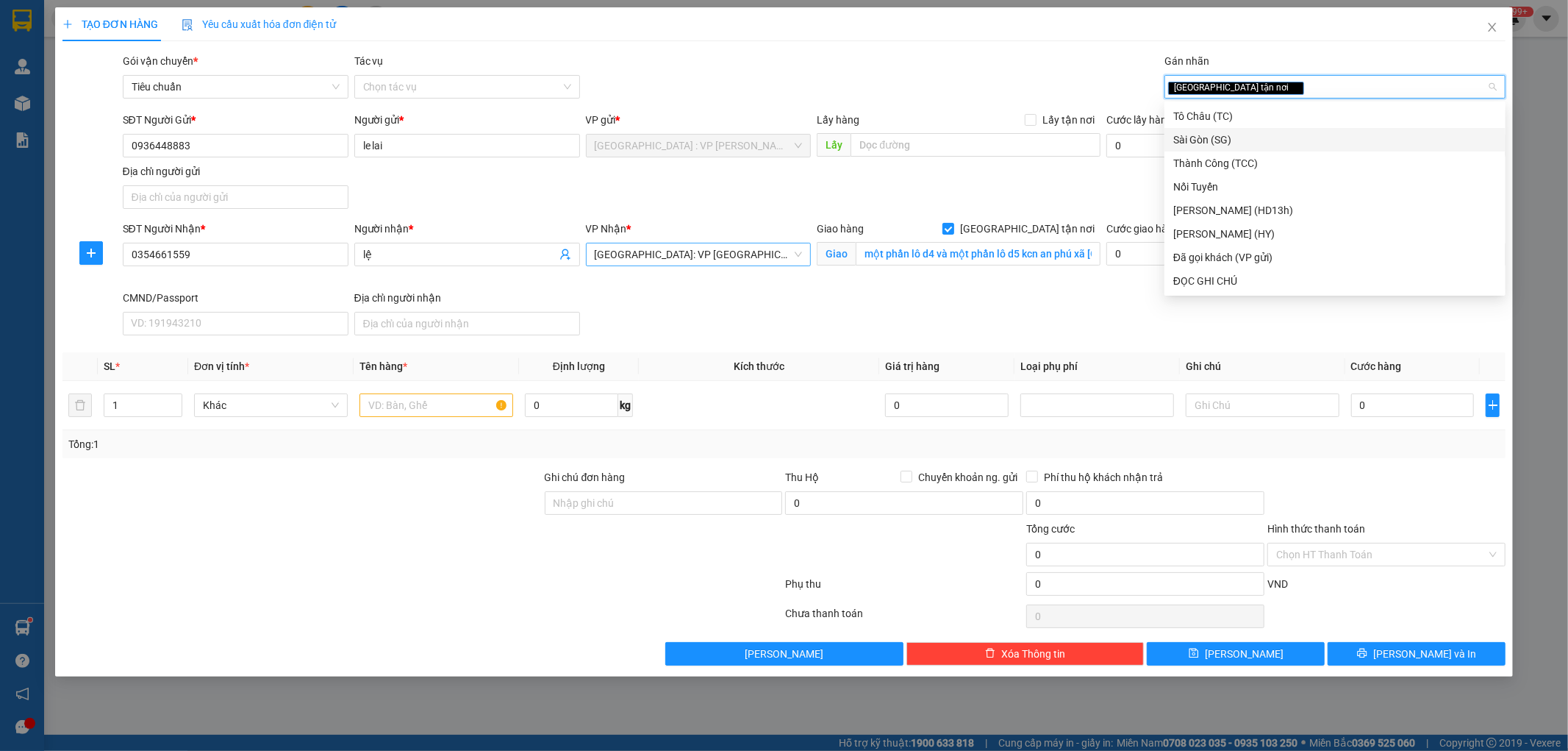
click at [686, 254] on span "[GEOGRAPHIC_DATA]: VP [GEOGRAPHIC_DATA]" at bounding box center [698, 255] width 208 height 22
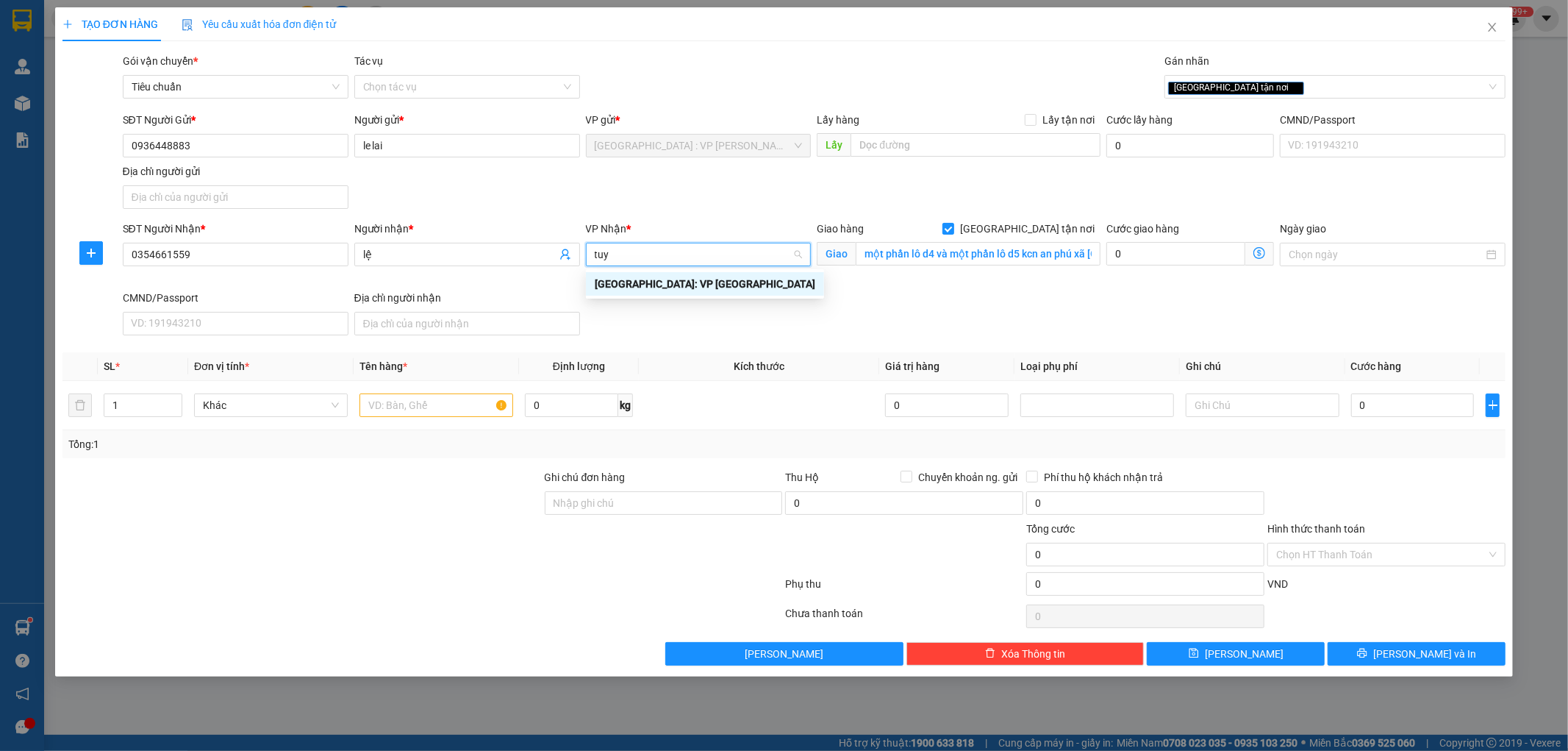
type input "tuy h"
click at [674, 280] on div "[GEOGRAPHIC_DATA]: VP [GEOGRAPHIC_DATA]" at bounding box center [705, 283] width 221 height 16
click at [667, 312] on div "SĐT Người Nhận * 0354661559 Người nhận * lệ VP Nhận * [GEOGRAPHIC_DATA]: VP [GE…" at bounding box center [815, 281] width 1390 height 120
click at [151, 408] on input "1" at bounding box center [143, 405] width 77 height 22
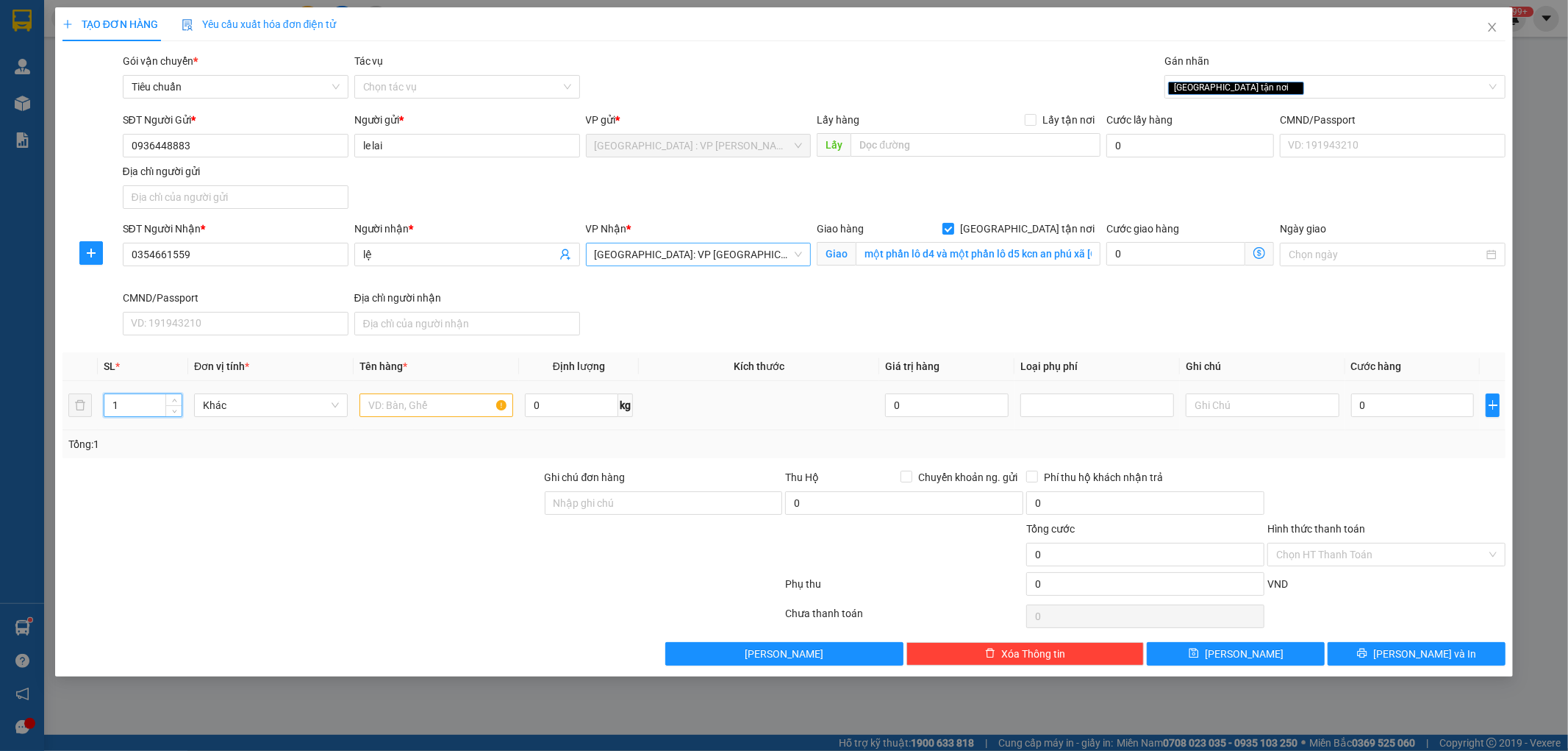
click at [151, 408] on input "1" at bounding box center [143, 405] width 77 height 22
type input "9"
click at [420, 410] on input "text" at bounding box center [436, 406] width 154 height 24
type input "9 kiện bọc"
click at [136, 405] on input "9" at bounding box center [143, 405] width 77 height 22
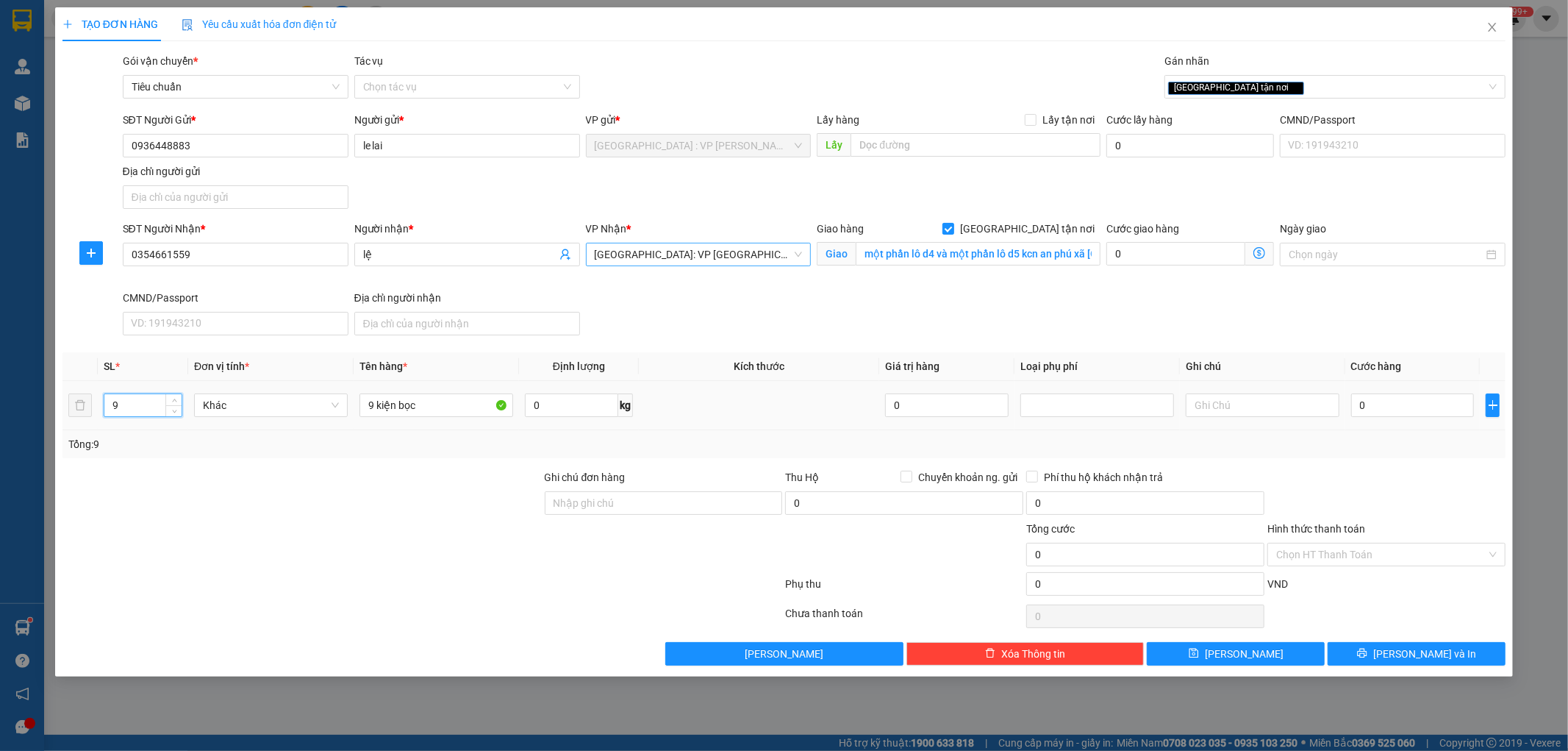
click at [136, 405] on input "9" at bounding box center [143, 405] width 77 height 22
type input "9"
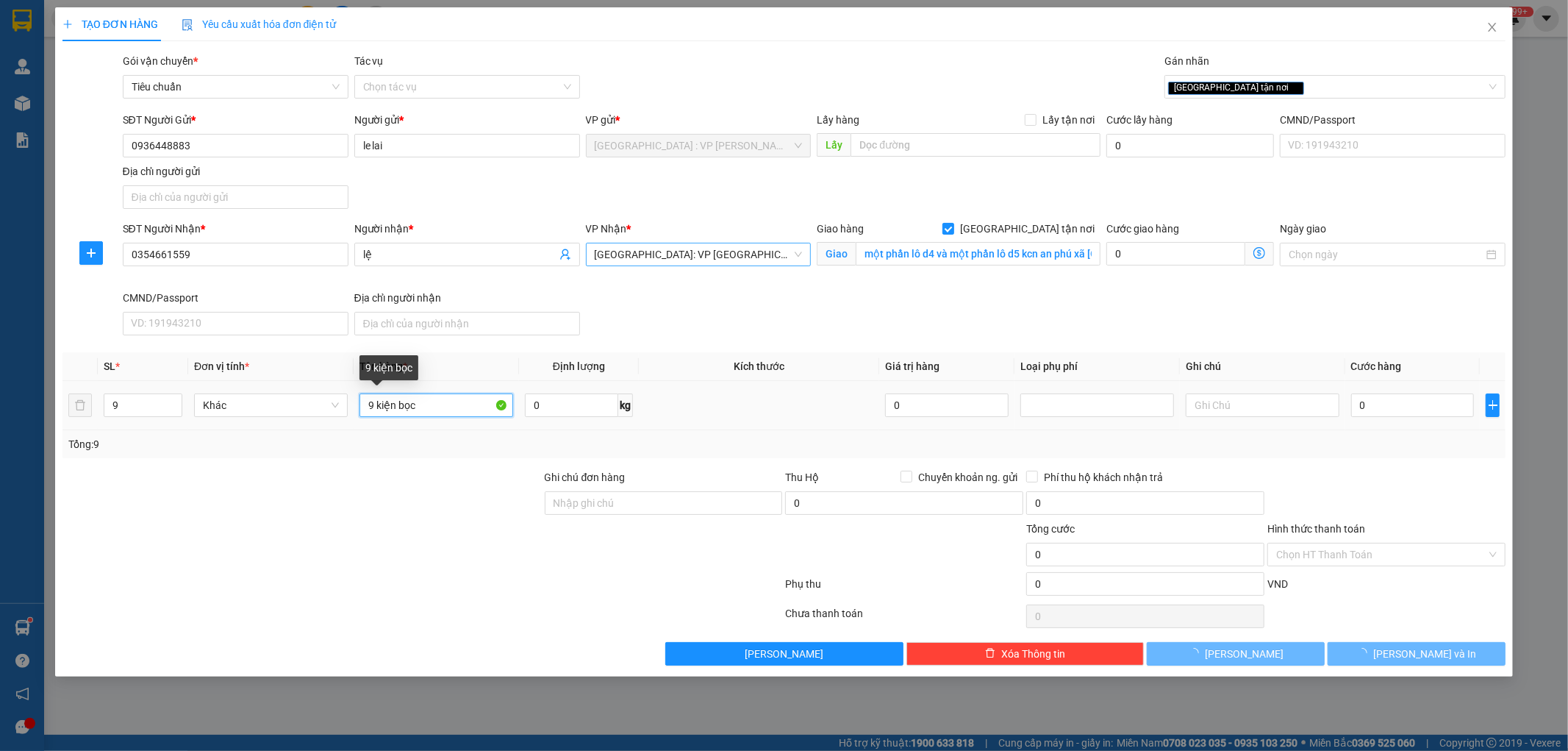
click at [458, 401] on input "9 kiện bọc" at bounding box center [436, 406] width 154 height 24
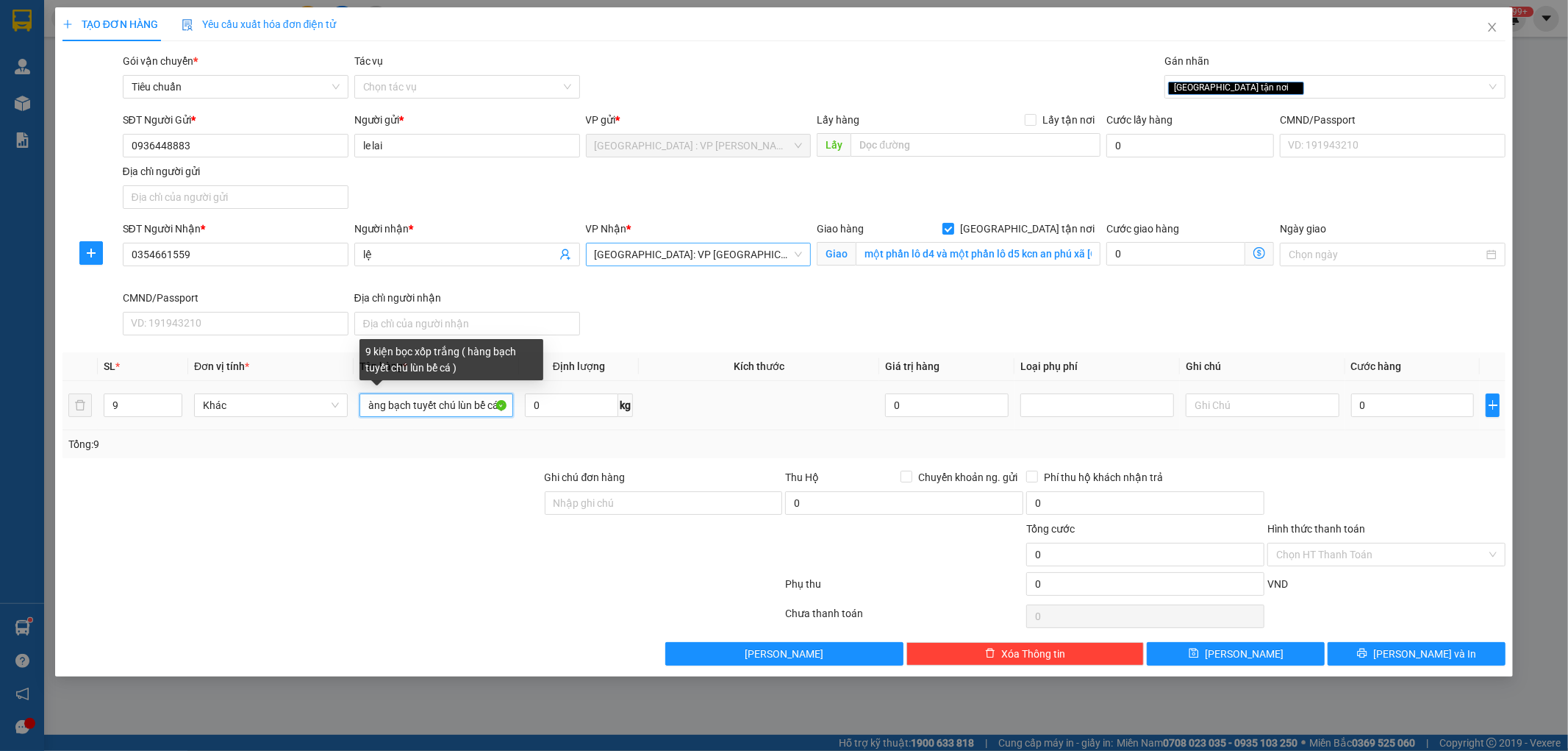
scroll to position [0, 112]
type input "9 kiện bọc xốp trắng ( hàng bạch tuyết chú lùn bể cá )"
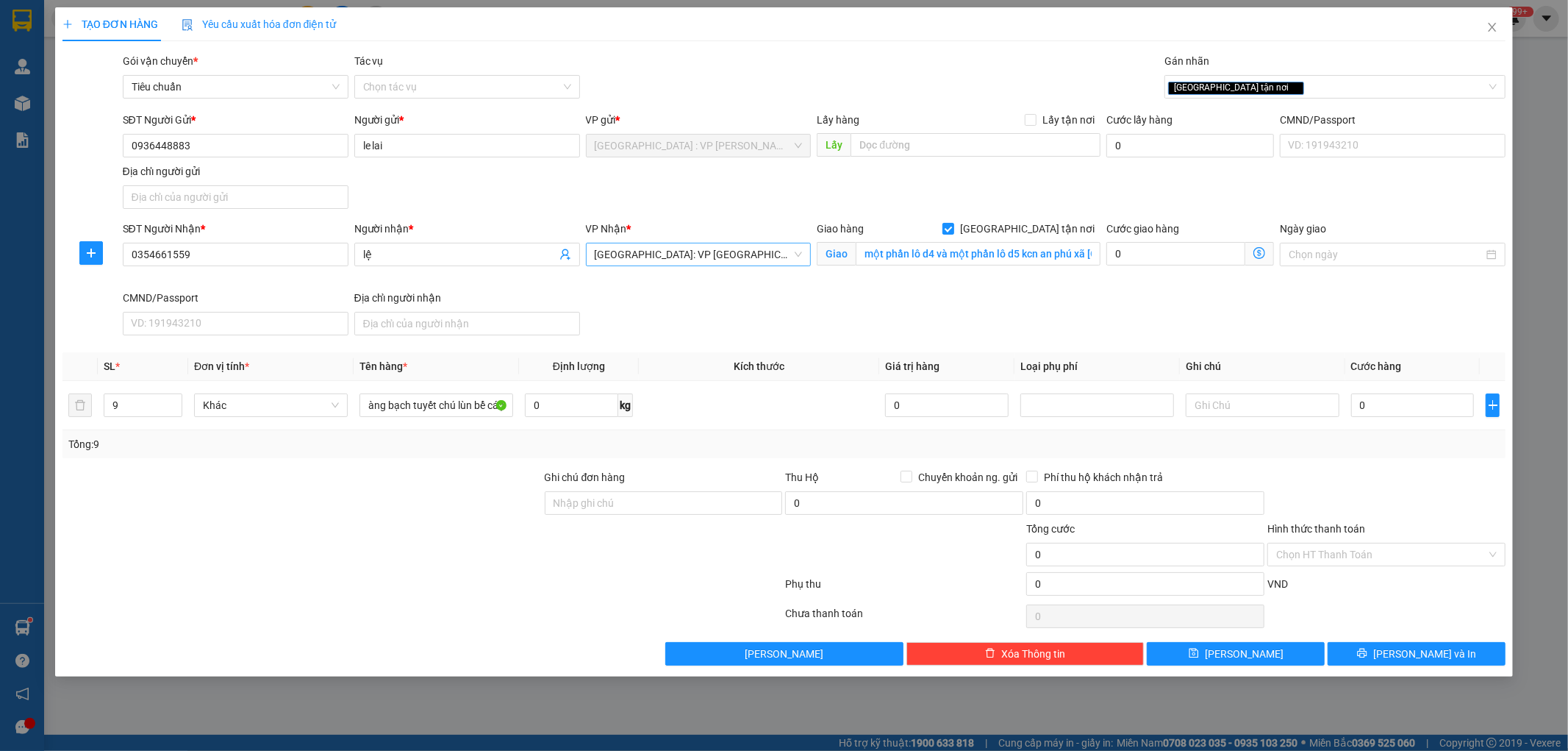
scroll to position [0, 0]
click at [457, 520] on div at bounding box center [302, 546] width 482 height 52
click at [1376, 406] on input "0" at bounding box center [1414, 406] width 124 height 24
type input "6"
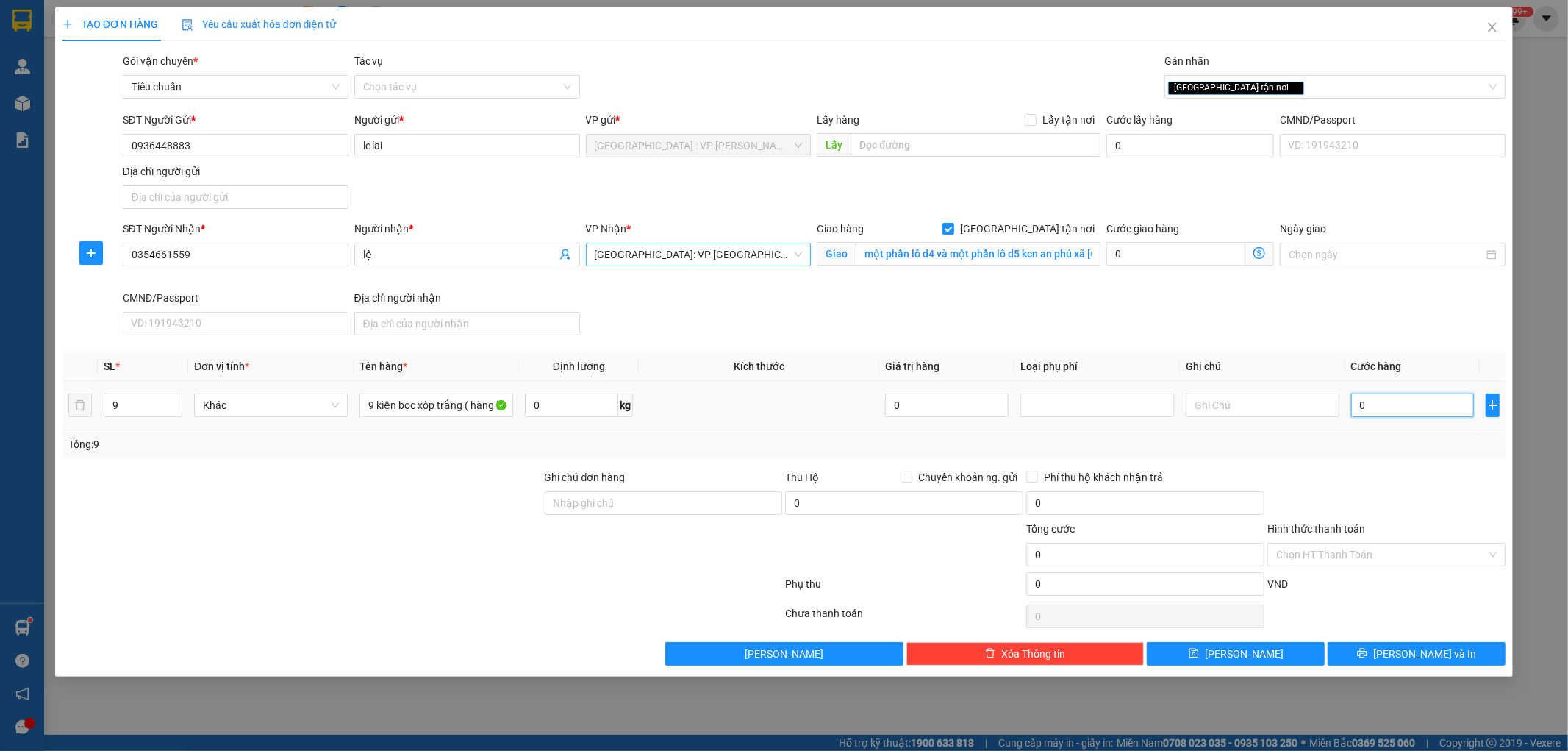
type input "6"
type input "60"
type input "600"
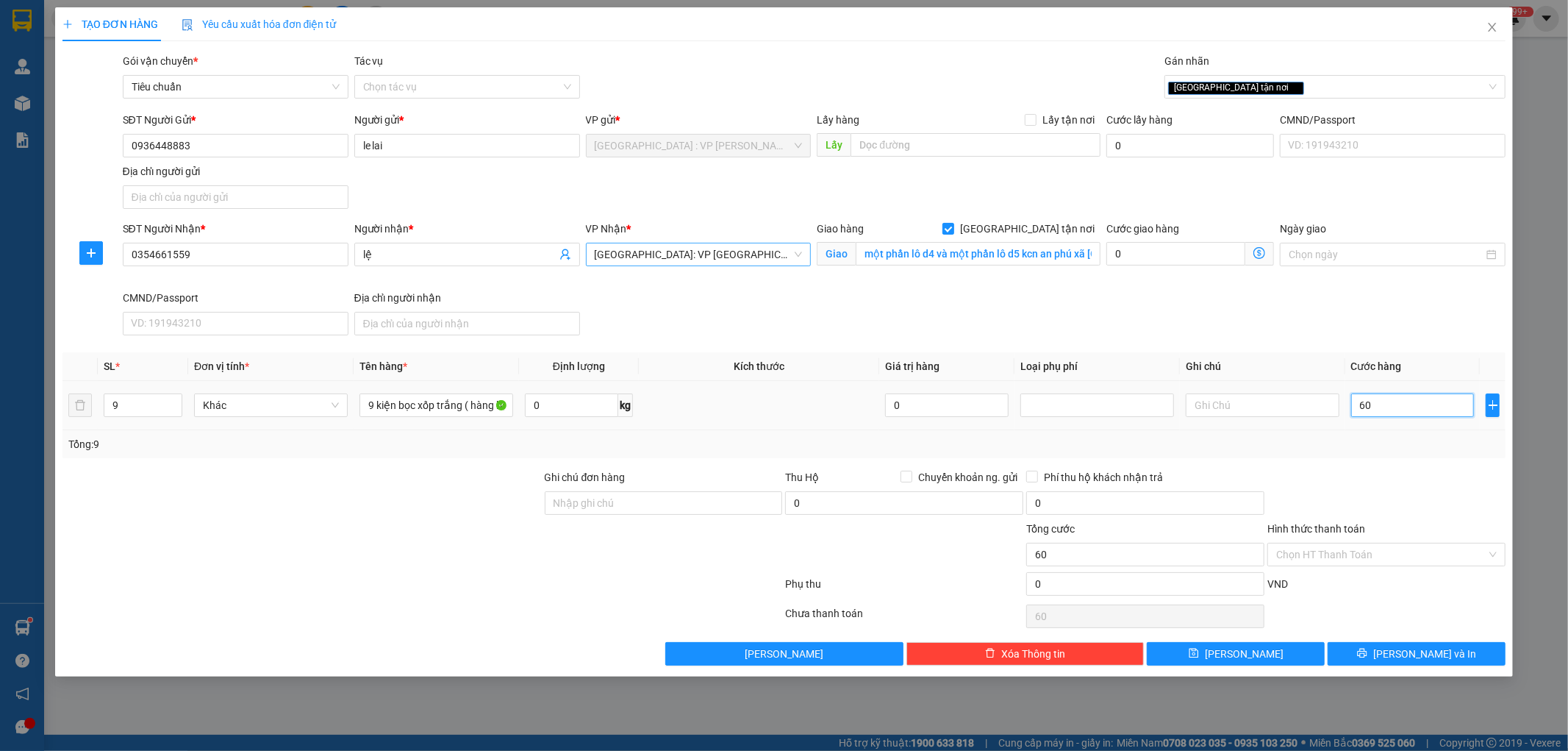
type input "600"
type input "6.000"
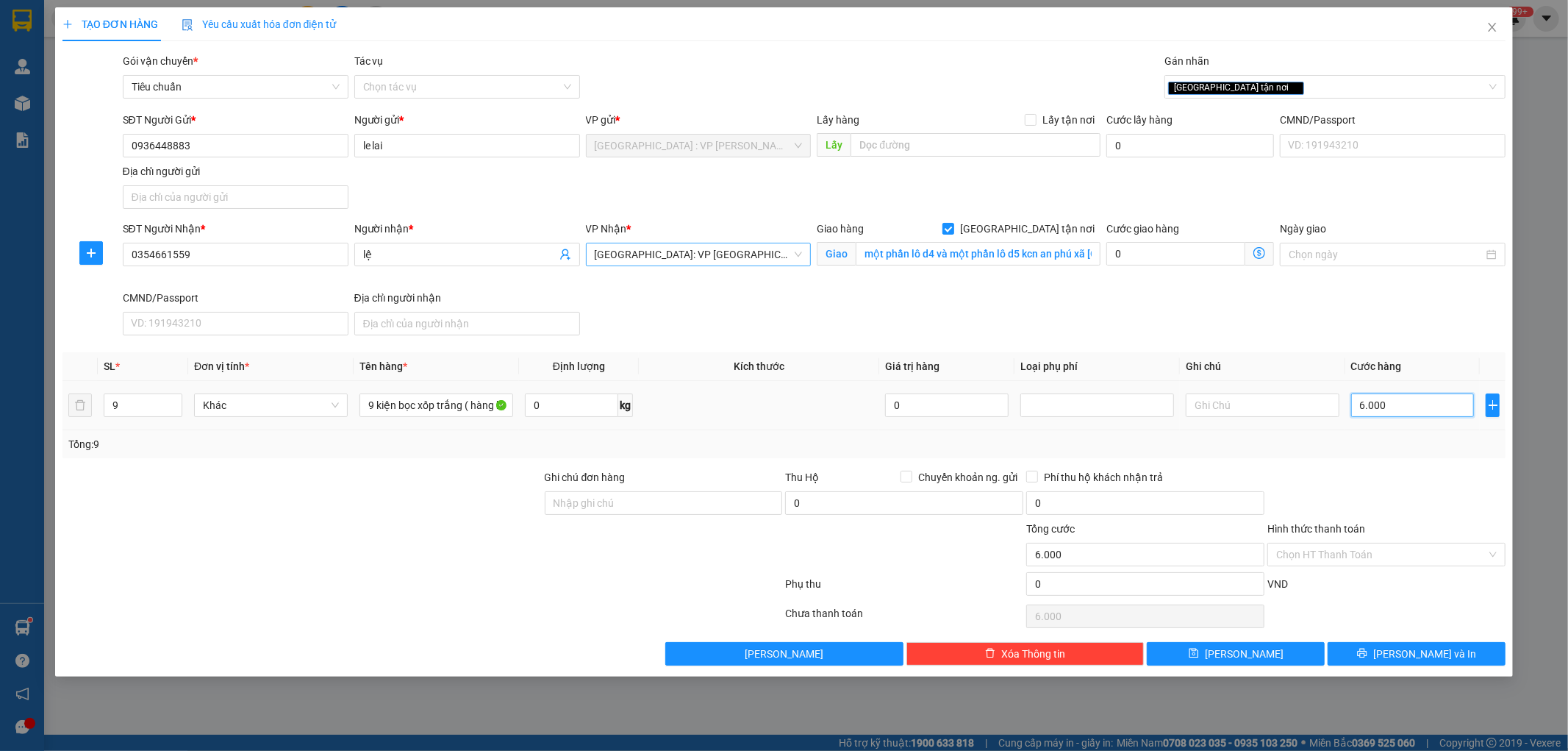
type input "60.000"
type input "600.000"
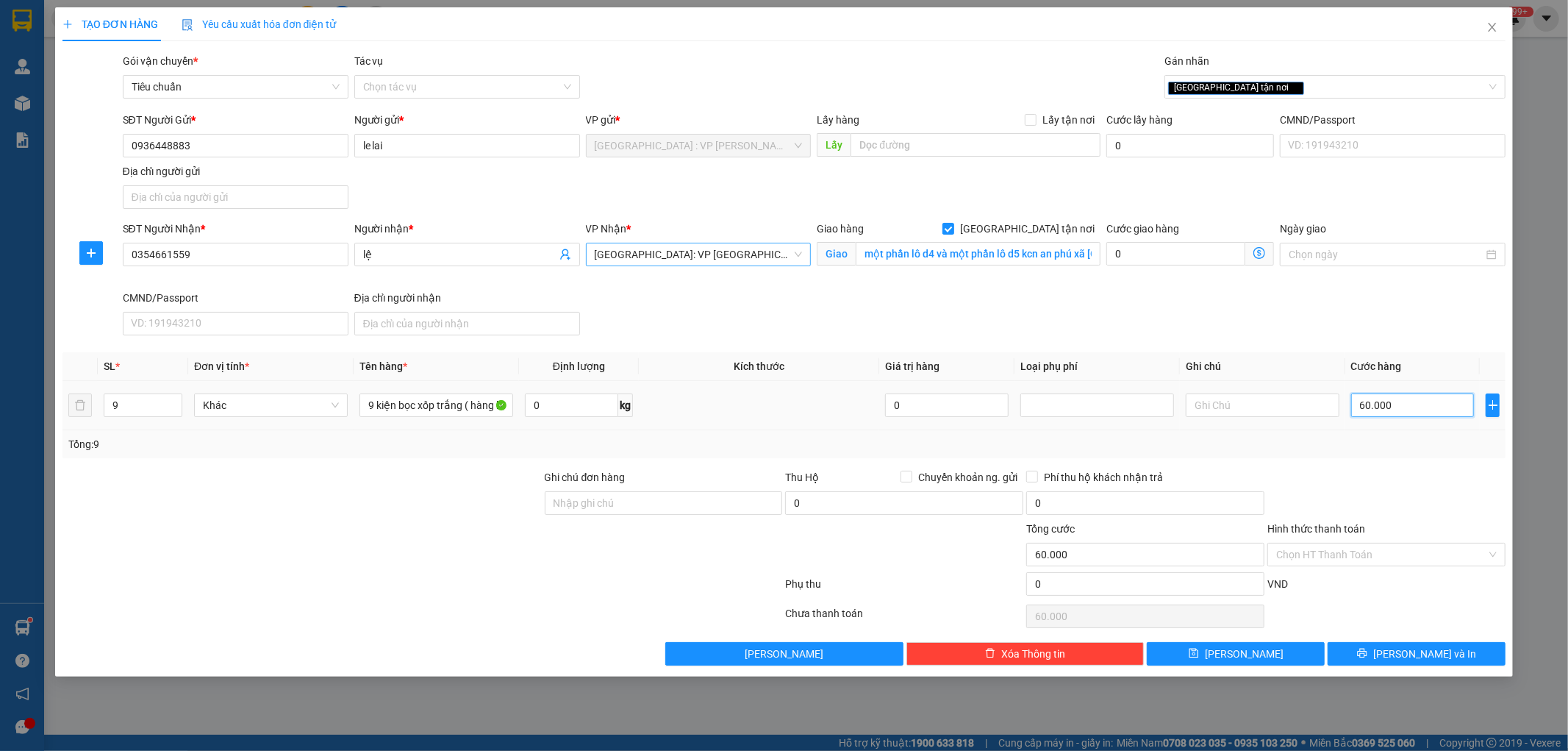
type input "600.000"
click at [1358, 655] on button "[PERSON_NAME] và In" at bounding box center [1417, 653] width 178 height 24
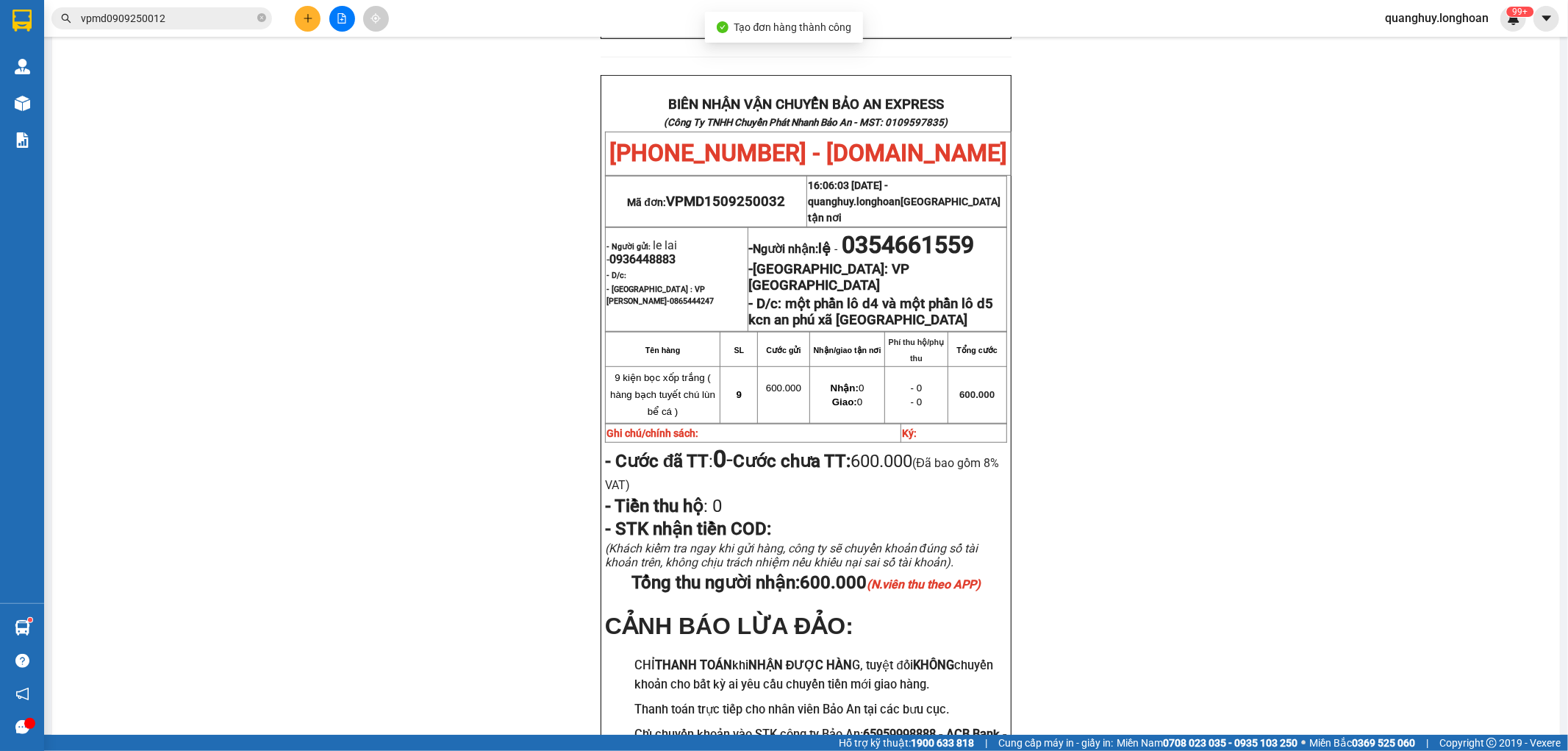
scroll to position [736, 0]
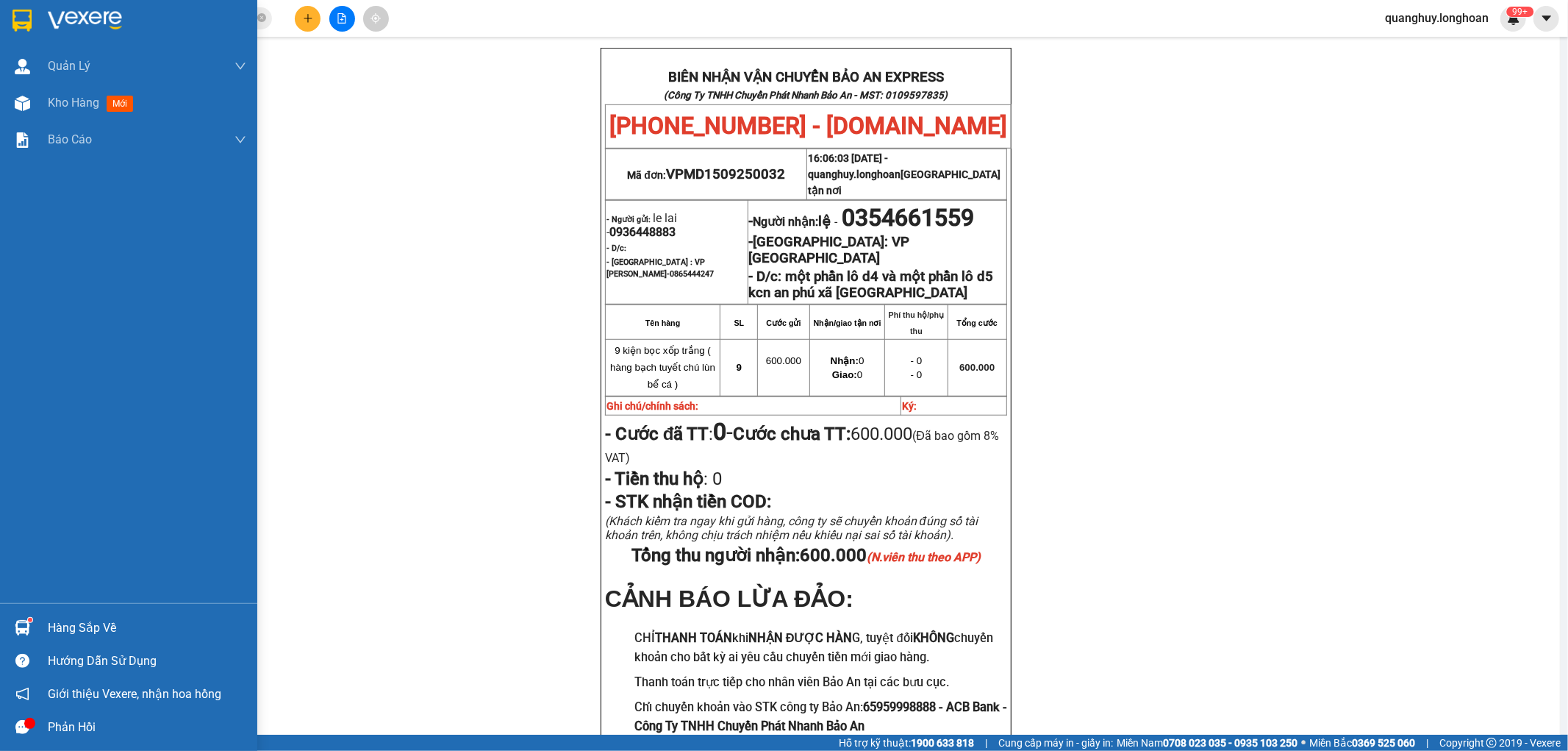
click at [31, 17] on img at bounding box center [22, 20] width 20 height 22
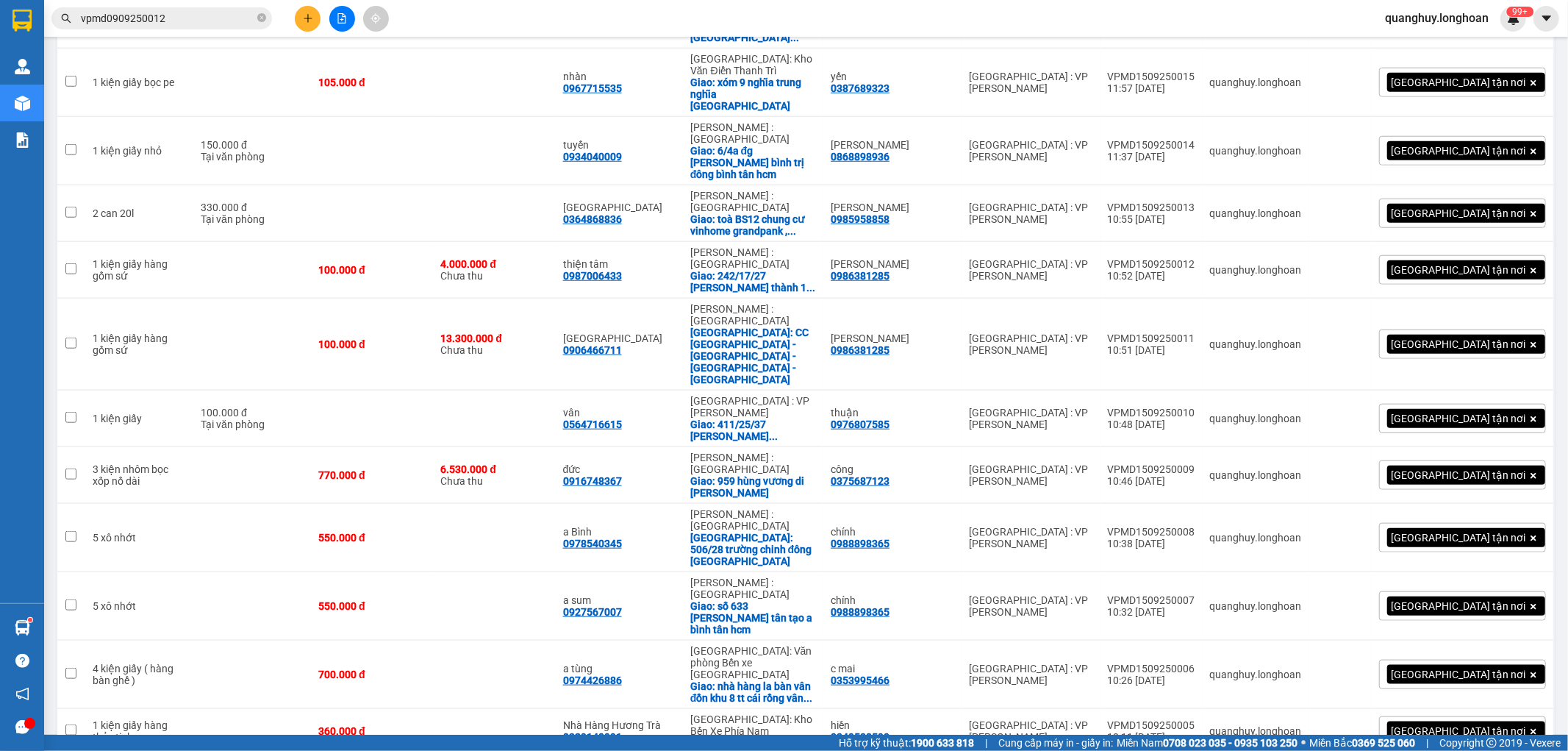
scroll to position [1137, 0]
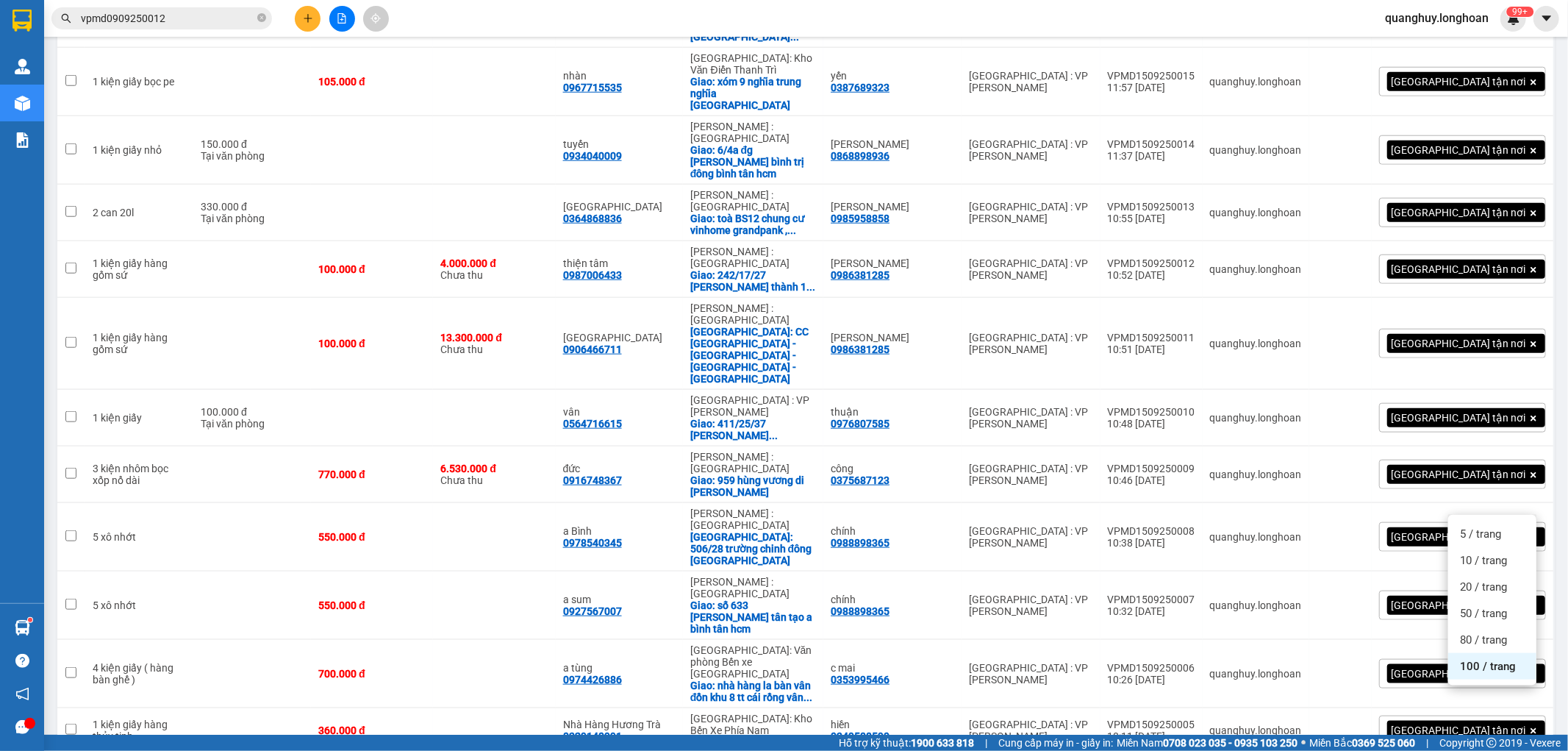
click at [1482, 670] on span "100 / trang" at bounding box center [1488, 665] width 56 height 14
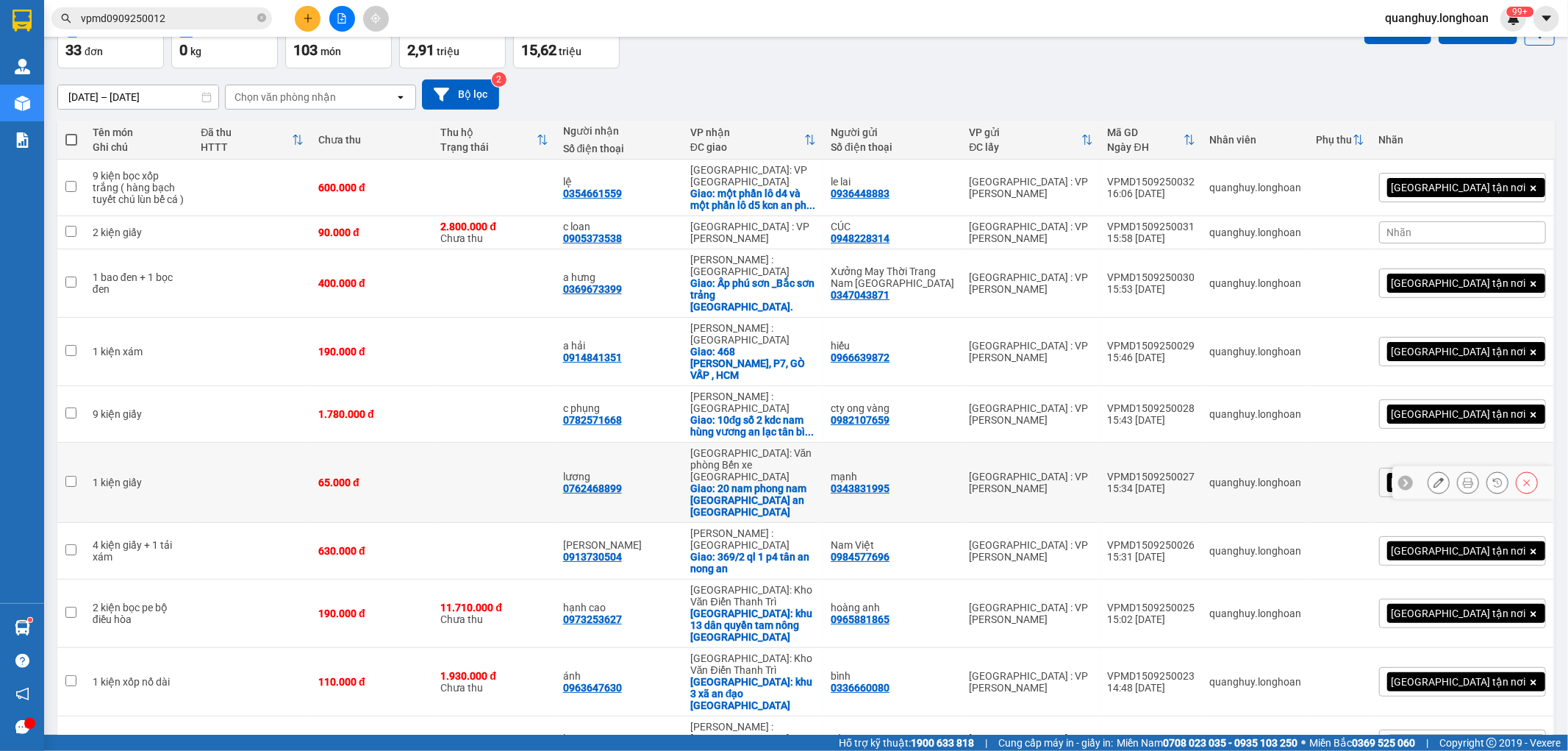
scroll to position [0, 0]
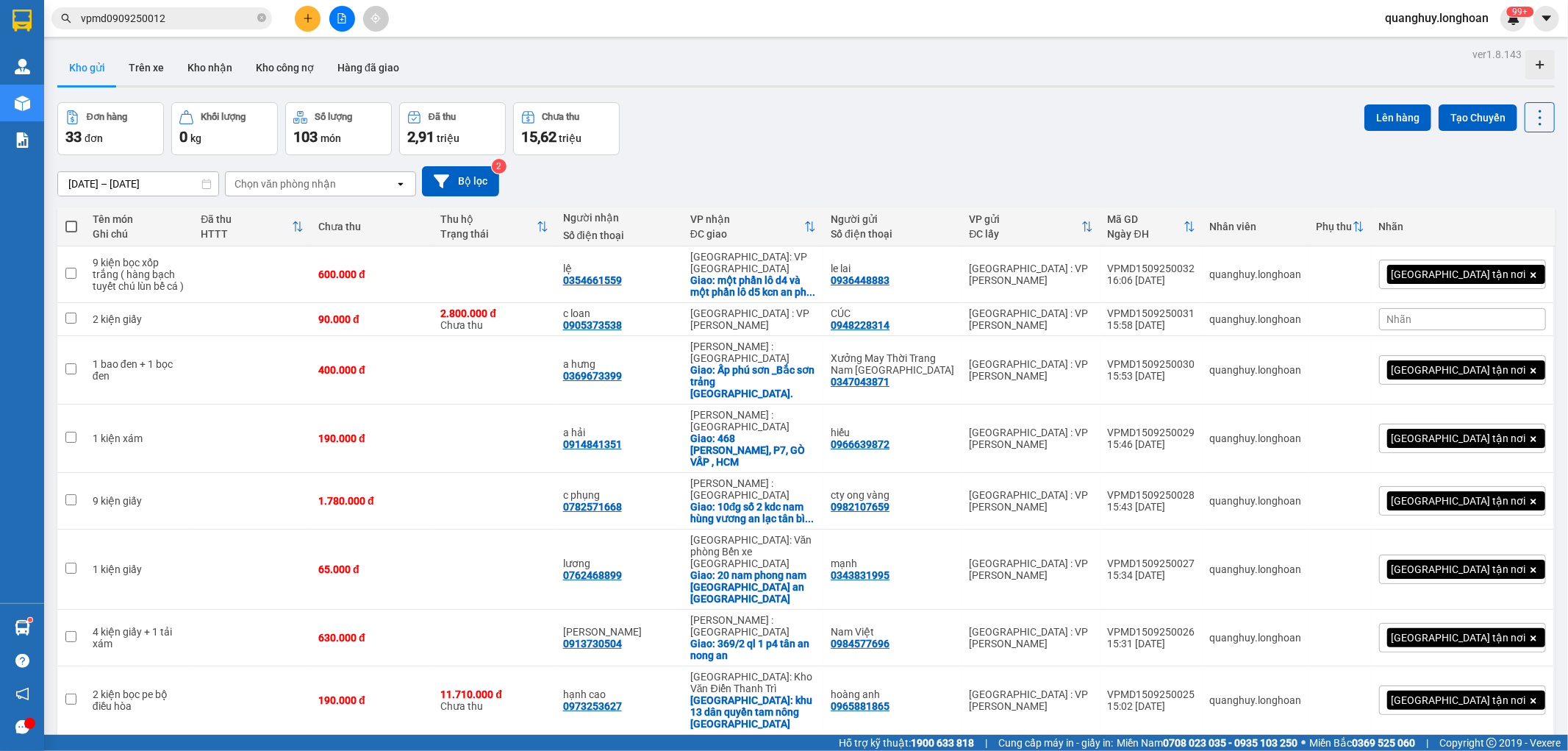
click at [311, 12] on button at bounding box center [307, 19] width 25 height 25
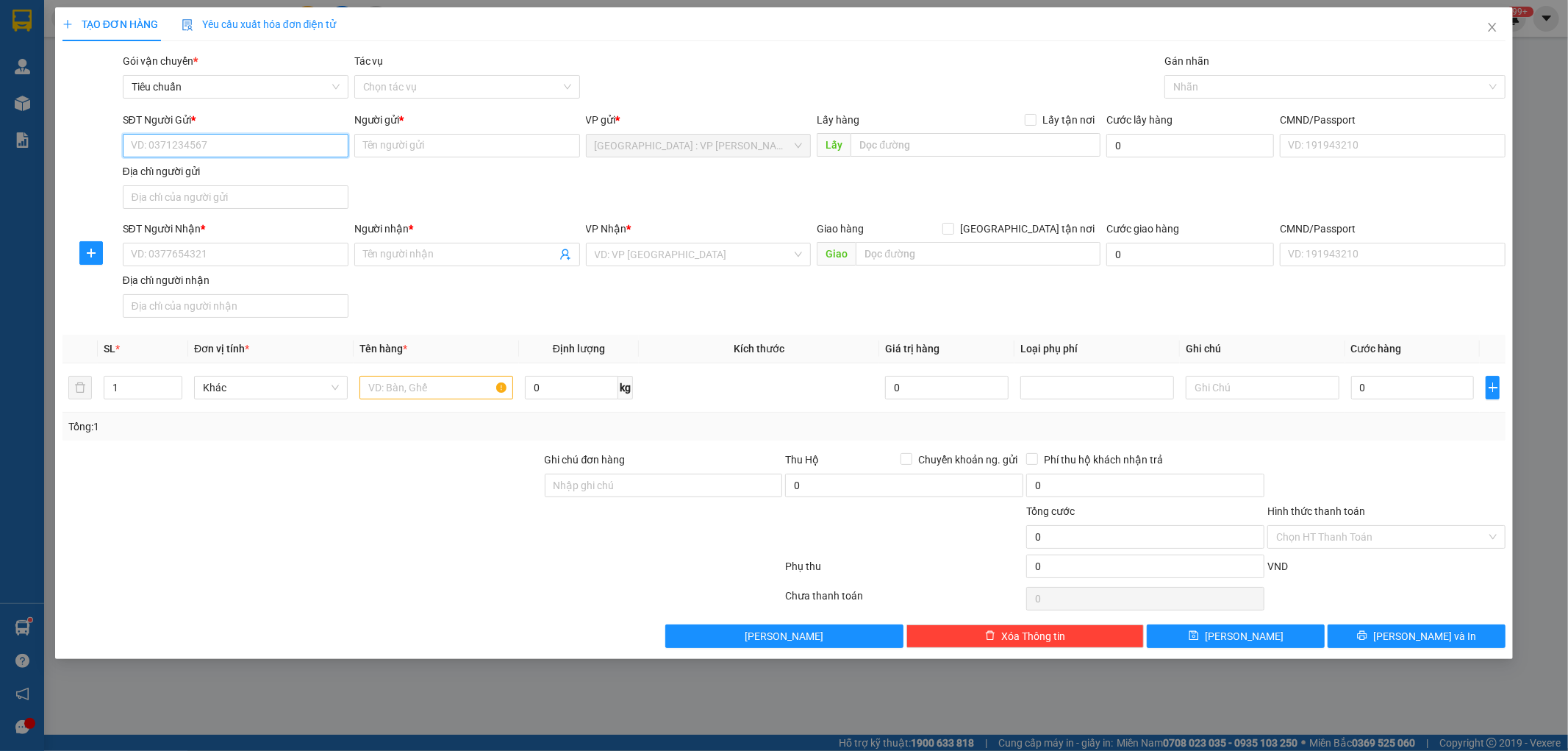
click at [283, 143] on input "SĐT Người Gửi *" at bounding box center [236, 146] width 226 height 24
type input "0983343706"
click at [216, 171] on div "0983343706 - [PERSON_NAME]" at bounding box center [235, 175] width 208 height 16
type input "[PERSON_NAME]"
checkbox input "true"
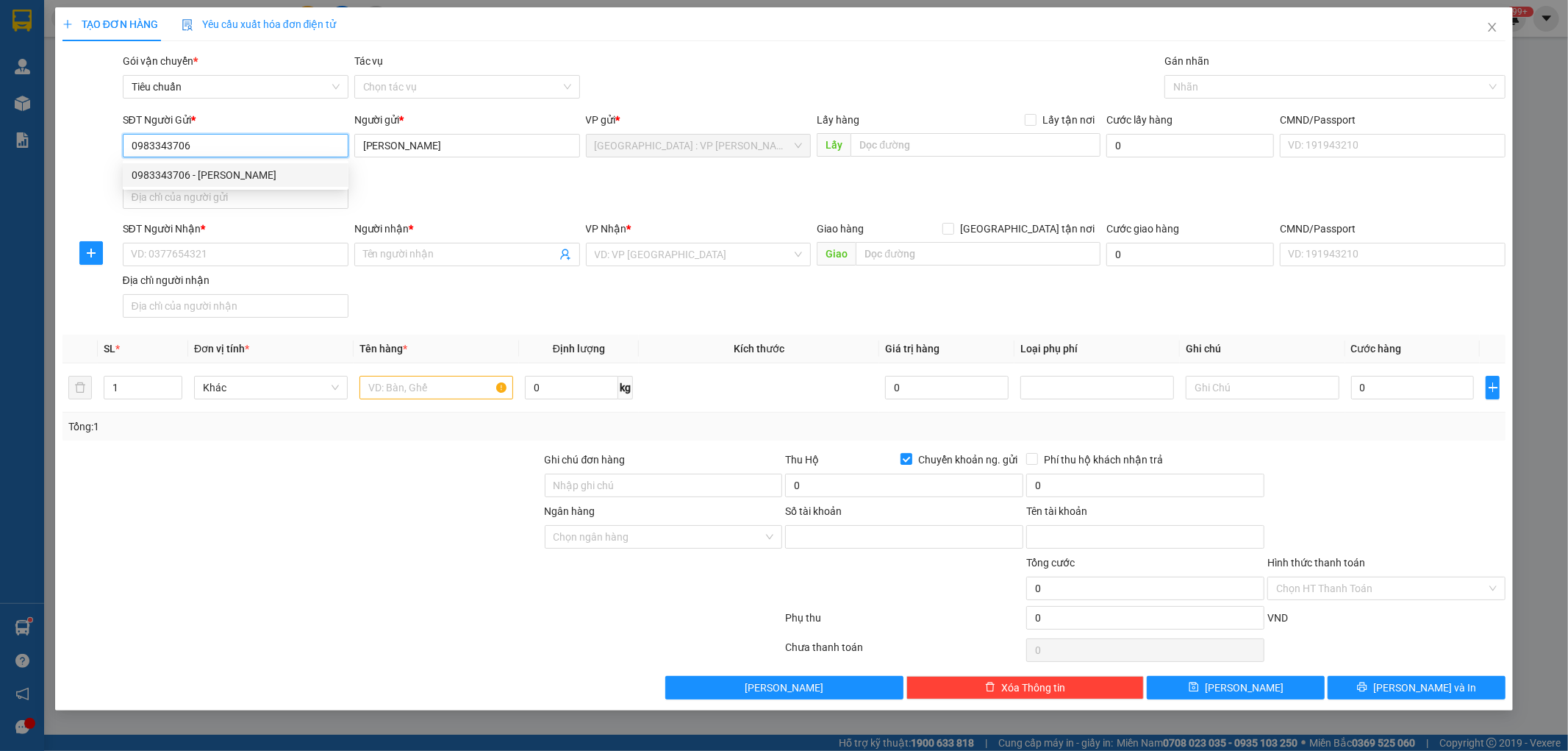
type input "1206225568"
type input "[PERSON_NAME]"
type input "0983343706"
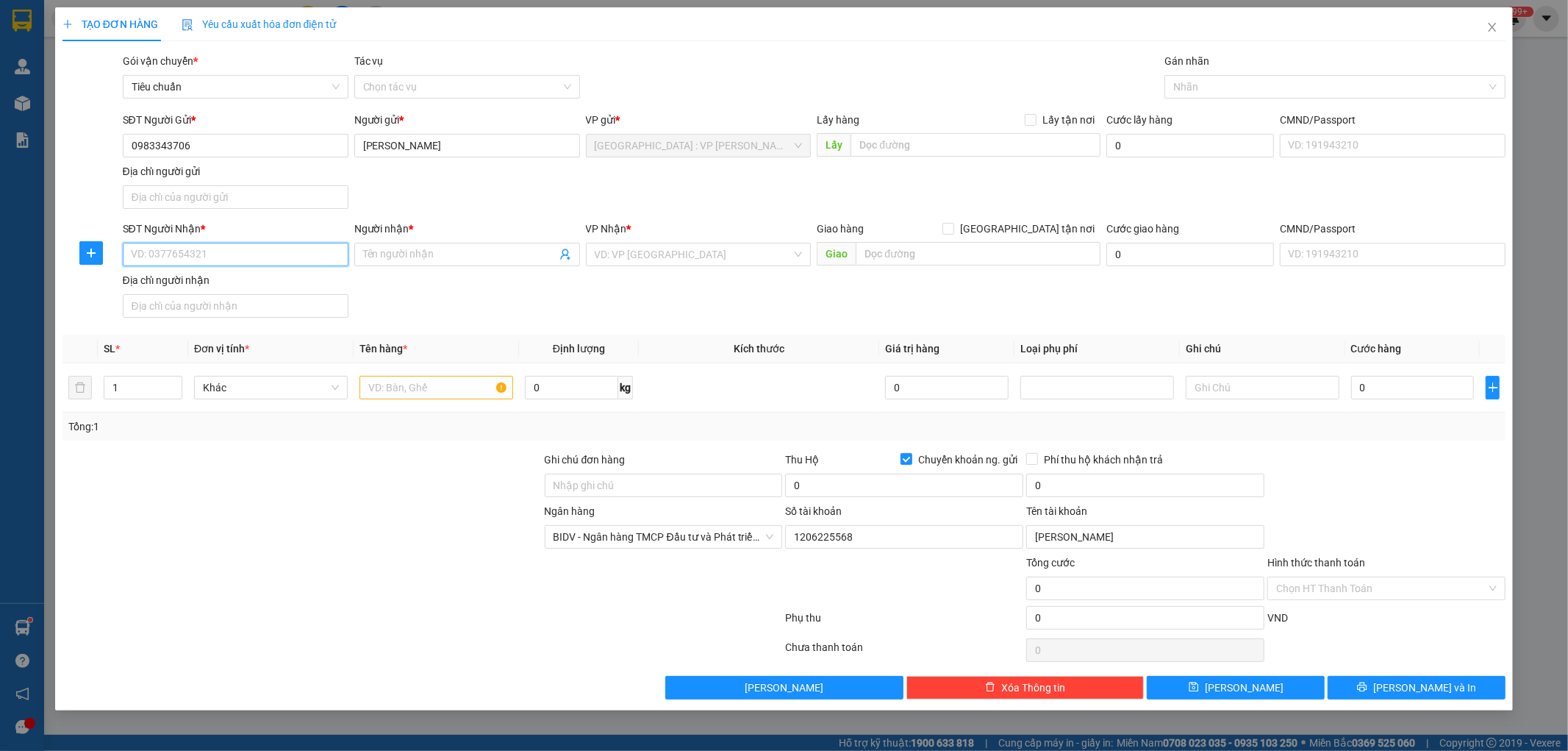
click at [271, 252] on input "SĐT Người Nhận *" at bounding box center [236, 255] width 226 height 24
click at [232, 281] on div "0586781978 - [GEOGRAPHIC_DATA]" at bounding box center [235, 284] width 208 height 16
type input "0586781978"
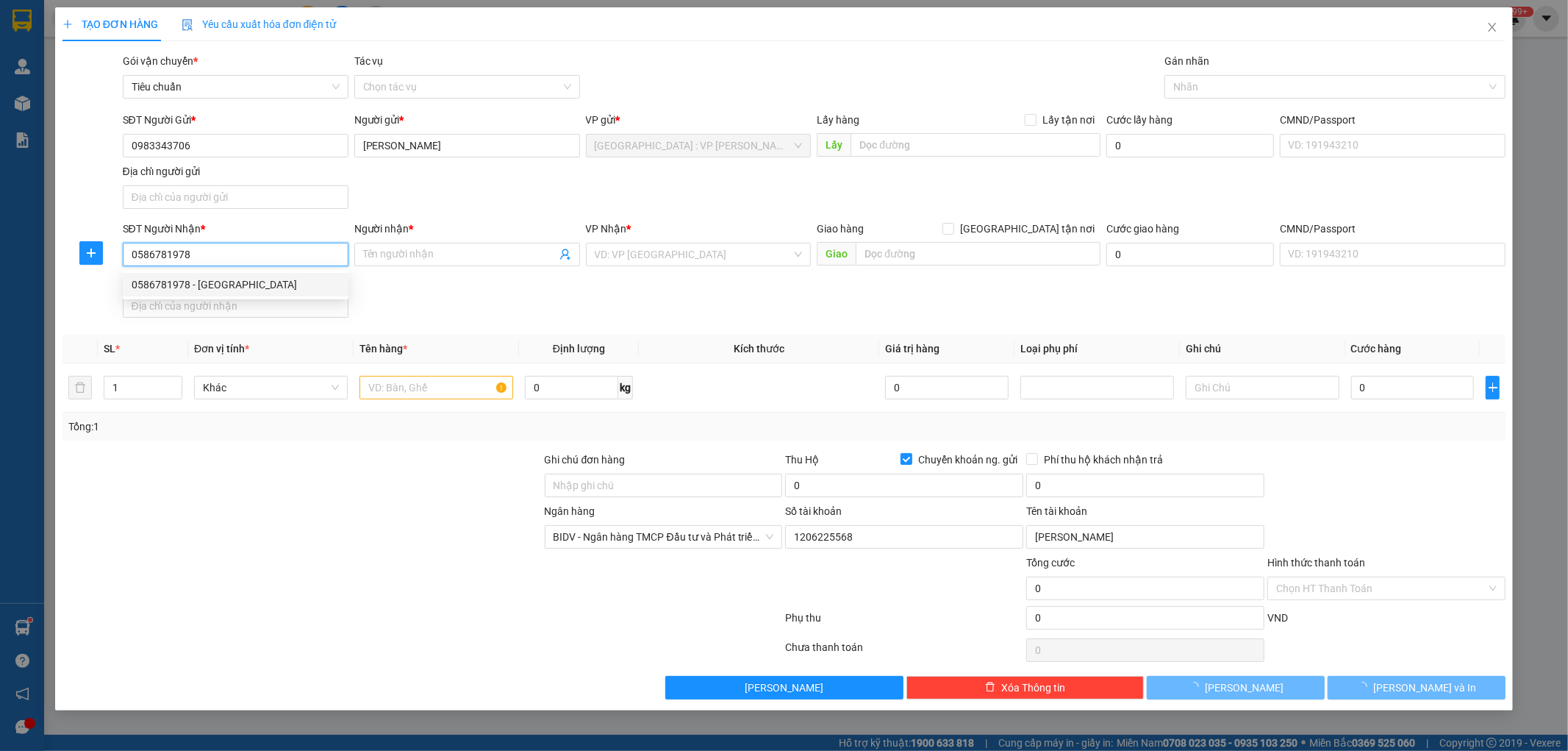
type input "THanh Sơn"
checkbox input "true"
type input "25 Hà Huy Tập, KDT [GEOGRAPHIC_DATA], [GEOGRAPHIC_DATA], Q7"
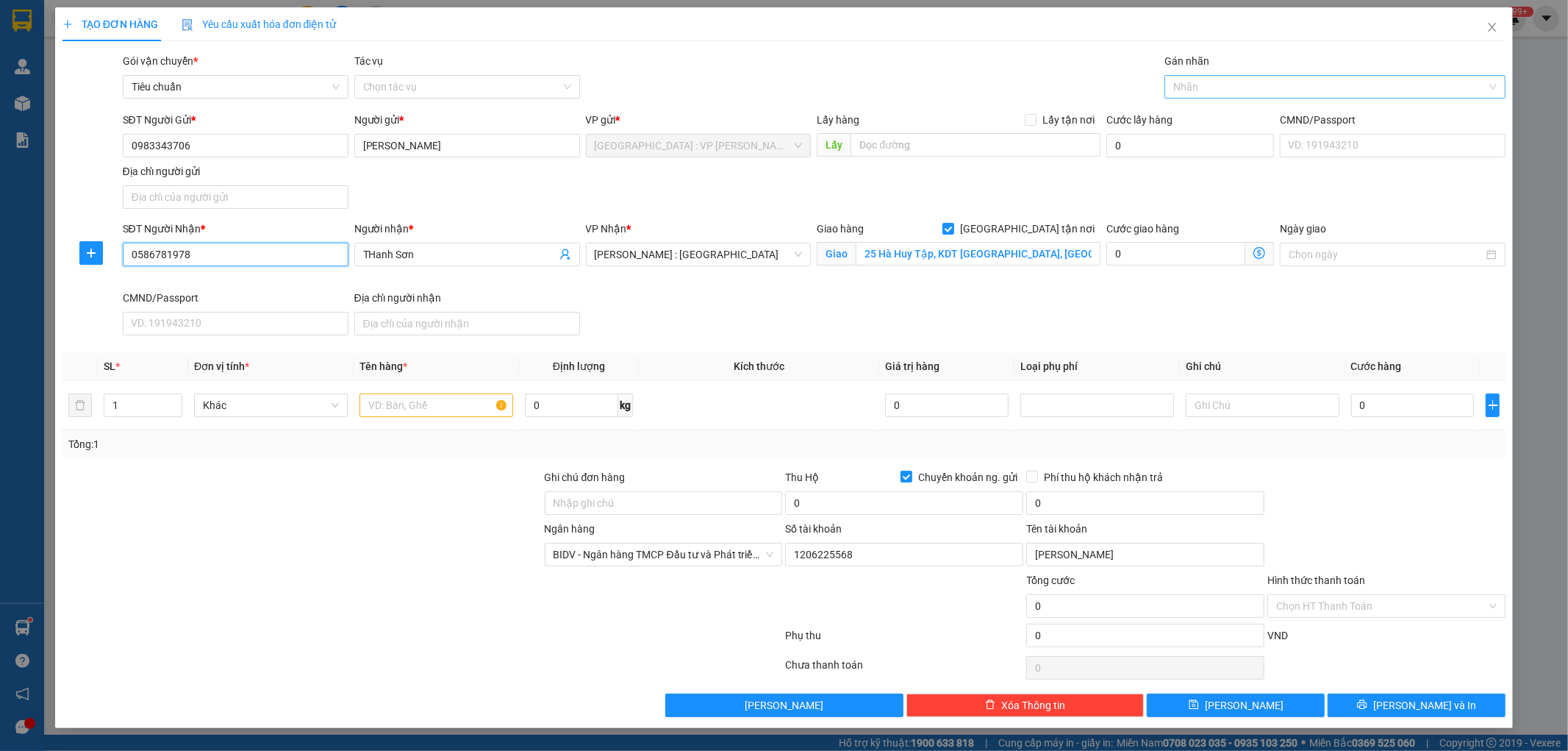
click at [1201, 88] on div at bounding box center [1328, 87] width 319 height 18
type input "0586781978"
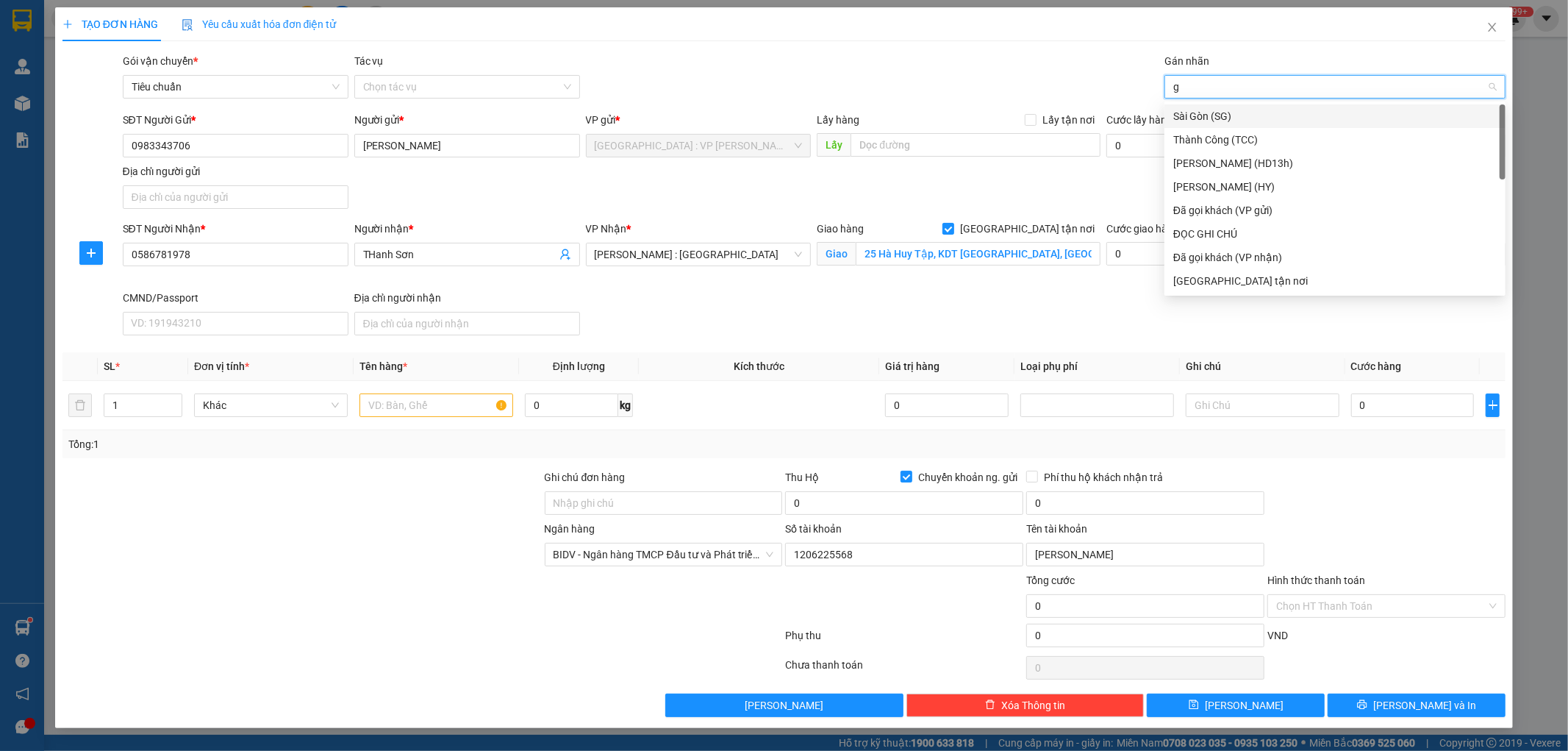
type input "gt"
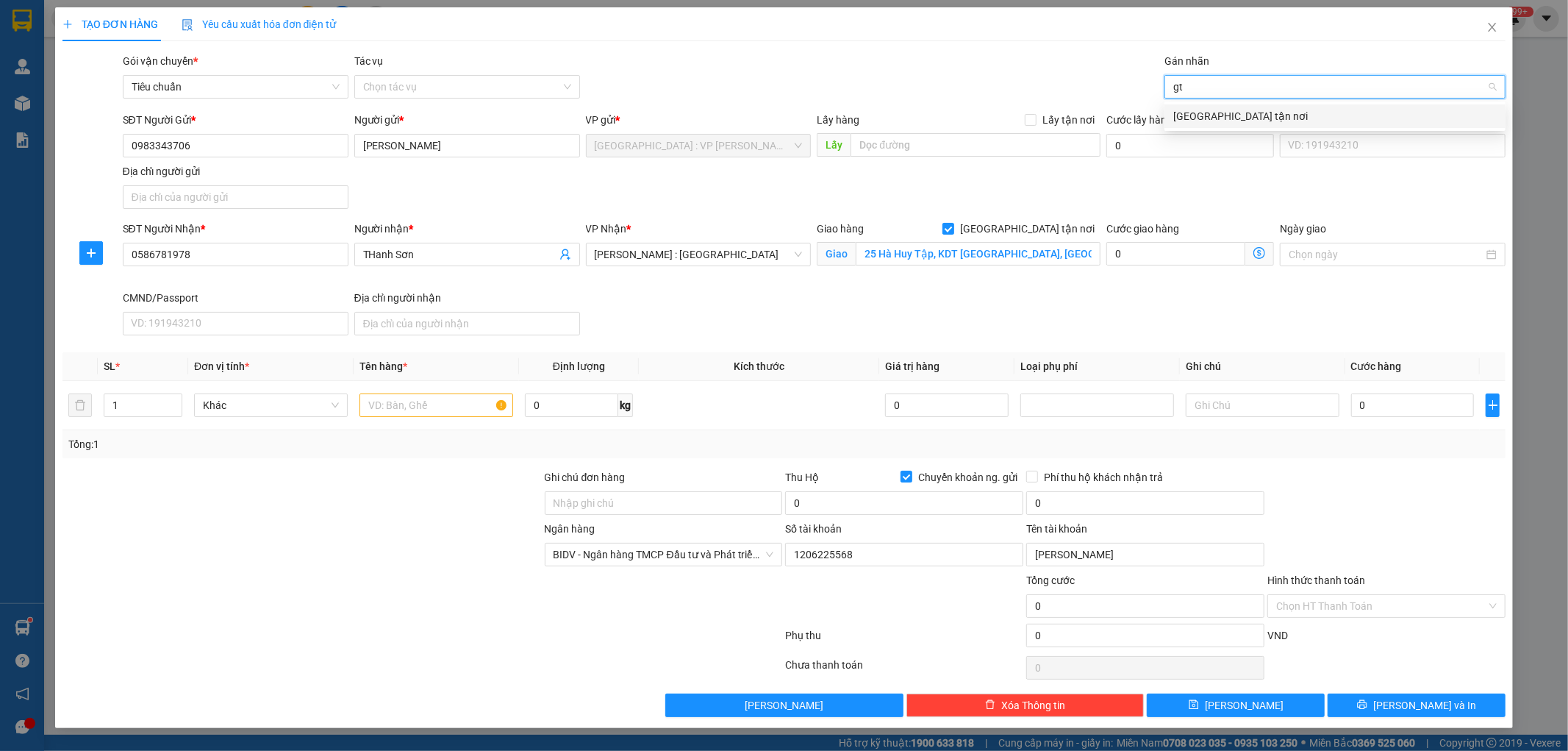
click at [1192, 125] on div "[GEOGRAPHIC_DATA] tận nơi" at bounding box center [1336, 116] width 341 height 24
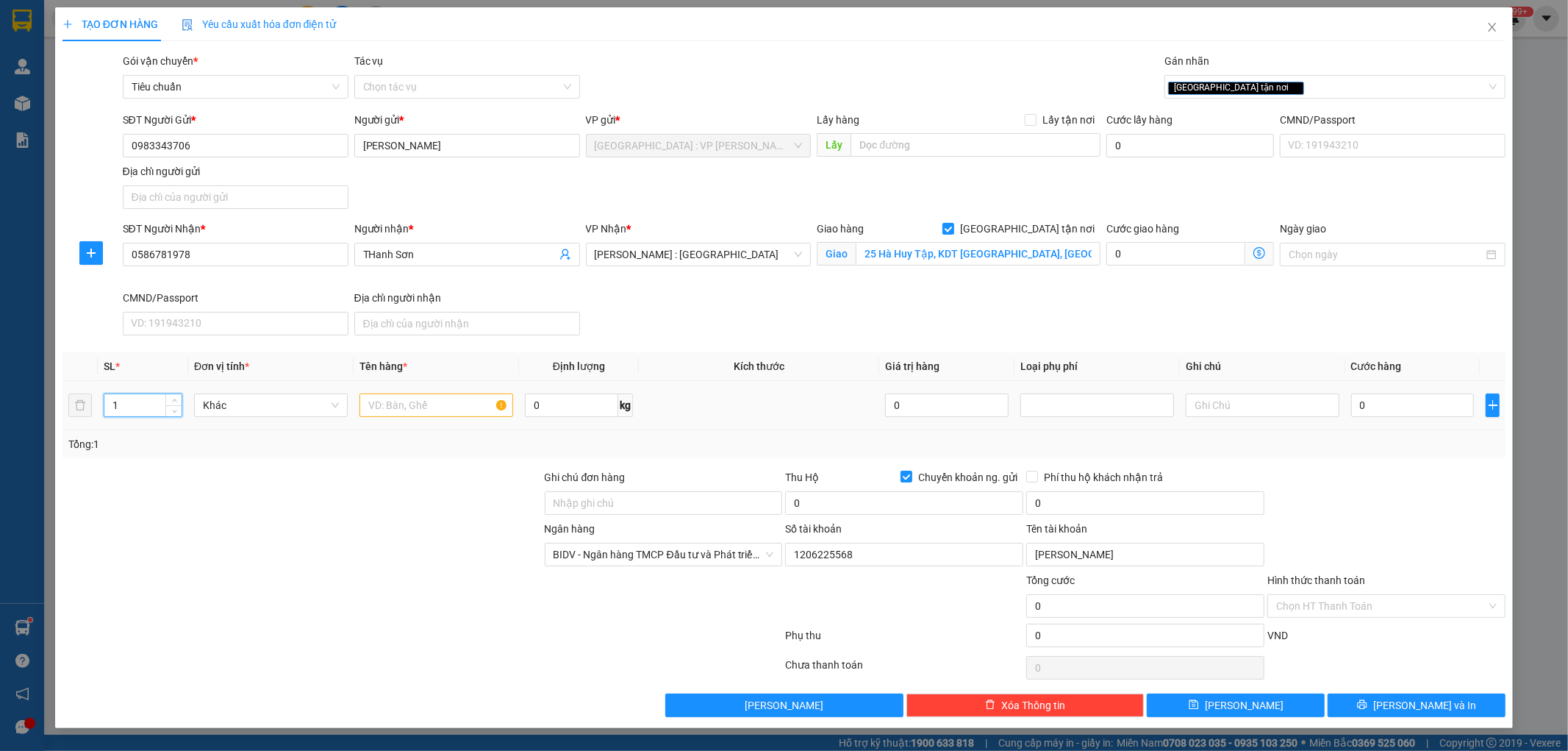
click at [140, 412] on input "1" at bounding box center [143, 405] width 77 height 22
type input "2"
click at [422, 413] on input "text" at bounding box center [436, 406] width 154 height 24
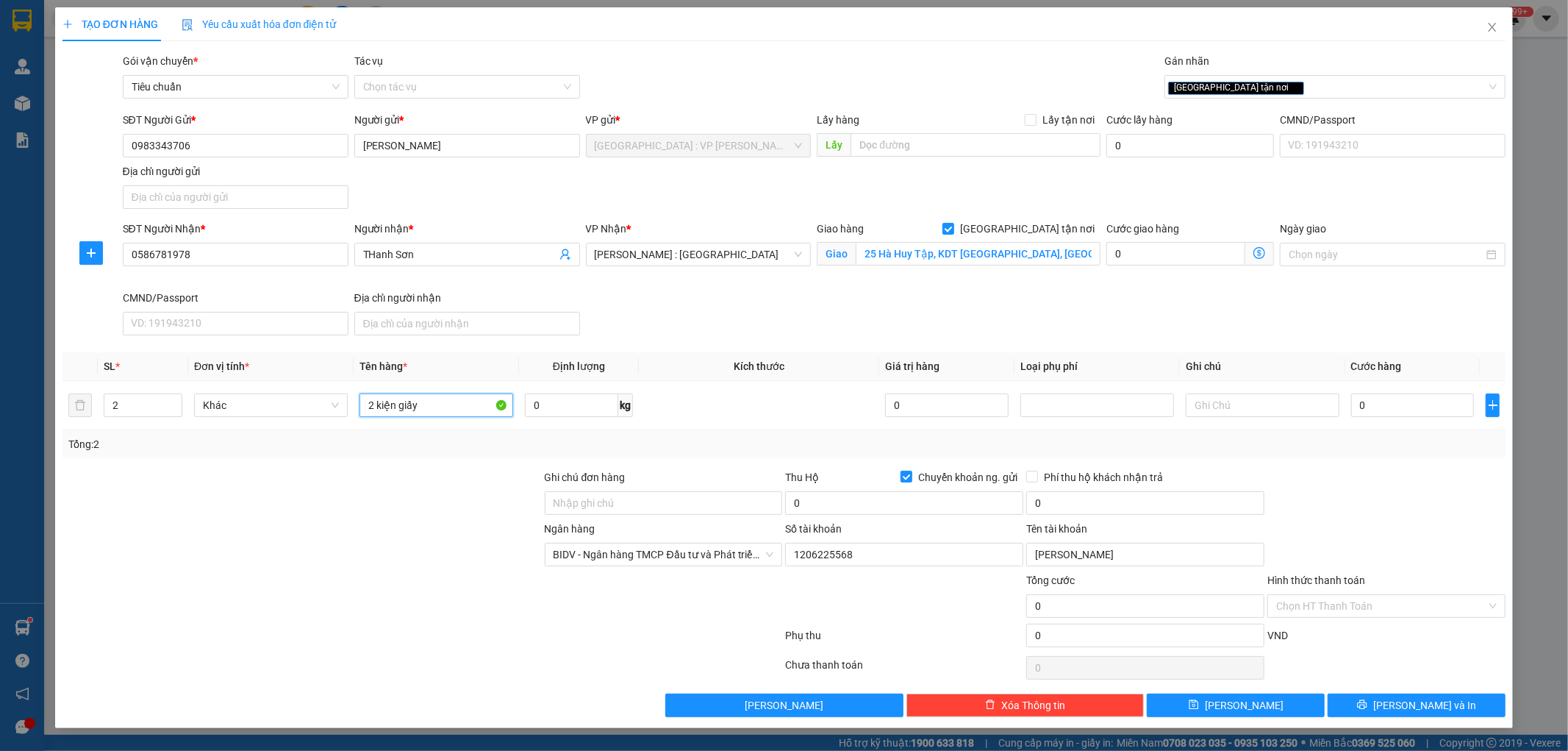
type input "2 kiện giấy"
click at [401, 474] on div at bounding box center [302, 495] width 482 height 52
click at [238, 249] on input "0586781978" at bounding box center [236, 255] width 226 height 24
click at [235, 249] on input "0586781978" at bounding box center [236, 255] width 226 height 24
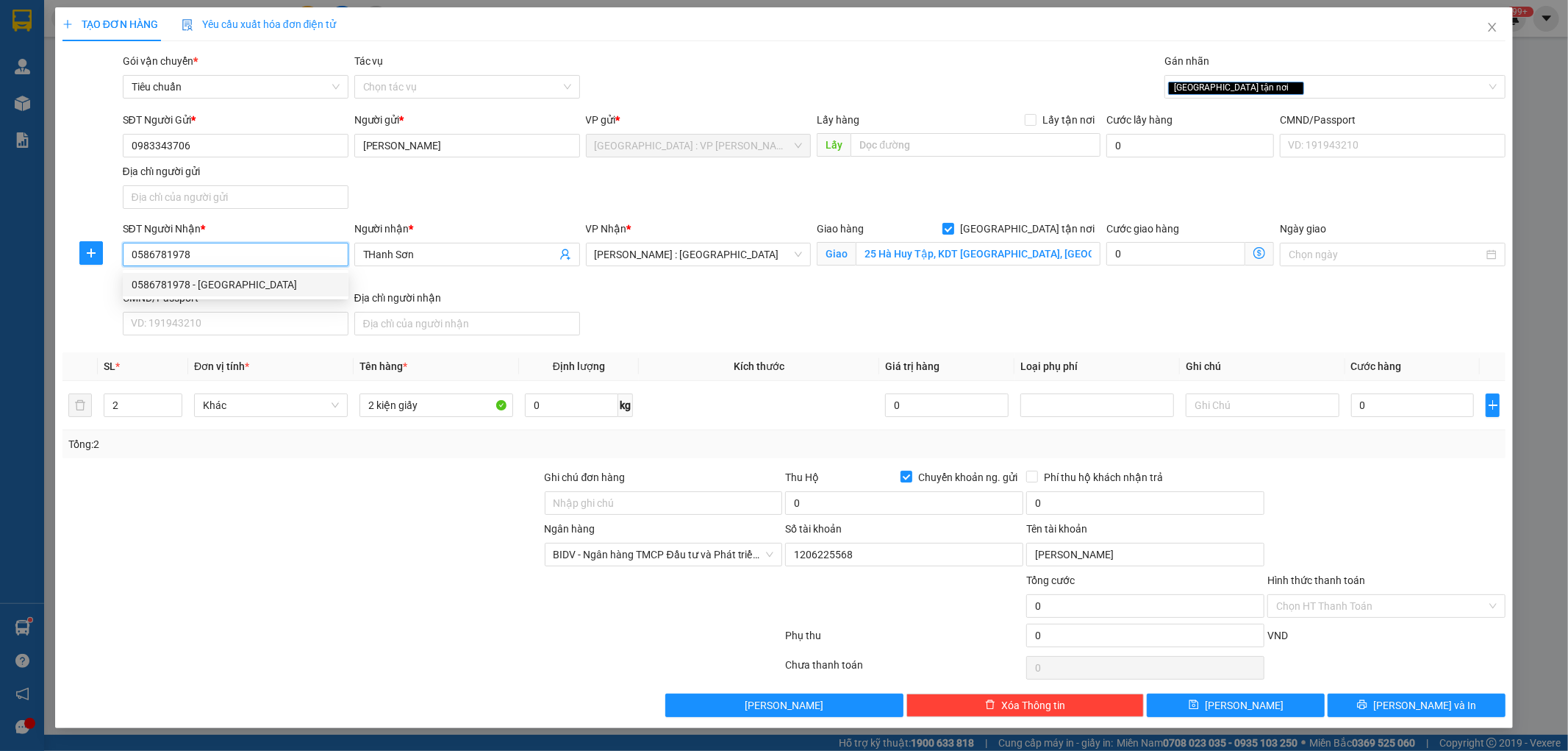
click at [206, 287] on div "0586781978 - [GEOGRAPHIC_DATA]" at bounding box center [235, 284] width 208 height 16
click at [1403, 401] on input "0" at bounding box center [1414, 406] width 124 height 24
type input "4"
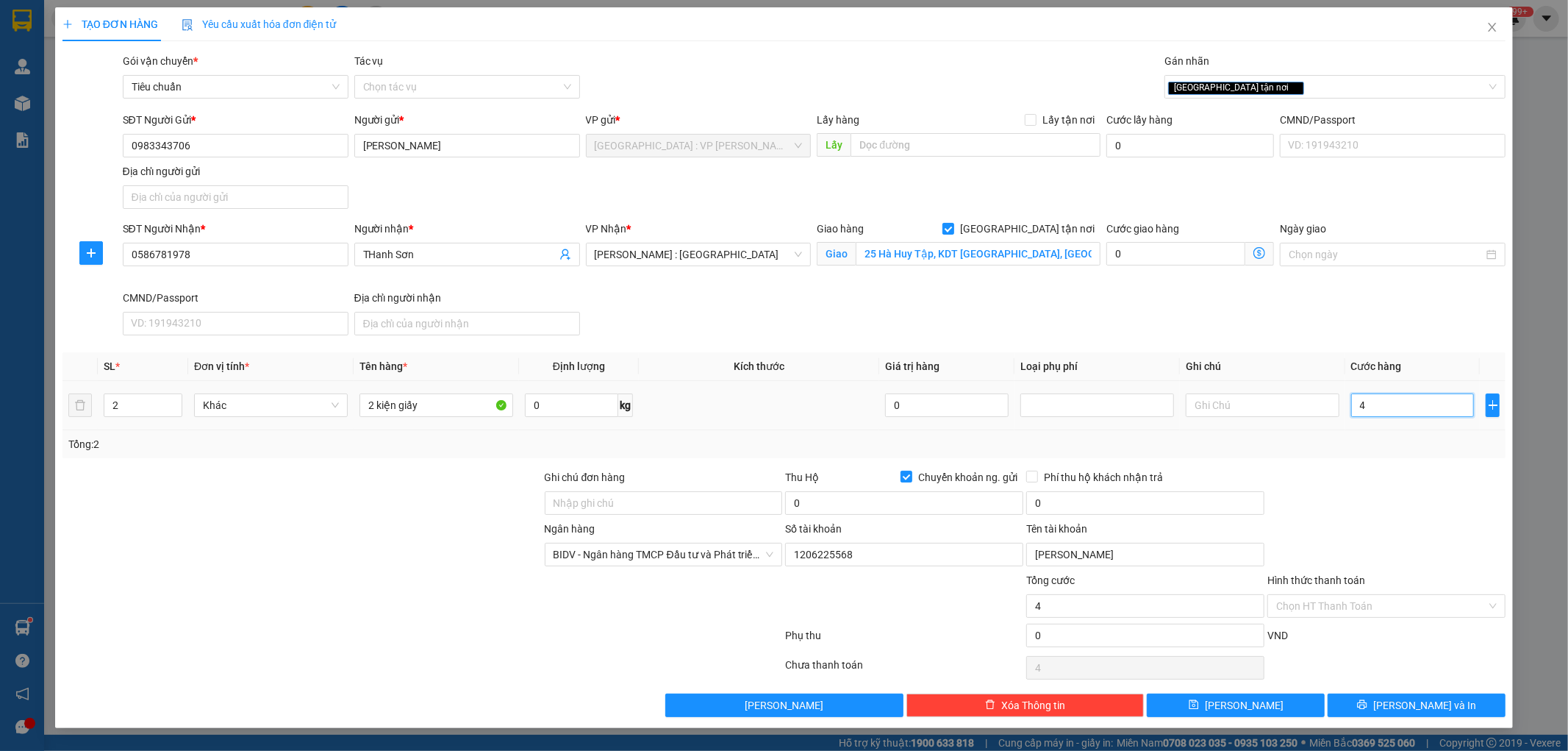
type input "44"
type input "440"
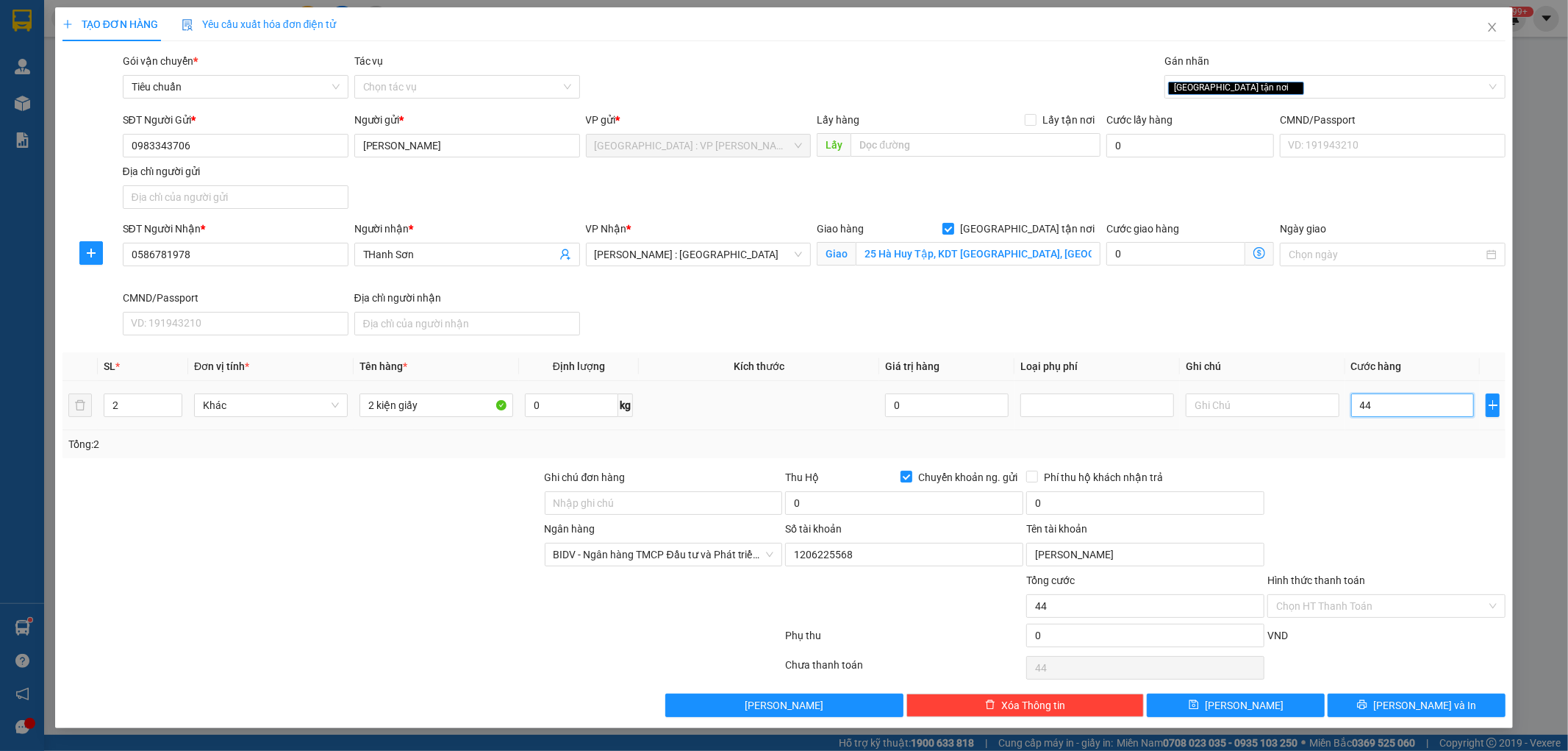
type input "440"
type input "4.400"
type input "44.000"
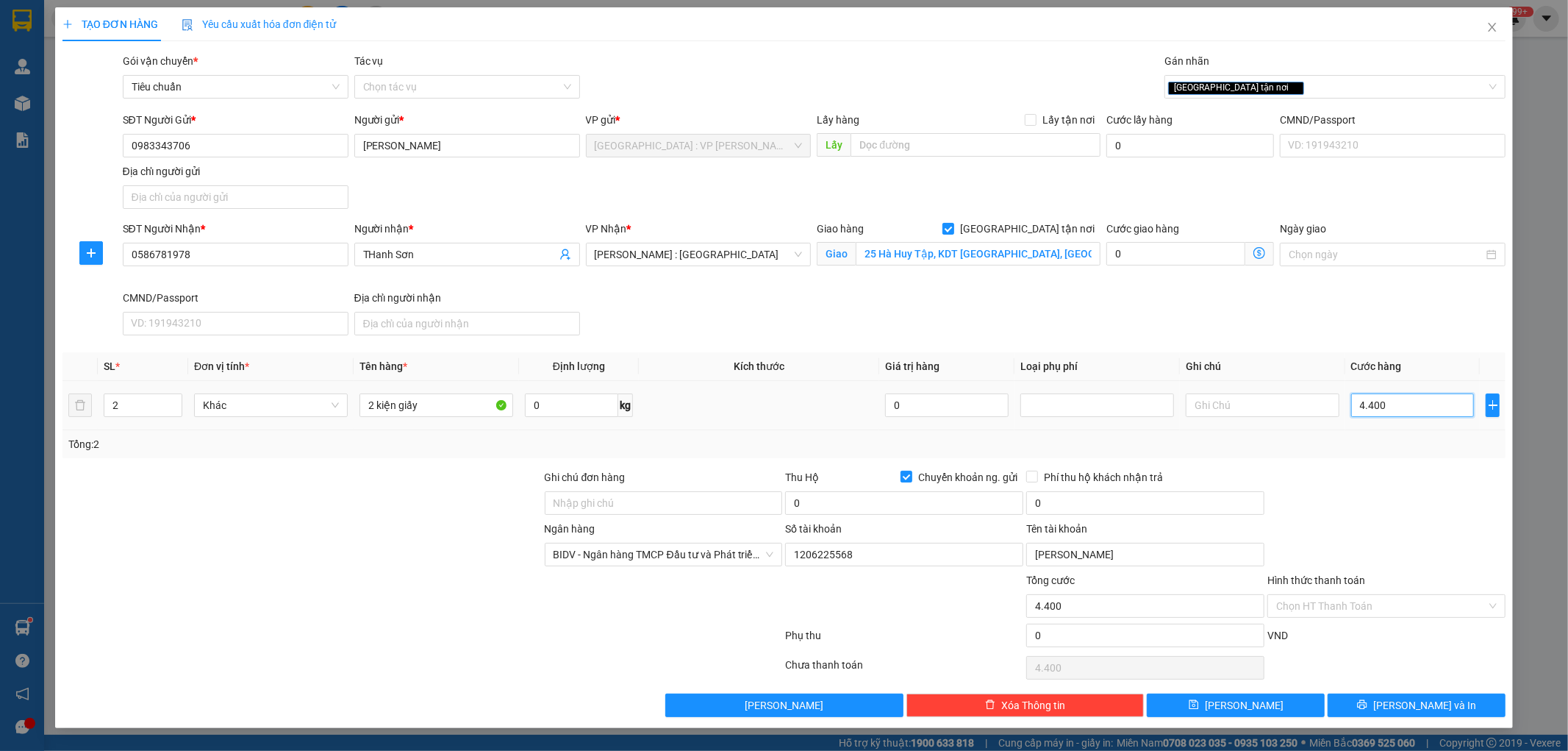
type input "44.000"
type input "440.000"
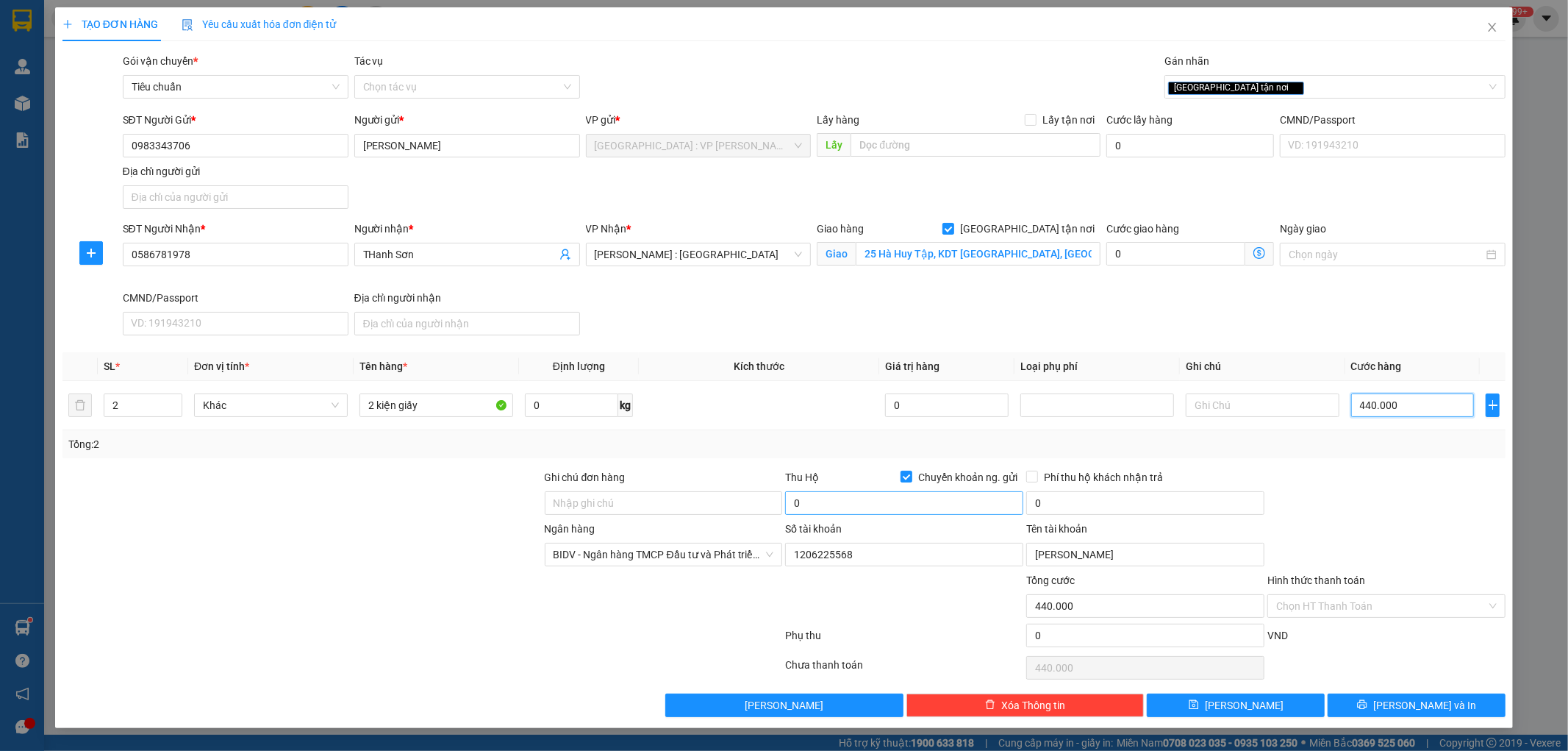
type input "440.000"
click at [960, 504] on input "0" at bounding box center [904, 503] width 238 height 24
type input "2.000.000"
click at [1056, 502] on input "0" at bounding box center [1145, 503] width 238 height 24
click at [1355, 478] on div at bounding box center [1386, 495] width 241 height 52
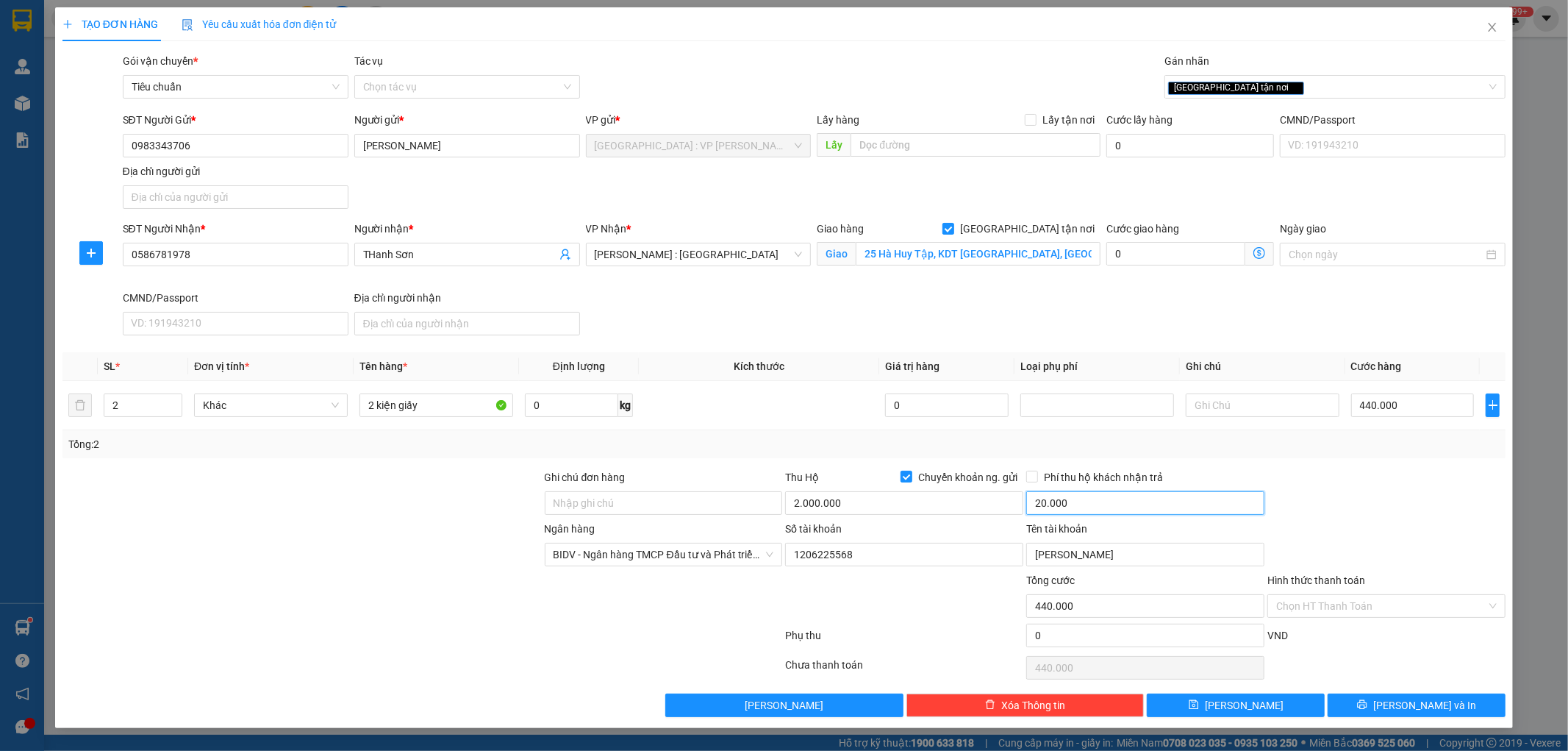
click at [1100, 500] on input "20.000" at bounding box center [1145, 503] width 238 height 24
type input "20.000"
click at [1037, 478] on input "Phí thu hộ khách nhận trả" at bounding box center [1032, 476] width 10 height 10
checkbox input "true"
click at [1318, 478] on div at bounding box center [1386, 495] width 241 height 52
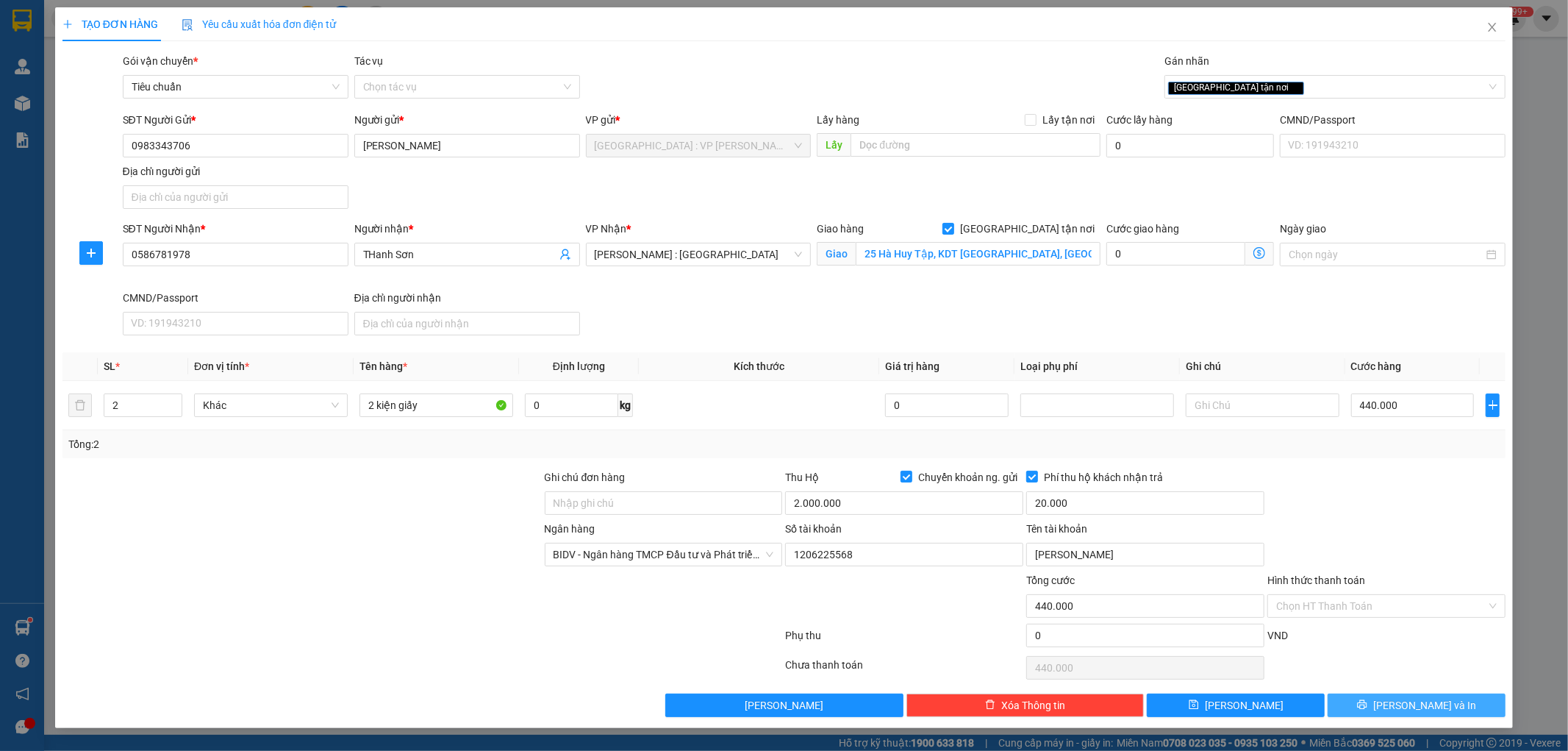
click at [1368, 703] on icon "printer" at bounding box center [1362, 704] width 9 height 9
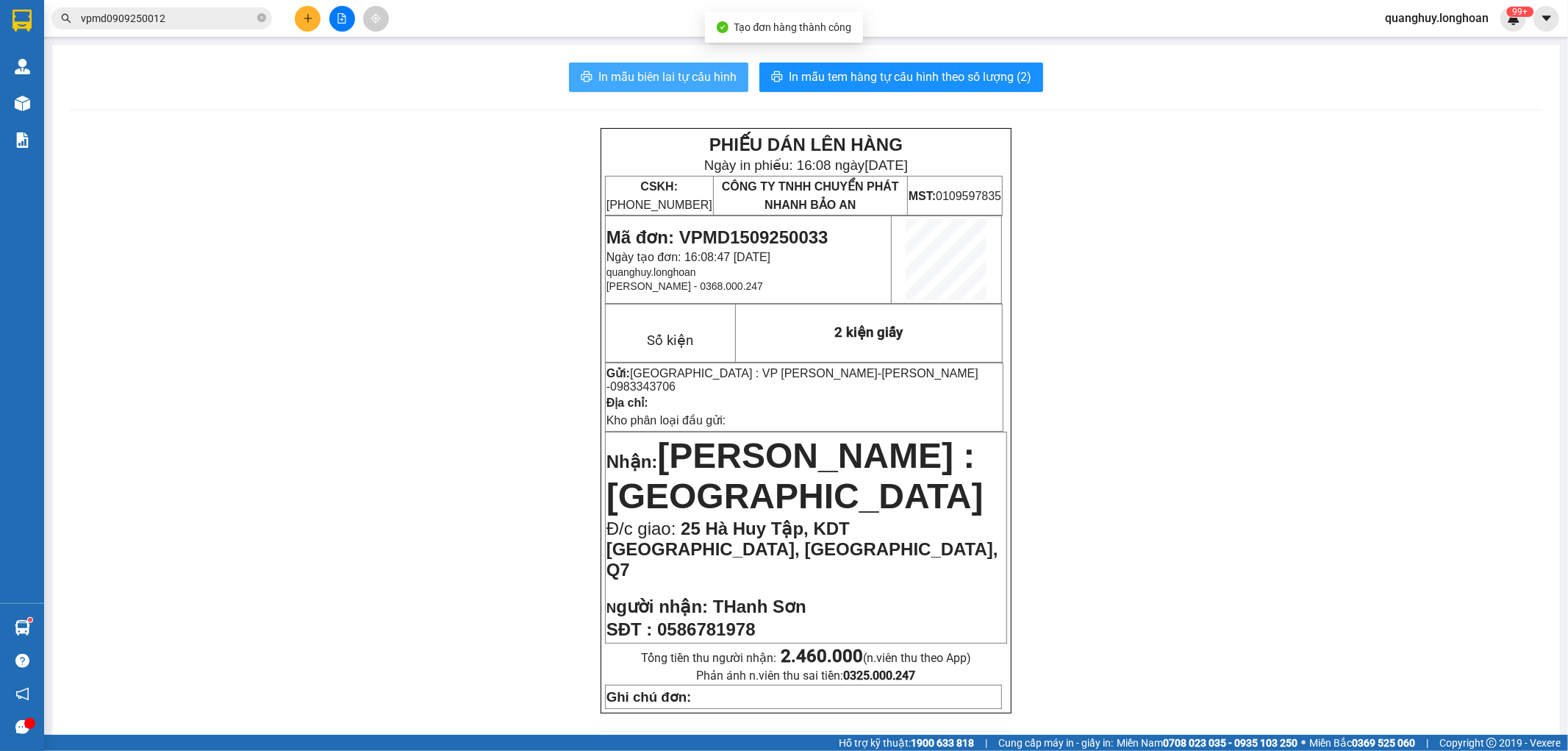
click at [692, 89] on button "In mẫu biên lai tự cấu hình" at bounding box center [658, 77] width 179 height 30
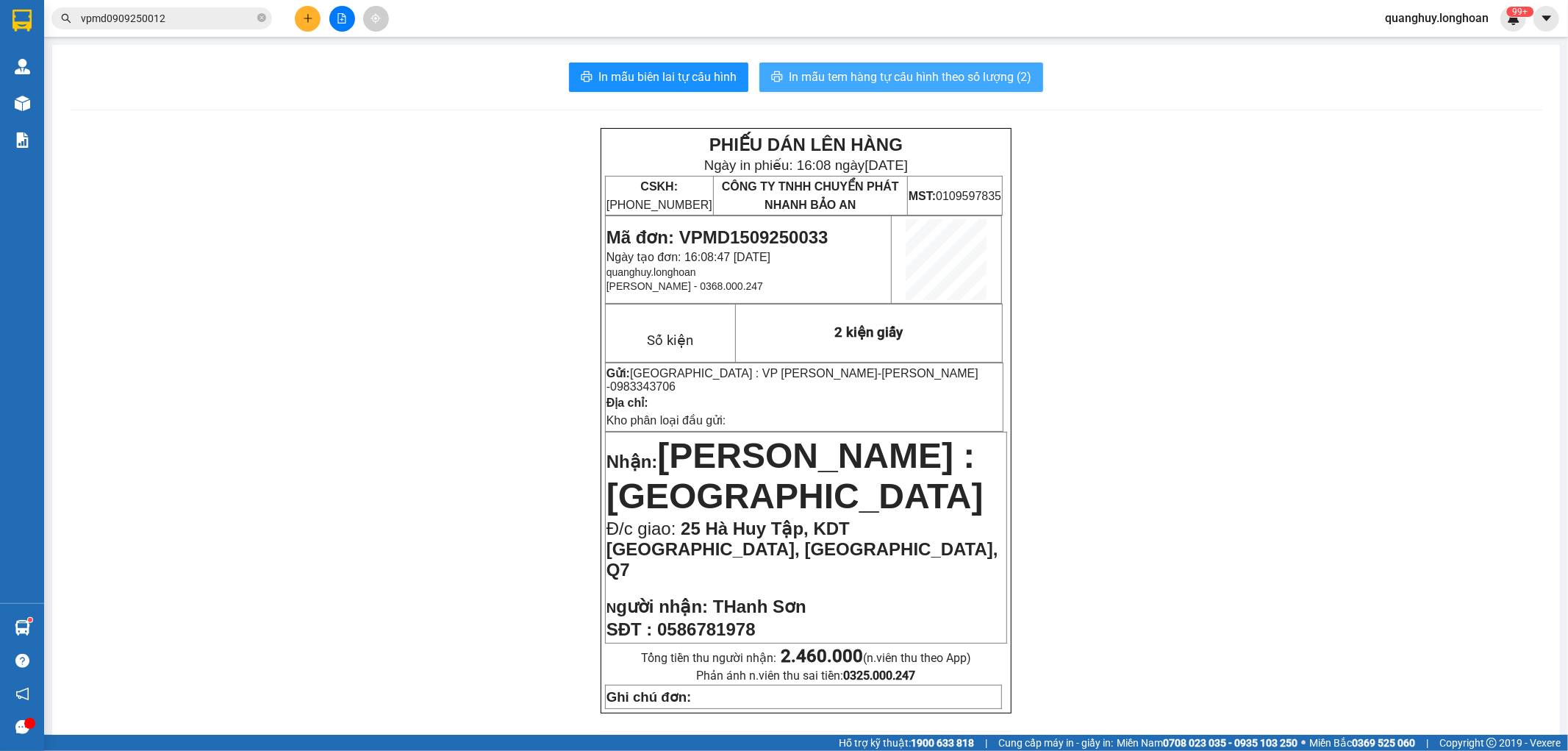
click at [903, 82] on span "In mẫu tem hàng tự cấu hình theo số lượng (2)" at bounding box center [910, 77] width 243 height 19
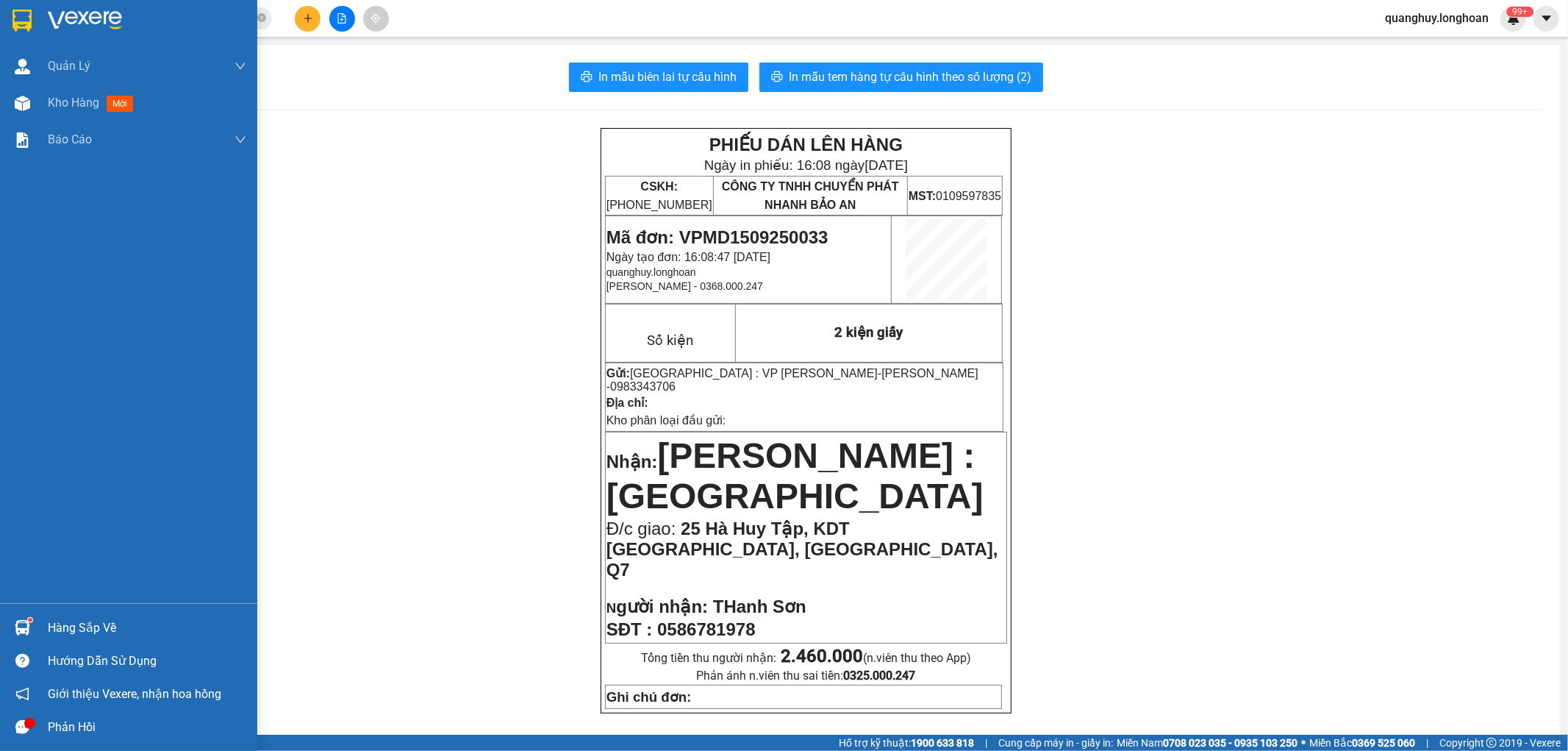
click at [13, 14] on img at bounding box center [22, 20] width 20 height 22
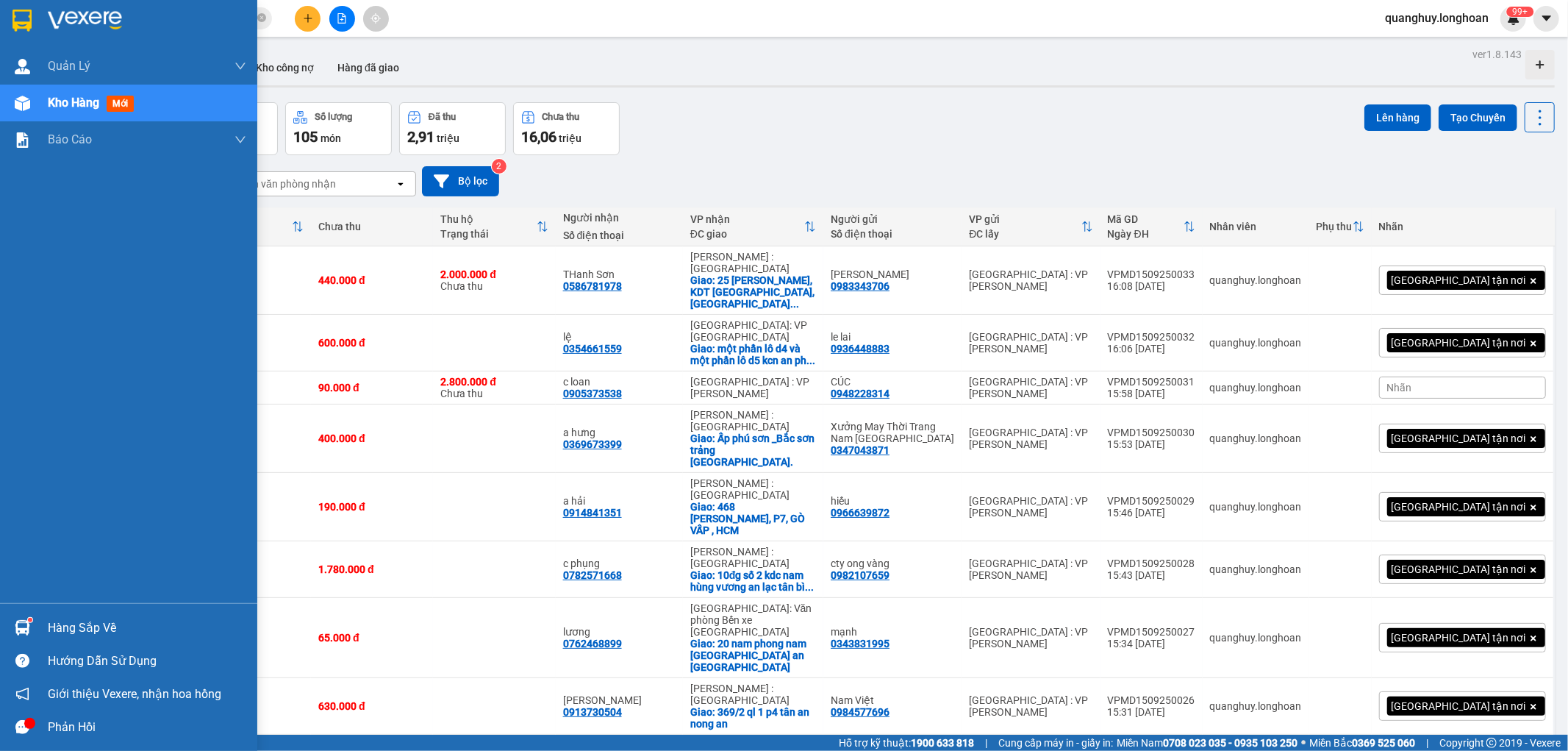
click at [0, 16] on div at bounding box center [128, 24] width 257 height 48
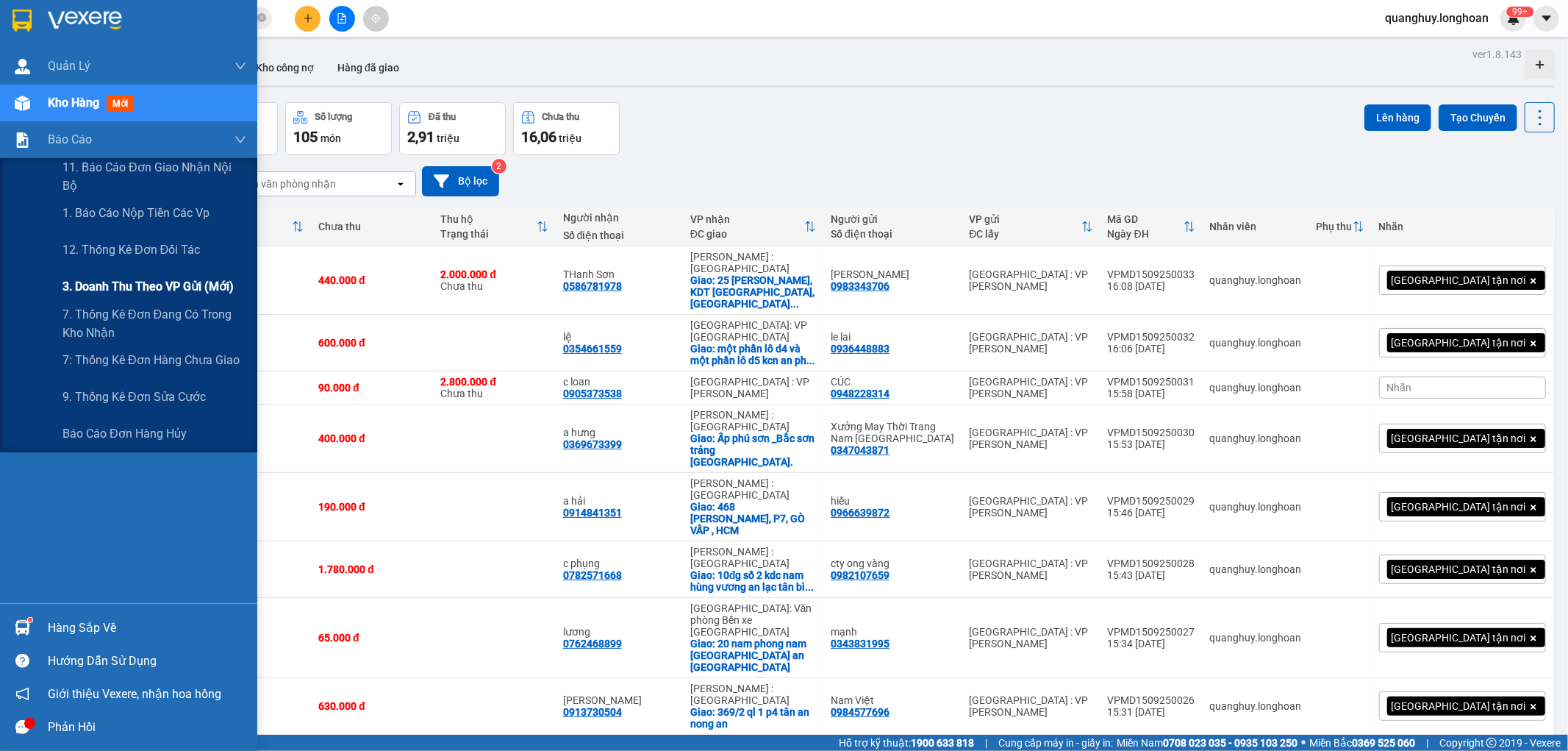
click at [121, 276] on div "3. Doanh Thu theo VP Gửi (mới)" at bounding box center [154, 286] width 184 height 36
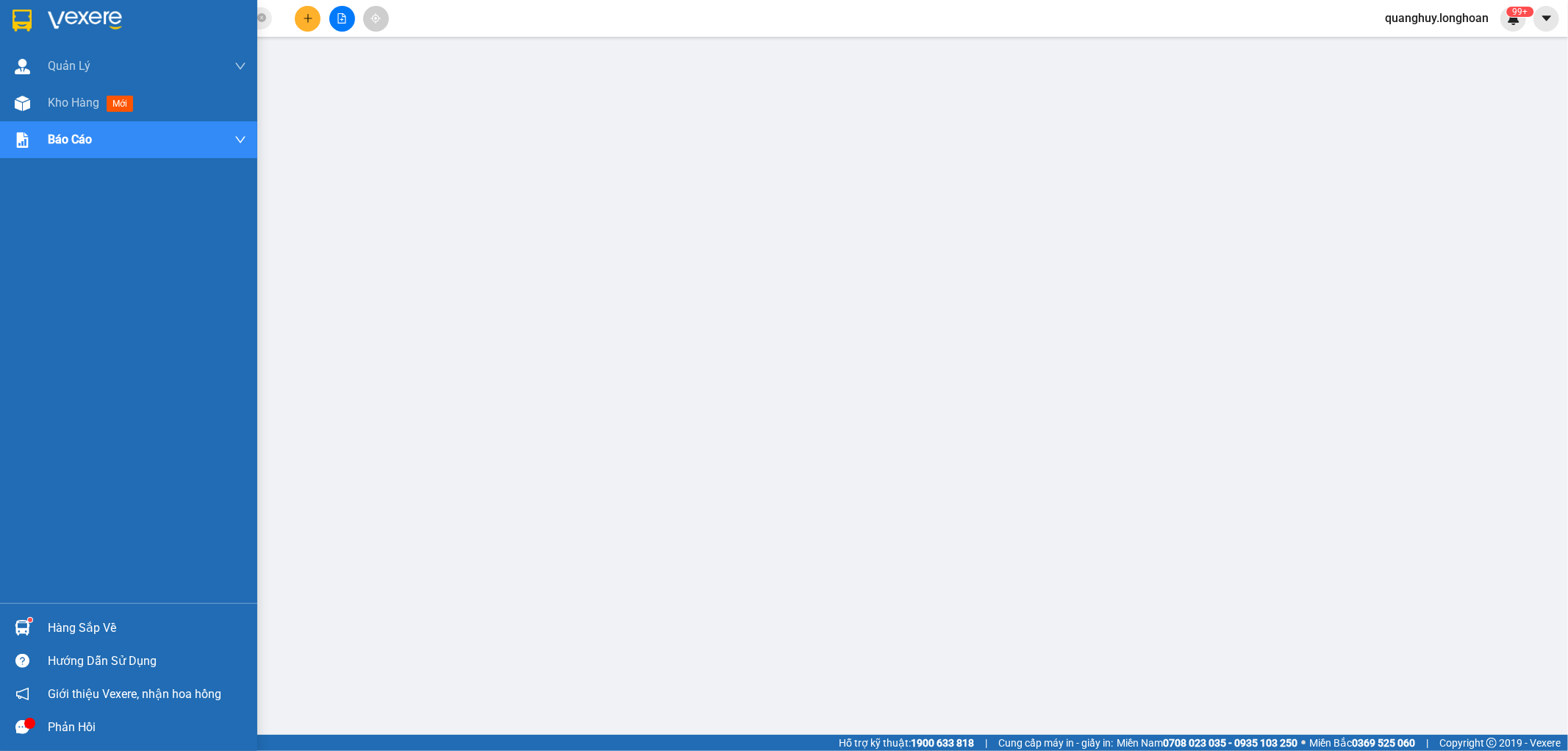
click at [31, 36] on div at bounding box center [128, 24] width 257 height 48
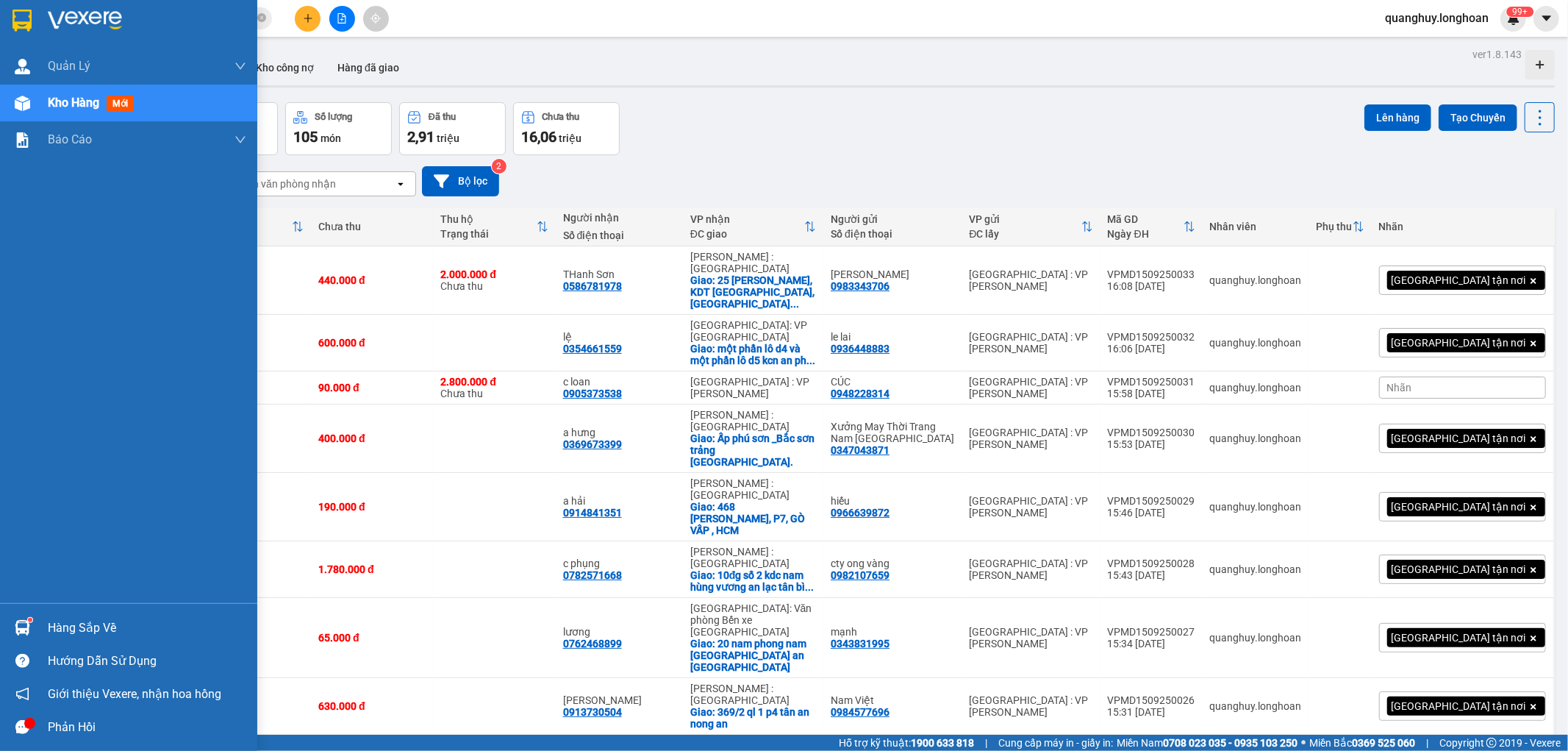
click at [8, 30] on div at bounding box center [128, 24] width 257 height 48
click at [37, 10] on div at bounding box center [128, 24] width 257 height 48
click at [24, 25] on img at bounding box center [22, 20] width 20 height 22
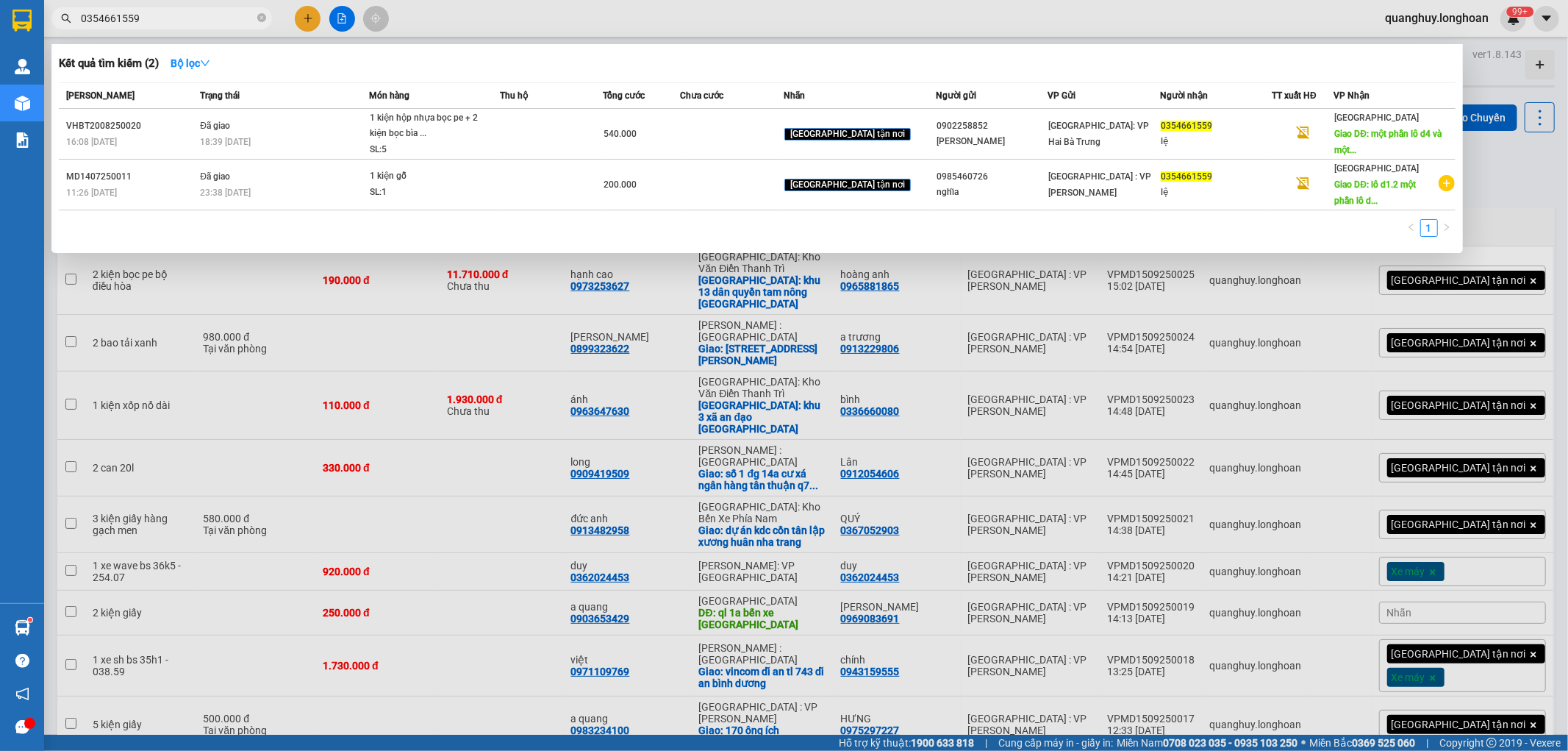
type input "0354661559"
click at [260, 20] on icon "close-circle" at bounding box center [261, 18] width 8 height 8
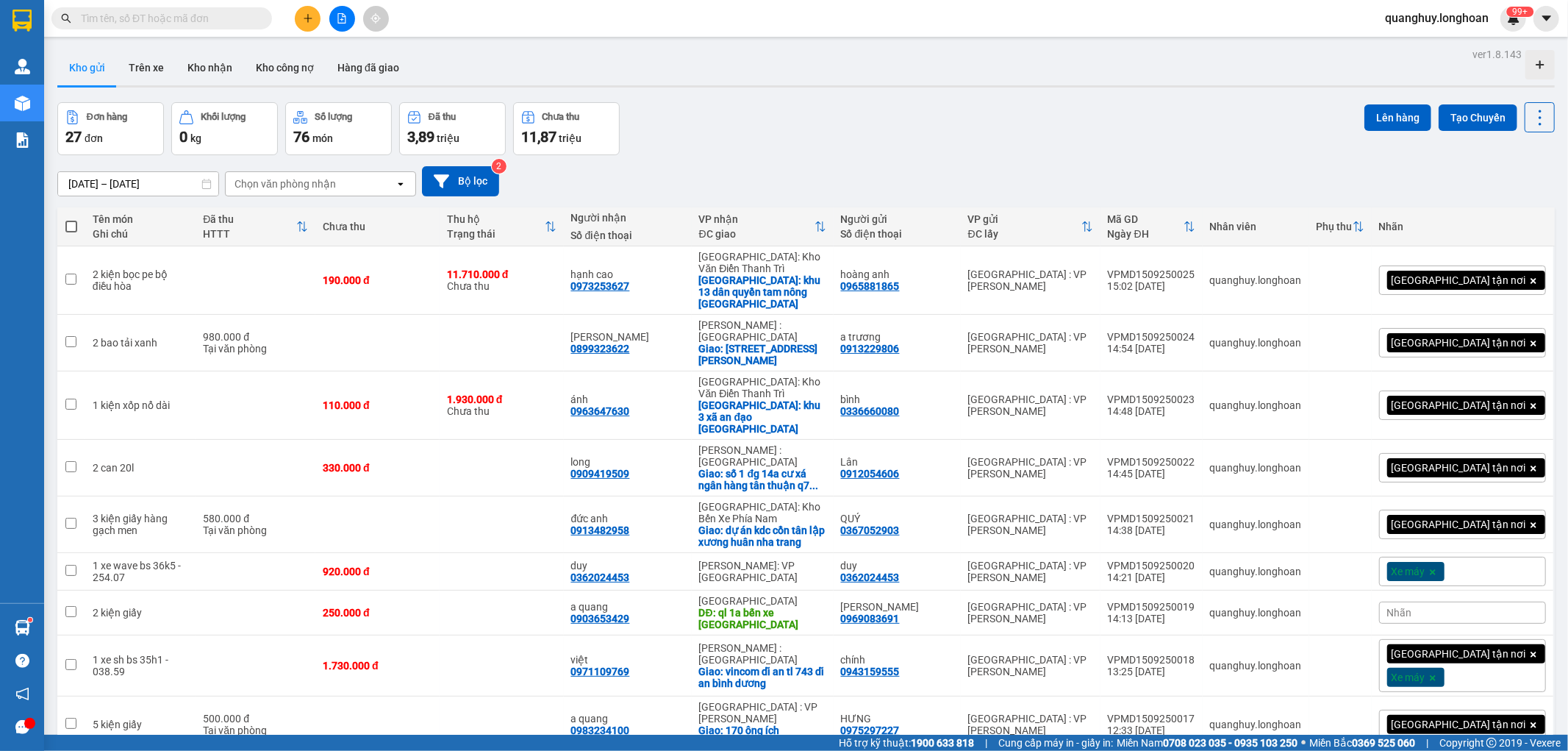
click at [207, 25] on input "text" at bounding box center [167, 18] width 173 height 16
paste input "0586781978"
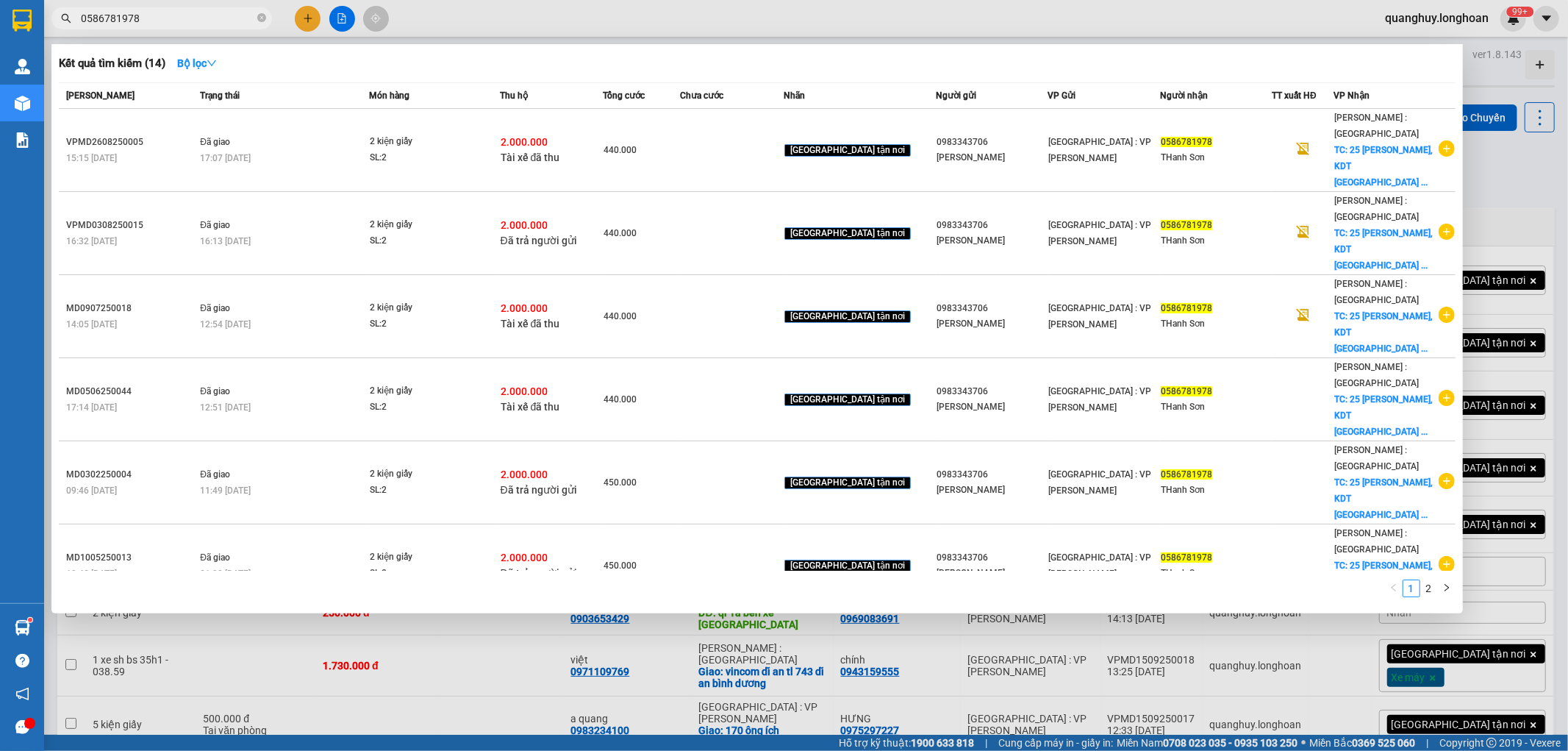
type input "0586781978"
